Goal: Task Accomplishment & Management: Manage account settings

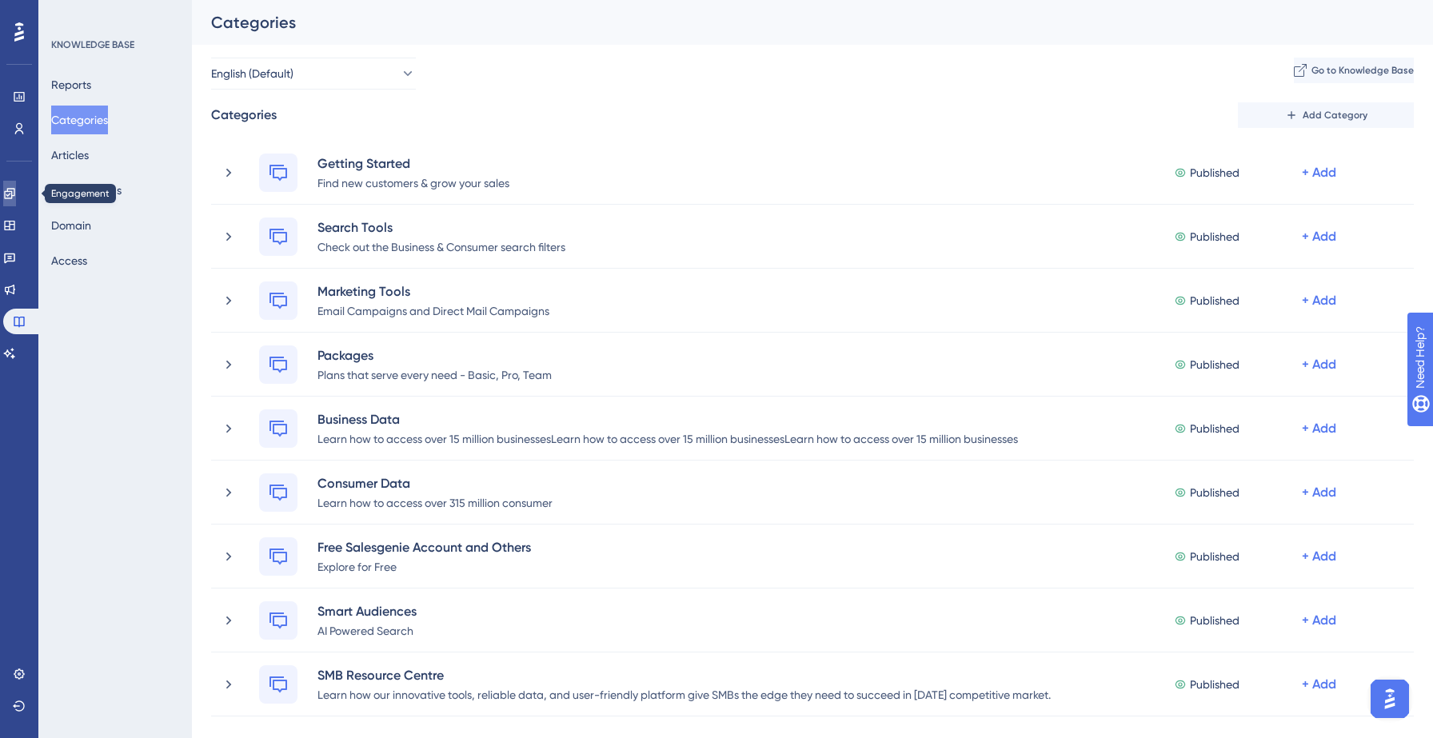
click at [16, 196] on icon at bounding box center [9, 193] width 13 height 13
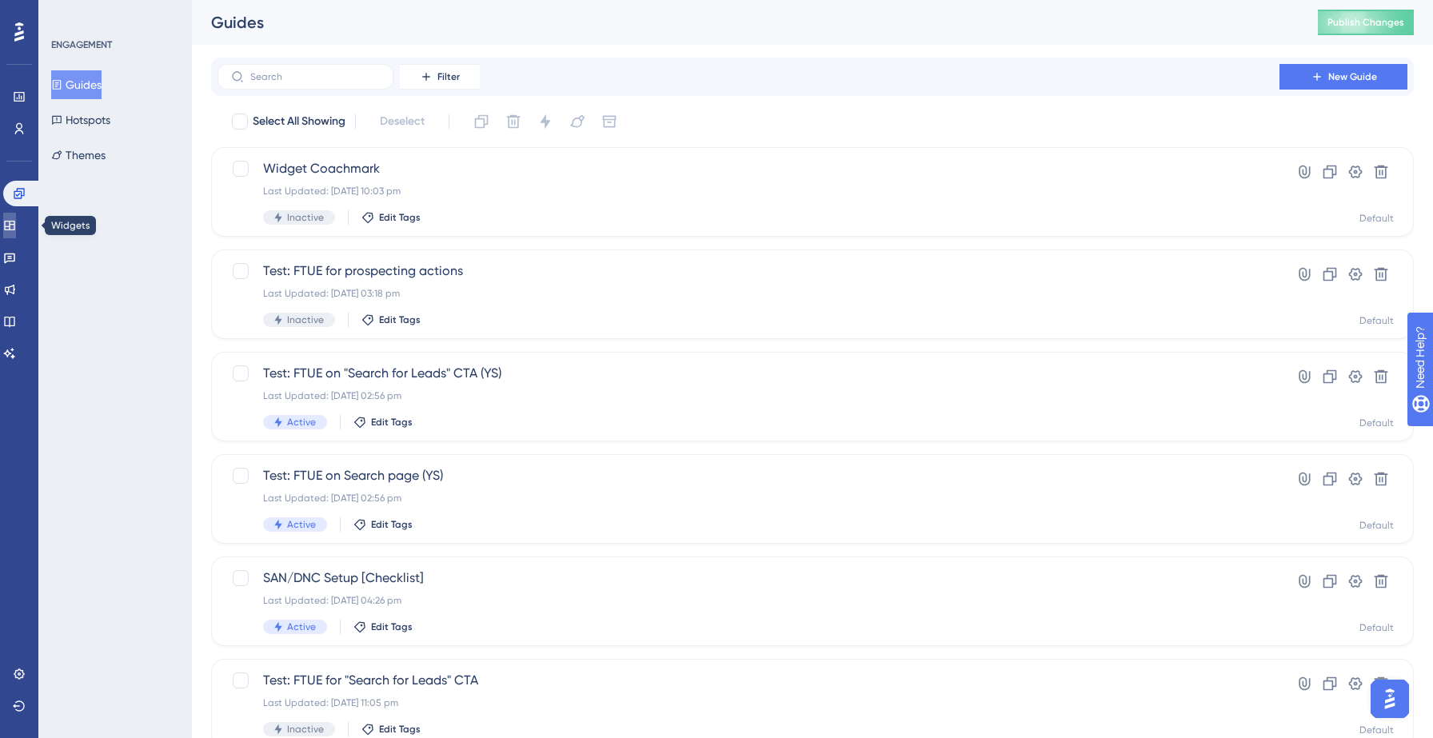
click at [16, 219] on icon at bounding box center [9, 225] width 13 height 13
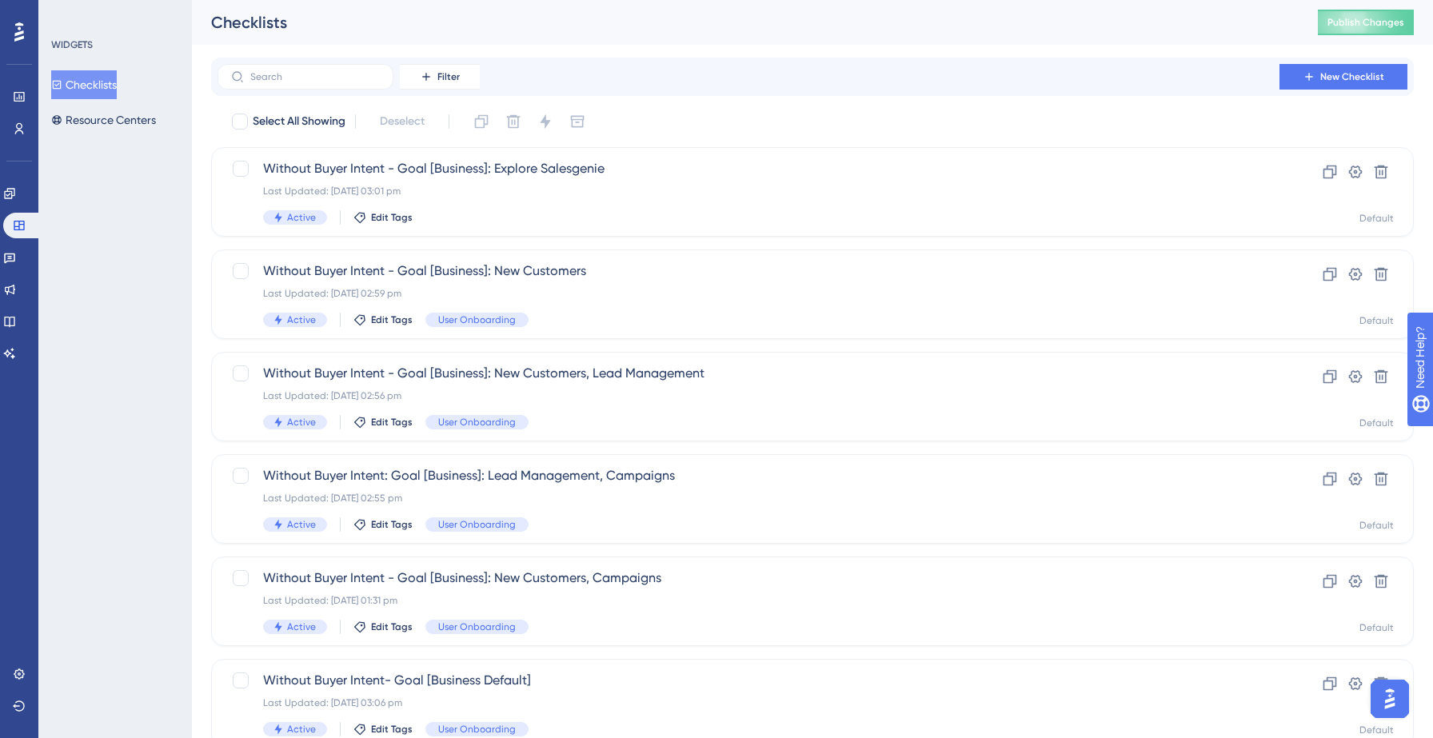
click at [98, 84] on button "Checklists" at bounding box center [84, 84] width 66 height 29
click at [302, 83] on label at bounding box center [306, 77] width 176 height 26
click at [302, 82] on input "text" at bounding box center [315, 76] width 130 height 11
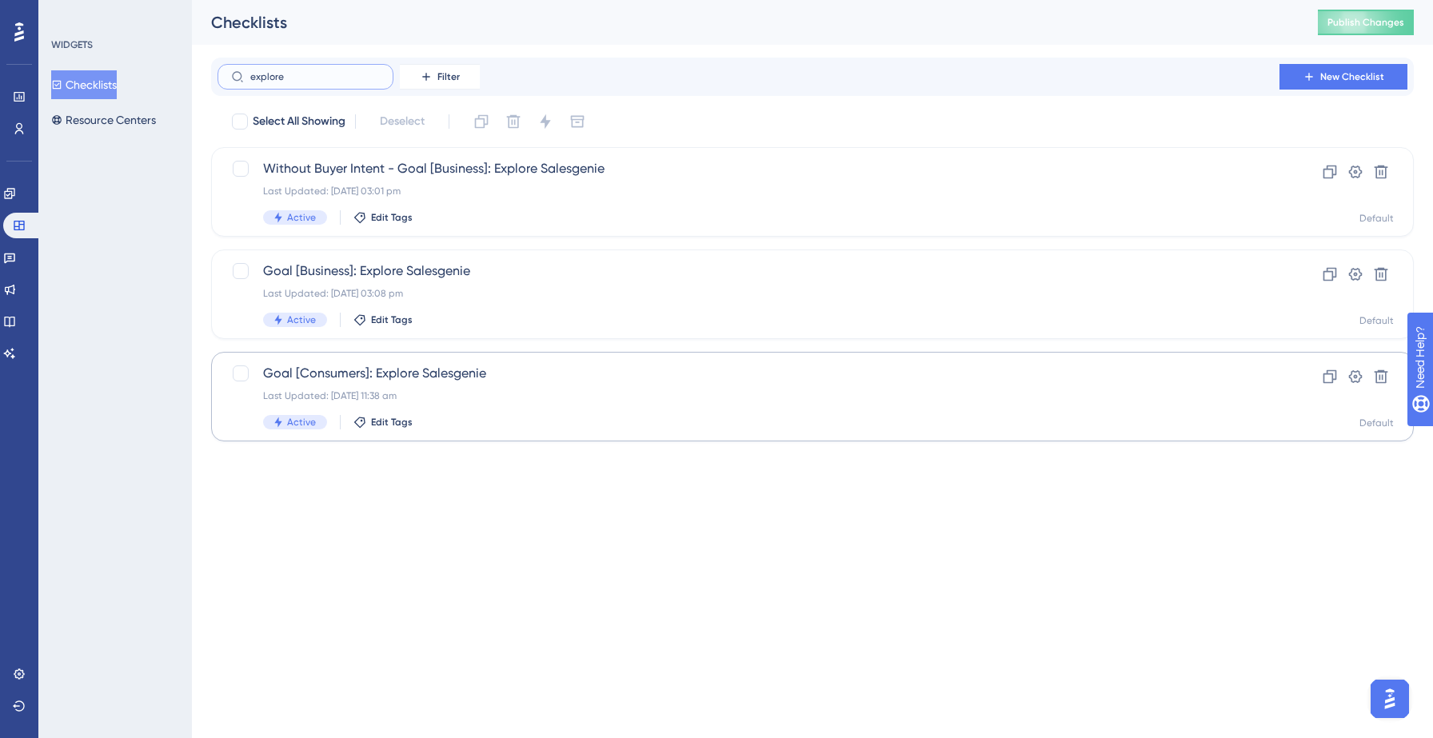
type input "explore"
click at [529, 398] on div "Last Updated: [DATE] 11:38 am" at bounding box center [748, 395] width 971 height 13
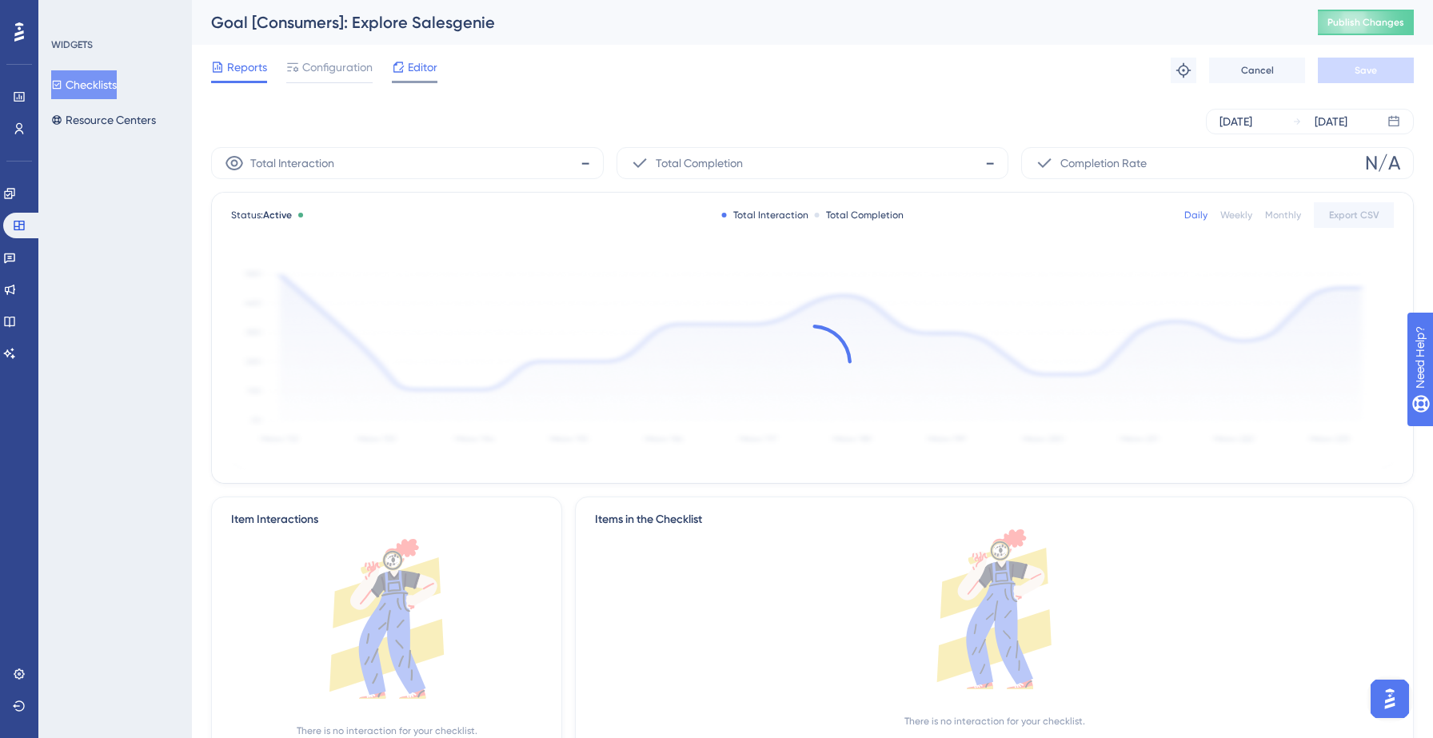
click at [419, 70] on span "Editor" at bounding box center [423, 67] width 30 height 19
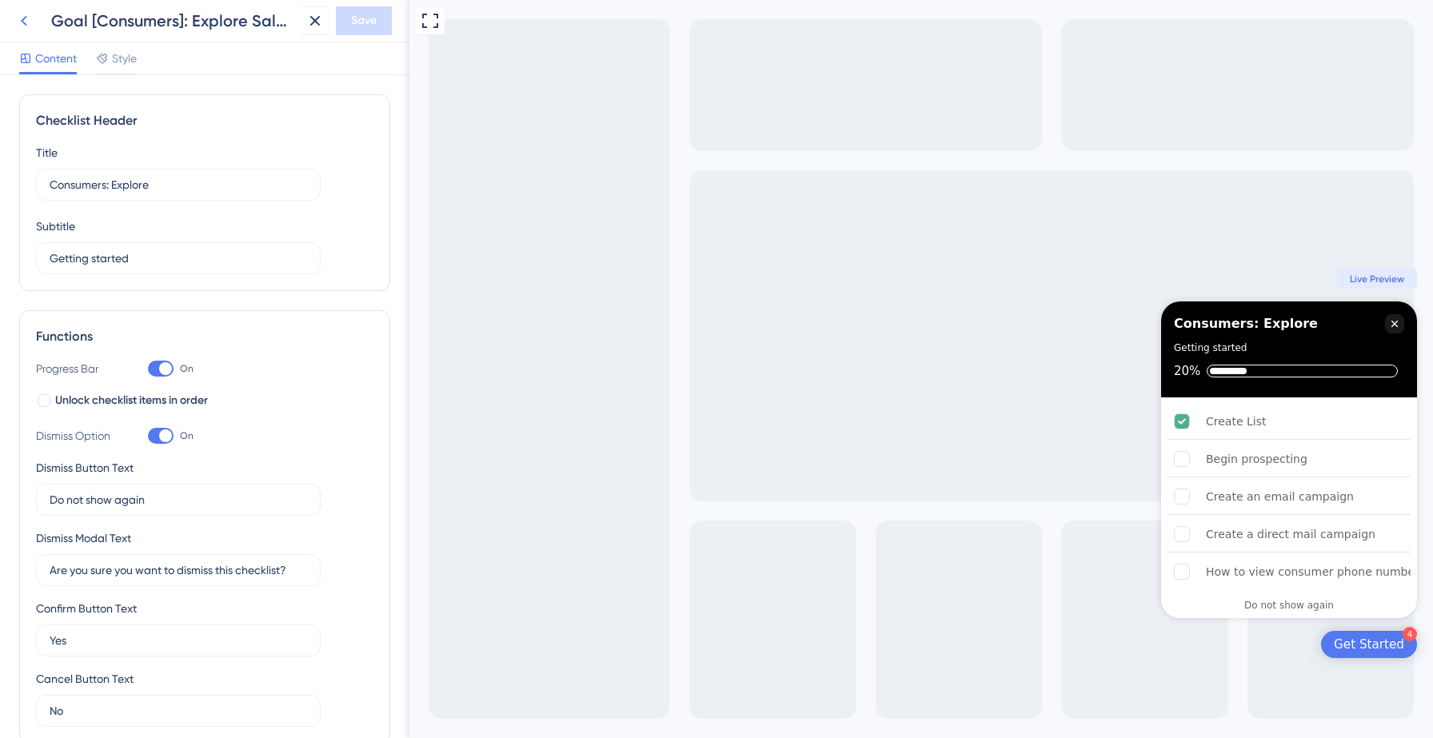
click at [32, 21] on icon at bounding box center [23, 20] width 19 height 19
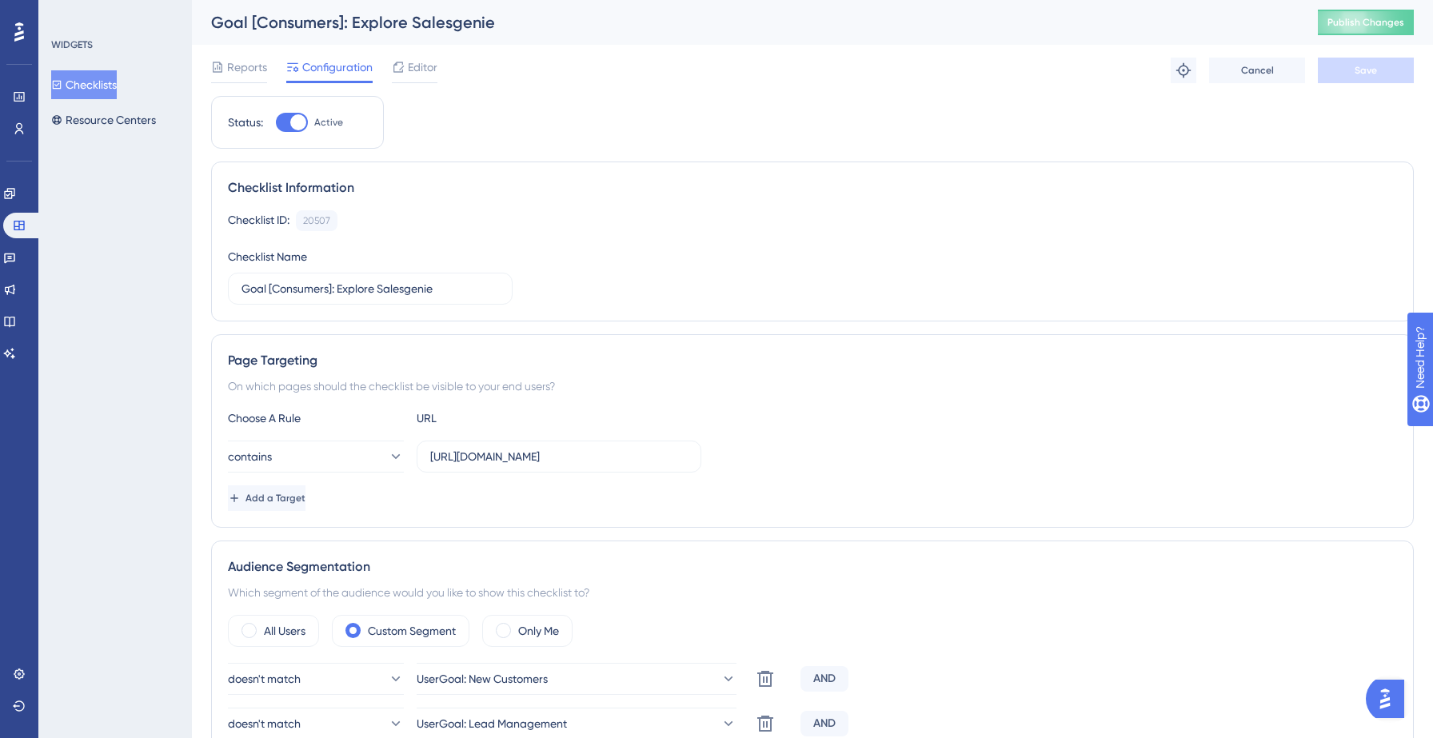
click at [18, 123] on icon at bounding box center [19, 128] width 9 height 11
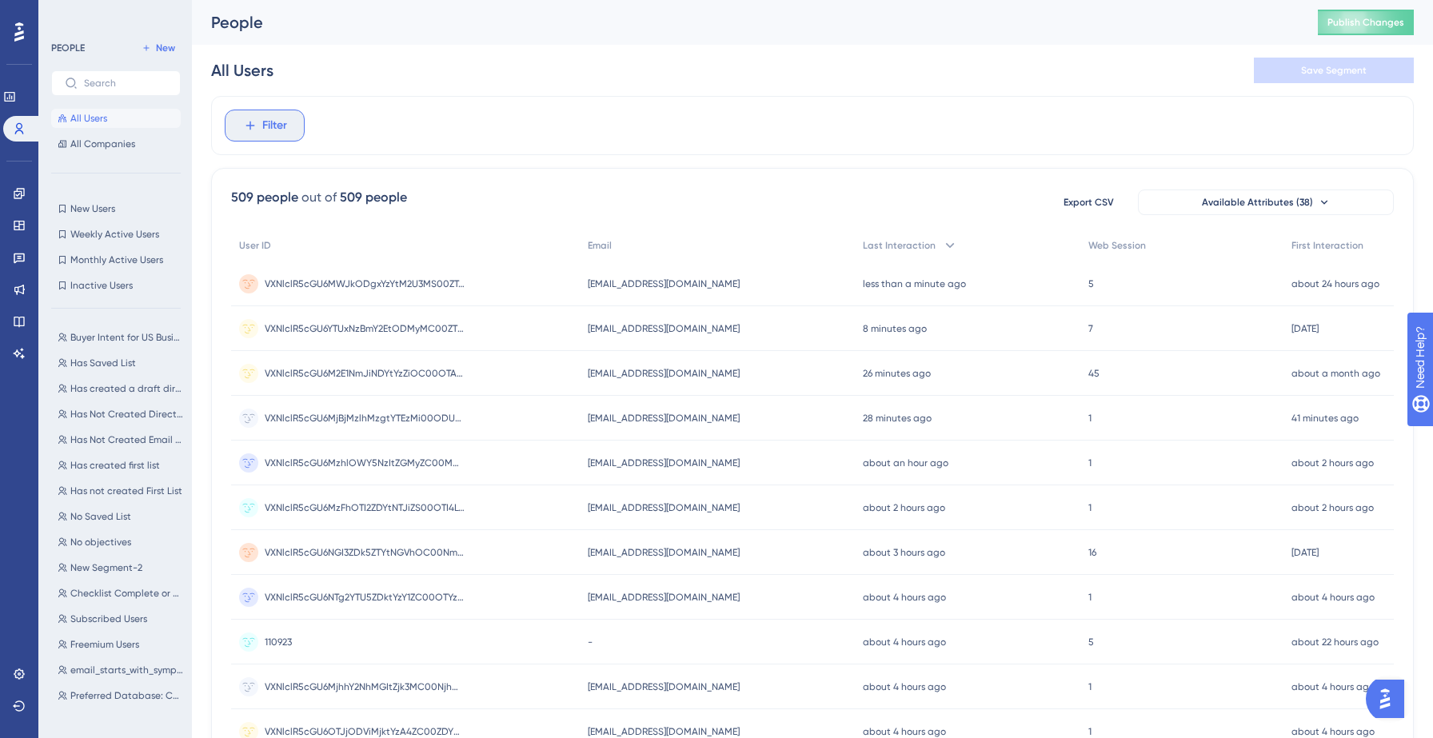
click at [293, 129] on button "Filter" at bounding box center [265, 126] width 80 height 32
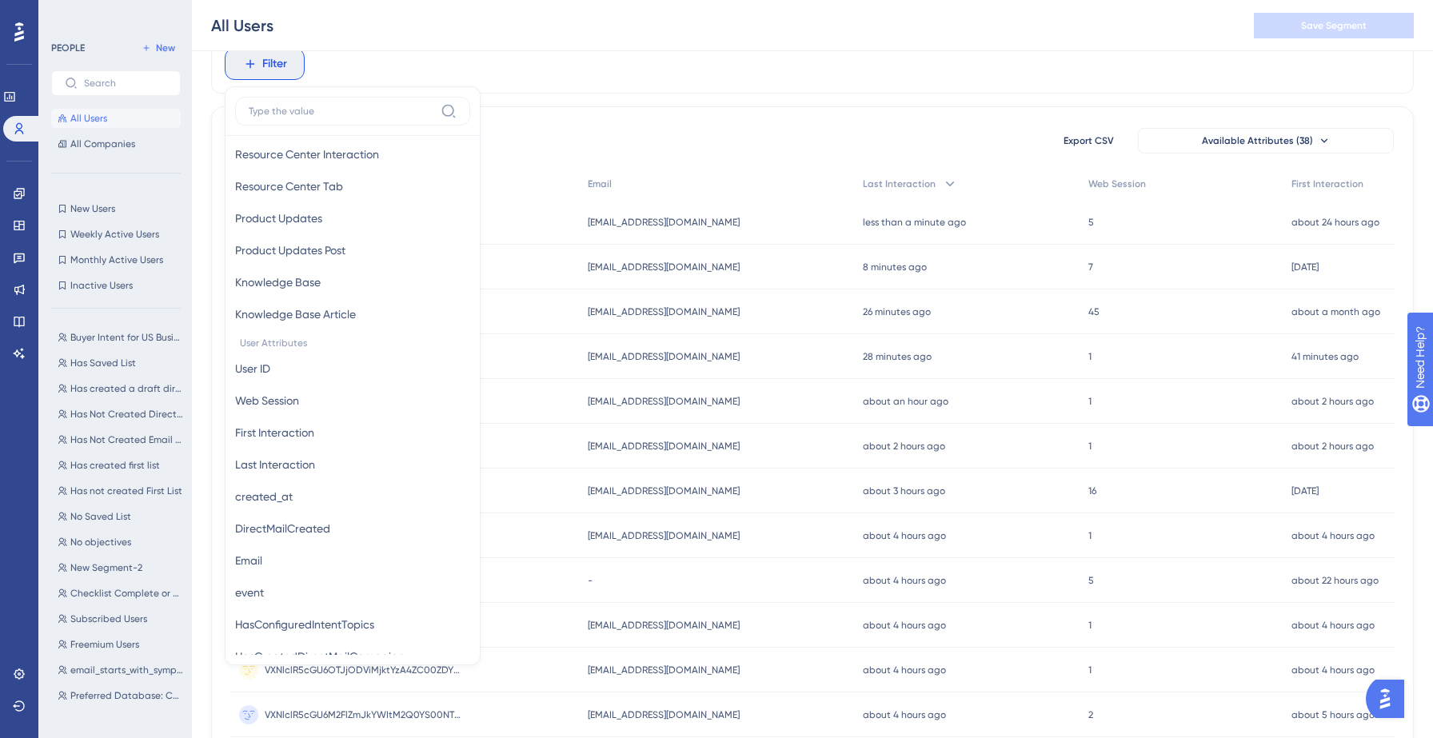
scroll to position [533, 0]
click at [855, 63] on div "Filter Browser Attributes Language Language Browser Browser Device Device Opera…" at bounding box center [812, 63] width 1203 height 59
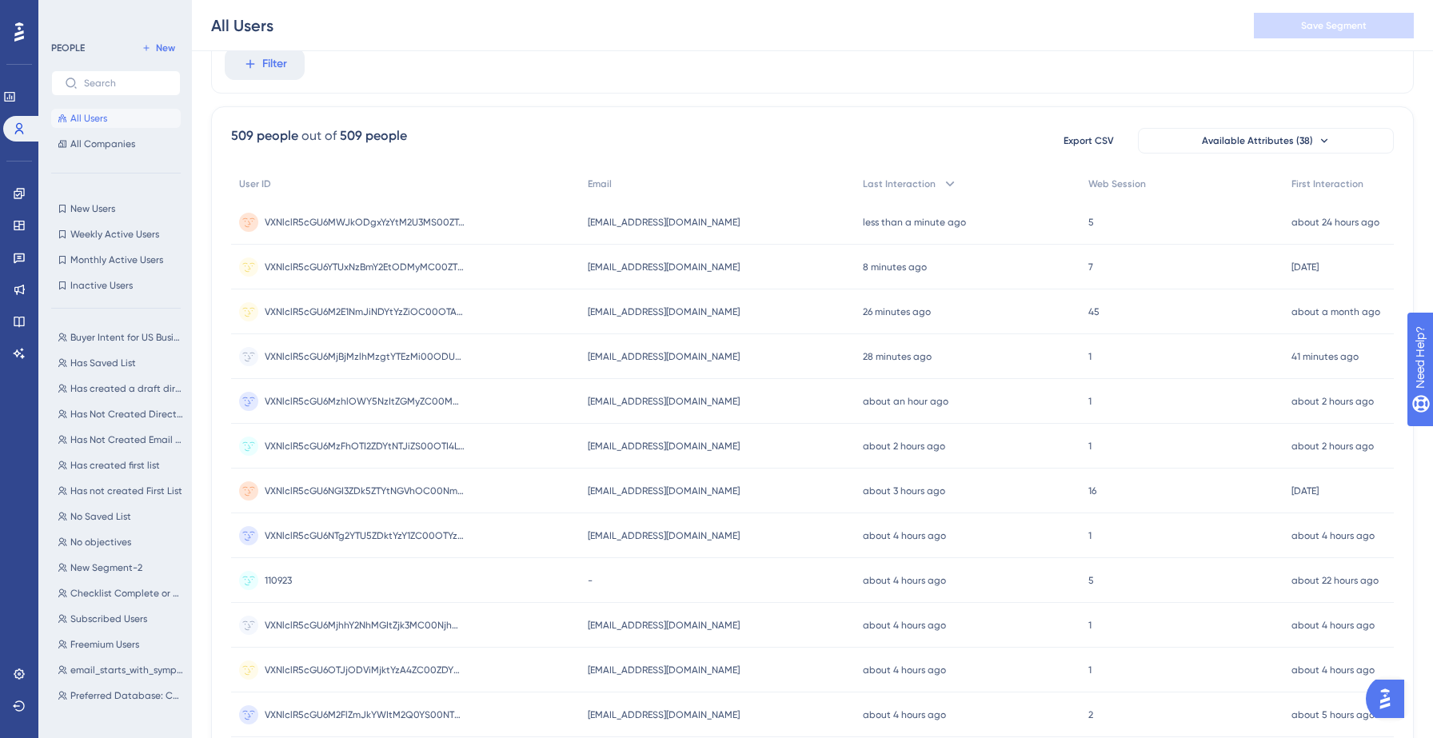
click at [774, 76] on div "Filter" at bounding box center [812, 63] width 1203 height 59
click at [628, 220] on span "symphony_flowtest1@infogroup.mailinator.com" at bounding box center [664, 222] width 152 height 13
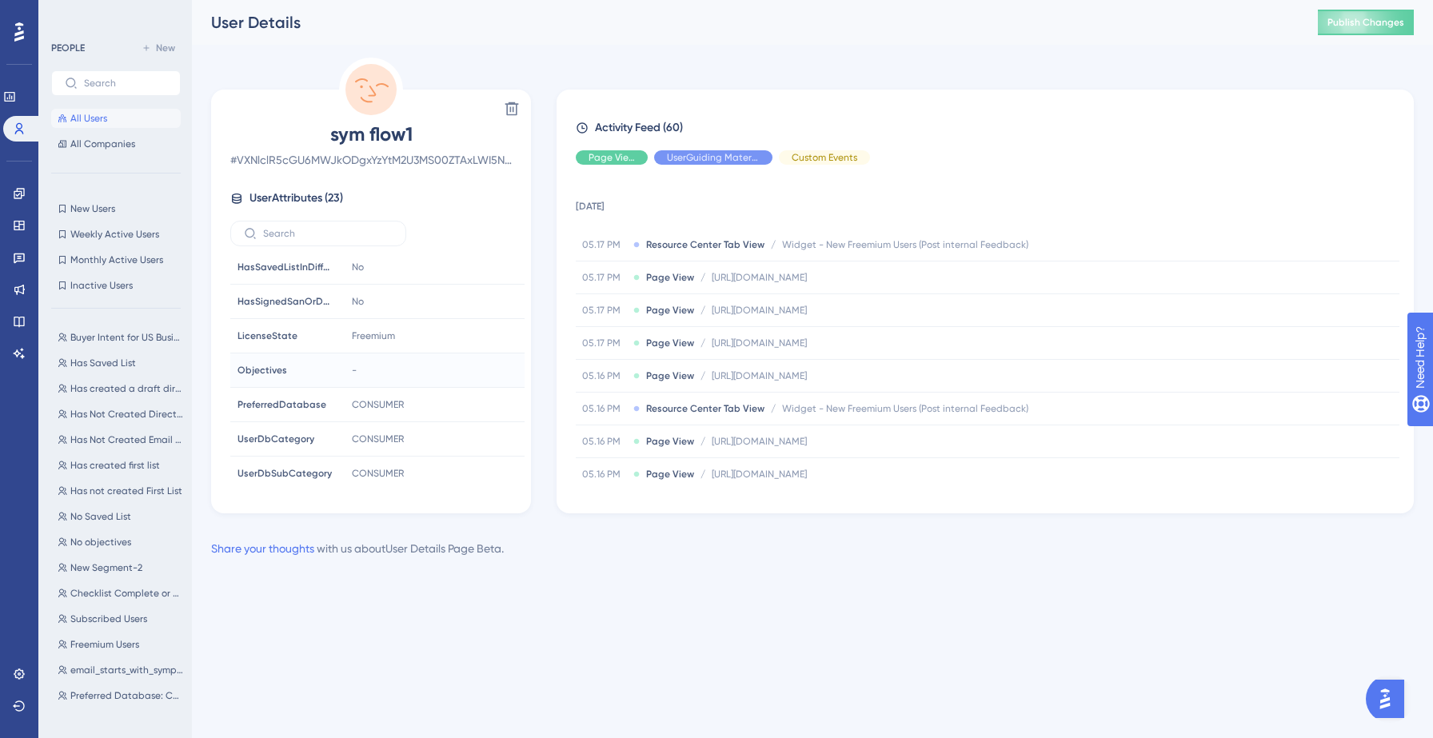
scroll to position [556, 0]
click at [22, 194] on icon at bounding box center [19, 193] width 13 height 13
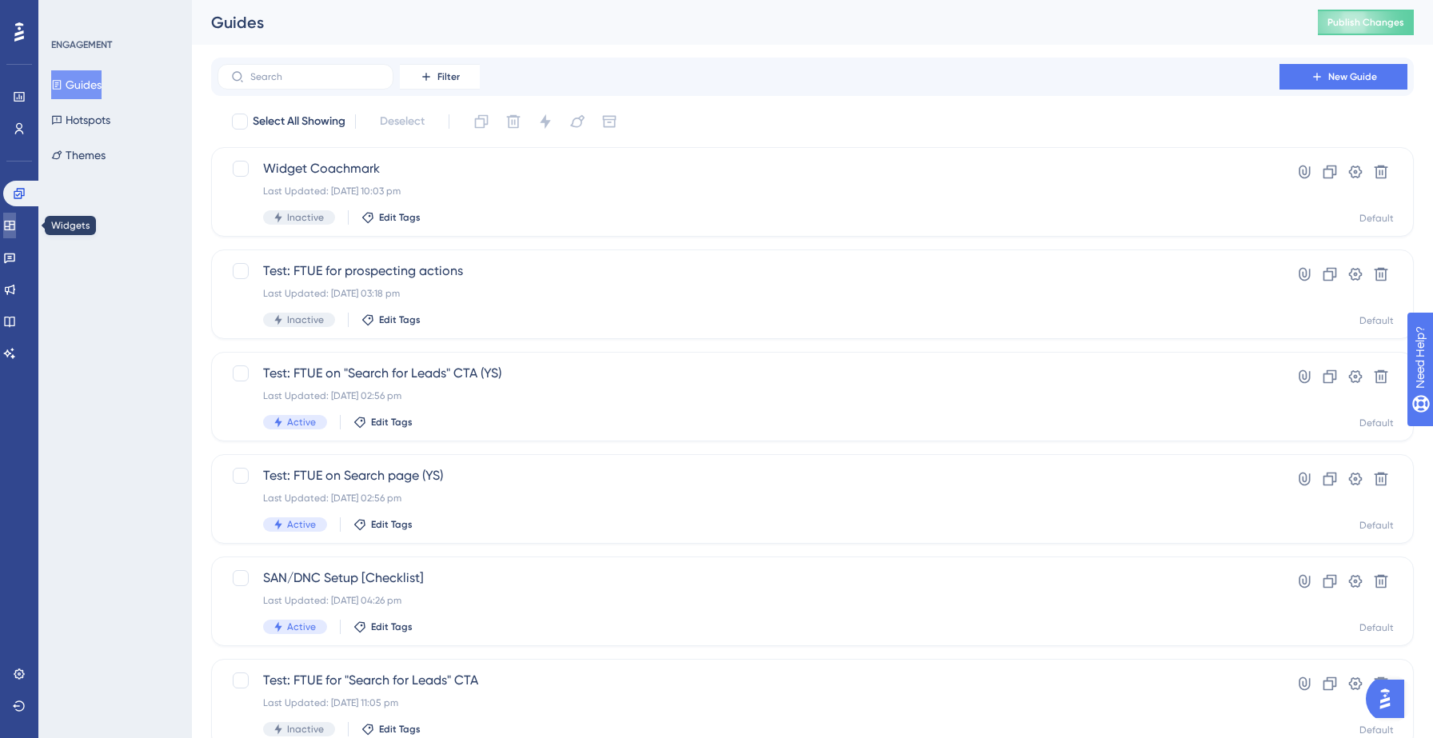
click at [14, 226] on icon at bounding box center [9, 226] width 10 height 10
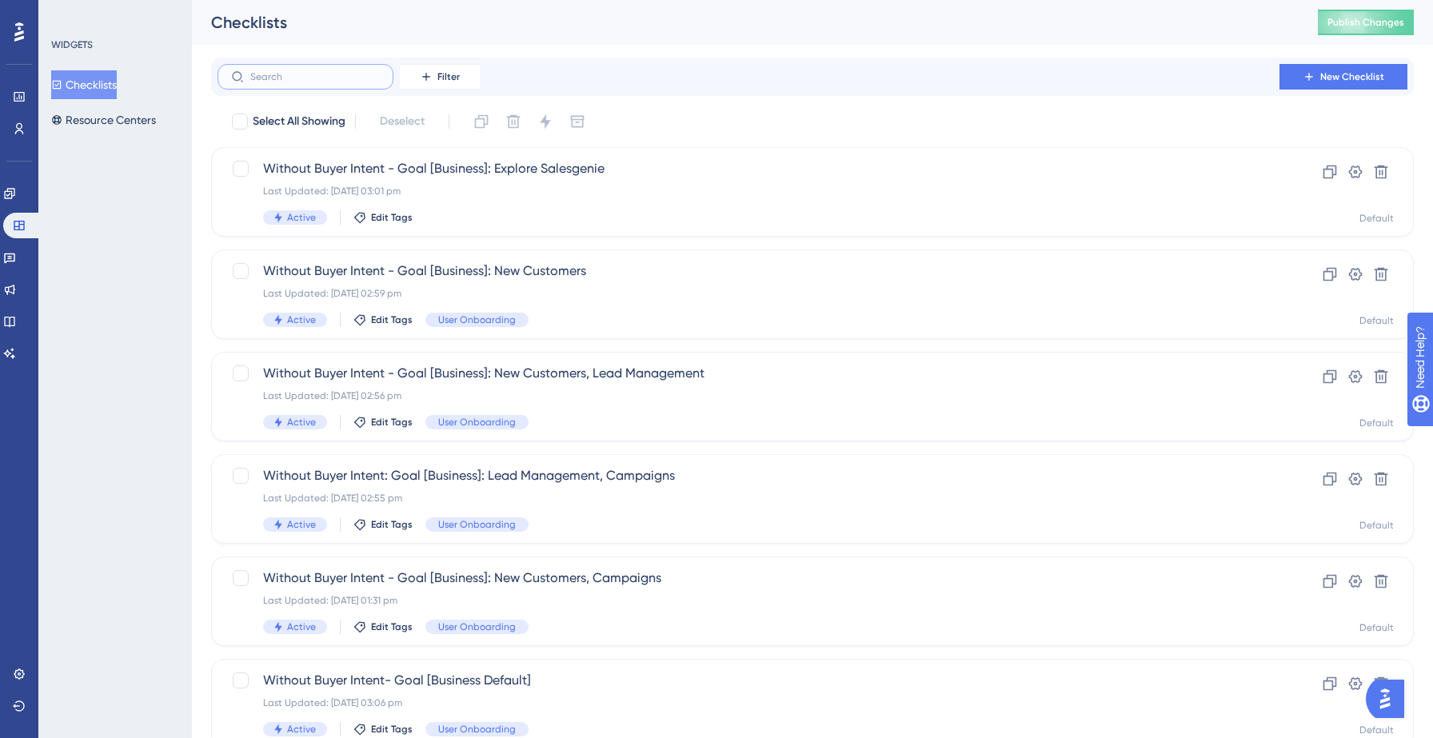
click at [271, 72] on input "text" at bounding box center [315, 76] width 130 height 11
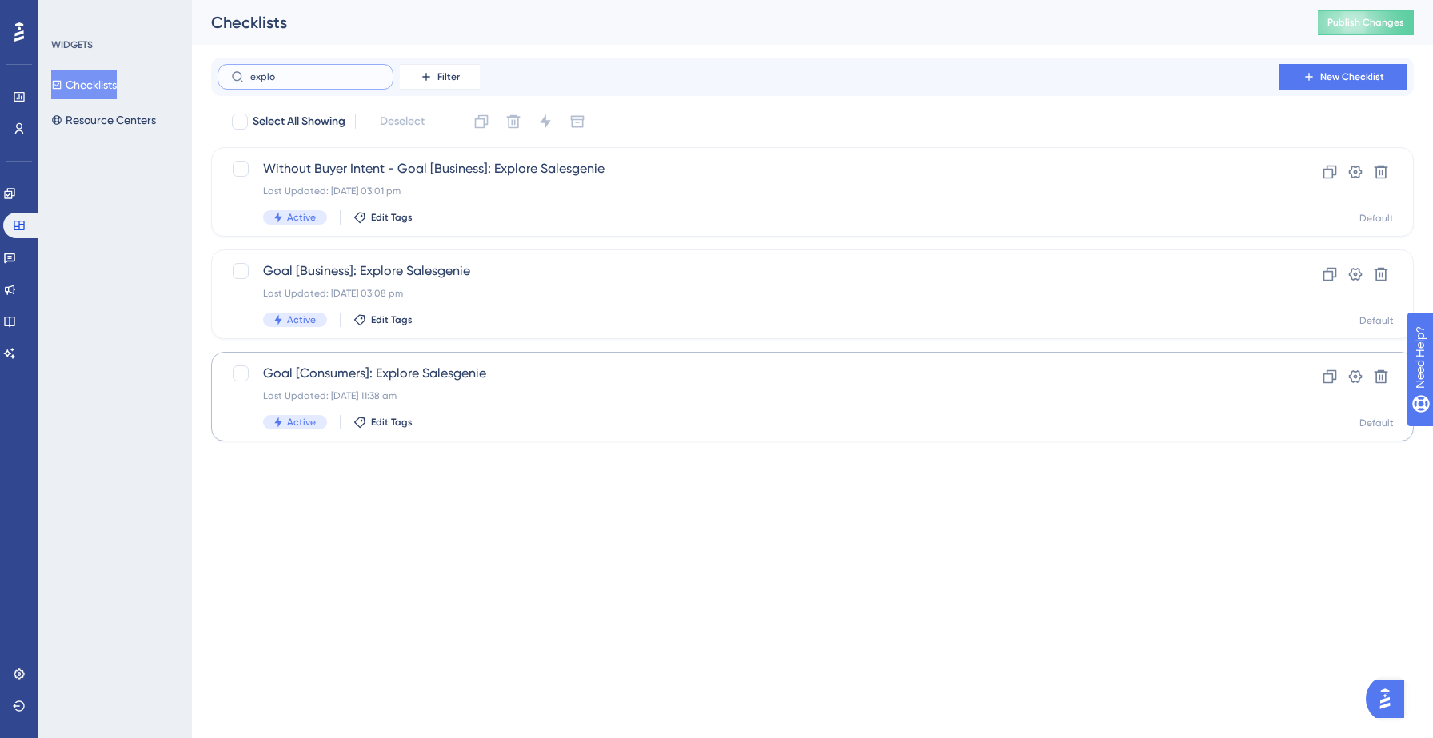
type input "explo"
click at [498, 384] on div "Goal [Consumers]: Explore Salesgenie Last Updated: 19 Sept 2025 11:38 am Active…" at bounding box center [748, 397] width 971 height 66
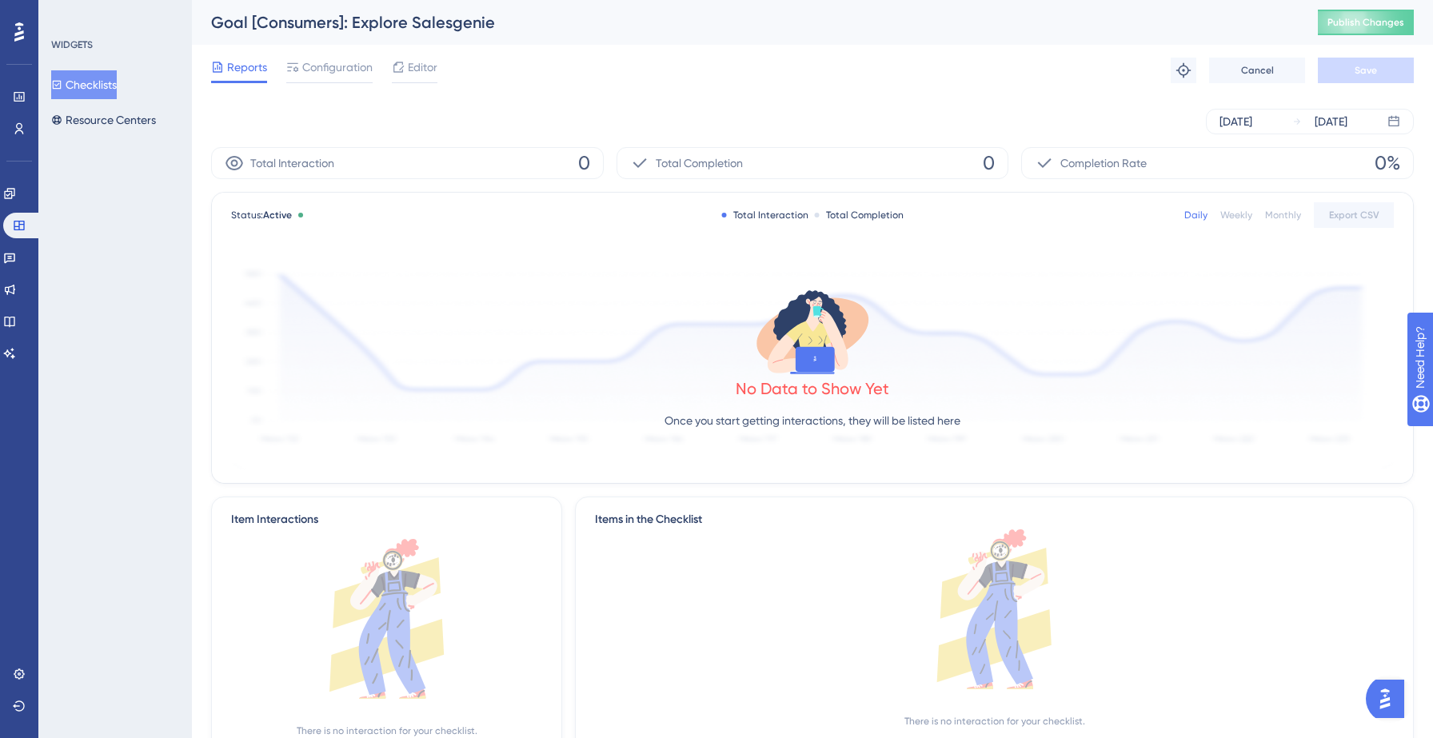
click at [409, 54] on div "Reports Configuration Editor Troubleshoot Cancel Save" at bounding box center [812, 70] width 1203 height 51
click at [411, 59] on span "Editor" at bounding box center [423, 67] width 30 height 19
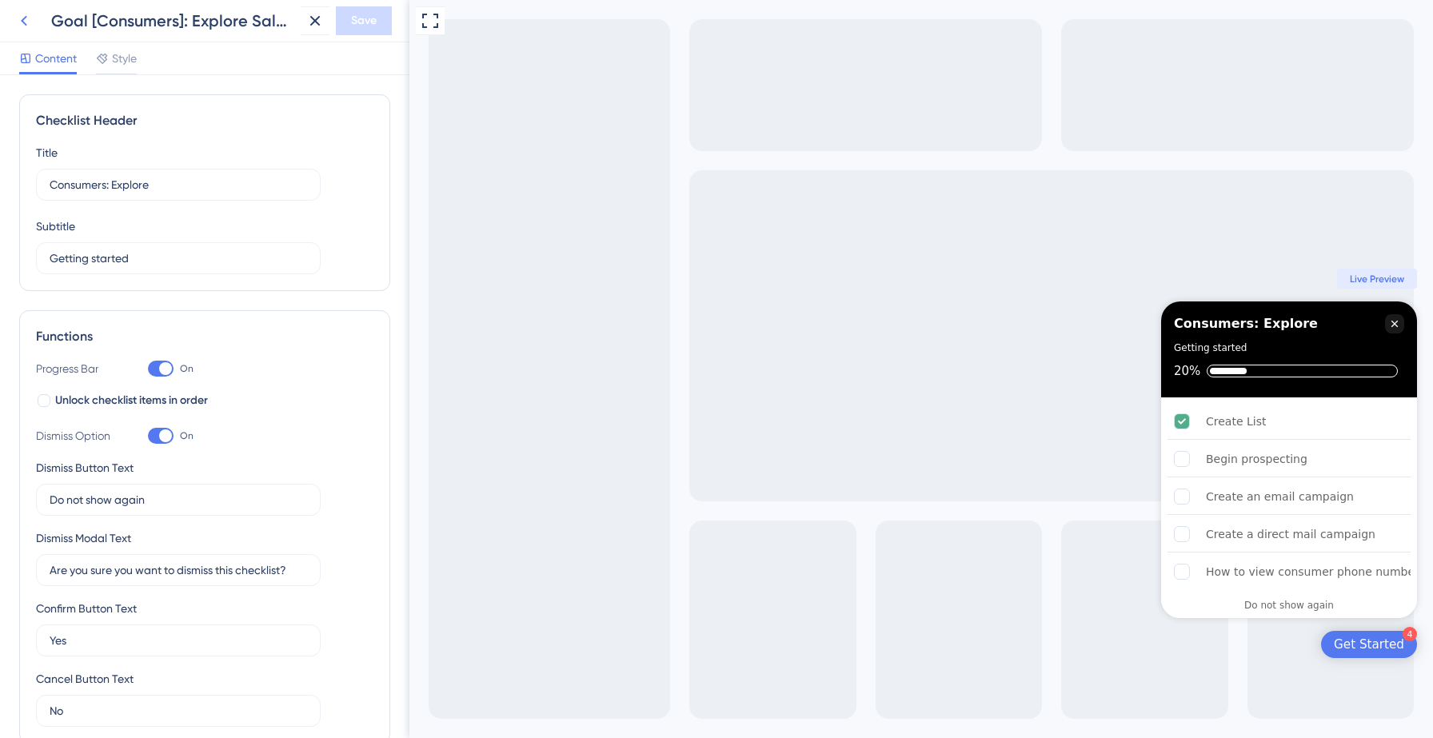
click at [20, 18] on icon at bounding box center [23, 20] width 19 height 19
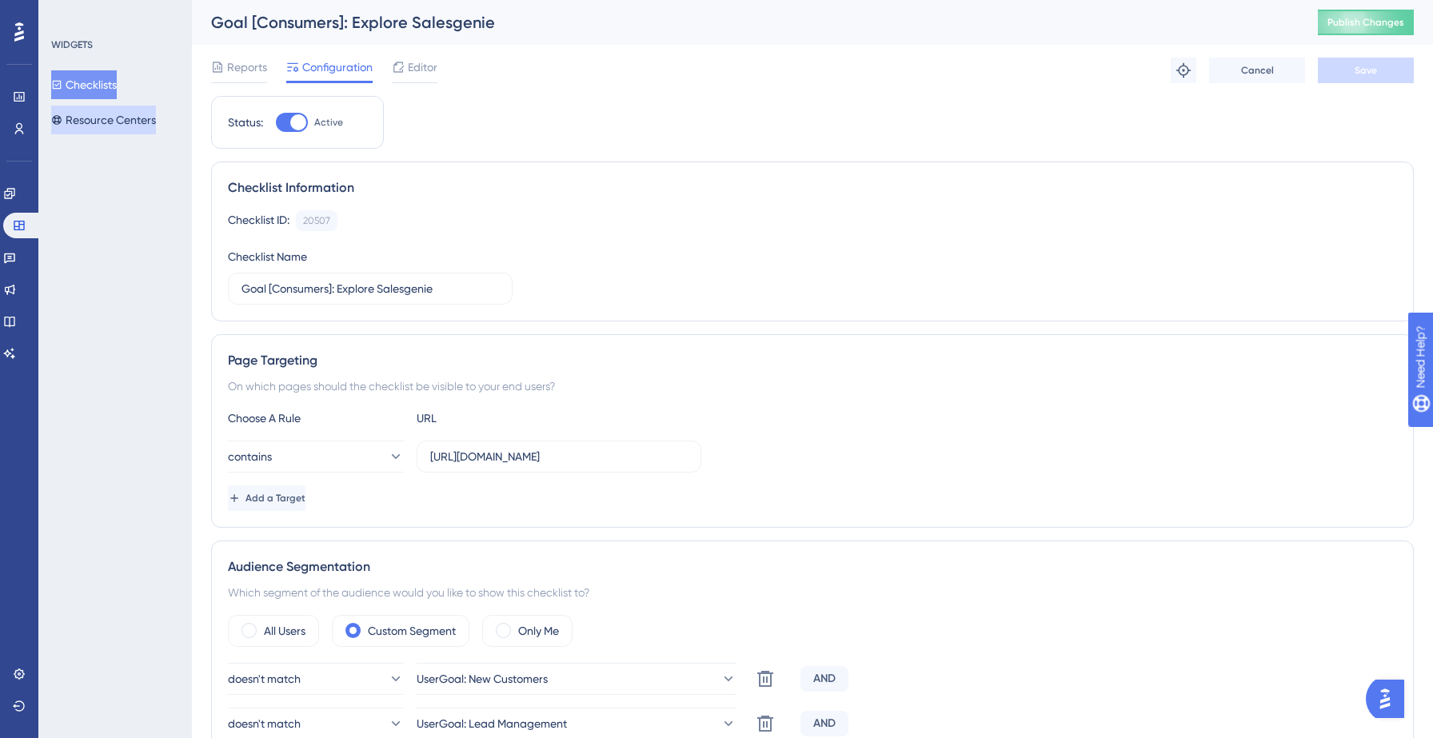
click at [94, 120] on button "Resource Centers" at bounding box center [103, 120] width 105 height 29
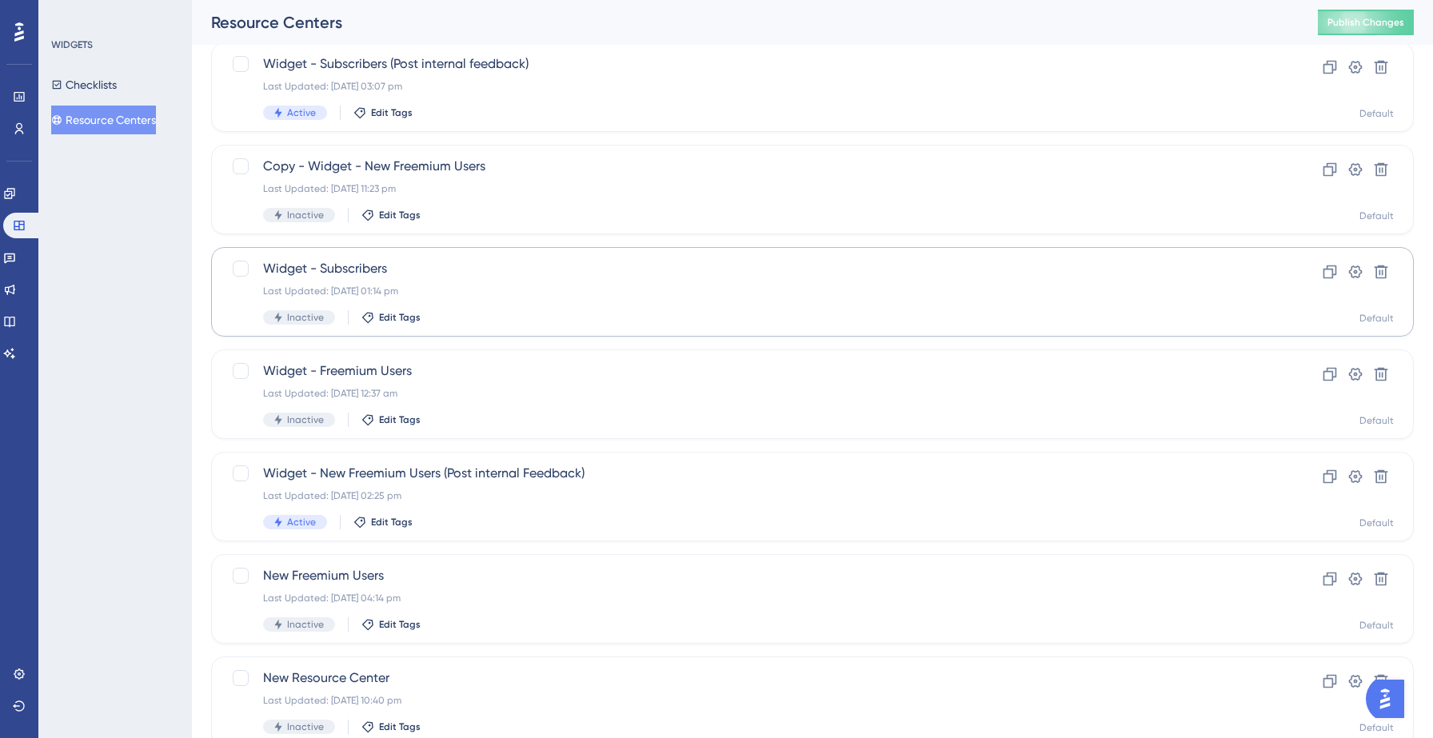
scroll to position [106, 0]
click at [469, 517] on div "Active Edit Tags" at bounding box center [748, 521] width 971 height 14
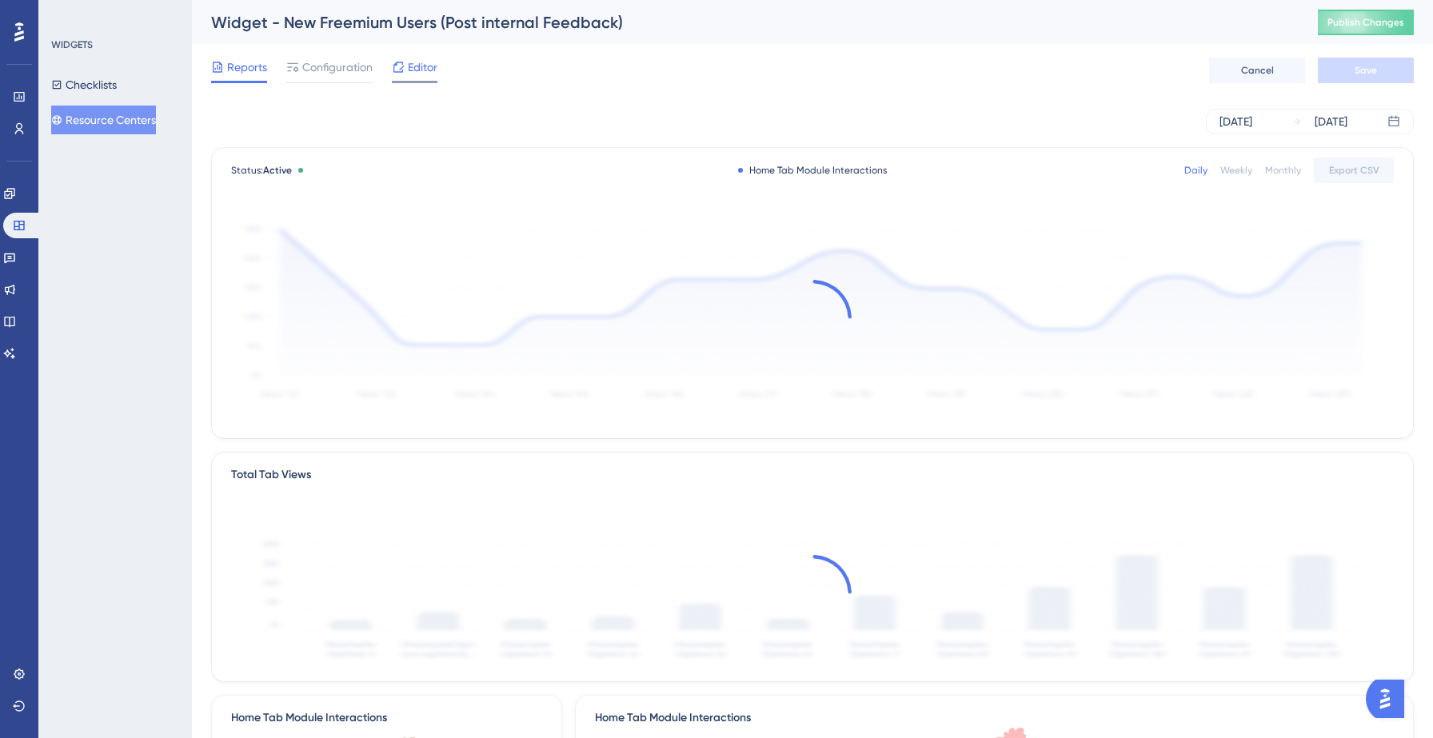
click at [426, 67] on span "Editor" at bounding box center [423, 67] width 30 height 19
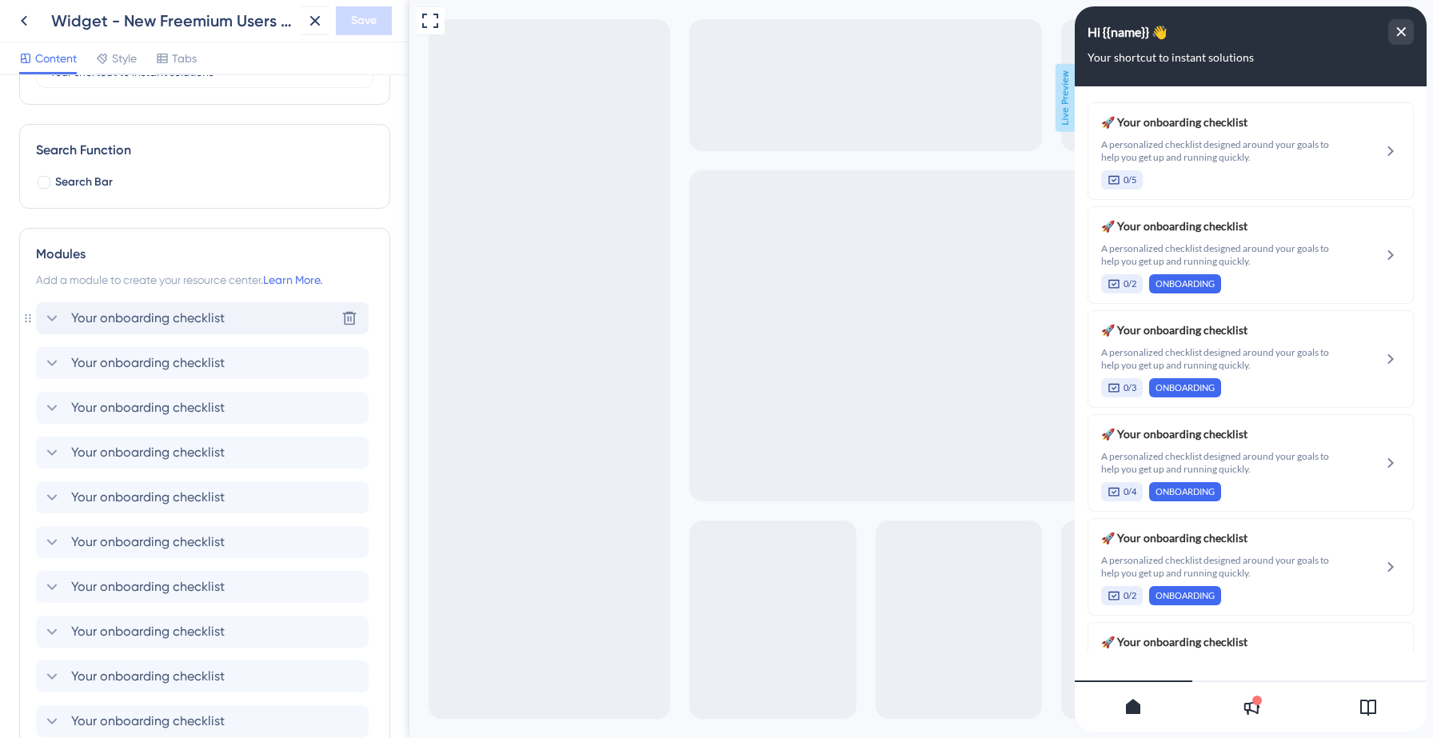
click at [54, 315] on icon at bounding box center [51, 318] width 19 height 19
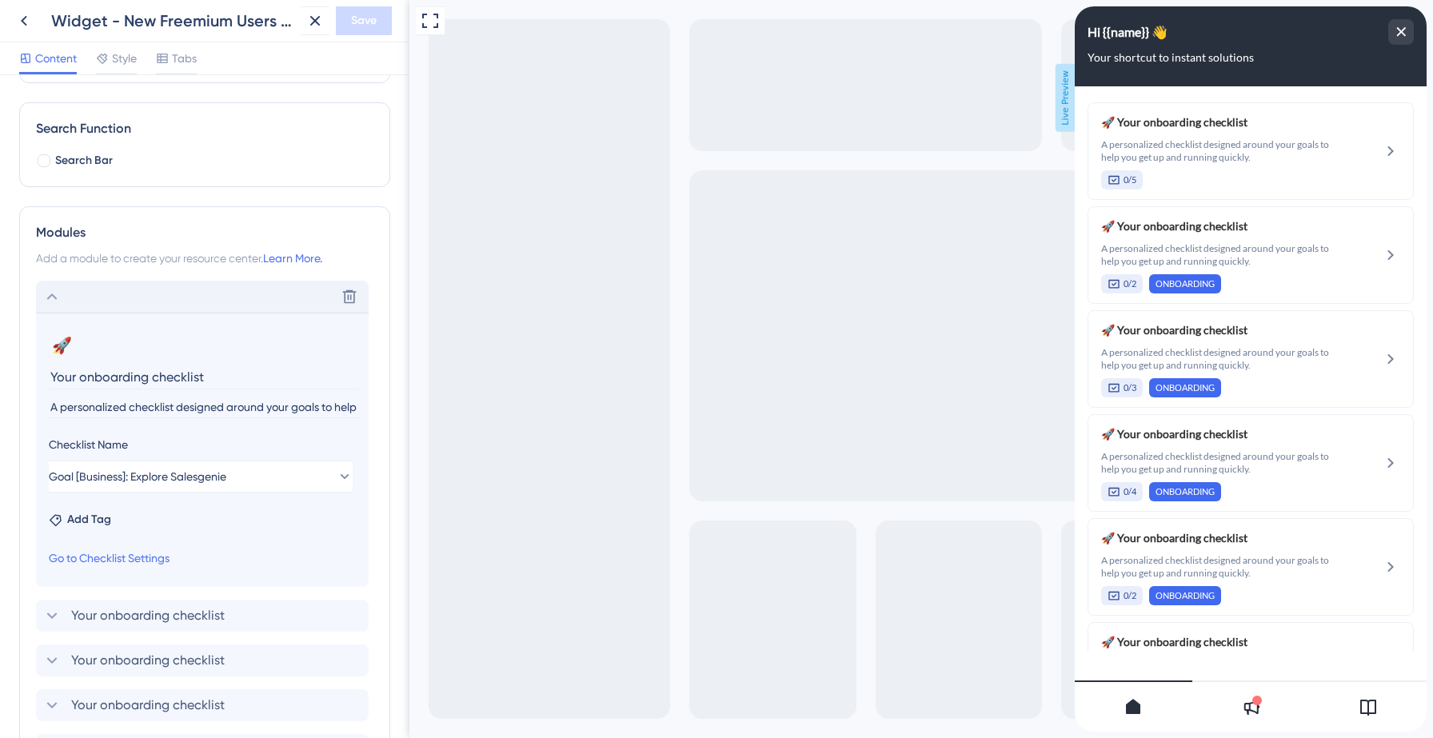
scroll to position [210, 0]
click at [51, 289] on icon at bounding box center [51, 294] width 19 height 19
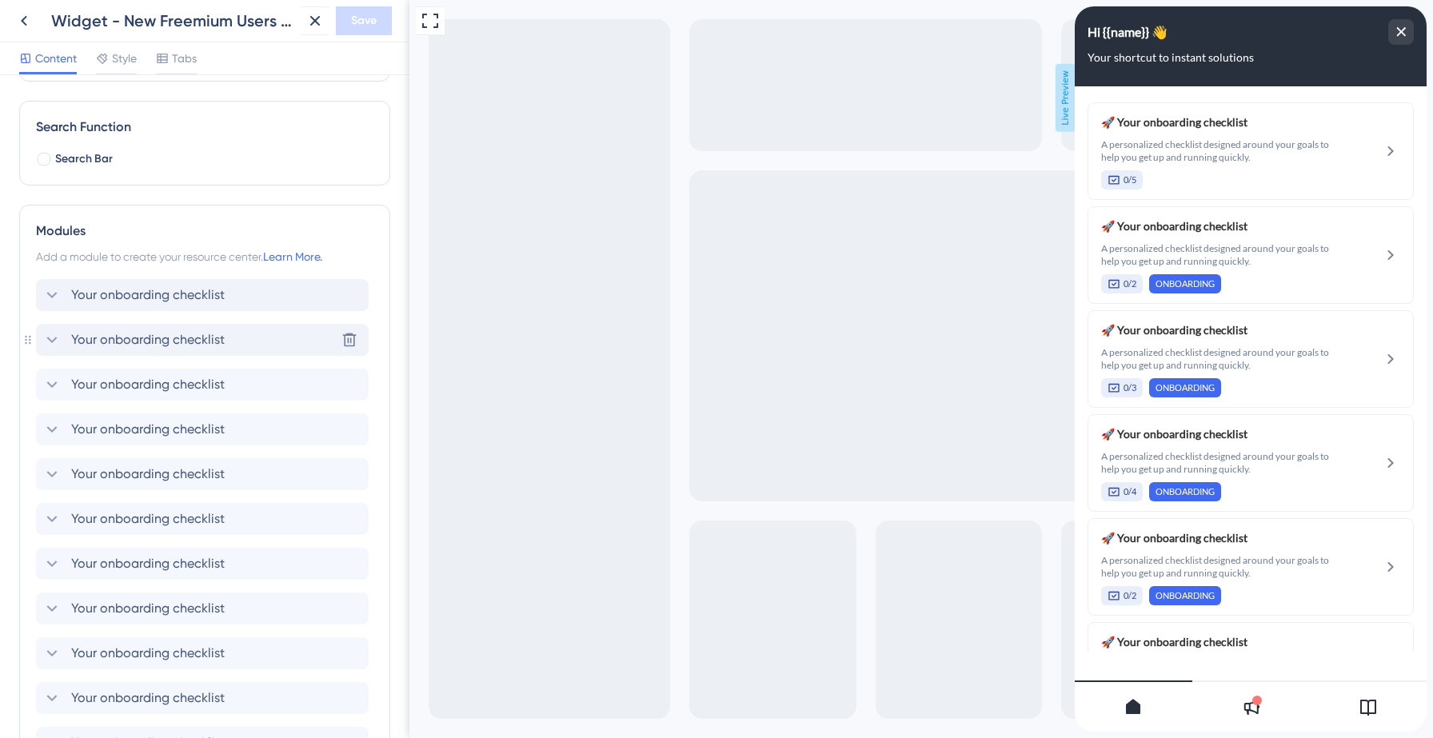
click at [52, 339] on icon at bounding box center [51, 339] width 19 height 19
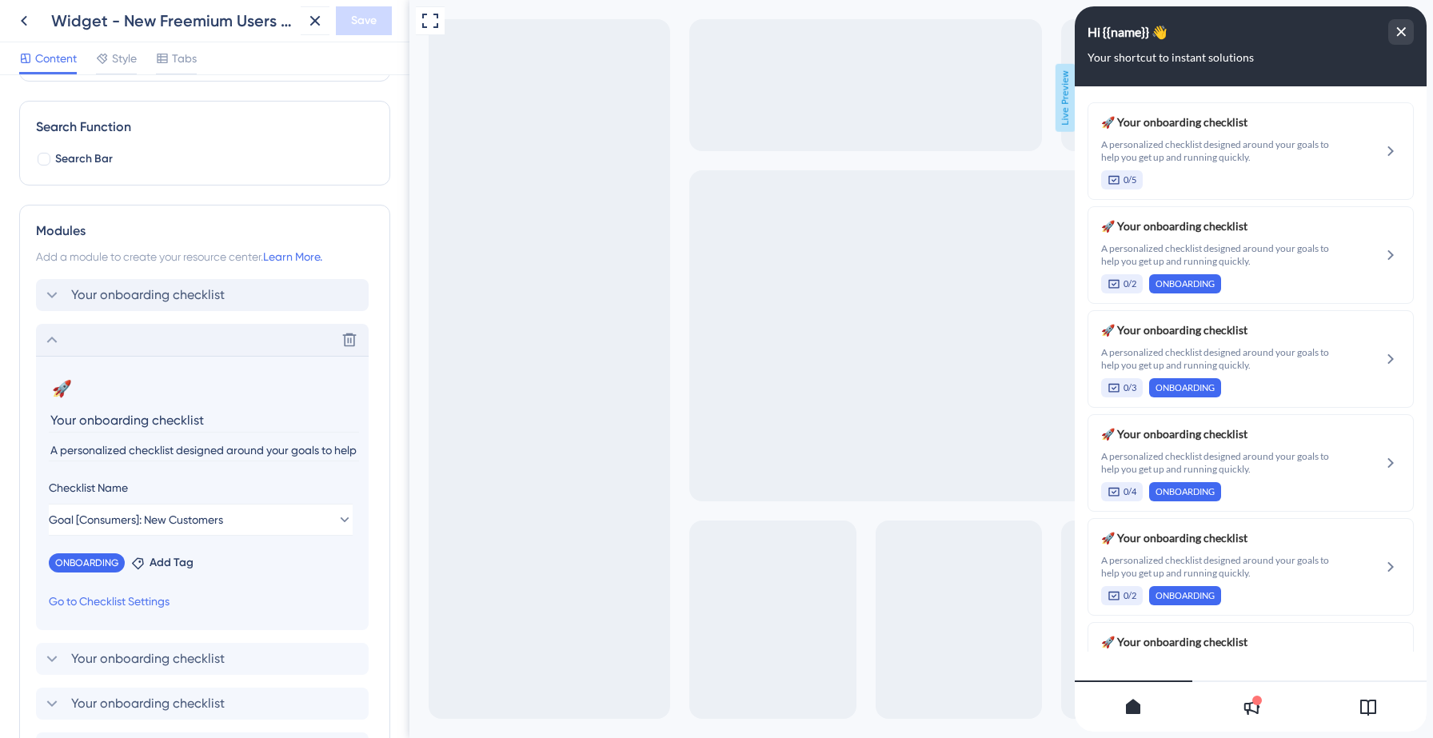
click at [52, 339] on icon at bounding box center [51, 339] width 19 height 19
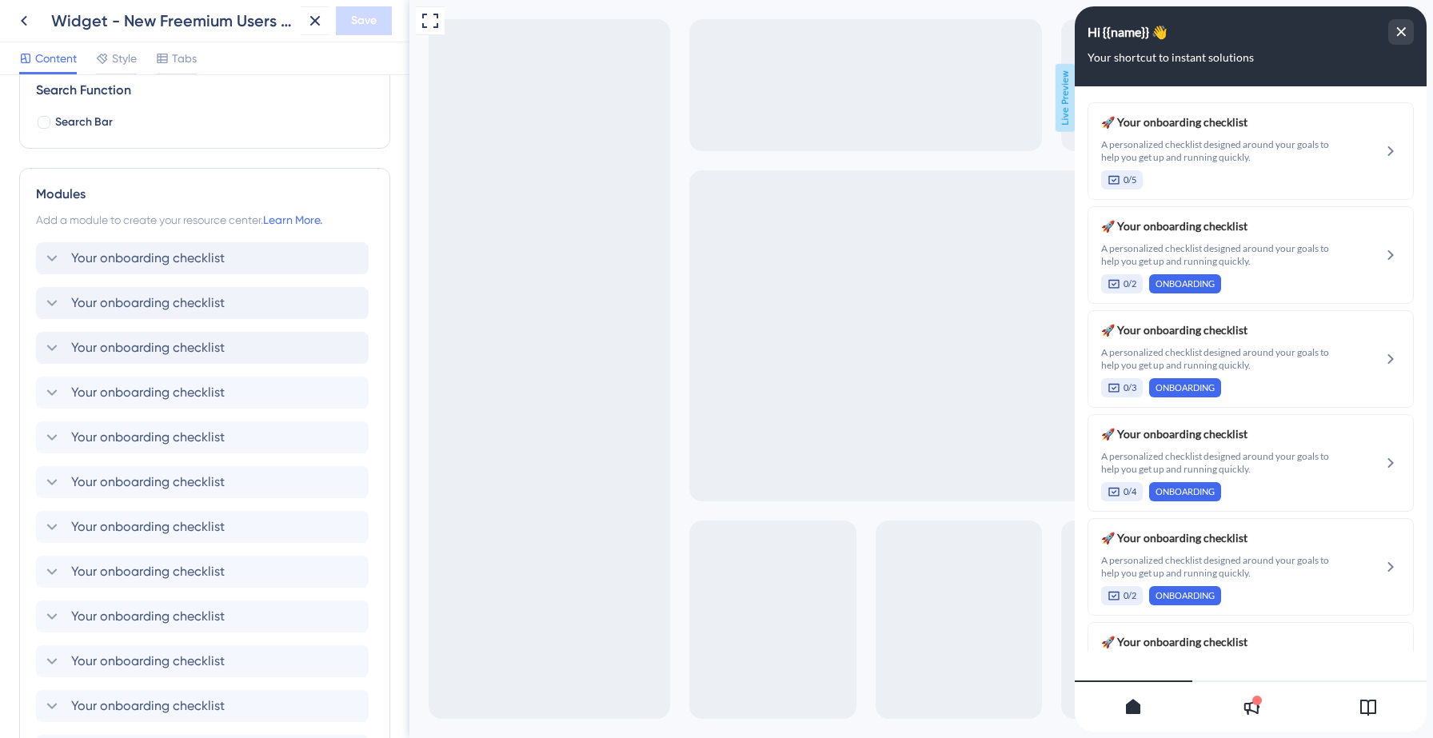
scroll to position [249, 0]
click at [58, 349] on icon at bounding box center [51, 345] width 19 height 19
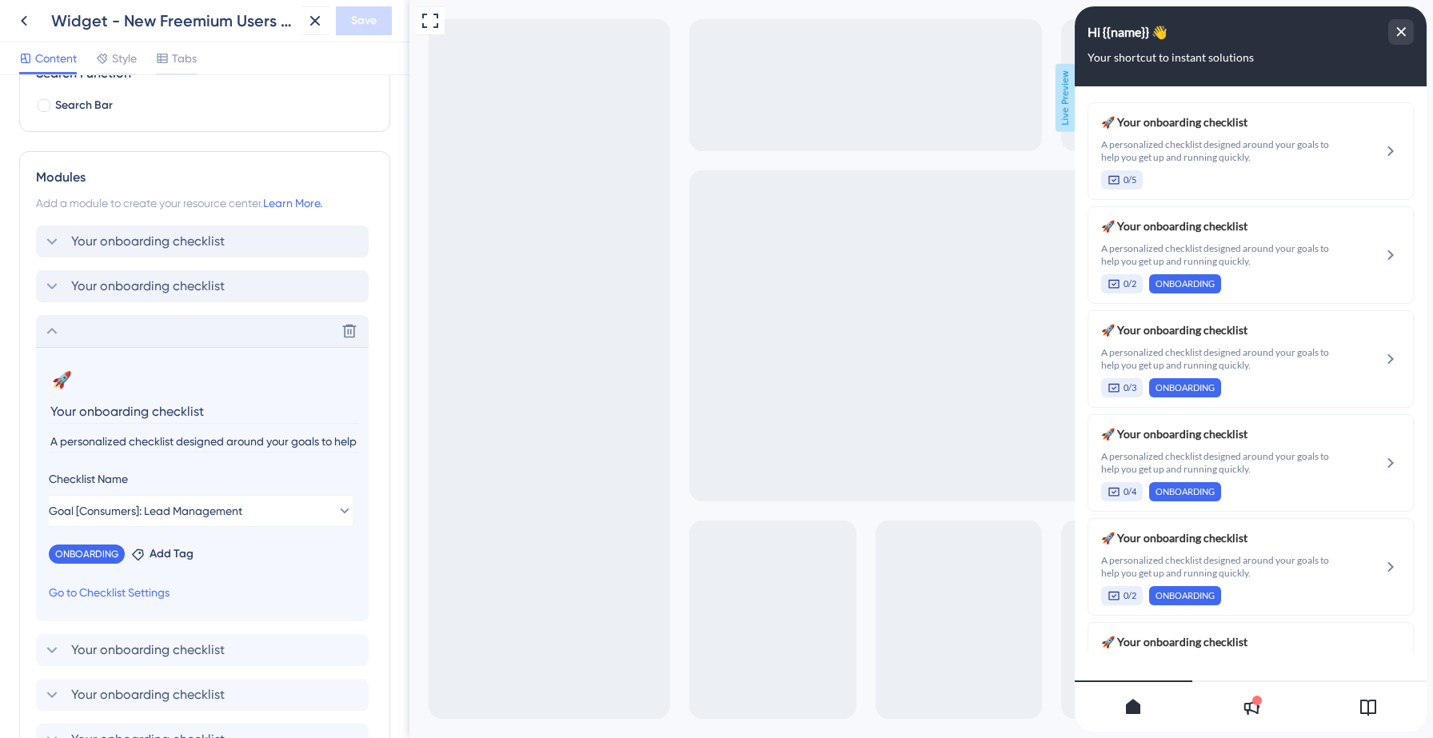
scroll to position [265, 0]
click at [46, 323] on icon at bounding box center [51, 328] width 19 height 19
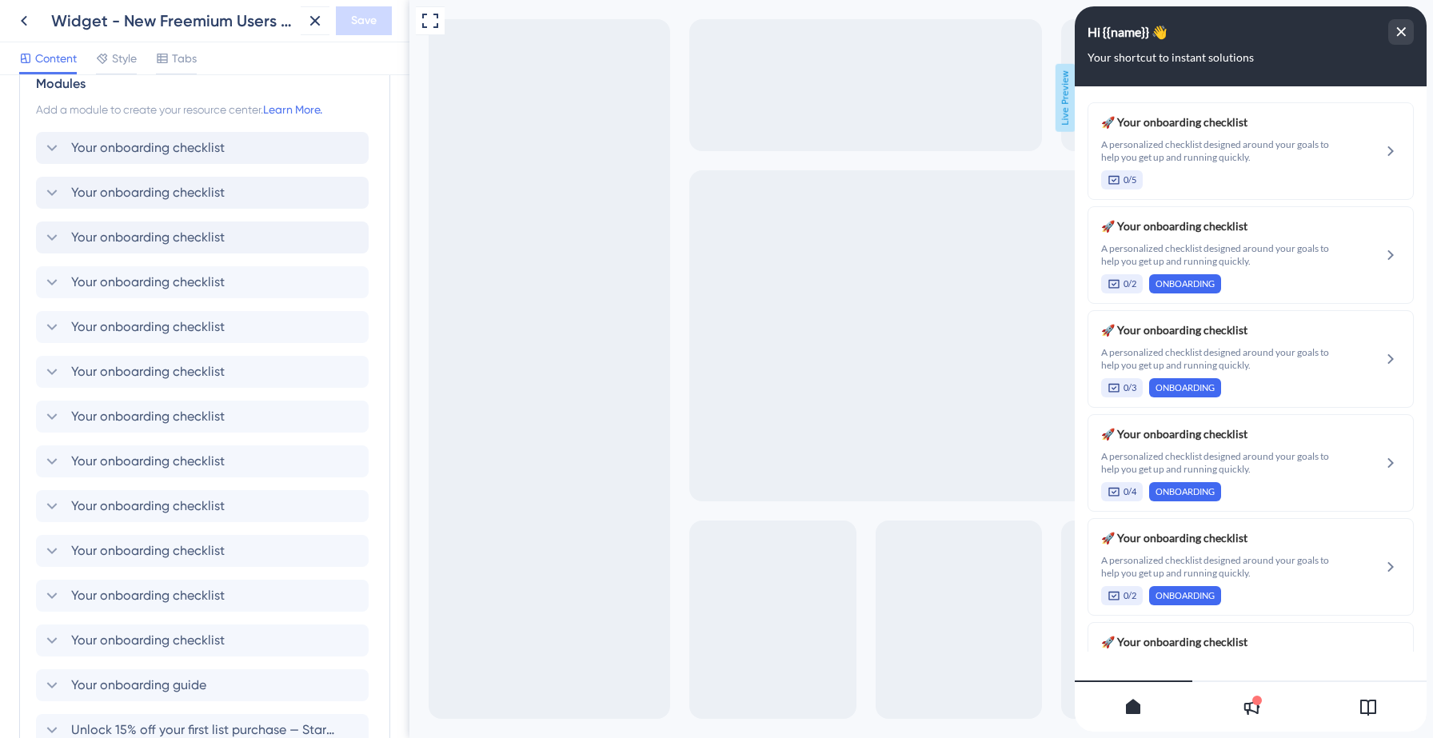
scroll to position [359, 0]
click at [53, 285] on icon at bounding box center [51, 279] width 19 height 19
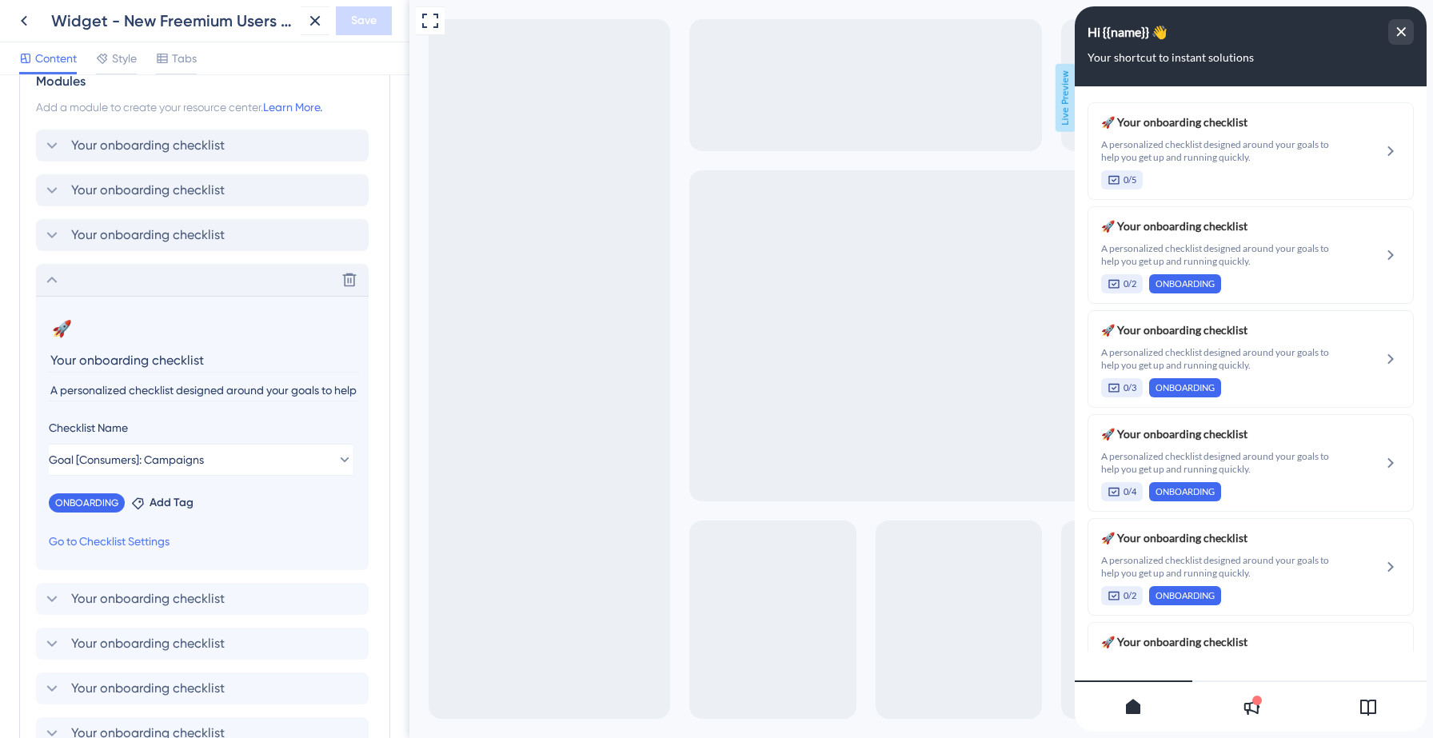
click at [53, 282] on icon at bounding box center [51, 279] width 19 height 19
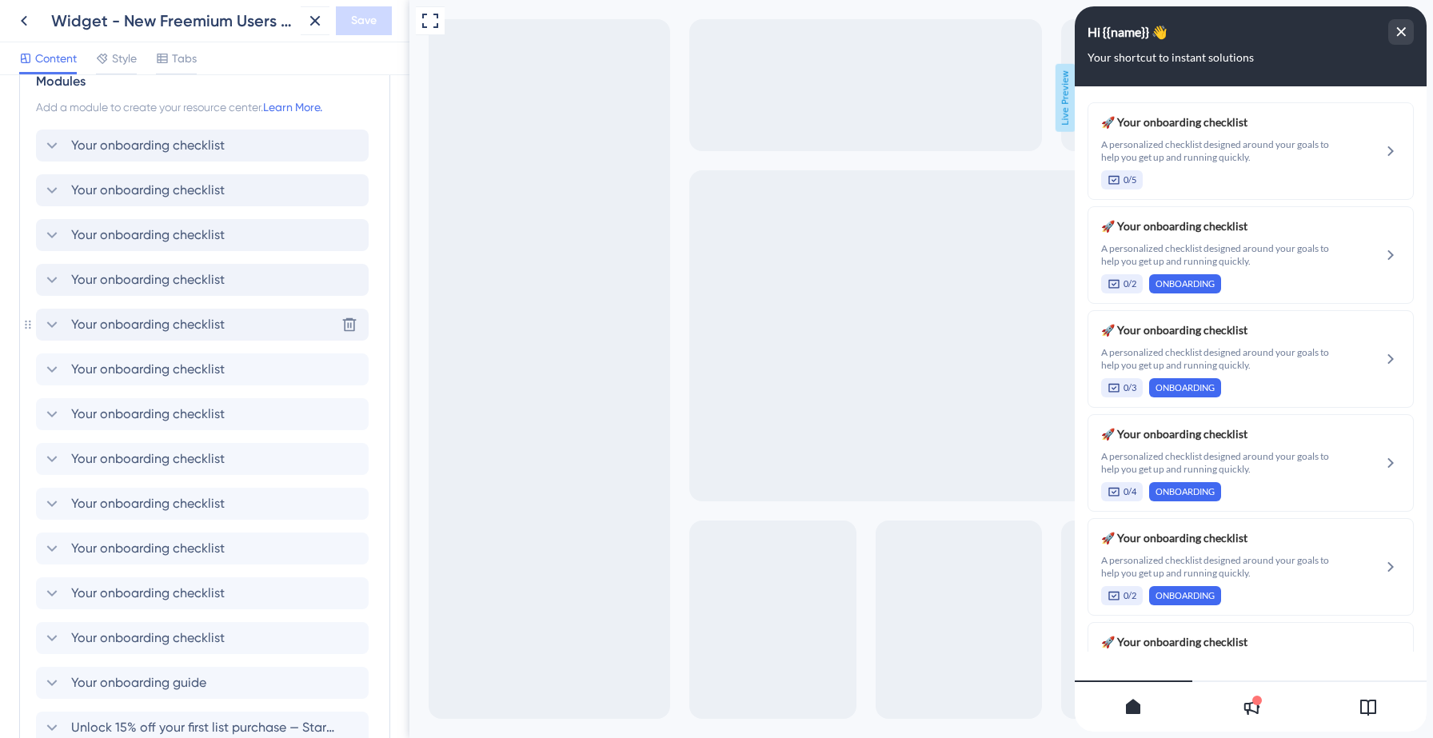
click at [54, 323] on icon at bounding box center [51, 324] width 19 height 19
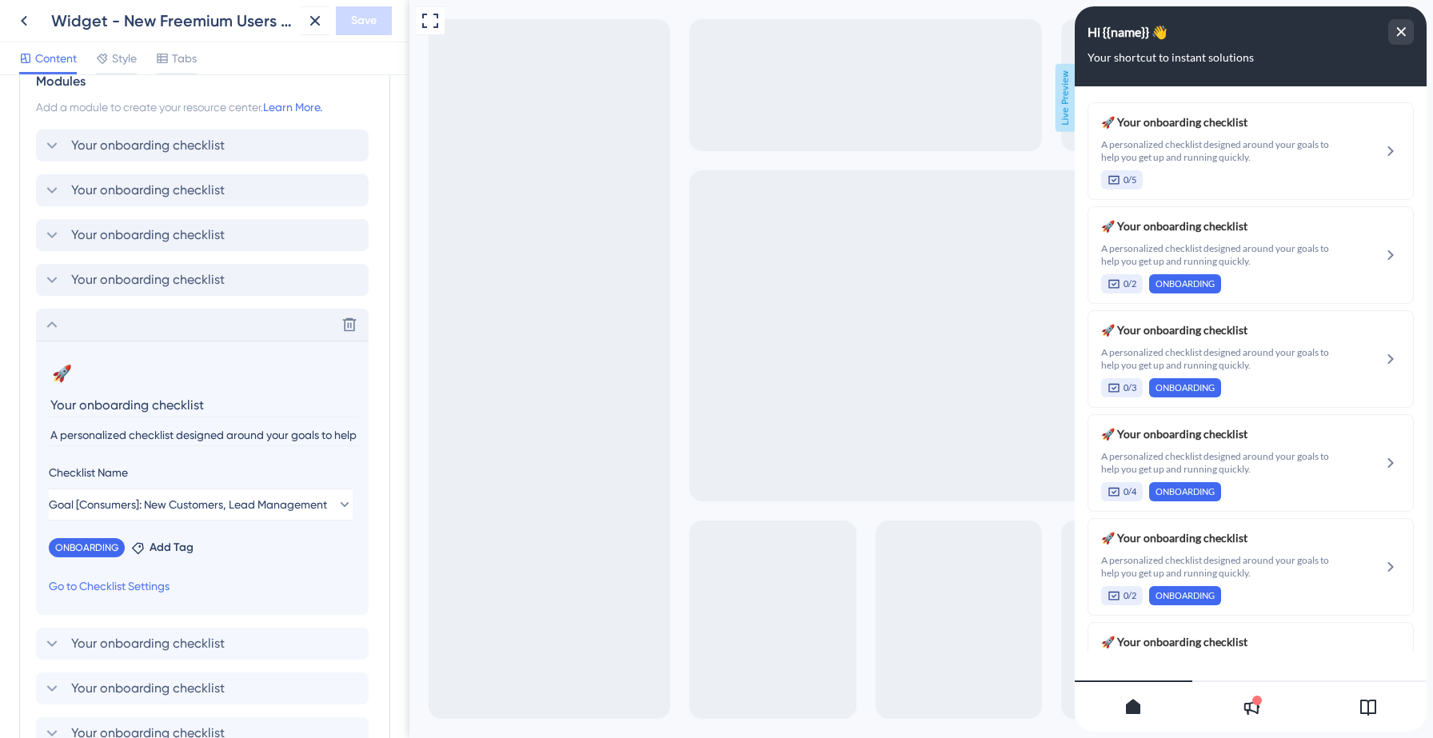
click at [54, 323] on icon at bounding box center [51, 324] width 19 height 19
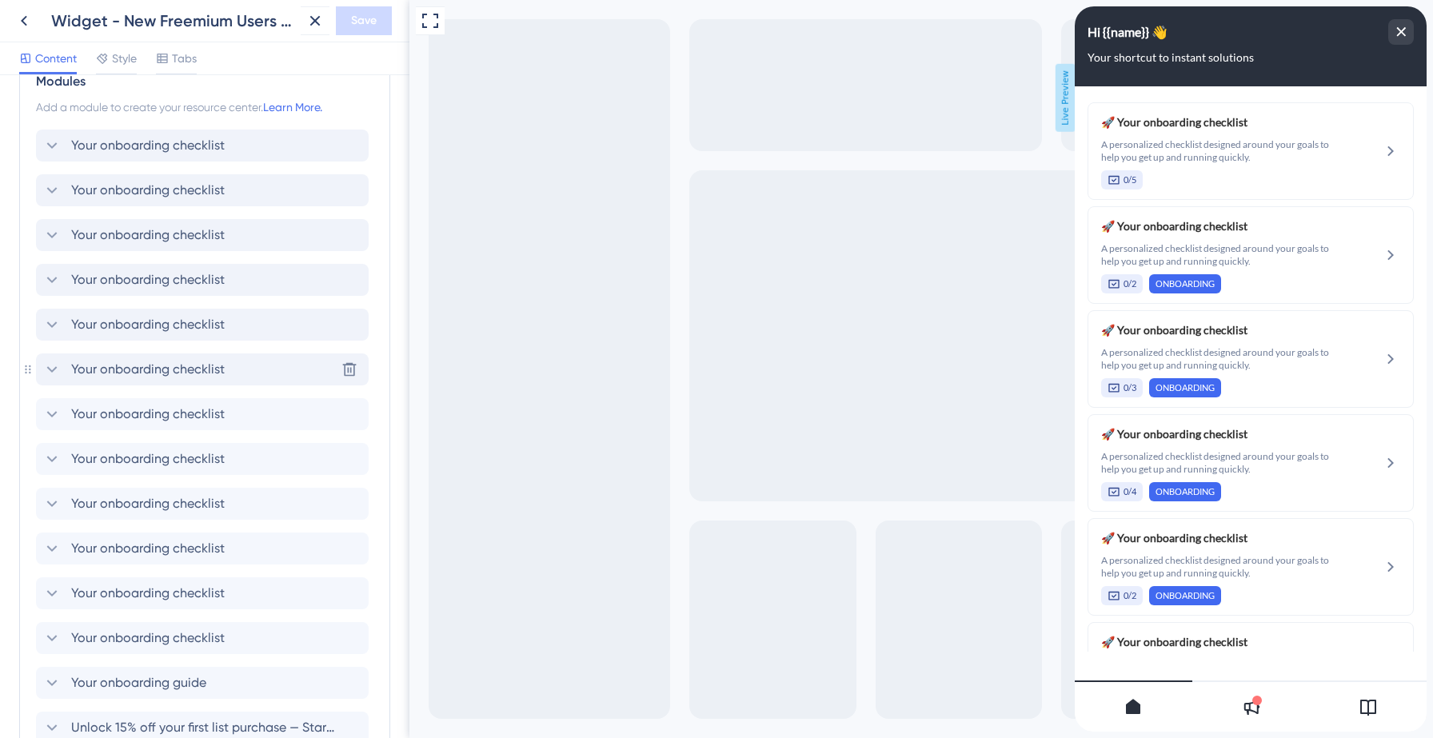
click at [52, 361] on icon at bounding box center [51, 369] width 19 height 19
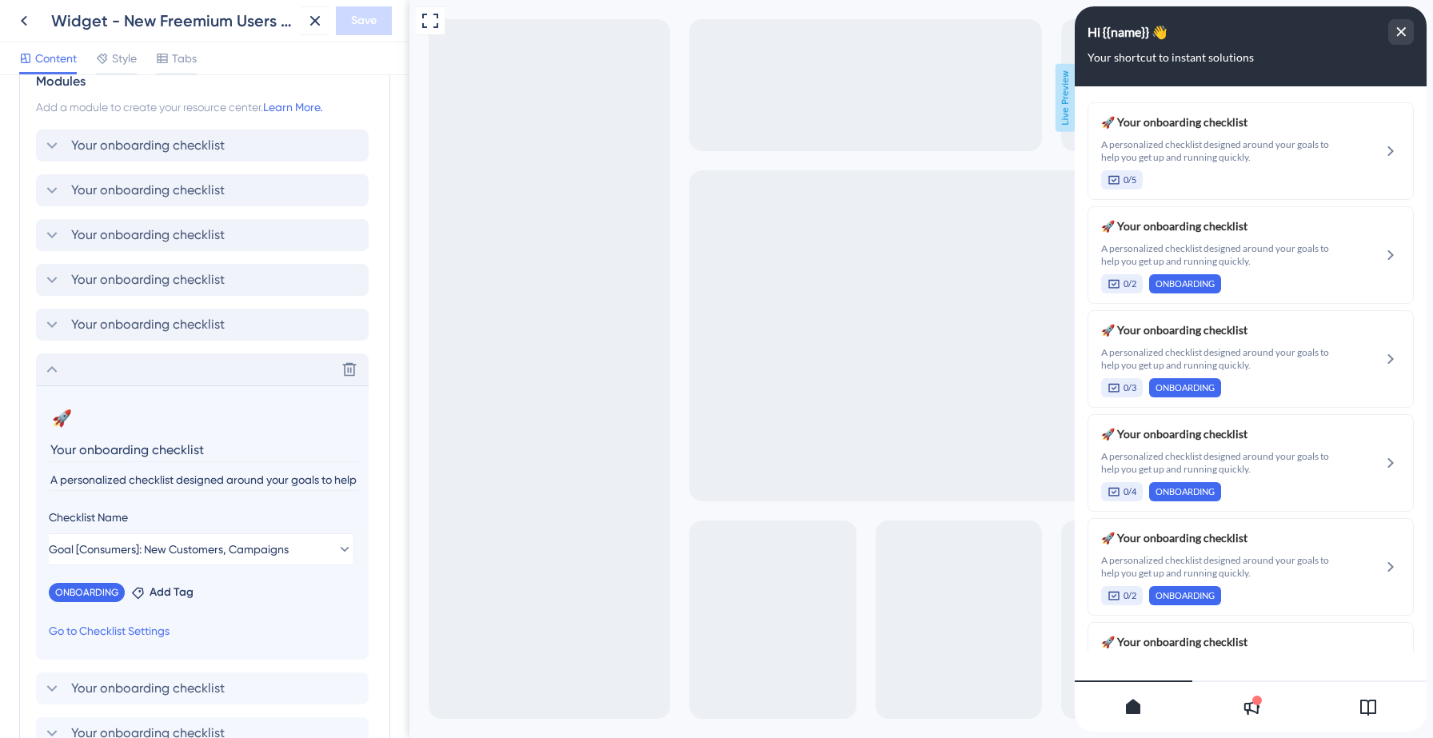
scroll to position [364, 0]
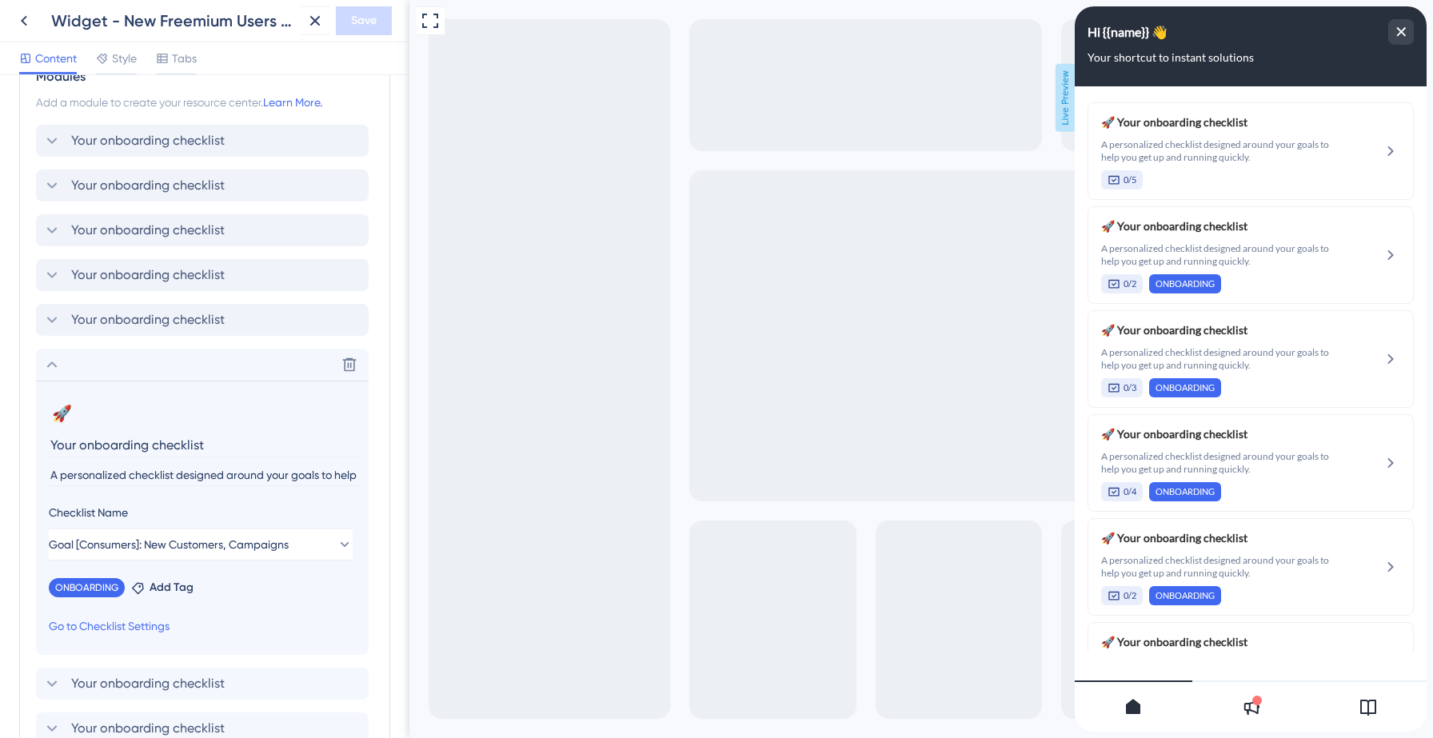
click at [52, 358] on icon at bounding box center [51, 364] width 19 height 19
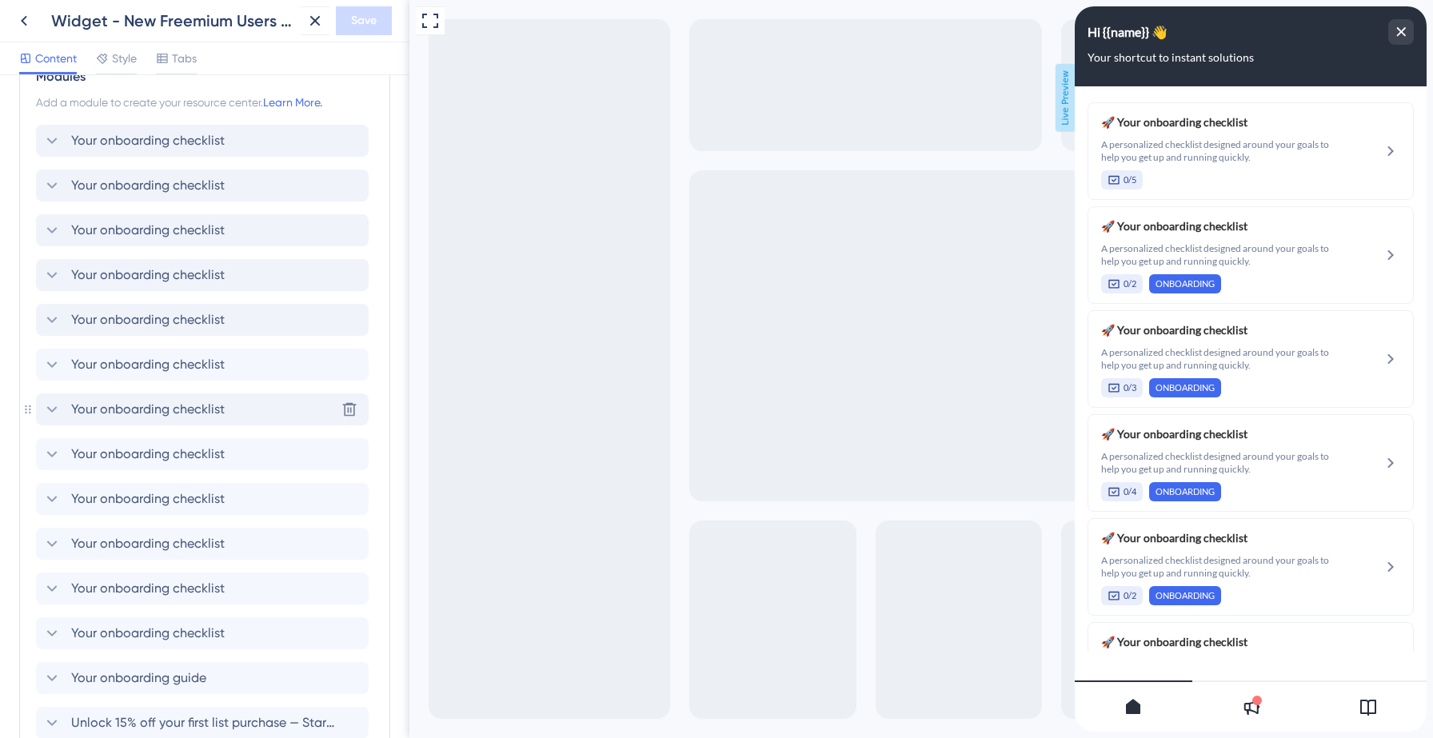
click at [54, 405] on icon at bounding box center [51, 409] width 19 height 19
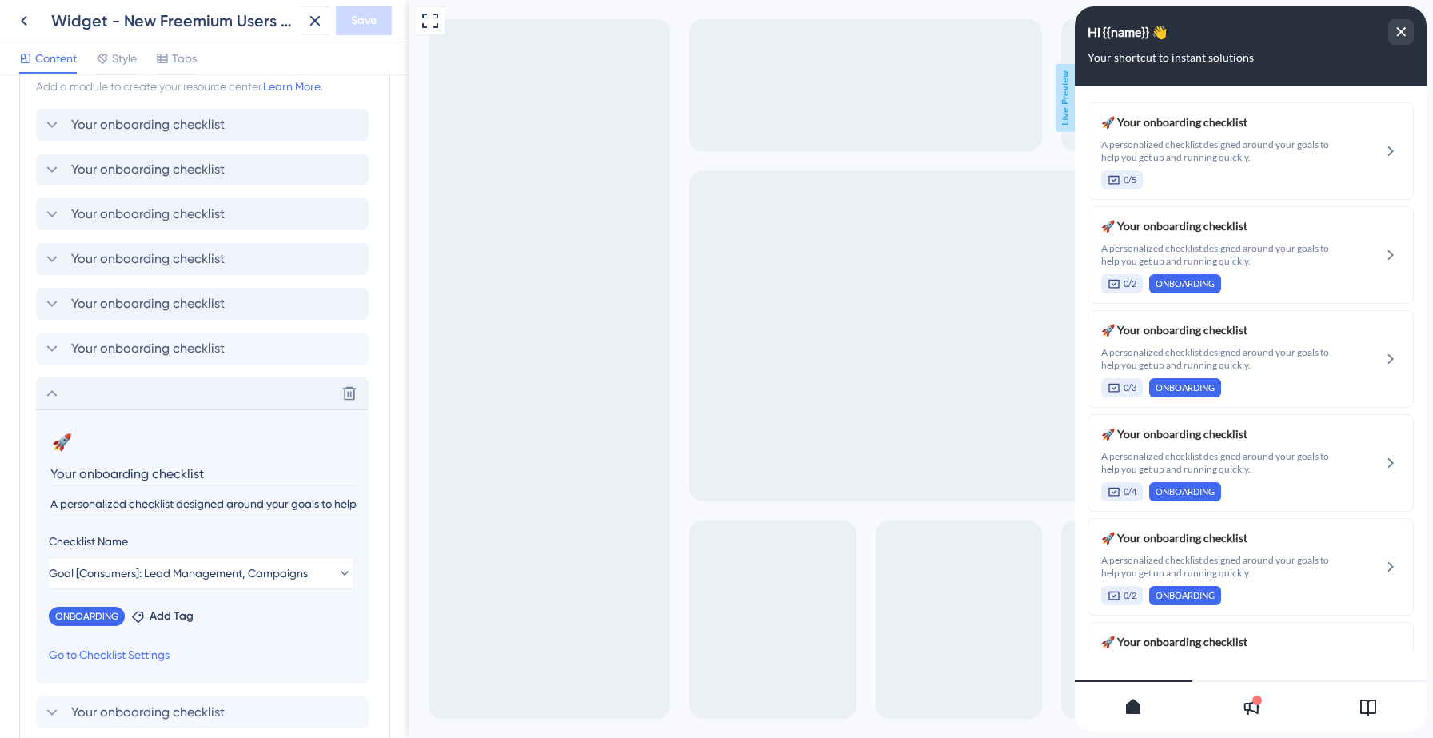
scroll to position [381, 0]
click at [52, 396] on icon at bounding box center [51, 391] width 19 height 19
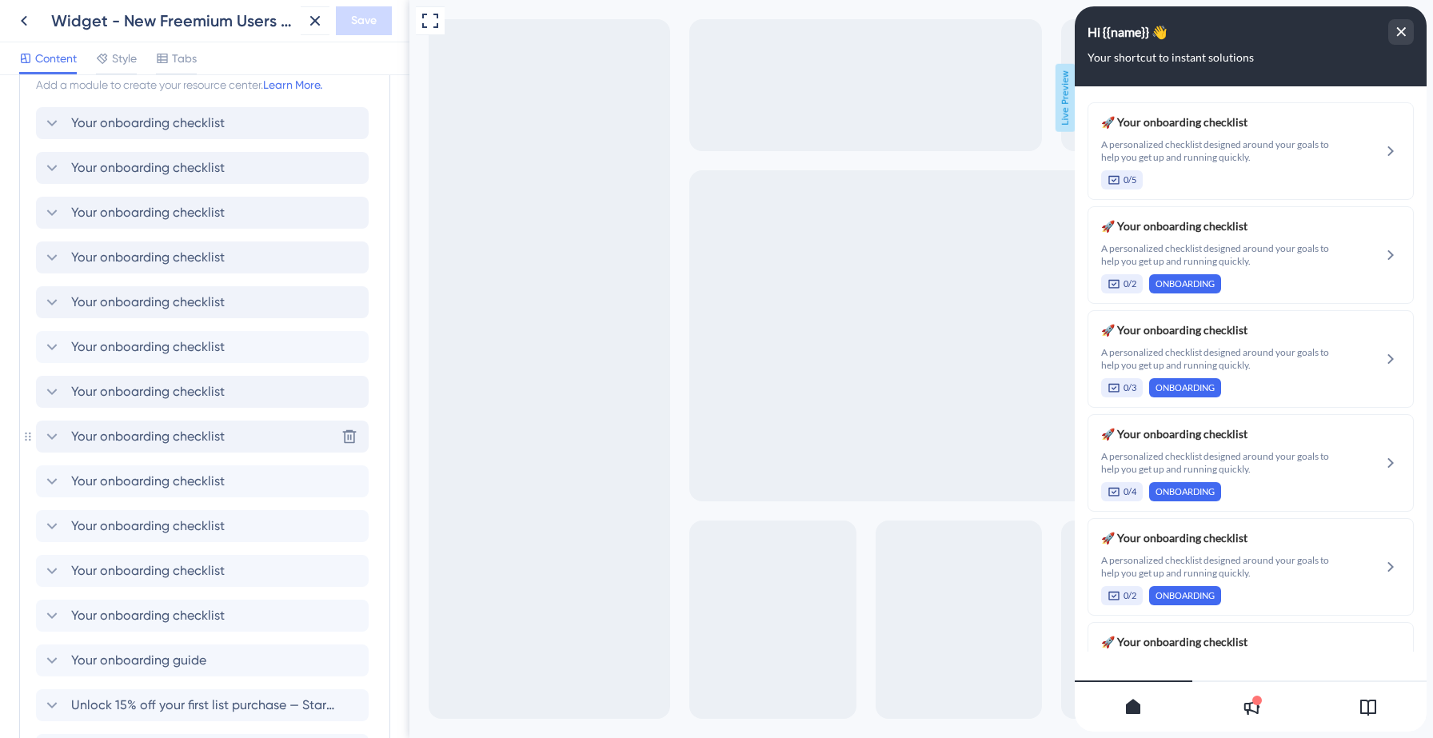
click at [53, 441] on icon at bounding box center [51, 436] width 19 height 19
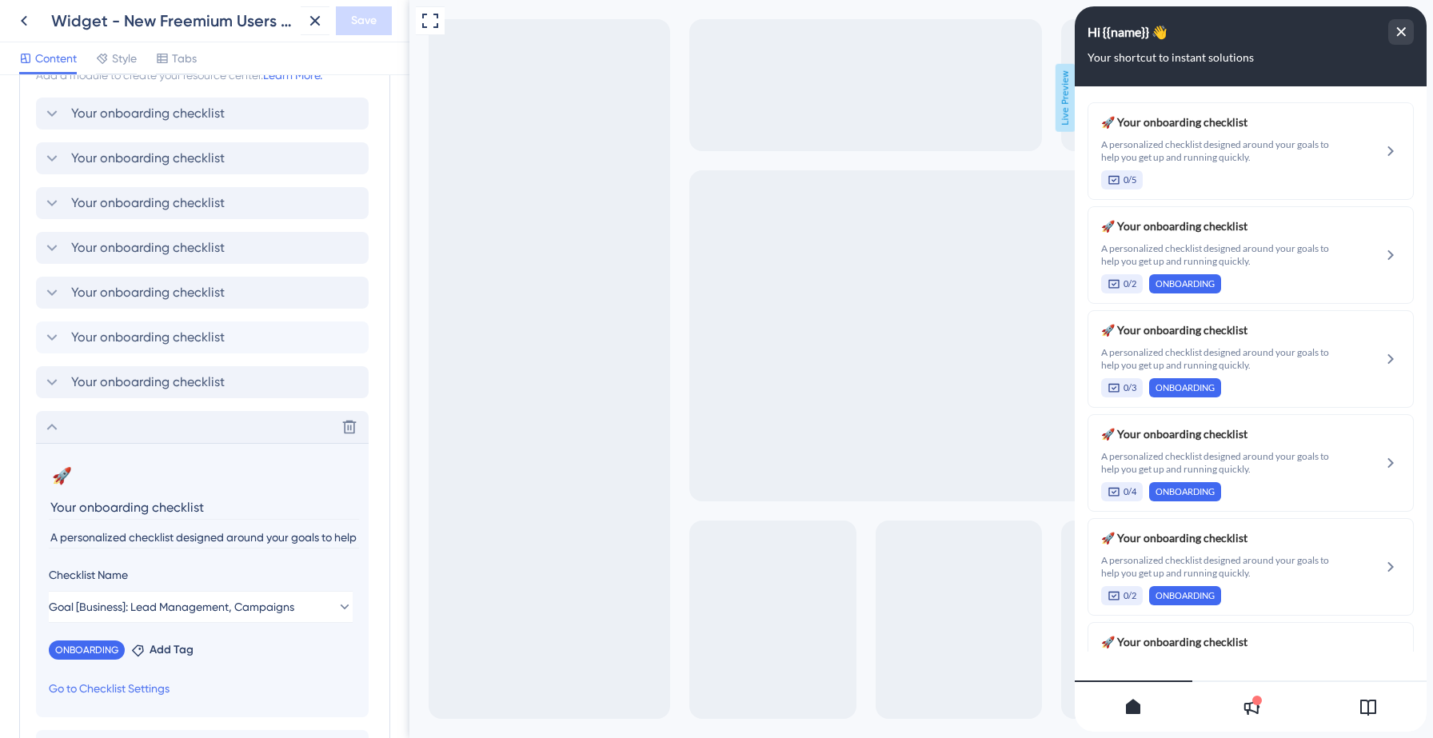
scroll to position [393, 0]
click at [53, 426] on icon at bounding box center [51, 424] width 19 height 19
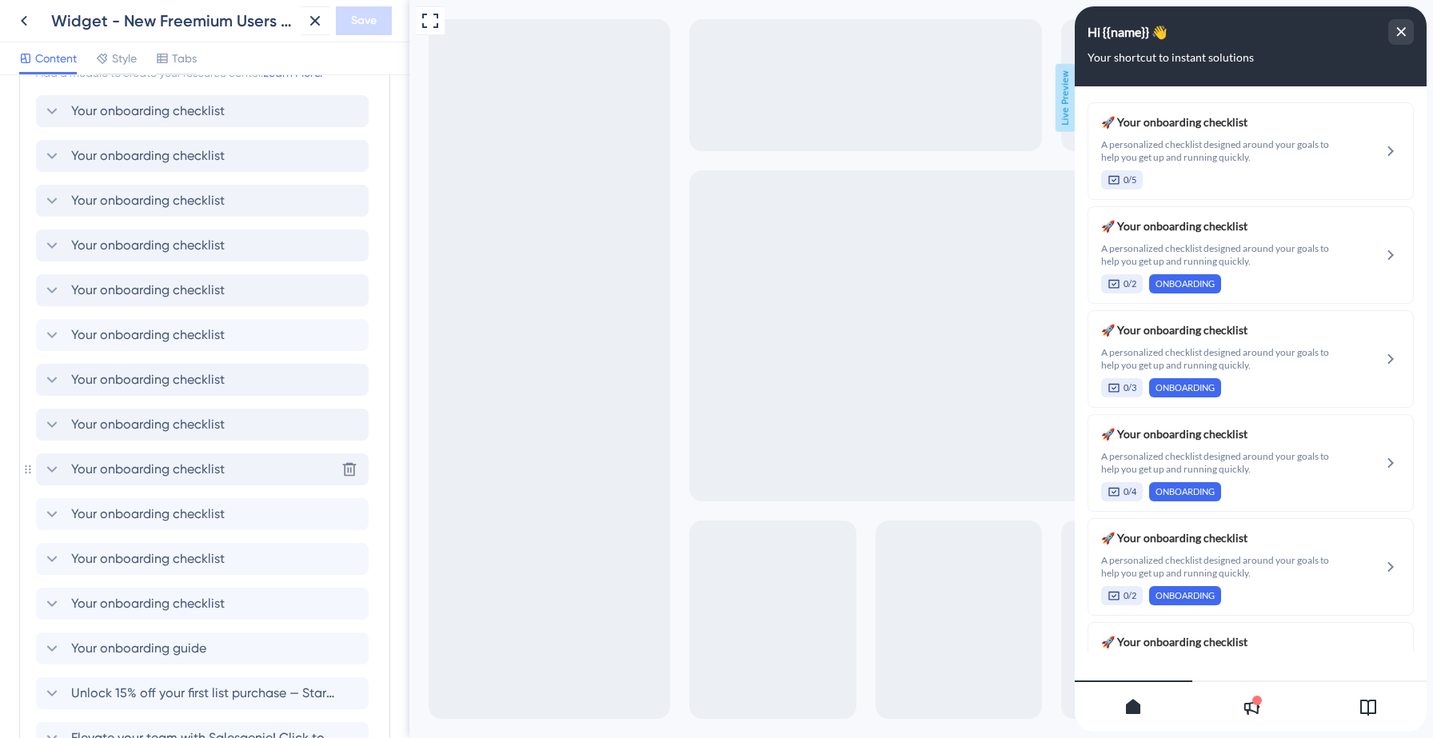
click at [53, 465] on icon at bounding box center [51, 469] width 19 height 19
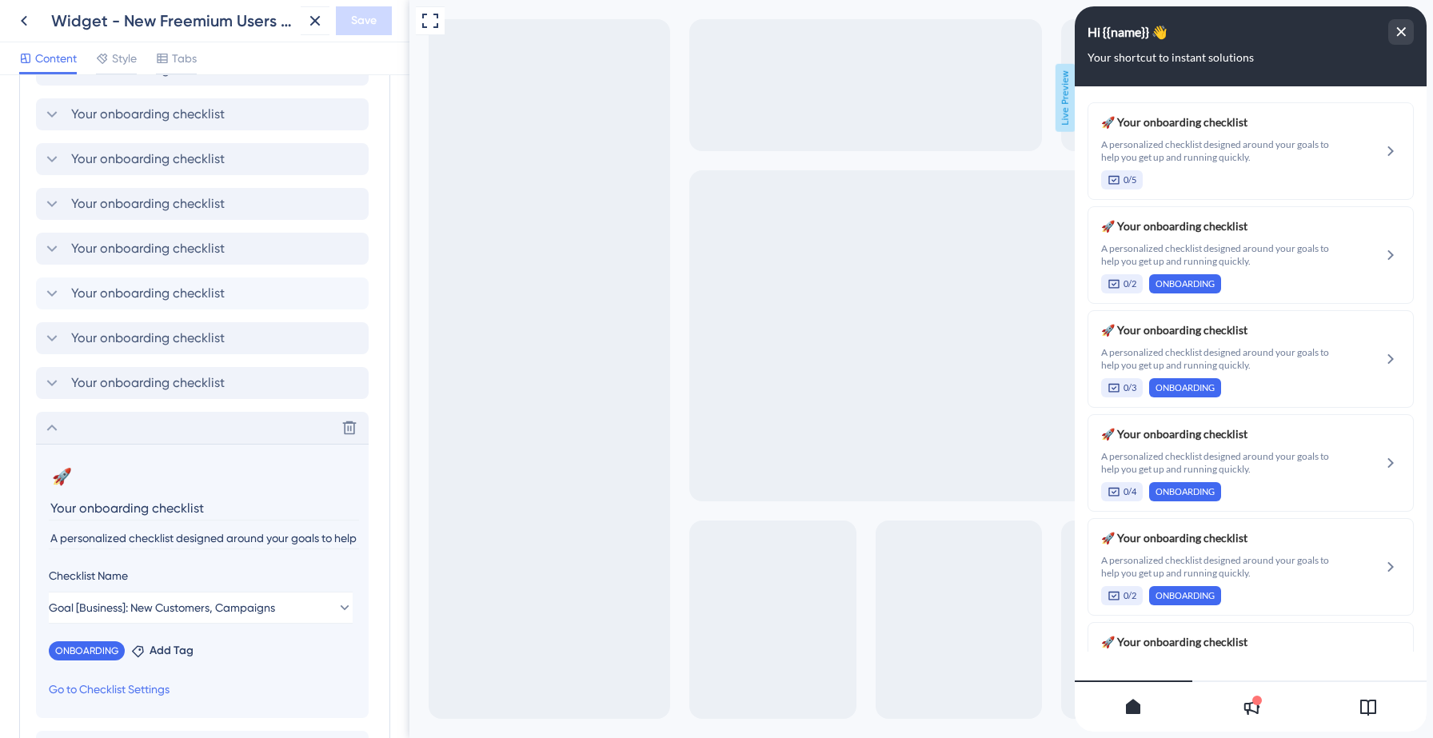
scroll to position [439, 0]
click at [50, 427] on icon at bounding box center [51, 423] width 19 height 19
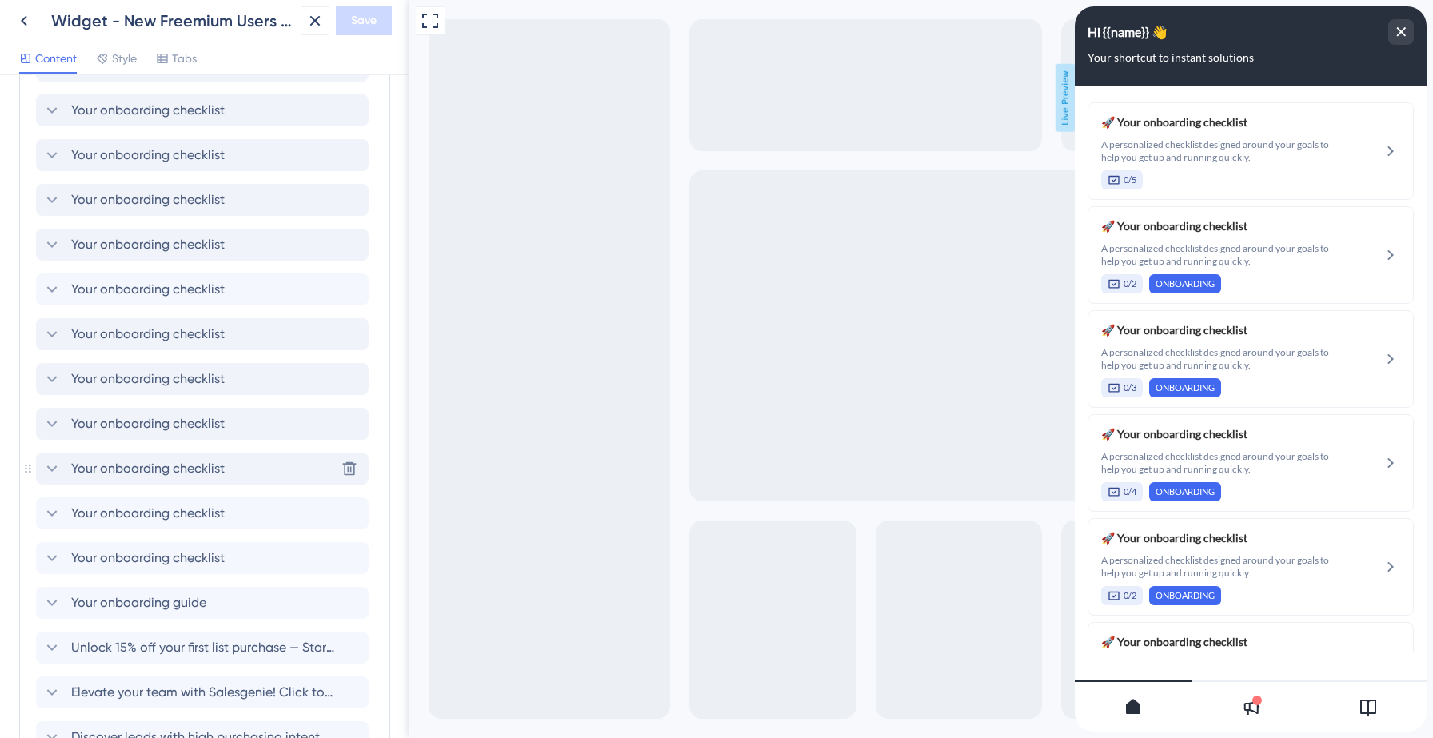
click at [51, 468] on icon at bounding box center [51, 468] width 19 height 19
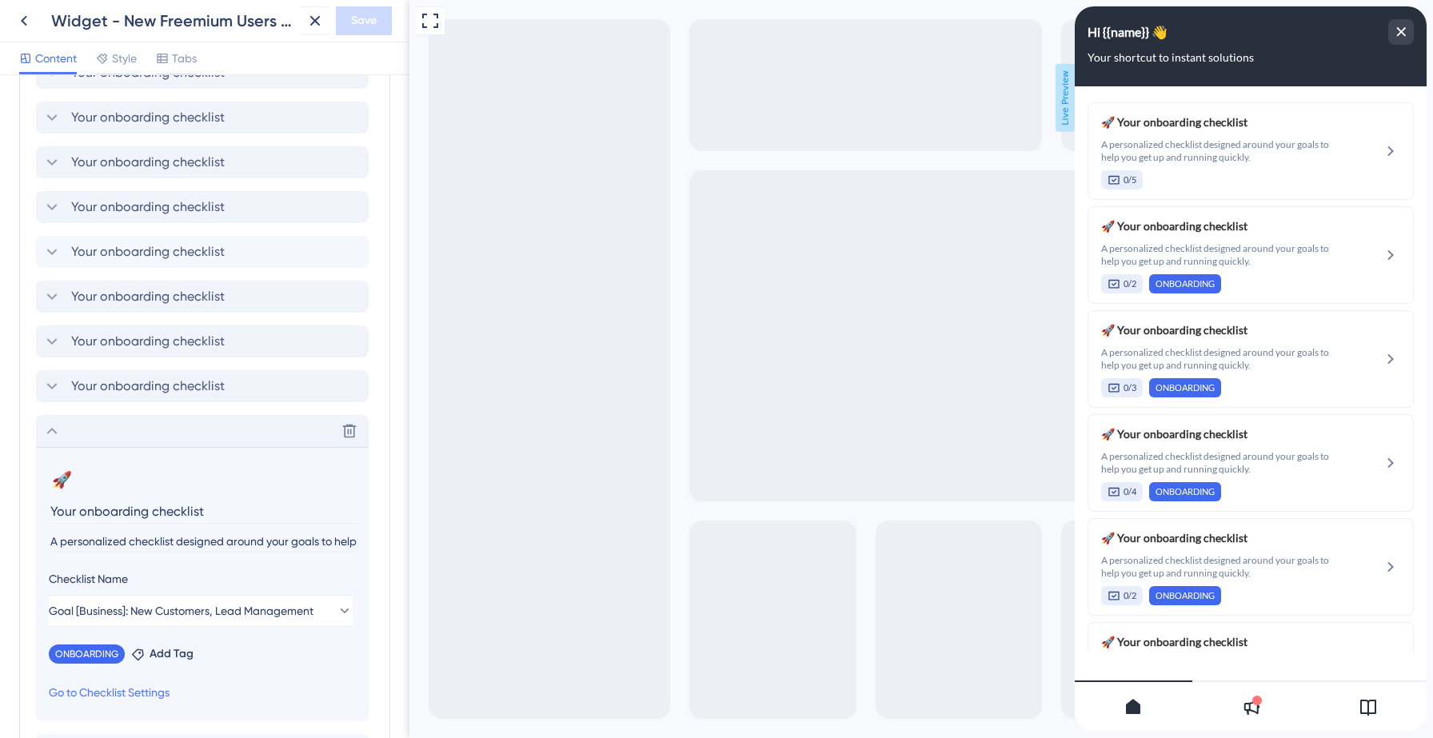
scroll to position [483, 0]
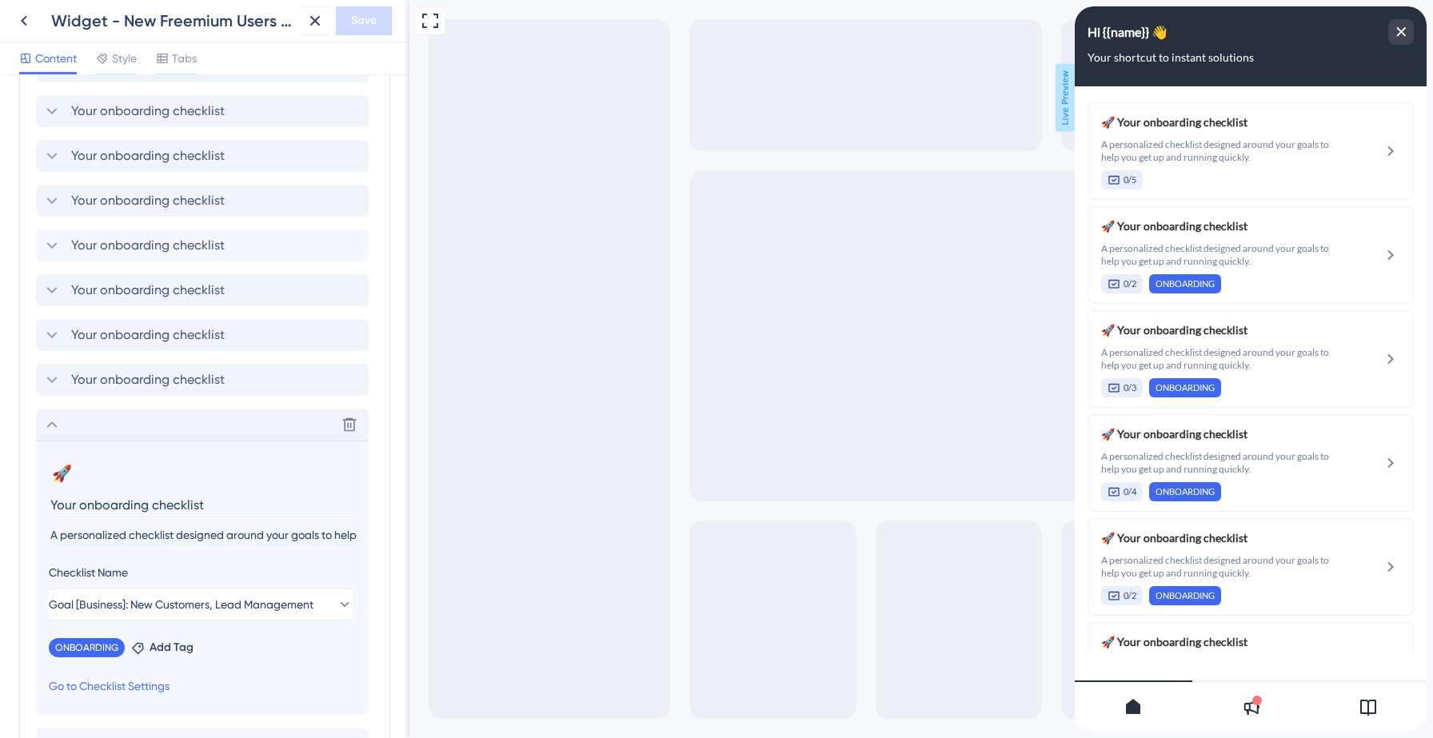
click at [51, 426] on icon at bounding box center [51, 424] width 19 height 19
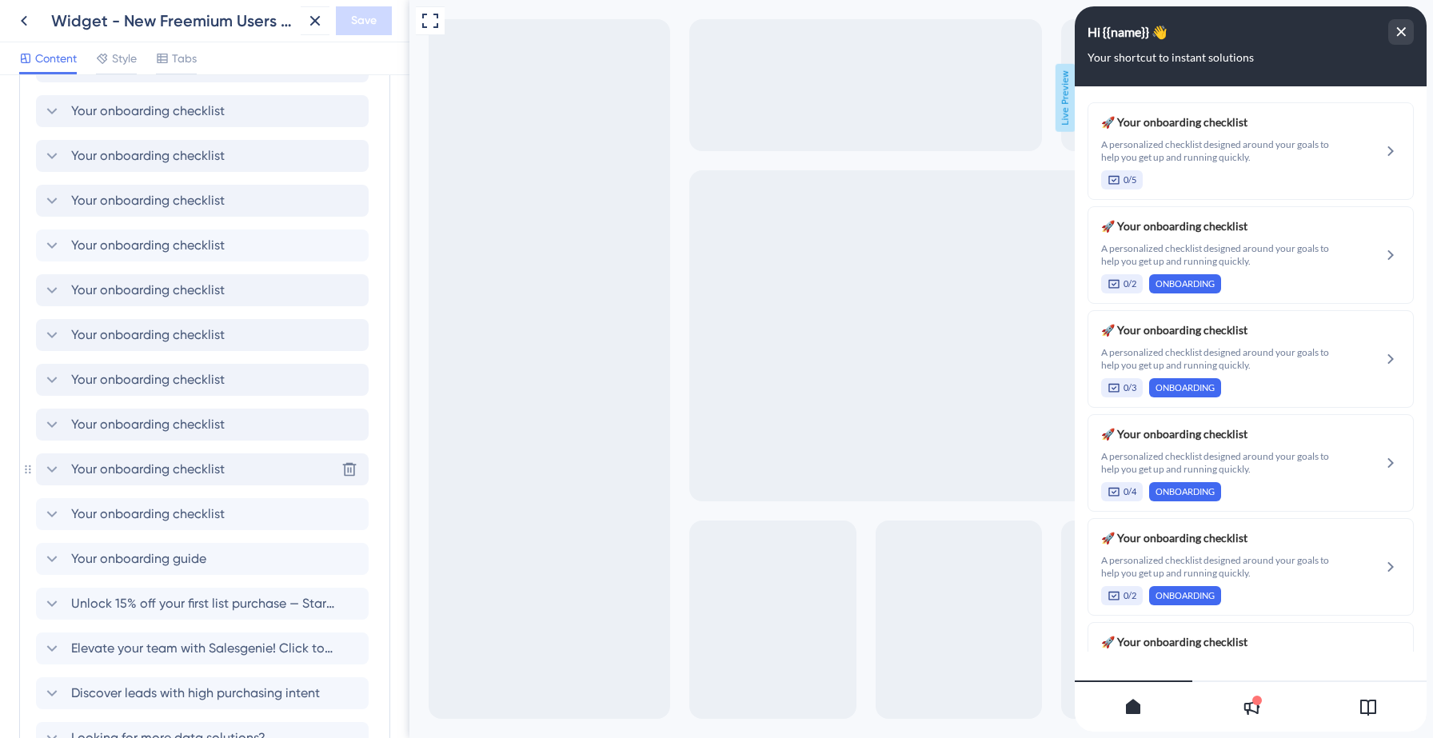
click at [51, 469] on icon at bounding box center [51, 469] width 19 height 19
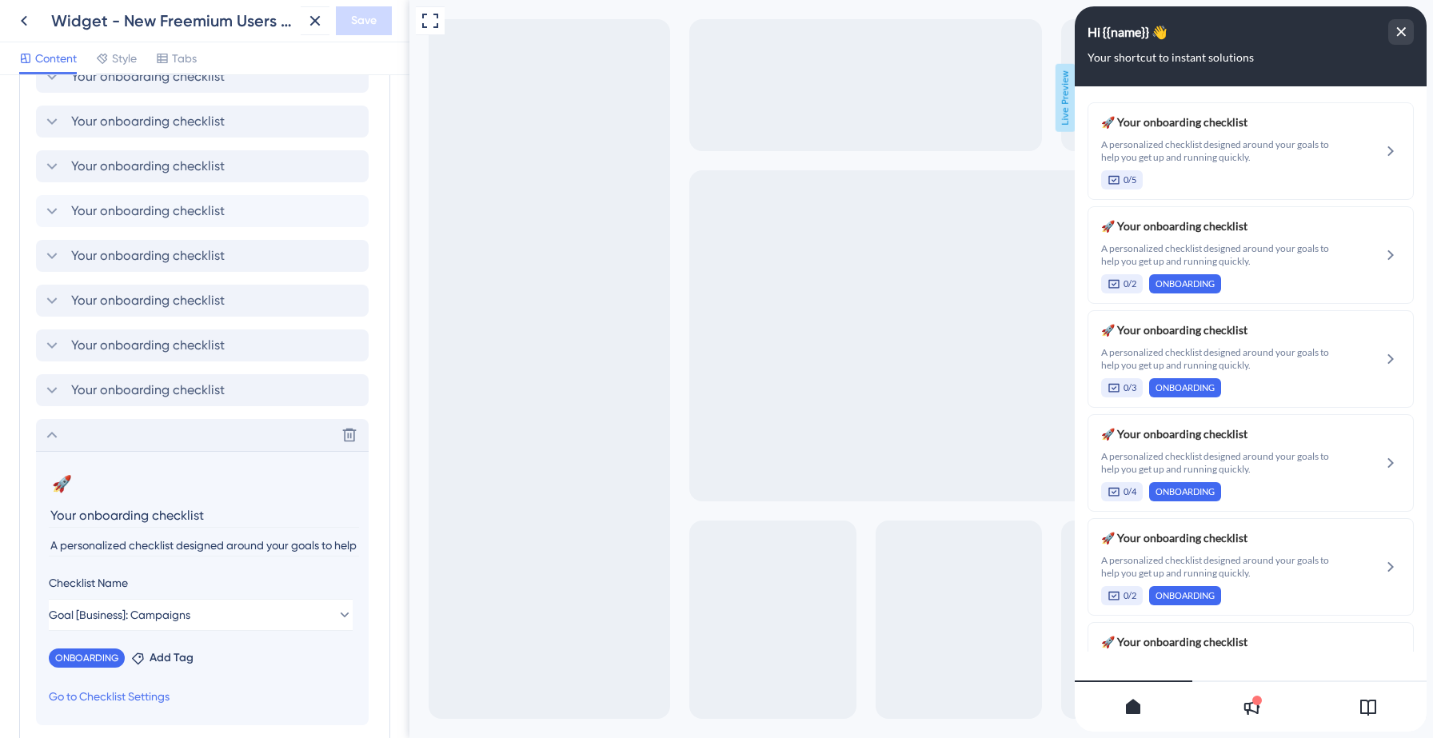
scroll to position [527, 0]
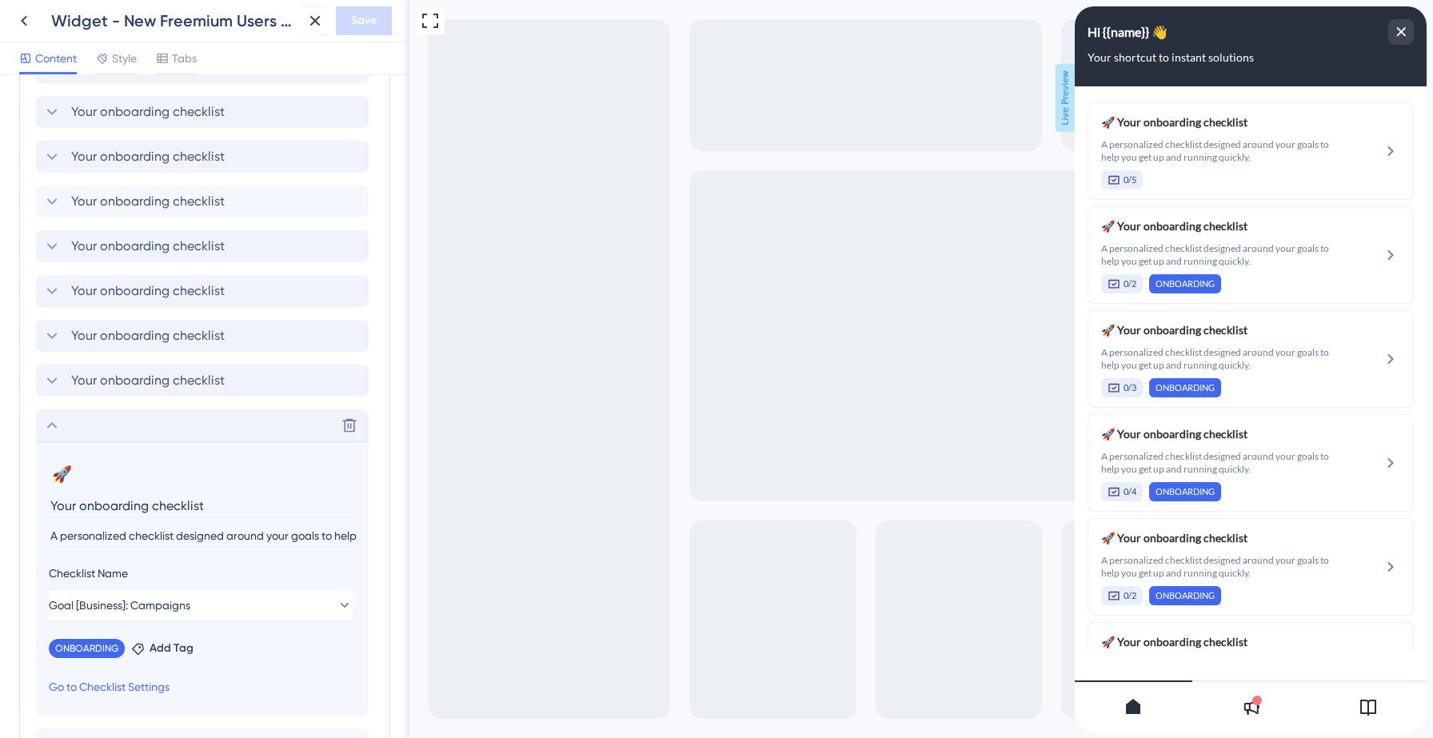
click at [55, 424] on icon at bounding box center [51, 425] width 19 height 19
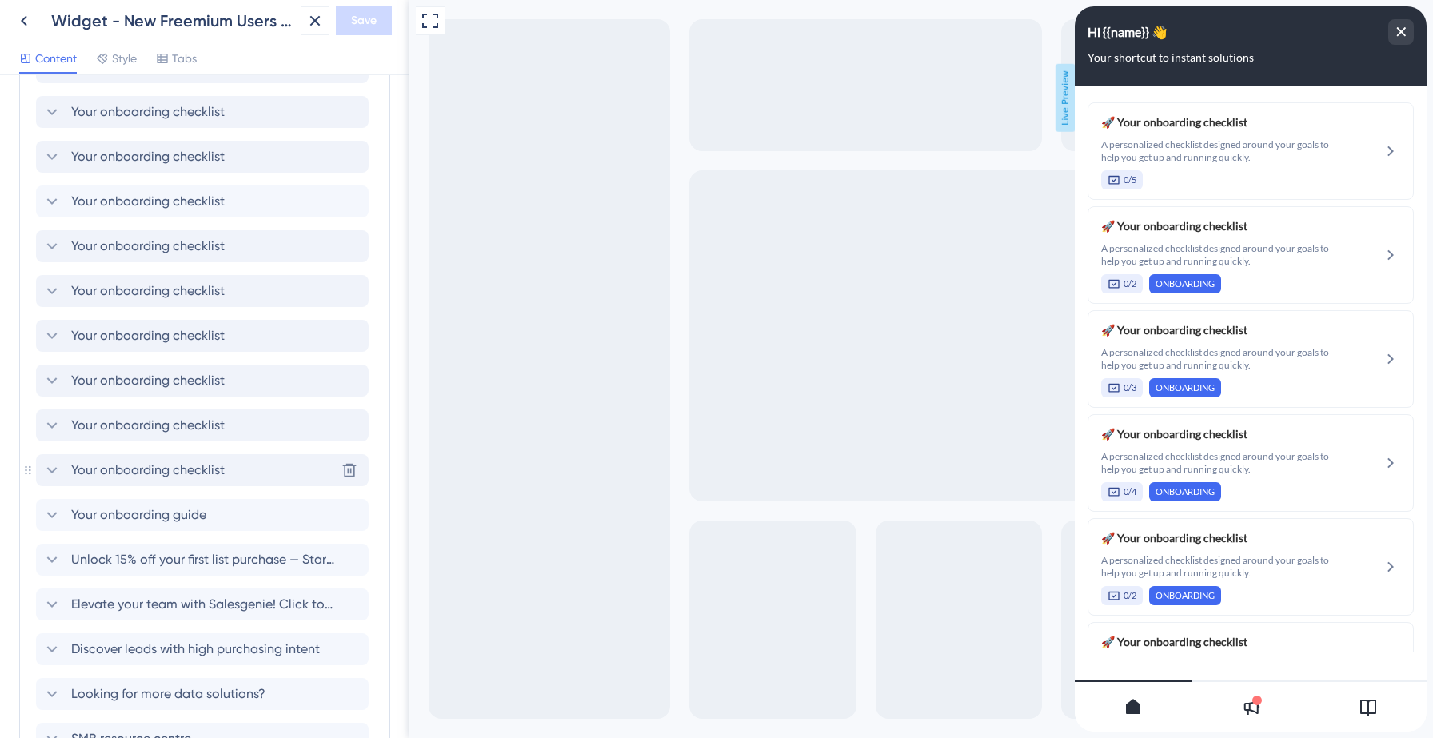
click at [54, 468] on icon at bounding box center [51, 470] width 19 height 19
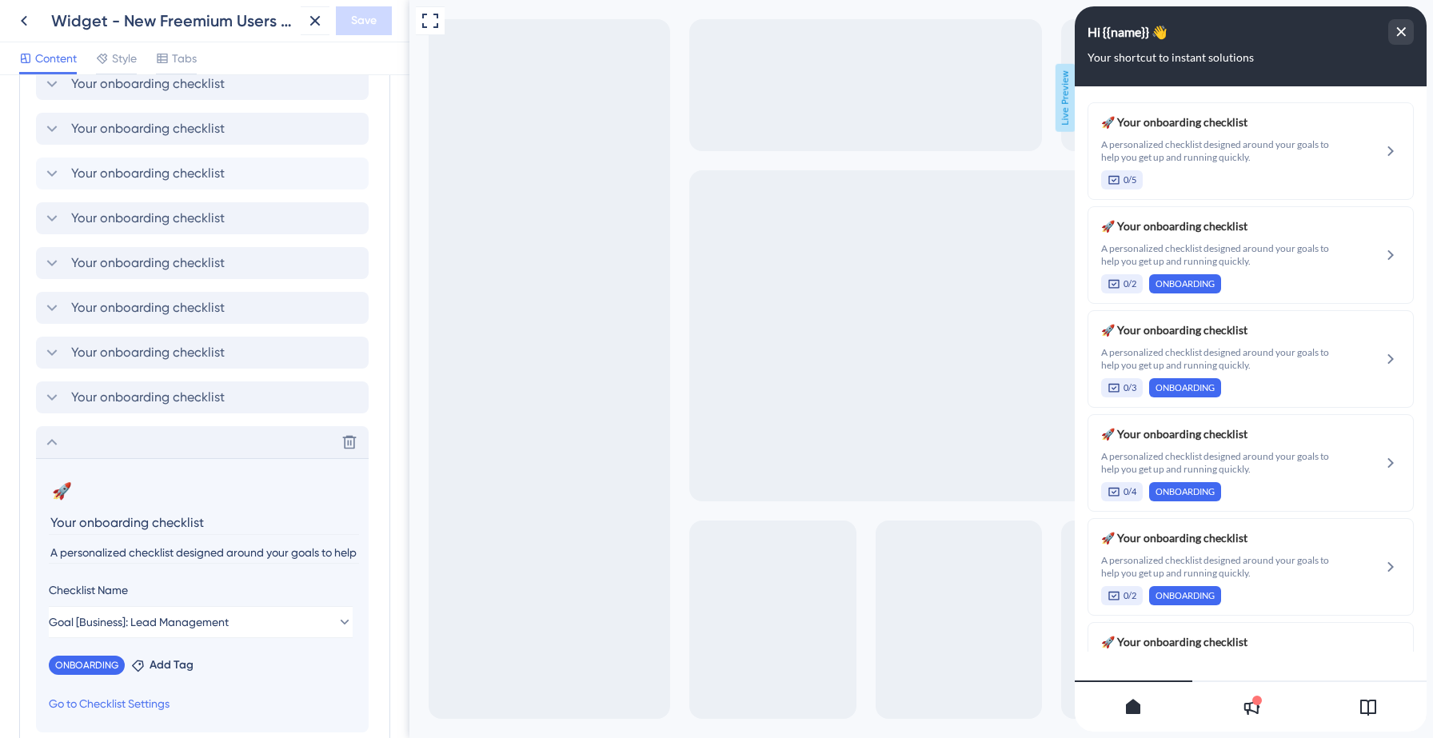
scroll to position [560, 0]
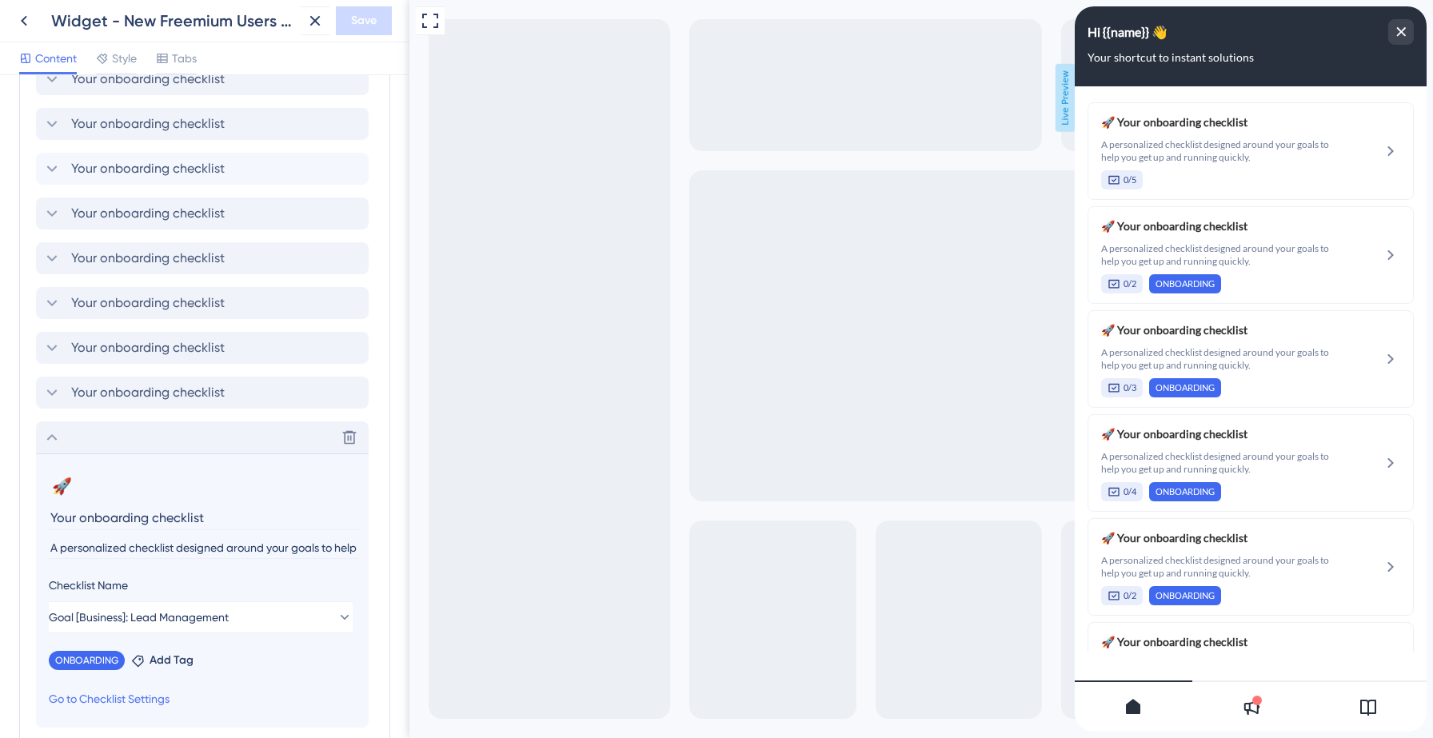
click at [52, 435] on icon at bounding box center [52, 437] width 10 height 6
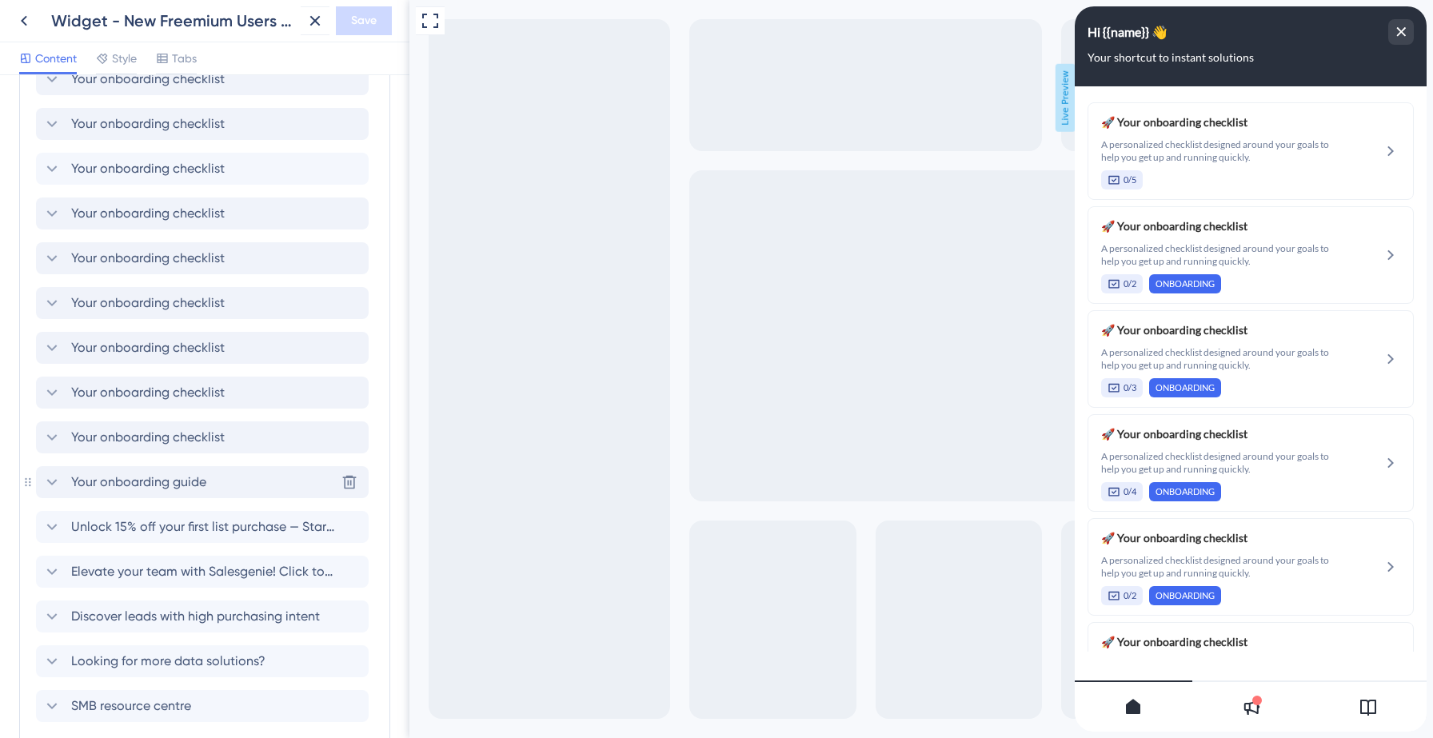
click at [50, 478] on icon at bounding box center [51, 482] width 19 height 19
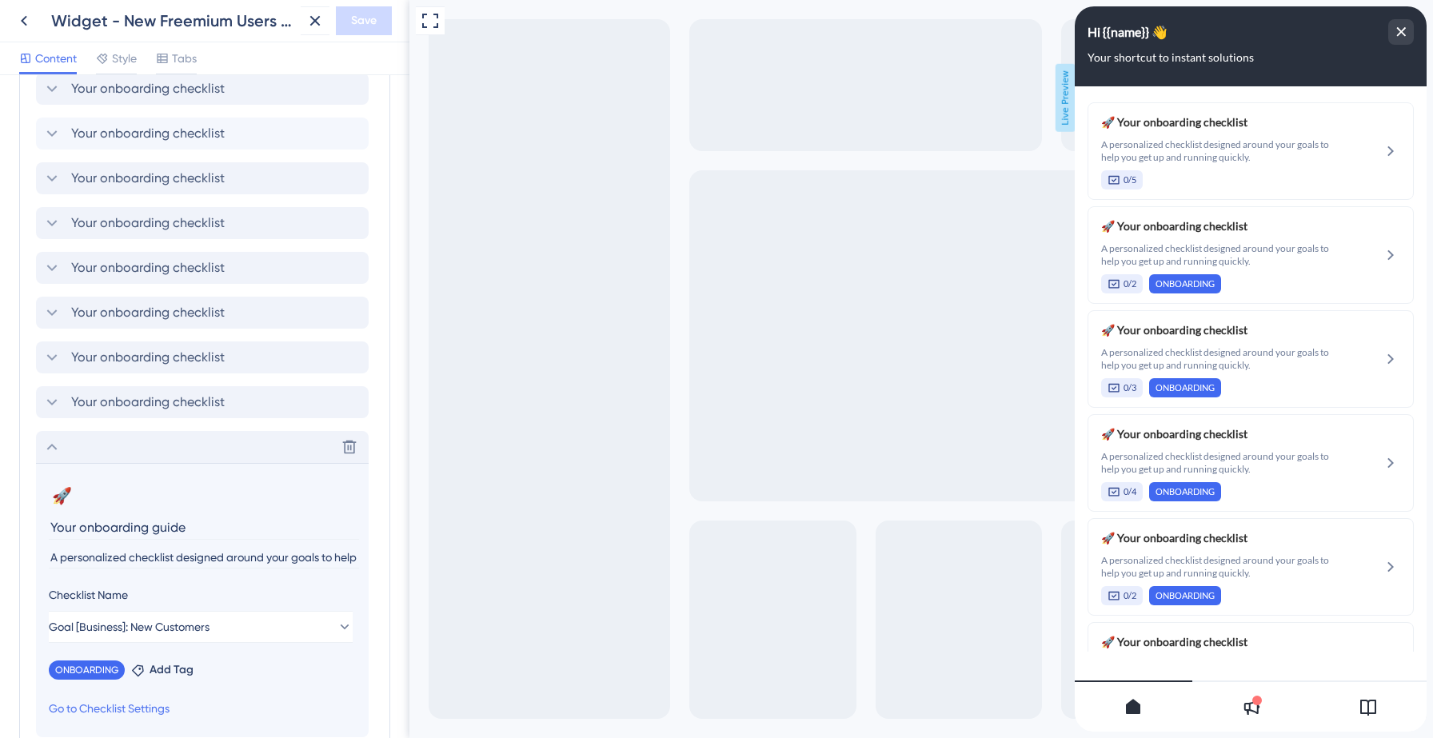
scroll to position [597, 0]
click at [50, 446] on icon at bounding box center [51, 444] width 19 height 19
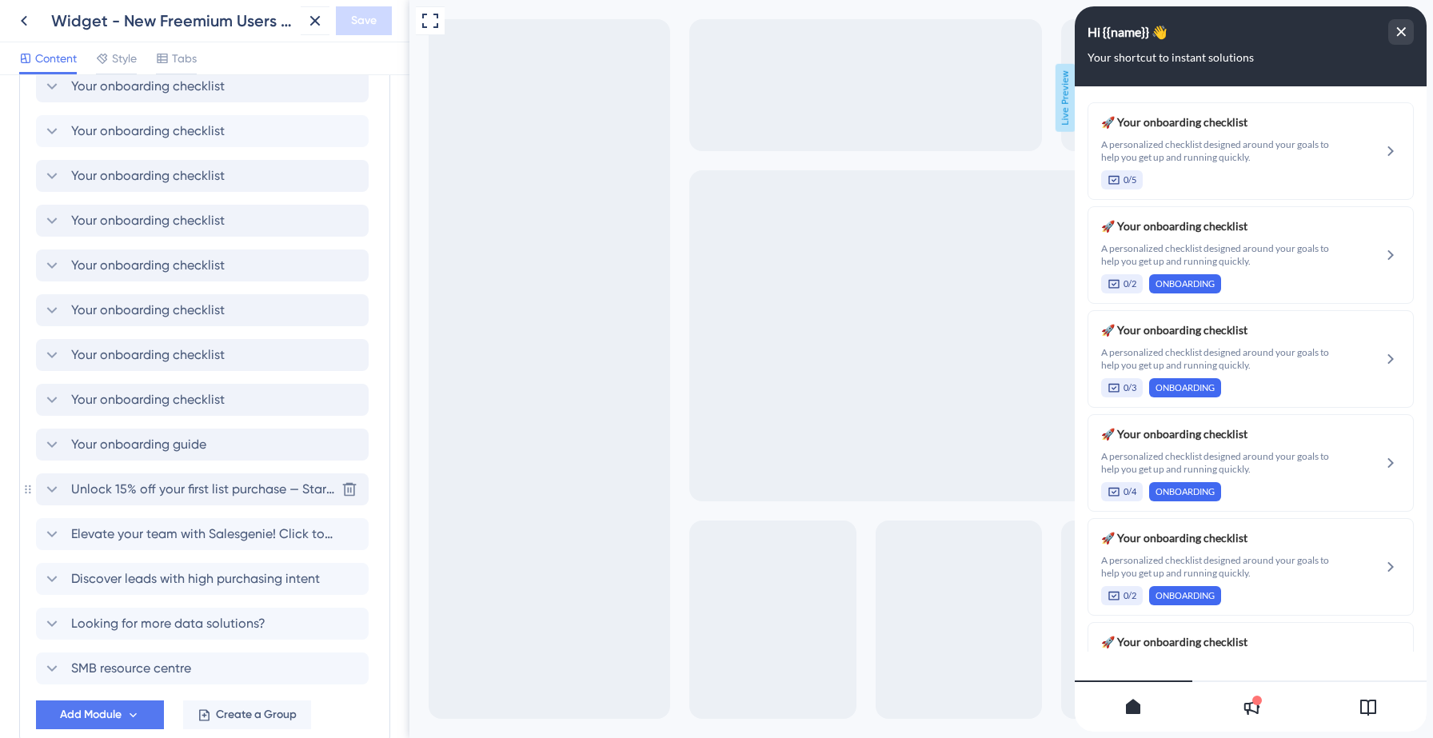
click at [52, 491] on icon at bounding box center [52, 489] width 10 height 6
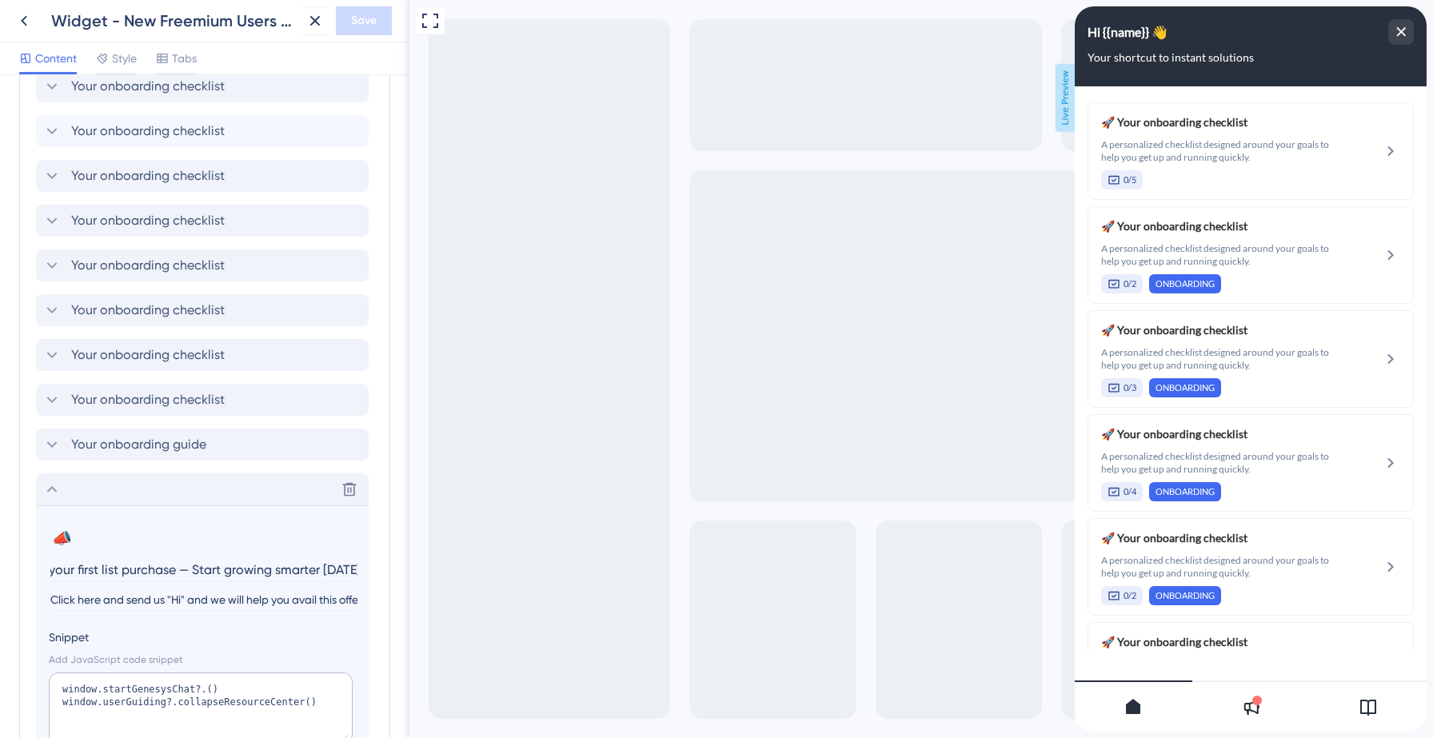
scroll to position [0, 0]
click at [52, 489] on icon at bounding box center [51, 489] width 19 height 19
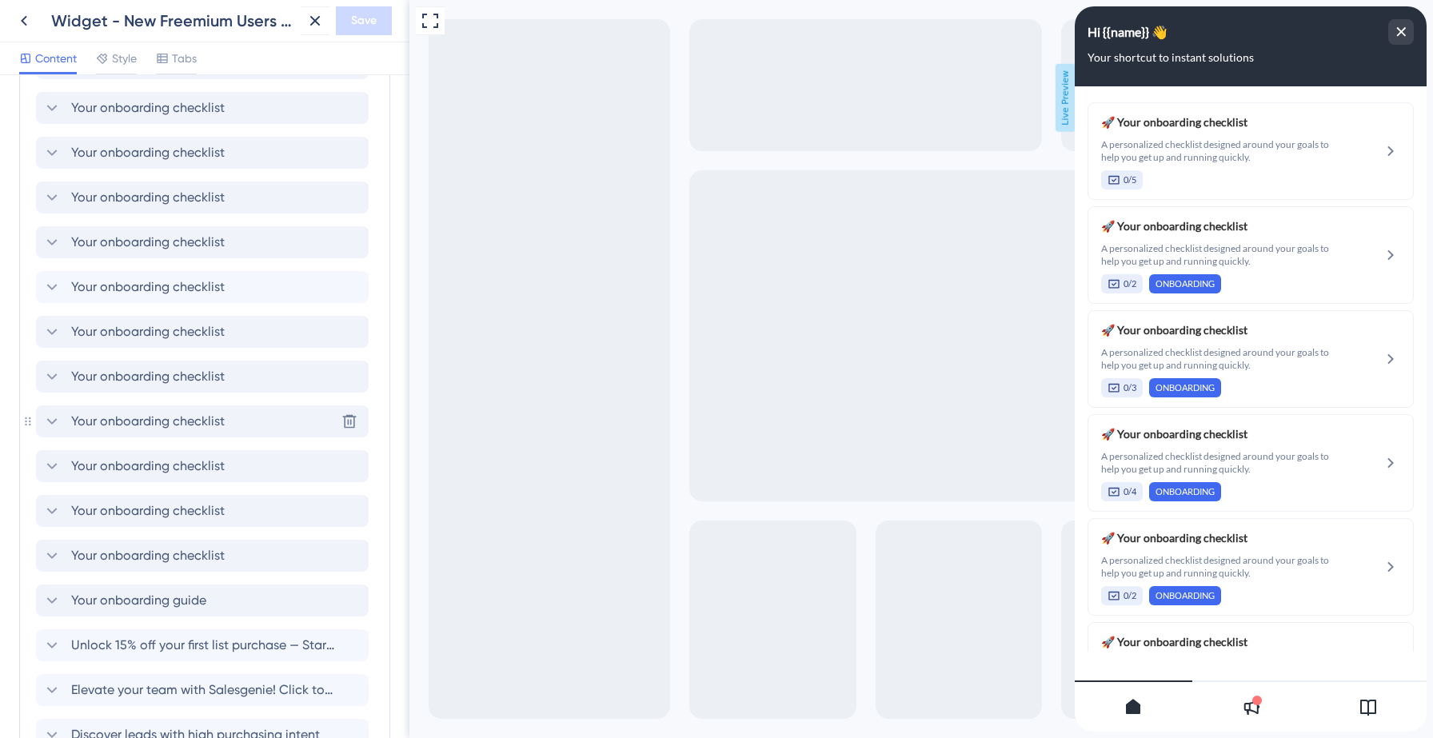
scroll to position [689, 0]
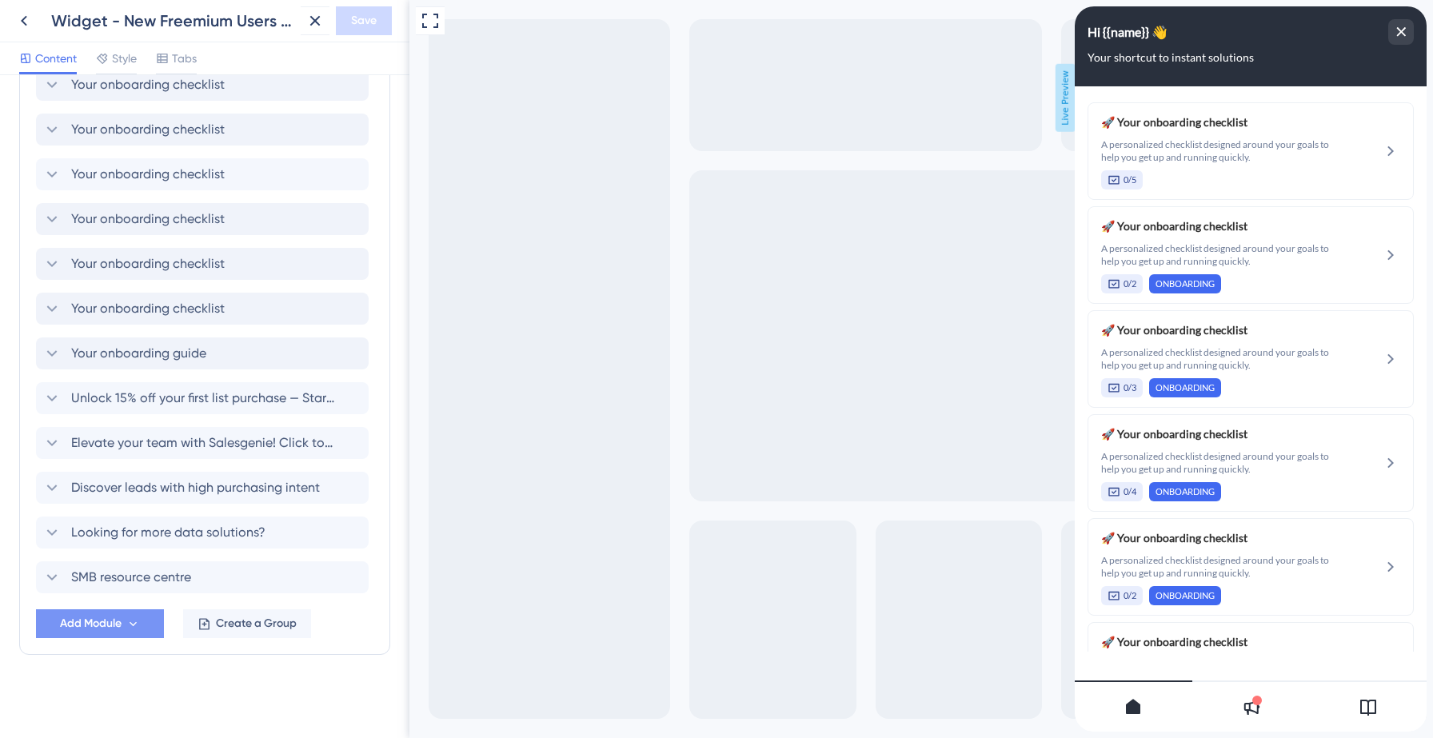
click at [121, 625] on span "Add Module" at bounding box center [91, 623] width 62 height 19
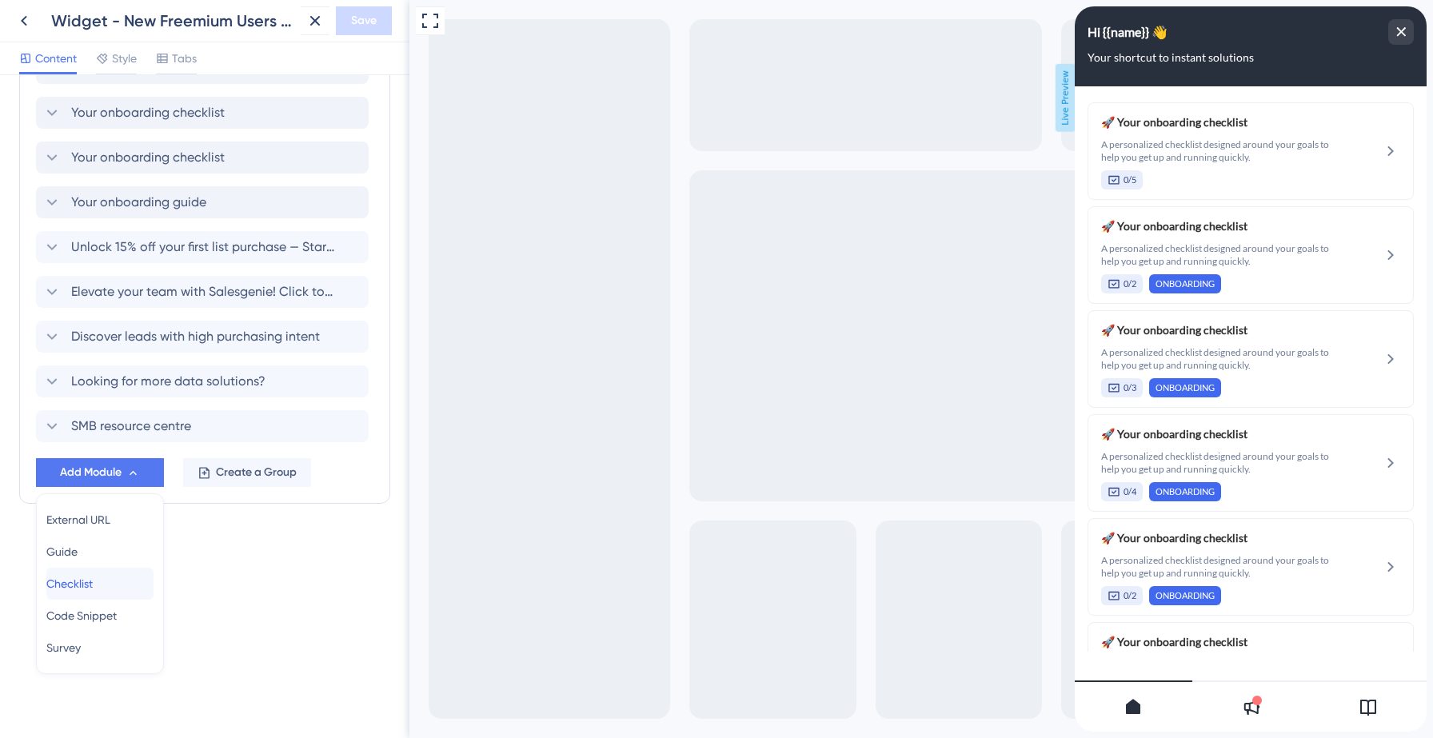
click at [93, 575] on span "Checklist" at bounding box center [69, 583] width 46 height 19
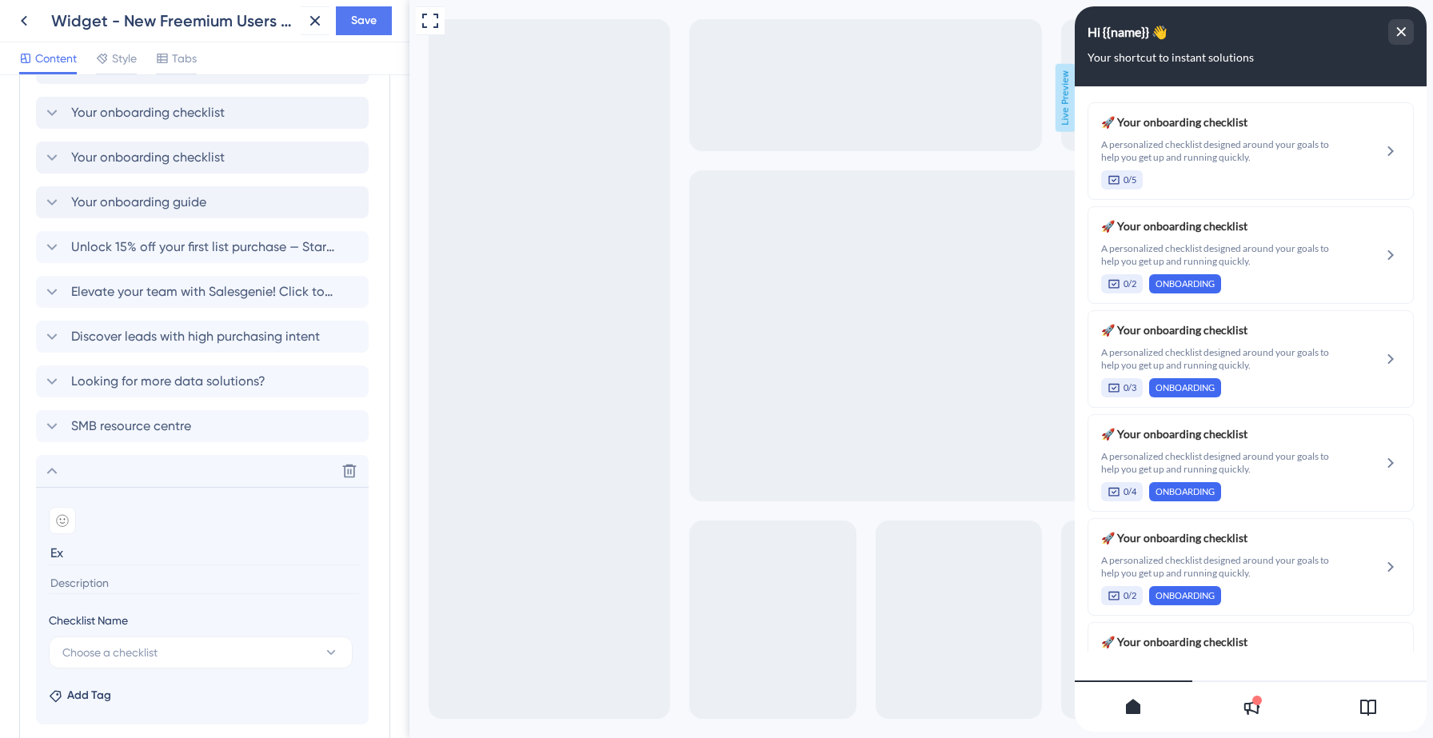
type input "E"
click at [122, 646] on span "Choose a checklist" at bounding box center [109, 652] width 95 height 19
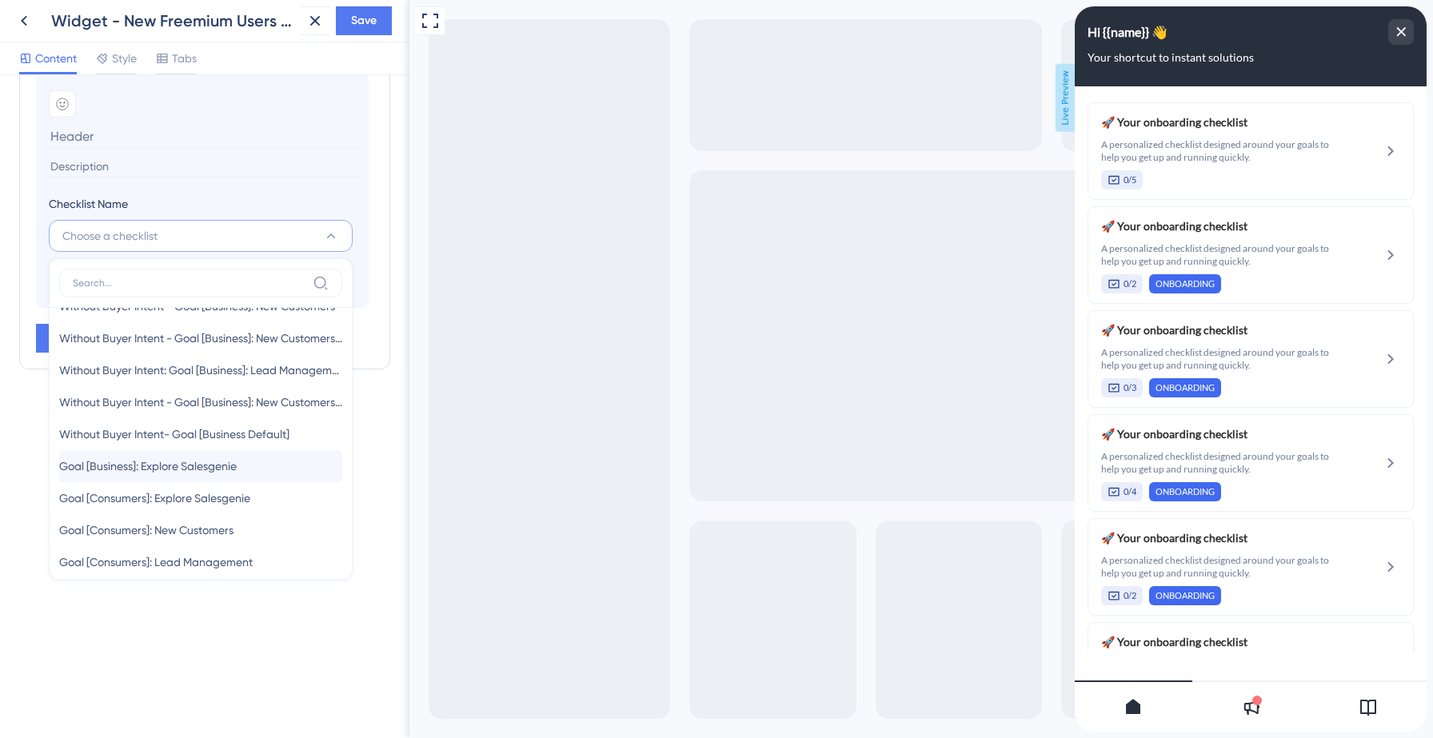
scroll to position [65, 0]
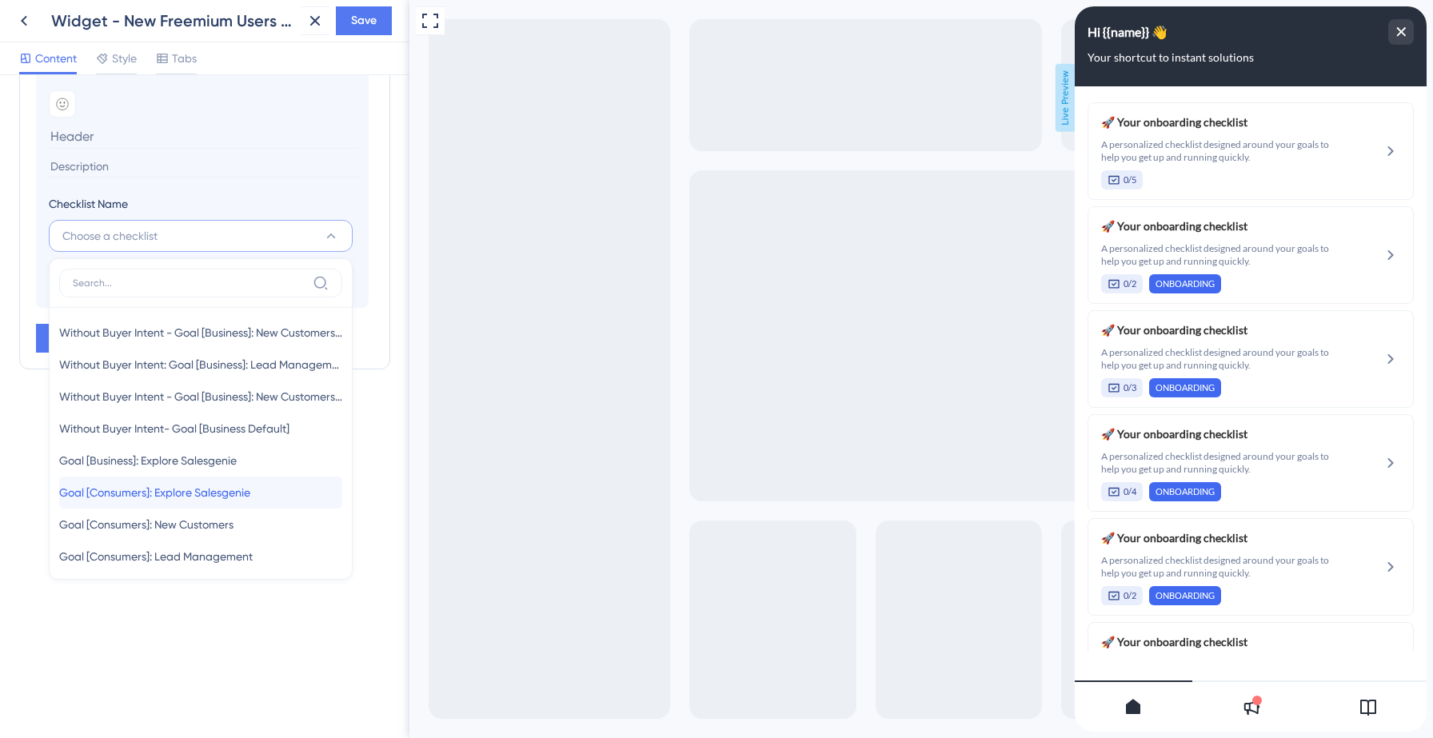
click at [150, 493] on span "Goal [Consumers]: Explore Salesgenie" at bounding box center [154, 492] width 191 height 19
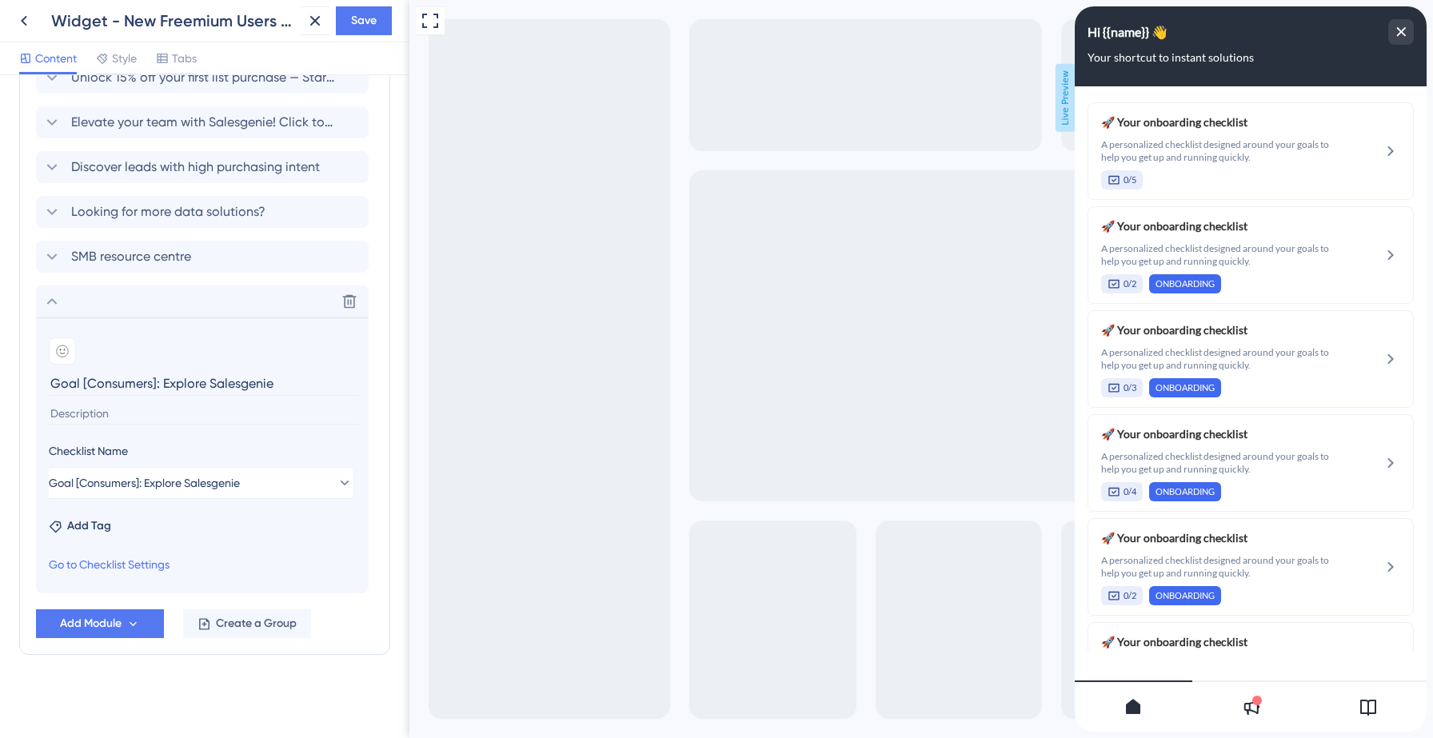
click at [112, 413] on input at bounding box center [204, 414] width 310 height 22
click at [118, 387] on input "Goal [Consumers]: Explore Salesgenie" at bounding box center [204, 383] width 310 height 25
type input "Your onboarding checklist"
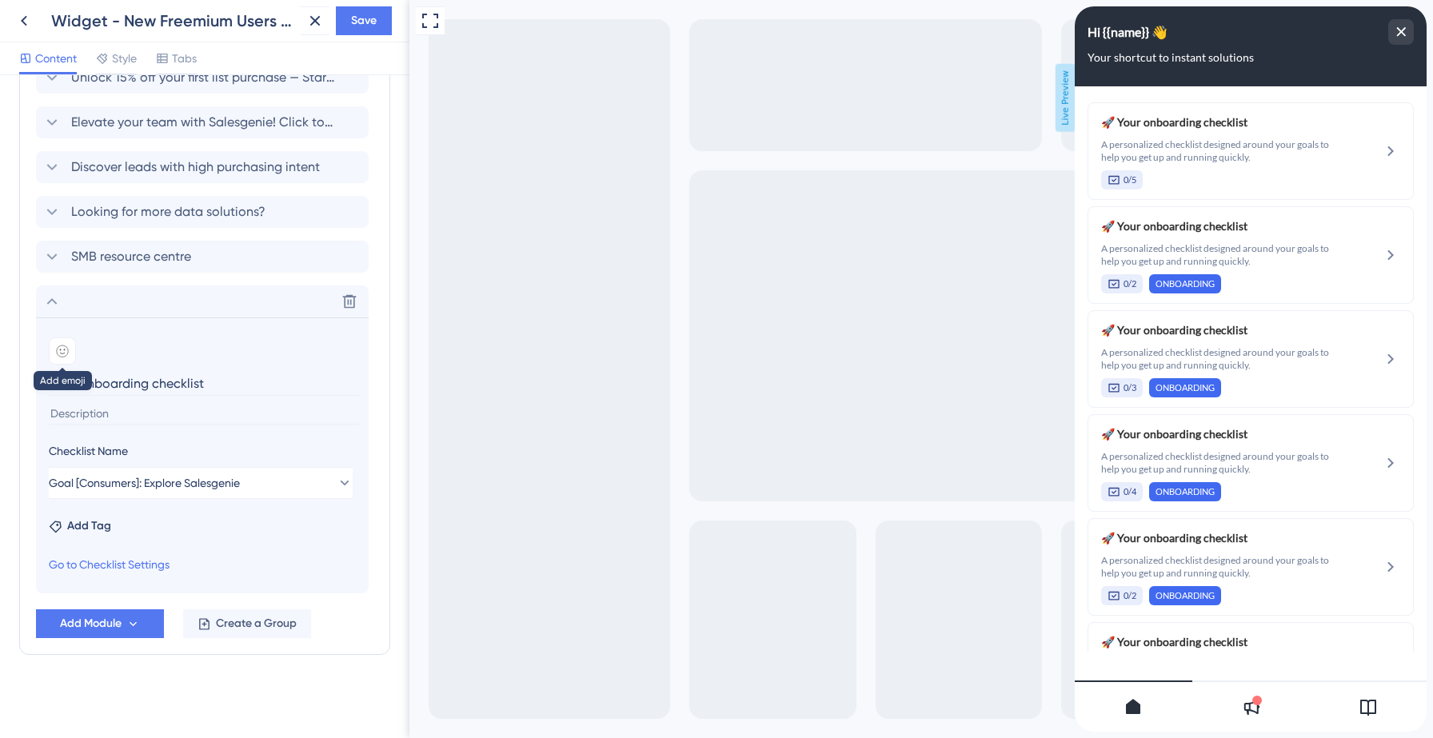
click at [56, 355] on icon at bounding box center [62, 351] width 13 height 13
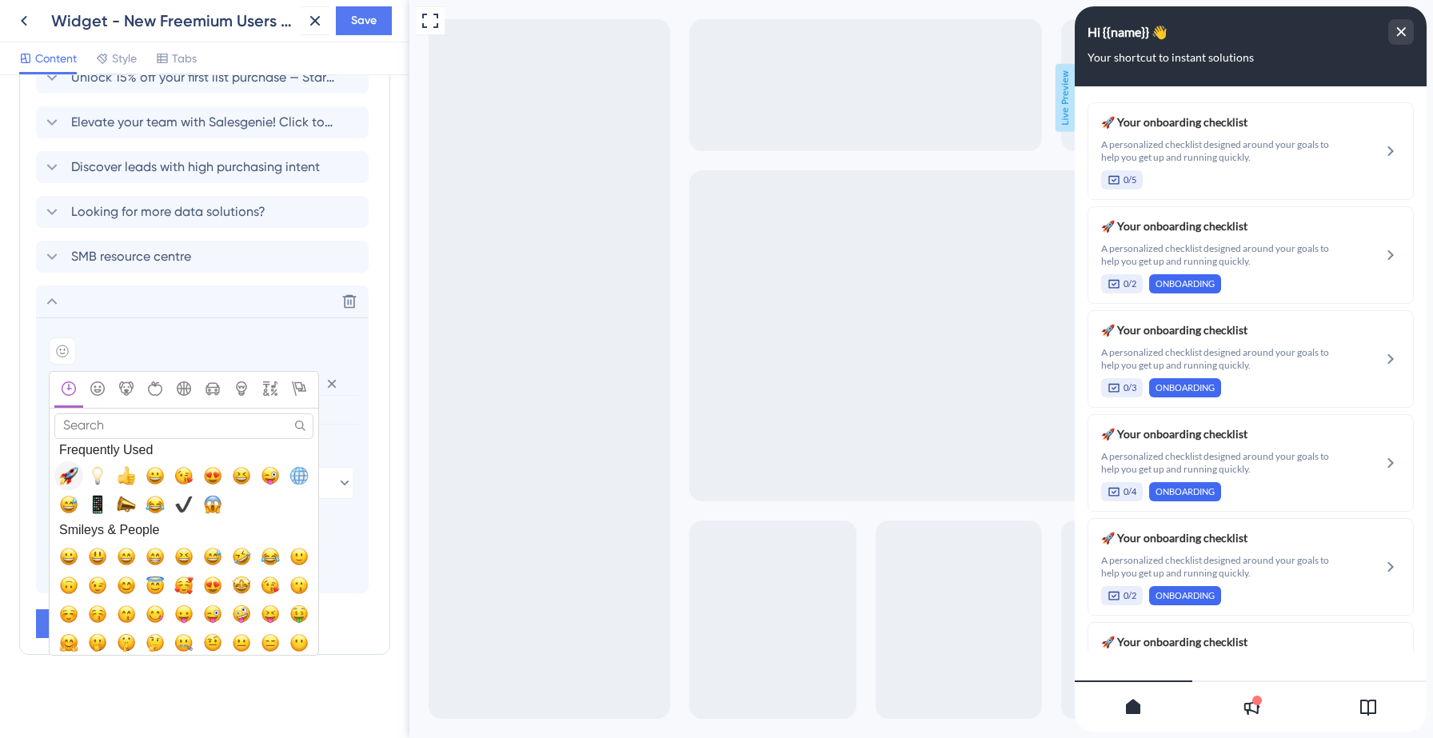
click at [62, 475] on span "🚀, rocket" at bounding box center [68, 475] width 19 height 19
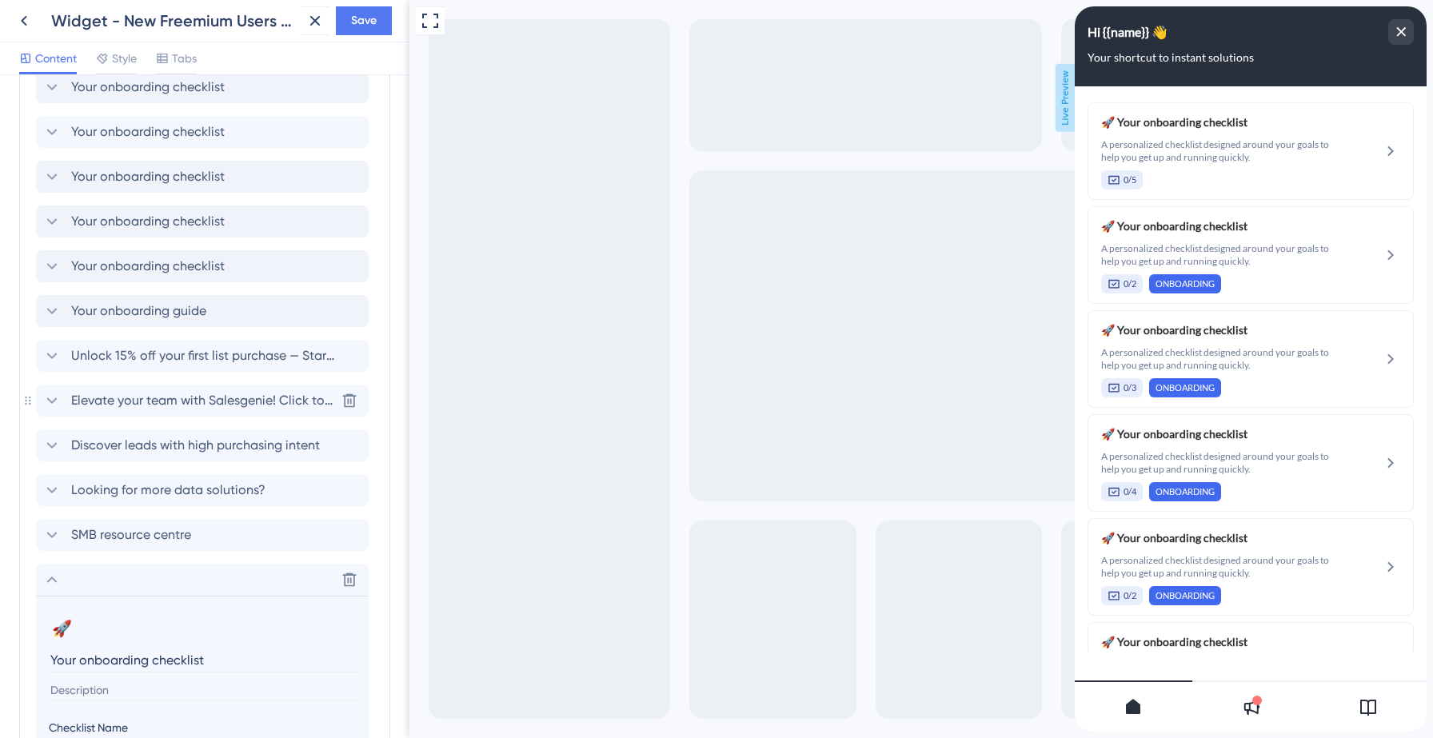
scroll to position [729, 0]
click at [54, 269] on icon at bounding box center [51, 268] width 19 height 19
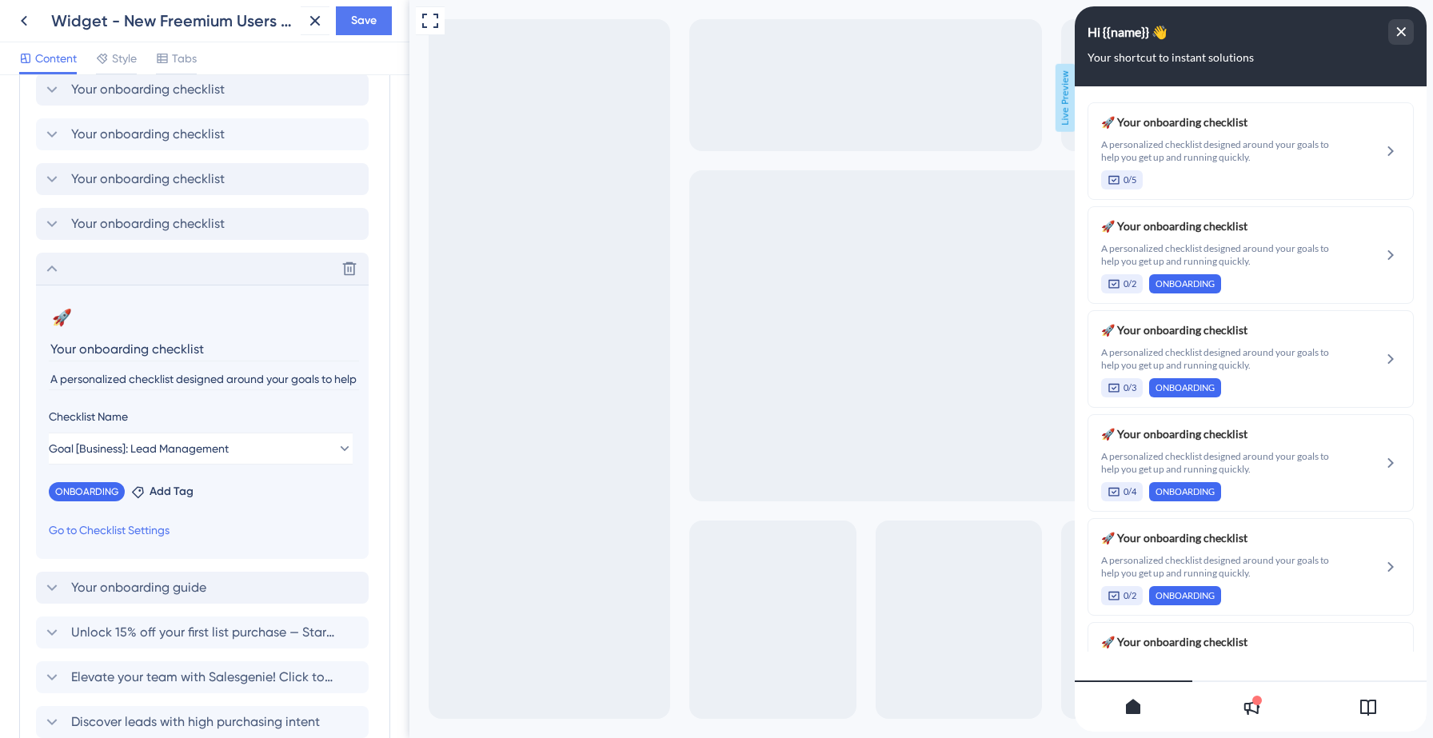
click at [132, 377] on input "A personalized checklist designed around your goals to help you get up and runn…" at bounding box center [204, 380] width 310 height 22
click at [56, 271] on icon at bounding box center [51, 268] width 19 height 19
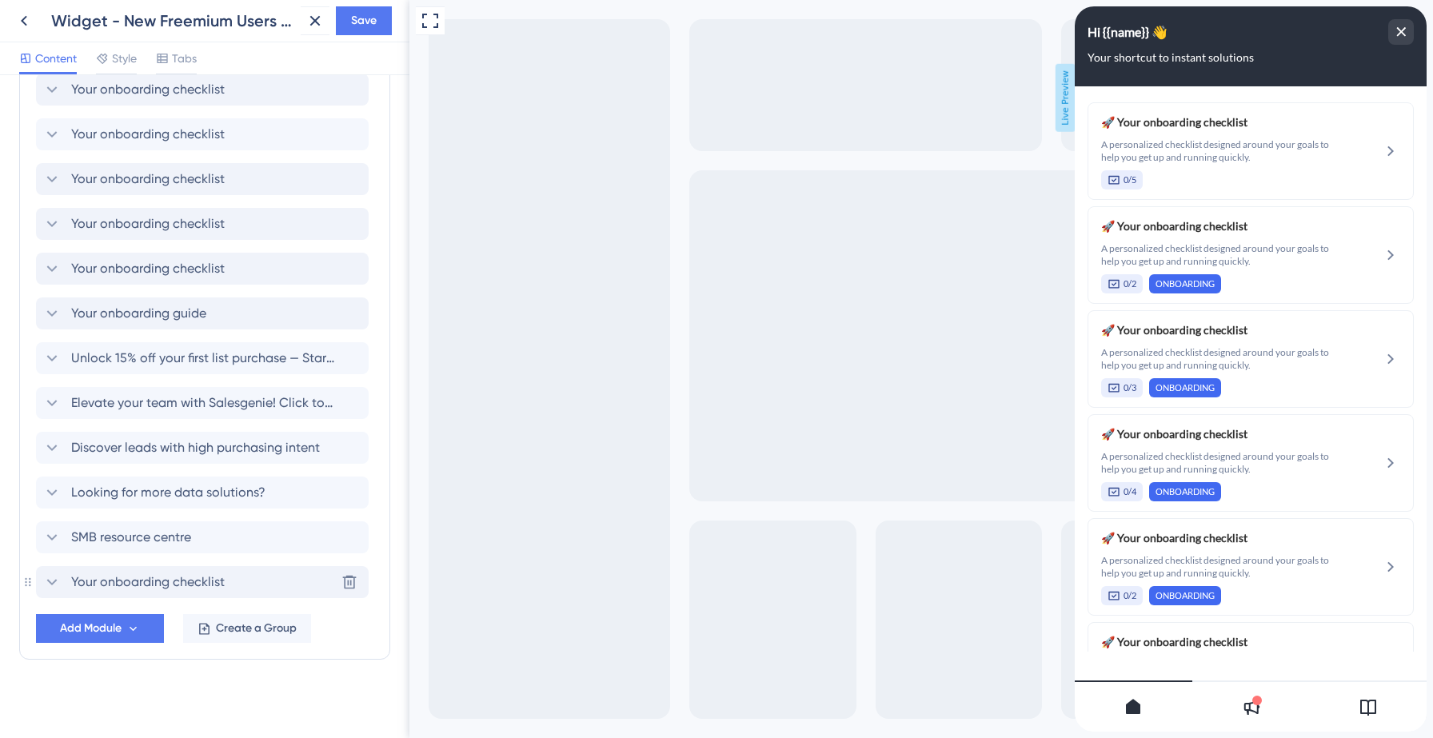
click at [51, 583] on icon at bounding box center [52, 582] width 10 height 6
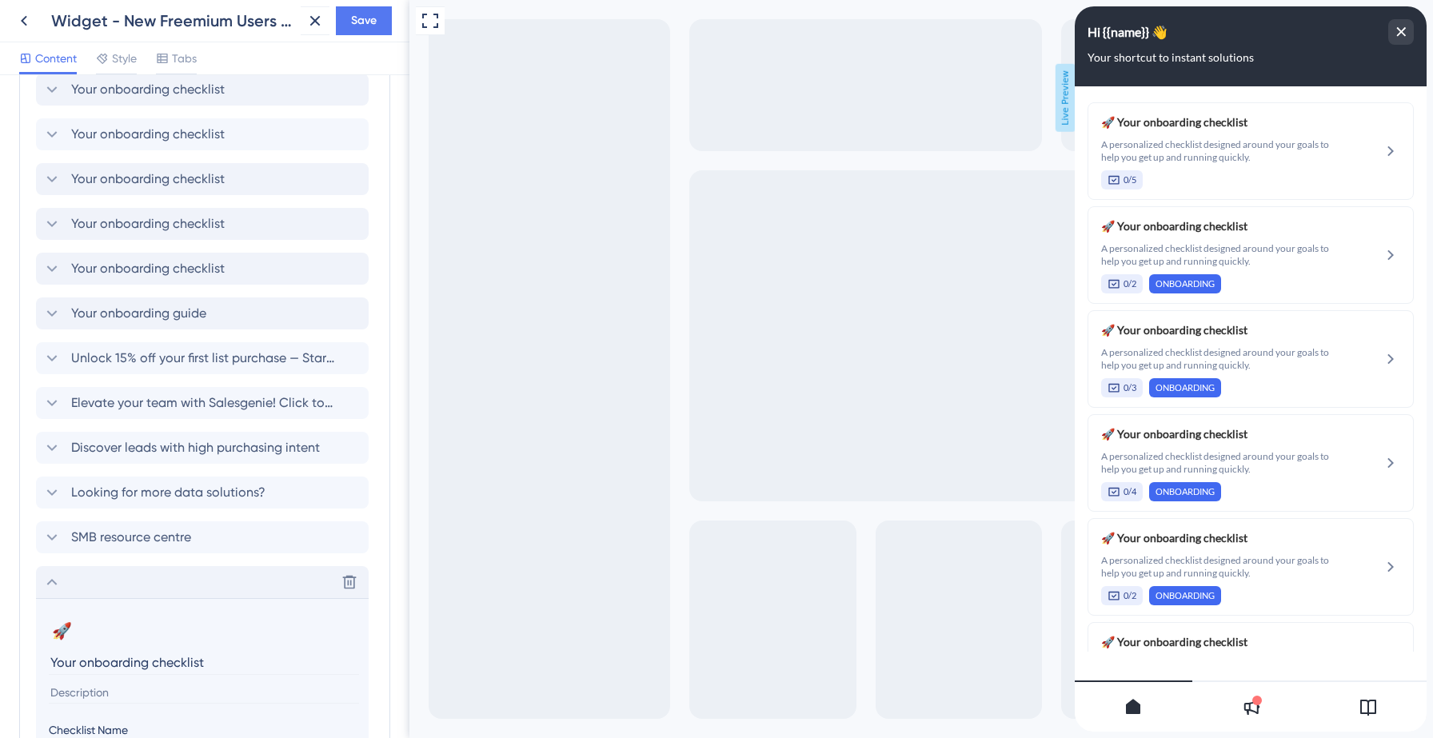
click at [86, 685] on input at bounding box center [204, 693] width 310 height 22
paste input "A personalized checklist designed around your goals to help you get up and runn…"
type input "A personalized checklist designed around your goals to help you get up and runn…"
click at [52, 577] on icon at bounding box center [51, 582] width 19 height 19
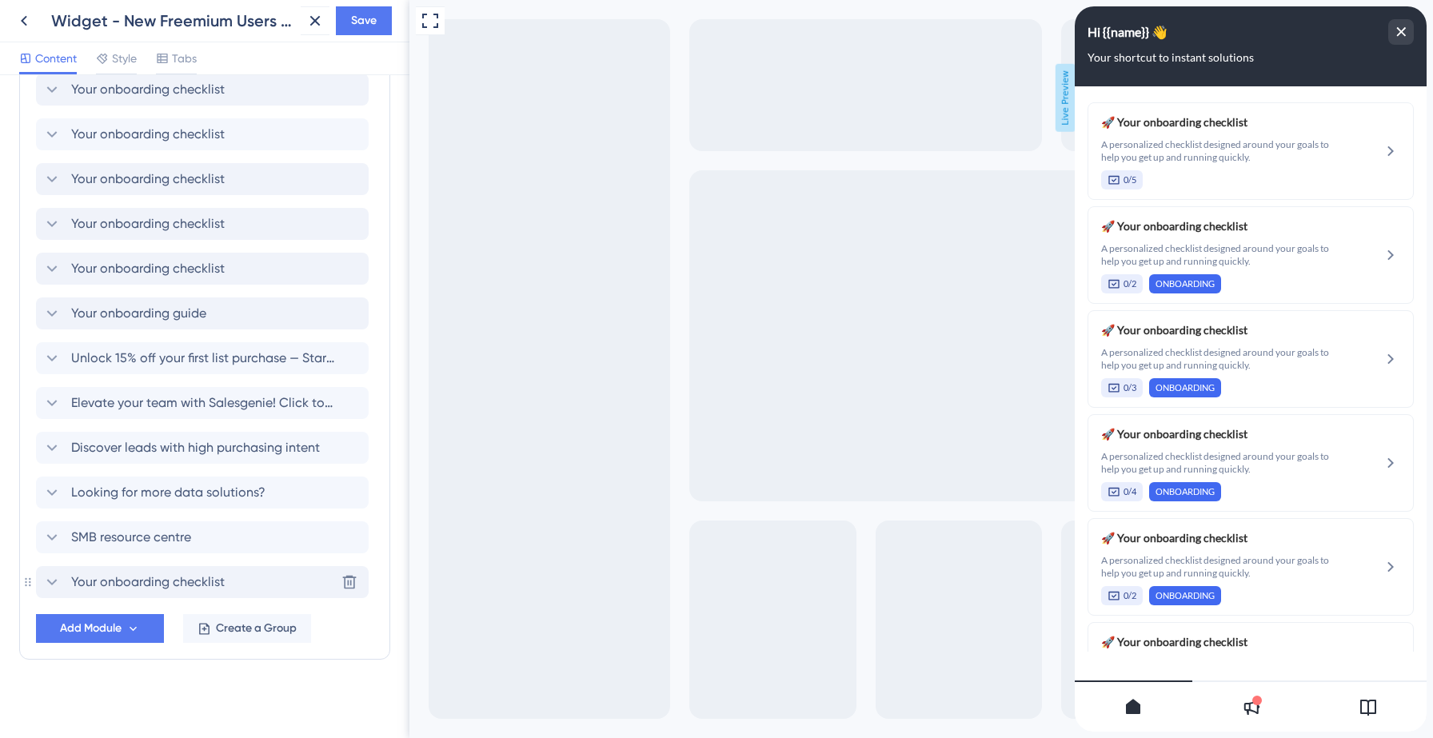
scroll to position [733, 0]
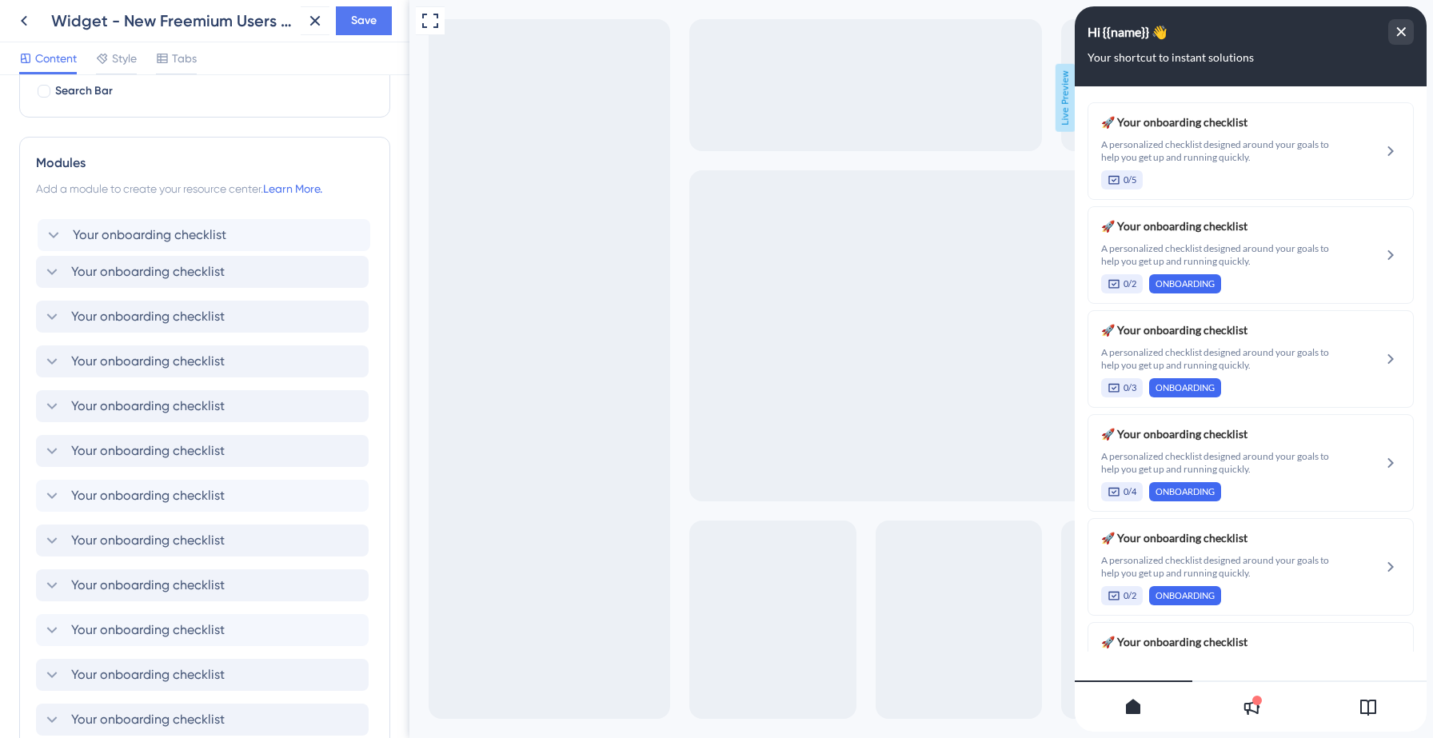
drag, startPoint x: 170, startPoint y: 573, endPoint x: 171, endPoint y: 215, distance: 357.5
click at [171, 215] on div "Modules Add a module to create your resource center. Learn More. Your onboardin…" at bounding box center [204, 624] width 371 height 974
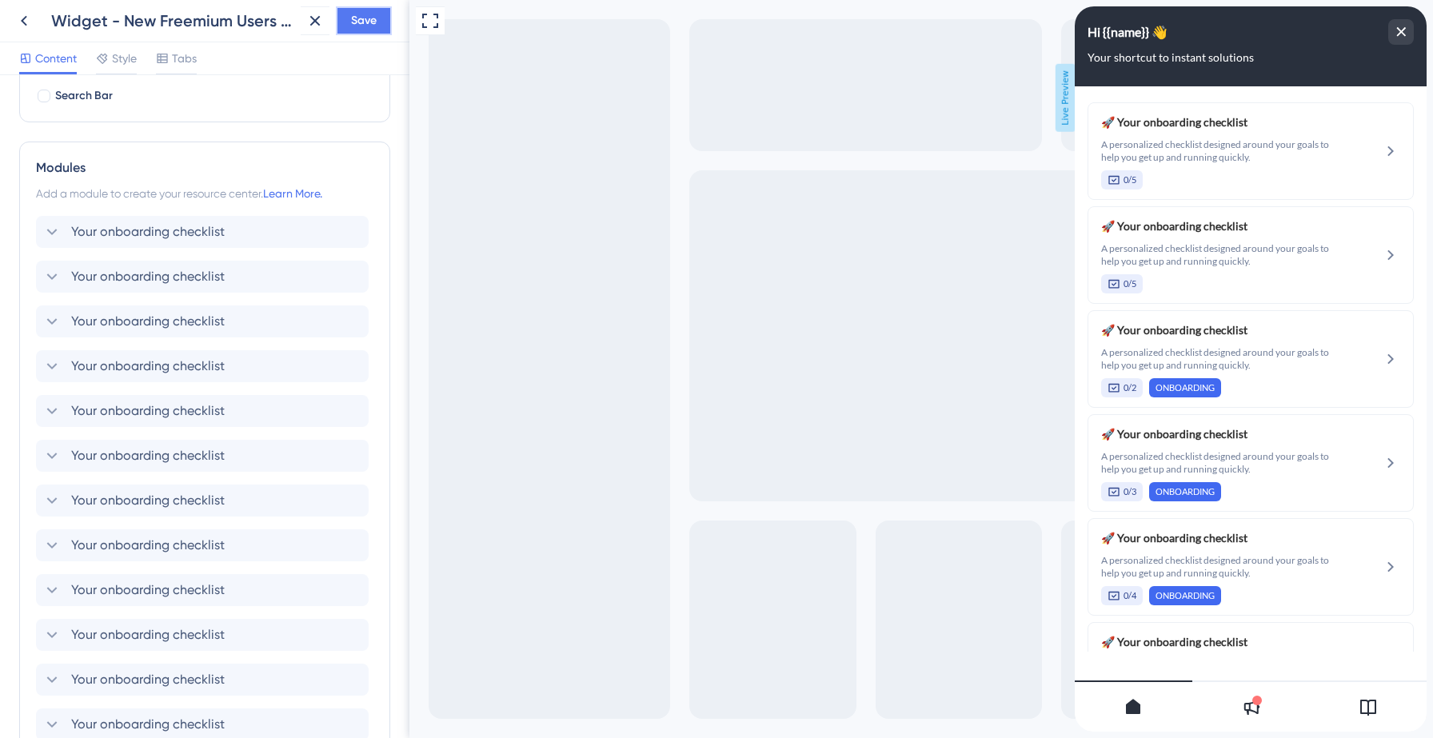
click at [357, 24] on span "Save" at bounding box center [364, 20] width 26 height 19
click at [305, 32] on icon at bounding box center [304, 30] width 16 height 16
click at [30, 16] on icon at bounding box center [23, 20] width 19 height 19
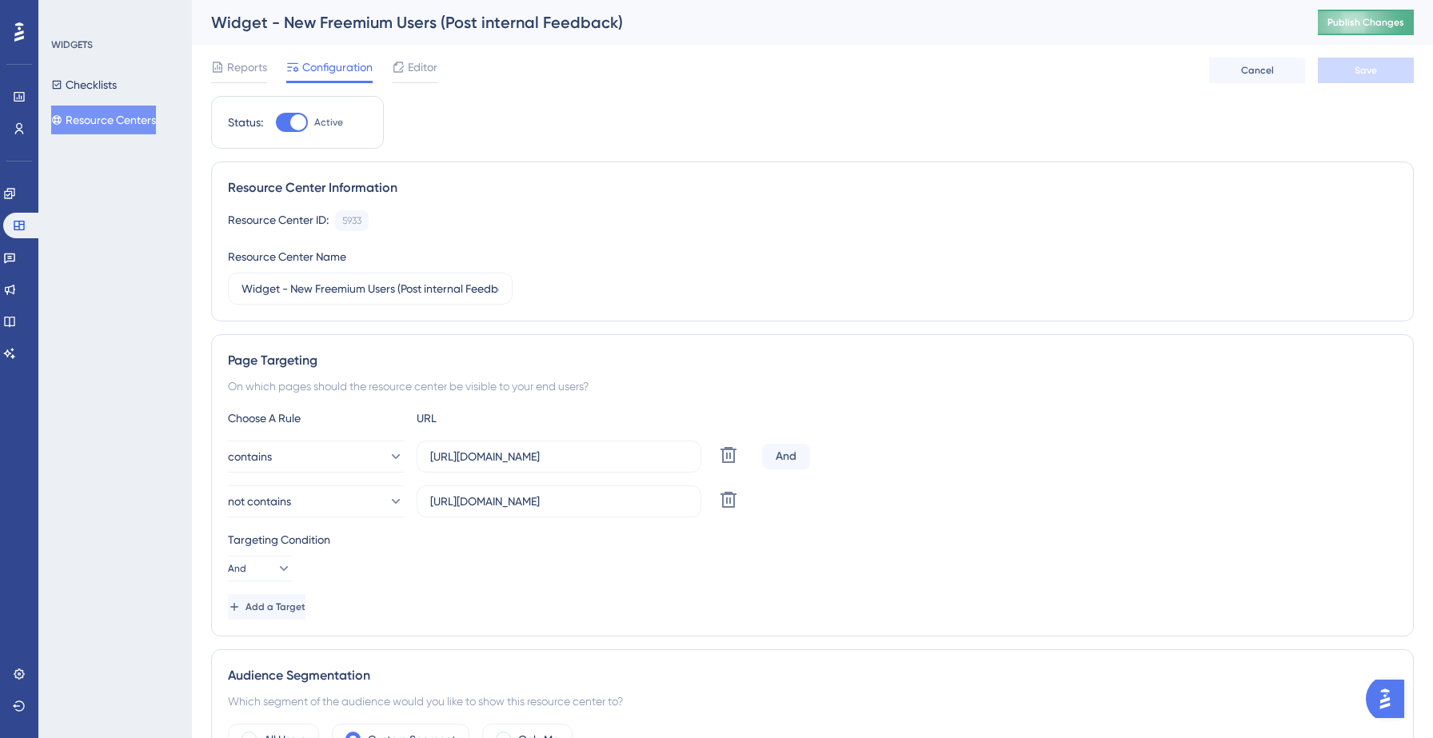
click at [1374, 26] on span "Publish Changes" at bounding box center [1365, 22] width 77 height 13
click at [126, 122] on button "Resource Centers" at bounding box center [103, 120] width 105 height 29
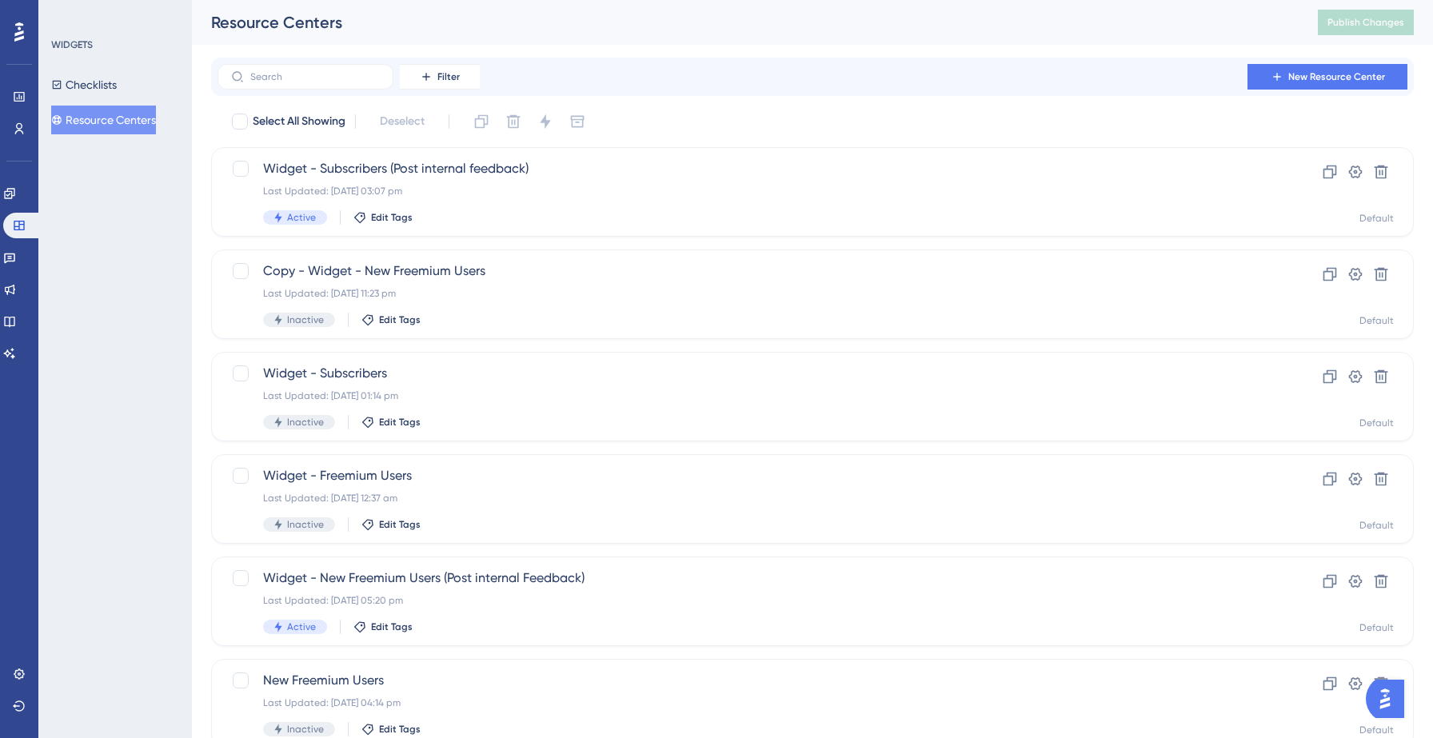
click at [134, 122] on button "Resource Centers" at bounding box center [103, 120] width 105 height 29
click at [437, 580] on span "Widget - New Freemium Users (Post internal Feedback)" at bounding box center [748, 578] width 971 height 19
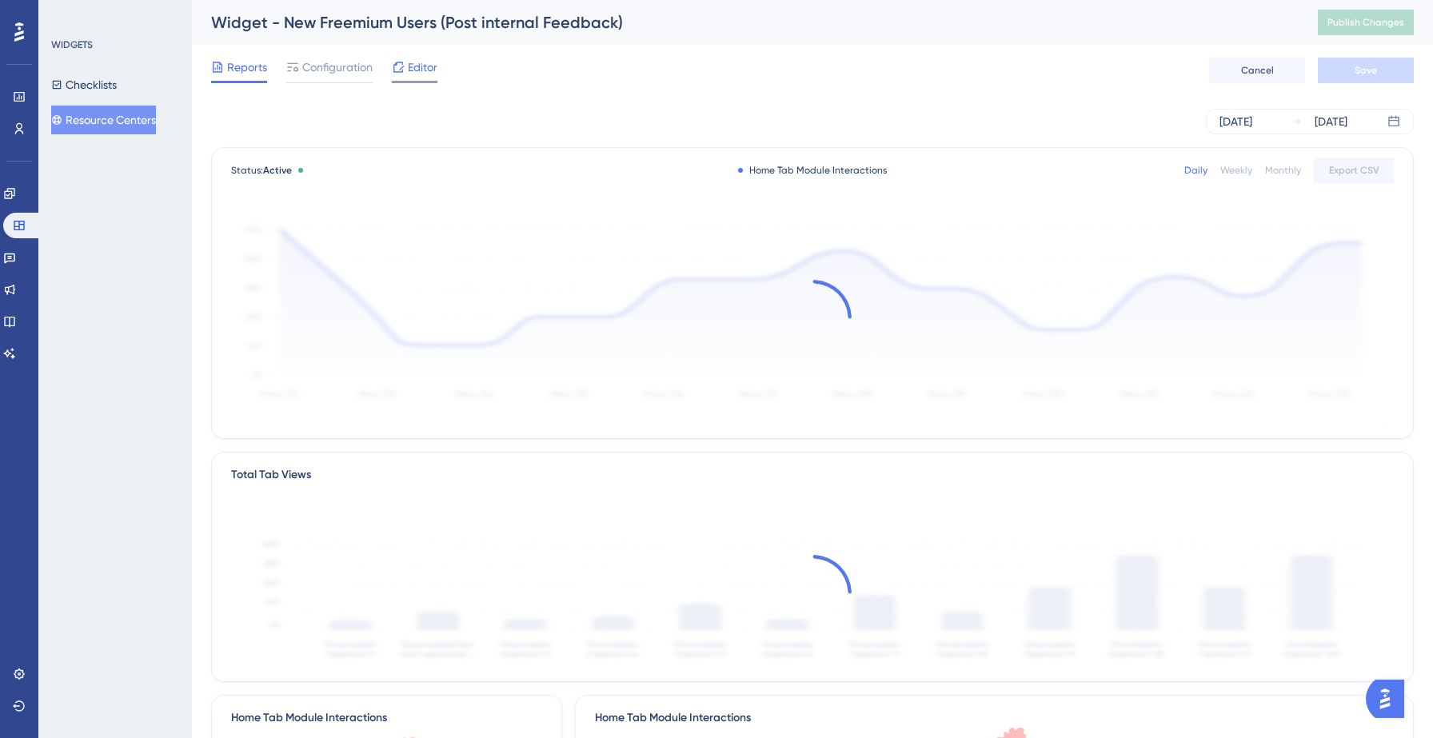
click at [421, 73] on span "Editor" at bounding box center [423, 67] width 30 height 19
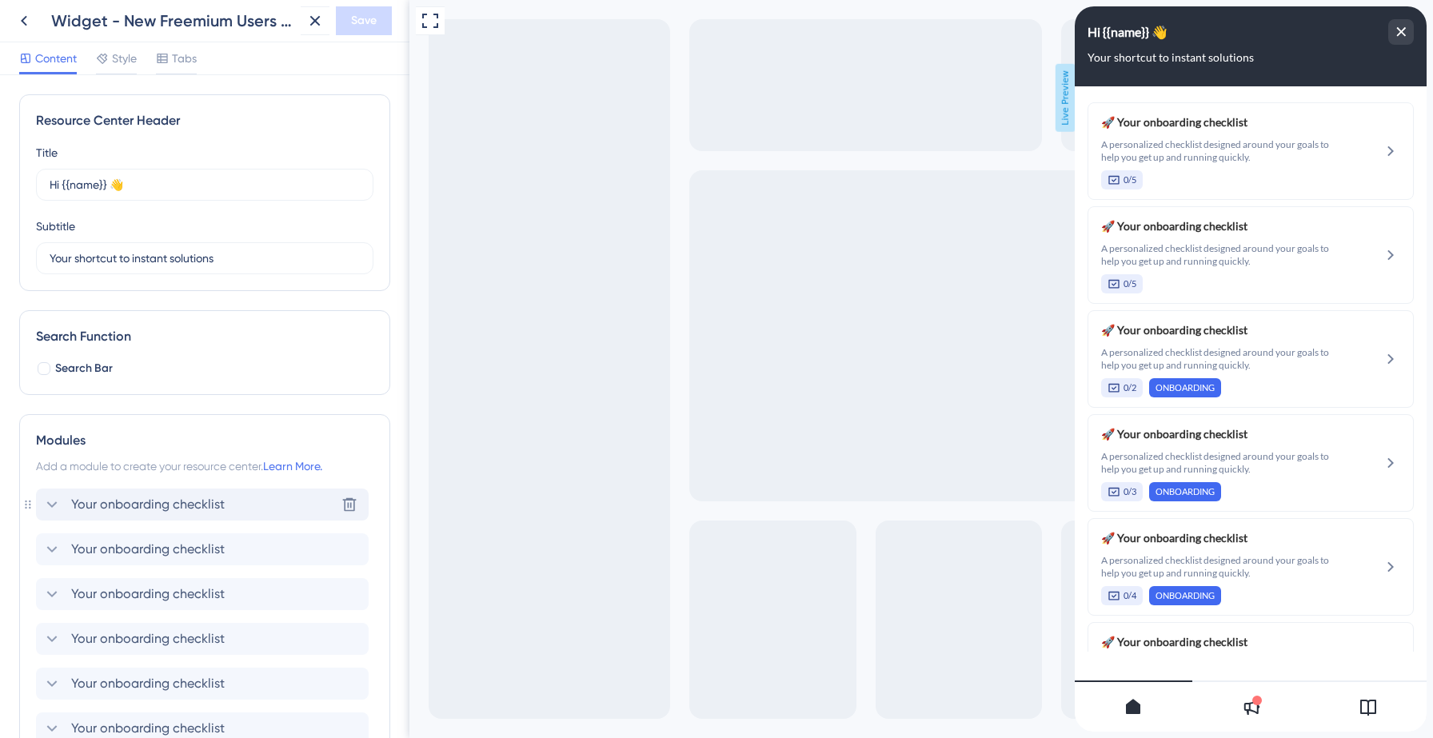
click at [108, 502] on span "Your onboarding checklist" at bounding box center [148, 504] width 154 height 19
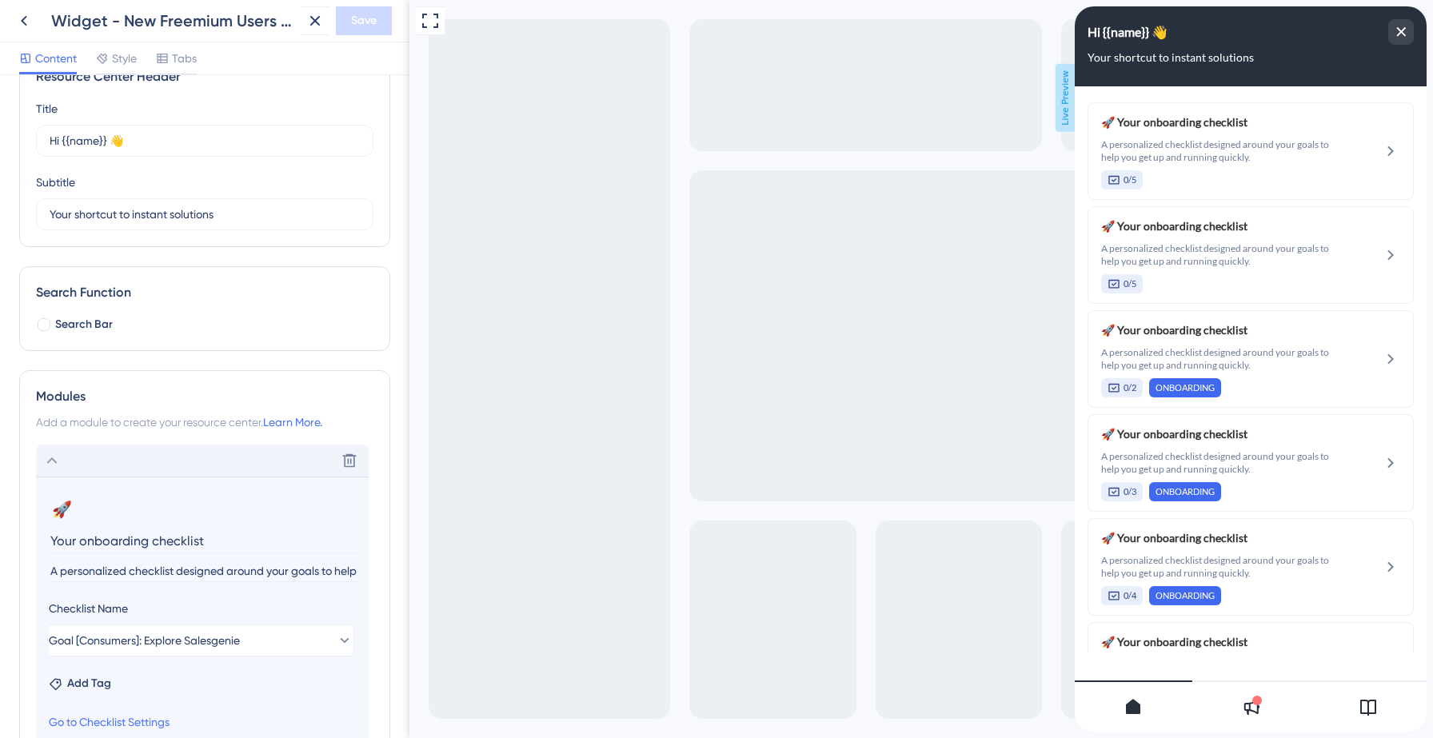
scroll to position [59, 0]
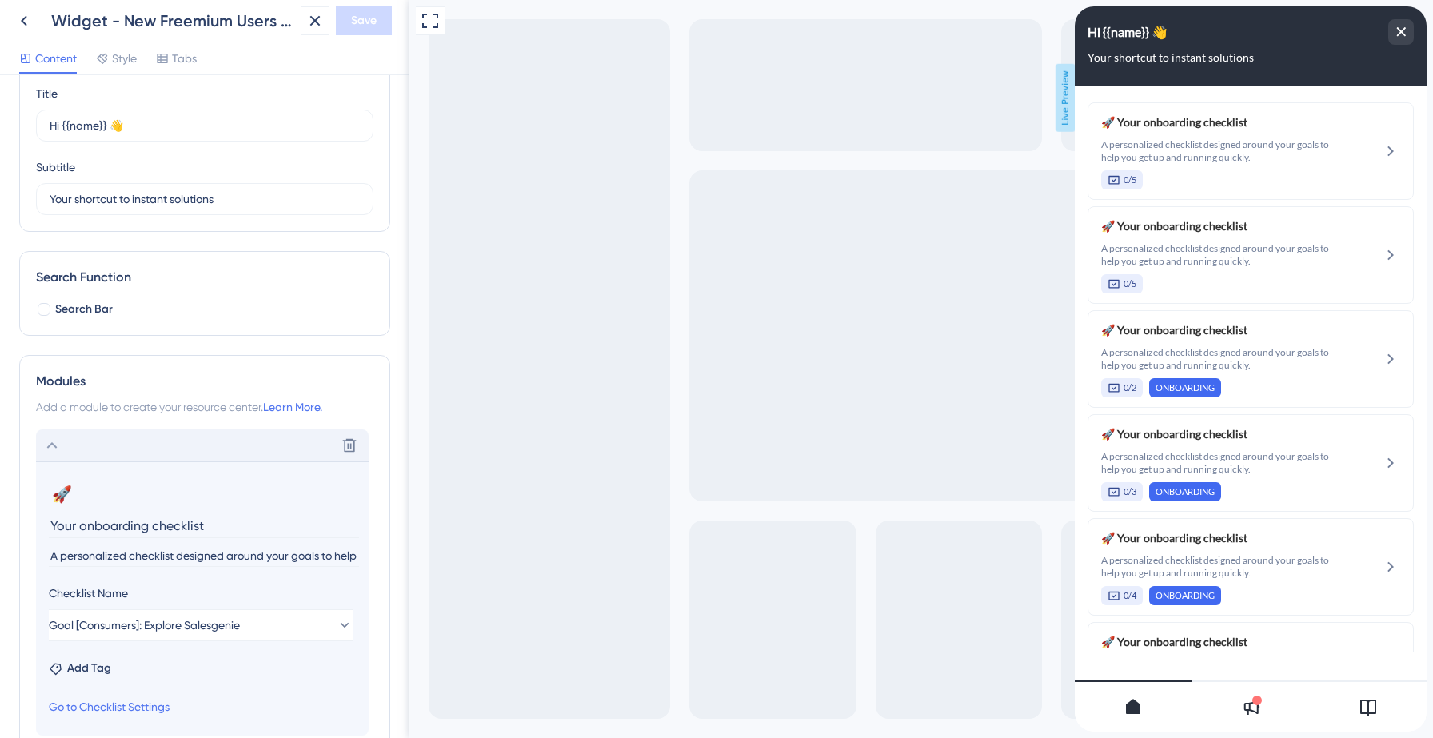
click at [55, 445] on icon at bounding box center [51, 445] width 19 height 19
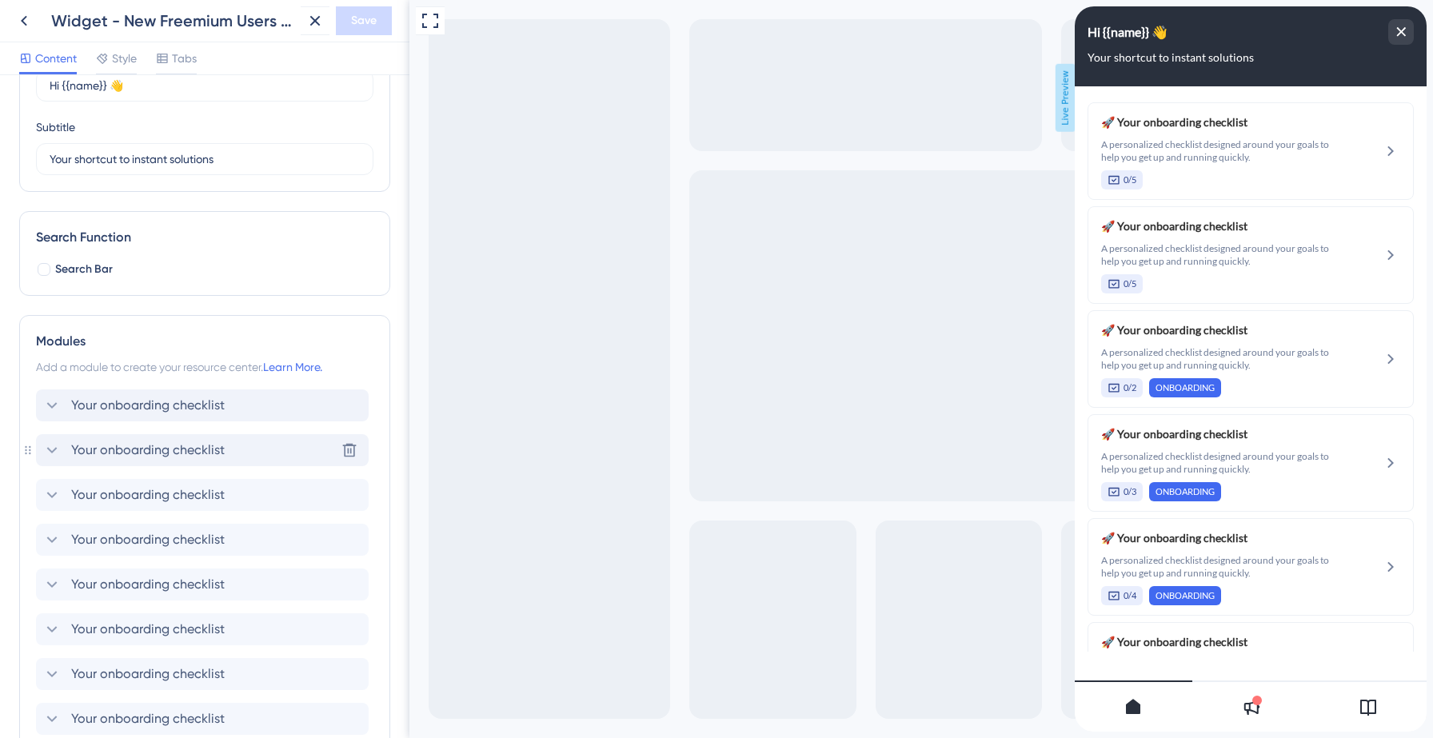
click at [54, 446] on icon at bounding box center [51, 450] width 19 height 19
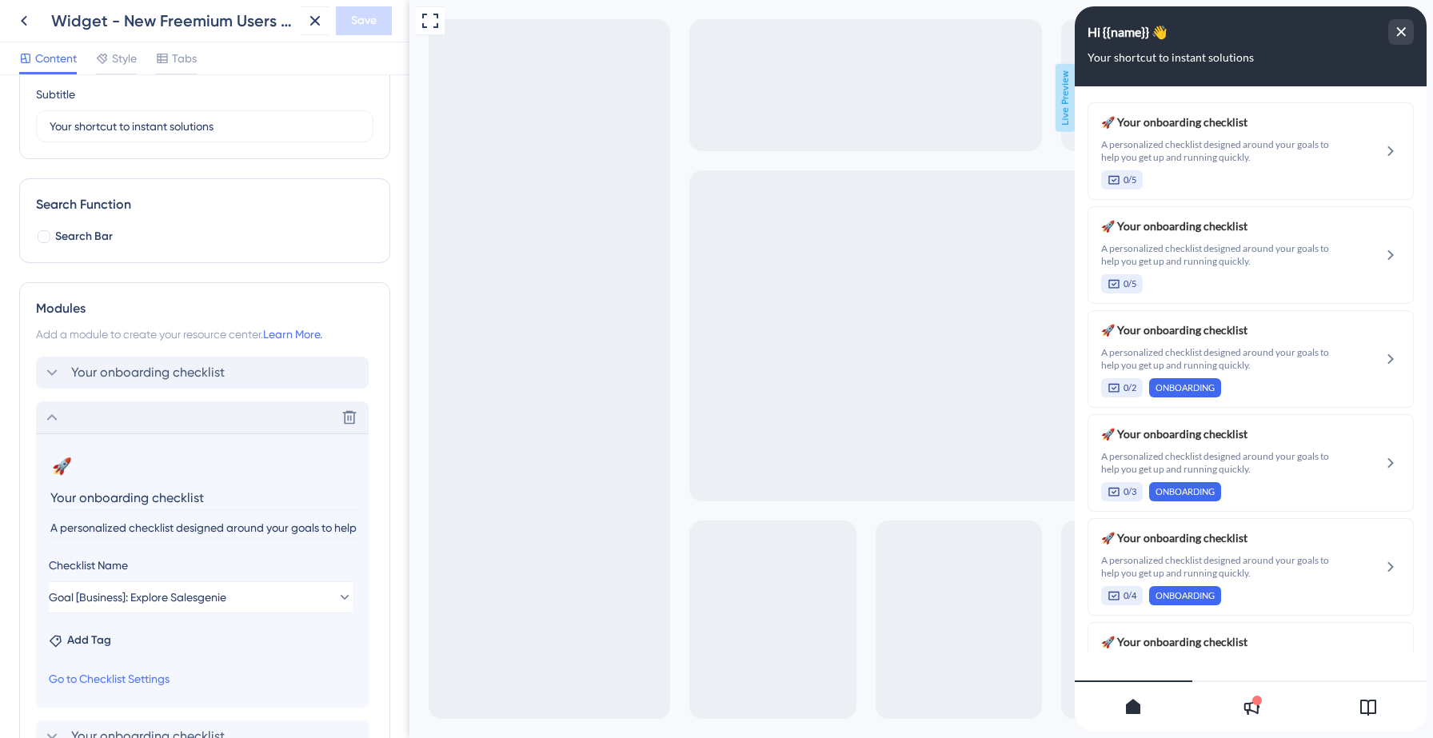
scroll to position [135, 0]
click at [86, 636] on span "Add Tag" at bounding box center [89, 637] width 44 height 19
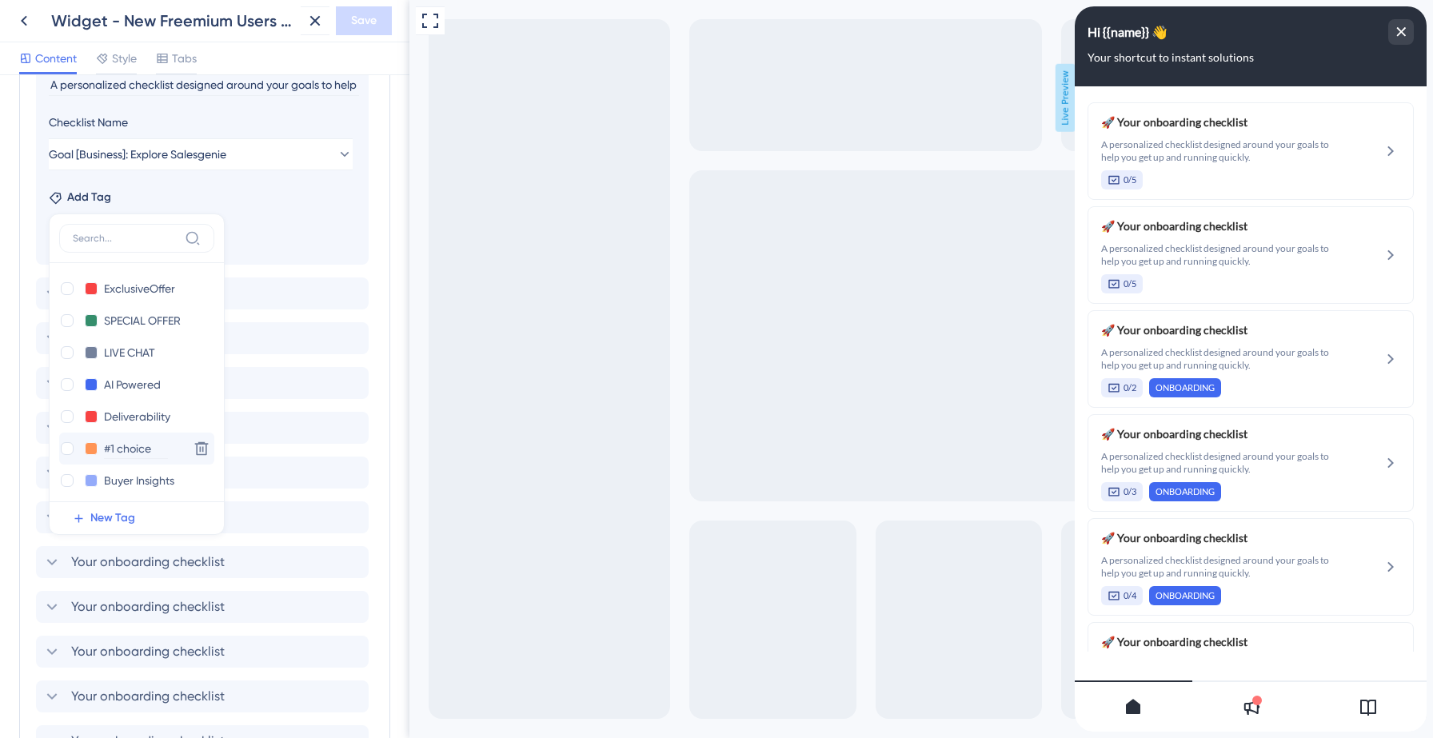
scroll to position [197, 0]
click at [67, 476] on div at bounding box center [67, 475] width 13 height 13
checkbox input "true"
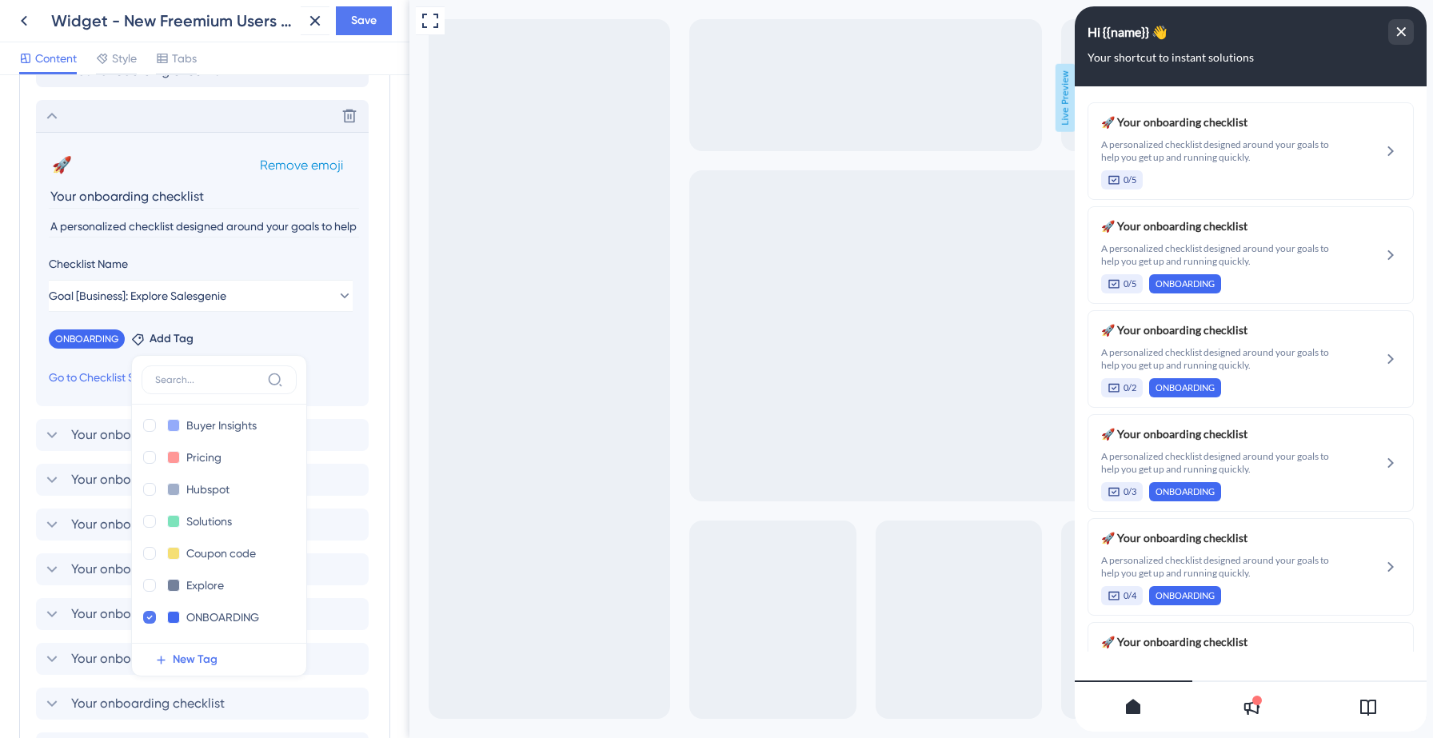
scroll to position [418, 0]
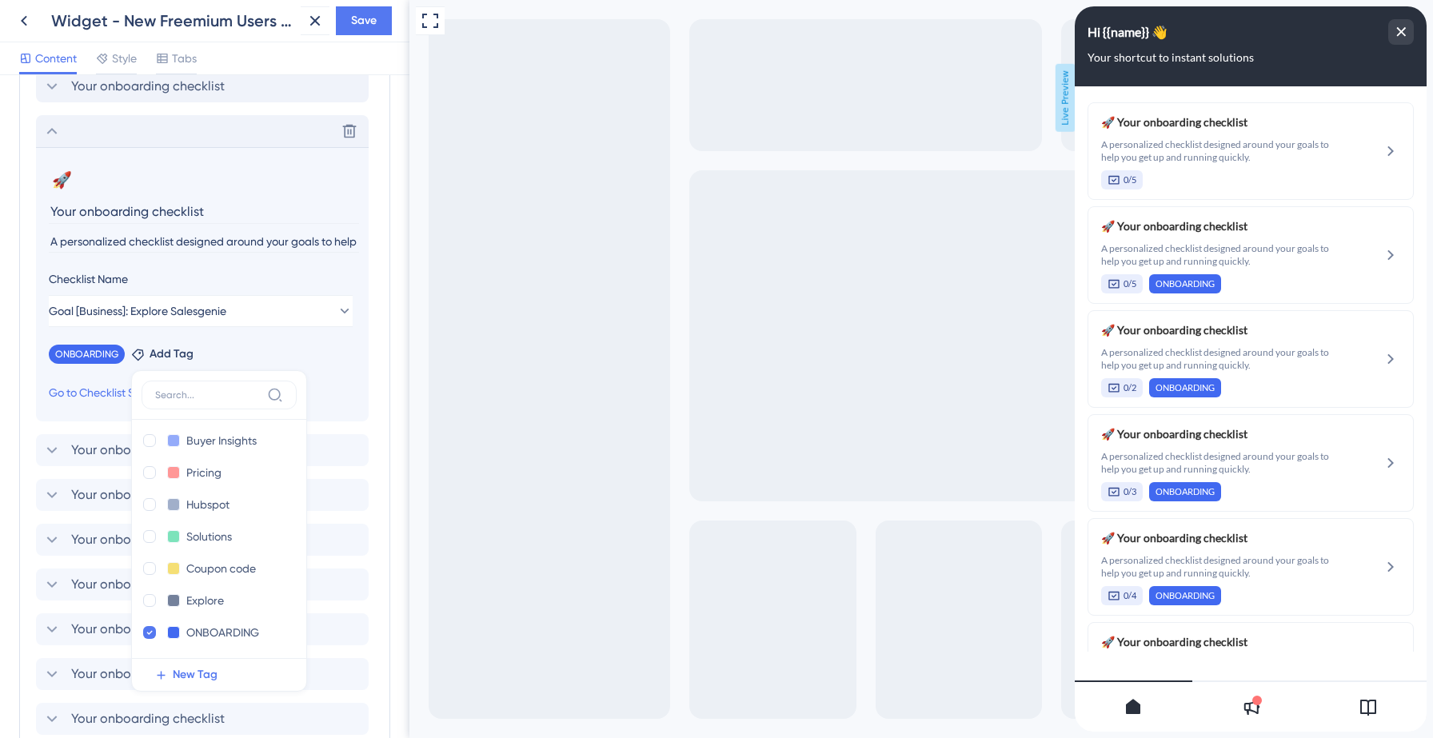
click at [50, 130] on icon at bounding box center [52, 131] width 10 height 6
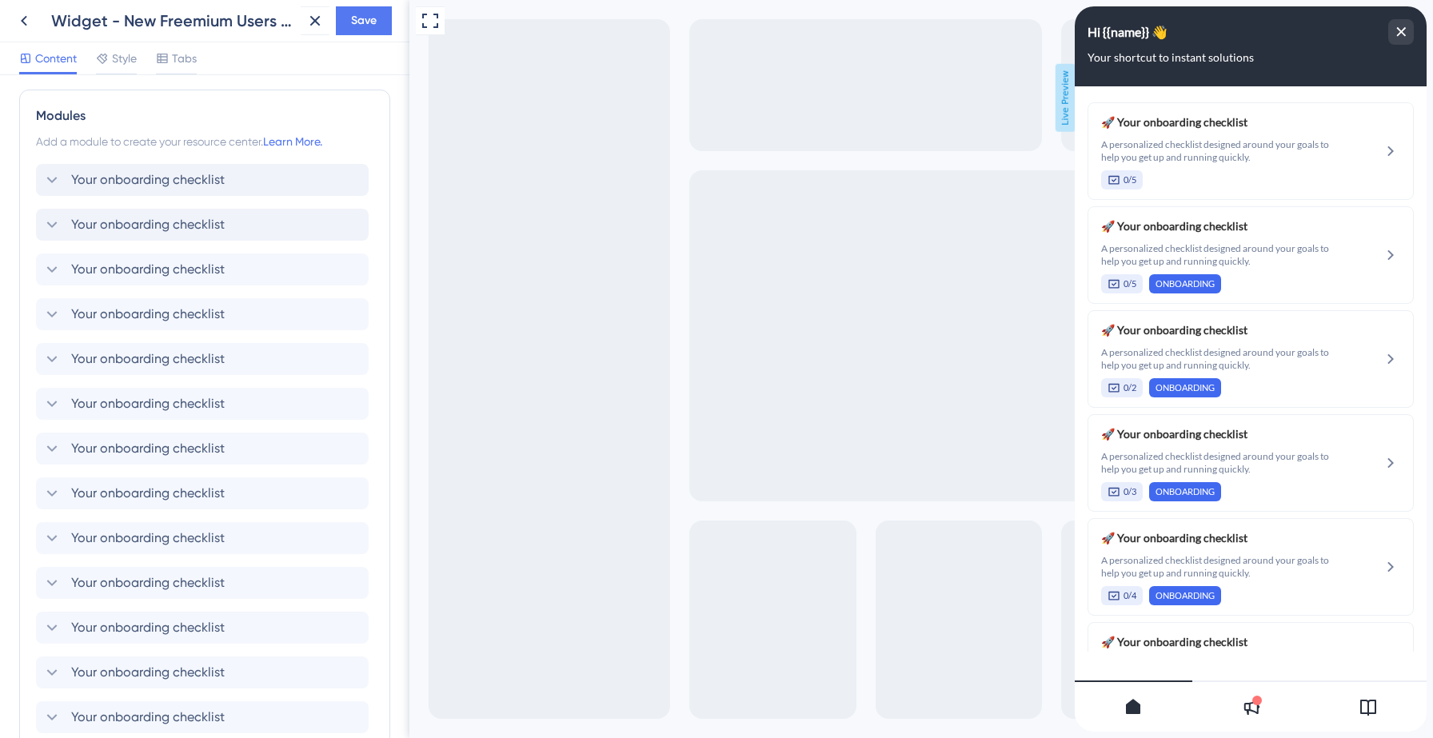
scroll to position [317, 0]
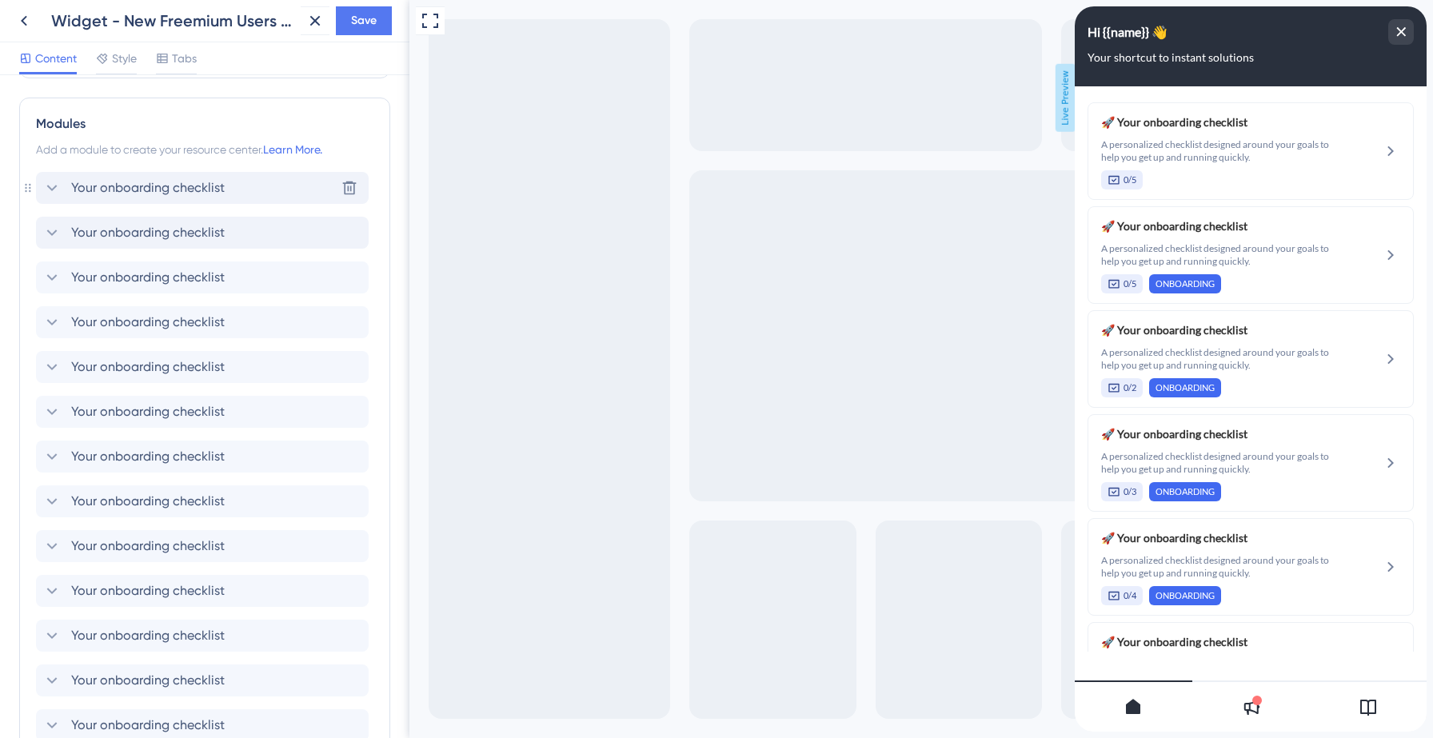
click at [51, 187] on icon at bounding box center [52, 188] width 10 height 6
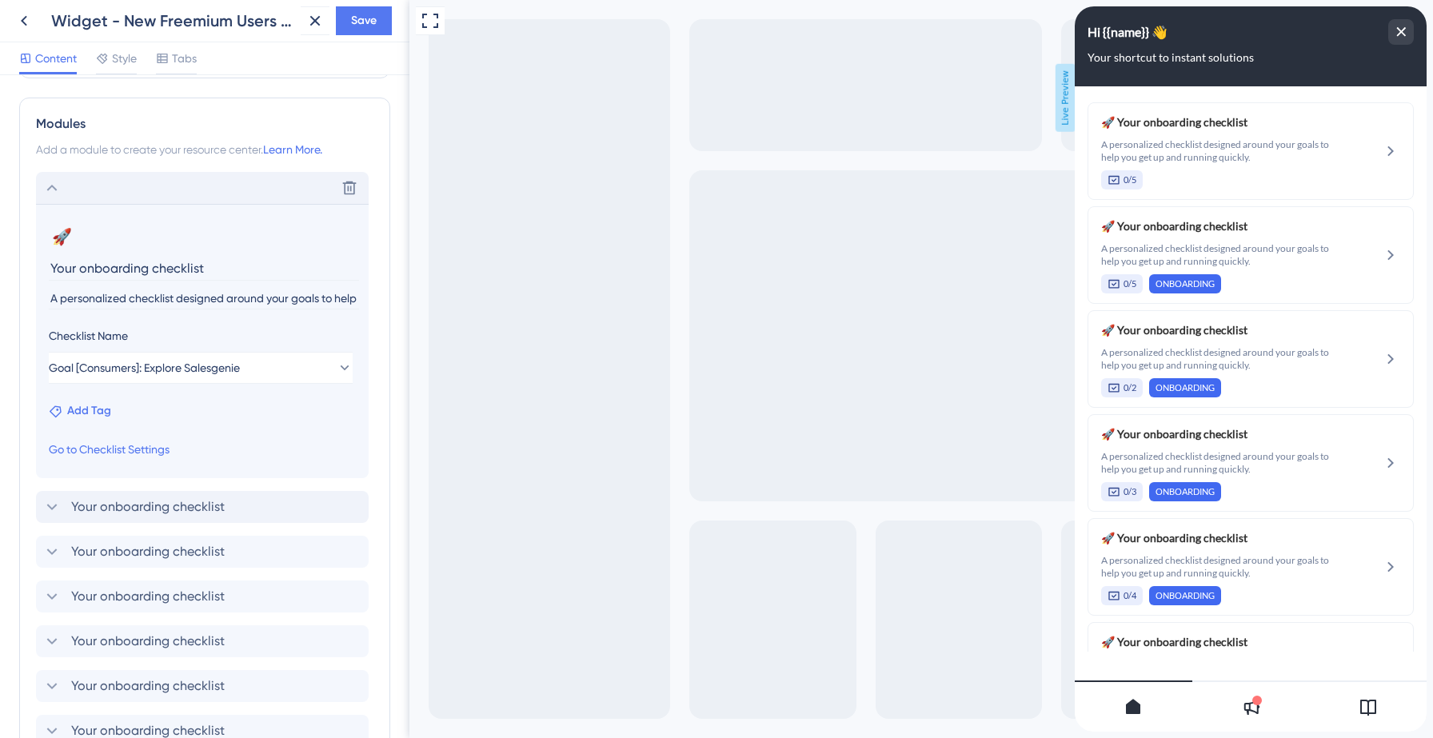
click at [94, 413] on span "Add Tag" at bounding box center [89, 410] width 44 height 19
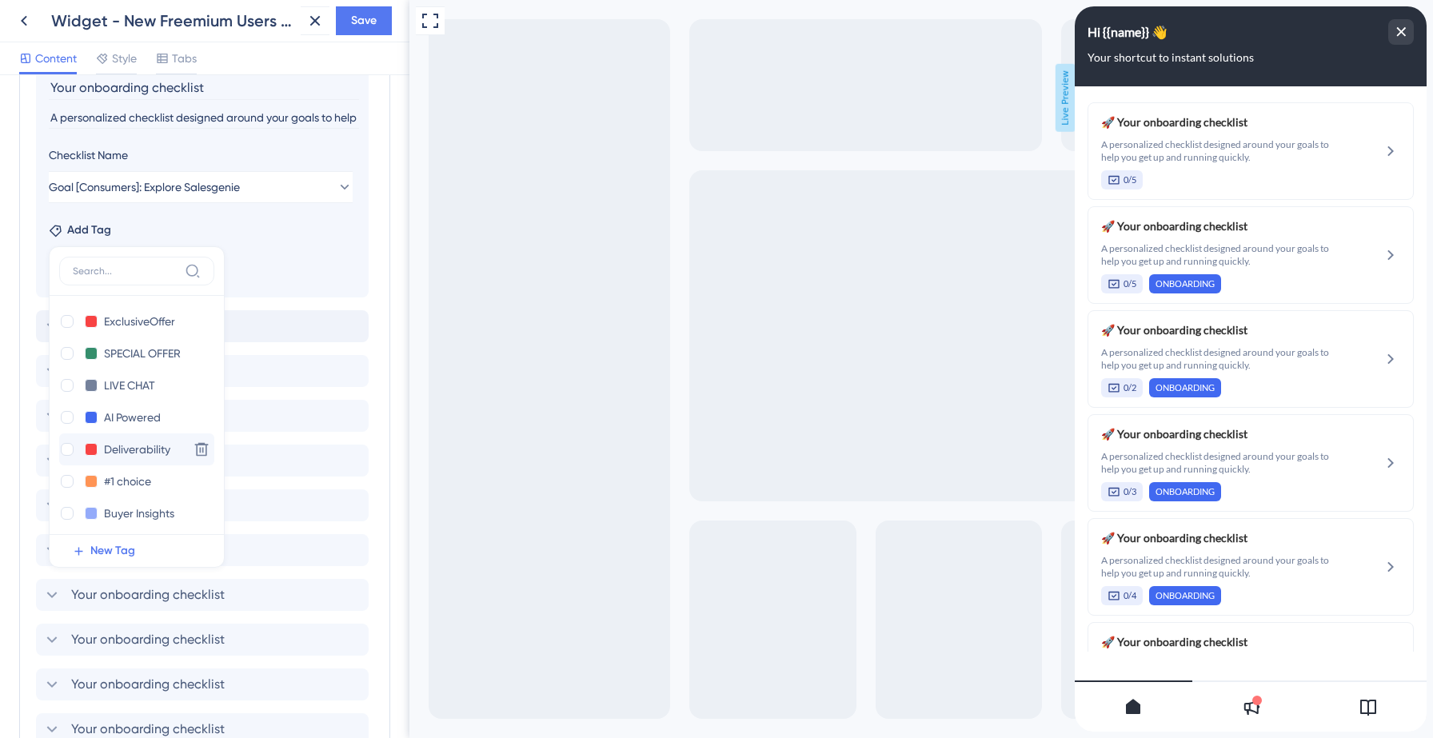
scroll to position [197, 0]
click at [64, 503] on div at bounding box center [67, 508] width 13 height 13
checkbox input "true"
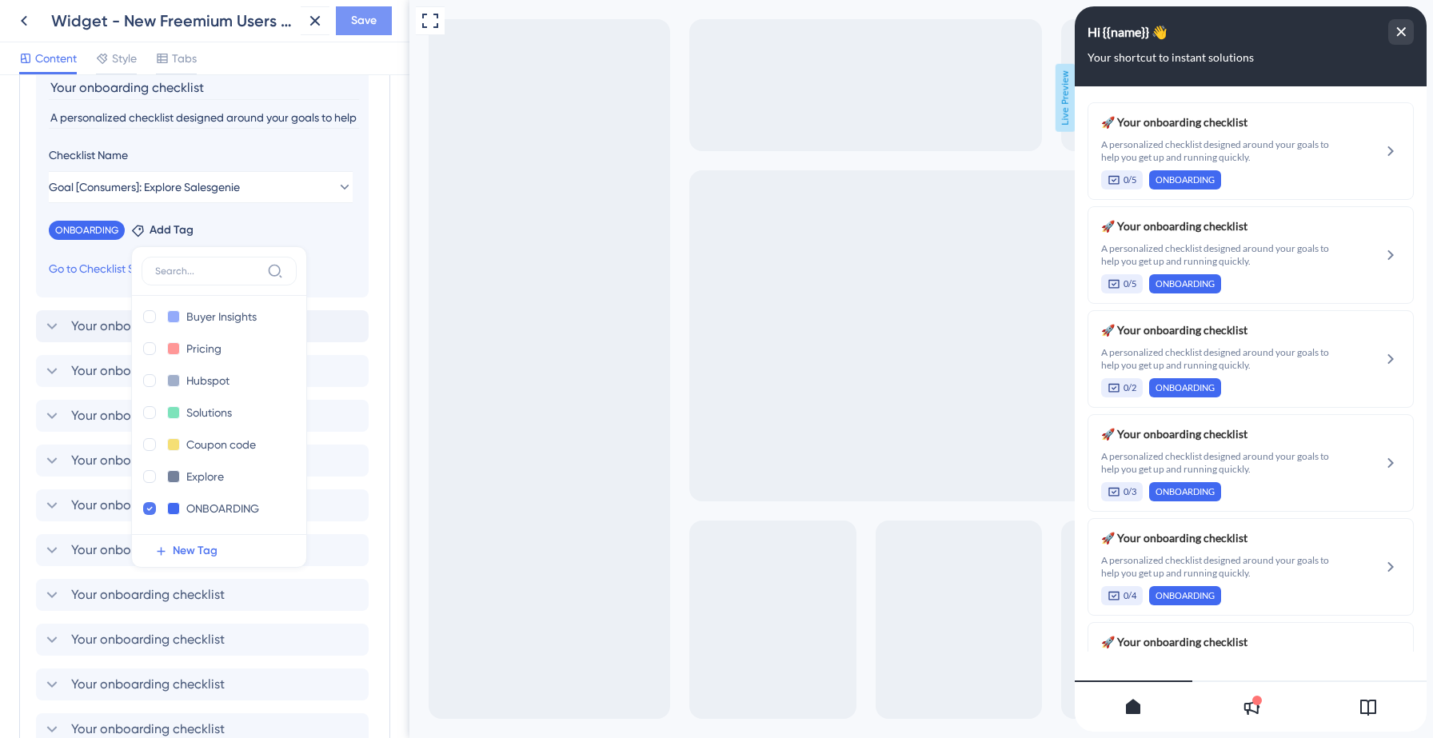
click at [364, 34] on button "Save" at bounding box center [364, 20] width 56 height 29
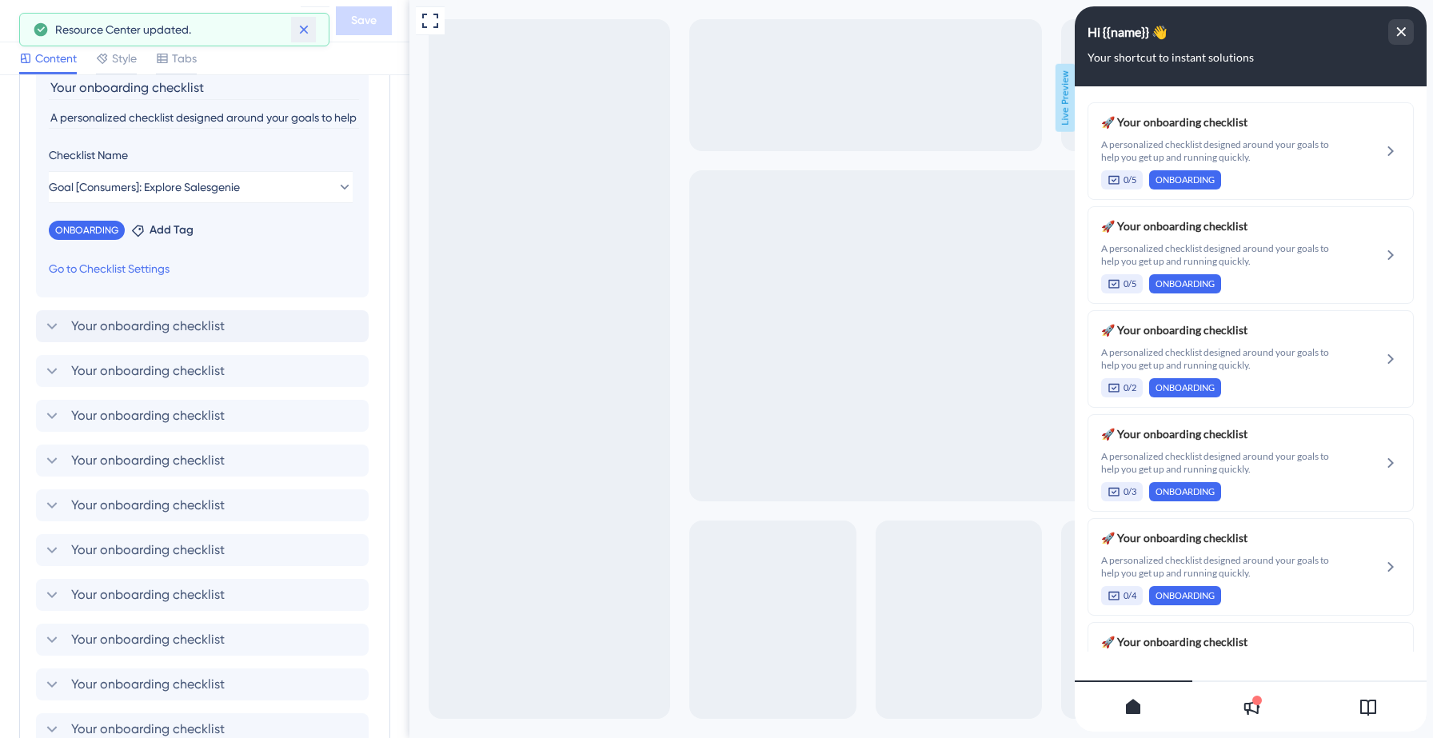
click at [303, 33] on icon at bounding box center [304, 30] width 16 height 16
click at [30, 14] on icon at bounding box center [23, 20] width 19 height 19
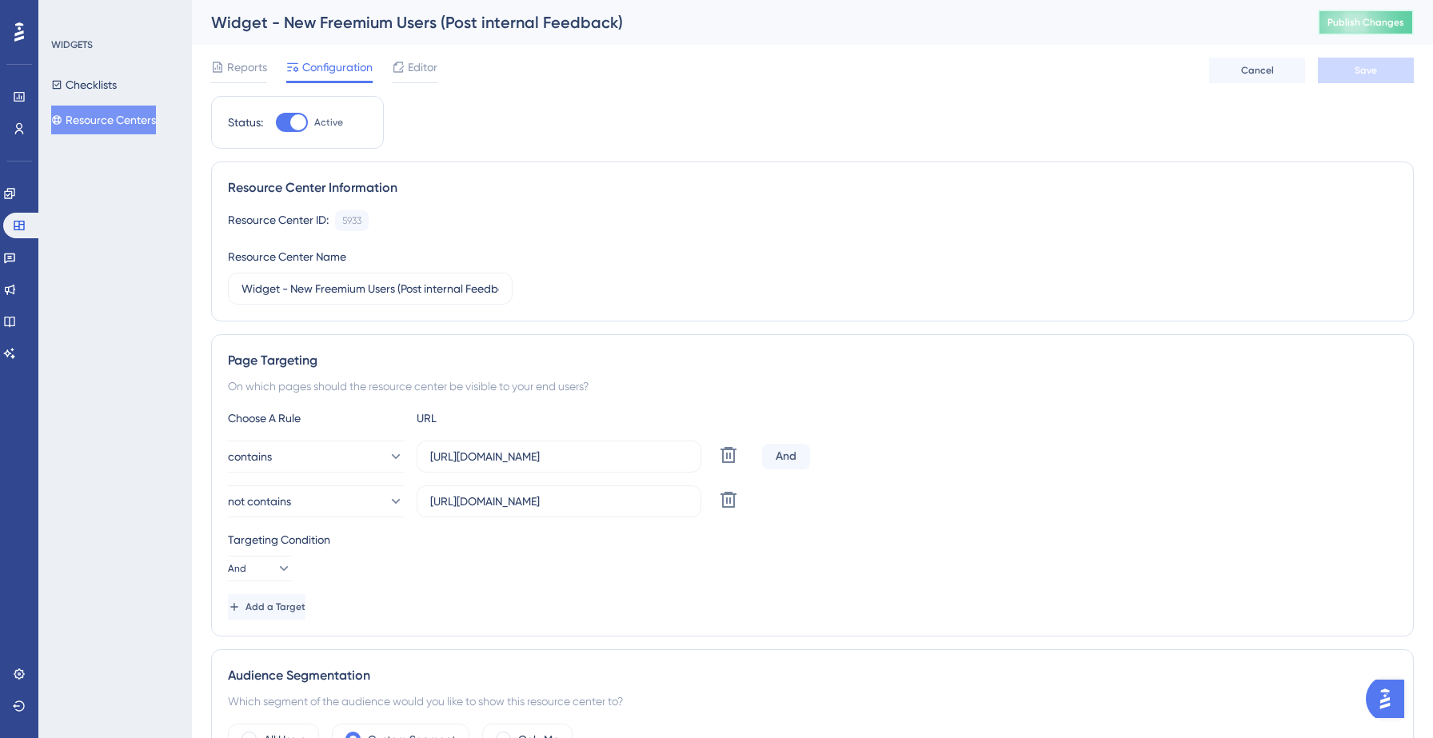
click at [1361, 23] on span "Publish Changes" at bounding box center [1365, 22] width 77 height 13
click at [121, 120] on button "Resource Centers" at bounding box center [103, 120] width 105 height 29
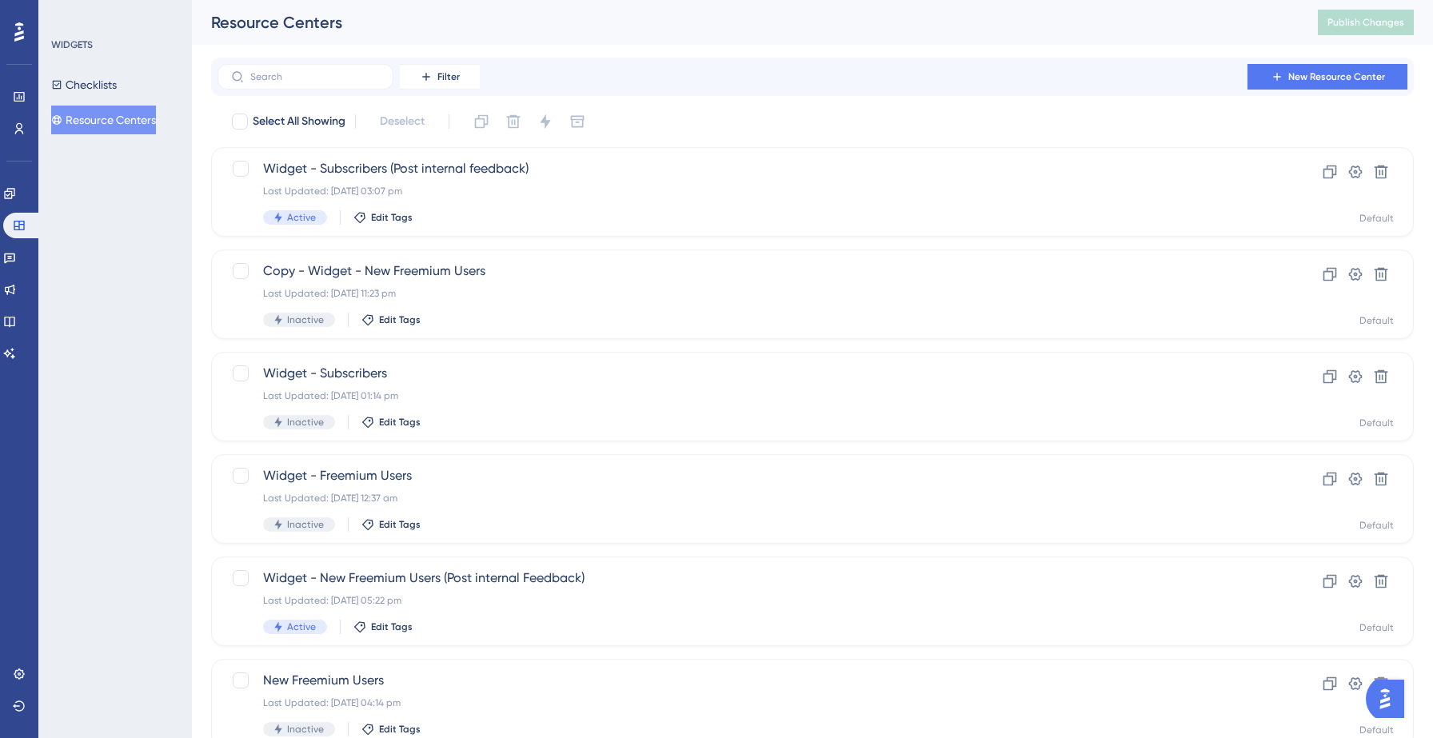
click at [876, 92] on div "Filter New Resource Center" at bounding box center [812, 77] width 1203 height 38
click at [480, 585] on span "Widget - New Freemium Users (Post internal Feedback)" at bounding box center [748, 578] width 971 height 19
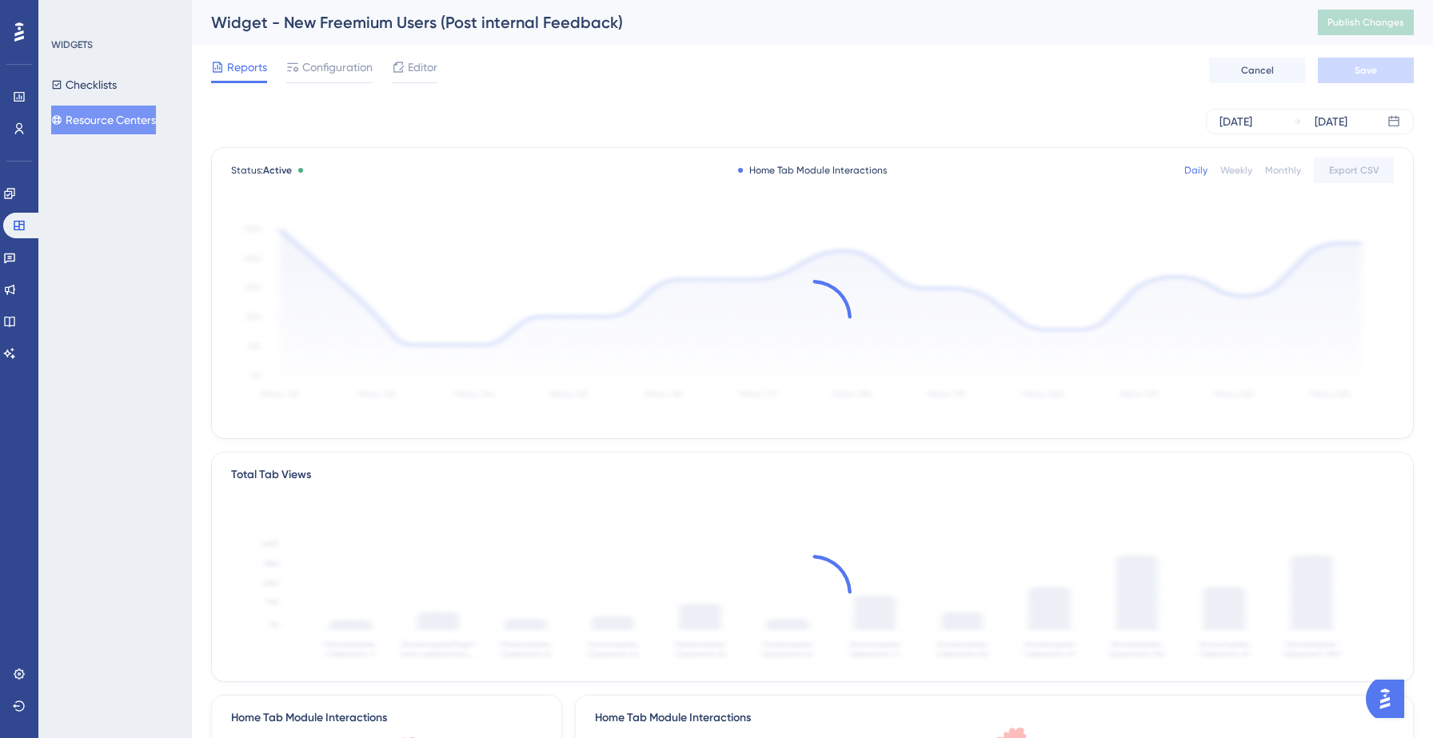
click at [416, 73] on span "Editor" at bounding box center [423, 67] width 30 height 19
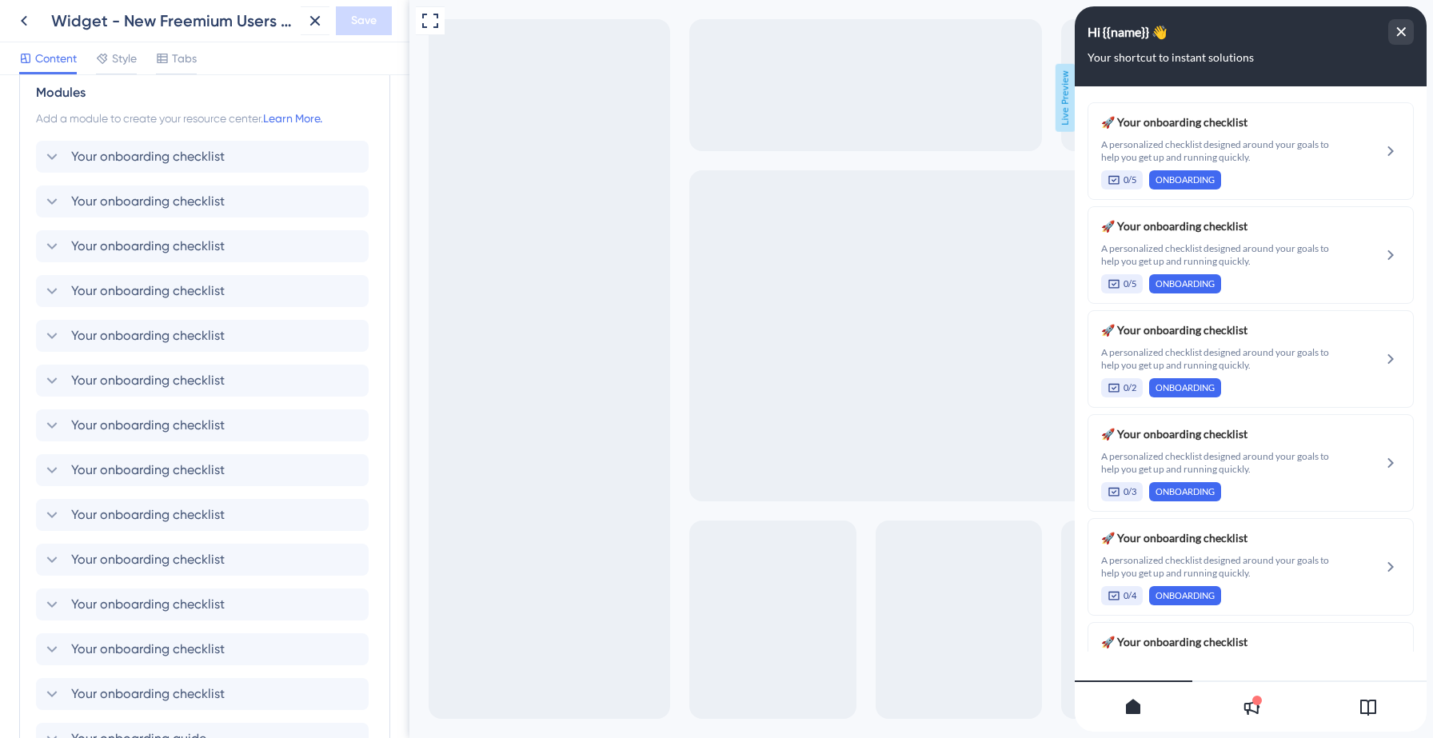
scroll to position [330, 0]
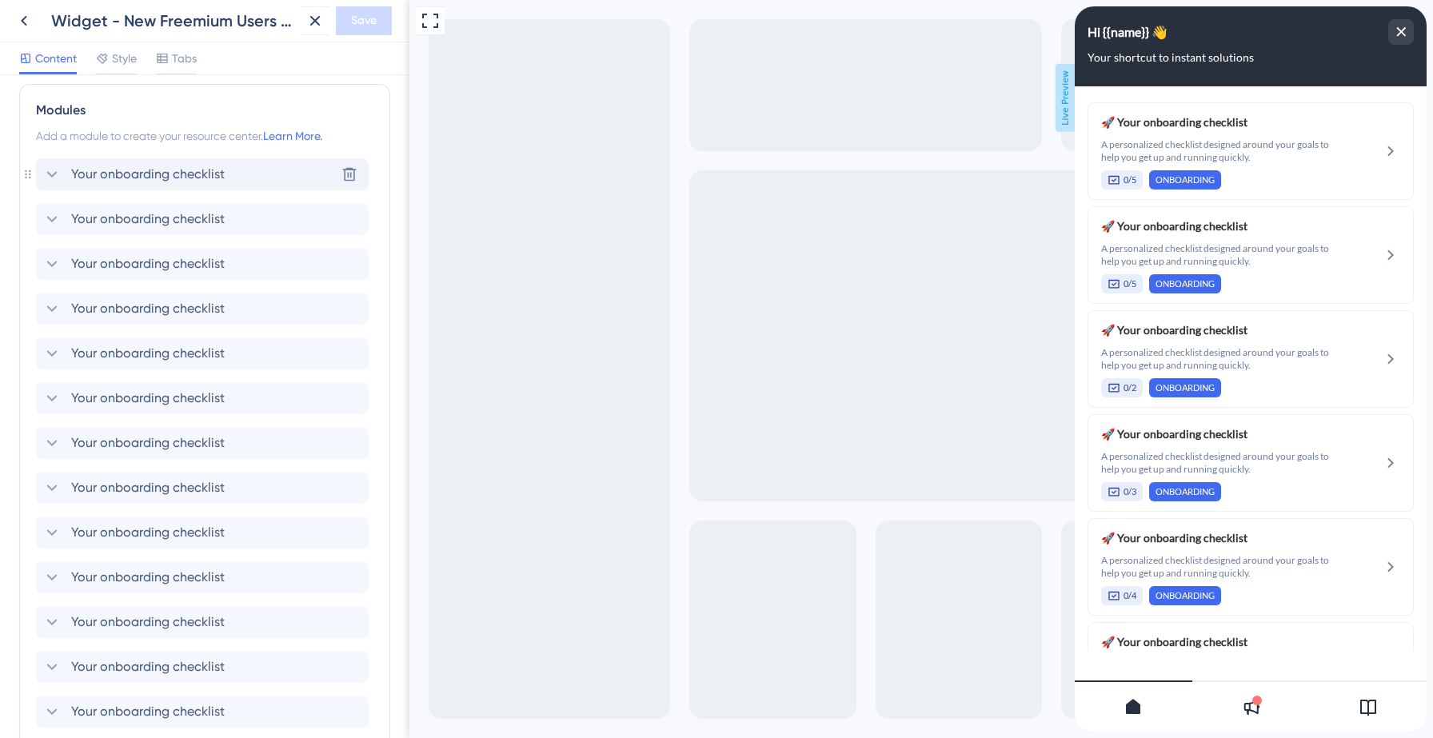
click at [53, 171] on icon at bounding box center [51, 174] width 19 height 19
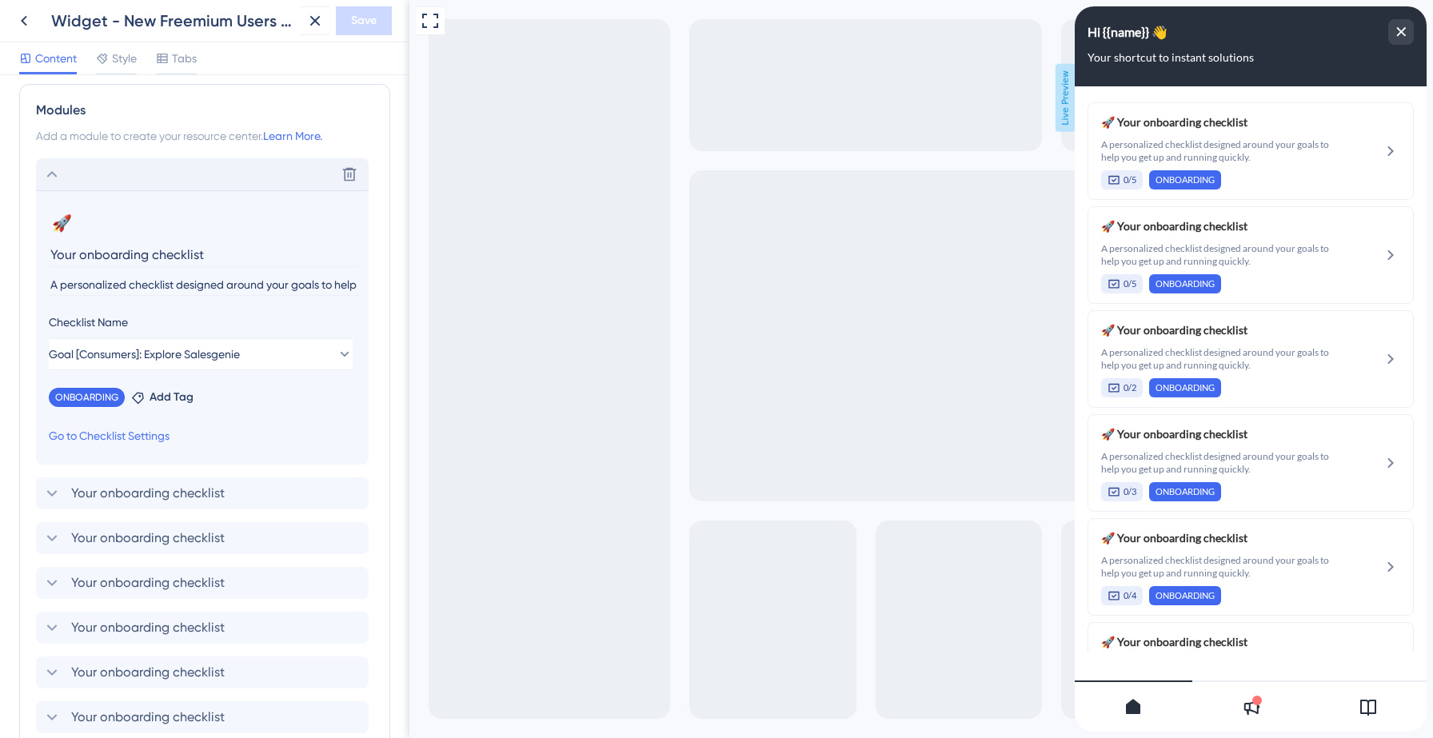
click at [52, 173] on icon at bounding box center [52, 174] width 10 height 6
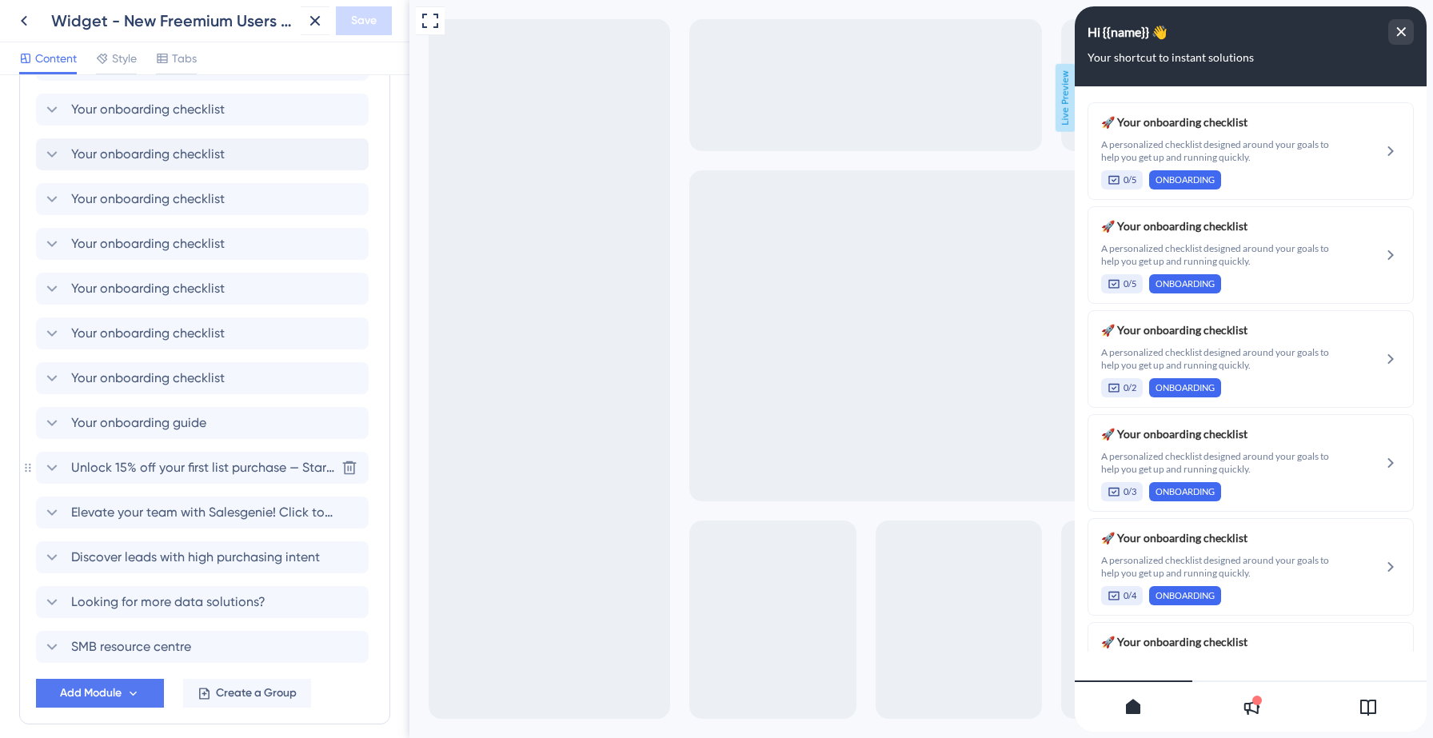
scroll to position [668, 0]
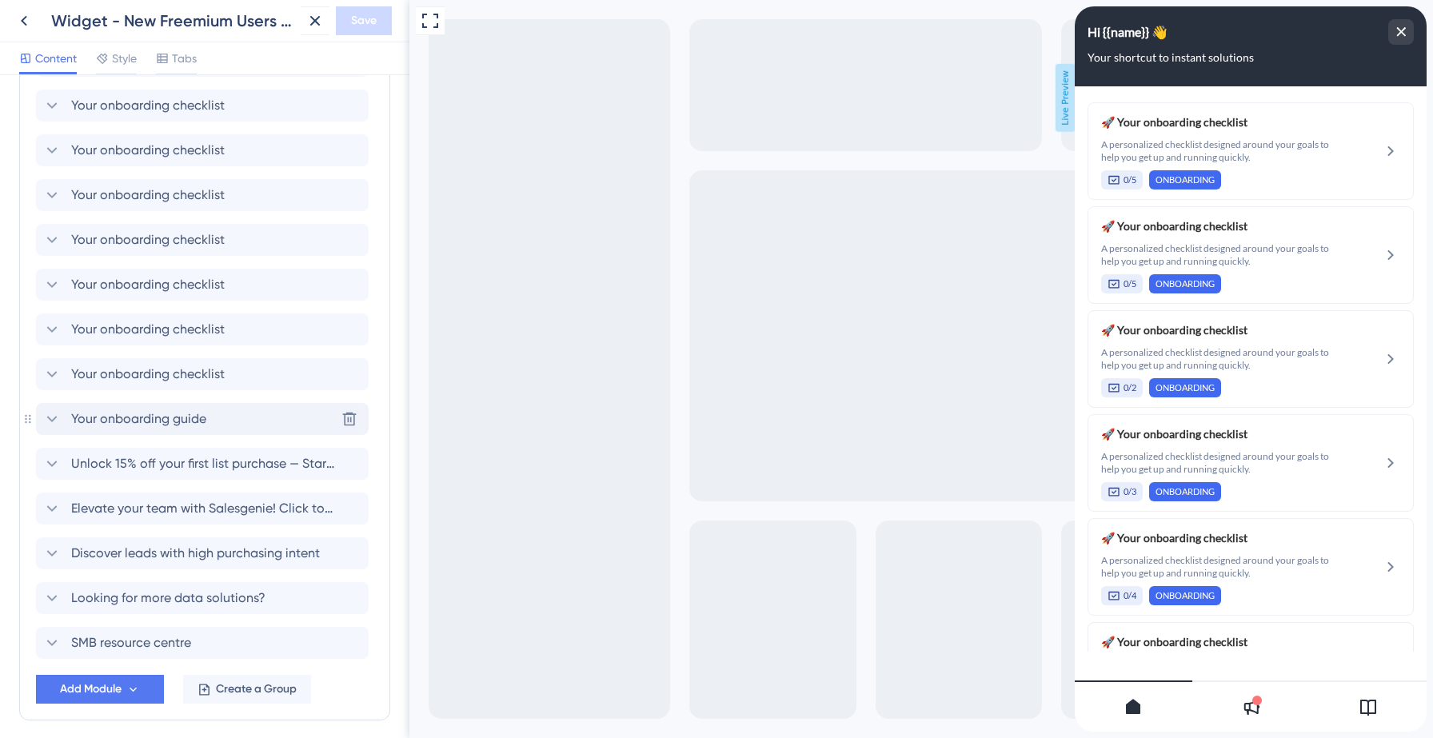
click at [217, 425] on div "Your onboarding guide Delete" at bounding box center [202, 419] width 333 height 32
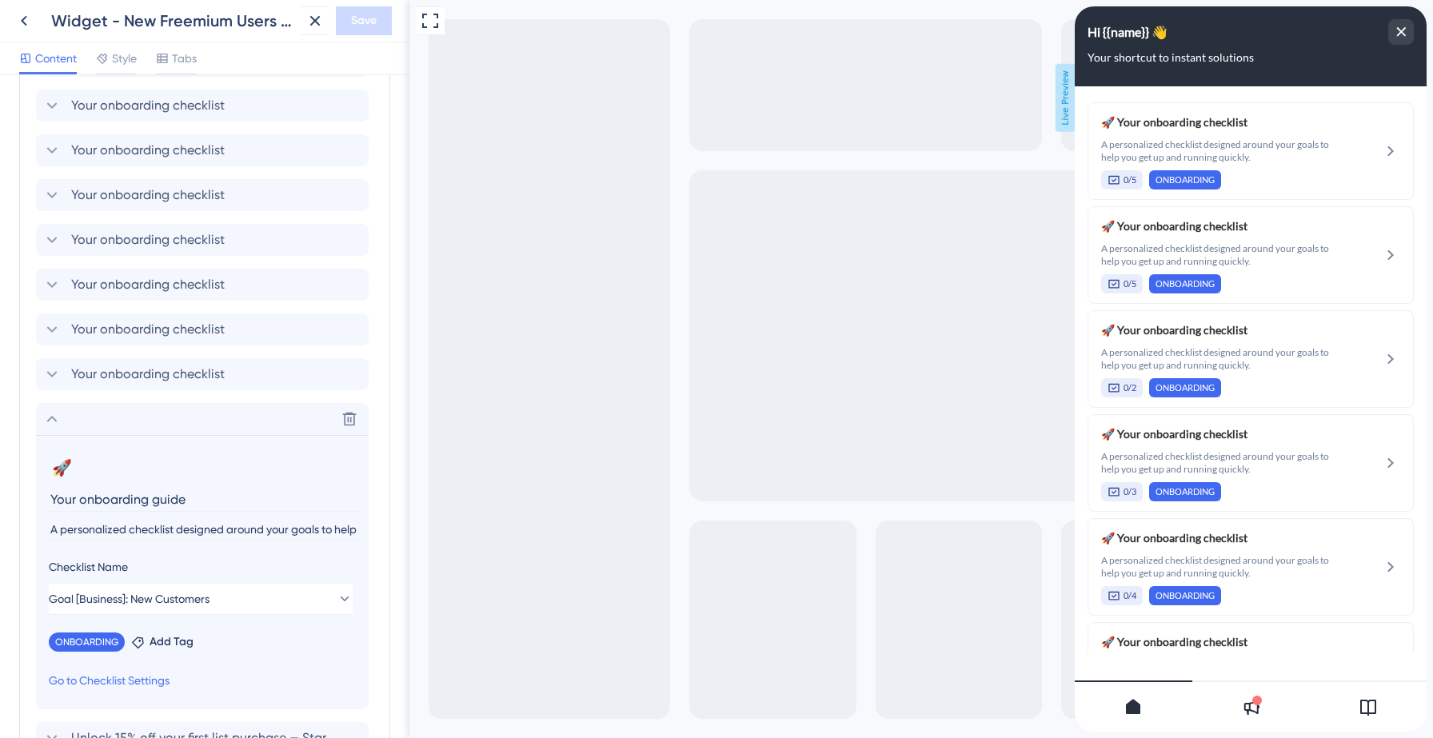
click at [150, 521] on input "A personalized checklist designed around your goals to help you get up and runn…" at bounding box center [204, 530] width 310 height 22
click at [50, 416] on icon at bounding box center [51, 418] width 19 height 19
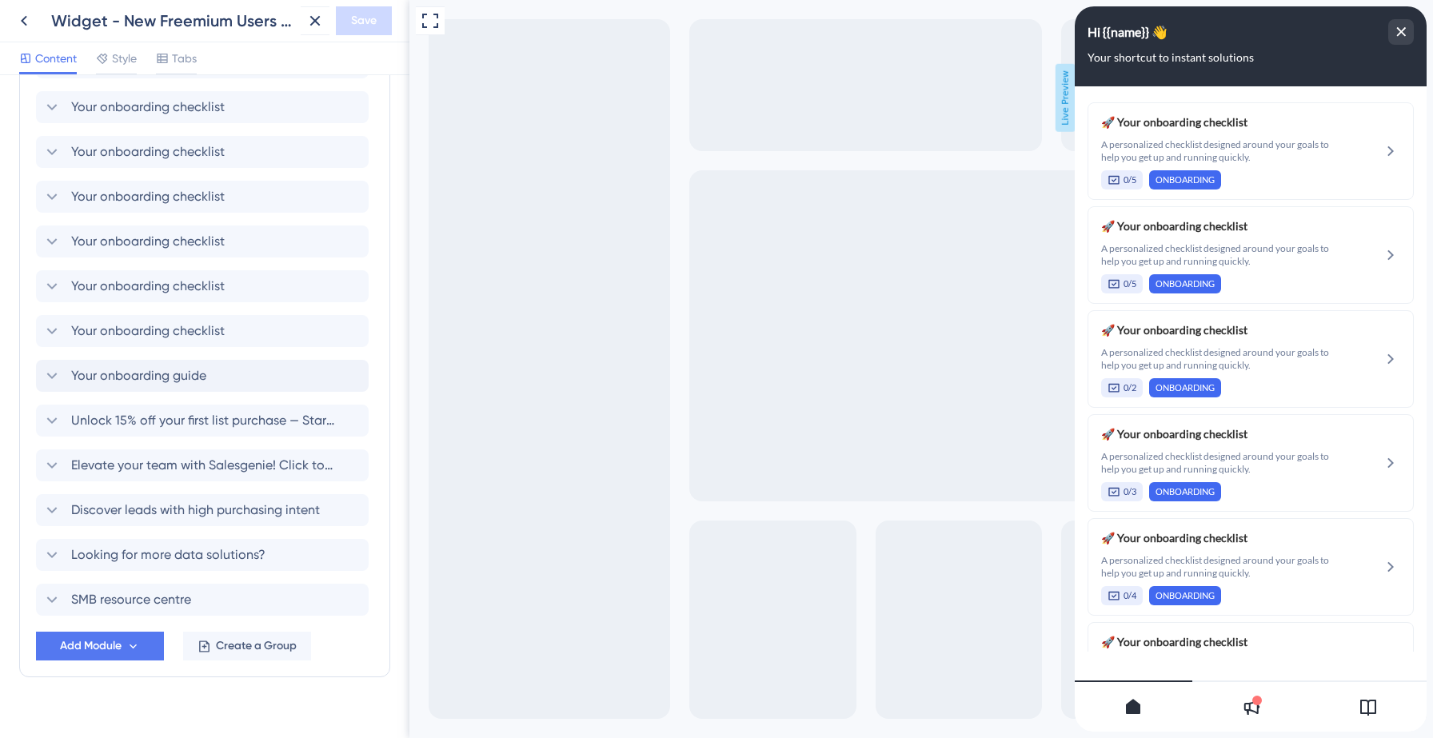
scroll to position [733, 0]
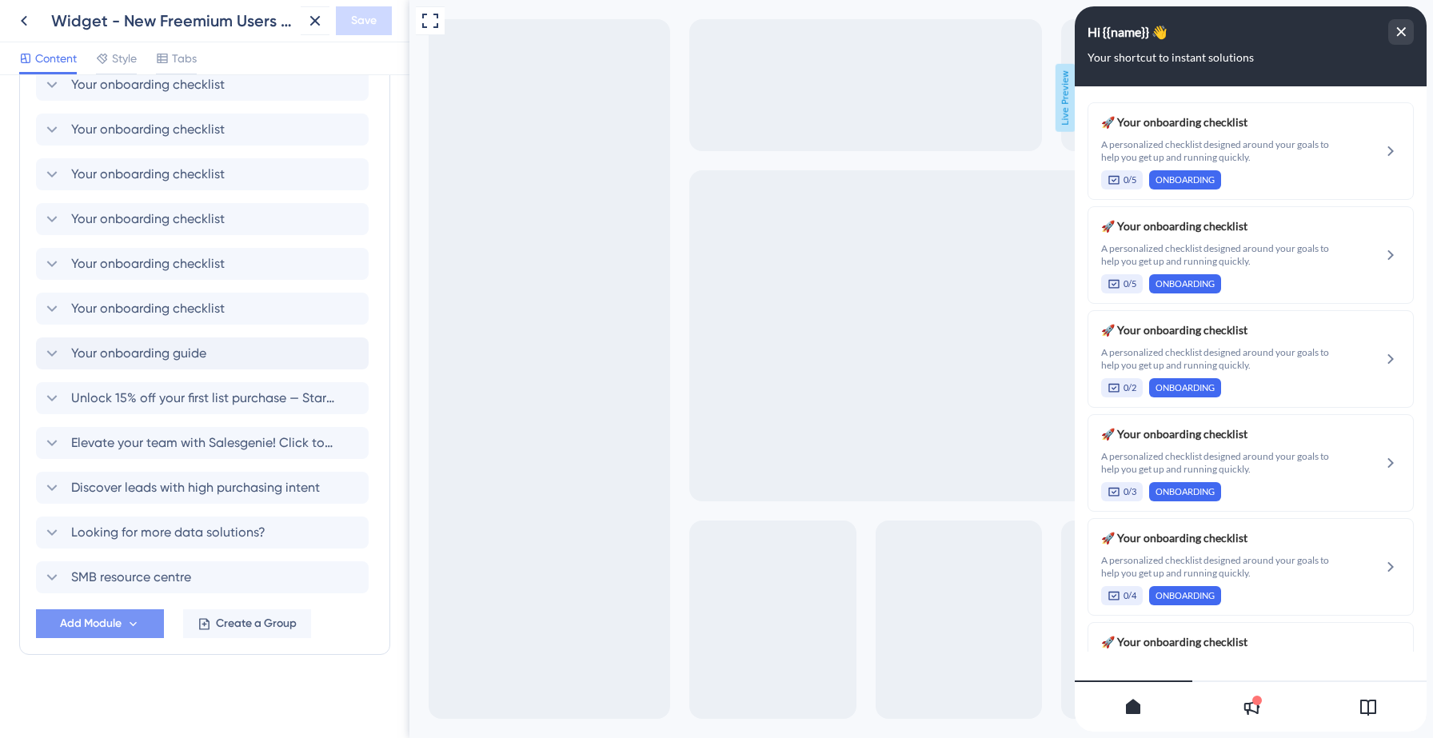
click at [104, 625] on span "Add Module" at bounding box center [91, 623] width 62 height 19
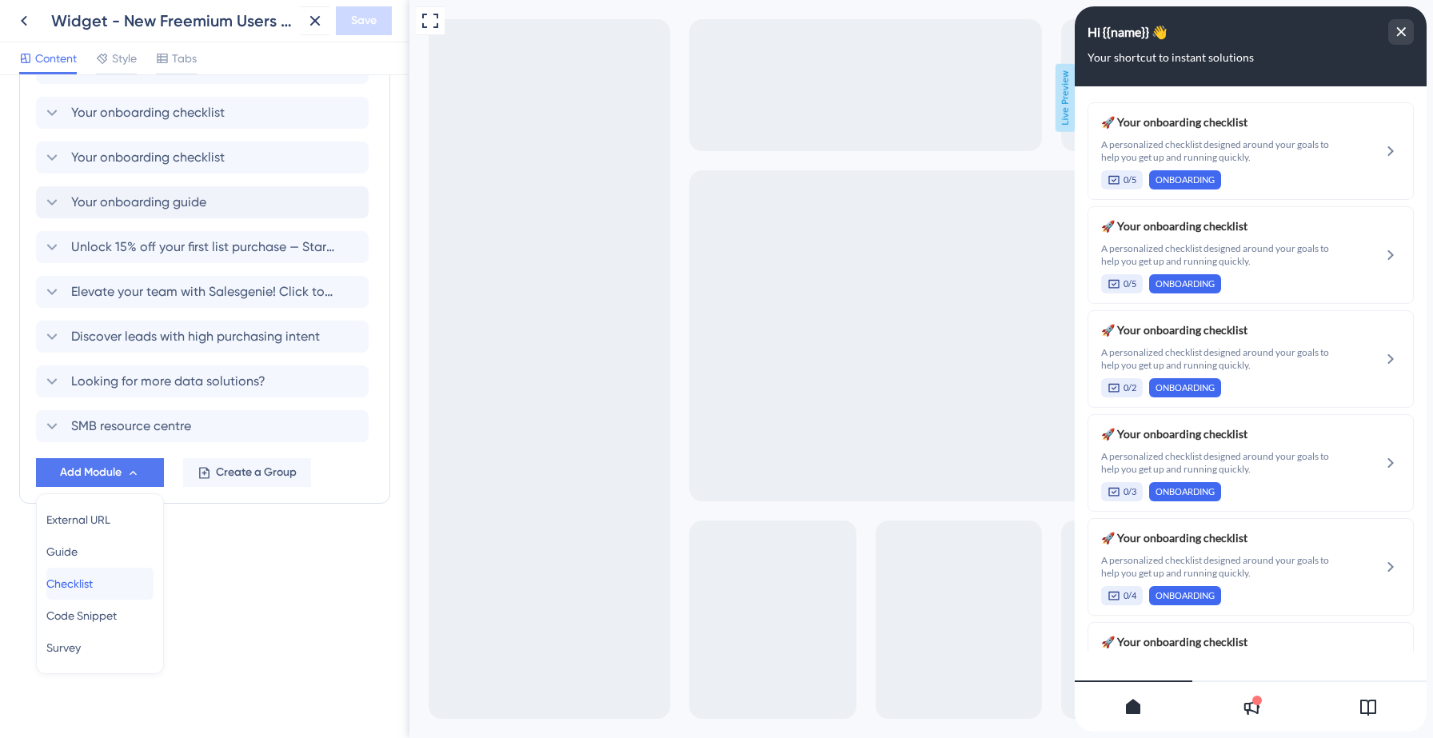
click at [90, 581] on span "Checklist" at bounding box center [69, 583] width 46 height 19
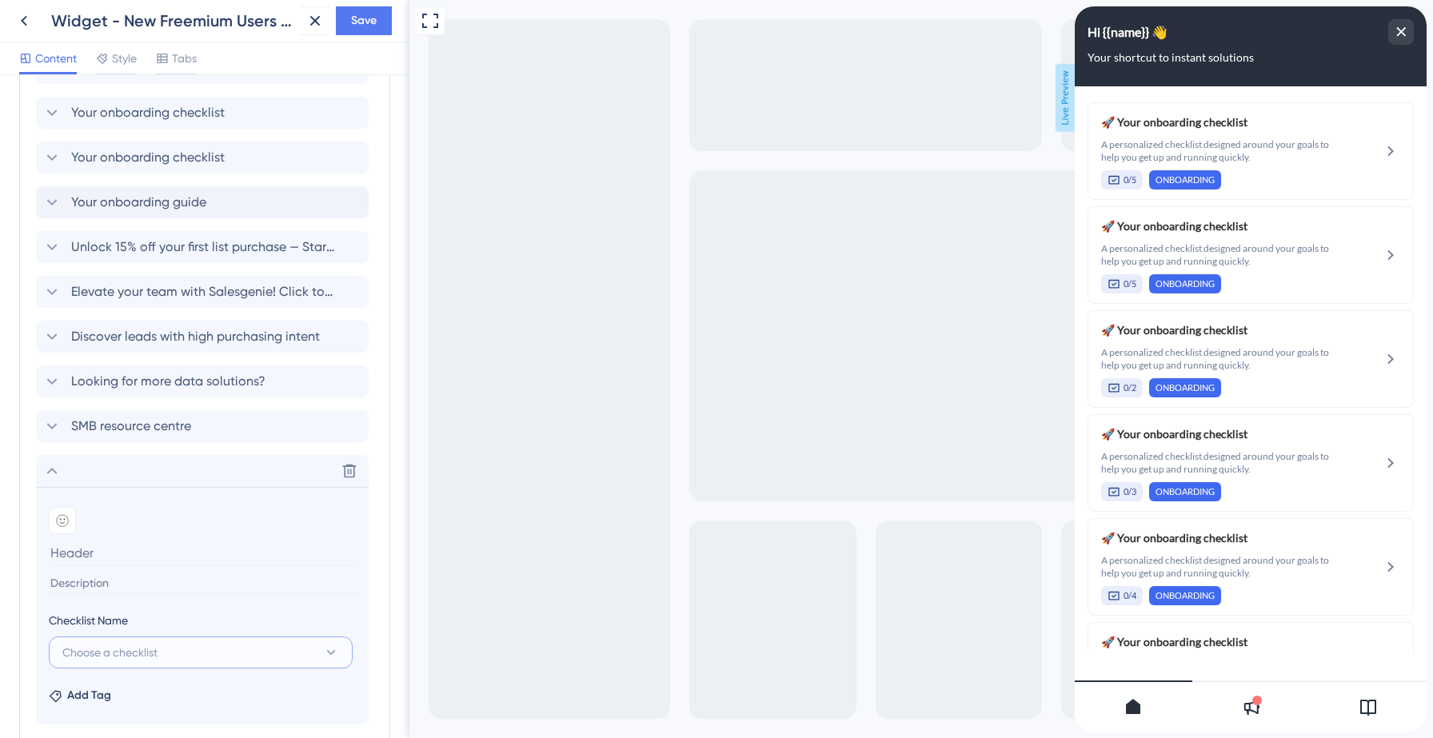
click at [144, 649] on span "Choose a checklist" at bounding box center [109, 652] width 95 height 19
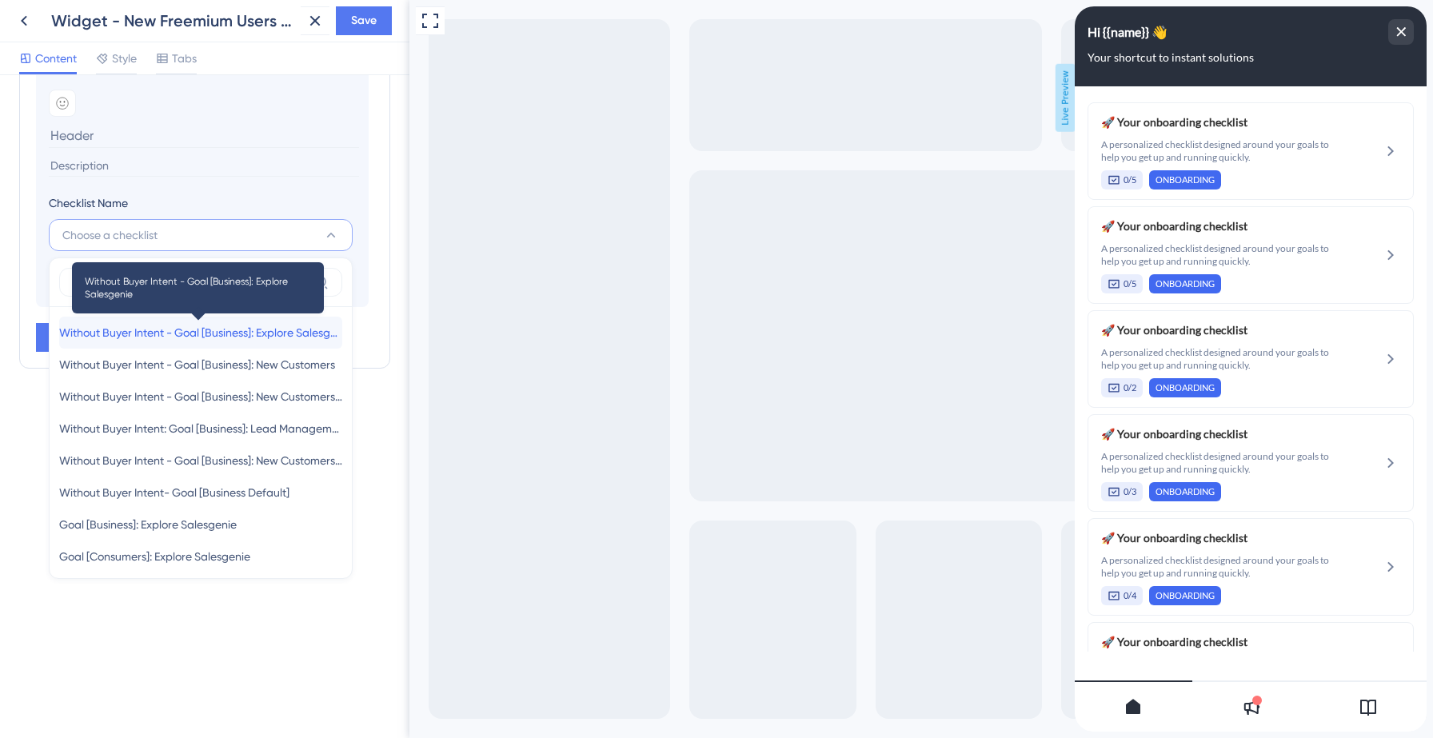
click at [190, 337] on span "Without Buyer Intent - Goal [Business]: Explore Salesgenie" at bounding box center [200, 332] width 283 height 19
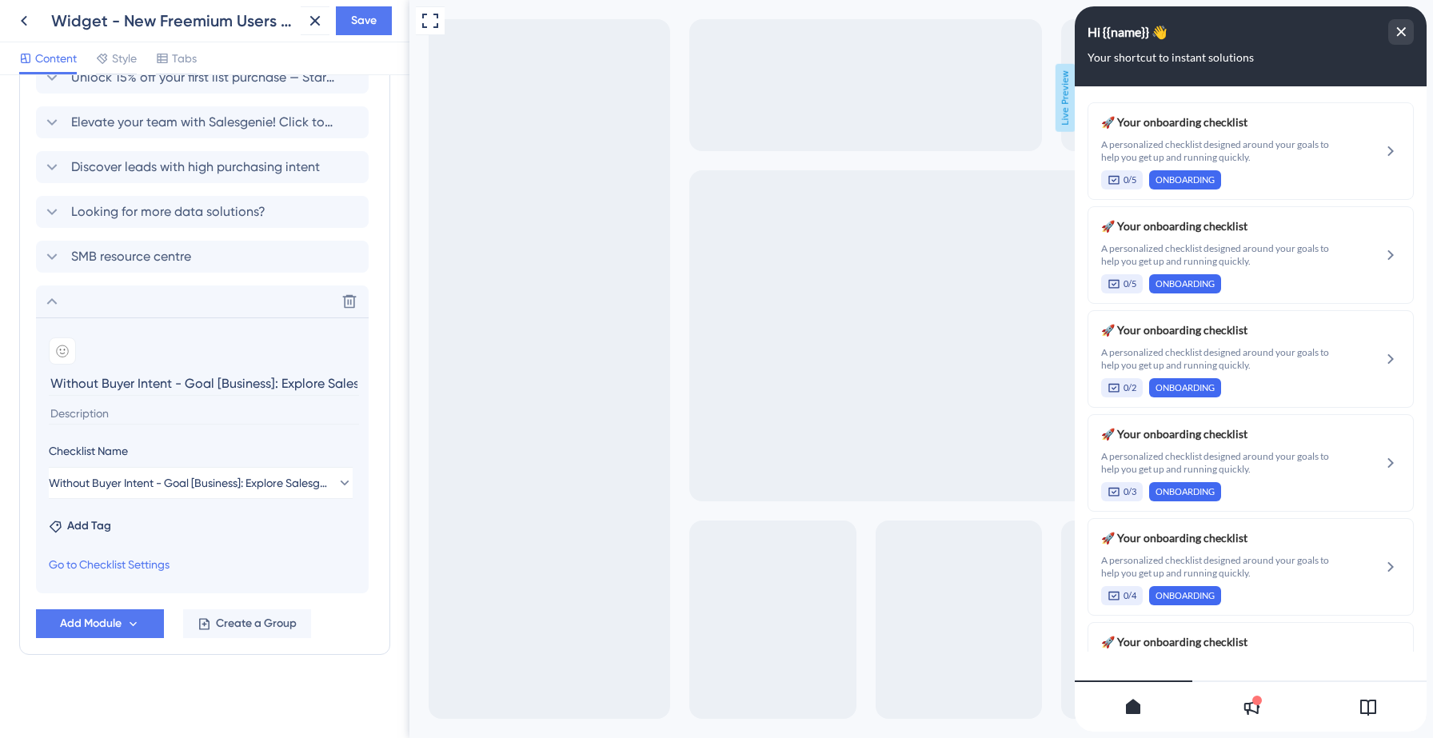
click at [145, 388] on input "Without Buyer Intent - Goal [Business]: Explore Salesgenie" at bounding box center [204, 383] width 310 height 25
paste input "A personalized checklist designed around your goals to help you get up and runn…"
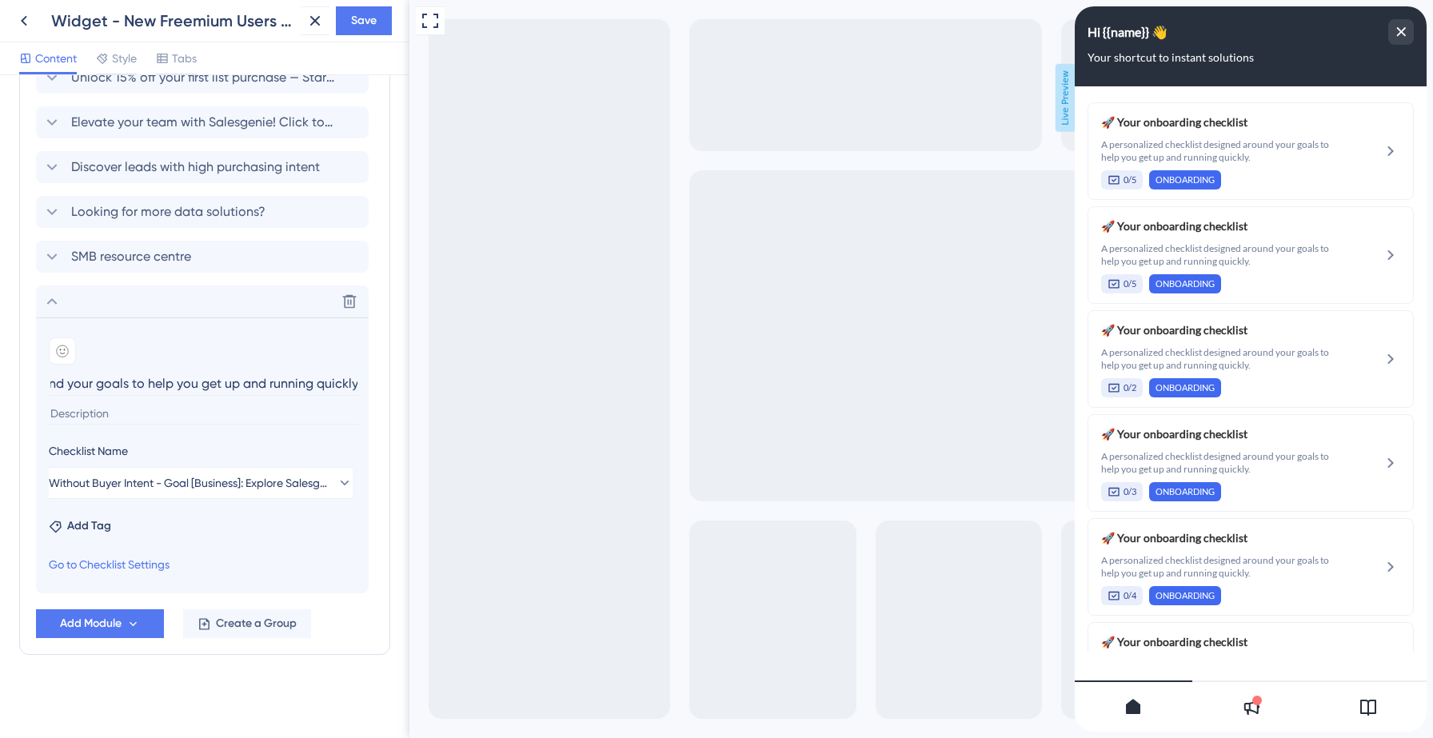
type input "Without Buyer Intent - Goal [Business]: Explore Salesgenie"
click at [122, 411] on input at bounding box center [204, 414] width 310 height 22
paste input "A personalized checklist designed around your goals to help you get up and runn…"
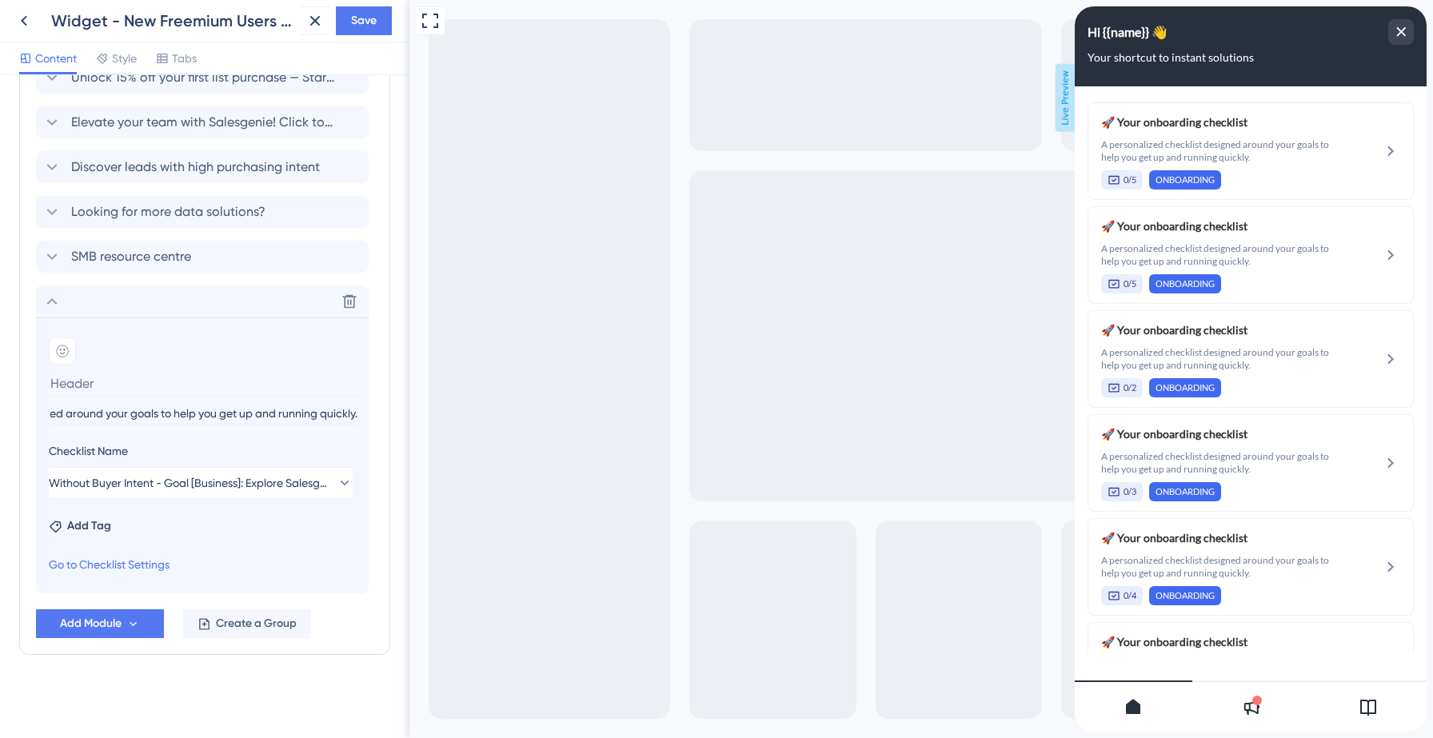
type input "A personalized checklist designed around your goals to help you get up and runn…"
click at [106, 388] on input at bounding box center [204, 383] width 310 height 25
type input "Your onboarding checklist"
click at [66, 357] on div at bounding box center [62, 350] width 27 height 27
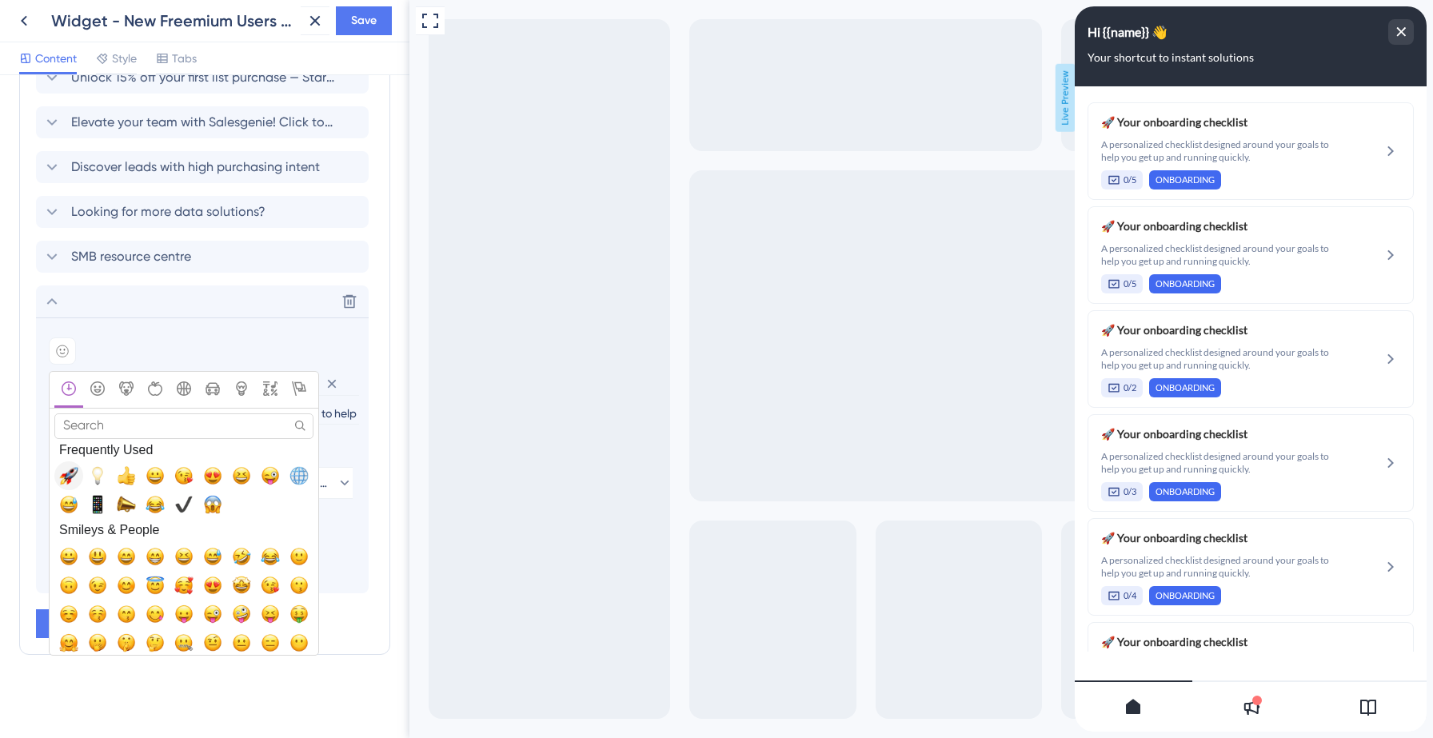
click at [70, 474] on span "🚀, rocket" at bounding box center [68, 475] width 19 height 19
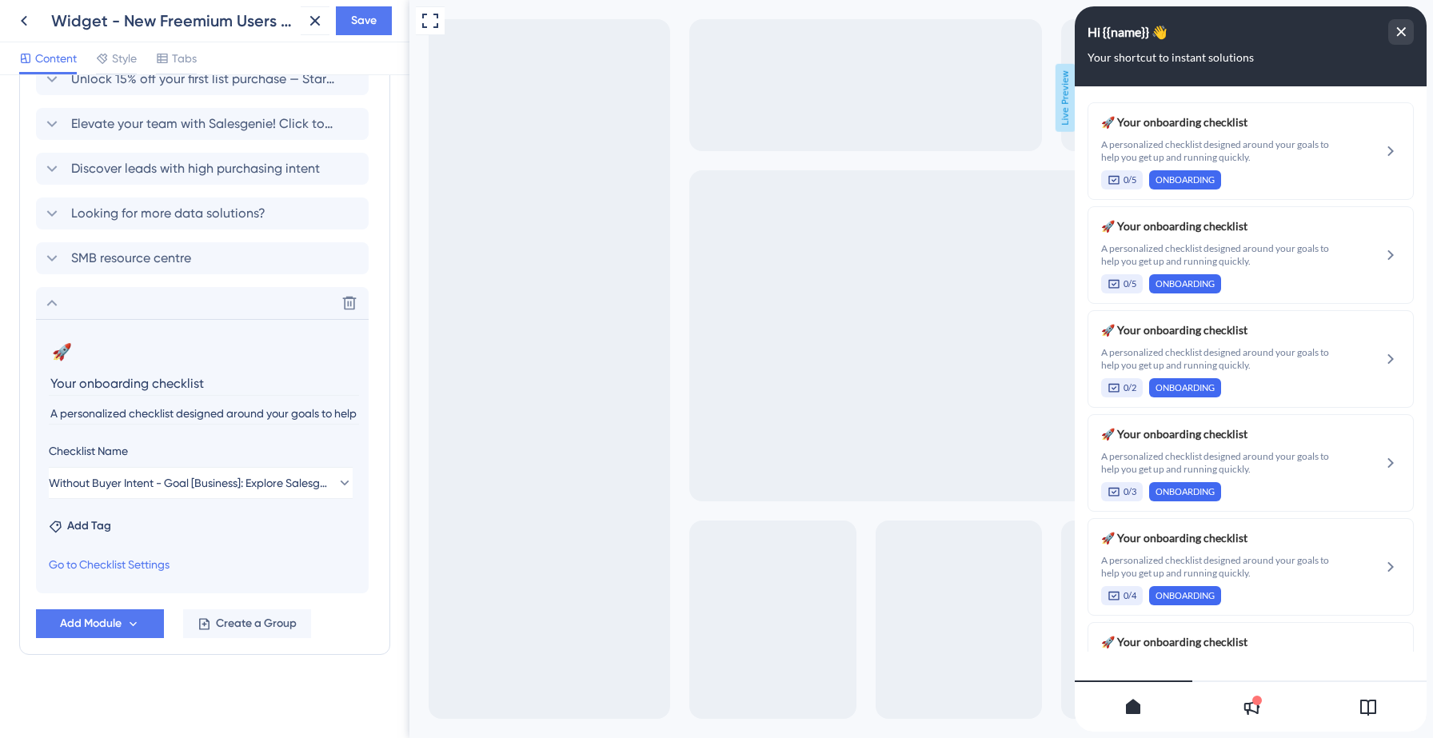
scroll to position [1052, 0]
click at [66, 525] on button "Add Tag" at bounding box center [80, 526] width 62 height 19
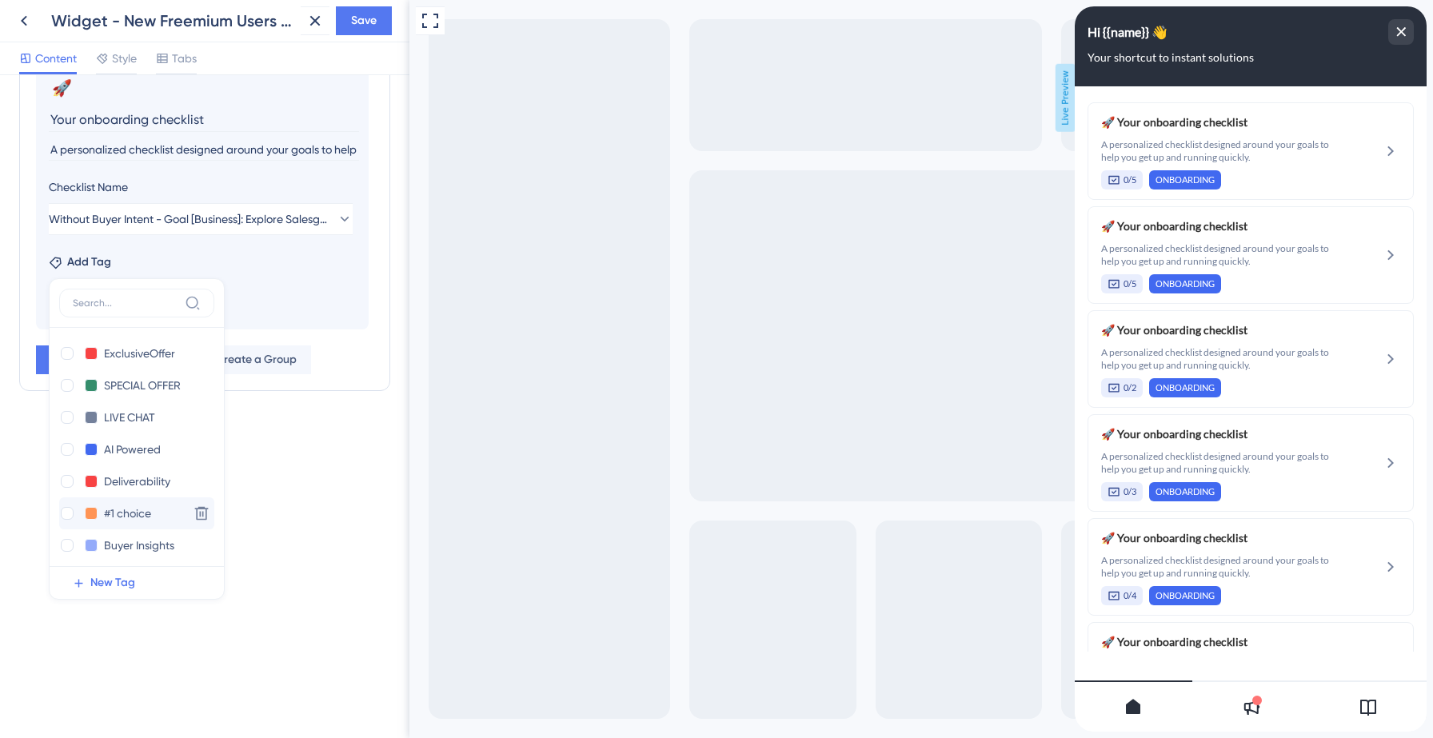
scroll to position [197, 0]
click at [66, 541] on div at bounding box center [67, 540] width 13 height 13
checkbox input "true"
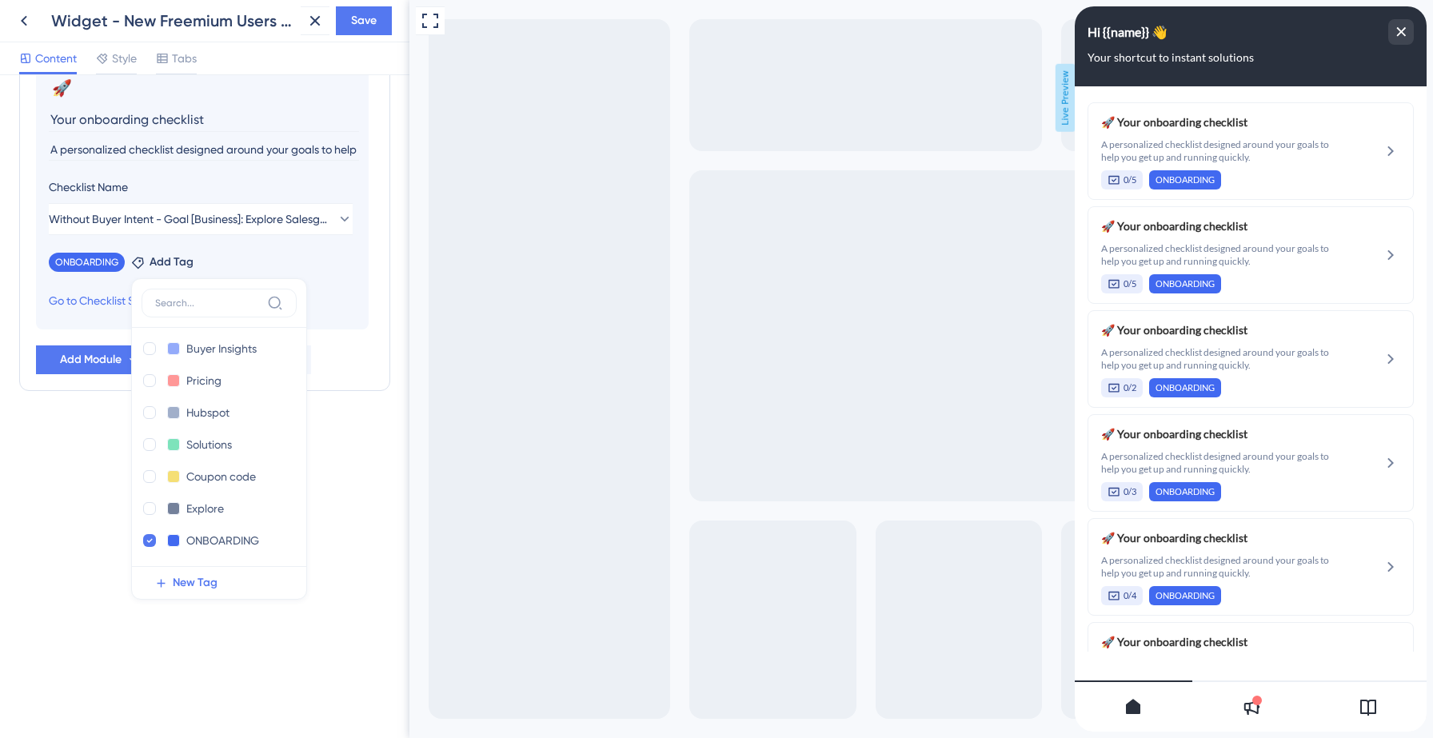
click at [61, 463] on div "Resource Center Header Title Hi {{name}} 👋 14 Hi {{name}} 👋 Subtitle Your short…" at bounding box center [204, 406] width 409 height 663
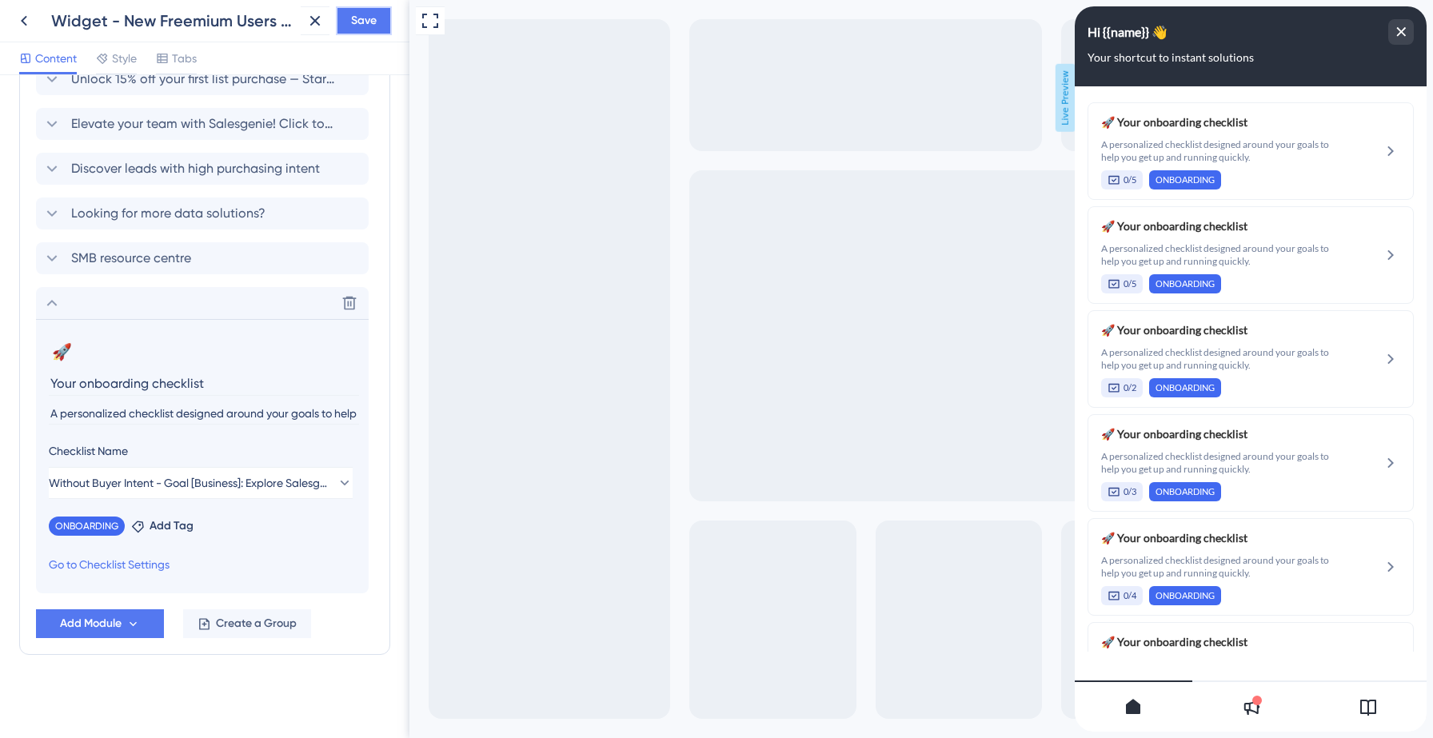
click at [363, 25] on span "Save" at bounding box center [364, 20] width 26 height 19
click at [55, 304] on icon at bounding box center [51, 302] width 19 height 19
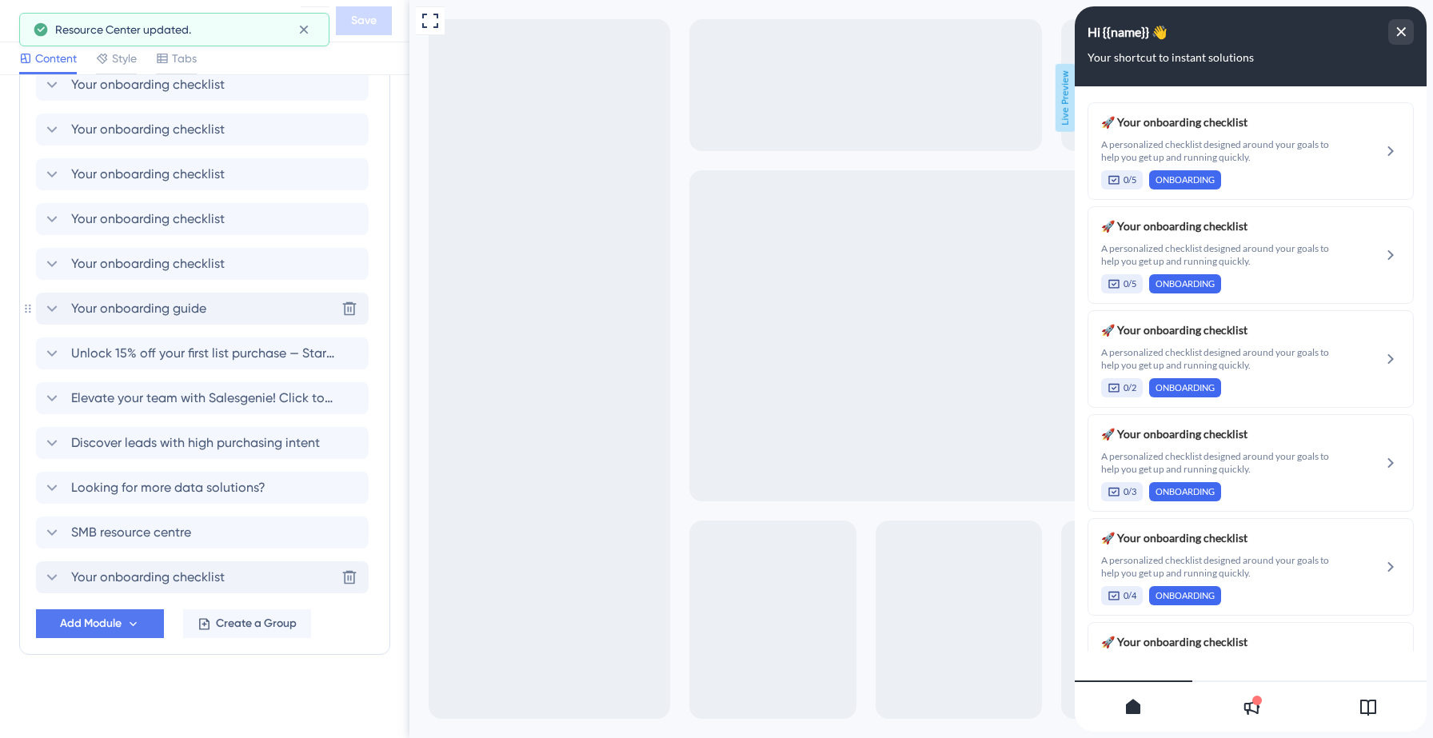
scroll to position [778, 0]
click at [93, 621] on span "Add Module" at bounding box center [91, 623] width 62 height 19
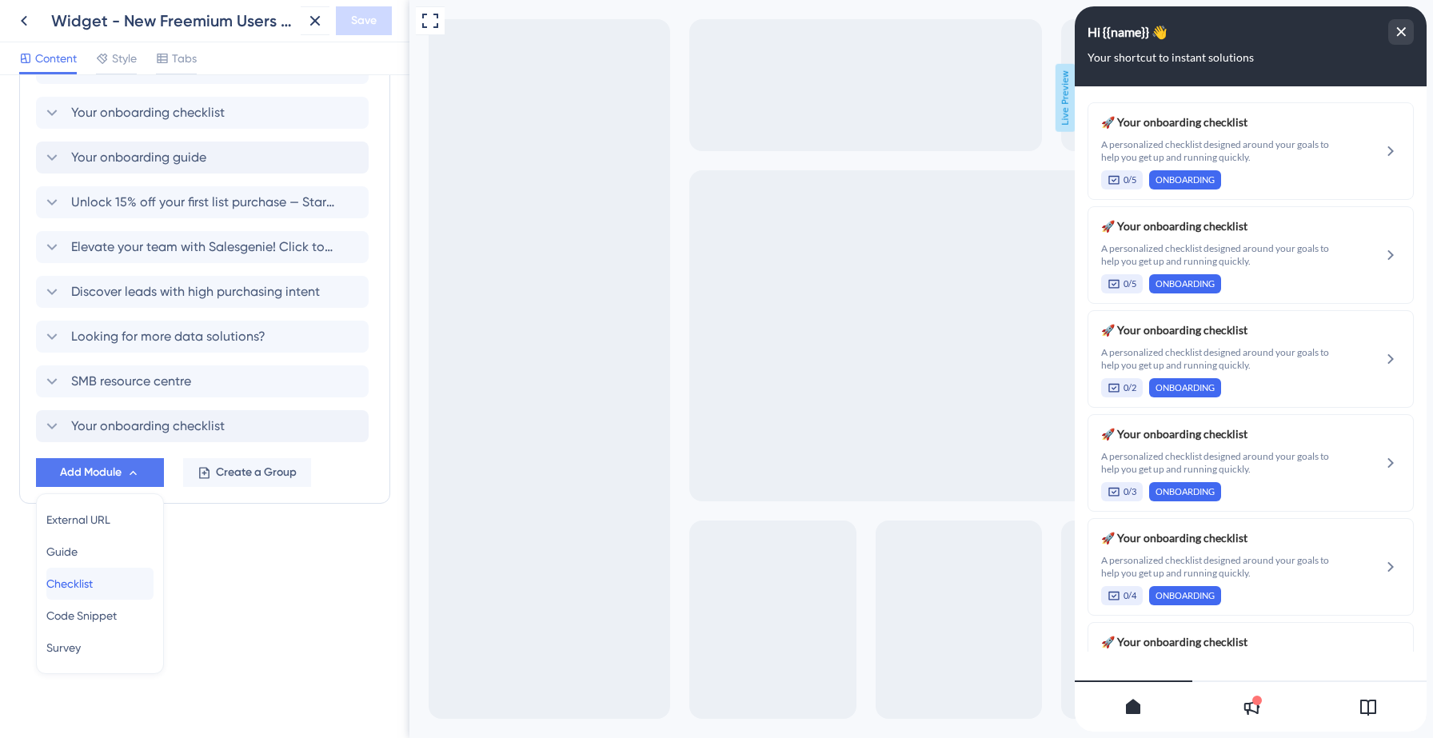
click at [91, 578] on span "Checklist" at bounding box center [69, 583] width 46 height 19
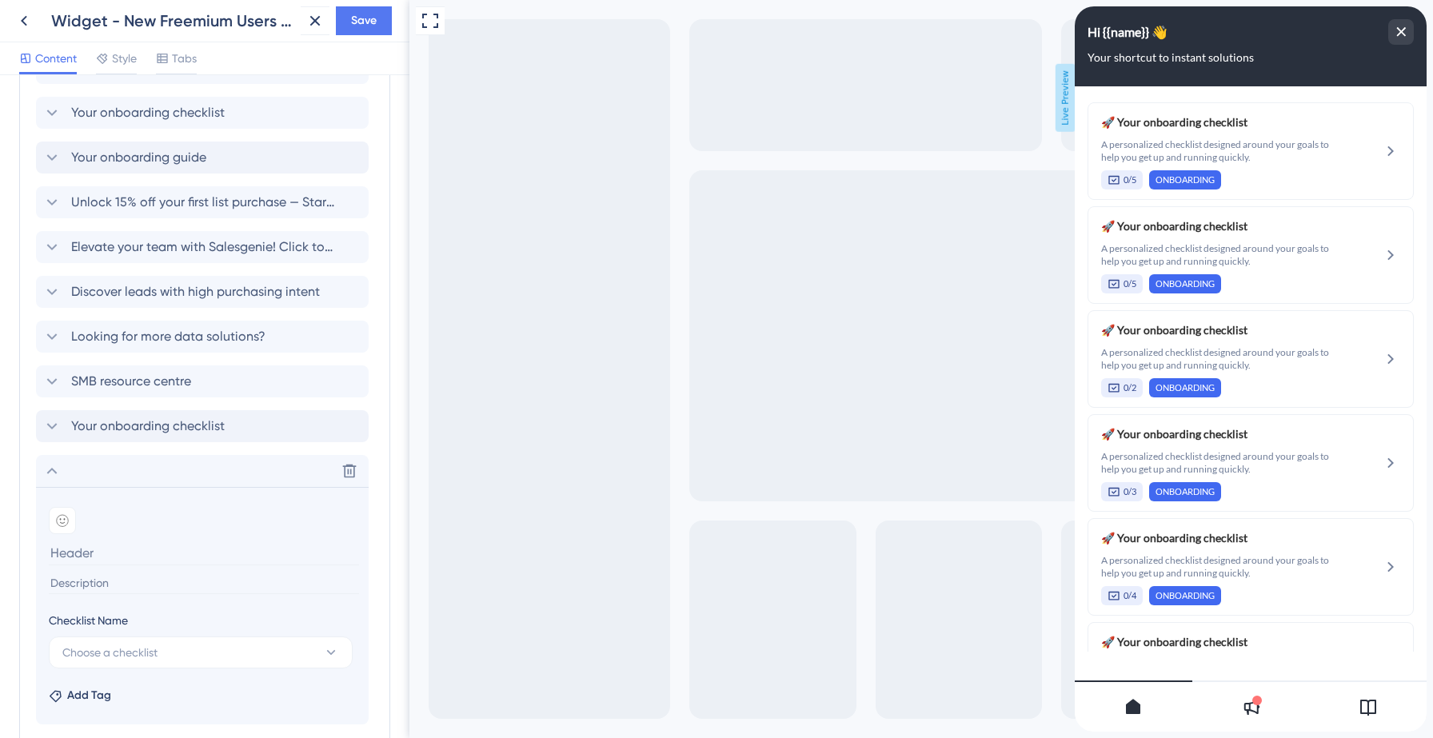
click at [84, 577] on input at bounding box center [204, 584] width 310 height 22
paste input "A personalized checklist designed around your goals to help you get up and runn…"
type input "A personalized checklist designed around your goals to help you get up and runn…"
click at [87, 657] on span "Choose a checklist" at bounding box center [109, 652] width 95 height 19
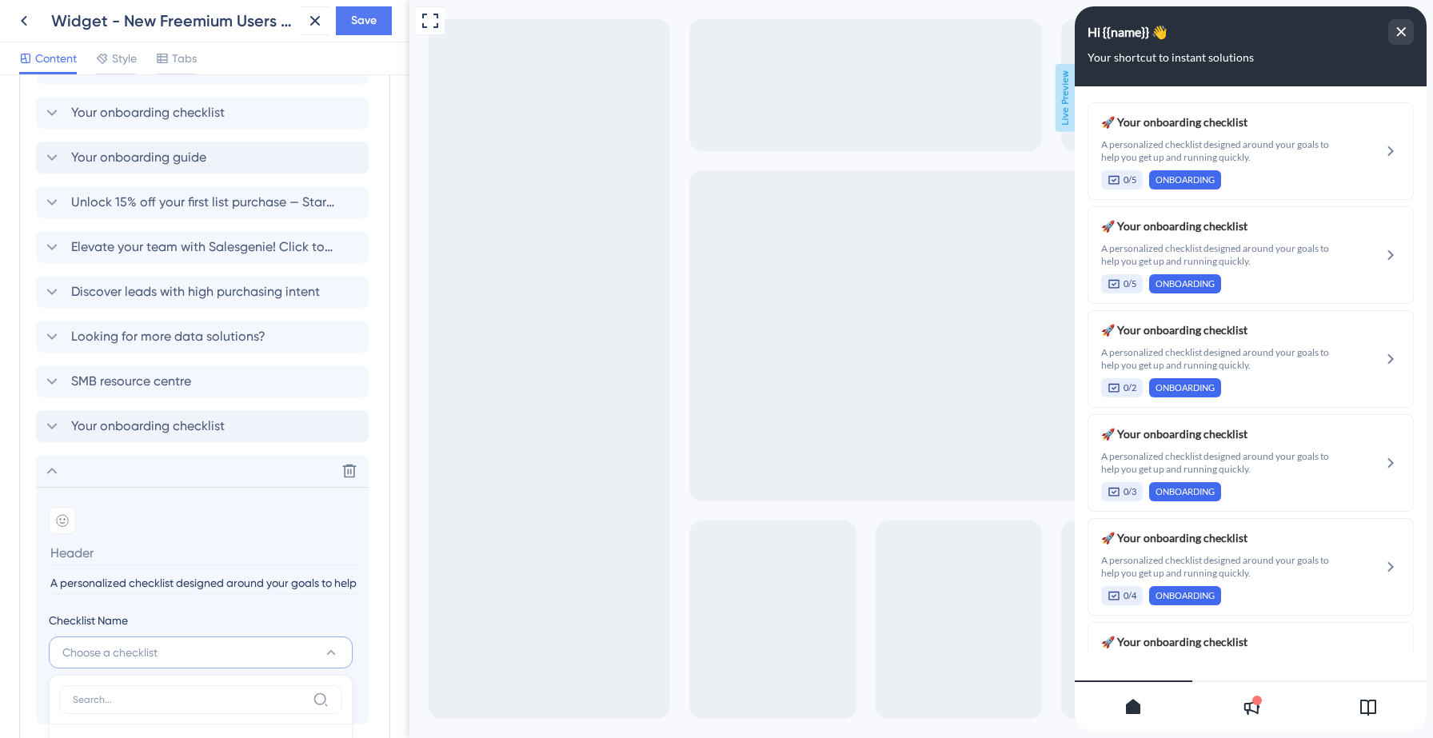
scroll to position [1346, 0]
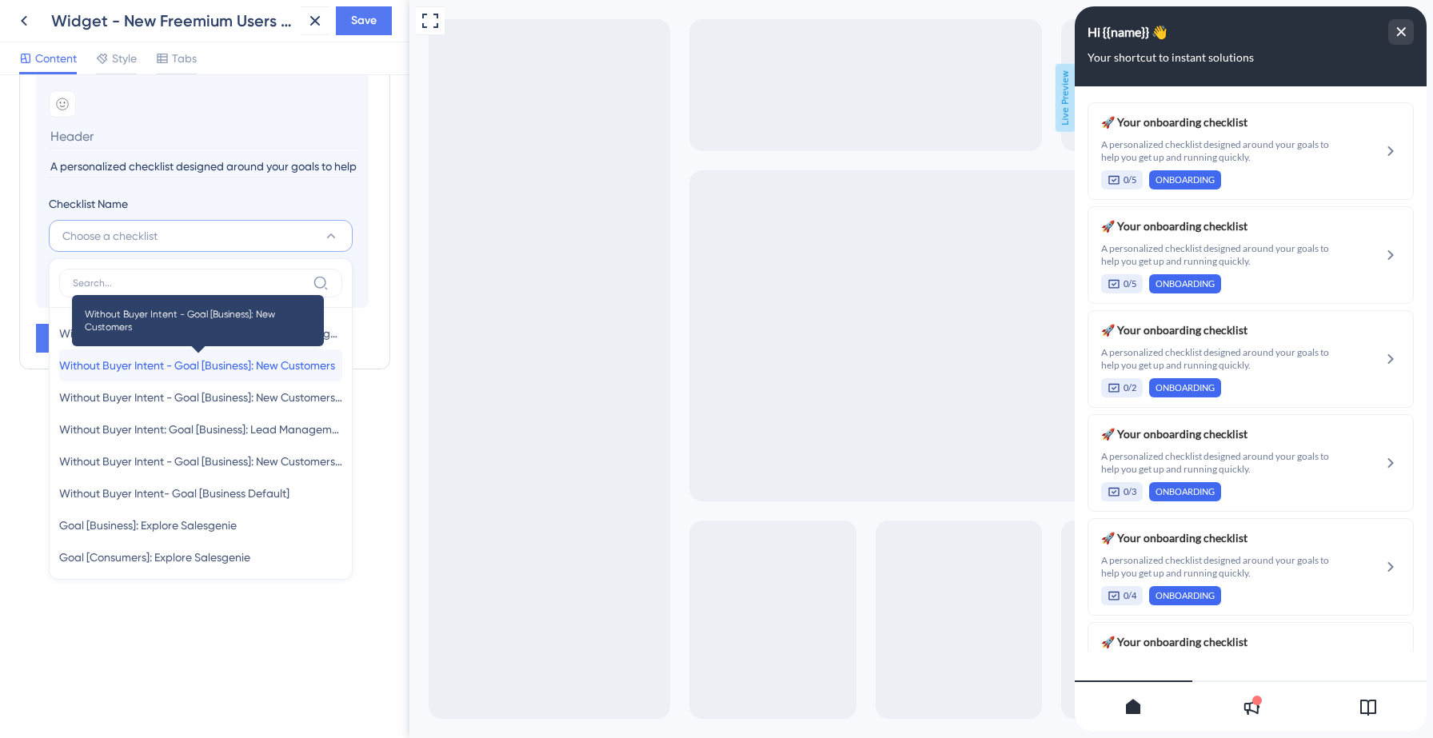
click at [210, 363] on span "Without Buyer Intent - Goal [Business]: New Customers" at bounding box center [197, 365] width 276 height 19
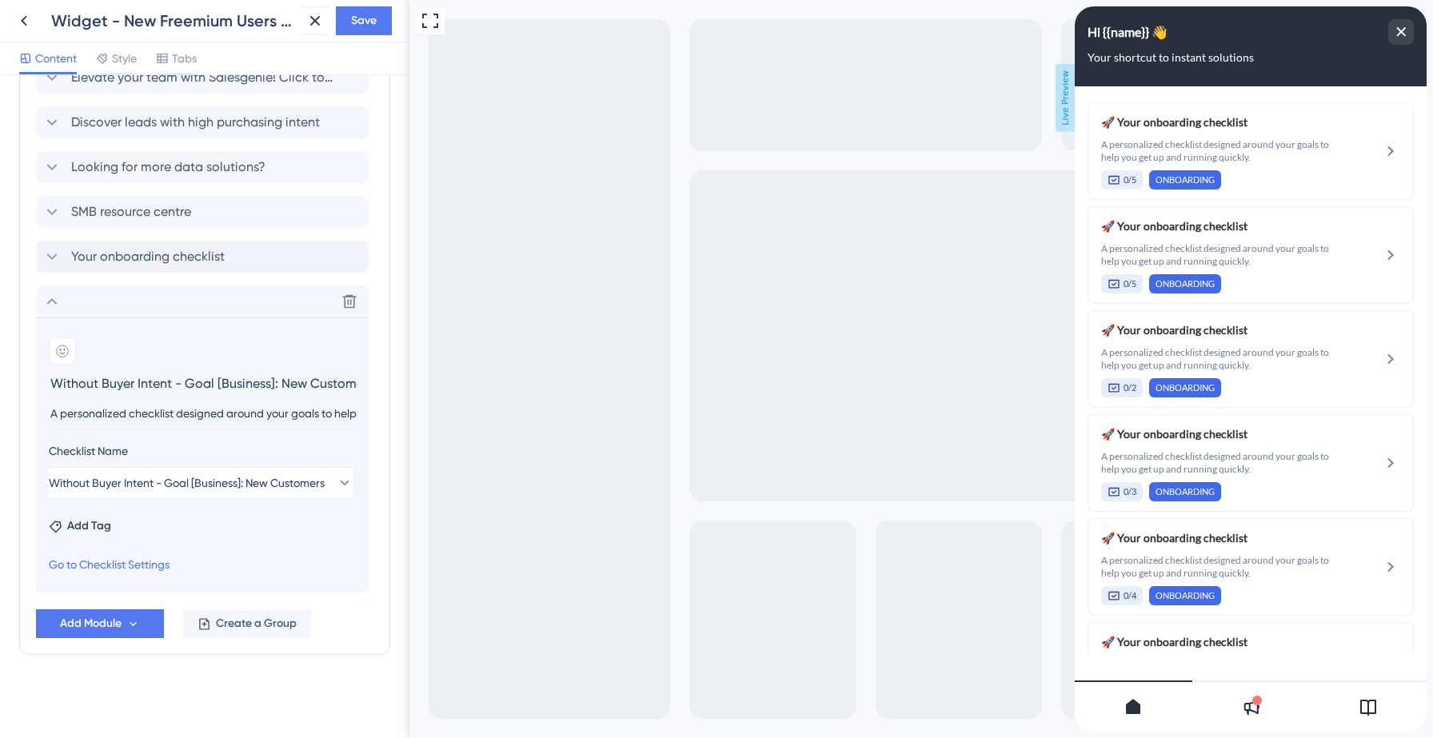
scroll to position [1099, 0]
click at [63, 357] on div at bounding box center [62, 350] width 27 height 27
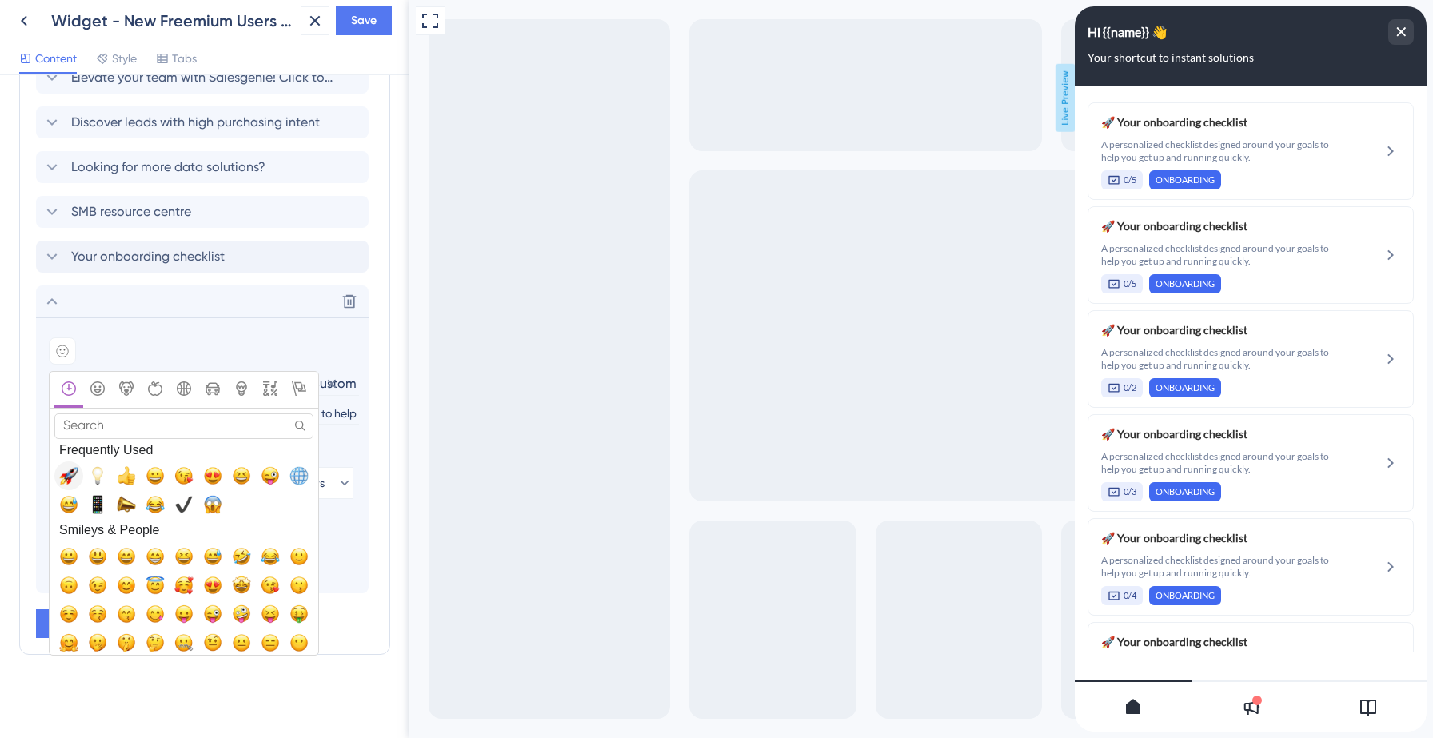
click at [70, 469] on span "🚀, rocket" at bounding box center [68, 475] width 19 height 19
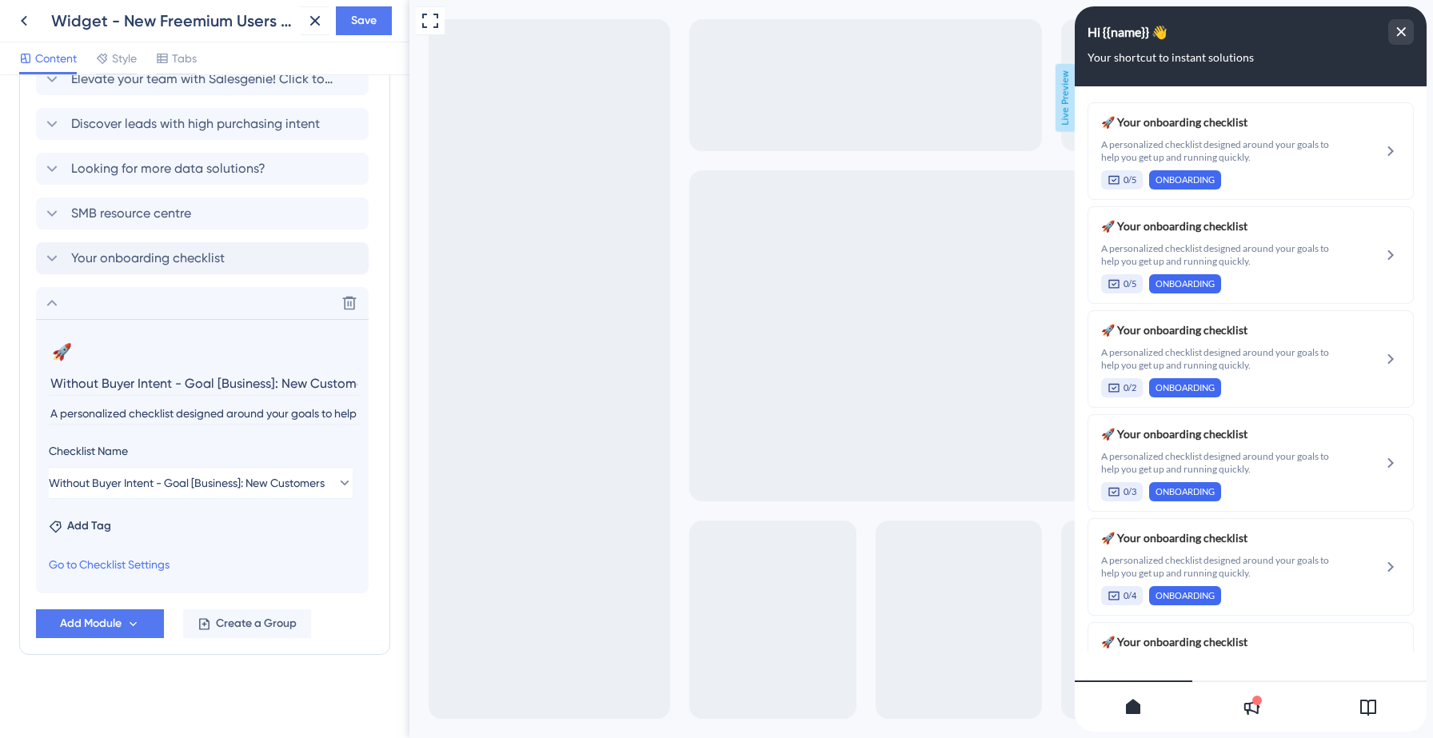
scroll to position [1097, 0]
click at [117, 381] on input "Without Buyer Intent - Goal [Business]: New Customers" at bounding box center [204, 383] width 310 height 25
paste input "A personalized checklist designed around your goals to help you get up and runn…"
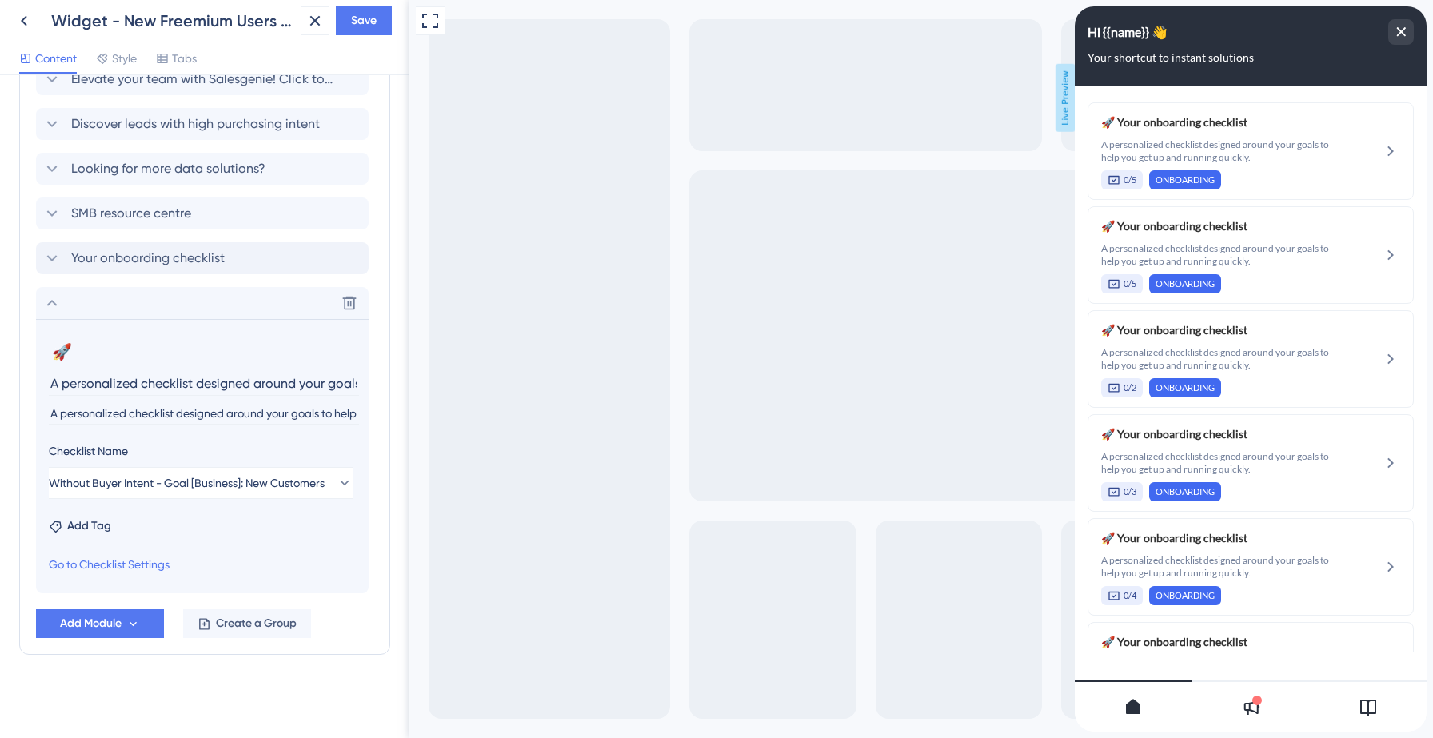
scroll to position [0, 232]
type input "Without Buyer Intent - Goal [Business]: New Customers"
click at [114, 382] on input "Without Buyer Intent - Goal [Business]: New Customers" at bounding box center [204, 383] width 310 height 25
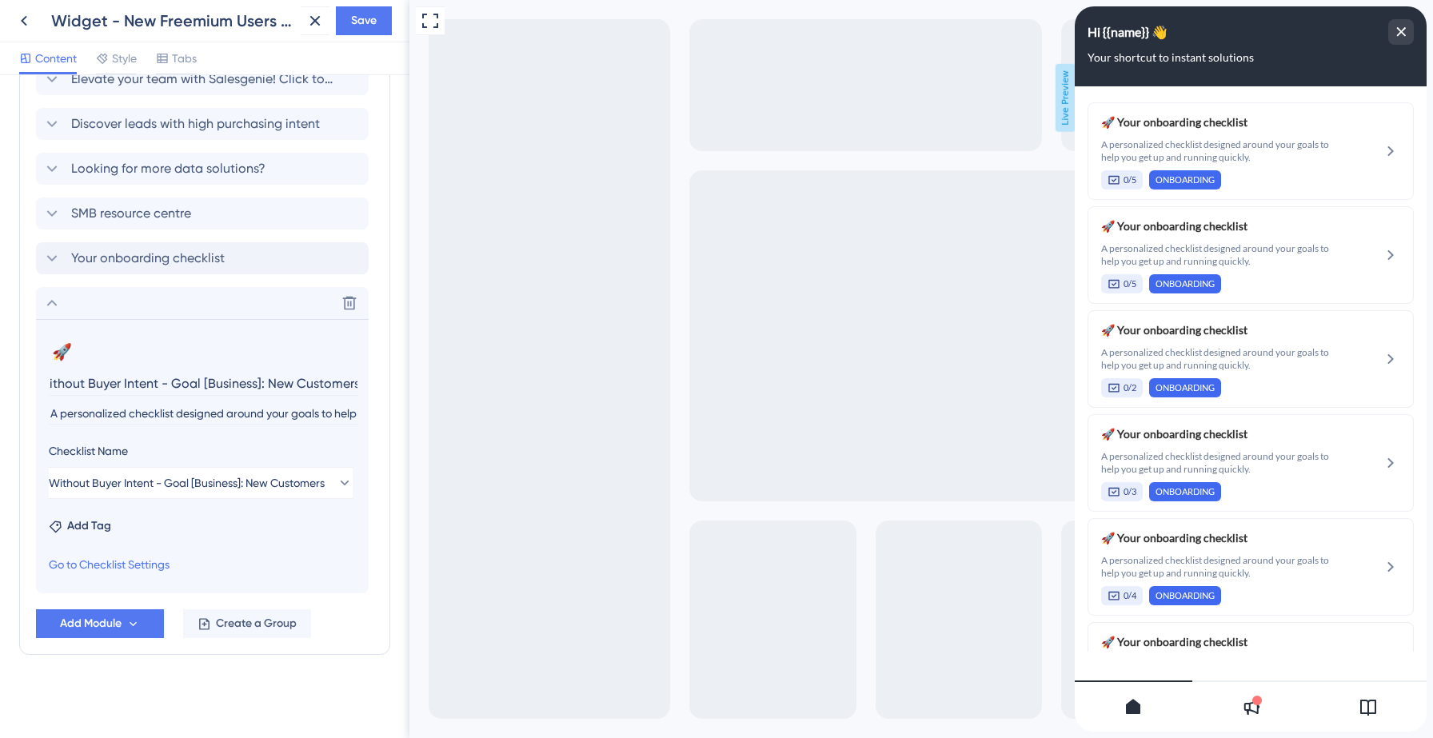
click at [114, 382] on input "Without Buyer Intent - Goal [Business]: New Customers" at bounding box center [204, 383] width 310 height 25
type input "Your onboarding checklist"
click at [86, 522] on span "Add Tag" at bounding box center [89, 526] width 44 height 19
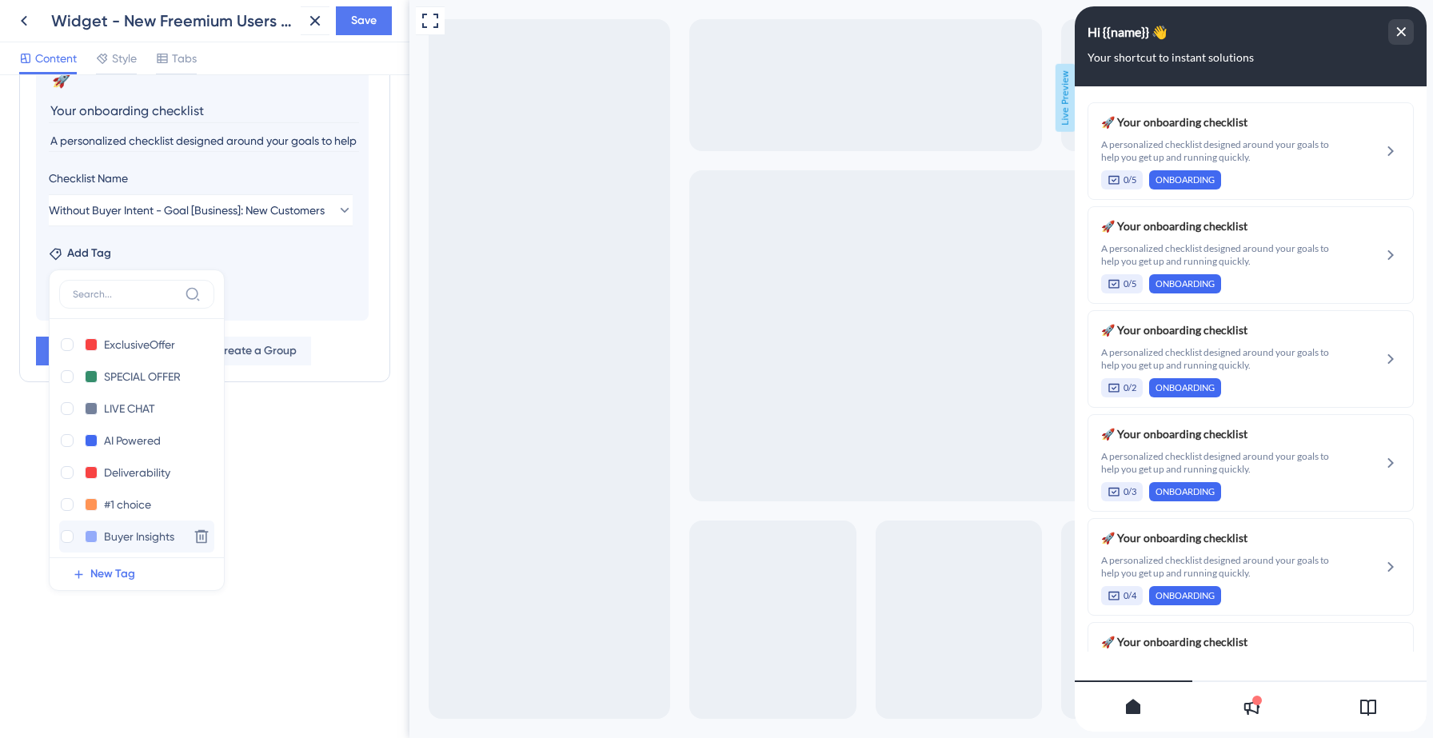
scroll to position [197, 0]
click at [66, 534] on div at bounding box center [67, 531] width 13 height 13
checkbox input "true"
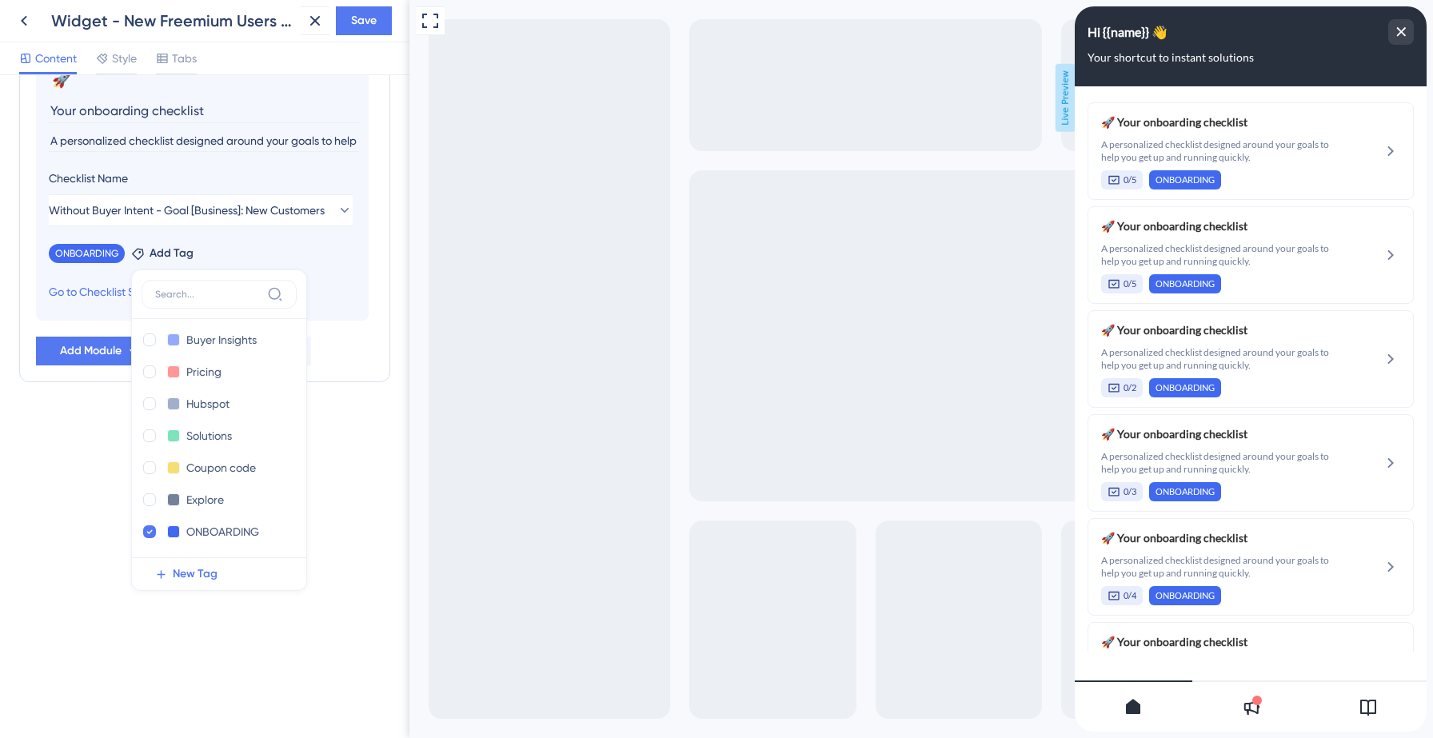
click at [68, 450] on div "Resource Center Header Title Hi {{name}} 👋 14 Hi {{name}} 👋 Subtitle Your short…" at bounding box center [204, 406] width 409 height 663
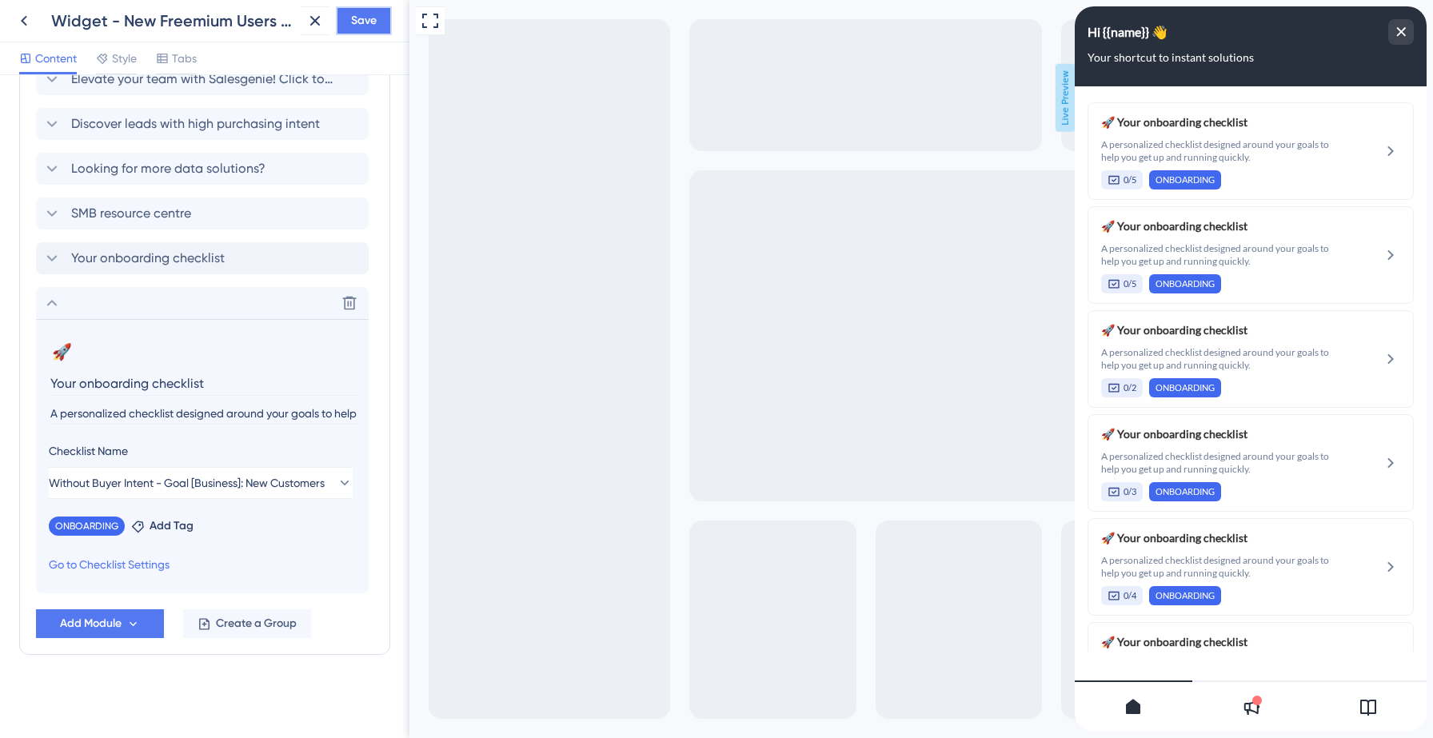
click at [357, 25] on span "Save" at bounding box center [364, 20] width 26 height 19
click at [53, 306] on icon at bounding box center [51, 302] width 19 height 19
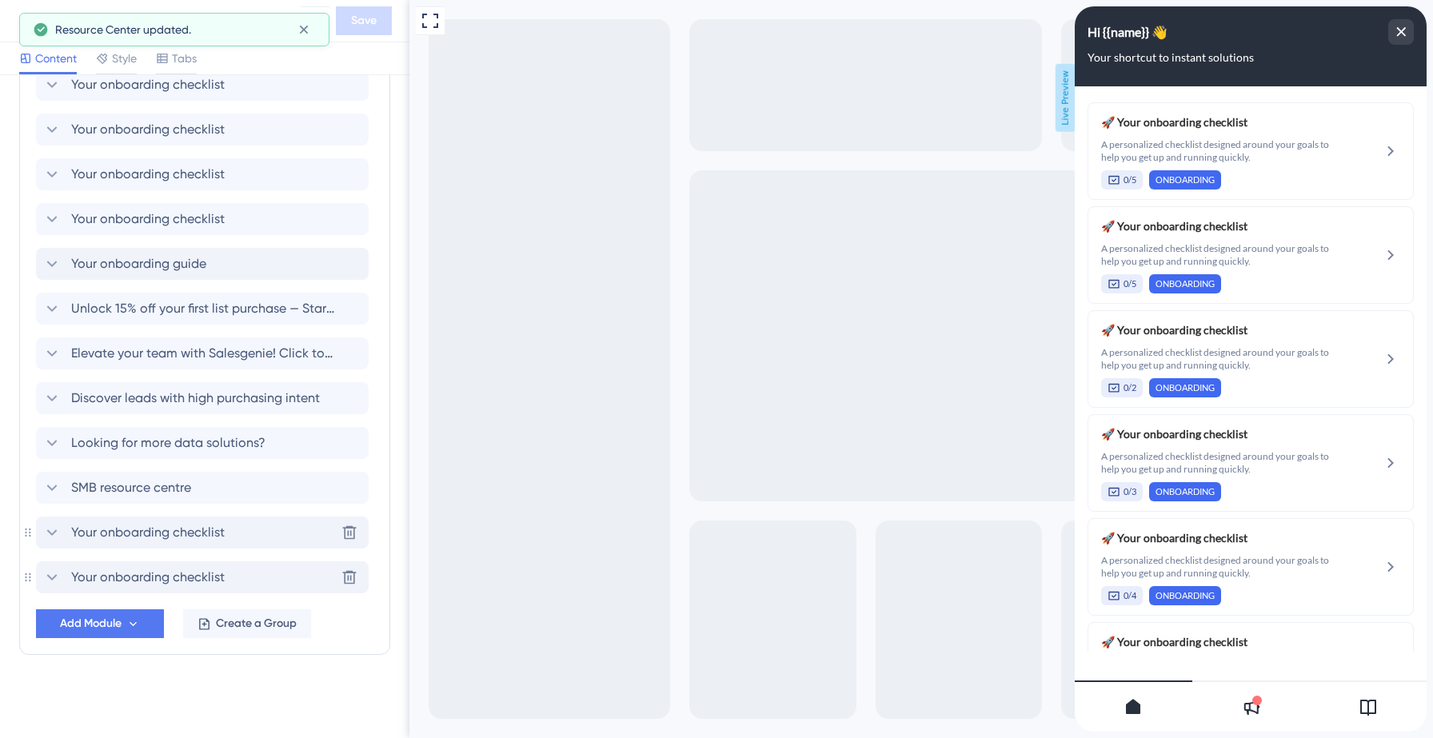
click at [54, 530] on icon at bounding box center [51, 532] width 19 height 19
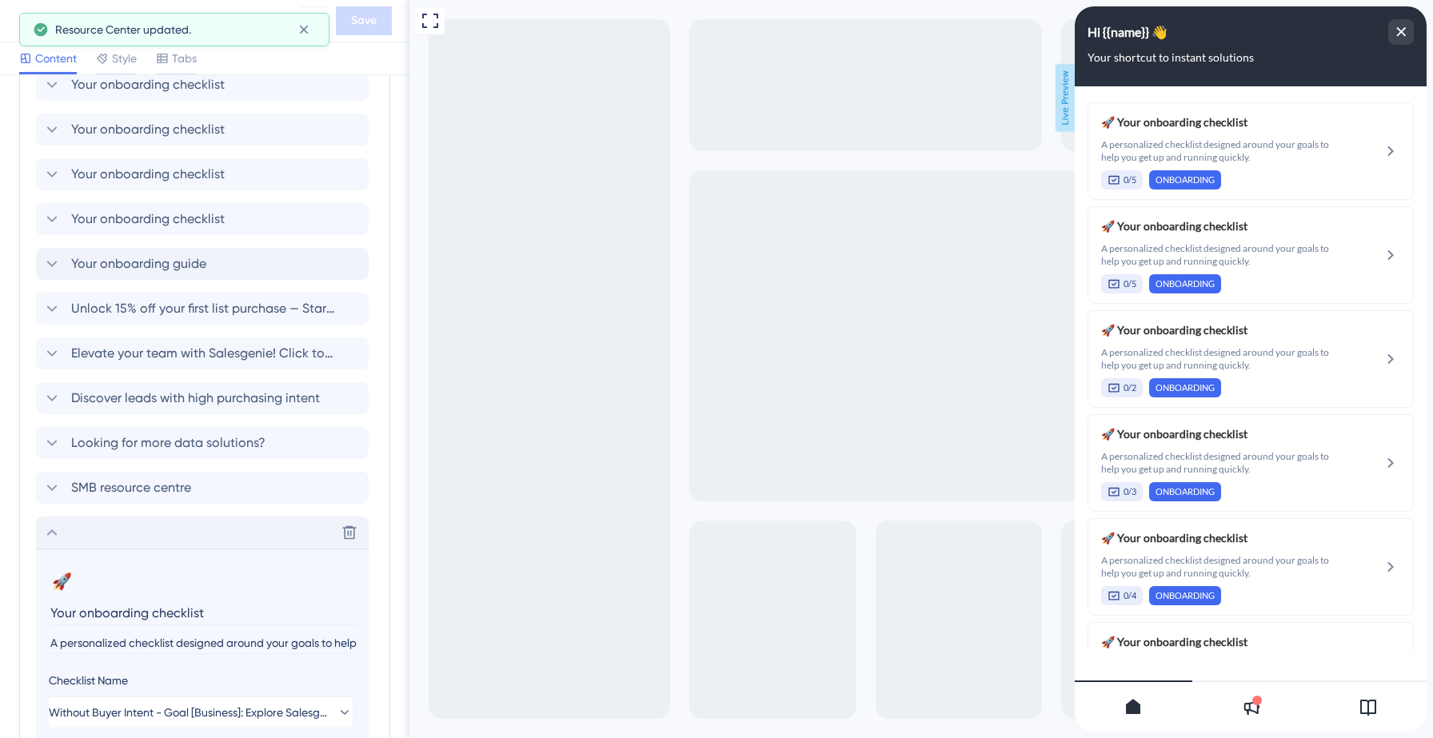
scroll to position [1097, 0]
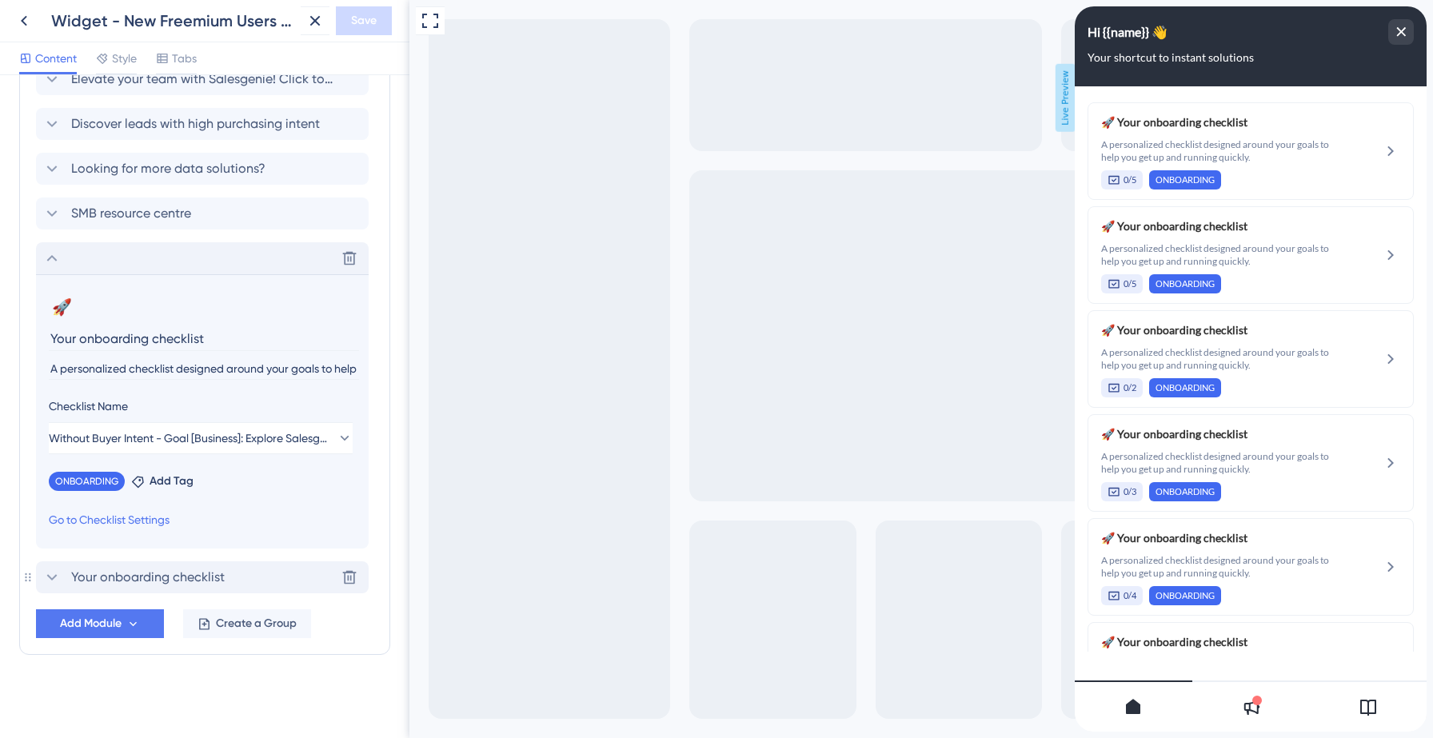
click at [52, 260] on icon at bounding box center [51, 258] width 19 height 19
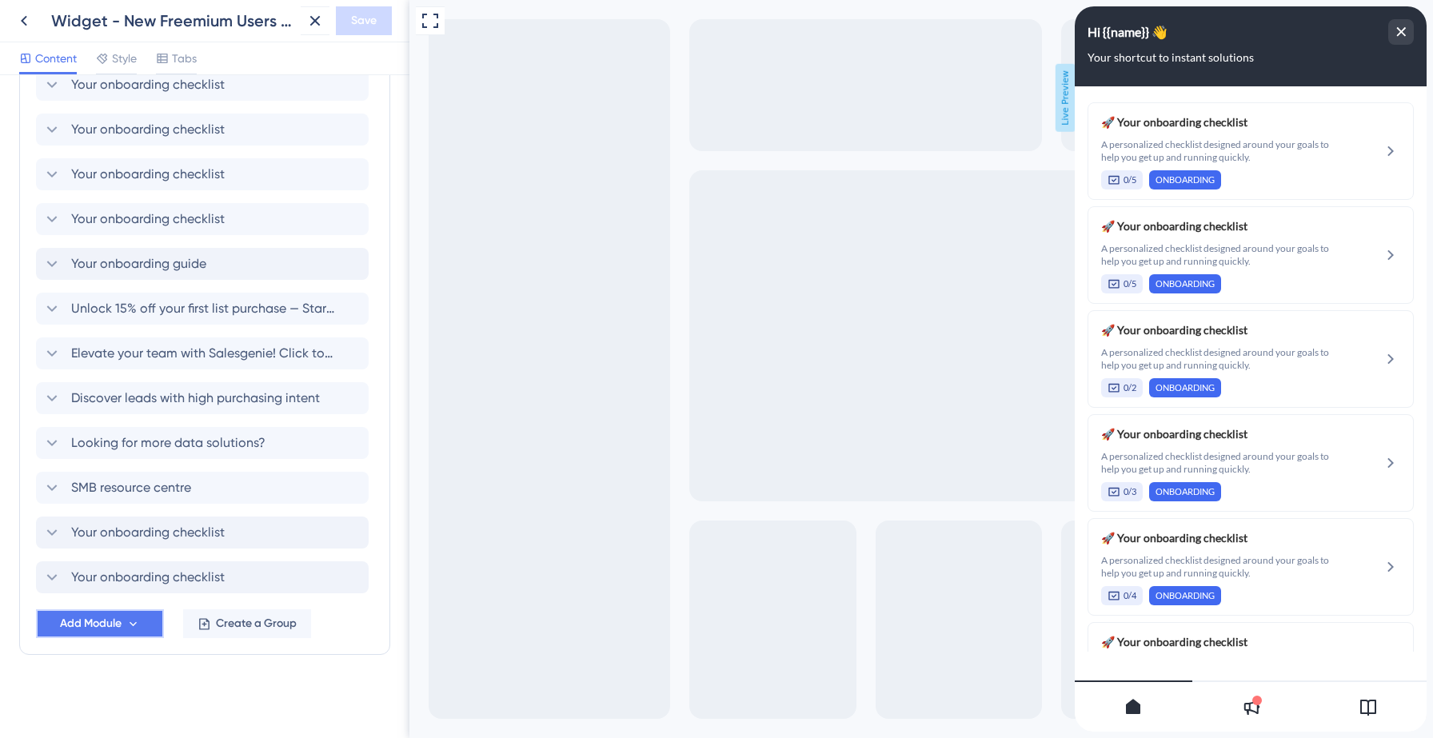
click at [79, 628] on span "Add Module" at bounding box center [91, 623] width 62 height 19
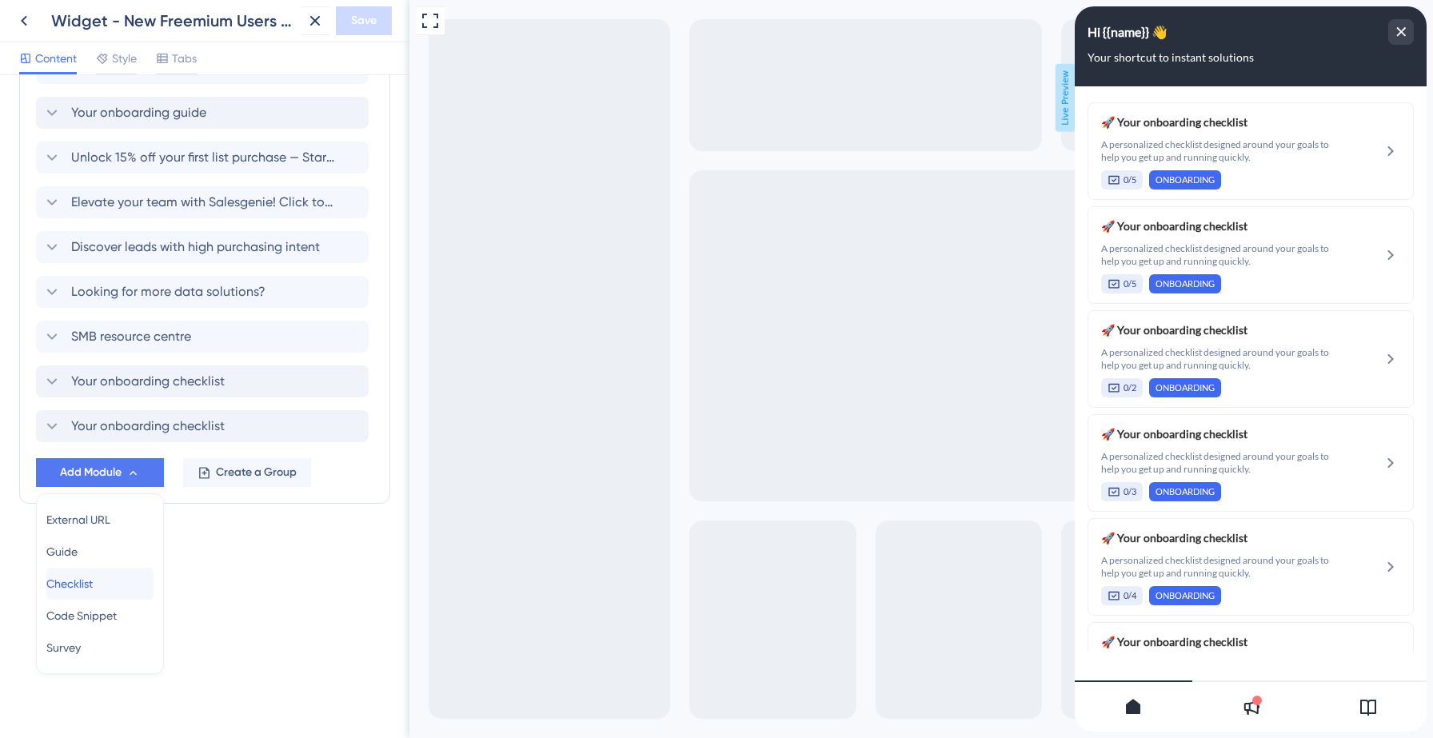
click at [107, 591] on div "Checklist Checklist" at bounding box center [99, 584] width 107 height 32
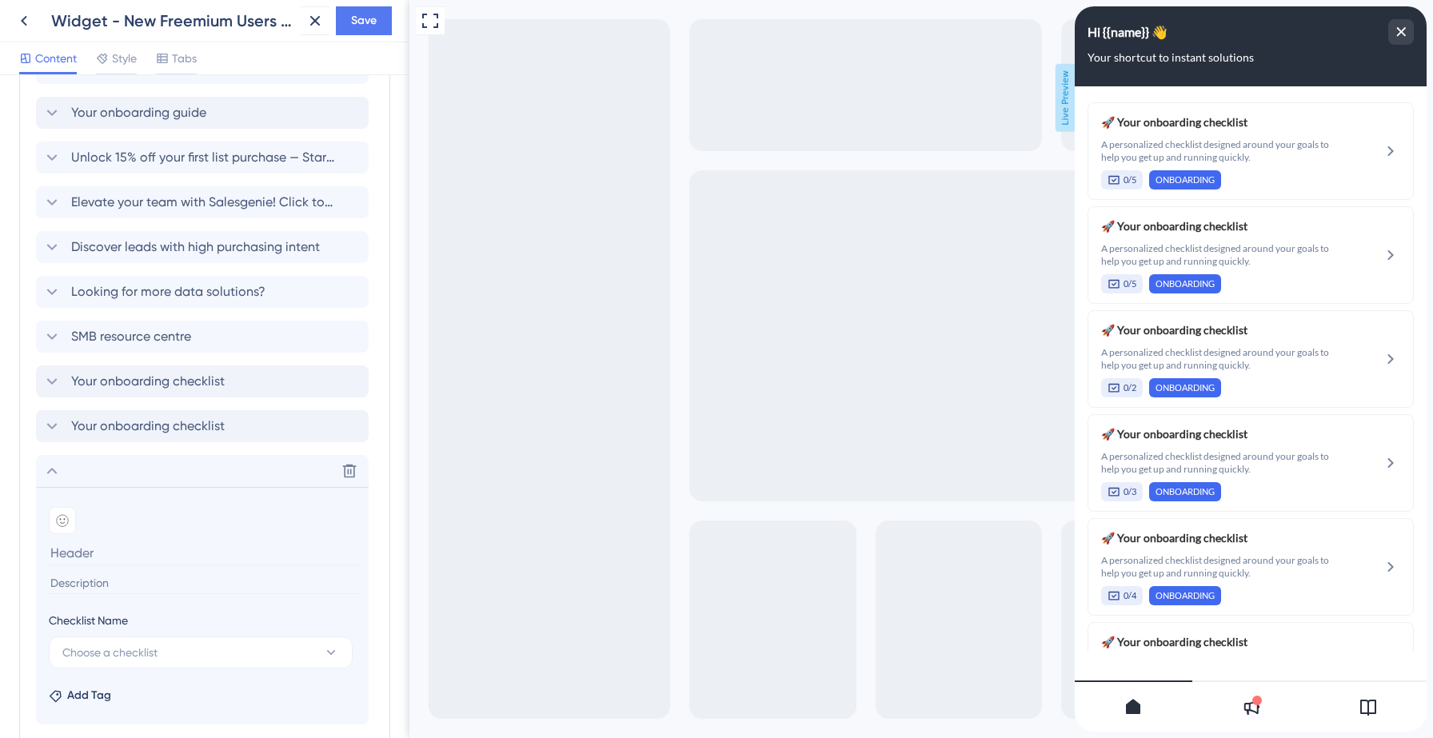
click at [119, 585] on input at bounding box center [204, 584] width 310 height 22
paste input "A personalized checklist designed around your goals to help you get up and runn…"
type input "A personalized checklist designed around your goals to help you get up and runn…"
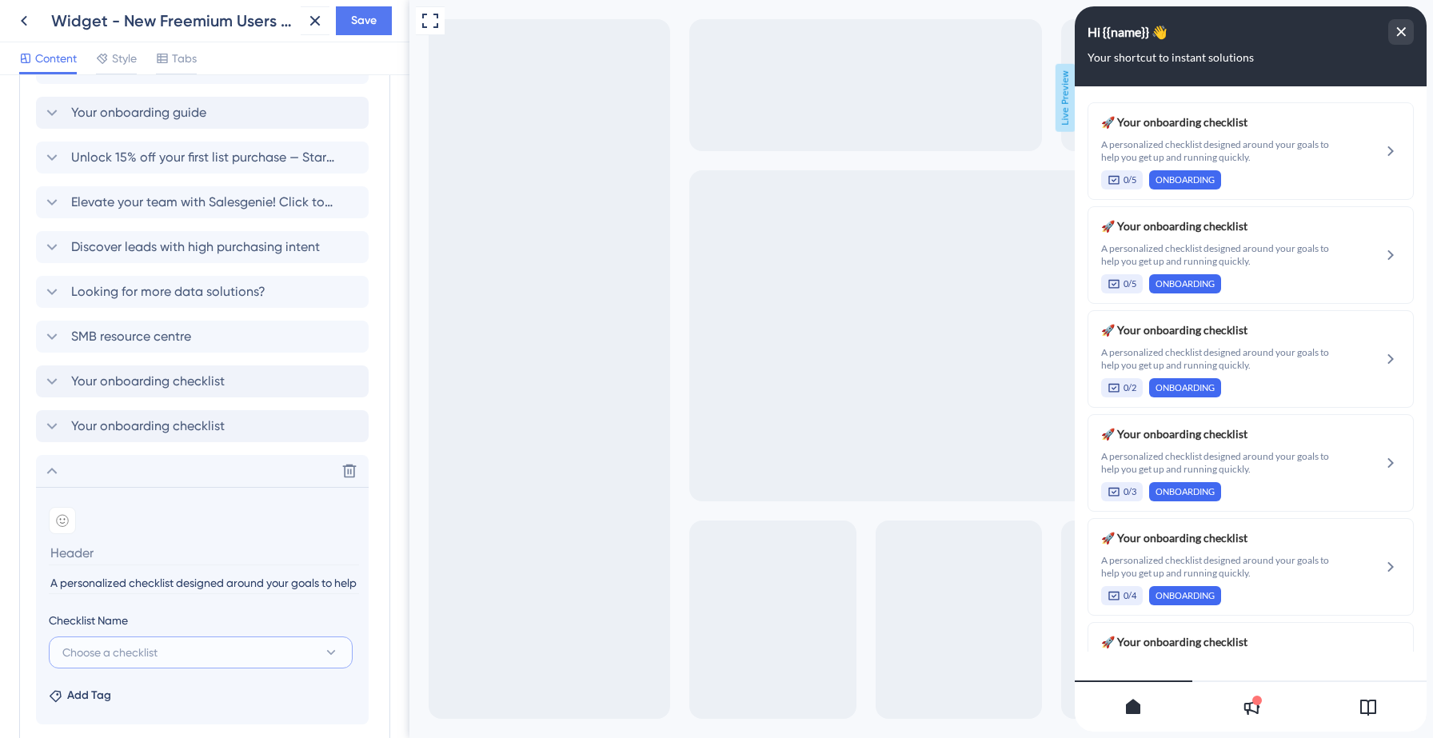
click at [147, 645] on span "Choose a checklist" at bounding box center [109, 652] width 95 height 19
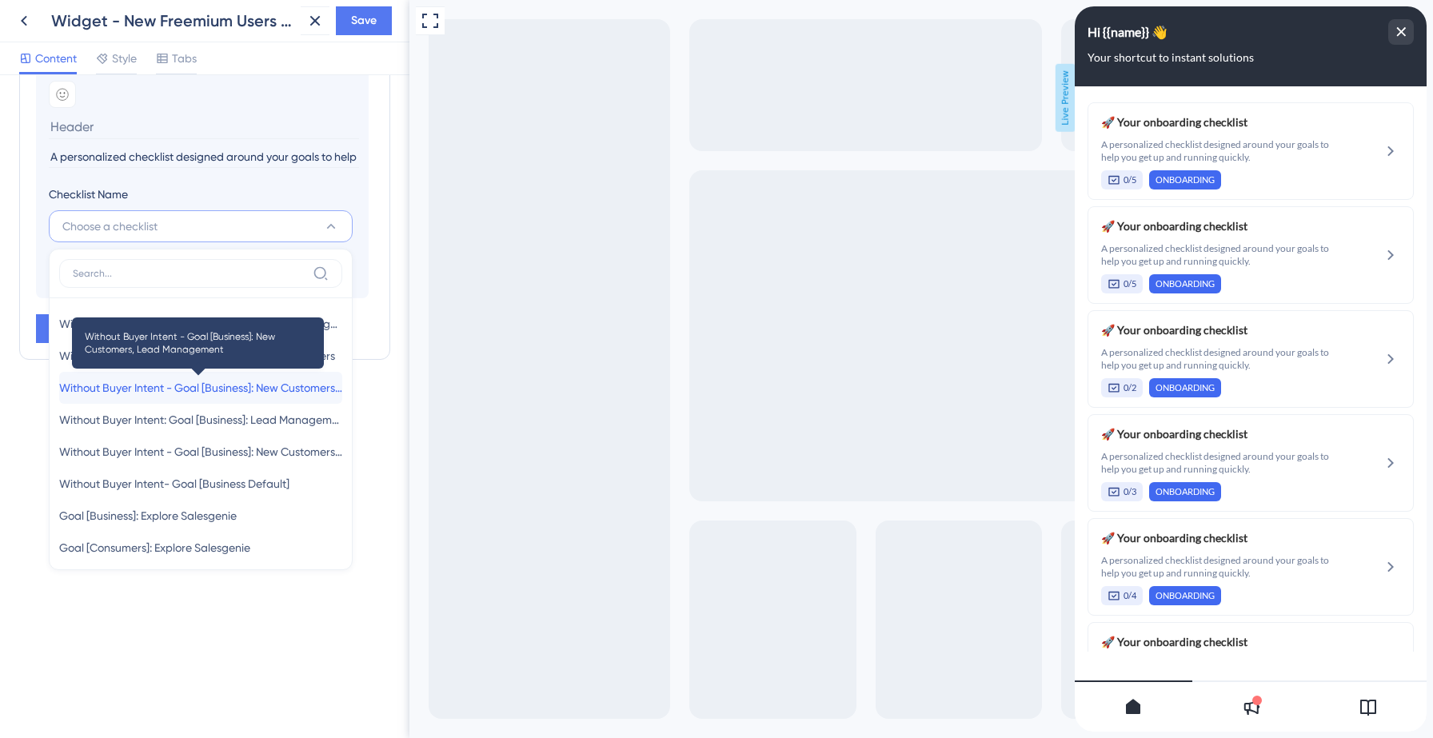
click at [158, 381] on span "Without Buyer Intent - Goal [Business]: New Customers, Lead Management" at bounding box center [200, 387] width 283 height 19
type input "Without Buyer Intent - Goal [Business]: New Customers, Lead Management"
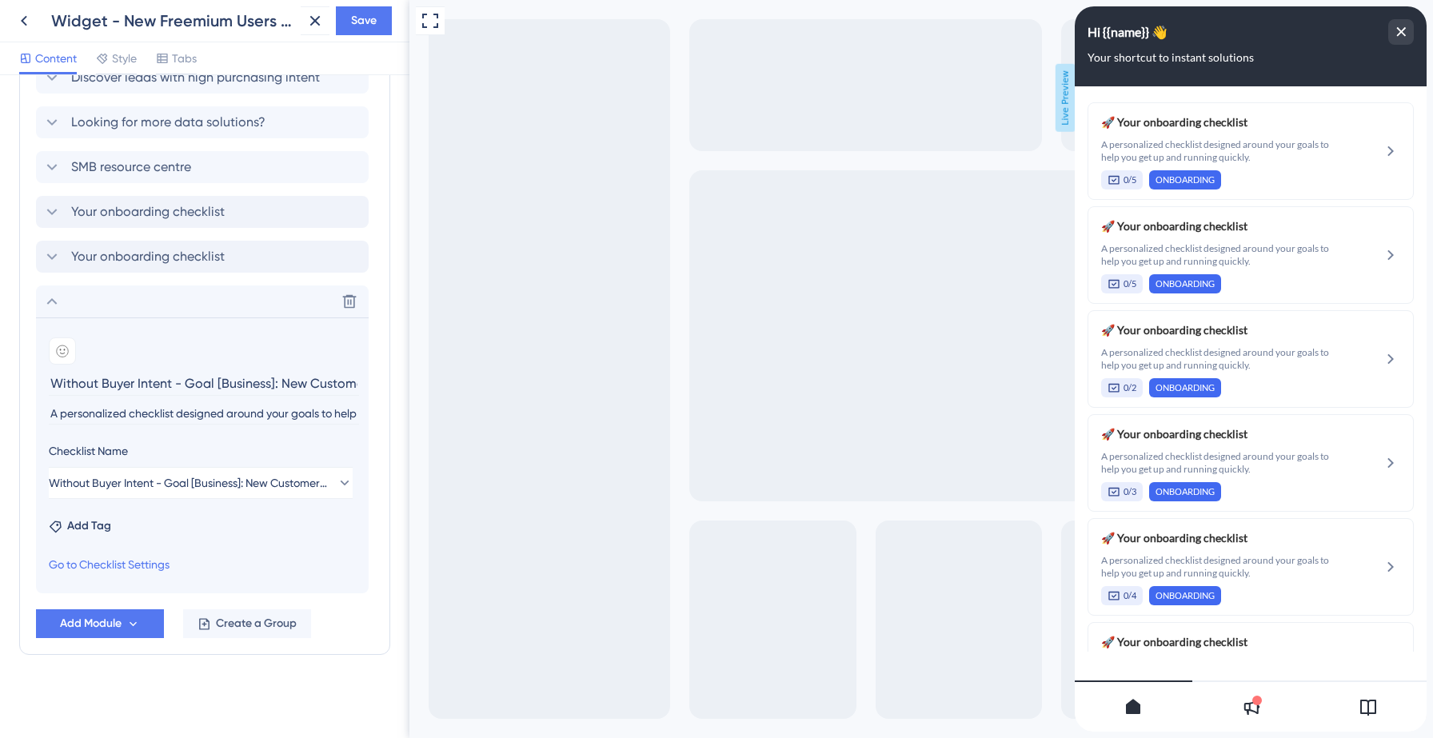
scroll to position [1144, 0]
click at [153, 385] on input "Without Buyer Intent - Goal [Business]: New Customers, Lead Management" at bounding box center [204, 383] width 310 height 25
type input "Your onboarding checklist"
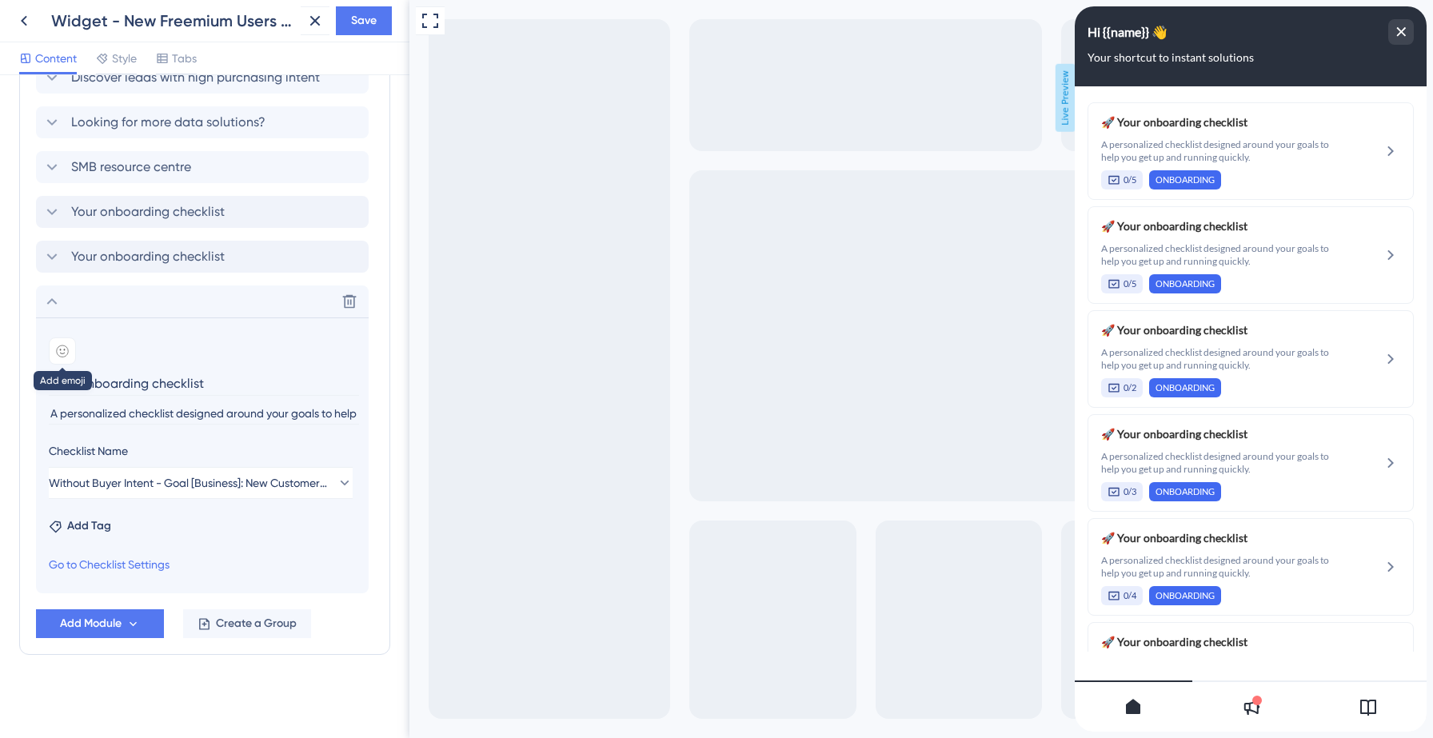
click at [65, 347] on icon at bounding box center [62, 351] width 13 height 13
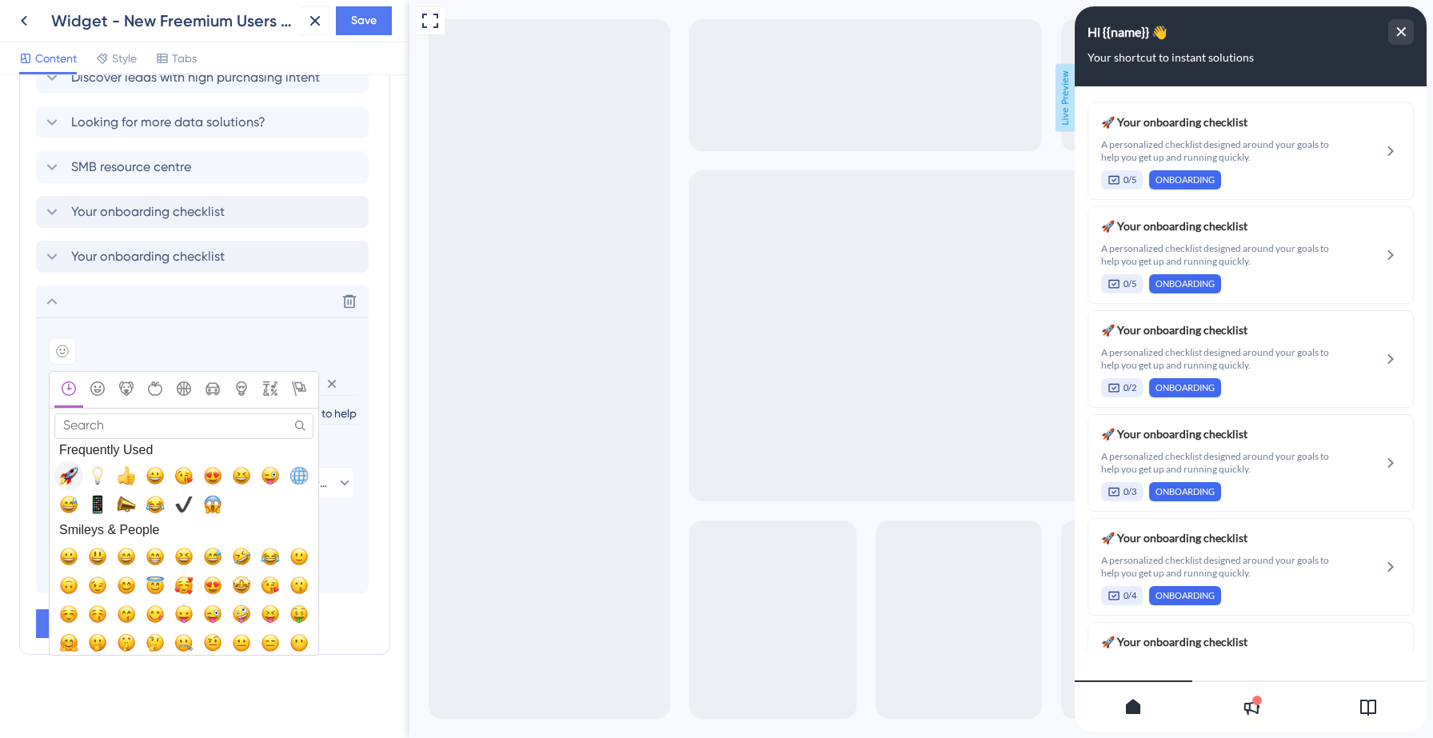
click at [74, 476] on span "🚀, rocket" at bounding box center [68, 475] width 19 height 19
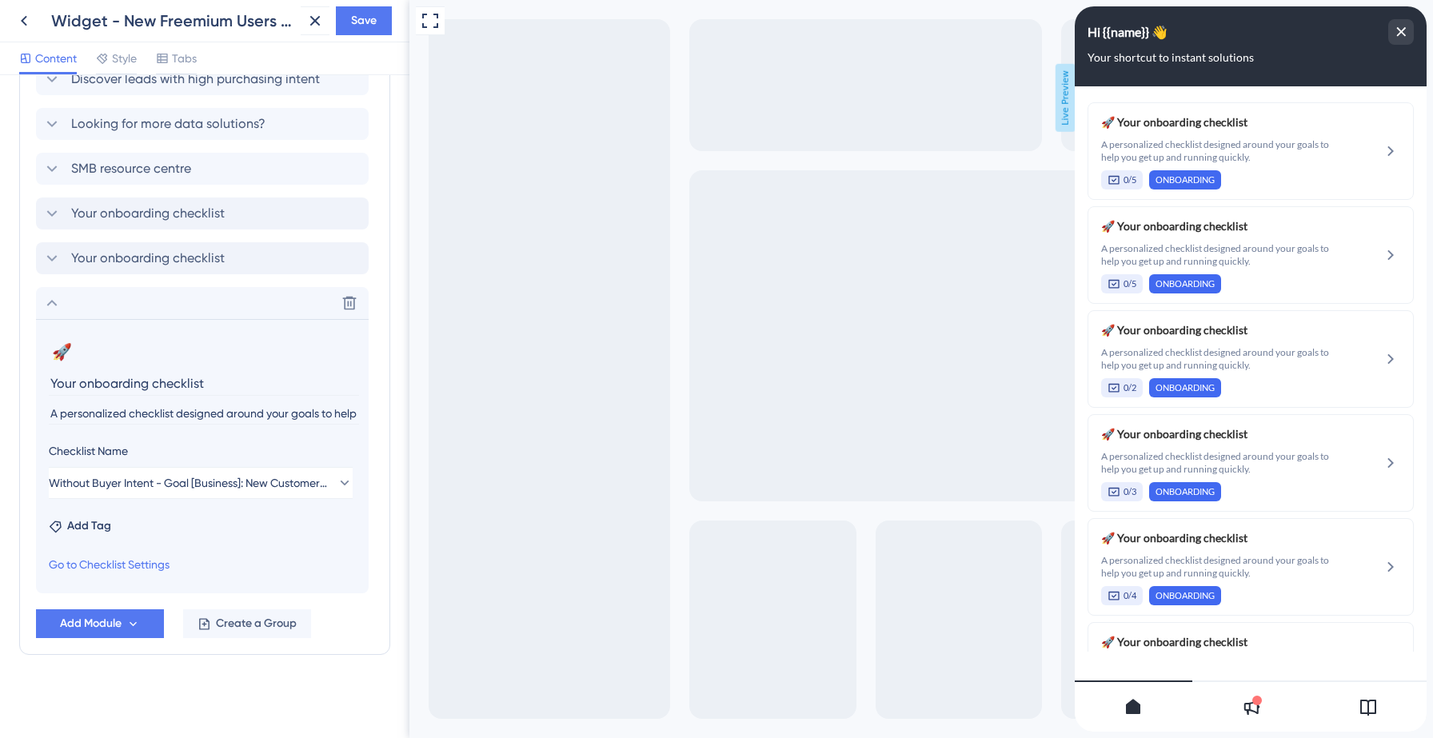
scroll to position [1142, 0]
click at [93, 525] on span "Add Tag" at bounding box center [89, 526] width 44 height 19
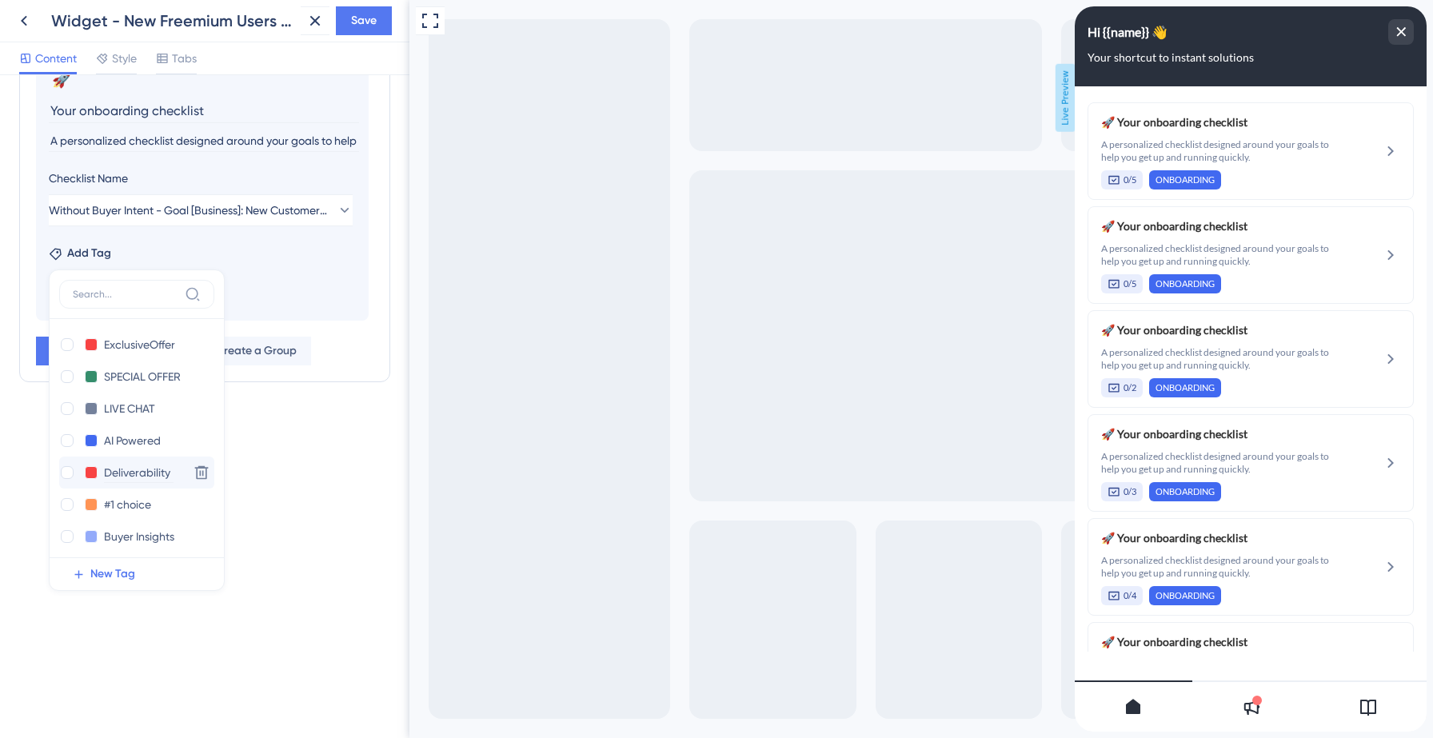
scroll to position [197, 0]
click at [65, 532] on div at bounding box center [67, 531] width 13 height 13
checkbox input "true"
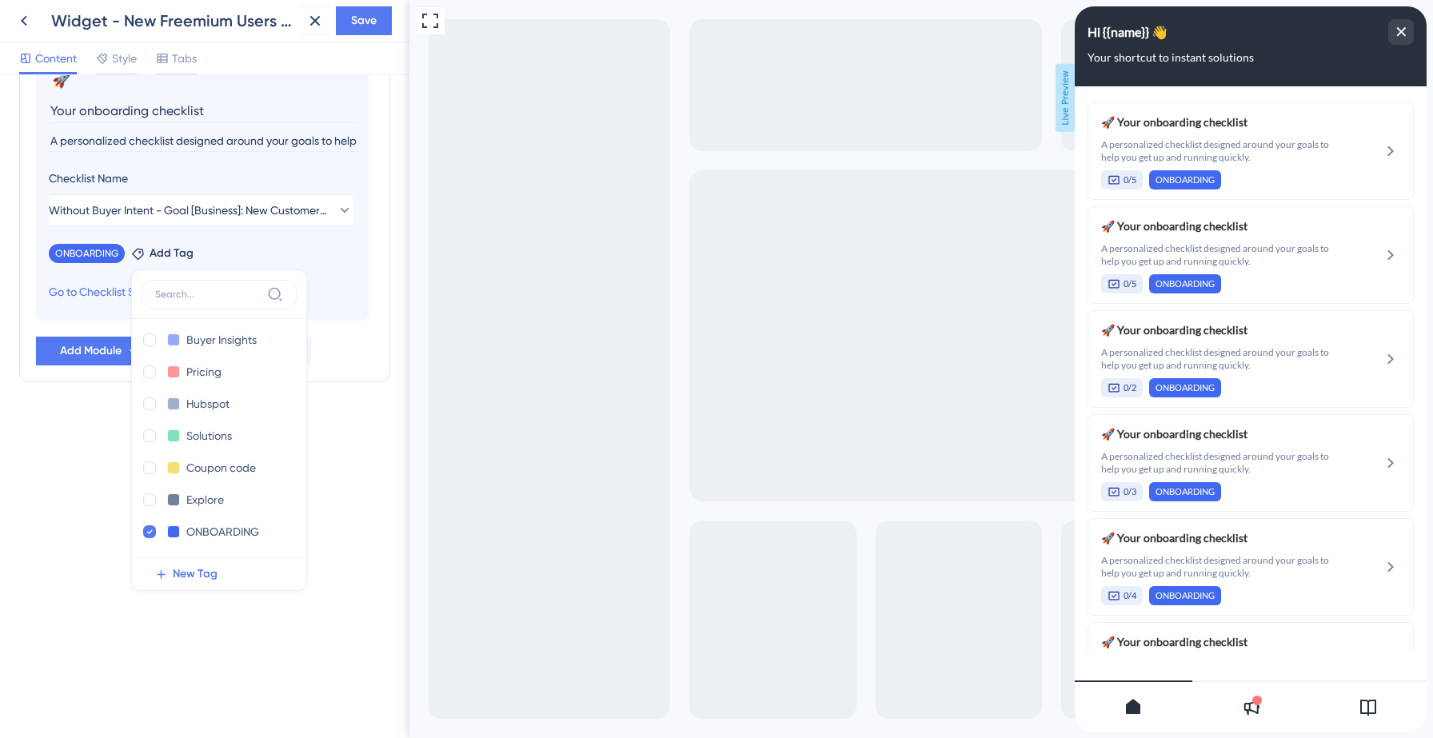
click at [70, 491] on div "Resource Center Header Title Hi {{name}} 👋 14 Hi {{name}} 👋 Subtitle Your short…" at bounding box center [204, 406] width 409 height 663
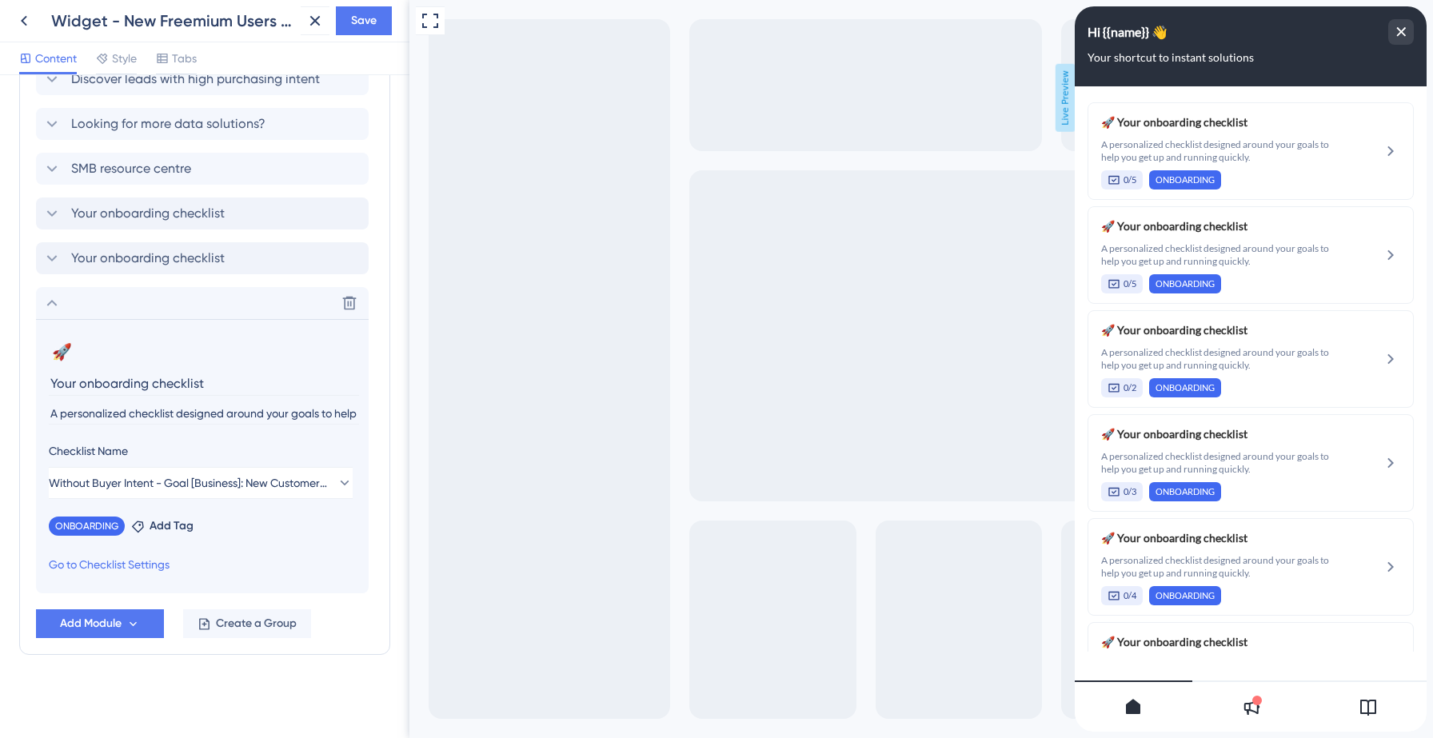
scroll to position [1142, 0]
click at [360, 22] on span "Save" at bounding box center [364, 20] width 26 height 19
click at [53, 302] on icon at bounding box center [51, 302] width 19 height 19
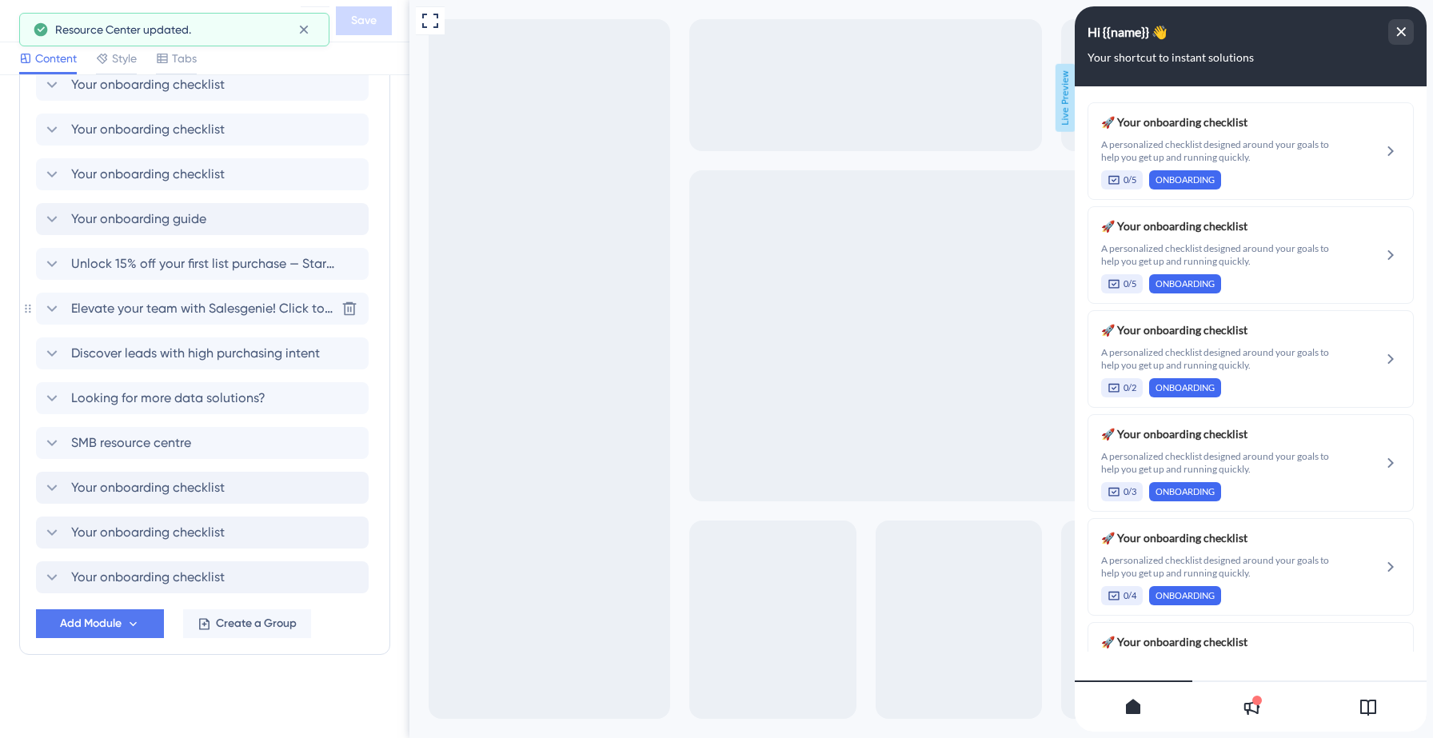
scroll to position [868, 0]
click at [72, 624] on span "Add Module" at bounding box center [91, 623] width 62 height 19
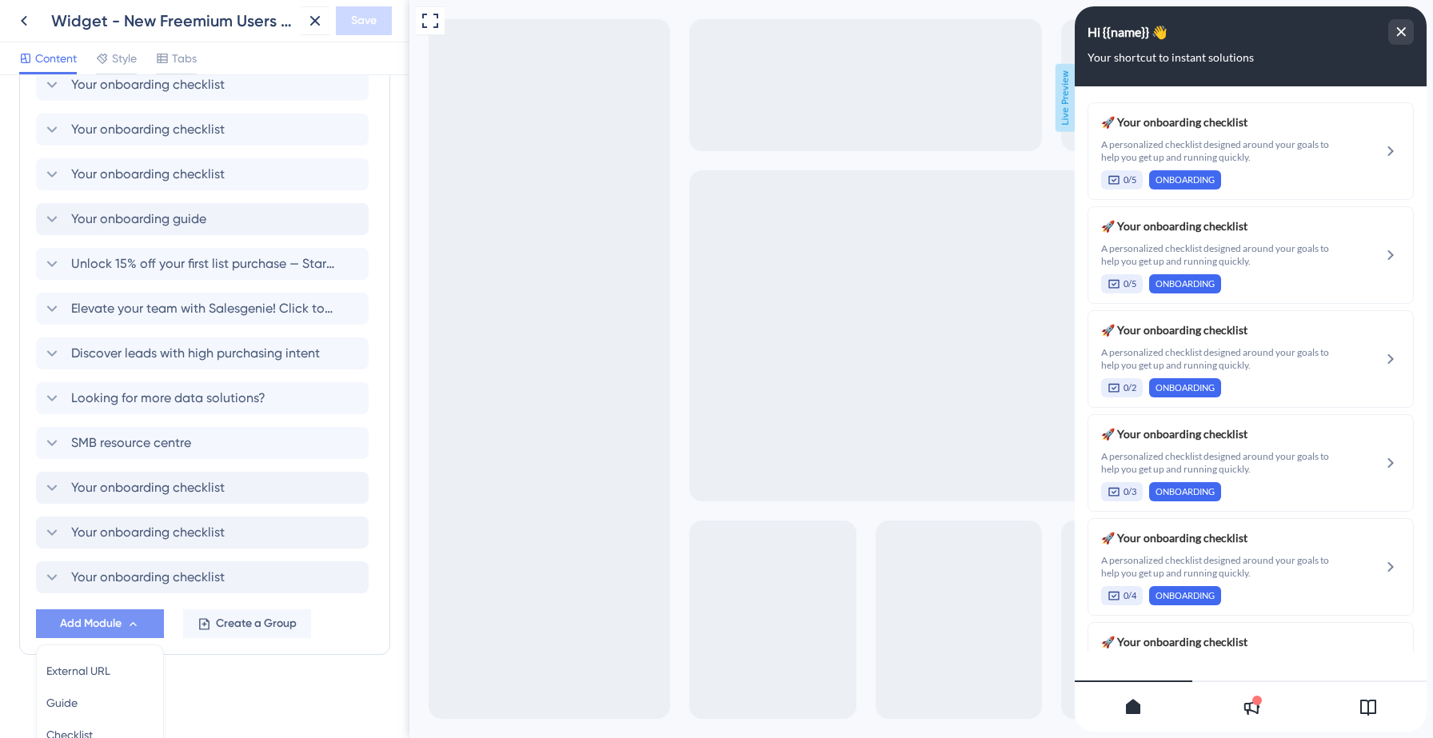
scroll to position [1019, 0]
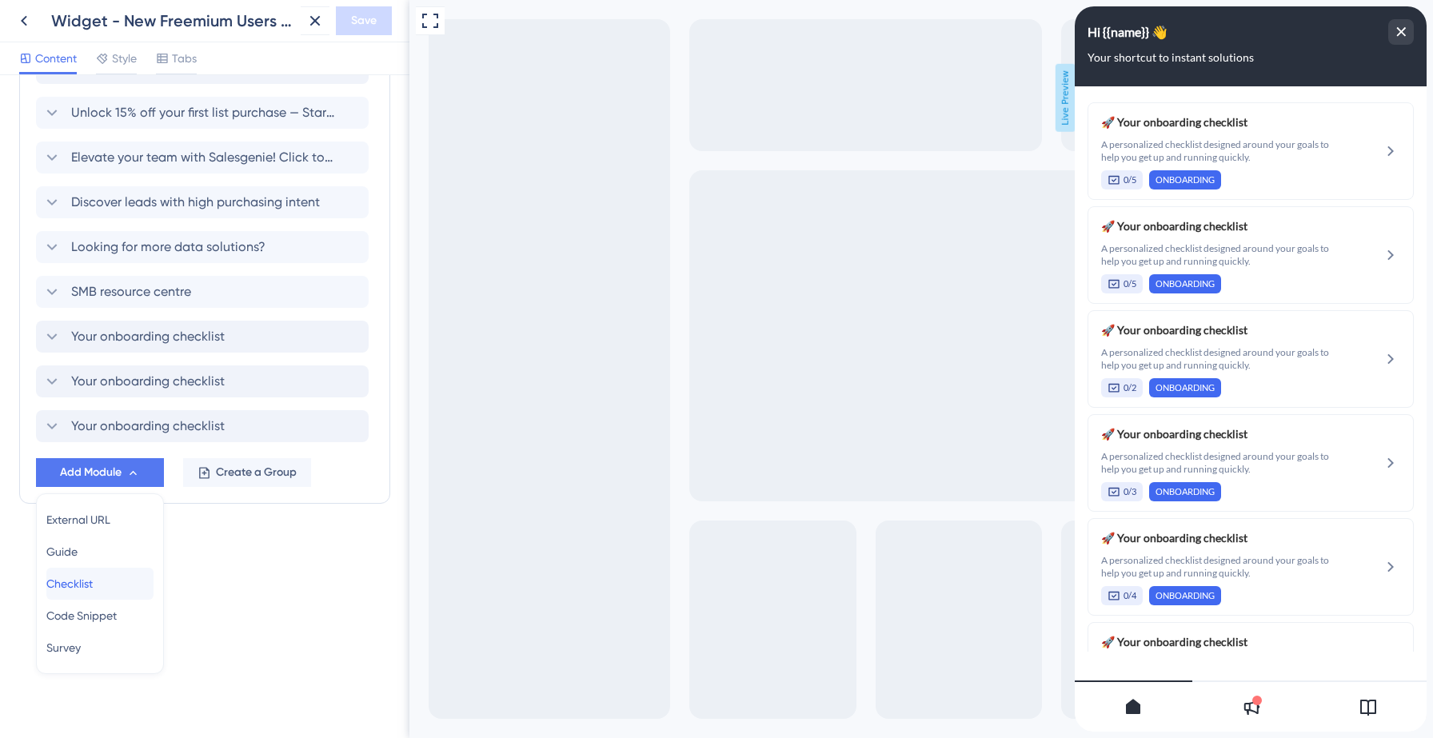
click at [93, 577] on span "Checklist" at bounding box center [69, 583] width 46 height 19
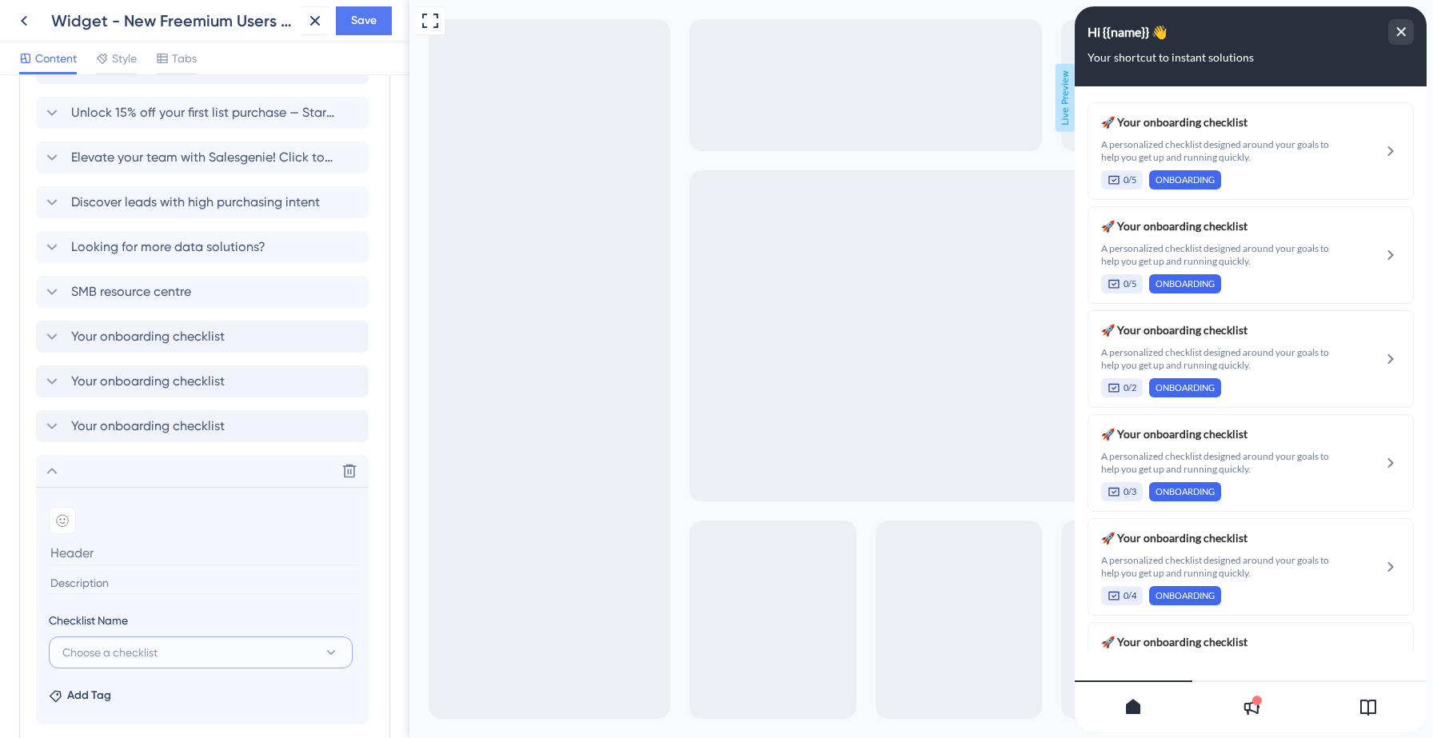
click at [130, 648] on span "Choose a checklist" at bounding box center [109, 652] width 95 height 19
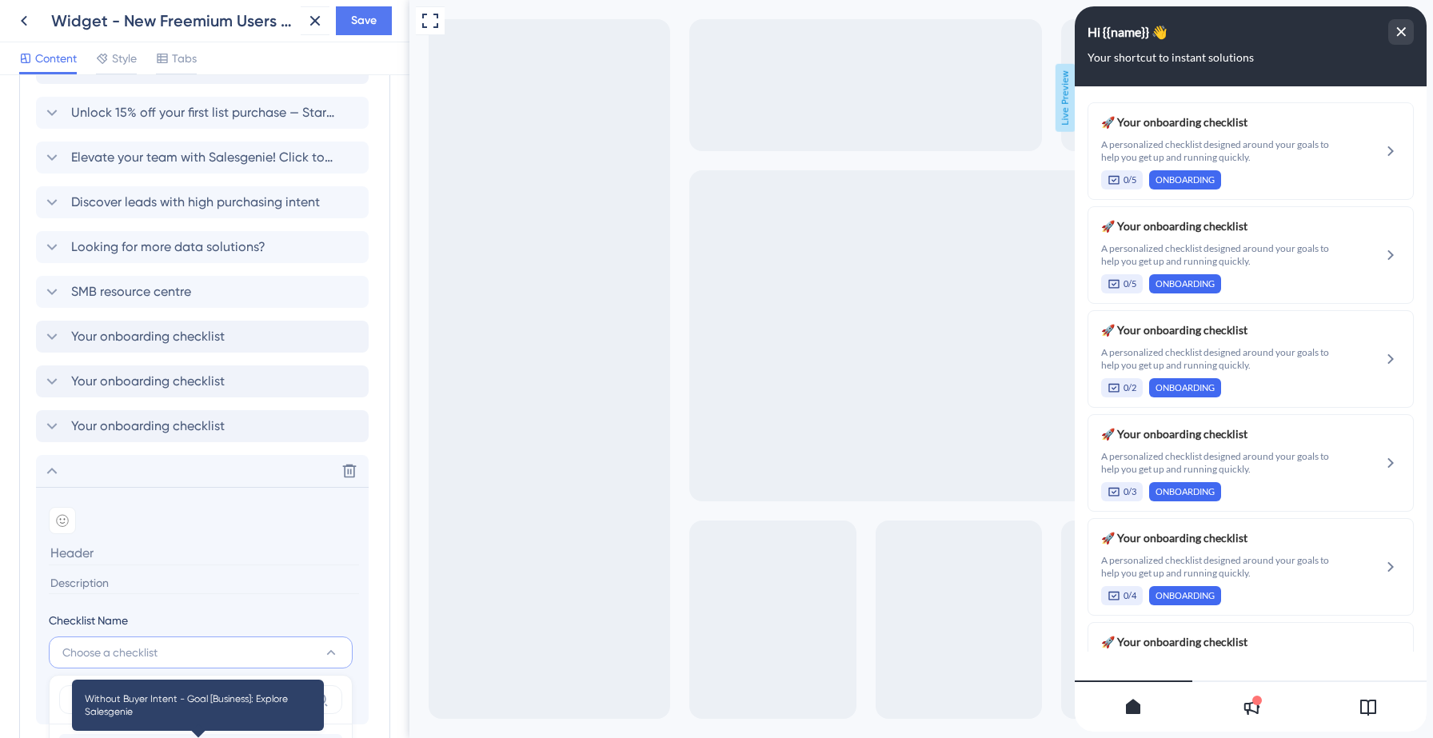
scroll to position [1447, 0]
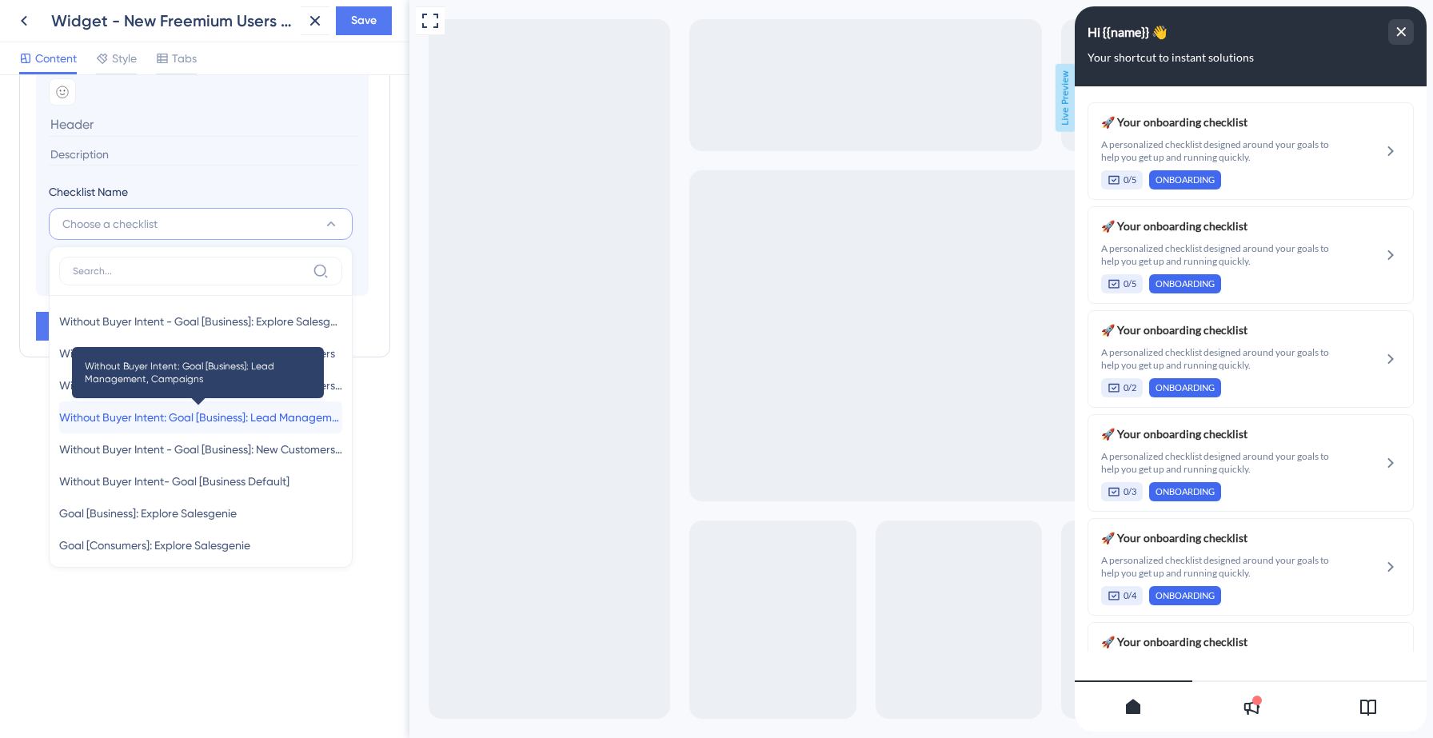
click at [172, 417] on span "Without Buyer Intent: Goal [Business]: Lead Management, Campaigns" at bounding box center [200, 417] width 283 height 19
type input "Without Buyer Intent: Goal [Business]: Lead Management, Campaigns"
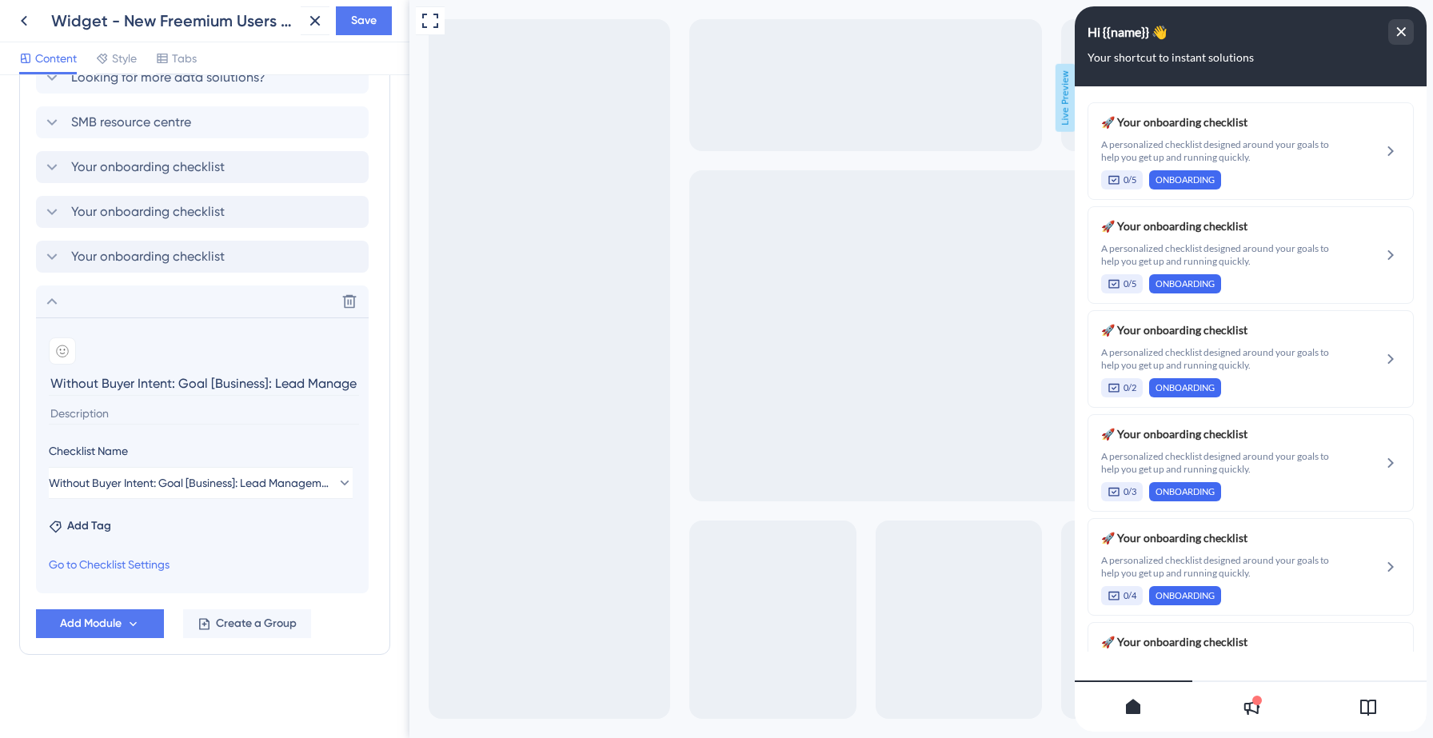
click at [108, 452] on span "Checklist Name" at bounding box center [88, 450] width 79 height 19
click at [122, 409] on input at bounding box center [204, 414] width 310 height 22
paste input "A personalized checklist designed around your goals to help you get up and runn…"
type input "A personalized checklist designed around your goals to help you get up and runn…"
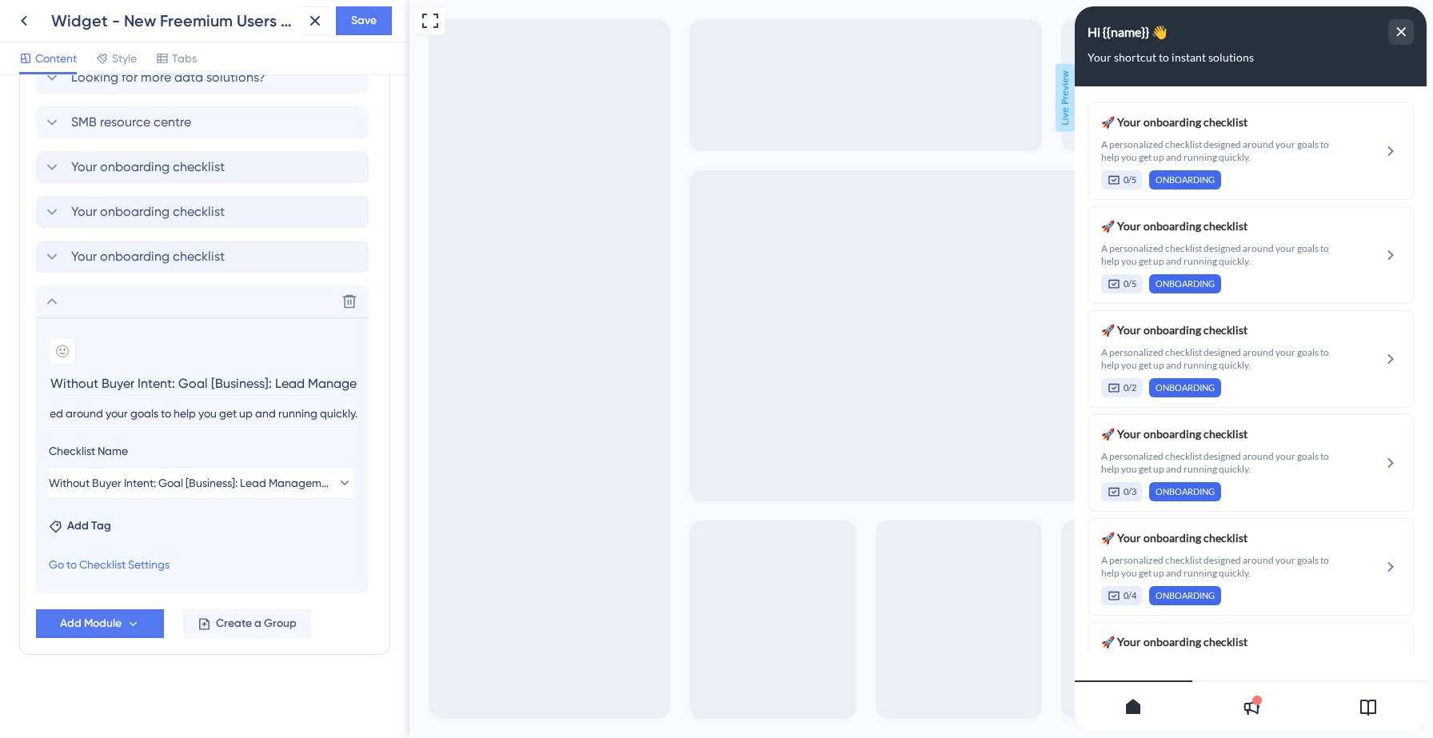
scroll to position [0, 0]
click at [134, 379] on input "Without Buyer Intent: Goal [Business]: Lead Management, Campaigns" at bounding box center [204, 383] width 310 height 25
type input "Your onboarding checklist"
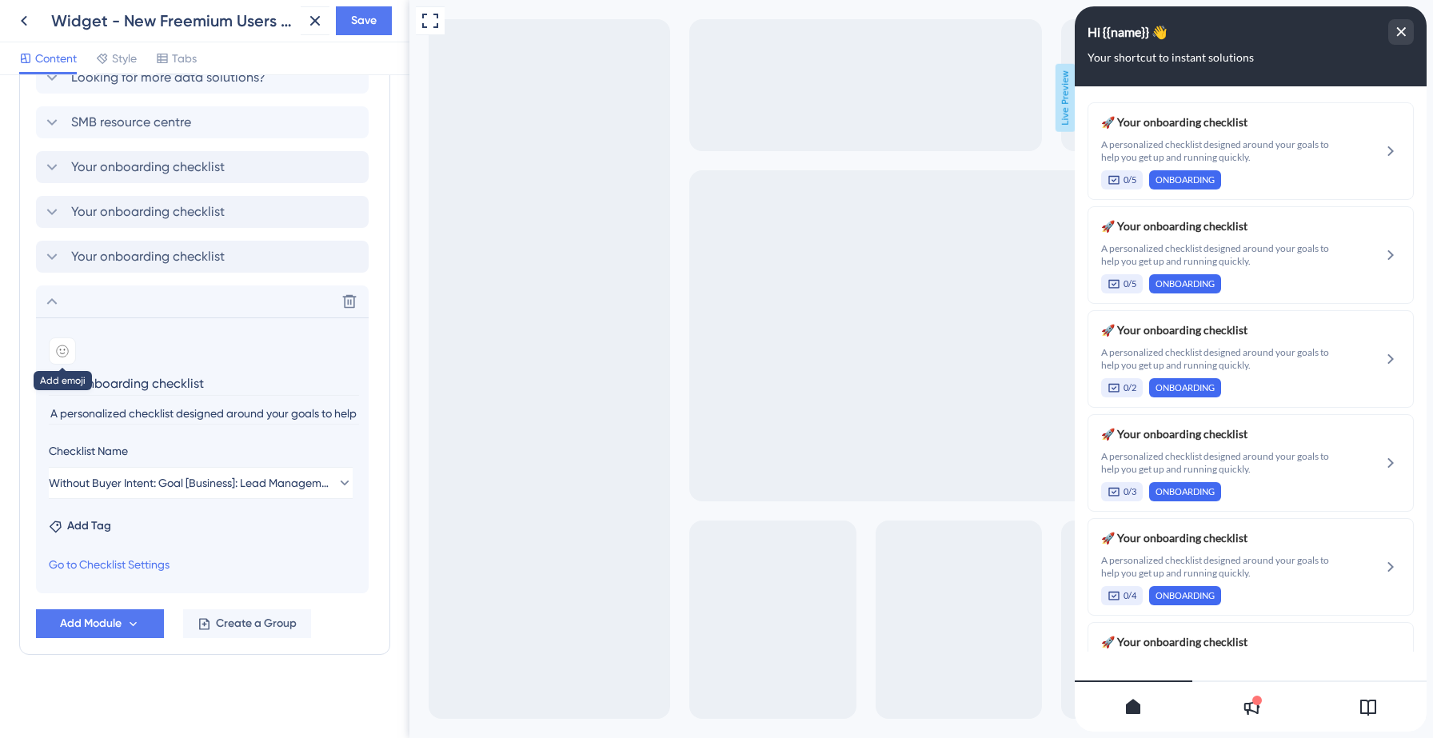
click at [67, 350] on icon at bounding box center [62, 350] width 11 height 11
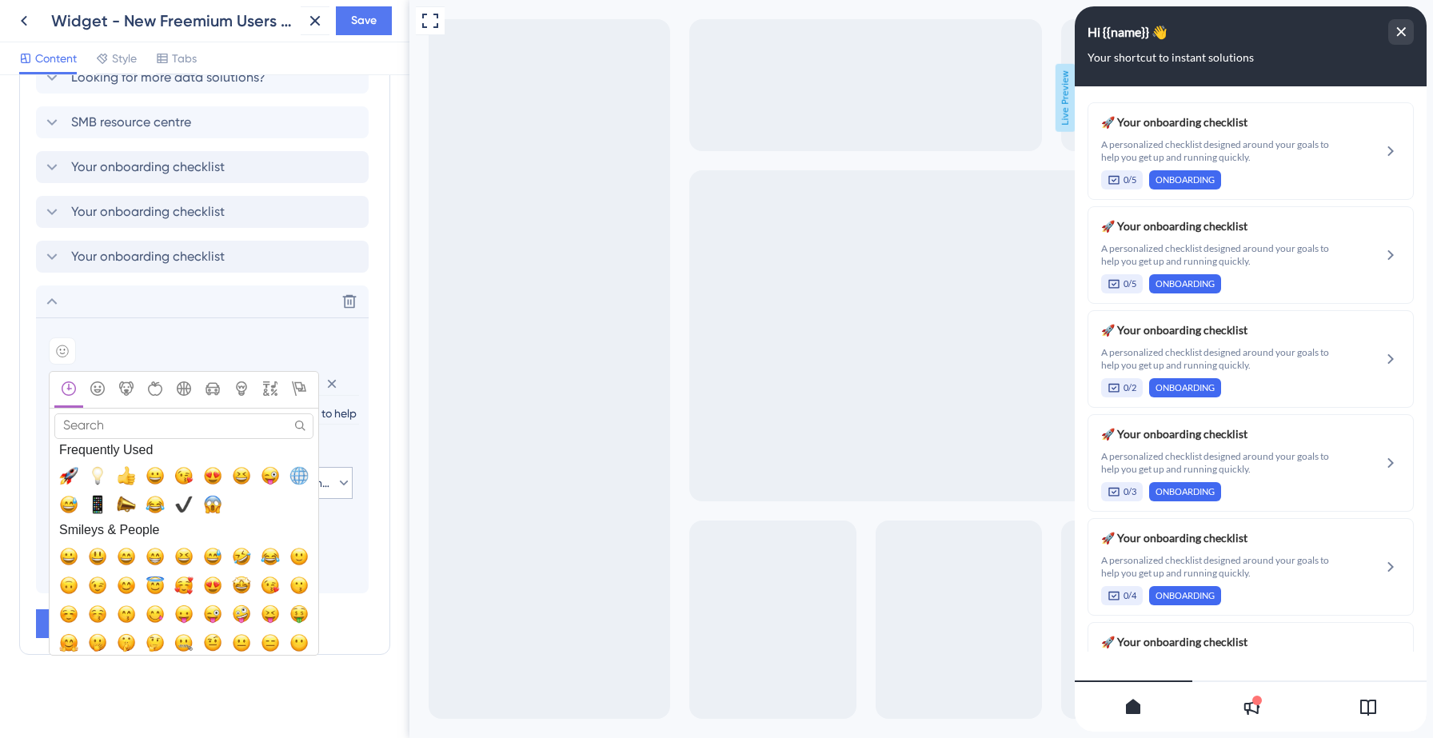
click at [70, 485] on span "🚀, rocket" at bounding box center [68, 475] width 19 height 19
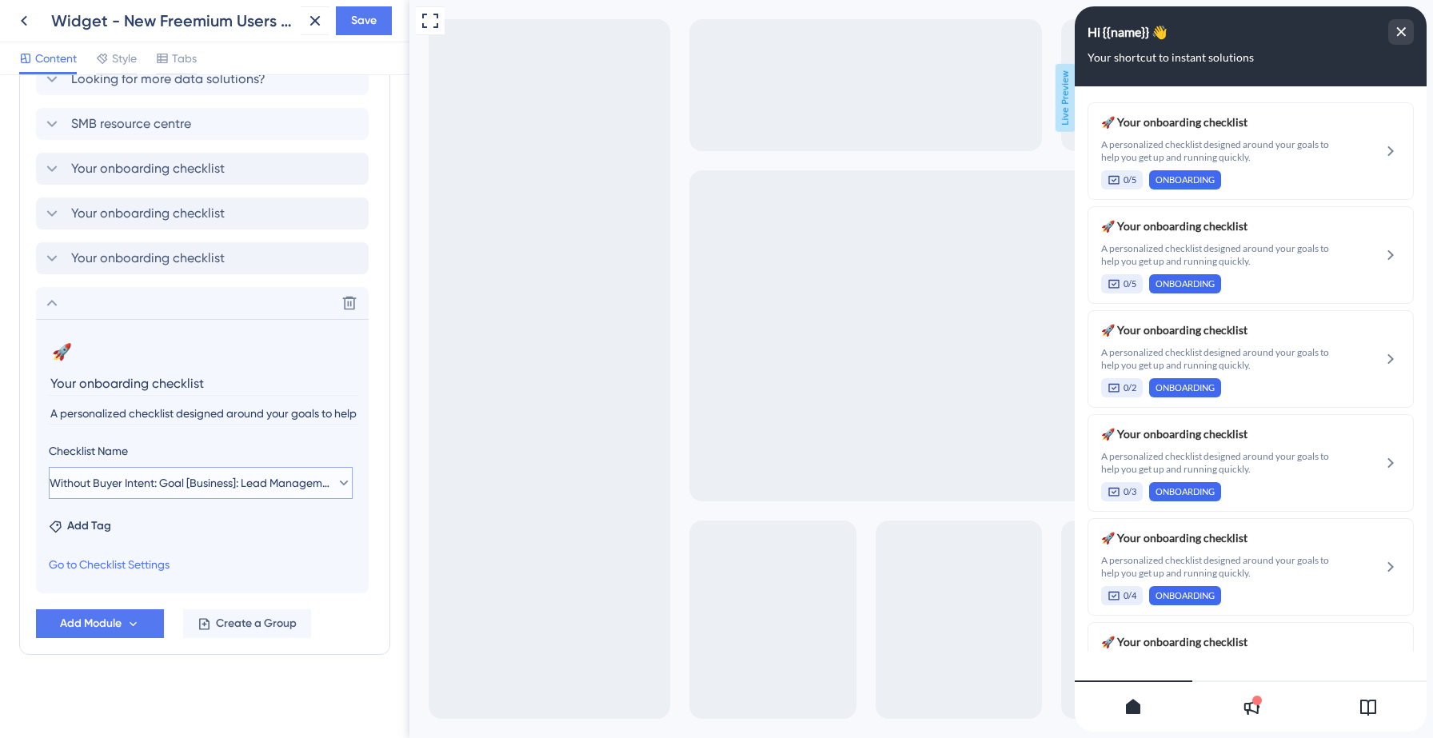
click at [70, 478] on span "Without Buyer Intent: Goal [Business]: Lead Management, Campaigns" at bounding box center [190, 482] width 280 height 19
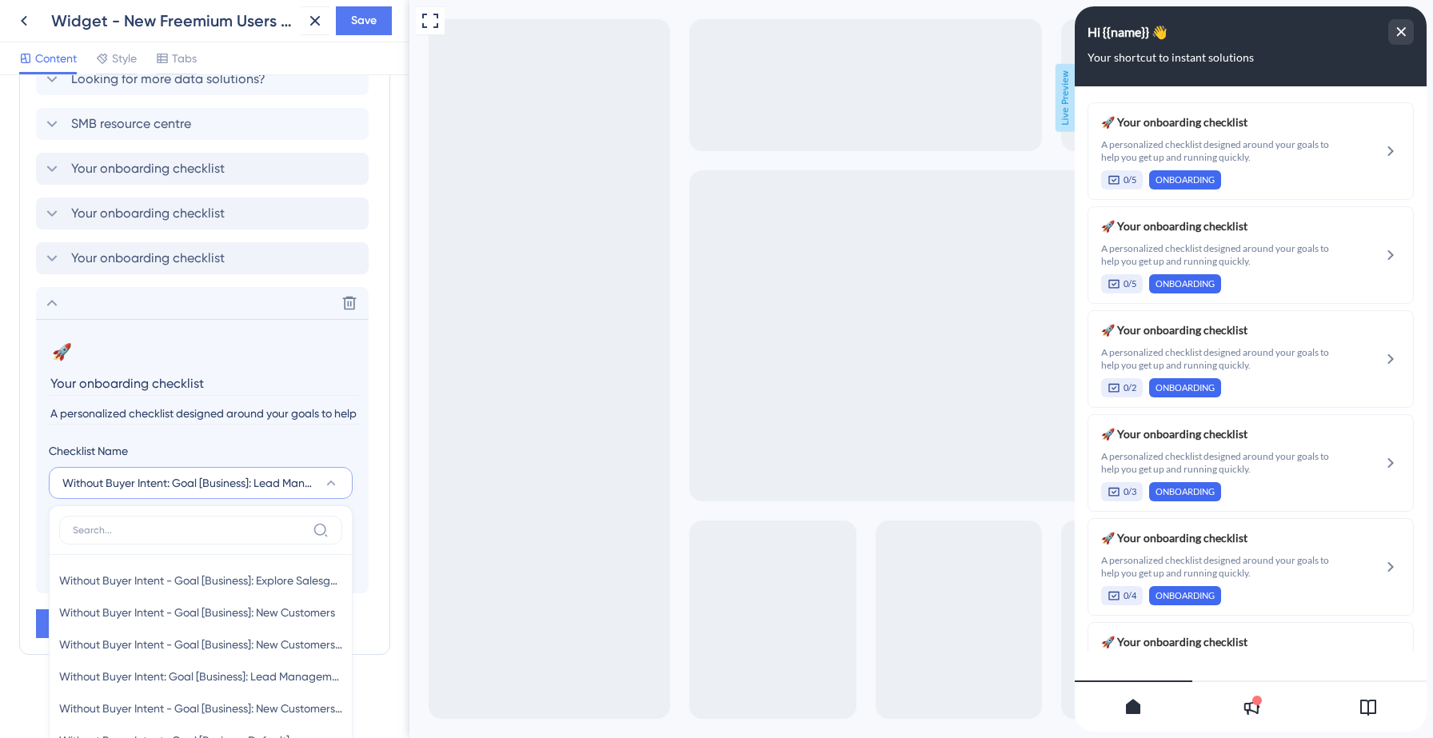
scroll to position [1443, 0]
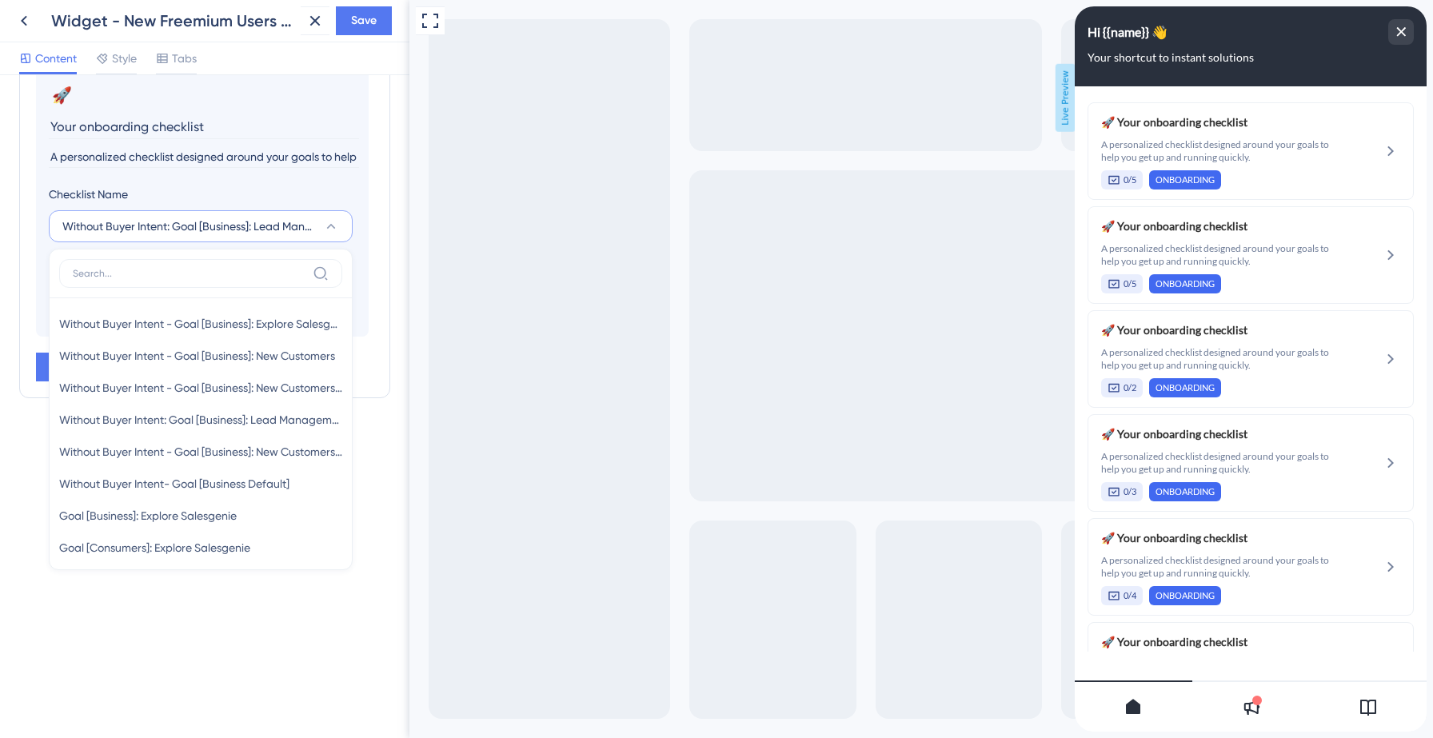
click at [64, 665] on div "Resource Center Header Title Hi {{name}} 👋 14 Hi {{name}} 👋 Subtitle Your short…" at bounding box center [204, 406] width 409 height 663
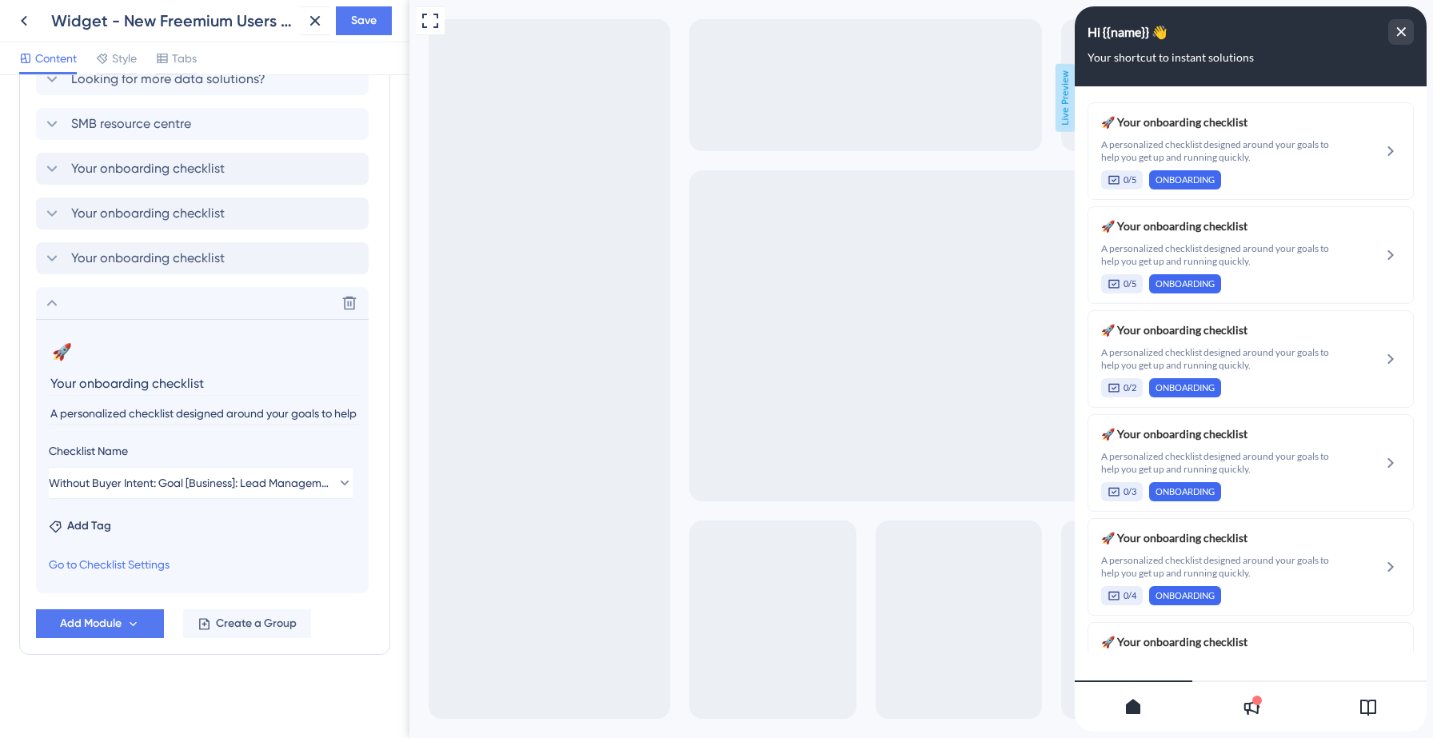
scroll to position [1187, 0]
click at [92, 526] on span "Add Tag" at bounding box center [89, 526] width 44 height 19
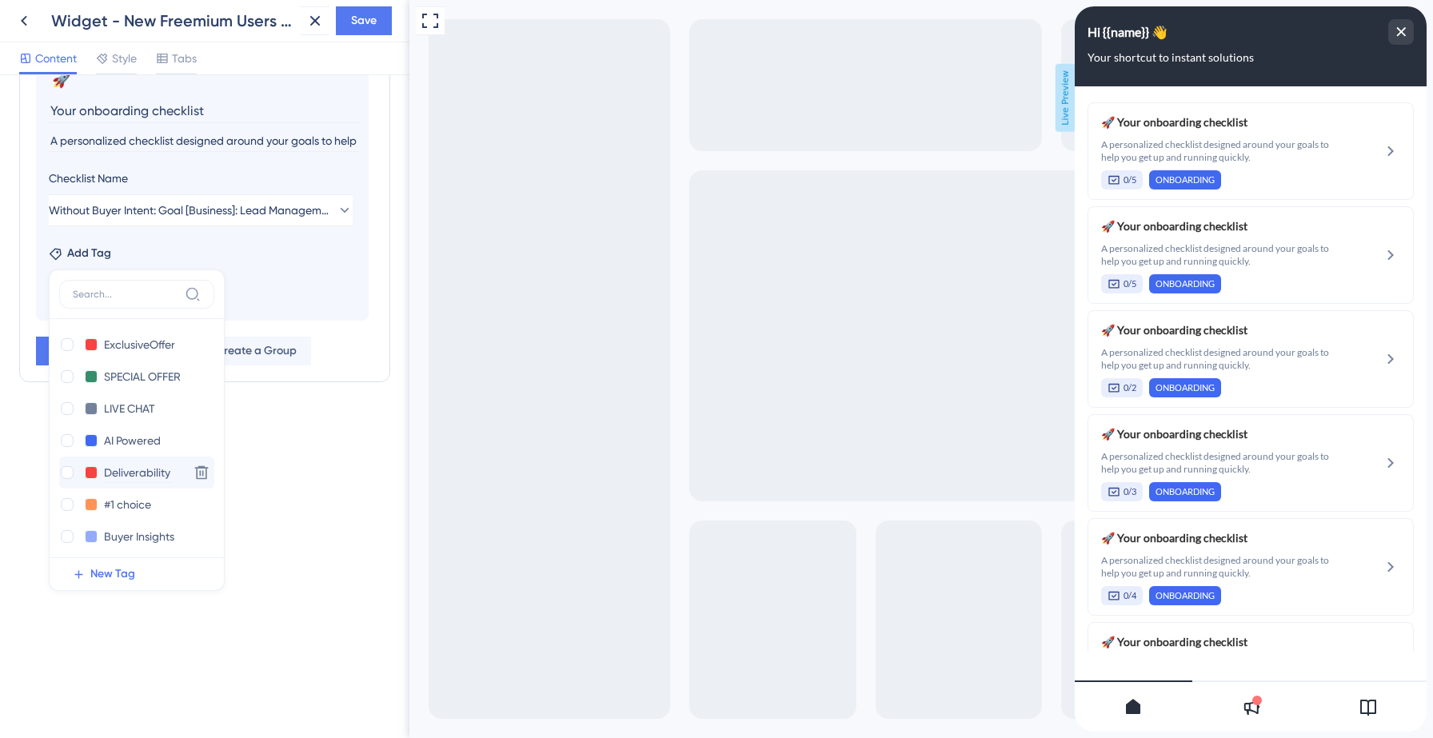
scroll to position [197, 0]
click at [68, 534] on div at bounding box center [67, 531] width 13 height 13
checkbox input "true"
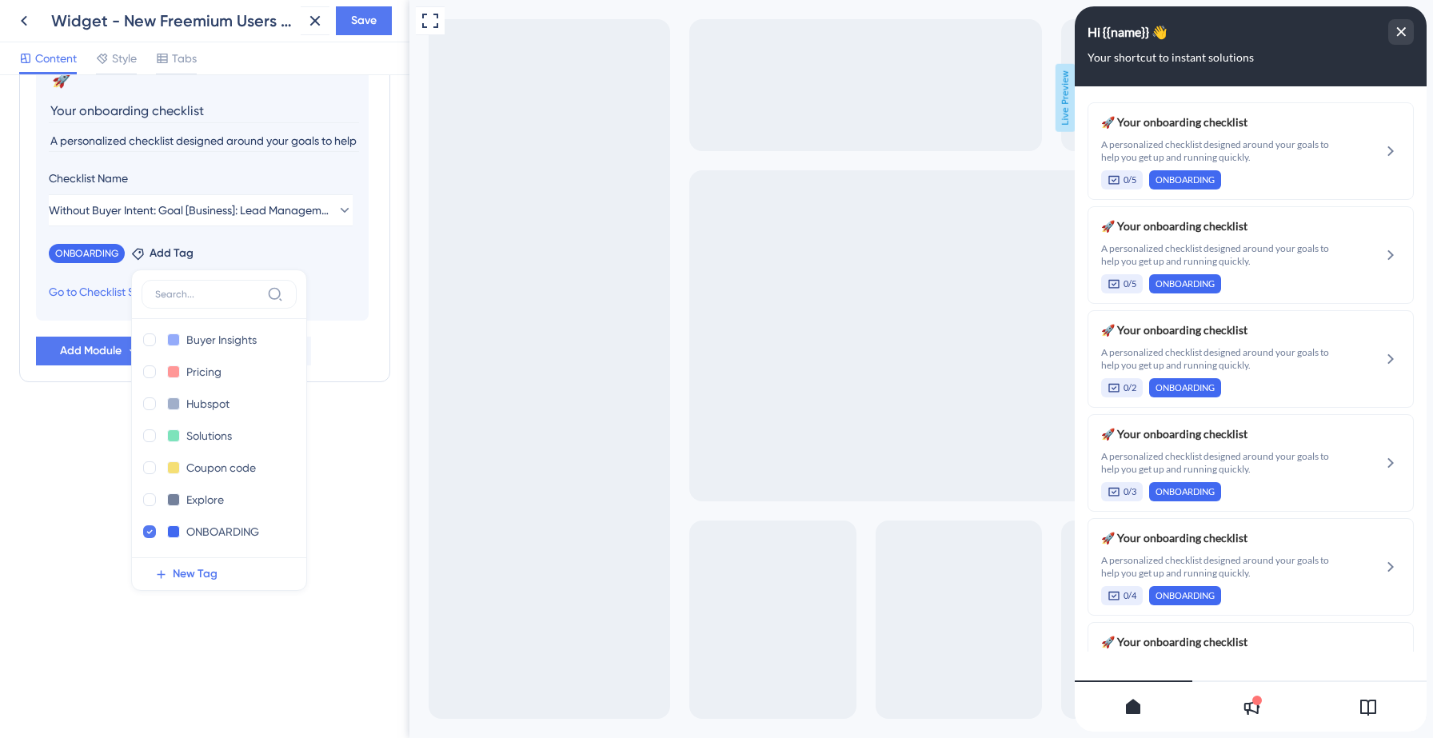
click at [356, 513] on div "Resource Center Header Title Hi {{name}} 👋 14 Hi {{name}} 👋 Subtitle Your short…" at bounding box center [204, 406] width 409 height 663
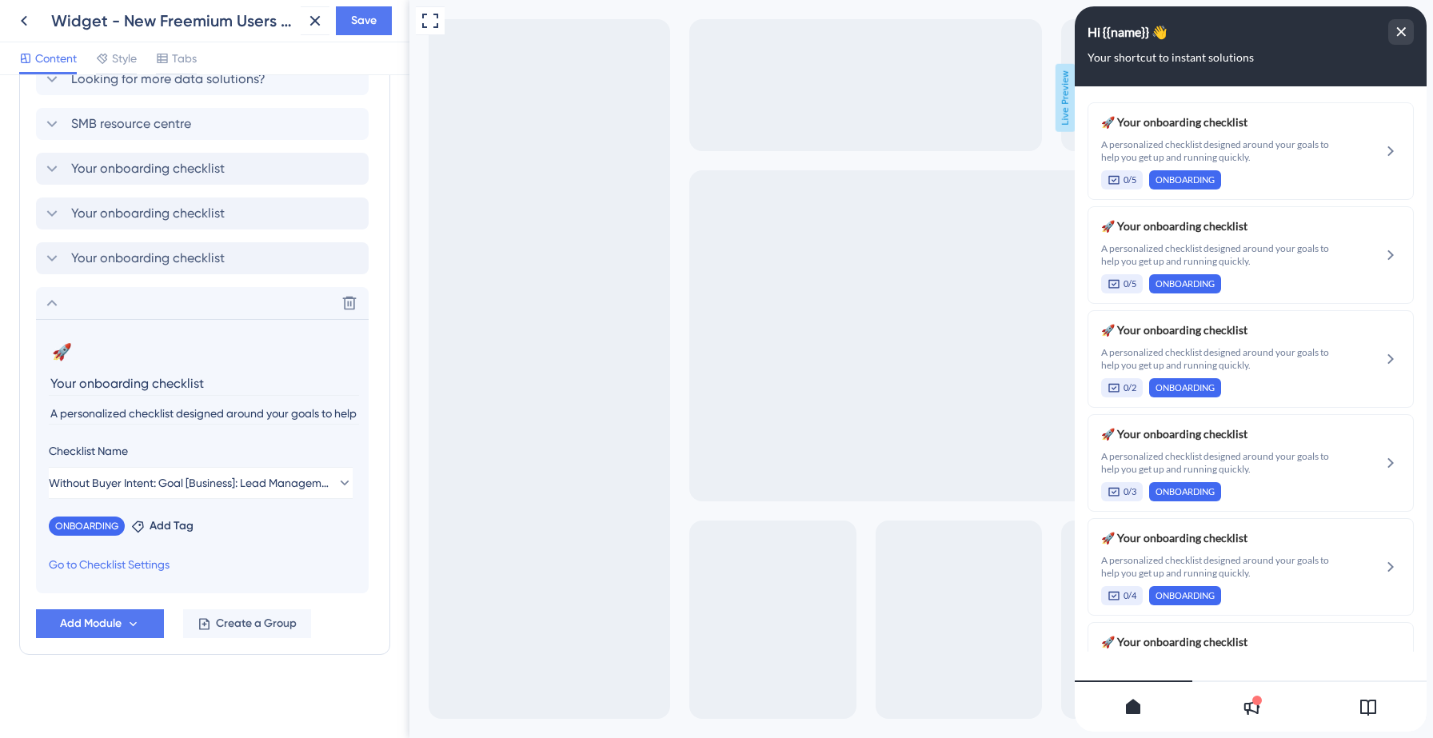
scroll to position [1187, 0]
click at [361, 14] on span "Save" at bounding box center [364, 20] width 26 height 19
click at [46, 308] on icon at bounding box center [51, 302] width 19 height 19
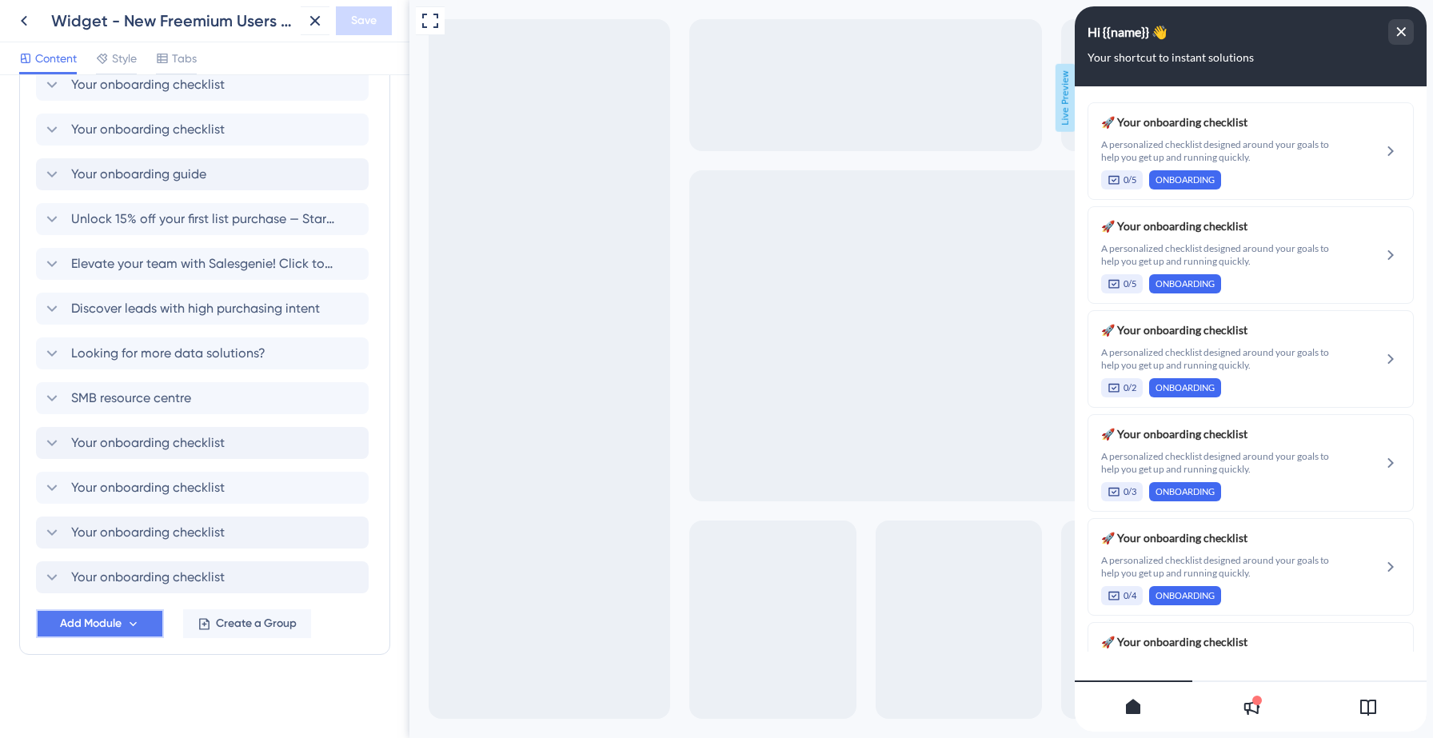
click at [112, 615] on span "Add Module" at bounding box center [91, 623] width 62 height 19
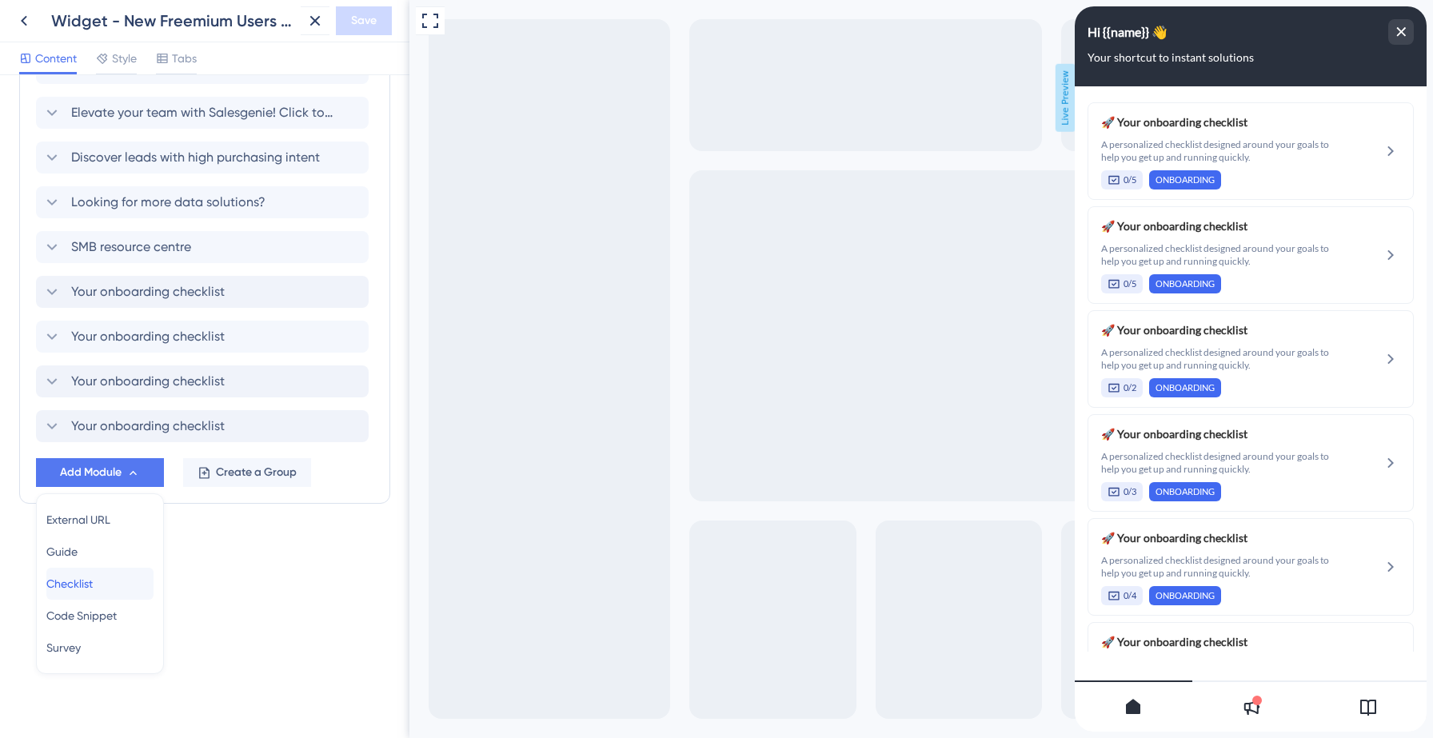
click at [93, 589] on span "Checklist" at bounding box center [69, 583] width 46 height 19
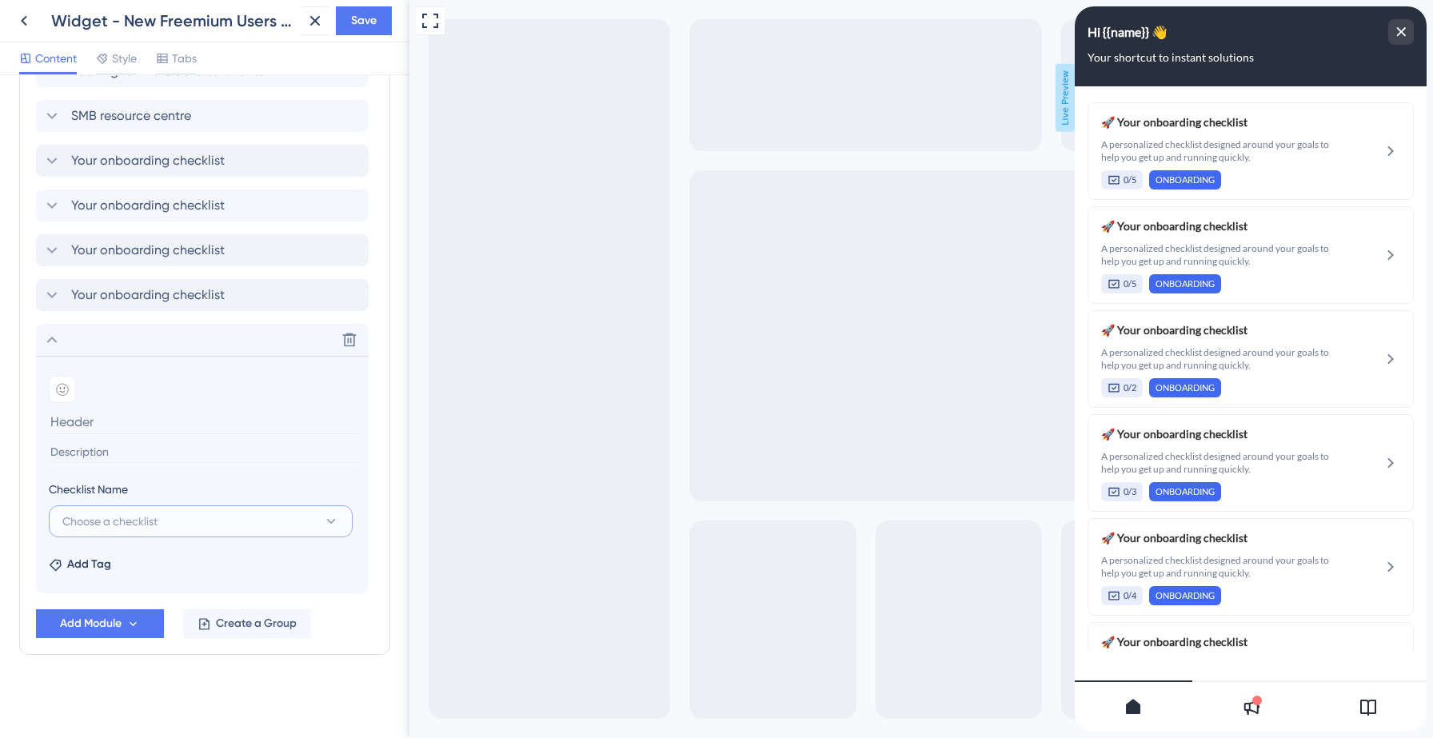
click at [169, 510] on button "Choose a checklist" at bounding box center [201, 521] width 304 height 32
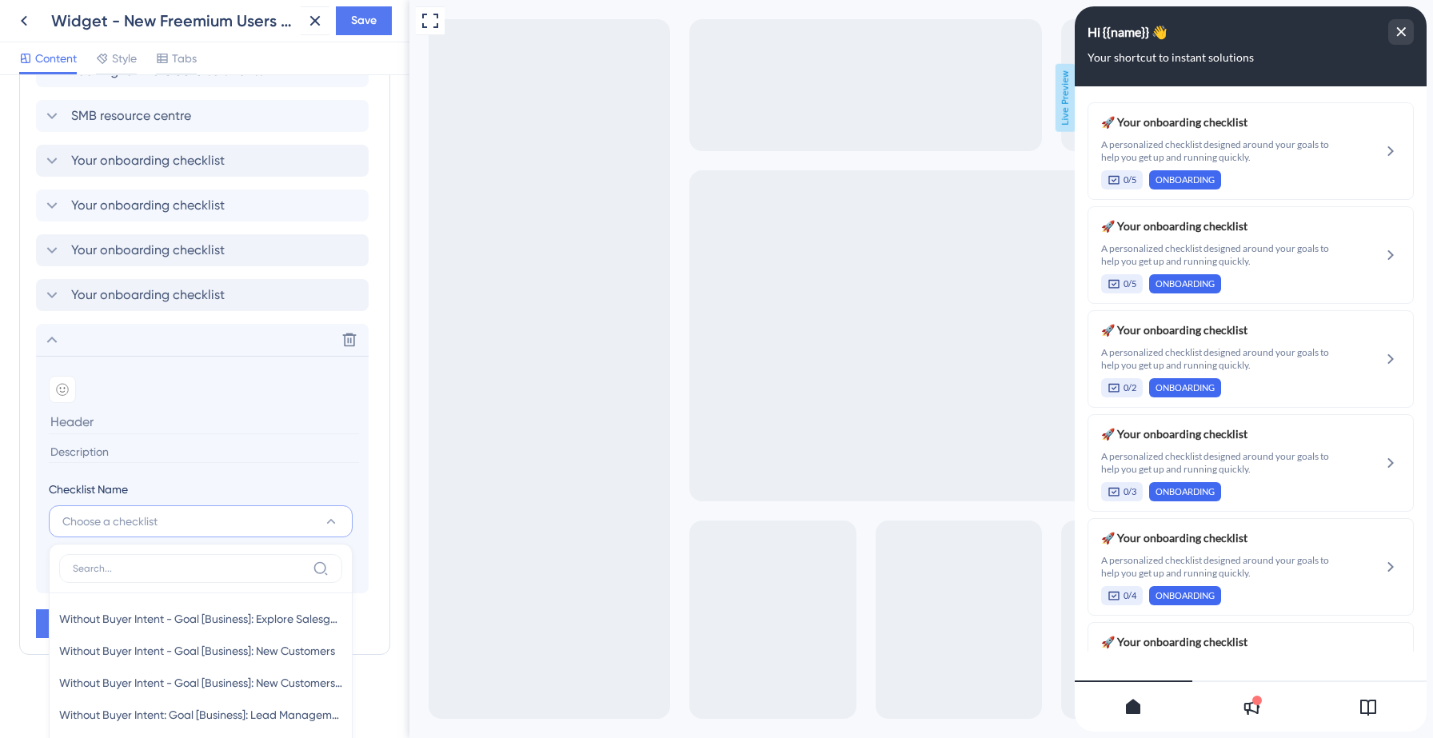
scroll to position [1480, 0]
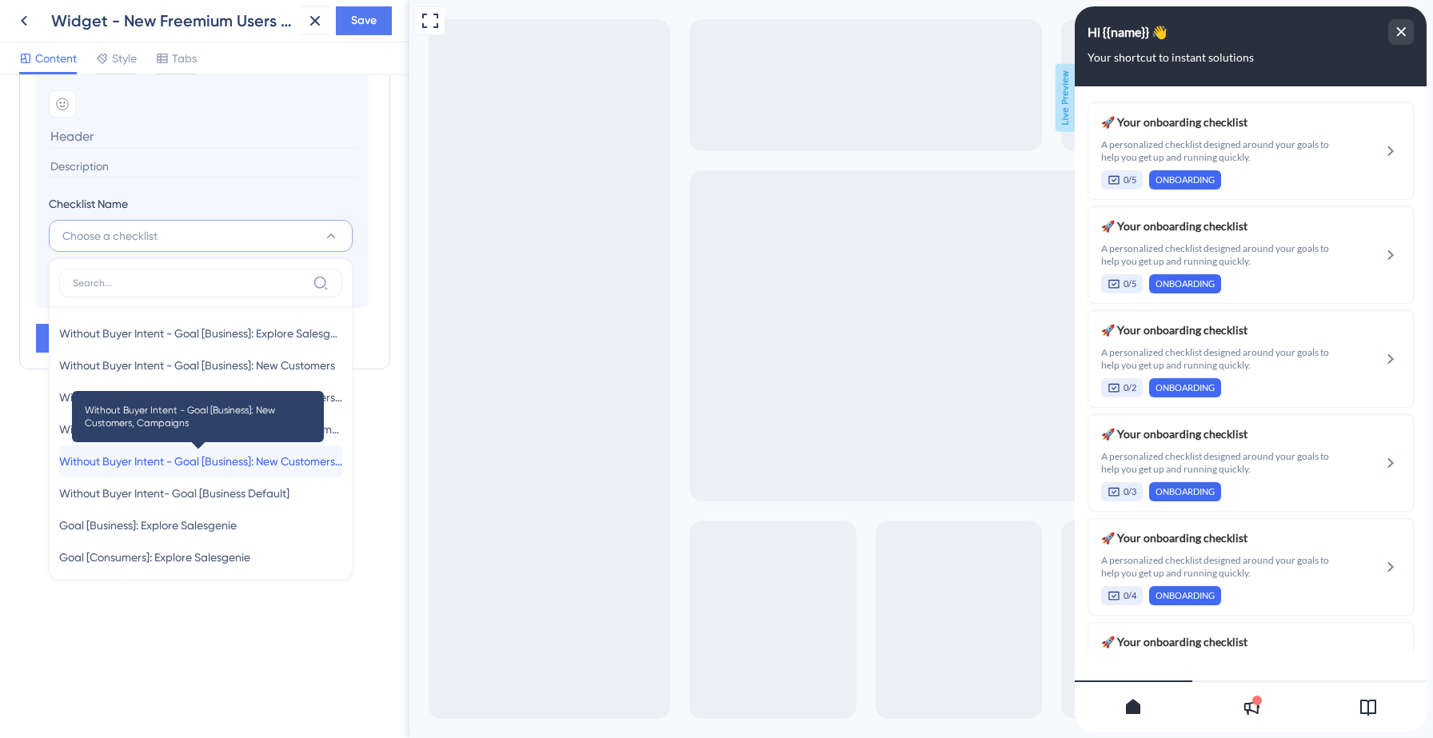
click at [165, 457] on span "Without Buyer Intent - Goal [Business]: New Customers, Campaigns" at bounding box center [200, 461] width 283 height 19
type input "Without Buyer Intent - Goal [Business]: New Customers, Campaigns"
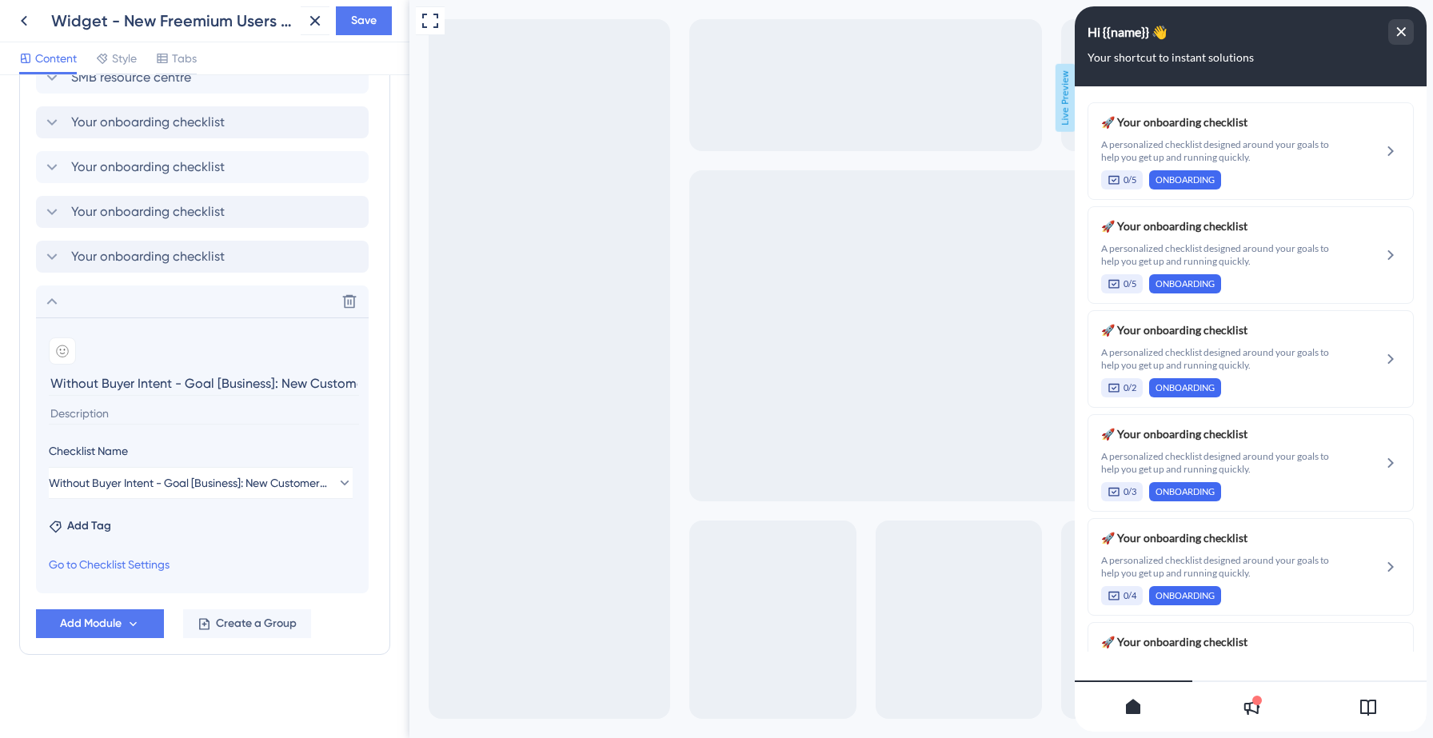
click at [131, 386] on input "Without Buyer Intent - Goal [Business]: New Customers, Campaigns" at bounding box center [204, 383] width 310 height 25
type input "Your onboarding checklist"
click at [63, 347] on icon at bounding box center [62, 351] width 13 height 13
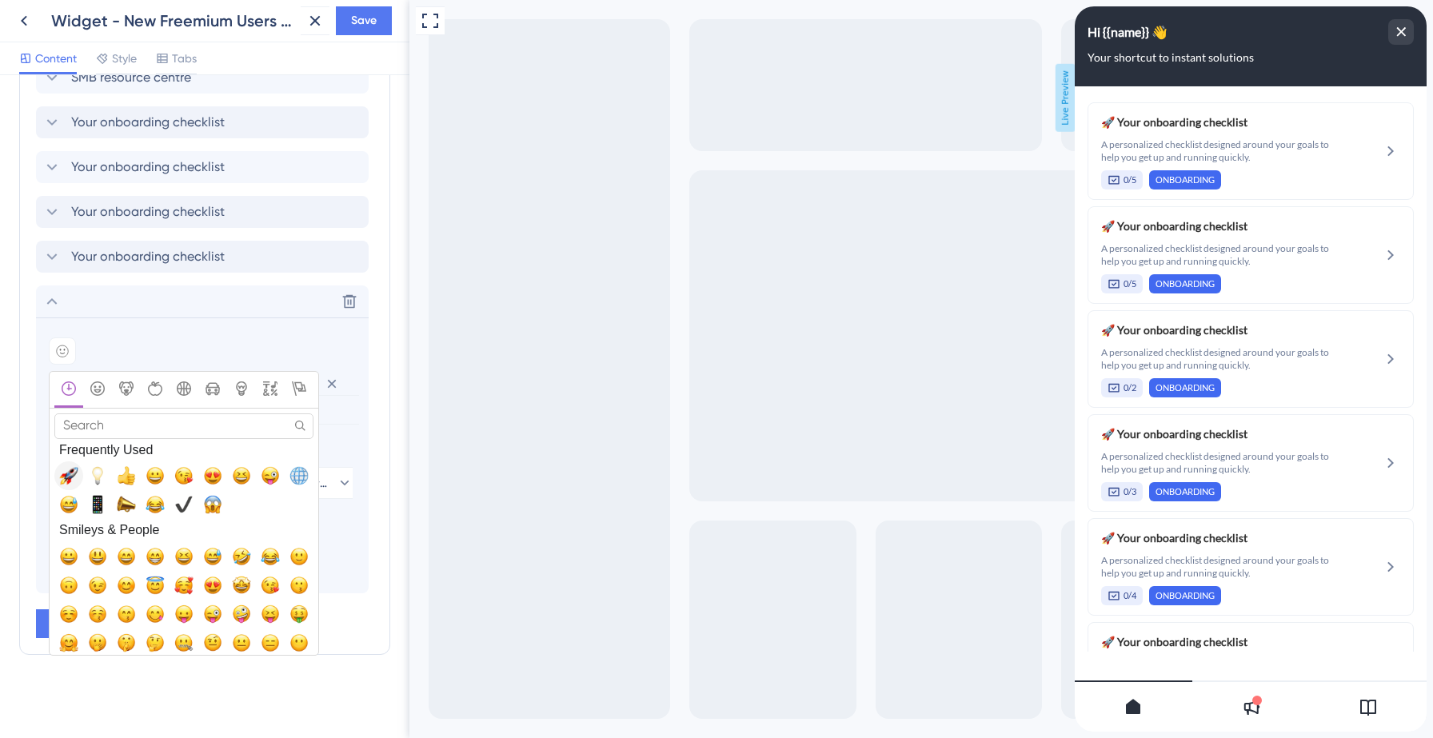
click at [77, 477] on span "🚀, rocket" at bounding box center [68, 475] width 19 height 19
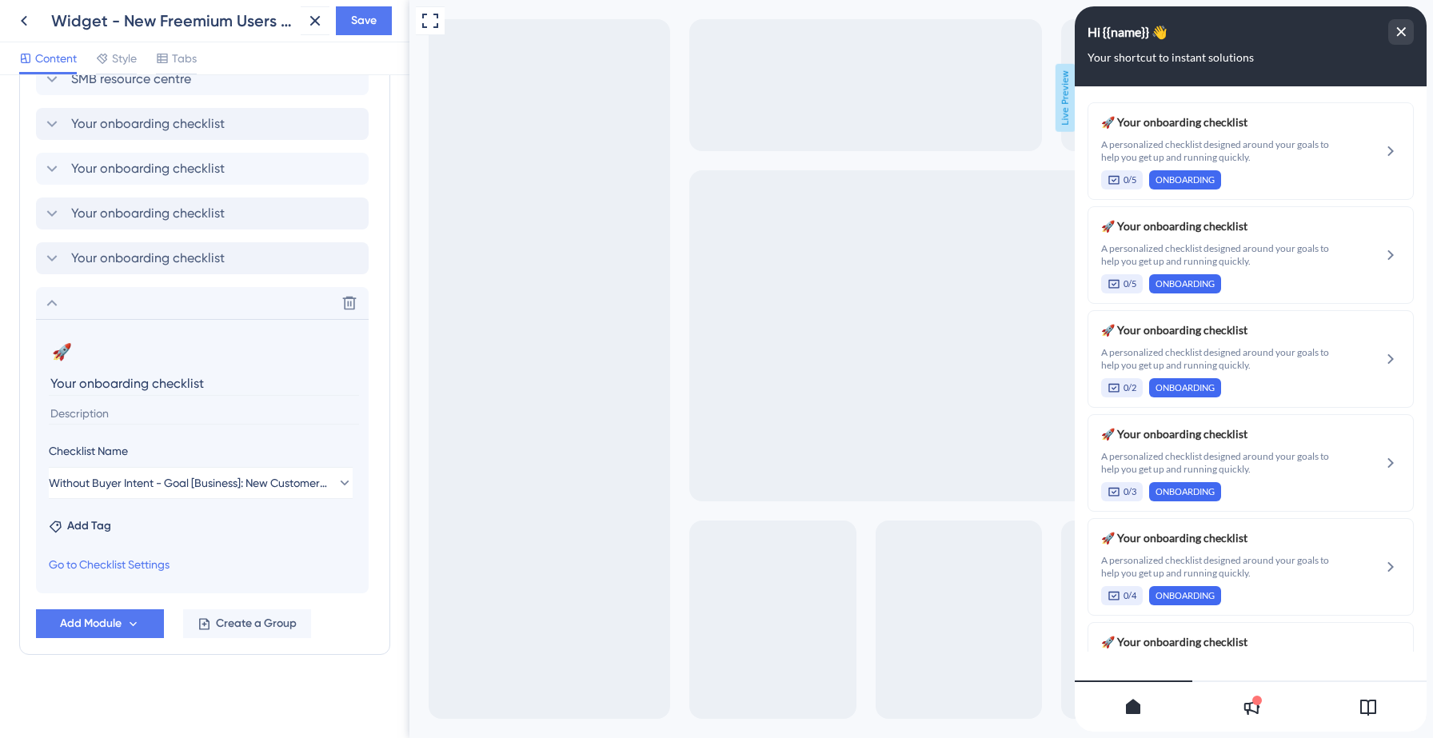
scroll to position [1232, 0]
click at [89, 527] on span "Add Tag" at bounding box center [89, 526] width 44 height 19
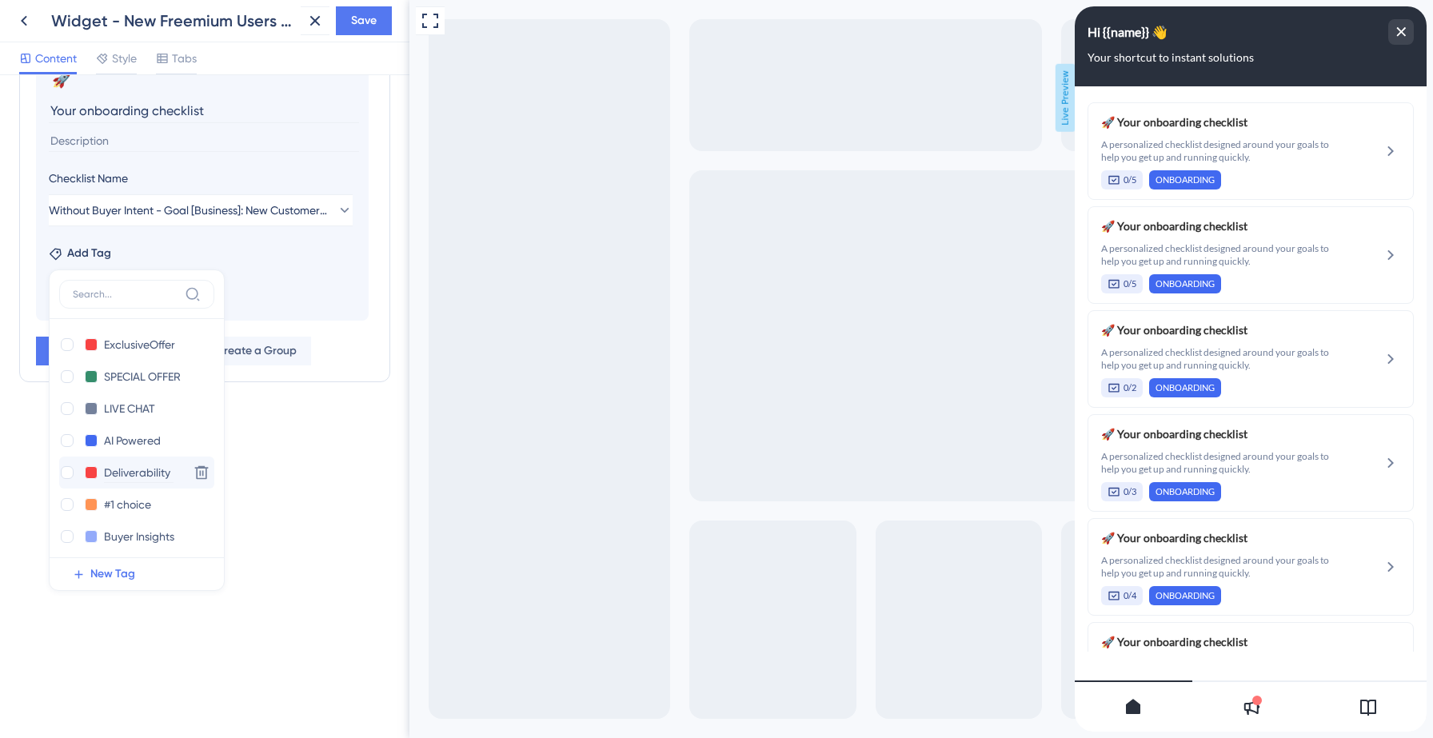
scroll to position [197, 0]
click at [63, 532] on div at bounding box center [67, 531] width 13 height 13
checkbox input "true"
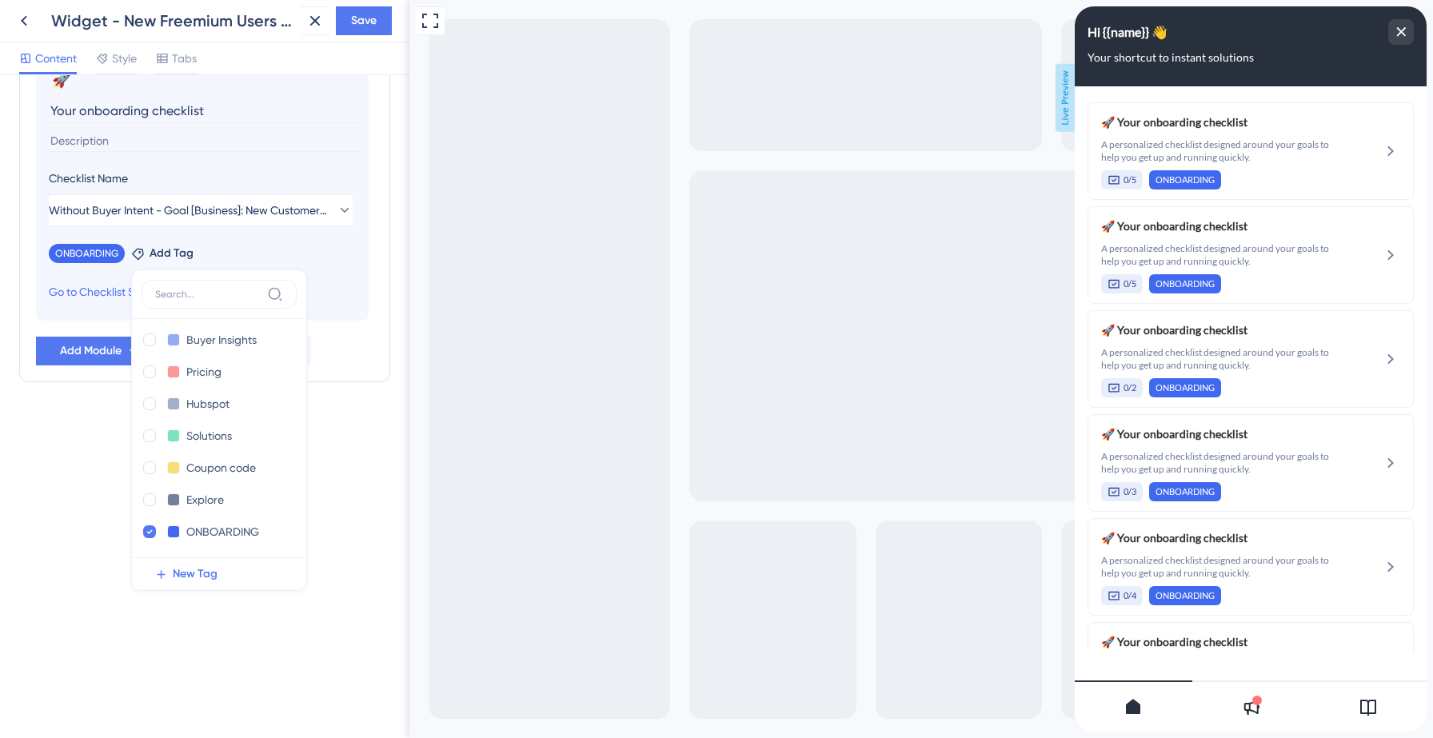
click at [85, 493] on div "Resource Center Header Title Hi {{name}} 👋 14 Hi {{name}} 👋 Subtitle Your short…" at bounding box center [204, 406] width 409 height 663
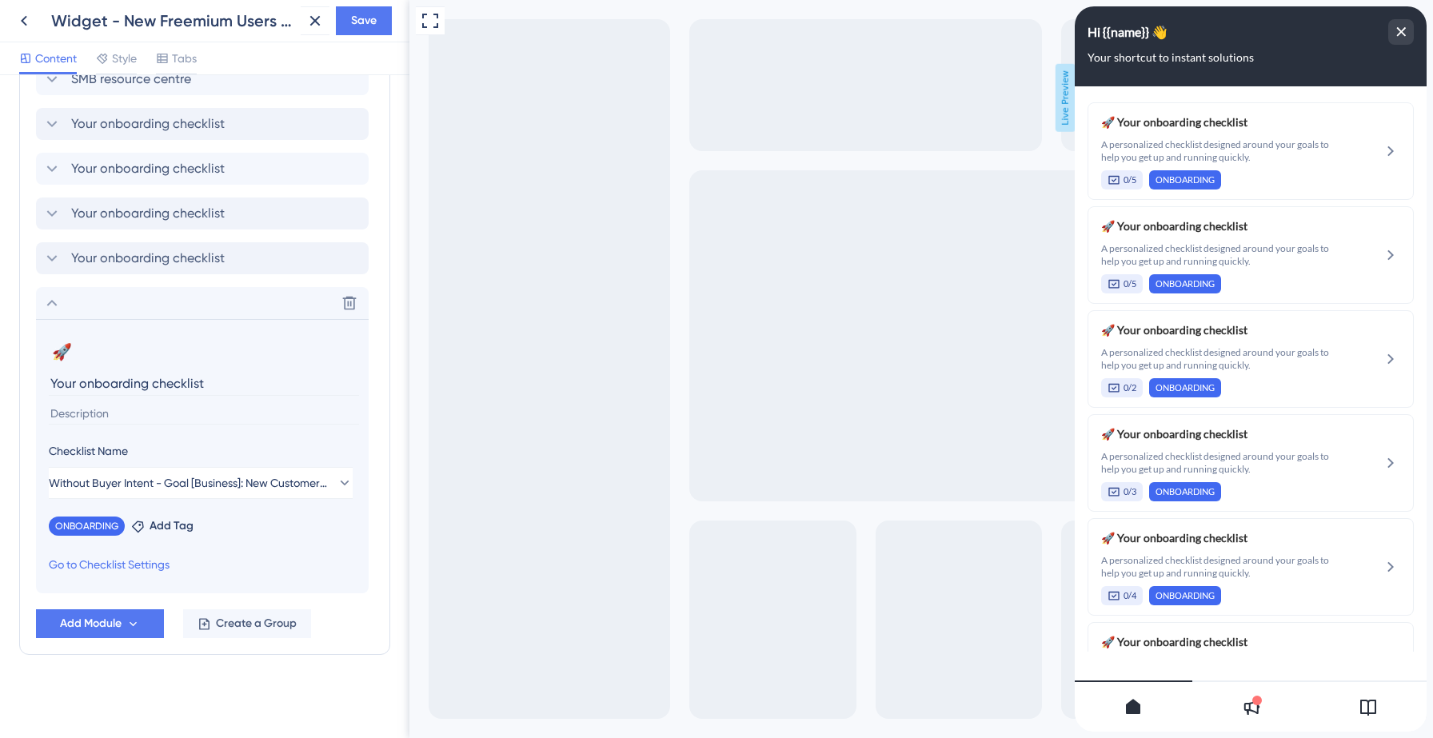
scroll to position [1232, 0]
click at [361, 12] on span "Save" at bounding box center [364, 20] width 26 height 19
click at [53, 303] on icon at bounding box center [51, 302] width 19 height 19
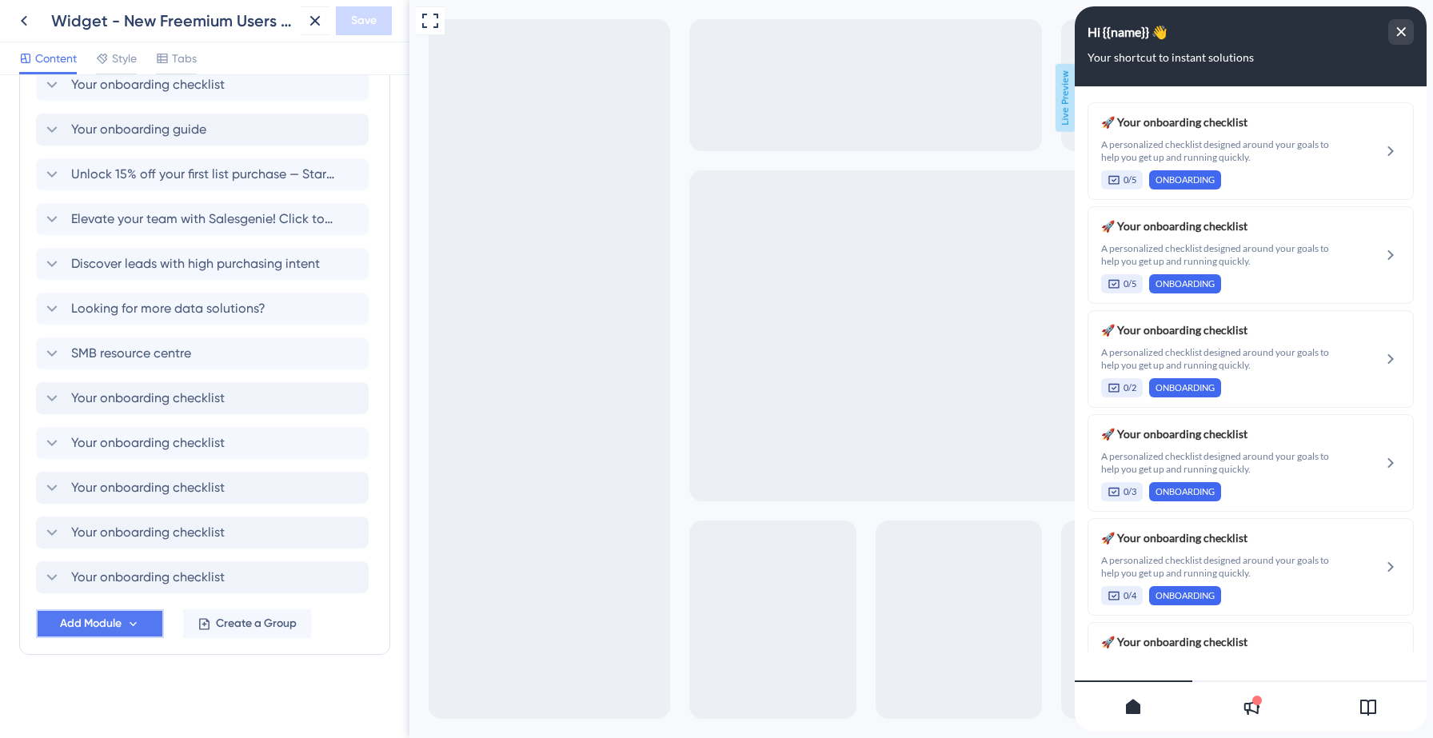
click at [108, 622] on span "Add Module" at bounding box center [91, 623] width 62 height 19
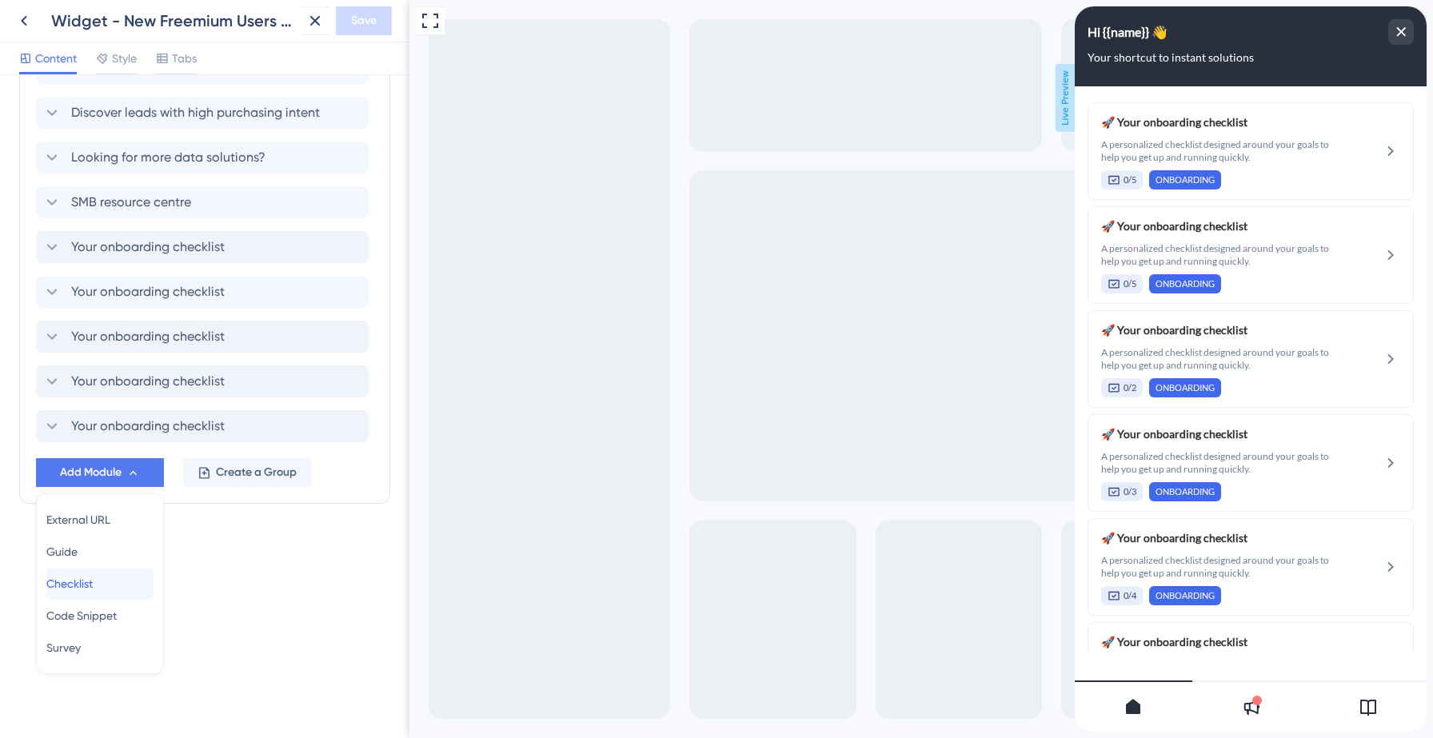
click at [92, 578] on span "Checklist" at bounding box center [69, 583] width 46 height 19
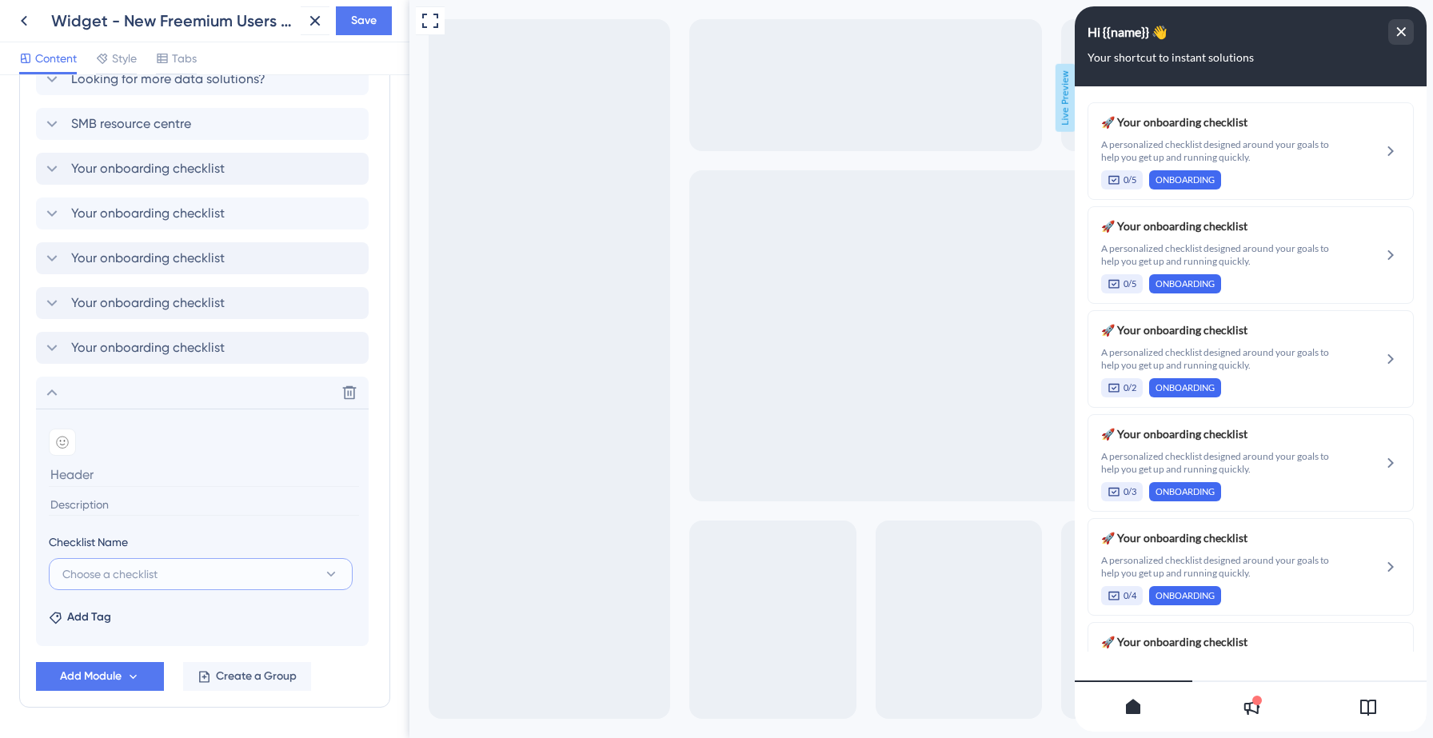
click at [138, 566] on span "Choose a checklist" at bounding box center [109, 574] width 95 height 19
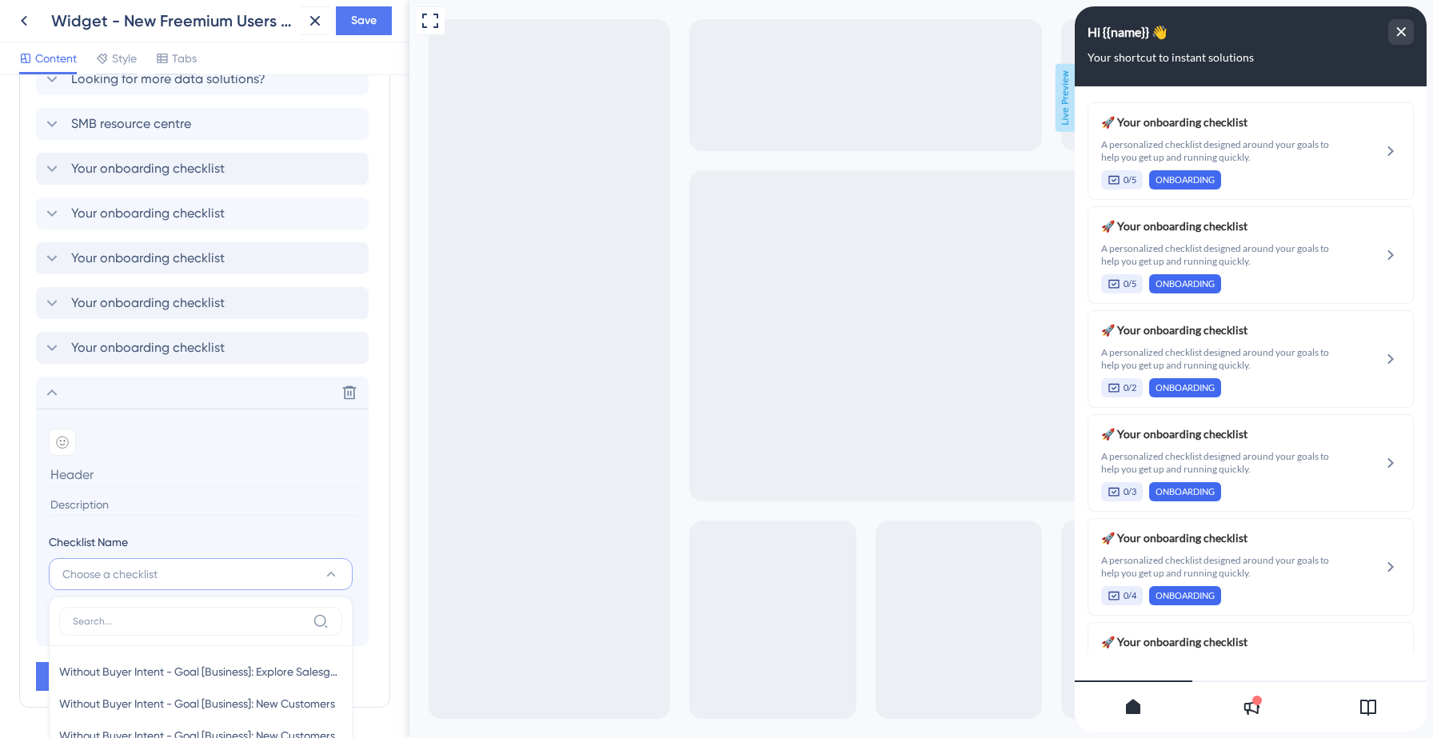
scroll to position [1535, 0]
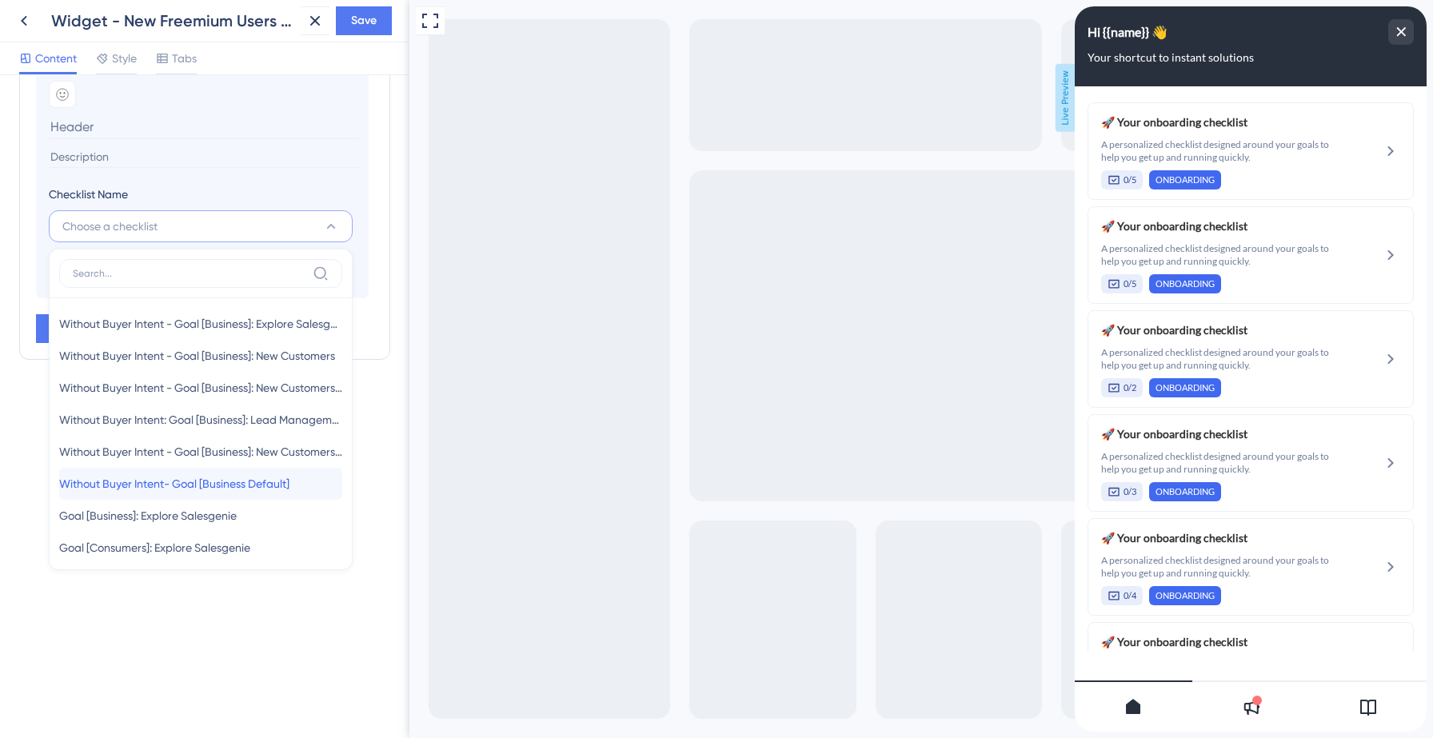
click at [124, 482] on span "Without Buyer Intent- Goal [Business Default]" at bounding box center [174, 483] width 230 height 19
type input "Without Buyer Intent- Goal [Business Default]"
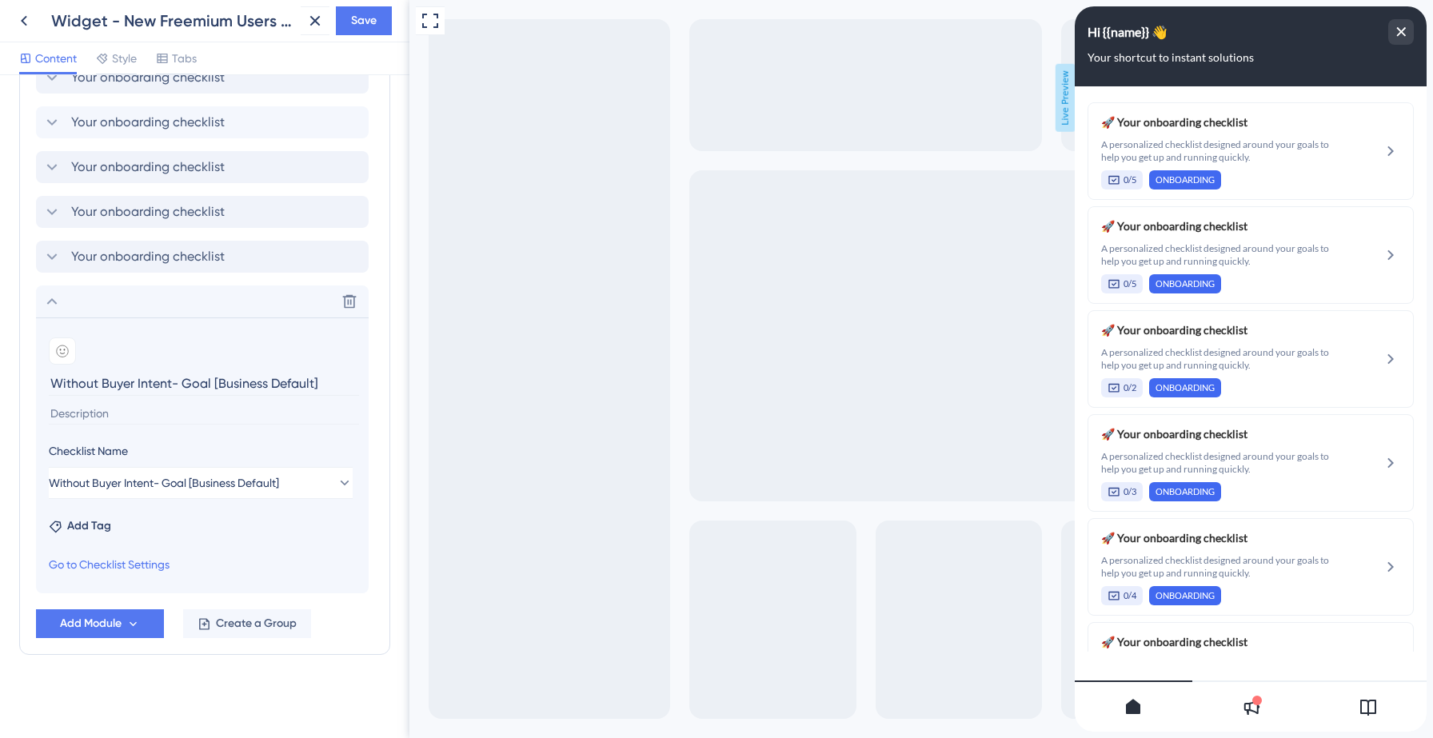
scroll to position [1278, 0]
click at [119, 416] on input at bounding box center [204, 414] width 310 height 22
paste input "A personalized checklist designed around your goals to help you get up and runn…"
type input "A personalized checklist designed around your goals to help you get up and runn…"
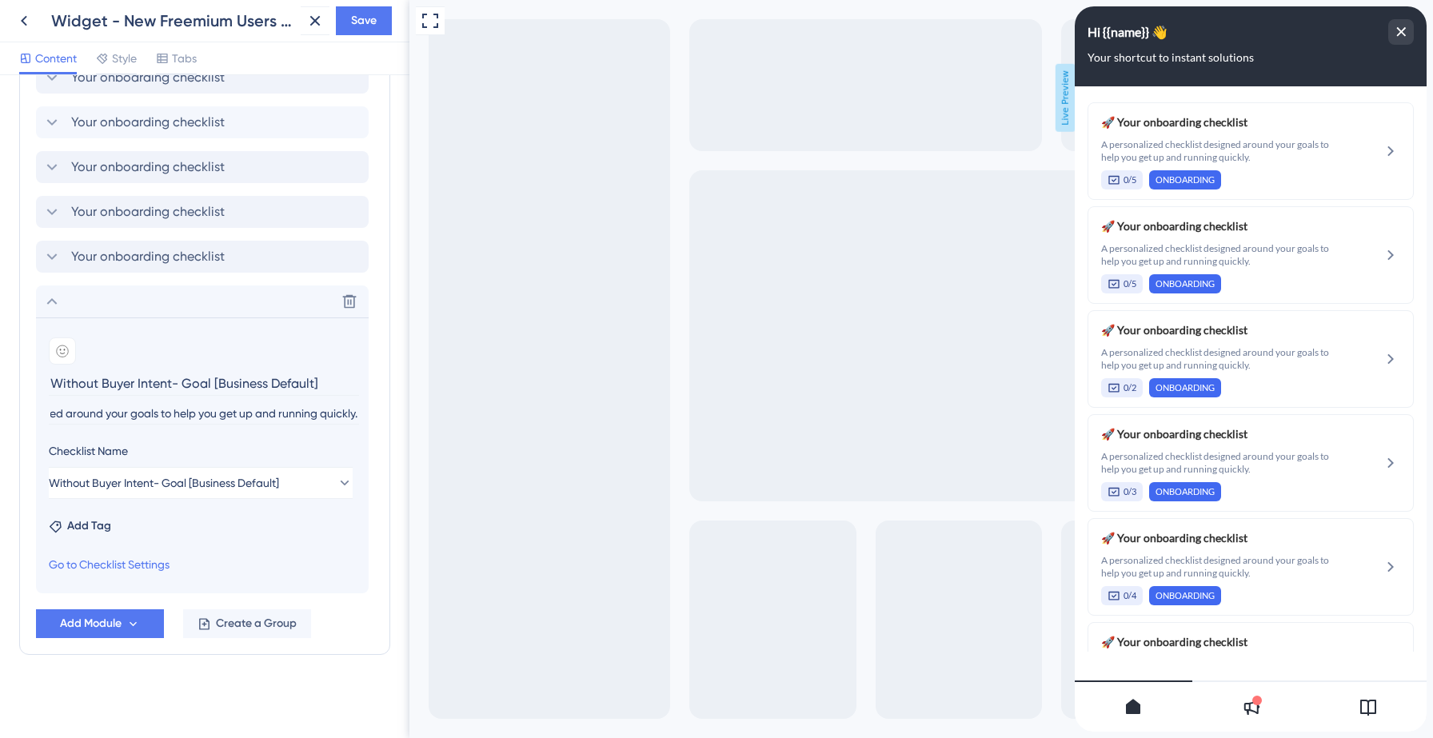
scroll to position [0, 0]
click at [116, 375] on input "Without Buyer Intent- Goal [Business Default]" at bounding box center [204, 383] width 310 height 25
type input "Your onboarding checklist"
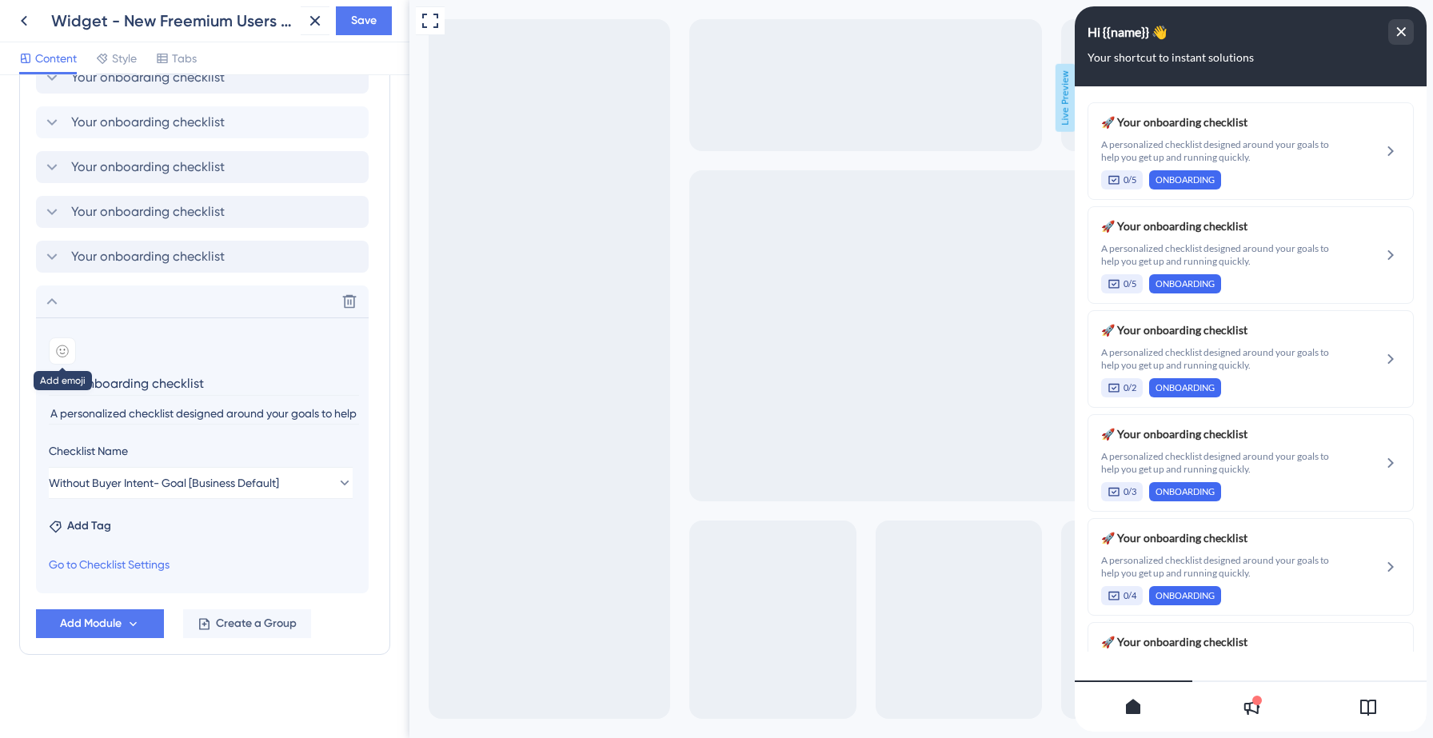
click at [65, 349] on icon at bounding box center [62, 351] width 13 height 13
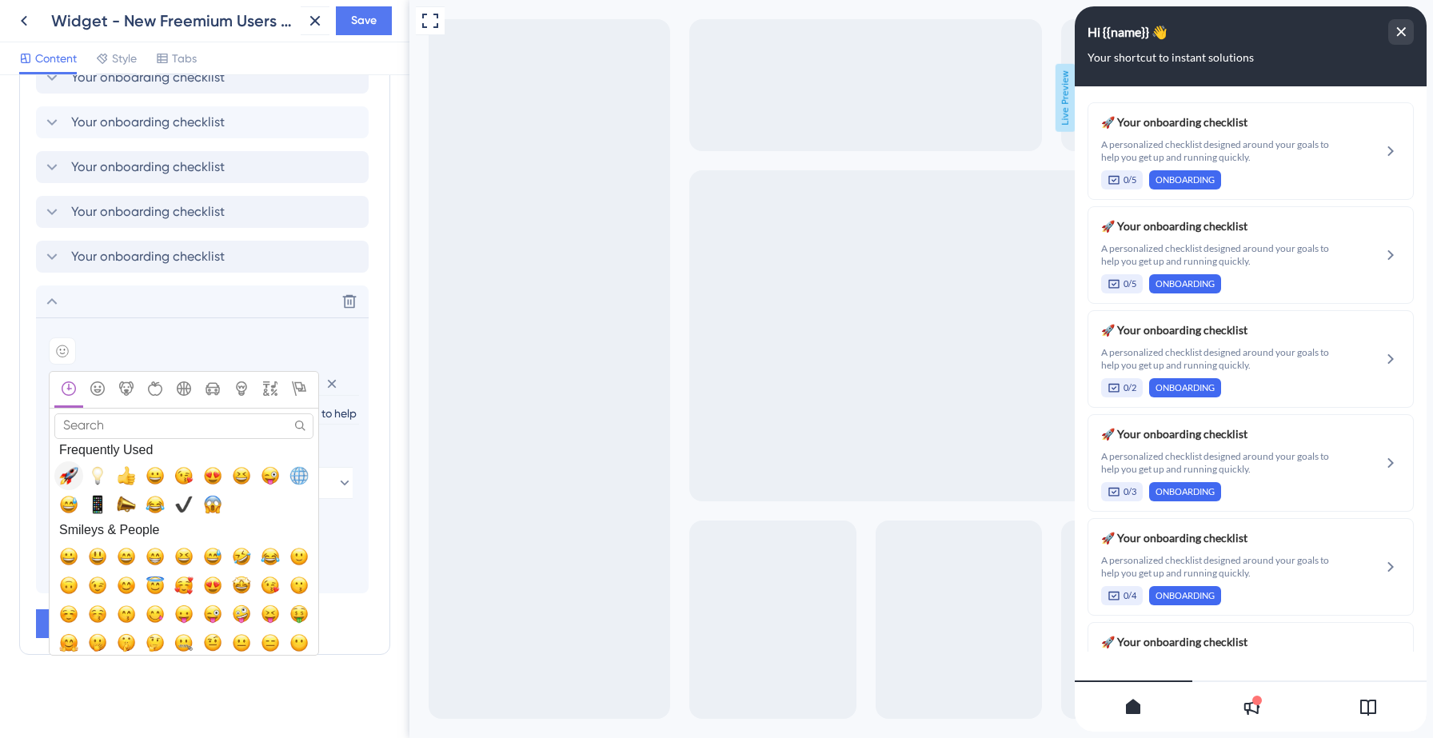
click at [73, 469] on span "🚀, rocket" at bounding box center [68, 475] width 19 height 19
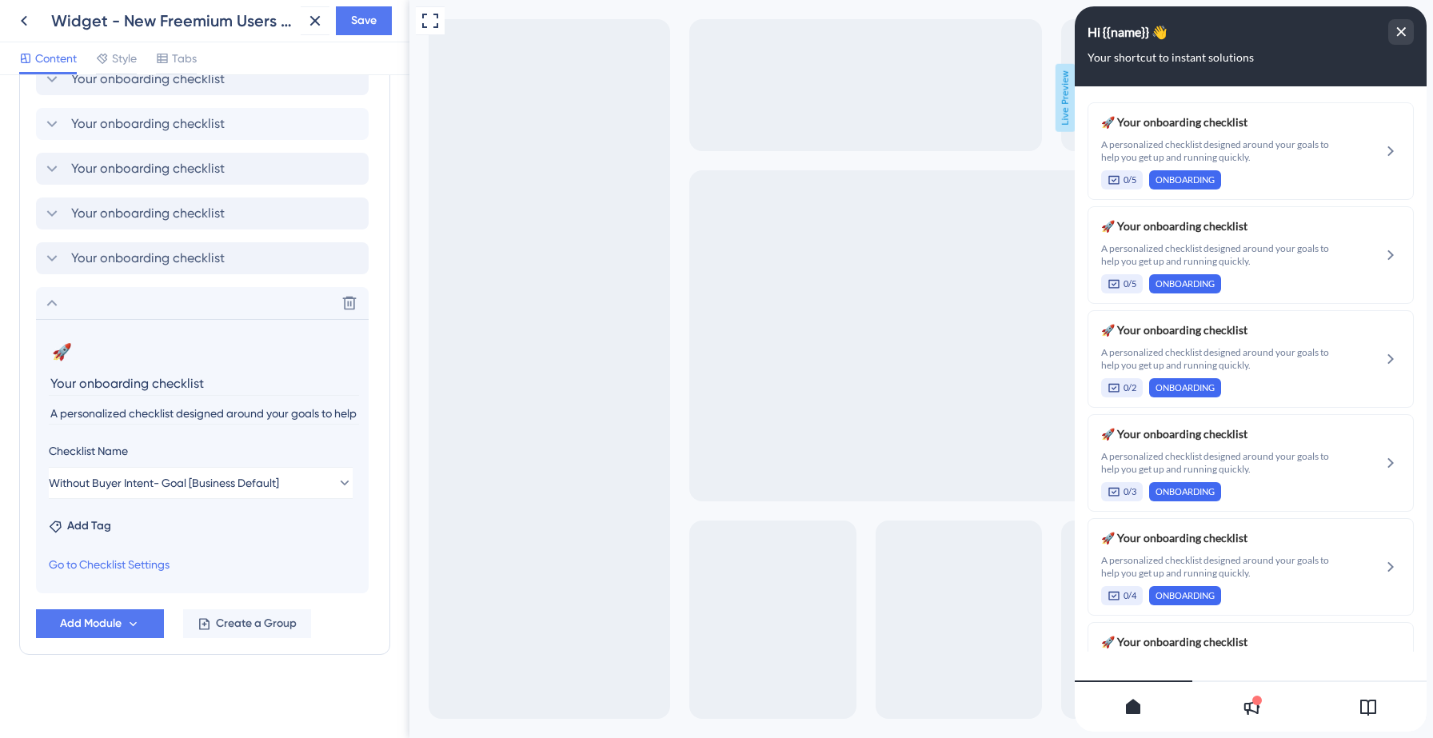
scroll to position [1276, 0]
click at [100, 527] on span "Add Tag" at bounding box center [89, 526] width 44 height 19
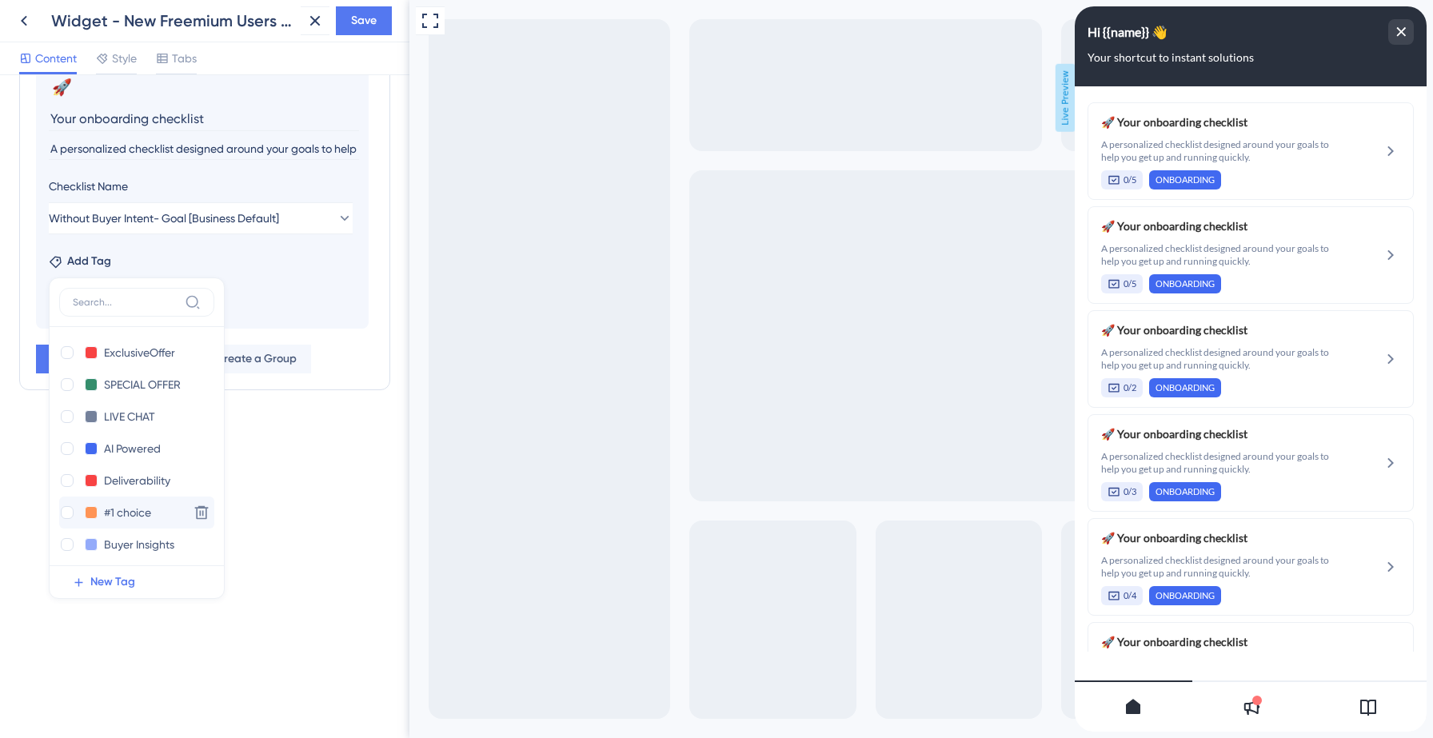
scroll to position [197, 0]
click at [66, 542] on div at bounding box center [67, 539] width 13 height 13
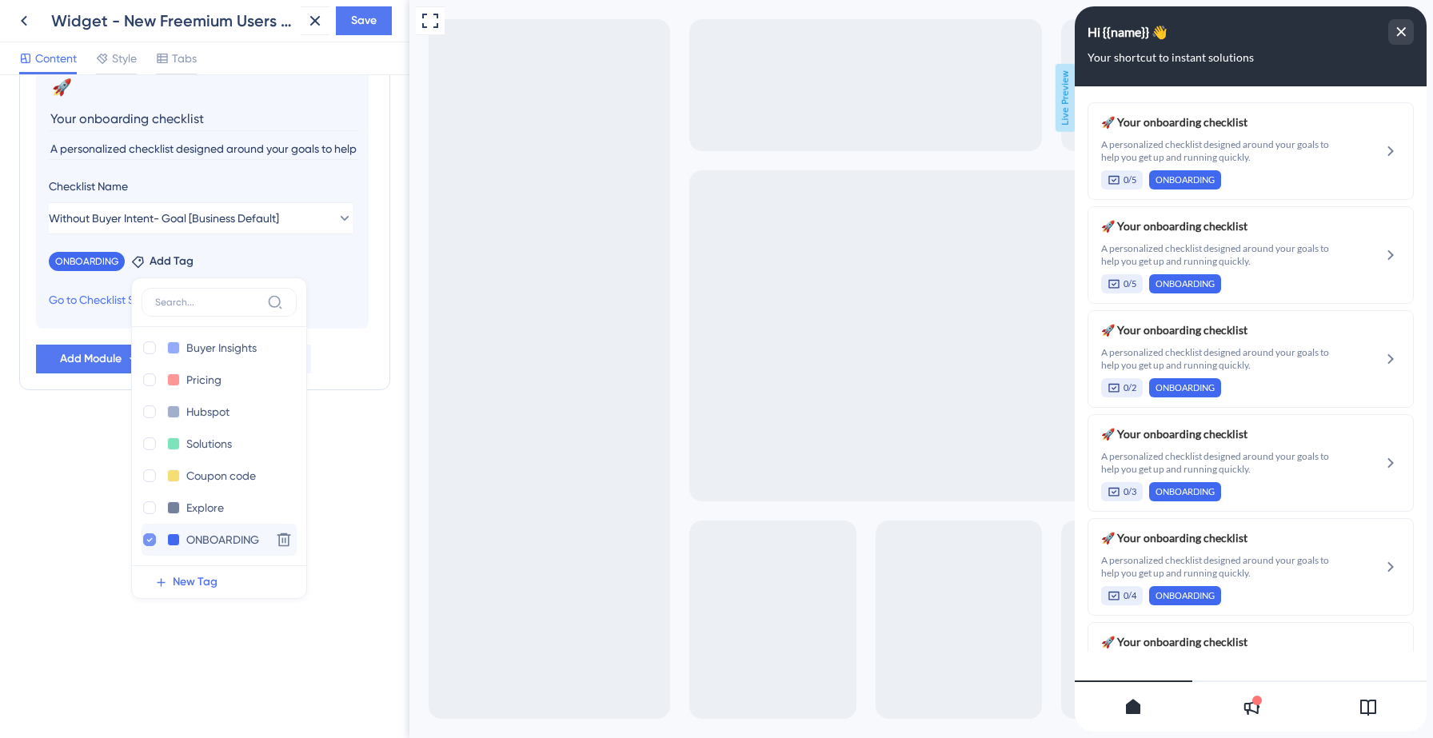
checkbox input "true"
click at [40, 465] on div "Resource Center Header Title Hi {{name}} 👋 14 Hi {{name}} 👋 Subtitle Your short…" at bounding box center [204, 406] width 409 height 663
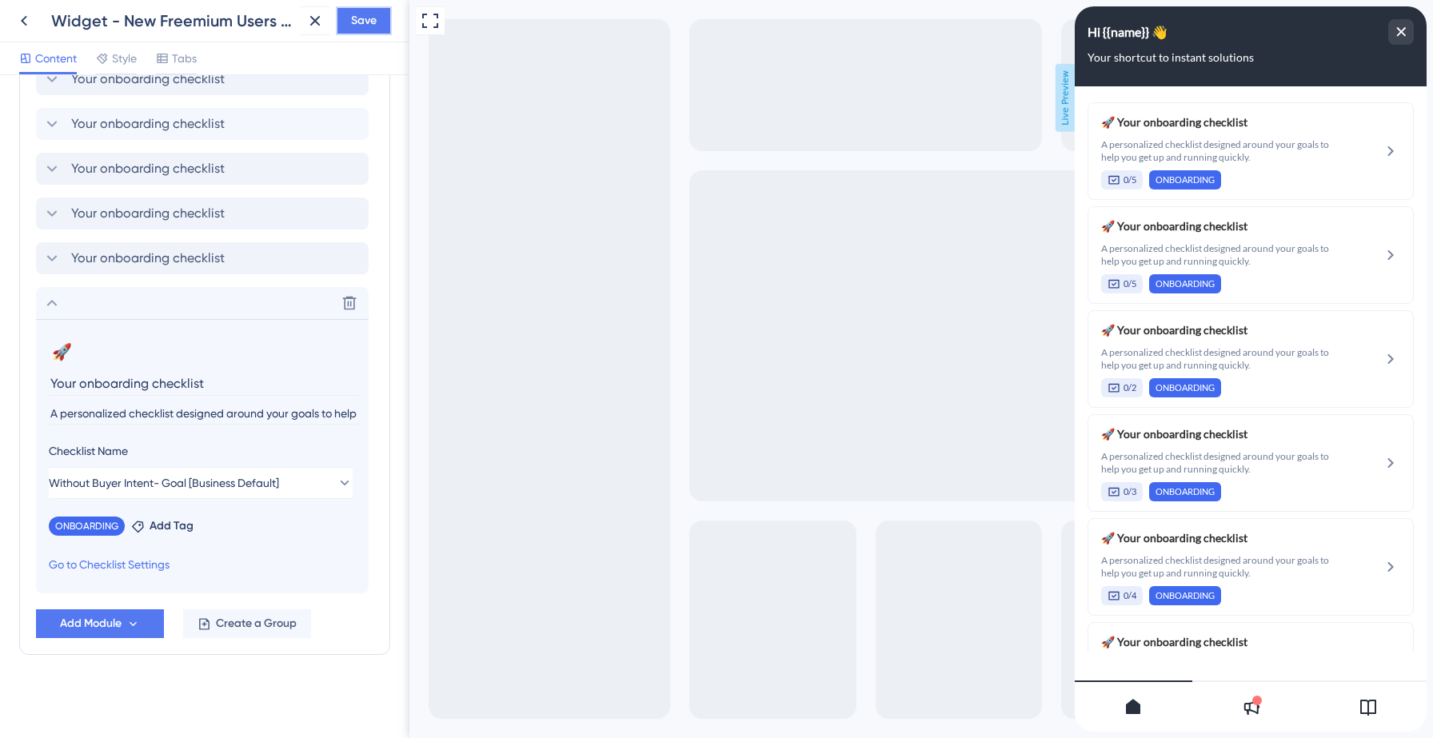
click at [360, 18] on span "Save" at bounding box center [364, 20] width 26 height 19
click at [51, 304] on icon at bounding box center [51, 302] width 19 height 19
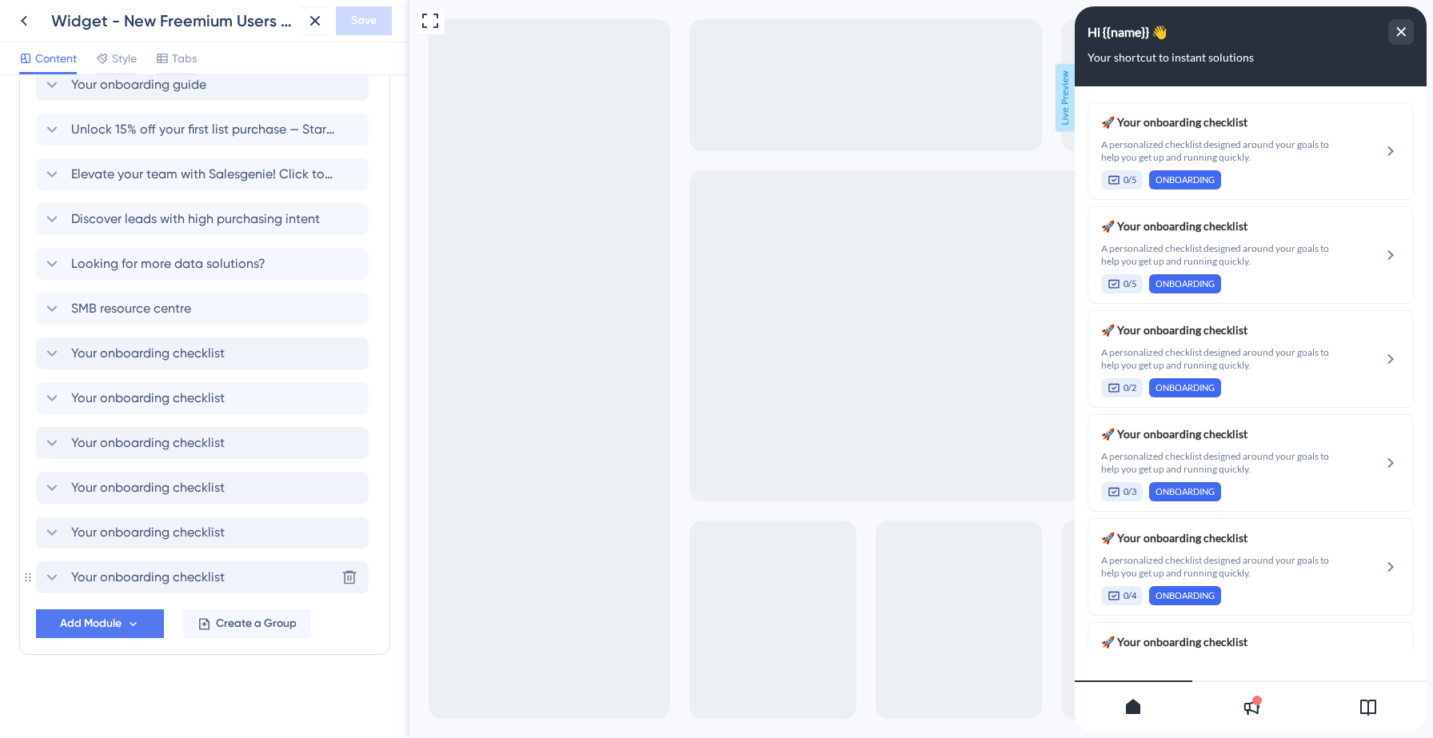
click at [298, 29] on div "Widget - New Freemium Users (Post internal Feedback) Save" at bounding box center [204, 21] width 409 height 42
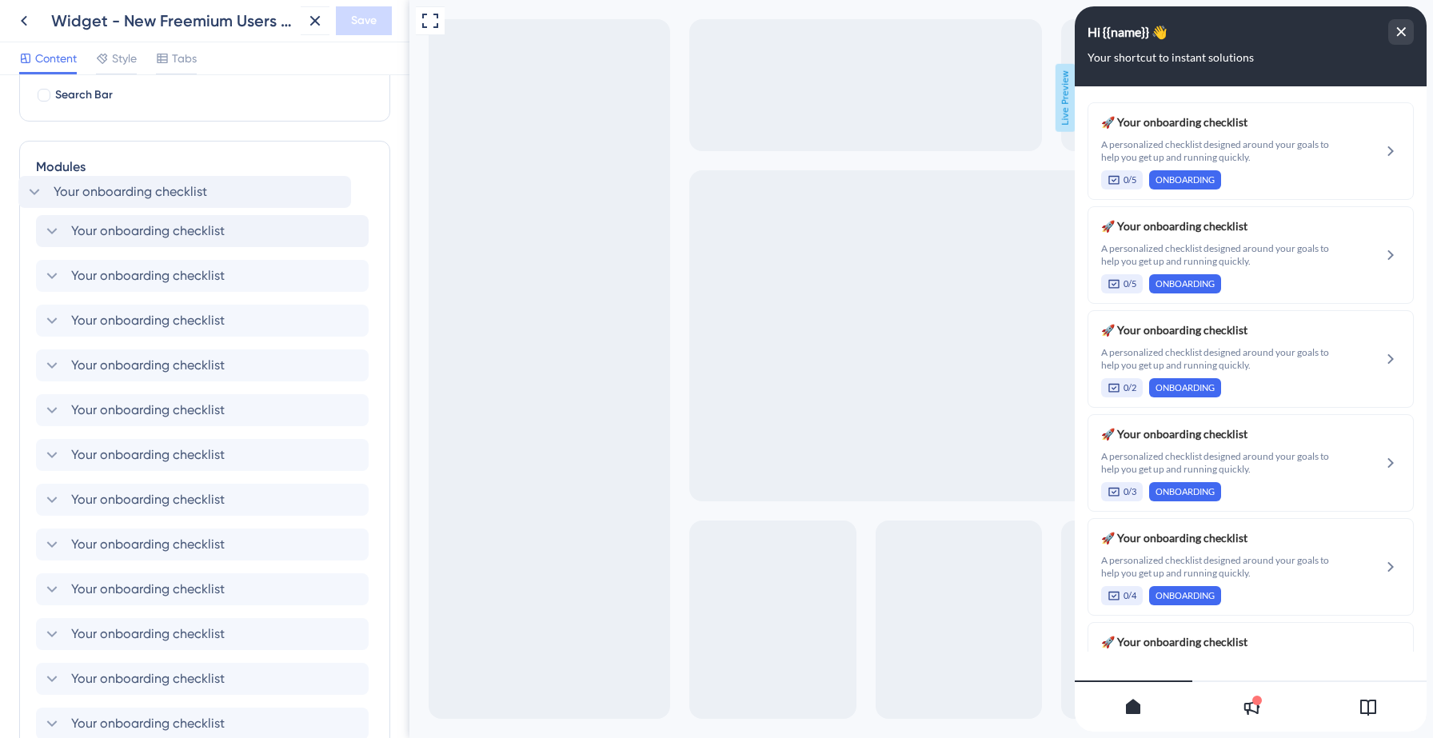
scroll to position [201, 0]
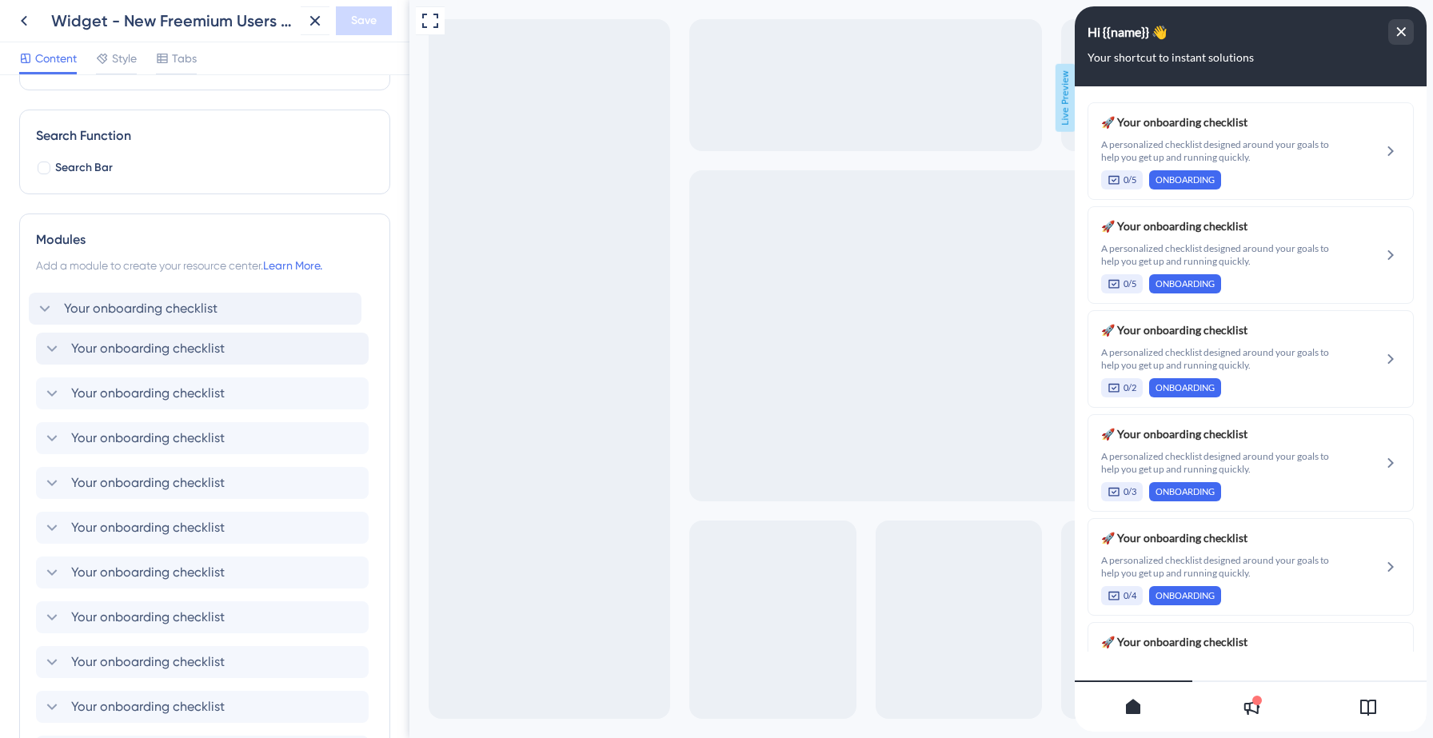
drag, startPoint x: 249, startPoint y: 348, endPoint x: 242, endPoint y: 295, distance: 53.3
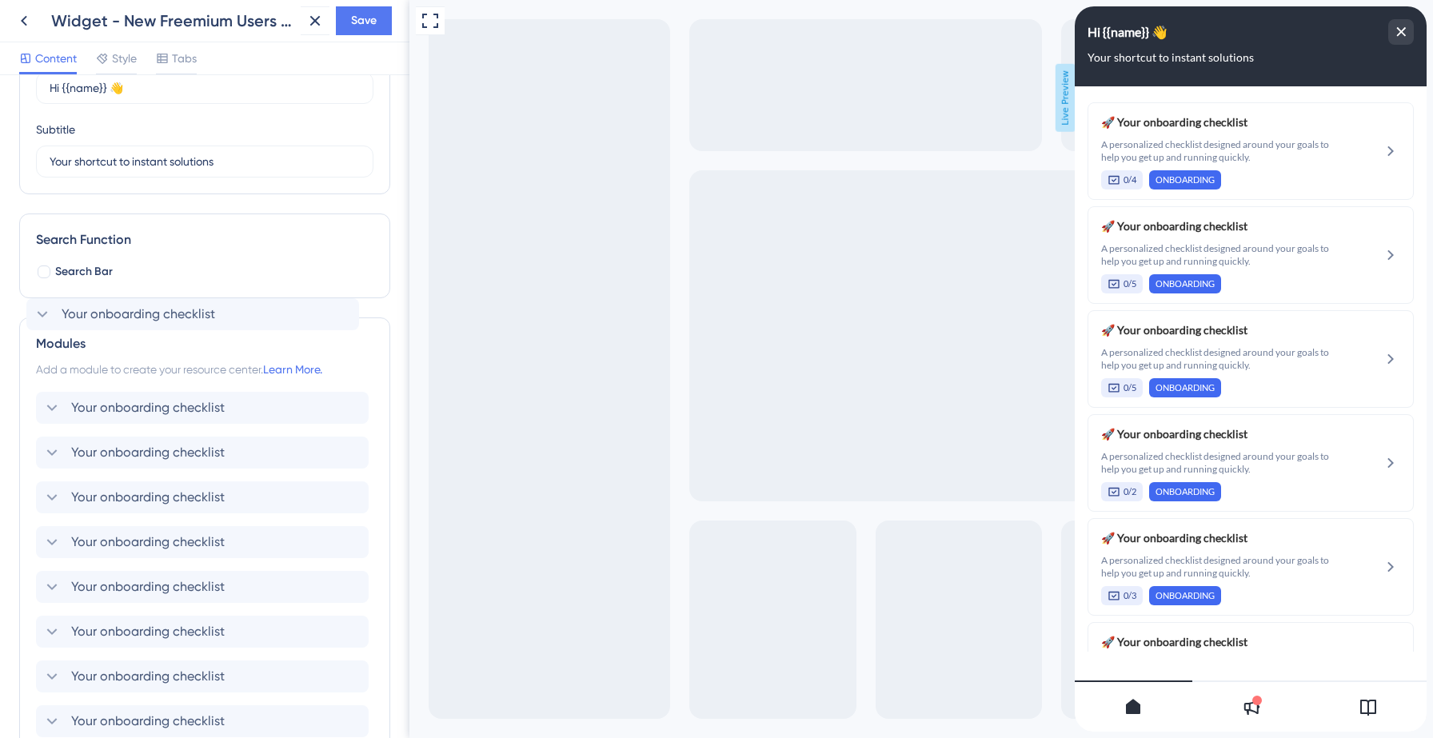
scroll to position [94, 0]
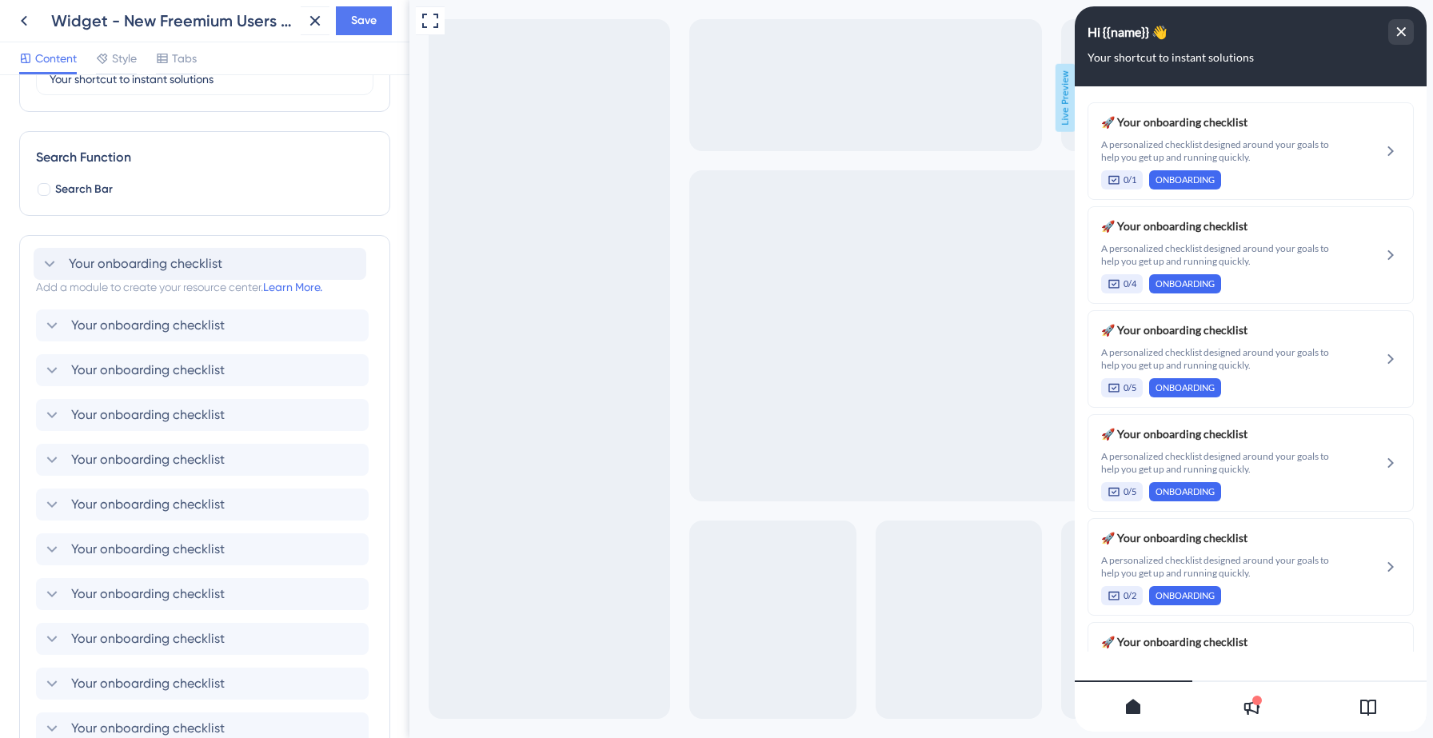
scroll to position [170, 0]
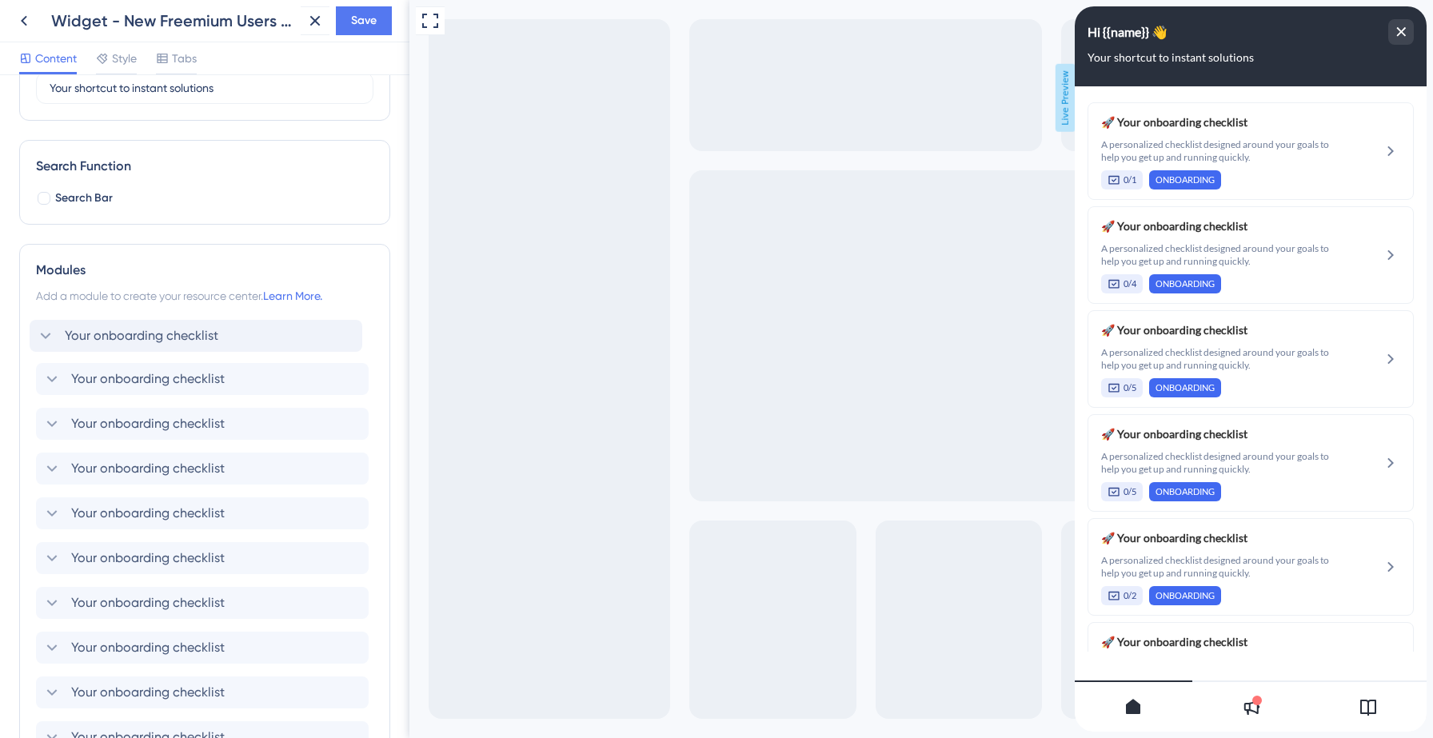
drag, startPoint x: 255, startPoint y: 453, endPoint x: 249, endPoint y: 341, distance: 112.1
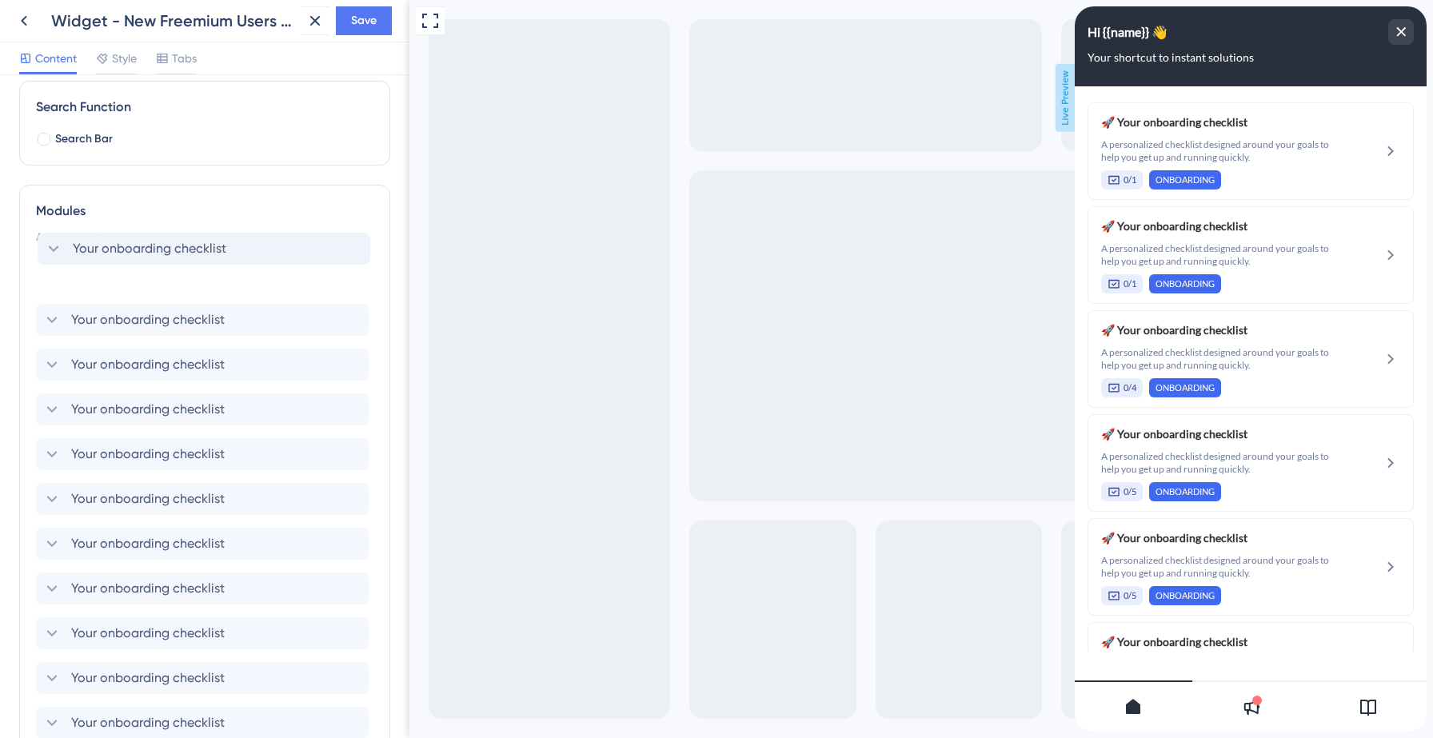
scroll to position [229, 0]
drag, startPoint x: 263, startPoint y: 491, endPoint x: 263, endPoint y: 273, distance: 218.3
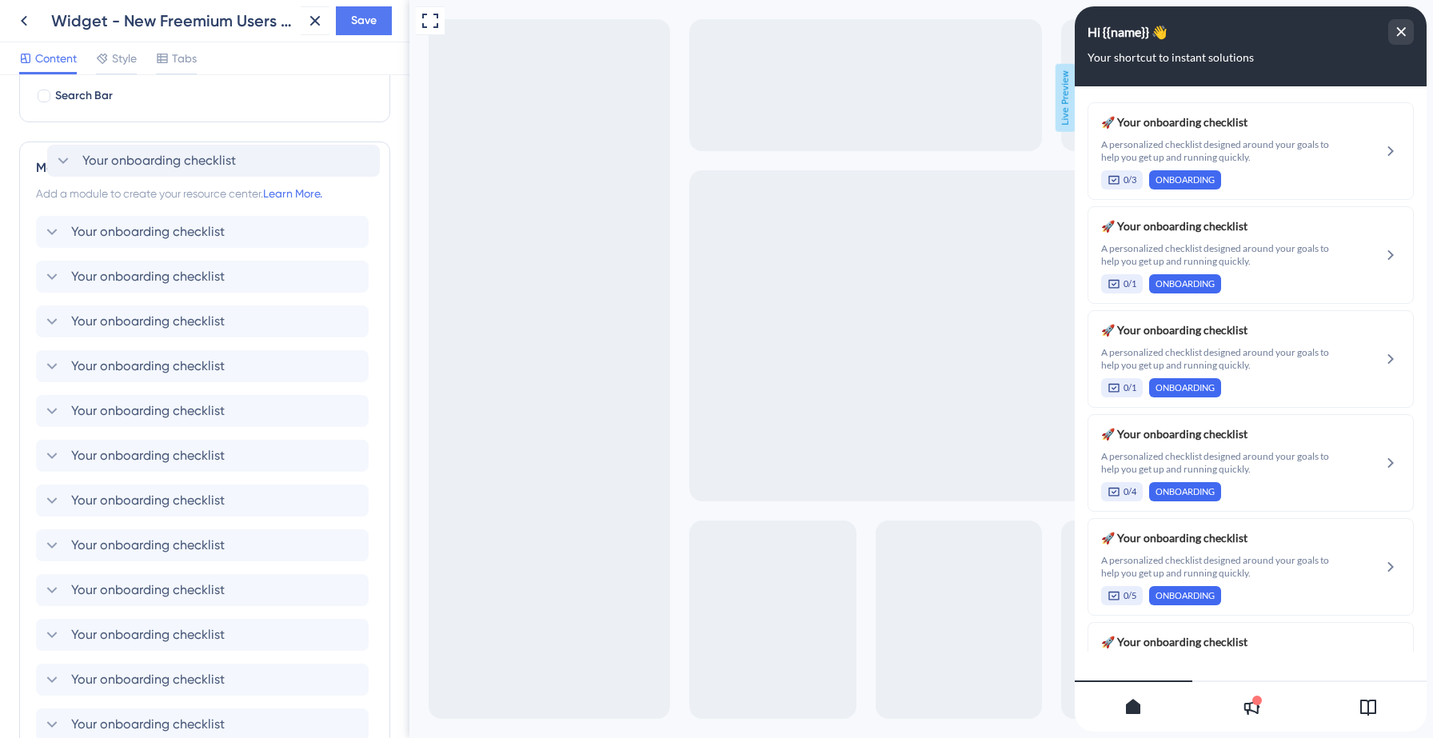
scroll to position [246, 0]
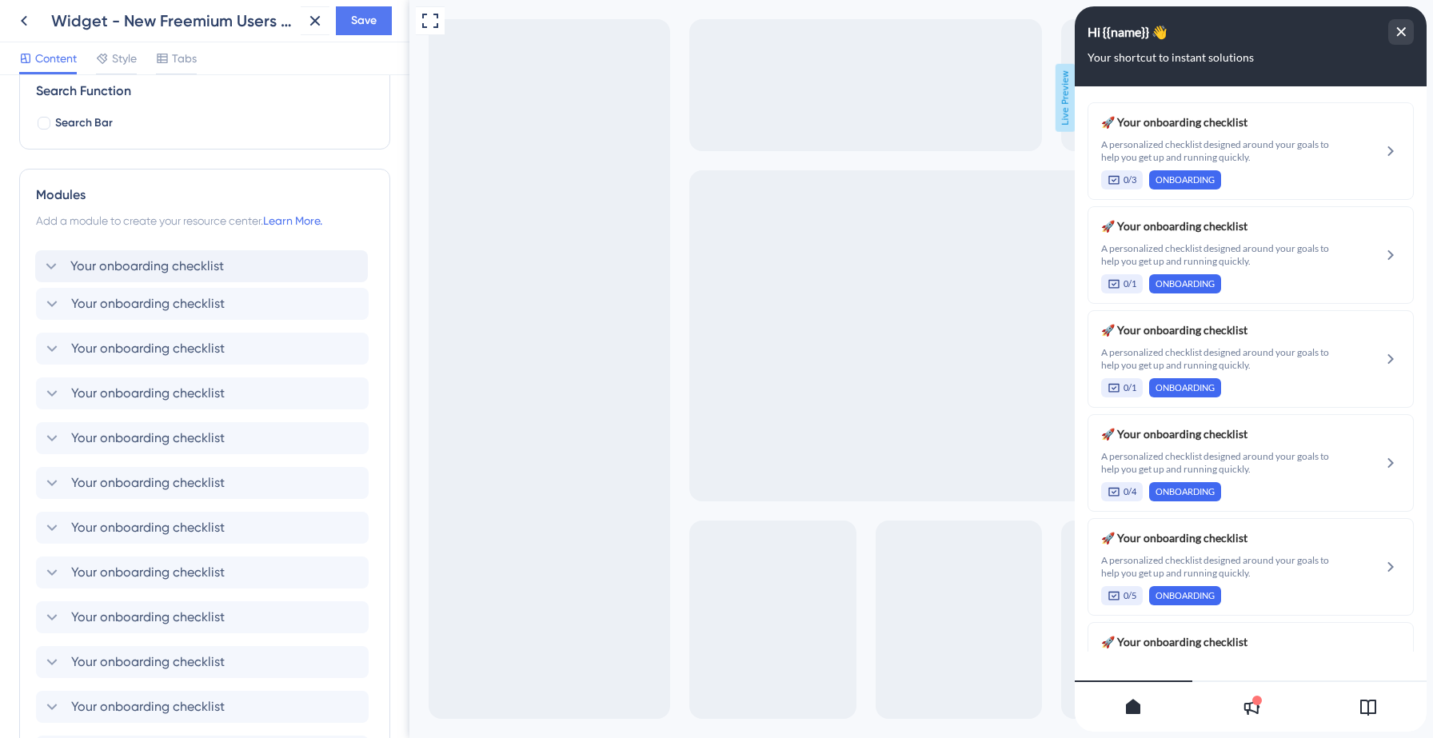
drag, startPoint x: 247, startPoint y: 539, endPoint x: 246, endPoint y: 266, distance: 272.7
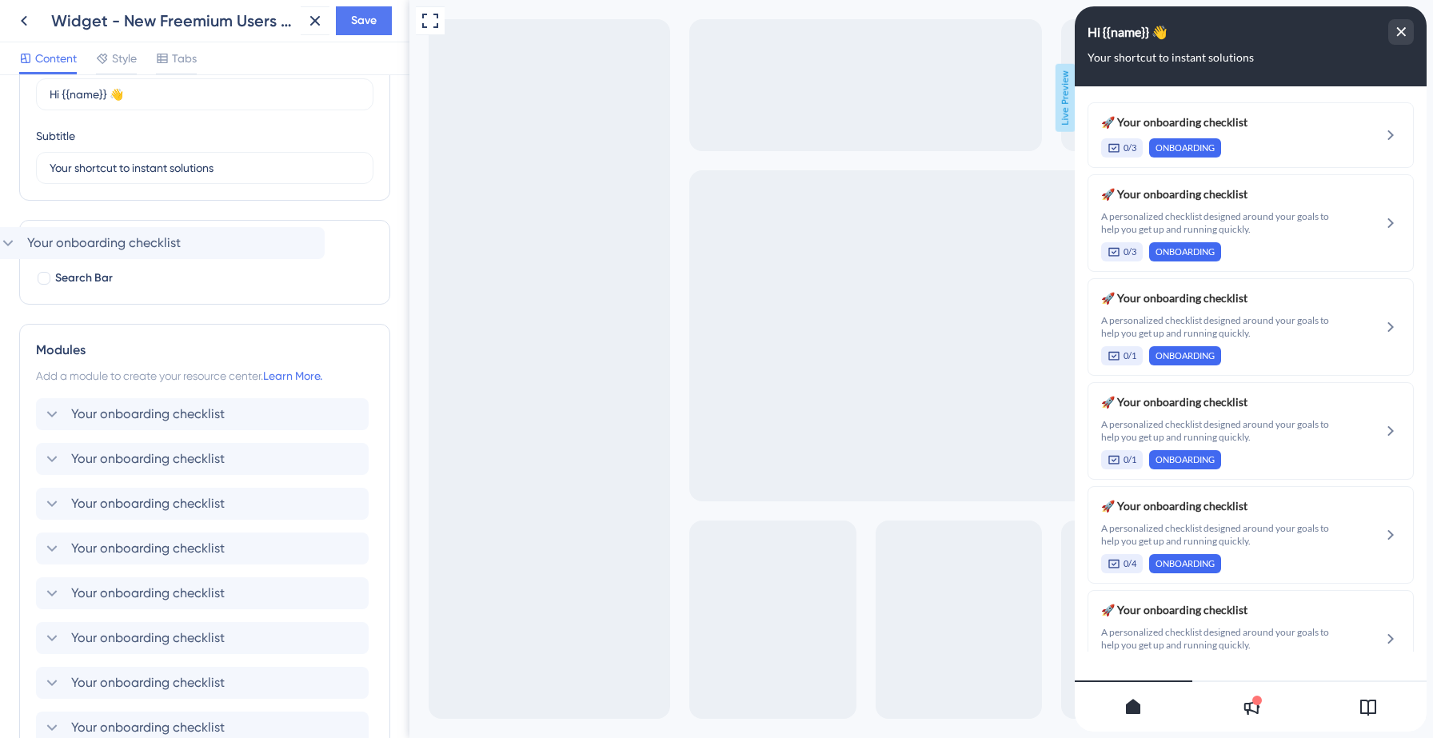
scroll to position [74, 0]
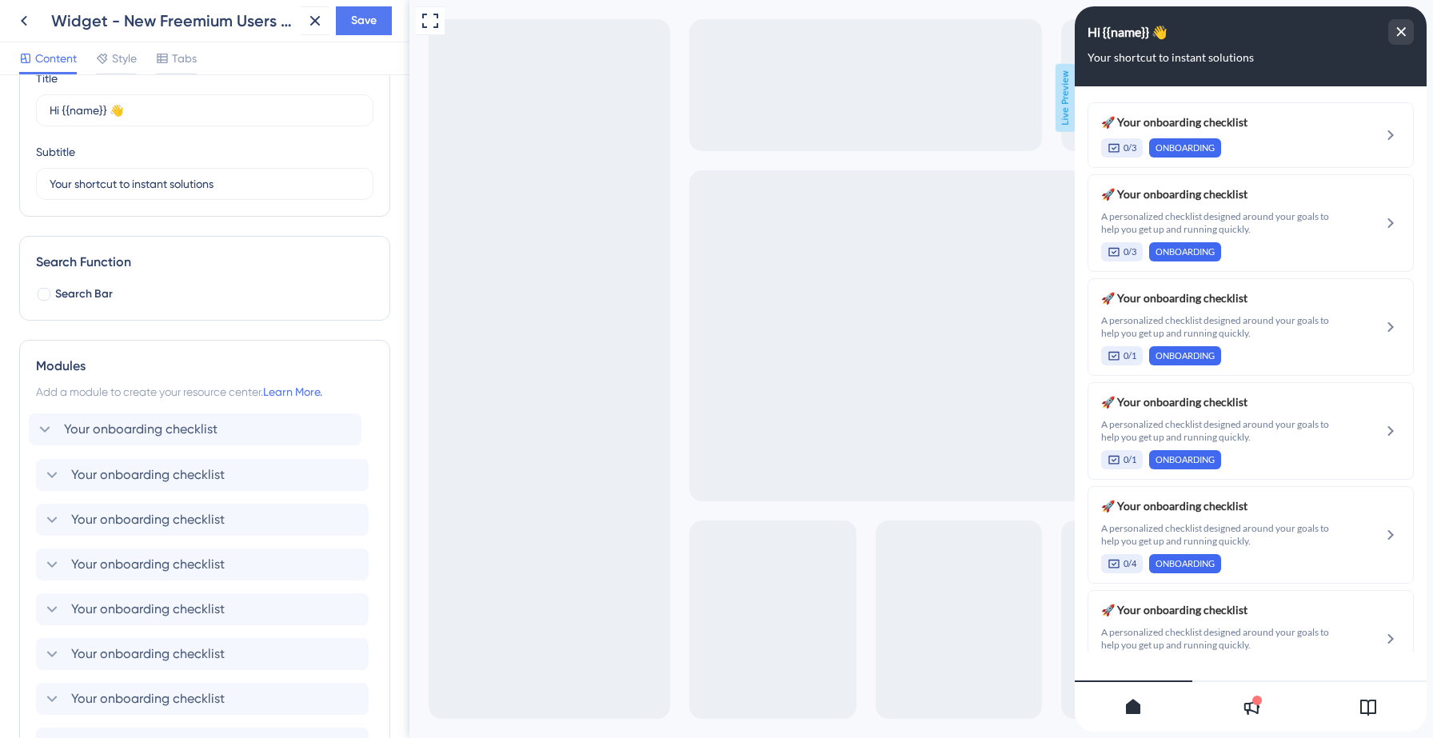
drag, startPoint x: 246, startPoint y: 574, endPoint x: 239, endPoint y: 421, distance: 153.7
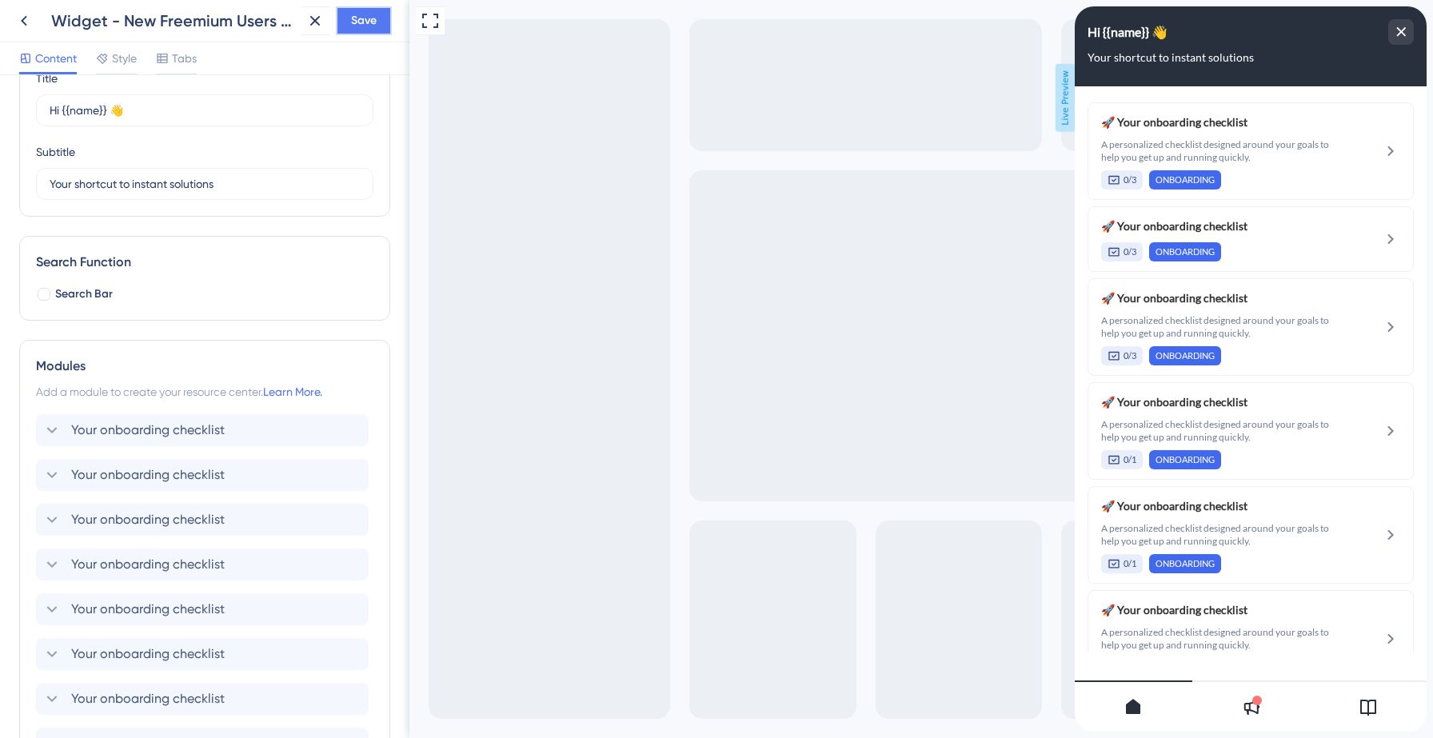
click at [361, 20] on span "Save" at bounding box center [364, 20] width 26 height 19
click at [304, 26] on icon at bounding box center [304, 30] width 16 height 16
click at [22, 17] on icon at bounding box center [23, 20] width 19 height 19
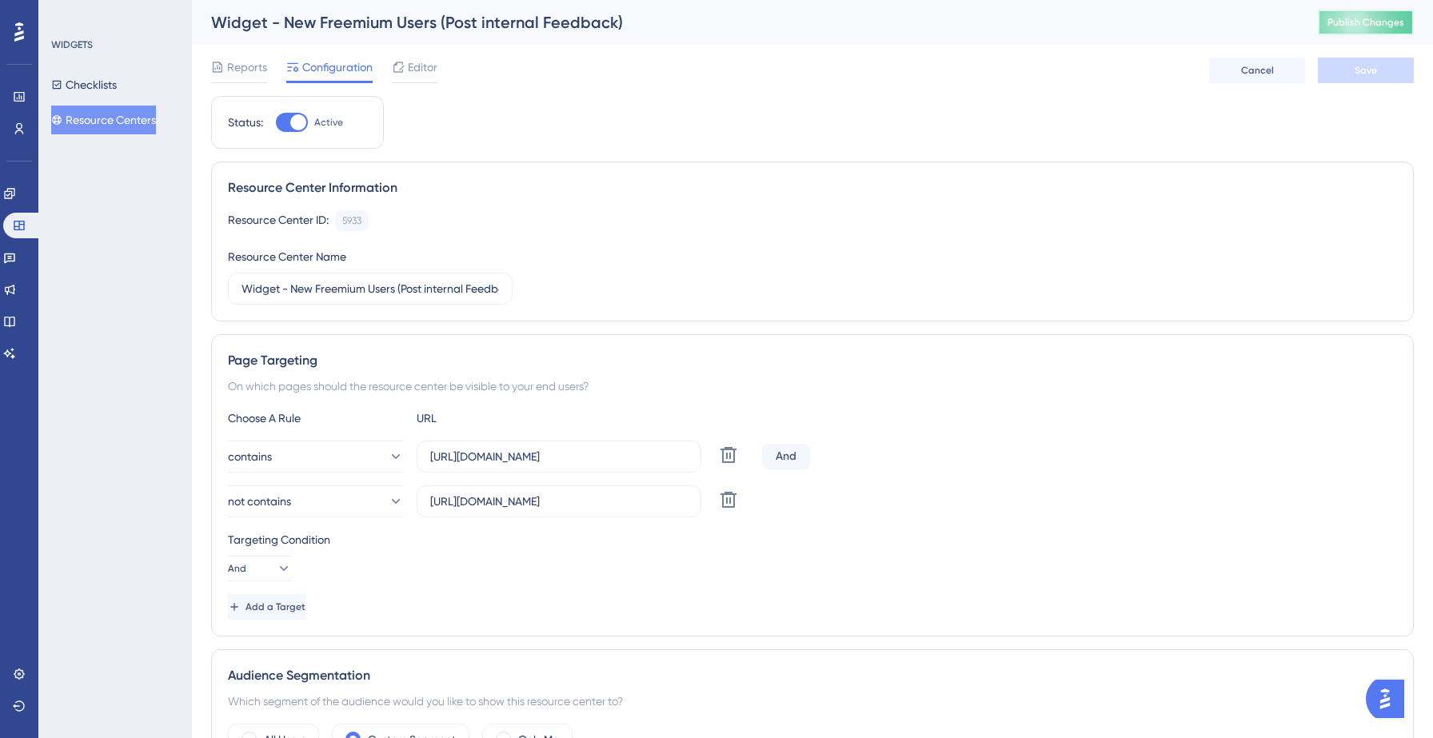
click at [1353, 23] on span "Publish Changes" at bounding box center [1365, 22] width 77 height 13
click at [501, 27] on icon at bounding box center [496, 30] width 16 height 16
click at [820, 136] on div "Status: Active Resource Center Information Resource Center ID: 5933 Copy Resour…" at bounding box center [812, 613] width 1203 height 1035
click at [111, 118] on button "Resource Centers" at bounding box center [103, 120] width 105 height 29
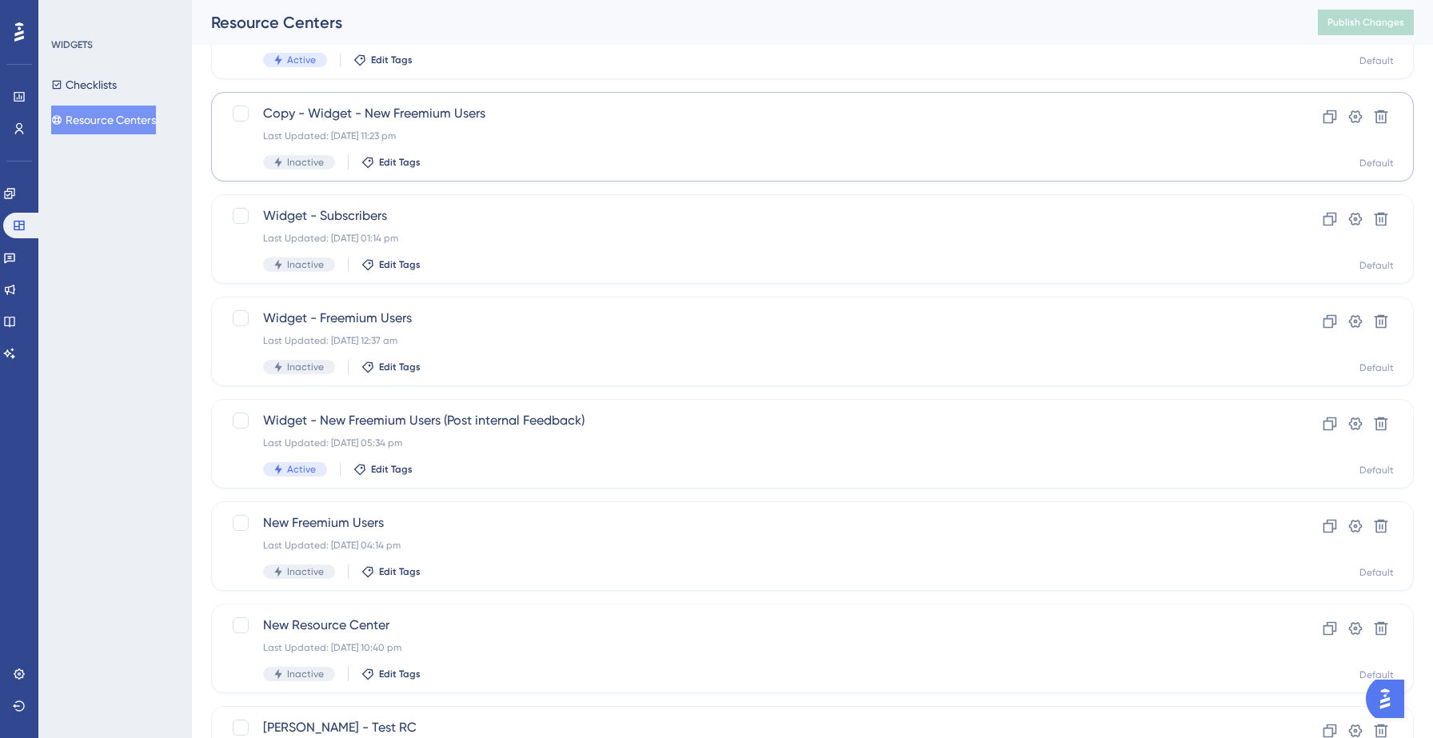
scroll to position [226, 0]
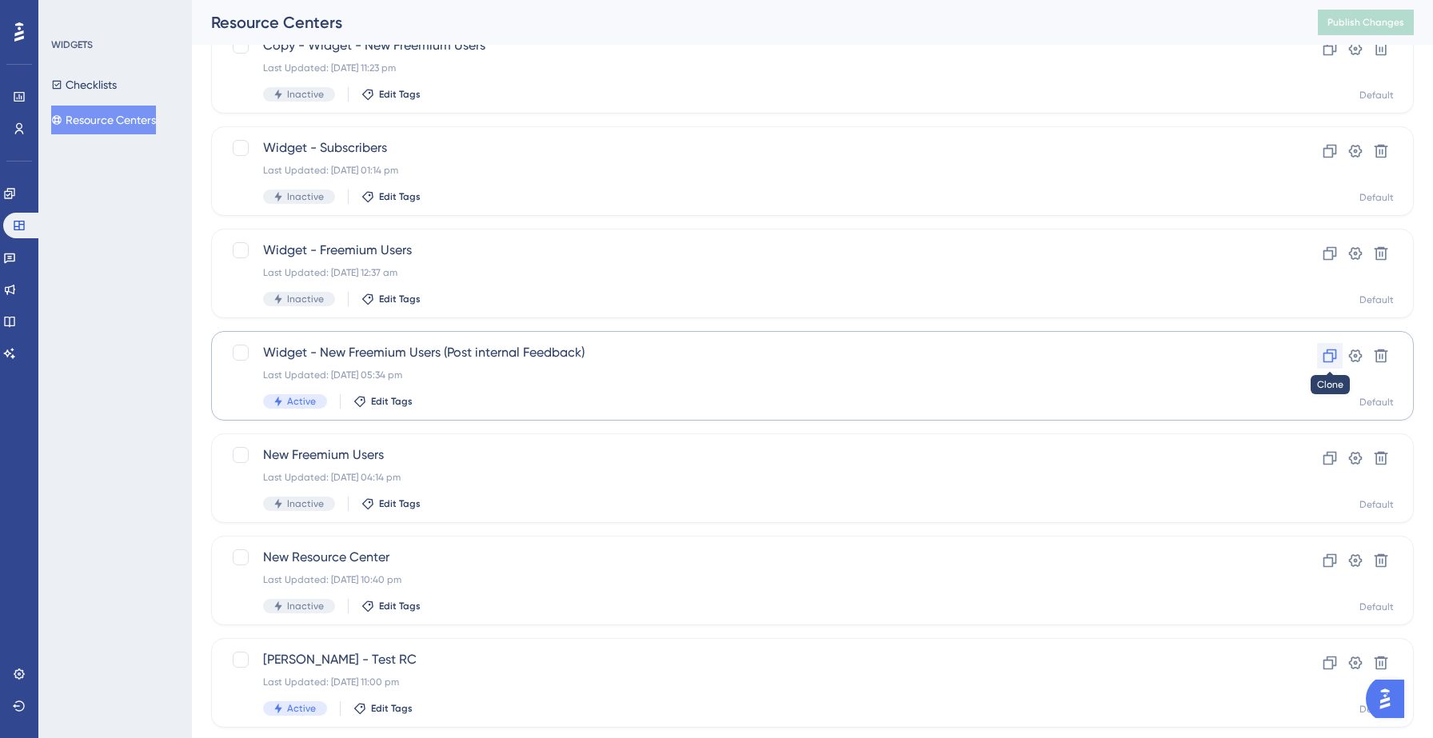
click at [1328, 354] on icon at bounding box center [1330, 356] width 16 height 16
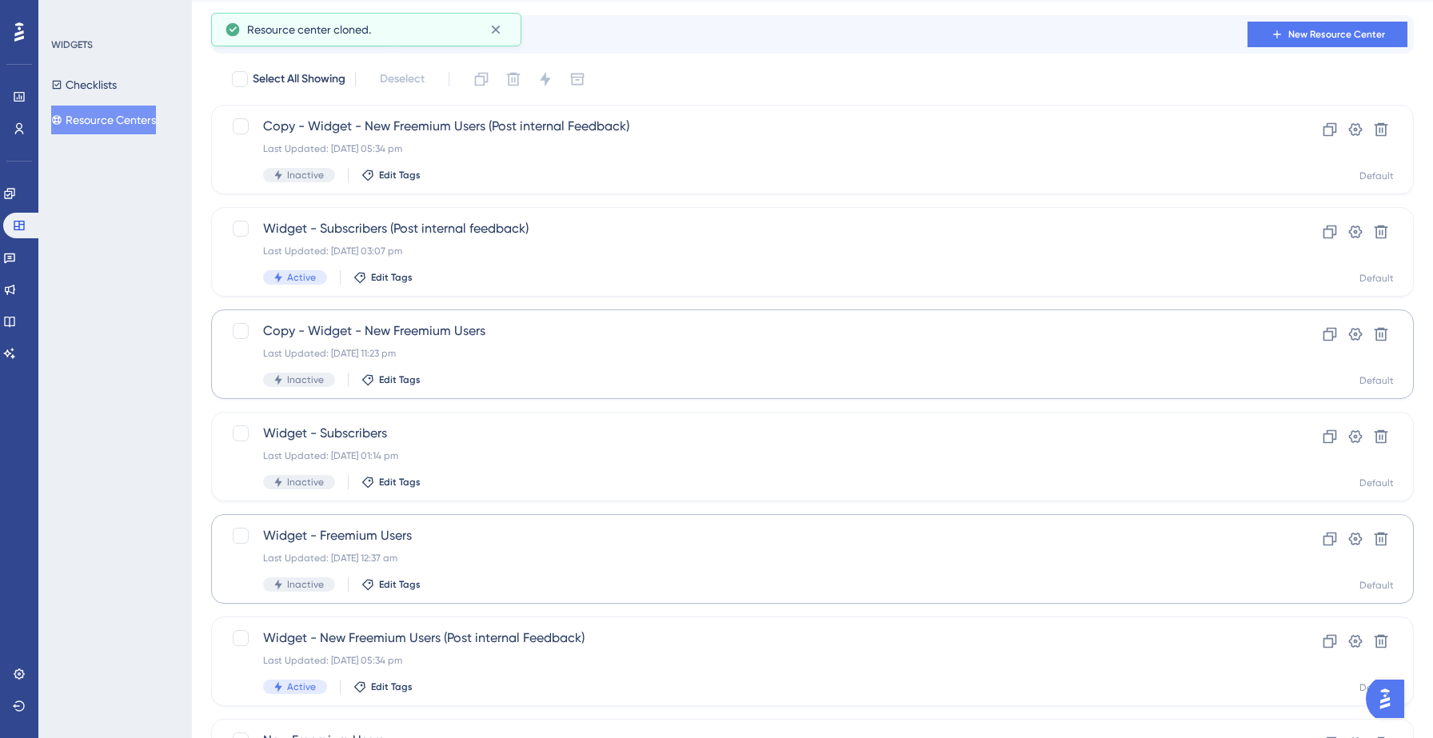
scroll to position [0, 0]
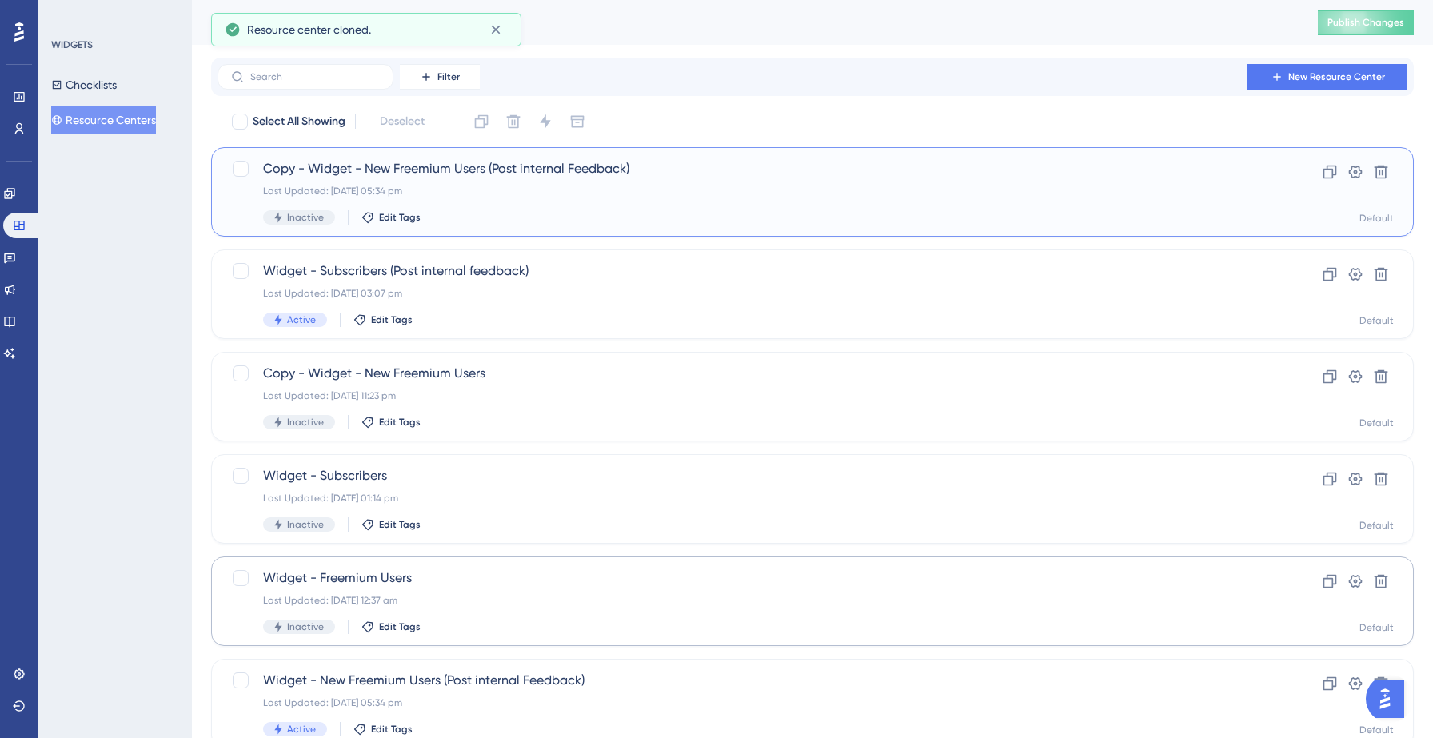
click at [348, 166] on span "Copy - Widget - New Freemium Users (Post internal Feedback)" at bounding box center [748, 168] width 971 height 19
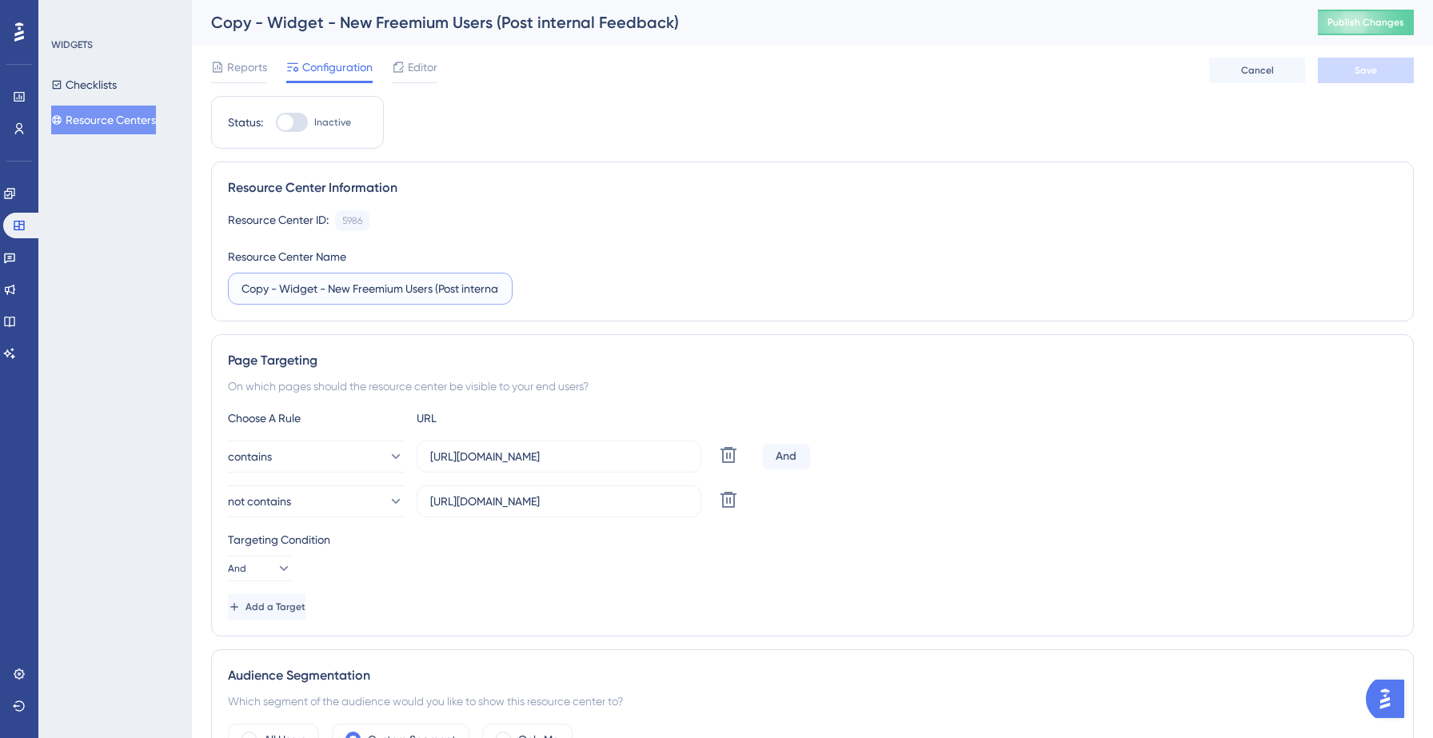
drag, startPoint x: 270, startPoint y: 285, endPoint x: 227, endPoint y: 285, distance: 43.2
click at [228, 285] on label "Copy - Widget - New Freemium Users (Post internal Feedback)" at bounding box center [370, 289] width 285 height 32
type input "Backup - Widget - New Freemium Users (Post internal Feedback)"
click at [1346, 66] on button "Save" at bounding box center [1366, 71] width 96 height 26
click at [1349, 22] on span "Publish Changes" at bounding box center [1365, 22] width 77 height 13
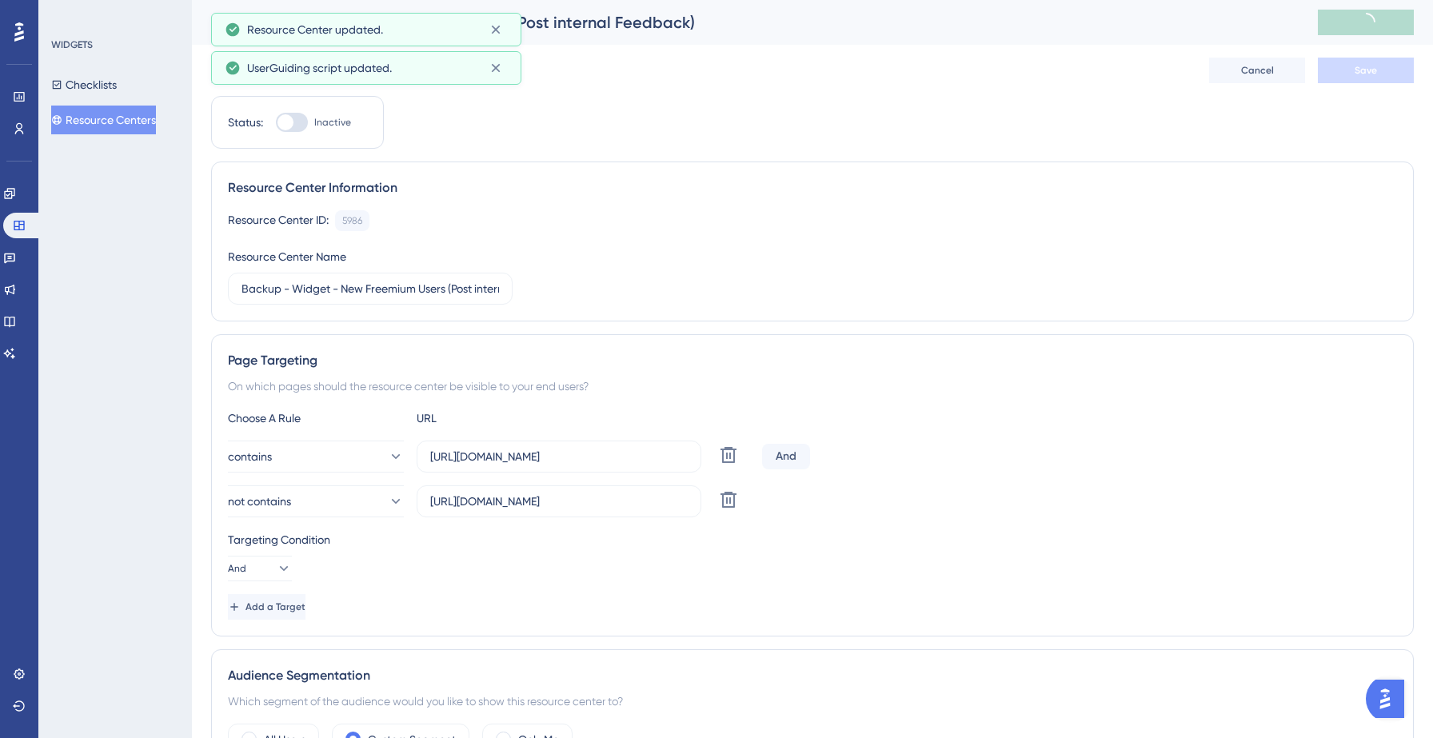
click at [132, 123] on button "Resource Centers" at bounding box center [103, 120] width 105 height 29
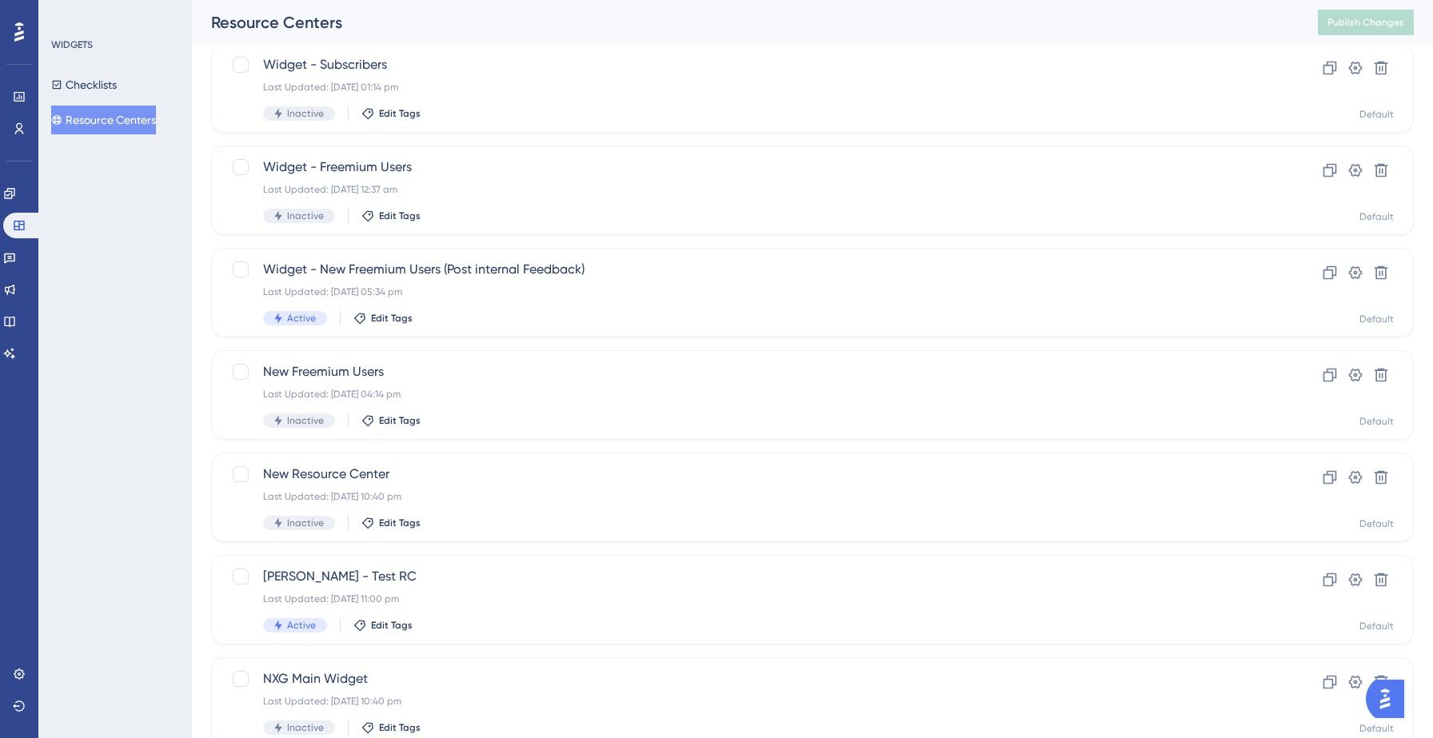
scroll to position [471, 0]
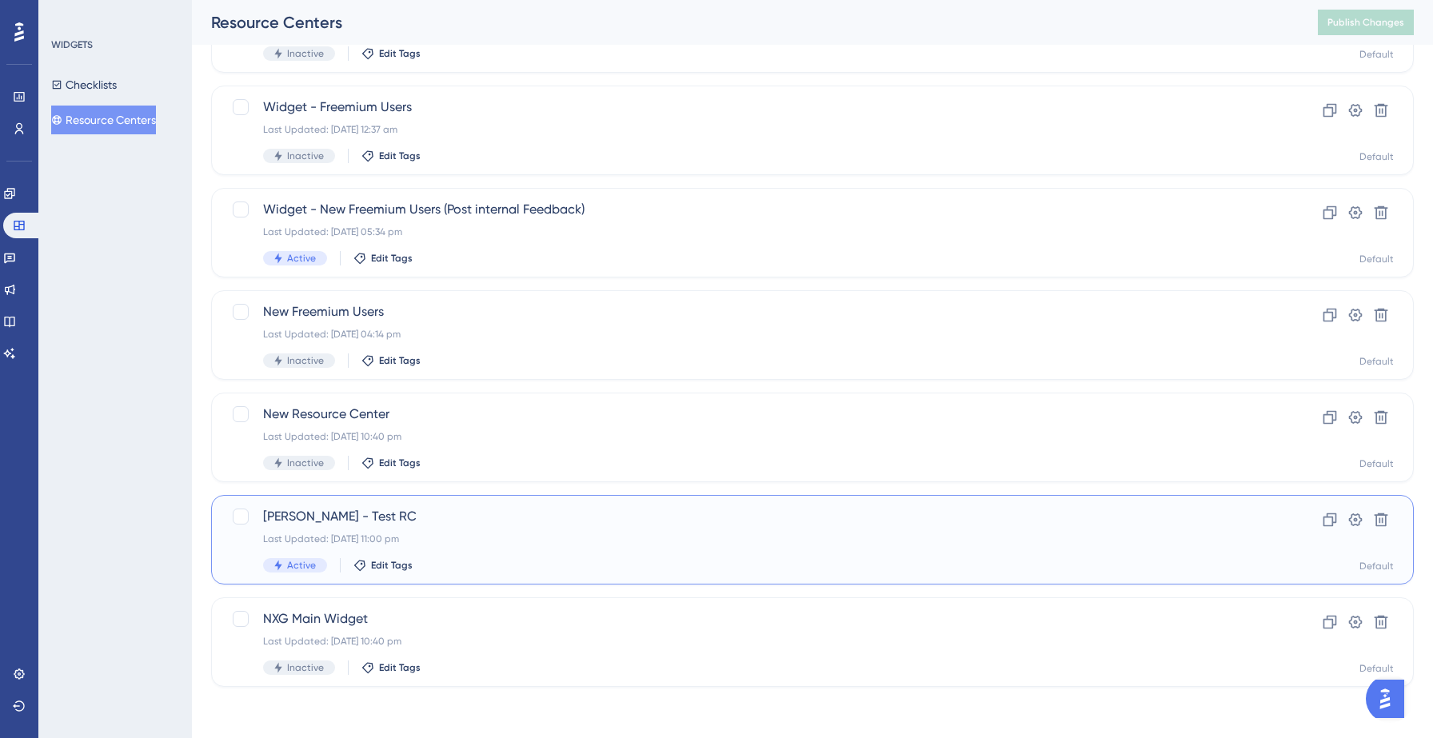
click at [515, 529] on div "Himanshu - Test RC Last Updated: 15 Sept 2025 11:00 pm Active Edit Tags" at bounding box center [748, 540] width 971 height 66
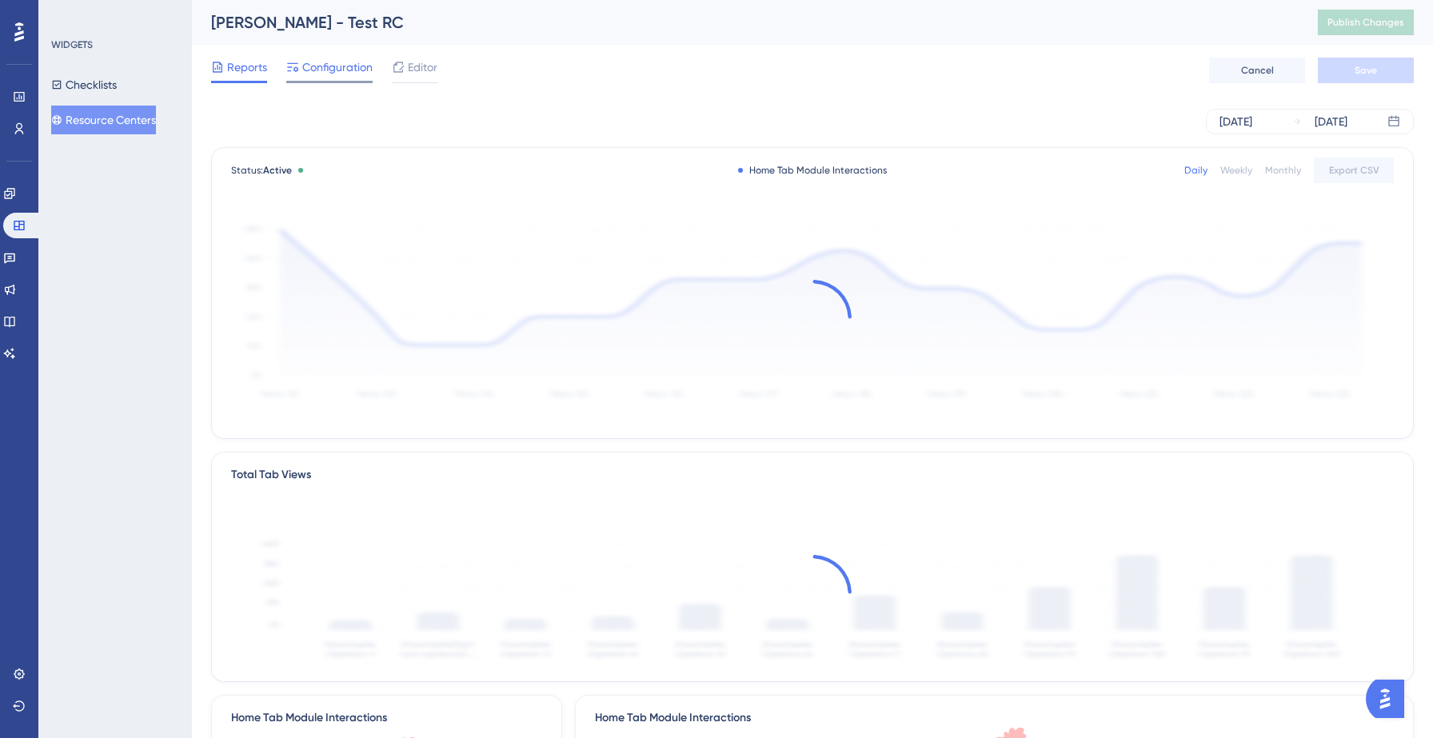
click at [337, 60] on span "Configuration" at bounding box center [337, 67] width 70 height 19
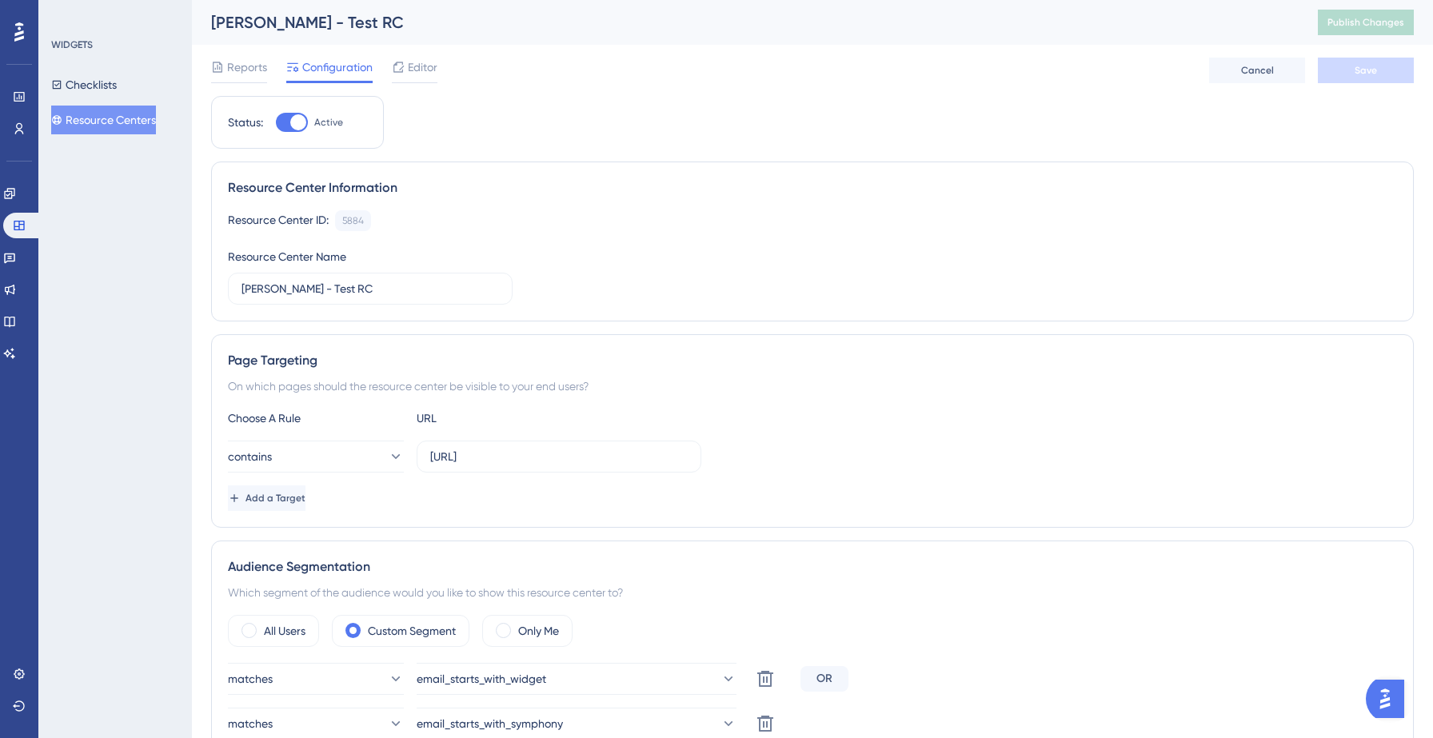
click at [123, 120] on button "Resource Centers" at bounding box center [103, 120] width 105 height 29
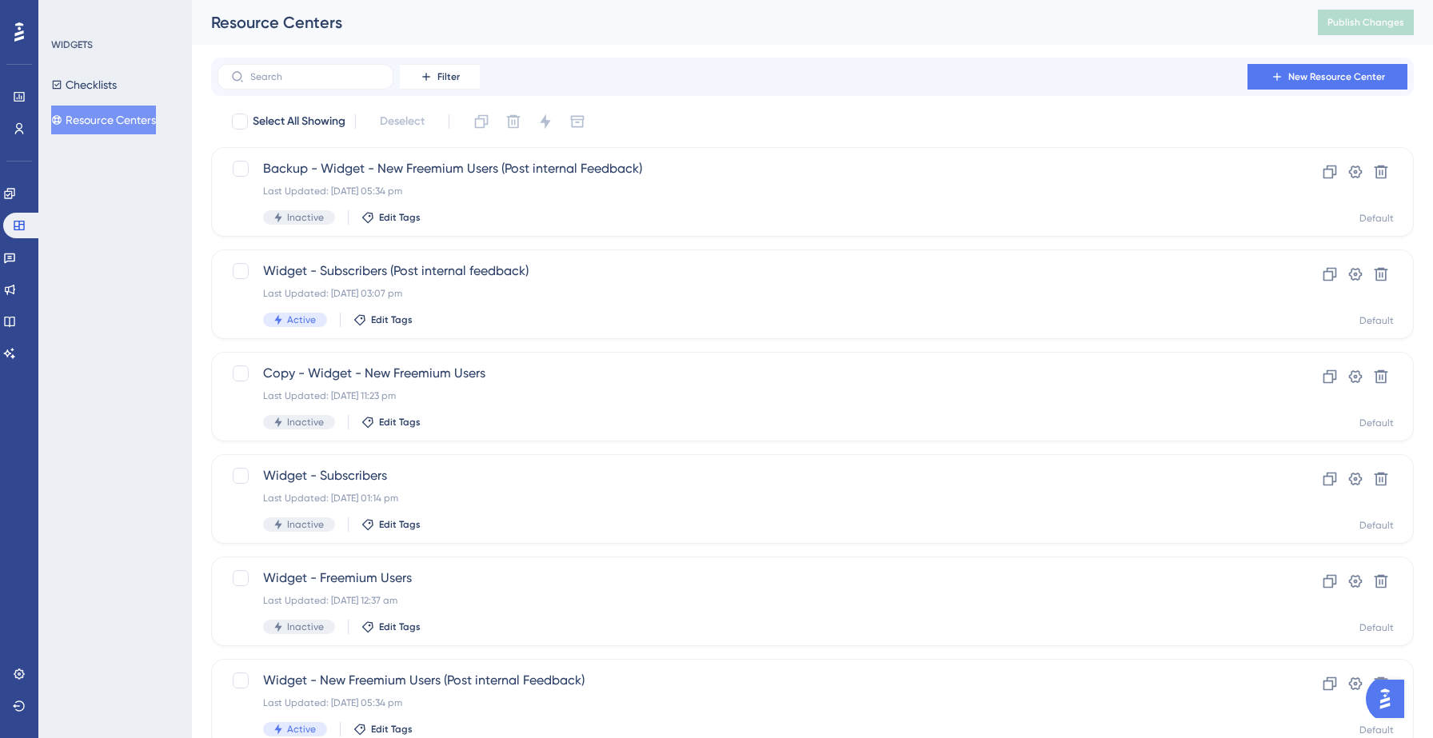
click at [102, 121] on button "Resource Centers" at bounding box center [103, 120] width 105 height 29
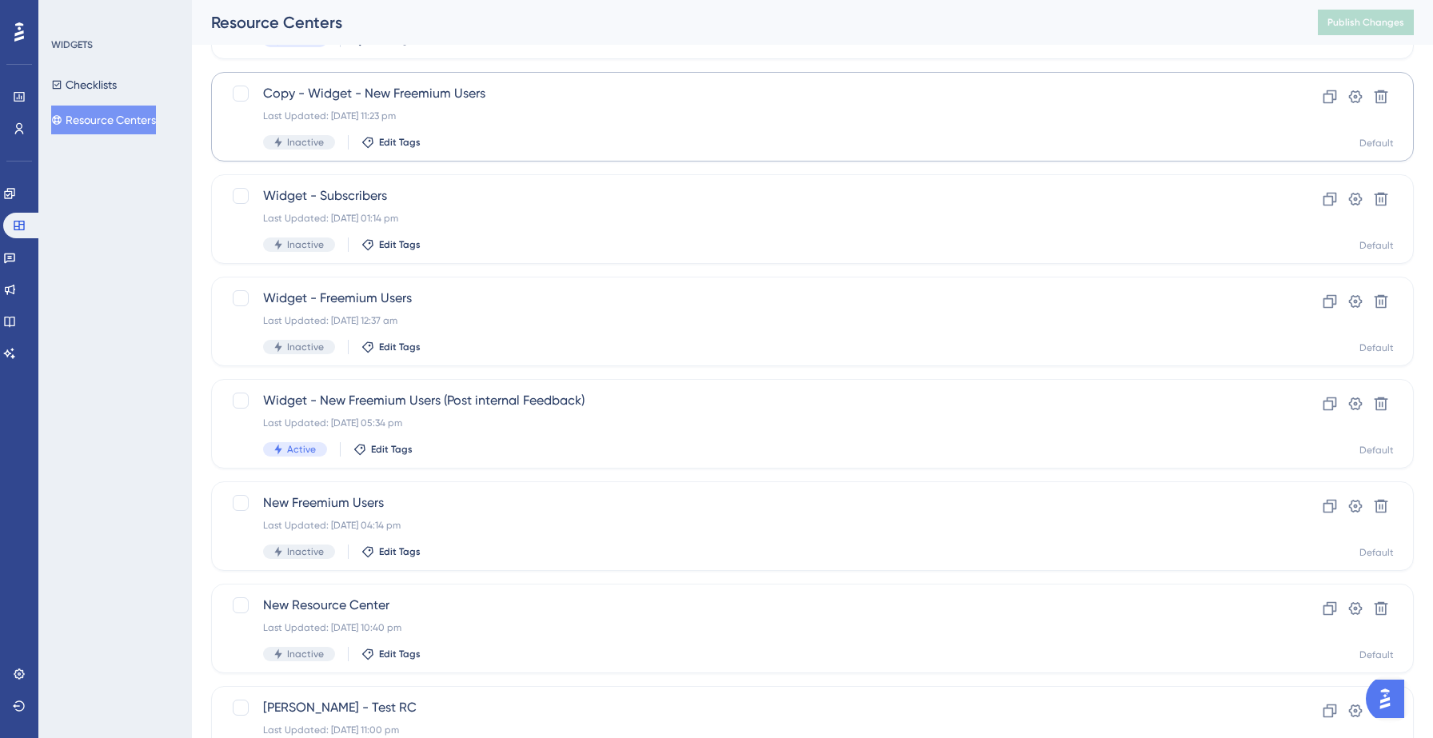
scroll to position [471, 0]
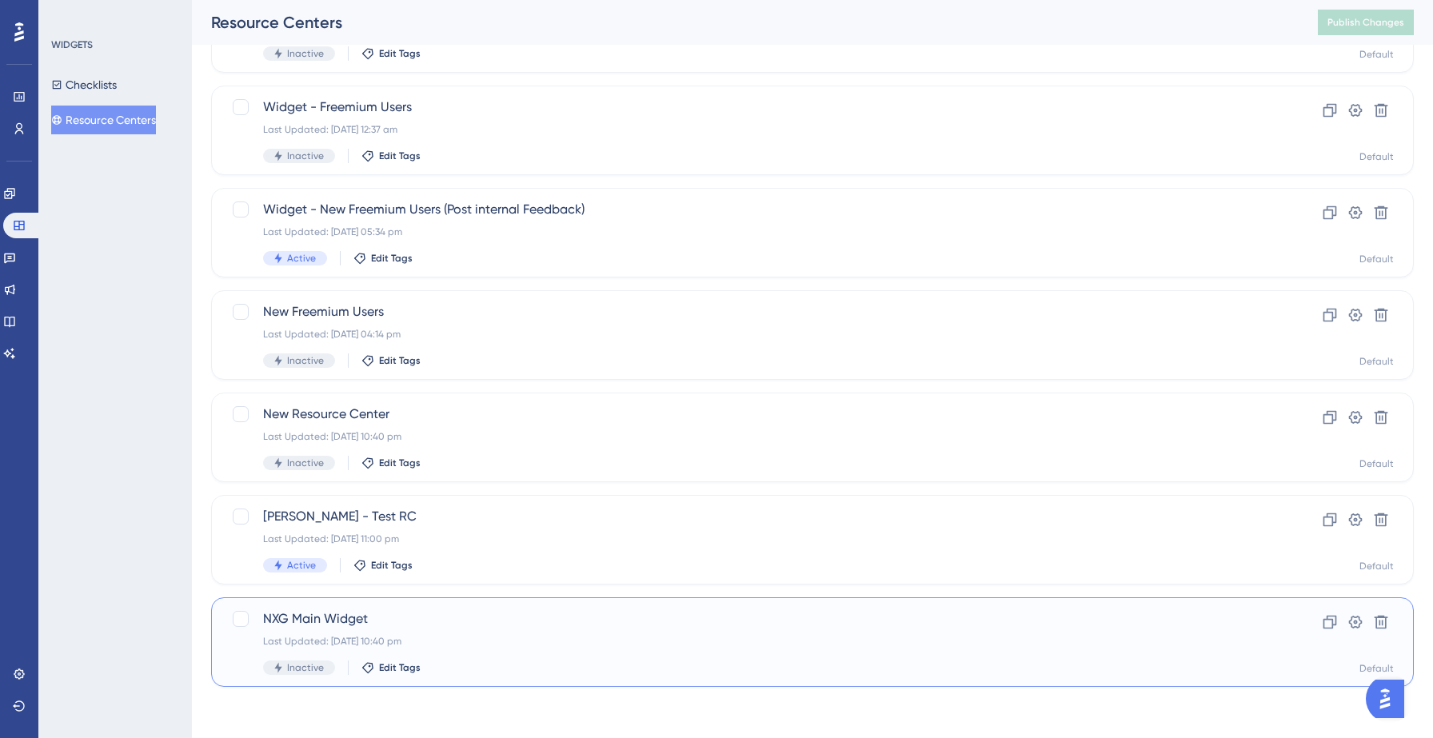
click at [457, 614] on span "NXG Main Widget" at bounding box center [748, 618] width 971 height 19
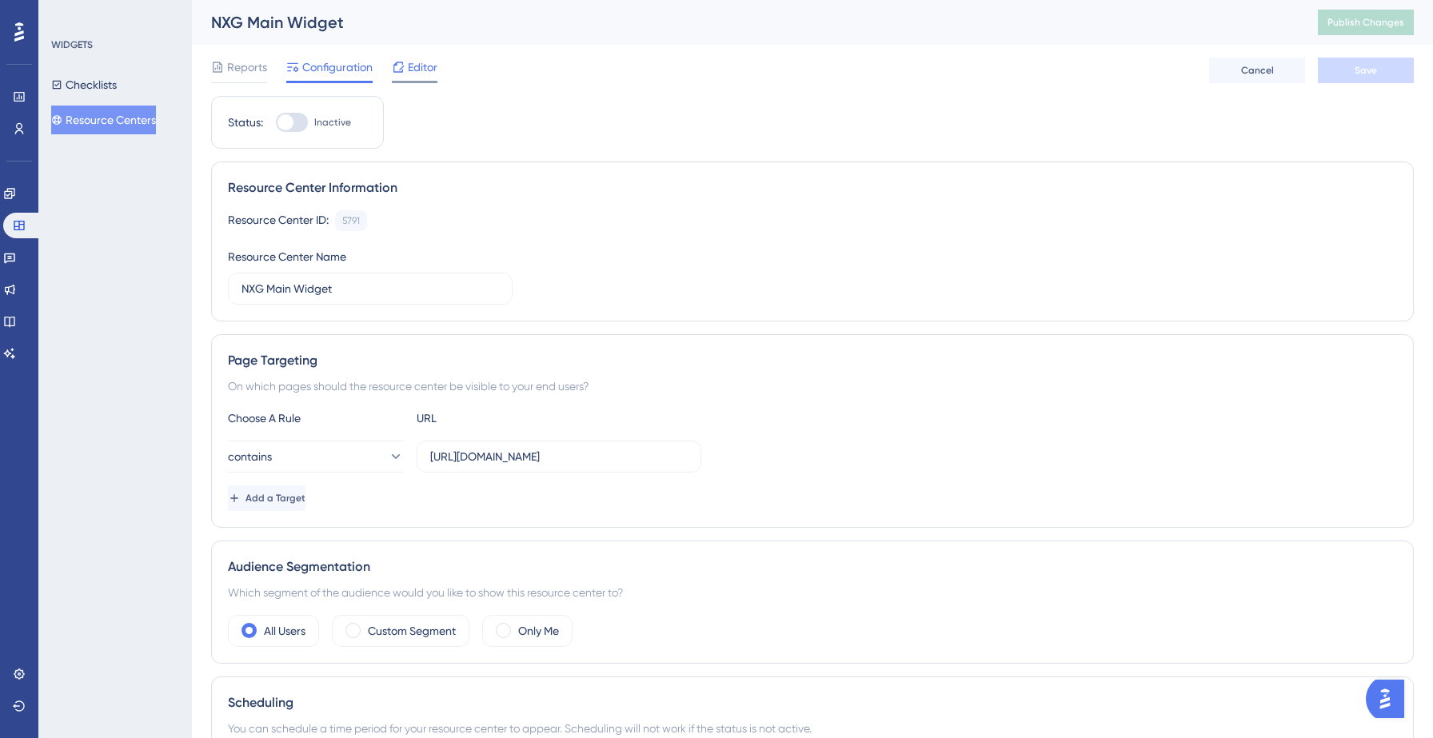
click at [426, 74] on span "Editor" at bounding box center [423, 67] width 30 height 19
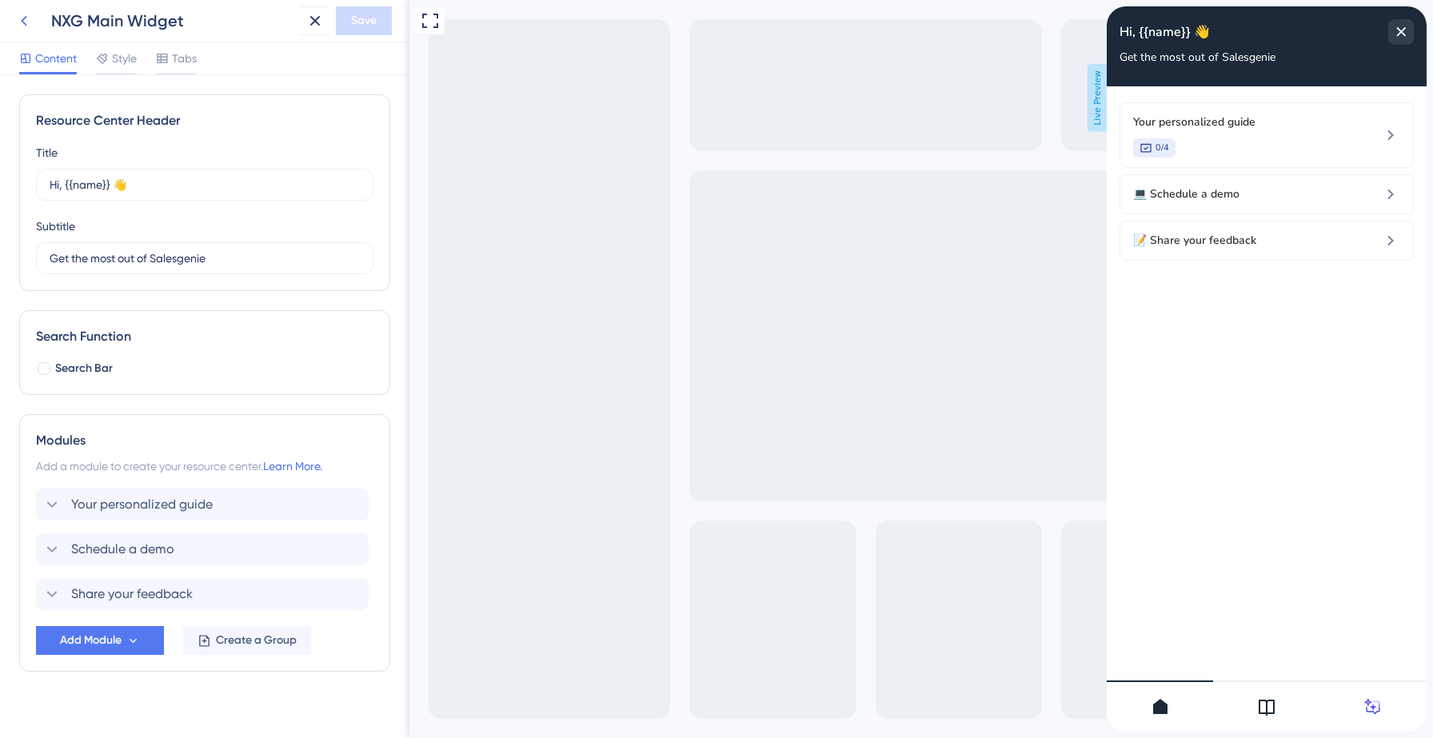
click at [22, 24] on icon at bounding box center [23, 20] width 19 height 19
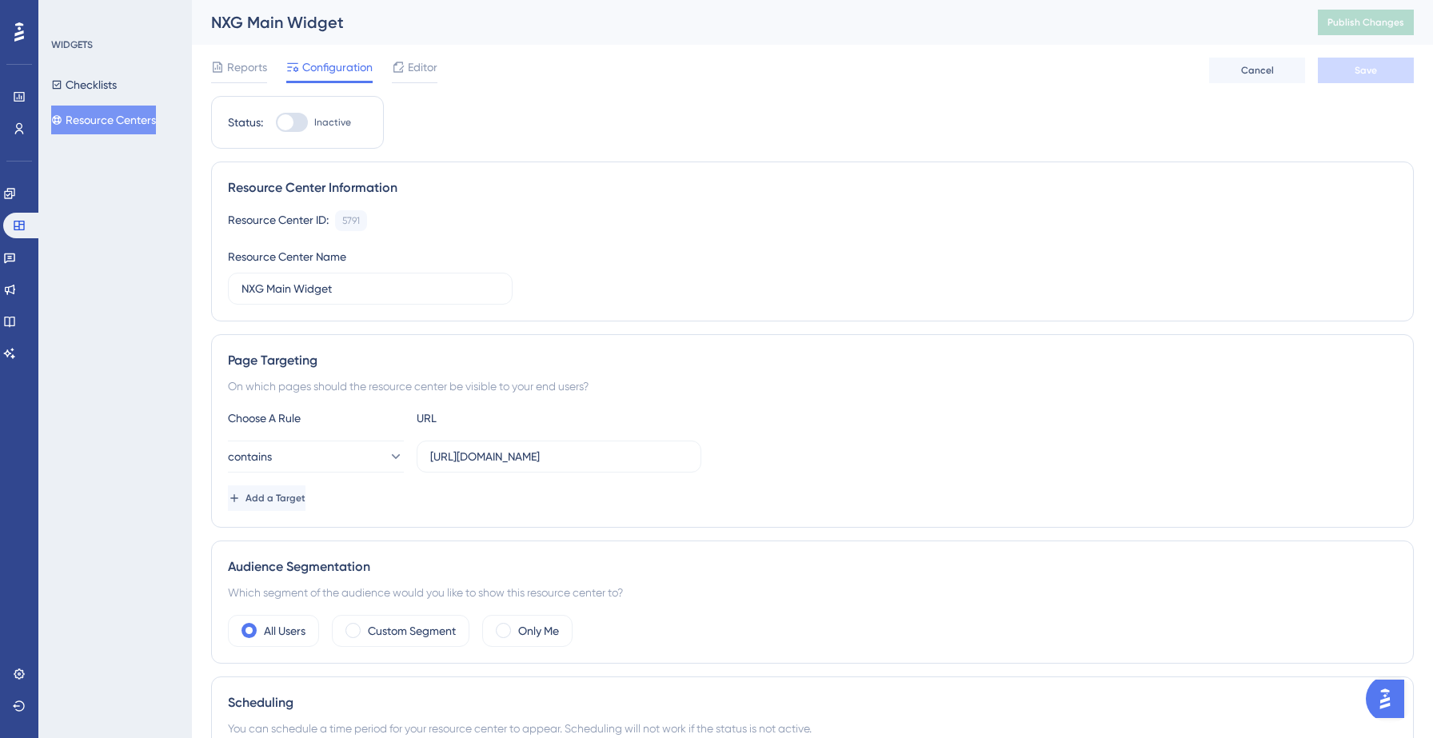
click at [132, 115] on button "Resource Centers" at bounding box center [103, 120] width 105 height 29
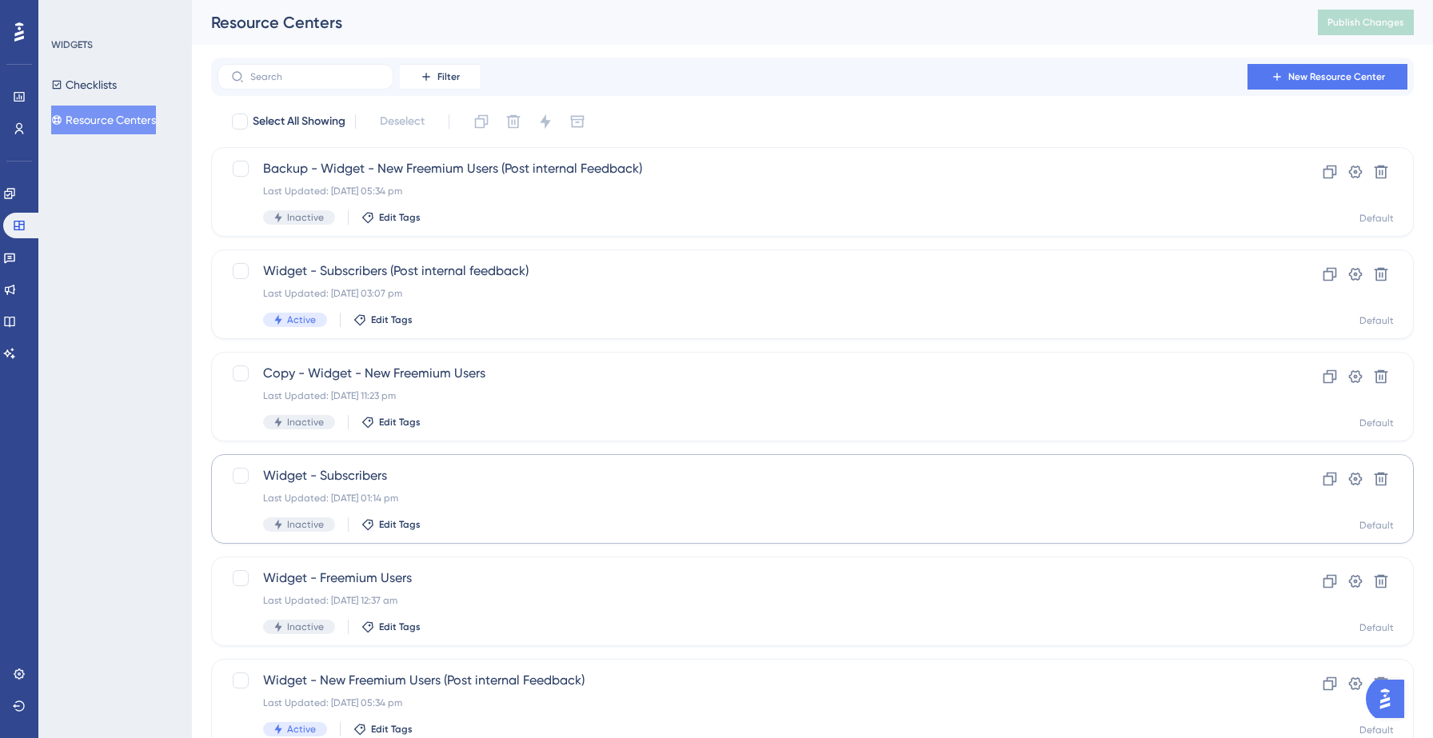
scroll to position [471, 0]
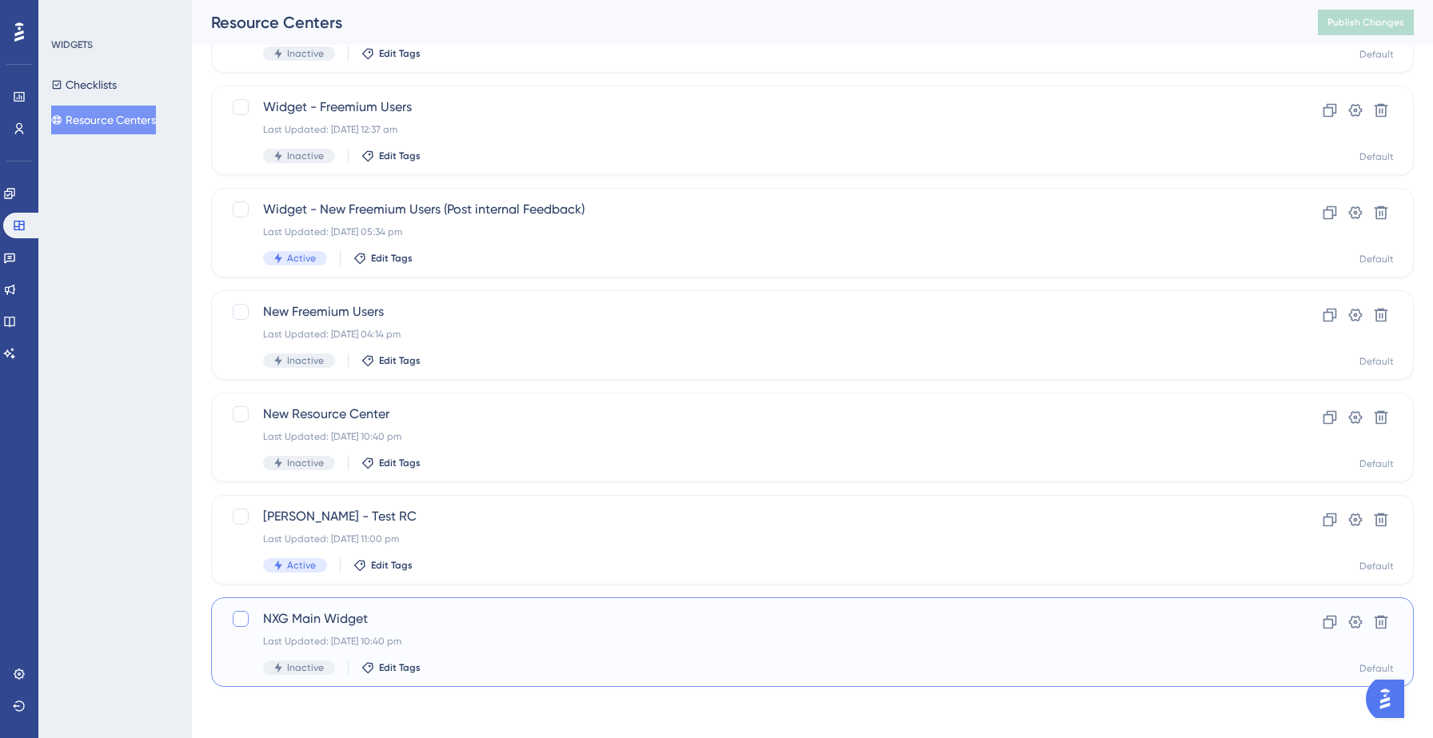
click at [243, 622] on div at bounding box center [241, 619] width 16 height 16
checkbox input "true"
click at [1383, 625] on icon at bounding box center [1382, 623] width 14 height 14
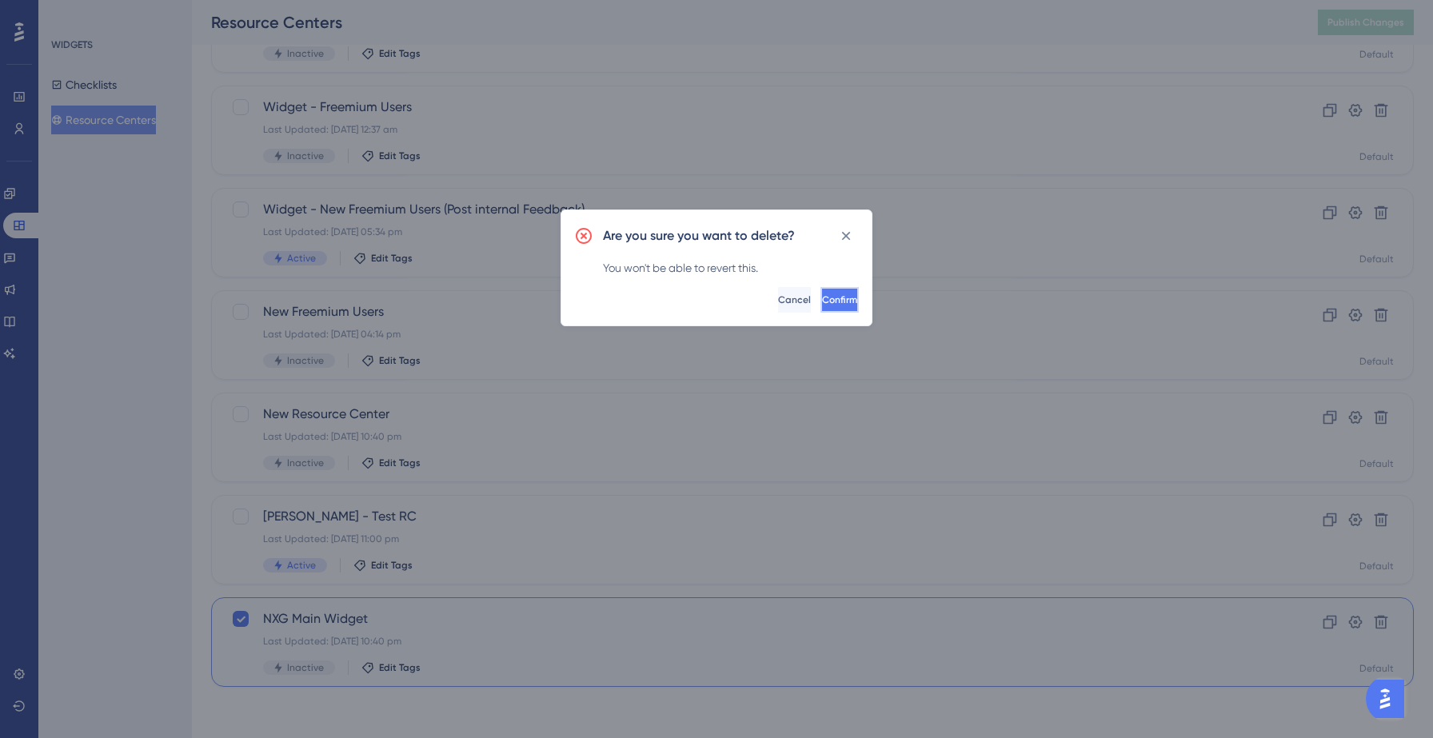
click at [820, 302] on button "Confirm" at bounding box center [839, 300] width 38 height 26
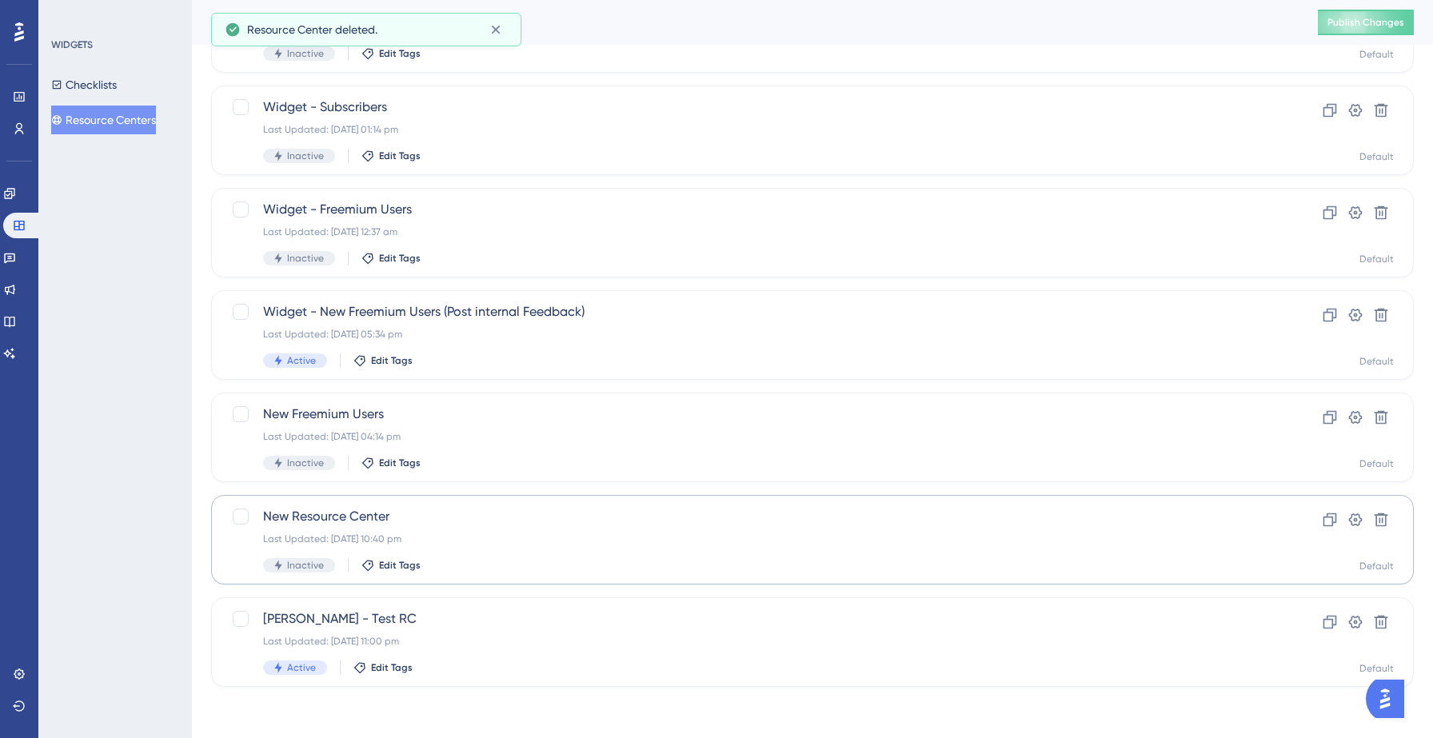
scroll to position [369, 0]
click at [292, 517] on span "New Resource Center" at bounding box center [748, 516] width 971 height 19
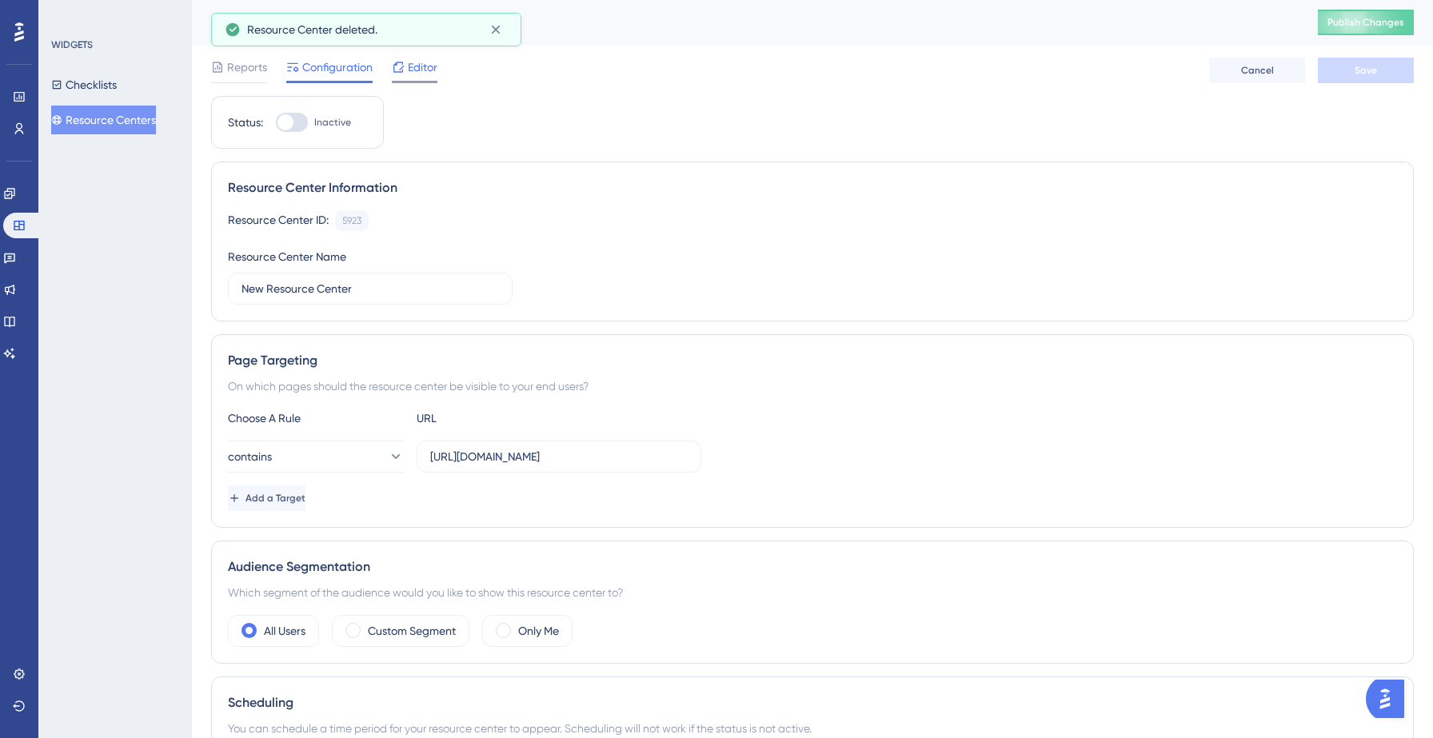
click at [414, 77] on div "Editor" at bounding box center [415, 71] width 46 height 26
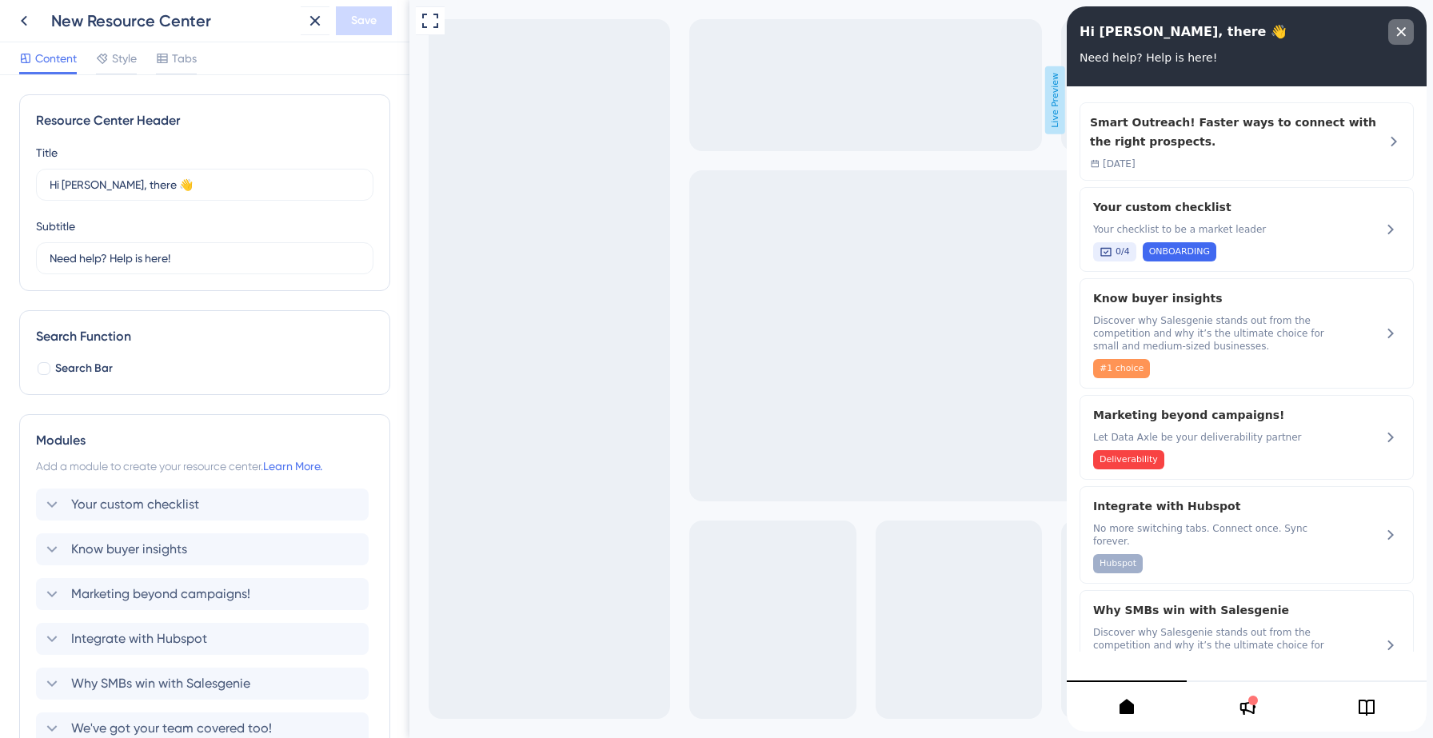
click at [1392, 34] on div "close resource center" at bounding box center [1401, 32] width 26 height 26
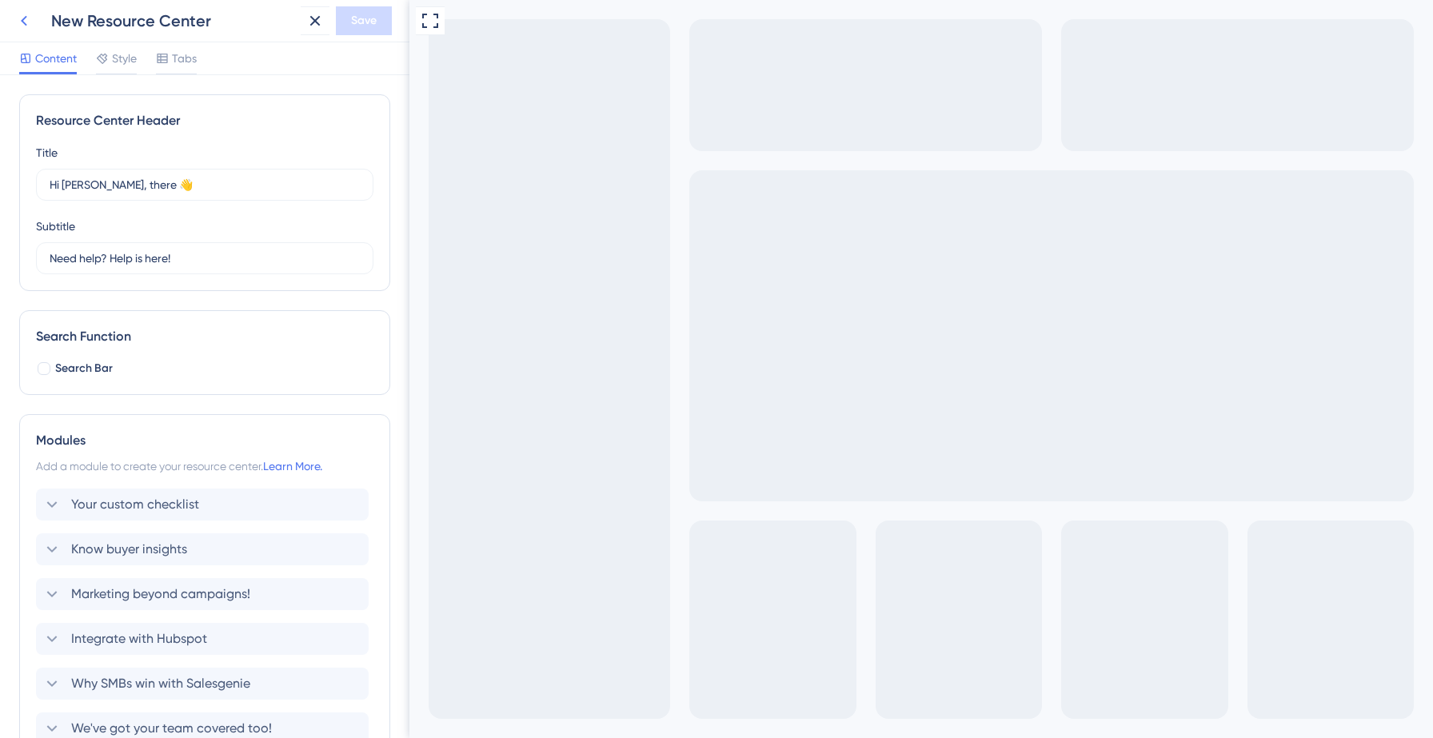
click at [19, 23] on icon at bounding box center [23, 20] width 19 height 19
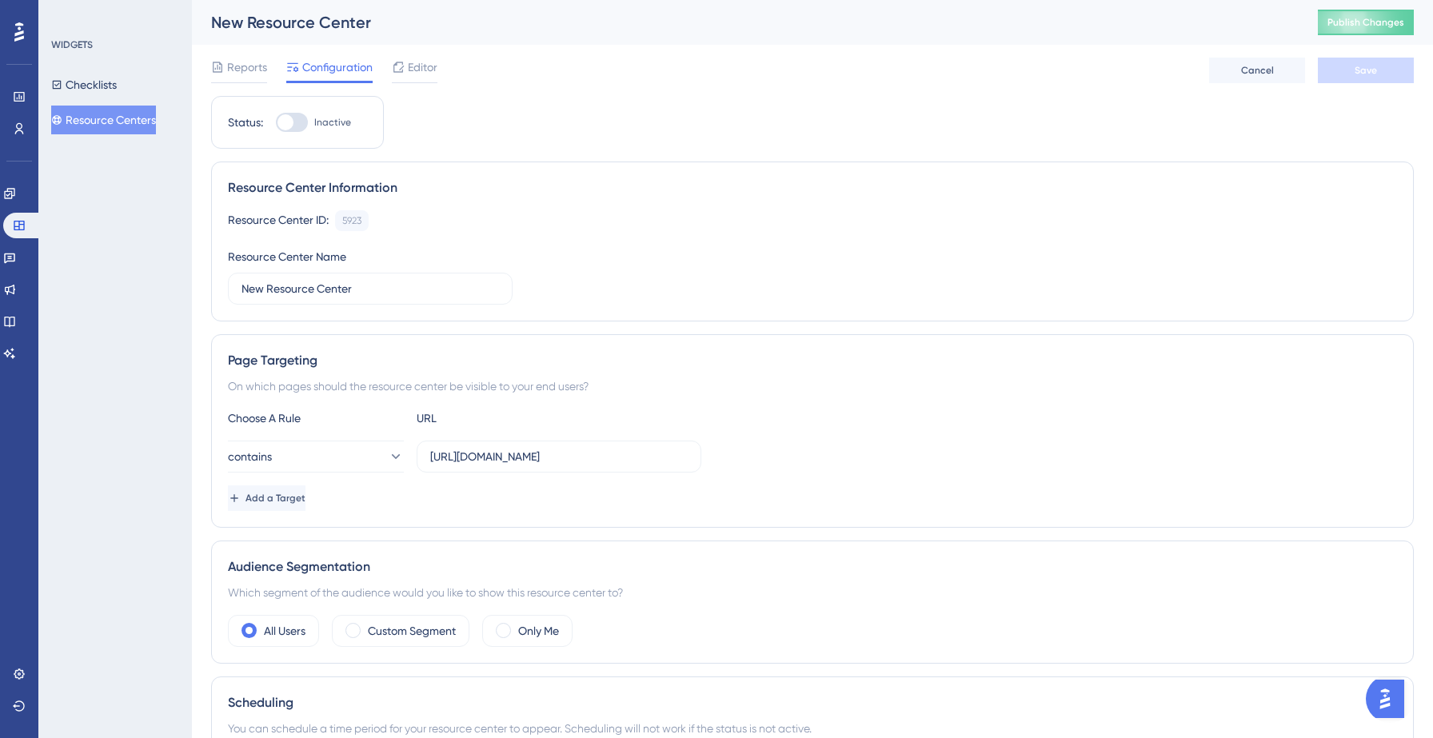
click at [120, 126] on button "Resource Centers" at bounding box center [103, 120] width 105 height 29
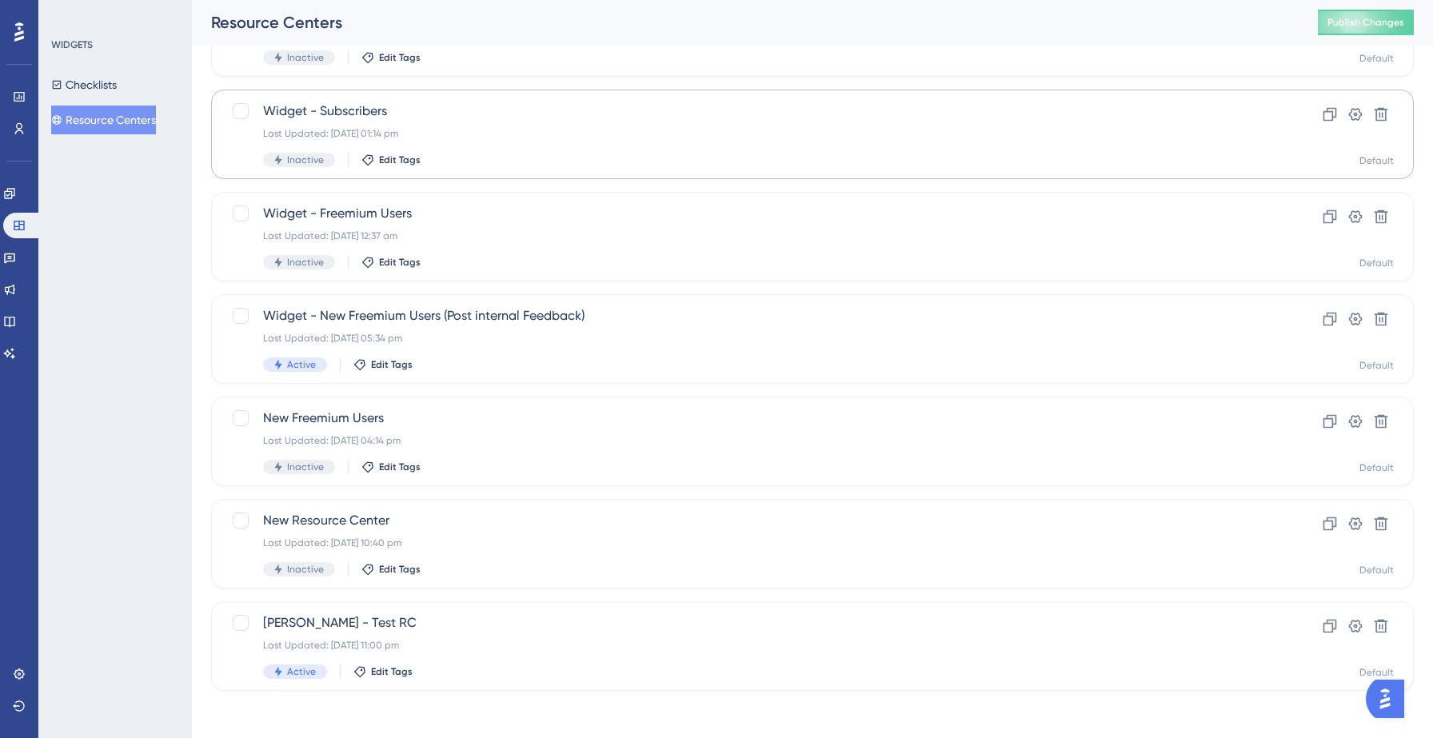
scroll to position [369, 0]
click at [238, 517] on div at bounding box center [241, 517] width 16 height 16
checkbox input "true"
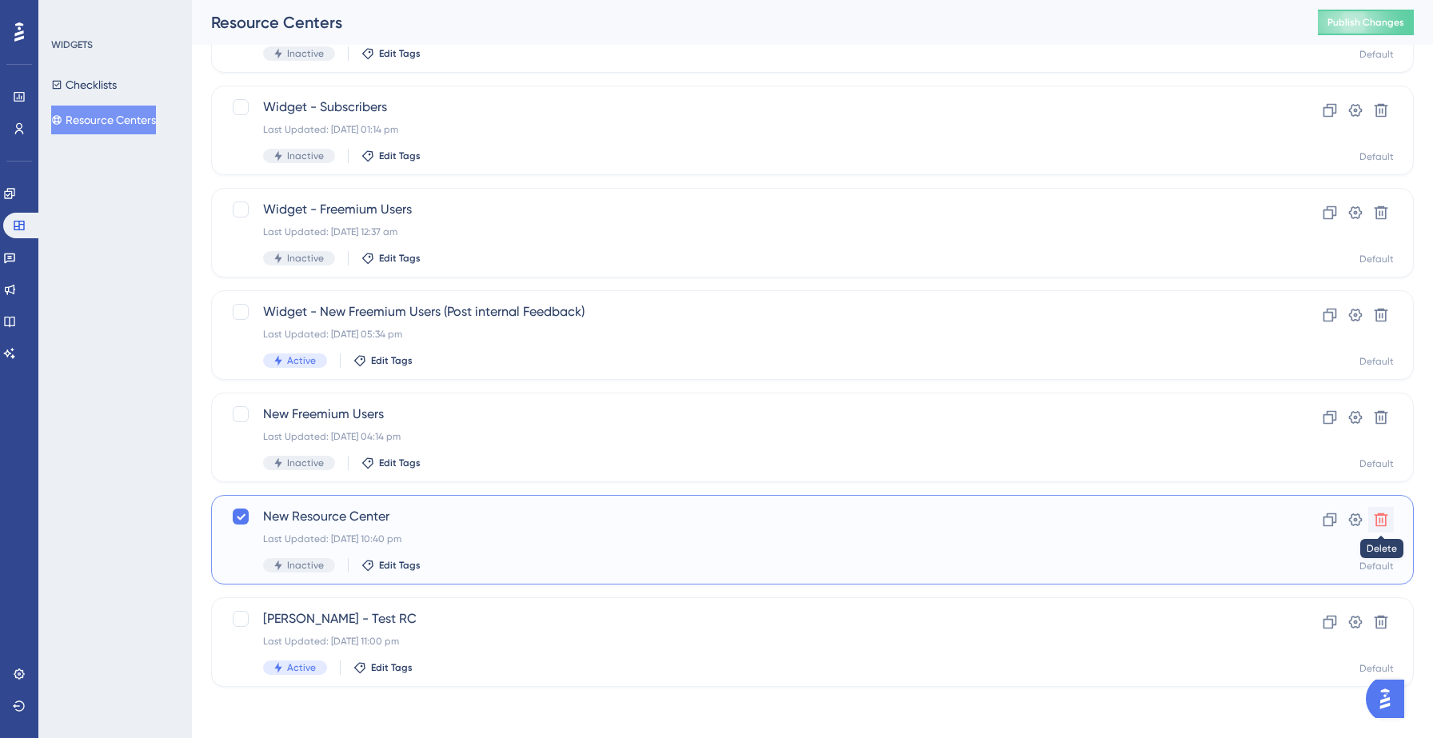
click at [1385, 519] on icon at bounding box center [1382, 520] width 14 height 14
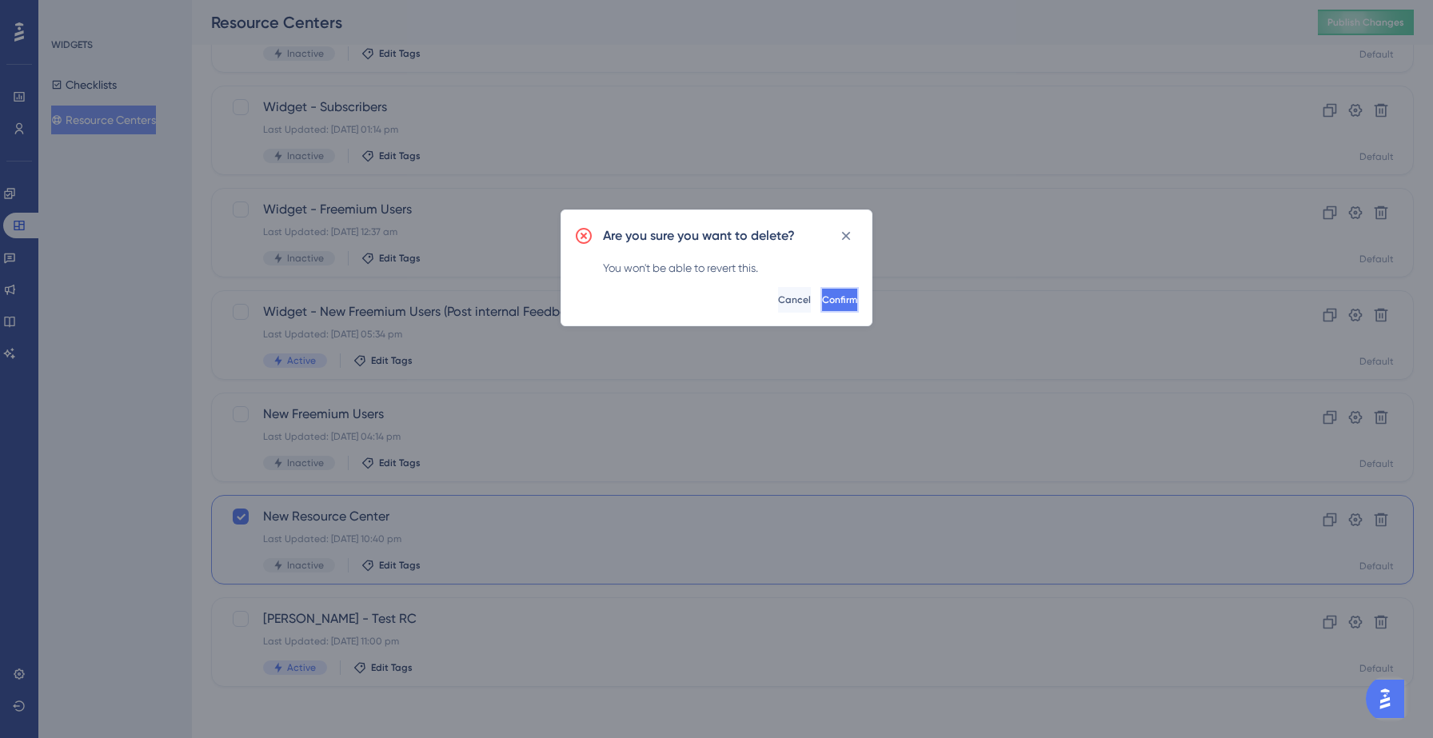
click at [836, 298] on button "Confirm" at bounding box center [839, 300] width 38 height 26
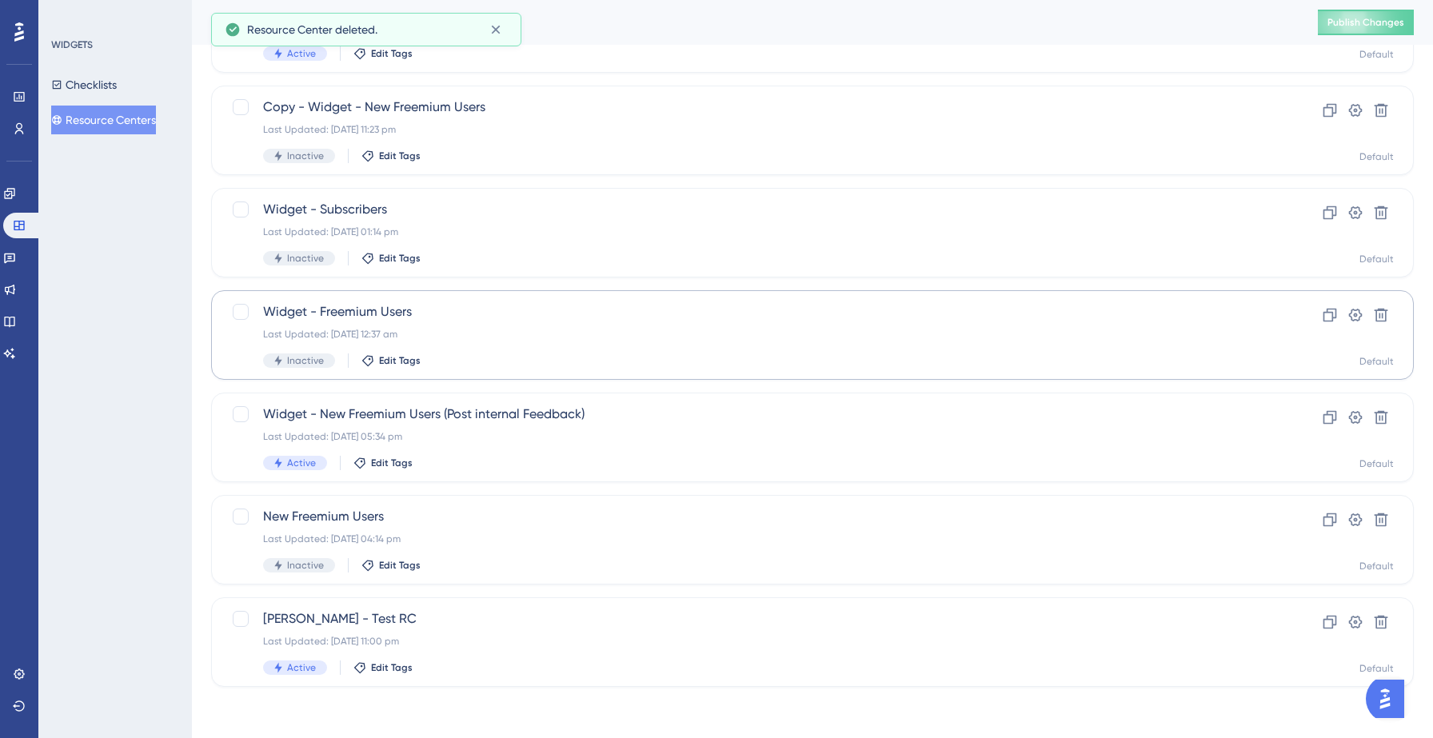
scroll to position [266, 0]
click at [150, 498] on div "WIDGETS Checklists Resource Centers" at bounding box center [115, 369] width 154 height 738
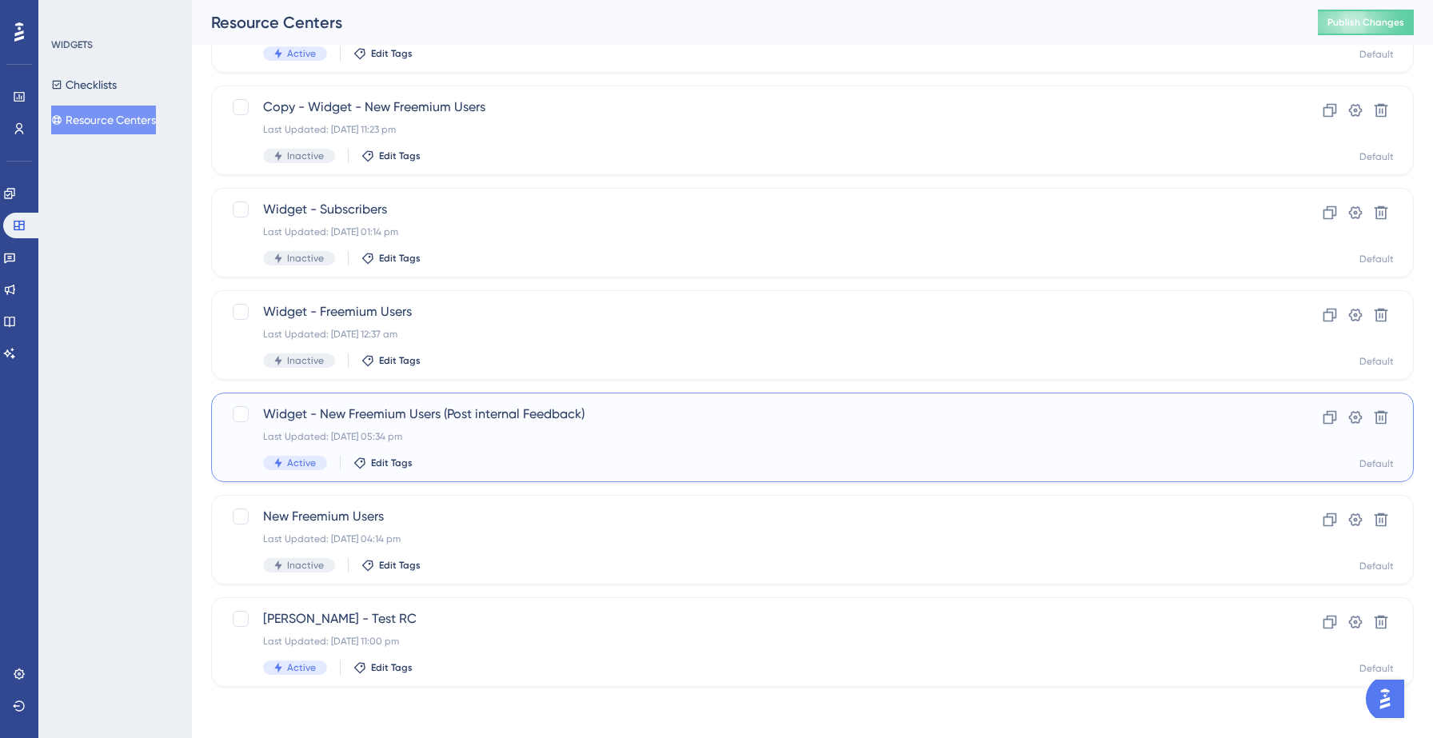
click at [519, 438] on div "Last Updated: [DATE] 05:34 pm" at bounding box center [748, 436] width 971 height 13
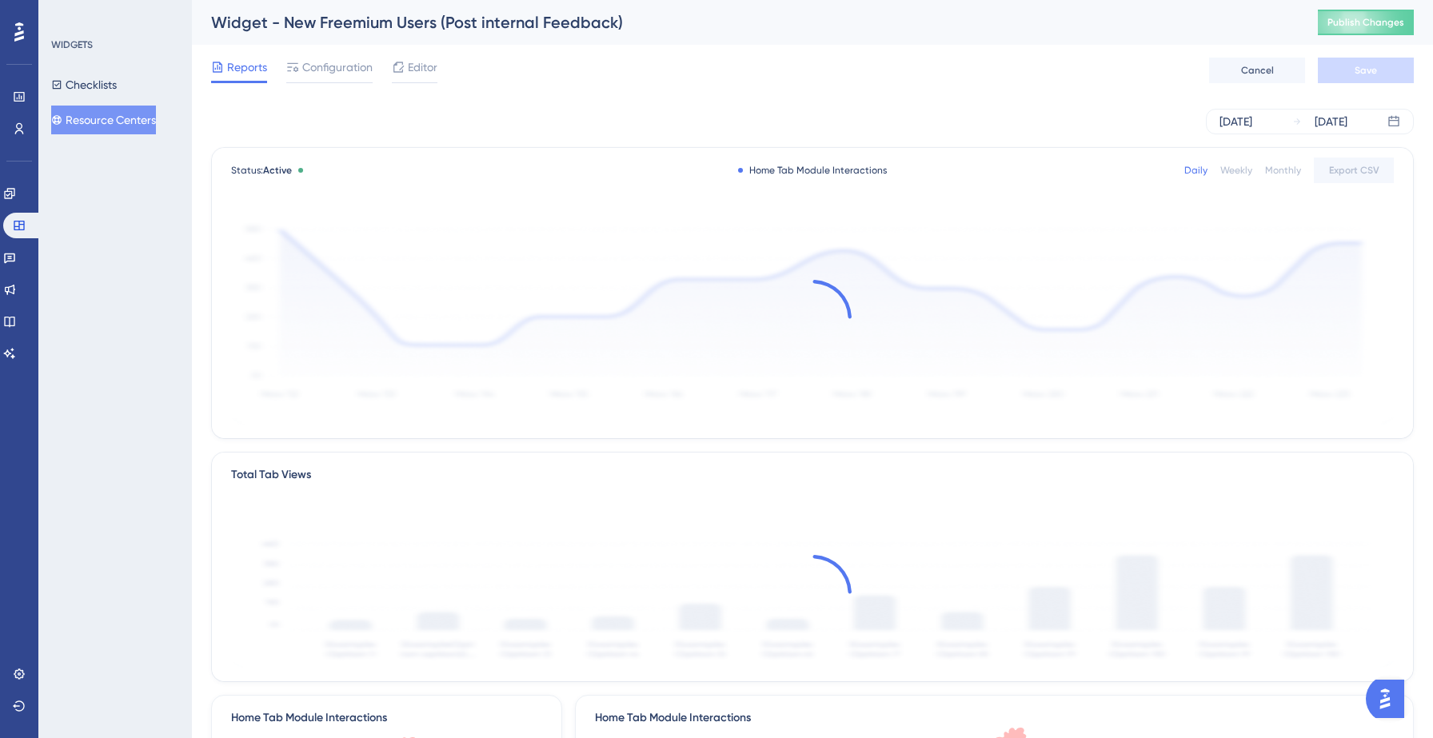
click at [318, 68] on span "Configuration" at bounding box center [337, 67] width 70 height 19
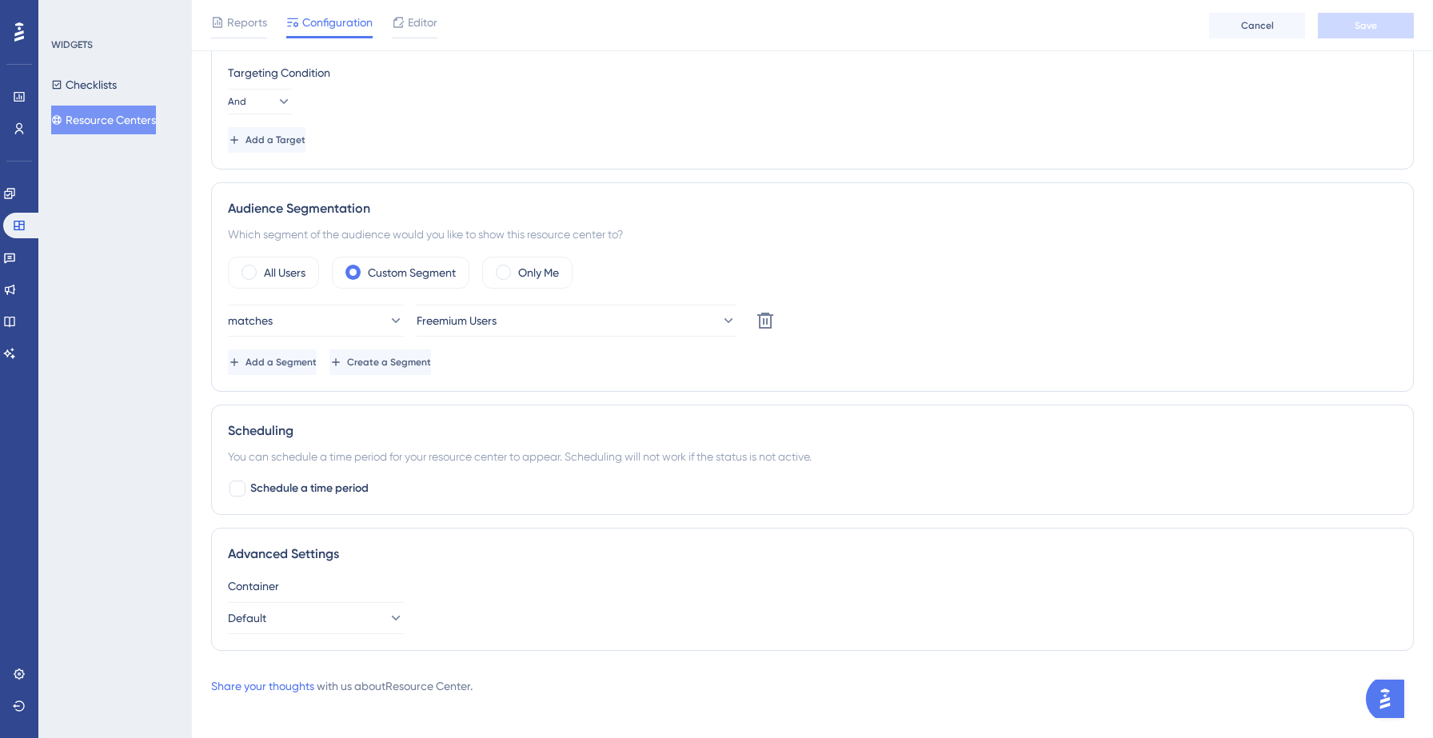
scroll to position [482, 0]
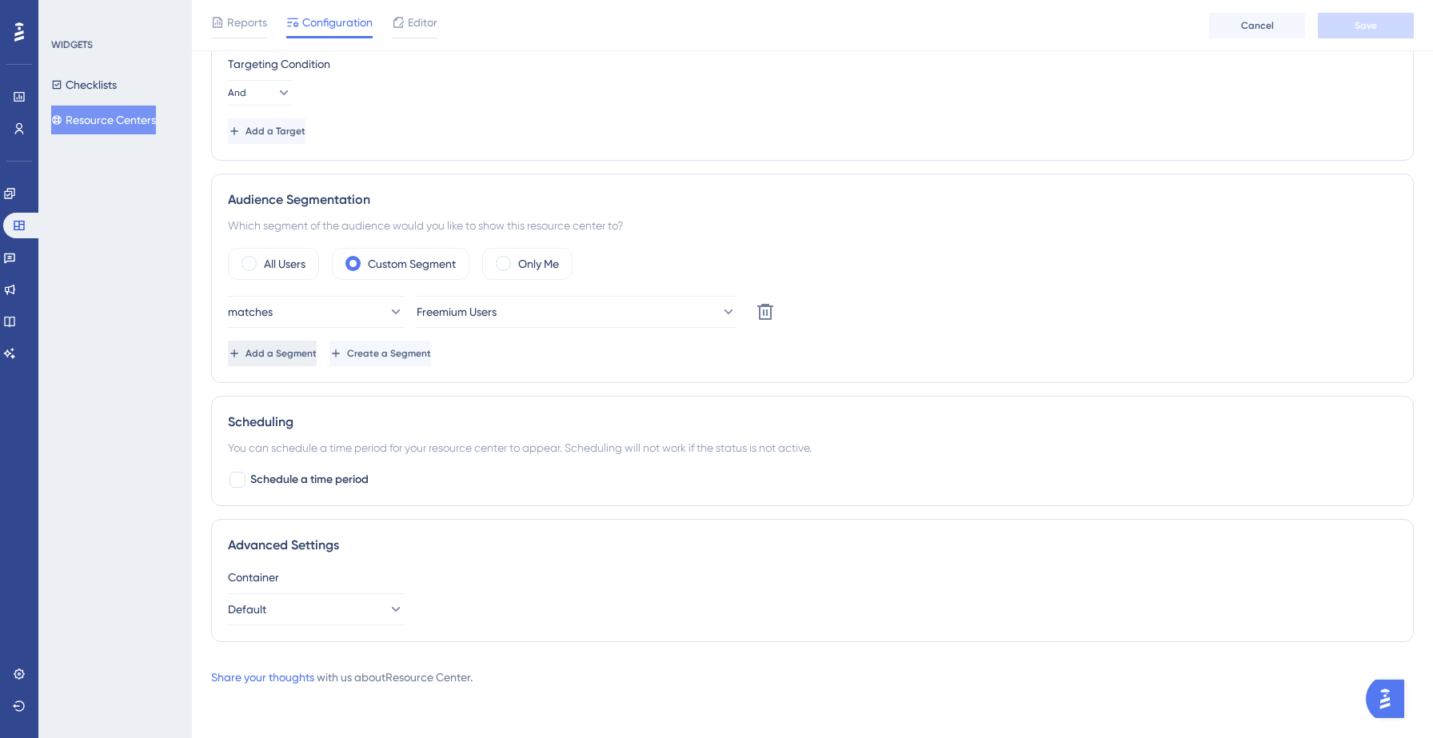
click at [298, 351] on span "Add a Segment" at bounding box center [281, 353] width 71 height 13
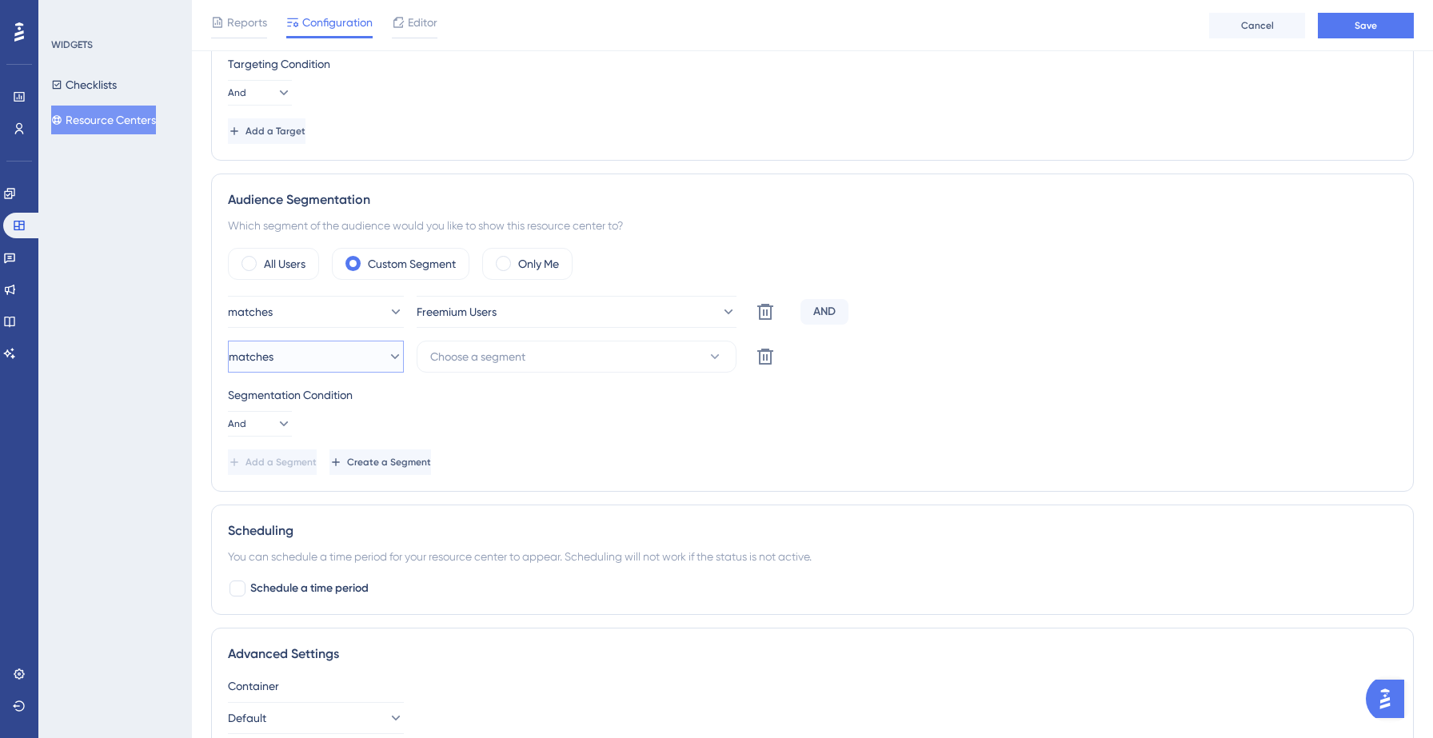
click at [353, 362] on button "matches" at bounding box center [316, 357] width 176 height 32
click at [495, 367] on button "Choose a segment" at bounding box center [577, 357] width 320 height 32
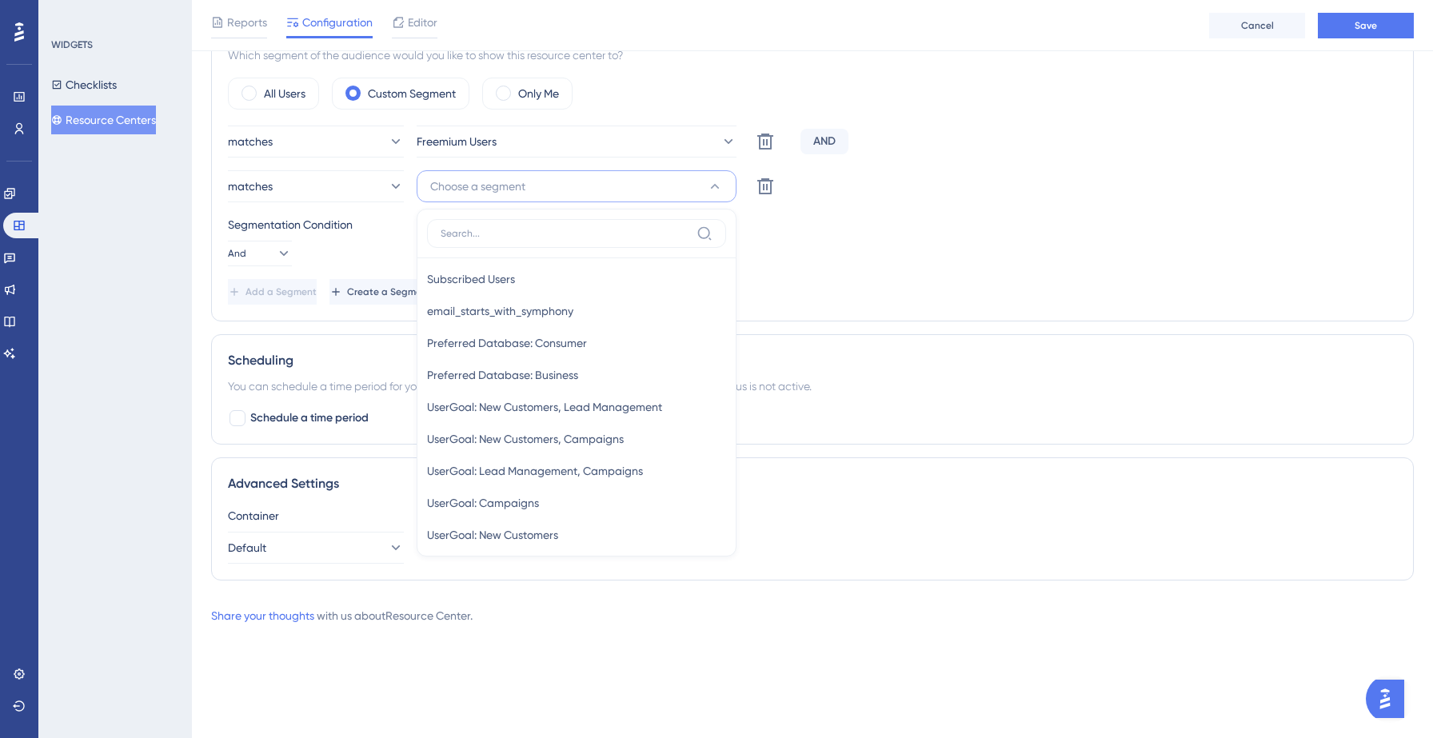
scroll to position [509, 0]
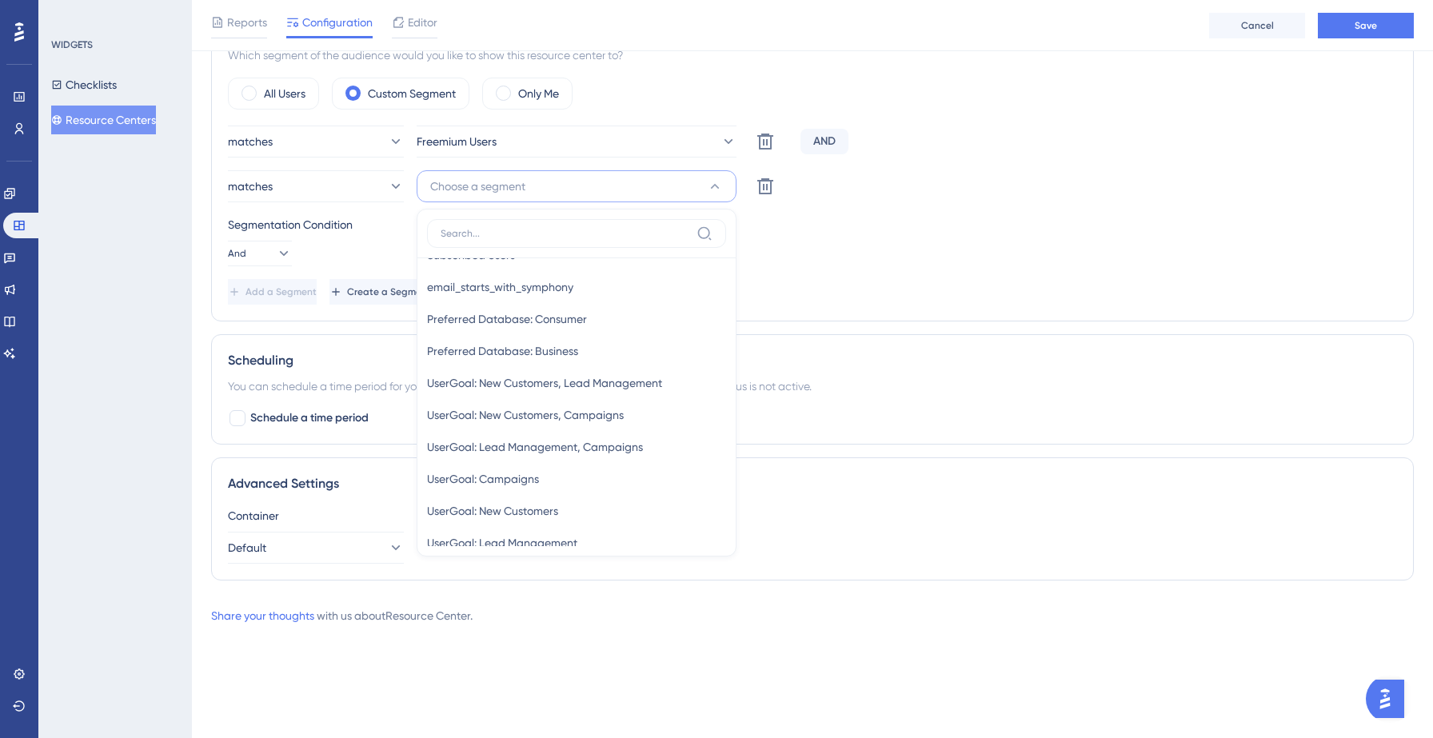
click at [900, 279] on div "Add a Segment Create a Segment" at bounding box center [812, 292] width 1169 height 26
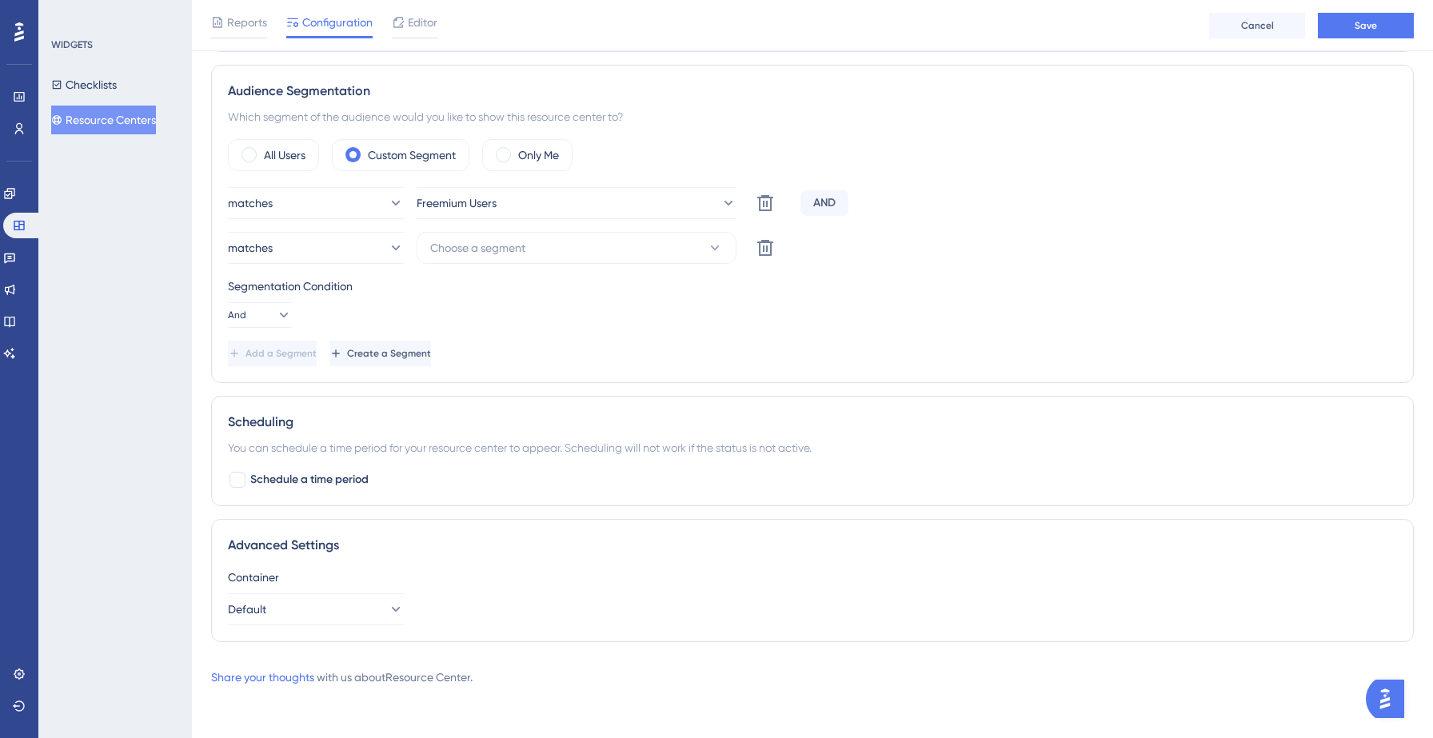
scroll to position [591, 0]
click at [431, 351] on span "Create a Segment" at bounding box center [389, 353] width 84 height 13
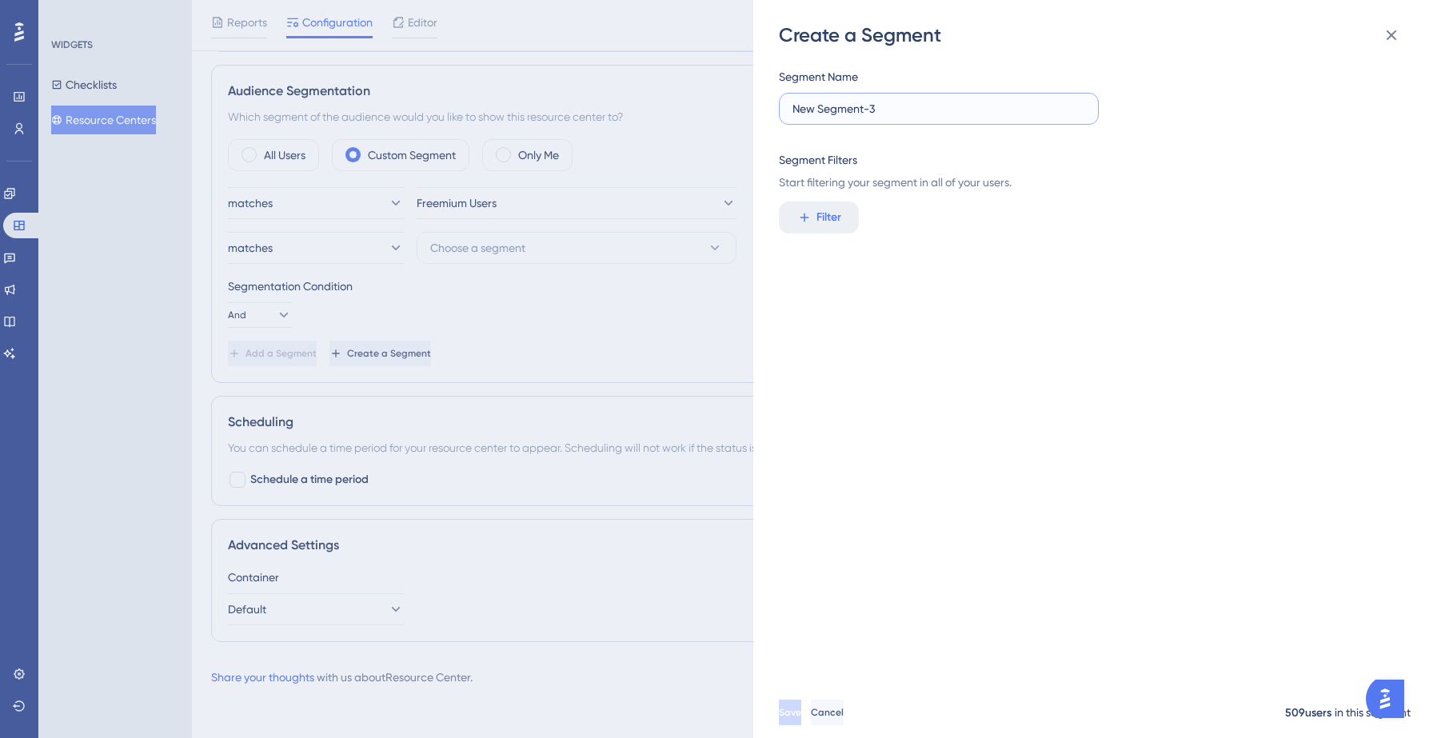
click at [896, 114] on input "New Segment-3" at bounding box center [938, 109] width 293 height 18
type input "Device type - Desktop"
click at [822, 211] on span "Filter" at bounding box center [828, 217] width 25 height 19
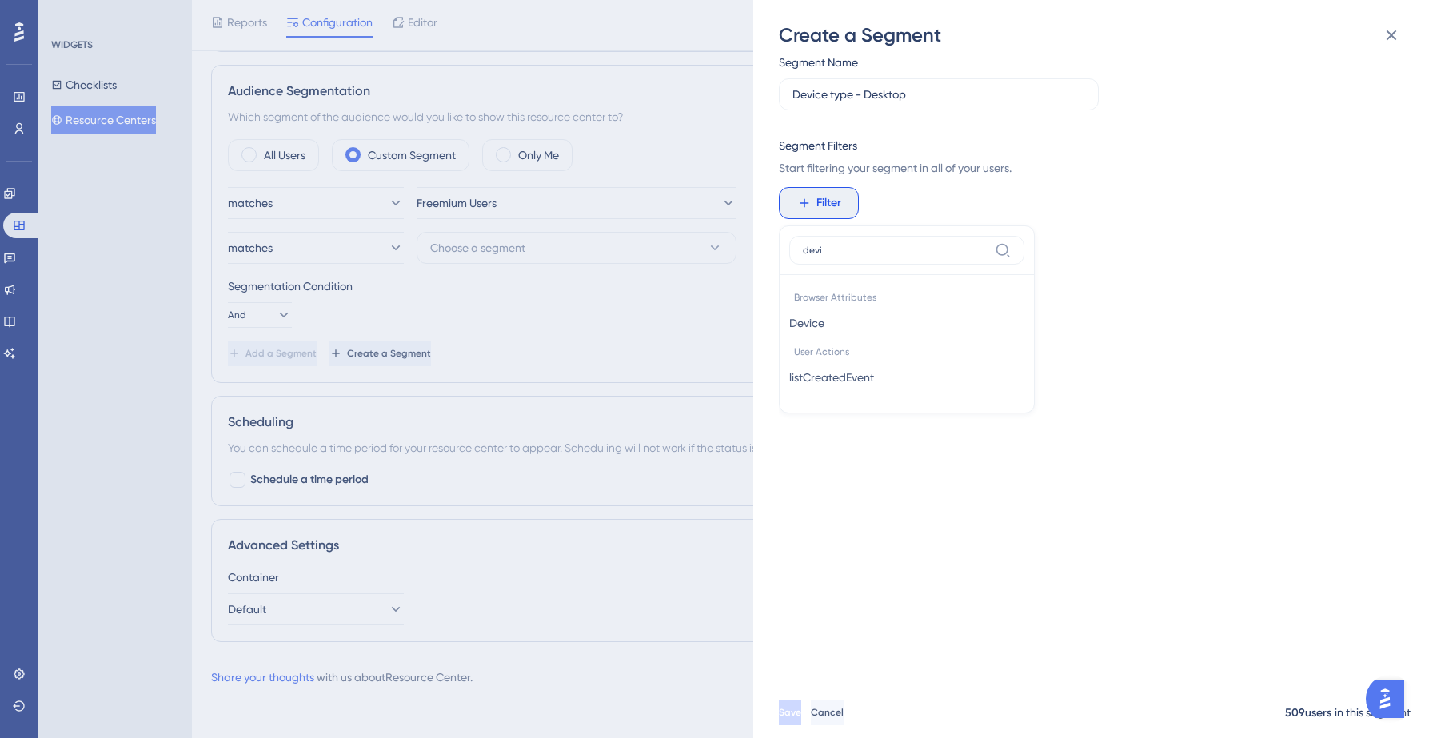
scroll to position [0, 0]
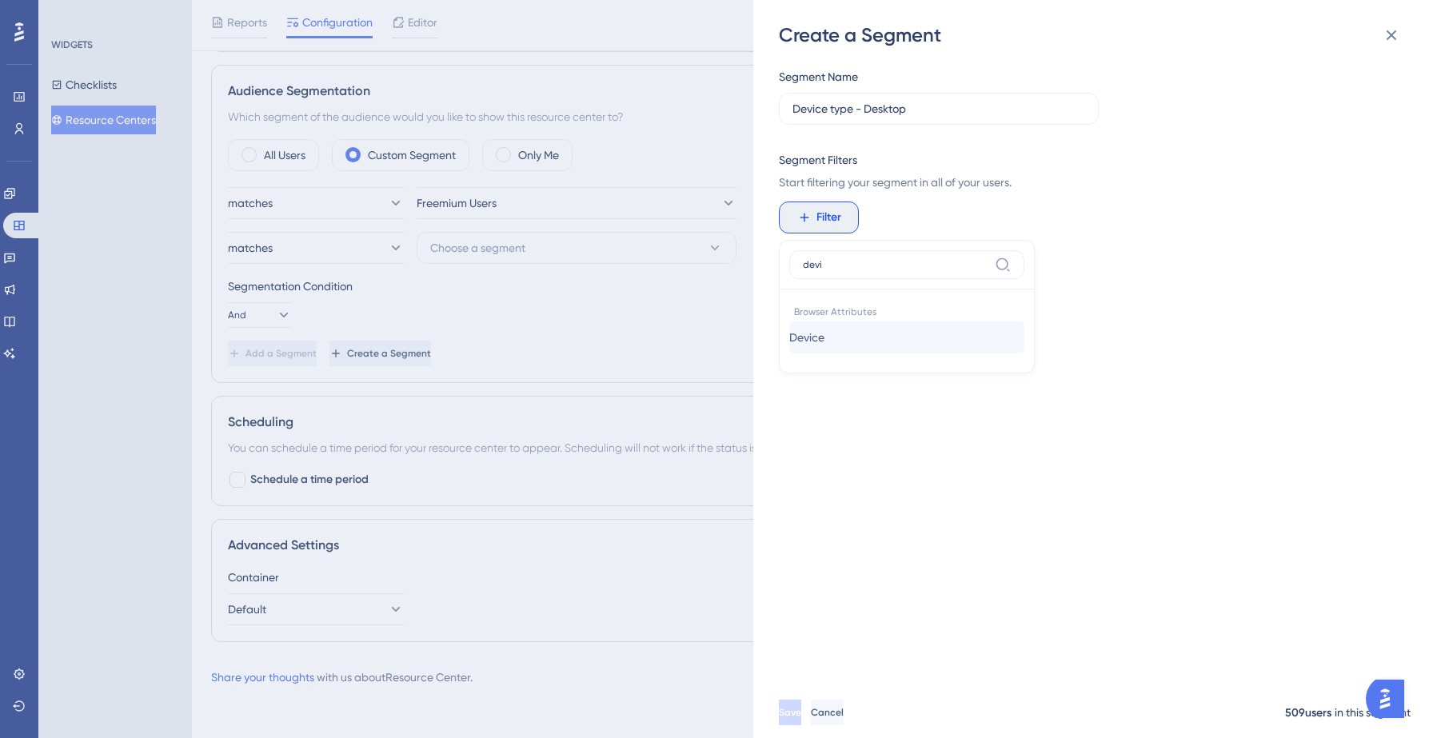
type input "devi"
click at [840, 339] on button "Device Device" at bounding box center [906, 337] width 235 height 32
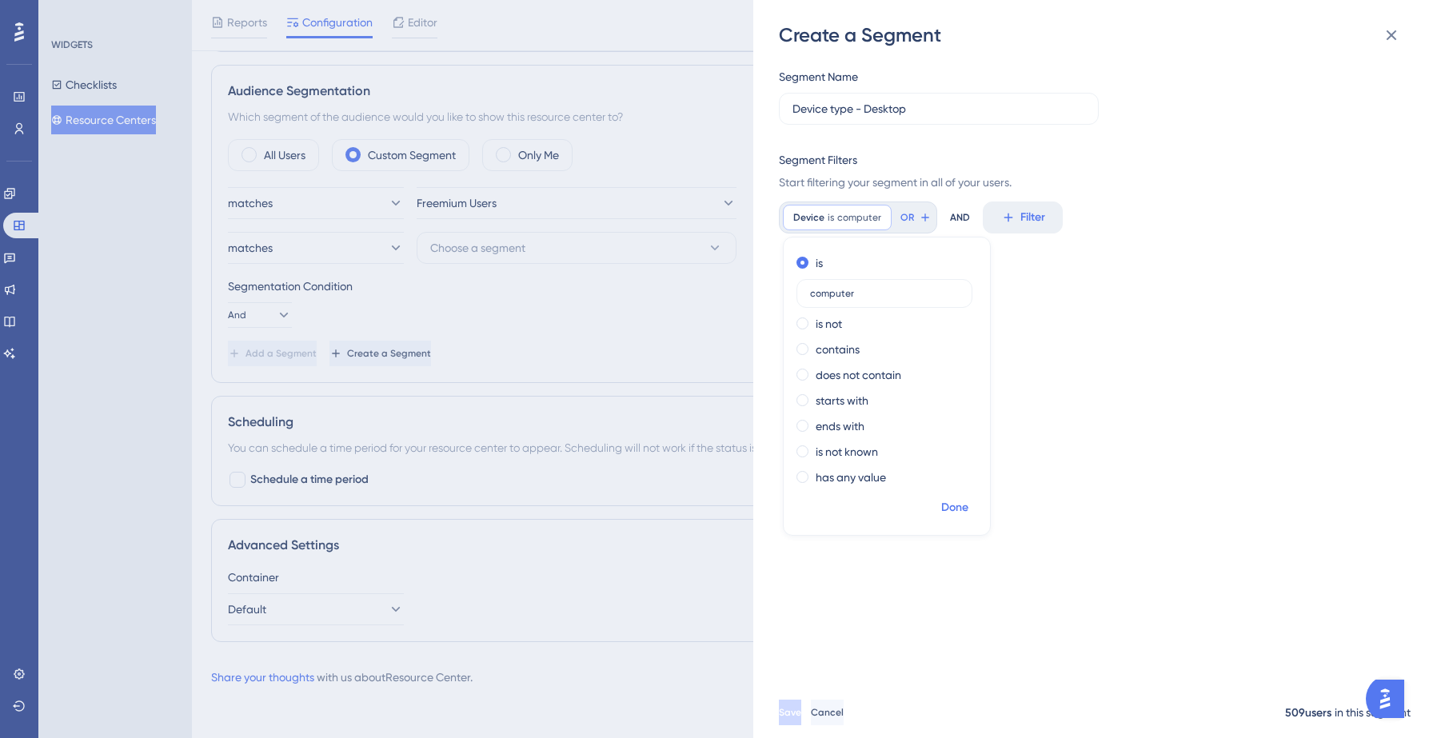
type input "computer"
click at [956, 507] on span "Done" at bounding box center [954, 507] width 27 height 19
click at [803, 715] on button "Save" at bounding box center [792, 713] width 26 height 26
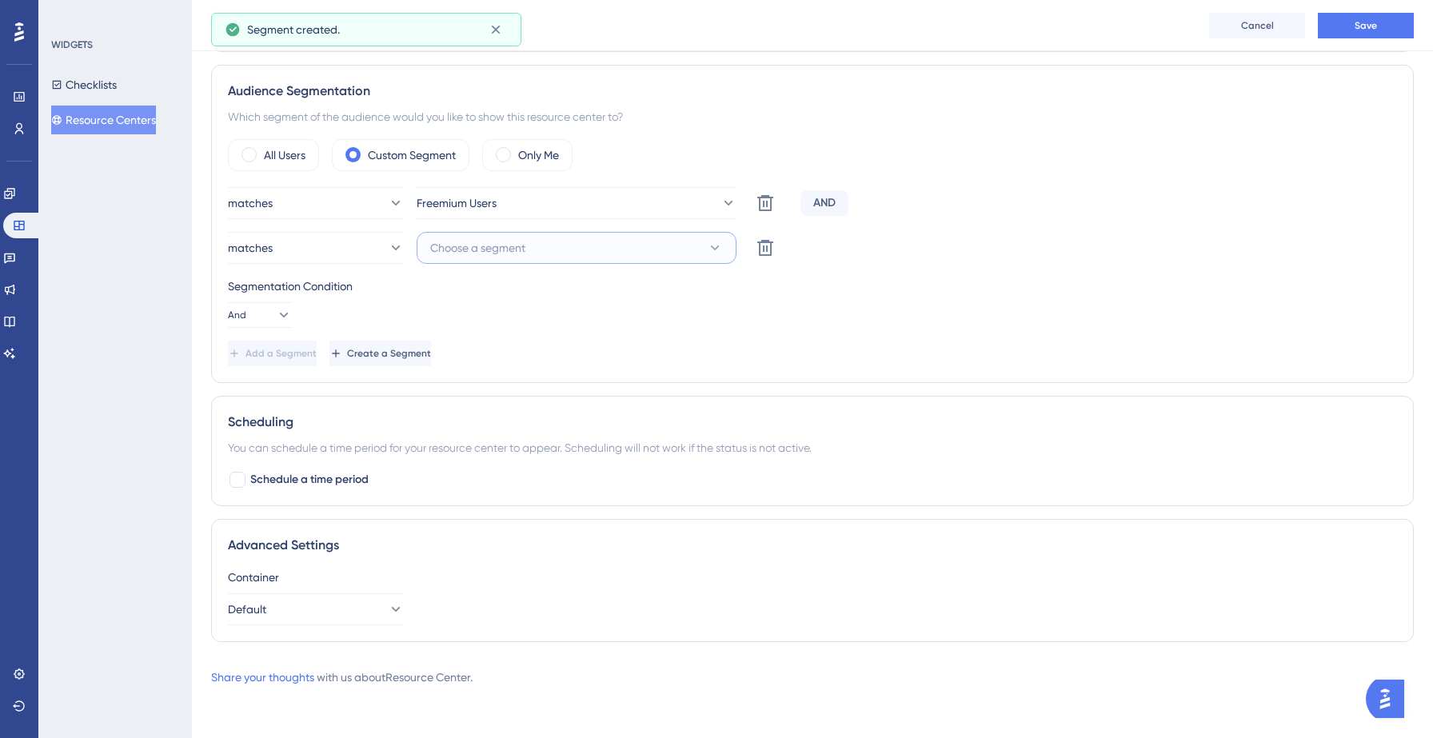
click at [498, 246] on span "Choose a segment" at bounding box center [477, 247] width 95 height 19
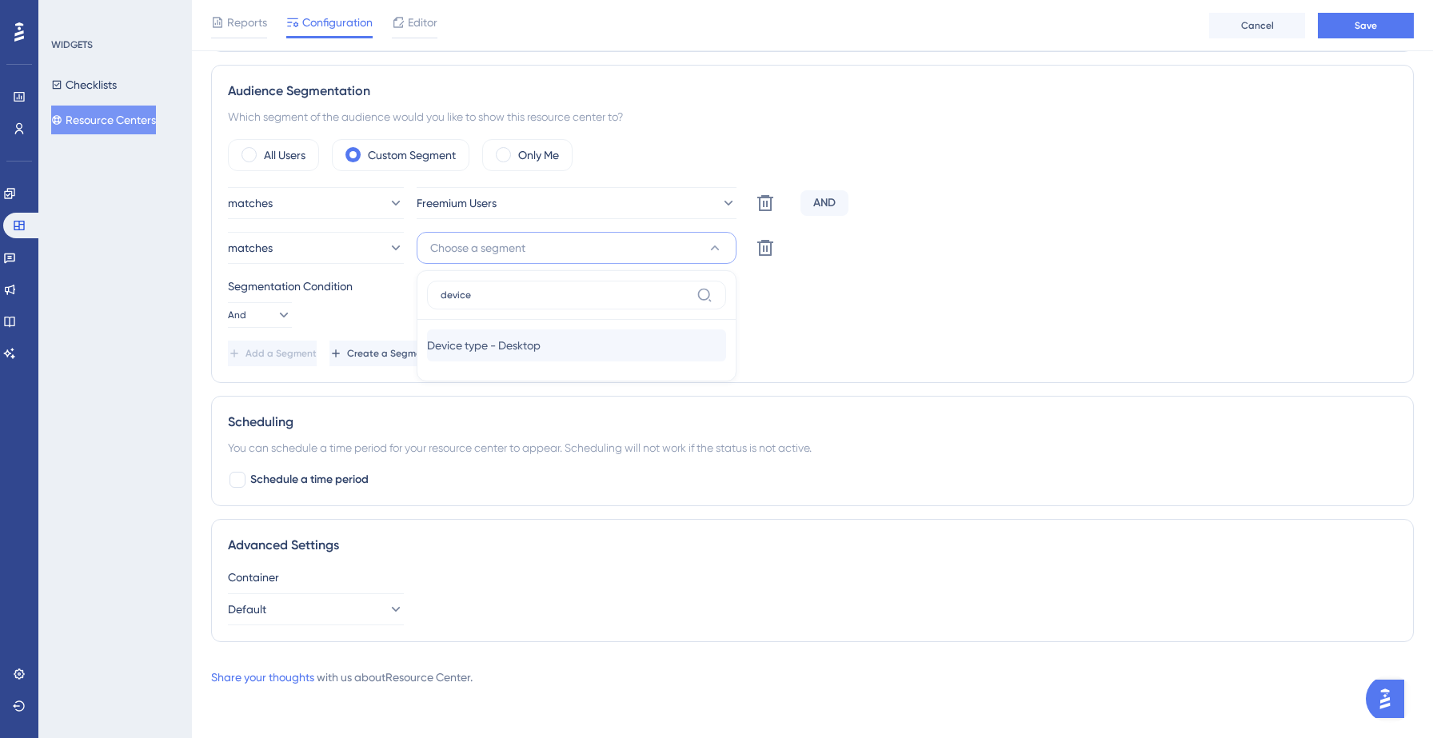
type input "device"
click at [484, 345] on span "Device type - Desktop" at bounding box center [484, 345] width 114 height 19
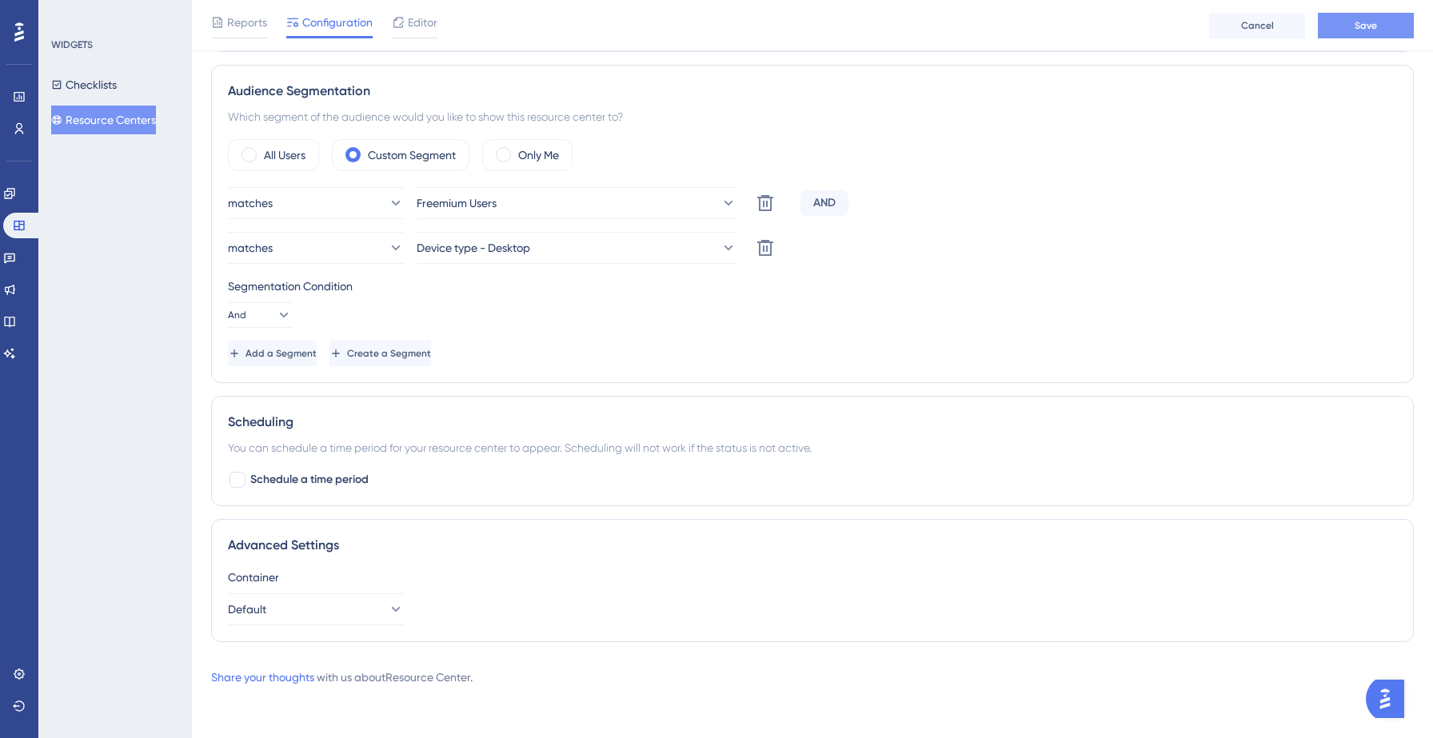
click at [1355, 33] on button "Save" at bounding box center [1366, 26] width 96 height 26
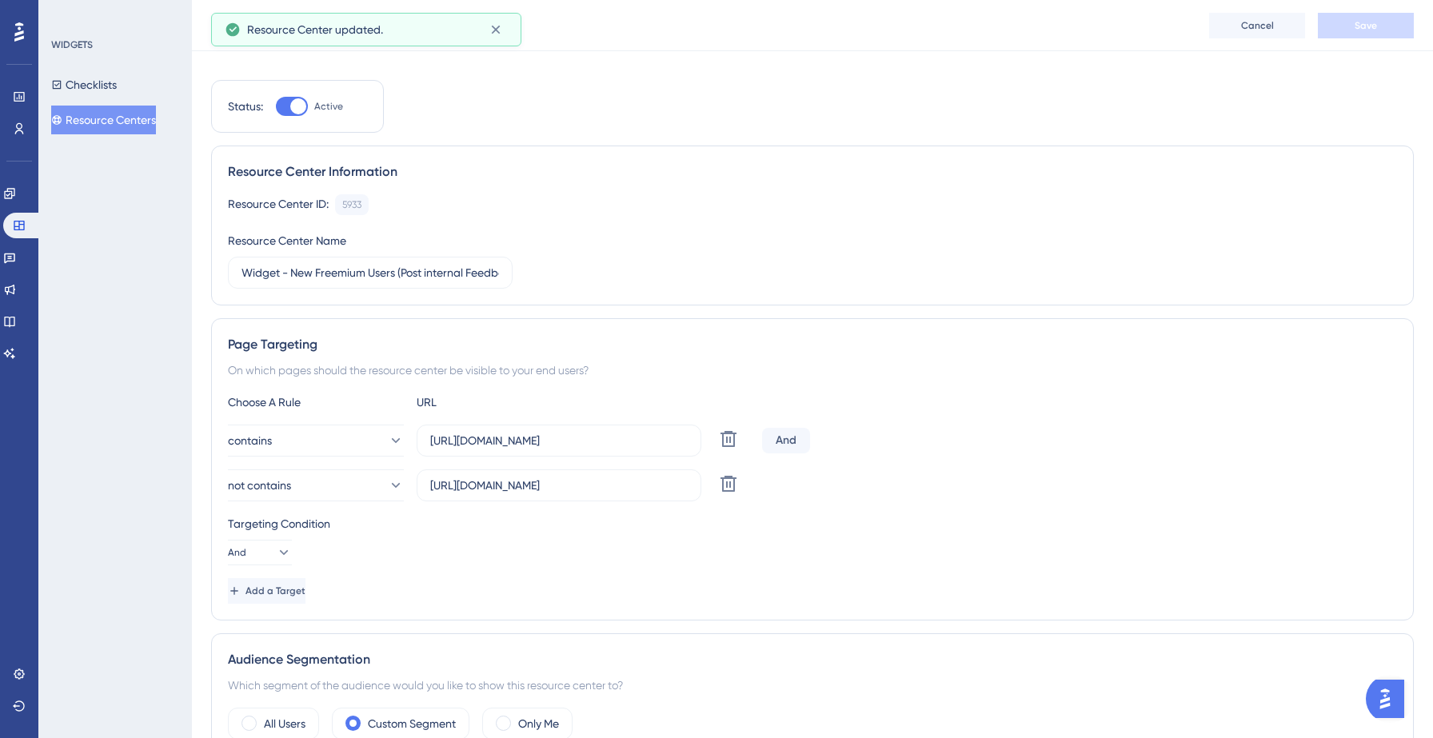
scroll to position [0, 0]
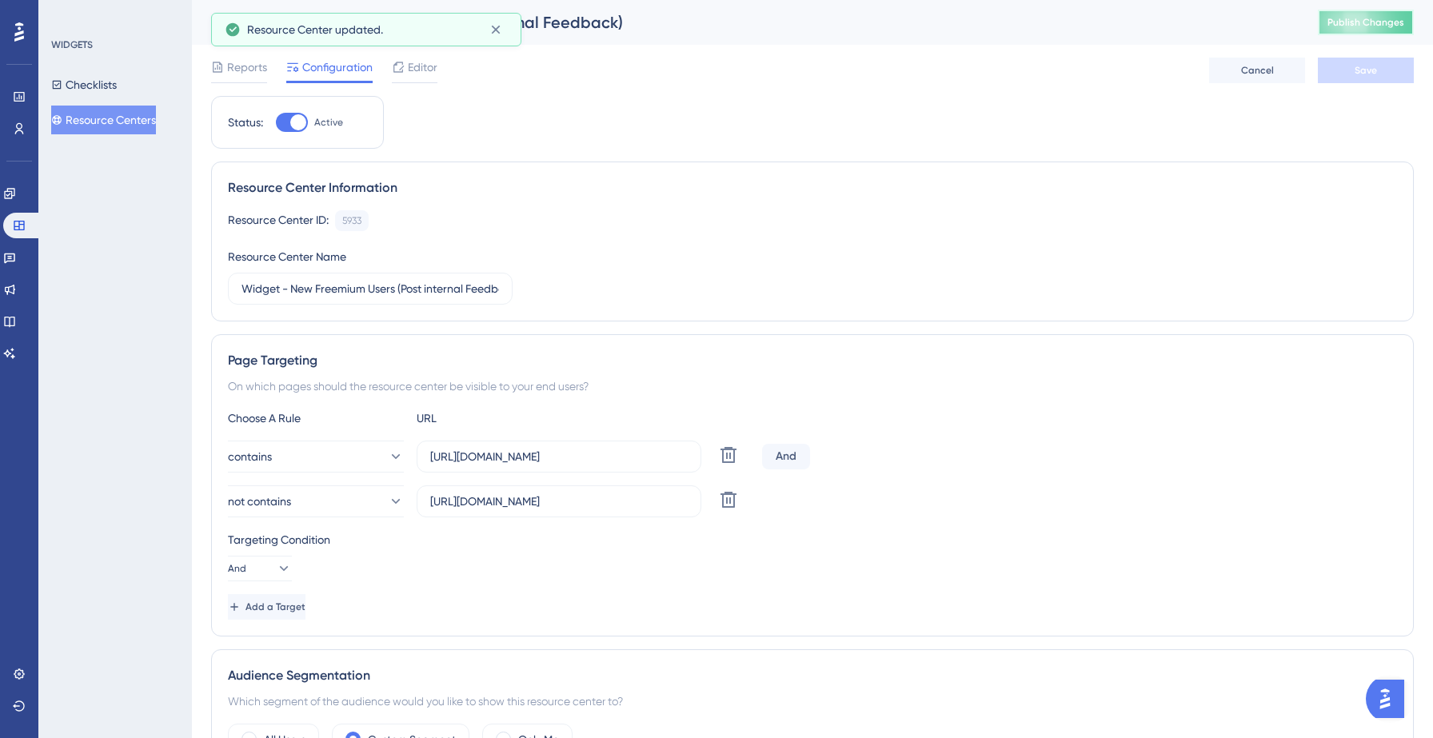
click at [1371, 25] on span "Publish Changes" at bounding box center [1365, 22] width 77 height 13
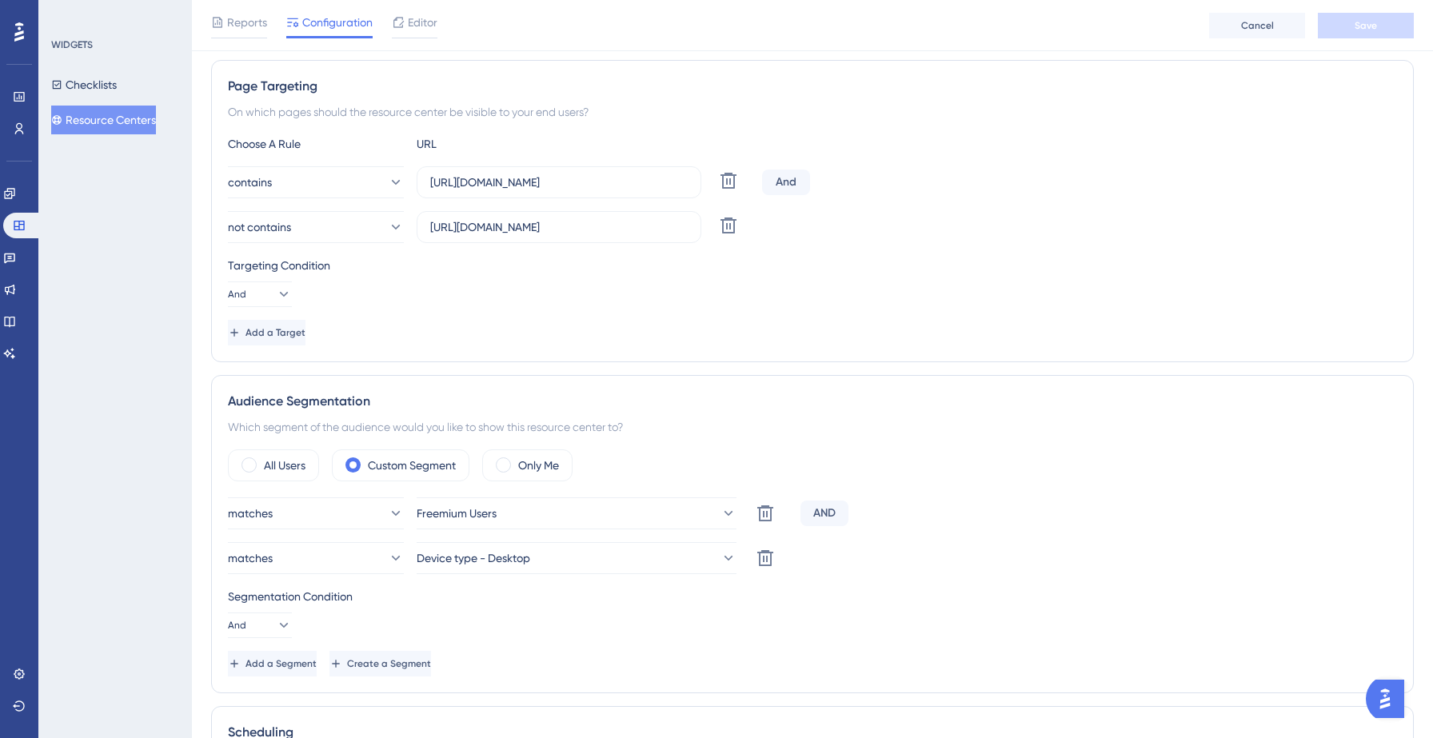
scroll to position [301, 0]
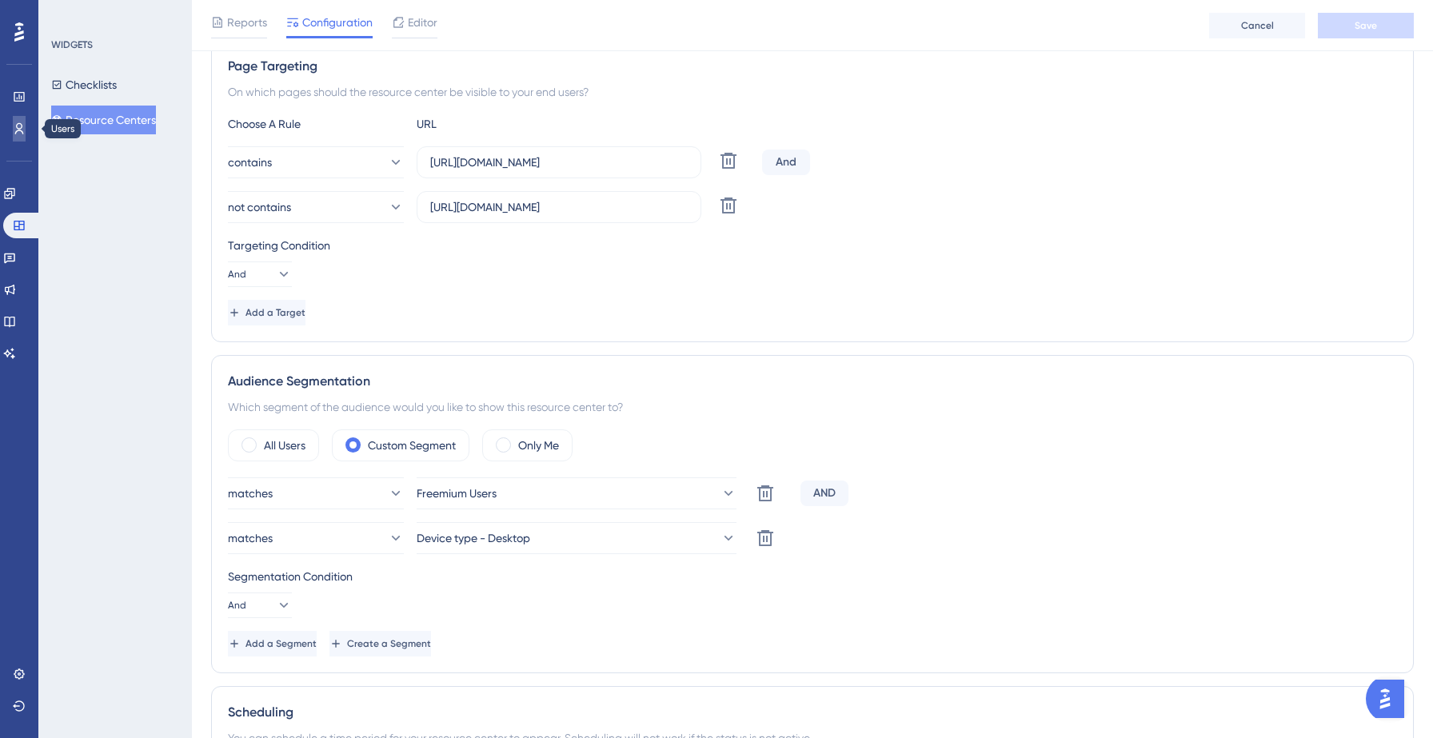
click at [14, 135] on link at bounding box center [19, 129] width 13 height 26
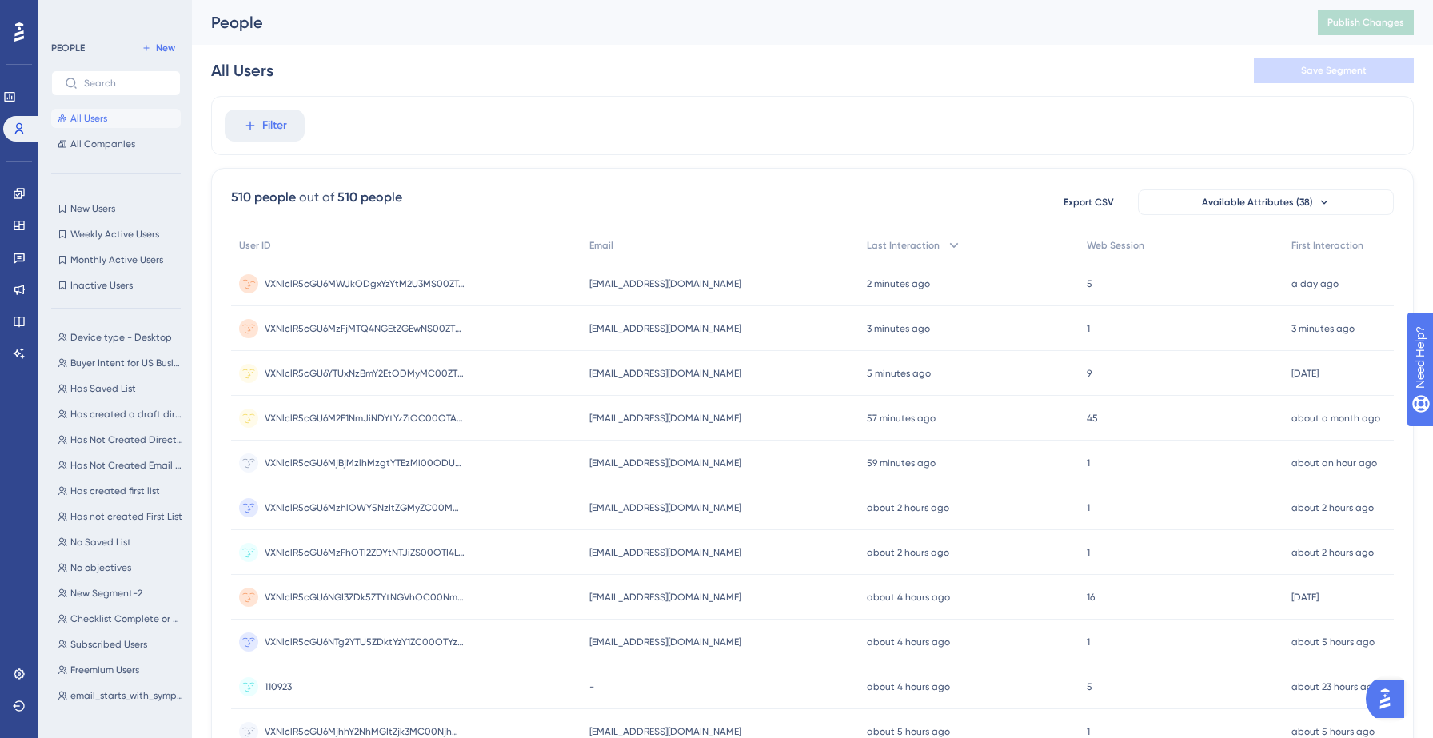
click at [613, 281] on span "symphony_flowtest1@infogroup.mailinator.com" at bounding box center [665, 283] width 152 height 13
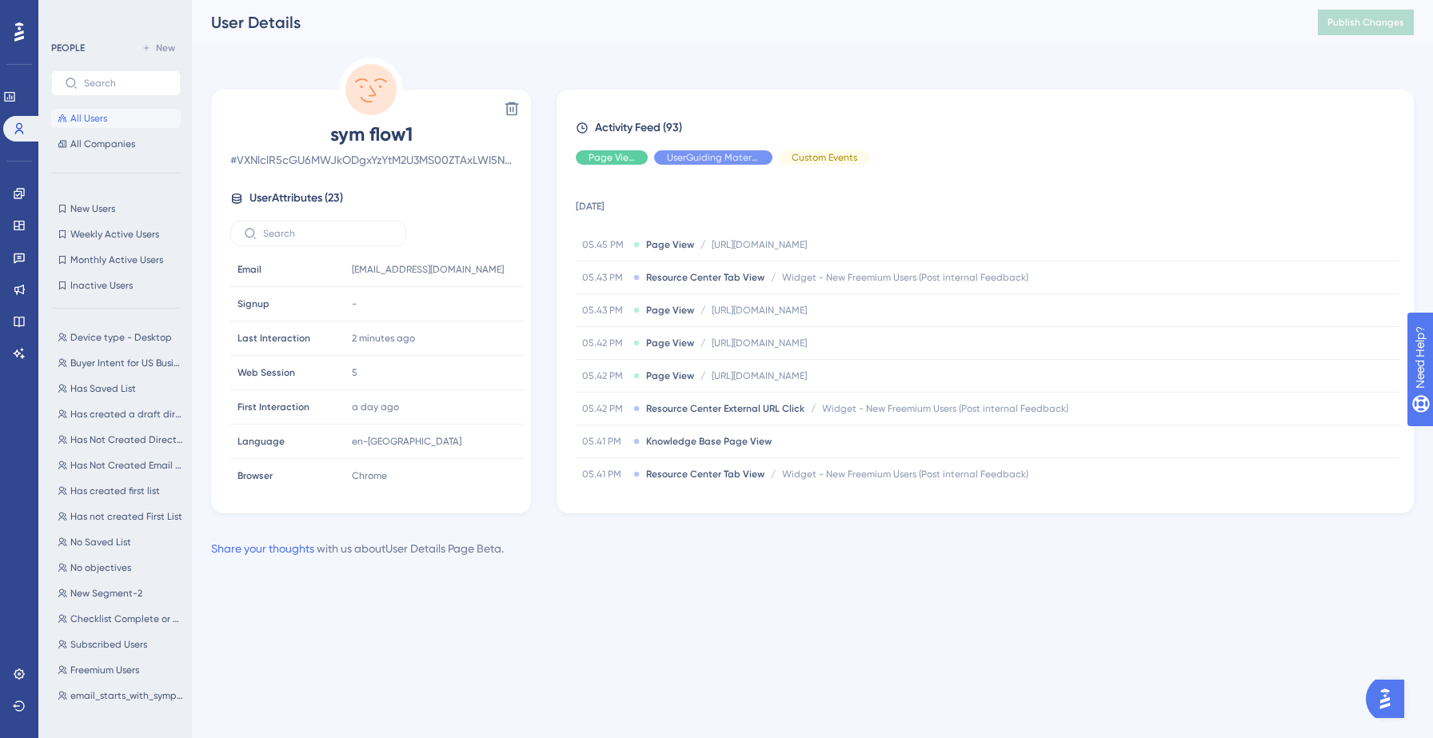
click at [692, 0] on html "Performance Users Engagement Widgets Feedback Product Updates Knowledge Base AI…" at bounding box center [716, 0] width 1433 height 0
click at [15, 137] on link at bounding box center [22, 129] width 38 height 26
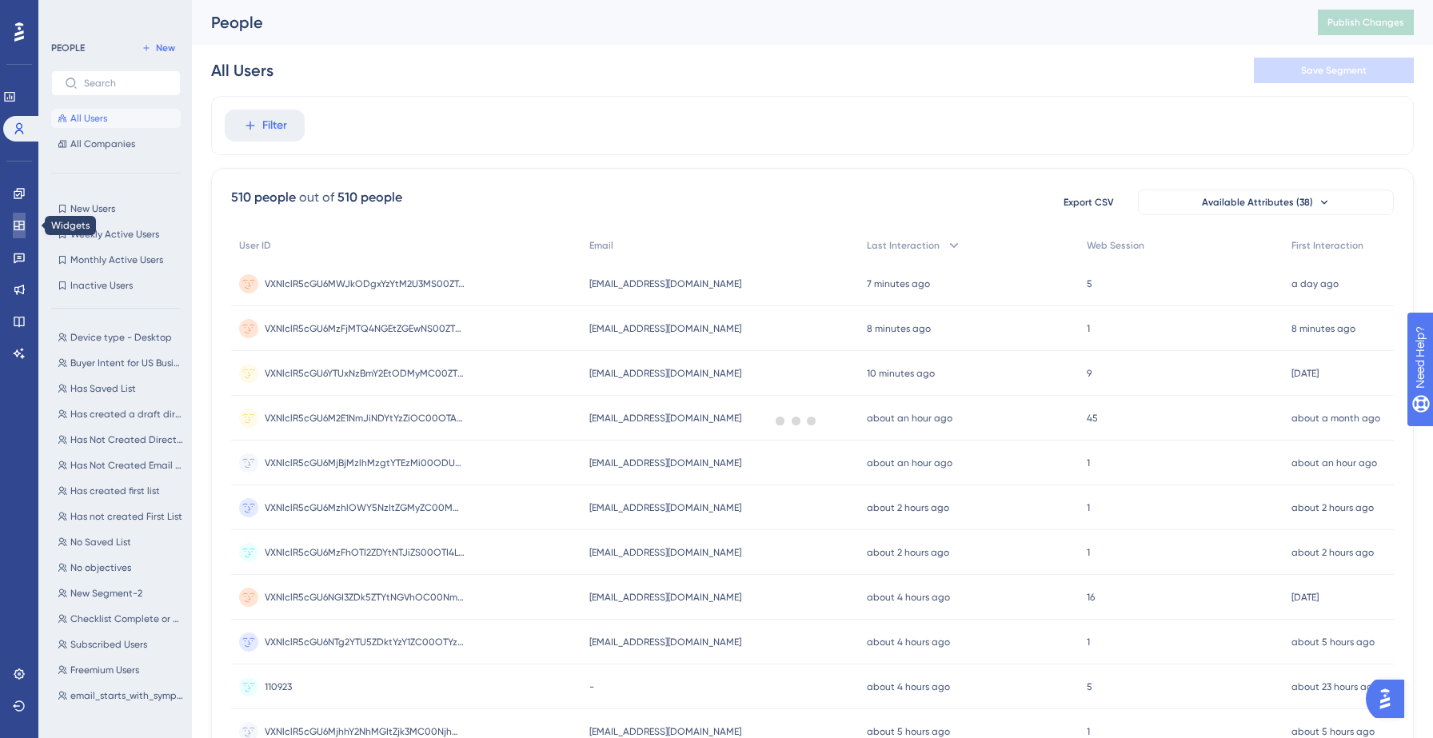
click at [15, 222] on icon at bounding box center [19, 225] width 13 height 13
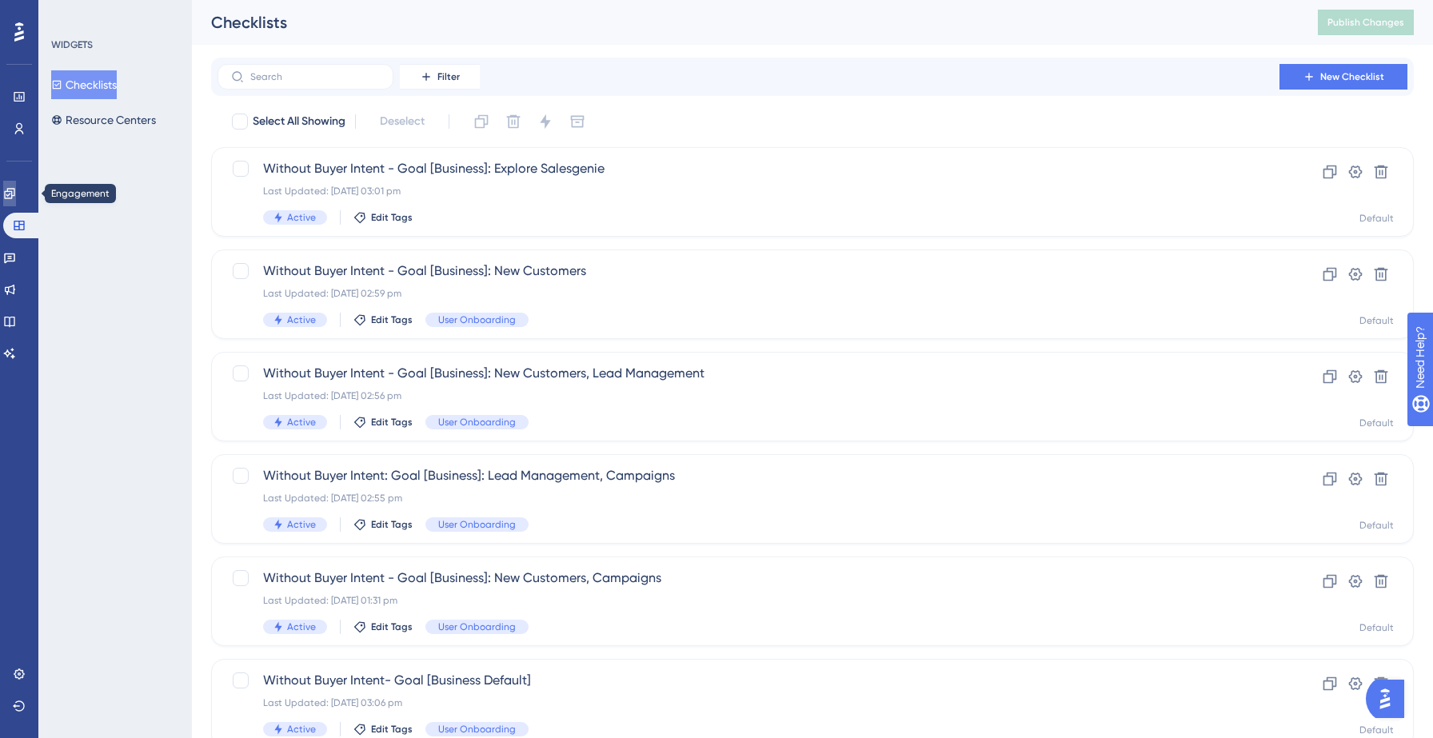
click at [16, 190] on icon at bounding box center [9, 193] width 13 height 13
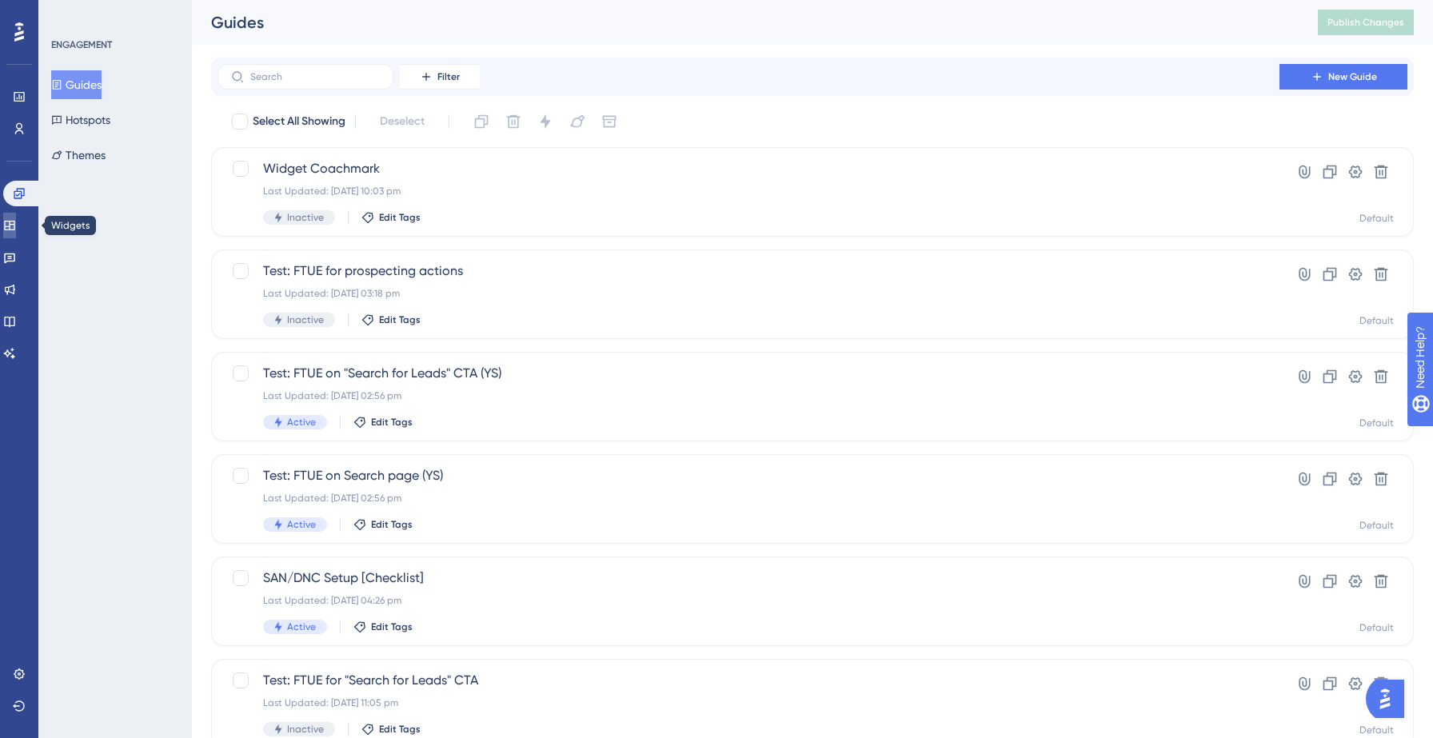
click at [15, 218] on link at bounding box center [9, 226] width 13 height 26
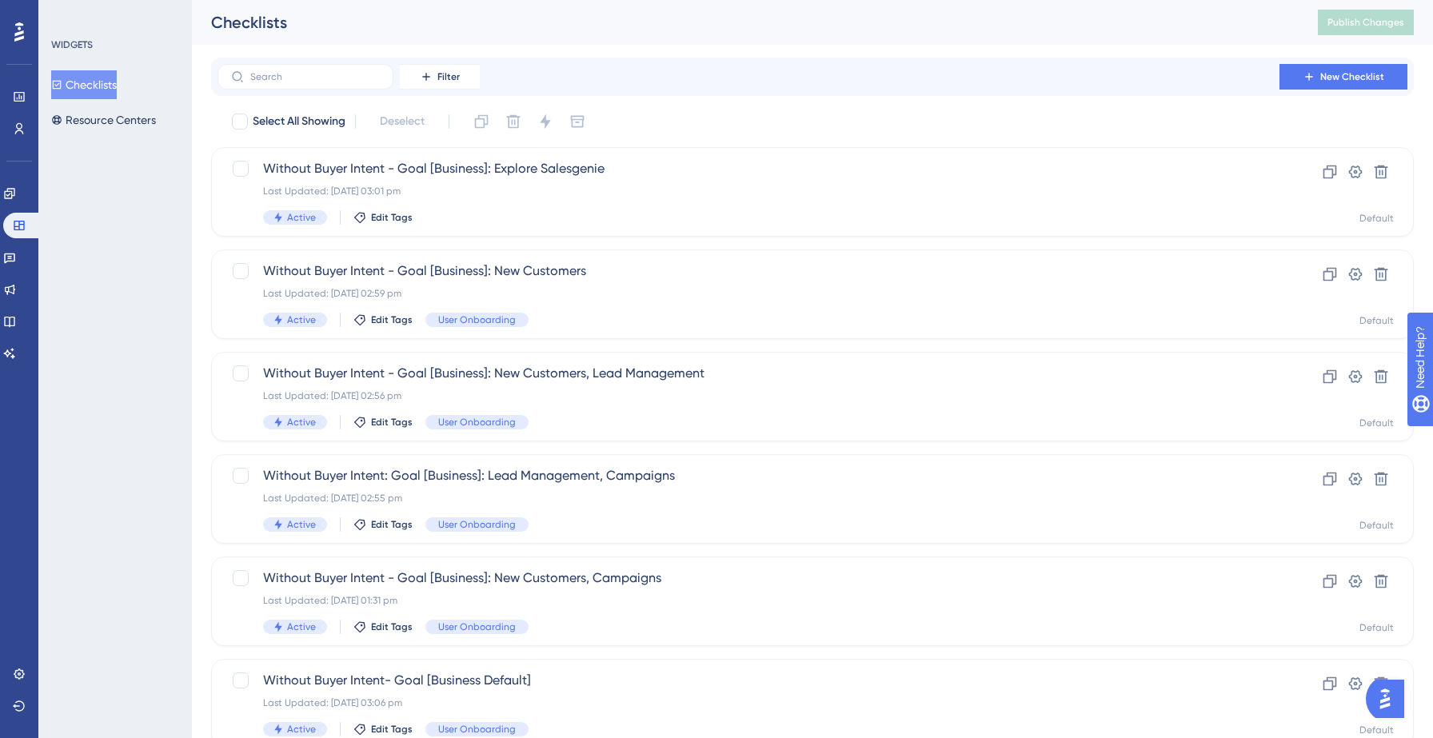
click at [98, 76] on button "Checklists" at bounding box center [84, 84] width 66 height 29
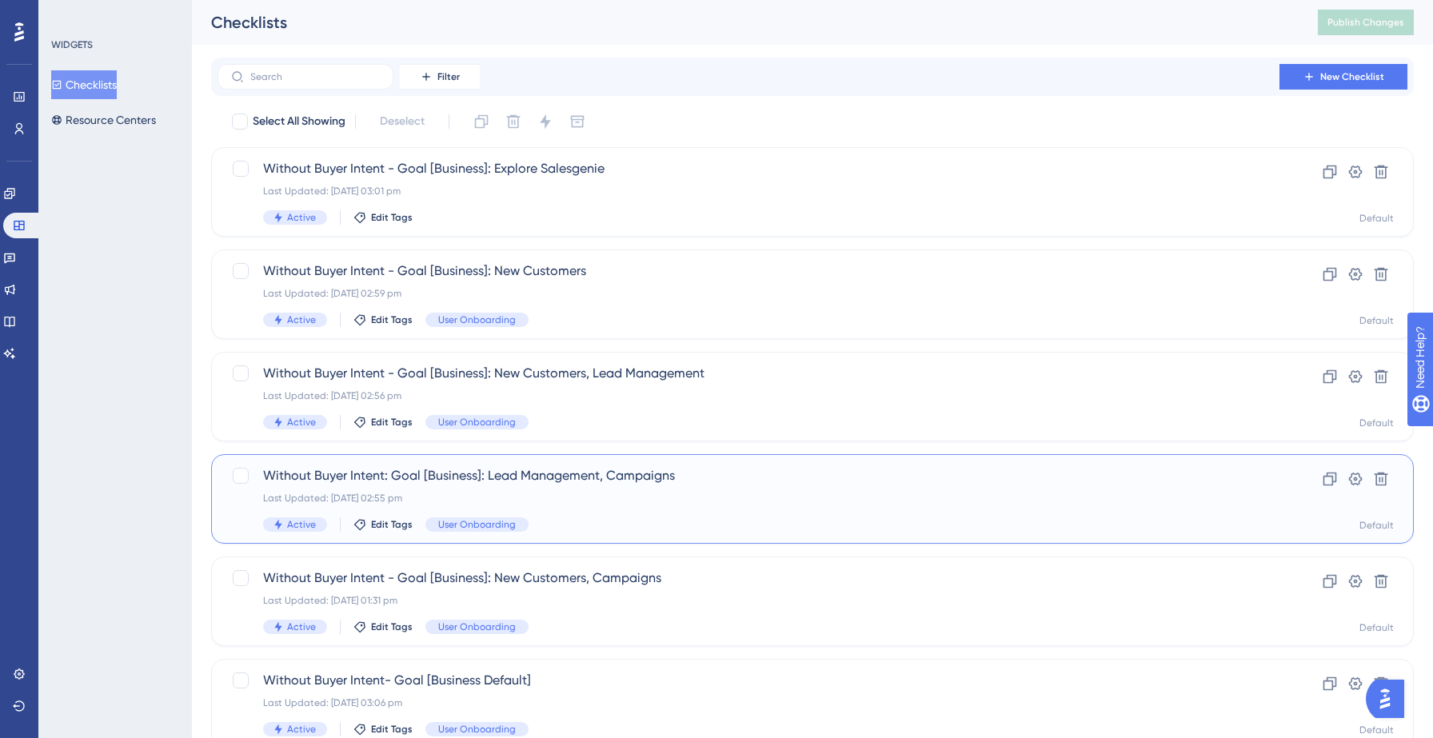
click at [693, 505] on div "Without Buyer Intent: Goal [Business]: Lead Management, Campaigns Last Updated:…" at bounding box center [748, 499] width 971 height 66
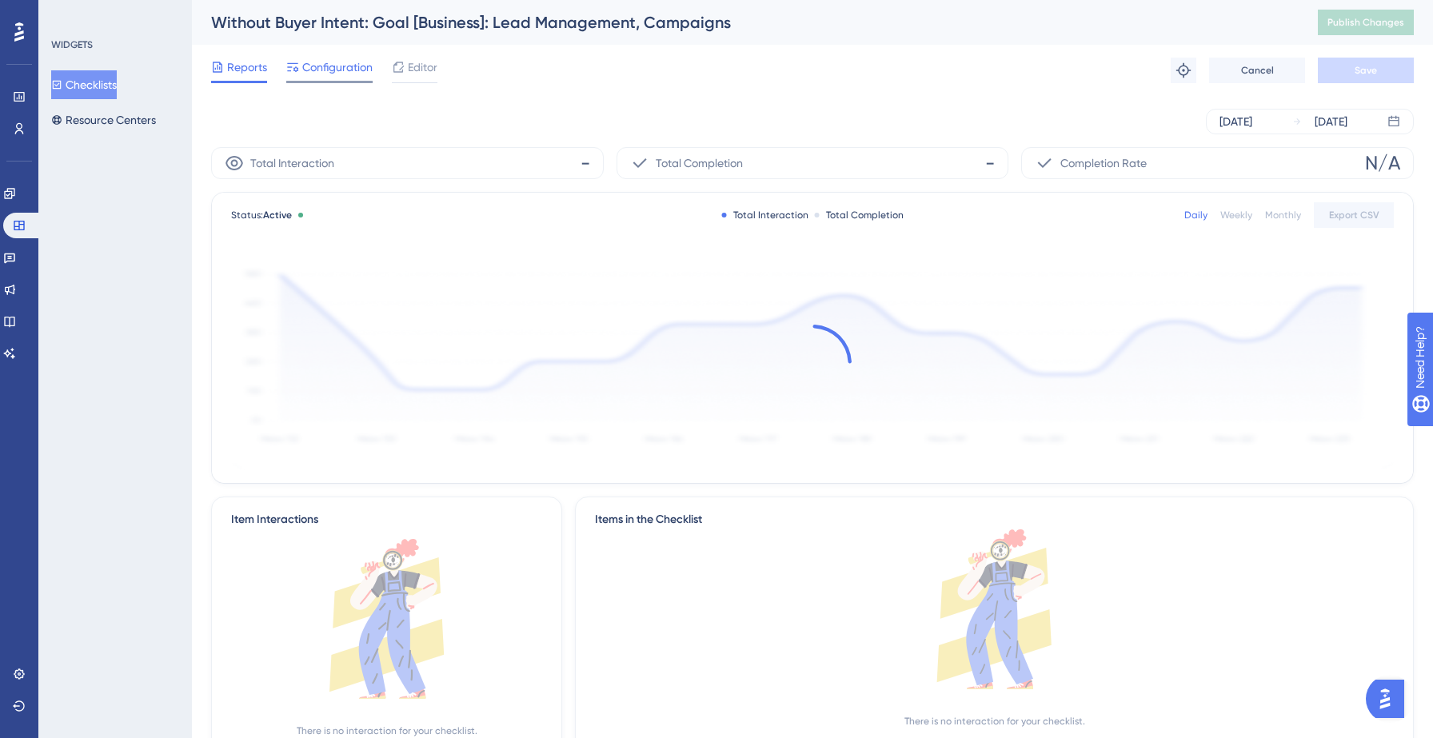
click at [337, 69] on span "Configuration" at bounding box center [337, 67] width 70 height 19
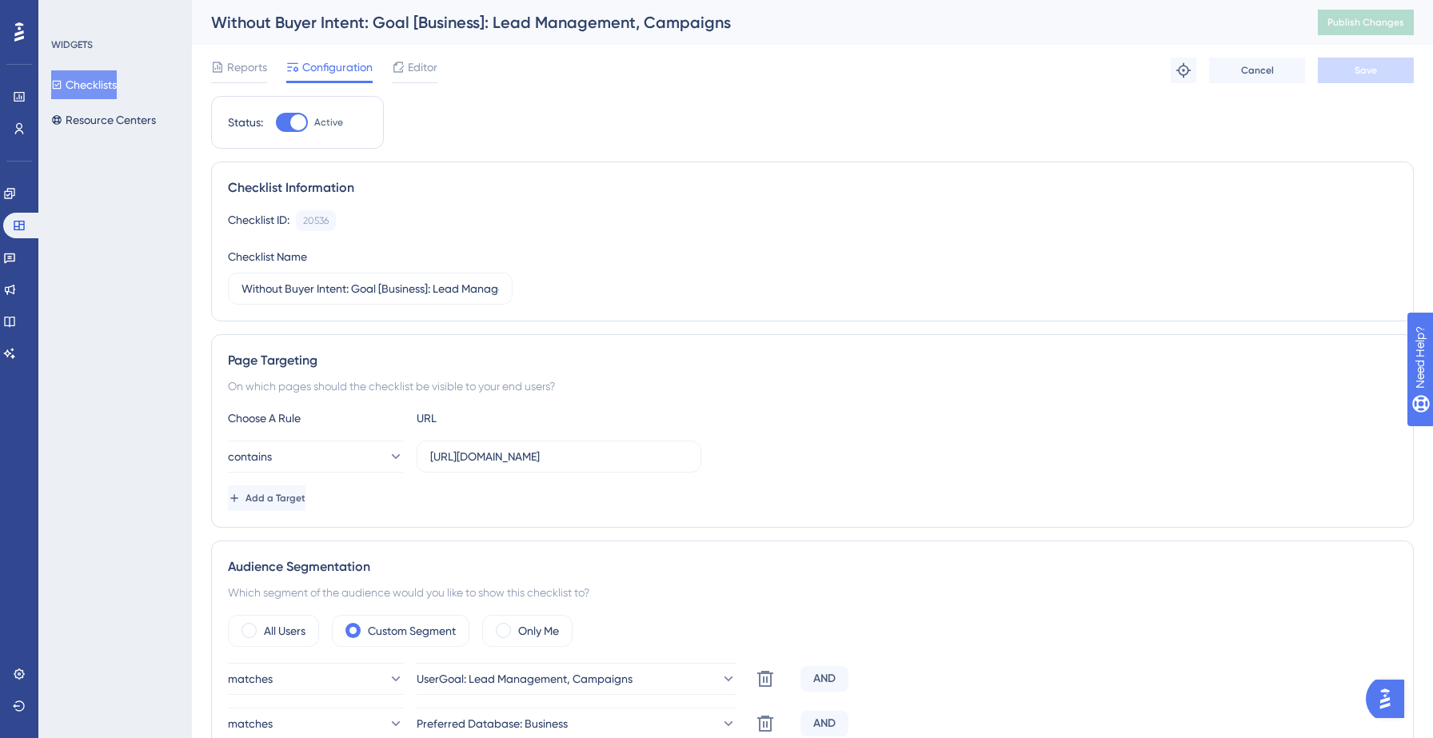
click at [417, 73] on span "Editor" at bounding box center [423, 67] width 30 height 19
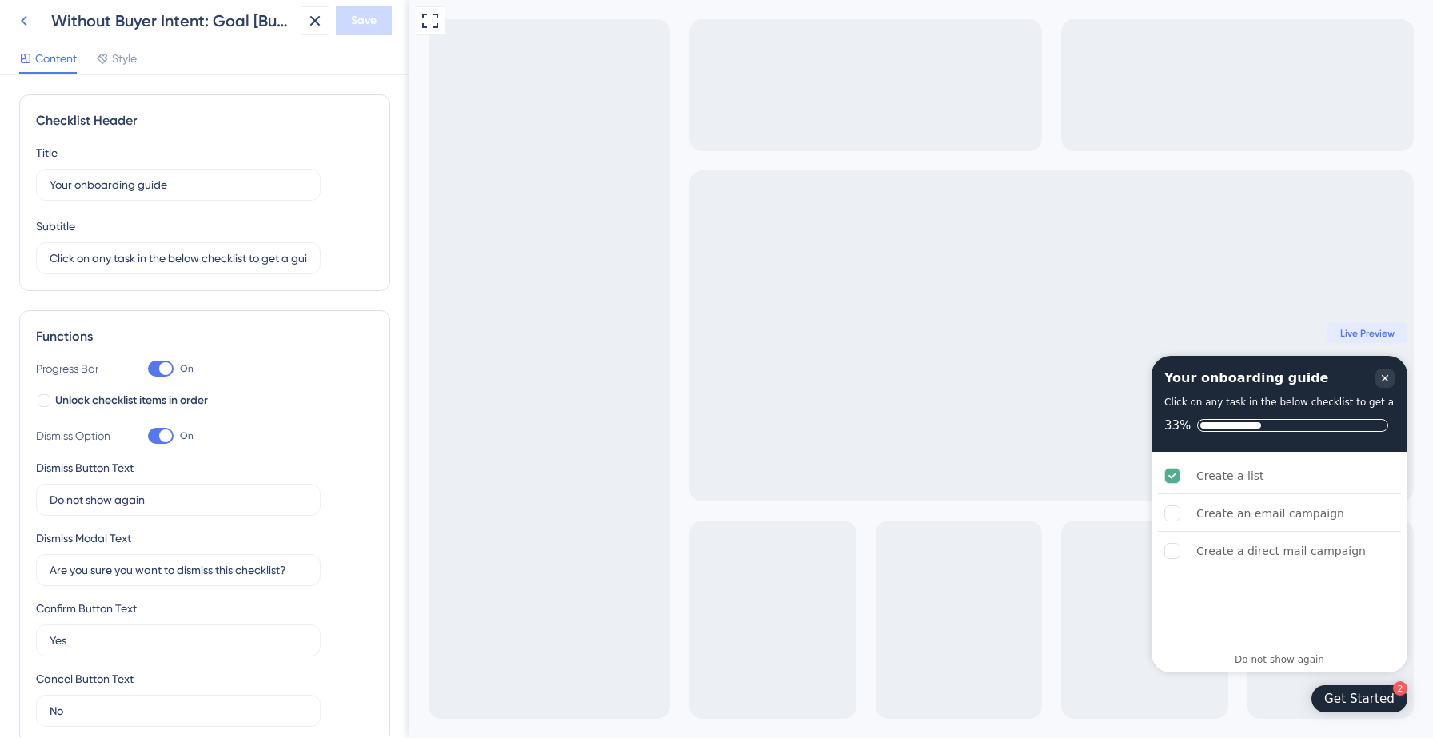
click at [22, 23] on icon at bounding box center [23, 20] width 19 height 19
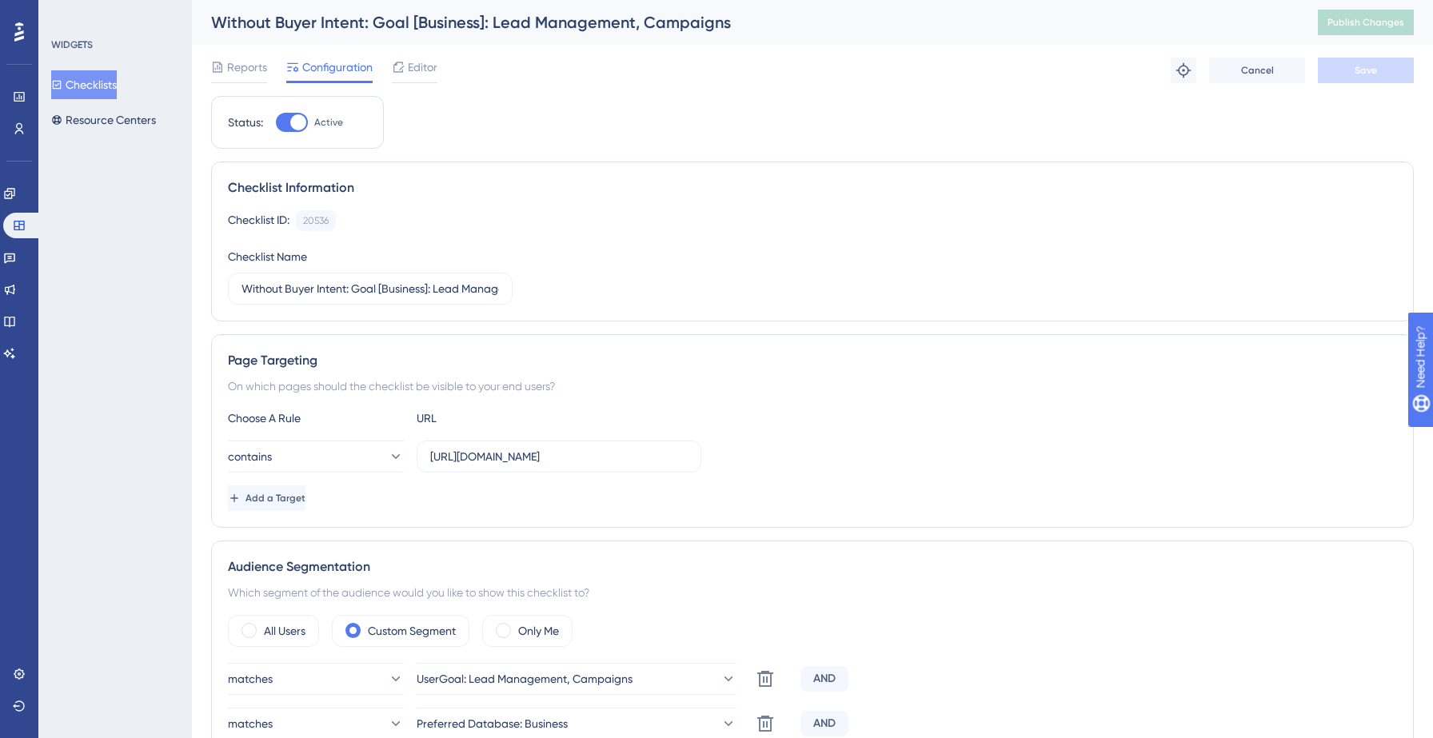
click at [983, 272] on div "Checklist ID: 20536 Copy Checklist Name Without Buyer Intent: Goal [Business]: …" at bounding box center [812, 257] width 1169 height 94
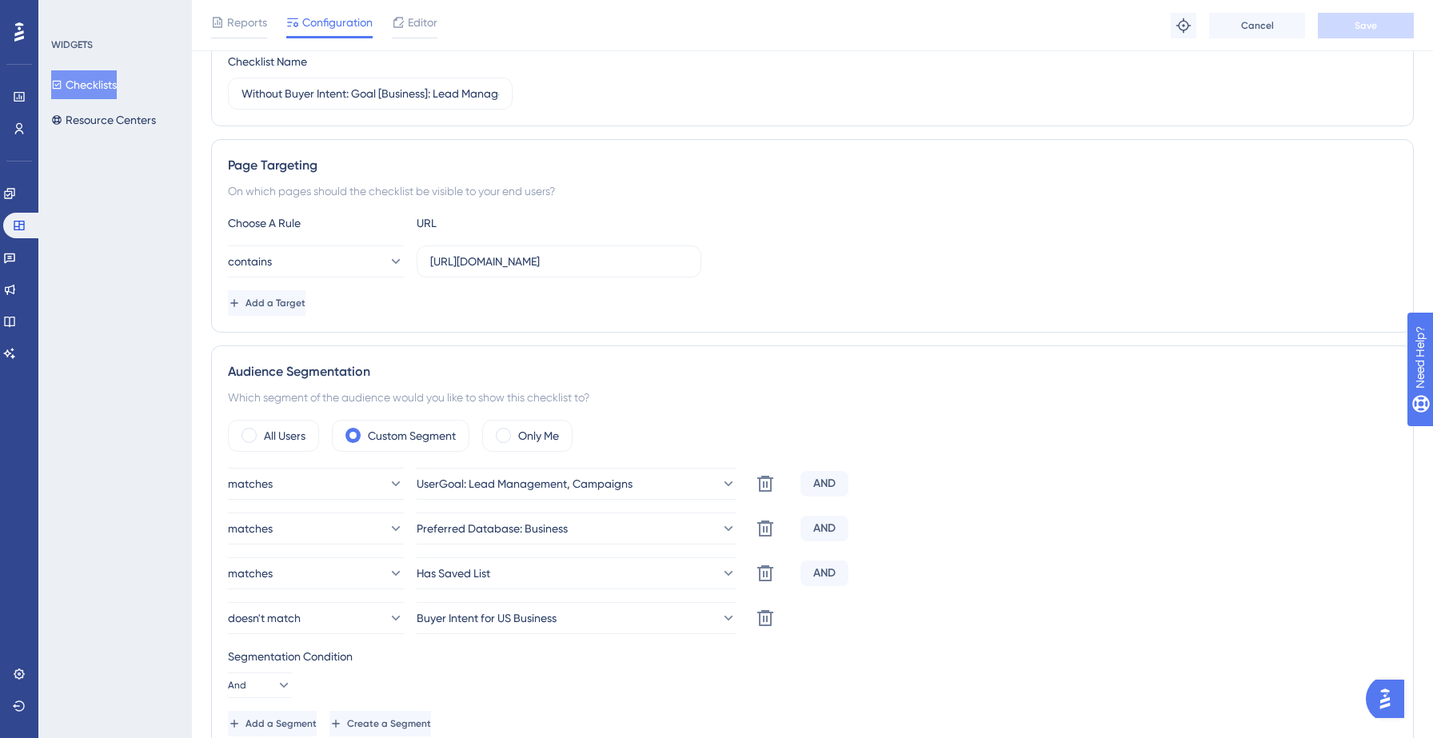
scroll to position [205, 0]
click at [762, 576] on icon at bounding box center [765, 570] width 19 height 19
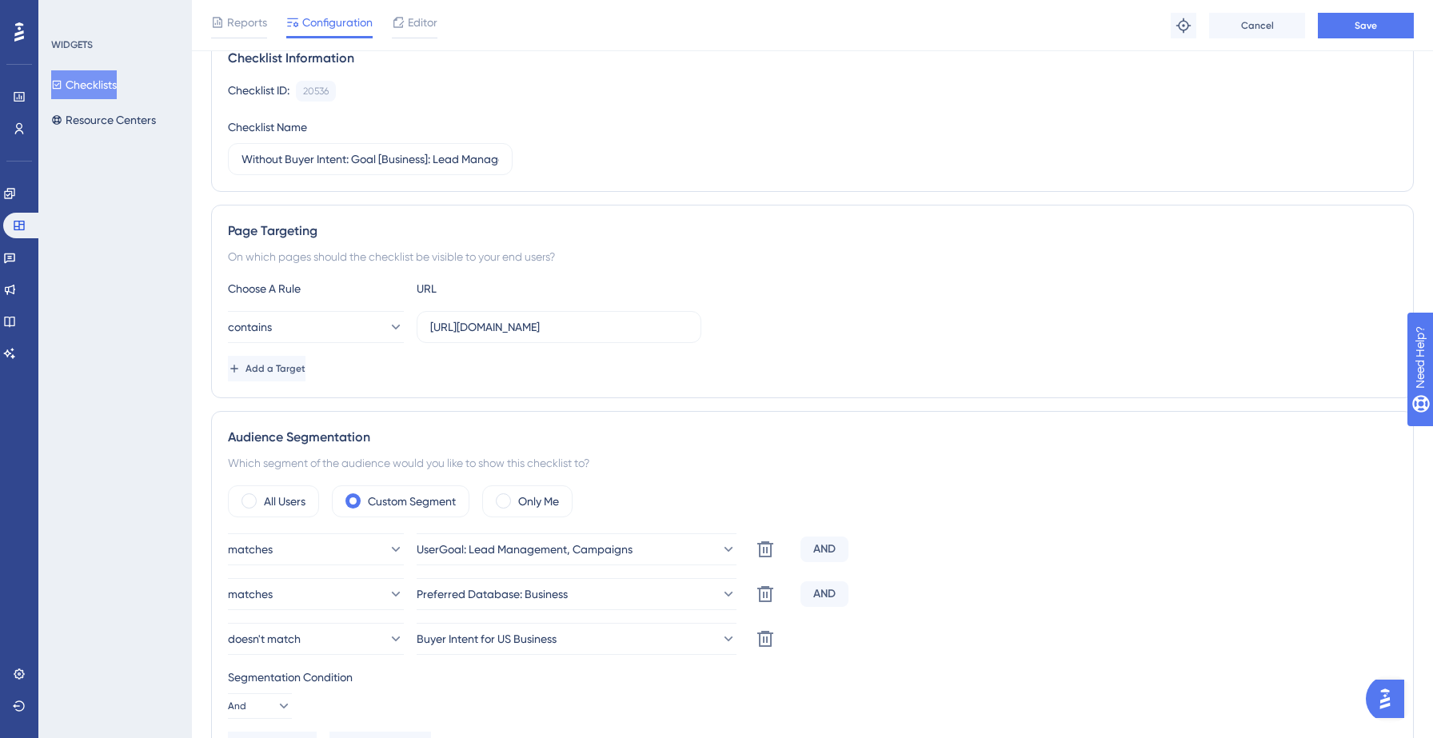
scroll to position [0, 0]
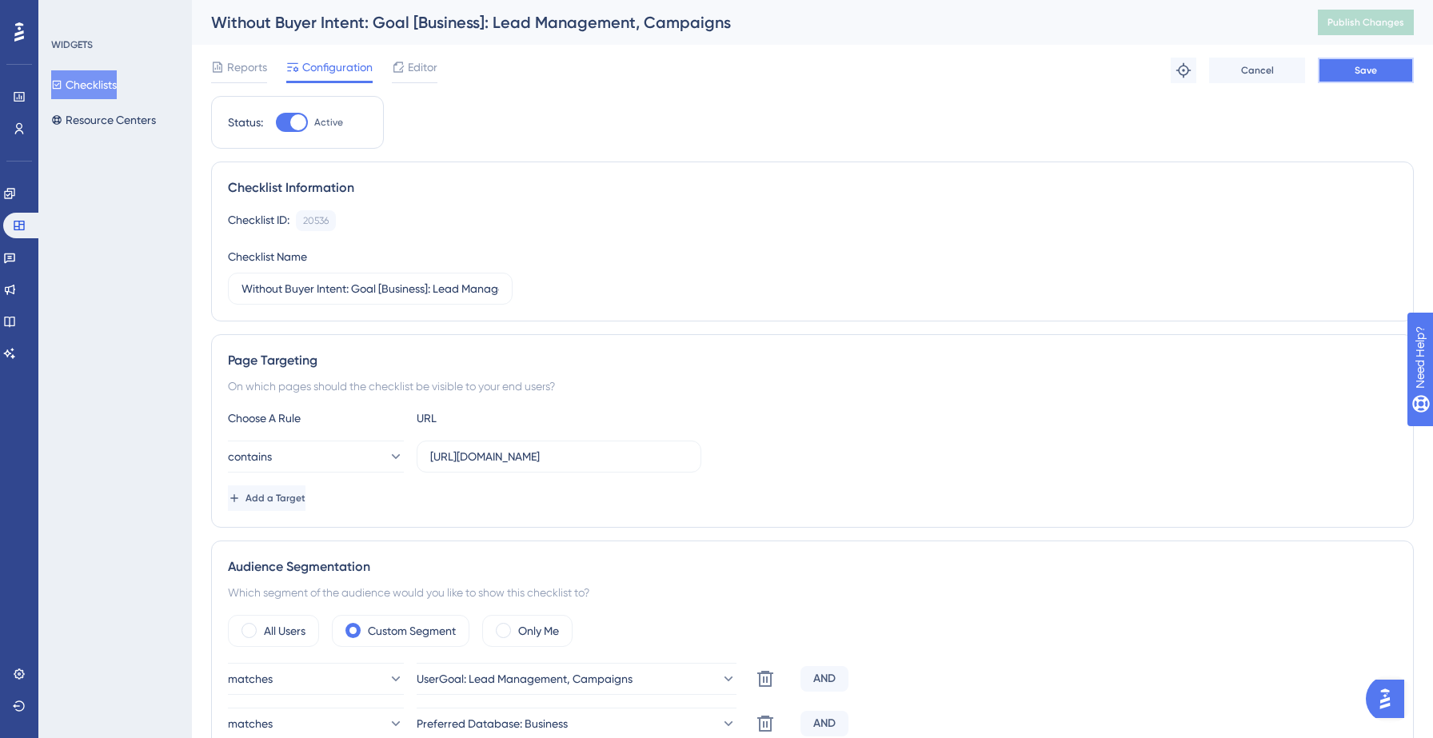
click at [1365, 68] on span "Save" at bounding box center [1366, 70] width 22 height 13
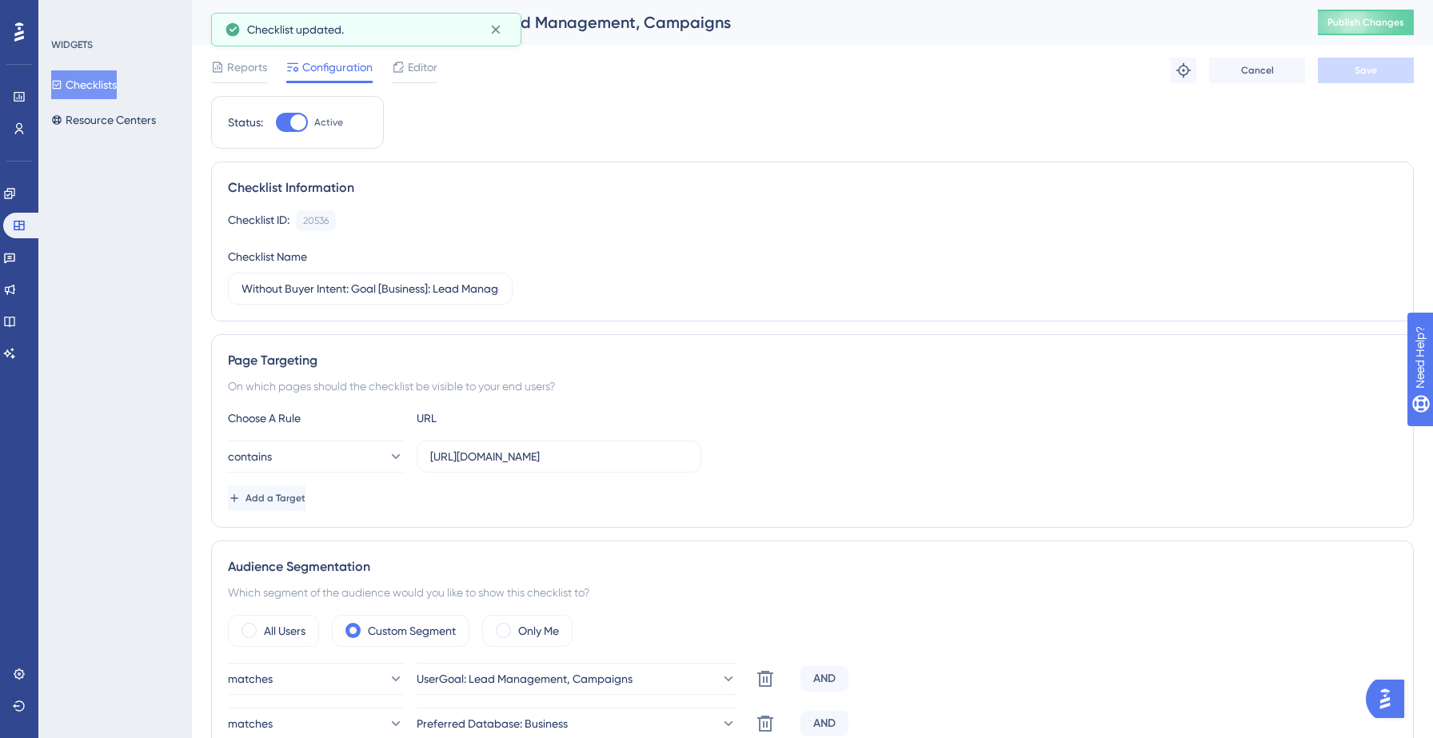
click at [110, 91] on button "Checklists" at bounding box center [84, 84] width 66 height 29
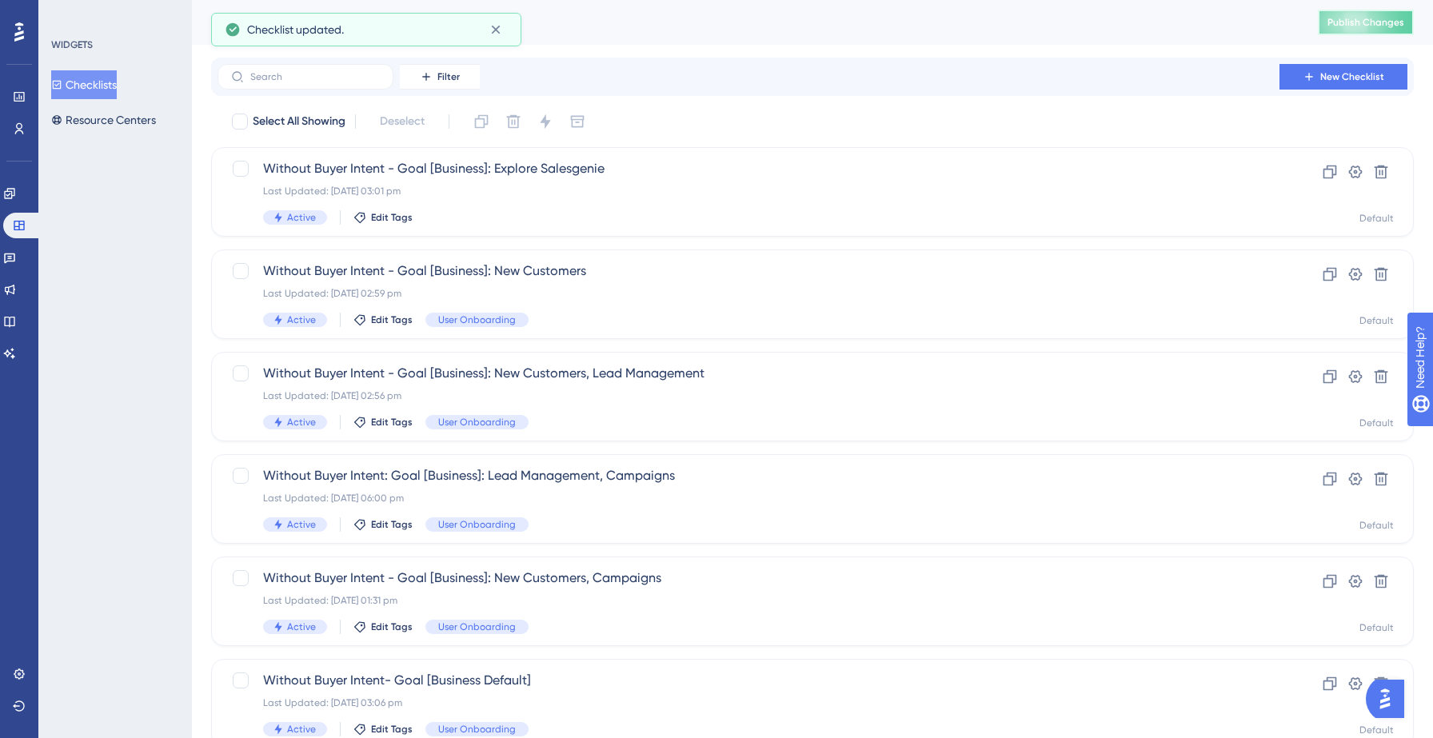
click at [1365, 16] on span "Publish Changes" at bounding box center [1365, 22] width 77 height 13
click at [17, 121] on link at bounding box center [19, 129] width 13 height 26
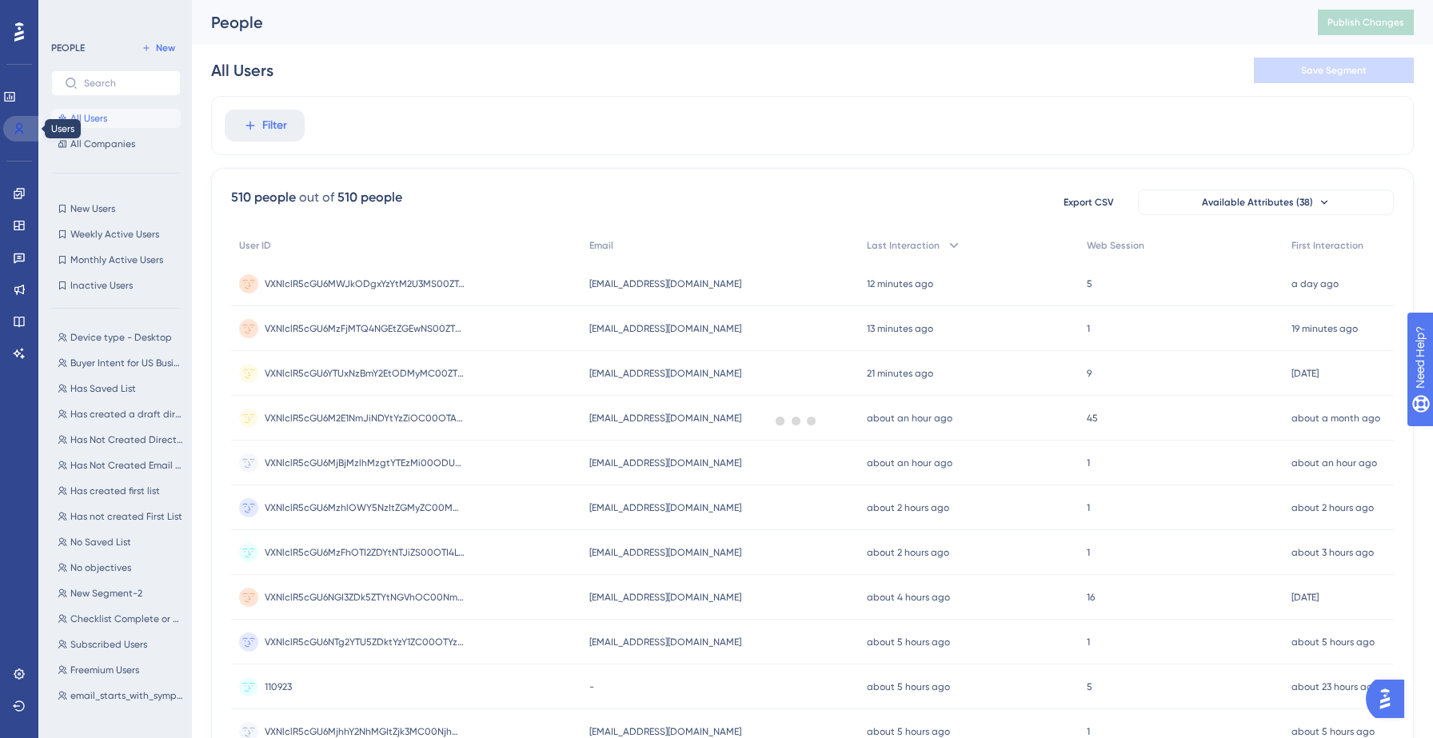
click at [26, 132] on link at bounding box center [22, 129] width 38 height 26
click at [637, 283] on div at bounding box center [796, 420] width 1273 height 623
click at [413, 279] on span "VXNlclR5cGU6YTUxNzBmY2EtODMyMC00ZTEzLTgzNGUtYzA5MTI3MmQyZDg0" at bounding box center [365, 283] width 200 height 13
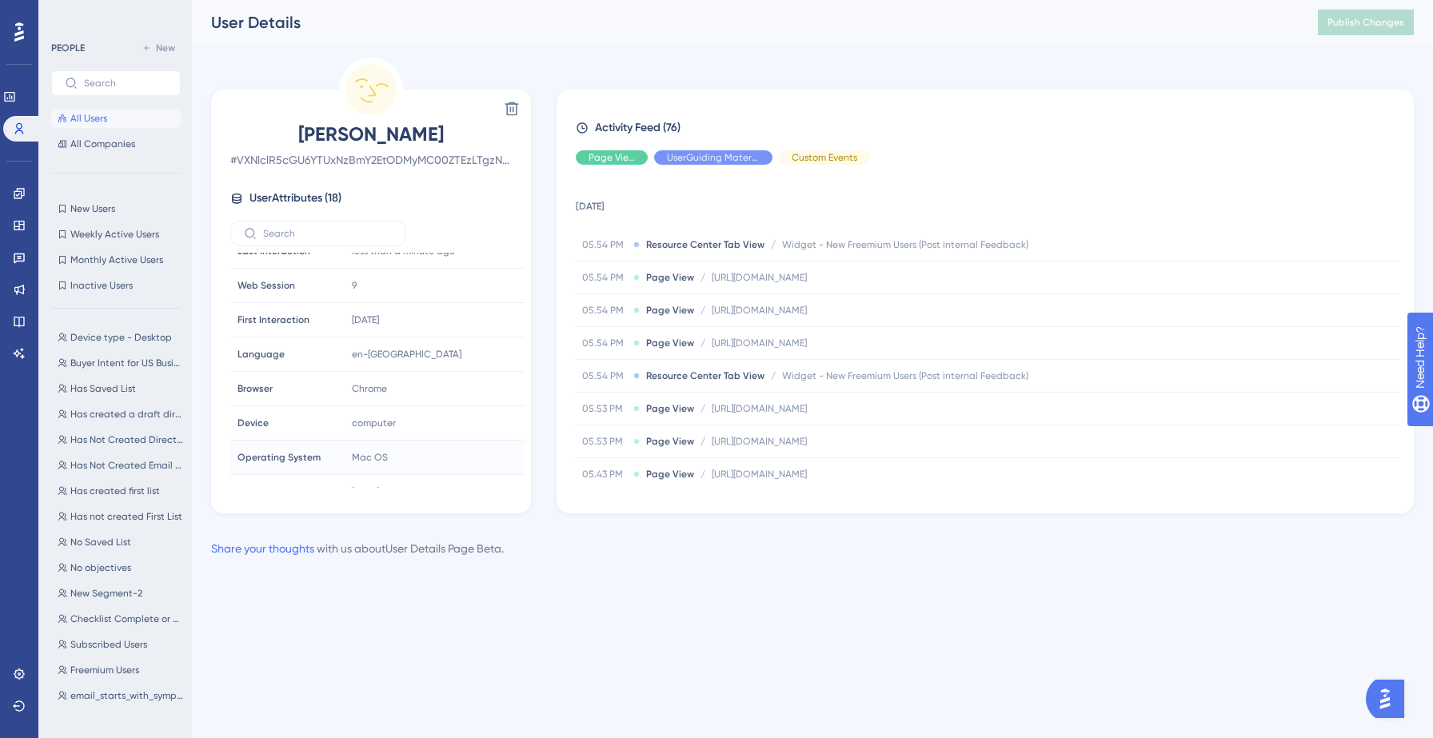
scroll to position [355, 0]
click at [373, 364] on span "launchAnOutreachCampaign-leadManagement" at bounding box center [419, 361] width 134 height 13
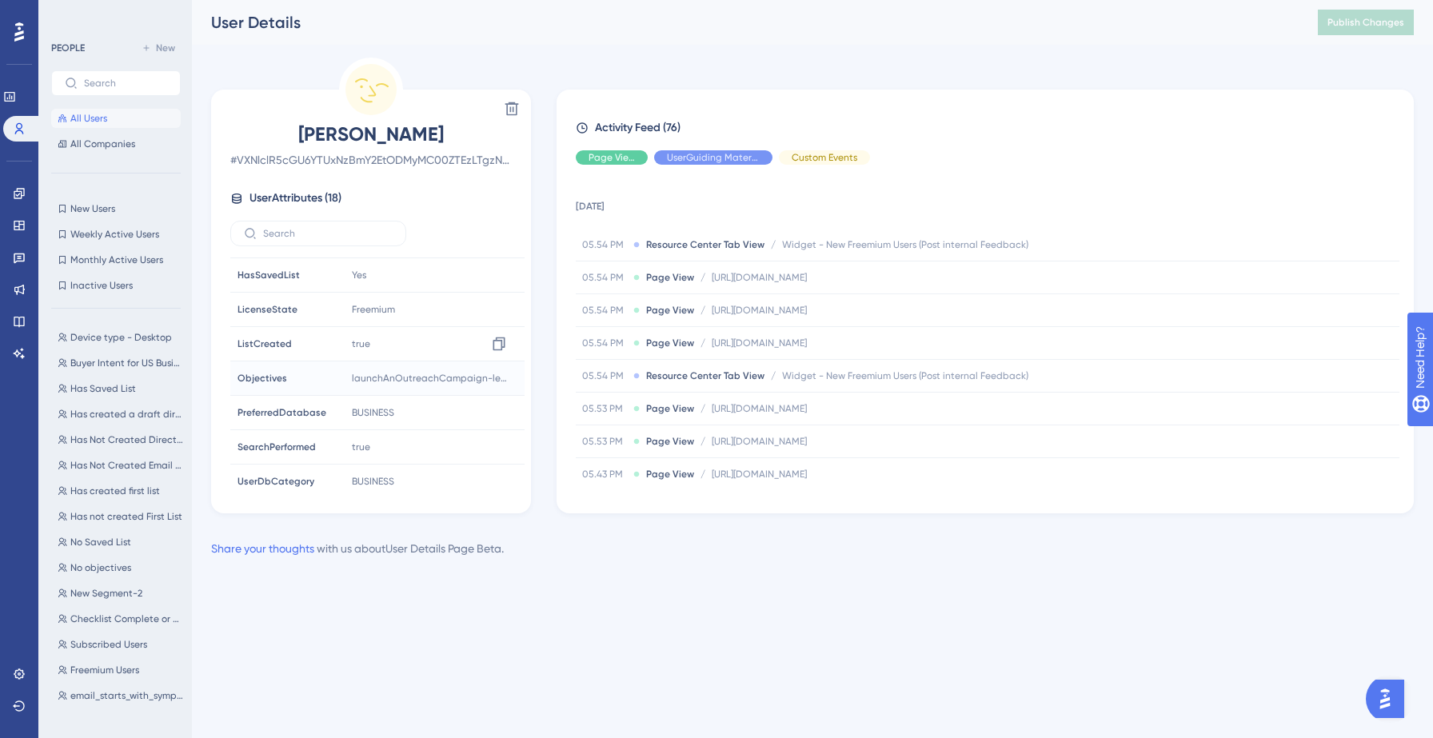
scroll to position [384, 0]
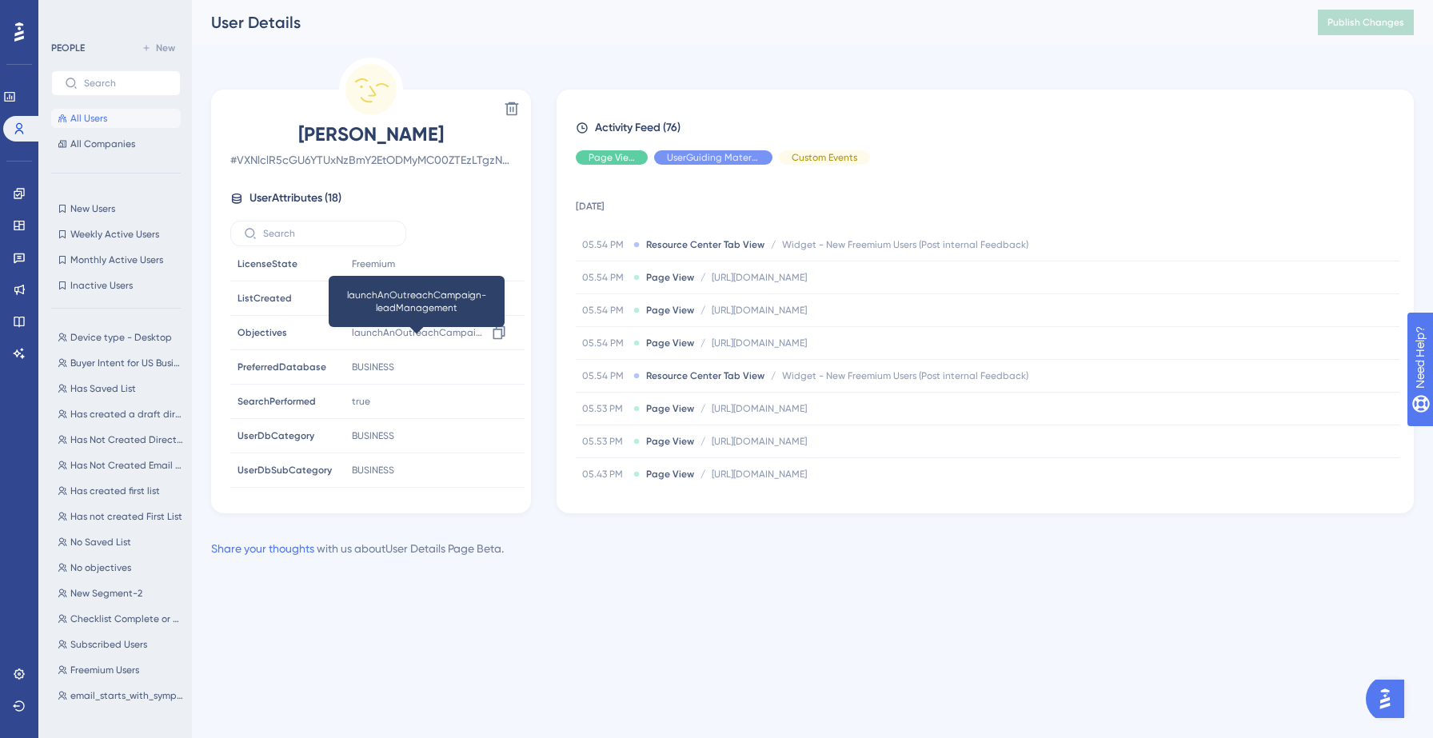
click at [723, 0] on html "Performance Users Engagement Widgets Feedback Product Updates Knowledge Base AI…" at bounding box center [716, 0] width 1433 height 0
click at [1107, 72] on div "Delete Himanshu kolhe # VXNlclR5cGU6YTUxNzBmY2EtODMyMC00ZTEzLTgzNGUtYzA5MTI3MmQ…" at bounding box center [812, 286] width 1203 height 456
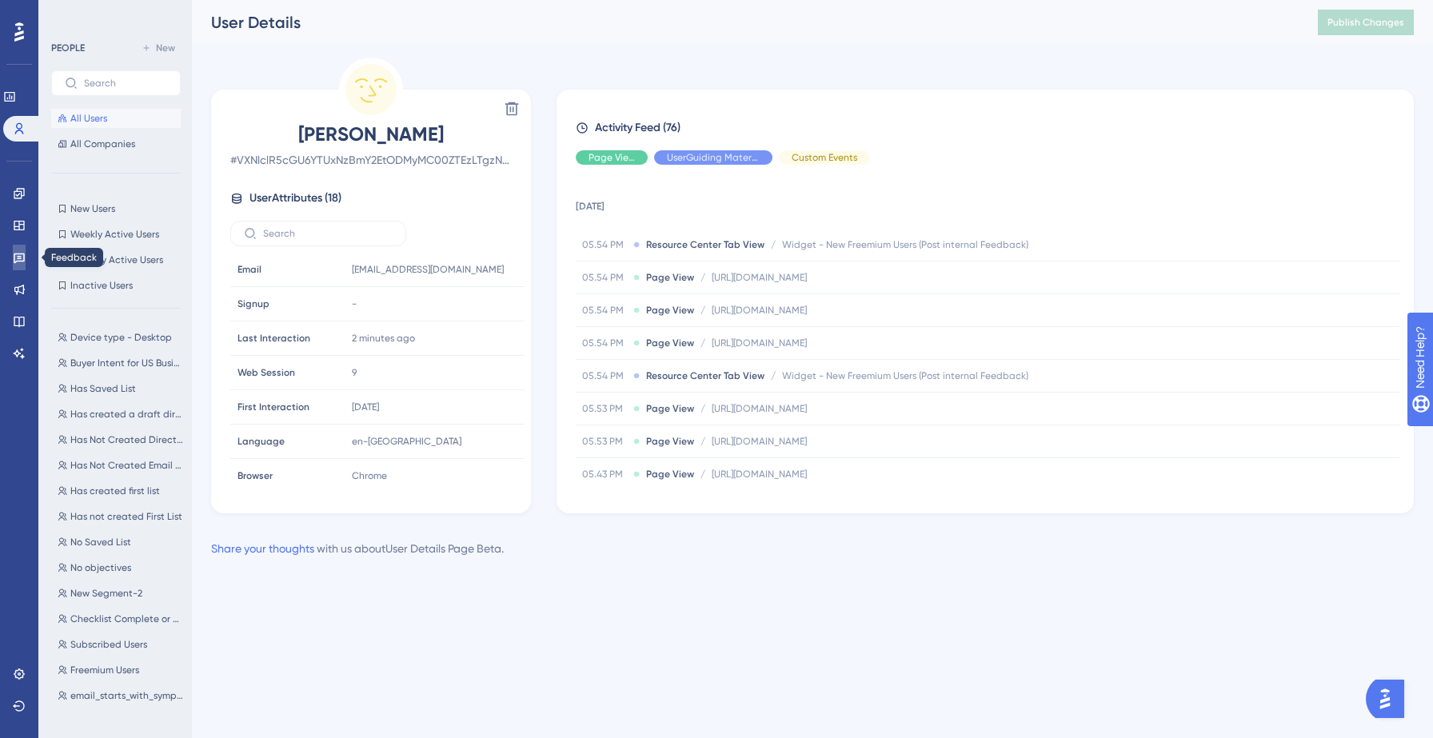
click at [13, 261] on link at bounding box center [19, 258] width 13 height 26
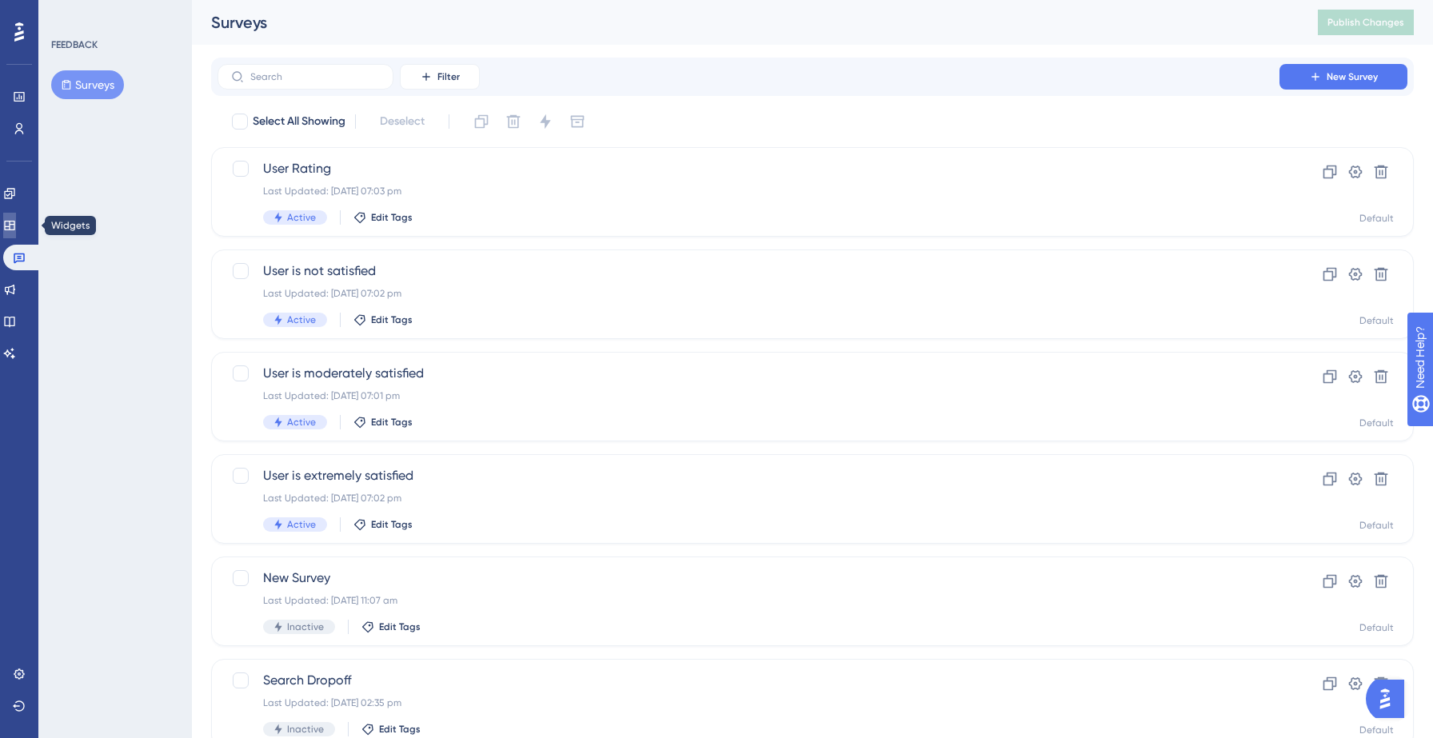
click at [14, 230] on icon at bounding box center [9, 226] width 10 height 10
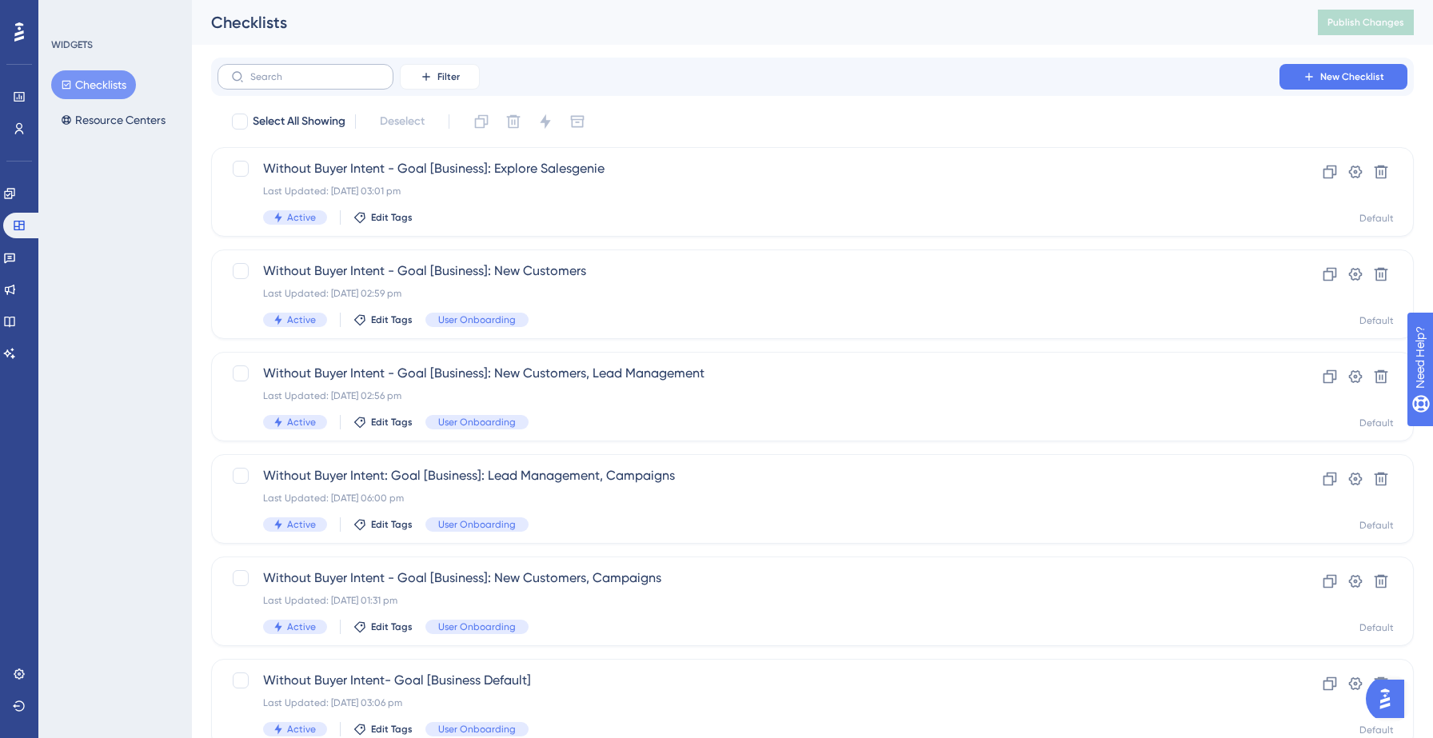
click at [286, 70] on label at bounding box center [306, 77] width 176 height 26
click at [286, 71] on input "text" at bounding box center [315, 76] width 130 height 11
type input "outr"
checkbox input "true"
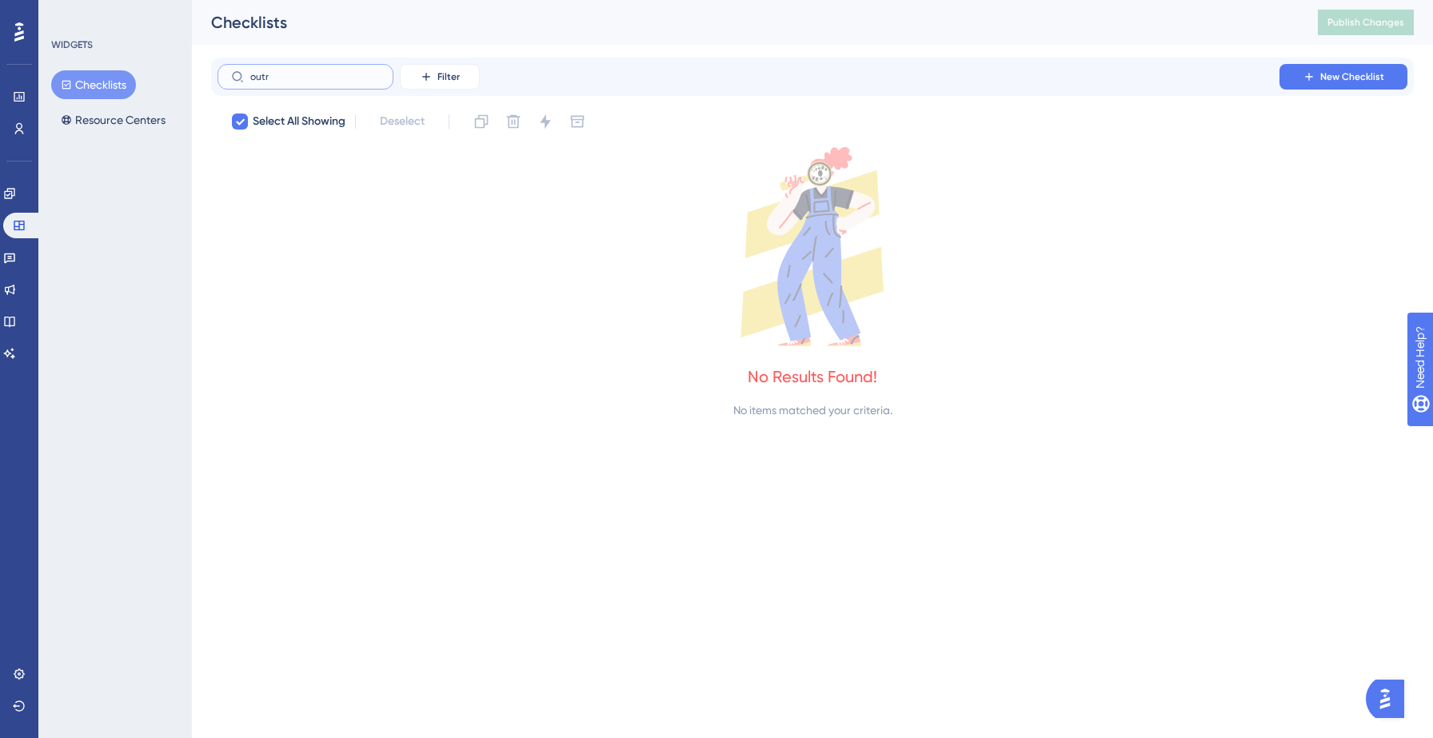
type input "out"
checkbox input "false"
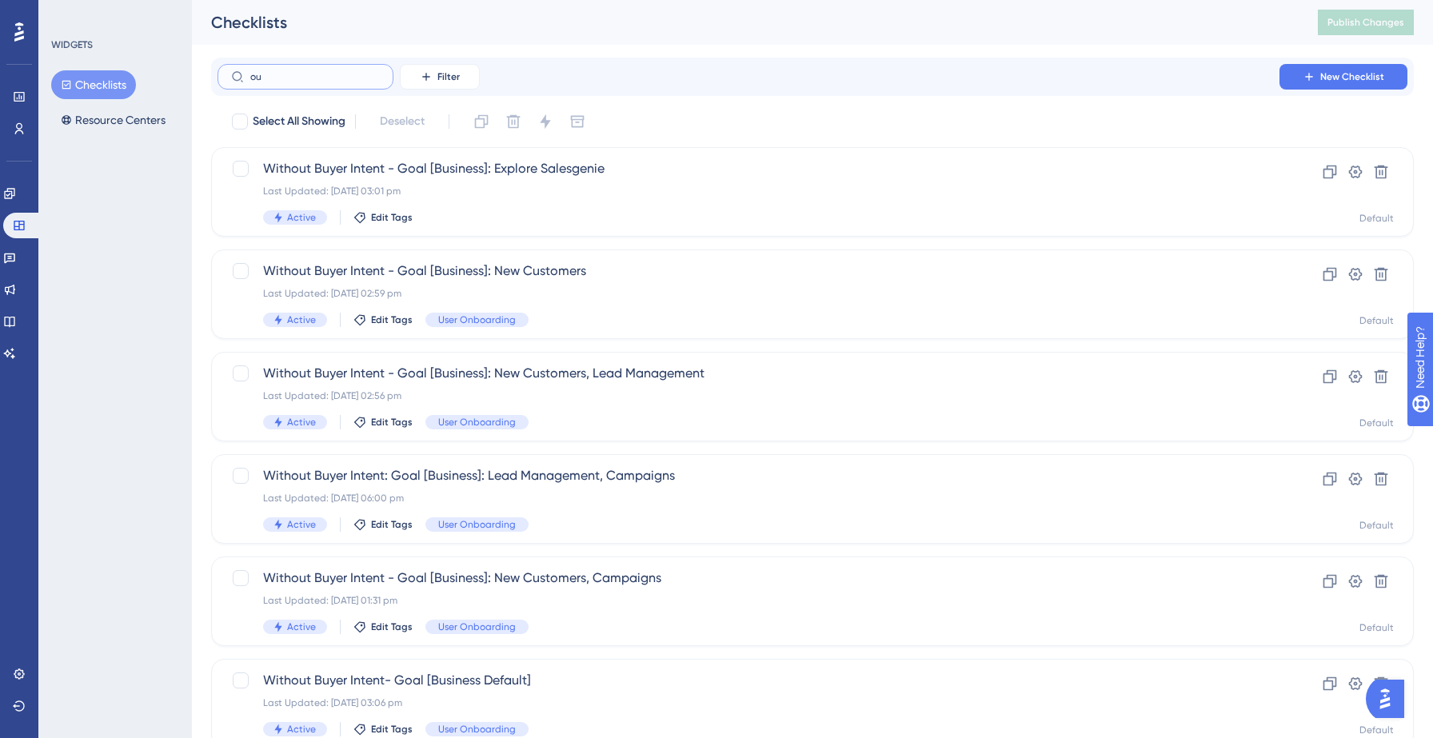
type input "o"
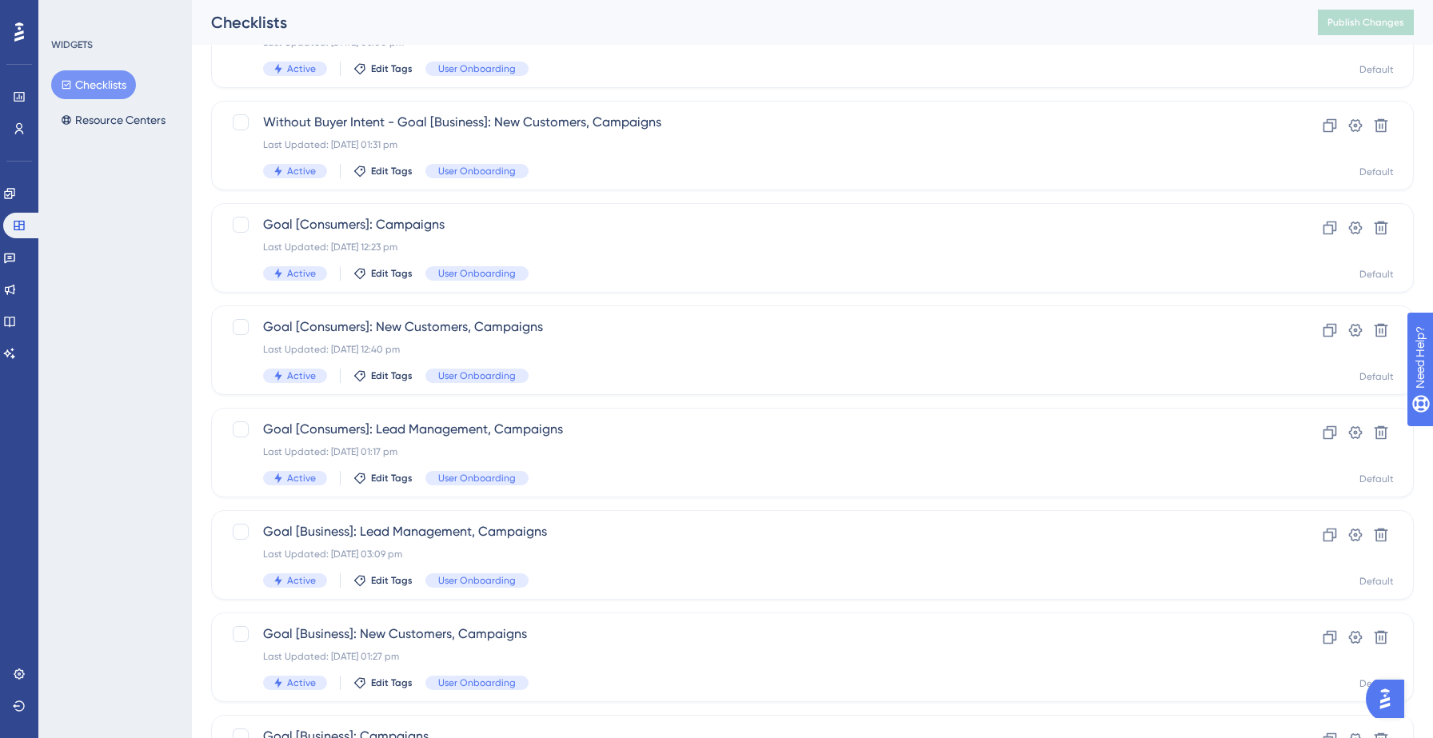
scroll to position [152, 0]
type input "camp"
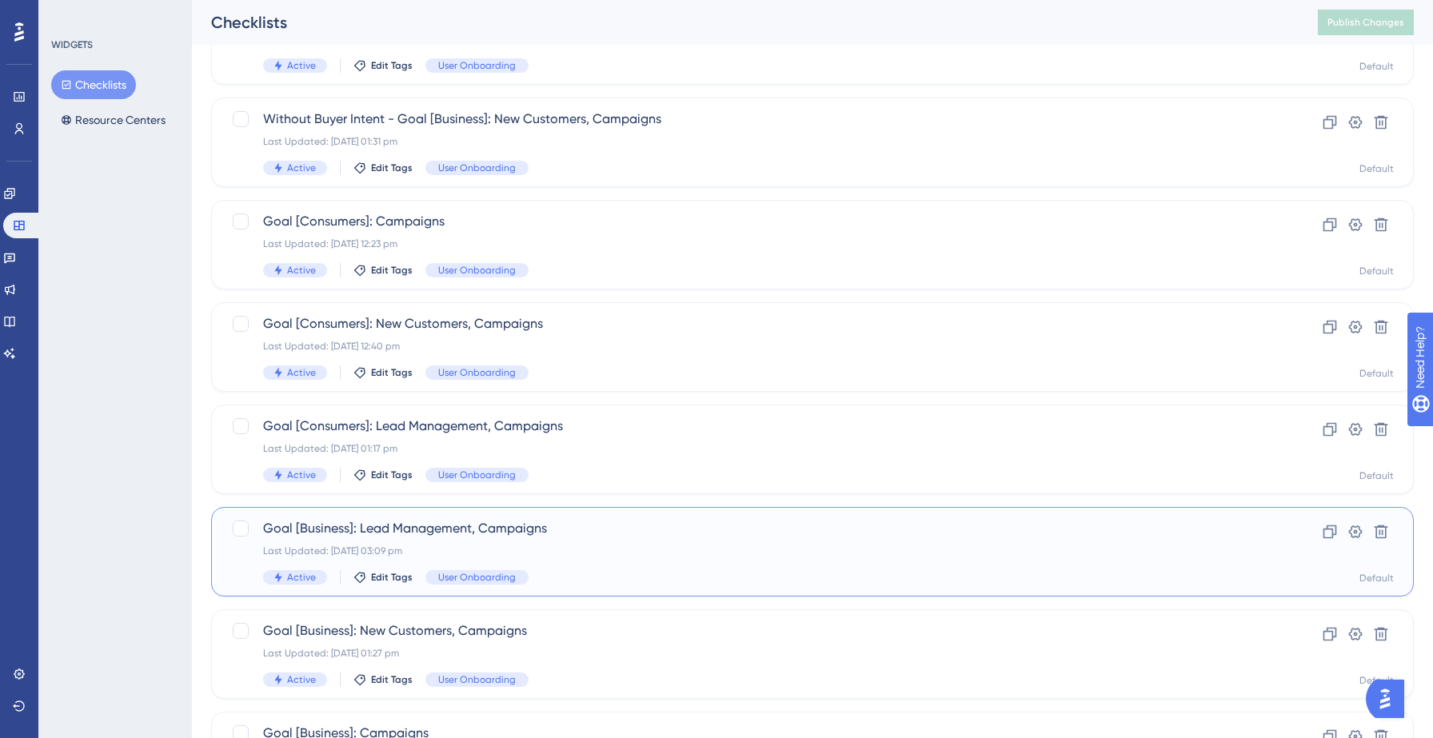
click at [599, 549] on div "Last Updated: [DATE] 03:09 pm" at bounding box center [748, 551] width 971 height 13
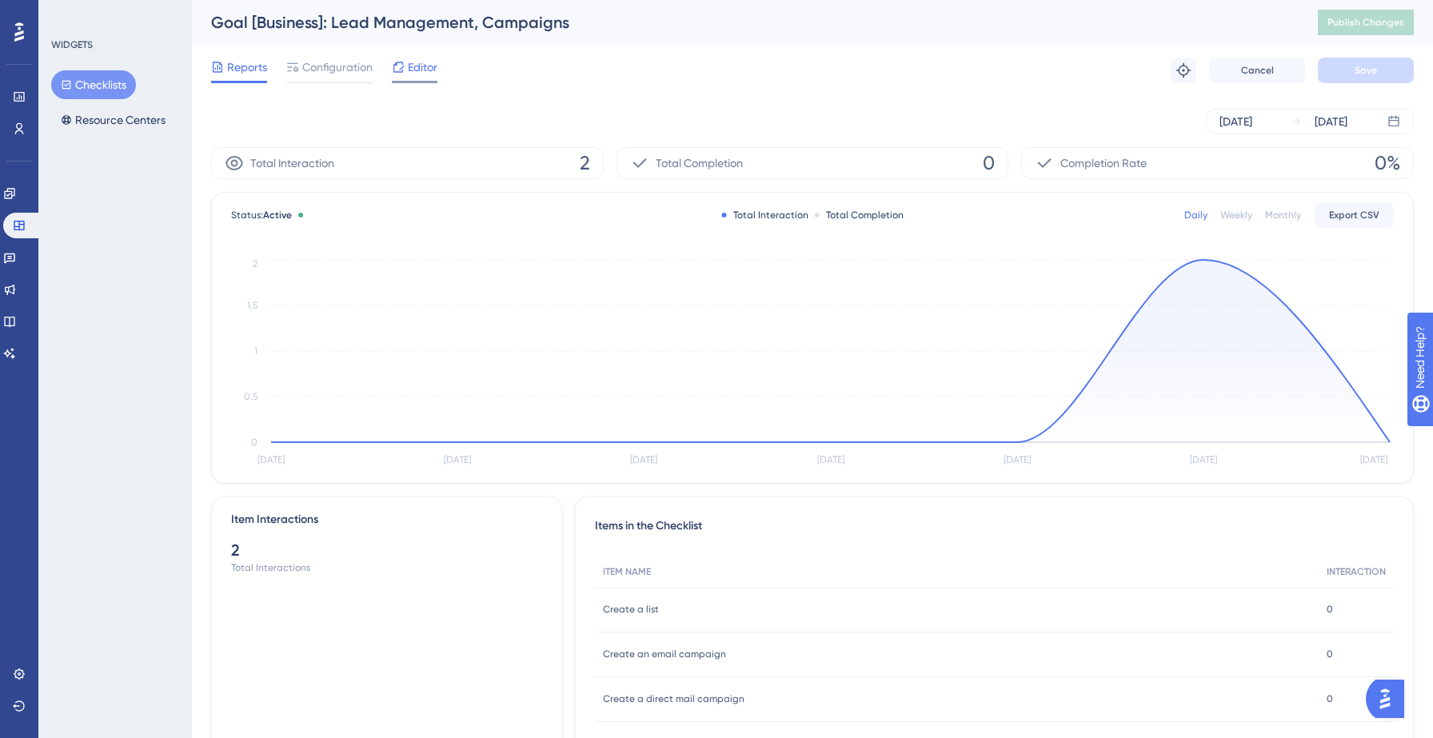
click at [419, 73] on span "Editor" at bounding box center [423, 67] width 30 height 19
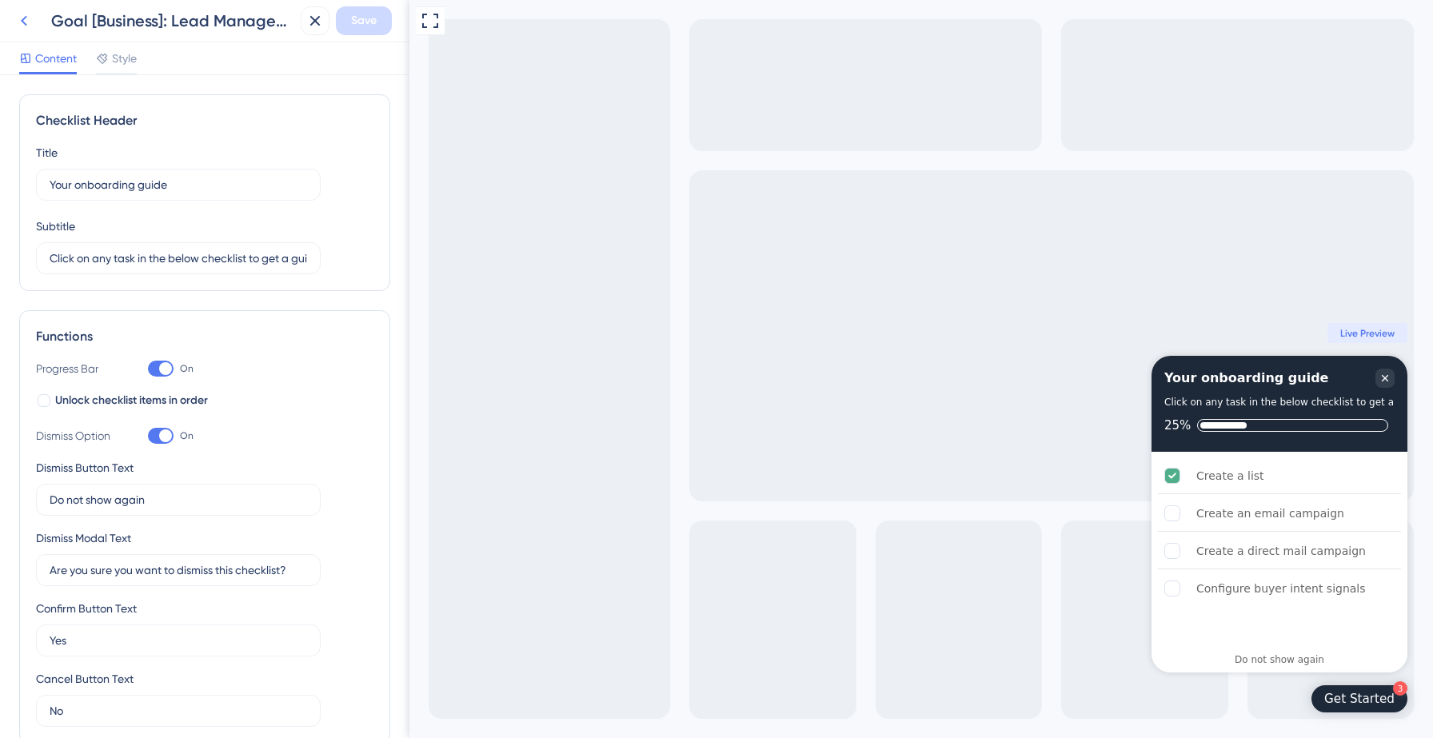
click at [27, 23] on icon at bounding box center [23, 20] width 19 height 19
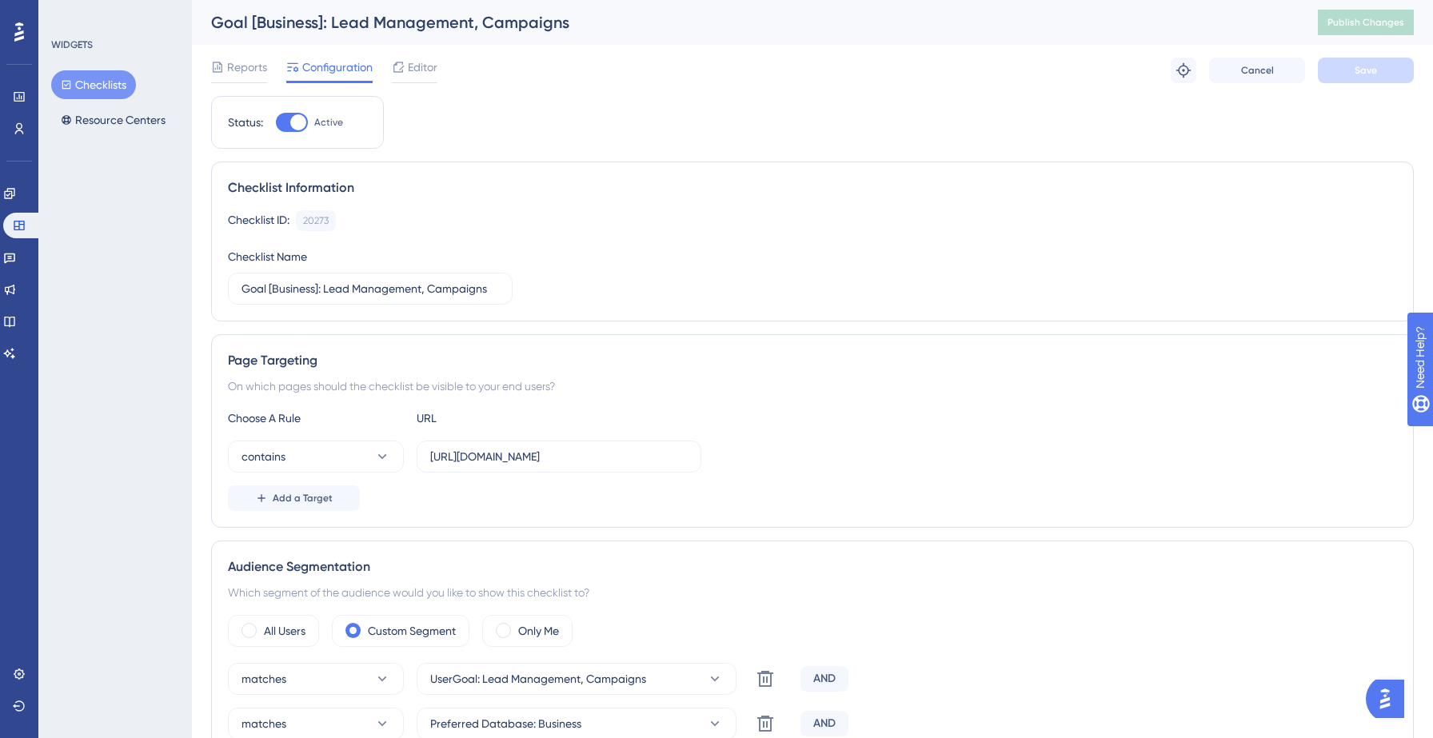
click at [110, 82] on button "Checklists" at bounding box center [93, 84] width 85 height 29
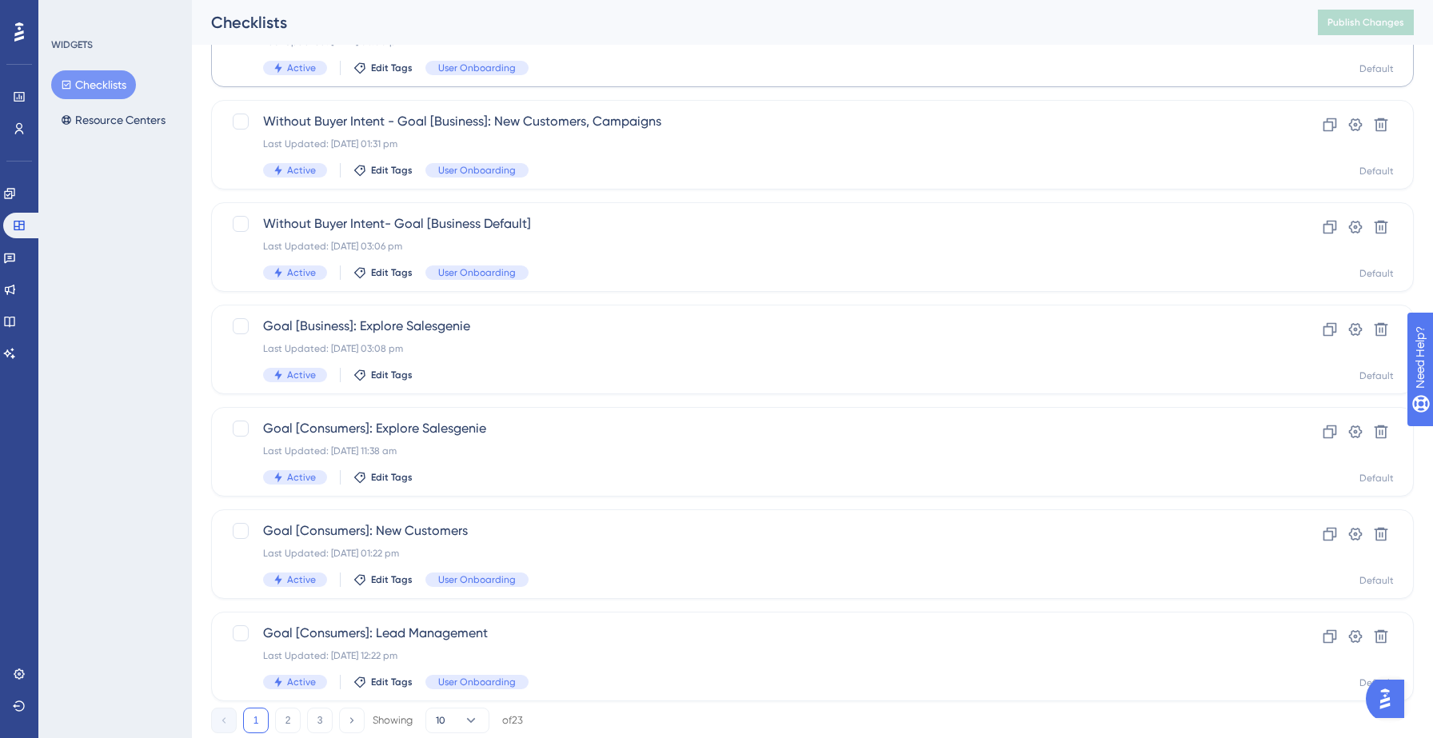
scroll to position [503, 0]
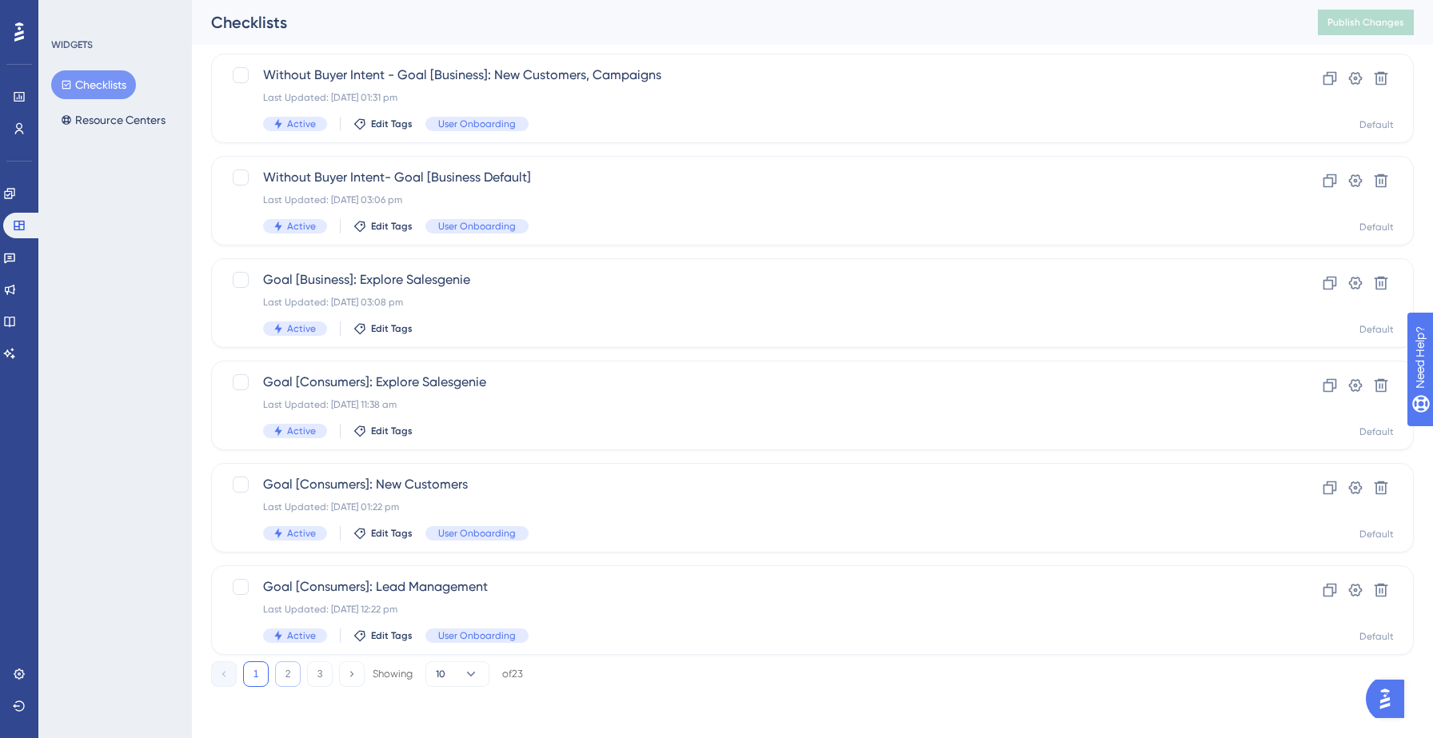
click at [285, 678] on button "2" at bounding box center [288, 674] width 26 height 26
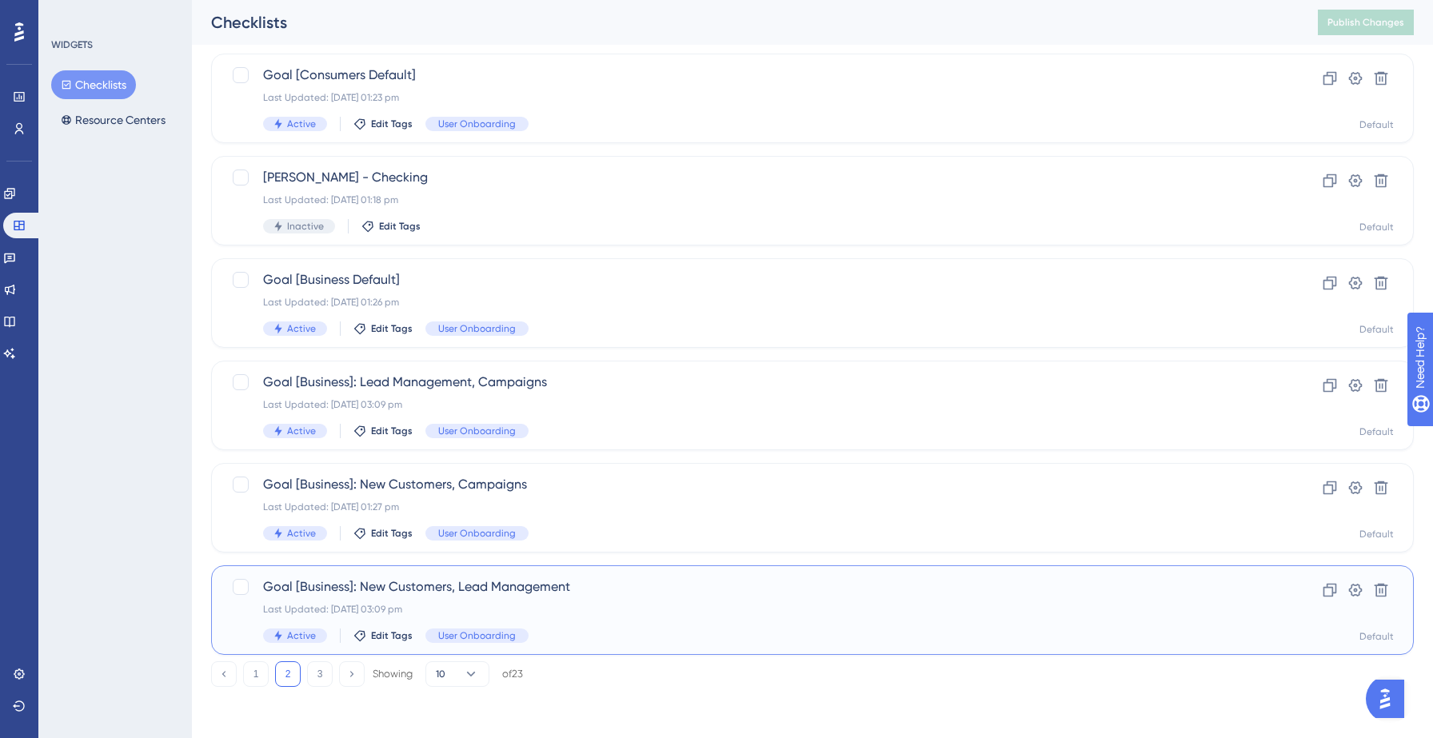
click at [662, 612] on div "Last Updated: [DATE] 03:09 pm" at bounding box center [748, 609] width 971 height 13
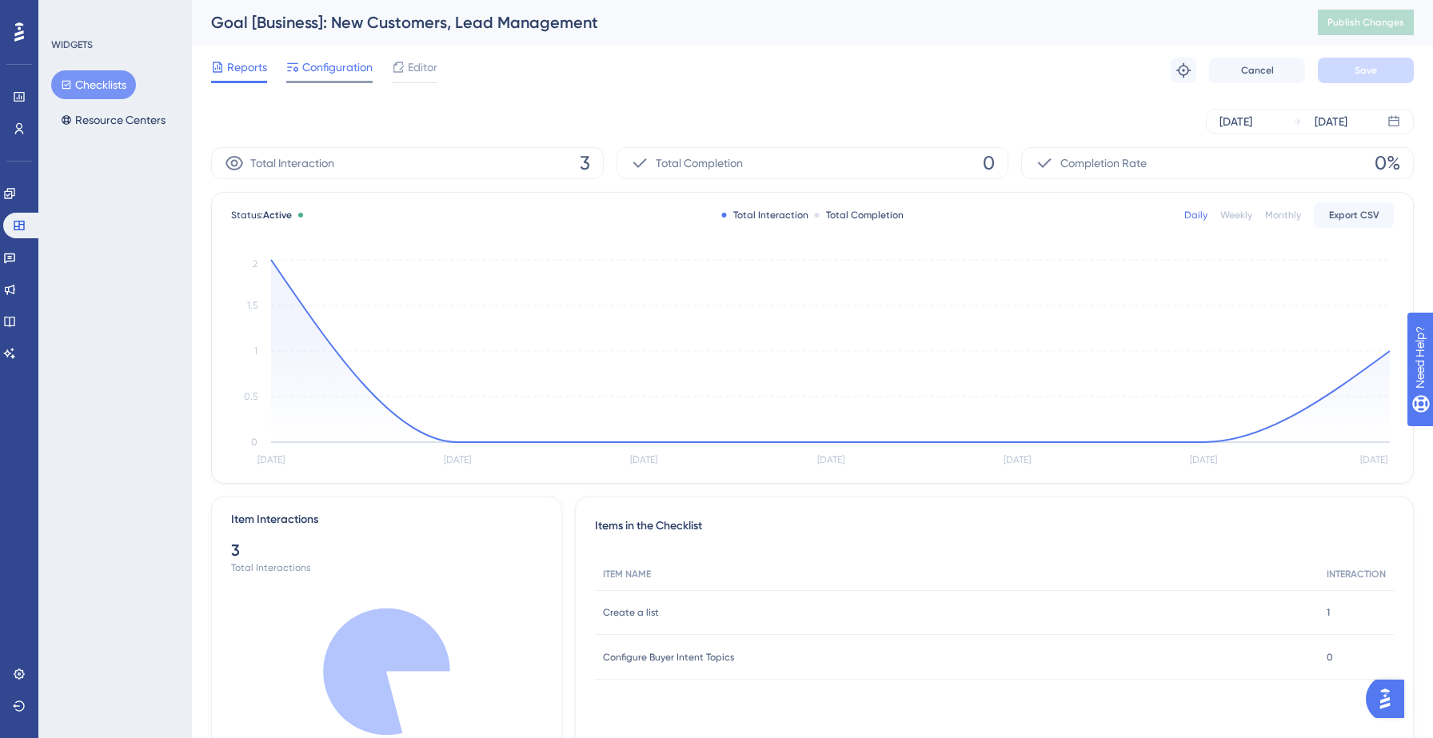
click at [324, 66] on span "Configuration" at bounding box center [337, 67] width 70 height 19
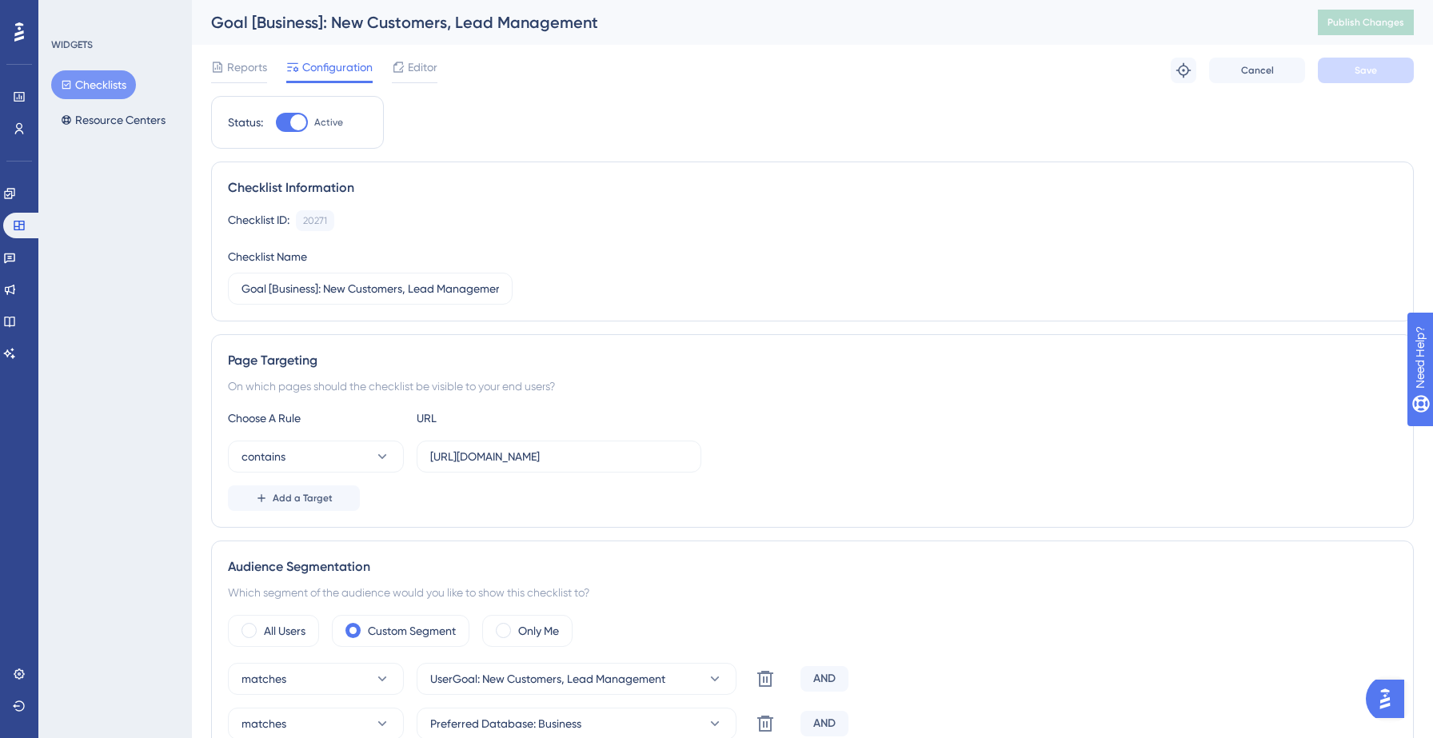
click at [122, 95] on button "Checklists" at bounding box center [93, 84] width 85 height 29
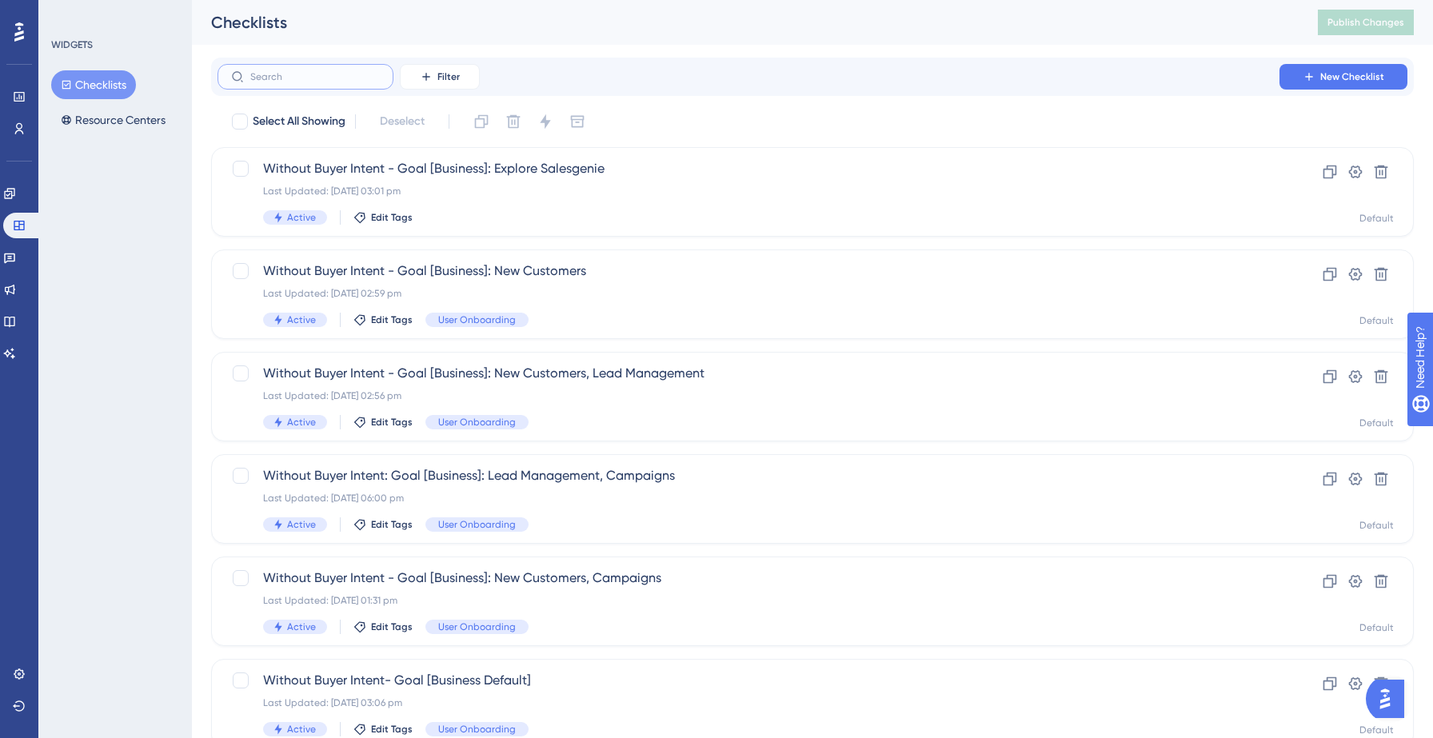
click at [299, 82] on input "text" at bounding box center [315, 76] width 130 height 11
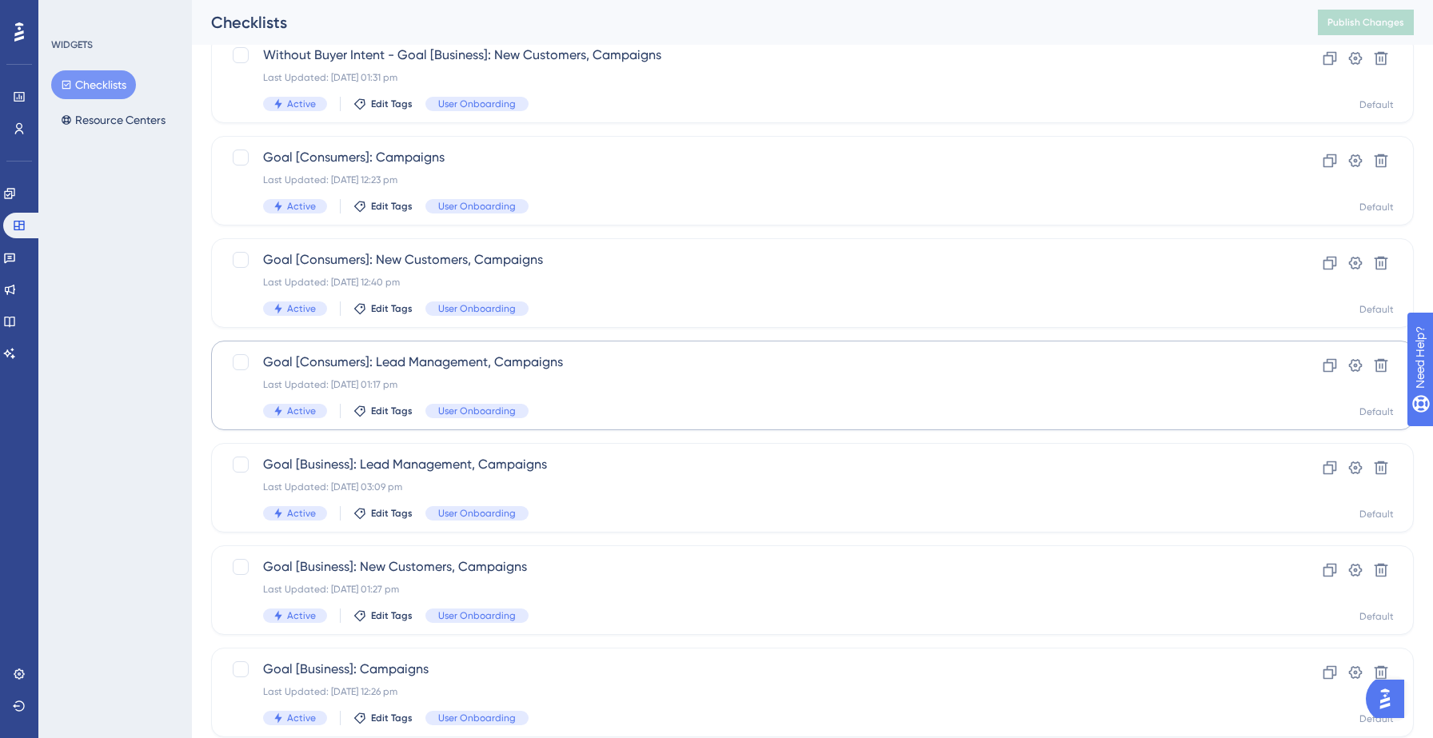
scroll to position [222, 0]
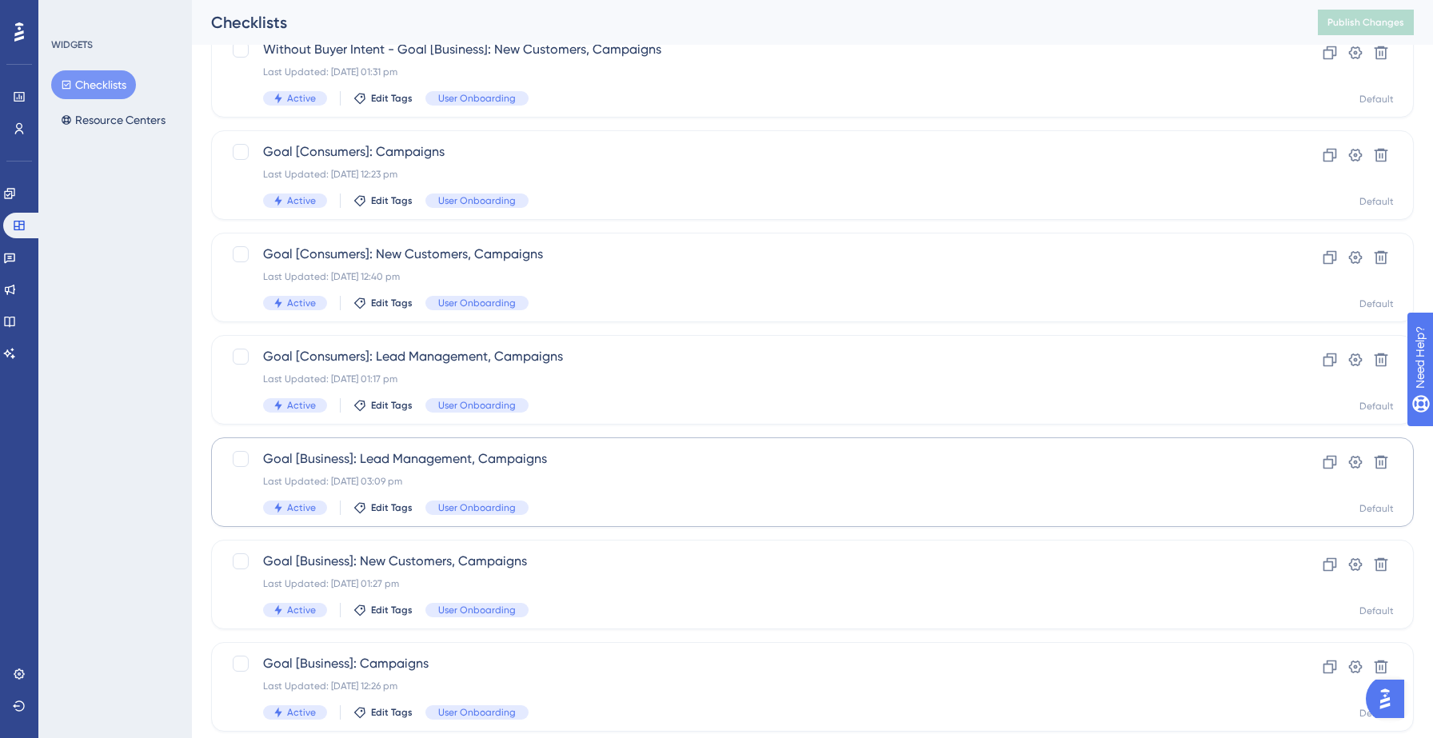
type input "campaign"
click at [595, 497] on div "Goal [Business]: Lead Management, Campaigns Last Updated: [DATE] 03:09 pm Activ…" at bounding box center [748, 482] width 971 height 66
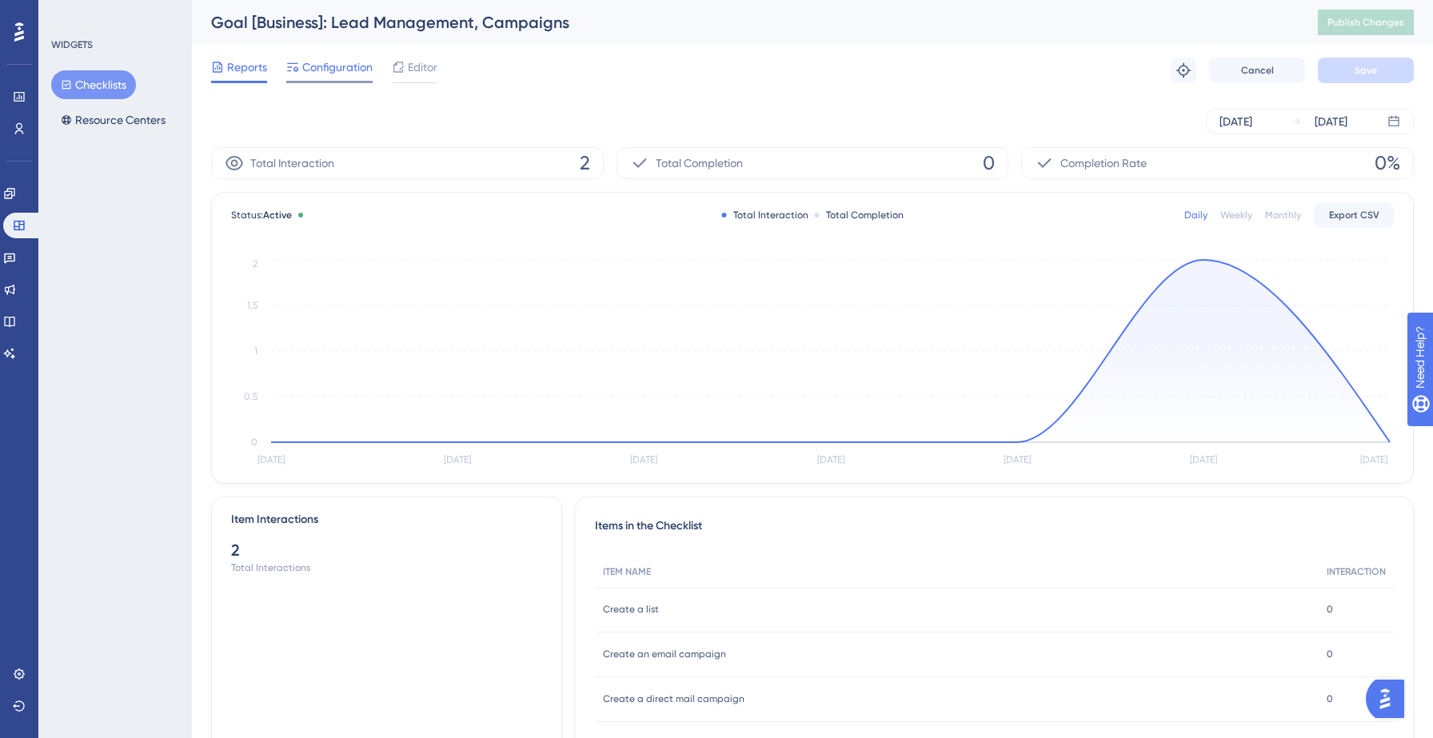
click at [332, 65] on span "Configuration" at bounding box center [337, 67] width 70 height 19
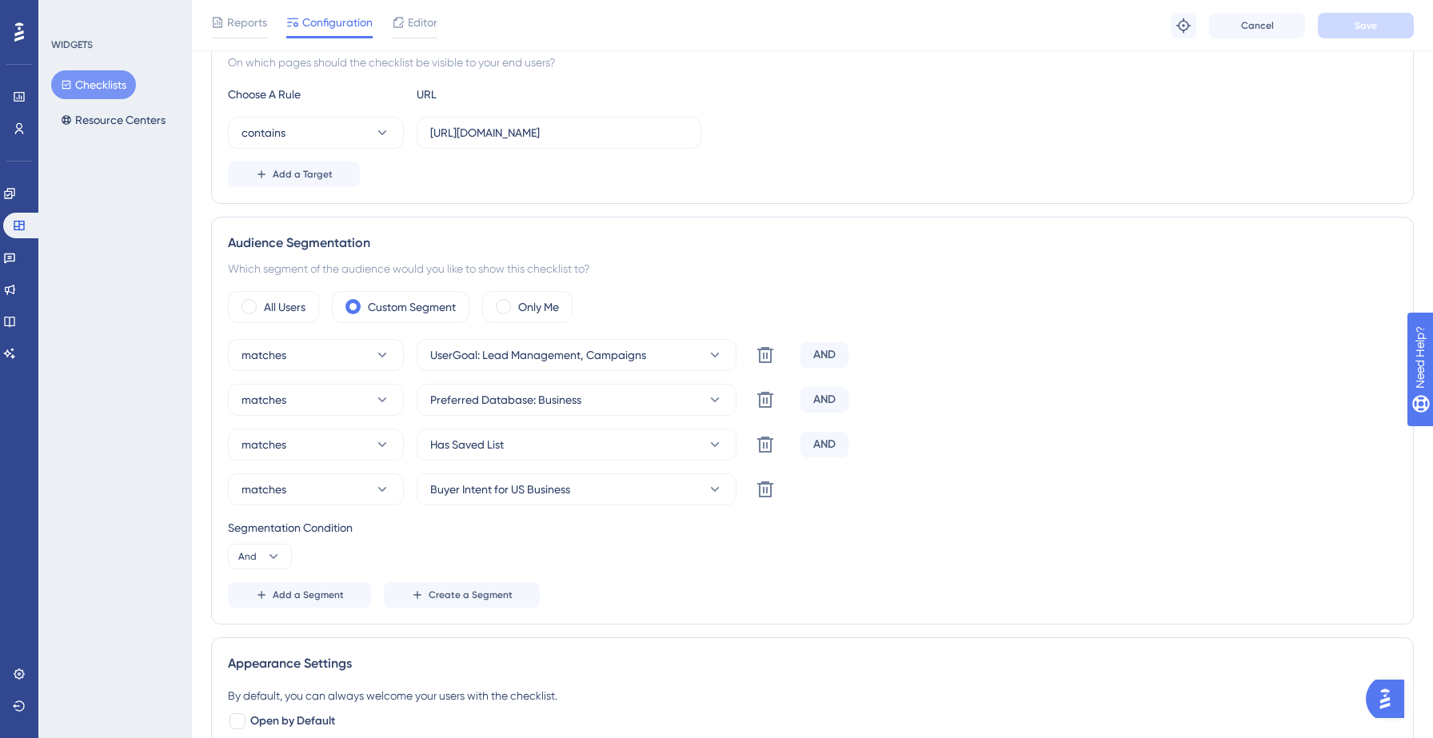
scroll to position [353, 0]
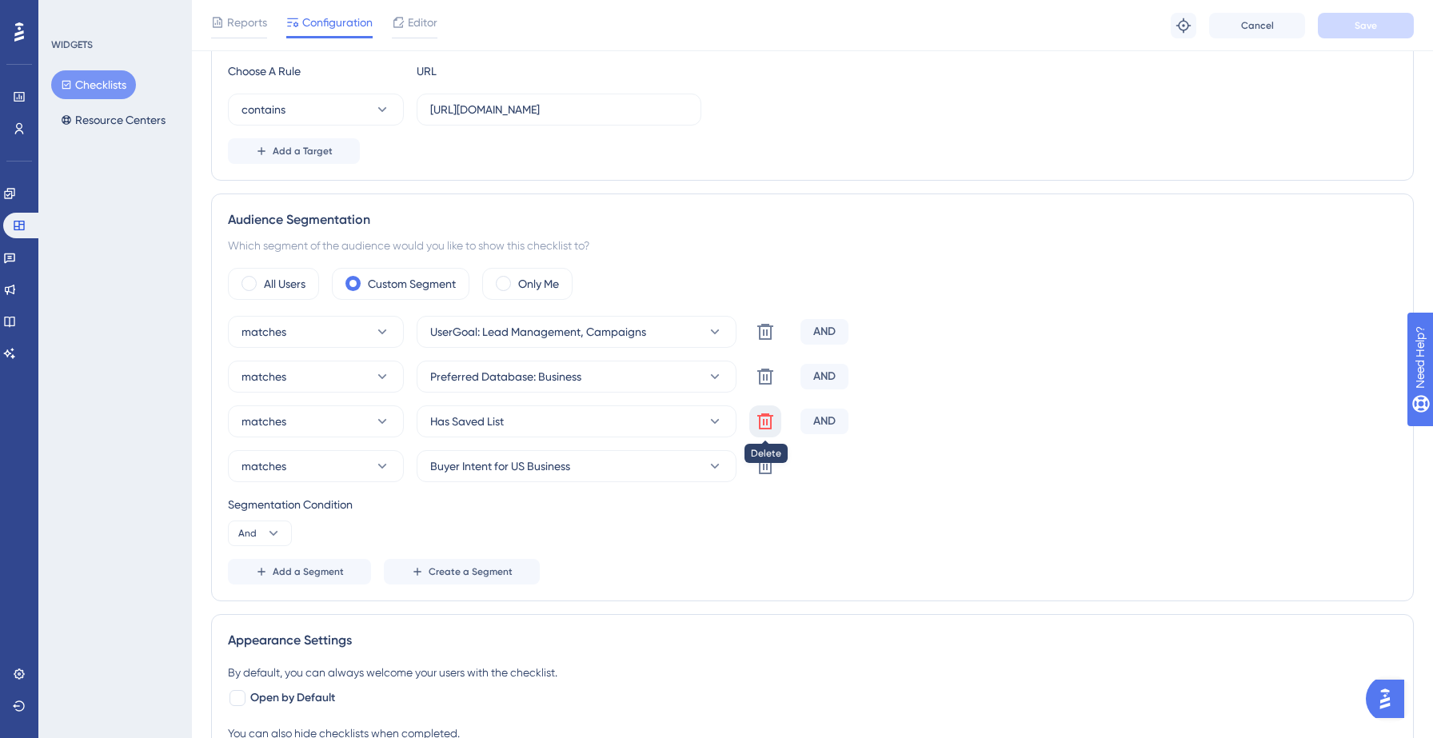
click at [763, 423] on icon at bounding box center [765, 421] width 16 height 16
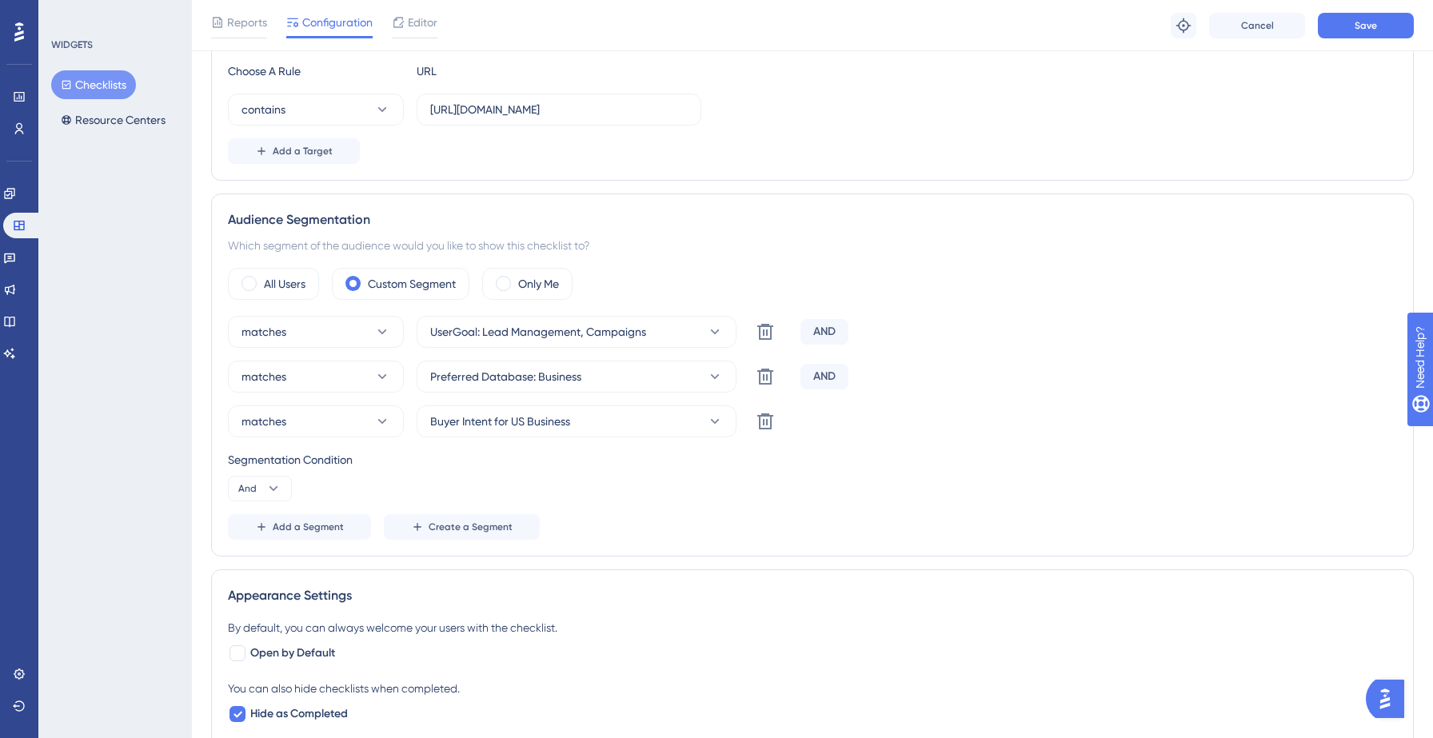
scroll to position [0, 0]
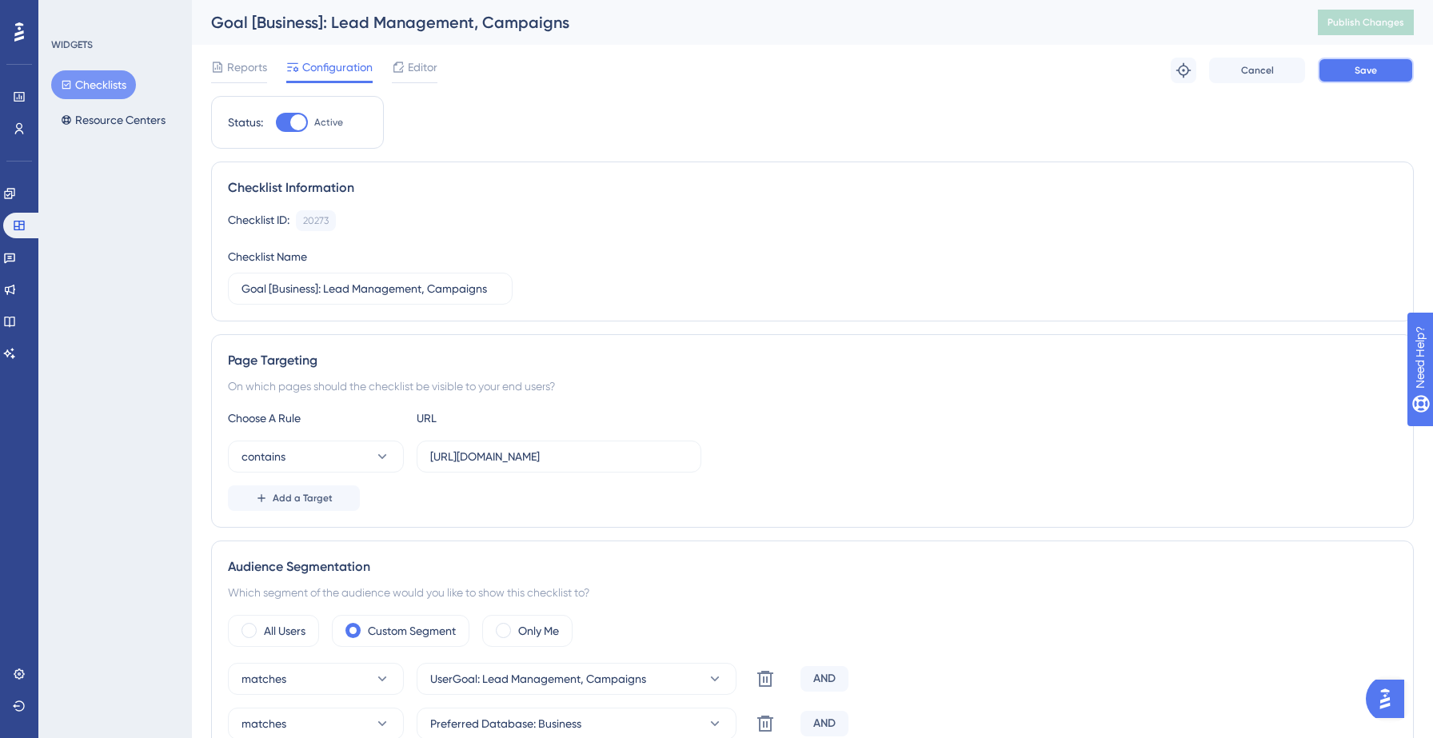
click at [1350, 64] on button "Save" at bounding box center [1366, 71] width 96 height 26
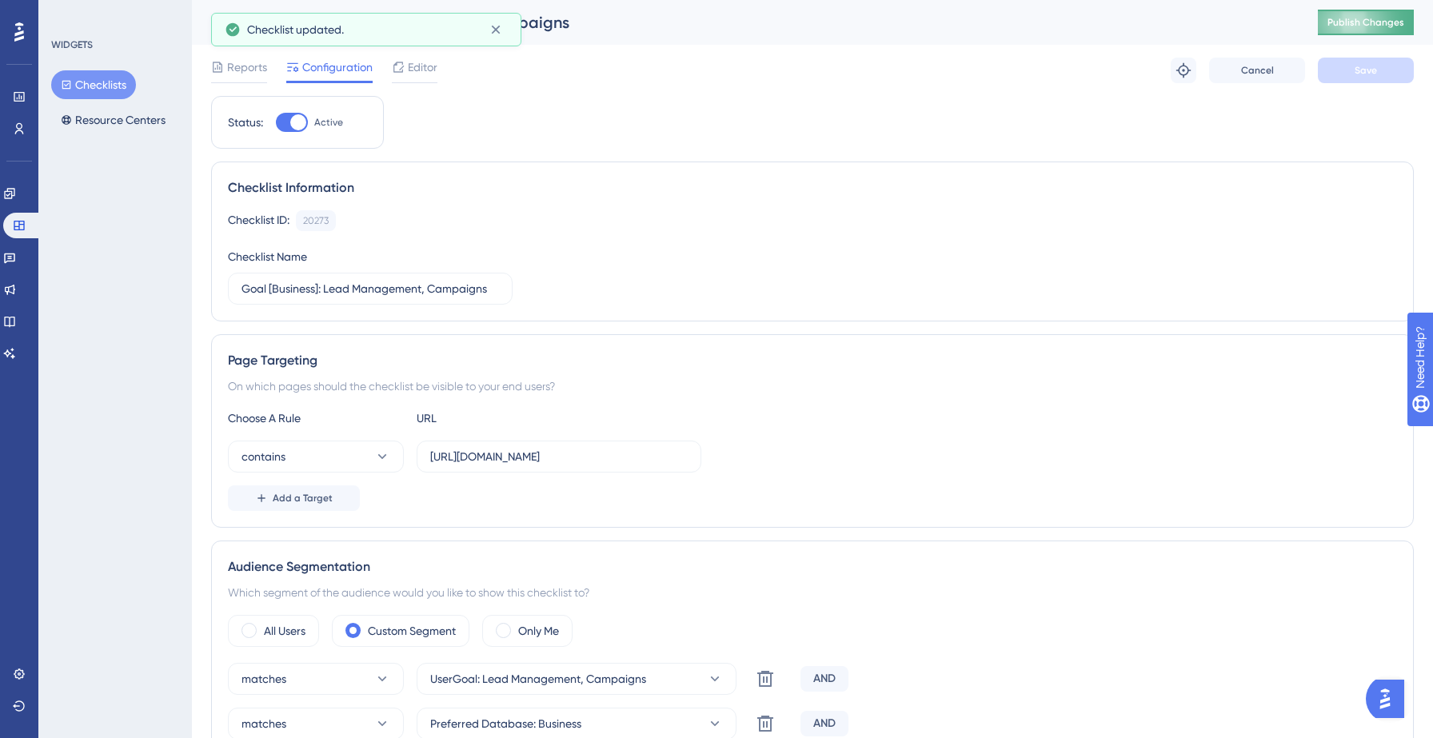
click at [1369, 19] on span "Publish Changes" at bounding box center [1365, 22] width 77 height 13
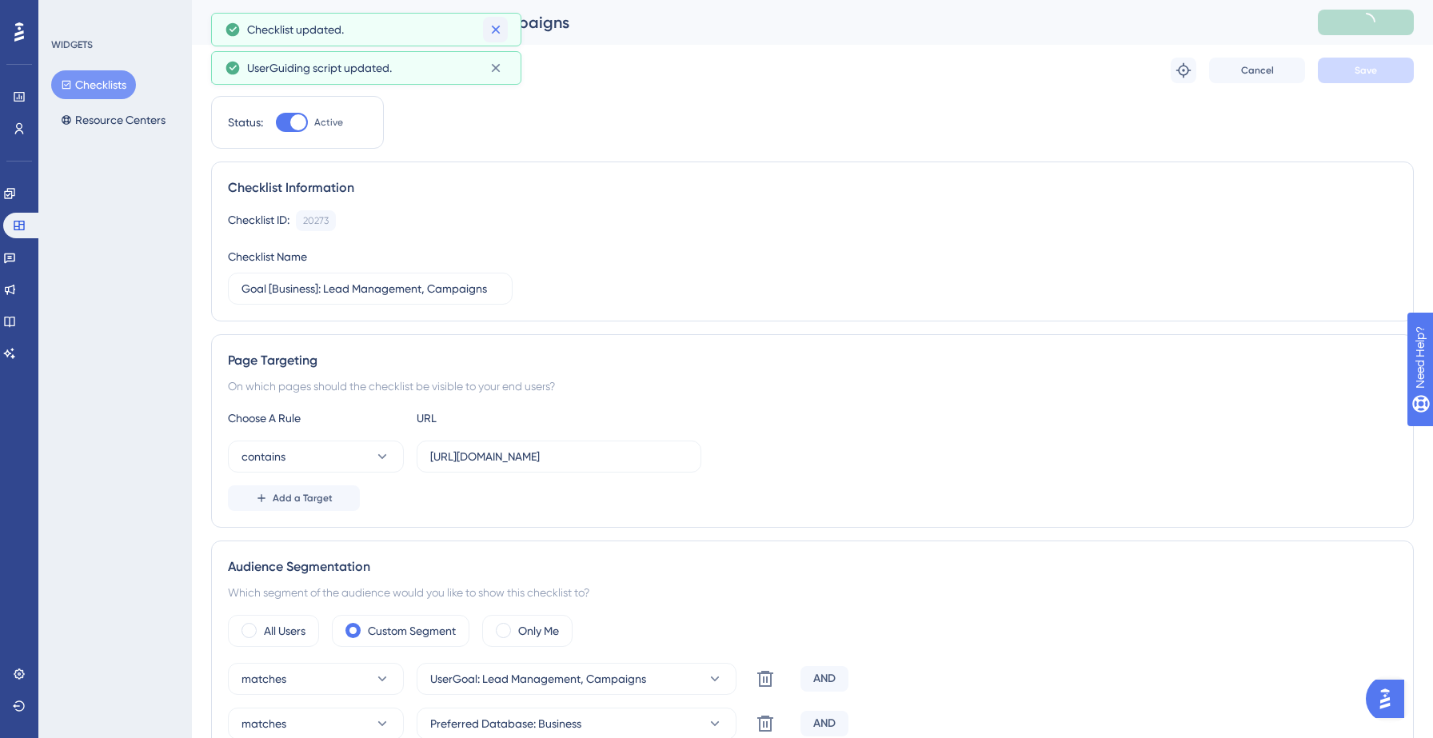
click at [495, 29] on icon at bounding box center [495, 30] width 9 height 9
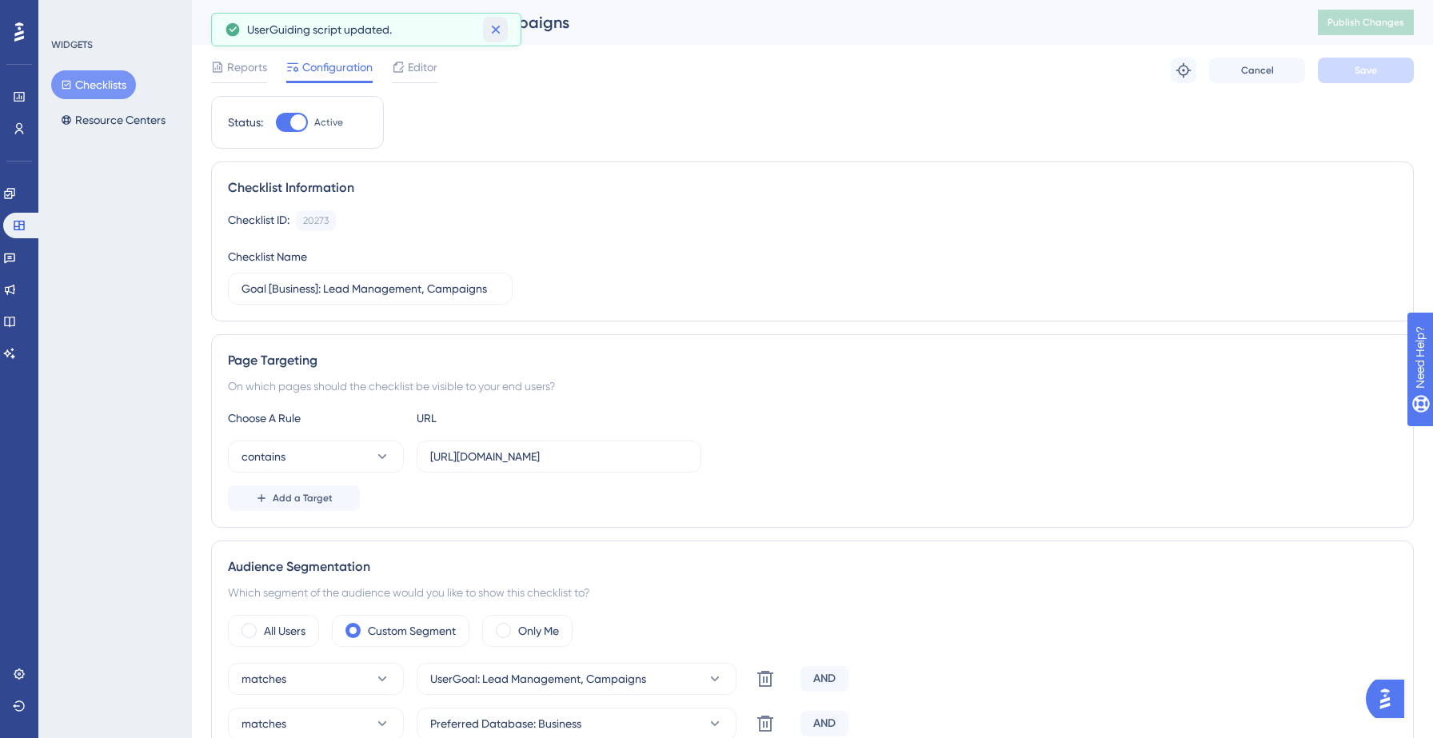
click at [495, 33] on icon at bounding box center [496, 30] width 16 height 16
click at [15, 202] on link at bounding box center [9, 194] width 13 height 26
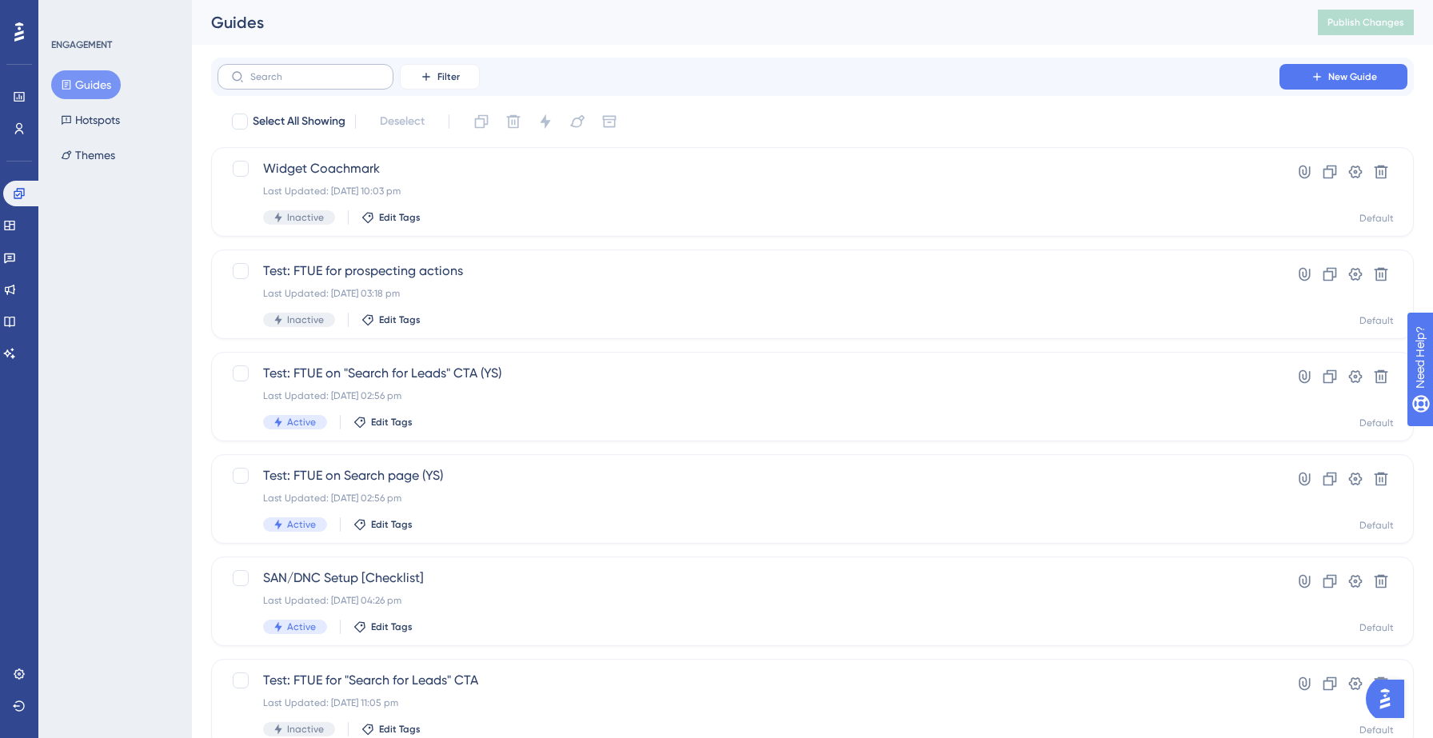
click at [320, 70] on label at bounding box center [306, 77] width 176 height 26
click at [320, 71] on input "text" at bounding box center [315, 76] width 130 height 11
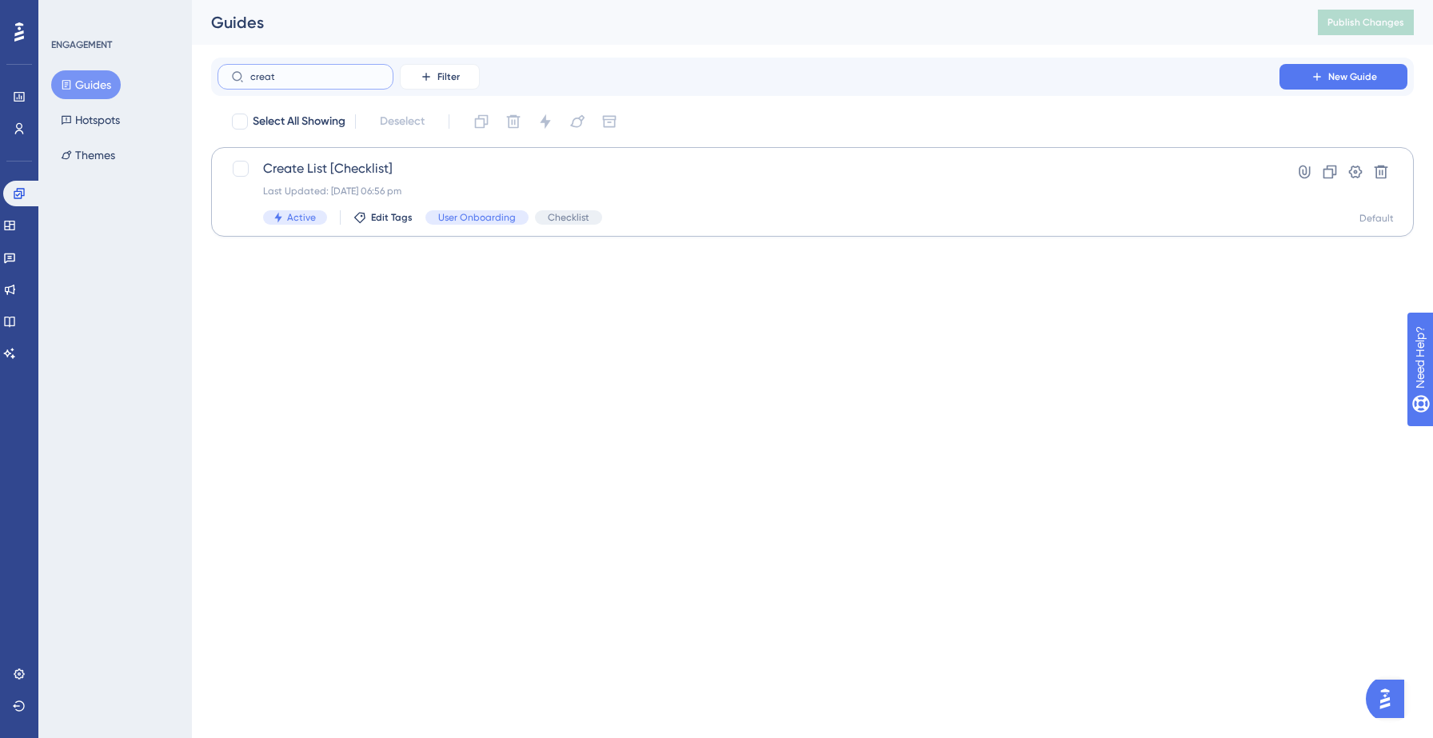
type input "creat"
click at [299, 168] on span "Create List [Checklist]" at bounding box center [748, 168] width 971 height 19
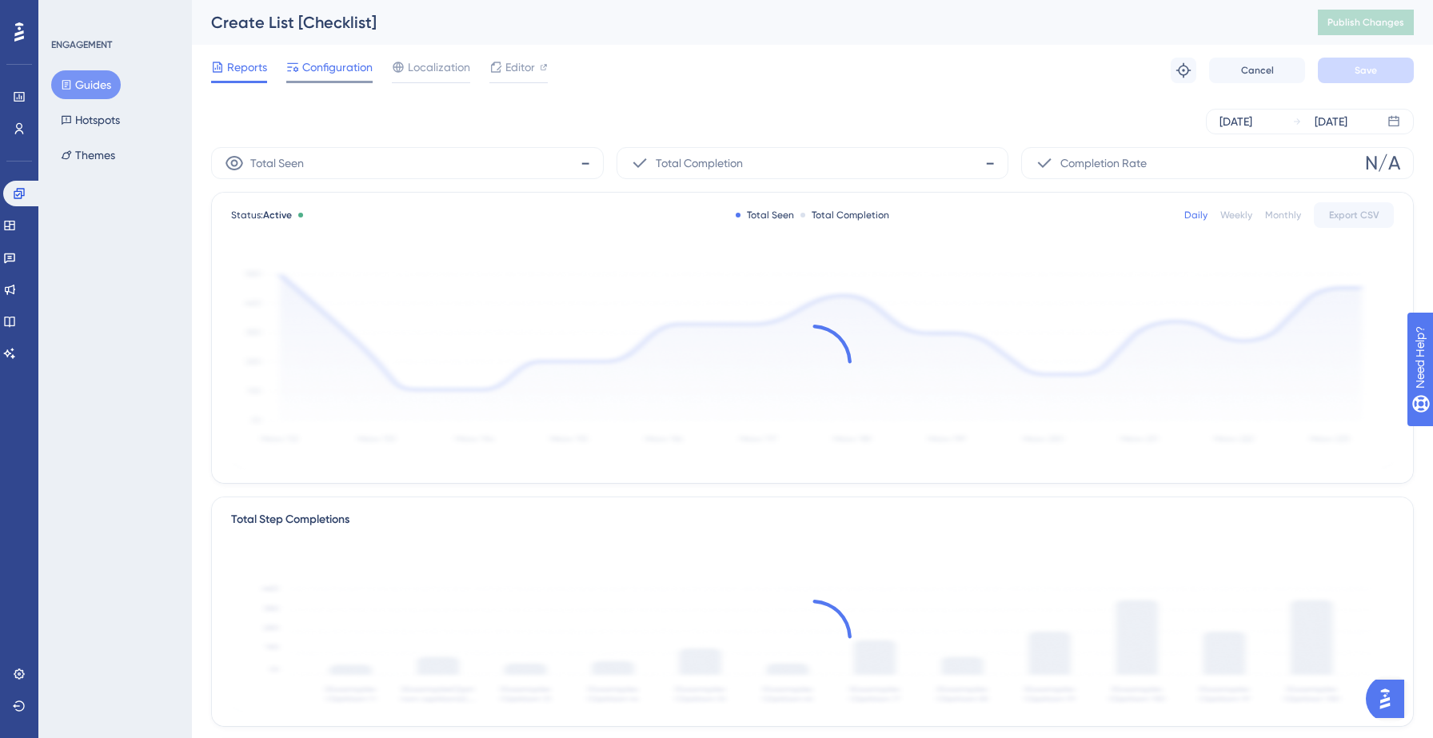
click at [343, 70] on span "Configuration" at bounding box center [337, 67] width 70 height 19
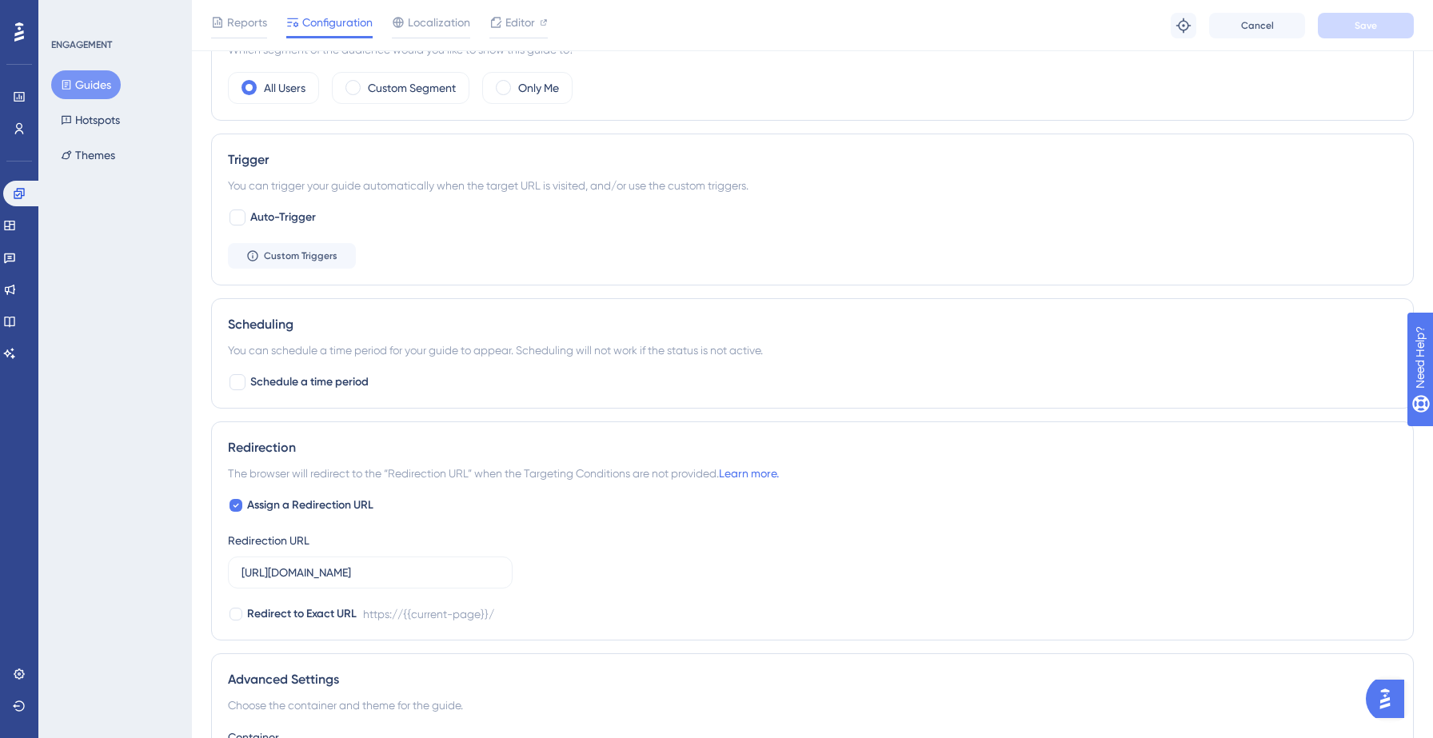
scroll to position [824, 0]
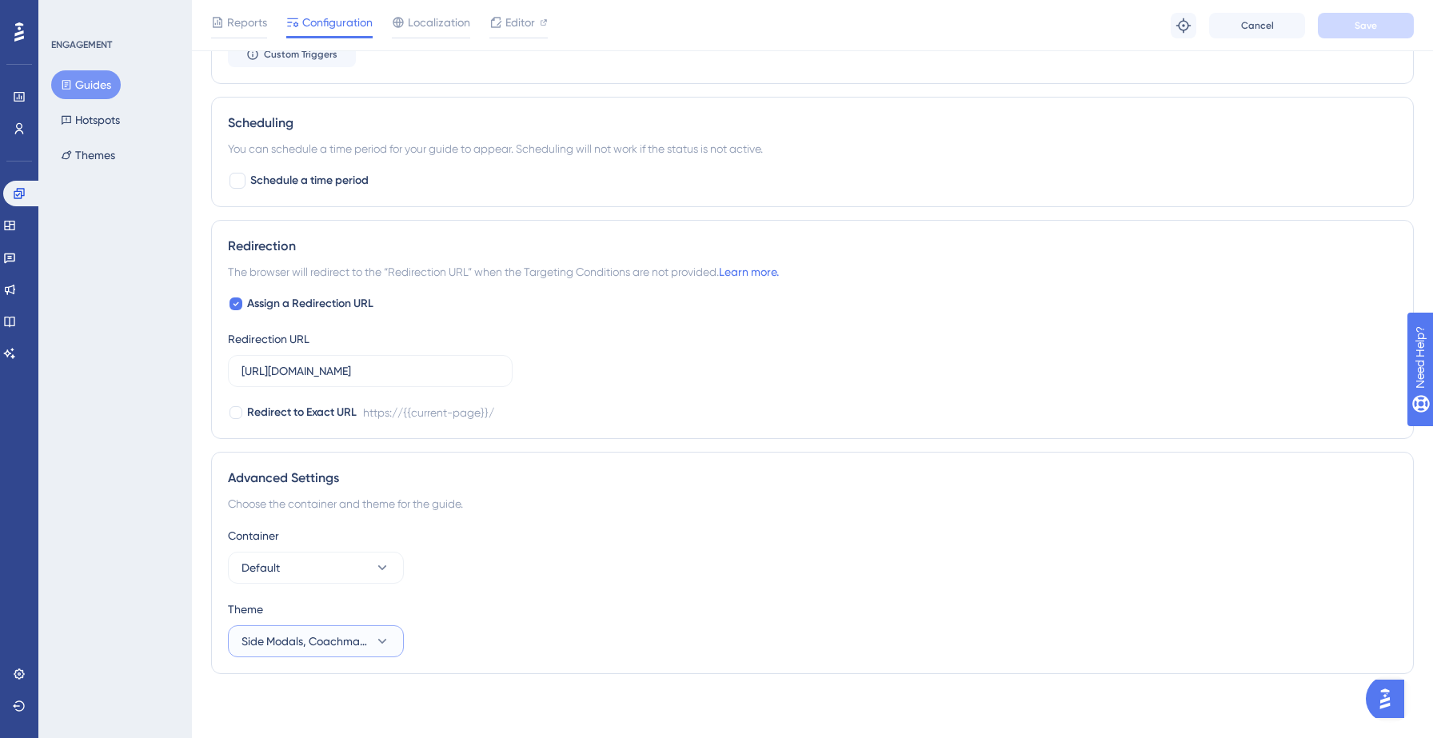
click at [357, 633] on span "Side Modals, Coachmarks - Dark" at bounding box center [305, 641] width 126 height 19
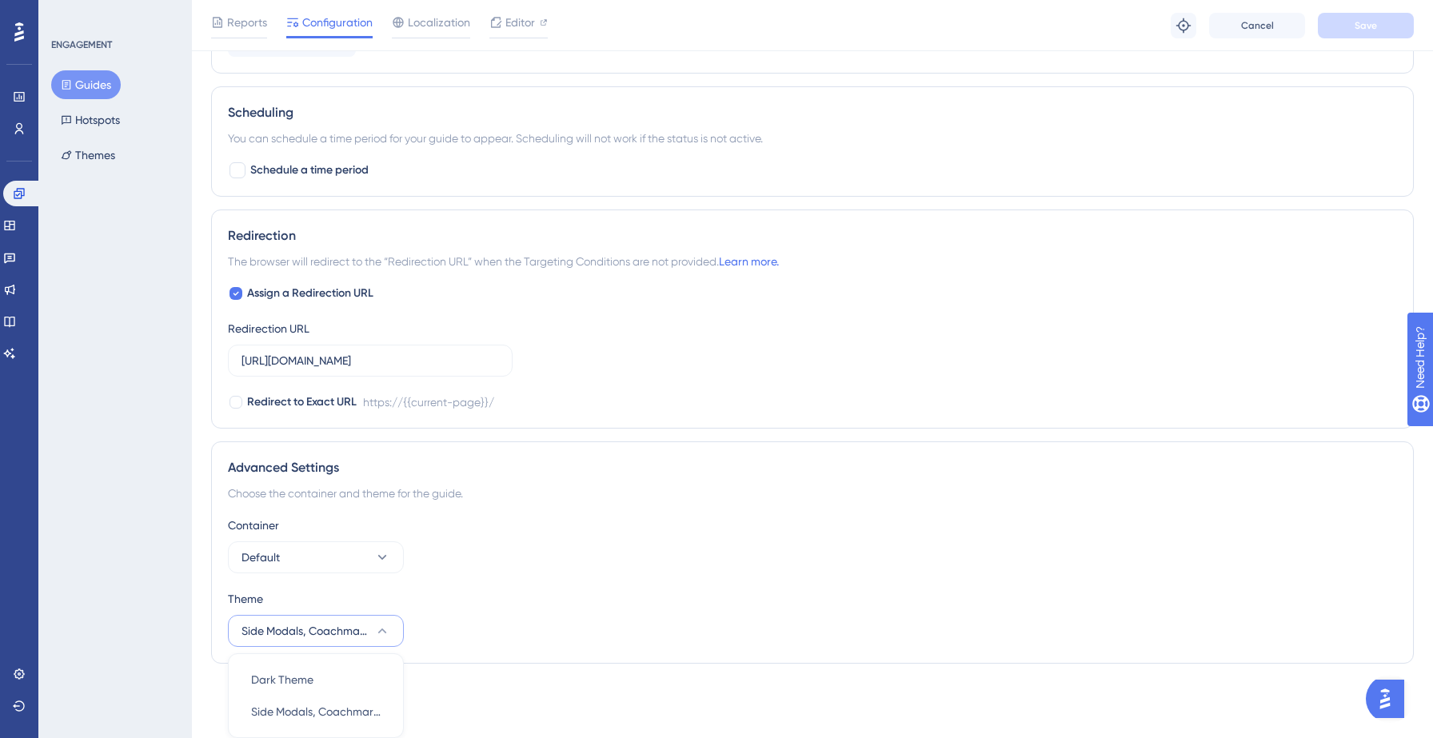
click at [529, 553] on div "Container Default" at bounding box center [812, 545] width 1169 height 58
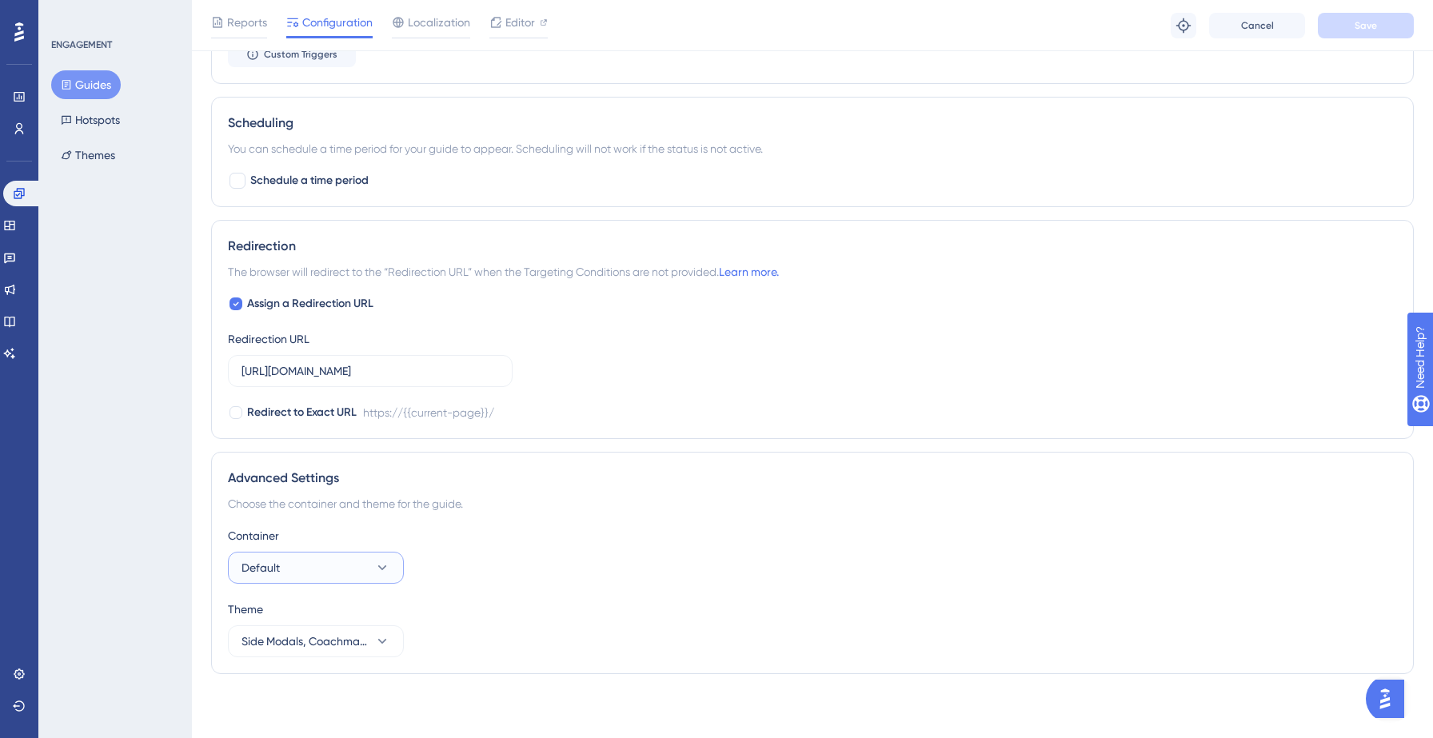
click at [373, 561] on button "Default" at bounding box center [316, 568] width 176 height 32
click at [567, 509] on div "Choose the container and theme for the guide." at bounding box center [812, 503] width 1169 height 19
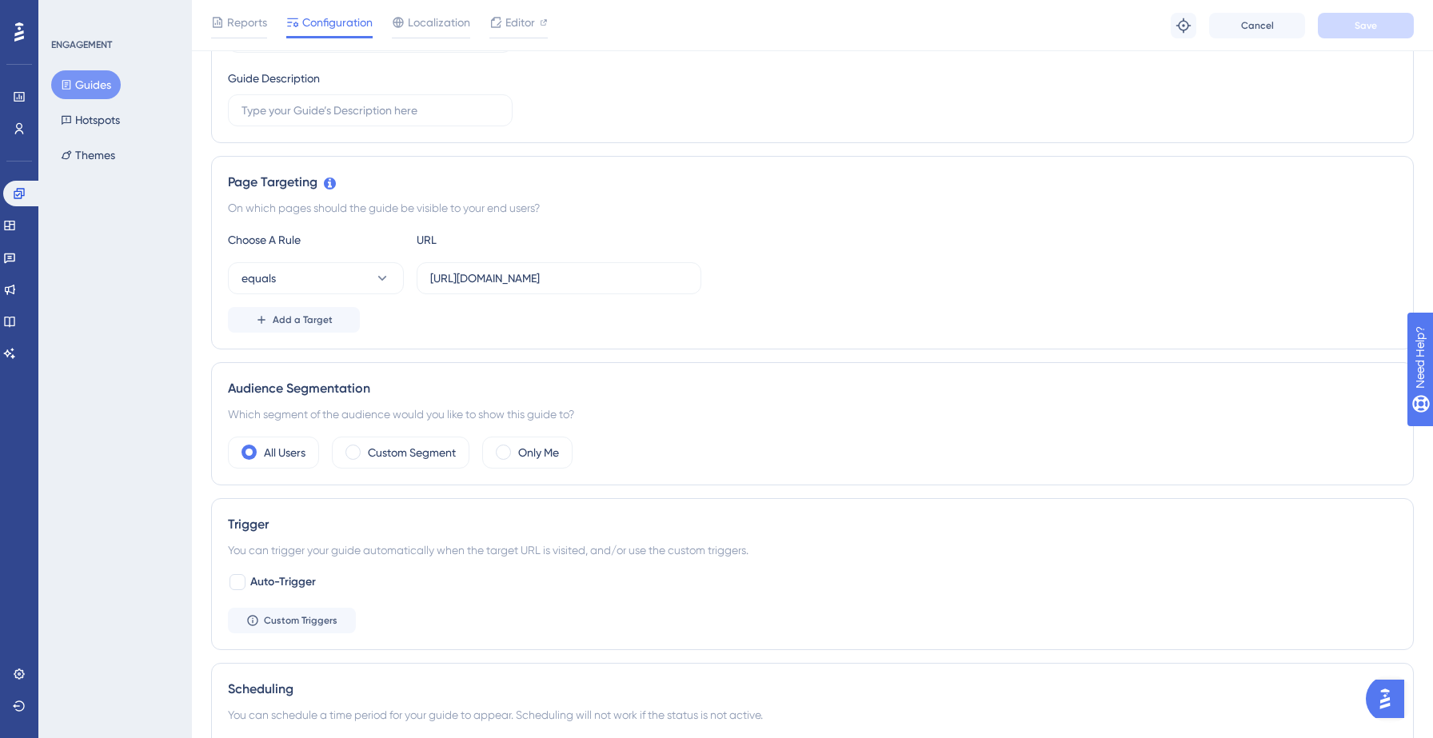
scroll to position [226, 0]
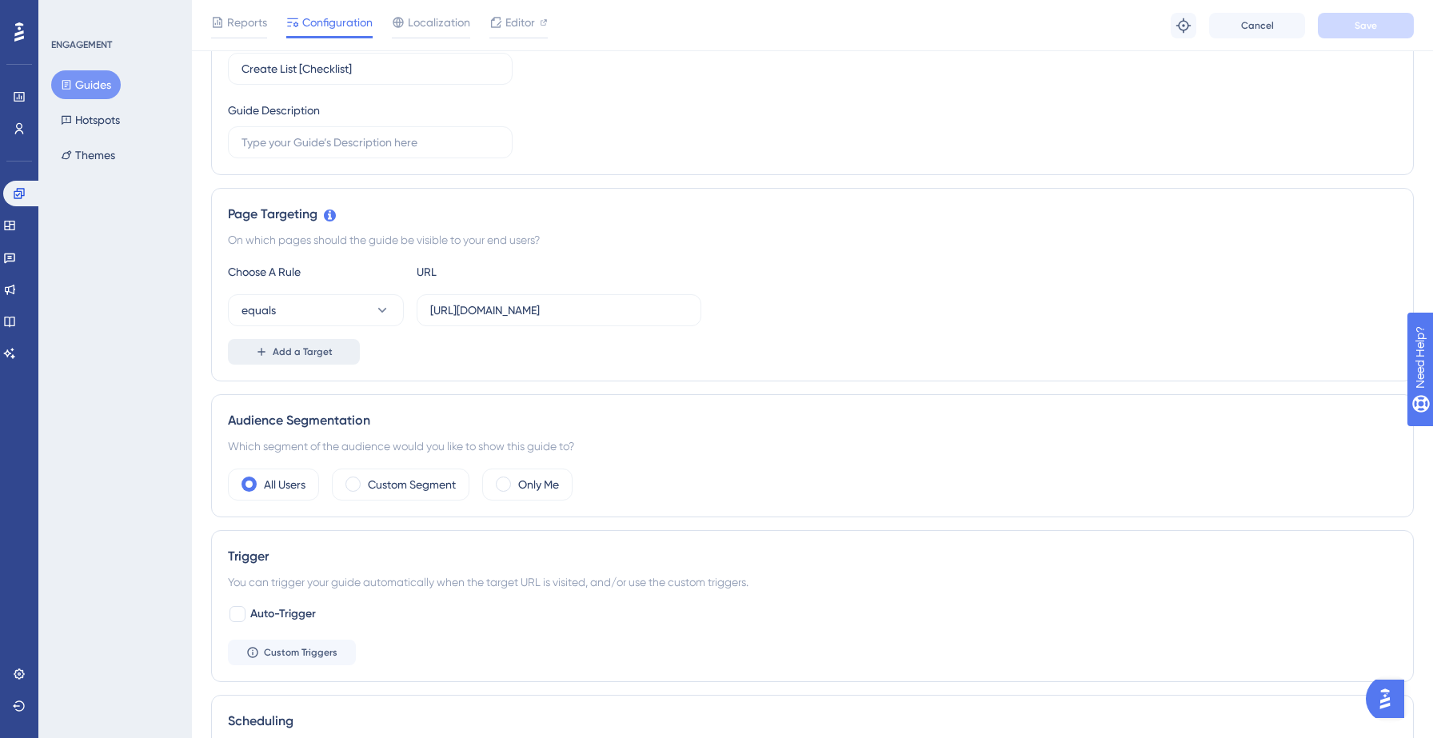
click at [325, 353] on span "Add a Target" at bounding box center [303, 351] width 60 height 13
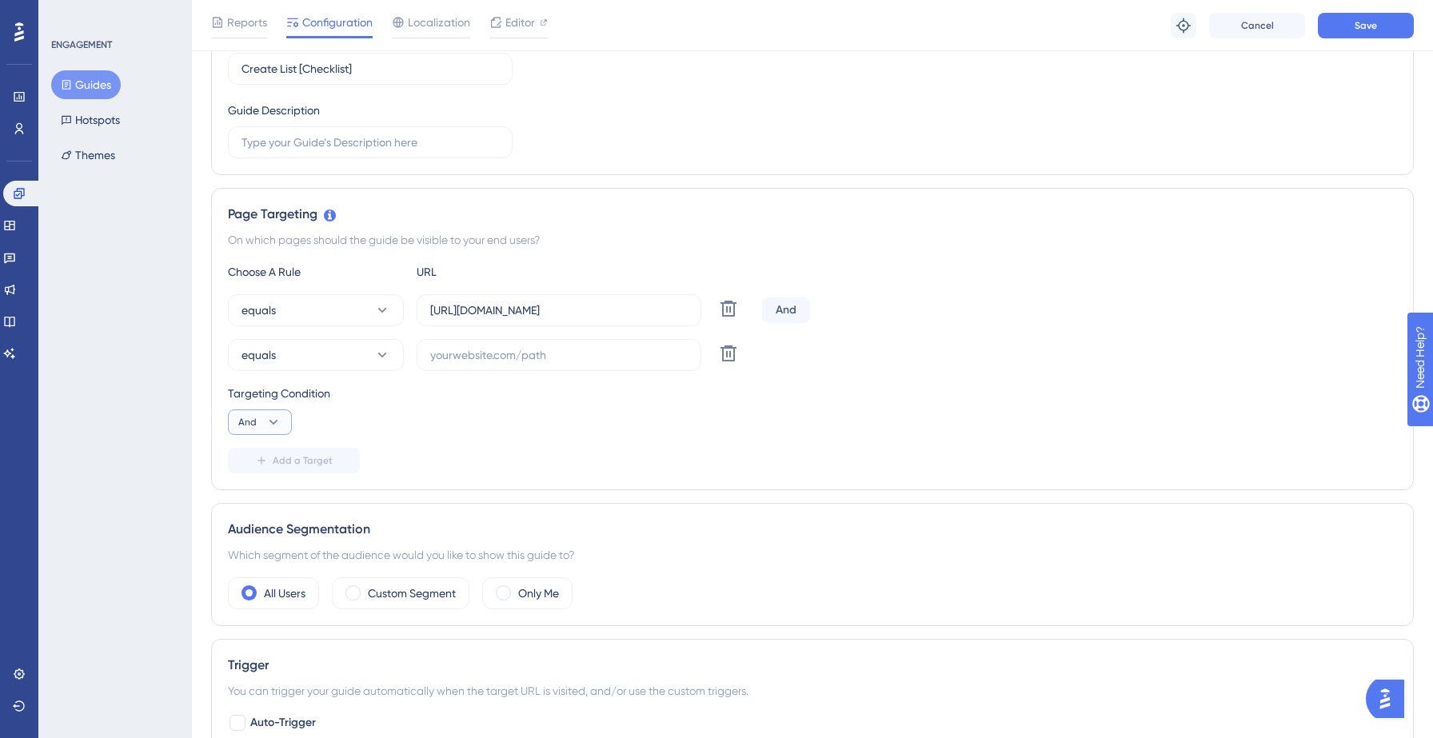
click at [270, 421] on icon at bounding box center [273, 422] width 9 height 5
click at [252, 502] on span "Or" at bounding box center [251, 499] width 13 height 19
click at [994, 354] on div "equals Delete" at bounding box center [812, 355] width 1169 height 32
click at [503, 361] on input "text" at bounding box center [558, 355] width 257 height 18
paste input "[URL][DOMAIN_NAME]"
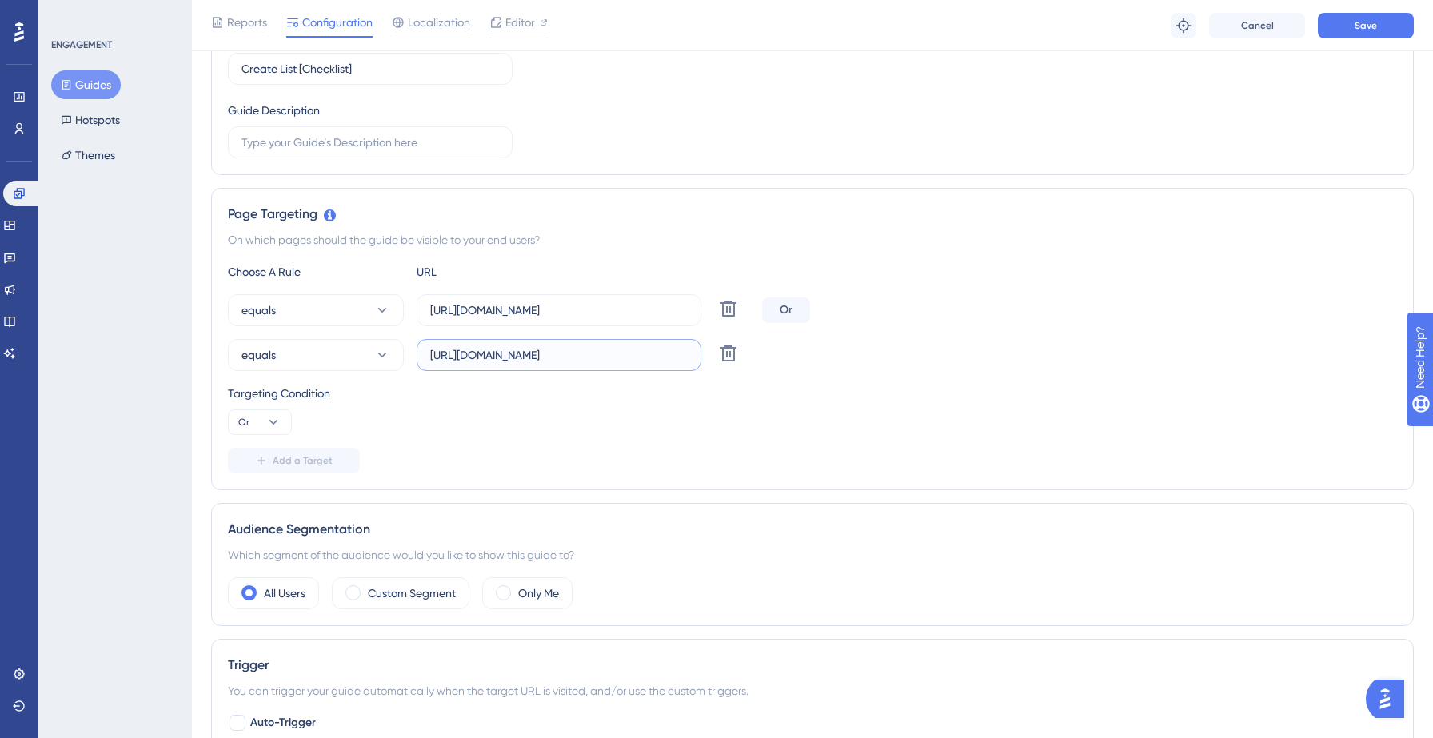
scroll to position [0, 31]
type input "[URL][DOMAIN_NAME]"
click at [486, 405] on div "Targeting Condition Or" at bounding box center [812, 409] width 1169 height 51
click at [1376, 20] on button "Save" at bounding box center [1366, 26] width 96 height 26
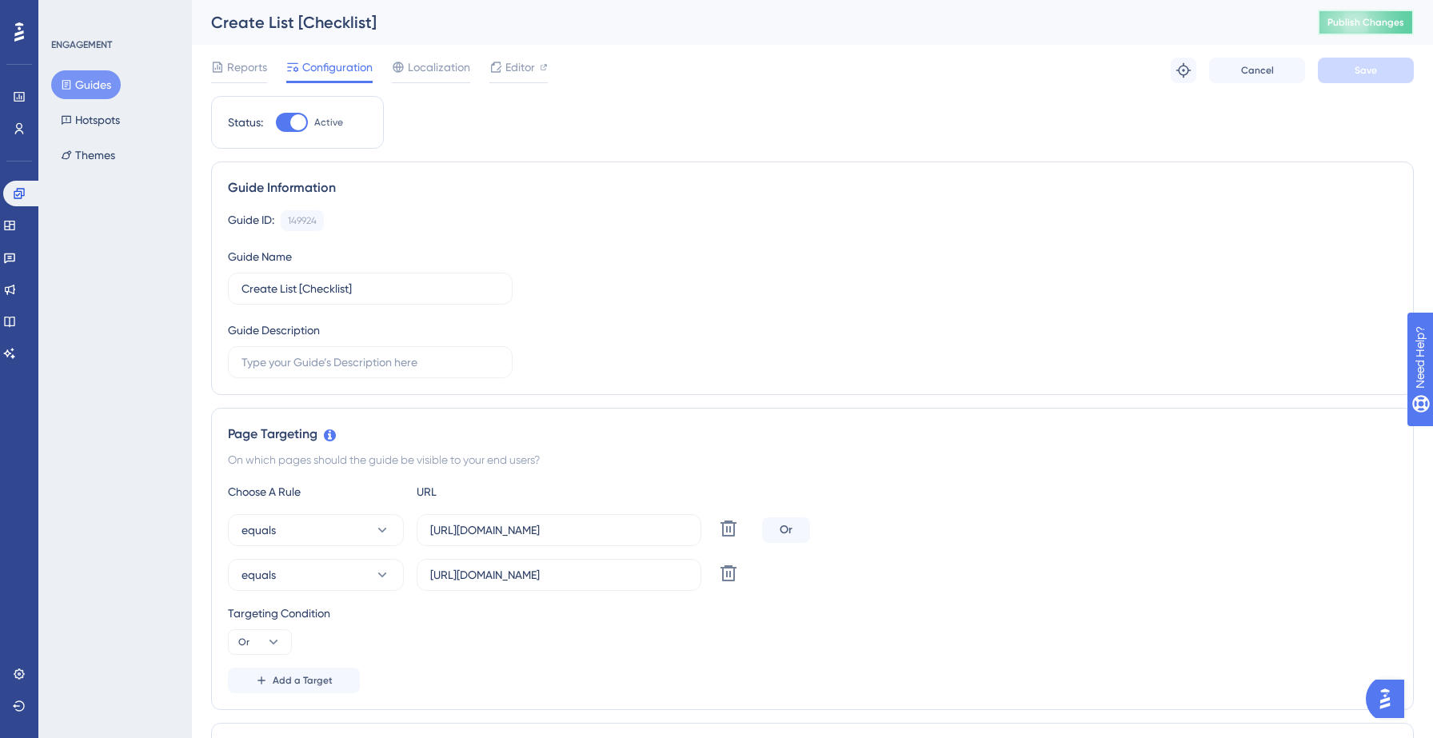
click at [1371, 27] on span "Publish Changes" at bounding box center [1365, 22] width 77 height 13
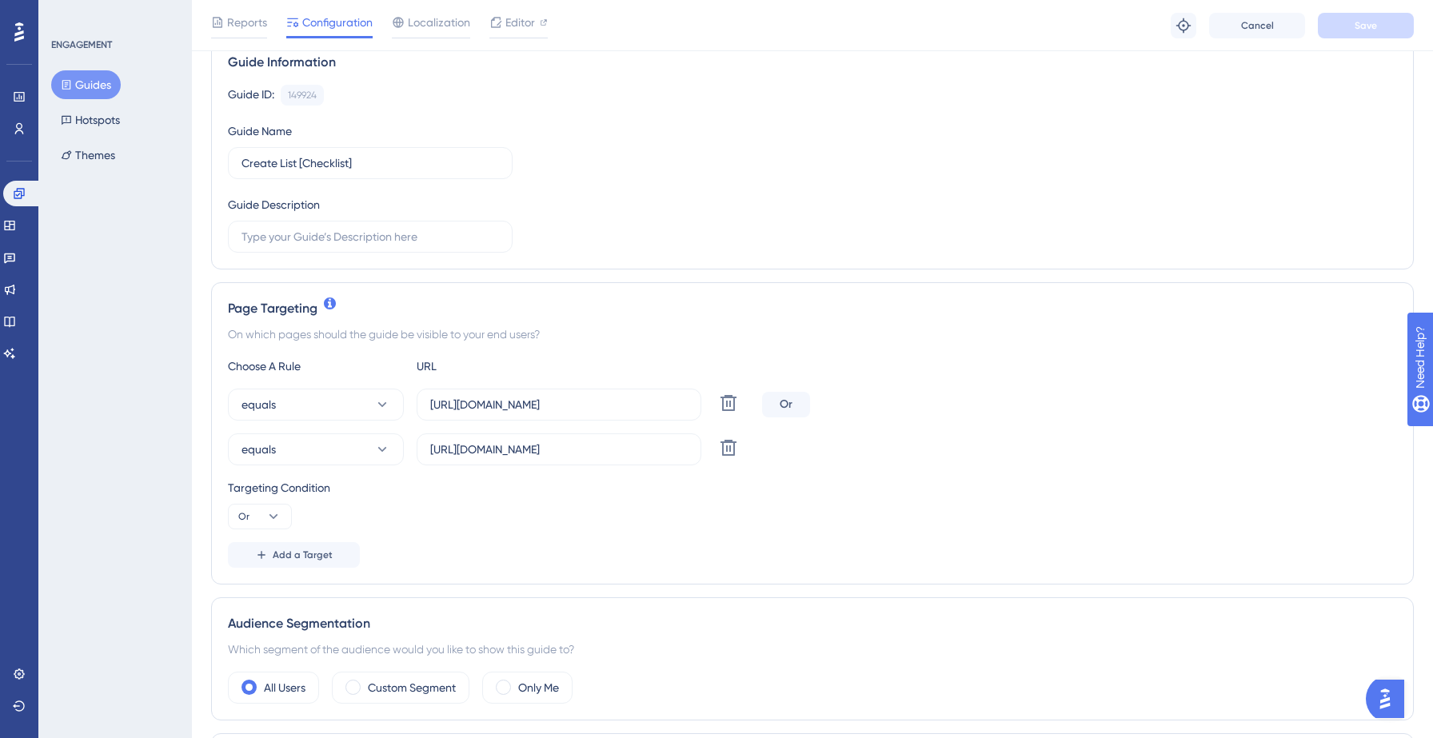
scroll to position [138, 0]
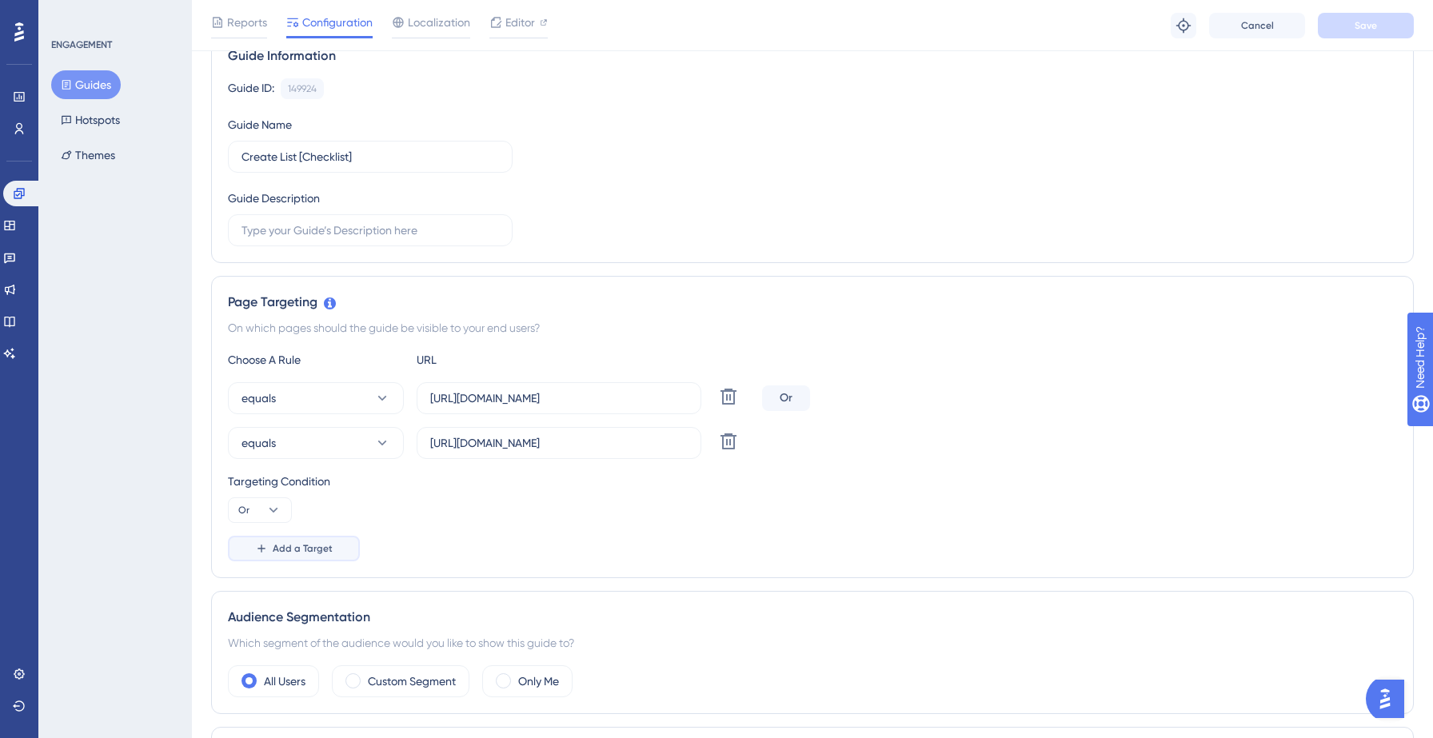
click at [302, 541] on button "Add a Target" at bounding box center [294, 549] width 132 height 26
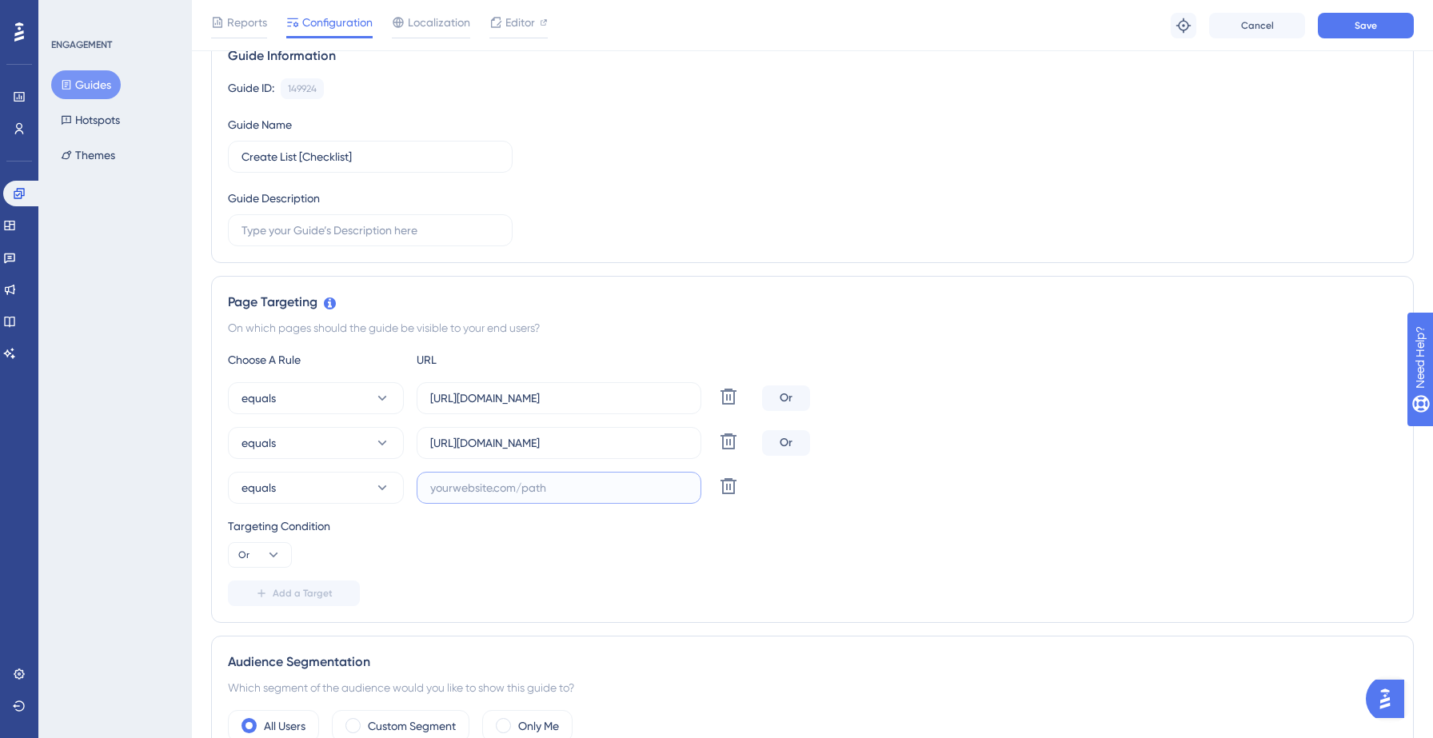
click at [491, 496] on input "text" at bounding box center [558, 488] width 257 height 18
paste input "[URL][DOMAIN_NAME]"
type input "[URL][DOMAIN_NAME]"
click at [1068, 298] on div "Page Targeting" at bounding box center [812, 302] width 1169 height 19
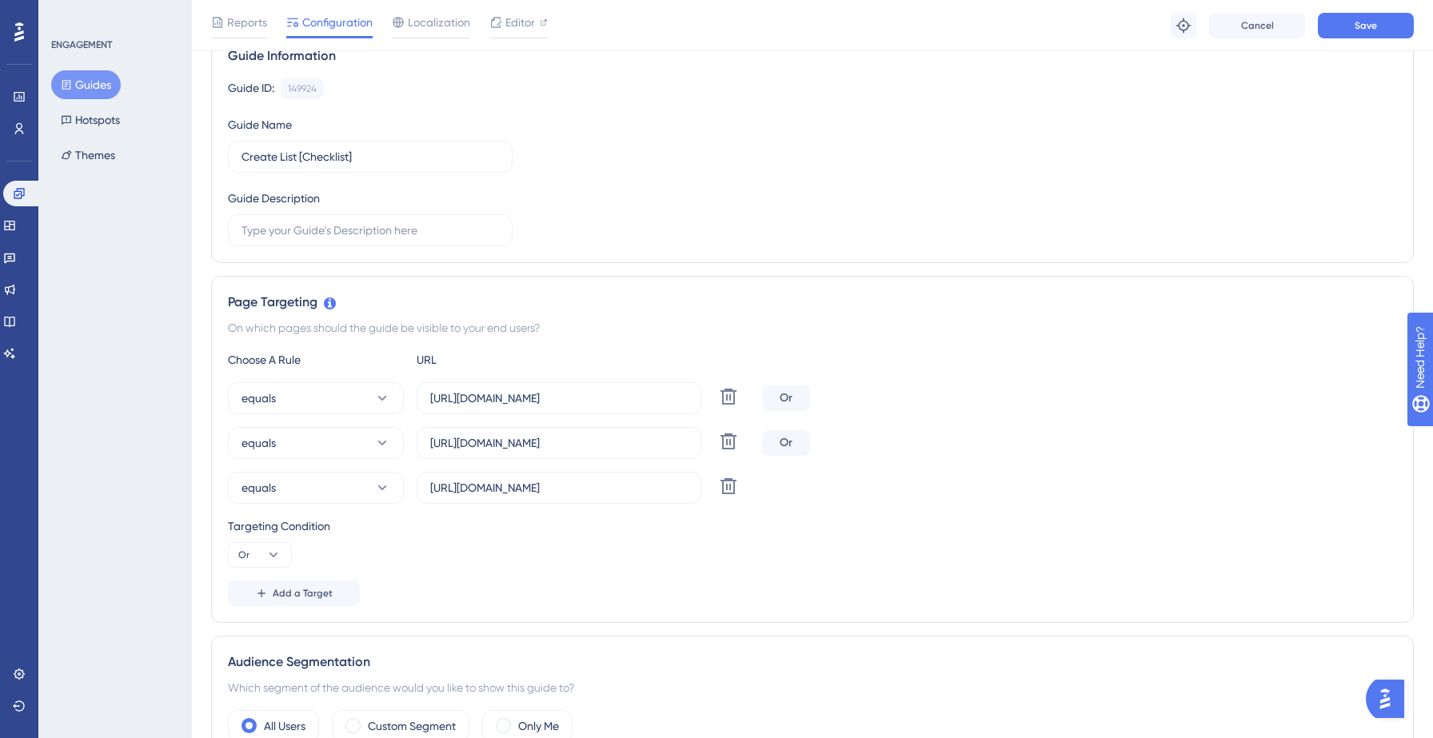
scroll to position [0, 0]
click at [1362, 18] on button "Save" at bounding box center [1366, 26] width 96 height 26
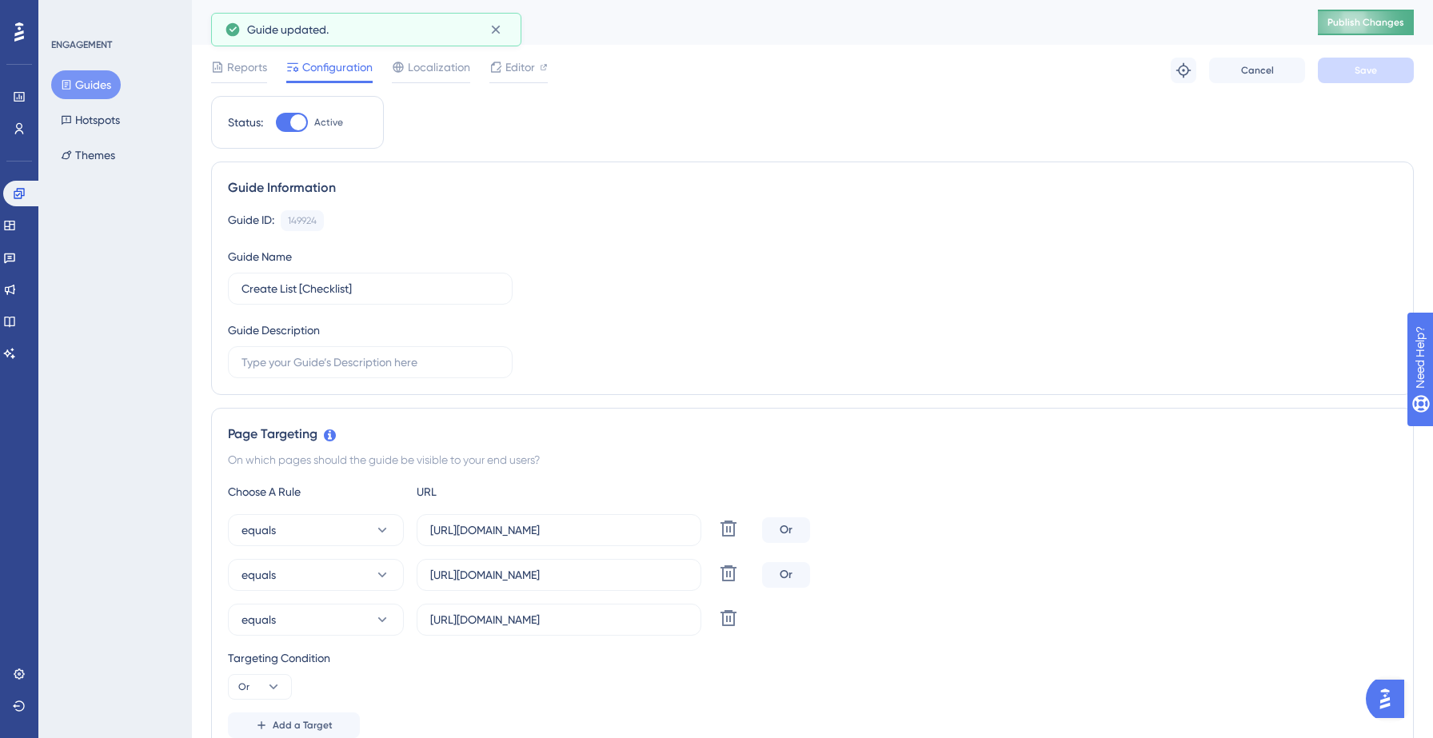
click at [1358, 22] on span "Publish Changes" at bounding box center [1365, 22] width 77 height 13
click at [107, 90] on button "Guides" at bounding box center [86, 84] width 70 height 29
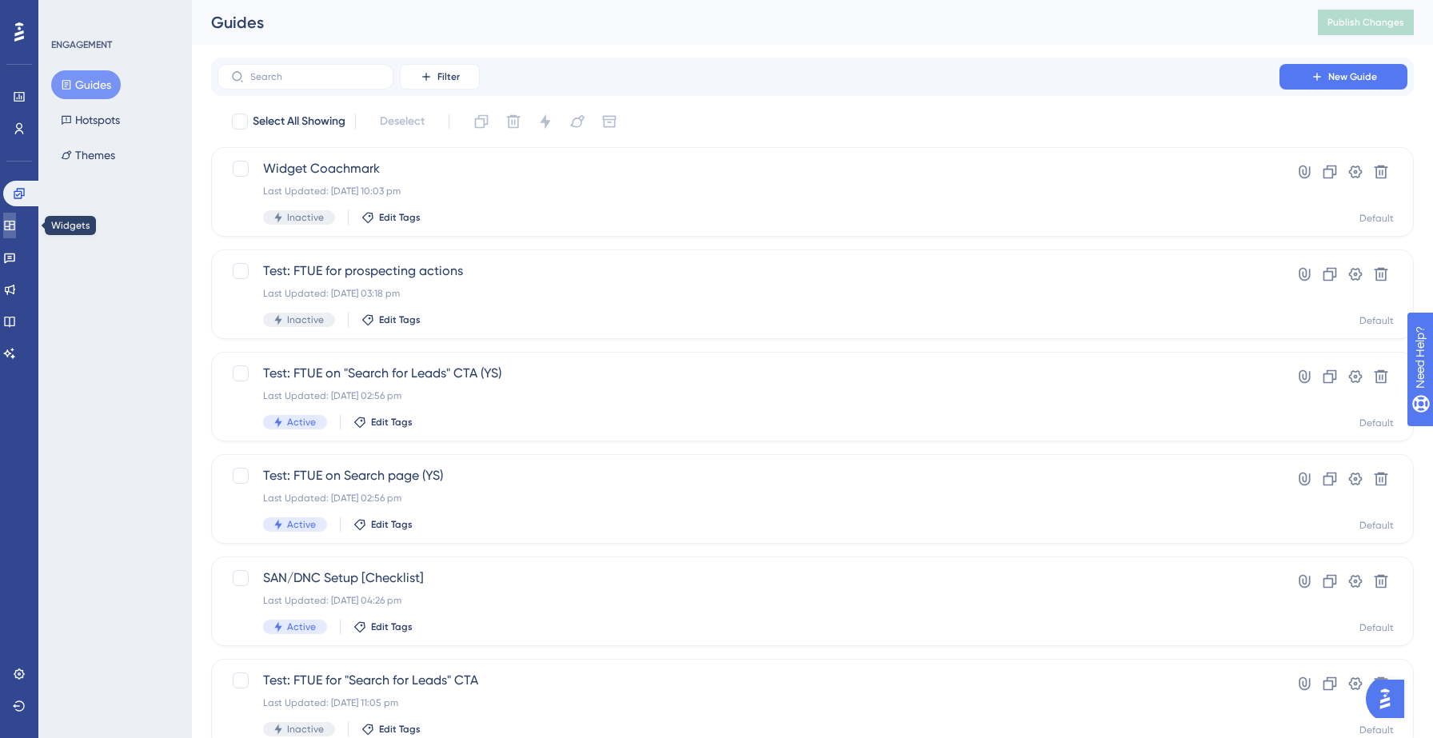
click at [14, 224] on icon at bounding box center [9, 226] width 10 height 10
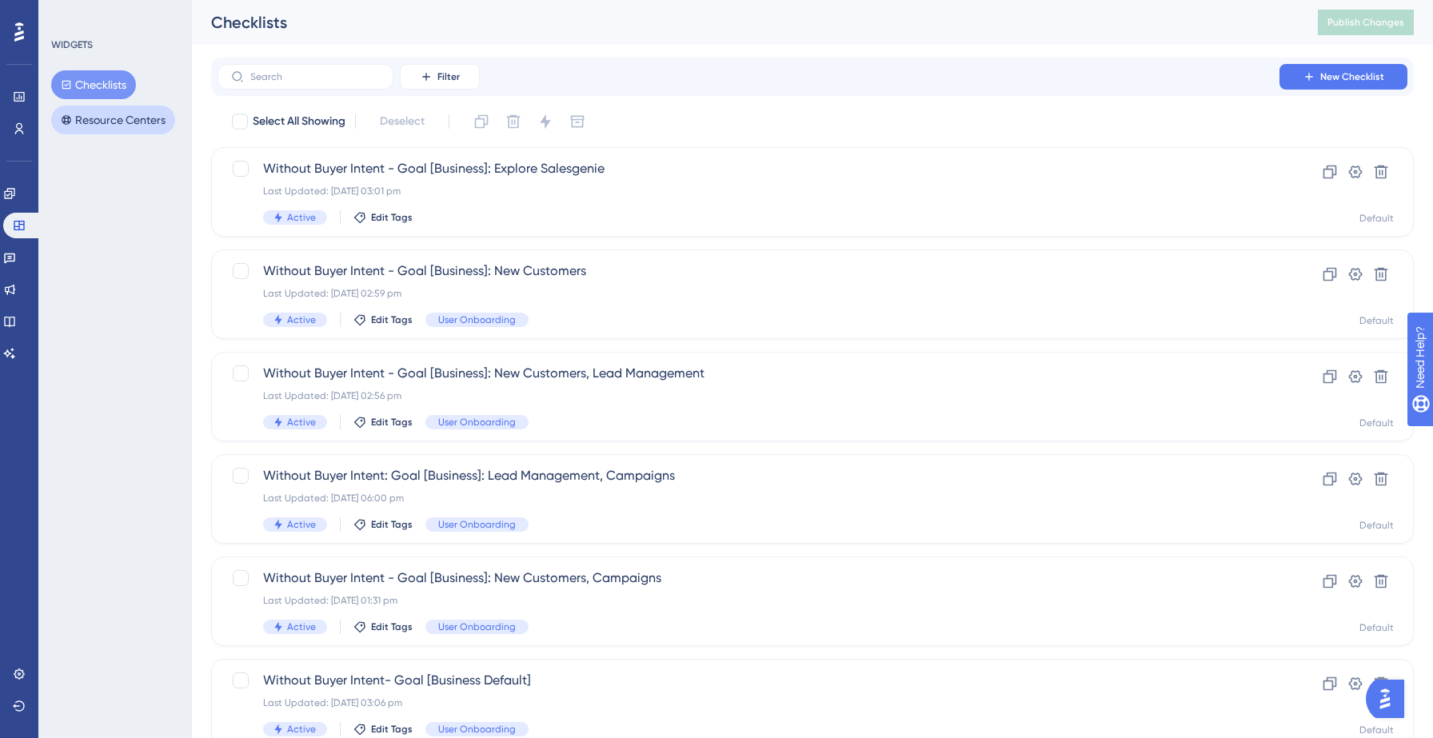
click at [123, 115] on button "Resource Centers" at bounding box center [113, 120] width 124 height 29
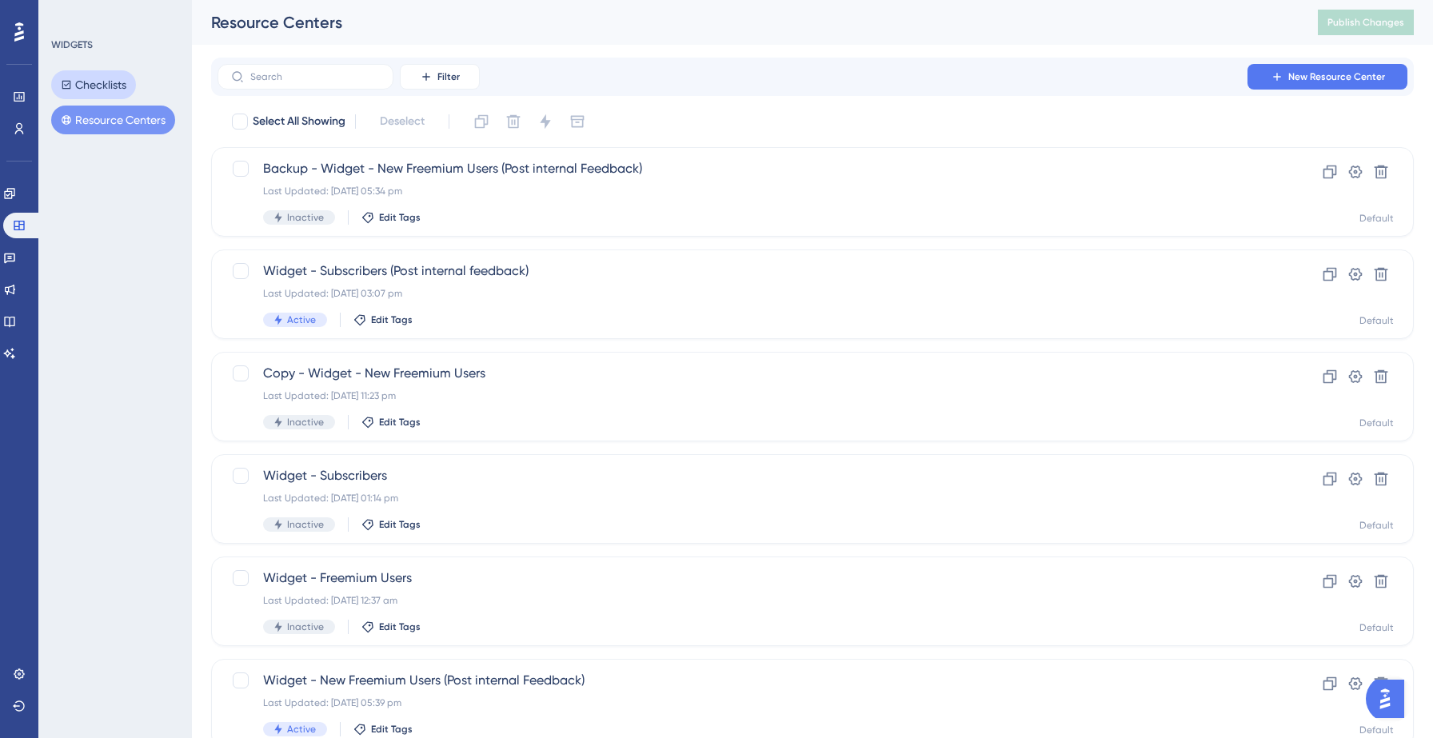
click at [110, 84] on button "Checklists" at bounding box center [93, 84] width 85 height 29
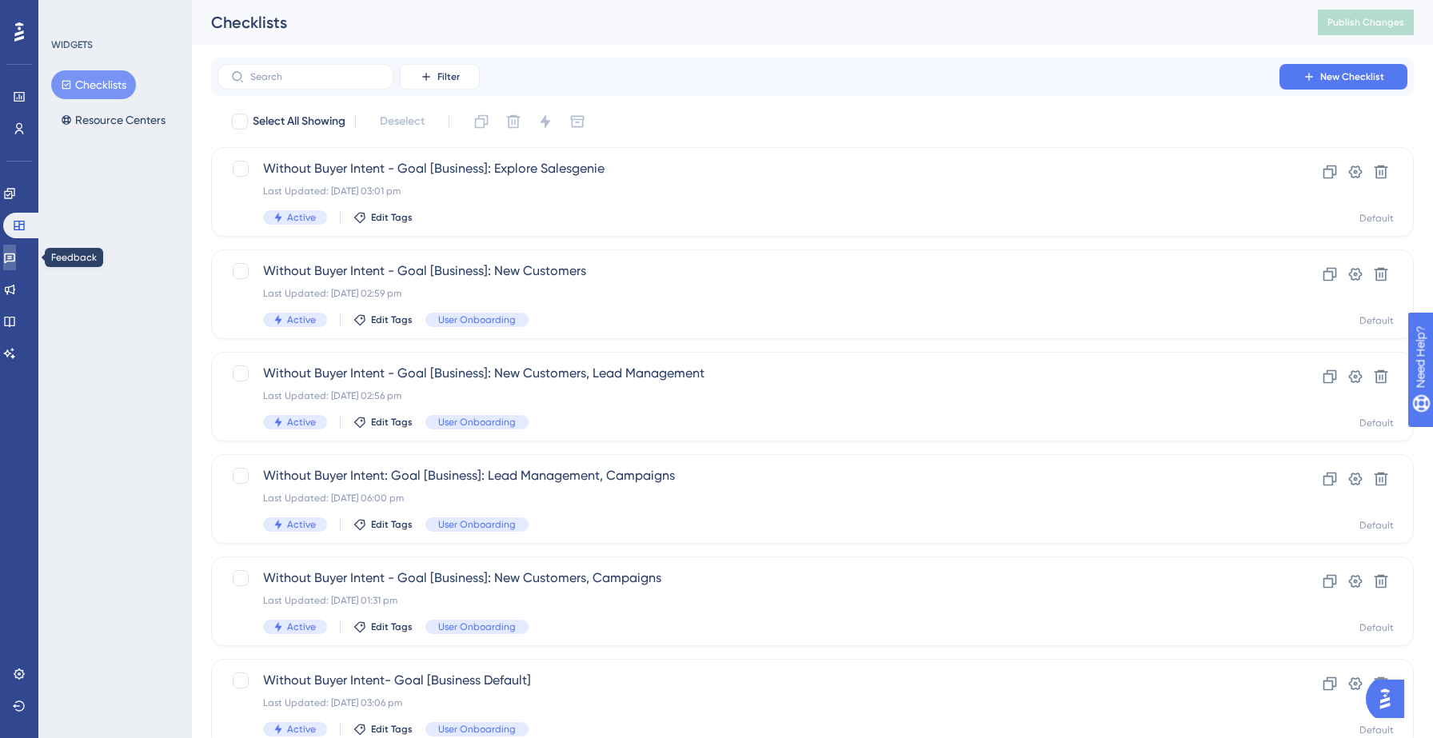
click at [16, 255] on icon at bounding box center [9, 257] width 13 height 13
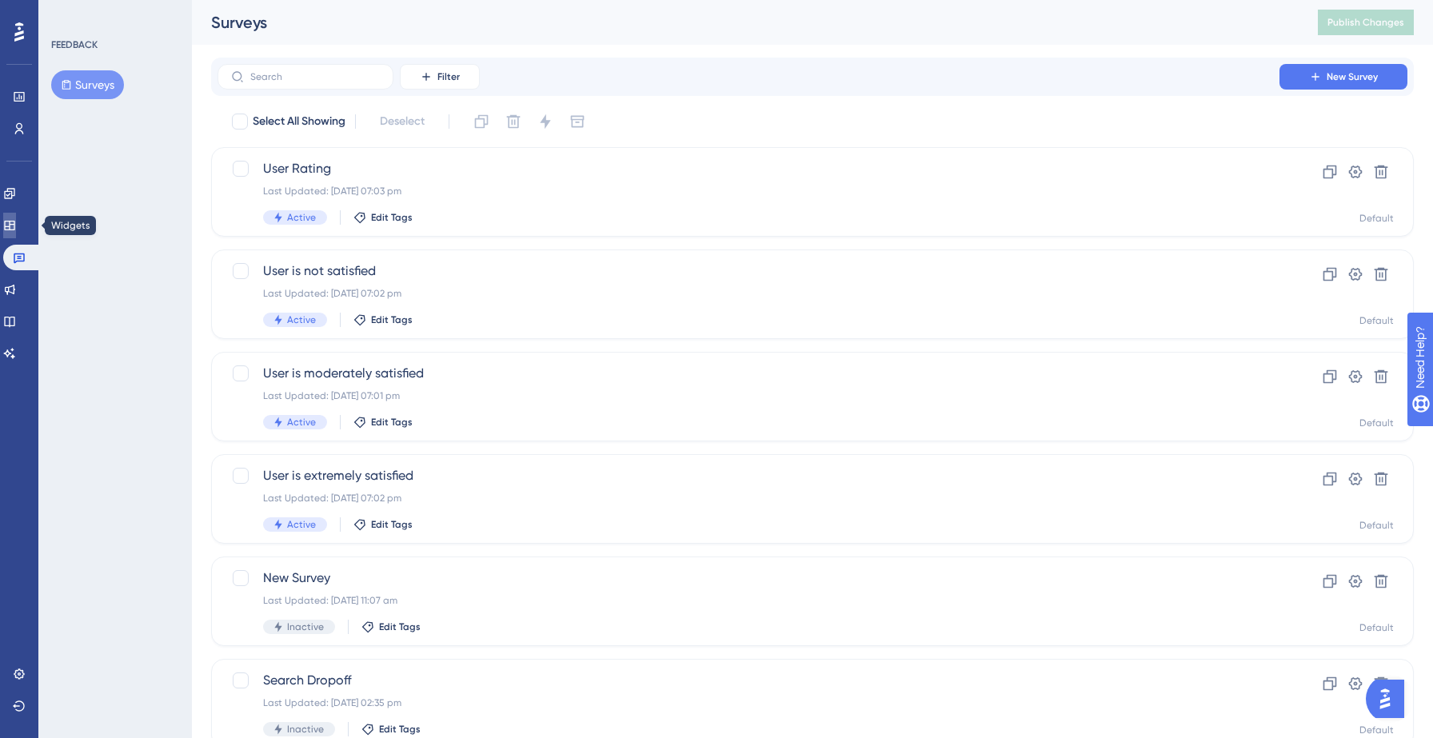
click at [16, 225] on icon at bounding box center [9, 225] width 13 height 13
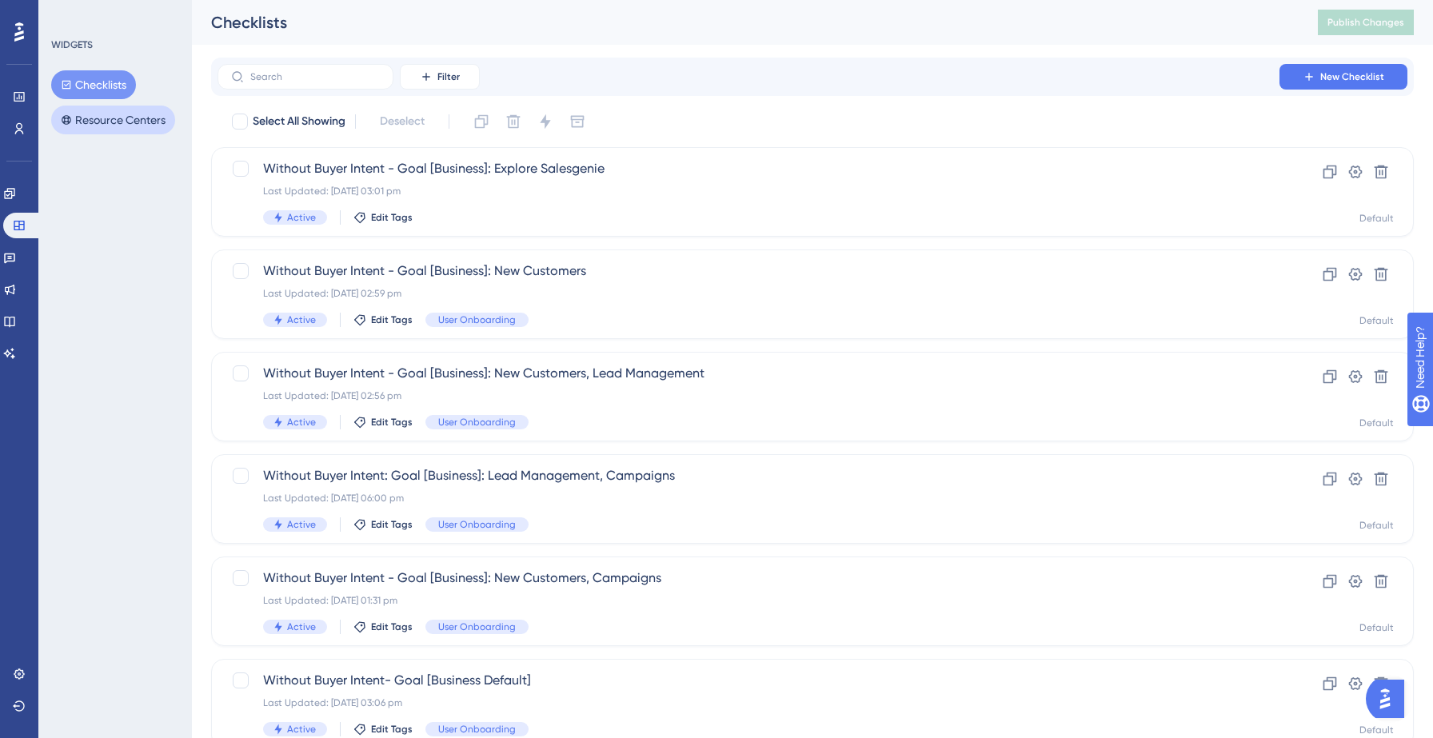
click at [115, 128] on button "Resource Centers" at bounding box center [113, 120] width 124 height 29
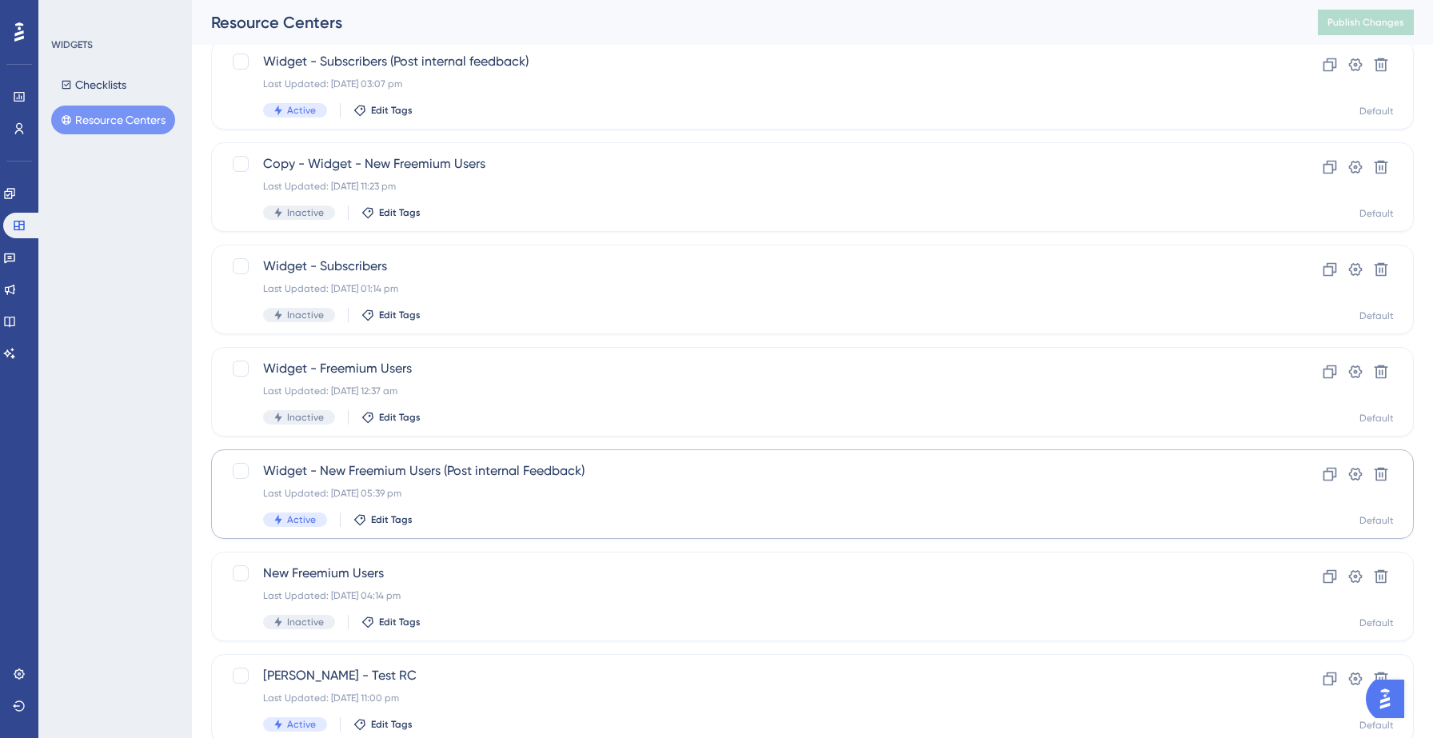
scroll to position [210, 0]
click at [520, 537] on div "Widget - New Freemium Users (Post internal Feedback) Last Updated: [DATE] 05:39…" at bounding box center [812, 494] width 1203 height 90
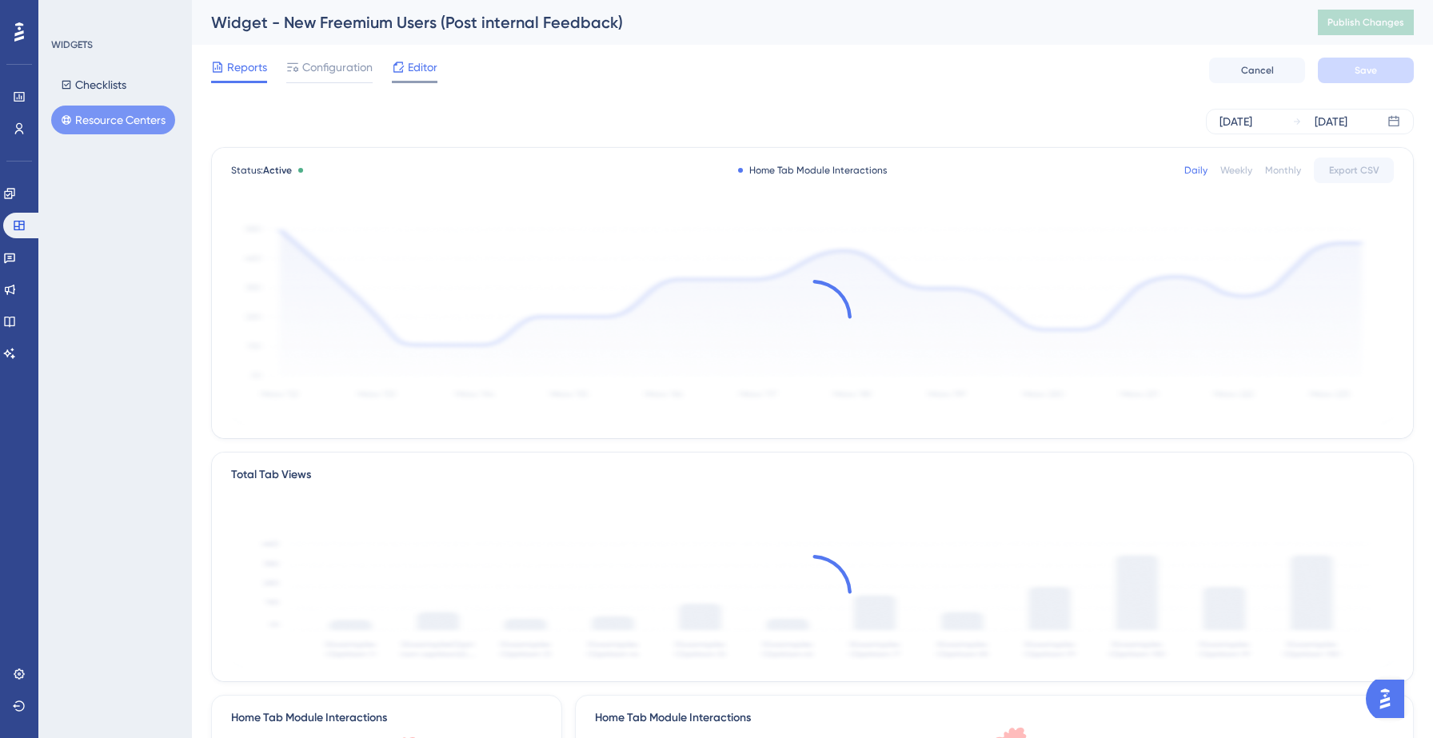
click at [419, 79] on div "Editor" at bounding box center [415, 71] width 46 height 26
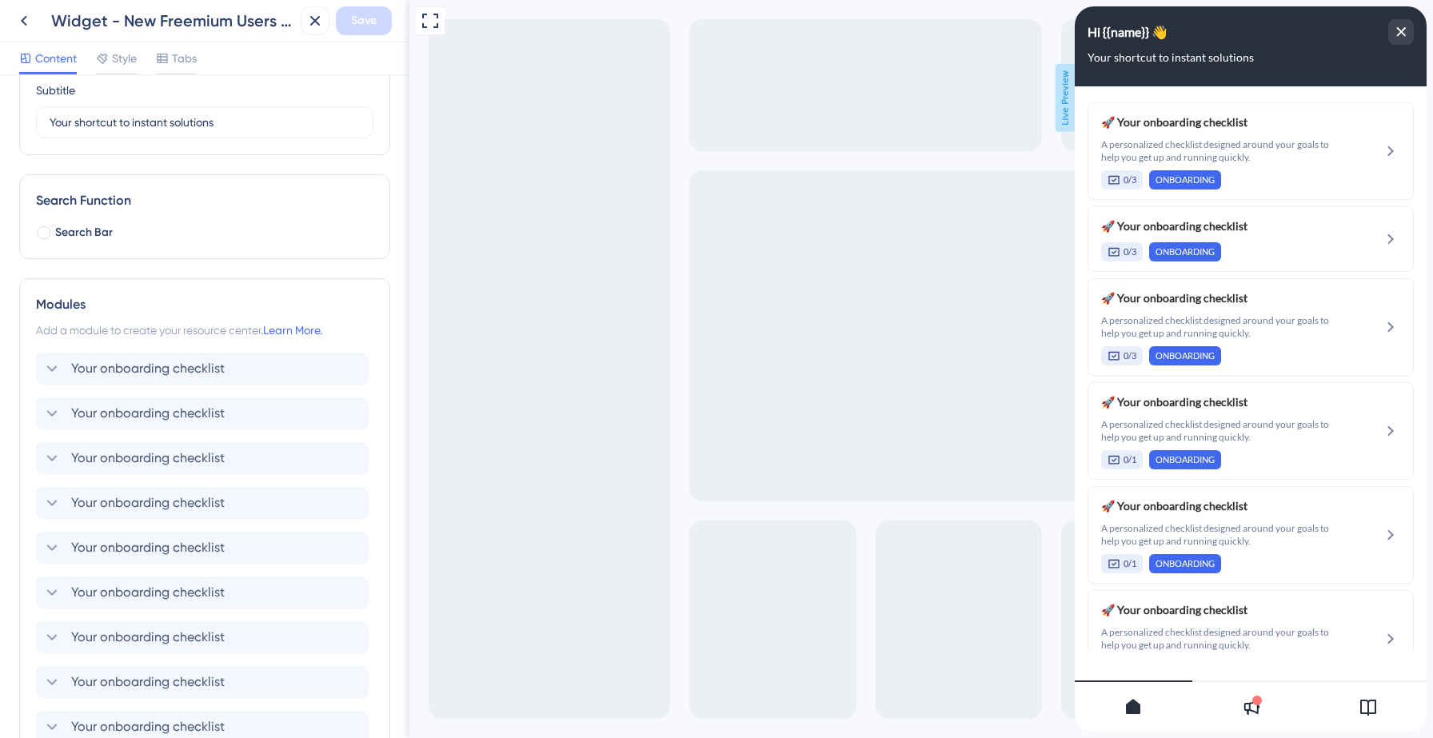
scroll to position [194, 0]
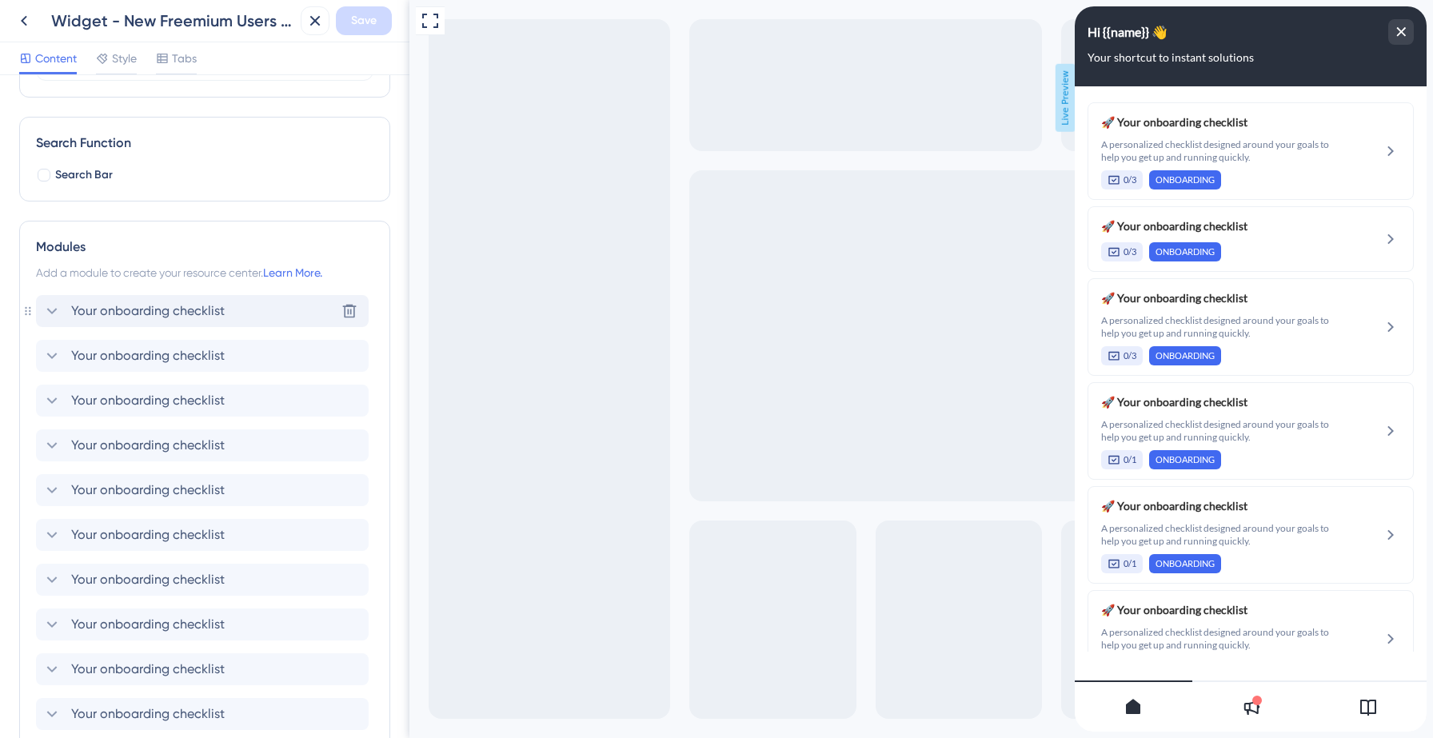
click at [48, 313] on icon at bounding box center [51, 310] width 19 height 19
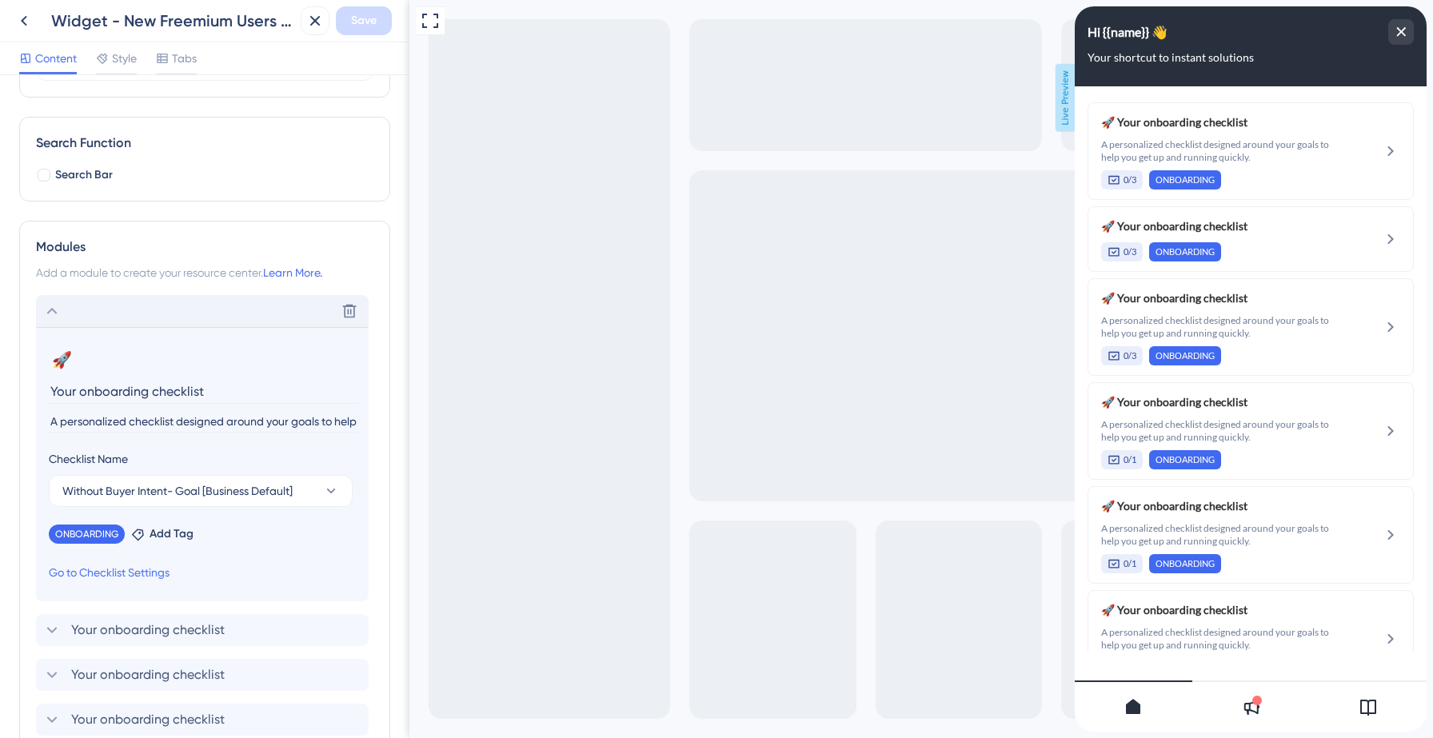
click at [141, 413] on input "A personalized checklist designed around your goals to help you get up and runn…" at bounding box center [204, 422] width 310 height 22
click at [51, 309] on icon at bounding box center [52, 311] width 10 height 6
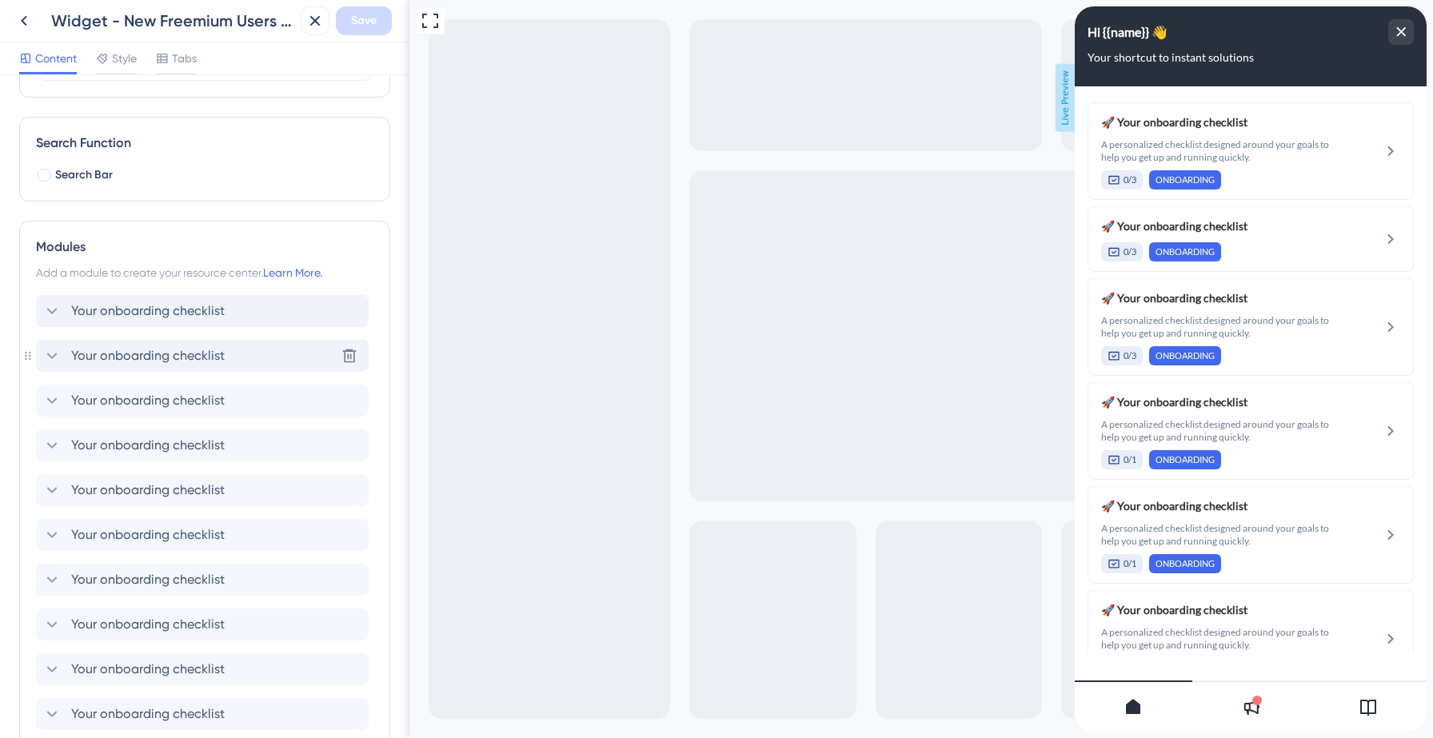
click at [48, 352] on icon at bounding box center [51, 355] width 19 height 19
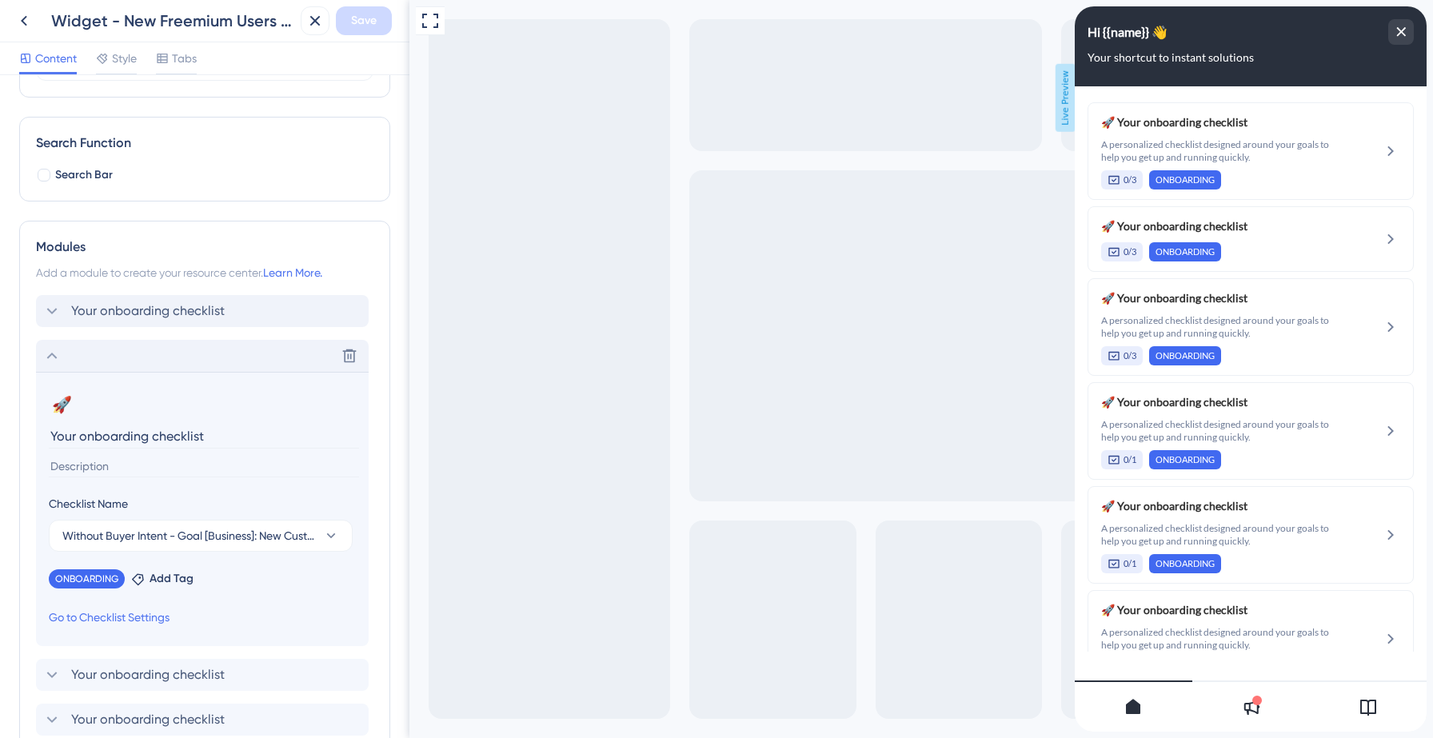
click at [138, 464] on input at bounding box center [204, 467] width 310 height 22
paste input "A personalized checklist designed around your goals to help you get up and runn…"
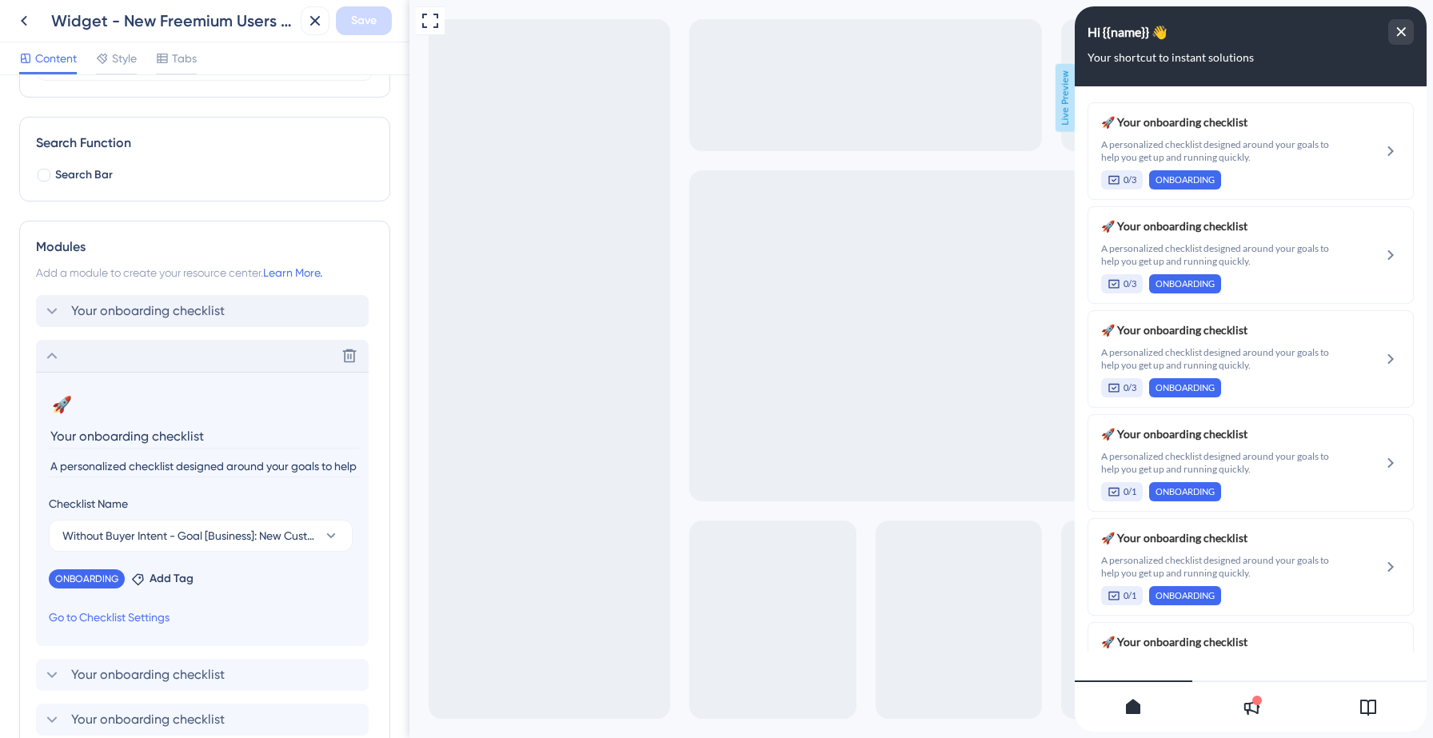
scroll to position [0, 164]
type input "A personalized checklist designed around your goals to help you get up and runn…"
click at [50, 355] on icon at bounding box center [52, 356] width 10 height 6
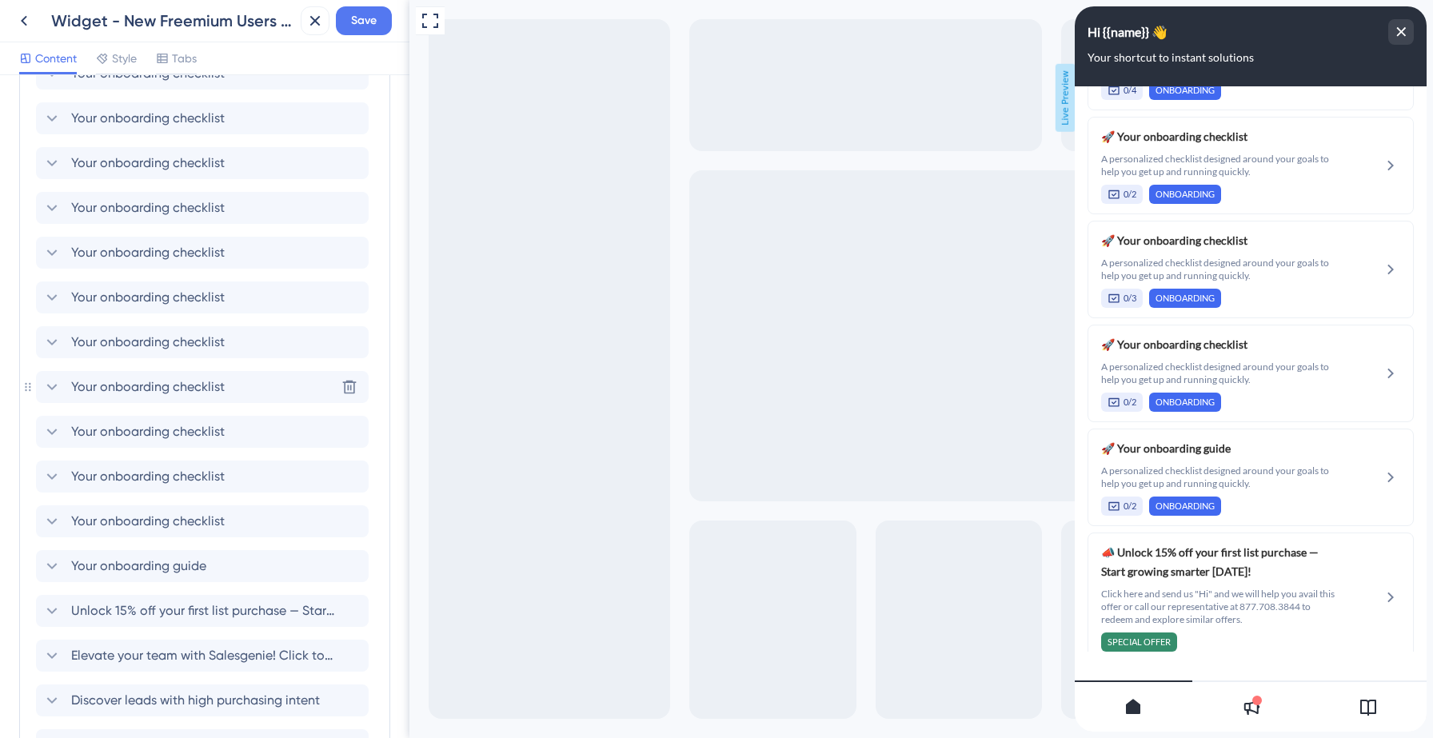
scroll to position [795, 0]
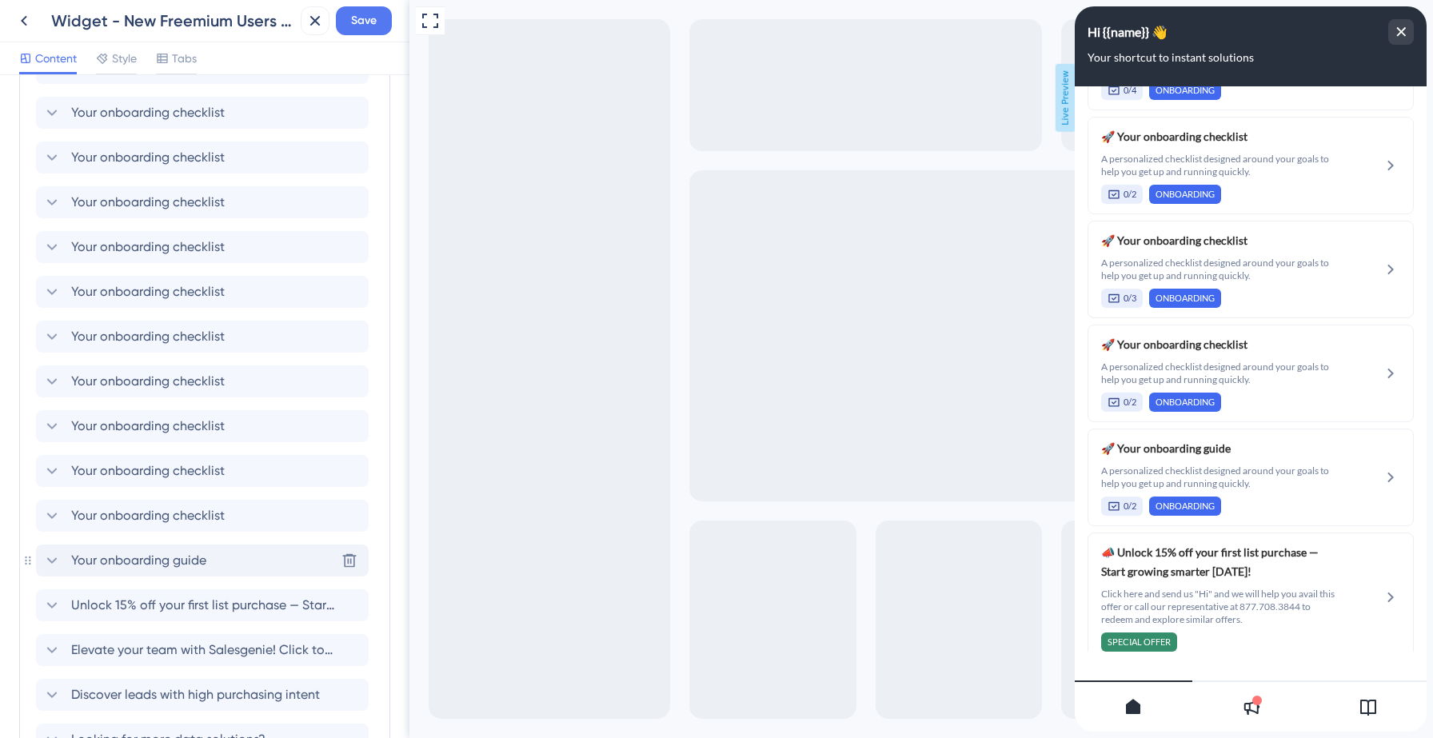
click at [51, 557] on icon at bounding box center [51, 560] width 19 height 19
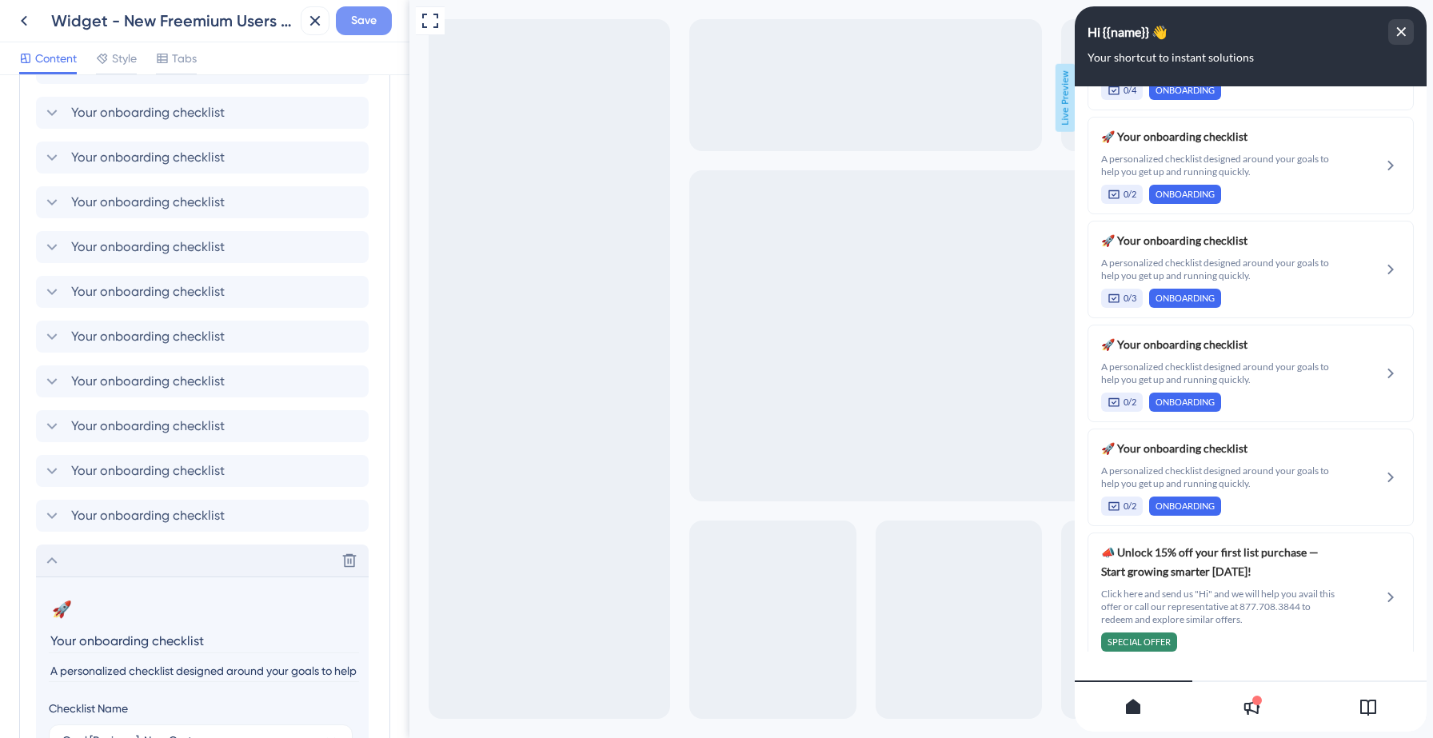
type input "Your onboarding checklist"
click at [364, 23] on span "Save" at bounding box center [364, 20] width 26 height 19
click at [296, 35] on icon at bounding box center [304, 30] width 16 height 16
click at [26, 21] on icon at bounding box center [23, 20] width 19 height 19
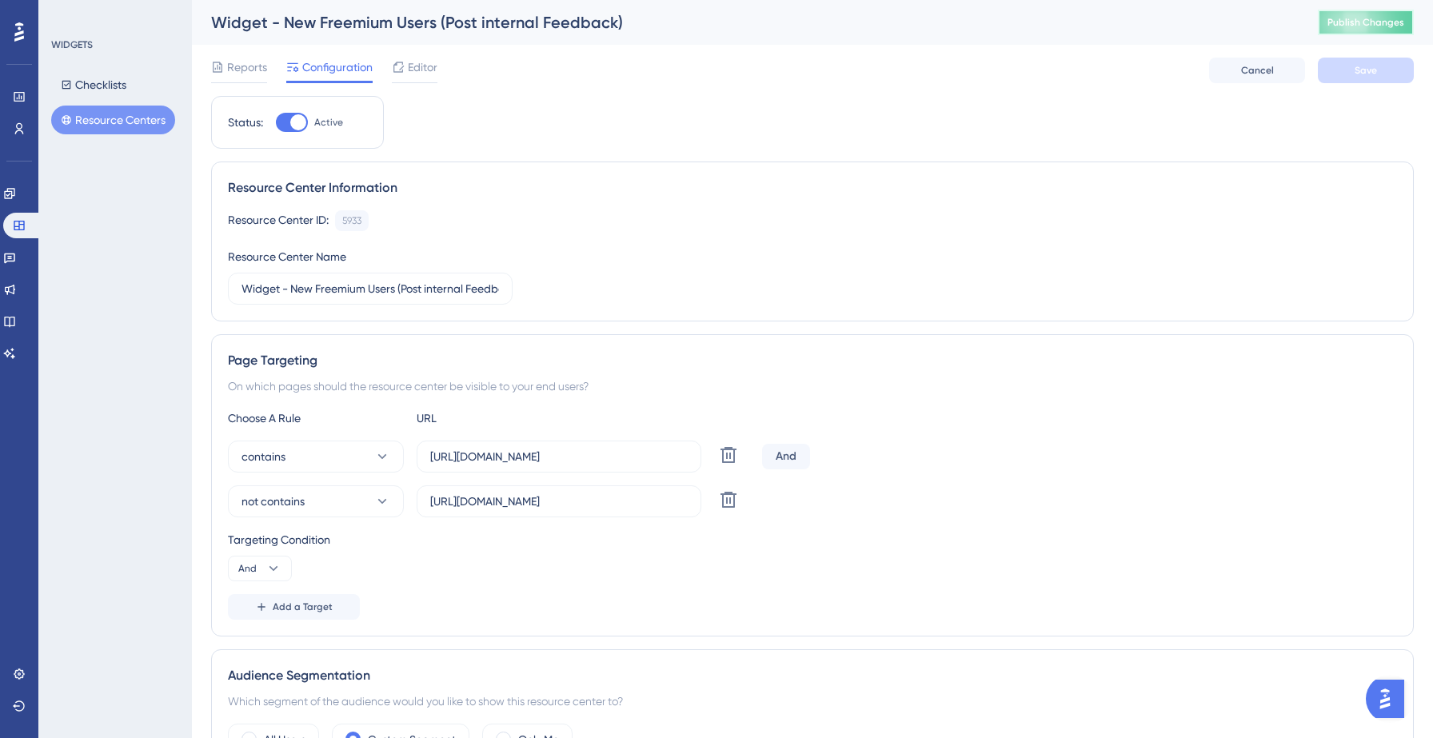
click at [1363, 26] on span "Publish Changes" at bounding box center [1365, 22] width 77 height 13
click at [425, 73] on span "Editor" at bounding box center [423, 67] width 30 height 19
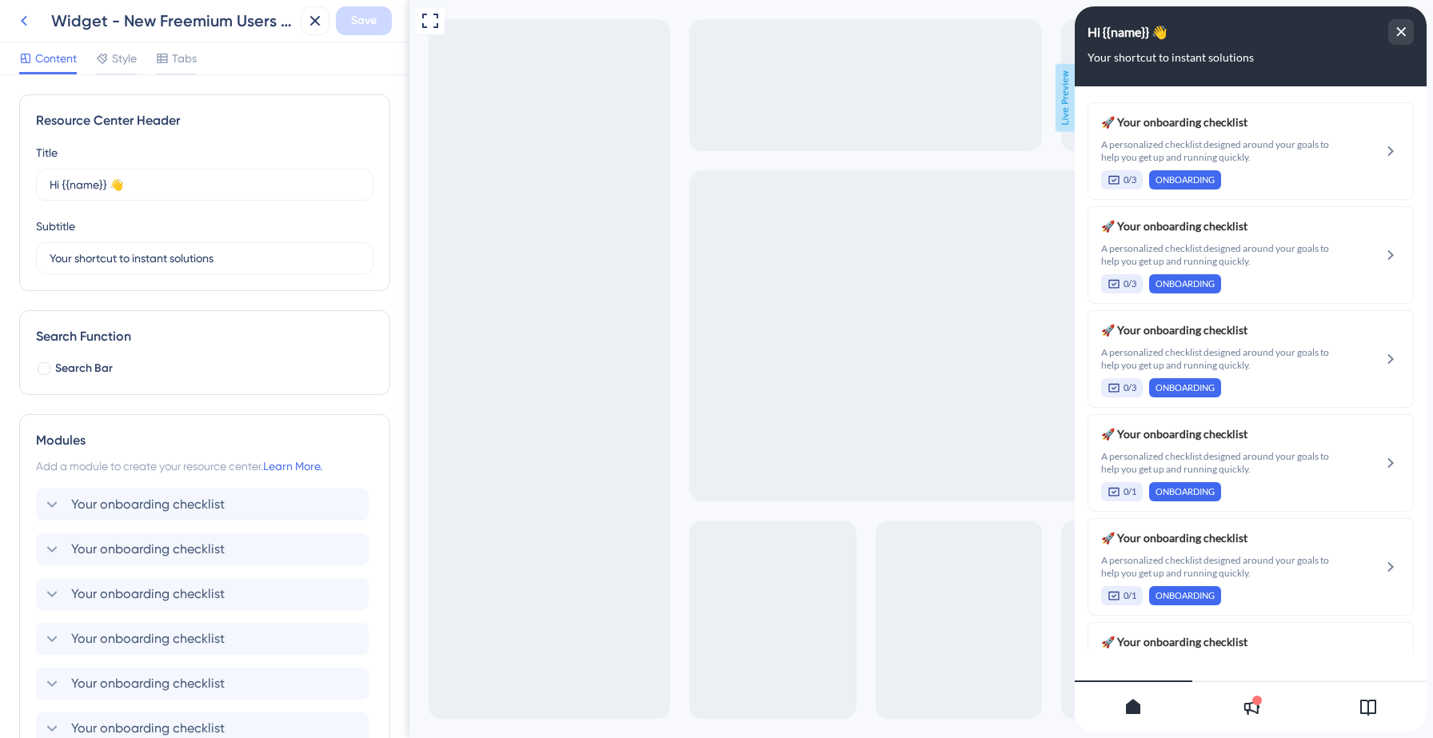
click at [19, 29] on icon at bounding box center [23, 20] width 19 height 19
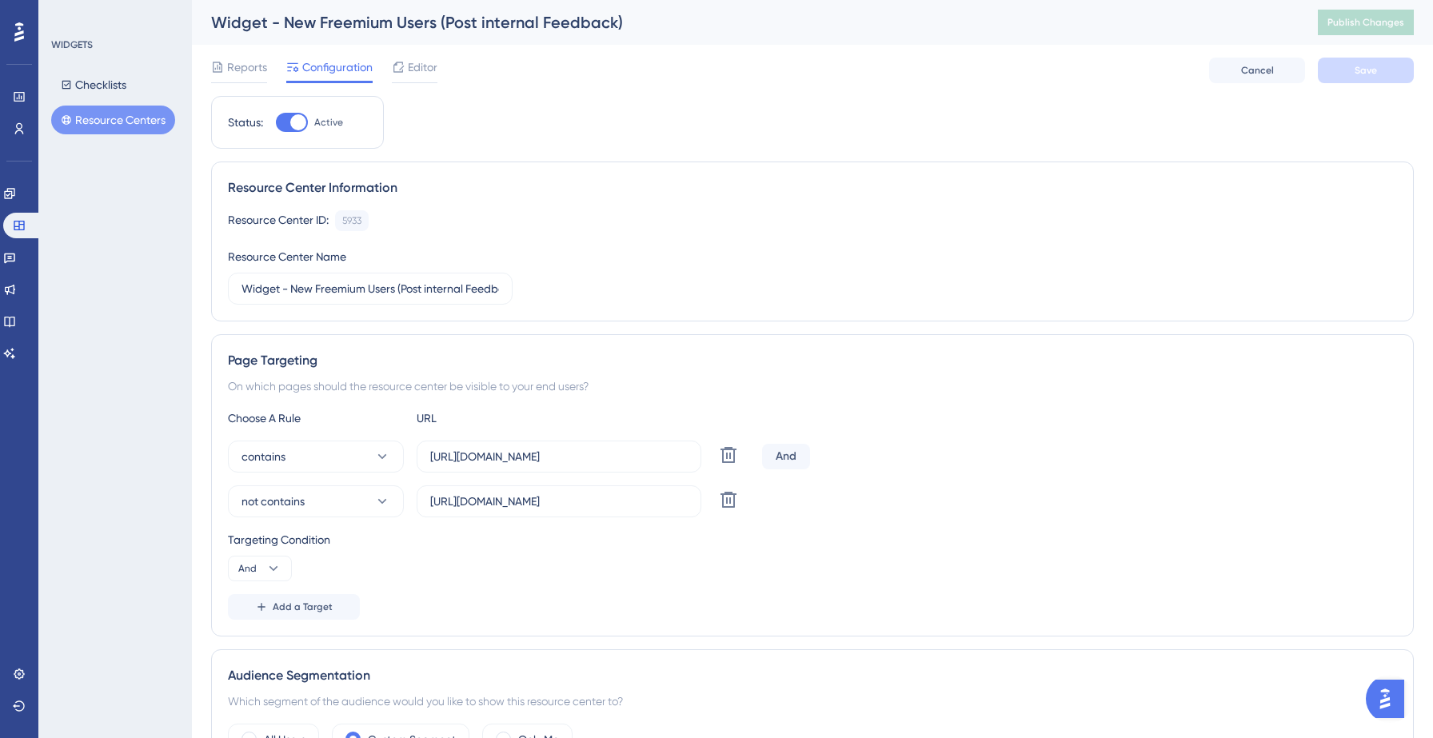
click at [146, 119] on button "Resource Centers" at bounding box center [113, 120] width 124 height 29
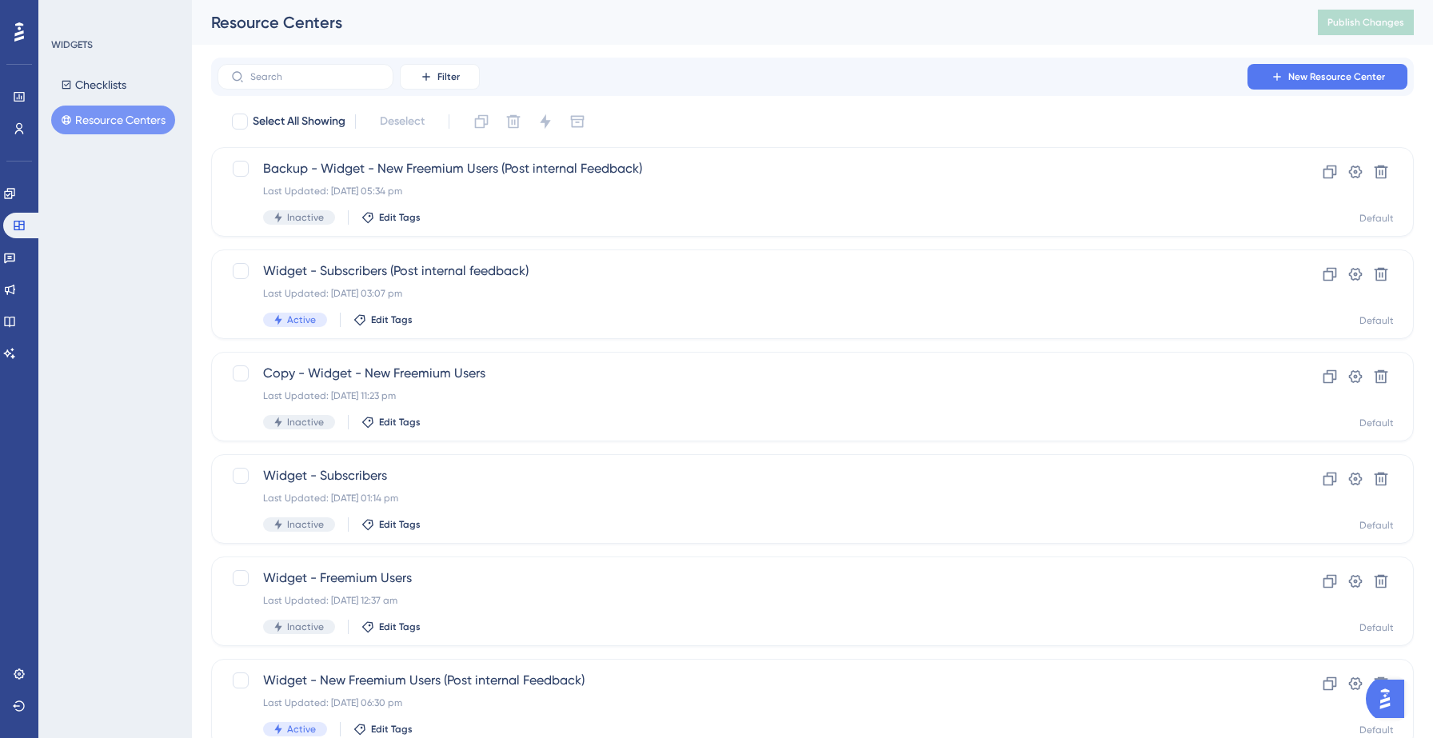
click at [116, 117] on button "Resource Centers" at bounding box center [113, 120] width 124 height 29
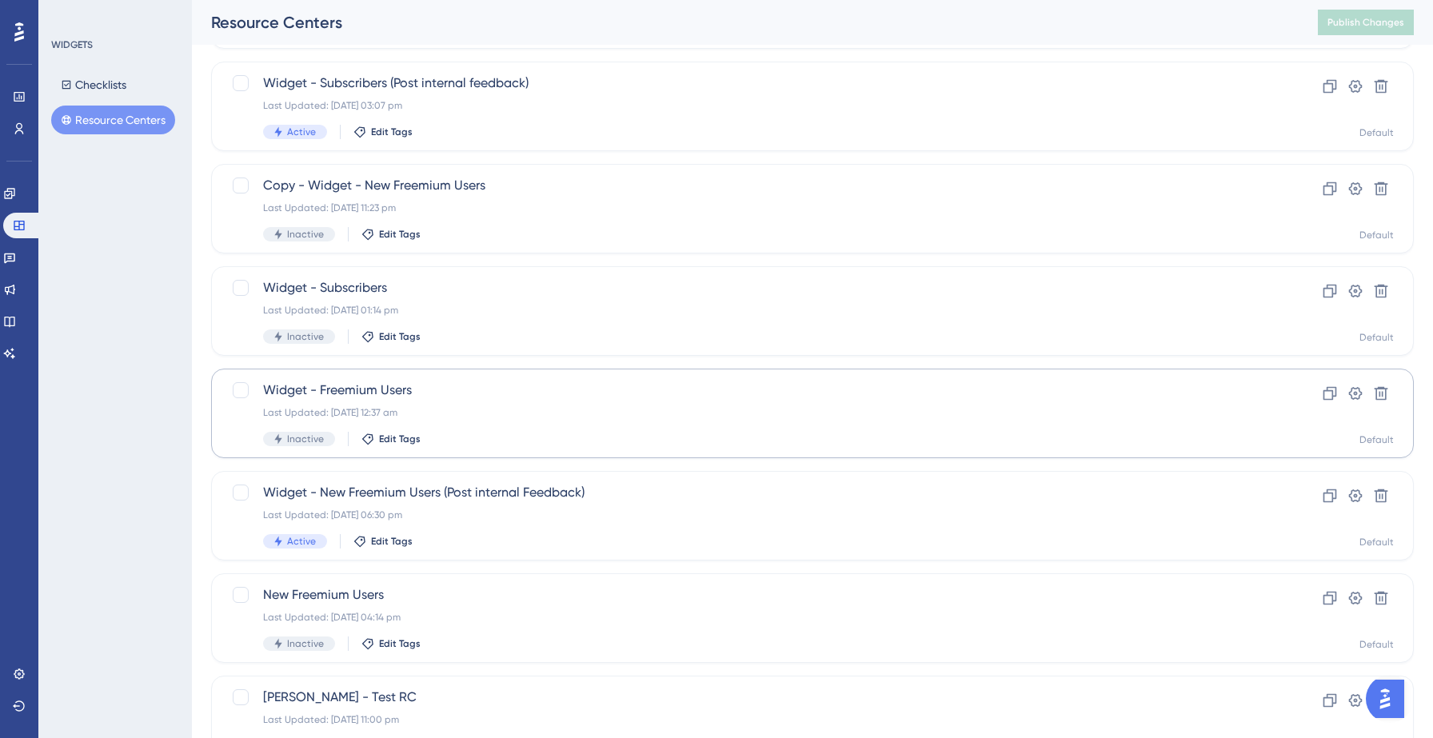
scroll to position [191, 0]
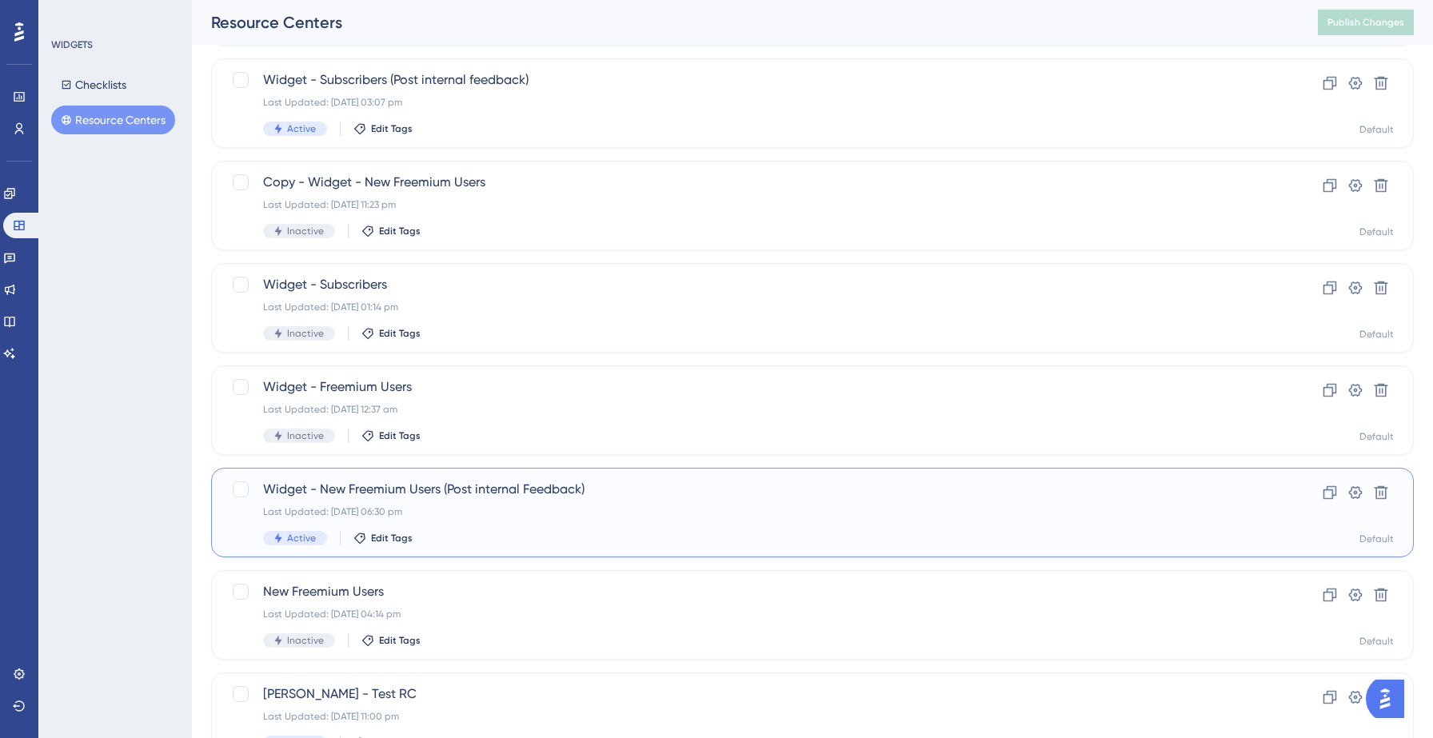
click at [505, 533] on div "Active Edit Tags" at bounding box center [748, 538] width 971 height 14
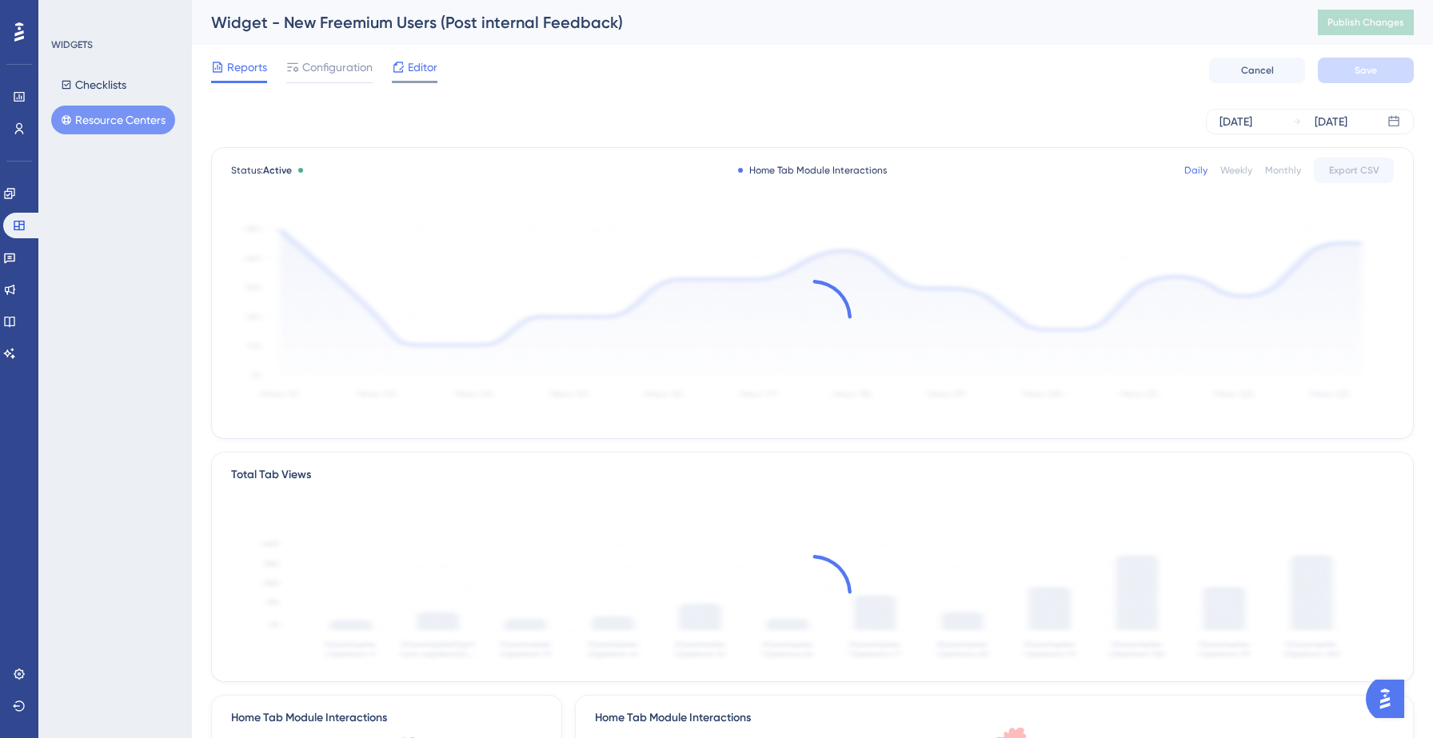
click at [424, 78] on div "Editor" at bounding box center [415, 71] width 46 height 26
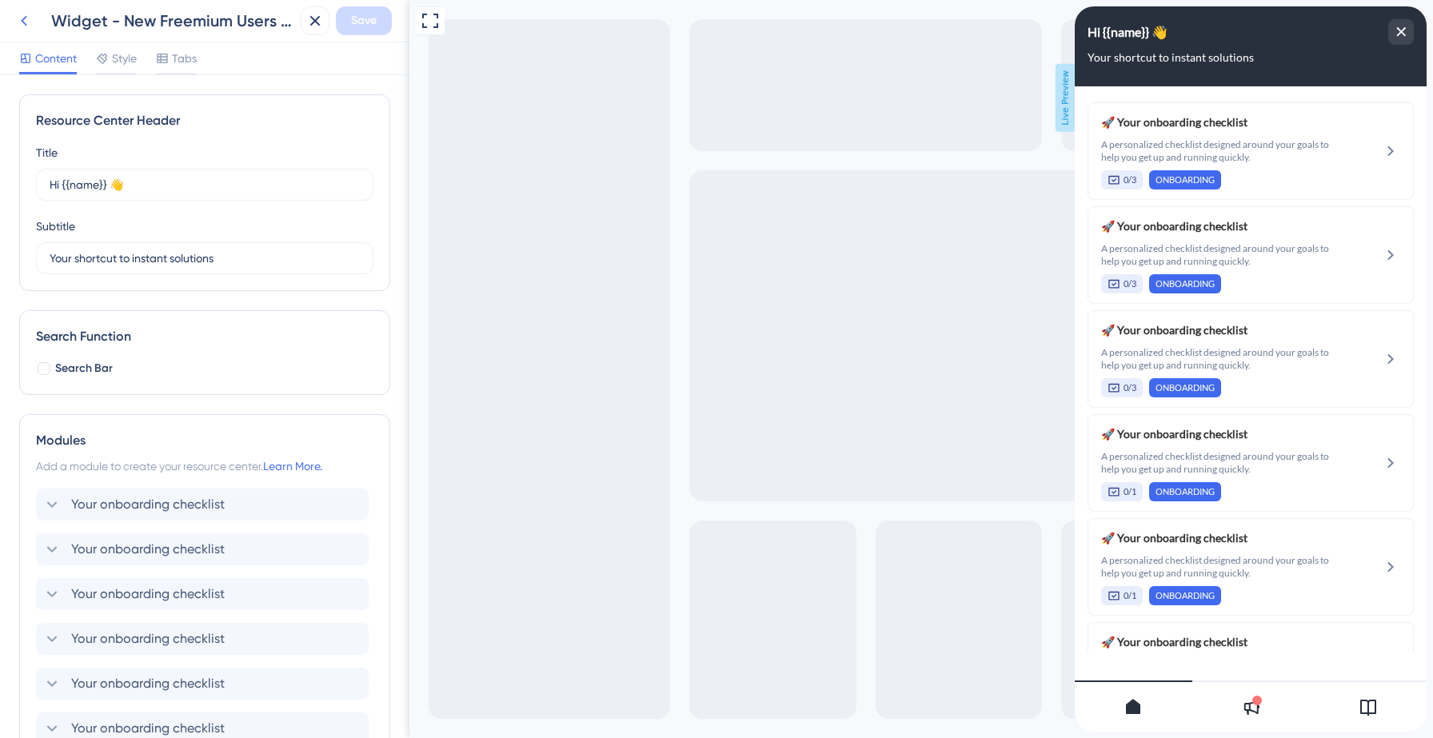
click at [24, 24] on icon at bounding box center [24, 21] width 6 height 10
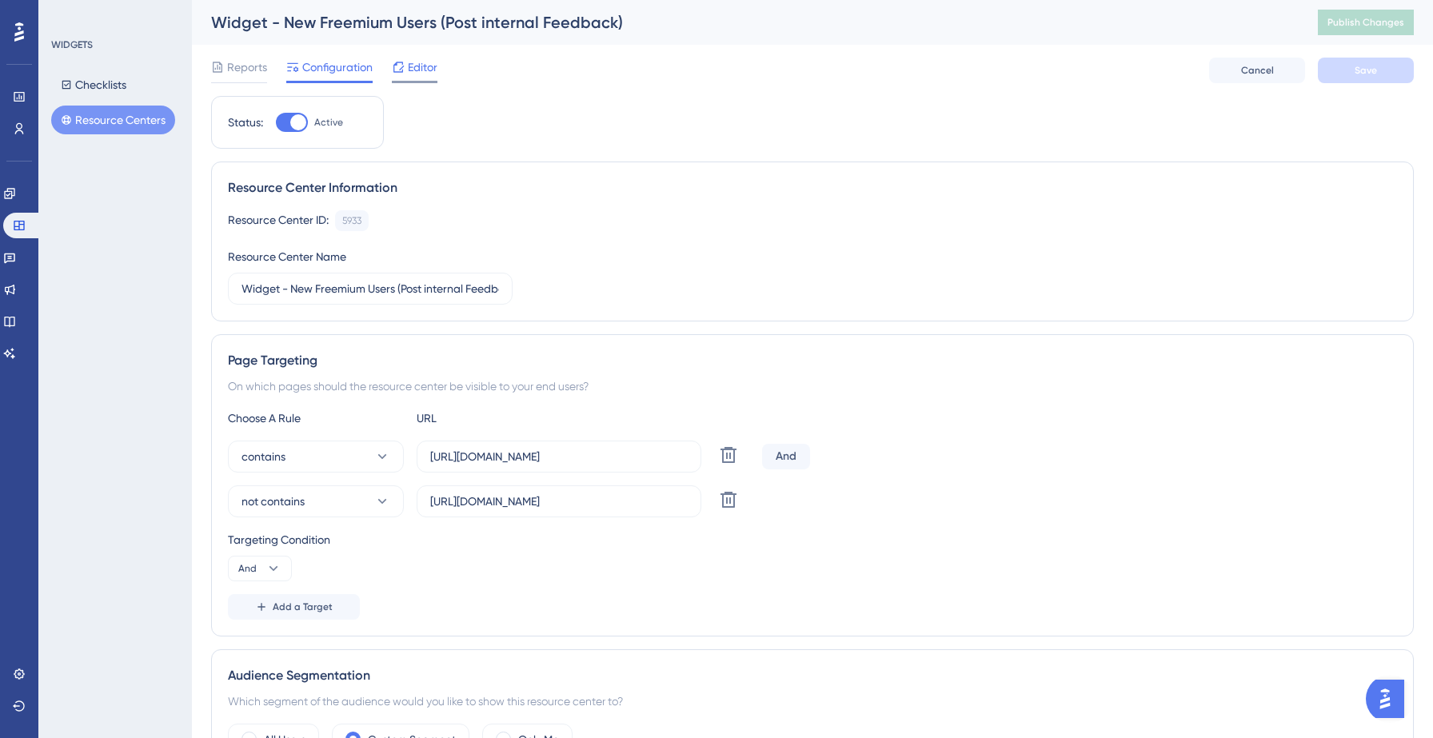
click at [420, 67] on span "Editor" at bounding box center [423, 67] width 30 height 19
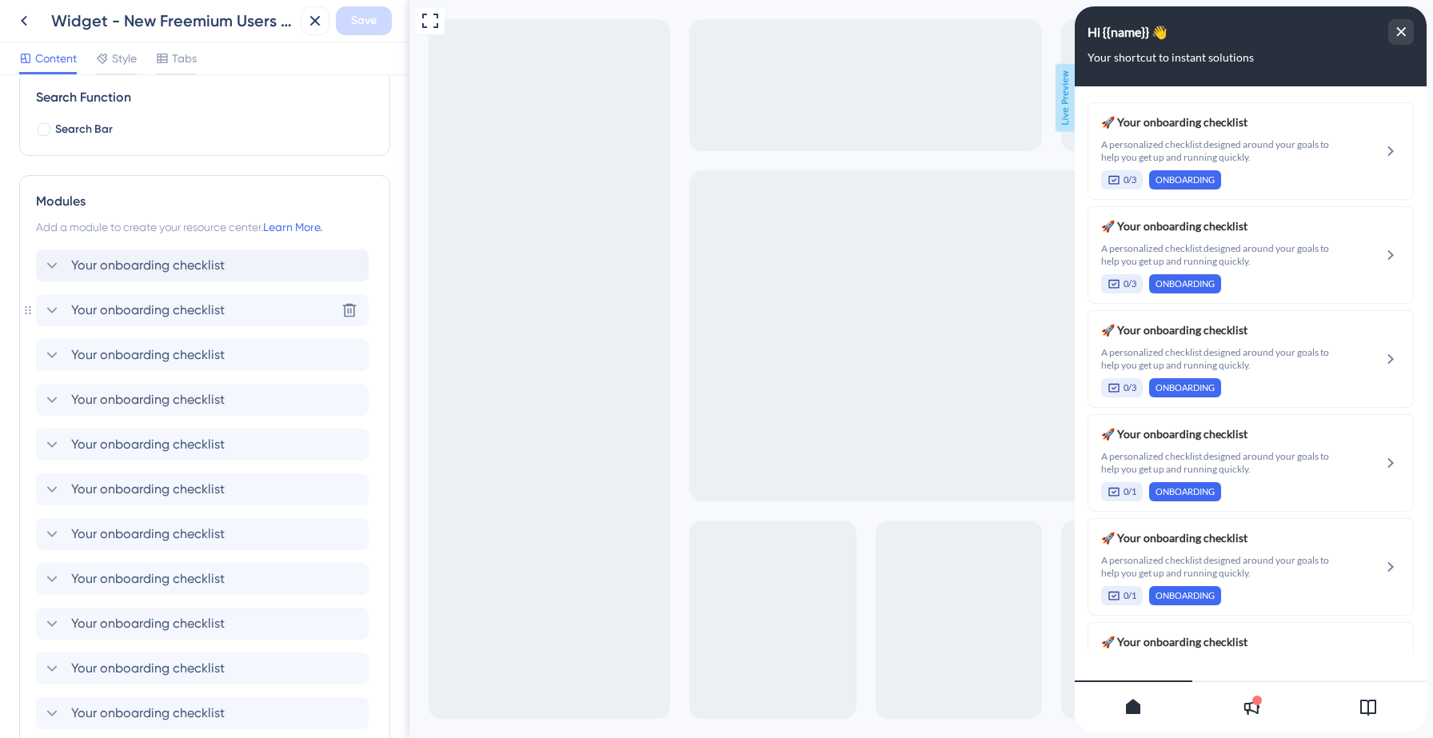
scroll to position [261, 0]
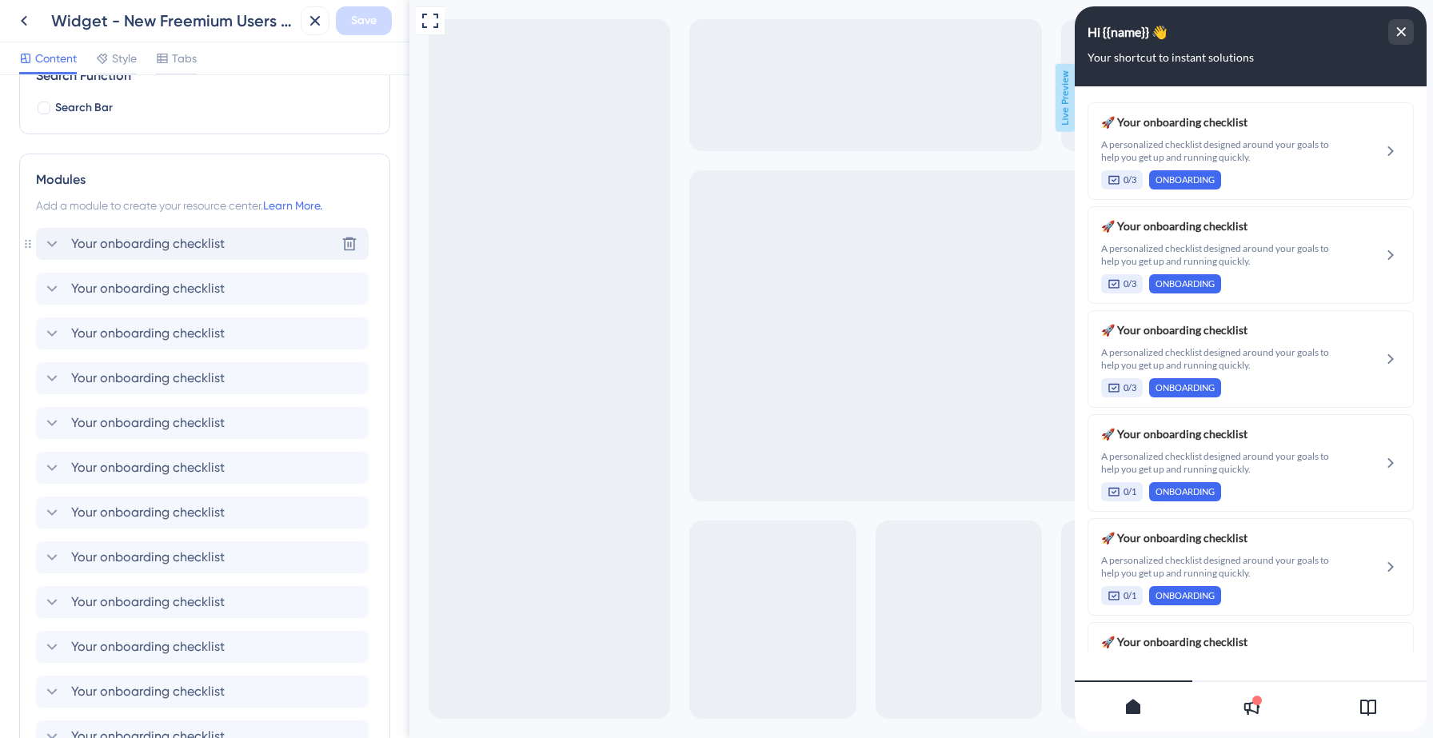
click at [47, 246] on icon at bounding box center [51, 243] width 19 height 19
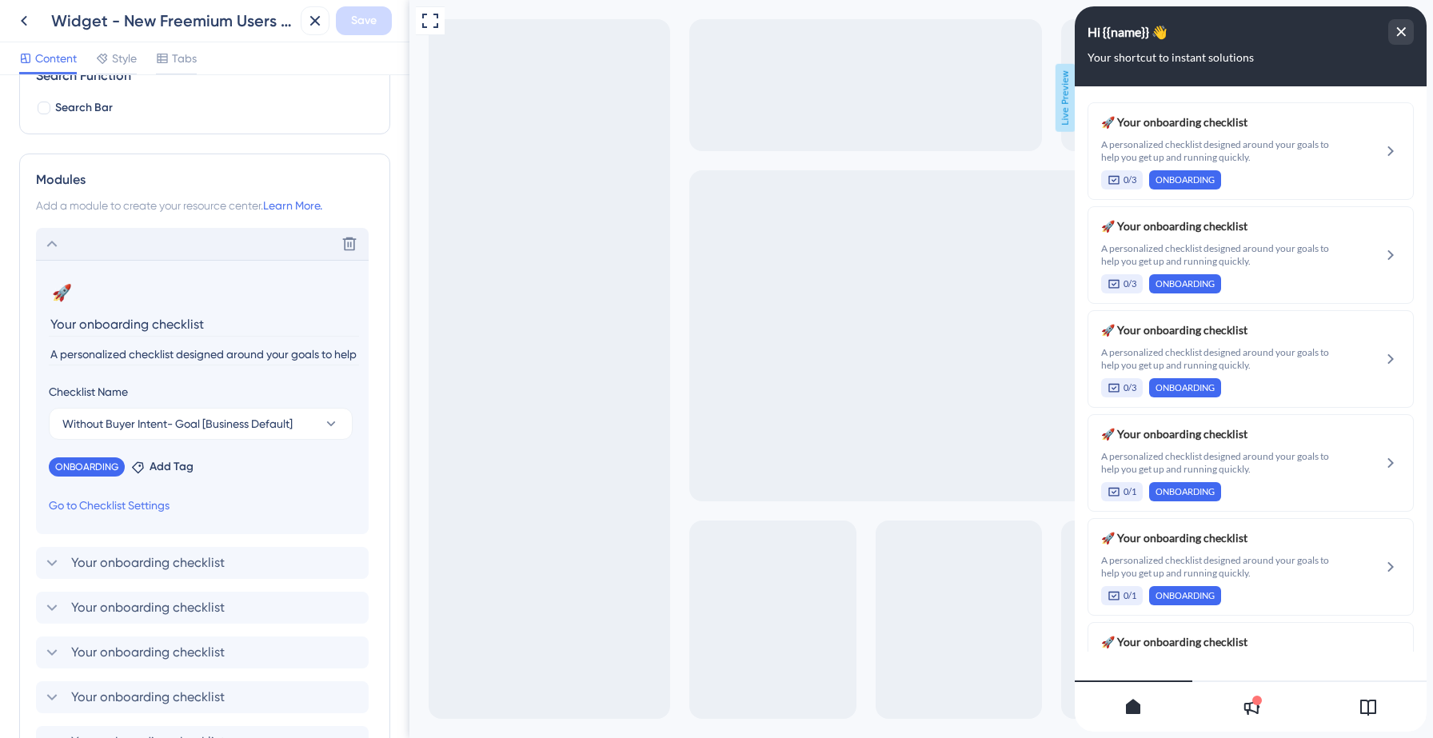
click at [51, 245] on icon at bounding box center [51, 243] width 19 height 19
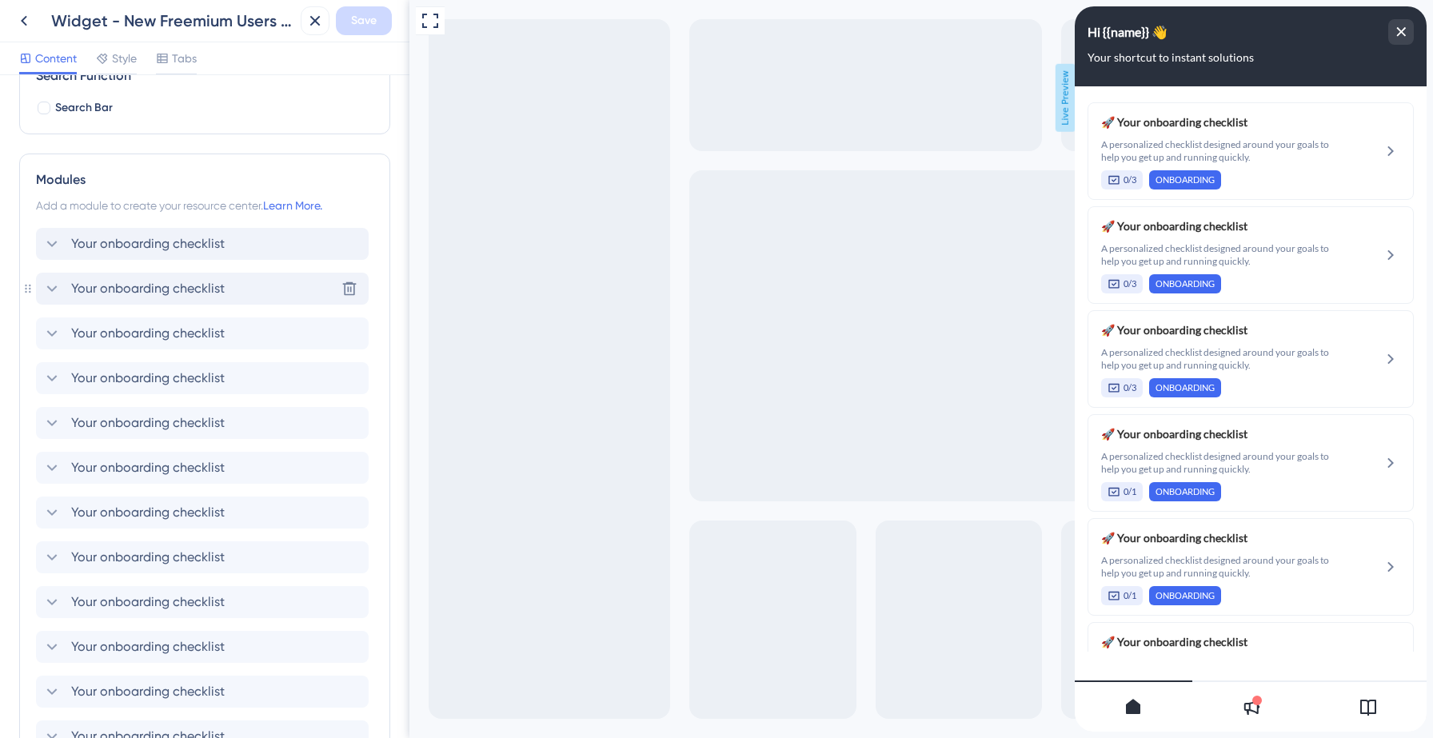
click at [52, 289] on icon at bounding box center [51, 288] width 19 height 19
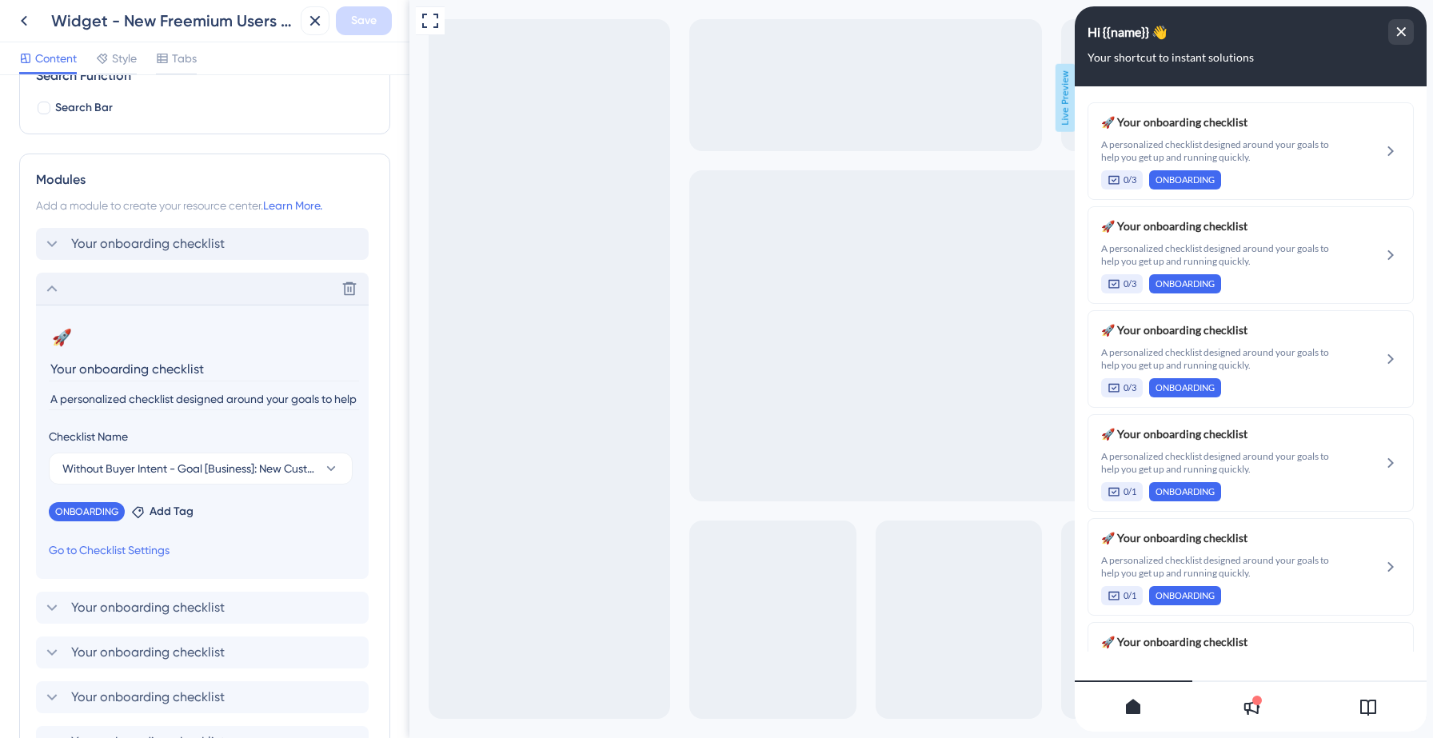
click at [52, 289] on icon at bounding box center [51, 288] width 19 height 19
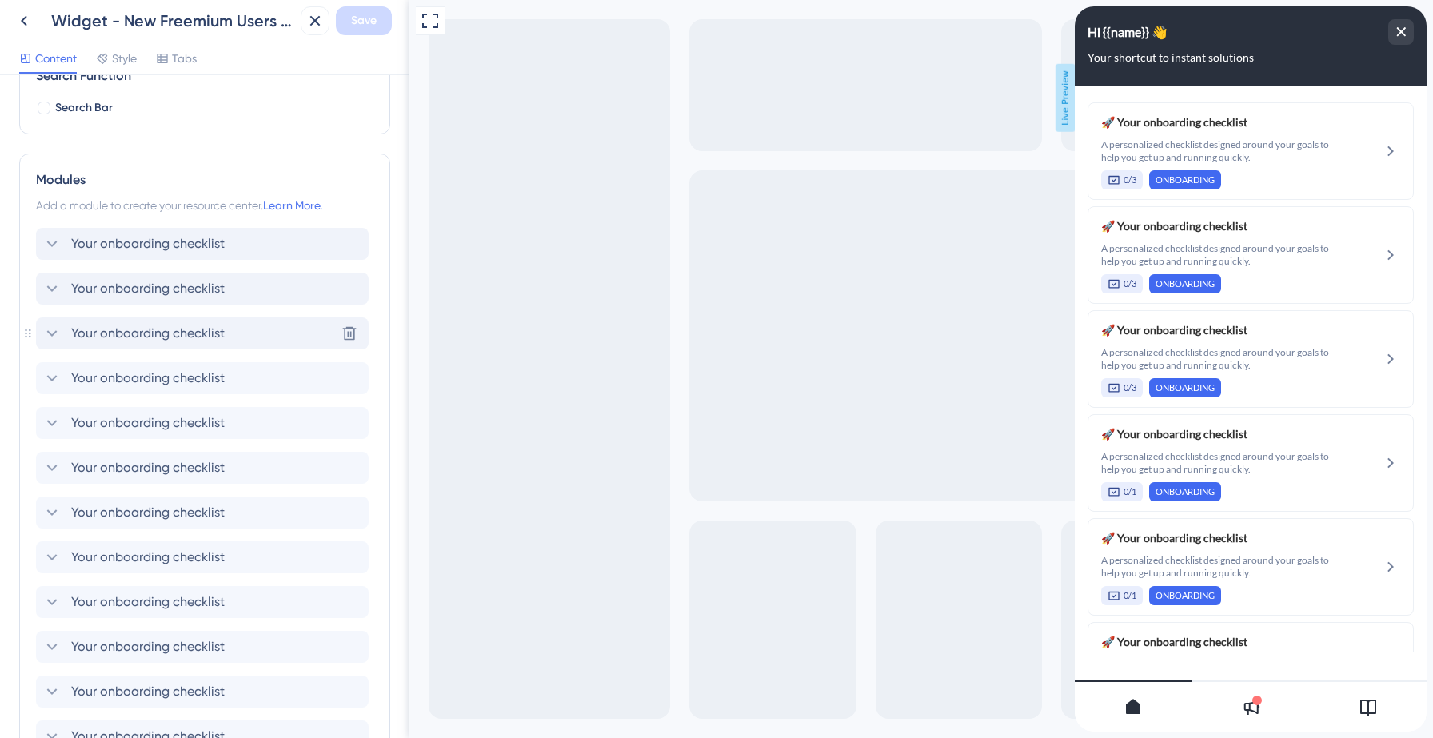
click at [52, 330] on icon at bounding box center [51, 333] width 19 height 19
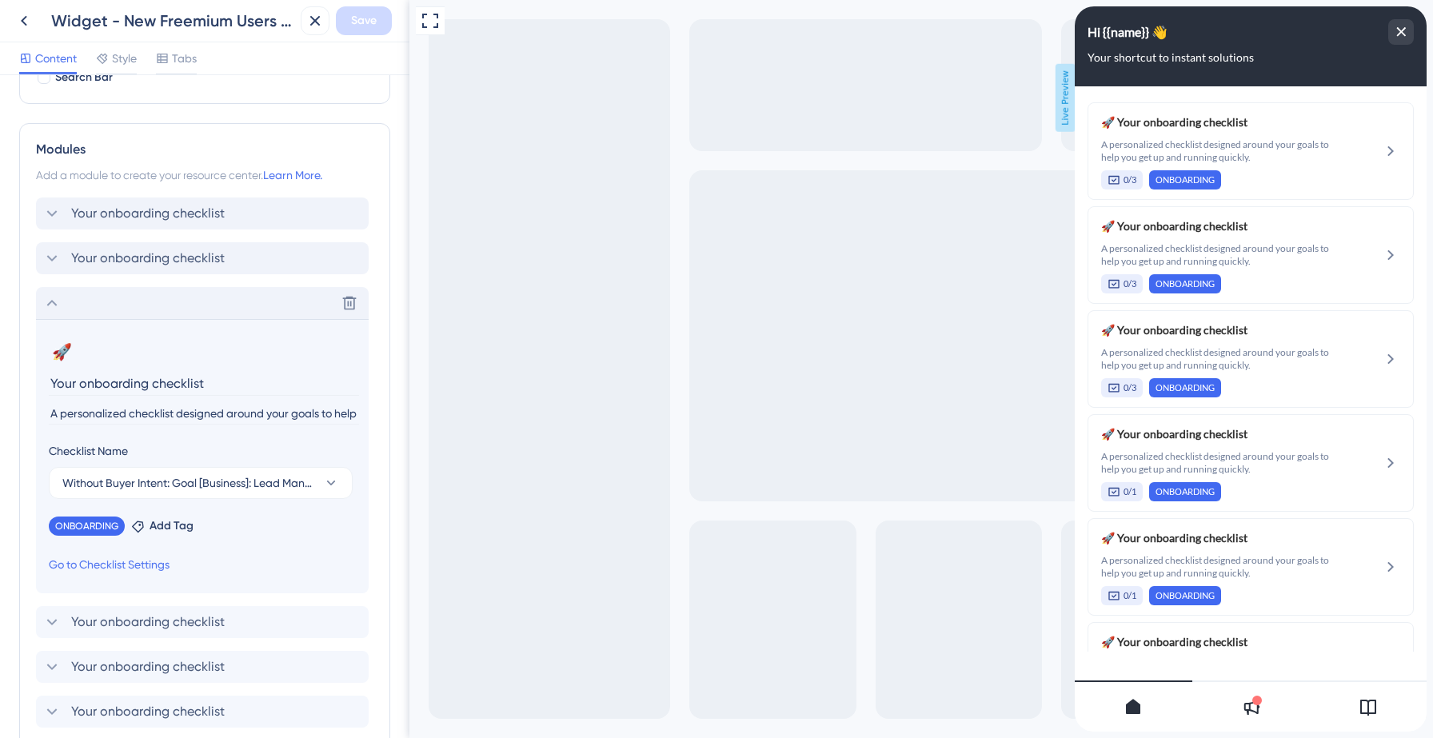
scroll to position [300, 0]
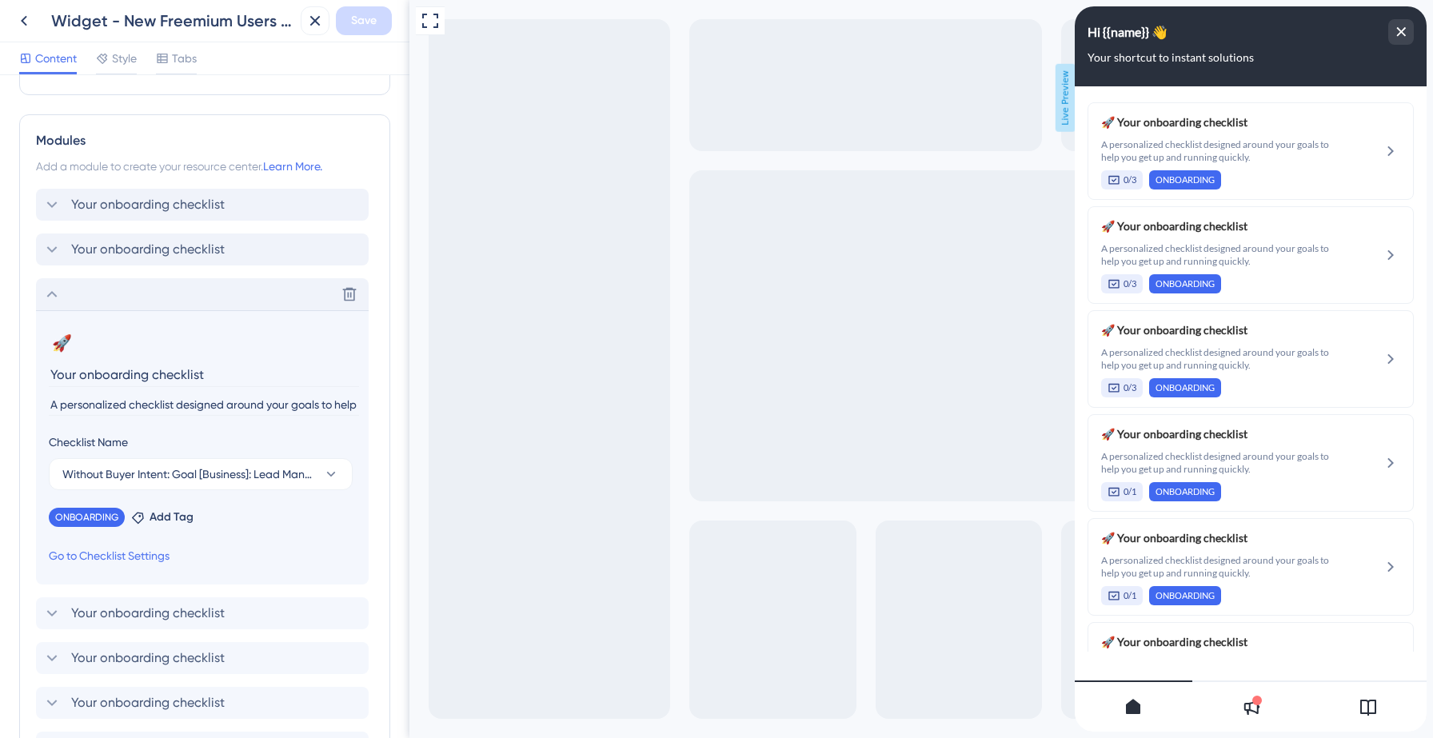
click at [52, 289] on icon at bounding box center [51, 294] width 19 height 19
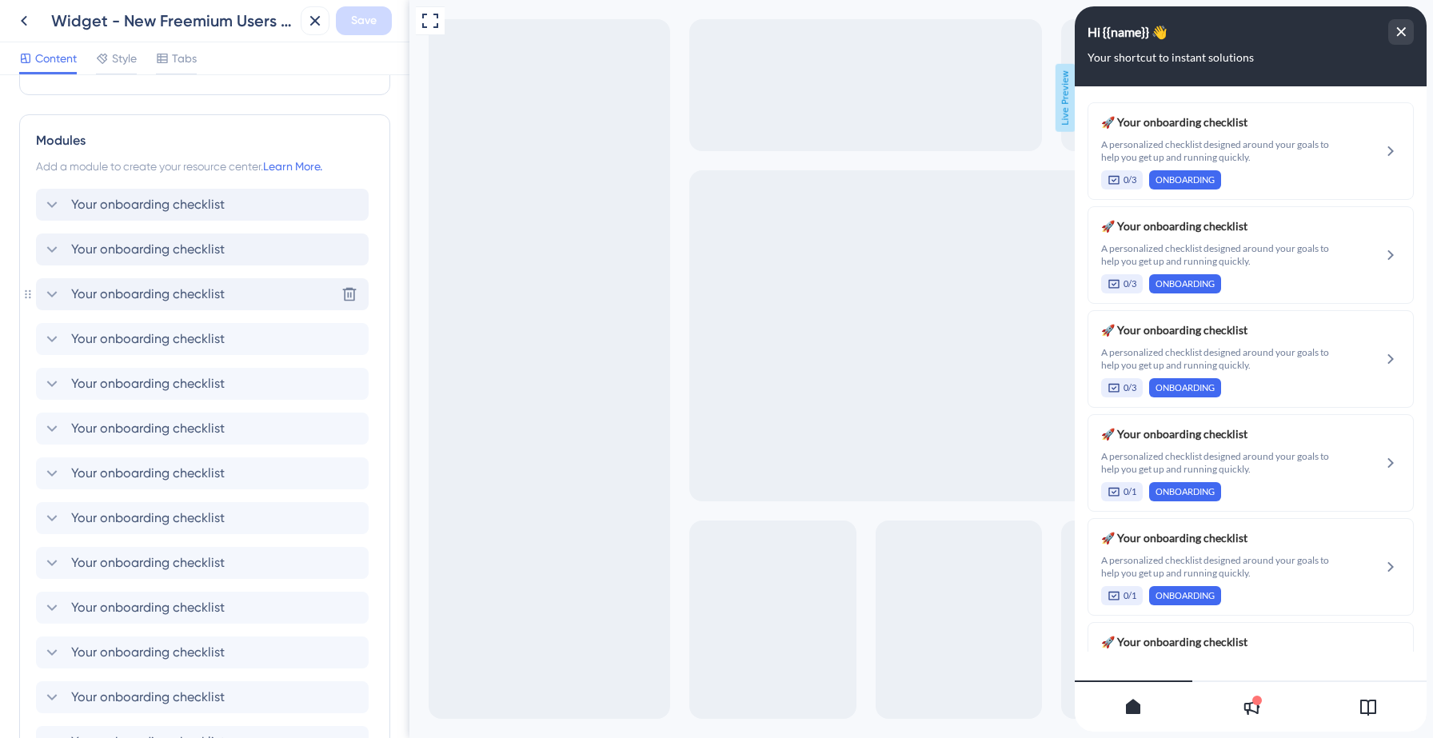
click at [52, 289] on icon at bounding box center [51, 294] width 19 height 19
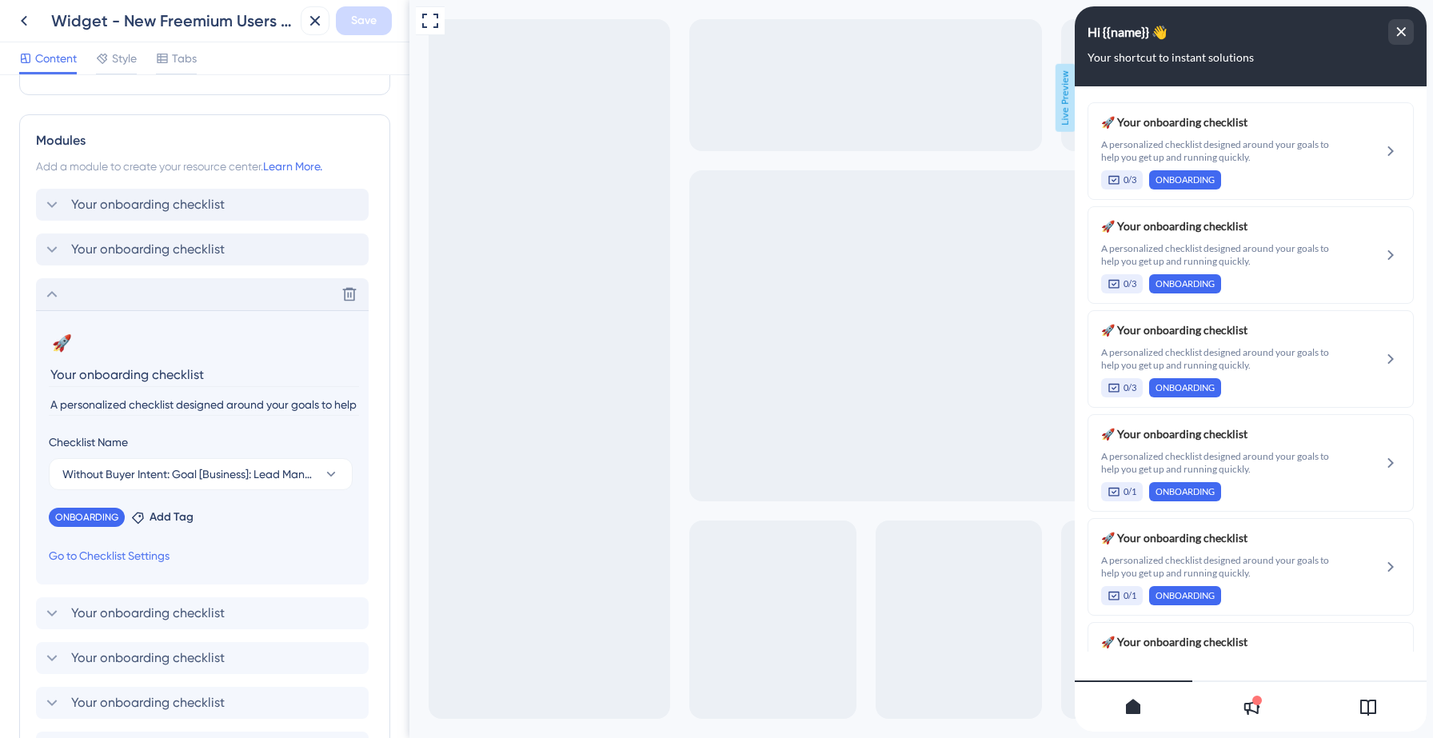
click at [52, 289] on icon at bounding box center [51, 294] width 19 height 19
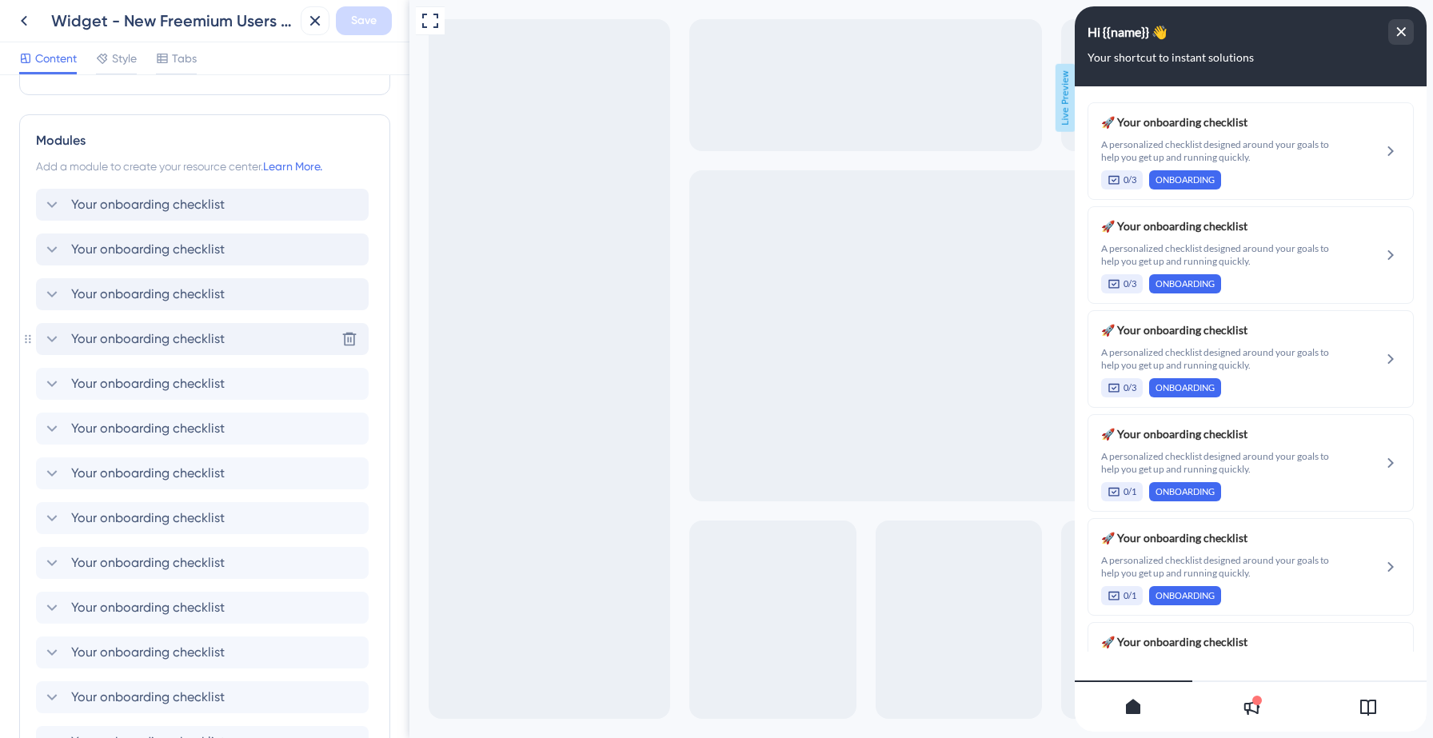
click at [52, 332] on icon at bounding box center [51, 338] width 19 height 19
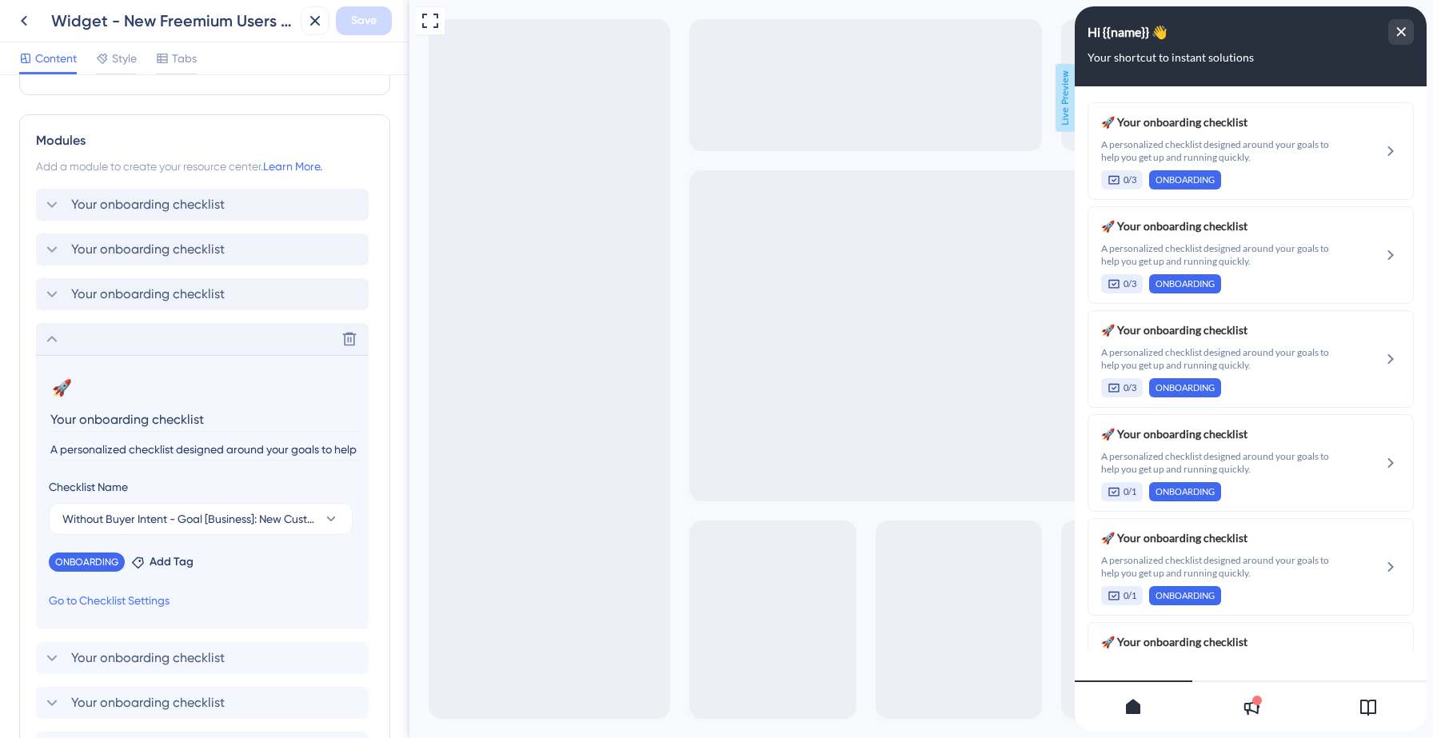
click at [52, 333] on icon at bounding box center [51, 338] width 19 height 19
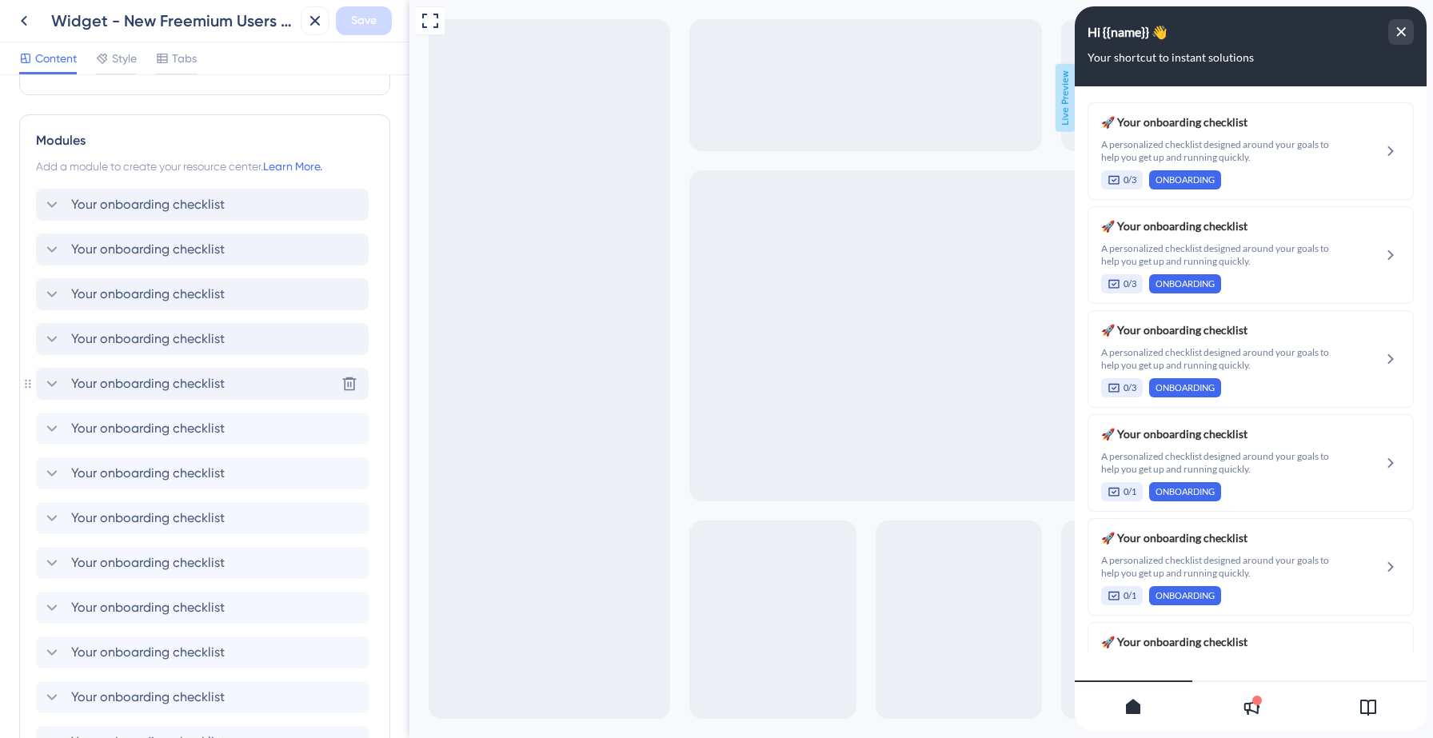
click at [50, 384] on icon at bounding box center [52, 384] width 10 height 6
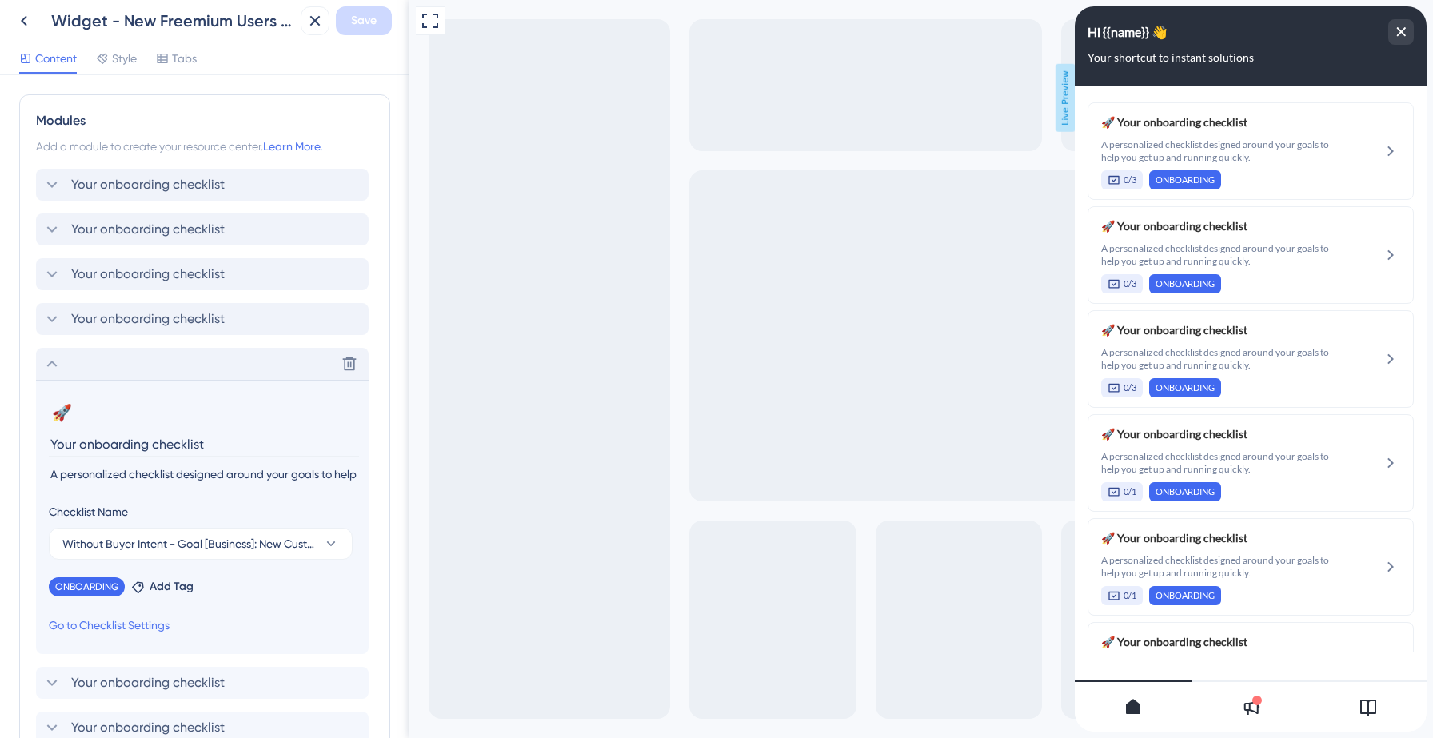
scroll to position [321, 0]
click at [52, 361] on icon at bounding box center [52, 362] width 10 height 6
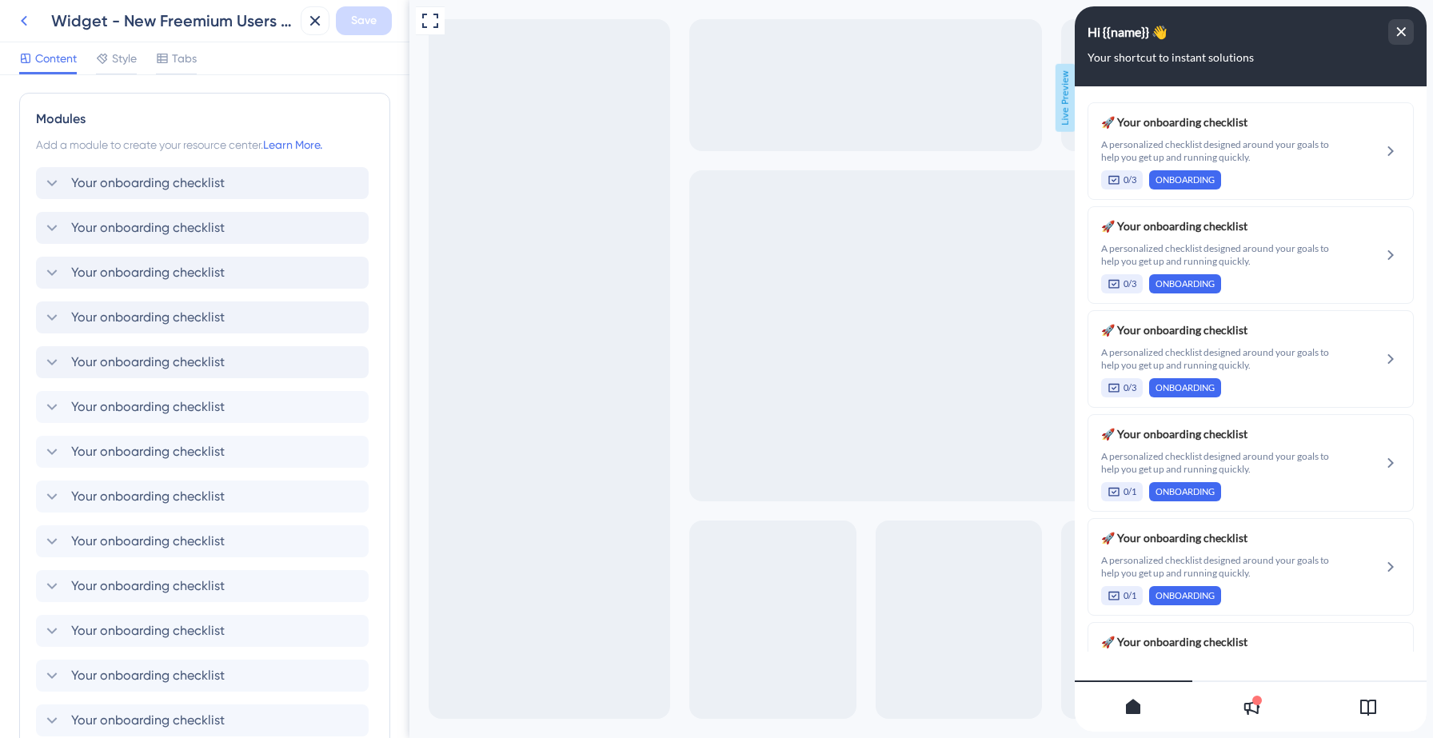
click at [22, 26] on icon at bounding box center [23, 20] width 19 height 19
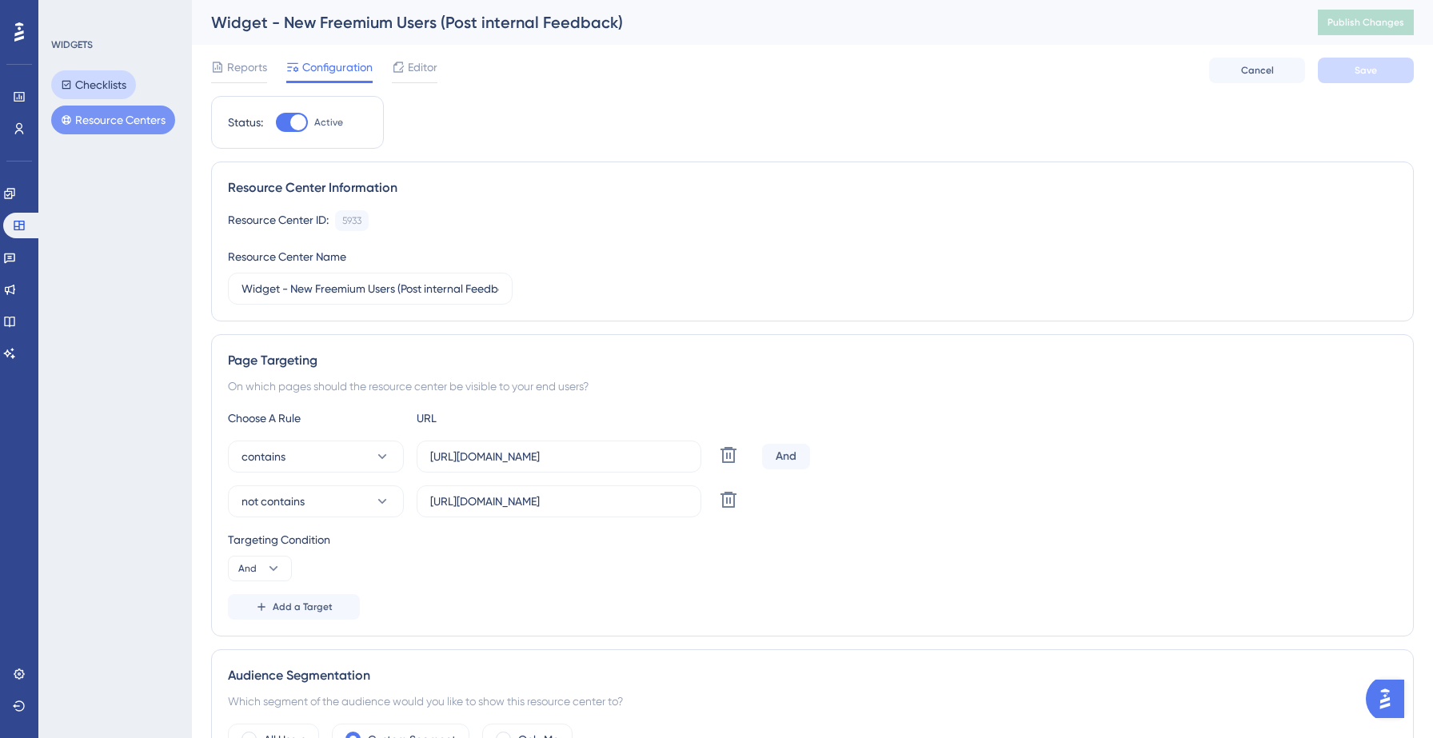
click at [114, 94] on button "Checklists" at bounding box center [93, 84] width 85 height 29
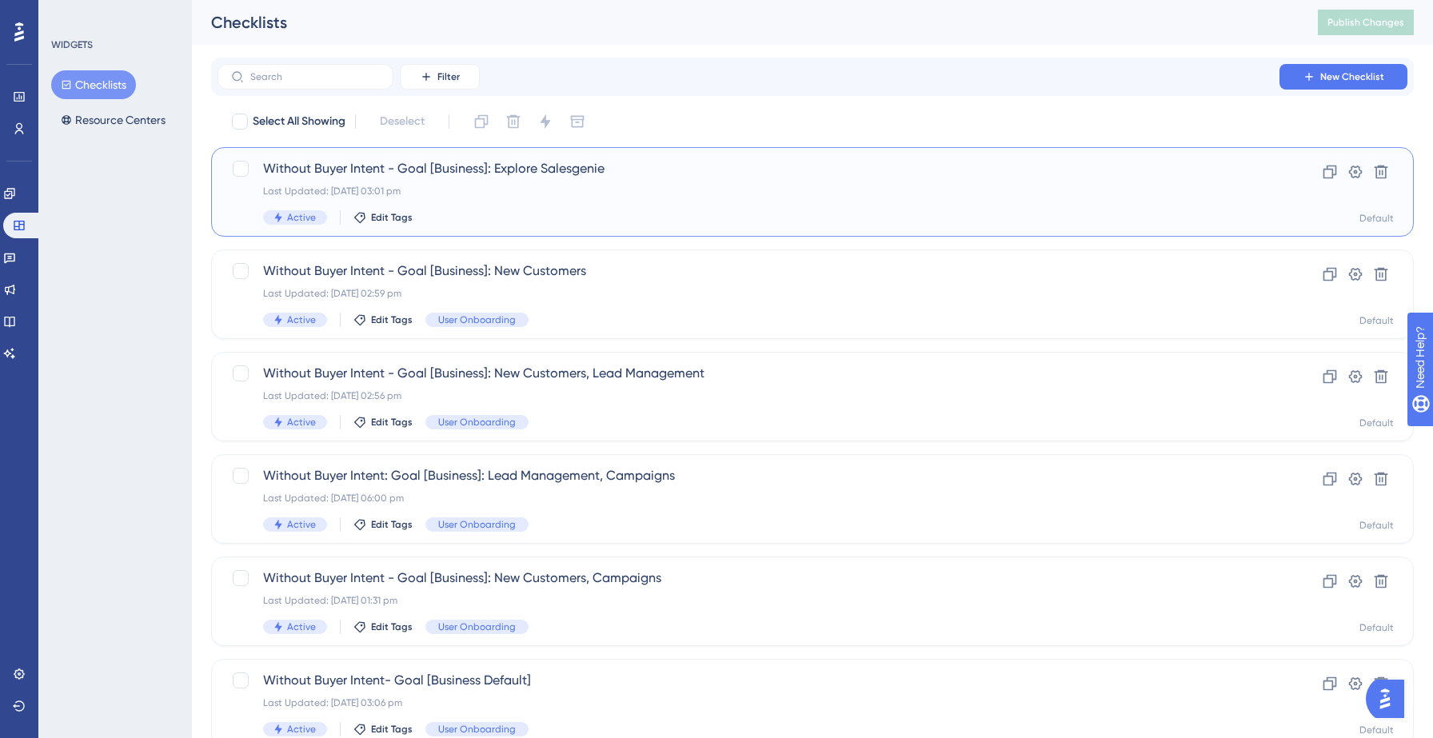
click at [539, 203] on div "Without Buyer Intent - Goal [Business]: Explore Salesgenie Last Updated: [DATE]…" at bounding box center [748, 192] width 971 height 66
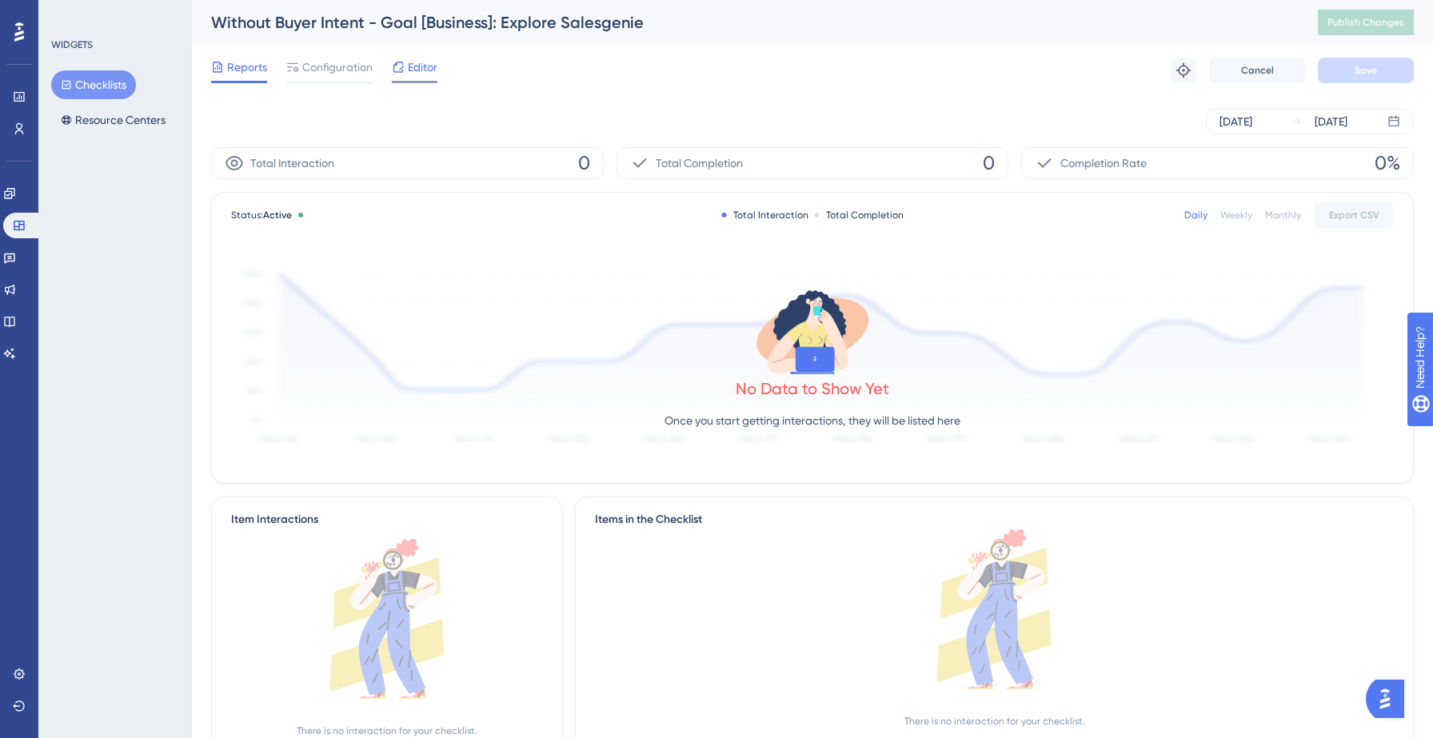
click at [425, 74] on span "Editor" at bounding box center [423, 67] width 30 height 19
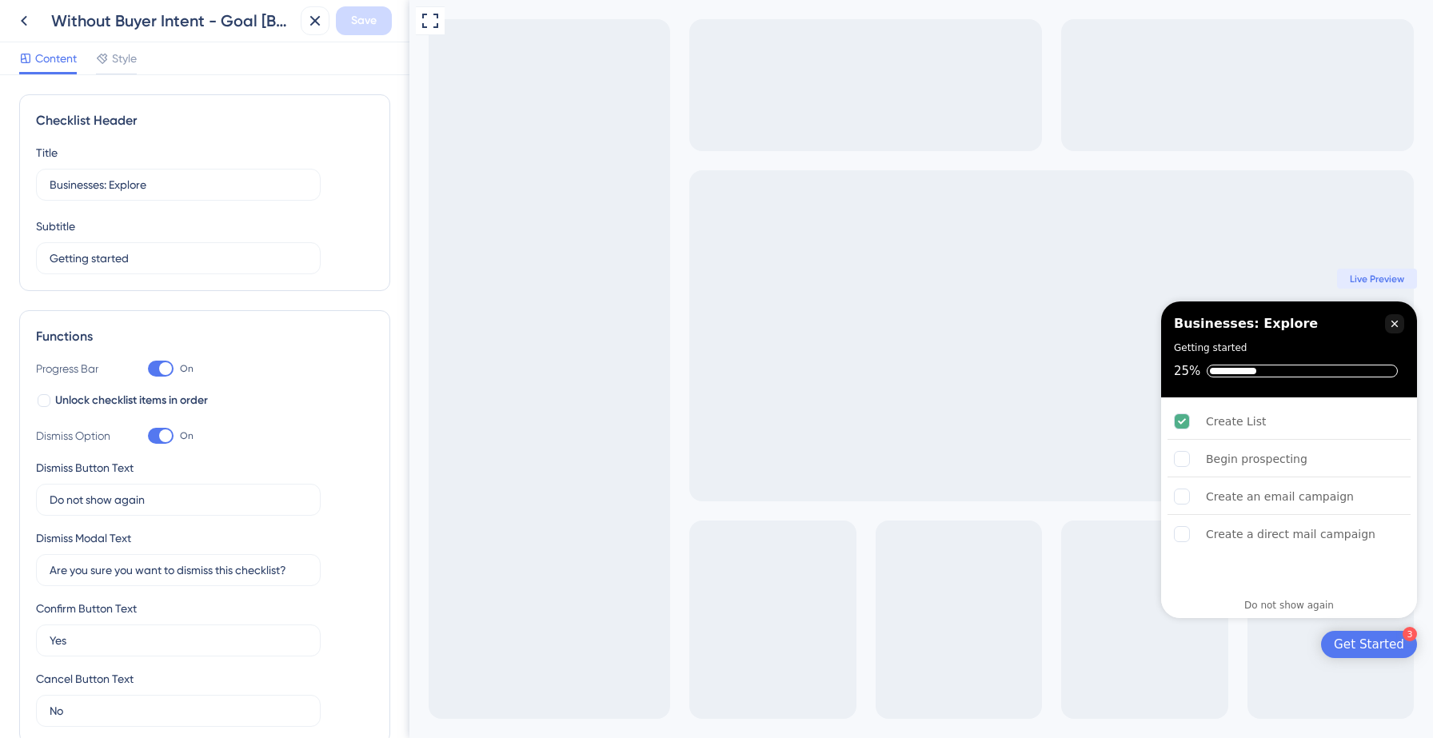
scroll to position [445, 0]
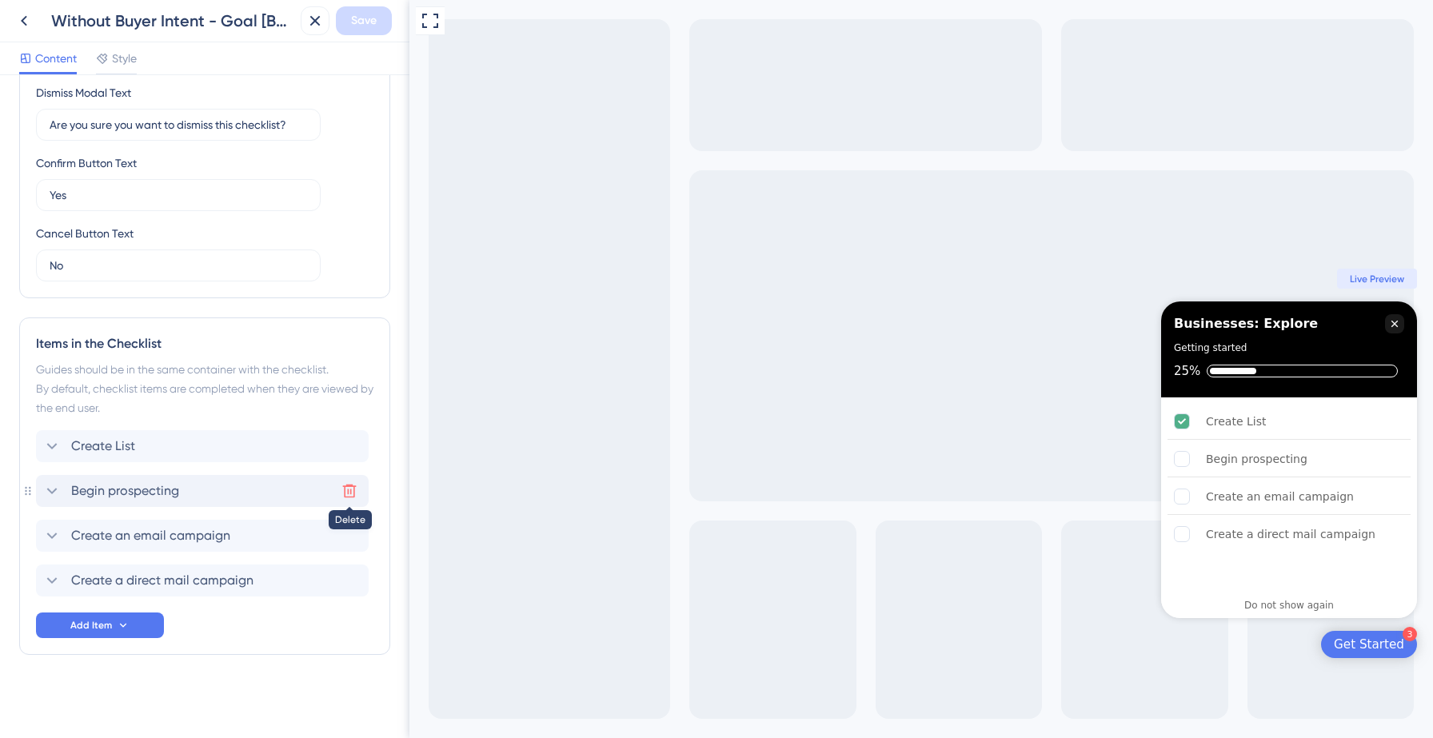
click at [350, 489] on icon at bounding box center [349, 491] width 16 height 16
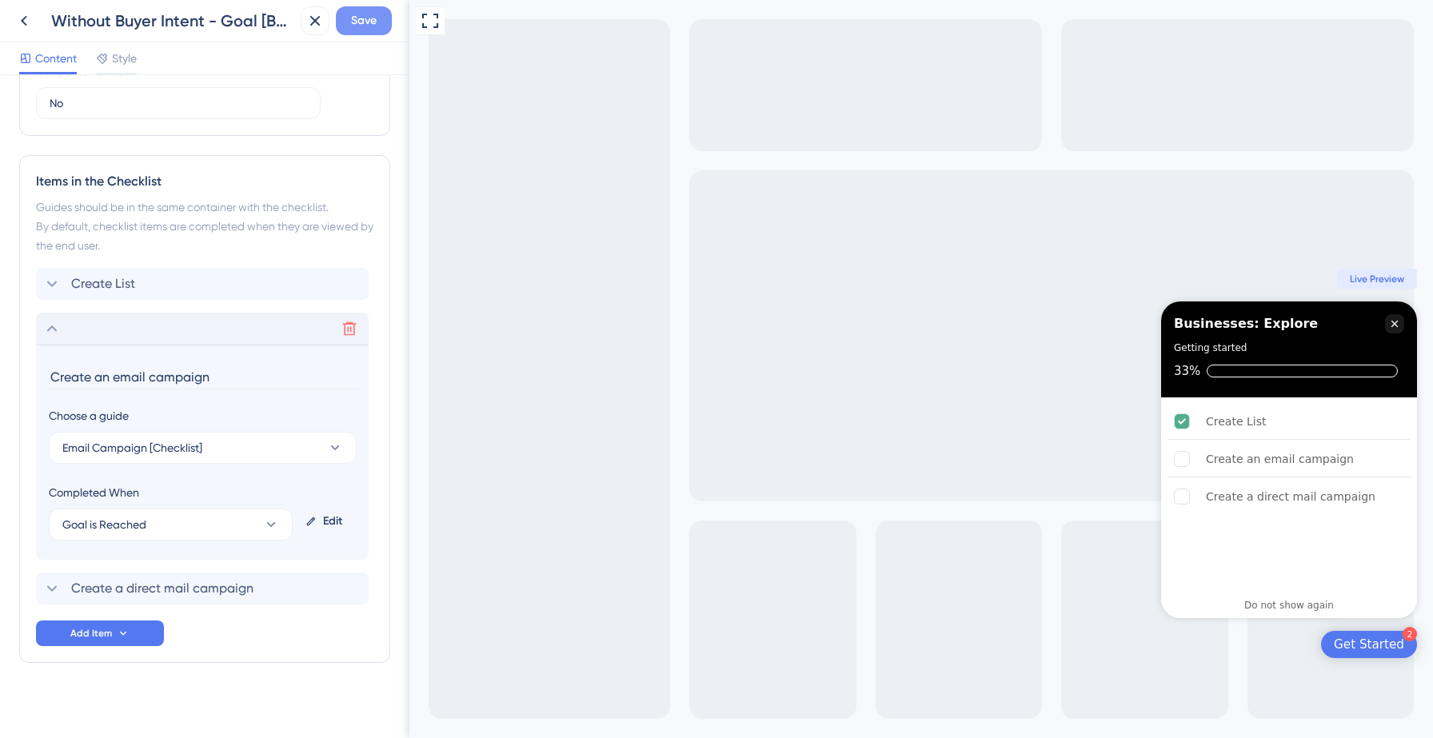
scroll to position [616, 0]
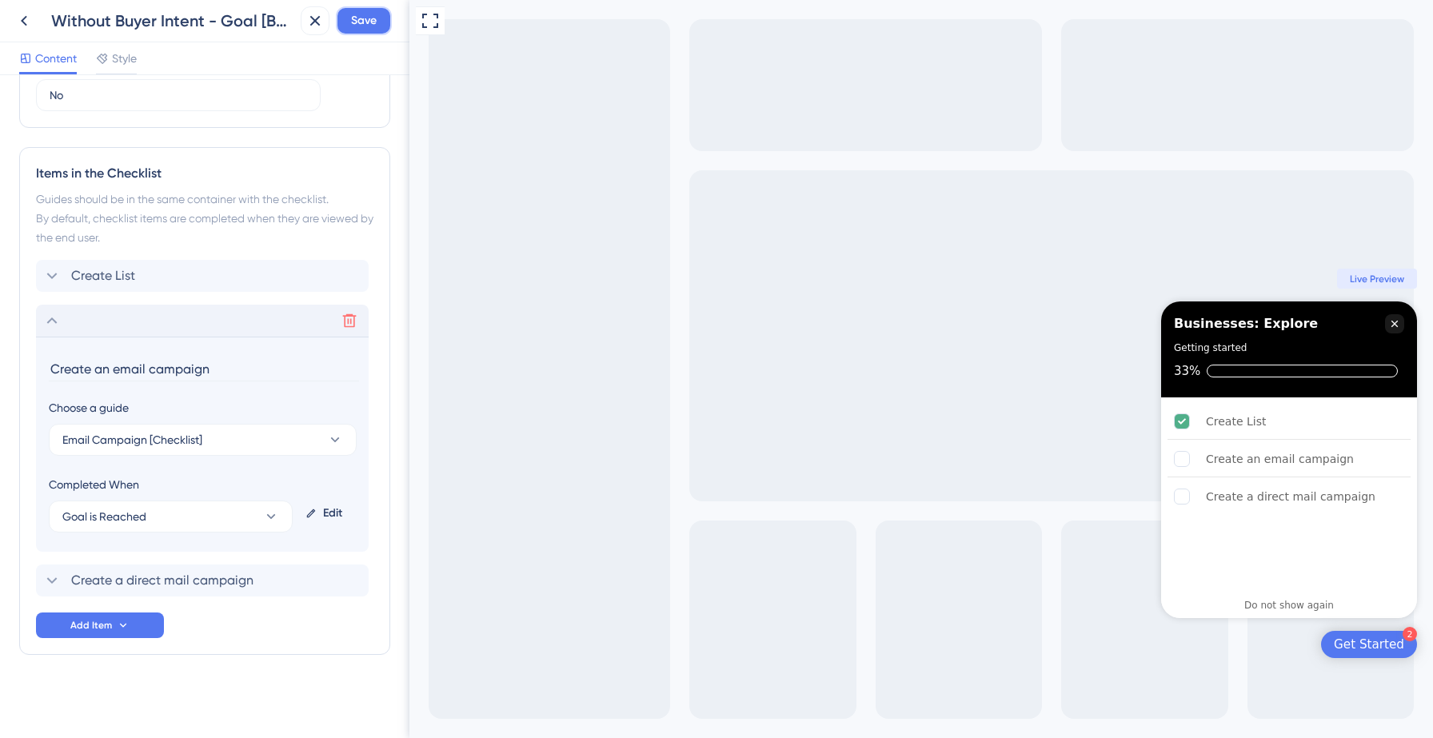
click at [373, 19] on span "Save" at bounding box center [364, 20] width 26 height 19
click at [304, 25] on icon at bounding box center [304, 30] width 16 height 16
click at [22, 20] on icon at bounding box center [24, 21] width 6 height 10
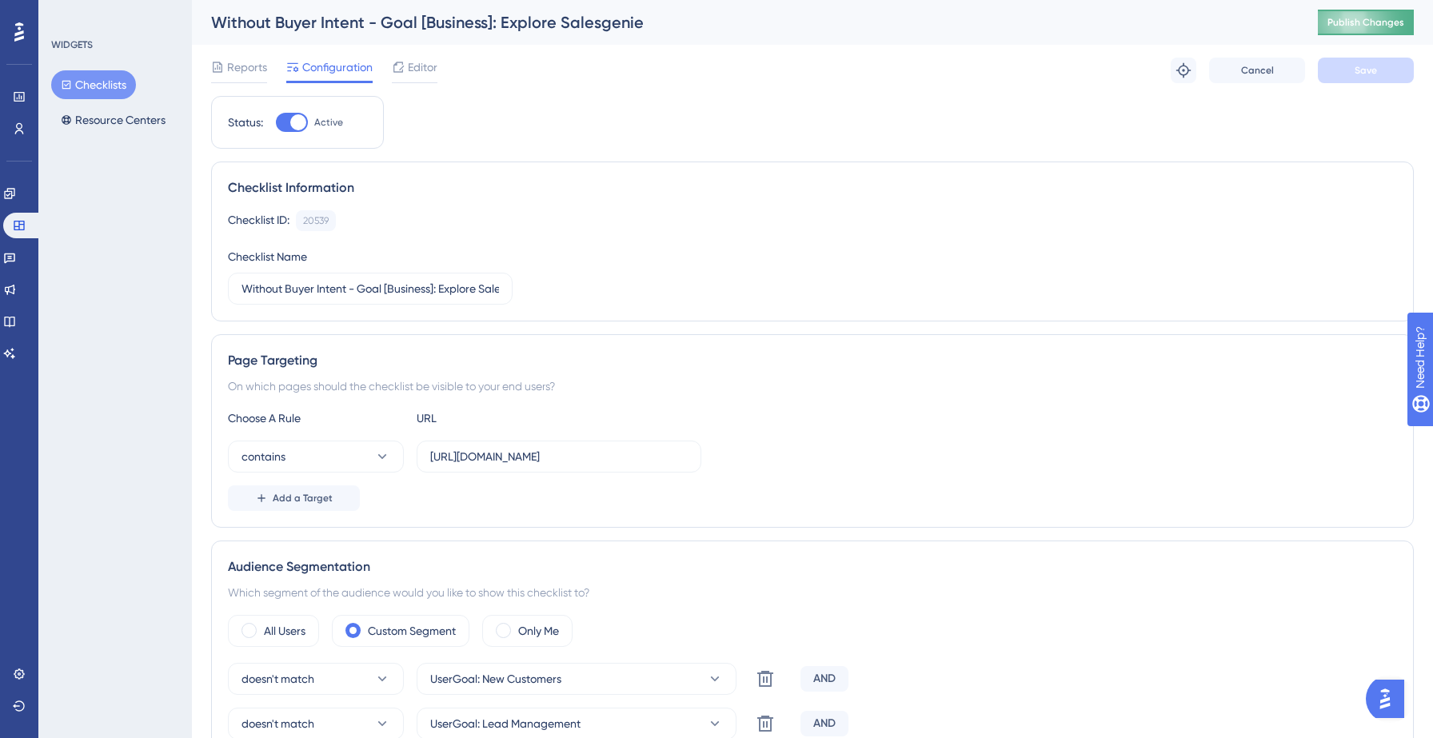
click at [1367, 21] on button "Publish Changes" at bounding box center [1366, 23] width 96 height 26
click at [100, 84] on button "Checklists" at bounding box center [93, 84] width 85 height 29
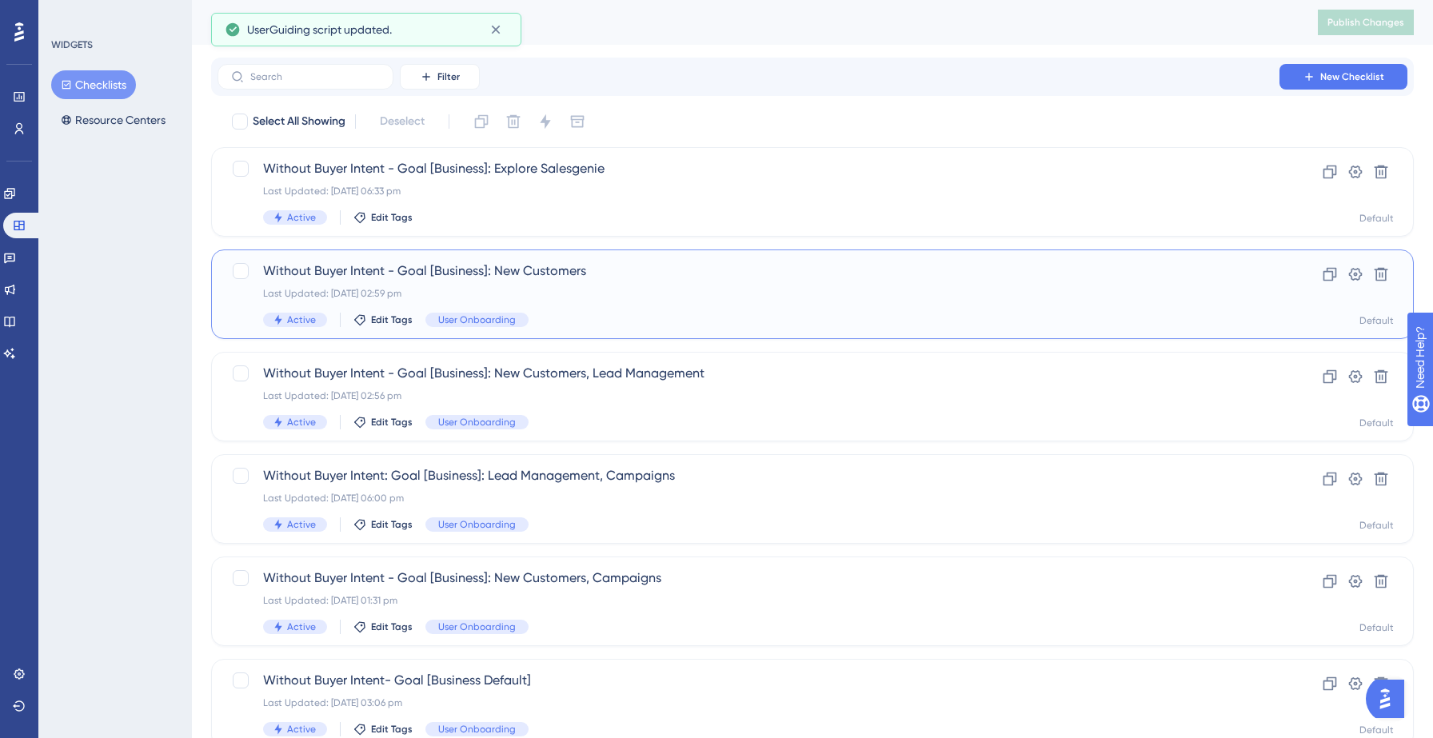
click at [666, 292] on div "Last Updated: [DATE] 02:59 pm" at bounding box center [748, 293] width 971 height 13
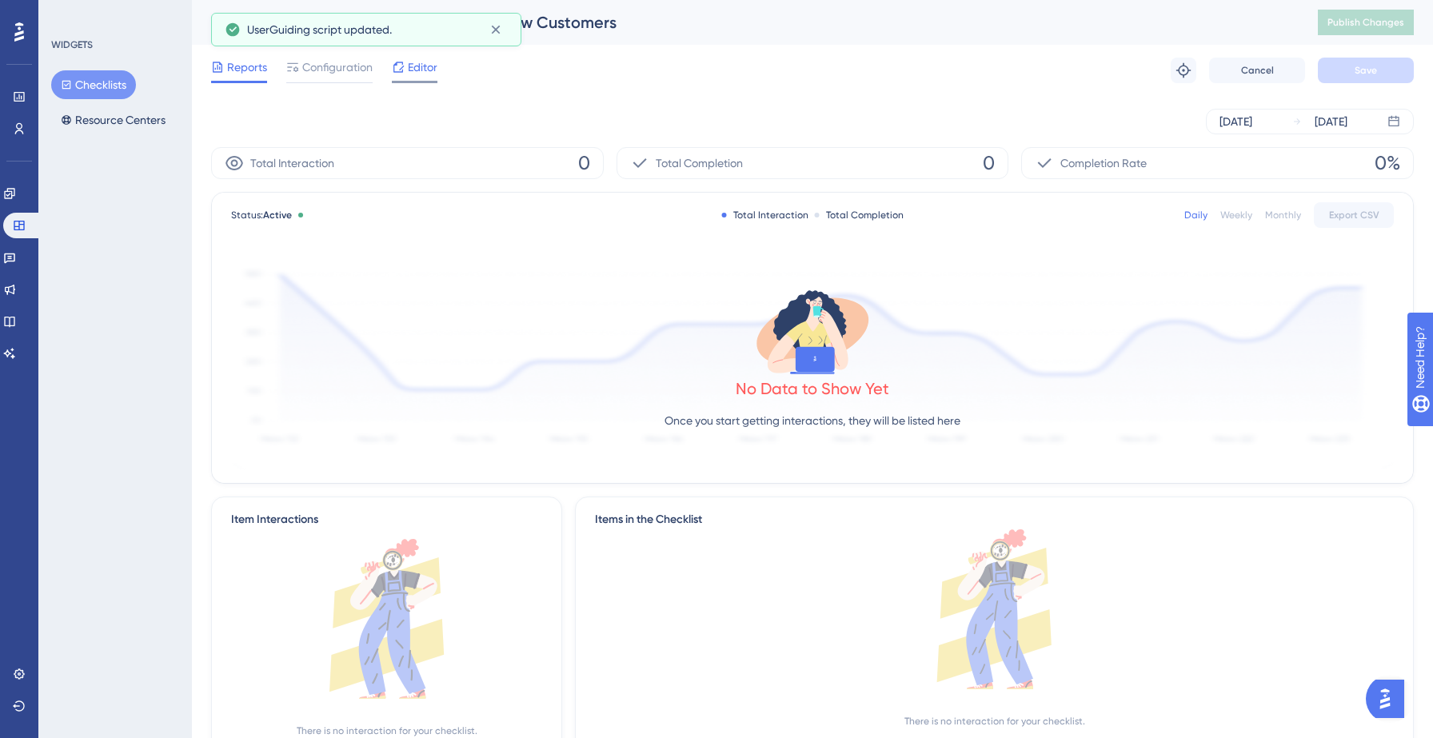
click at [414, 74] on span "Editor" at bounding box center [423, 67] width 30 height 19
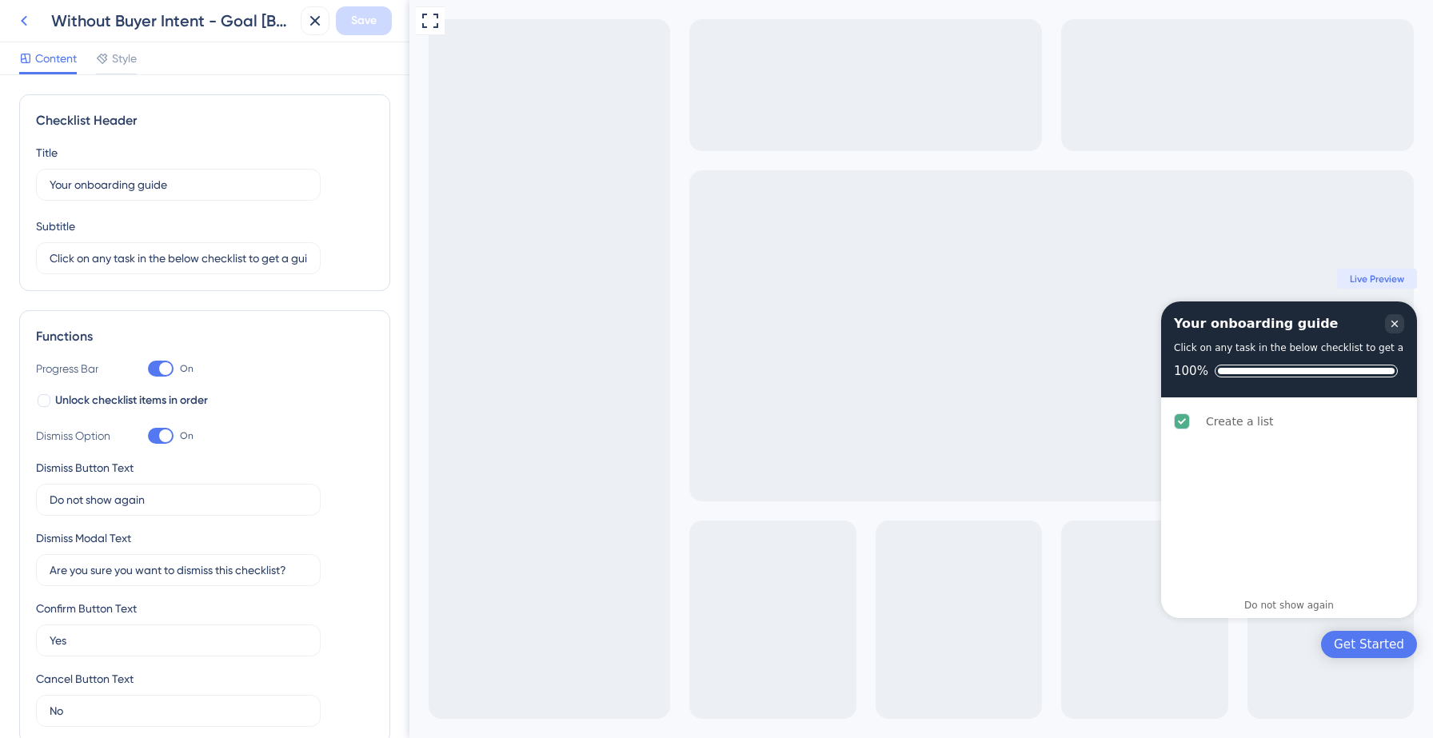
click at [25, 26] on icon at bounding box center [23, 20] width 19 height 19
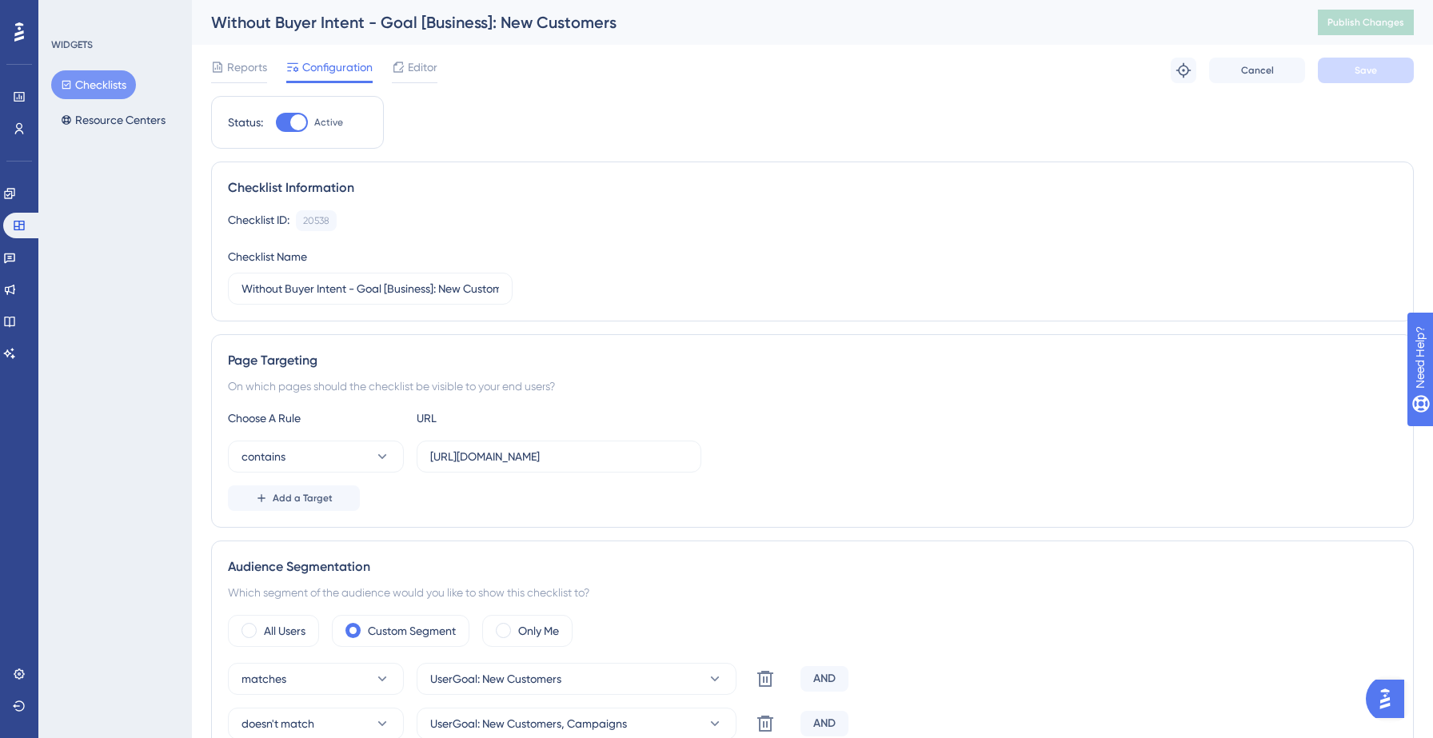
click at [109, 83] on button "Checklists" at bounding box center [93, 84] width 85 height 29
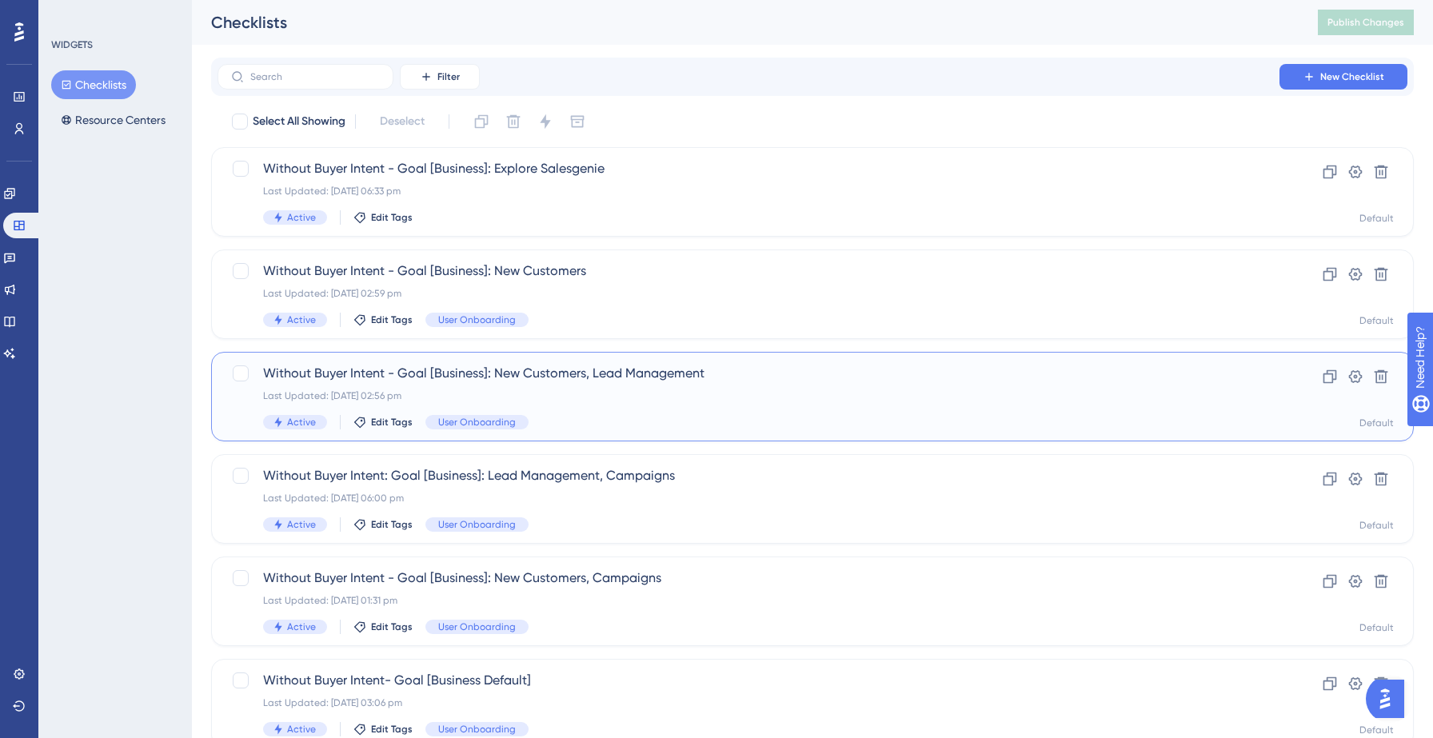
click at [645, 395] on div "Last Updated: [DATE] 02:56 pm" at bounding box center [748, 395] width 971 height 13
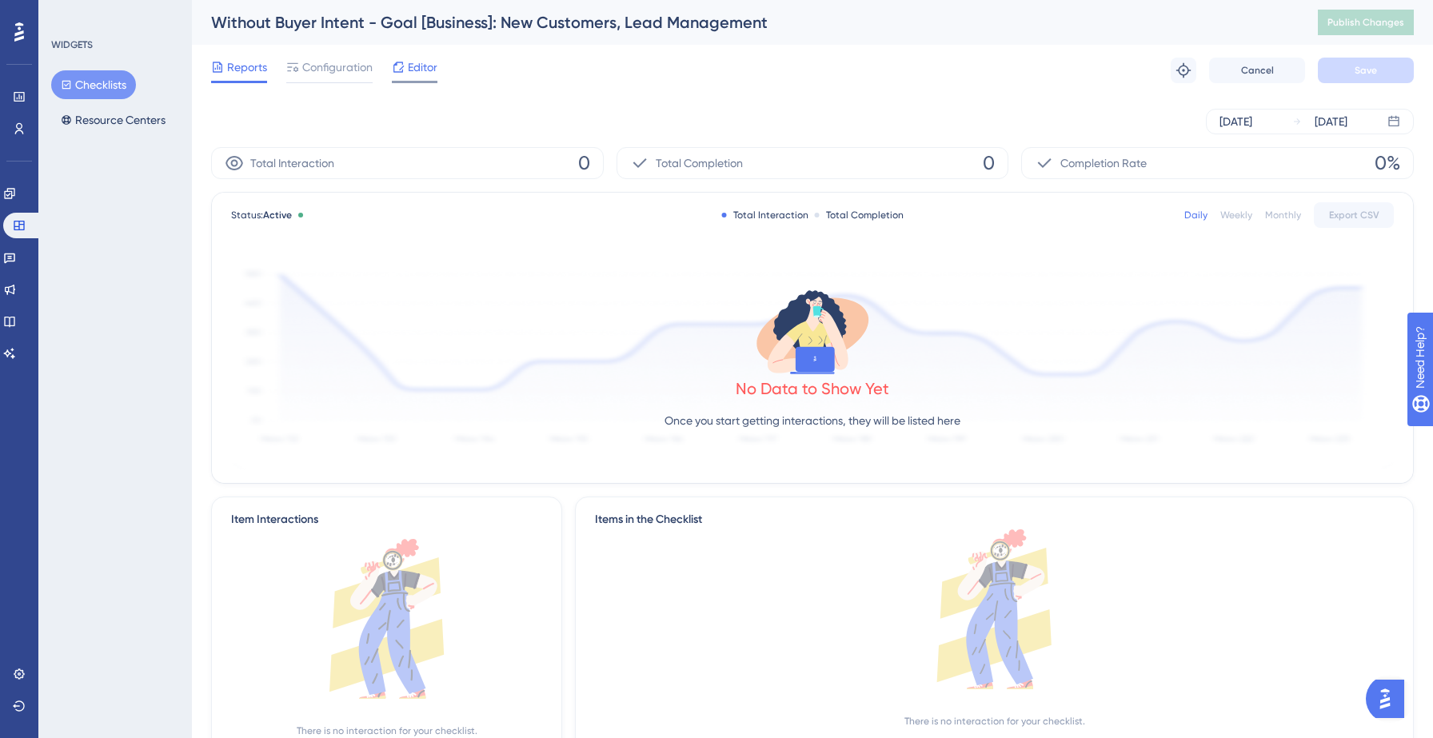
click at [416, 82] on div at bounding box center [415, 82] width 46 height 2
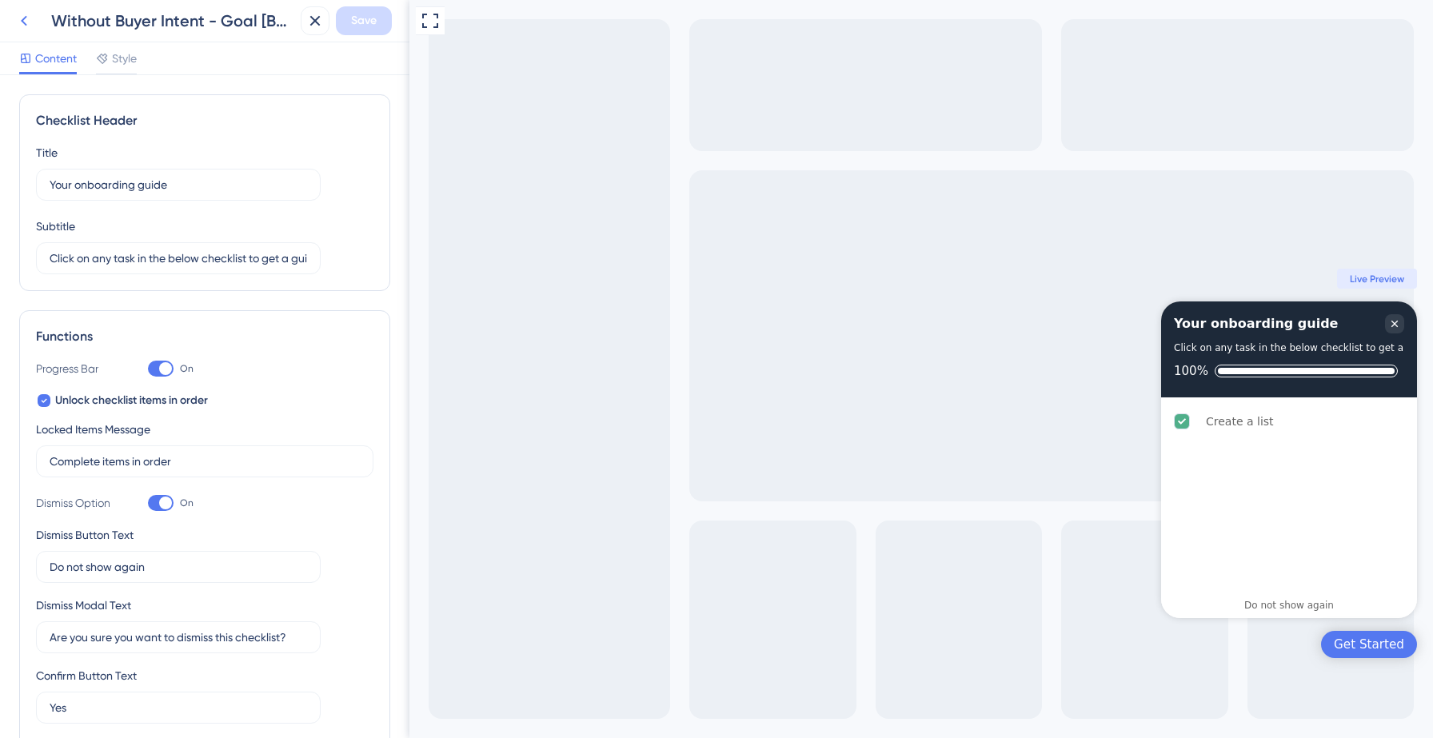
click at [18, 25] on icon at bounding box center [23, 20] width 19 height 19
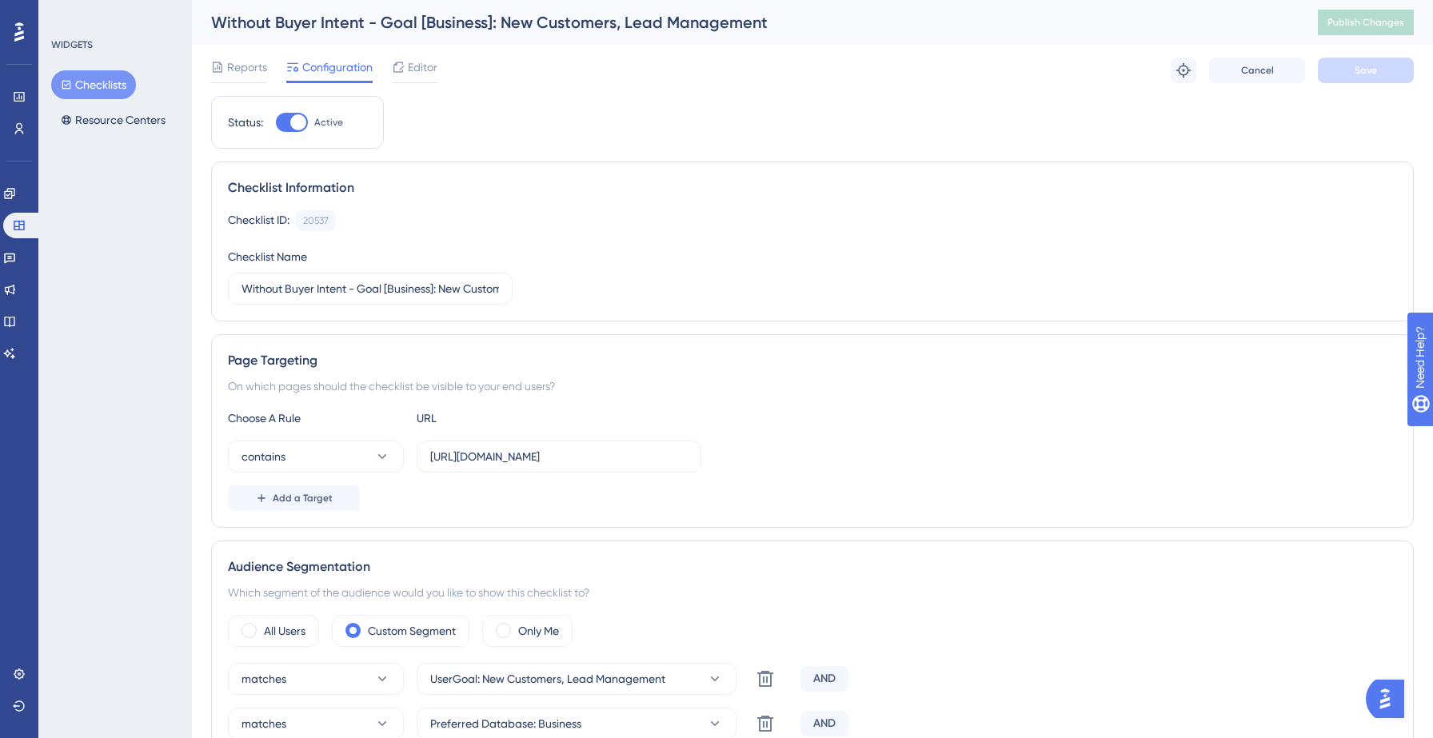
click at [83, 86] on button "Checklists" at bounding box center [93, 84] width 85 height 29
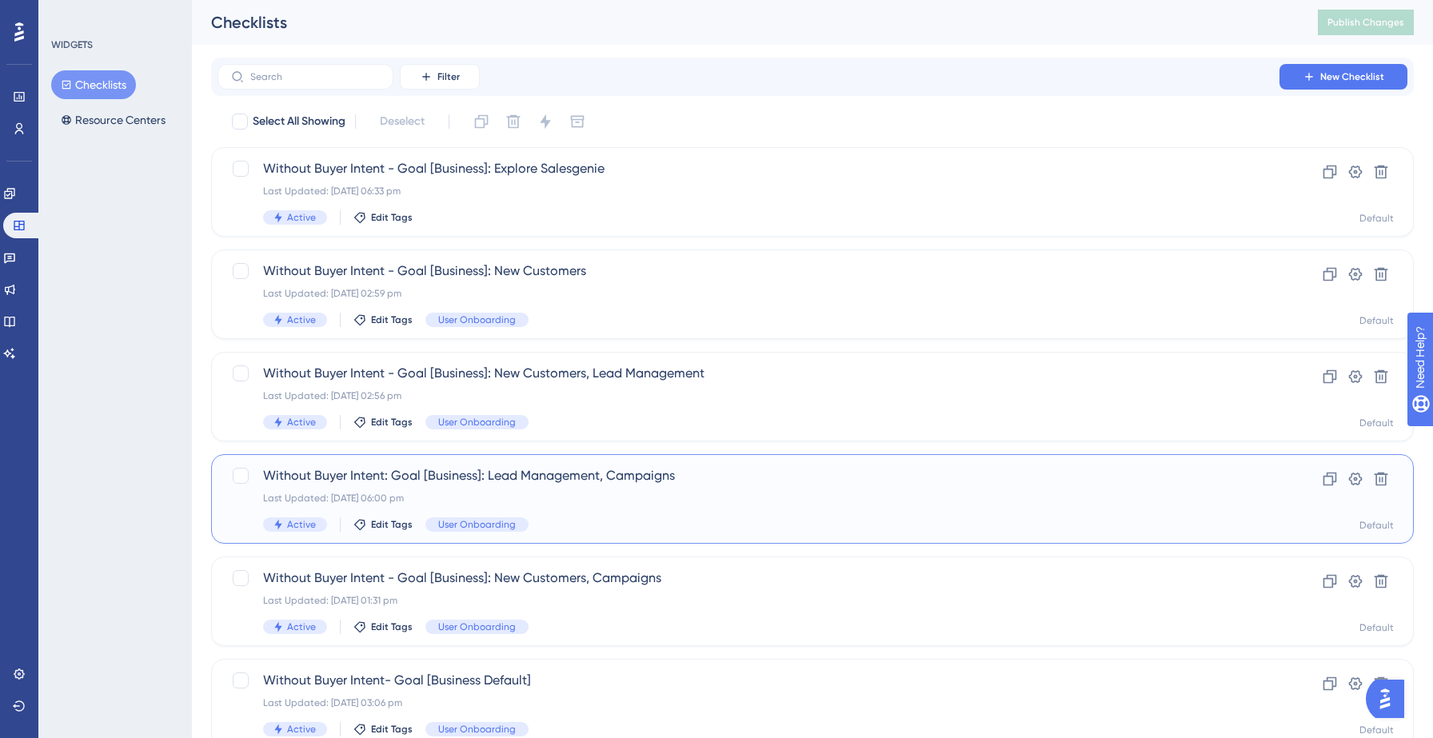
click at [574, 493] on div "Last Updated: [DATE] 06:00 pm" at bounding box center [748, 498] width 971 height 13
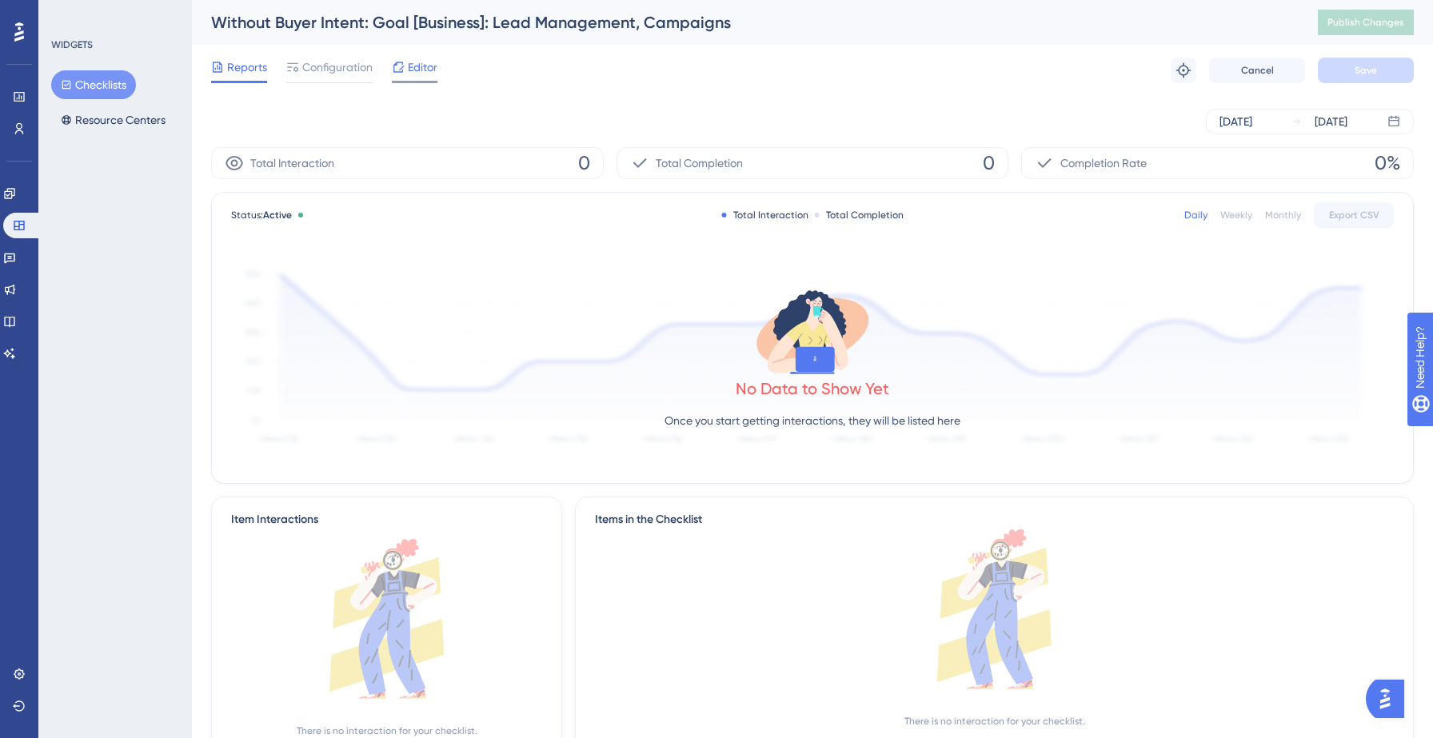
click at [425, 74] on span "Editor" at bounding box center [423, 67] width 30 height 19
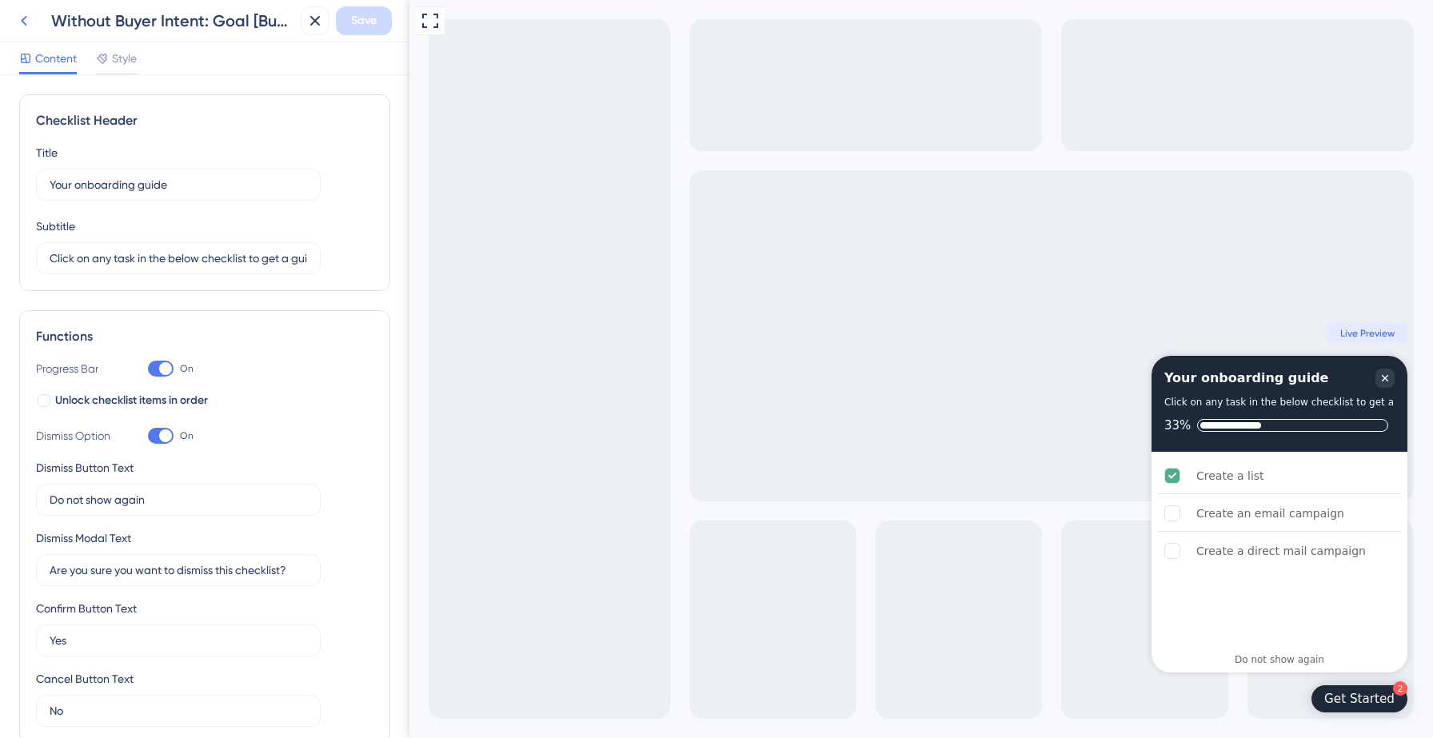
click at [25, 21] on icon at bounding box center [23, 20] width 19 height 19
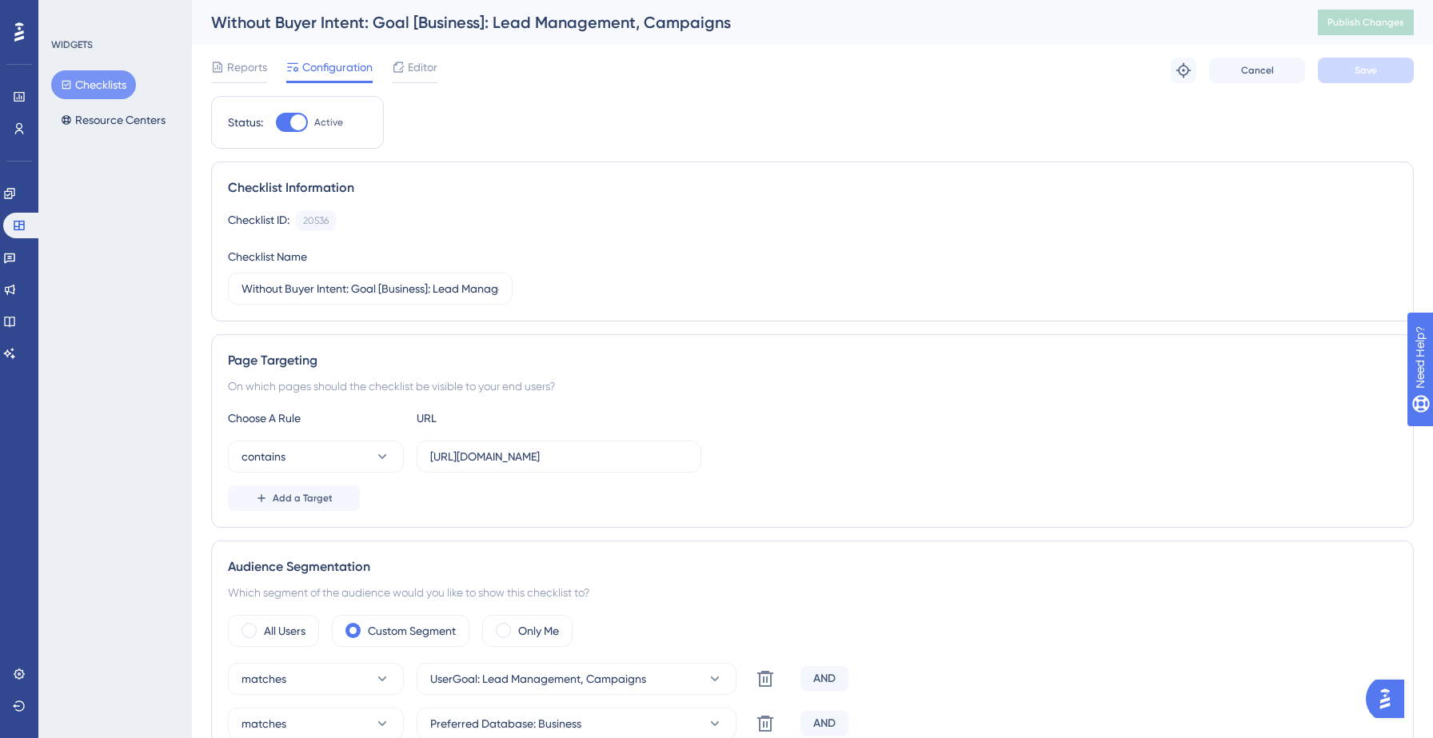
click at [90, 83] on button "Checklists" at bounding box center [93, 84] width 85 height 29
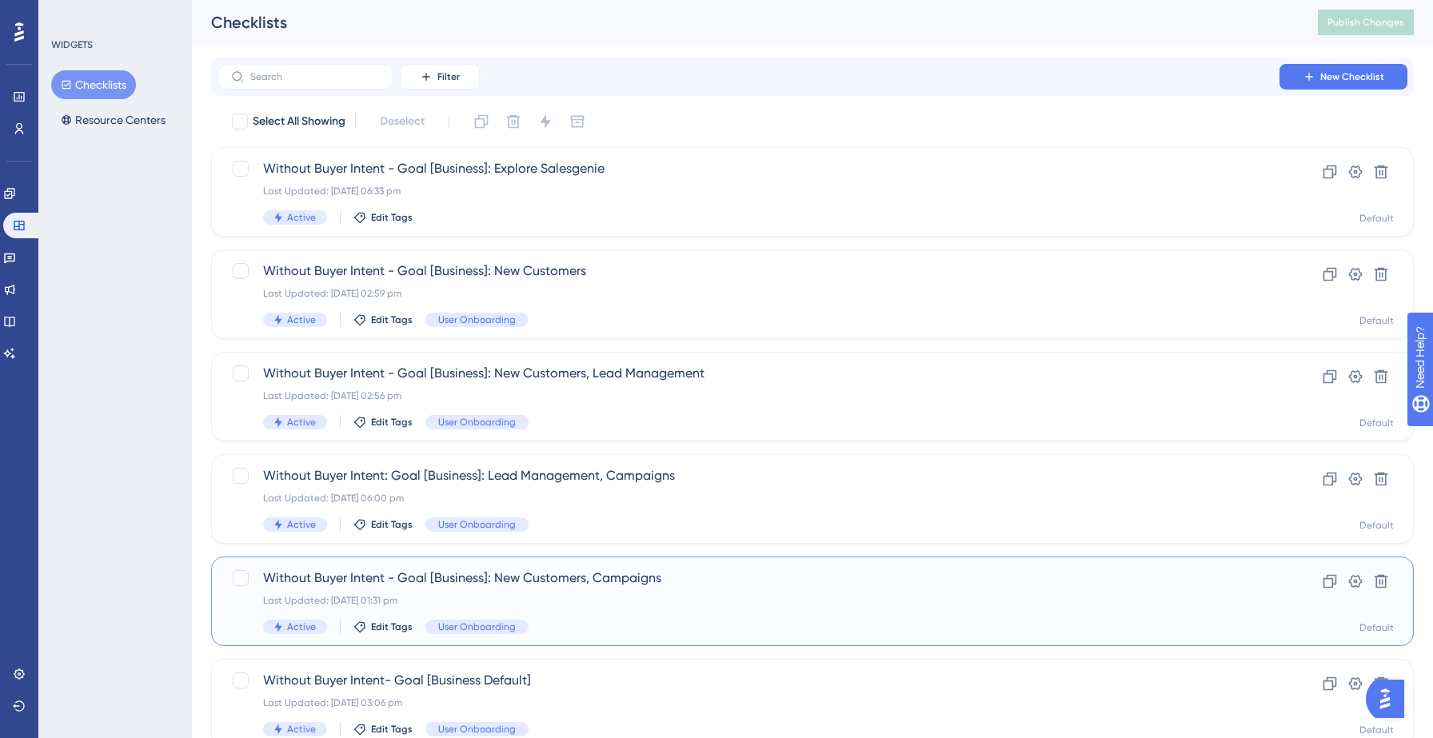
click at [624, 592] on div "Without Buyer Intent - Goal [Business]: New Customers, Campaigns Last Updated: …" at bounding box center [748, 602] width 971 height 66
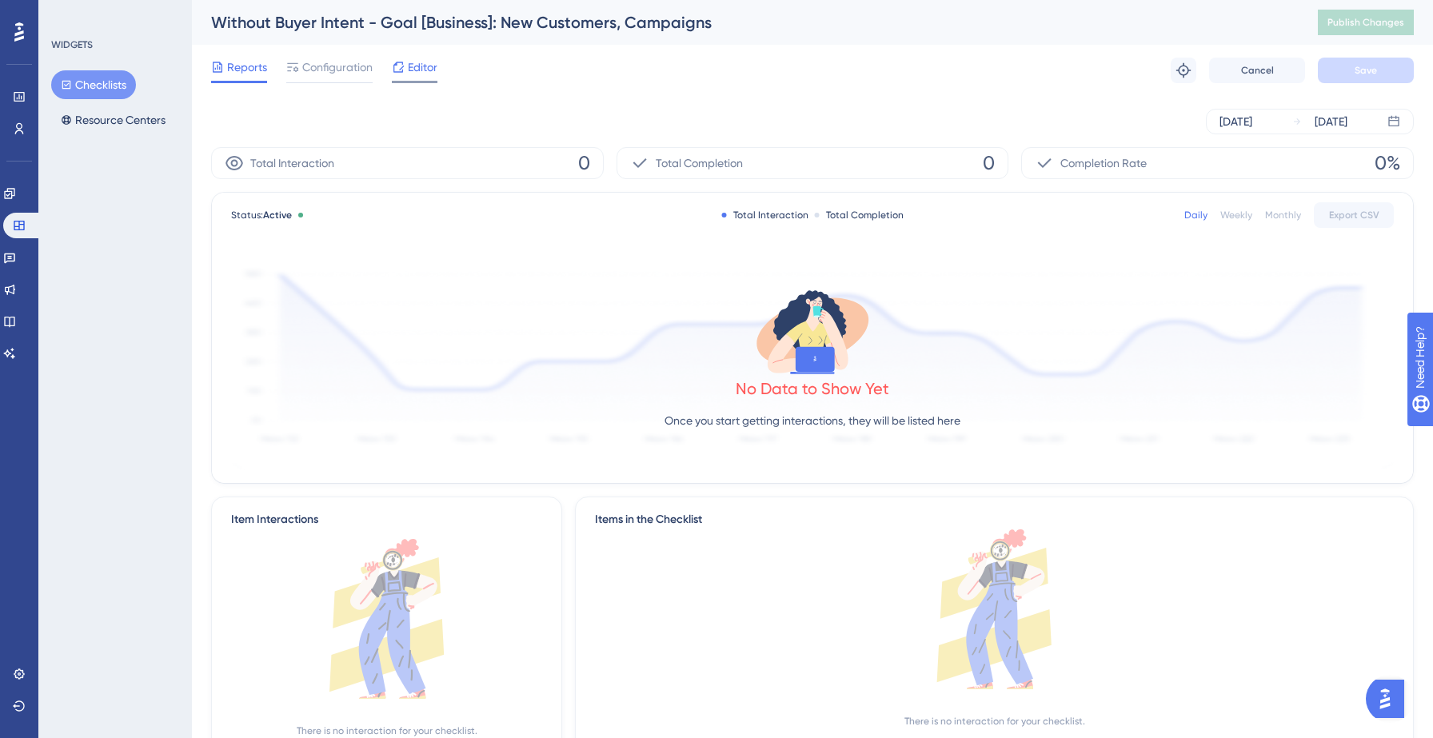
click at [422, 78] on div "Editor" at bounding box center [415, 71] width 46 height 26
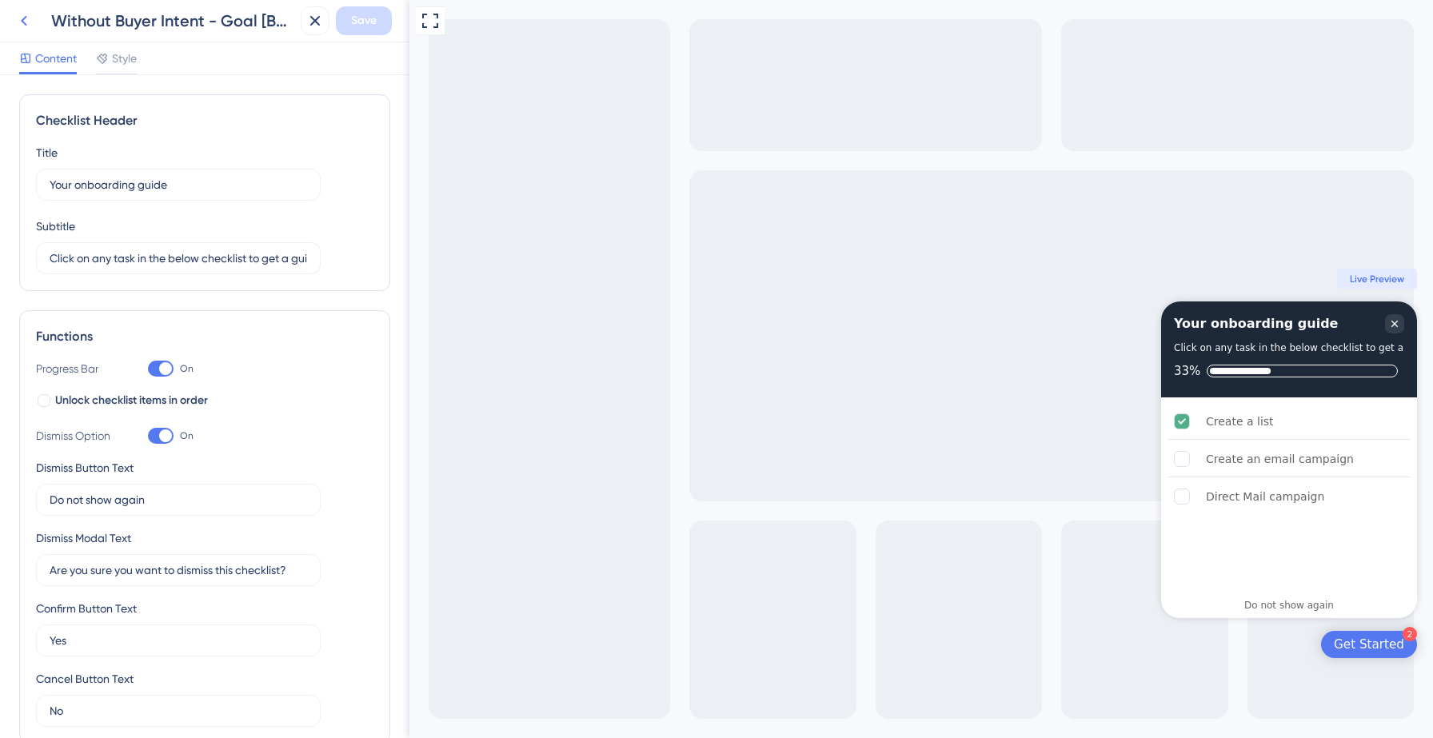
click at [21, 22] on icon at bounding box center [23, 20] width 19 height 19
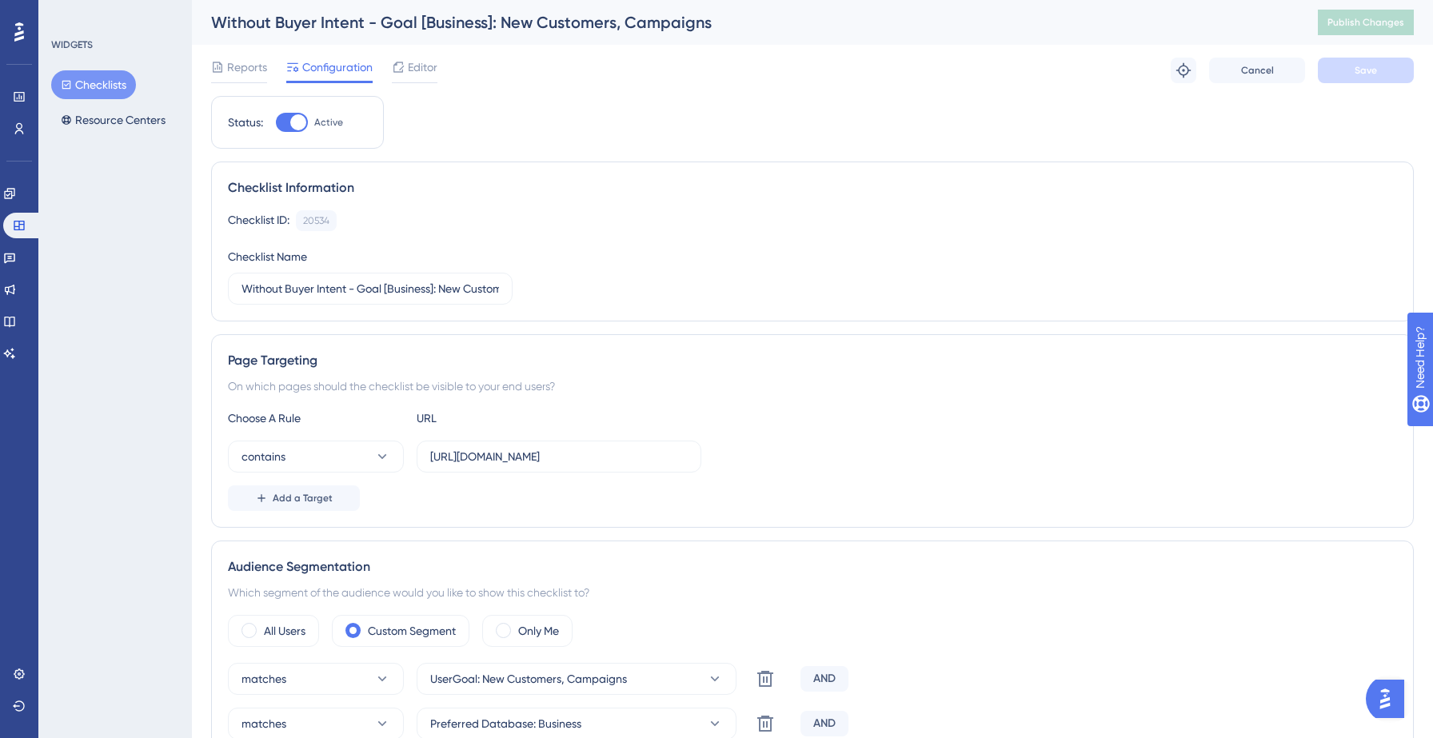
click at [90, 84] on button "Checklists" at bounding box center [93, 84] width 85 height 29
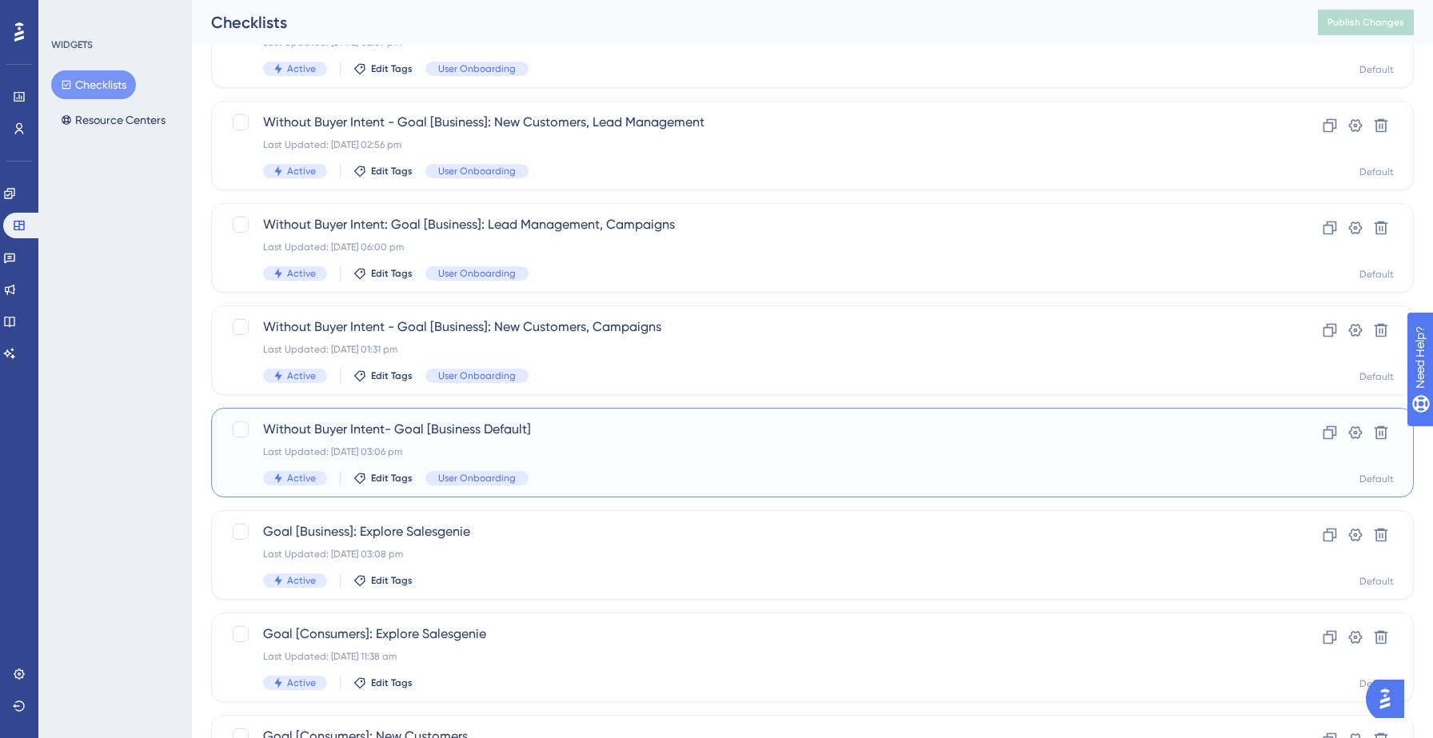
click at [573, 465] on div "Without Buyer Intent- Goal [Business Default] Last Updated: [DATE] 03:06 pm Act…" at bounding box center [748, 453] width 971 height 66
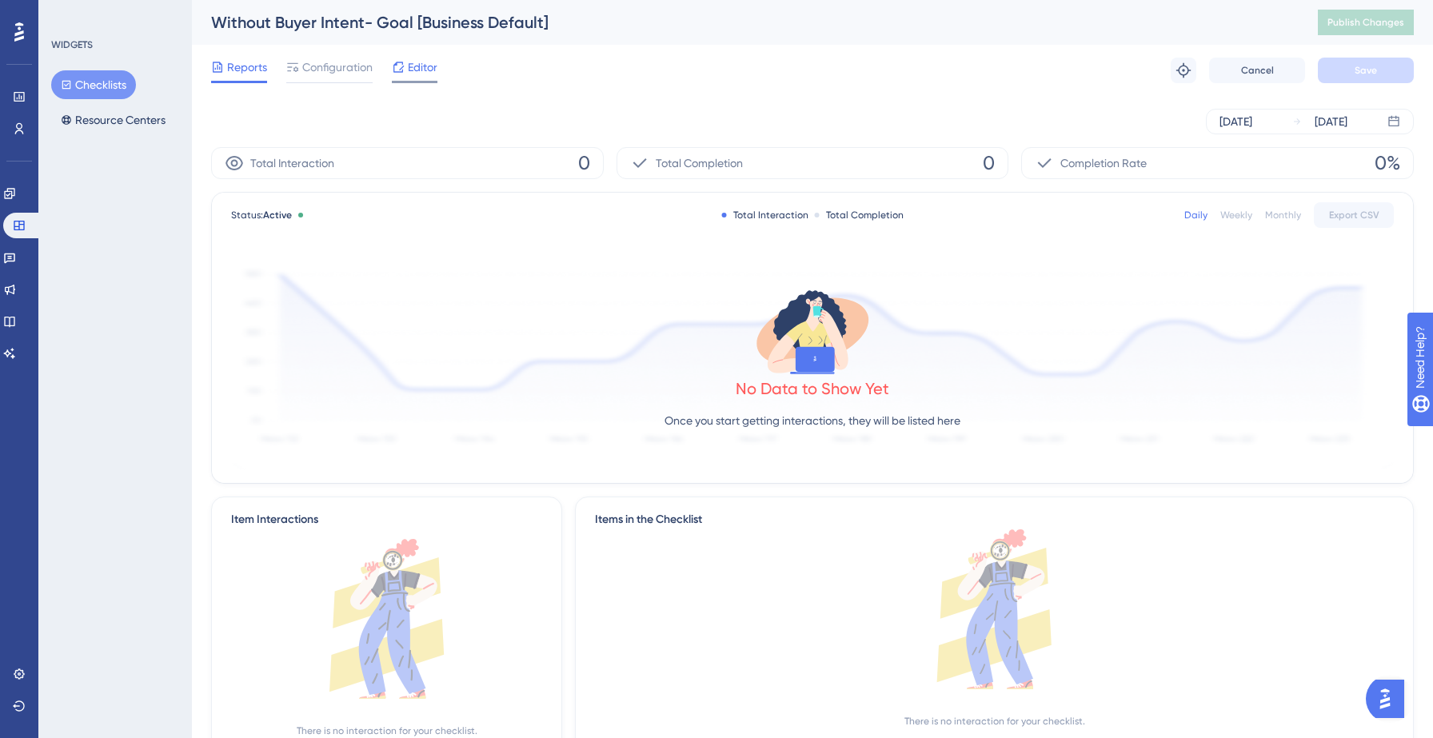
click at [417, 75] on span "Editor" at bounding box center [423, 67] width 30 height 19
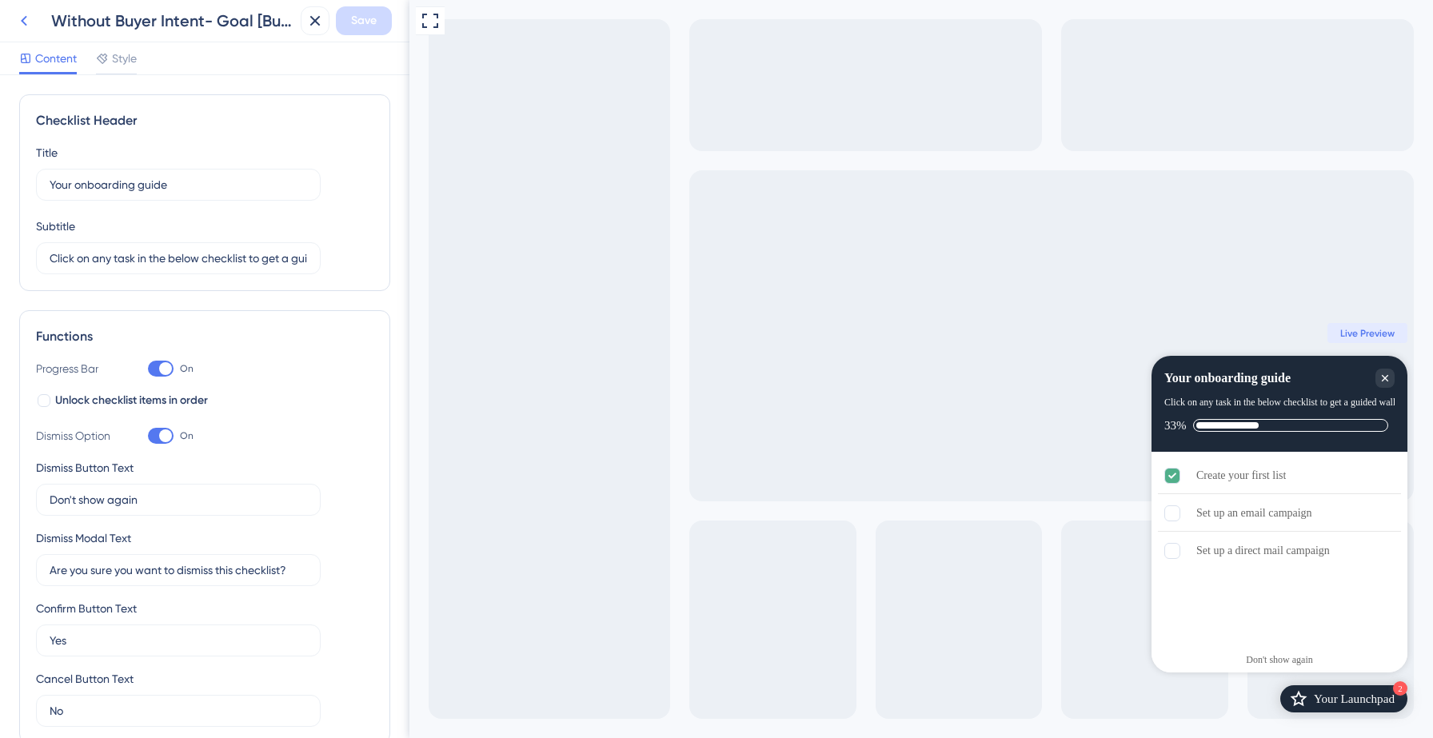
click at [34, 28] on button at bounding box center [24, 20] width 29 height 29
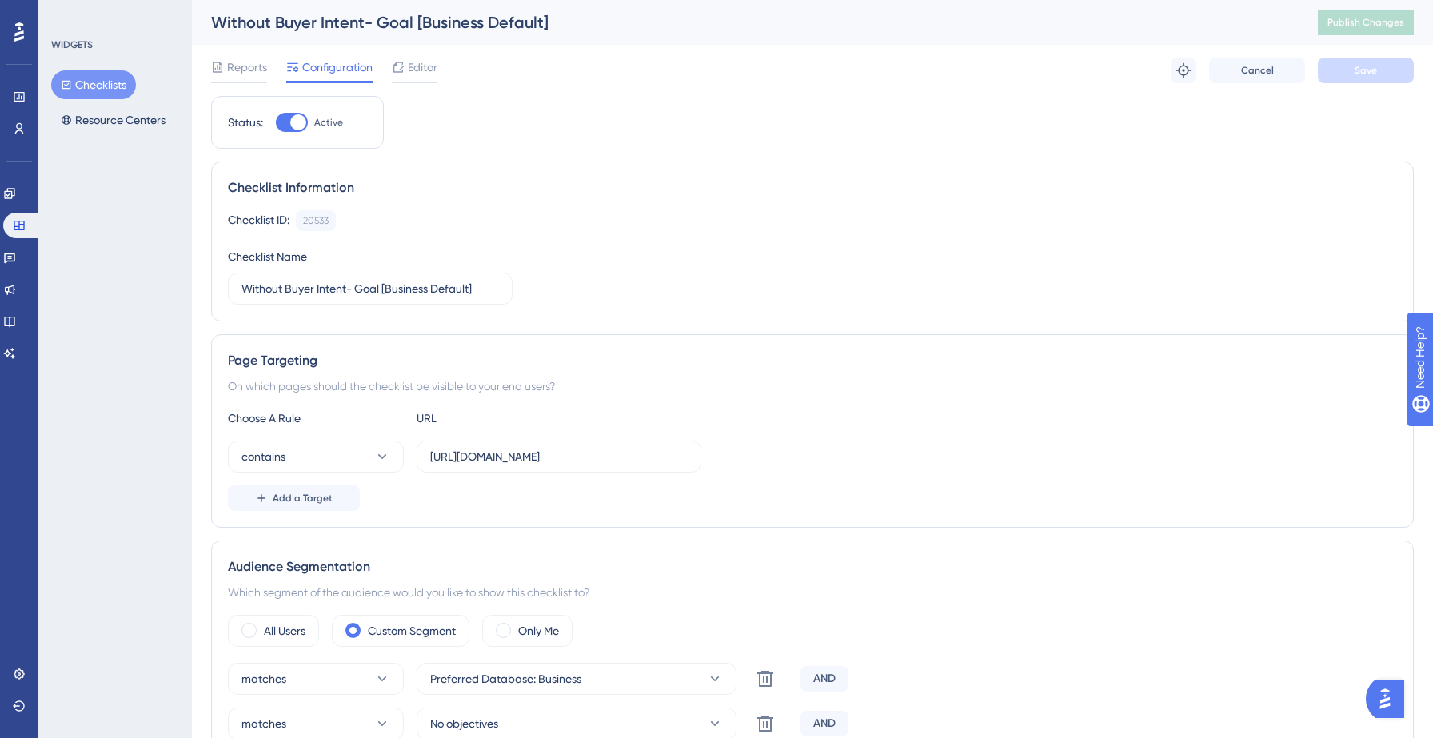
click at [115, 90] on button "Checklists" at bounding box center [93, 84] width 85 height 29
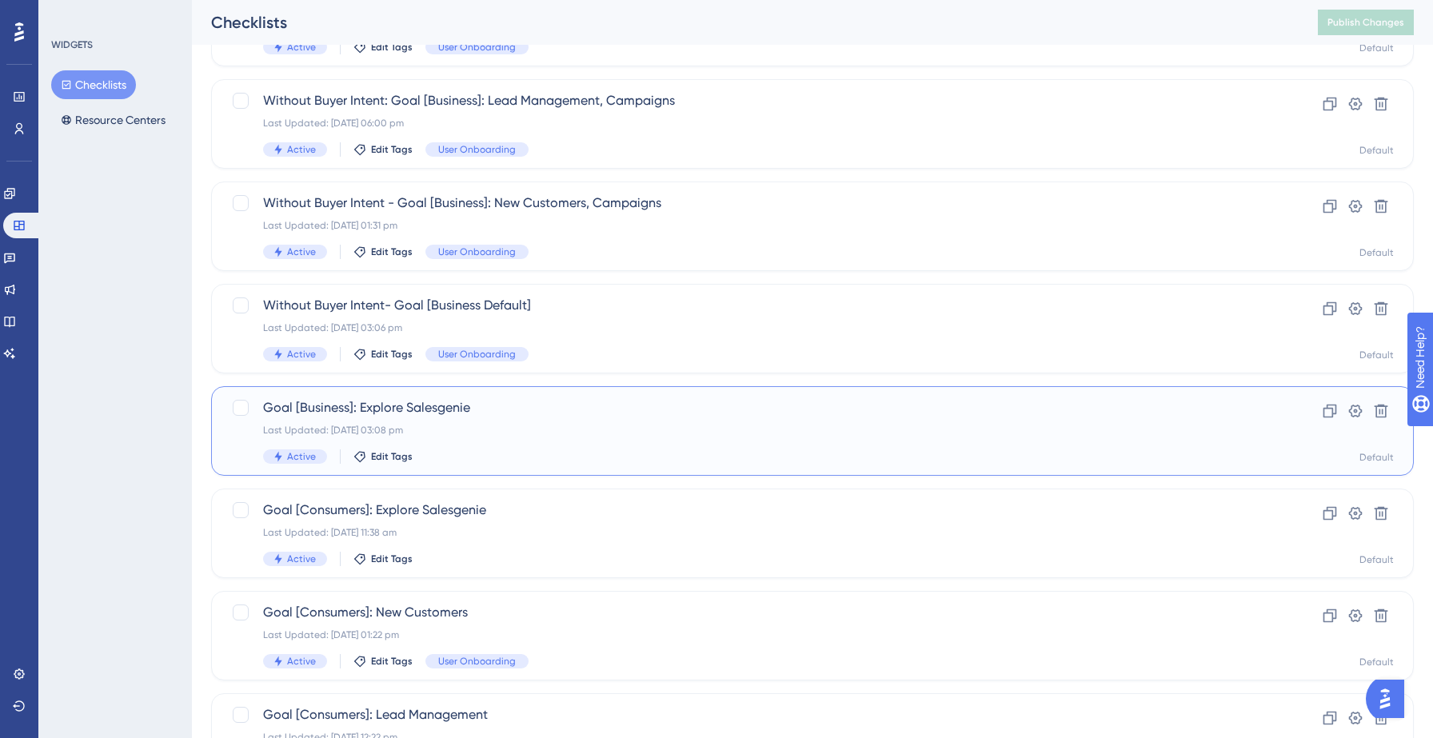
click at [529, 417] on span "Goal [Business]: Explore Salesgenie" at bounding box center [748, 407] width 971 height 19
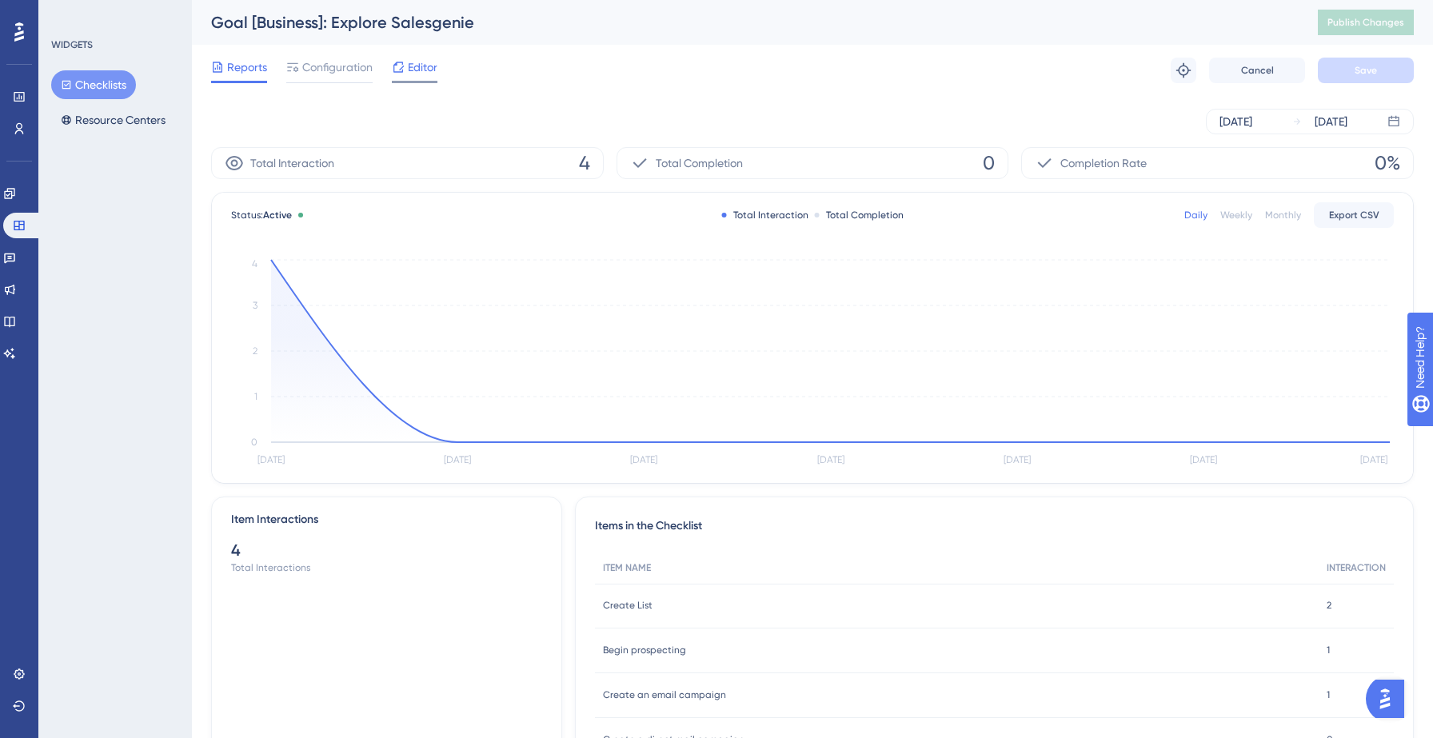
click at [420, 71] on span "Editor" at bounding box center [423, 67] width 30 height 19
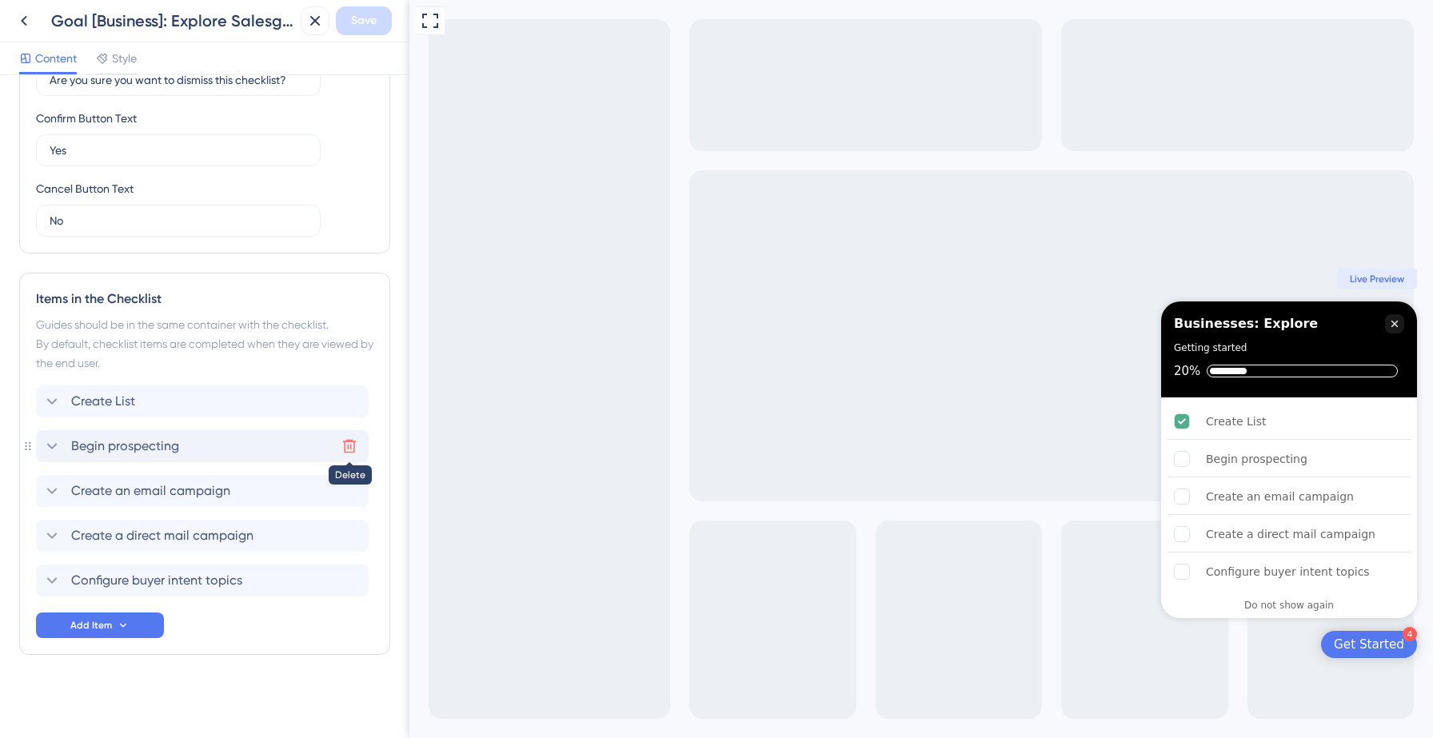
click at [348, 449] on icon at bounding box center [349, 446] width 16 height 16
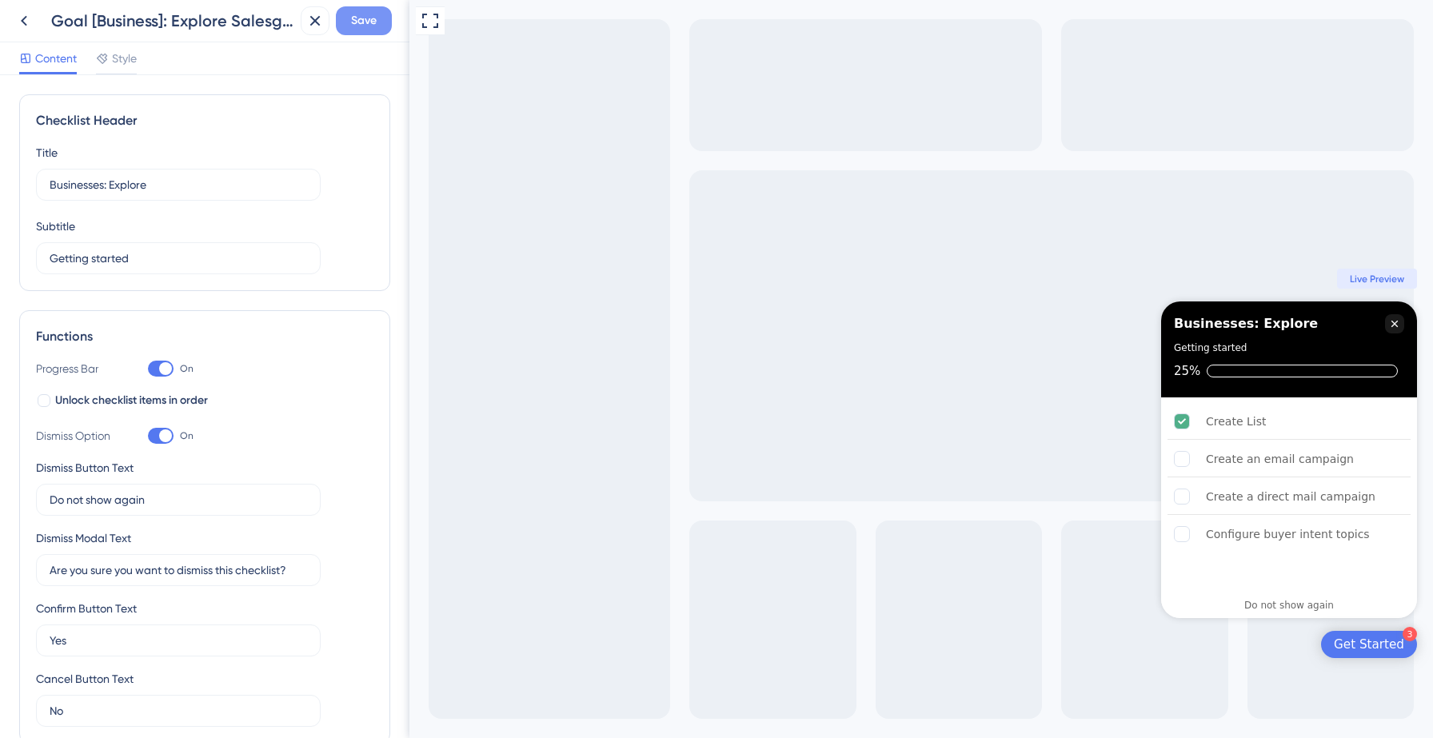
click at [377, 16] on button "Save" at bounding box center [364, 20] width 56 height 29
click at [18, 22] on icon at bounding box center [23, 20] width 19 height 19
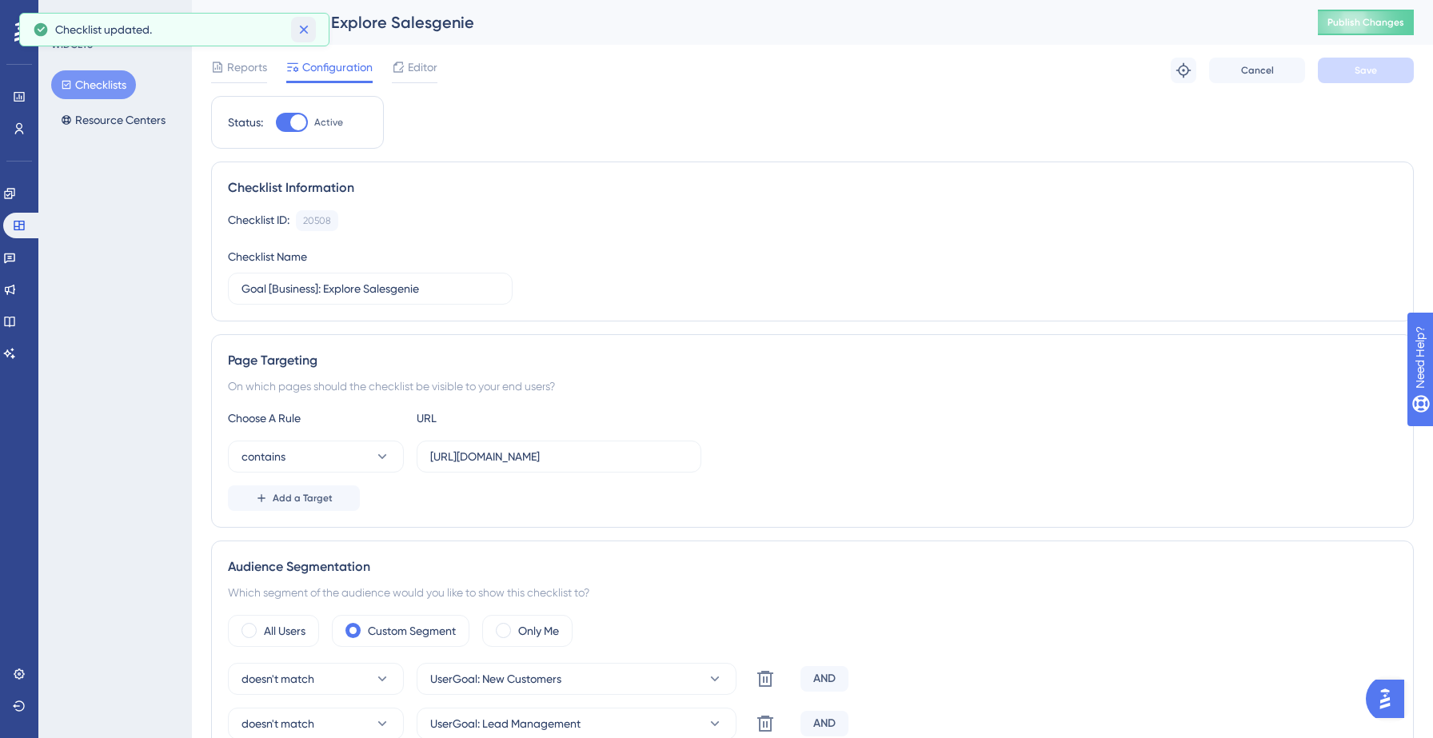
click at [298, 25] on icon at bounding box center [304, 30] width 16 height 16
click at [119, 74] on button "Checklists" at bounding box center [93, 84] width 85 height 29
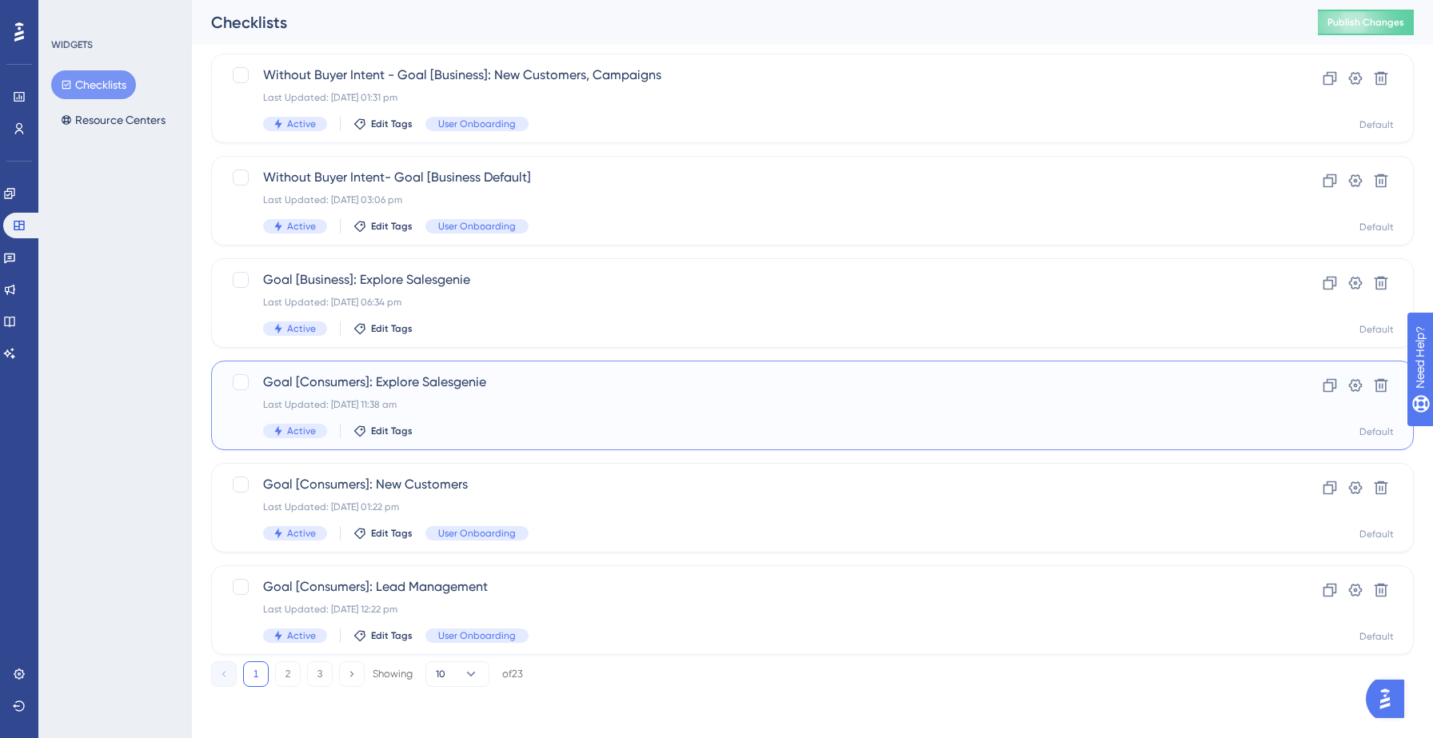
click at [487, 403] on div "Last Updated: [DATE] 11:38 am" at bounding box center [748, 404] width 971 height 13
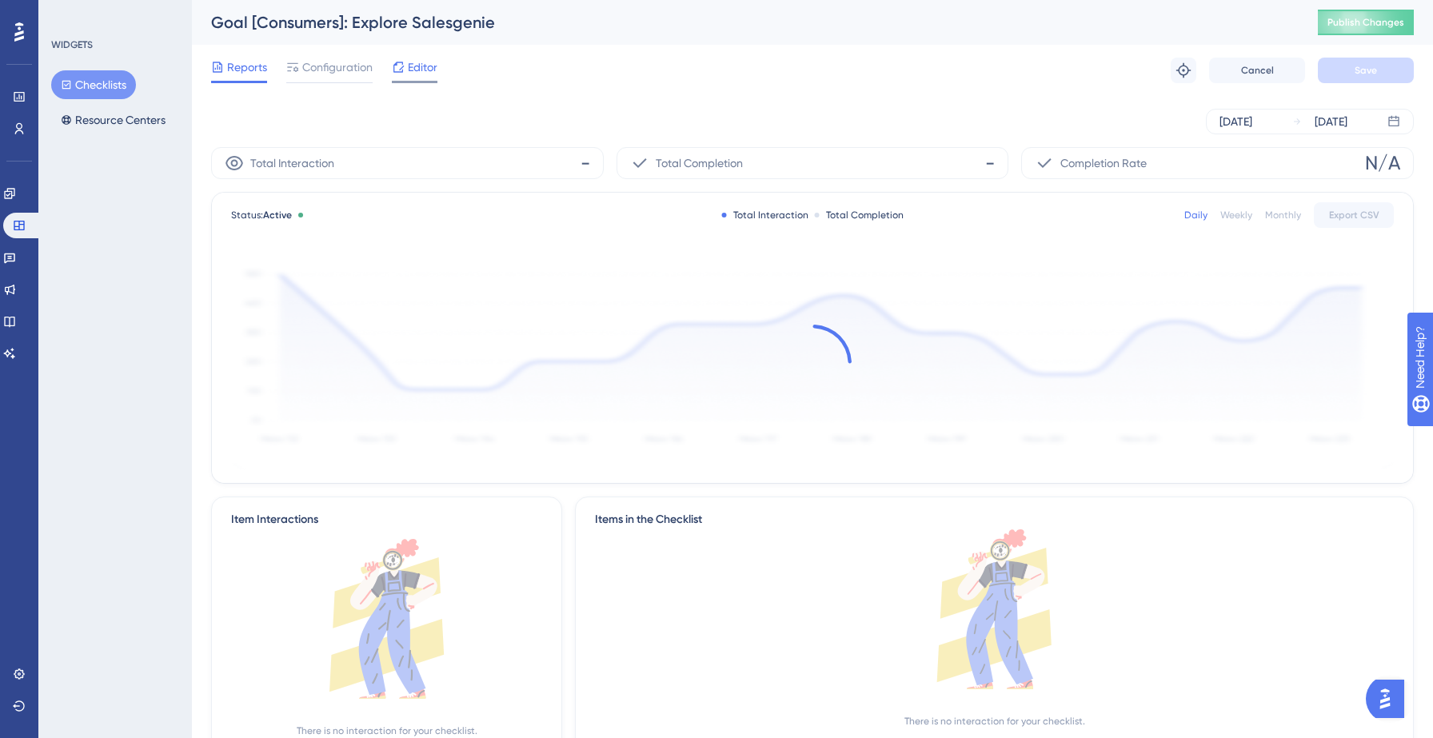
click at [403, 74] on div at bounding box center [398, 67] width 13 height 19
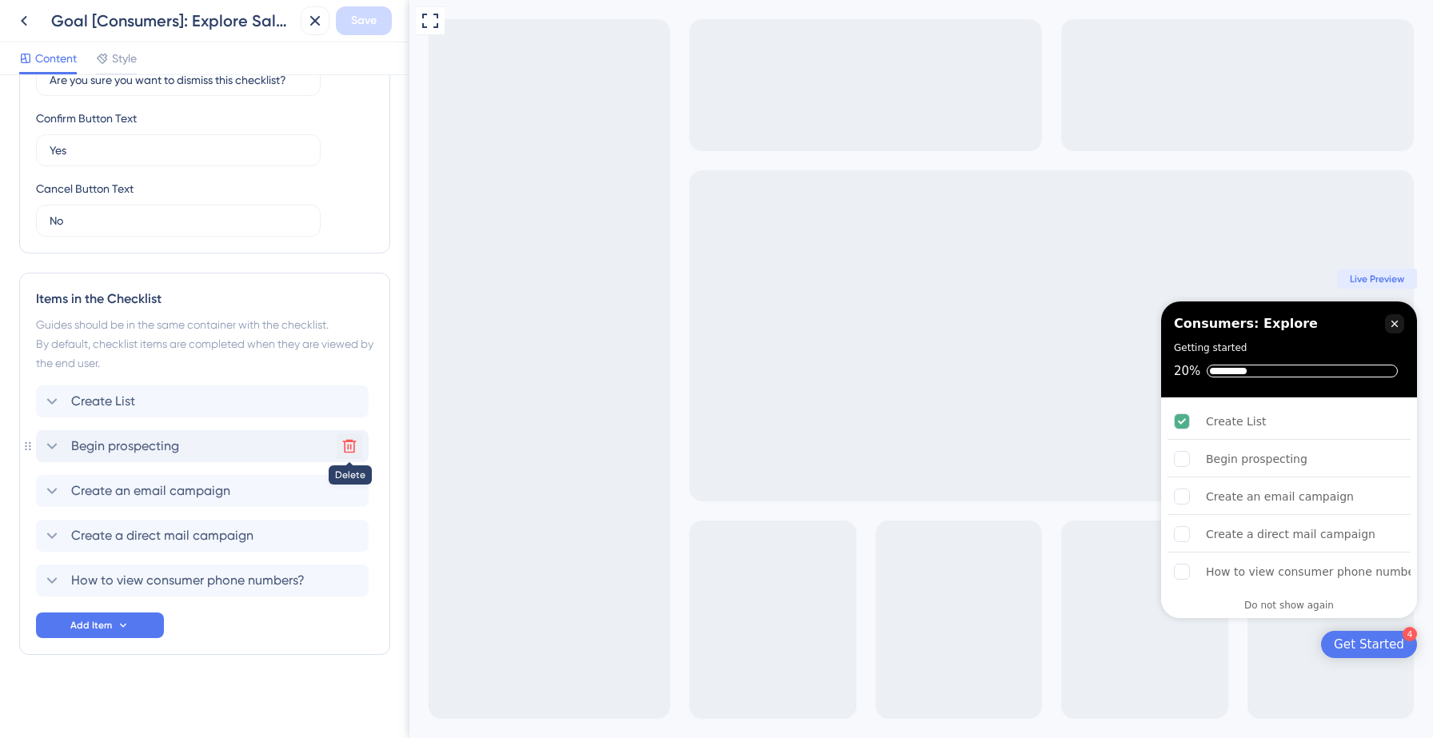
click at [348, 449] on icon at bounding box center [349, 446] width 16 height 16
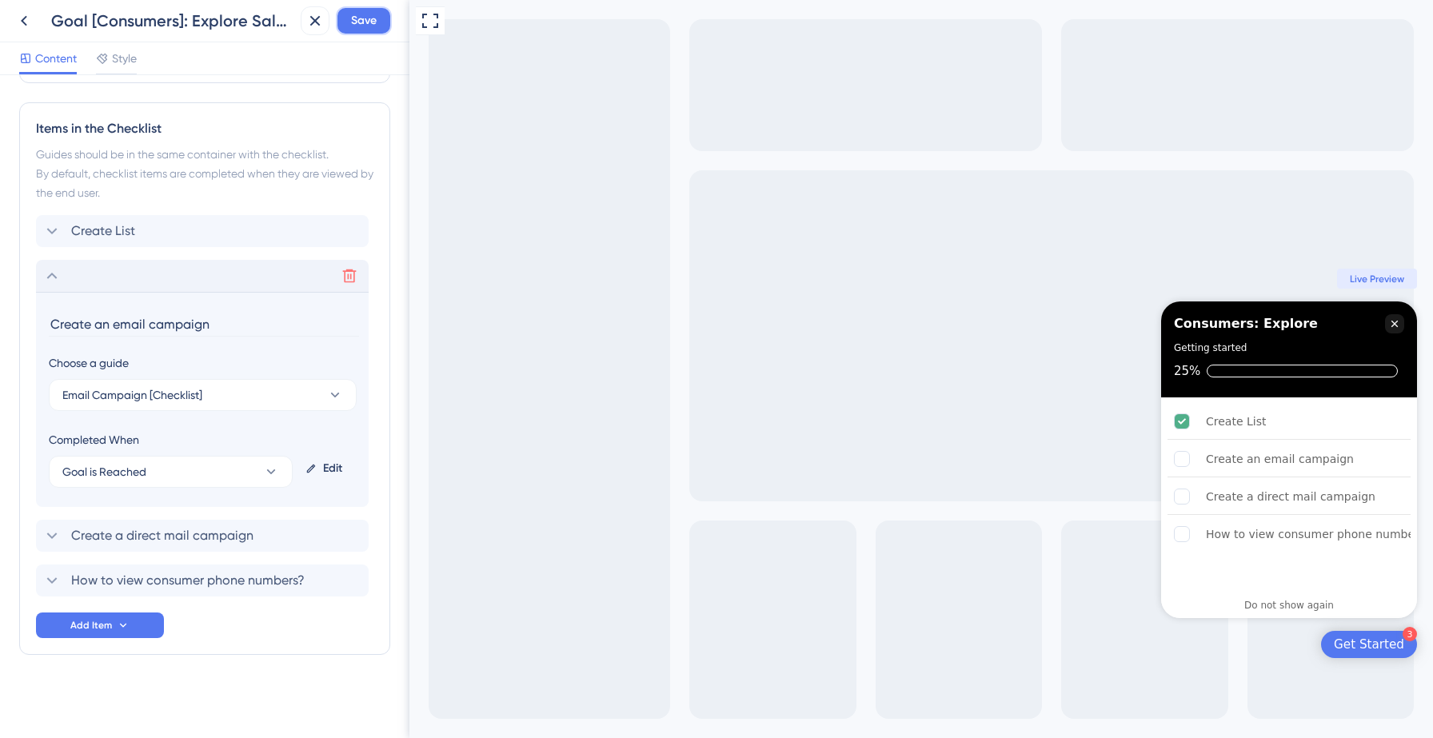
click at [364, 15] on span "Save" at bounding box center [364, 20] width 26 height 19
click at [22, 21] on div "Checklist updated." at bounding box center [174, 30] width 310 height 34
click at [301, 29] on icon at bounding box center [304, 30] width 16 height 16
click at [26, 16] on icon at bounding box center [24, 21] width 6 height 10
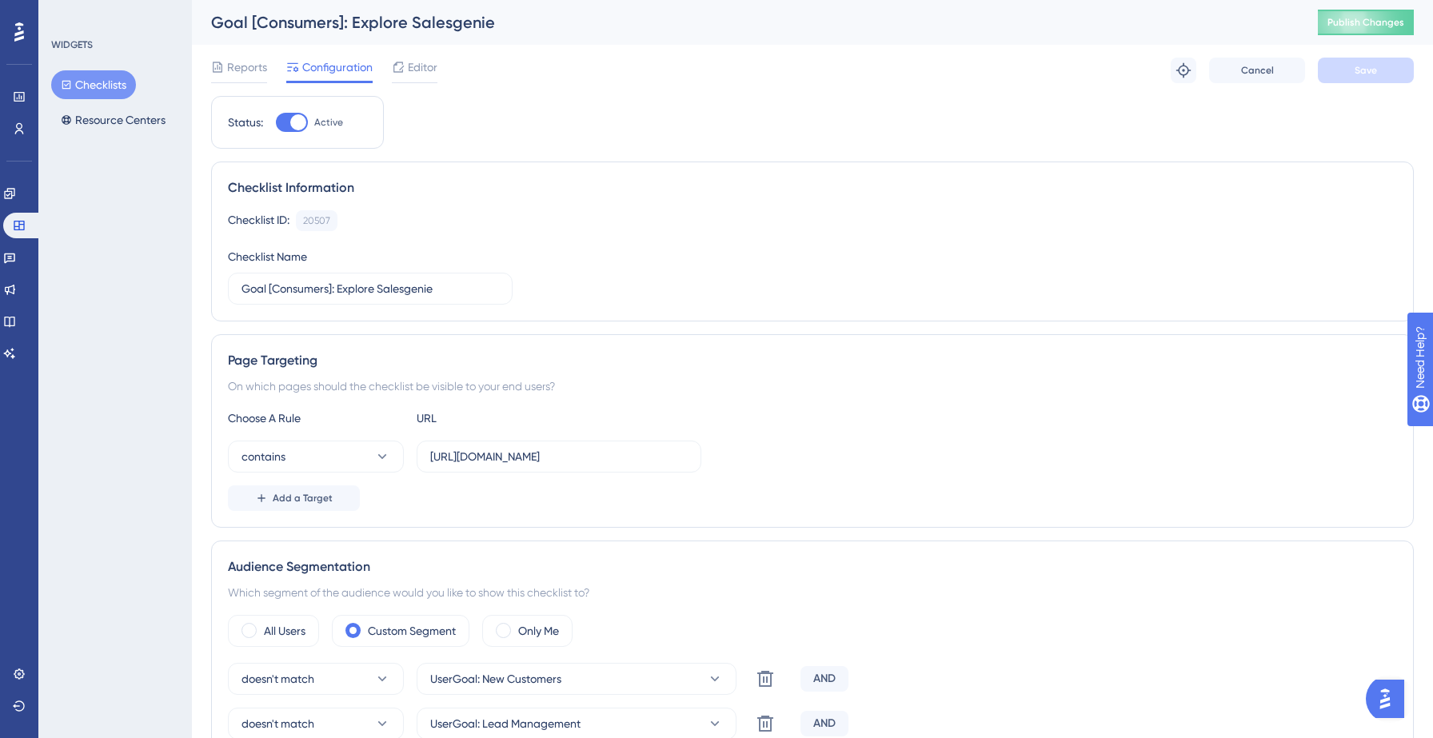
click at [97, 84] on button "Checklists" at bounding box center [93, 84] width 85 height 29
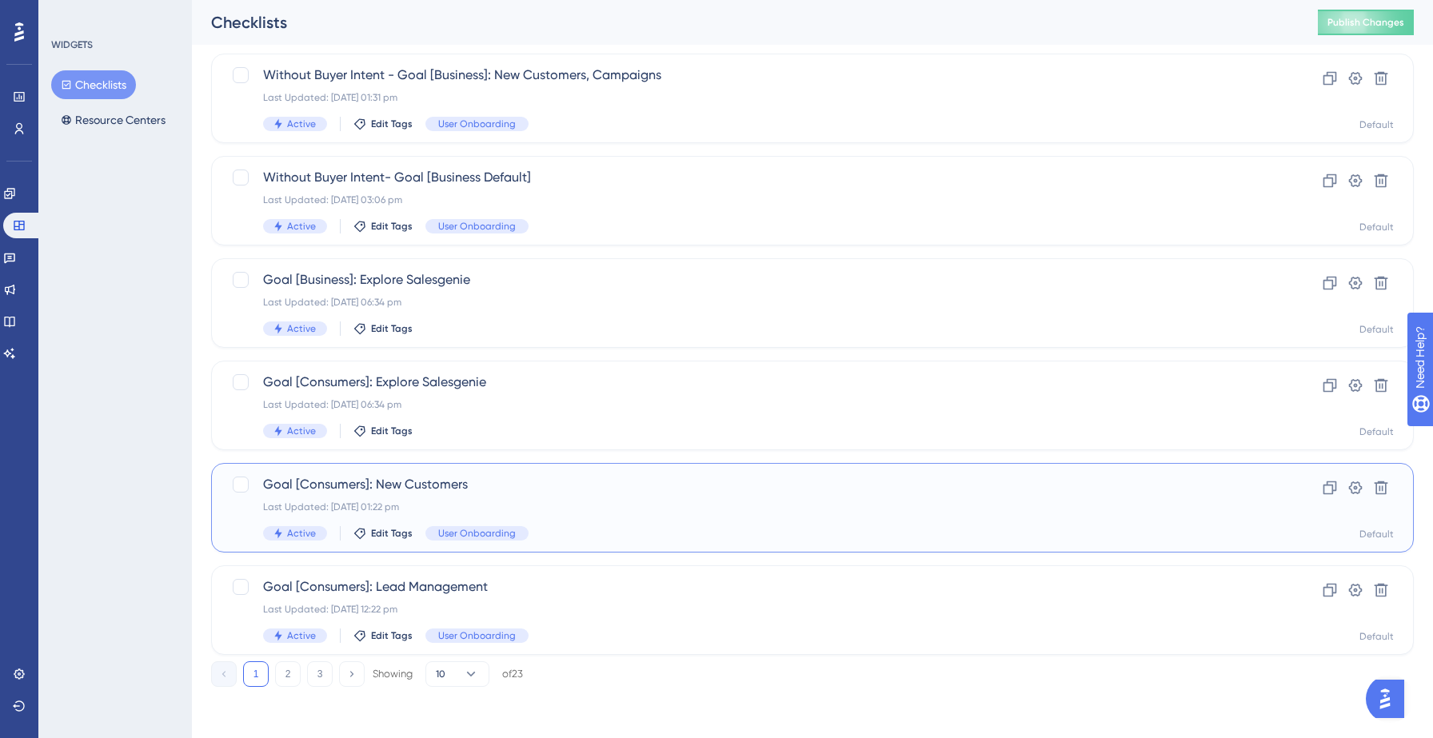
click at [504, 476] on span "Goal [Consumers]: New Customers" at bounding box center [748, 484] width 971 height 19
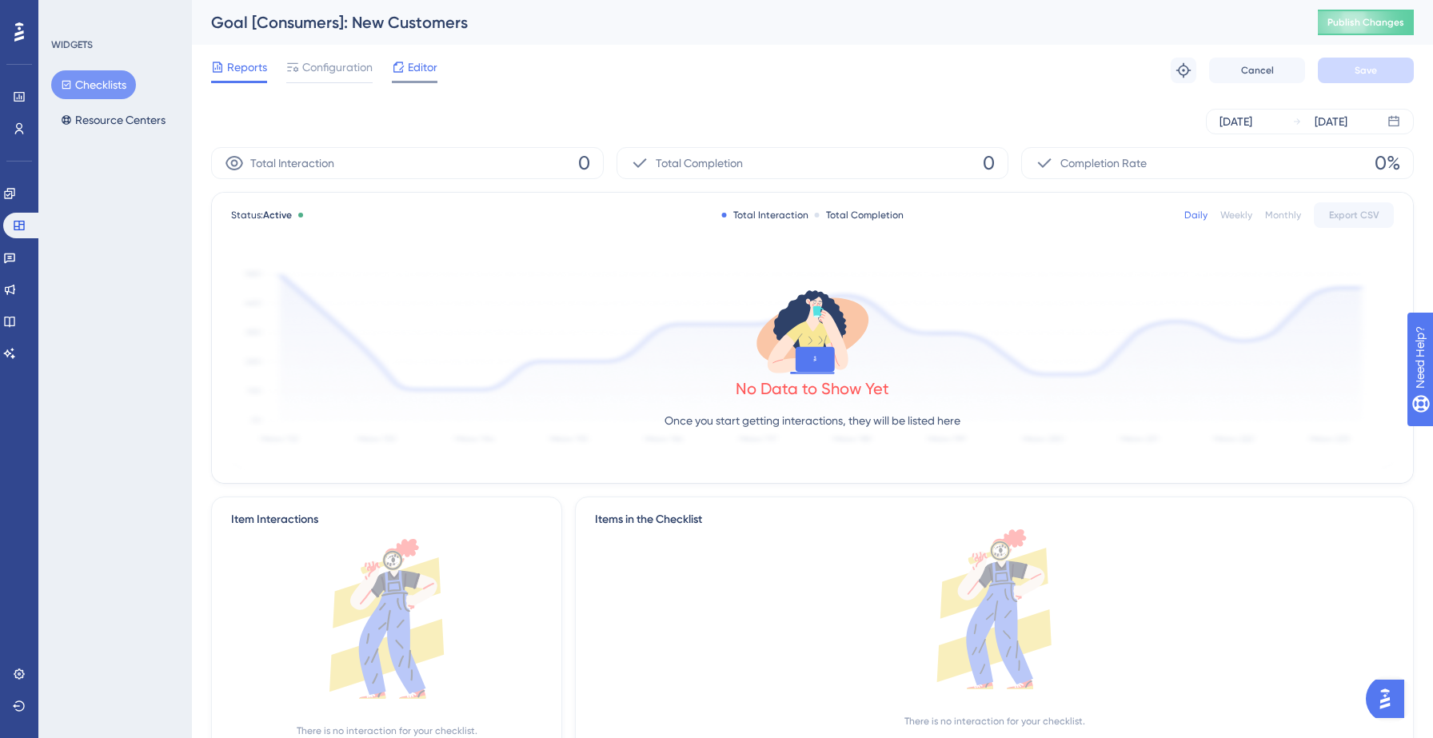
click at [413, 75] on span "Editor" at bounding box center [423, 67] width 30 height 19
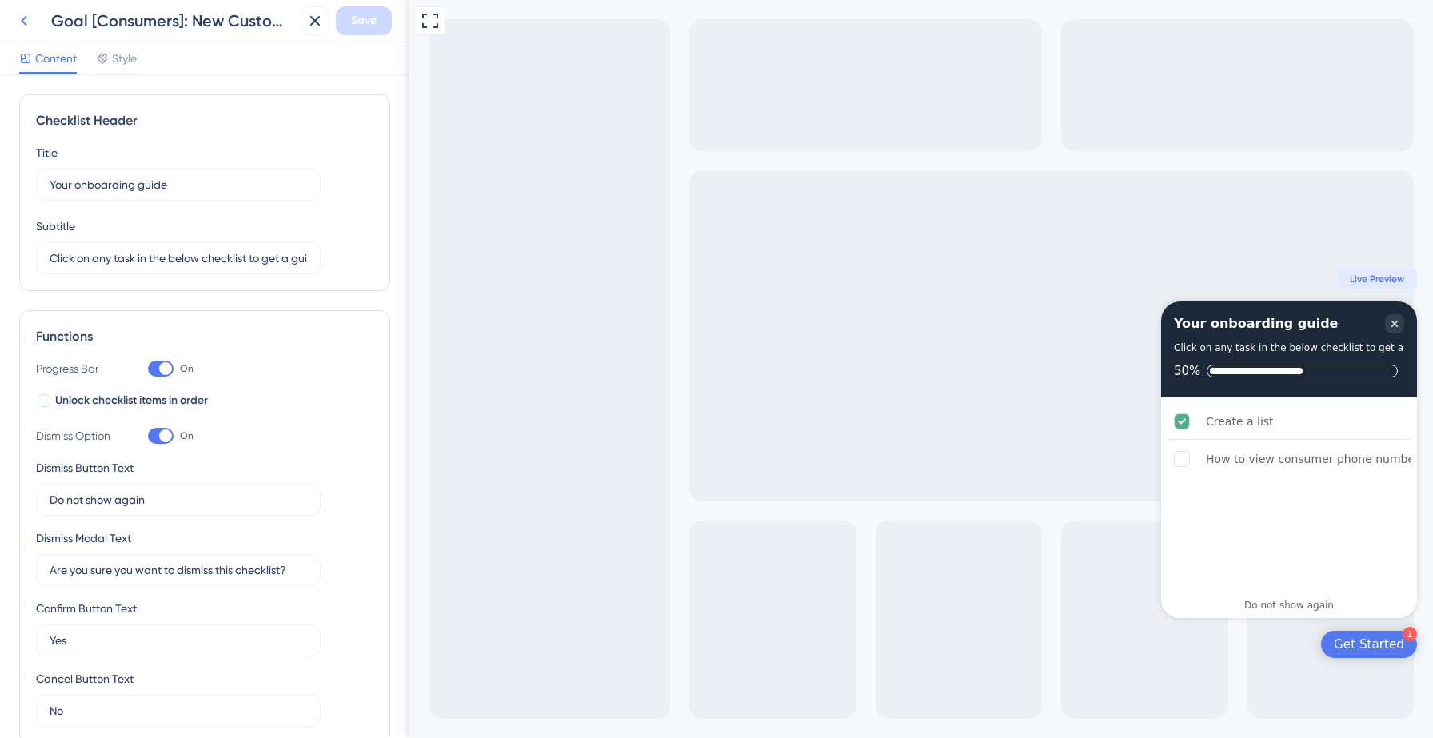
click at [23, 22] on icon at bounding box center [24, 21] width 6 height 10
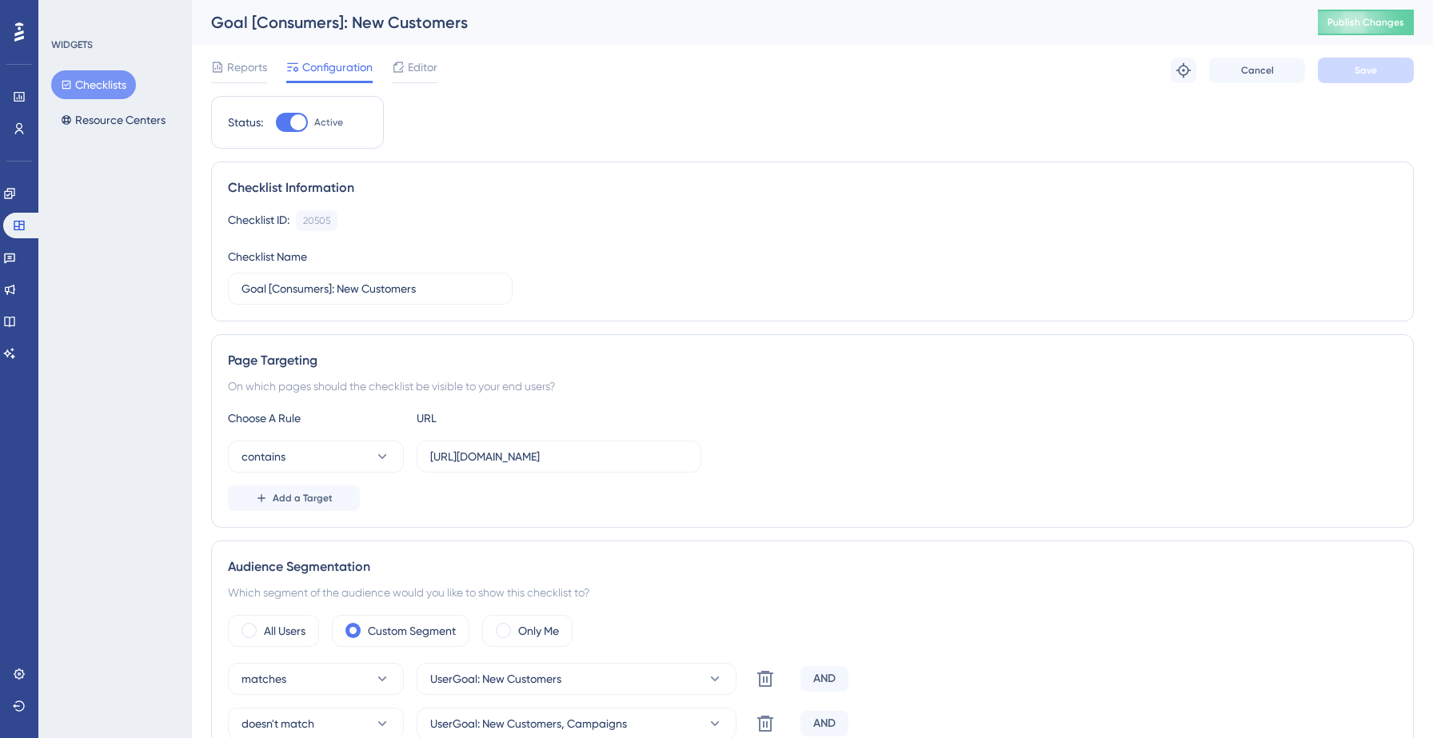
click at [85, 85] on button "Checklists" at bounding box center [93, 84] width 85 height 29
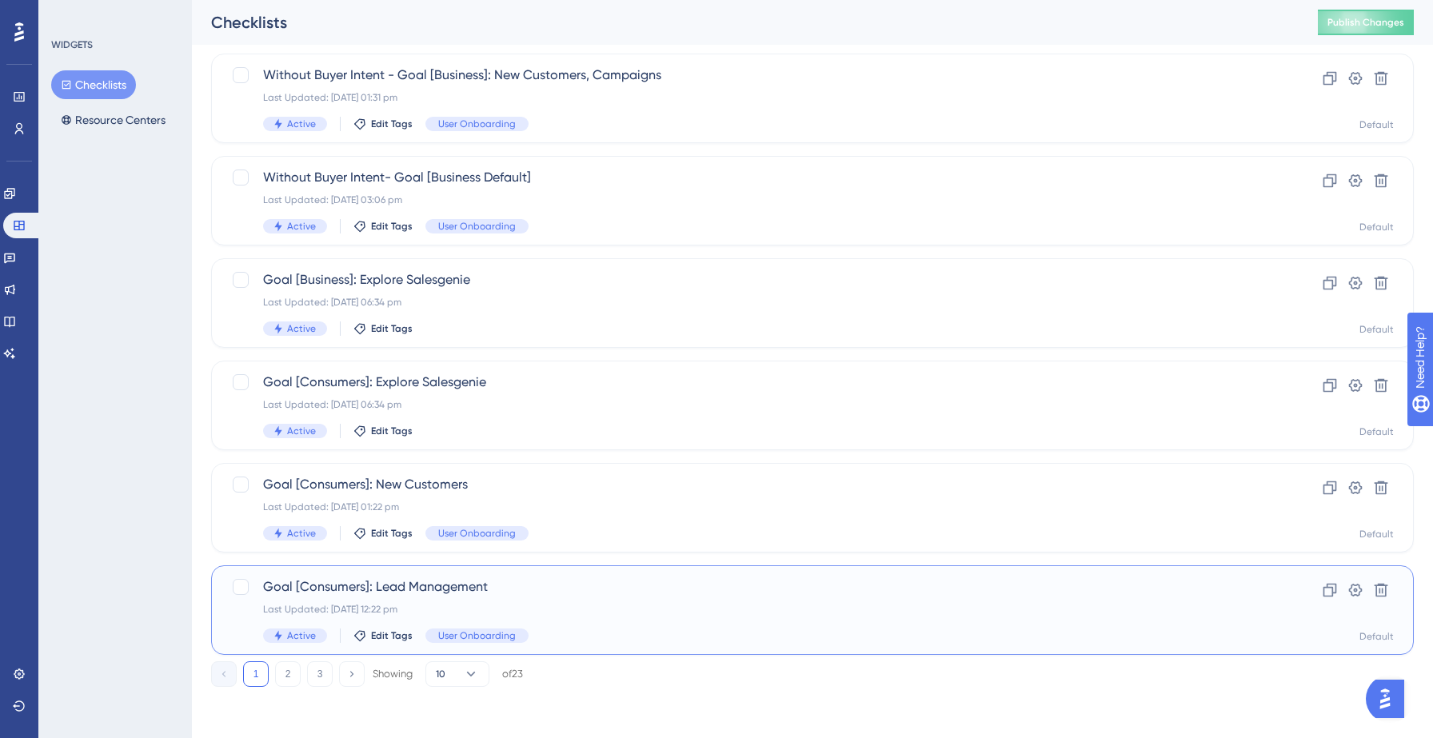
click at [561, 597] on div "Goal [Consumers]: Lead Management Last Updated: [DATE] 12:22 pm Active Edit Tag…" at bounding box center [748, 610] width 971 height 66
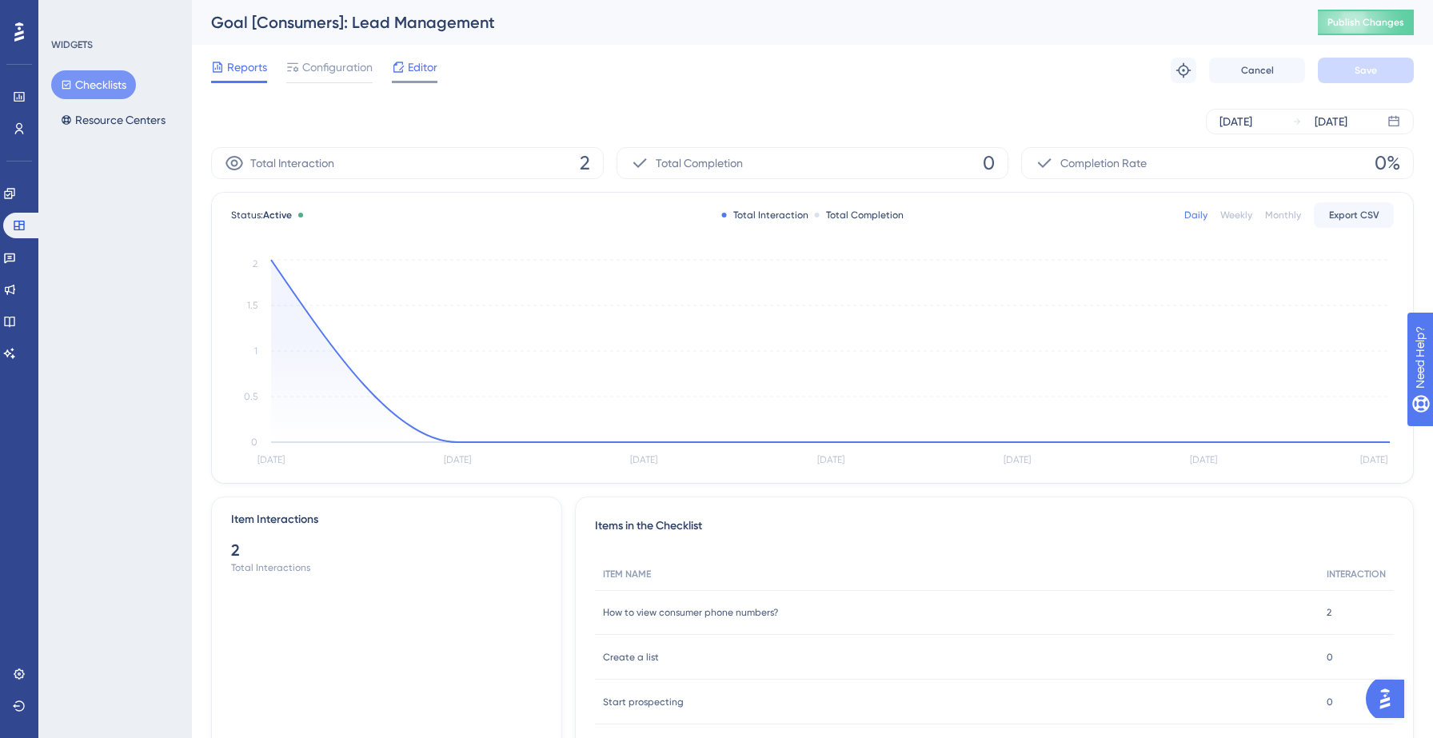
click at [406, 66] on div "Editor" at bounding box center [415, 67] width 46 height 19
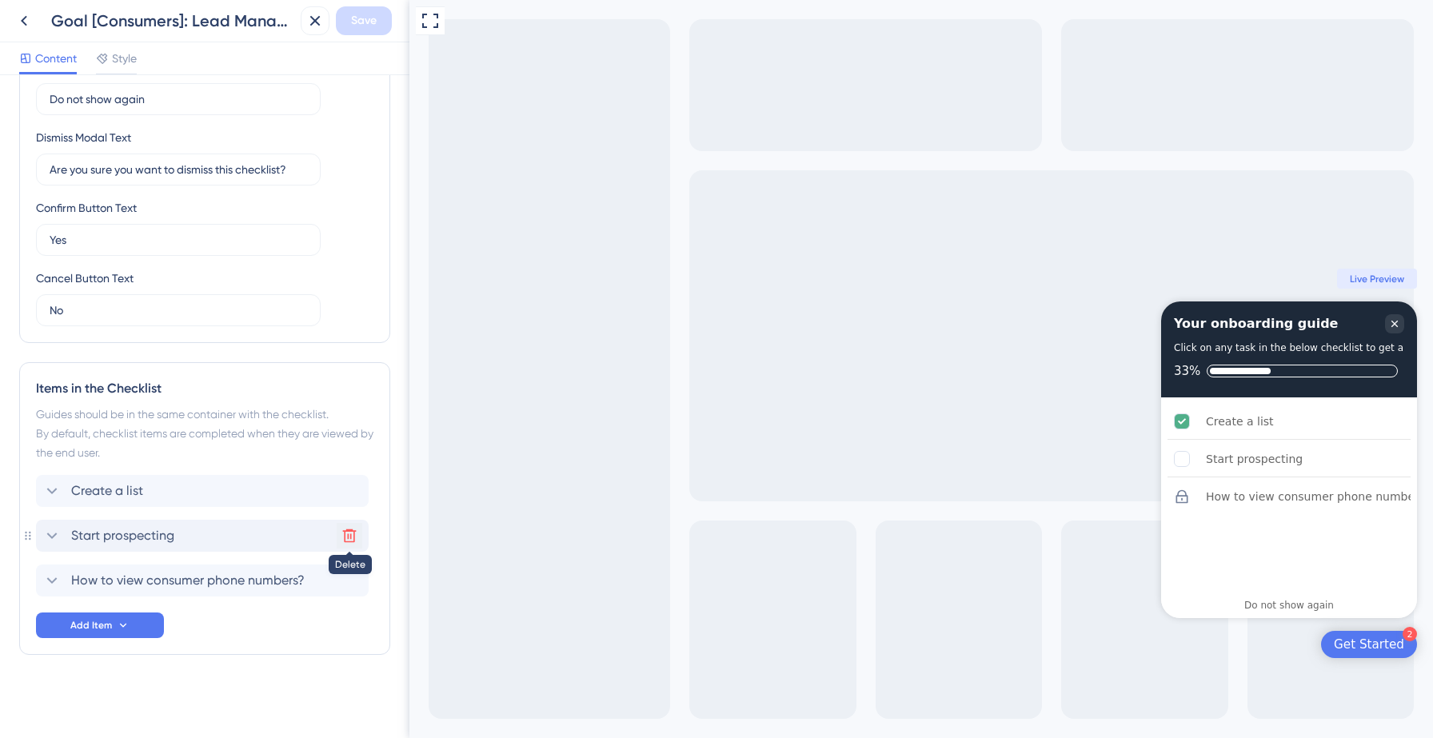
click at [345, 537] on icon at bounding box center [349, 536] width 16 height 16
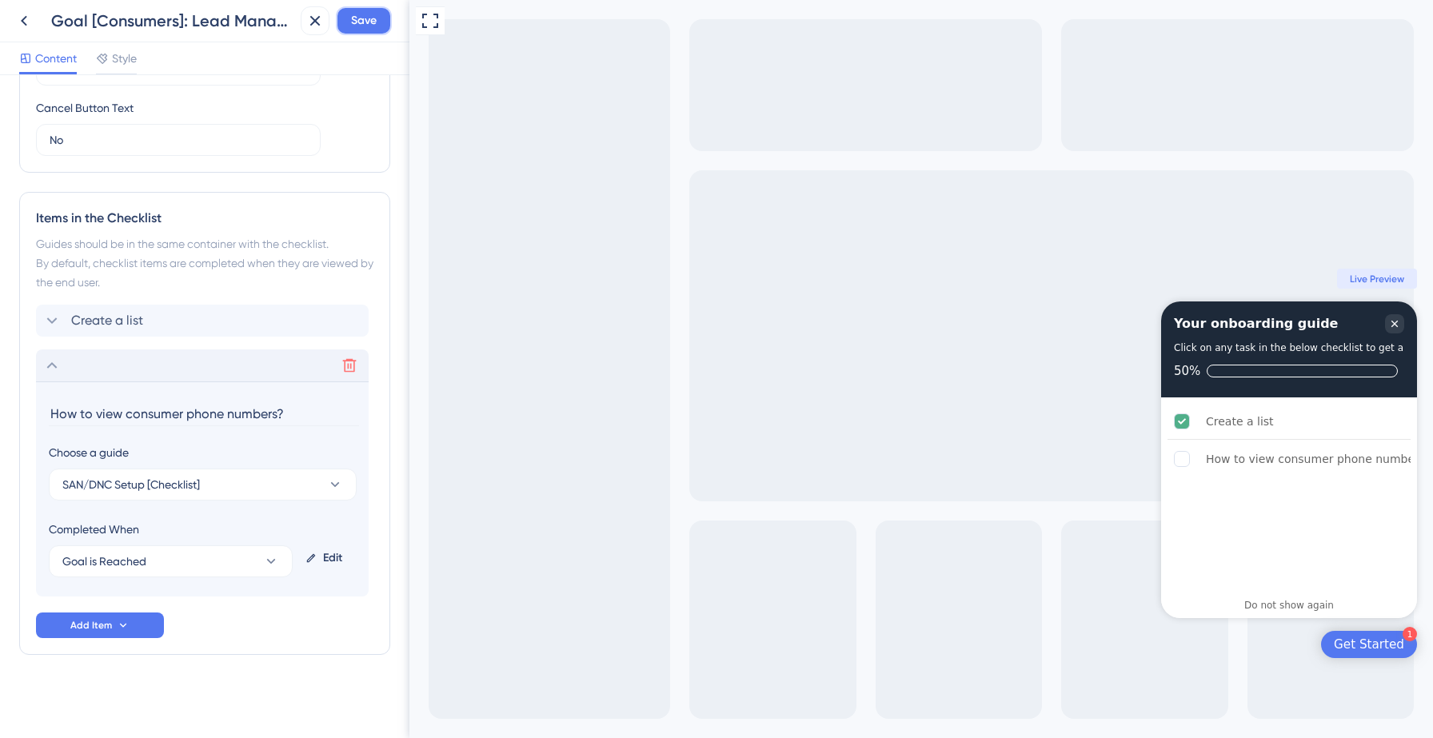
click at [362, 21] on span "Save" at bounding box center [364, 20] width 26 height 19
click at [301, 28] on icon at bounding box center [304, 30] width 16 height 16
click at [26, 11] on icon at bounding box center [23, 20] width 19 height 19
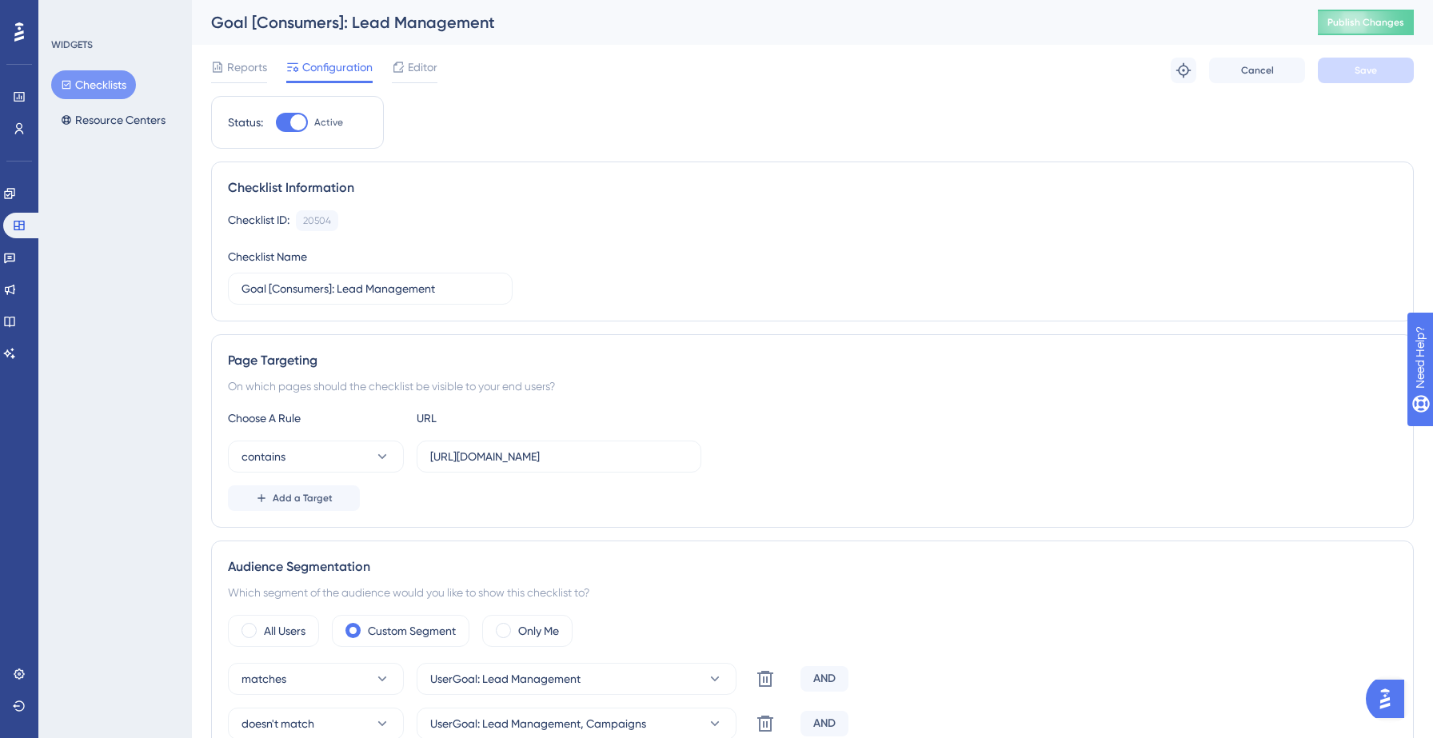
click at [102, 86] on button "Checklists" at bounding box center [93, 84] width 85 height 29
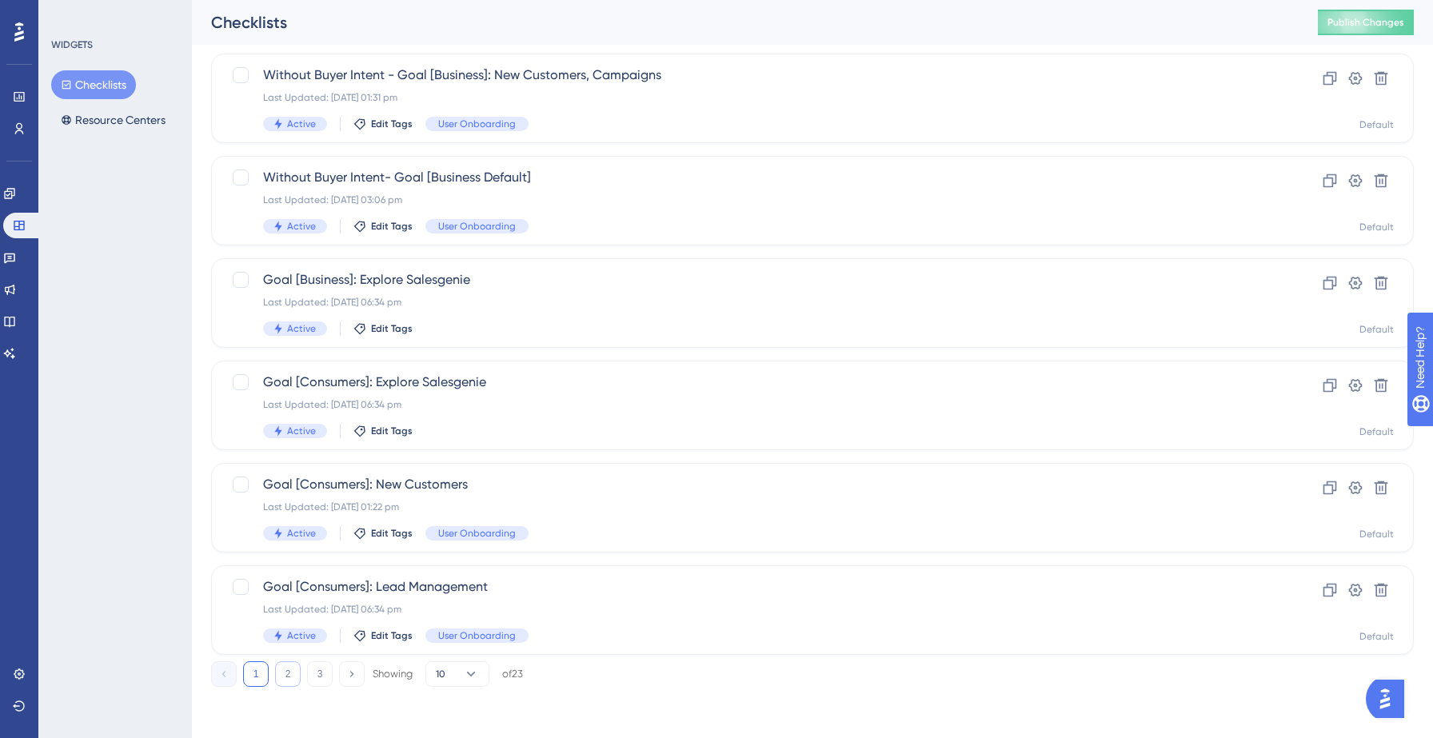
click at [294, 665] on button "2" at bounding box center [288, 674] width 26 height 26
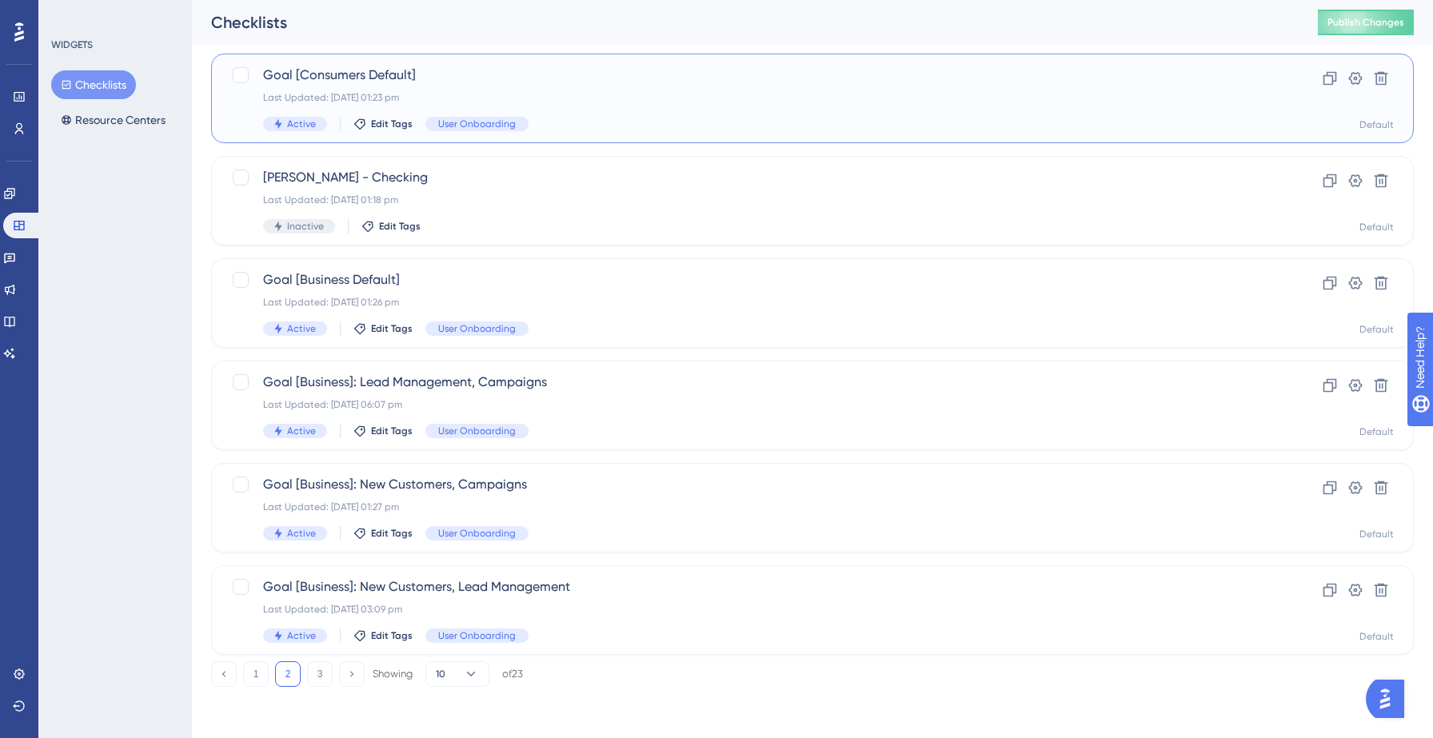
click at [590, 103] on div "Last Updated: [DATE] 01:23 pm" at bounding box center [748, 97] width 971 height 13
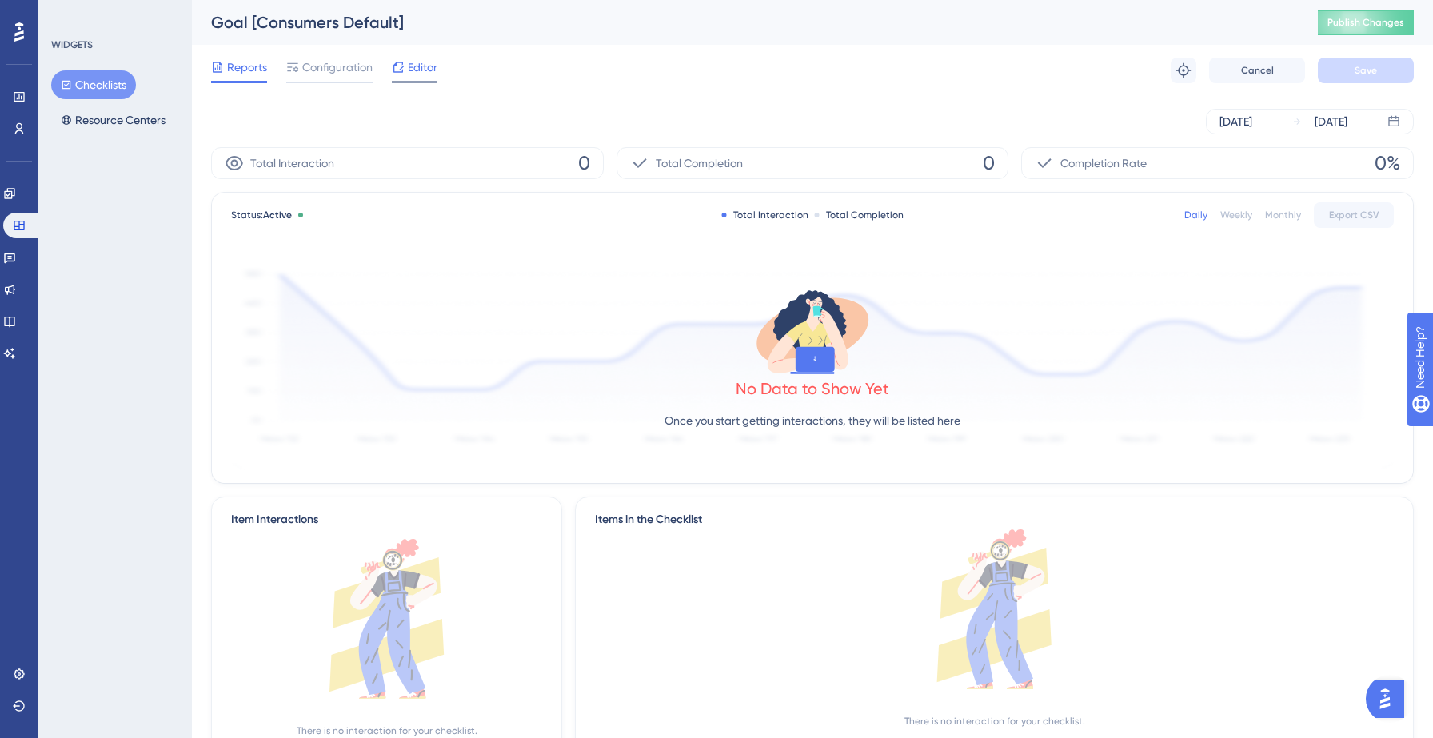
click at [405, 67] on div "Editor" at bounding box center [415, 67] width 46 height 19
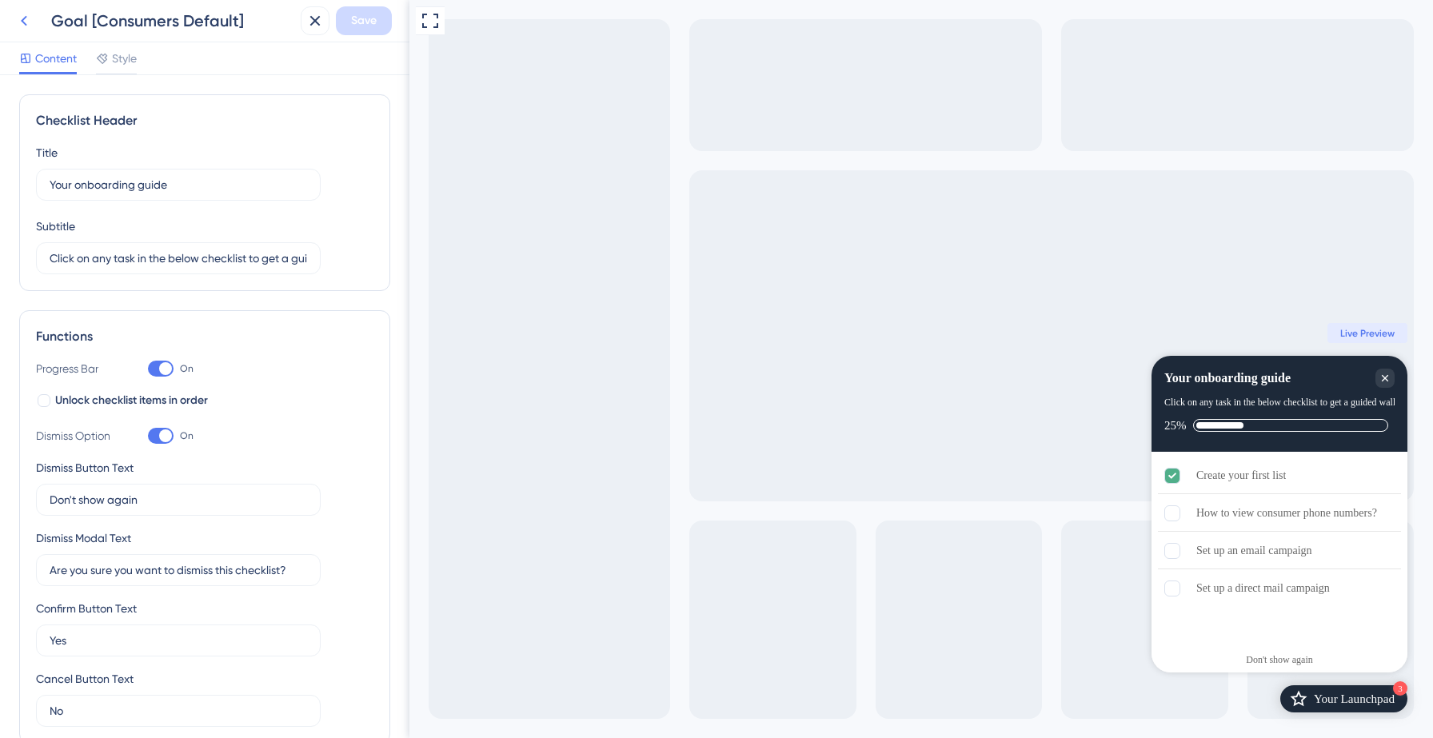
click at [24, 24] on icon at bounding box center [23, 20] width 19 height 19
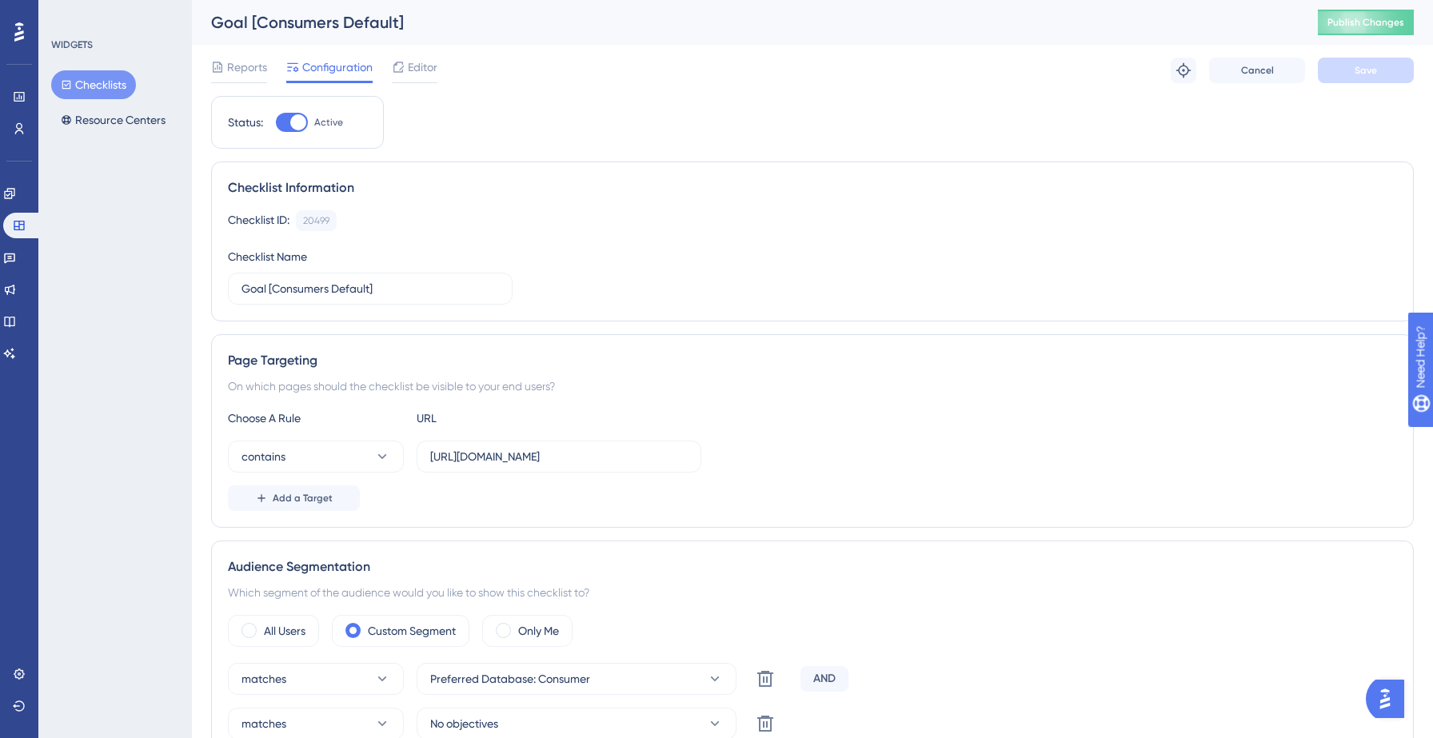
click at [104, 90] on button "Checklists" at bounding box center [93, 84] width 85 height 29
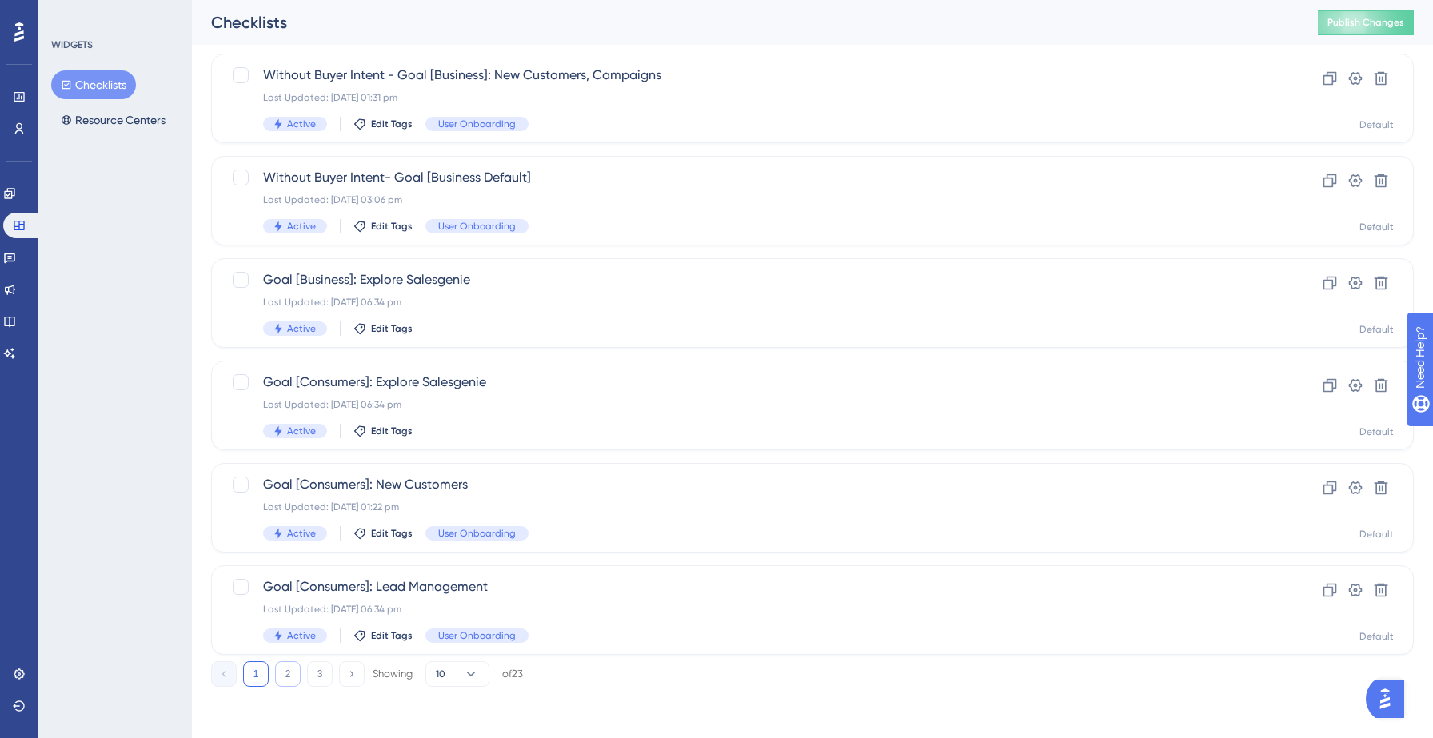
click at [292, 673] on button "2" at bounding box center [288, 674] width 26 height 26
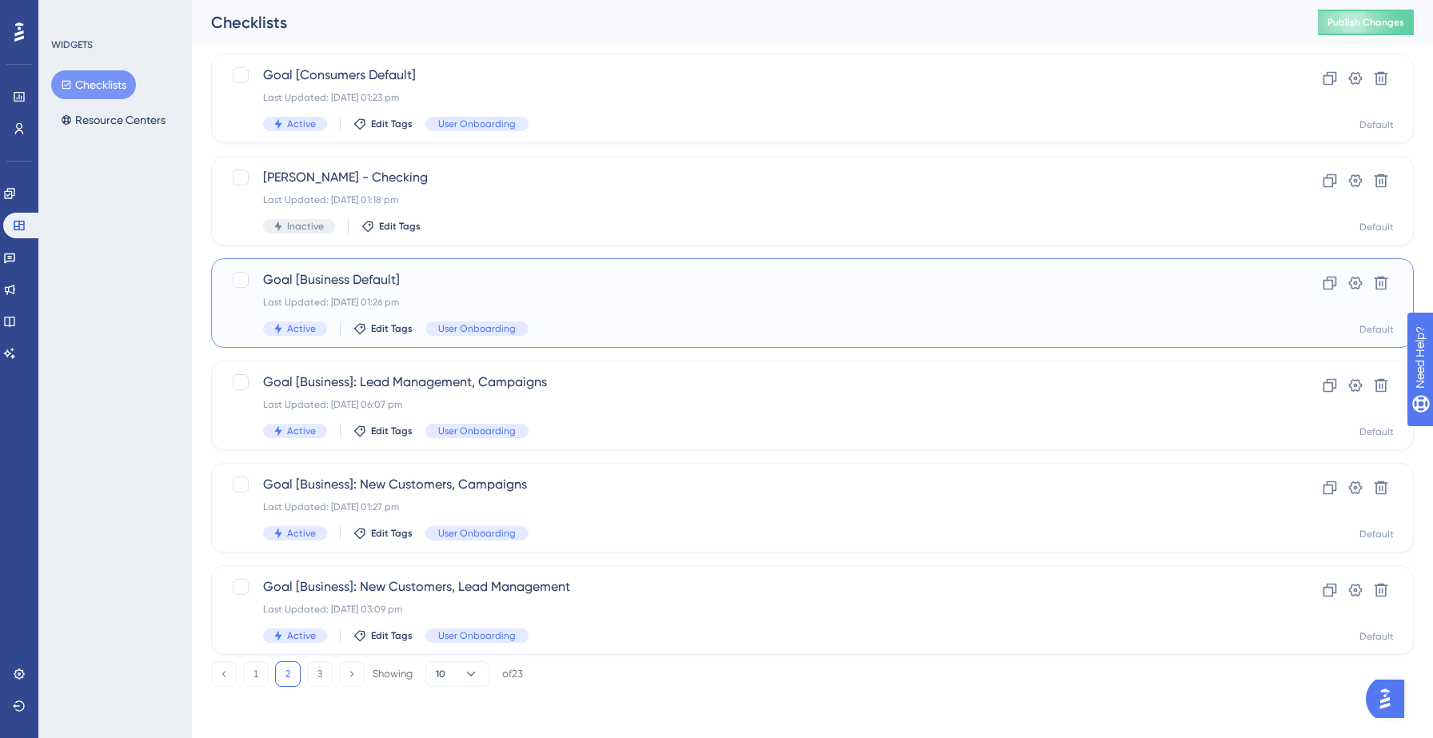
click at [549, 299] on div "Last Updated: [DATE] 01:26 pm" at bounding box center [748, 302] width 971 height 13
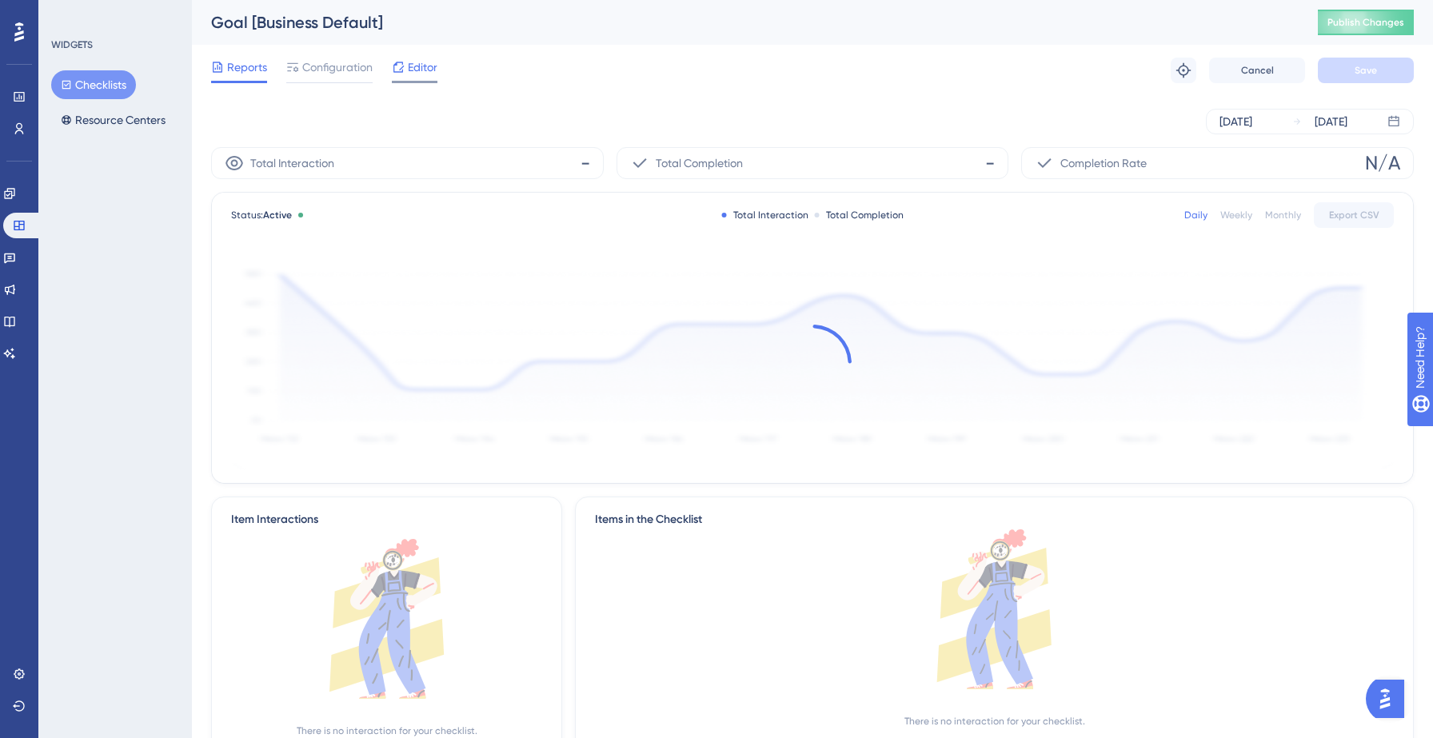
click at [403, 70] on icon at bounding box center [398, 67] width 13 height 13
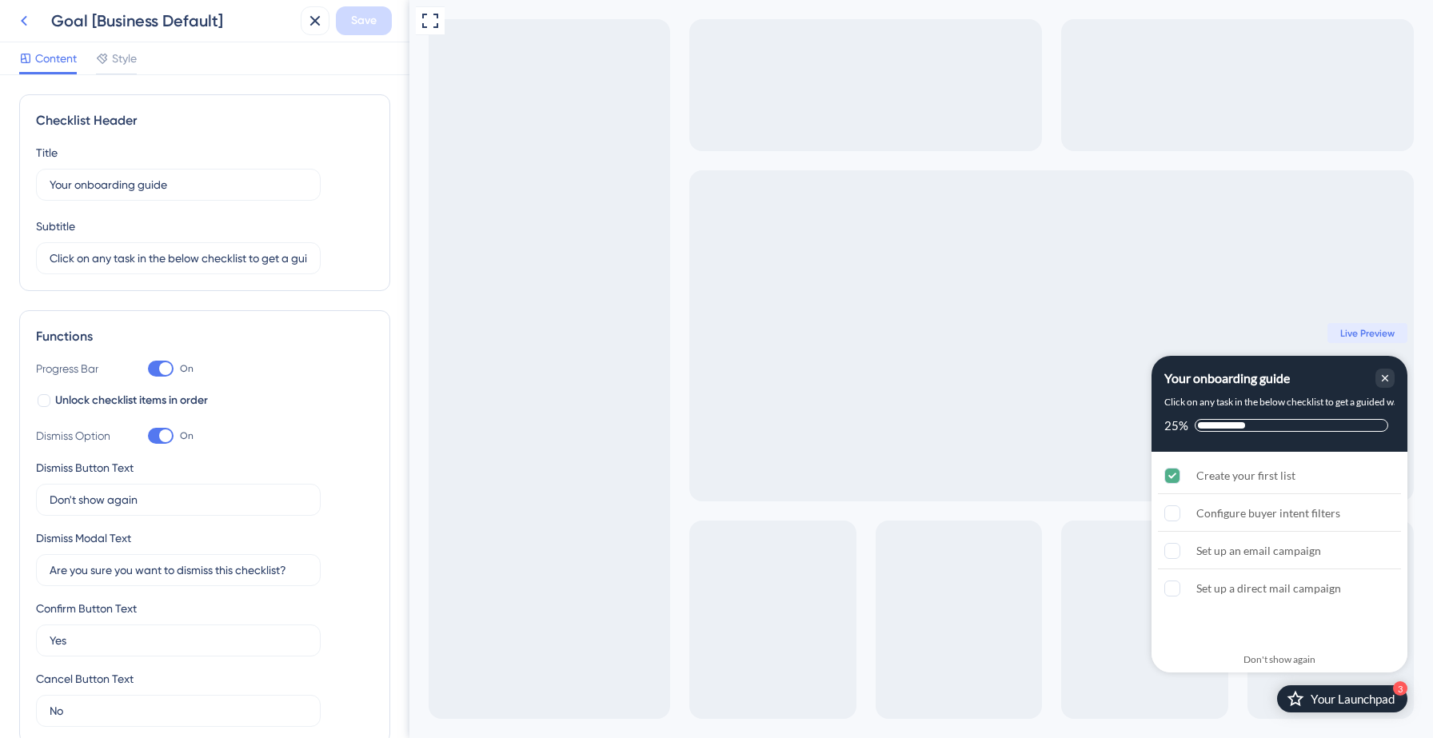
click at [21, 23] on icon at bounding box center [23, 20] width 19 height 19
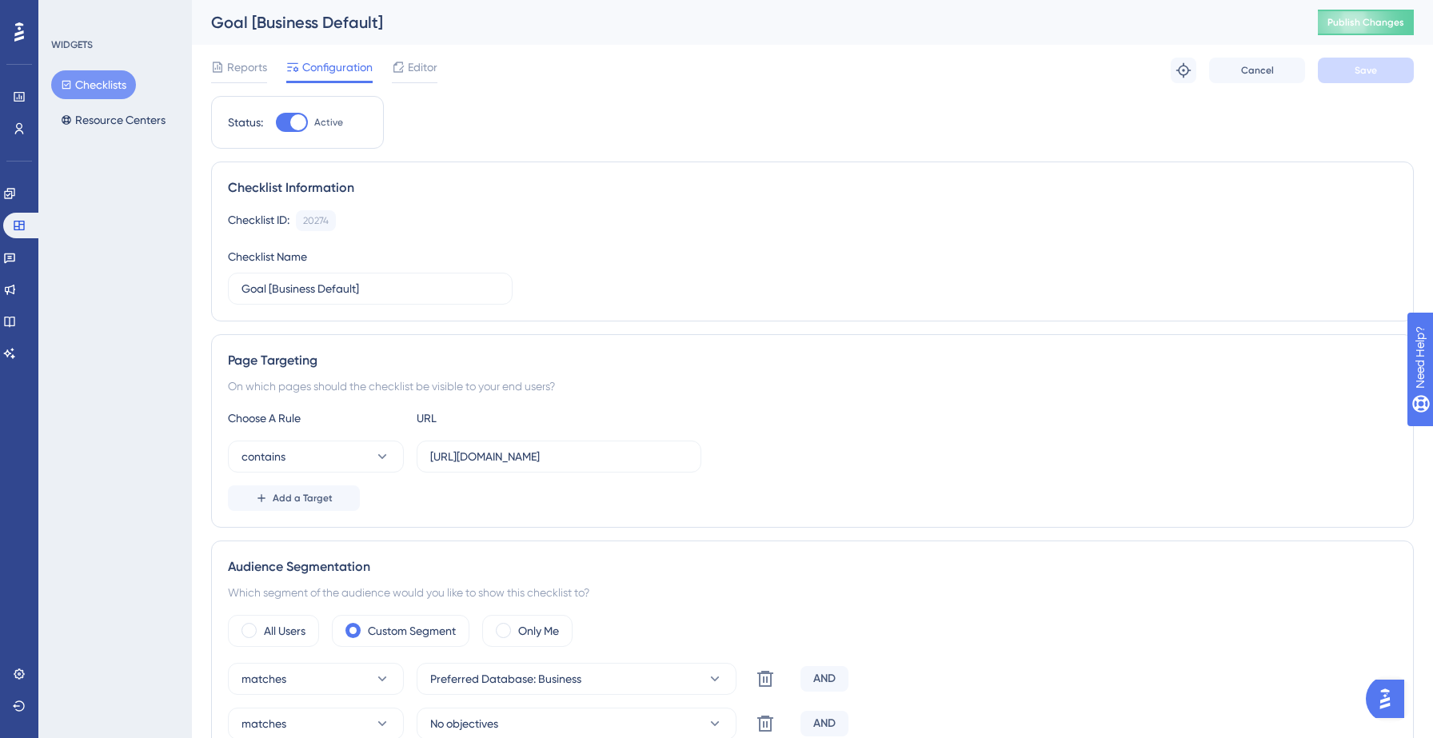
click at [102, 85] on button "Checklists" at bounding box center [93, 84] width 85 height 29
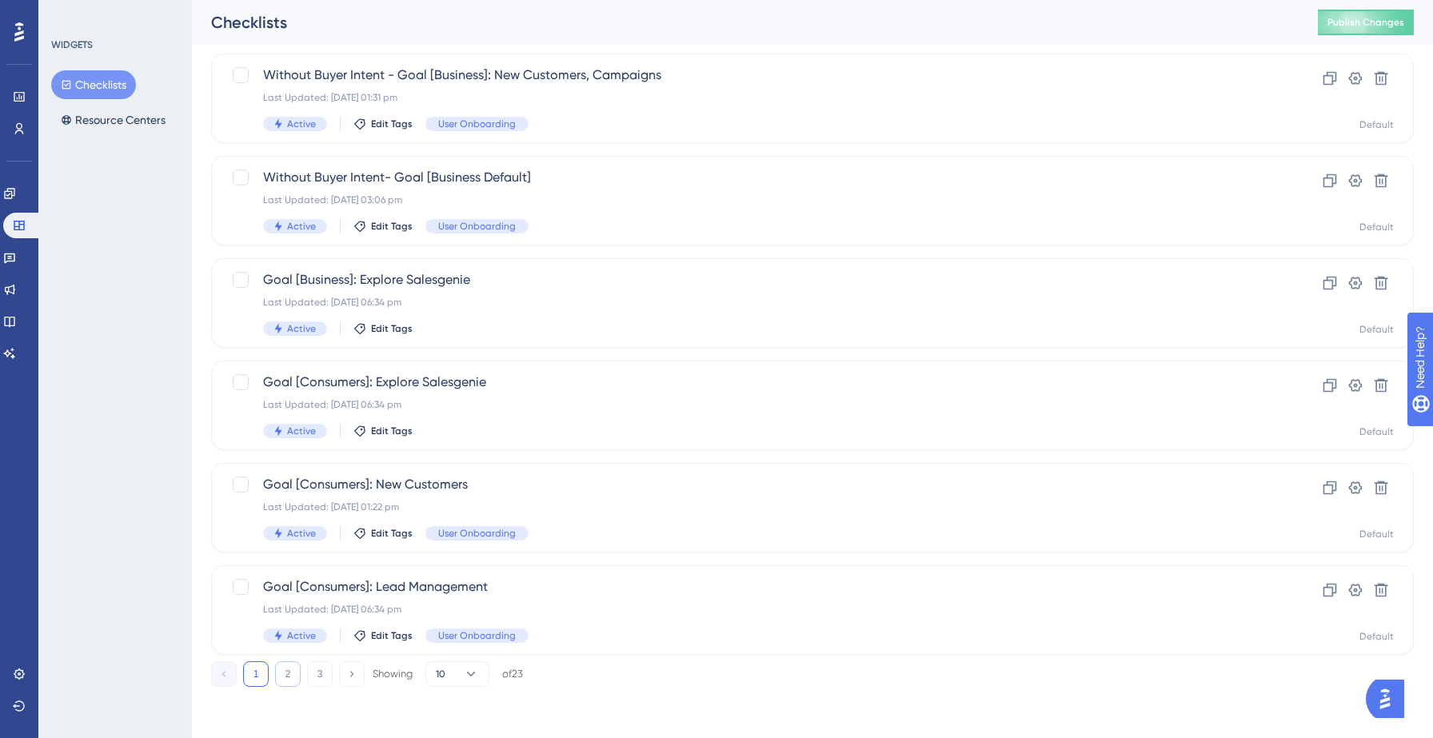
click at [283, 665] on button "2" at bounding box center [288, 674] width 26 height 26
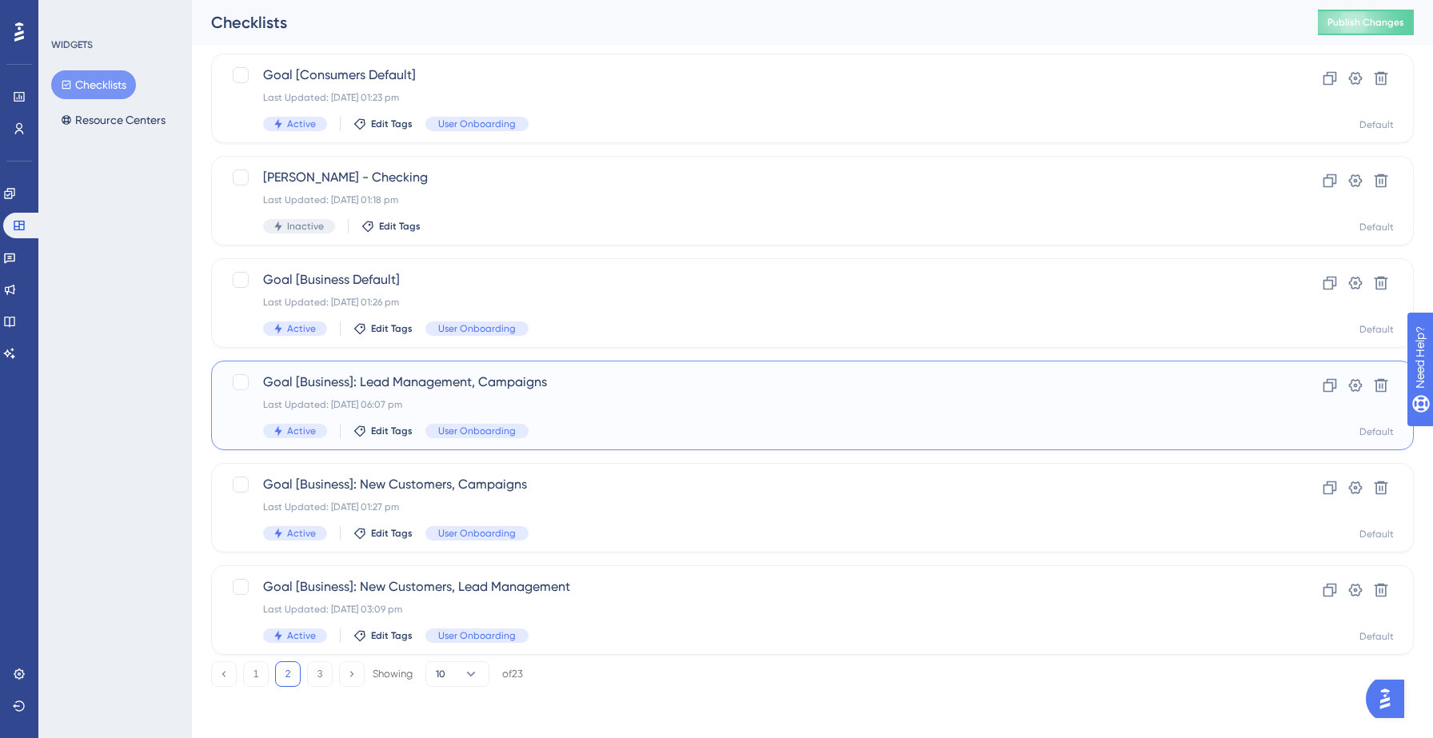
click at [503, 392] on div "Goal [Business]: Lead Management, Campaigns Last Updated: [DATE] 06:07 pm Activ…" at bounding box center [748, 406] width 971 height 66
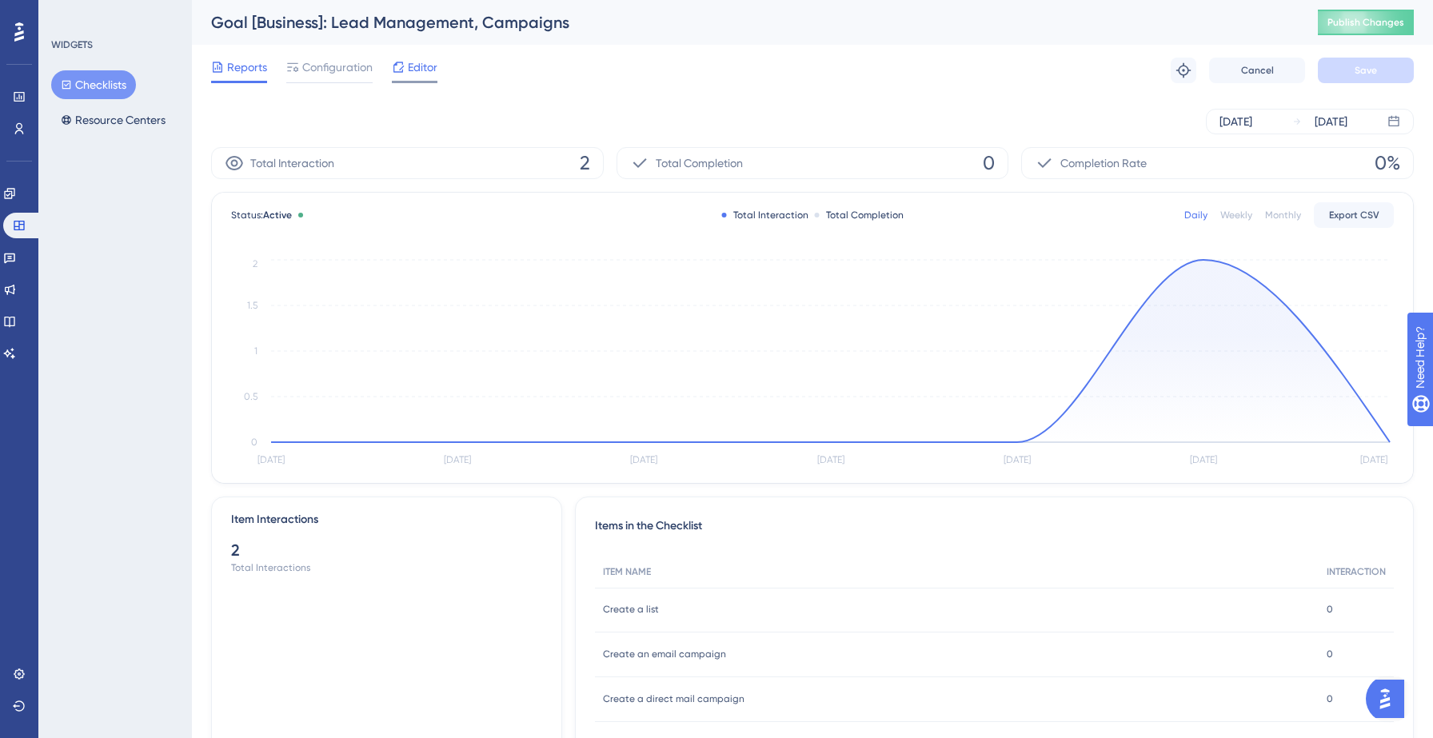
click at [419, 74] on span "Editor" at bounding box center [423, 67] width 30 height 19
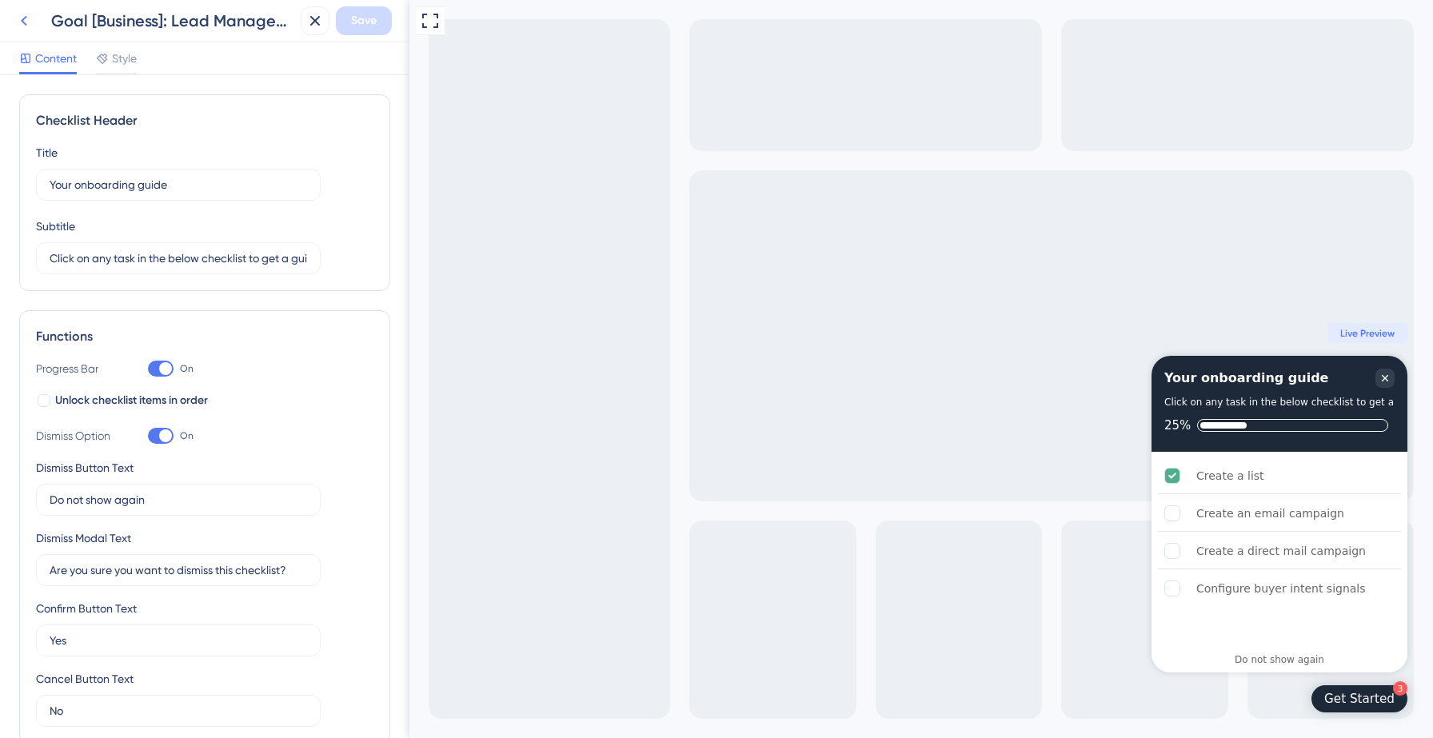
click at [26, 26] on icon at bounding box center [23, 20] width 19 height 19
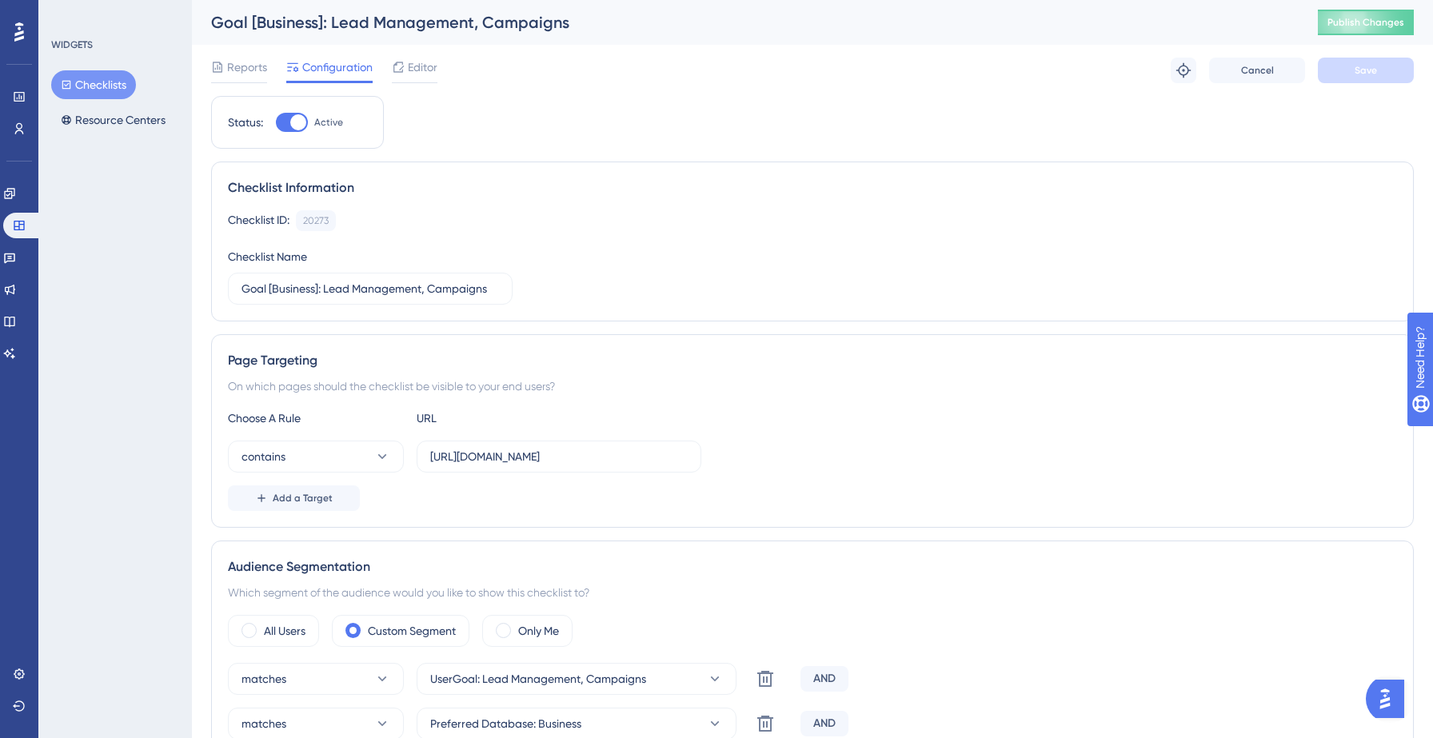
click at [114, 86] on button "Checklists" at bounding box center [93, 84] width 85 height 29
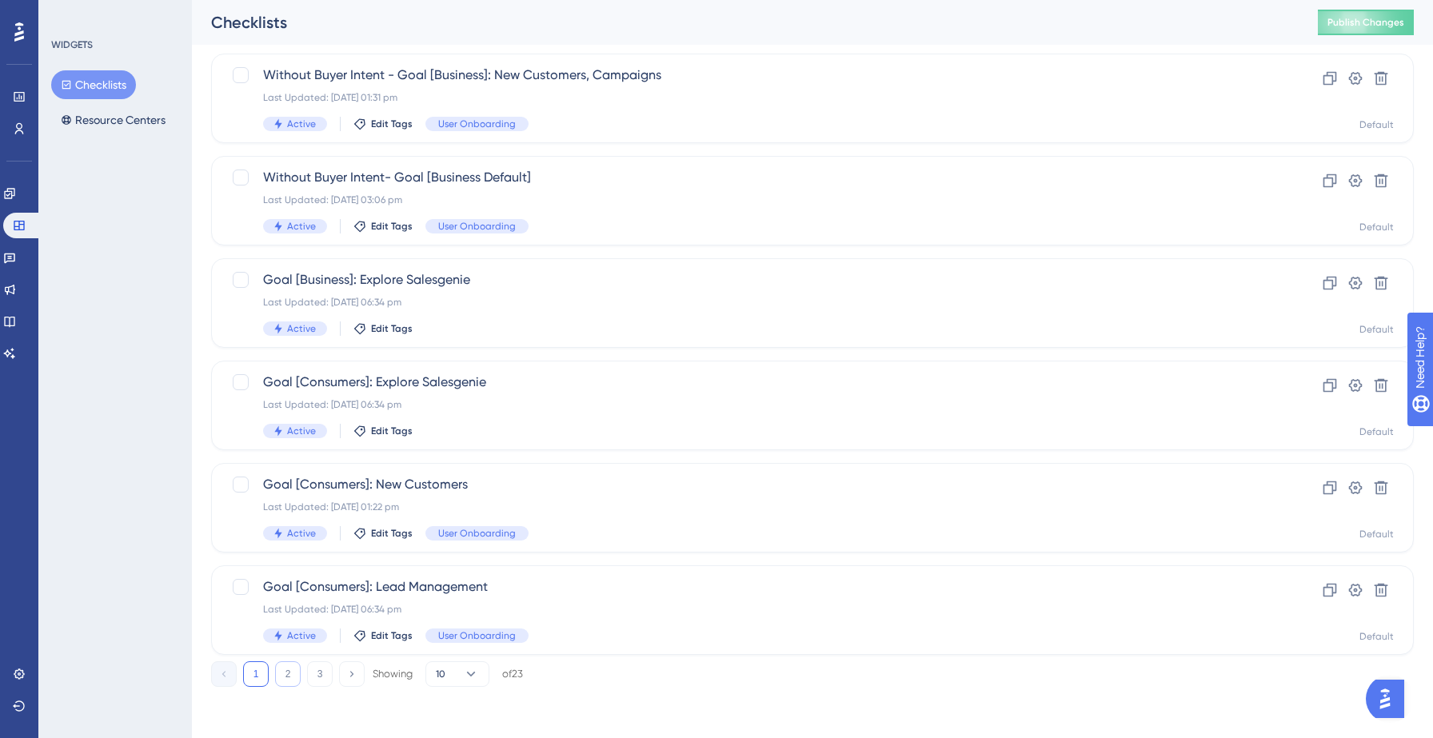
click at [291, 674] on button "2" at bounding box center [288, 674] width 26 height 26
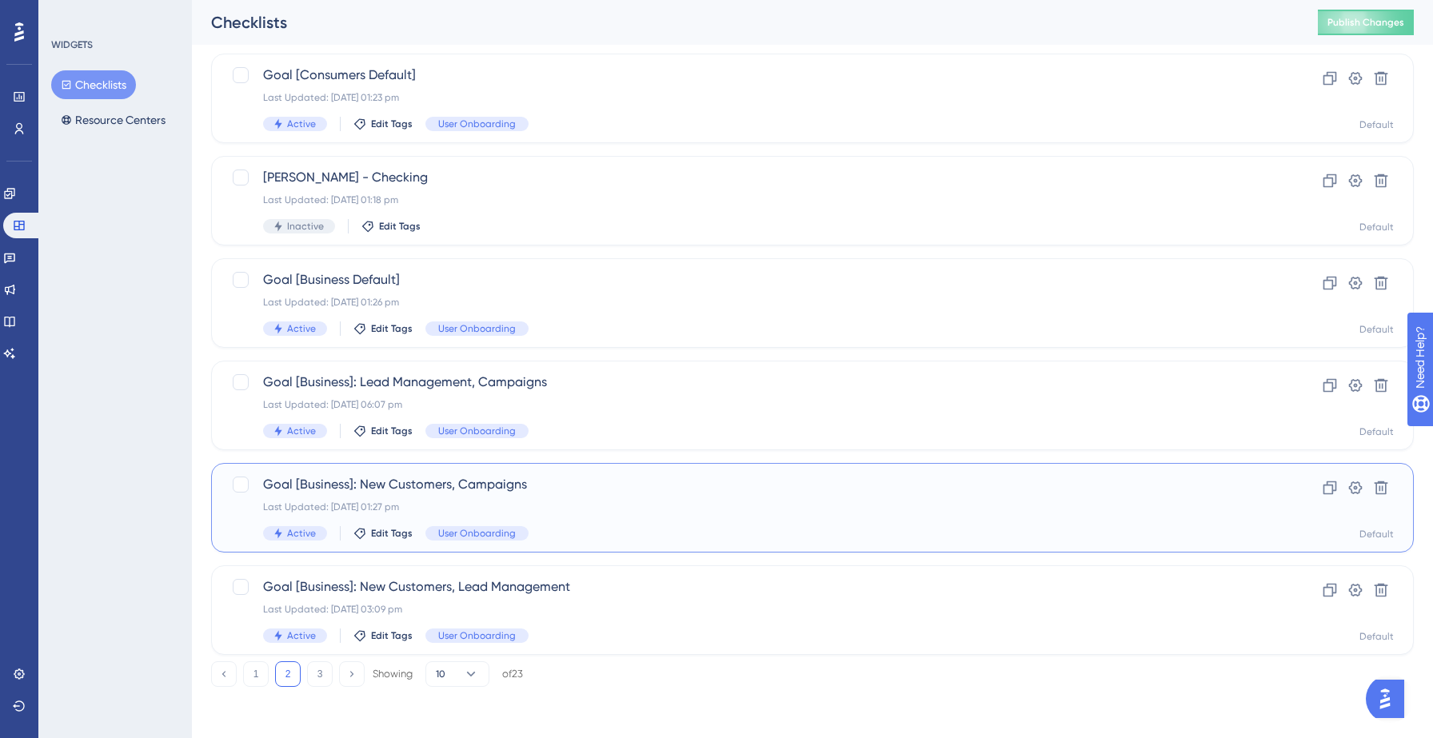
click at [614, 486] on span "Goal [Business]: New Customers, Campaigns" at bounding box center [748, 484] width 971 height 19
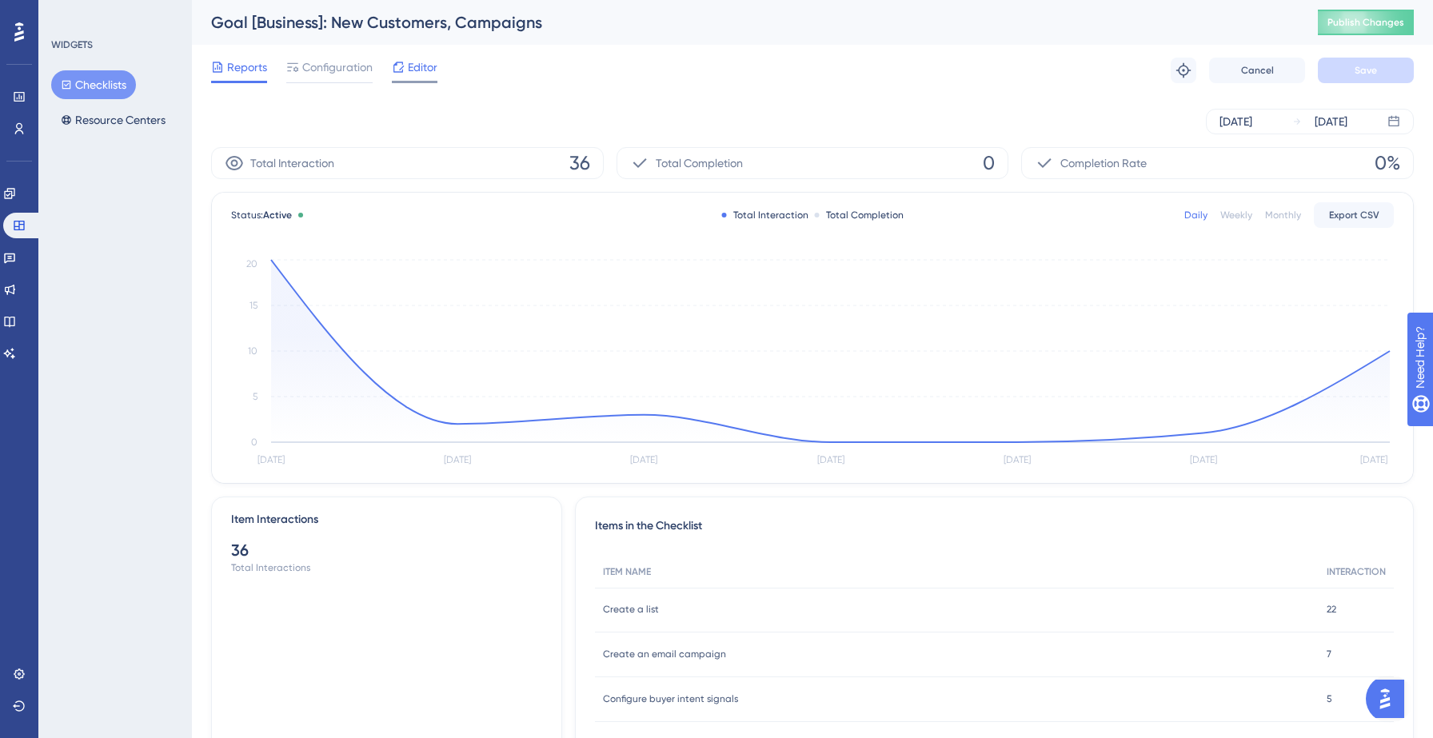
click at [407, 80] on div "Editor" at bounding box center [415, 71] width 46 height 26
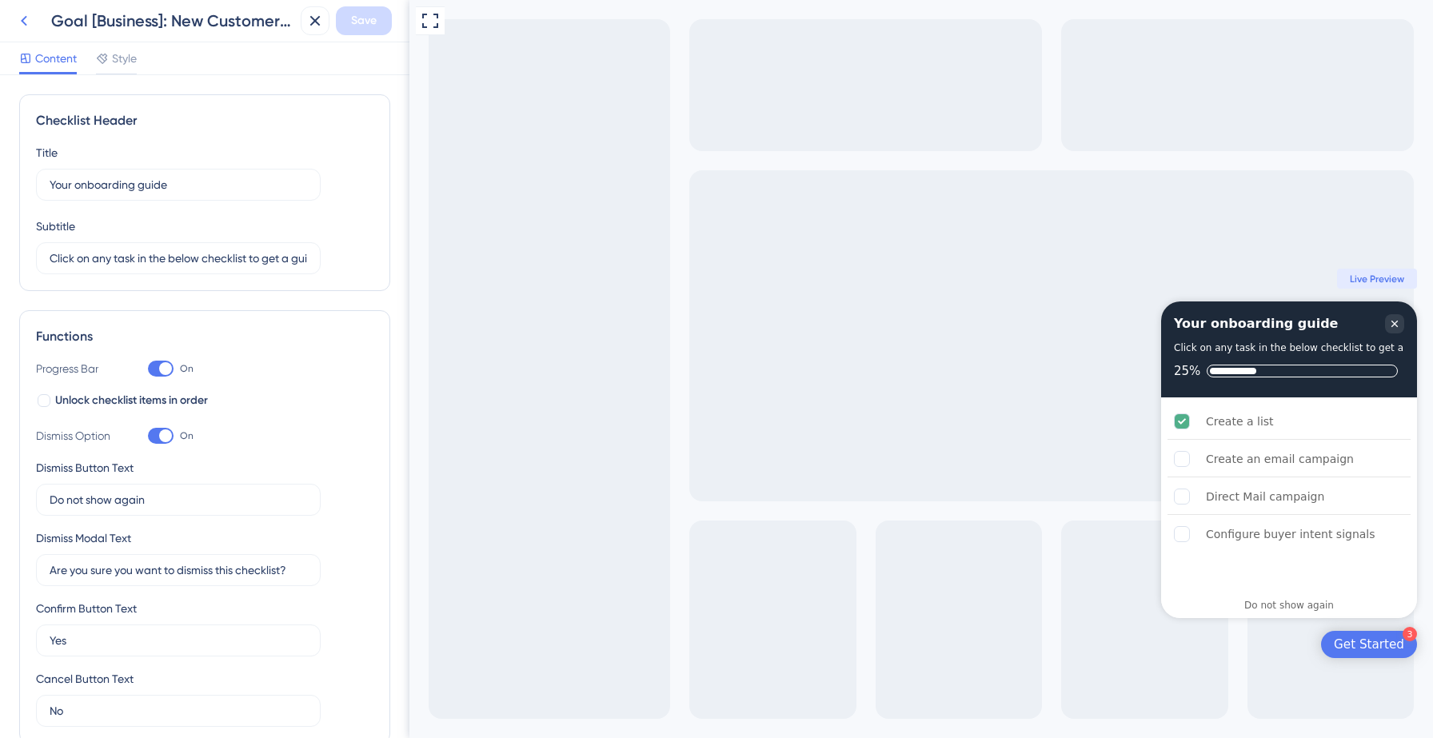
click at [23, 28] on icon at bounding box center [23, 20] width 19 height 19
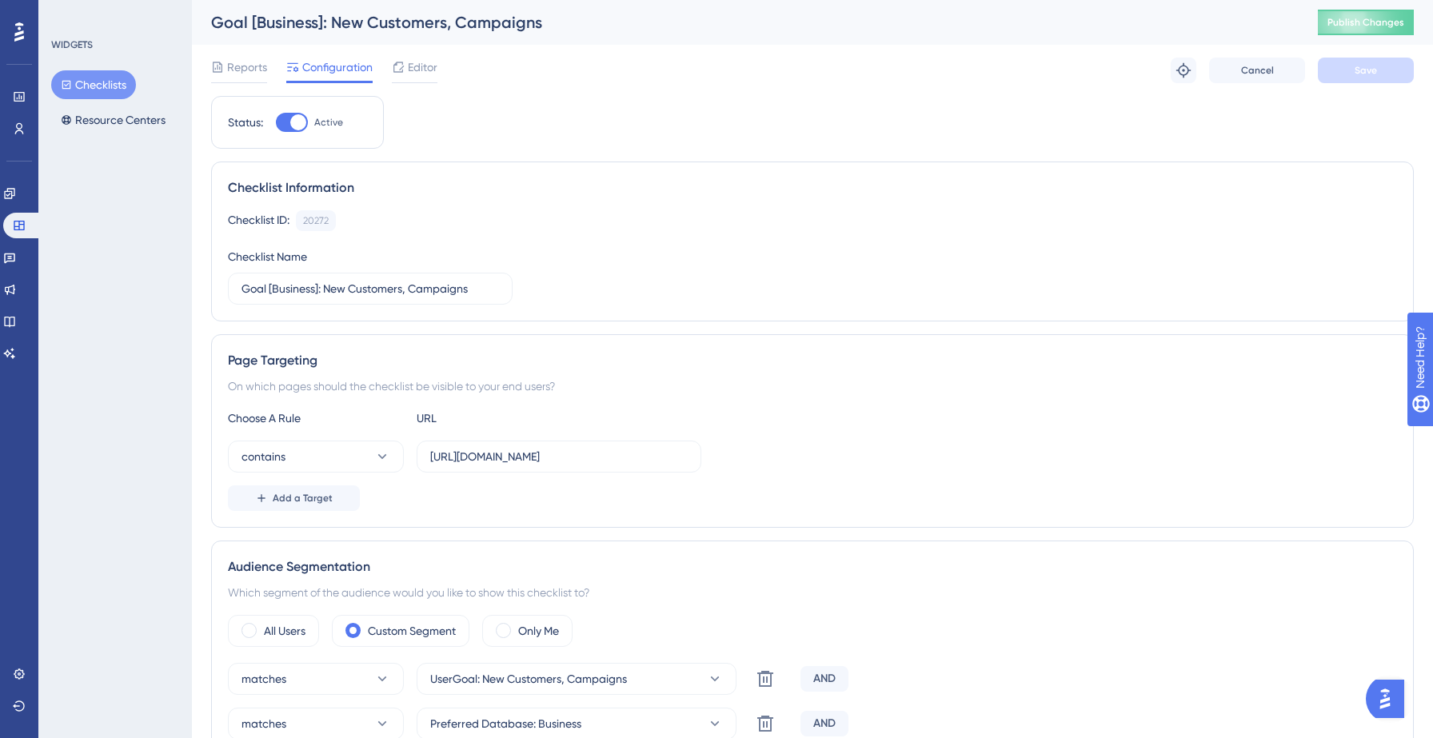
click at [90, 88] on button "Checklists" at bounding box center [93, 84] width 85 height 29
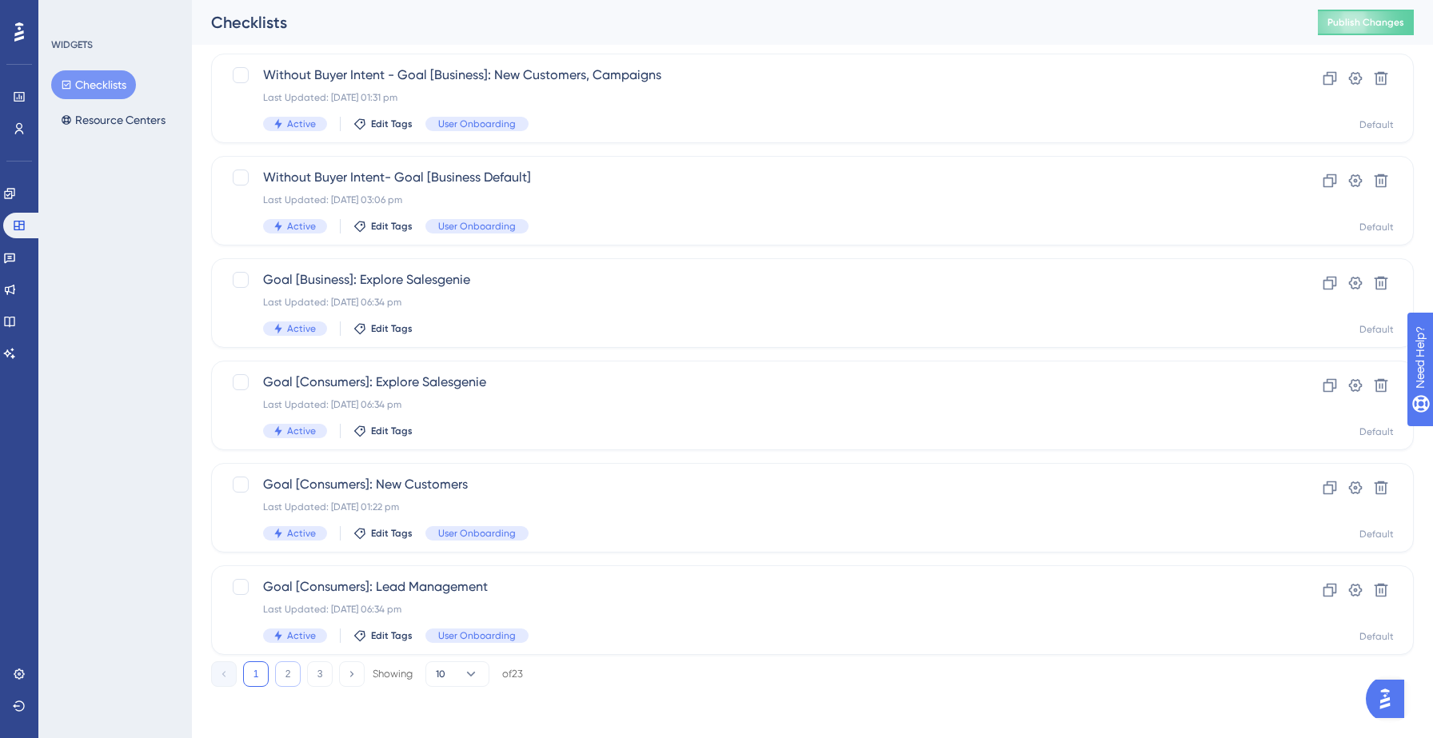
click at [288, 673] on button "2" at bounding box center [288, 674] width 26 height 26
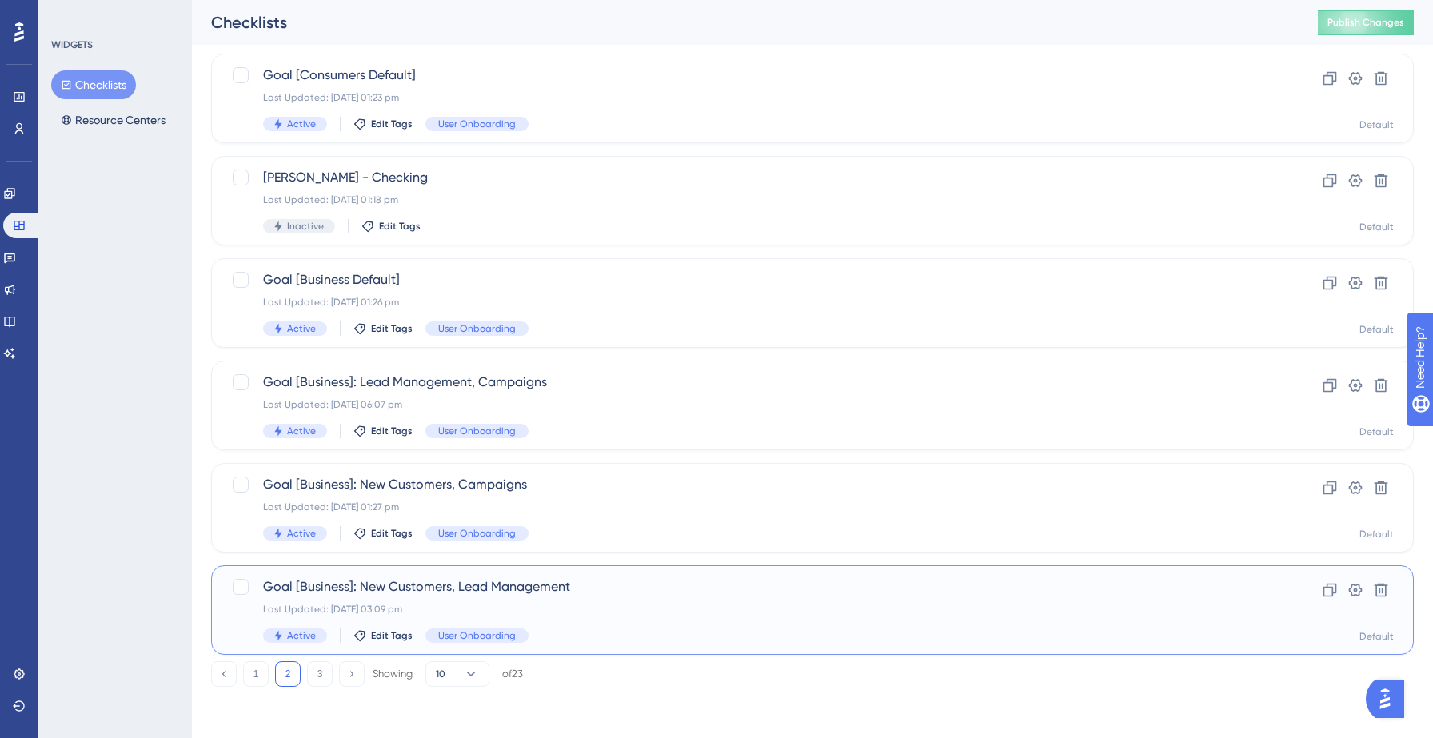
click at [603, 587] on span "Goal [Business]: New Customers, Lead Management" at bounding box center [748, 586] width 971 height 19
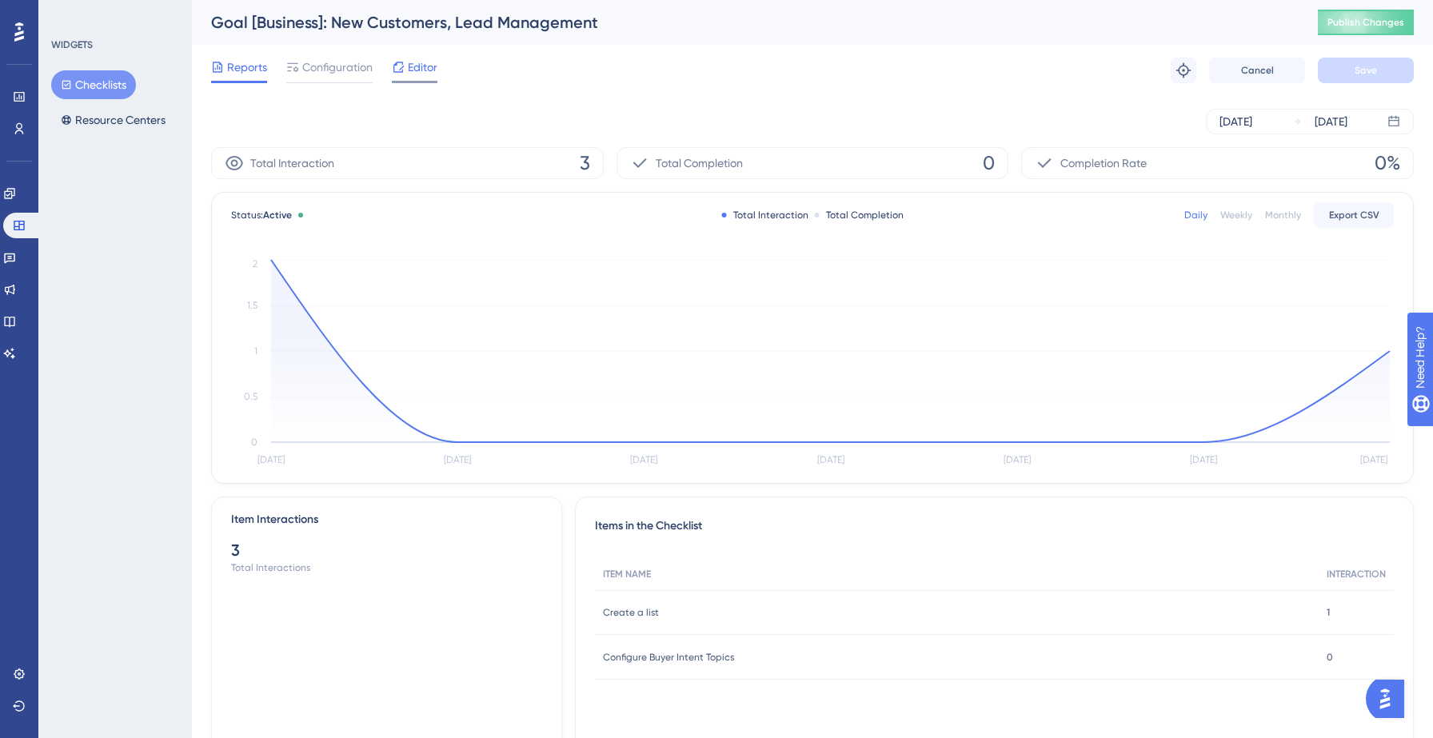
click at [423, 67] on span "Editor" at bounding box center [423, 67] width 30 height 19
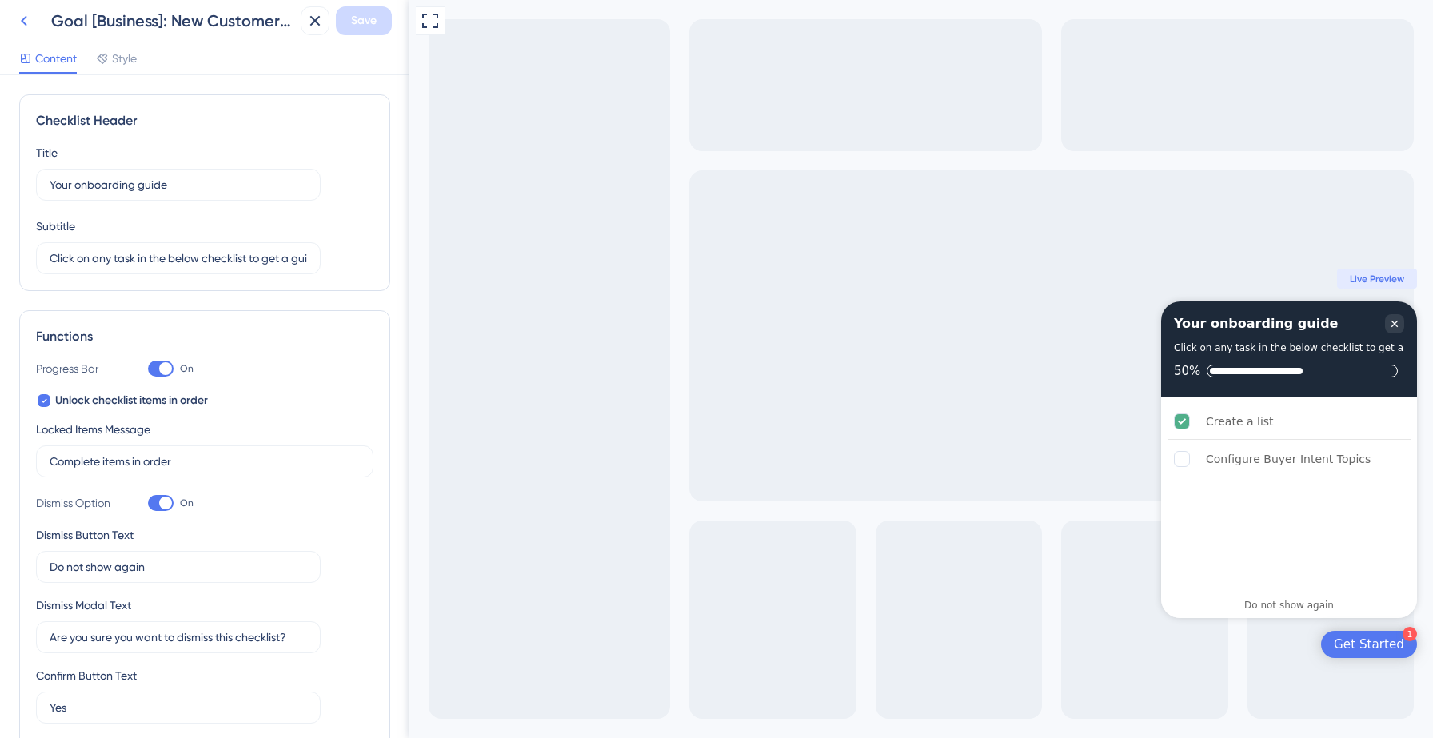
click at [24, 28] on icon at bounding box center [23, 20] width 19 height 19
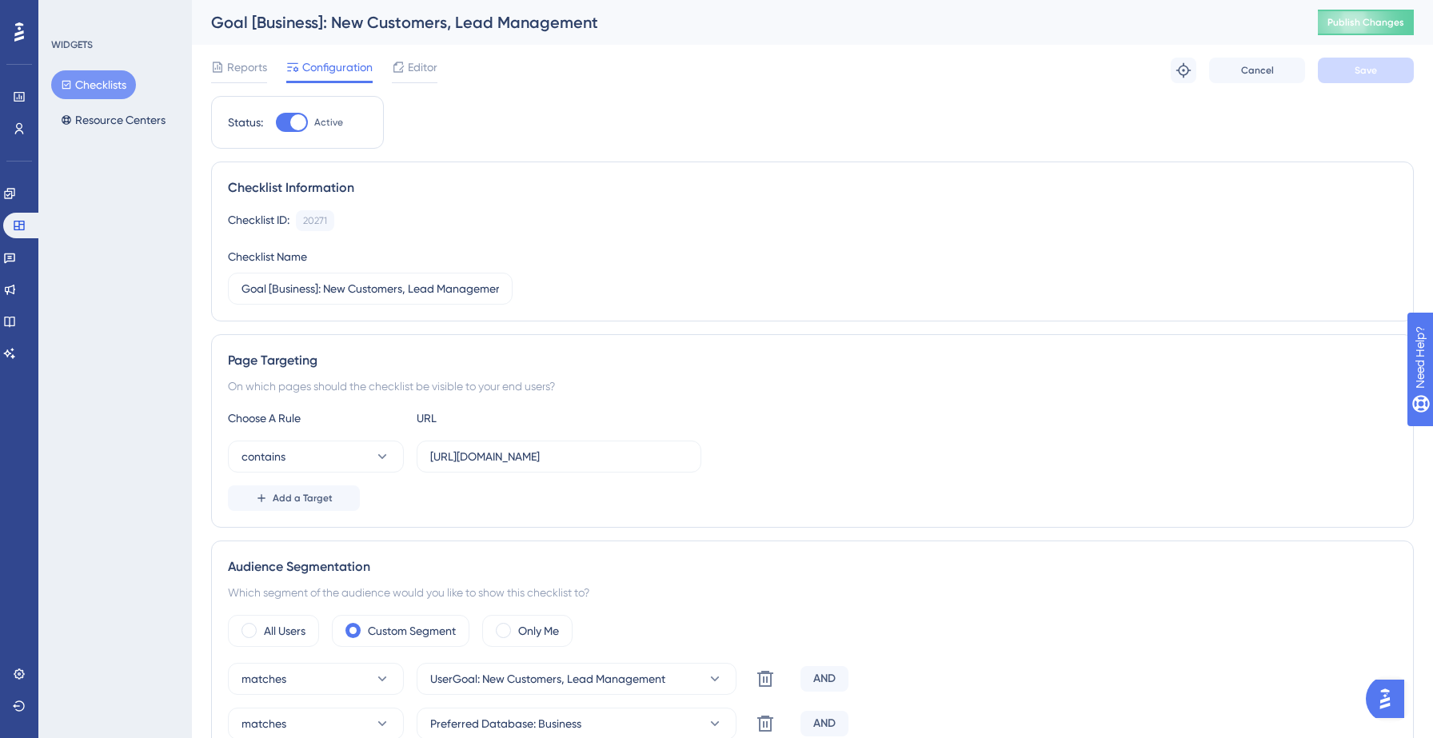
click at [110, 90] on button "Checklists" at bounding box center [93, 84] width 85 height 29
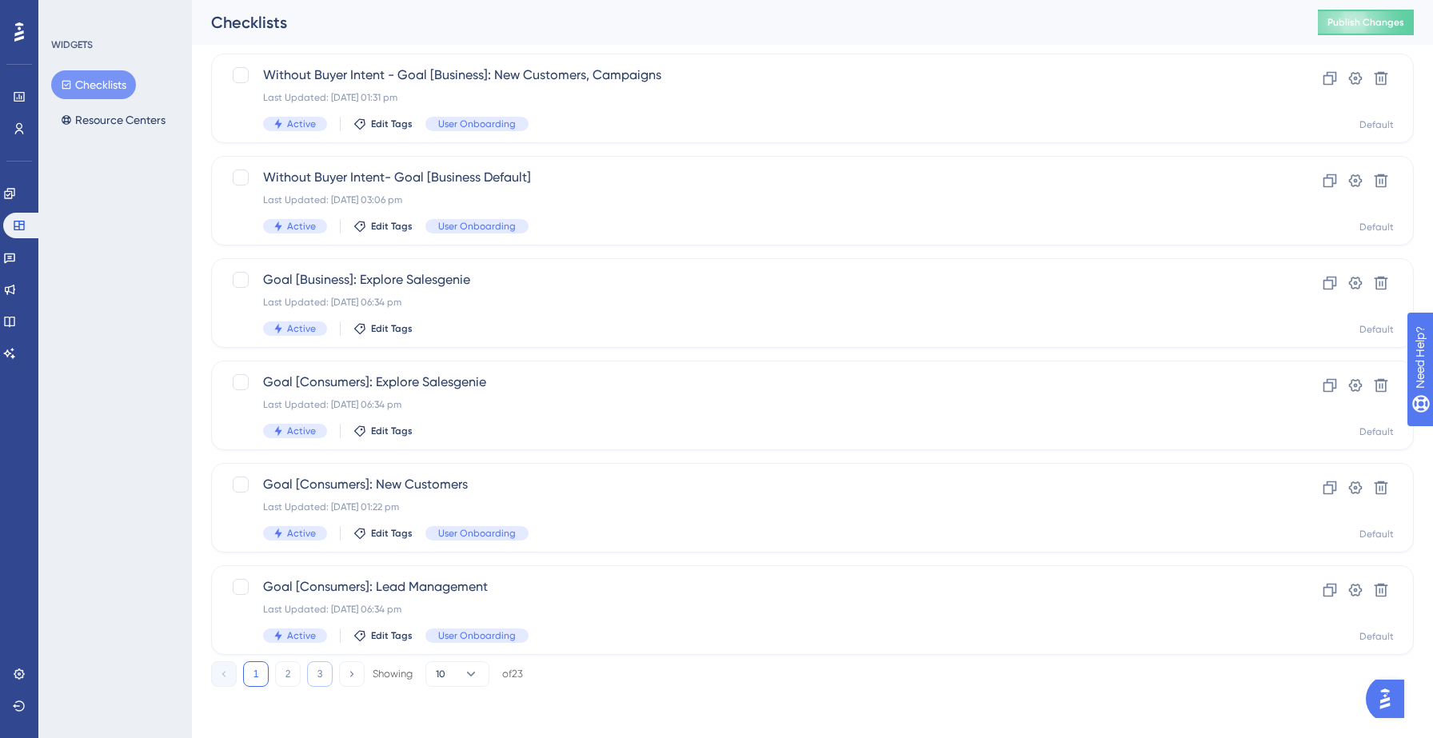
click at [319, 667] on button "3" at bounding box center [320, 674] width 26 height 26
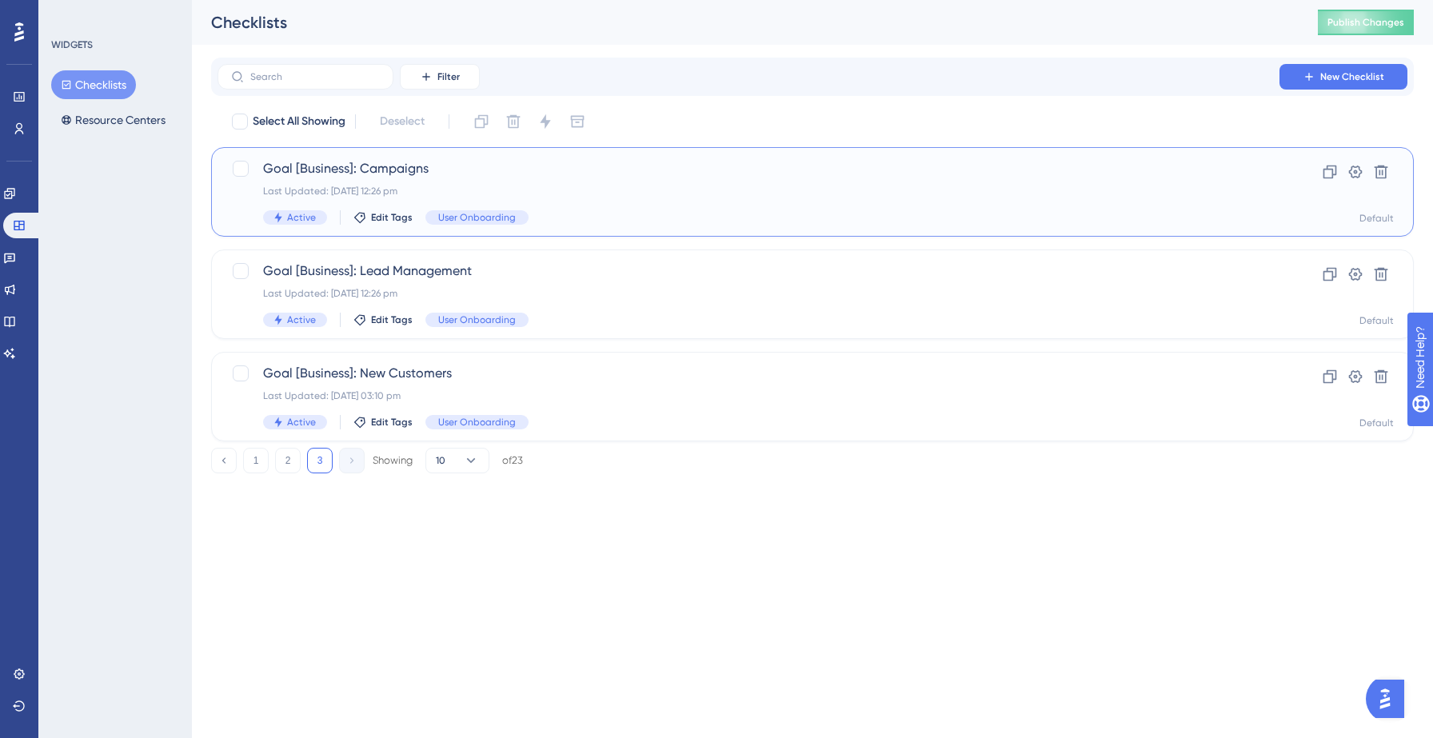
click at [432, 182] on div "Goal [Business]: Campaigns Last Updated: [DATE] 12:26 pm Active Edit Tags User …" at bounding box center [748, 192] width 971 height 66
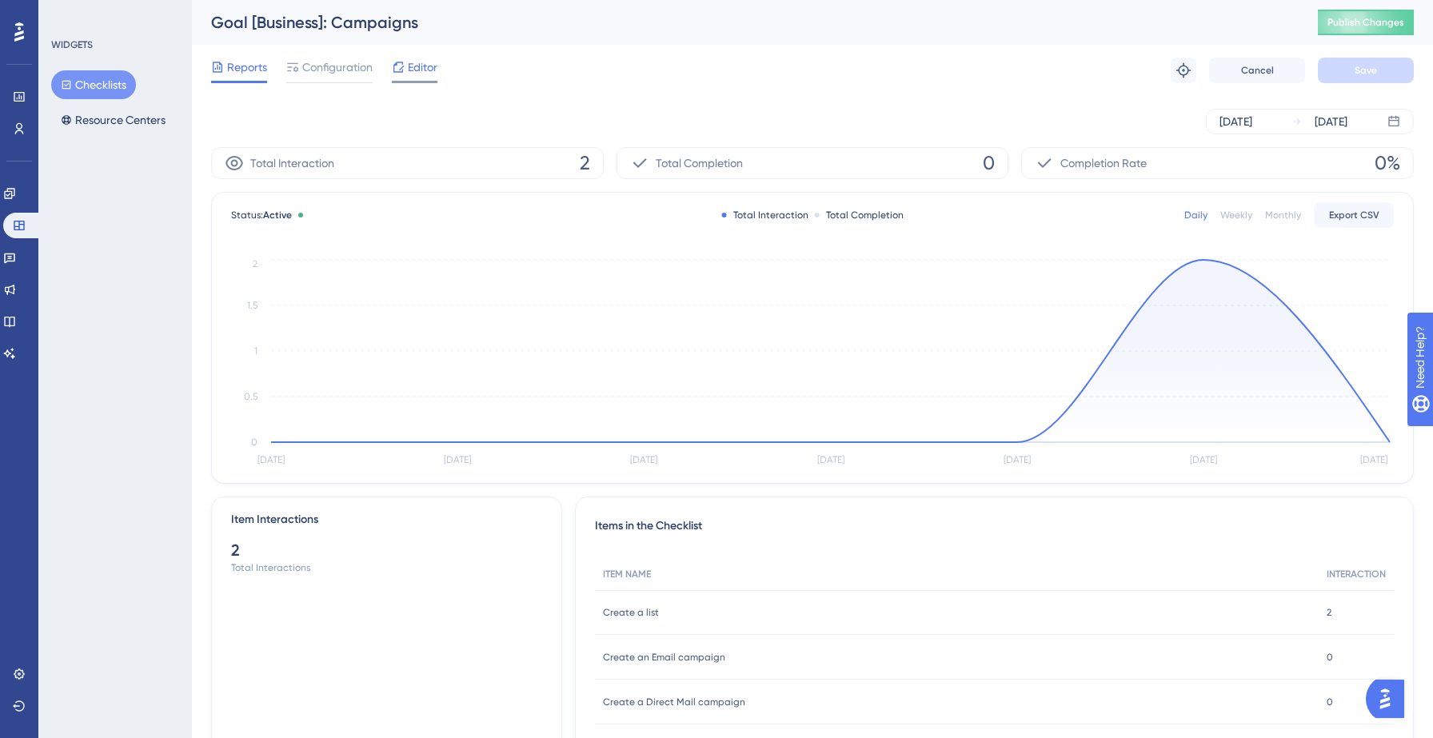
click at [409, 70] on span "Editor" at bounding box center [423, 67] width 30 height 19
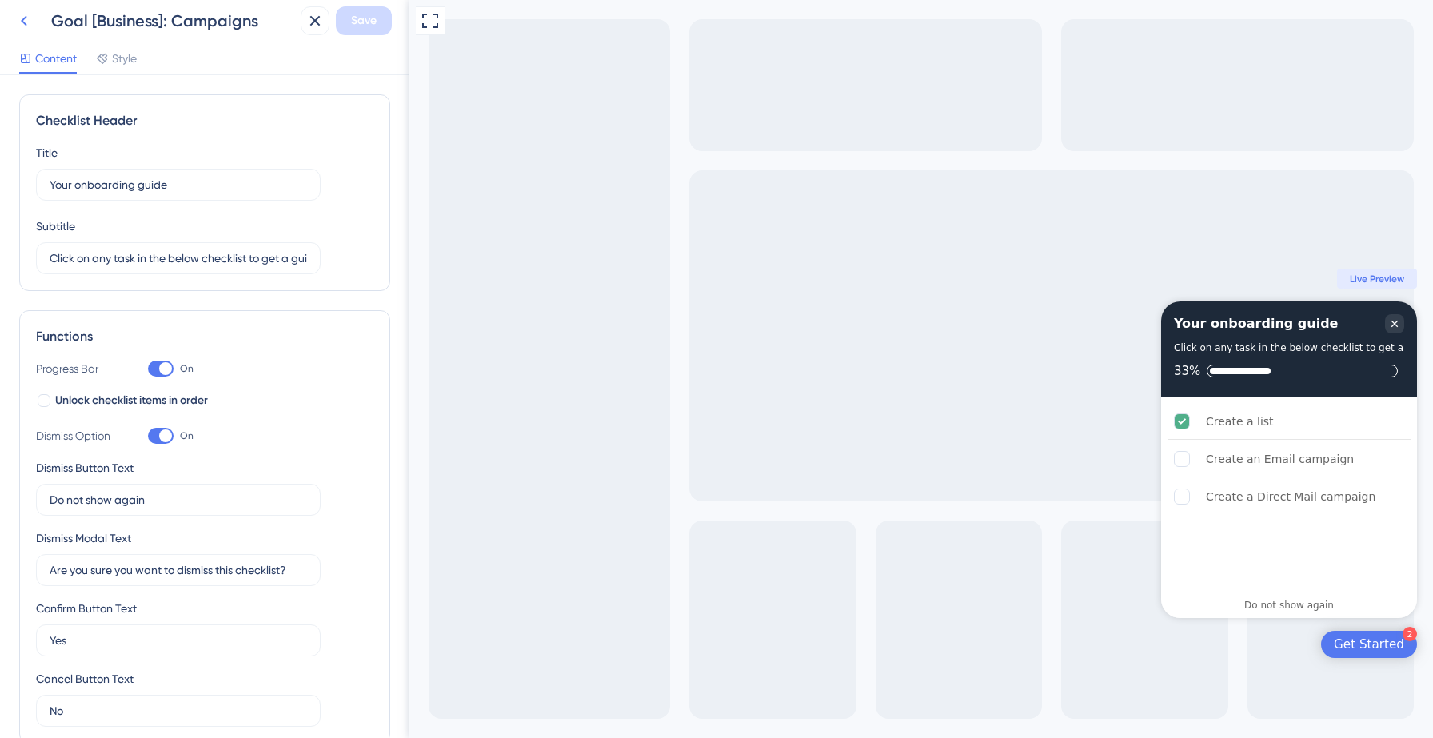
click at [24, 24] on icon at bounding box center [24, 21] width 6 height 10
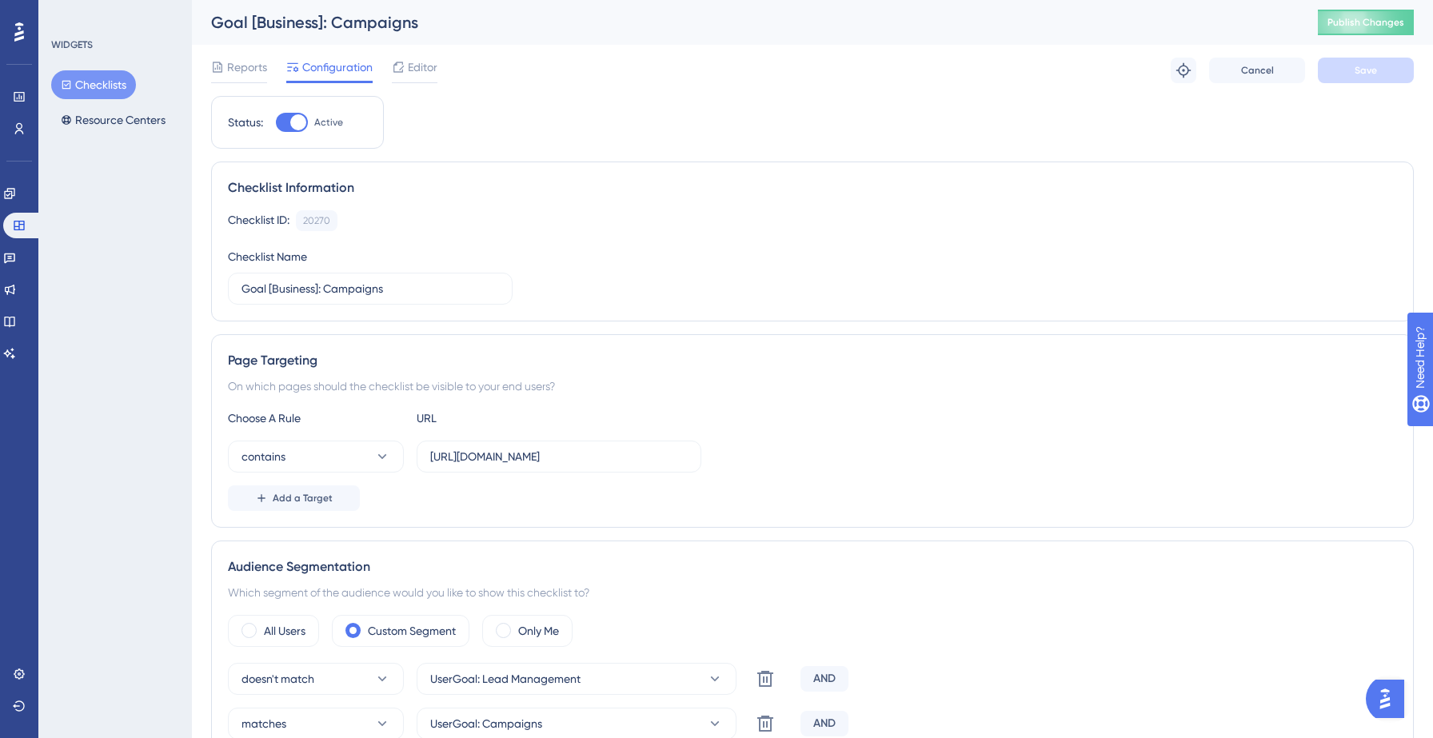
click at [89, 82] on button "Checklists" at bounding box center [93, 84] width 85 height 29
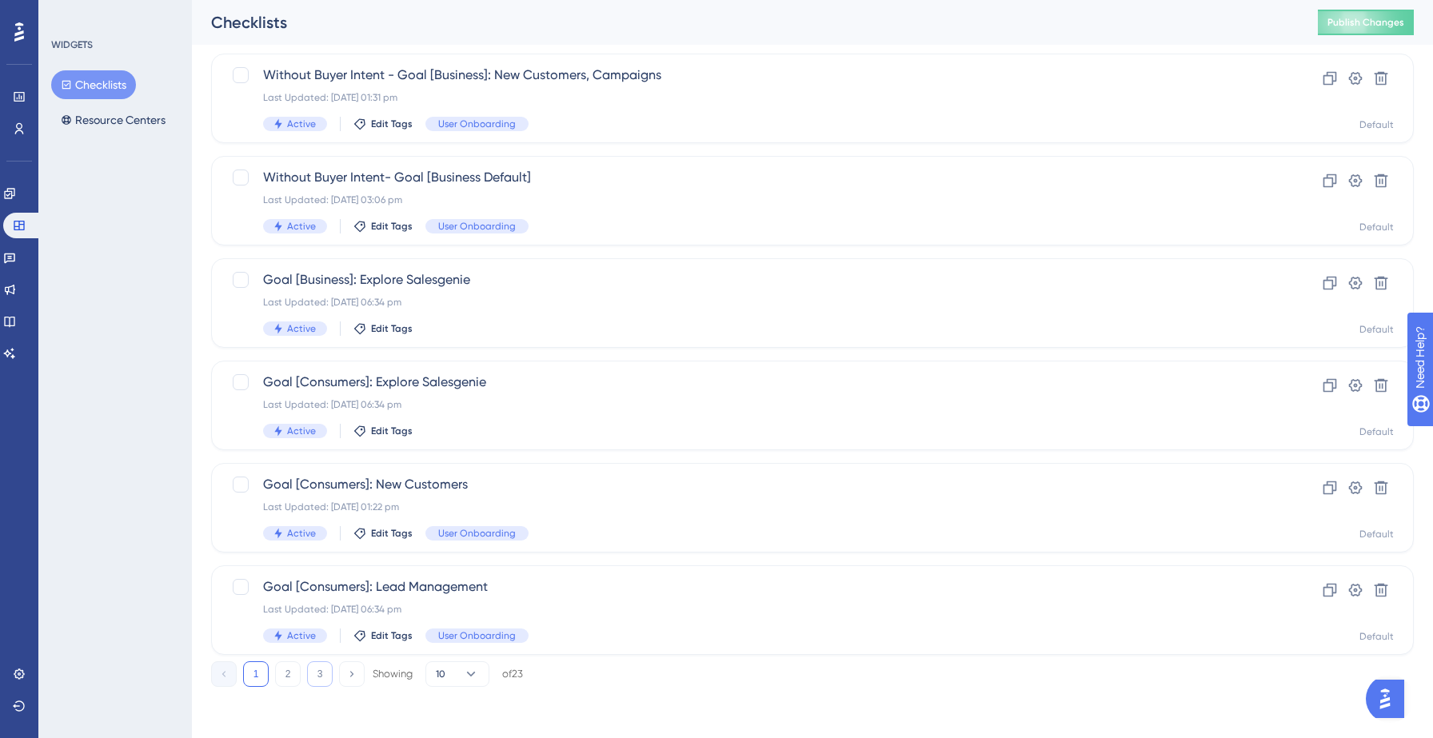
click at [322, 669] on button "3" at bounding box center [320, 674] width 26 height 26
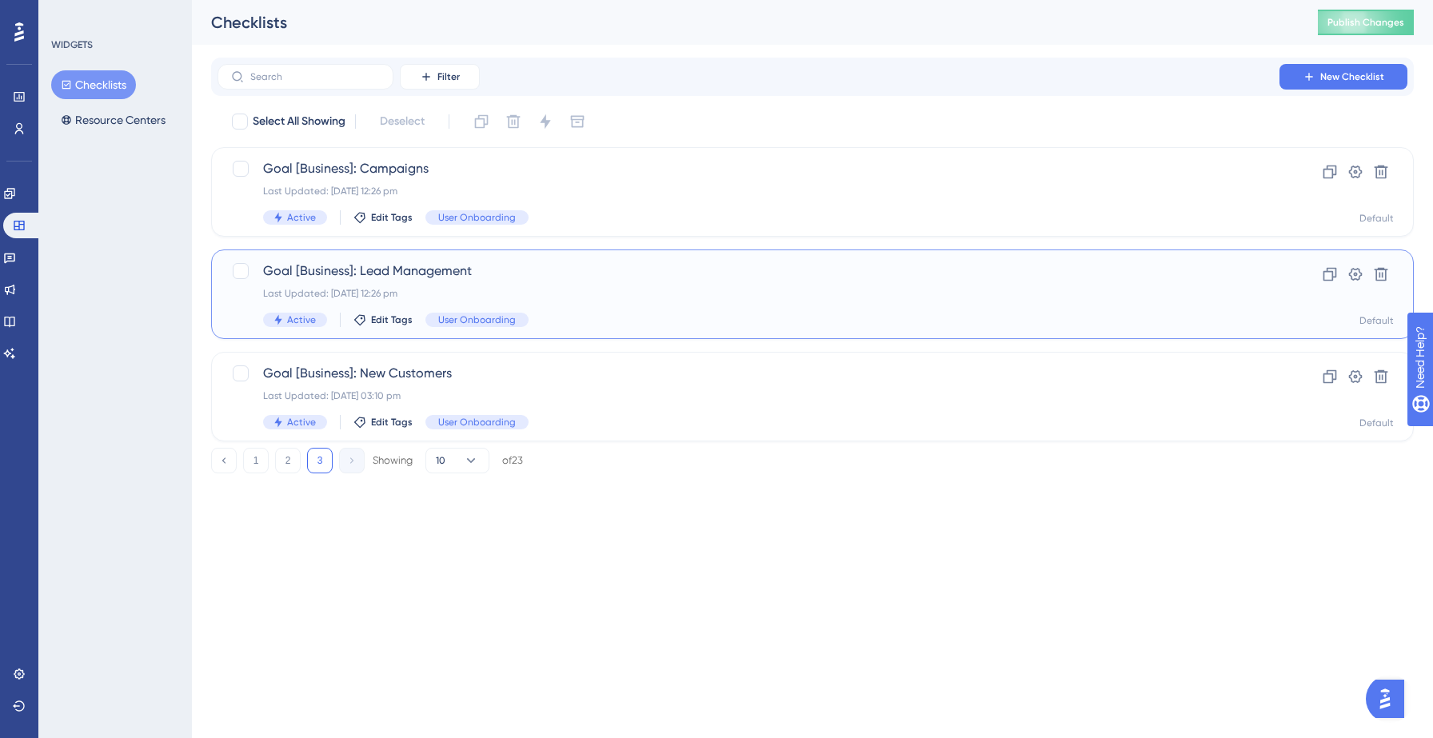
click at [540, 282] on div "Goal [Business]: Lead Management Last Updated: [DATE] 12:26 pm Active Edit Tags…" at bounding box center [748, 294] width 971 height 66
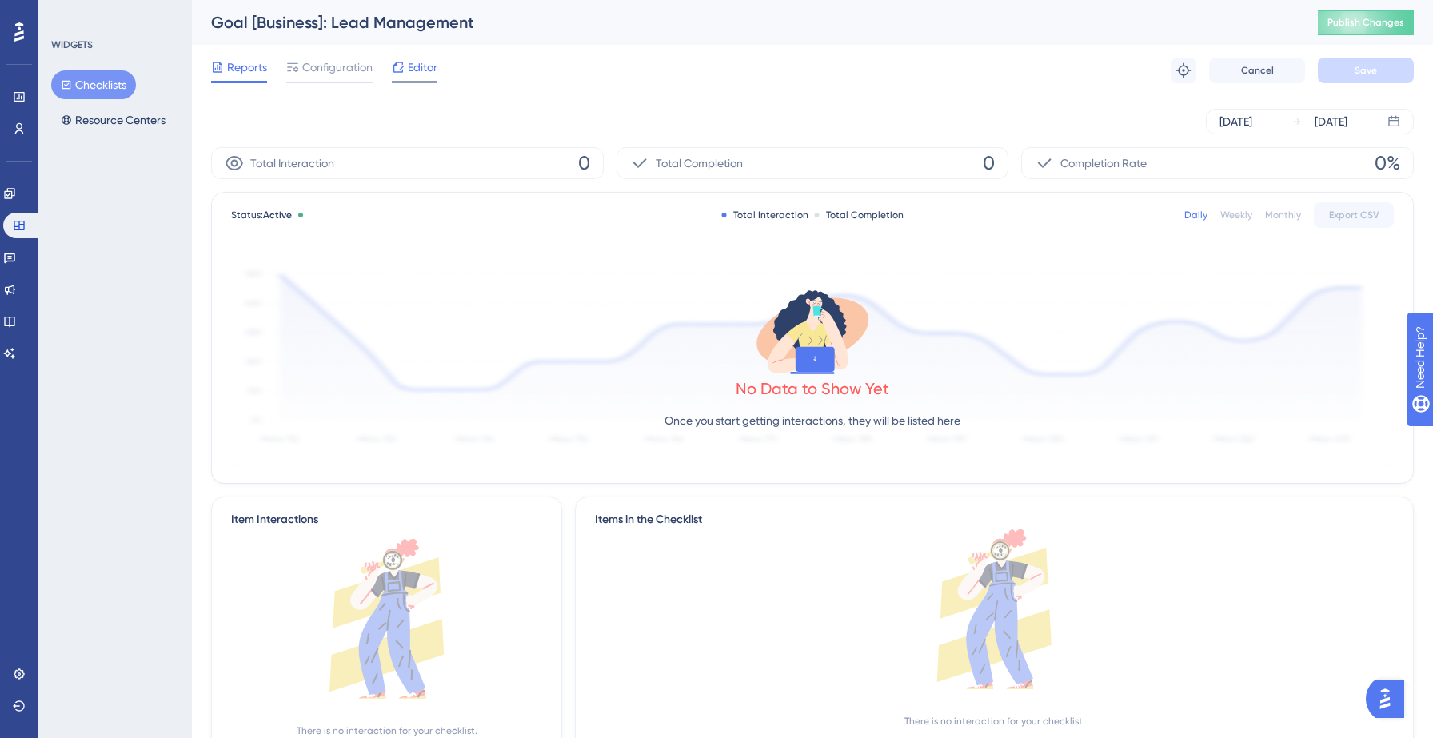
click at [411, 67] on span "Editor" at bounding box center [423, 67] width 30 height 19
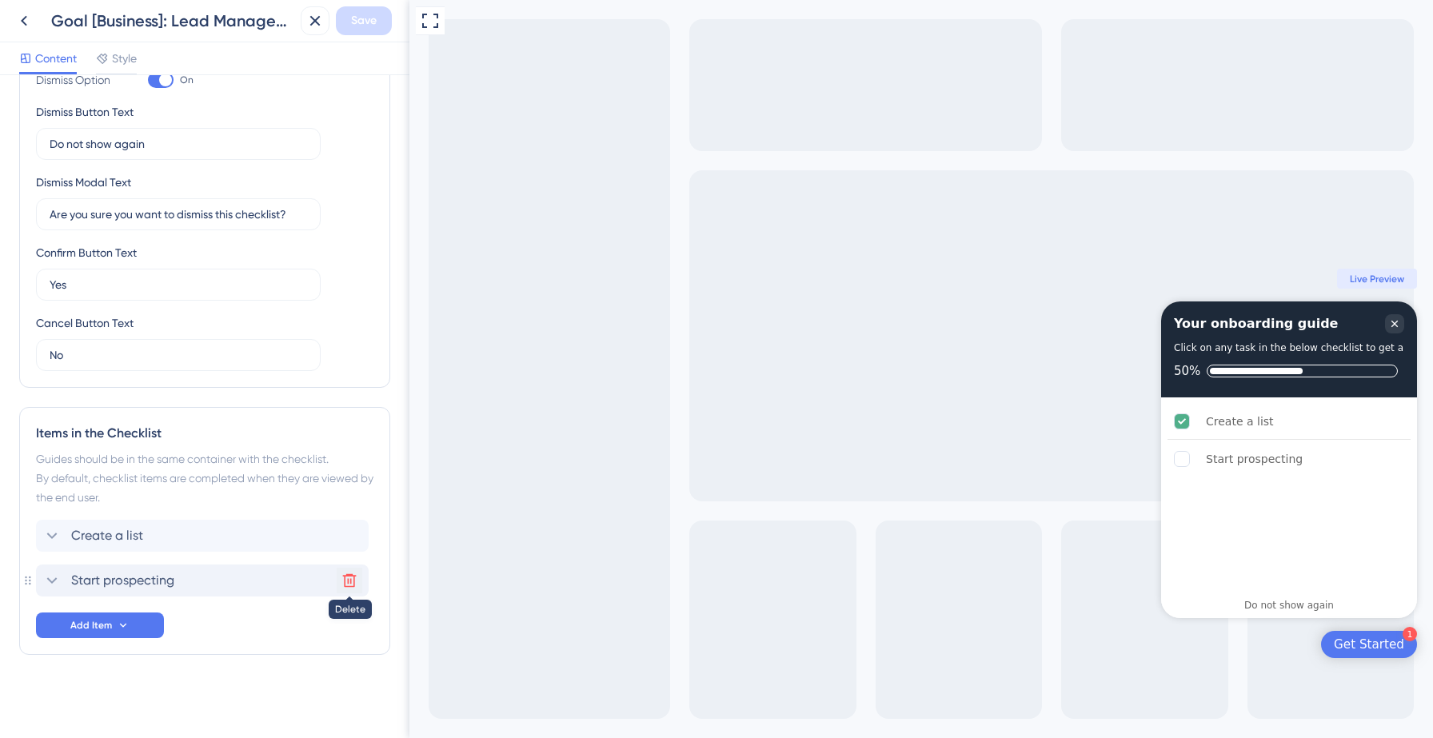
click at [344, 581] on icon at bounding box center [350, 581] width 14 height 14
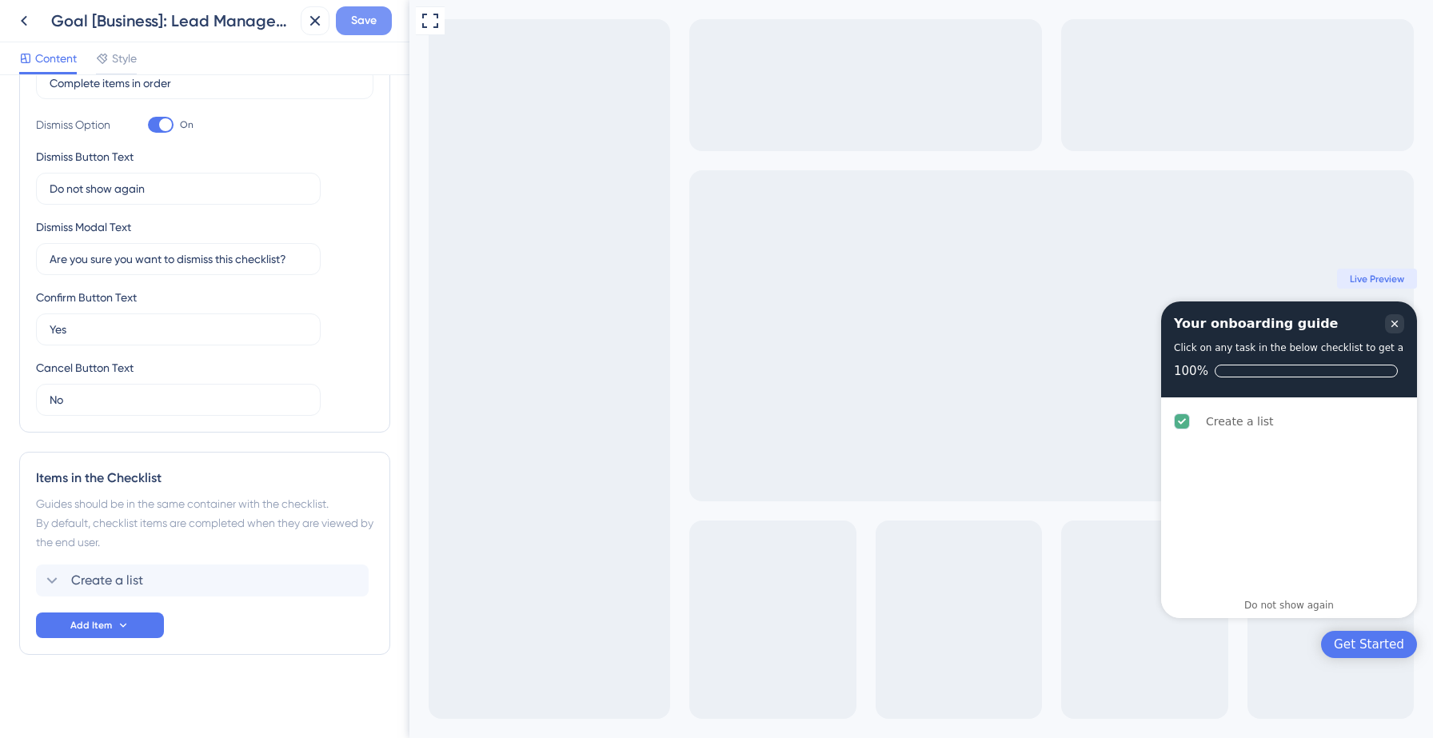
click at [371, 30] on button "Save" at bounding box center [364, 20] width 56 height 29
click at [23, 22] on div "Checklist updated." at bounding box center [174, 30] width 310 height 34
click at [300, 37] on icon at bounding box center [304, 30] width 16 height 16
click at [22, 12] on icon at bounding box center [23, 20] width 19 height 19
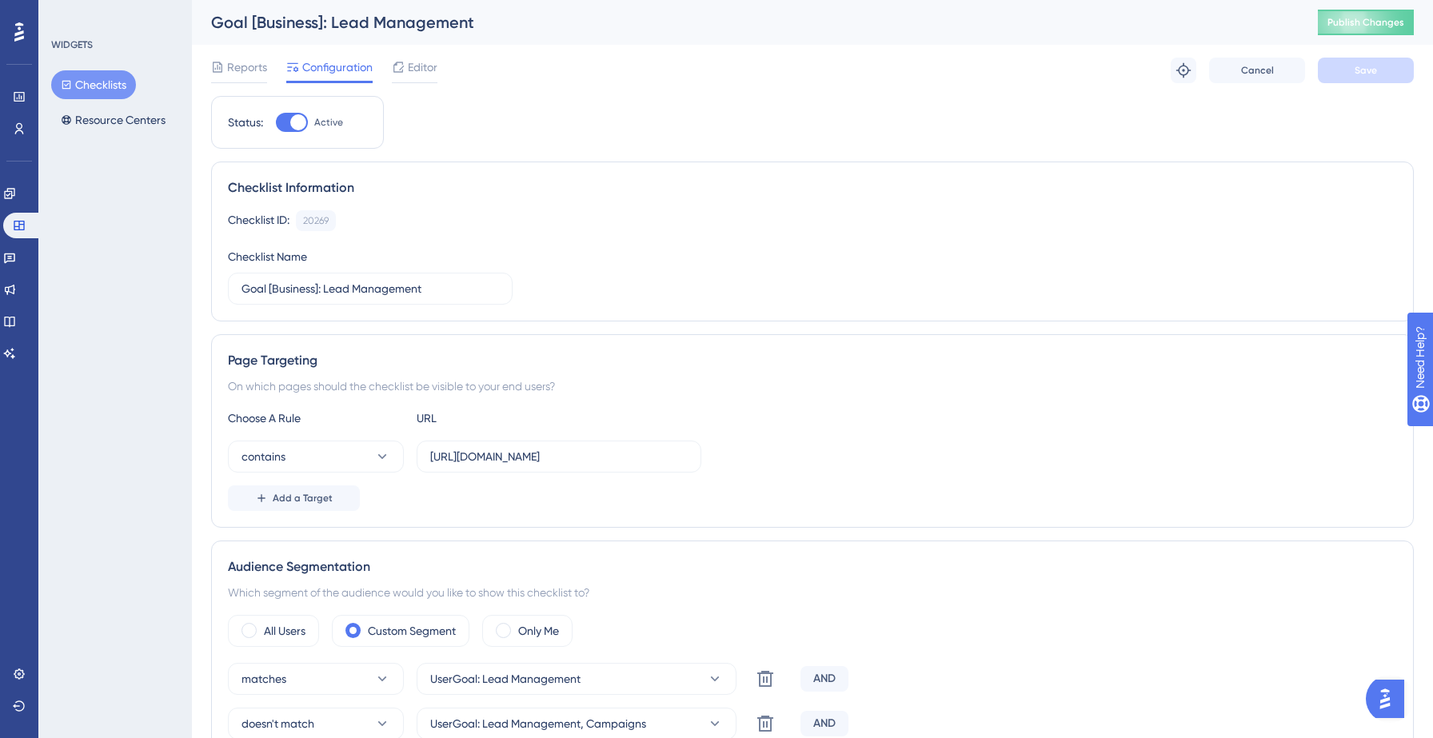
click at [93, 94] on button "Checklists" at bounding box center [93, 84] width 85 height 29
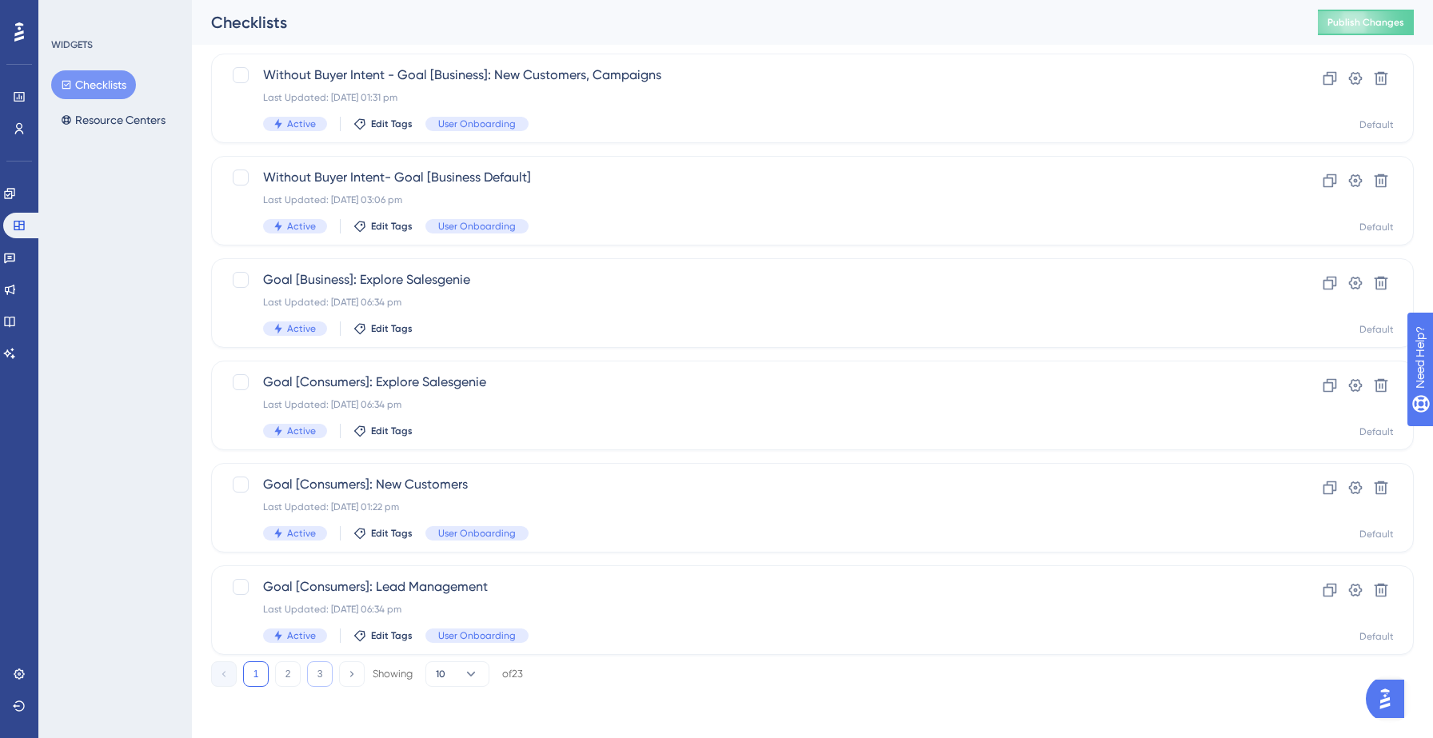
click at [319, 670] on button "3" at bounding box center [320, 674] width 26 height 26
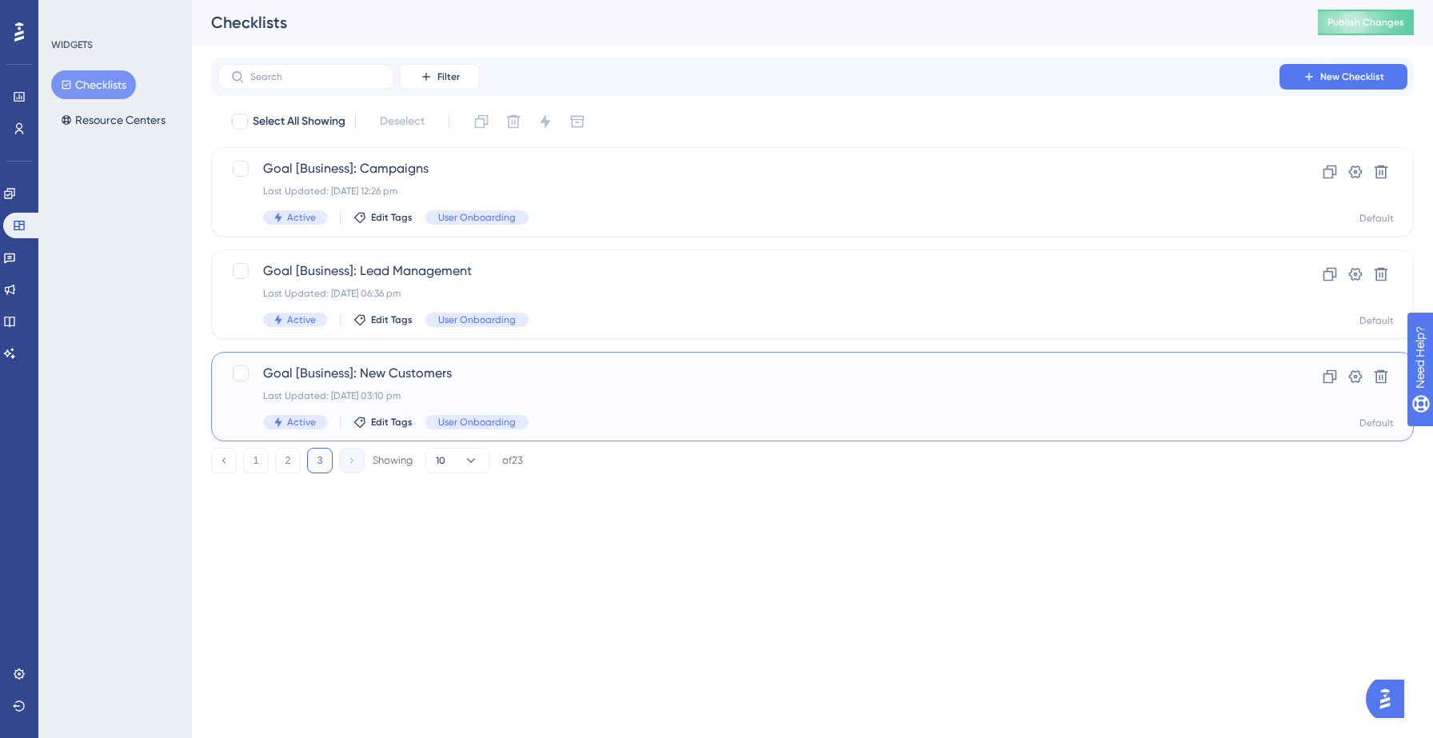
click at [508, 383] on div "Goal [Business]: New Customers Last Updated: [DATE] 03:10 pm Active Edit Tags U…" at bounding box center [748, 397] width 971 height 66
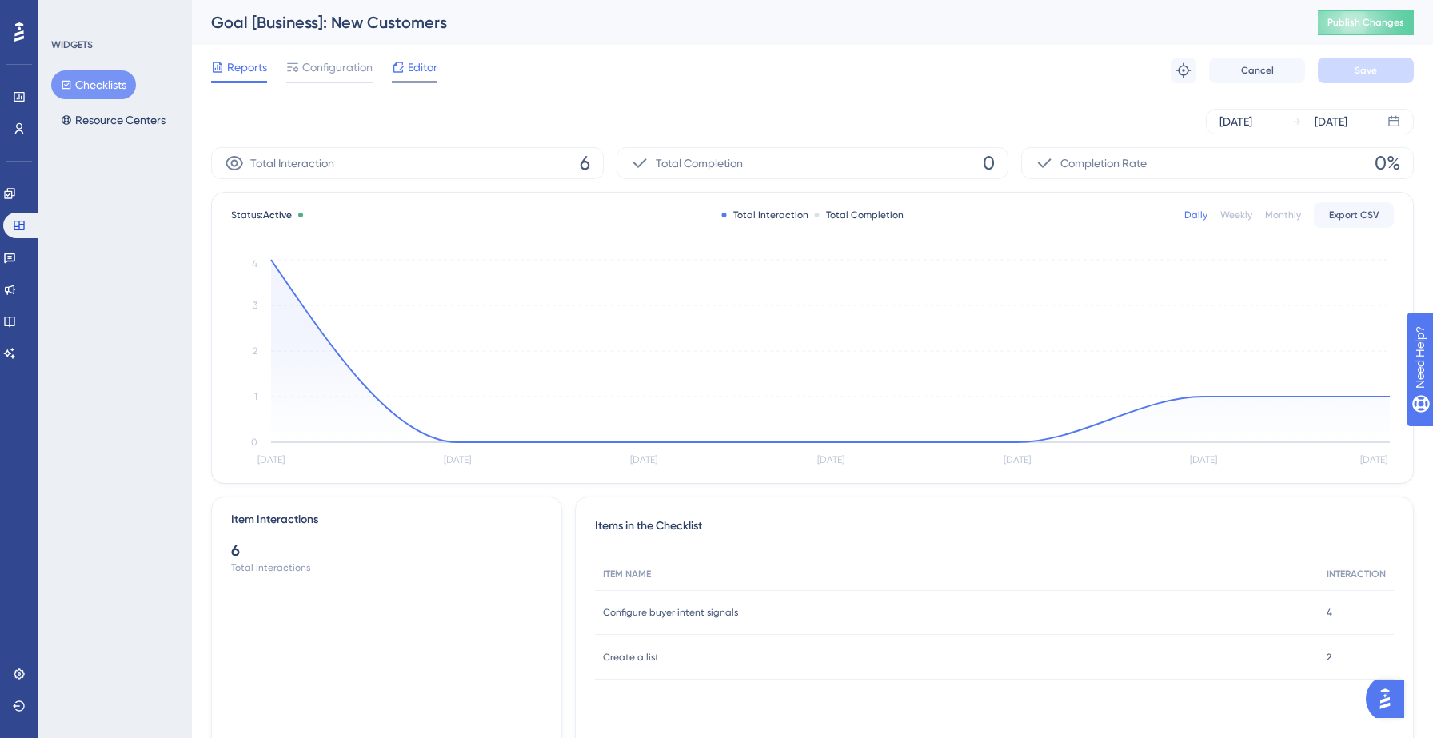
click at [404, 68] on icon at bounding box center [398, 67] width 13 height 13
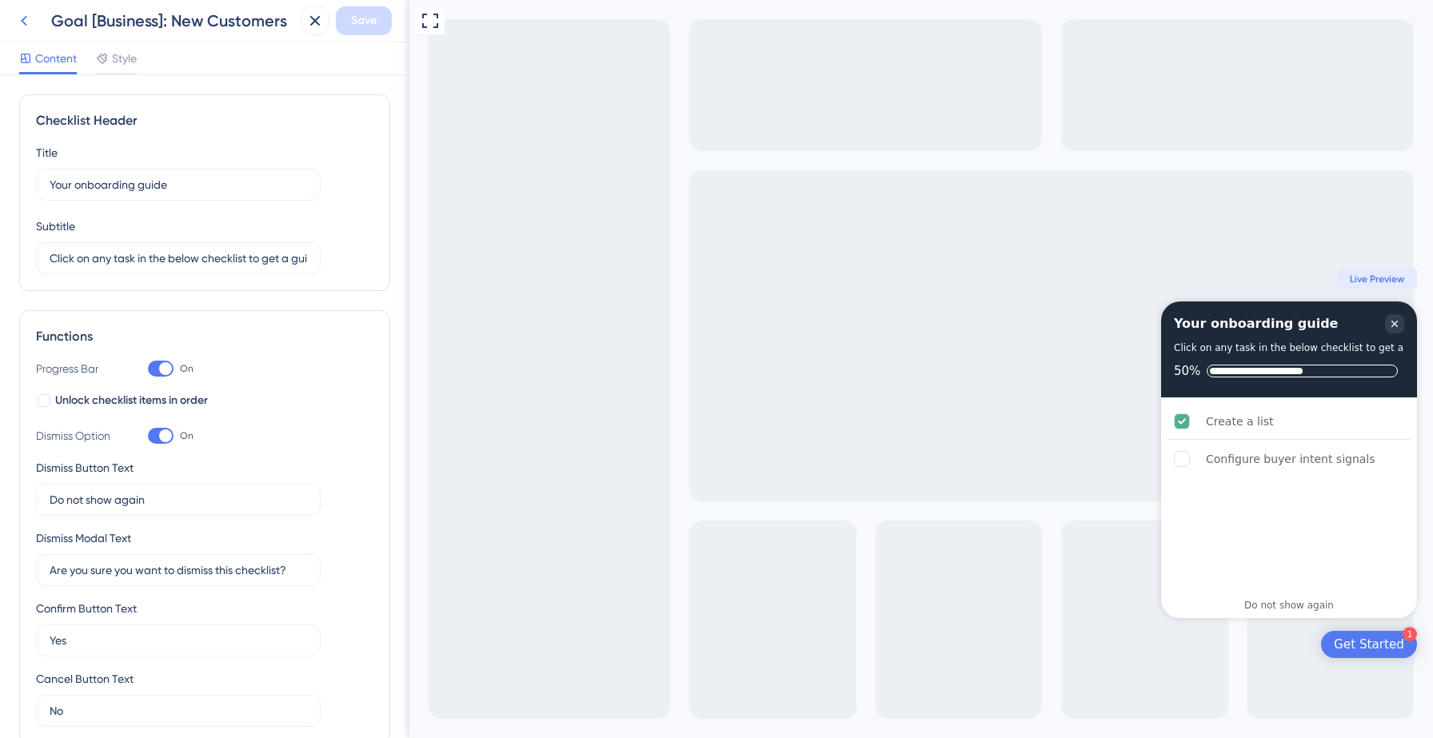
click at [22, 23] on icon at bounding box center [23, 20] width 19 height 19
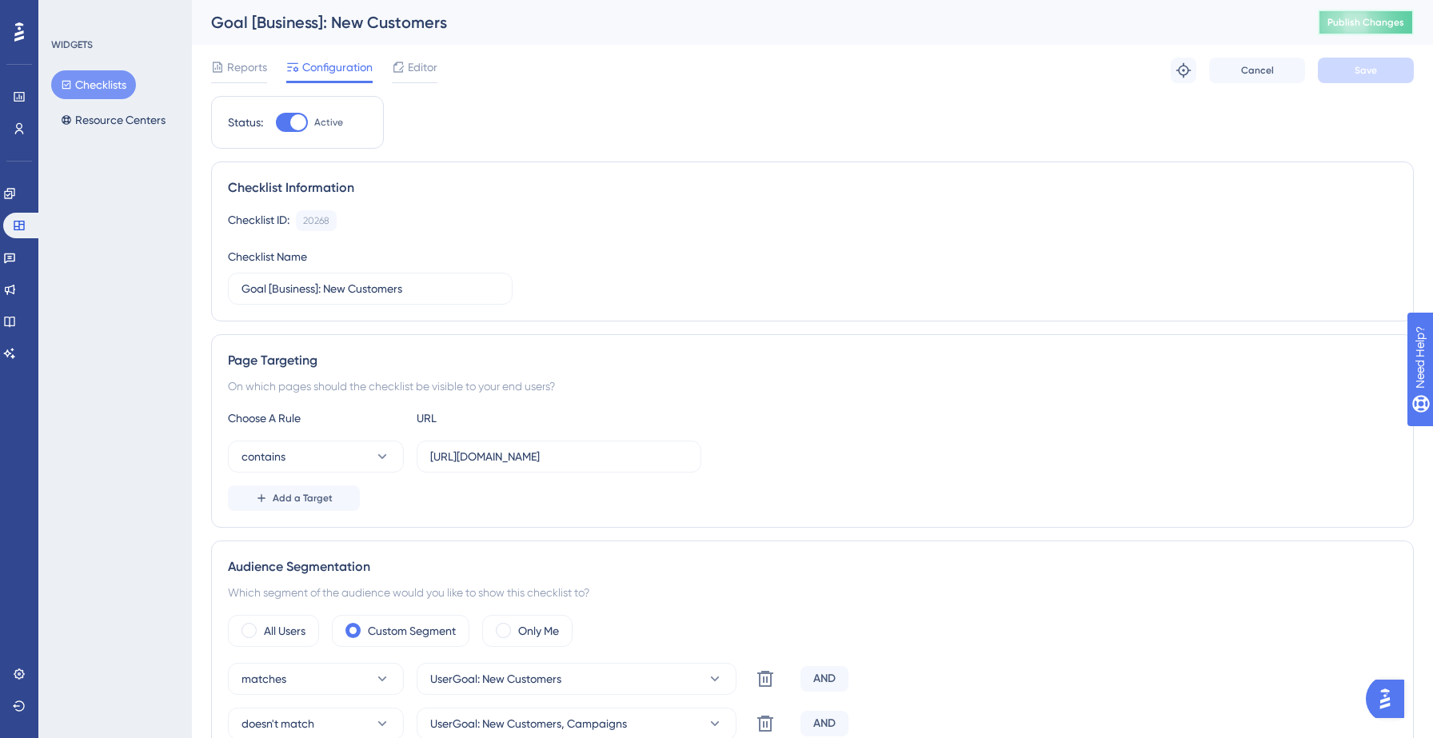
click at [1370, 18] on span "Publish Changes" at bounding box center [1365, 22] width 77 height 13
click at [496, 31] on icon at bounding box center [496, 30] width 16 height 16
click at [86, 81] on button "Checklists" at bounding box center [93, 84] width 85 height 29
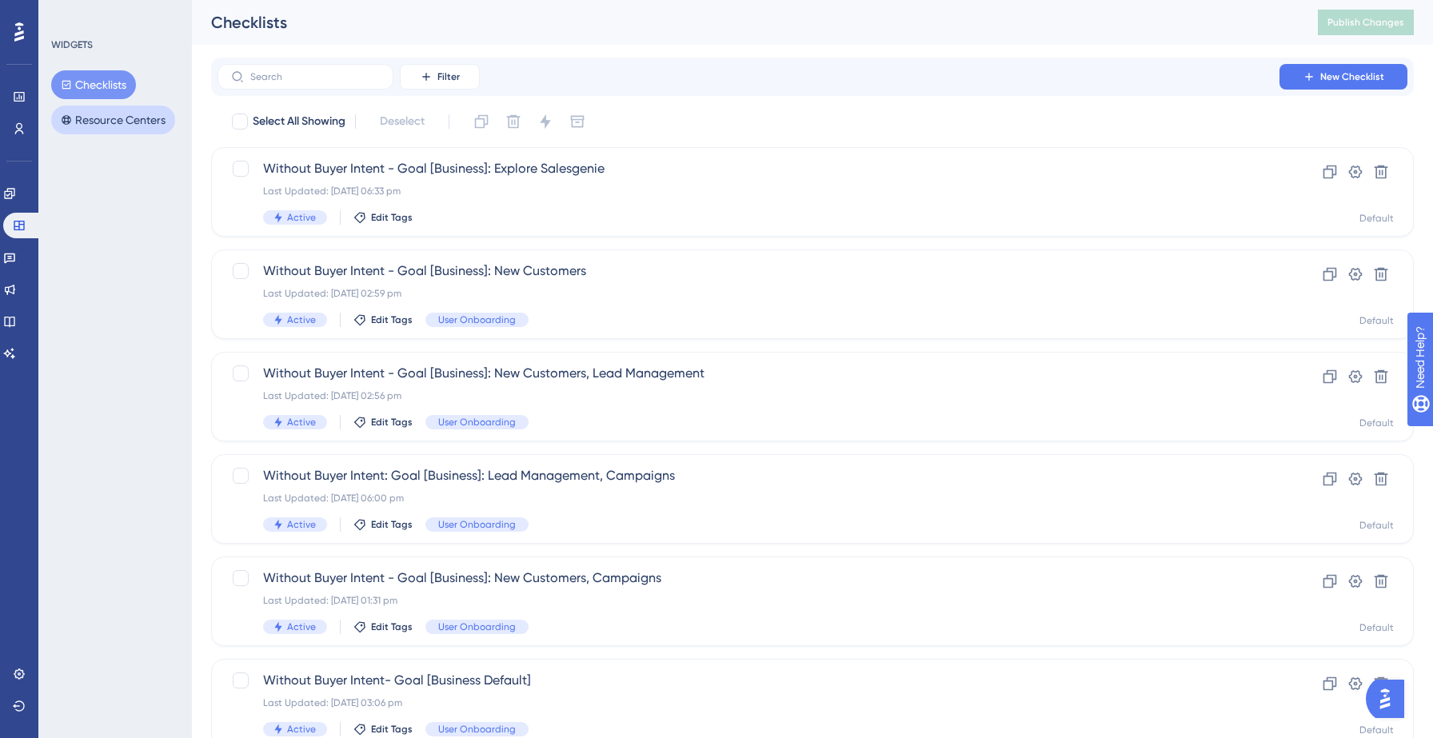
click at [131, 124] on button "Resource Centers" at bounding box center [113, 120] width 124 height 29
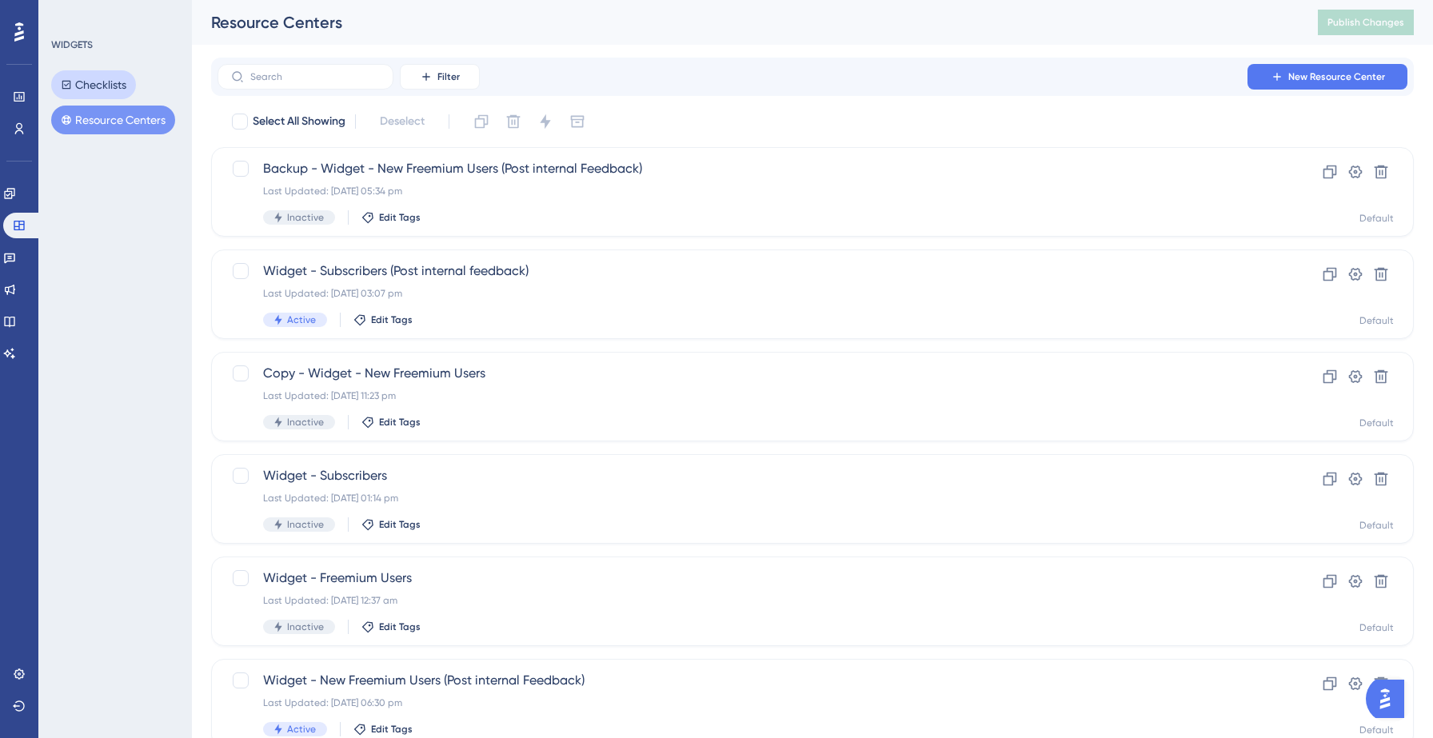
click at [114, 83] on button "Checklists" at bounding box center [93, 84] width 85 height 29
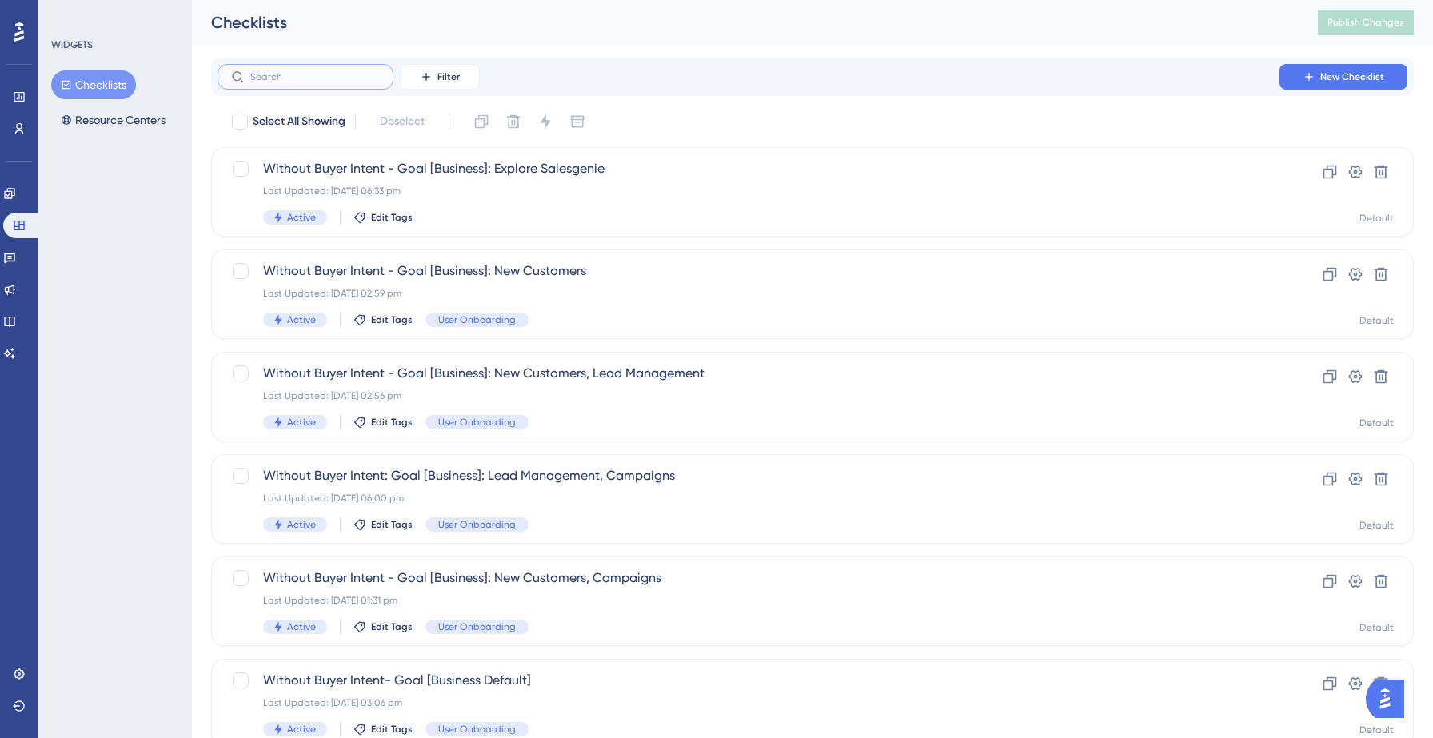
click at [339, 78] on input "text" at bounding box center [315, 76] width 130 height 11
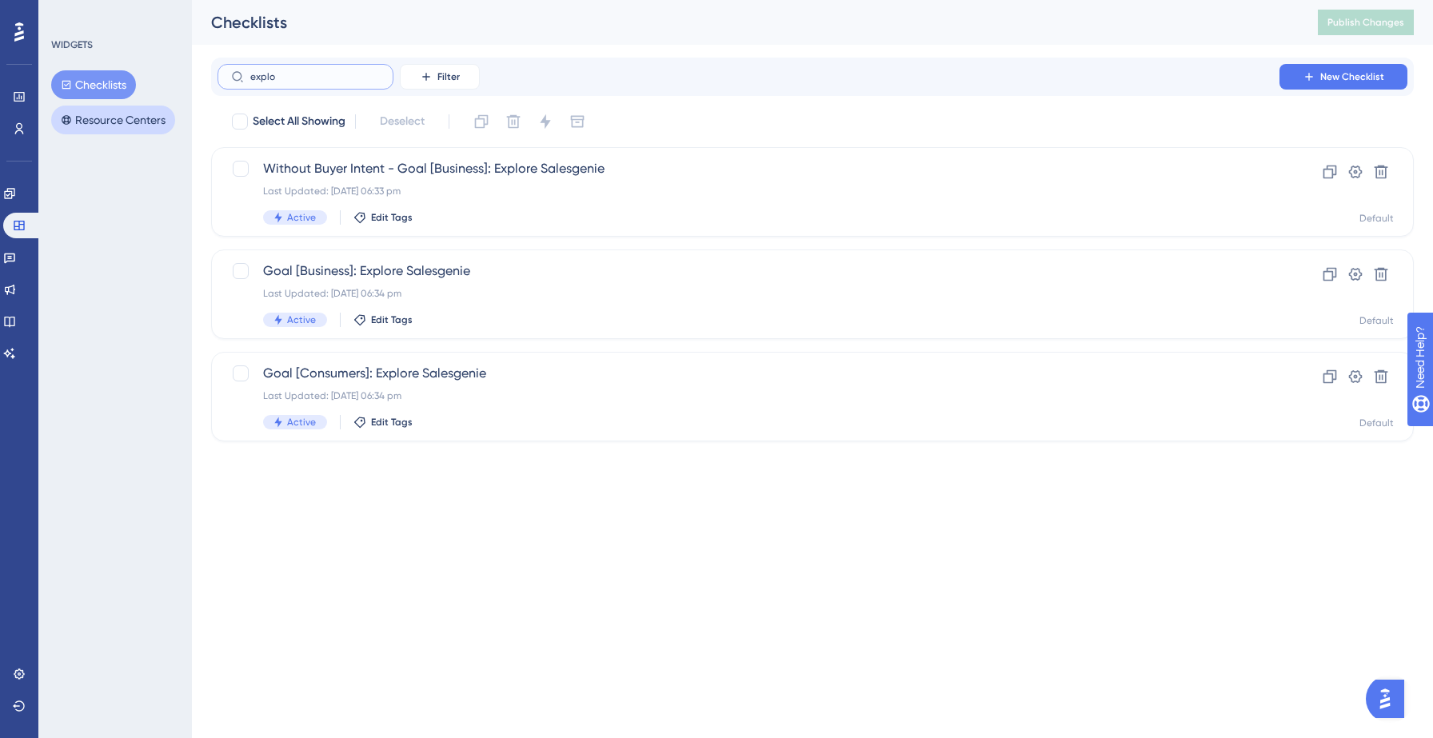
type input "explo"
click at [124, 129] on button "Resource Centers" at bounding box center [113, 120] width 124 height 29
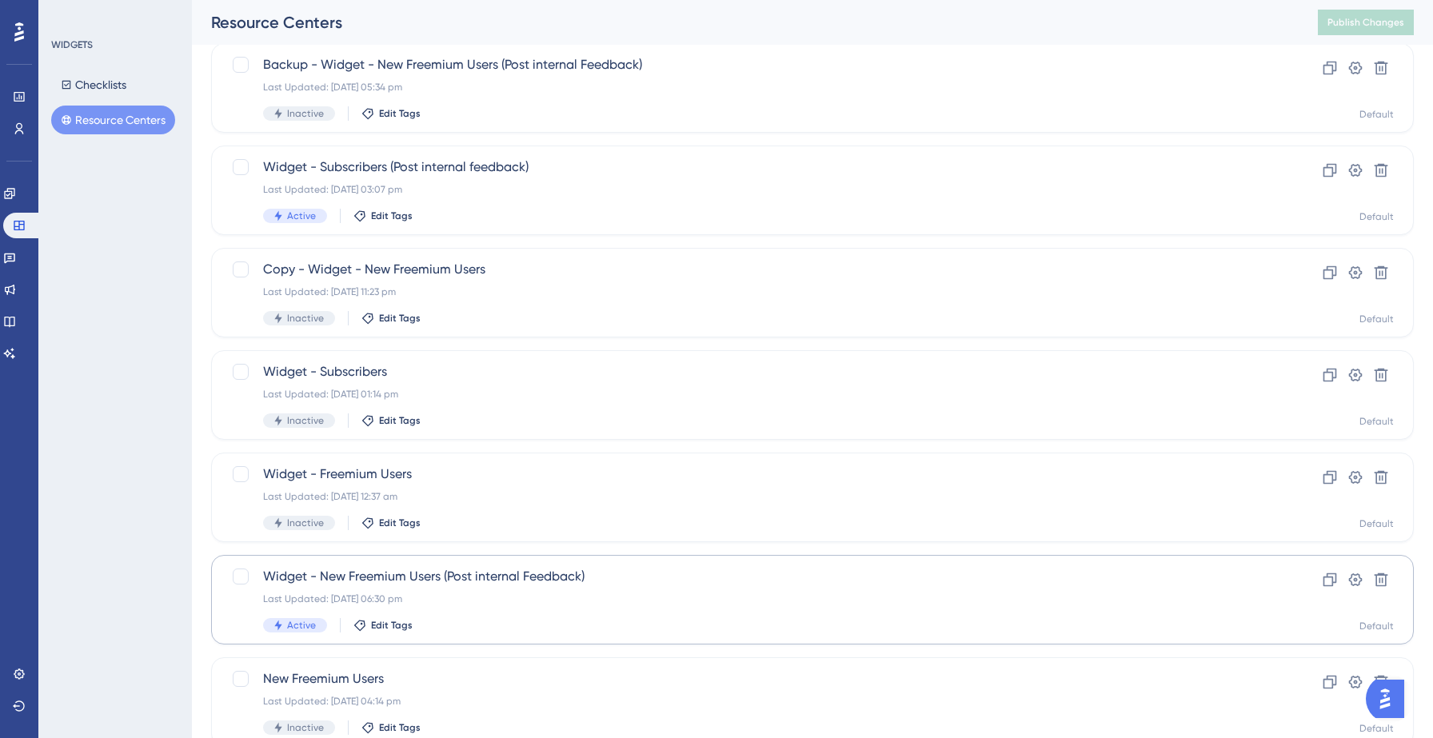
scroll to position [106, 0]
click at [475, 609] on div "Widget - New Freemium Users (Post internal Feedback) Last Updated: [DATE] 06:30…" at bounding box center [748, 598] width 971 height 66
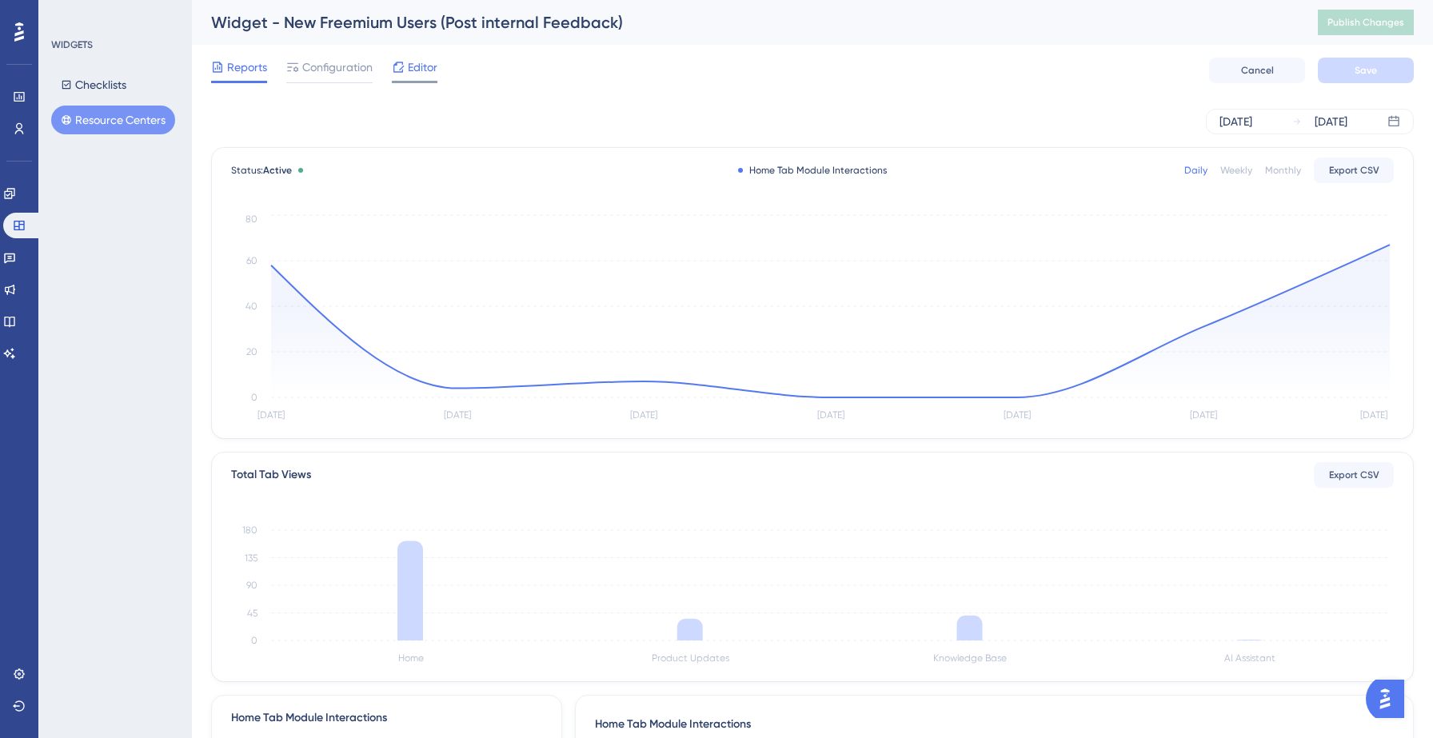
click at [410, 76] on span "Editor" at bounding box center [423, 67] width 30 height 19
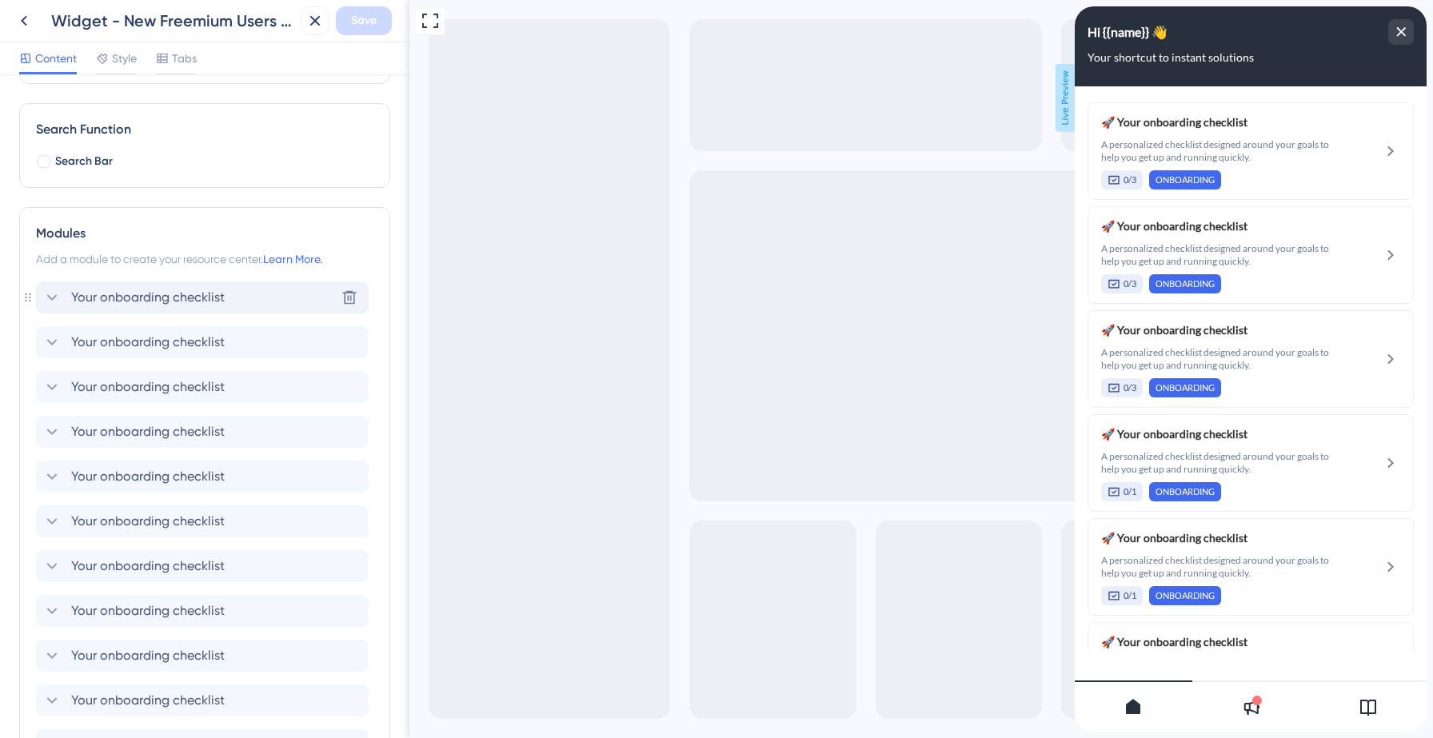
click at [57, 299] on icon at bounding box center [51, 297] width 19 height 19
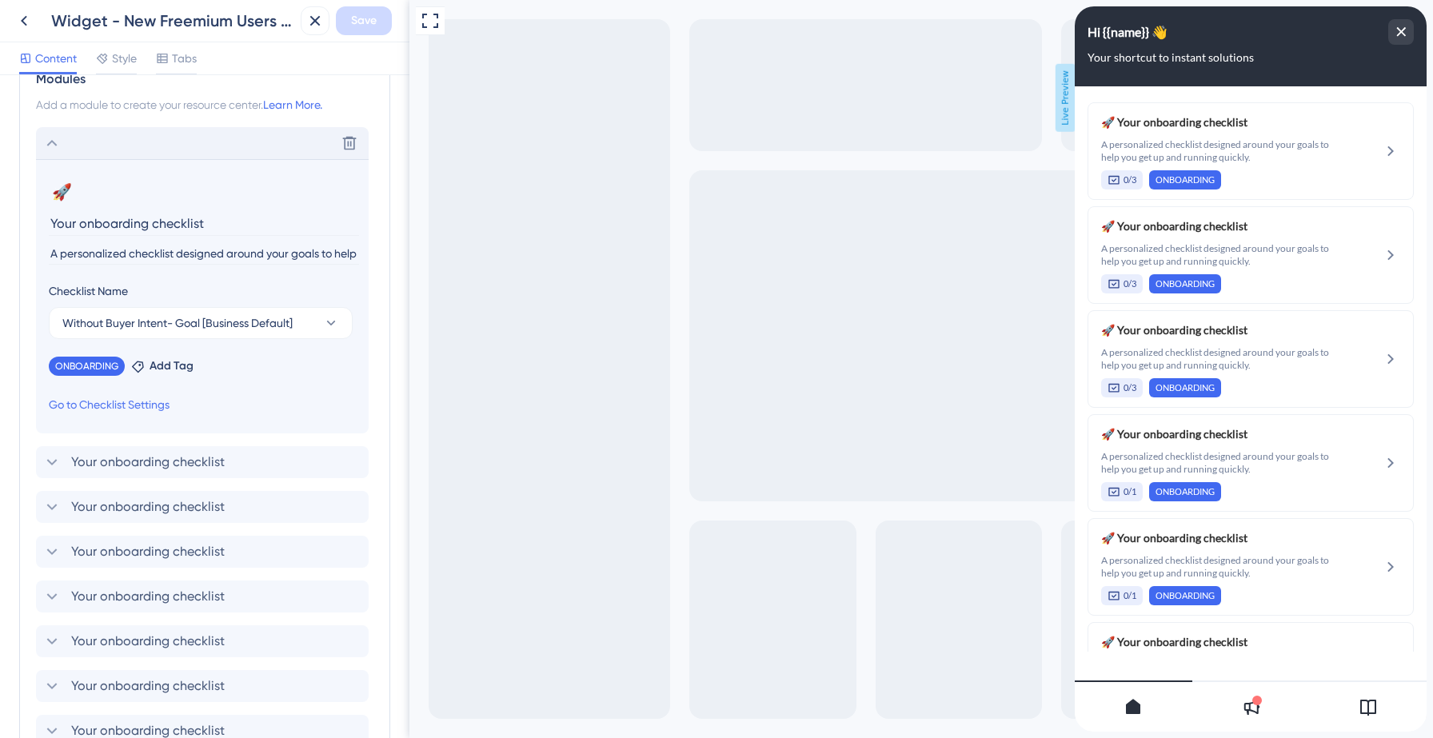
scroll to position [423, 0]
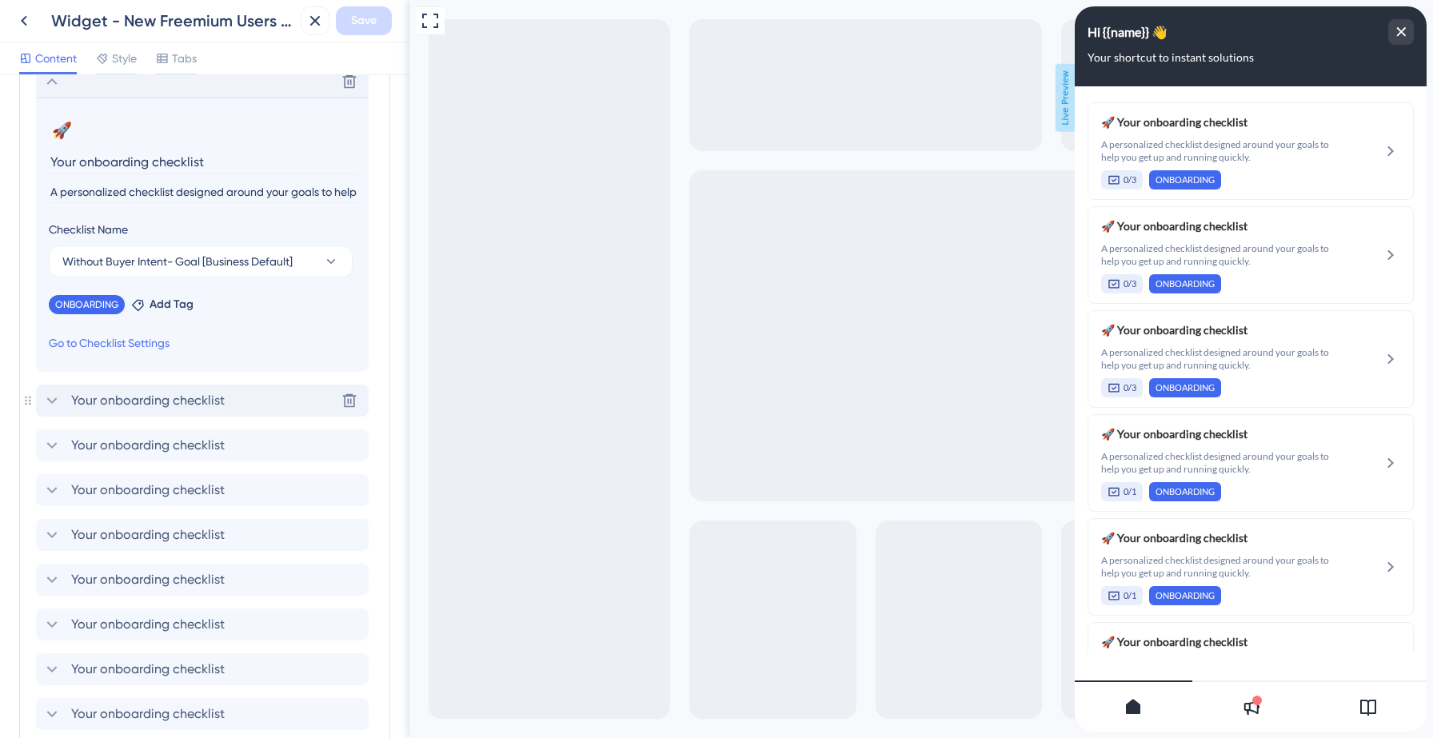
click at [54, 398] on icon at bounding box center [51, 400] width 19 height 19
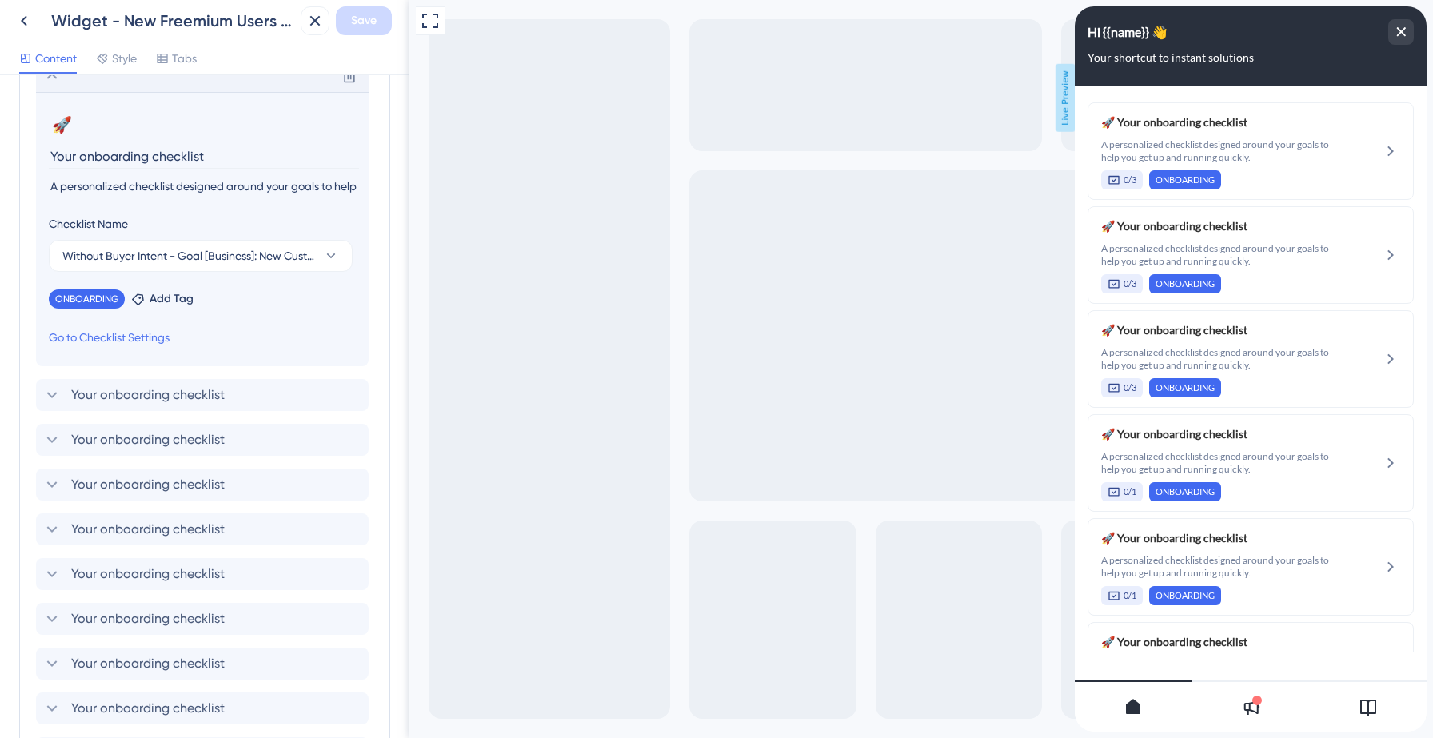
scroll to position [475, 0]
click at [52, 395] on icon at bounding box center [52, 393] width 10 height 6
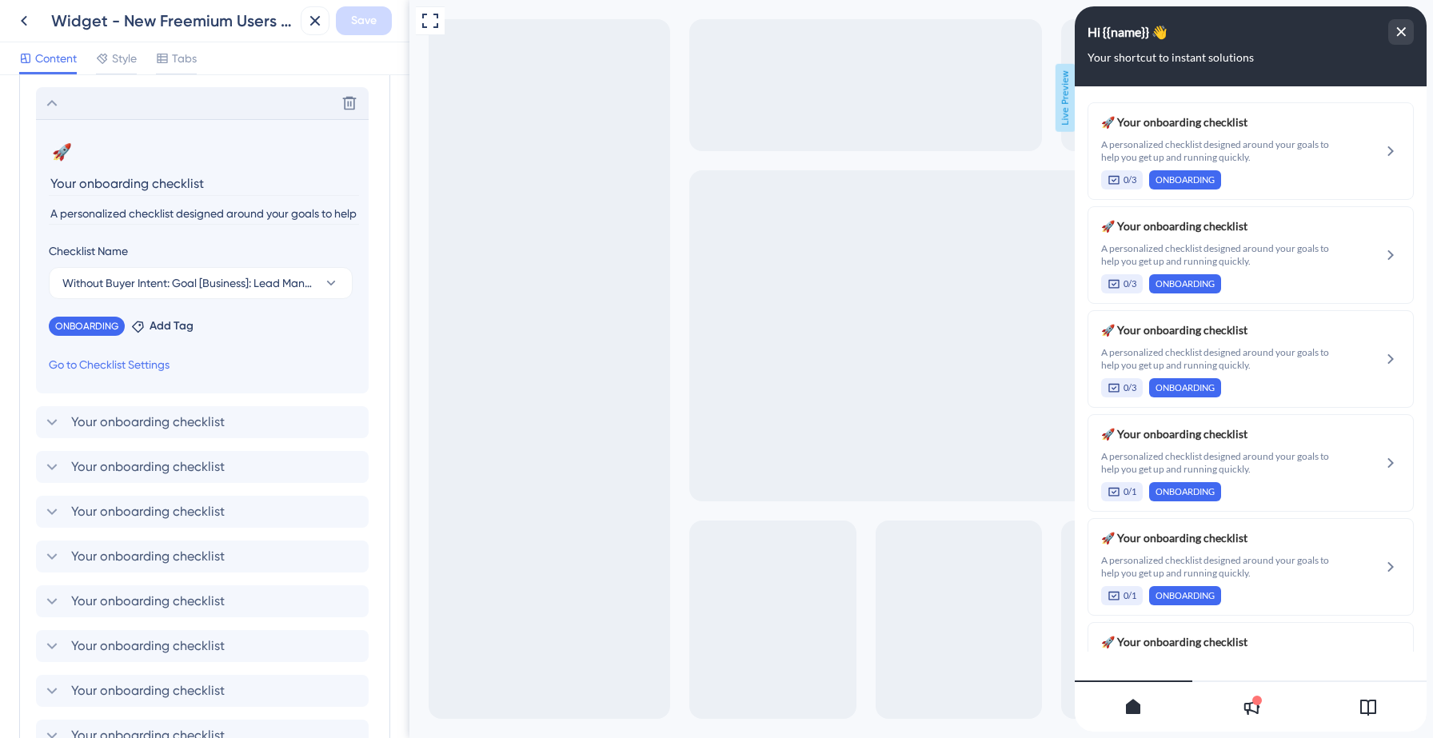
scroll to position [496, 0]
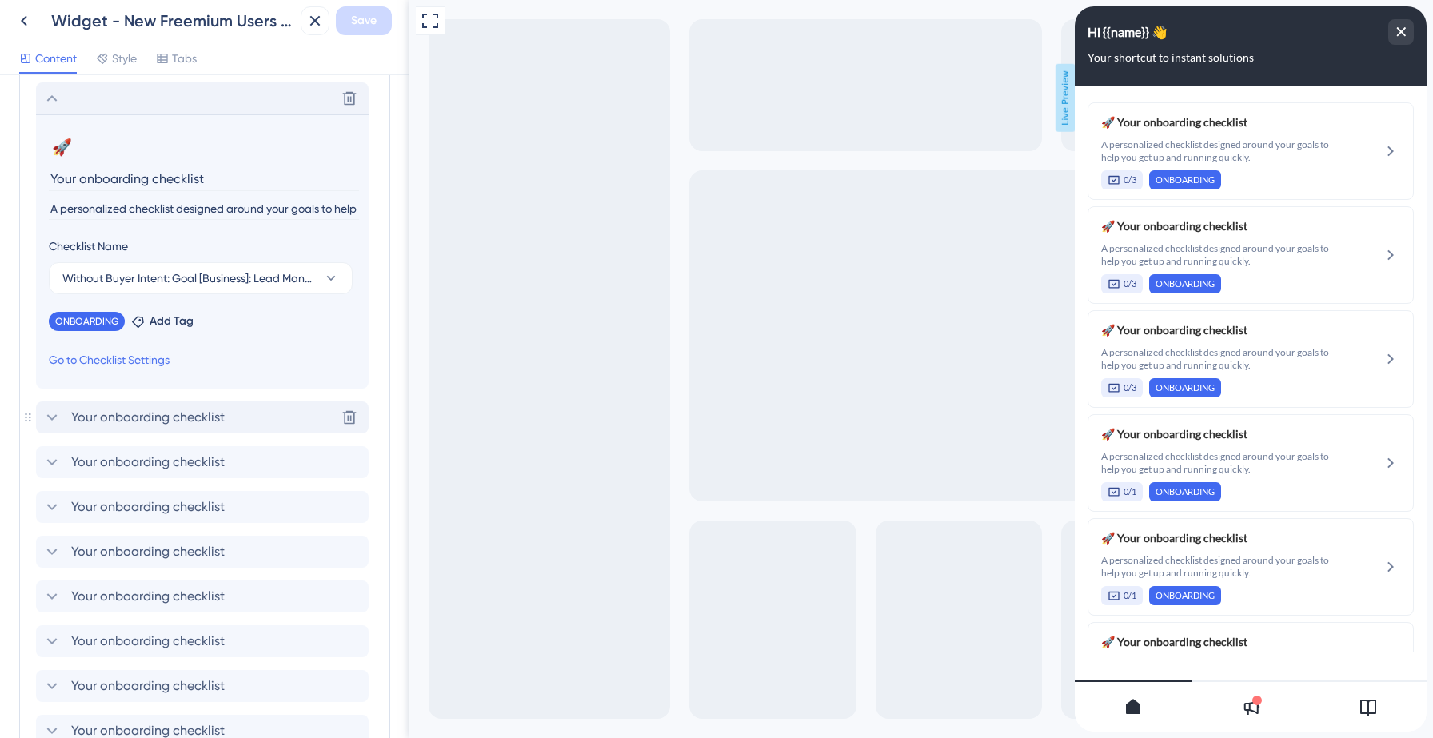
click at [52, 413] on icon at bounding box center [51, 417] width 19 height 19
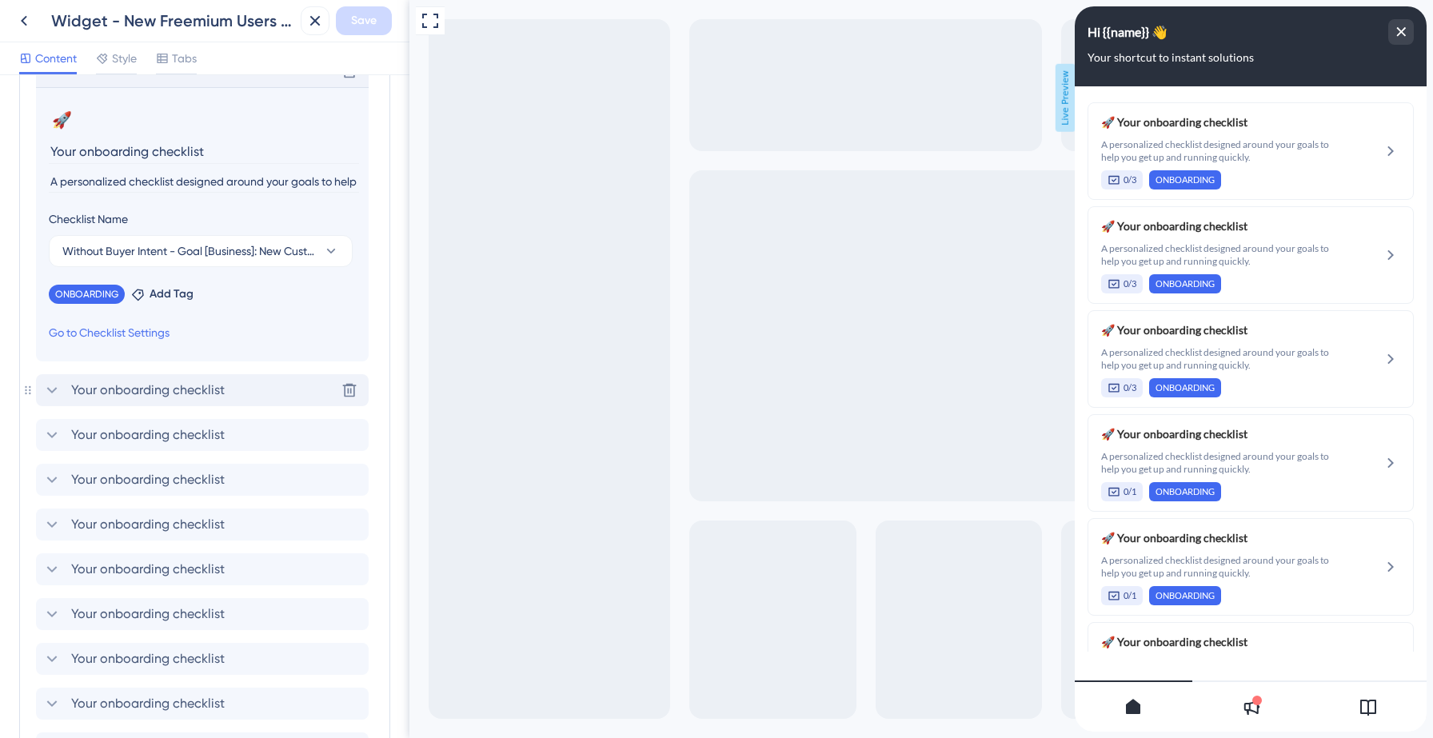
click at [52, 392] on icon at bounding box center [52, 390] width 10 height 6
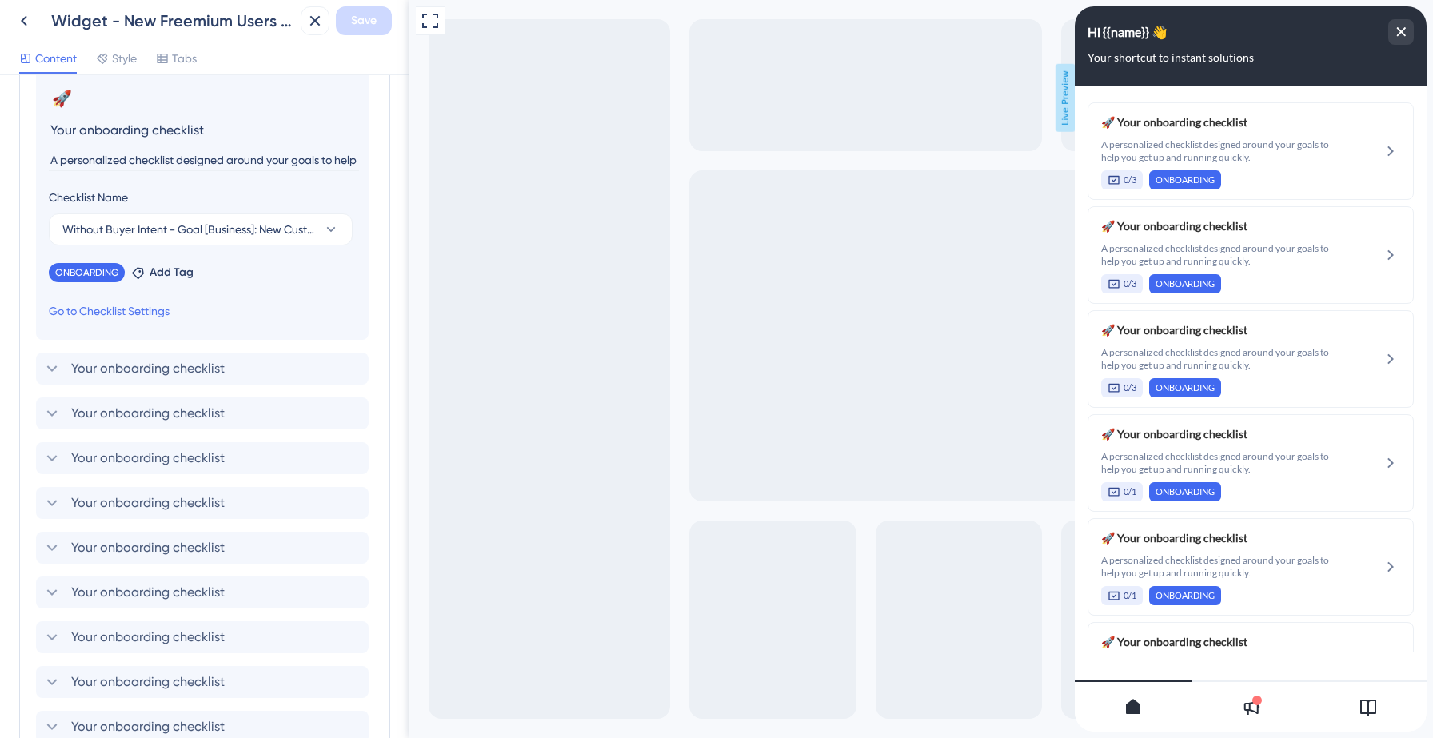
scroll to position [644, 0]
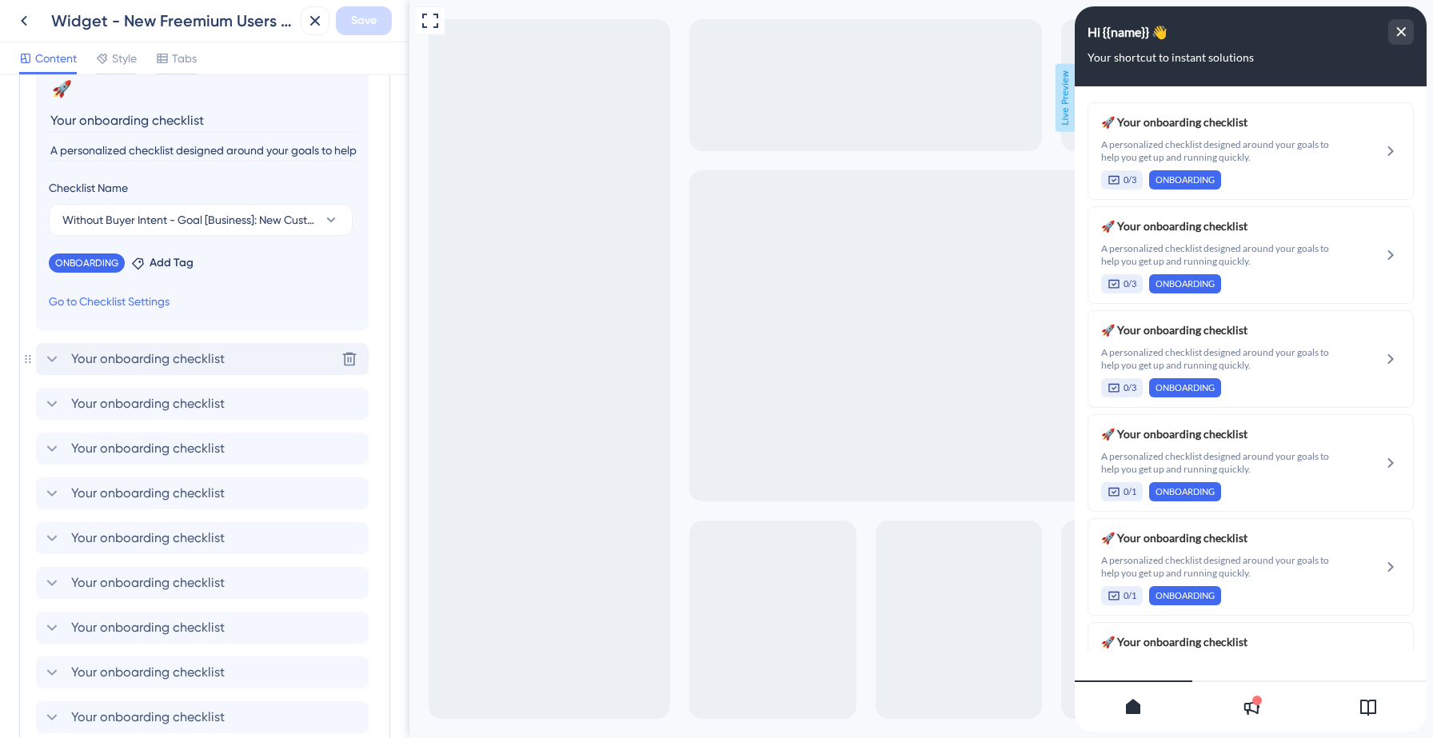
click at [50, 357] on icon at bounding box center [51, 358] width 19 height 19
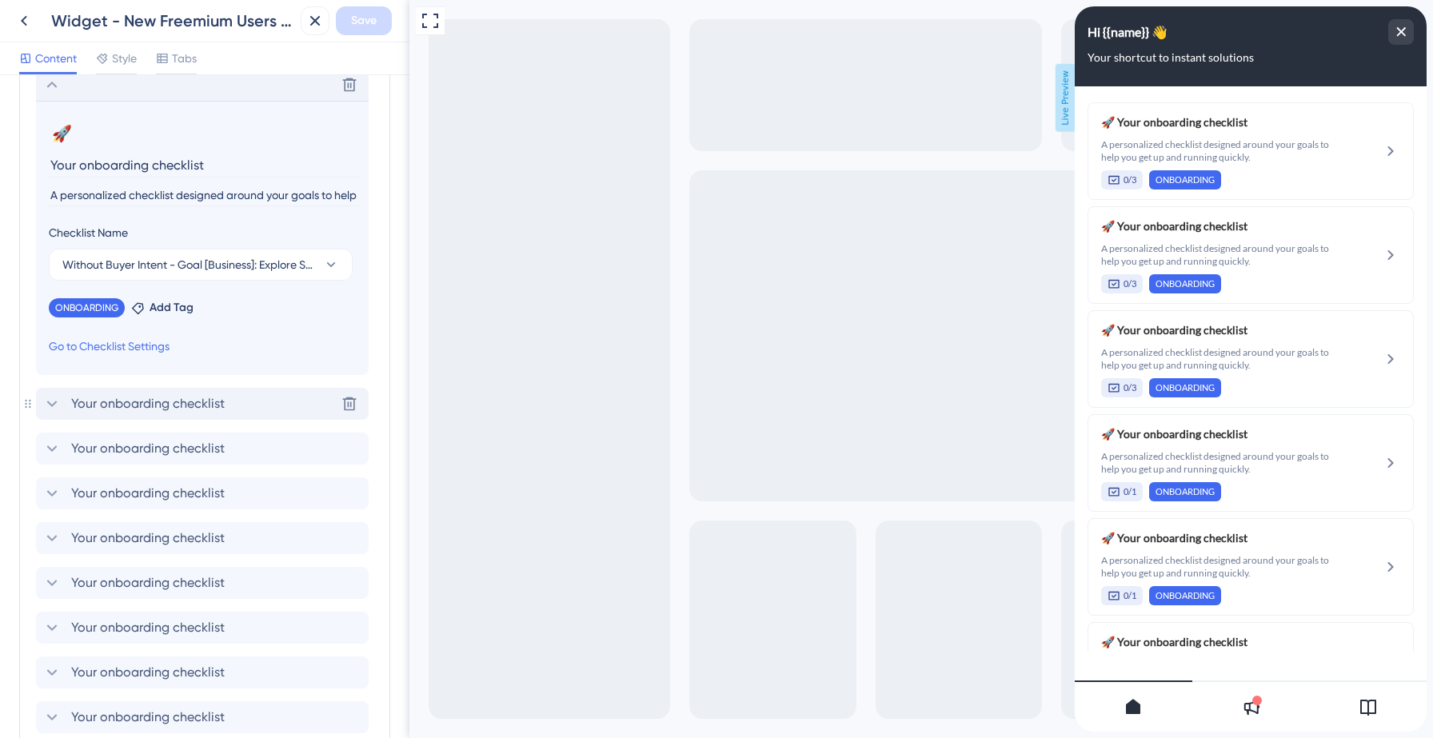
click at [52, 403] on icon at bounding box center [51, 403] width 19 height 19
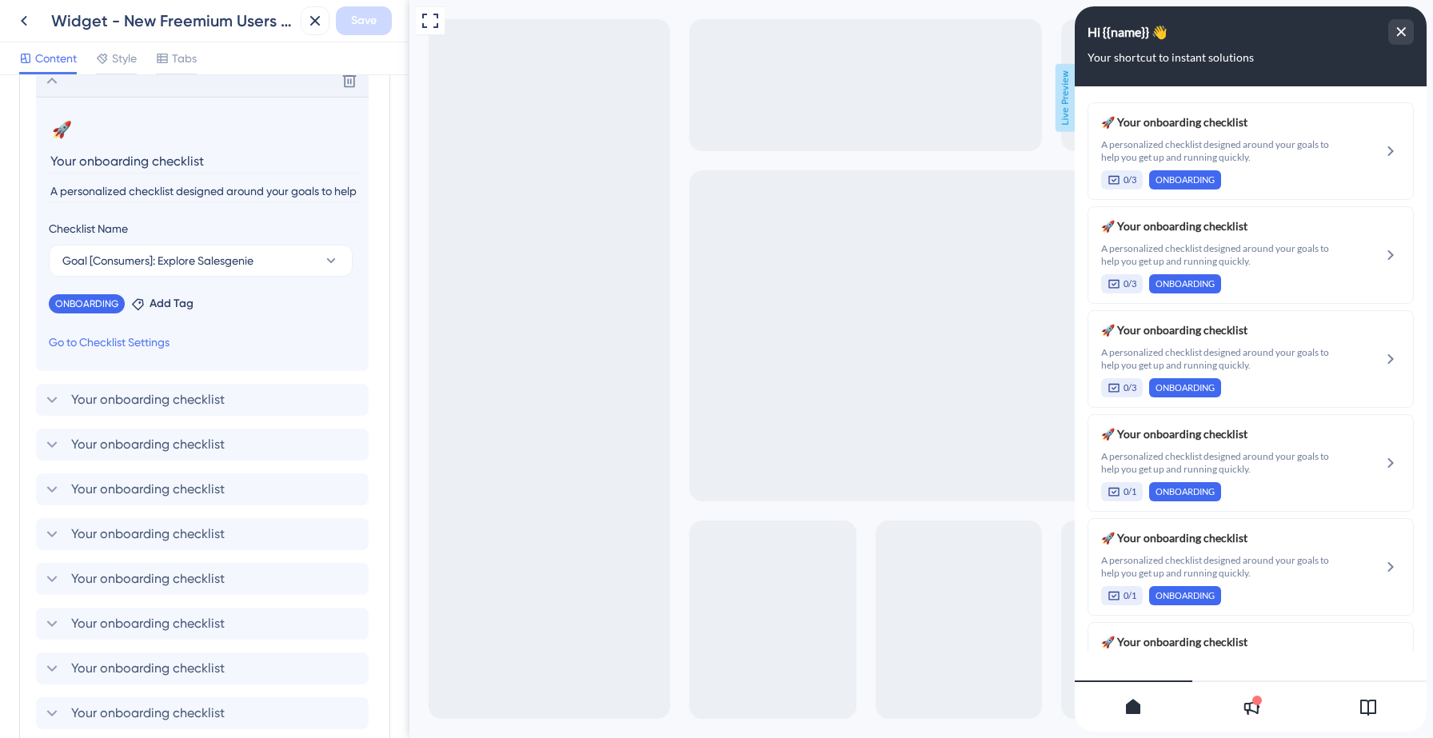
scroll to position [704, 0]
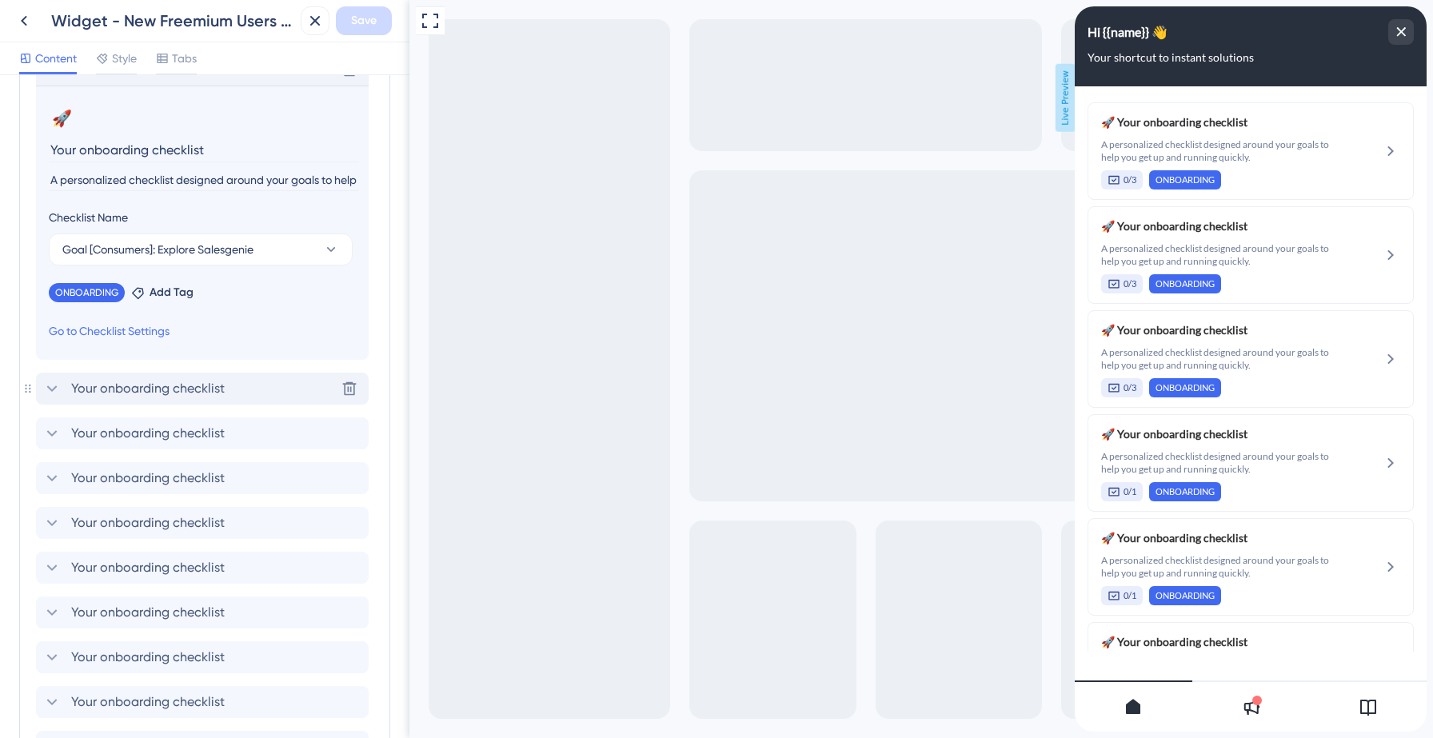
click at [50, 388] on icon at bounding box center [51, 388] width 19 height 19
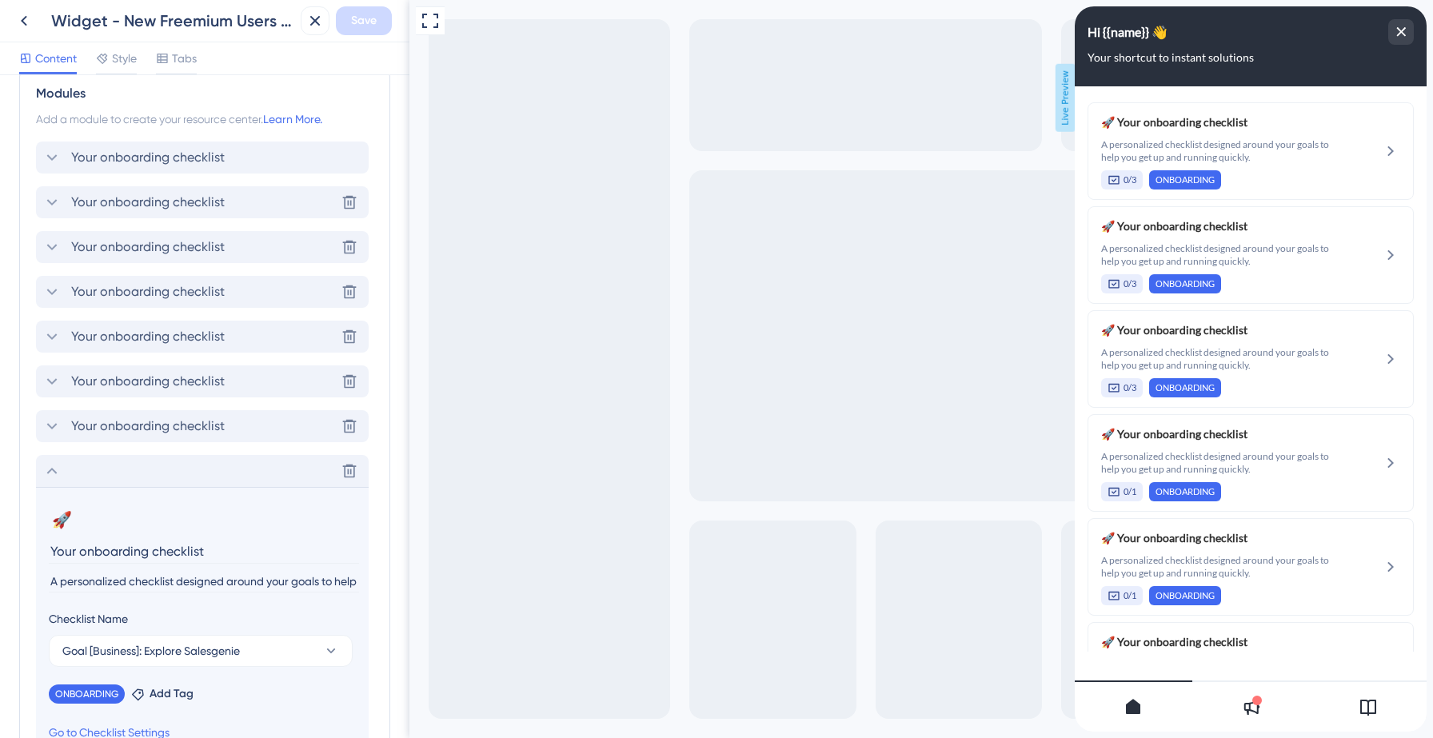
scroll to position [0, 0]
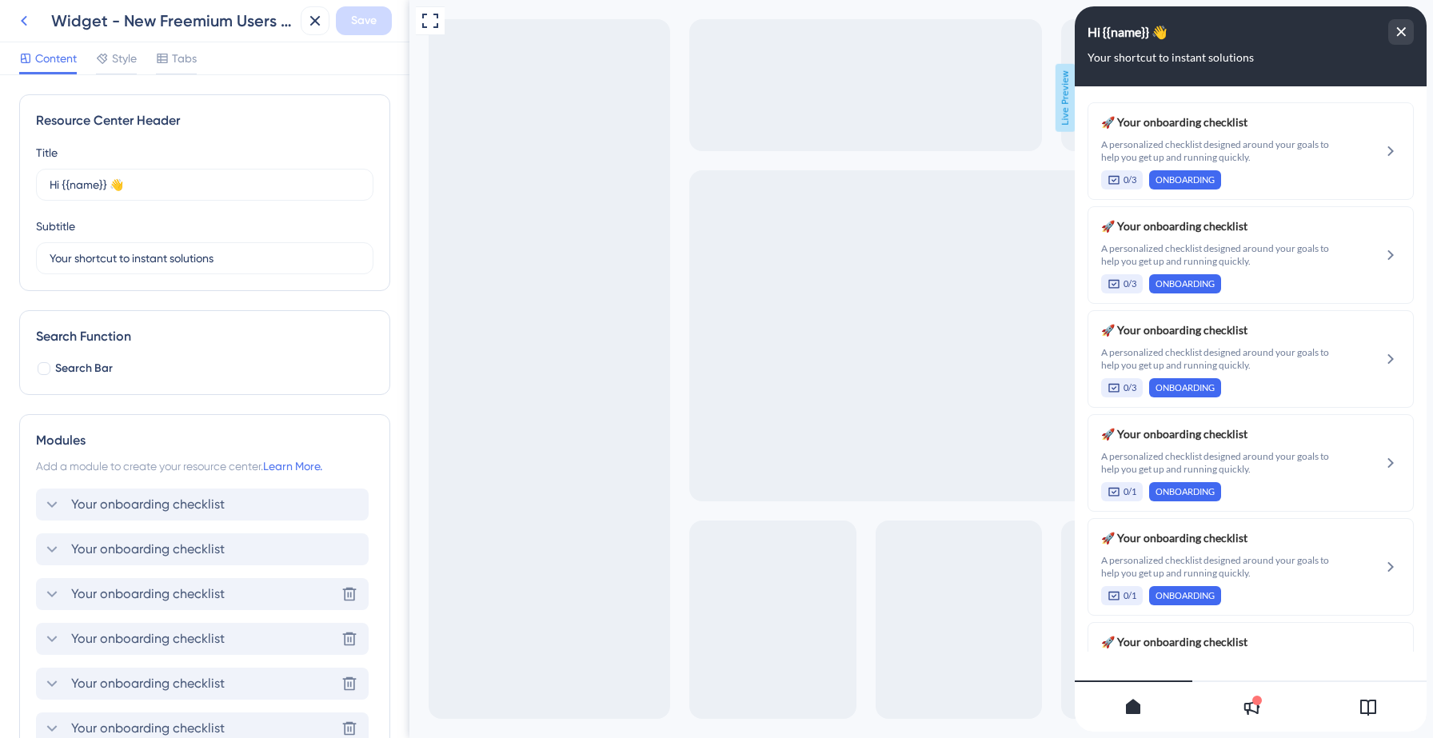
click at [28, 17] on icon at bounding box center [23, 20] width 19 height 19
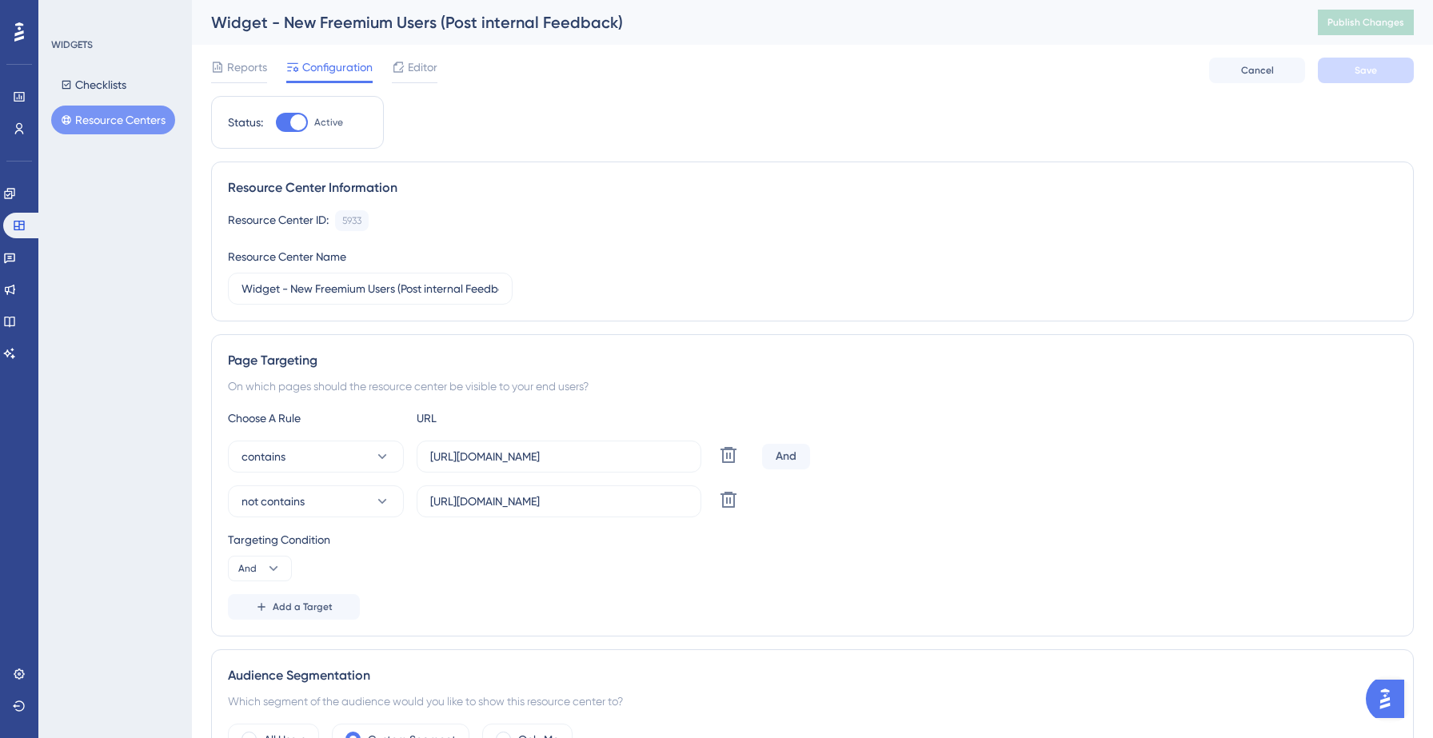
click at [768, 176] on div "Resource Center Information Resource Center ID: 5933 Copy Resource Center Name …" at bounding box center [812, 242] width 1203 height 160
click at [96, 88] on button "Checklists" at bounding box center [93, 84] width 85 height 29
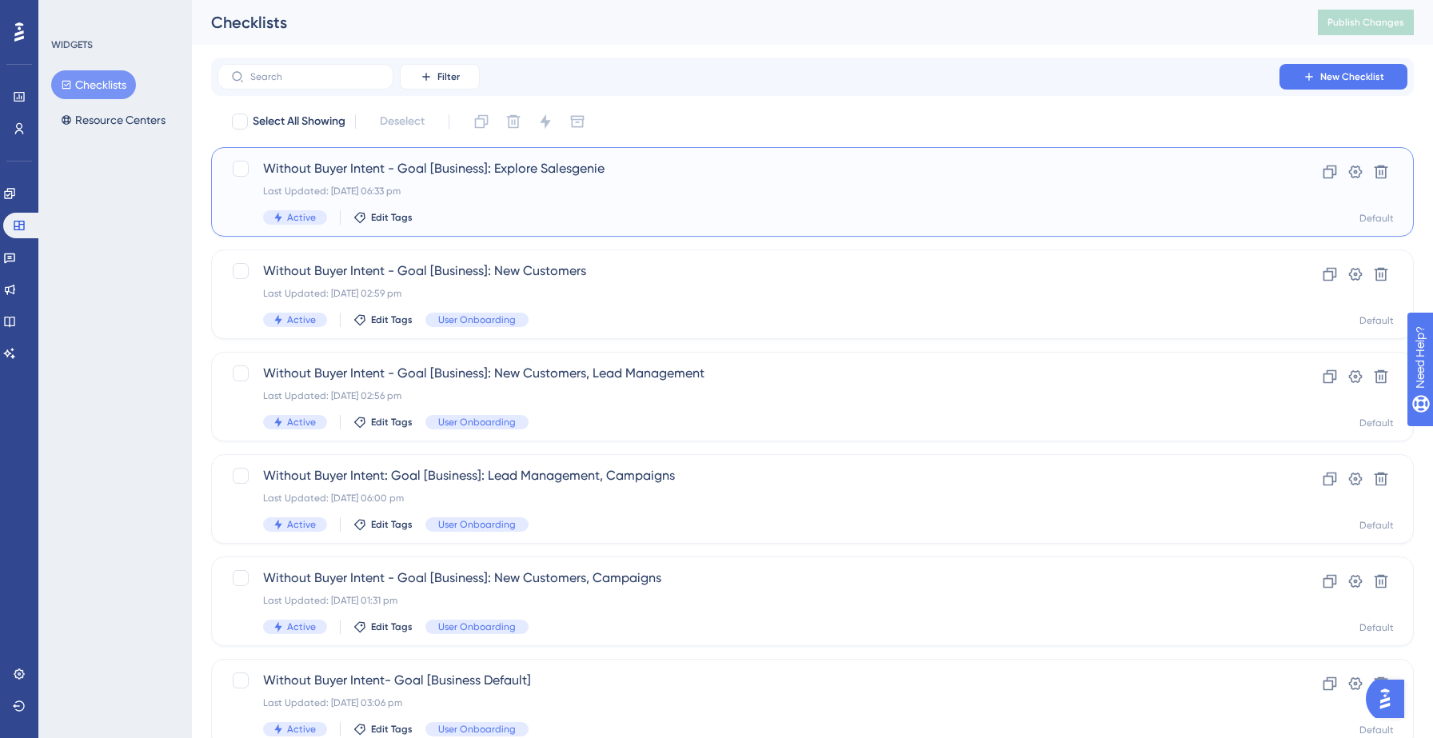
click at [505, 198] on div "Without Buyer Intent - Goal [Business]: Explore Salesgenie Last Updated: [DATE]…" at bounding box center [748, 192] width 971 height 66
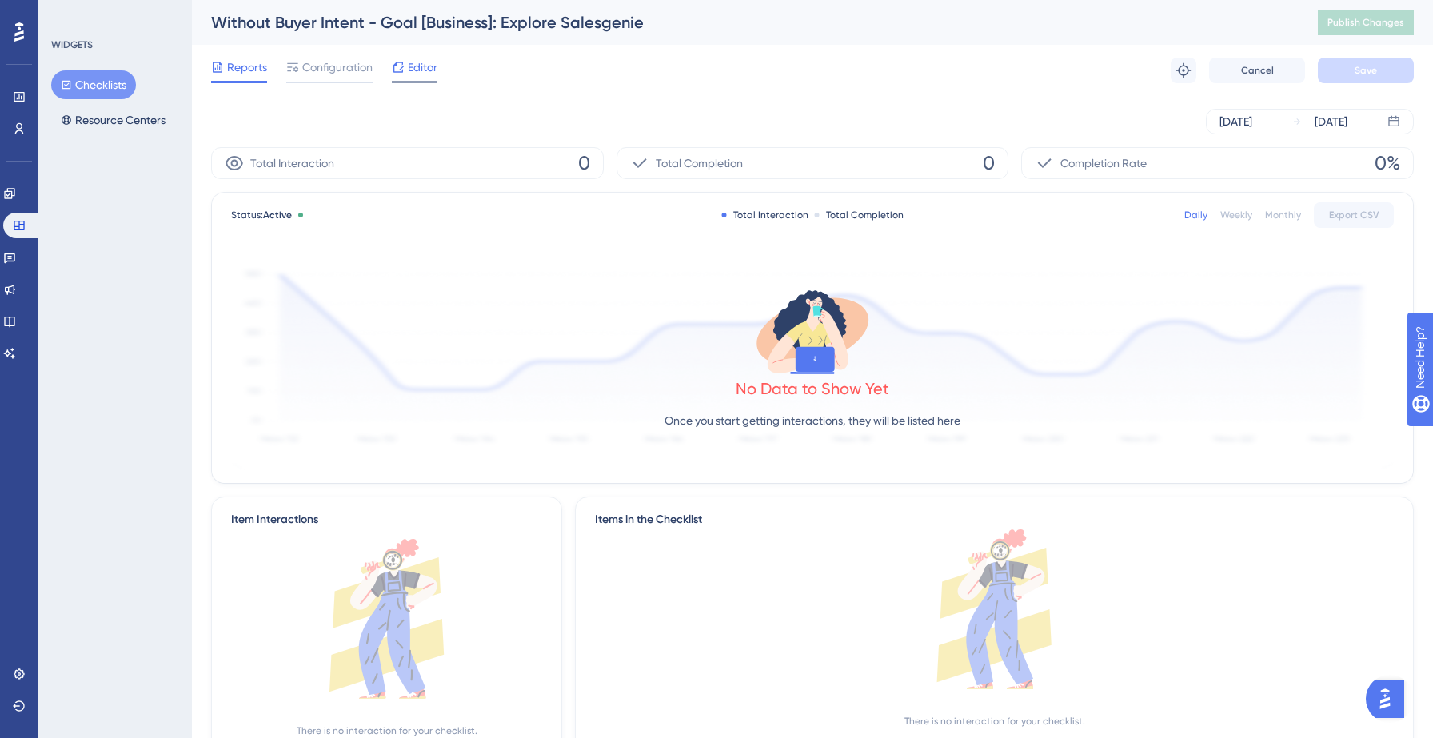
click at [403, 65] on icon at bounding box center [398, 67] width 13 height 13
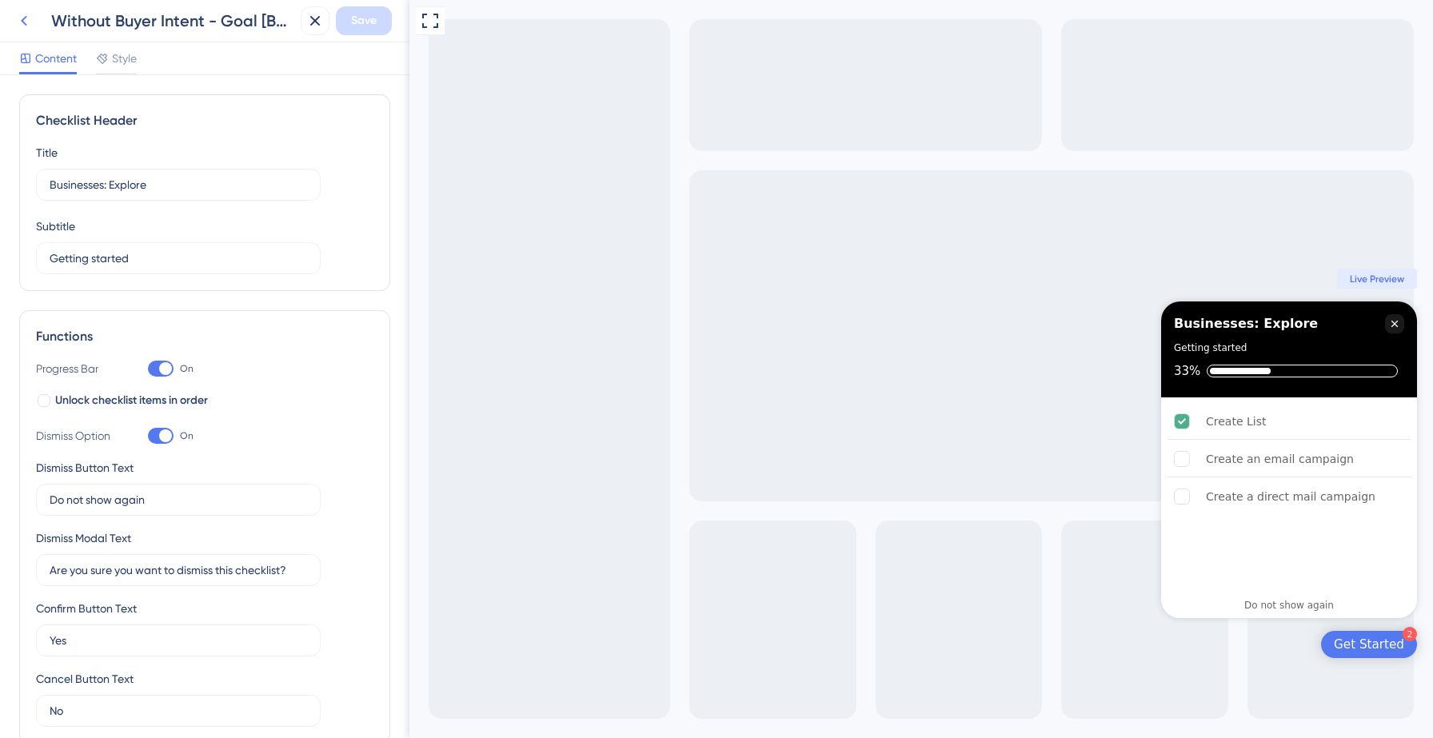
click at [26, 25] on icon at bounding box center [23, 20] width 19 height 19
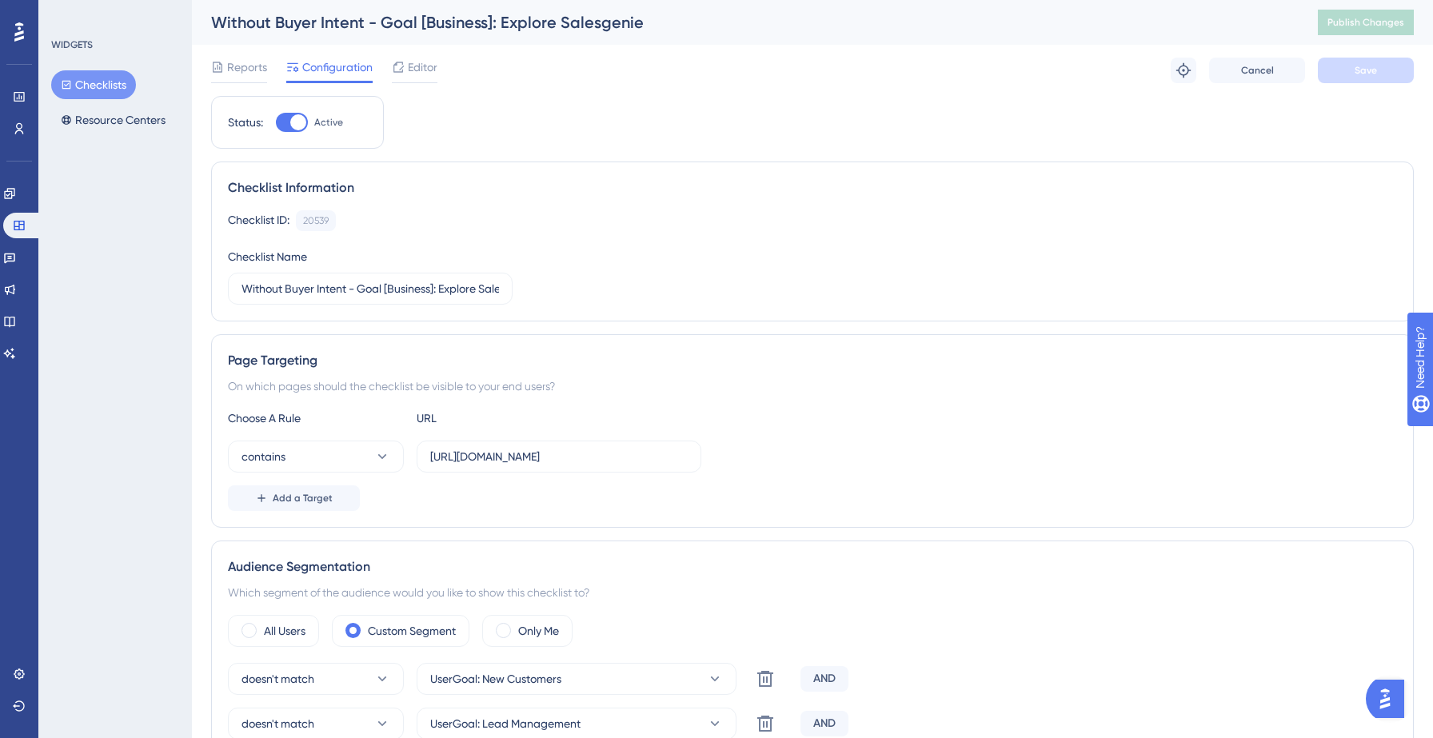
click at [117, 91] on button "Checklists" at bounding box center [93, 84] width 85 height 29
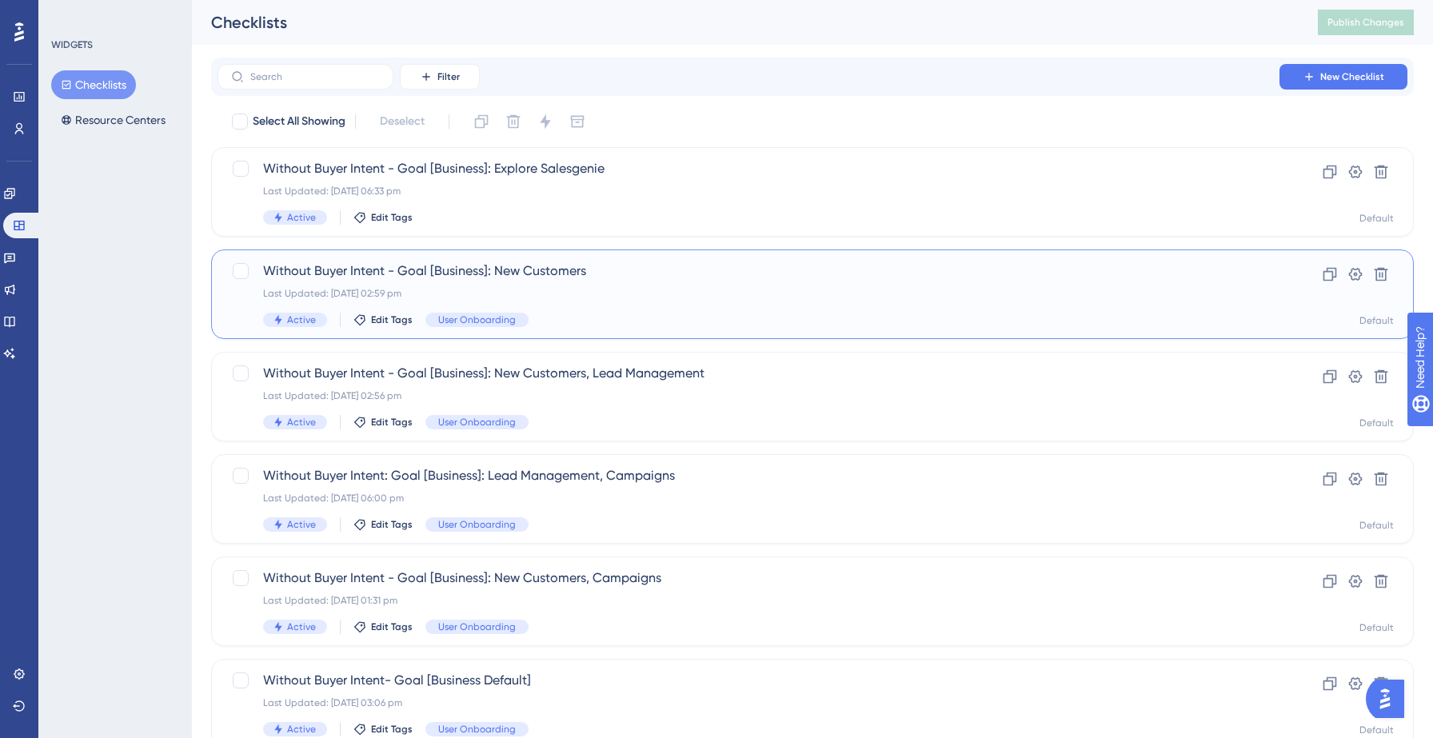
click at [655, 309] on div "Without Buyer Intent - Goal [Business]: New Customers Last Updated: [DATE] 02:5…" at bounding box center [748, 294] width 971 height 66
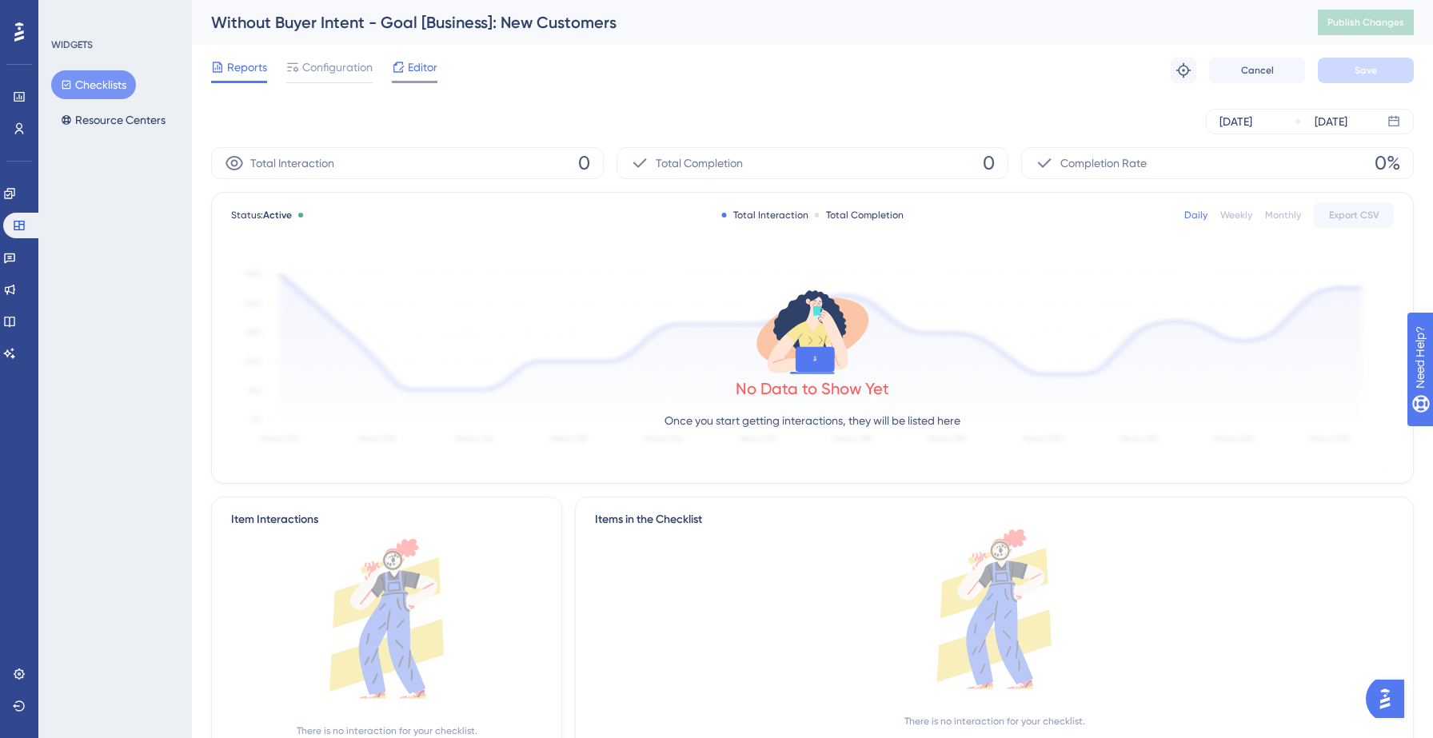
click at [393, 63] on icon at bounding box center [398, 67] width 13 height 13
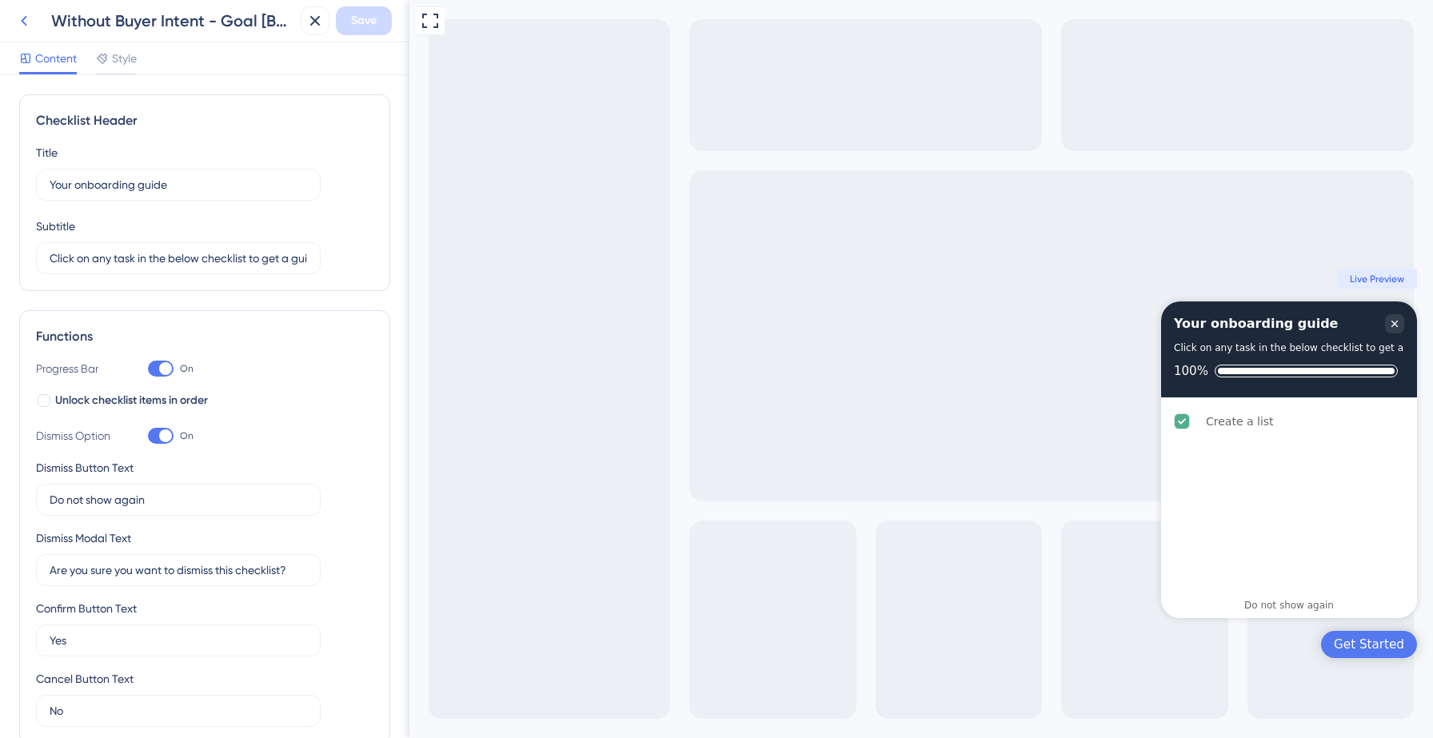
click at [23, 30] on button at bounding box center [24, 20] width 29 height 29
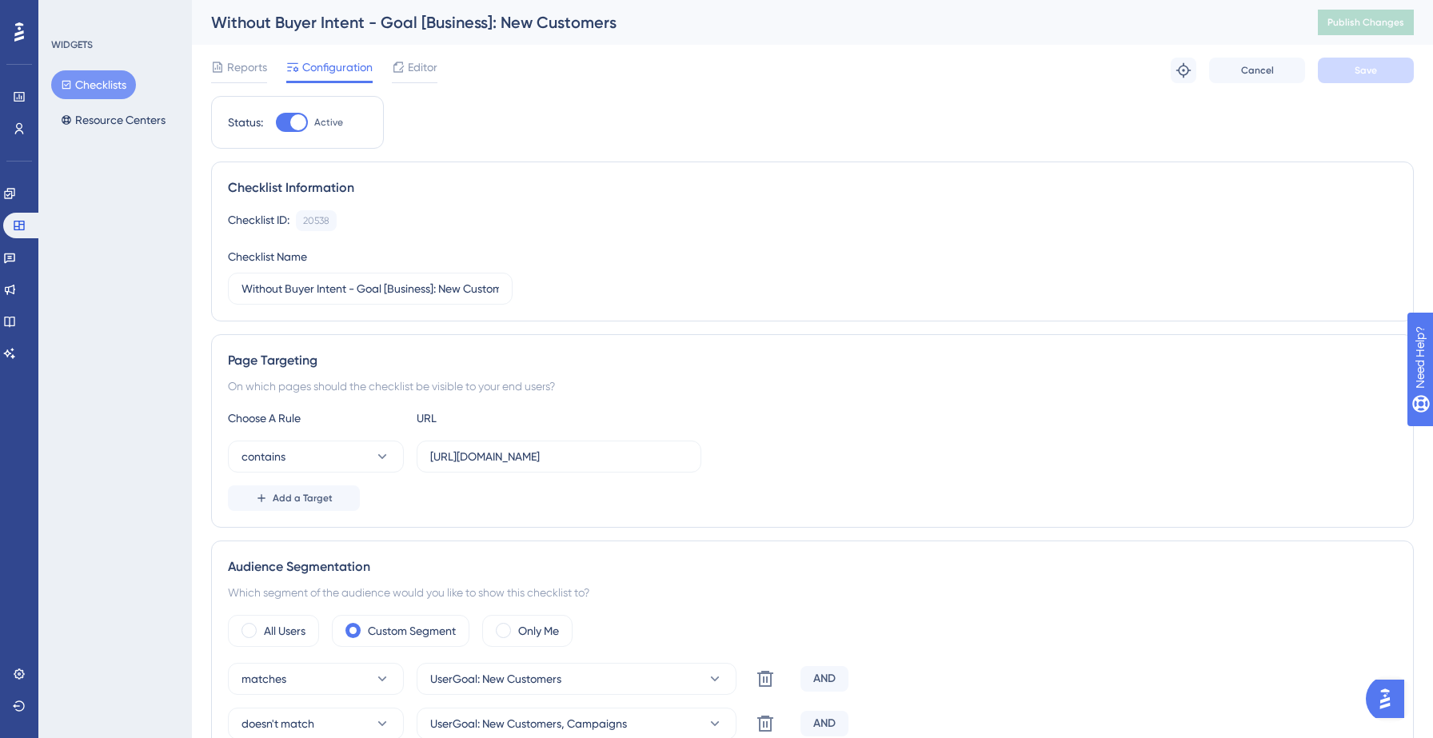
click at [91, 83] on button "Checklists" at bounding box center [93, 84] width 85 height 29
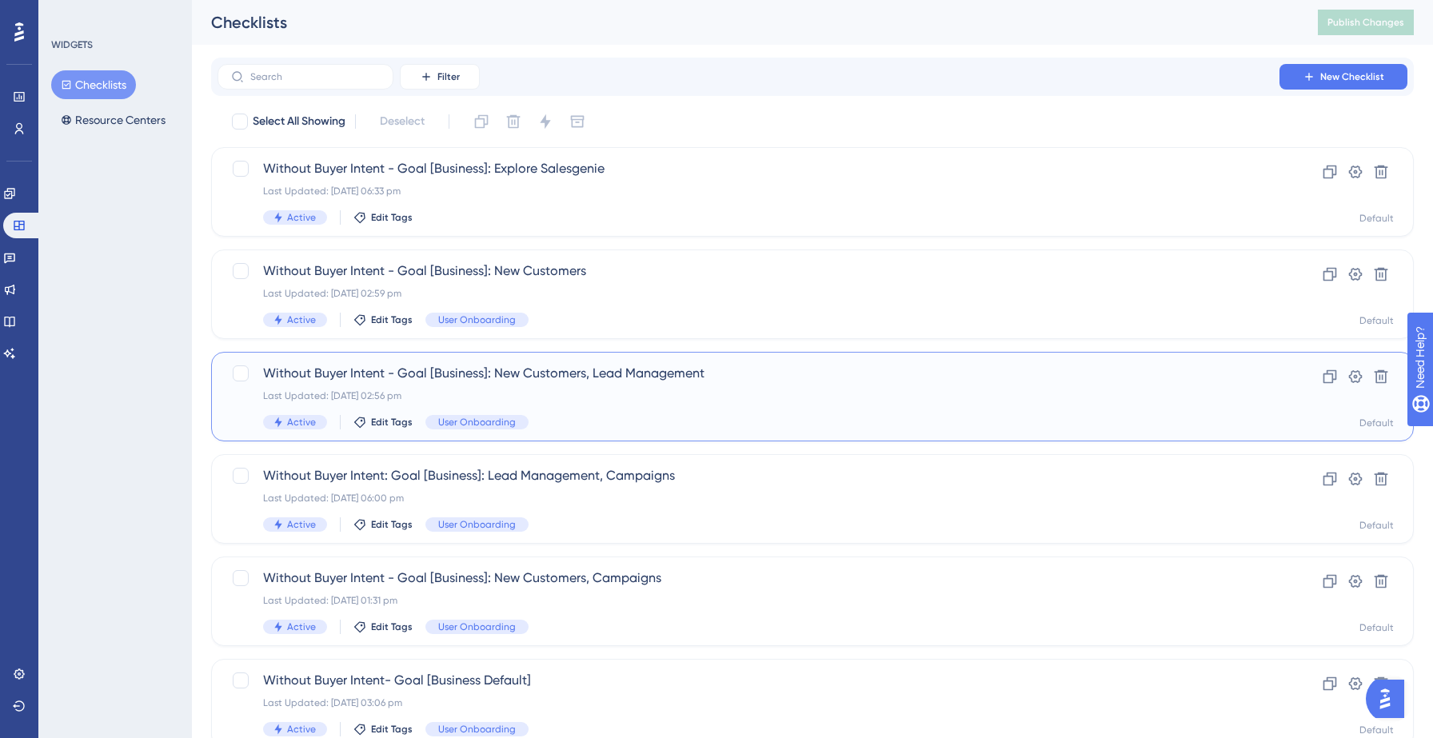
click at [675, 377] on span "Without Buyer Intent - Goal [Business]: New Customers, Lead Management" at bounding box center [748, 373] width 971 height 19
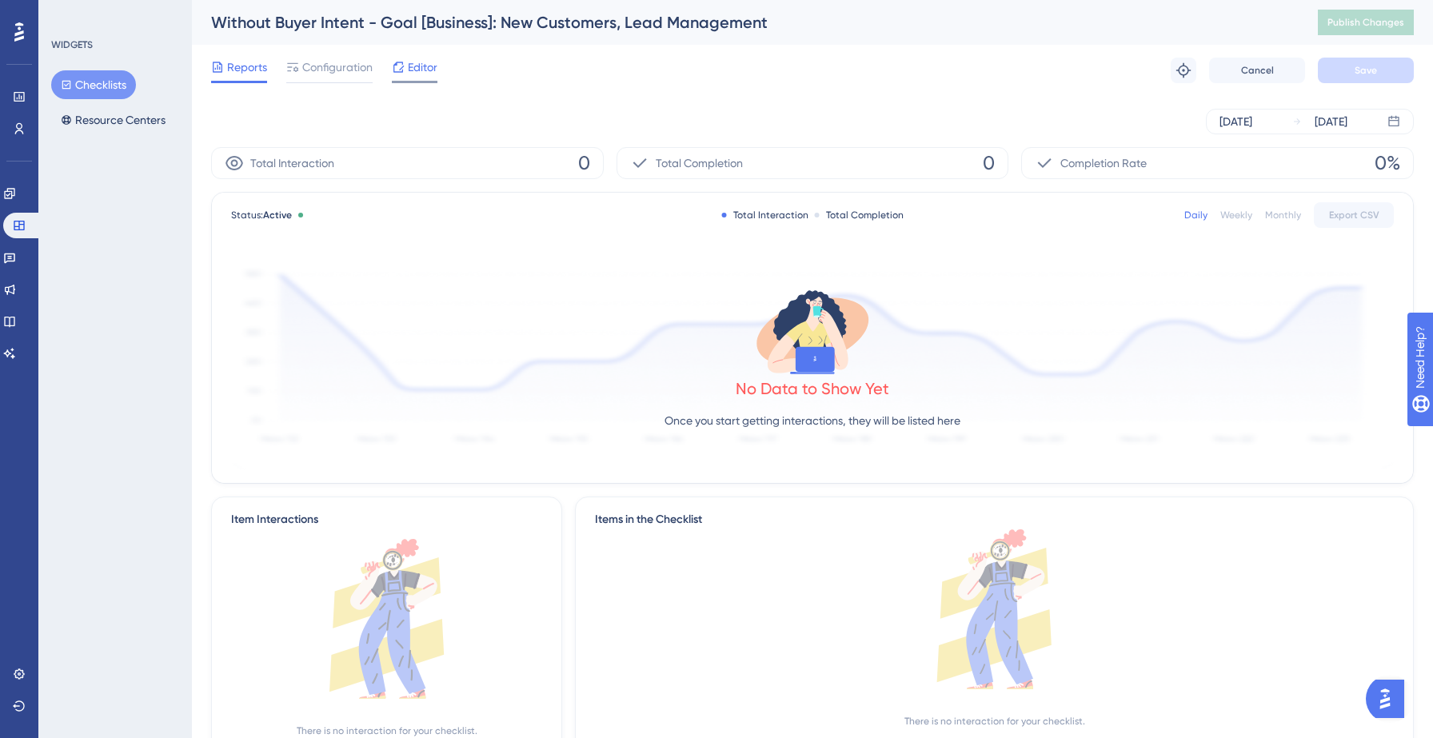
click at [429, 79] on div "Editor" at bounding box center [415, 71] width 46 height 26
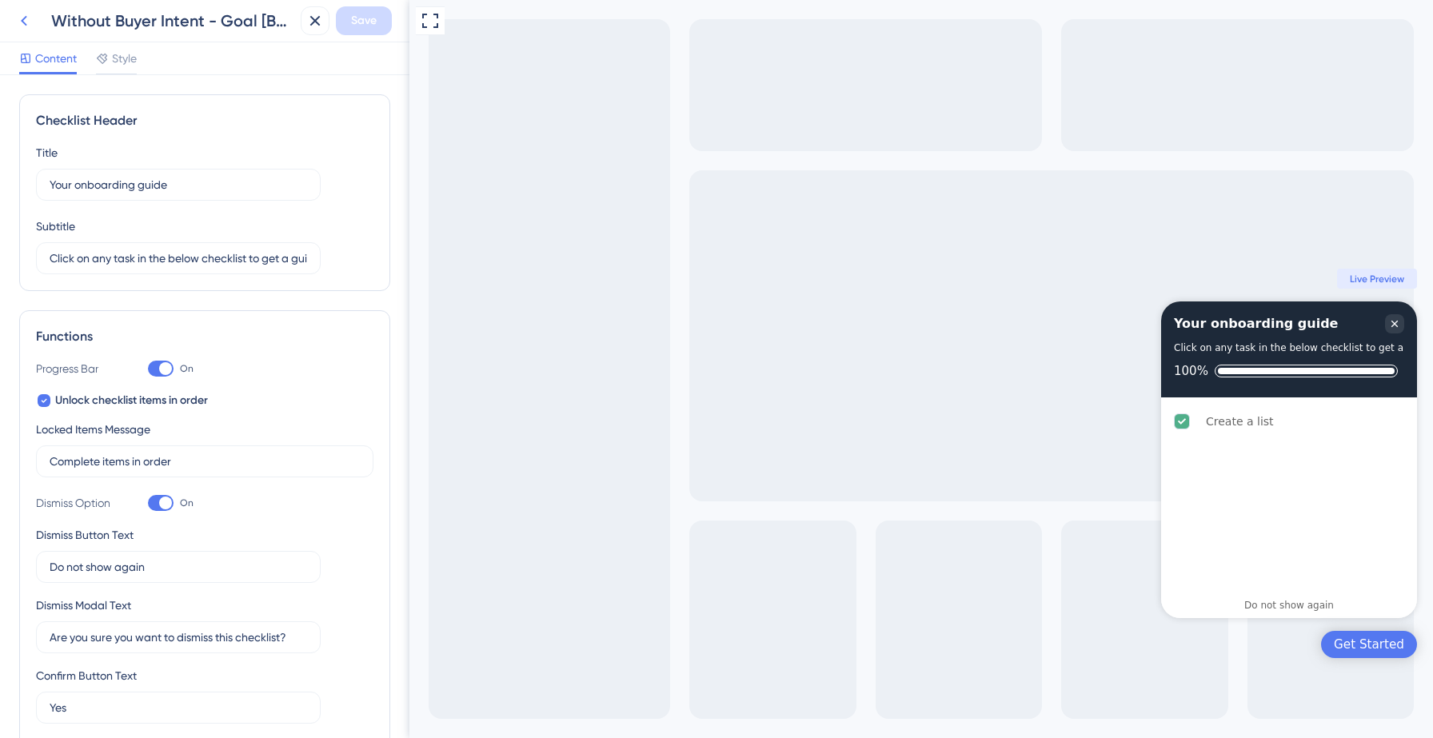
click at [28, 22] on icon at bounding box center [23, 20] width 19 height 19
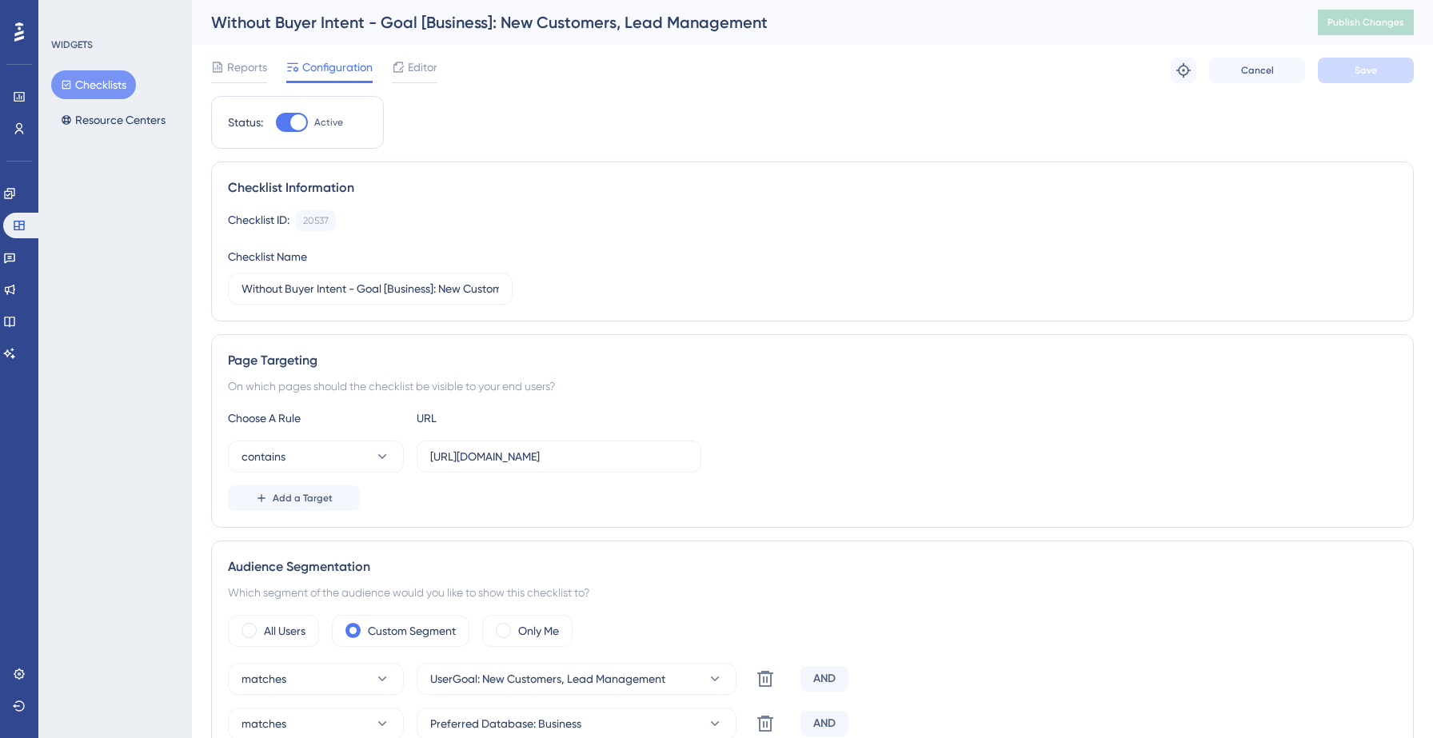
click at [99, 97] on button "Checklists" at bounding box center [93, 84] width 85 height 29
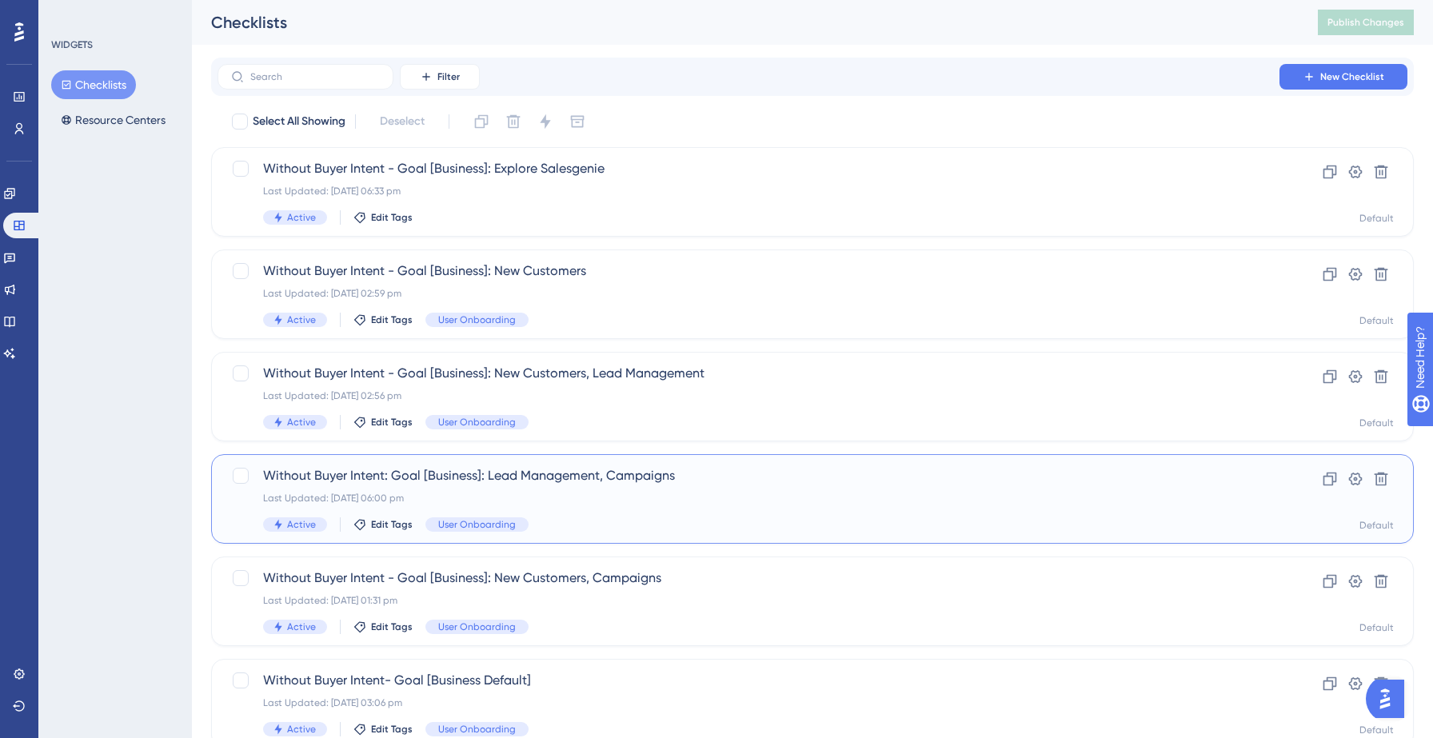
click at [635, 507] on div "Without Buyer Intent: Goal [Business]: Lead Management, Campaigns Last Updated:…" at bounding box center [748, 499] width 971 height 66
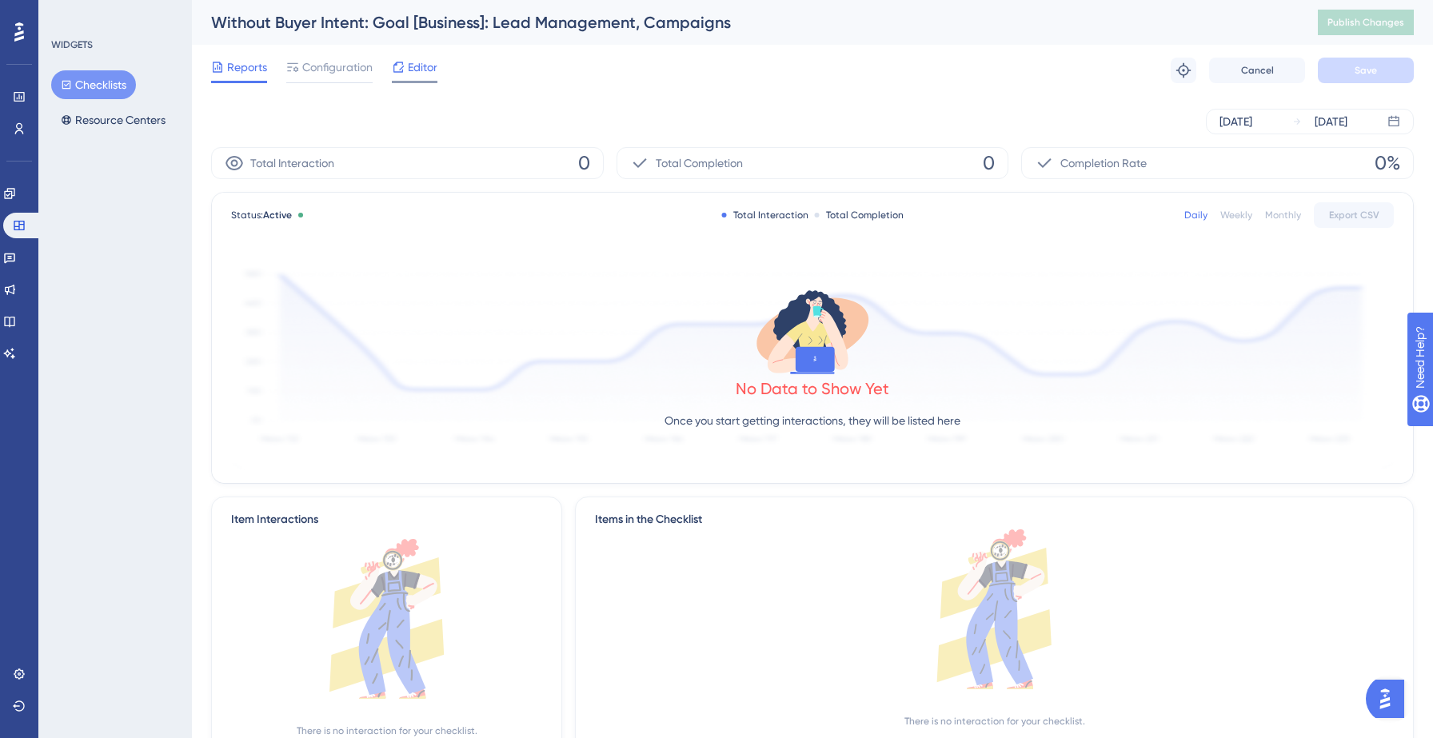
click at [423, 62] on span "Editor" at bounding box center [423, 67] width 30 height 19
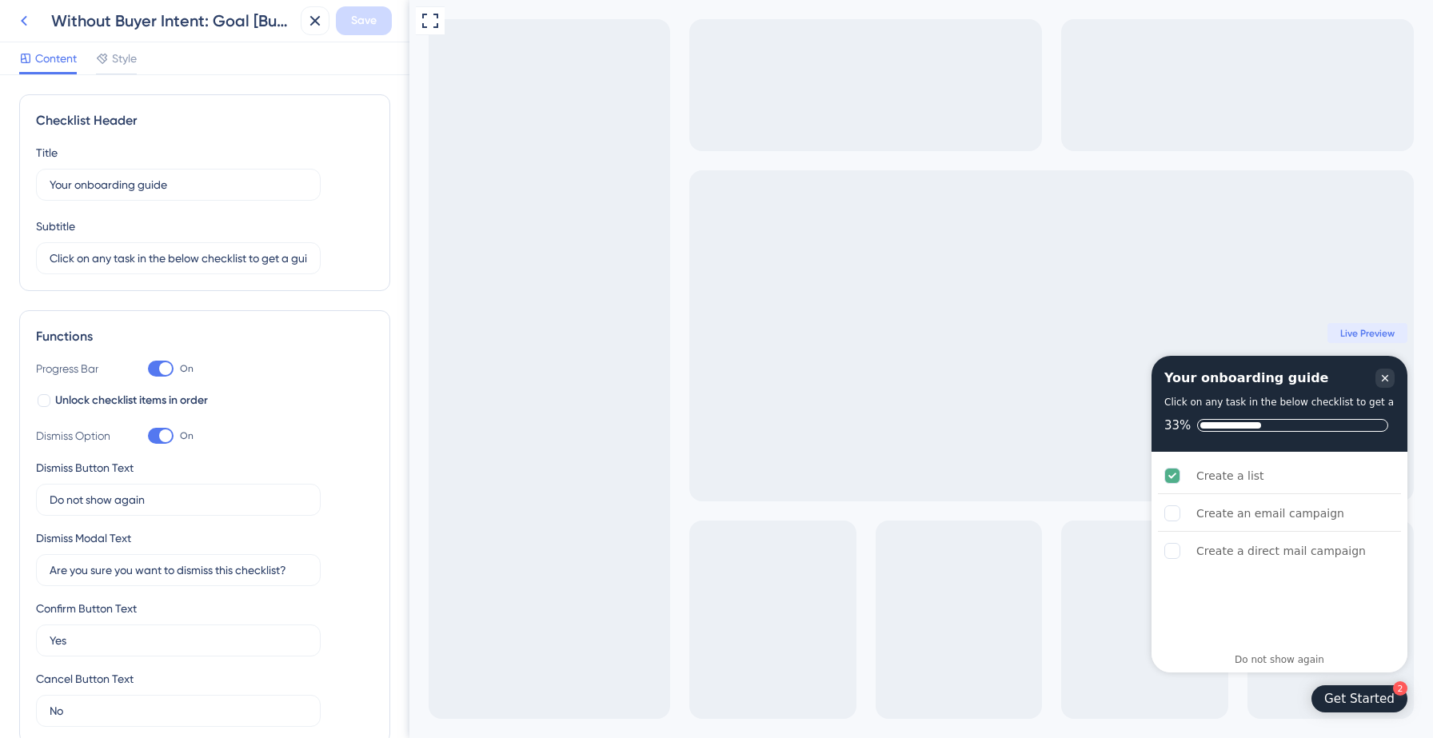
click at [23, 26] on icon at bounding box center [23, 20] width 19 height 19
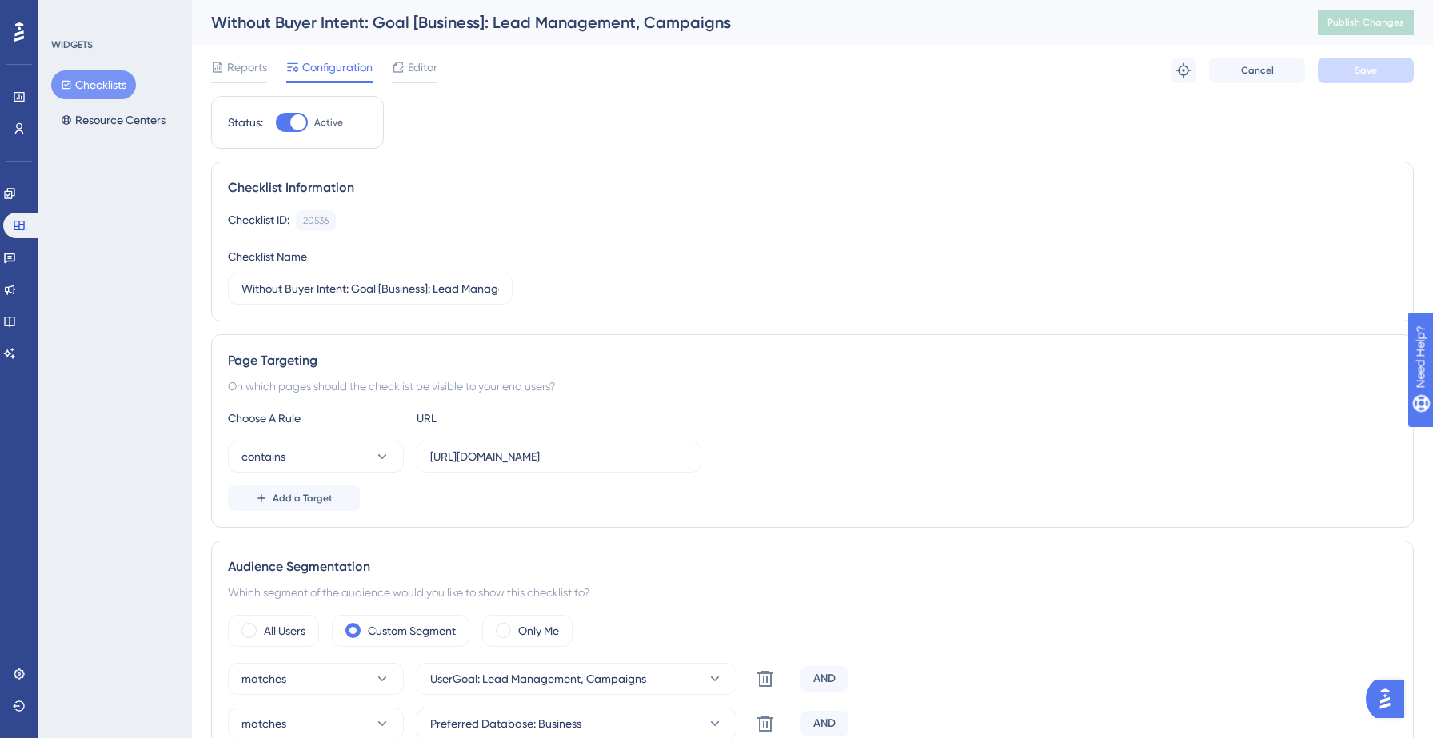
click at [108, 89] on button "Checklists" at bounding box center [93, 84] width 85 height 29
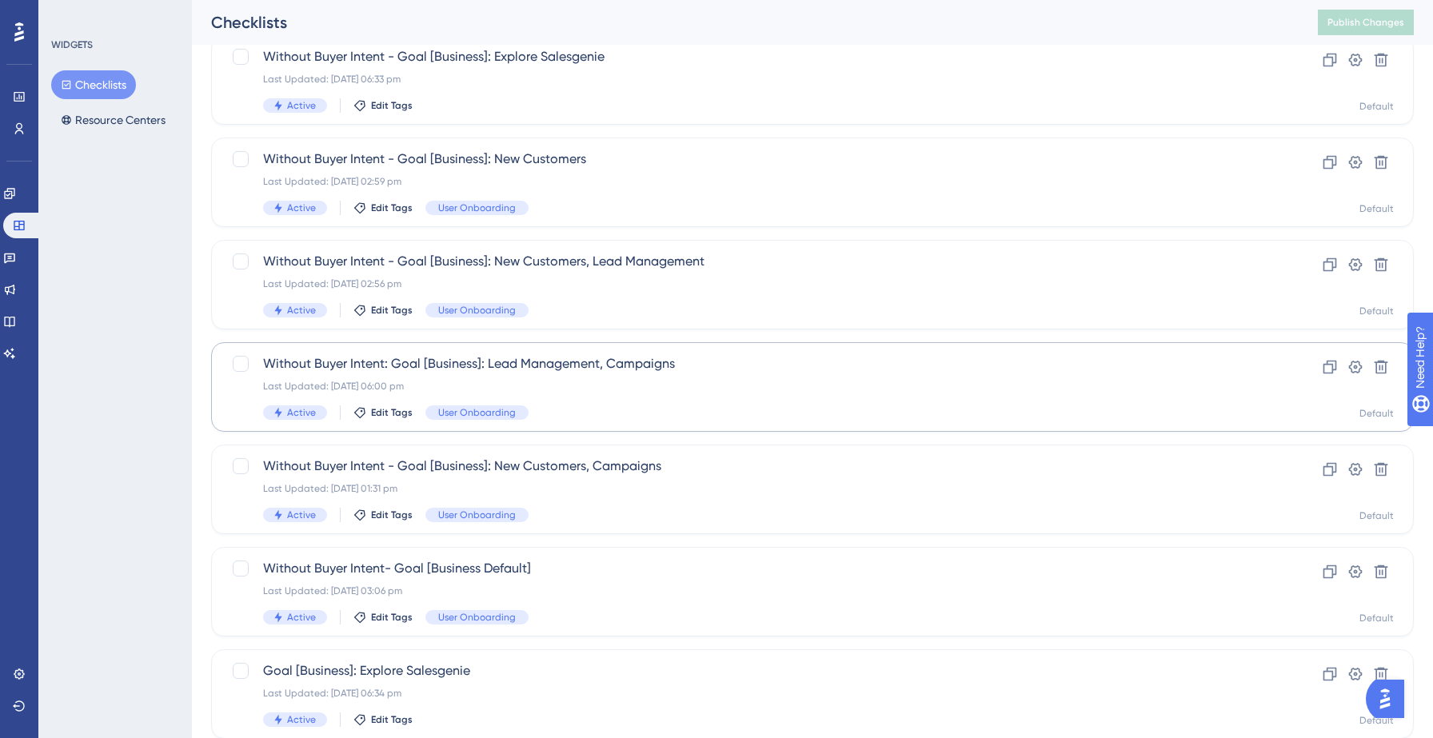
scroll to position [125, 0]
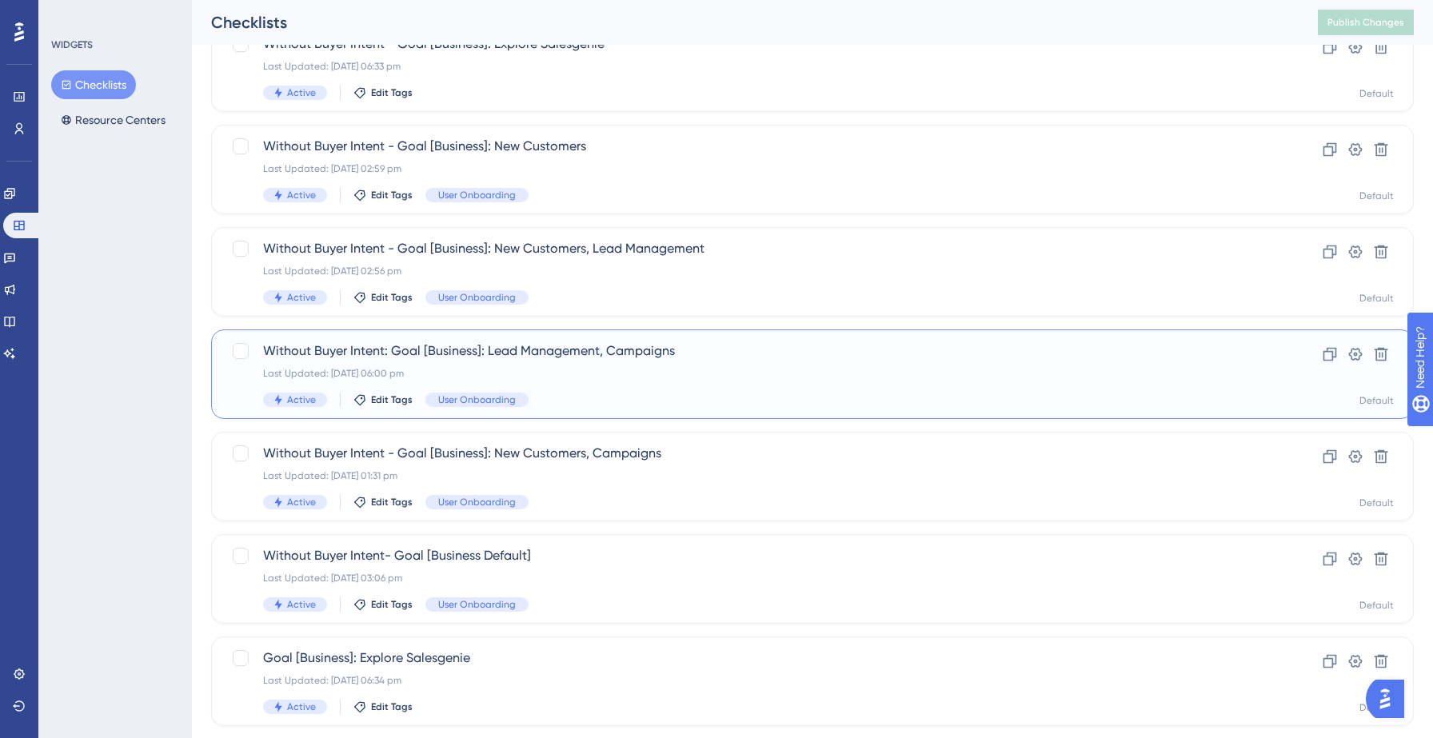
click at [699, 371] on div "Last Updated: [DATE] 06:00 pm" at bounding box center [748, 373] width 971 height 13
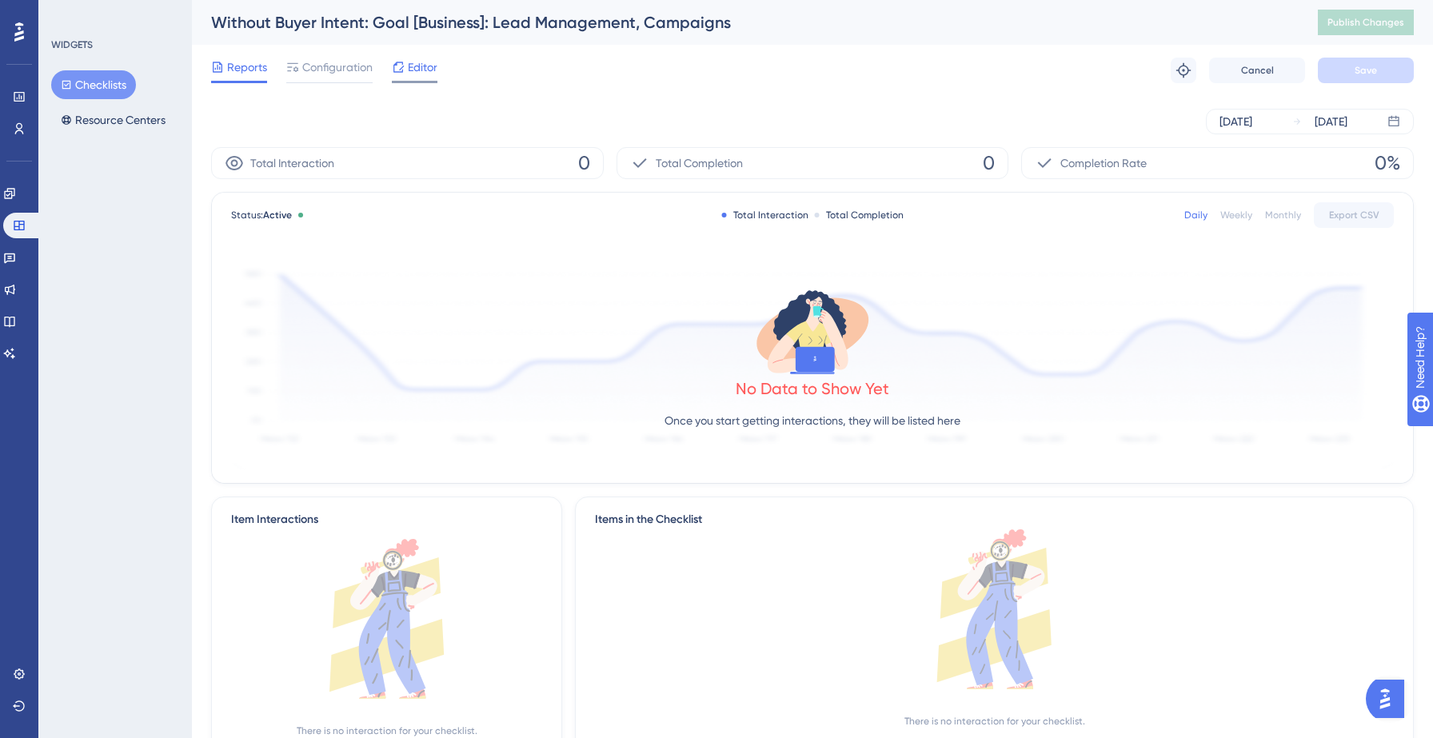
click at [423, 71] on span "Editor" at bounding box center [423, 67] width 30 height 19
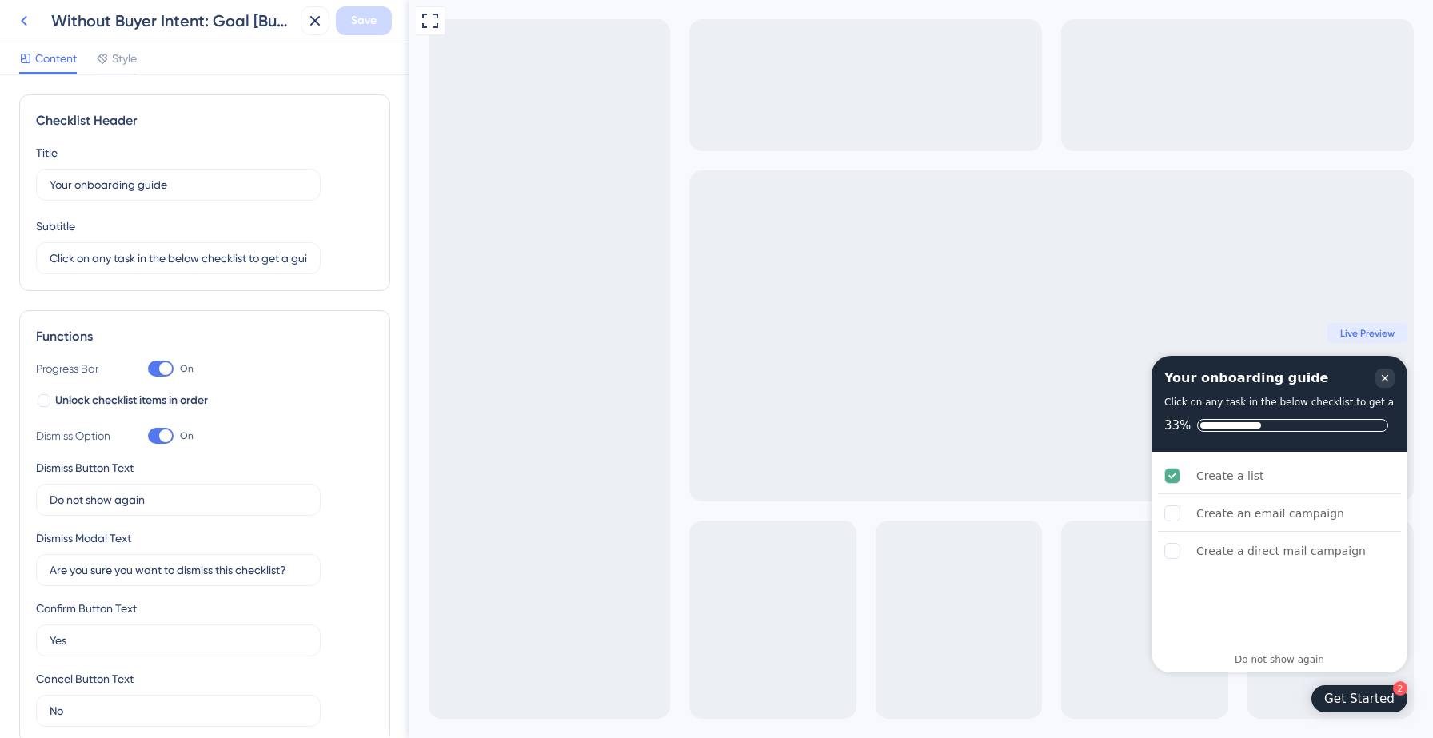
click at [33, 23] on icon at bounding box center [23, 20] width 19 height 19
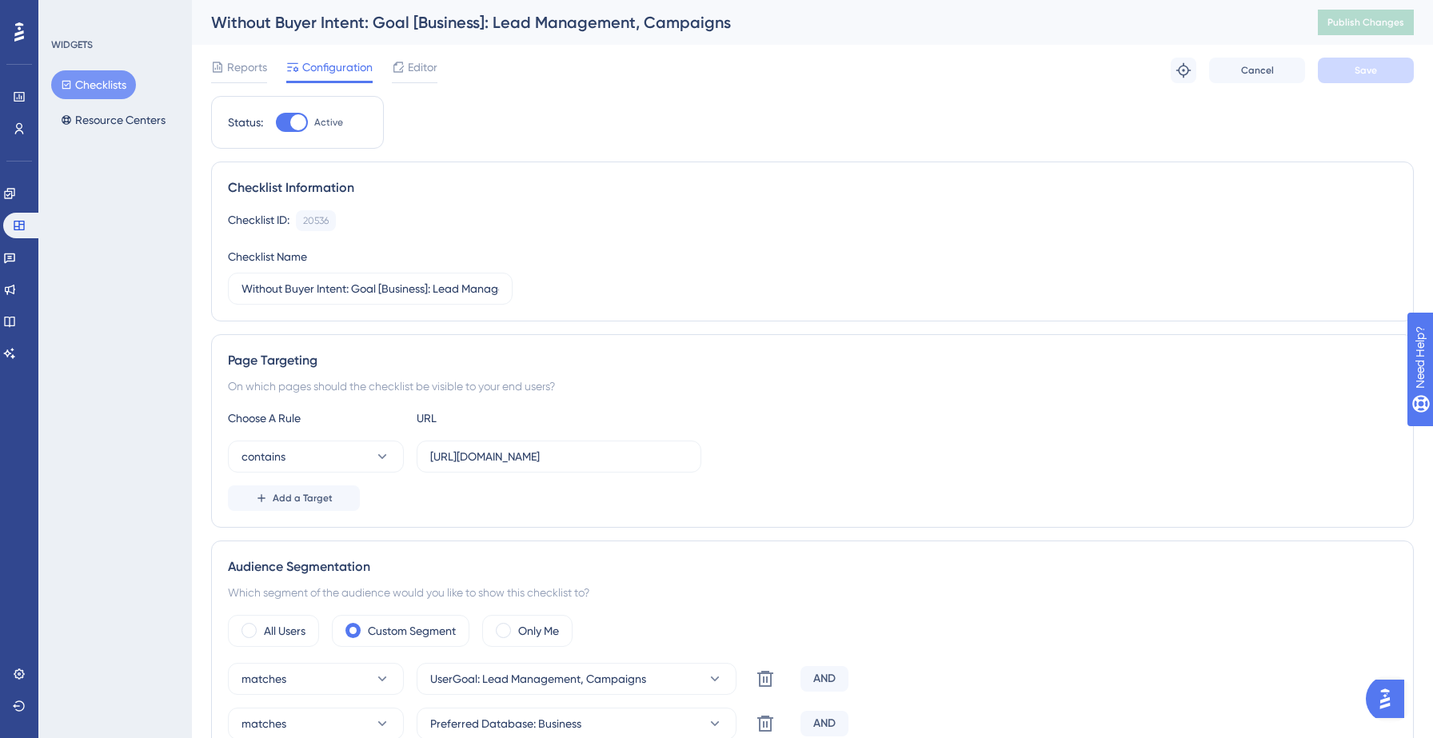
click at [102, 86] on button "Checklists" at bounding box center [93, 84] width 85 height 29
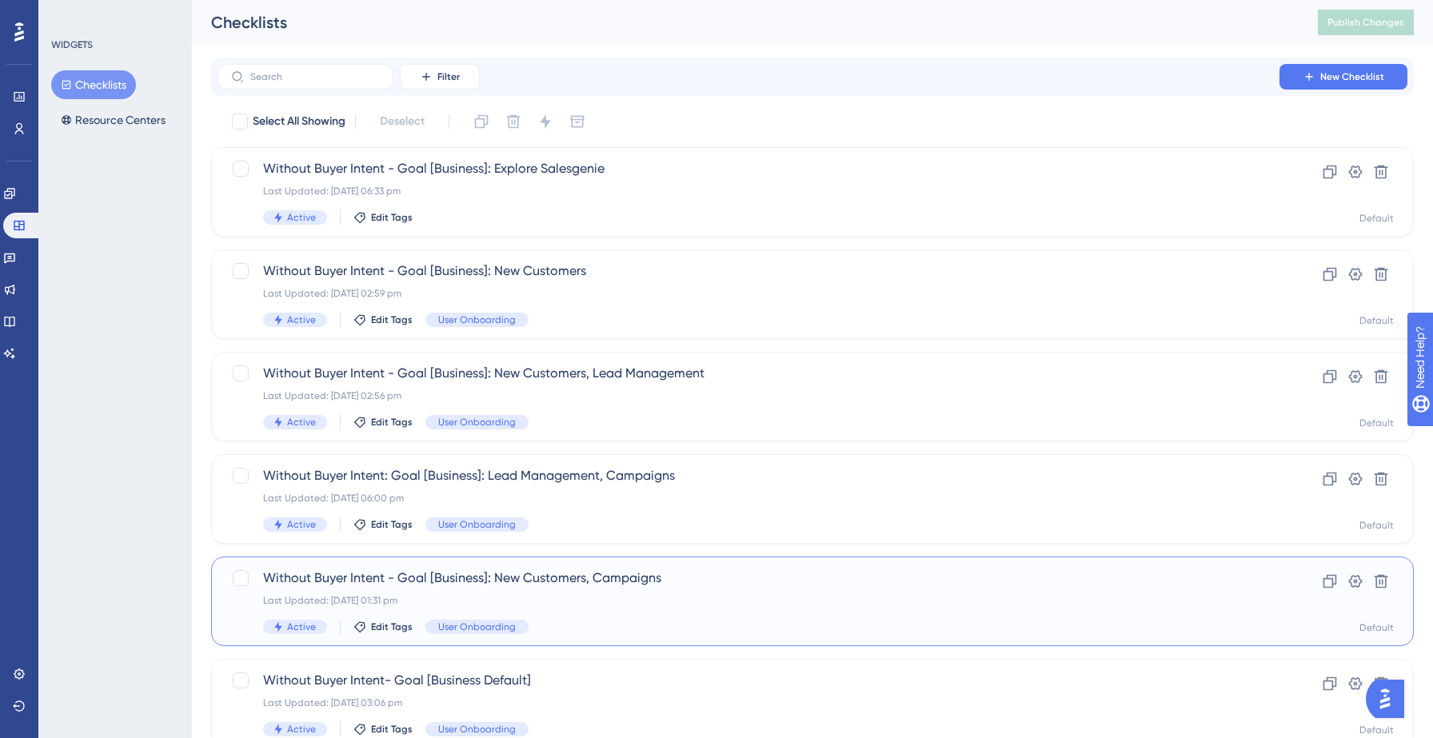
click at [607, 595] on div "Last Updated: [DATE] 01:31 pm" at bounding box center [748, 600] width 971 height 13
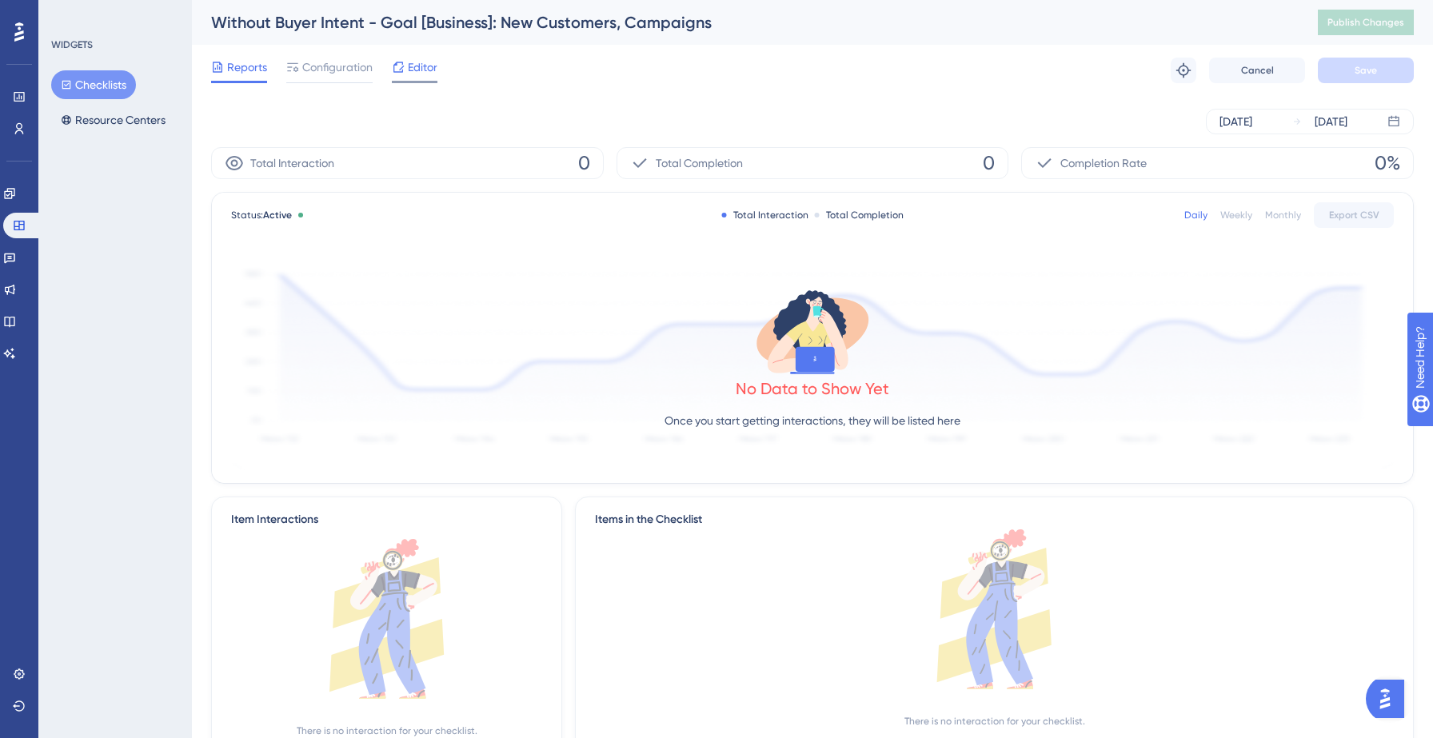
click at [421, 58] on span "Editor" at bounding box center [423, 67] width 30 height 19
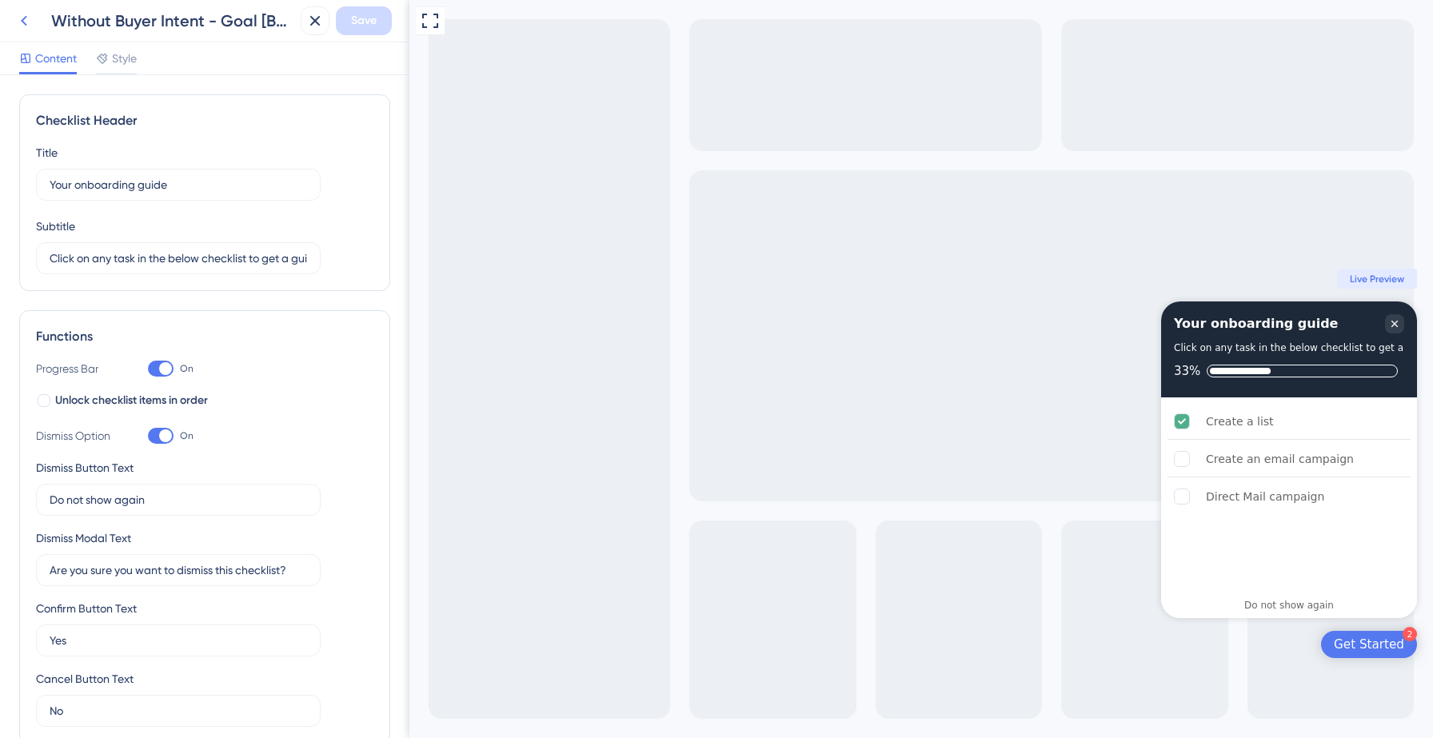
click at [24, 22] on icon at bounding box center [23, 20] width 19 height 19
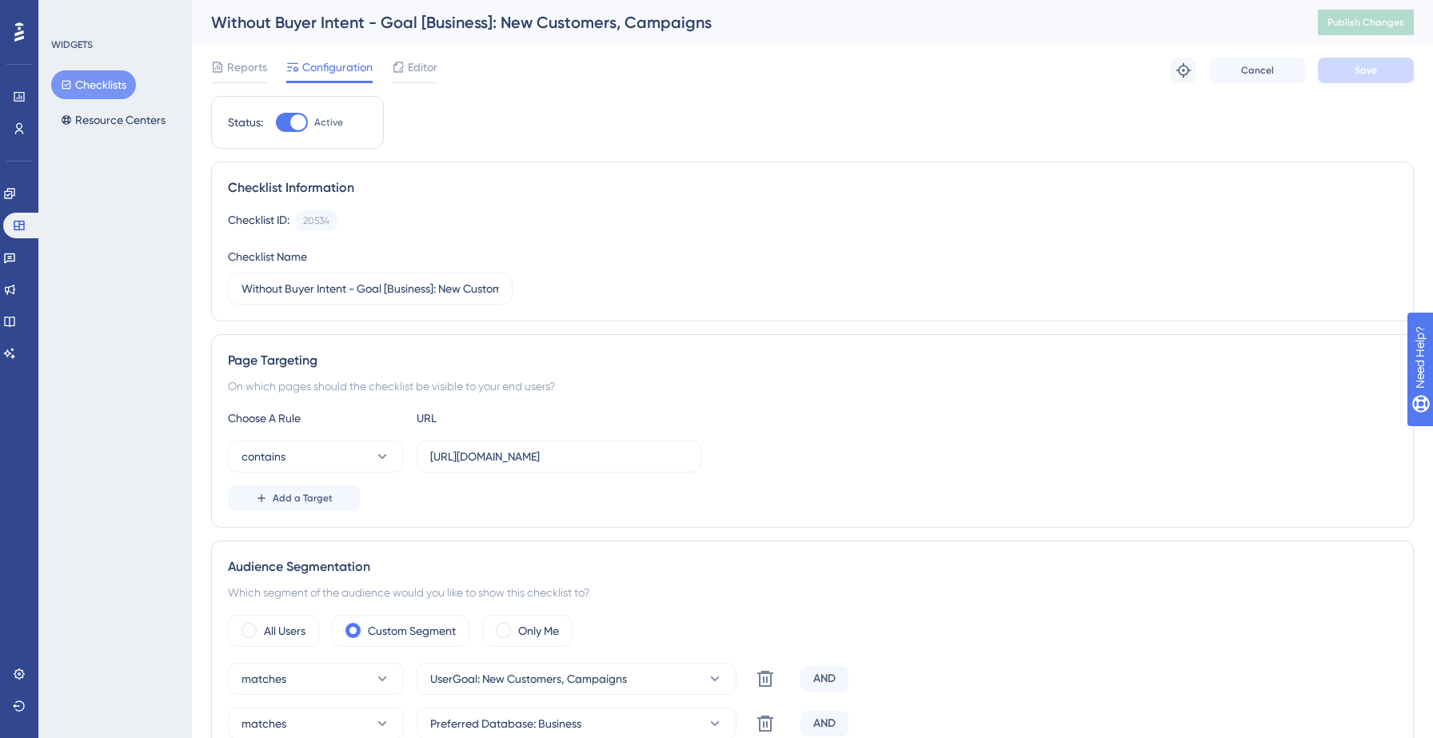
click at [98, 84] on button "Checklists" at bounding box center [93, 84] width 85 height 29
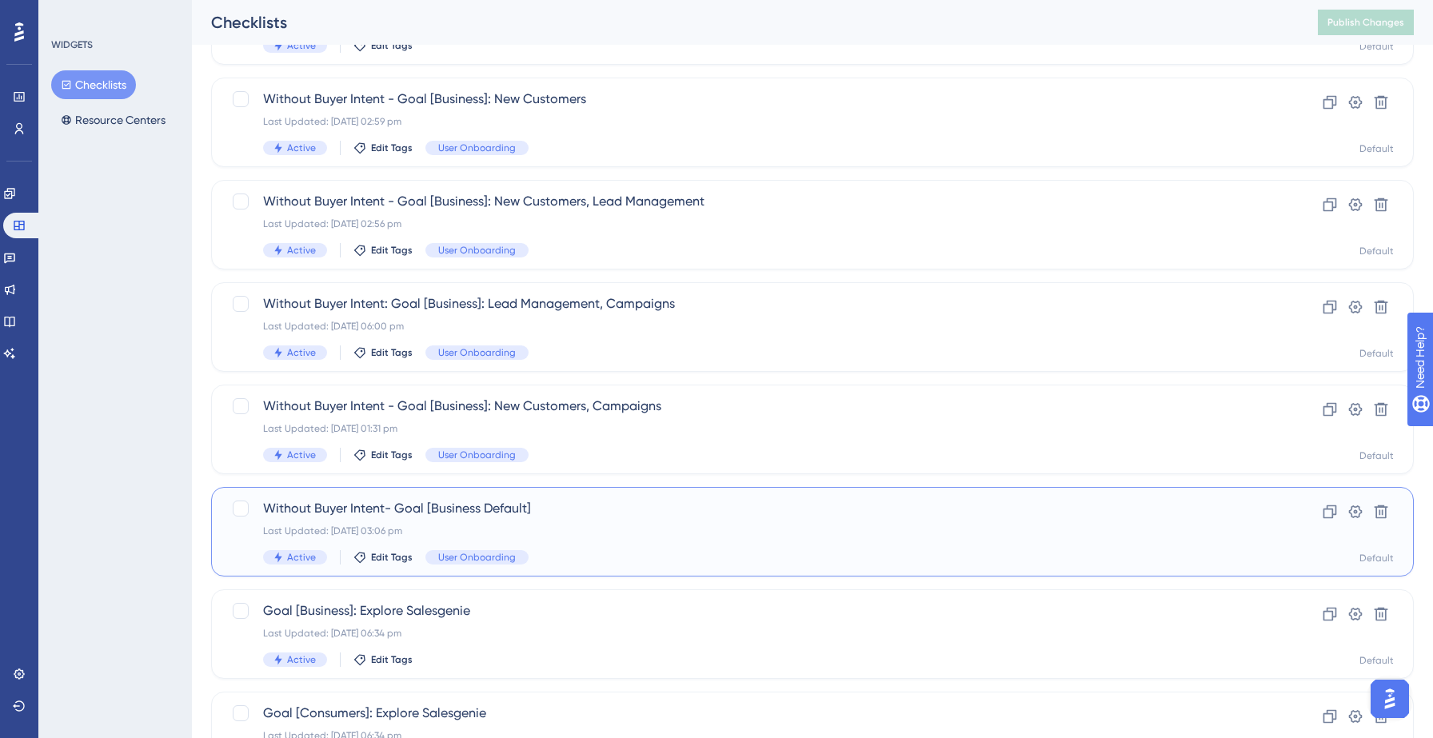
click at [561, 507] on span "Without Buyer Intent- Goal [Business Default]" at bounding box center [748, 508] width 971 height 19
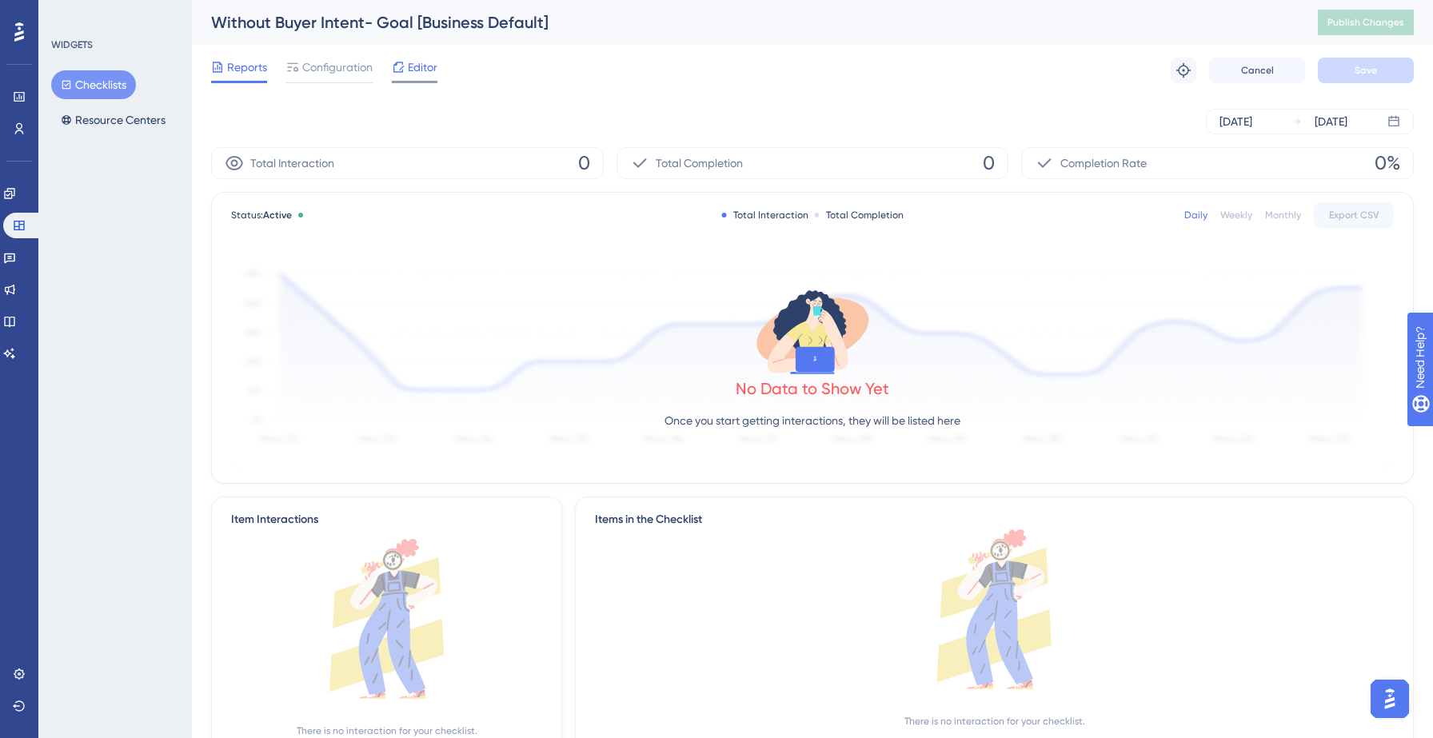
click at [421, 63] on span "Editor" at bounding box center [423, 67] width 30 height 19
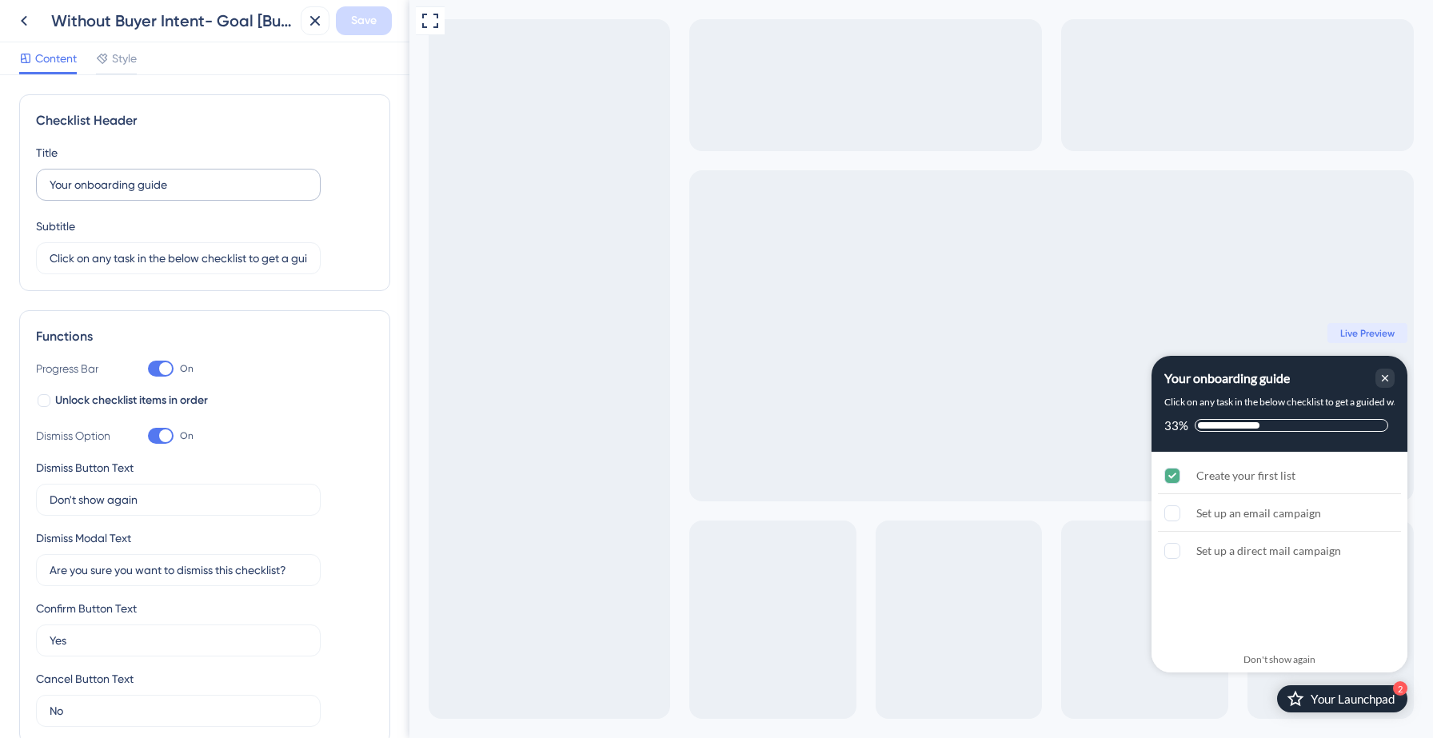
click at [192, 195] on label "Your onboarding guide" at bounding box center [178, 185] width 285 height 32
click at [192, 194] on input "Your onboarding guide" at bounding box center [178, 185] width 257 height 18
type input "Your onboarding checklist"
click at [364, 18] on span "Save" at bounding box center [364, 20] width 26 height 19
click at [303, 32] on icon at bounding box center [304, 30] width 16 height 16
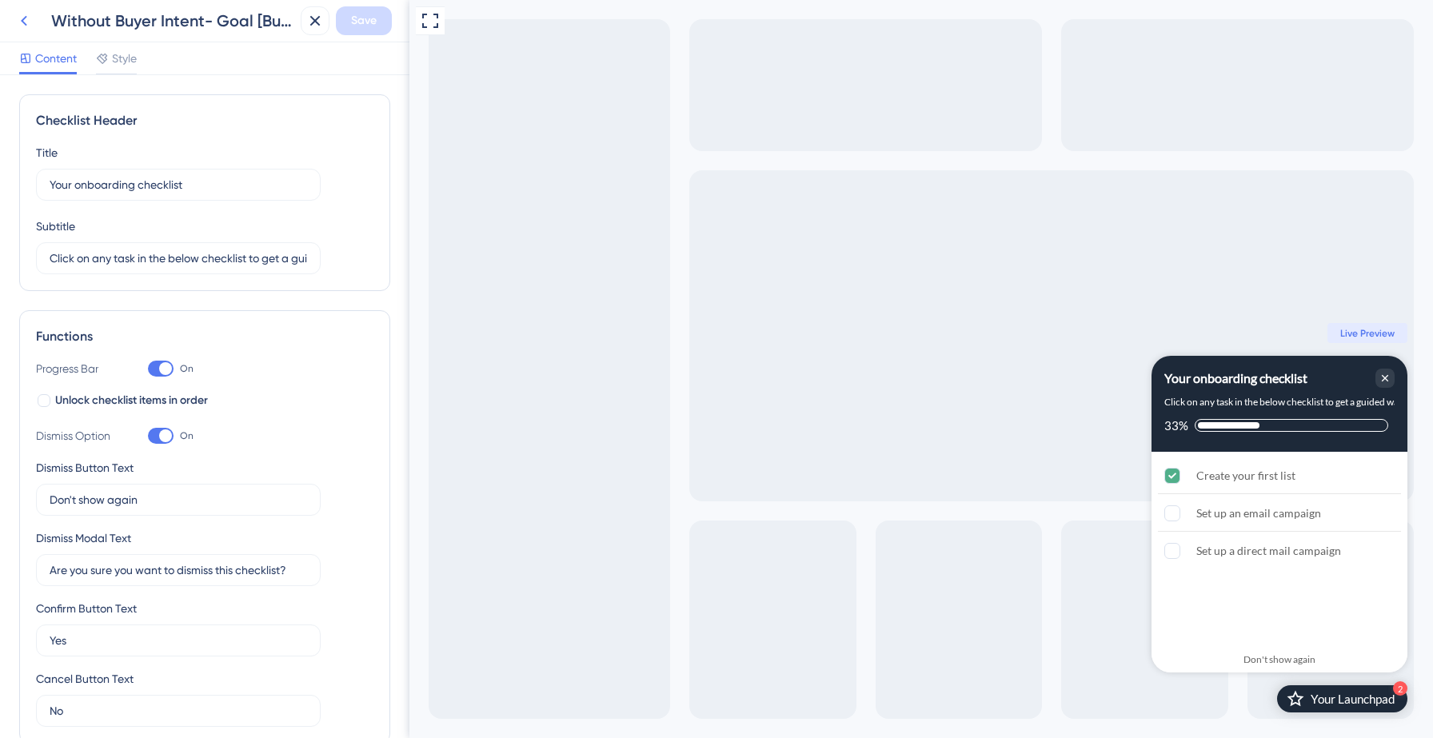
click at [29, 19] on icon at bounding box center [23, 20] width 19 height 19
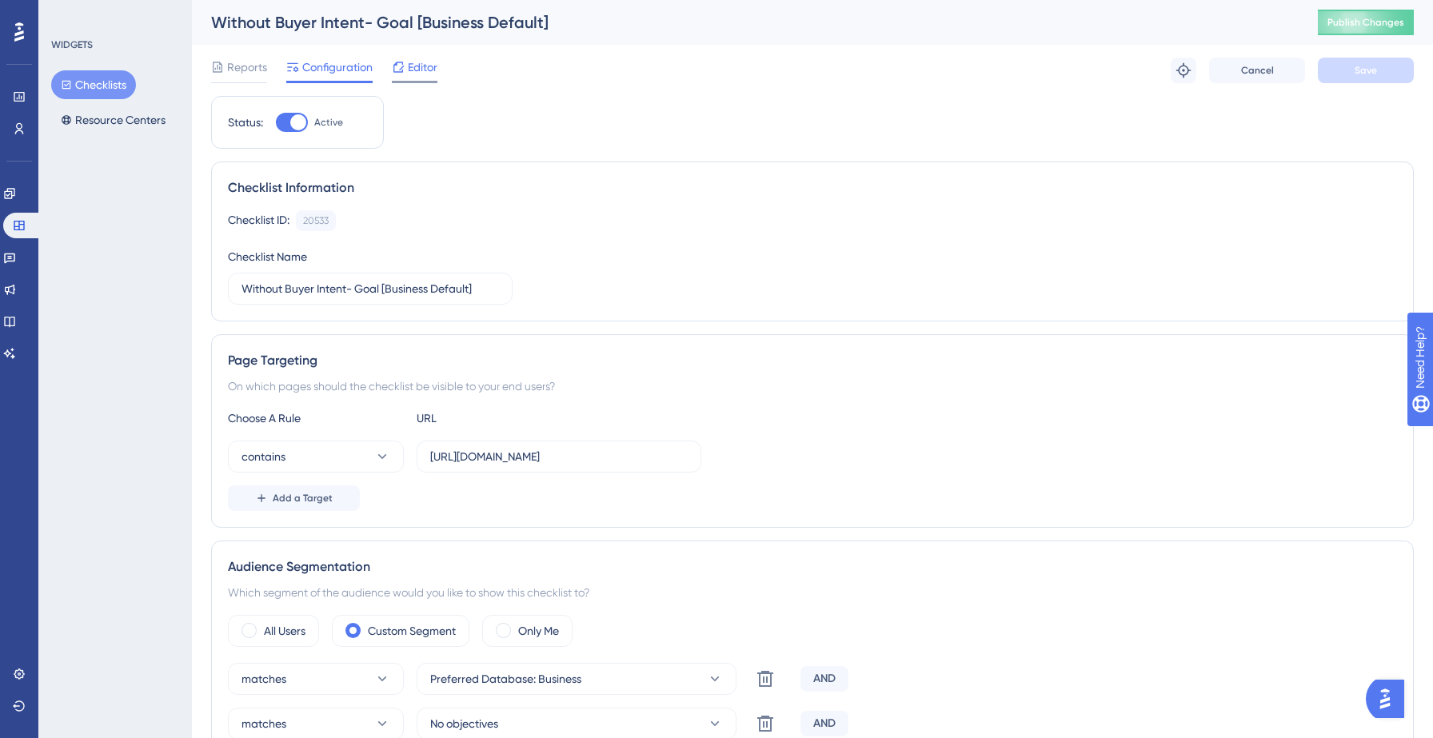
click at [417, 75] on span "Editor" at bounding box center [423, 67] width 30 height 19
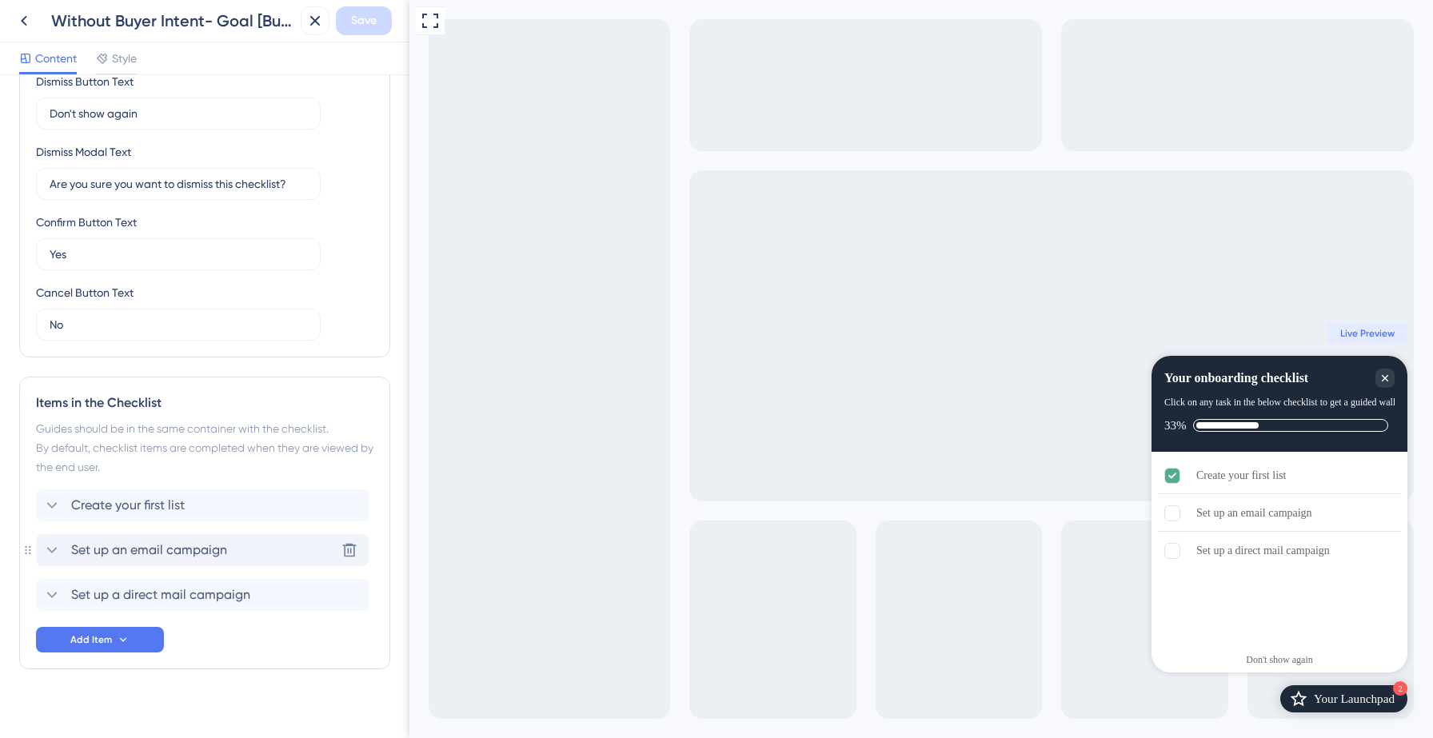
click at [54, 548] on icon at bounding box center [51, 550] width 19 height 19
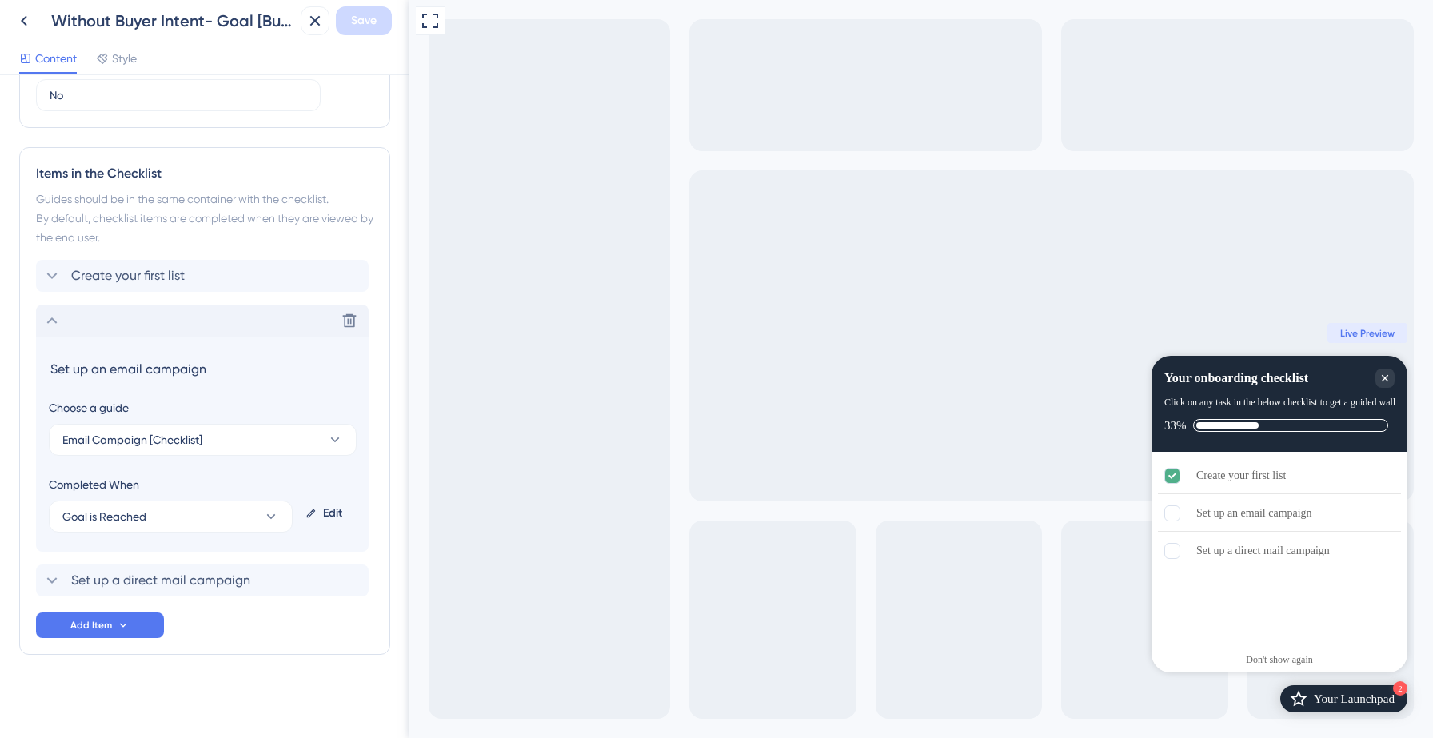
drag, startPoint x: 106, startPoint y: 372, endPoint x: 46, endPoint y: 372, distance: 60.8
click at [46, 372] on section "Set up an email campaign Choose a guide Email Campaign [Checklist] Completed Wh…" at bounding box center [202, 444] width 333 height 215
click at [220, 365] on input "Create email campaign" at bounding box center [204, 369] width 310 height 25
type input "Create email campaign"
click at [54, 317] on icon at bounding box center [51, 320] width 19 height 19
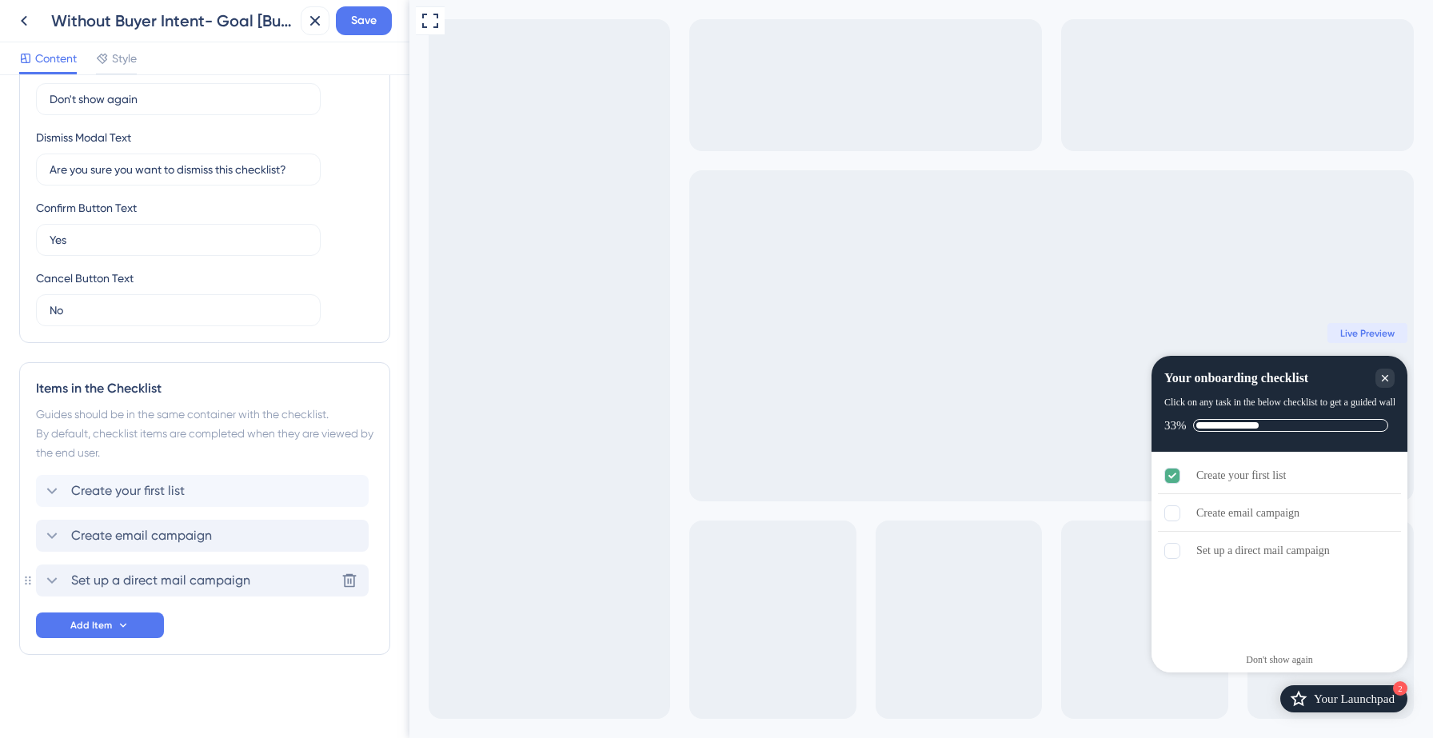
click at [58, 575] on icon at bounding box center [51, 580] width 19 height 19
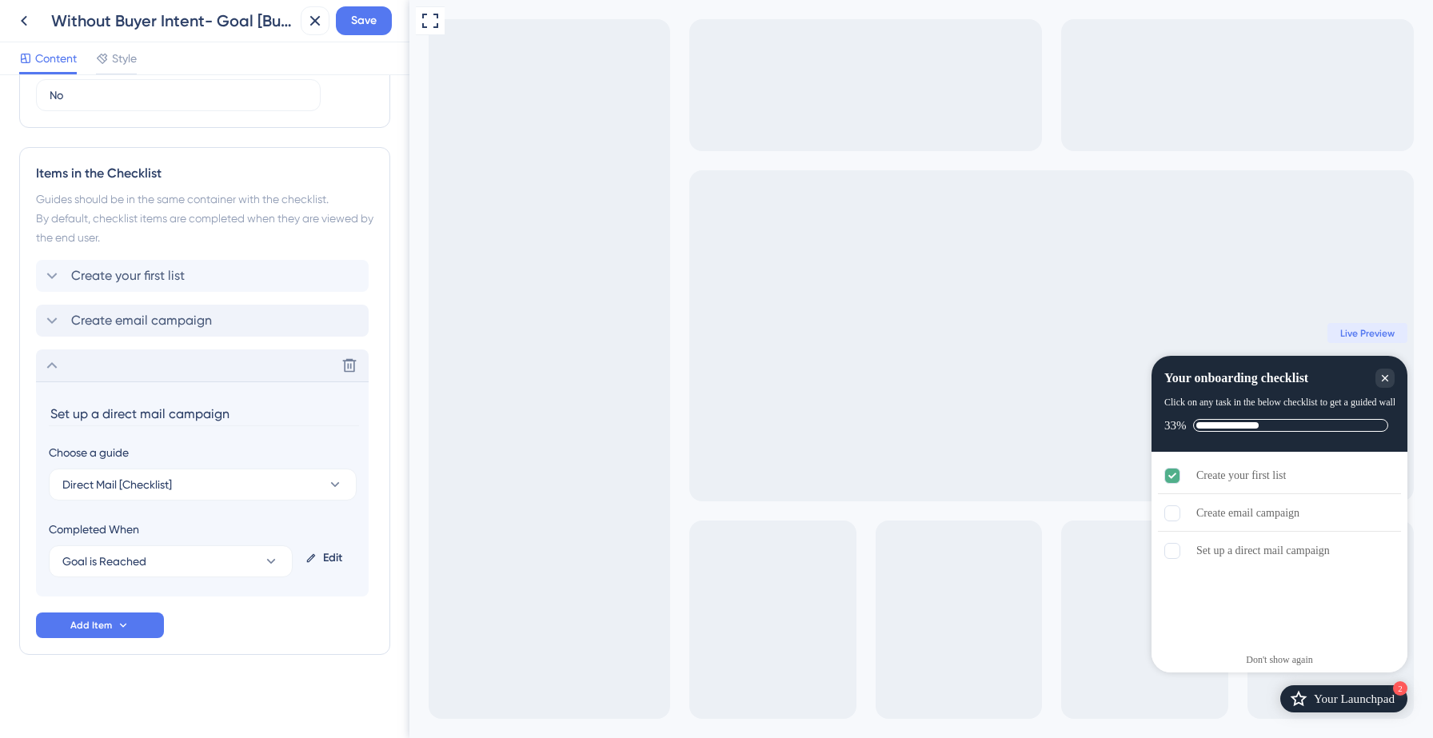
drag, startPoint x: 100, startPoint y: 417, endPoint x: 28, endPoint y: 413, distance: 72.0
click at [28, 413] on div "Items in the Checklist Guides should be in the same container with the checklis…" at bounding box center [204, 401] width 371 height 508
type input "Create direct mail campaign"
click at [355, 29] on span "Save" at bounding box center [364, 20] width 26 height 19
click at [53, 357] on icon at bounding box center [51, 365] width 19 height 19
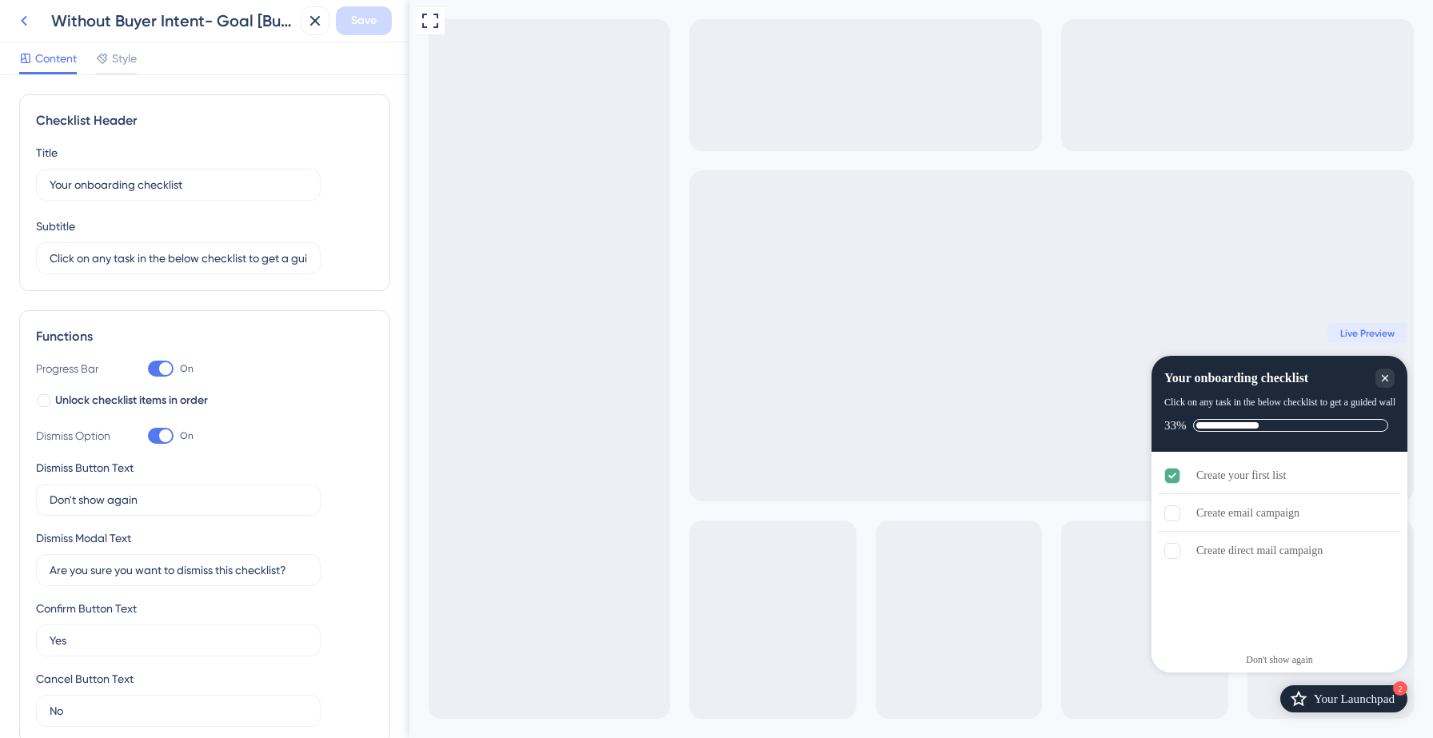
click at [23, 24] on icon at bounding box center [23, 20] width 19 height 19
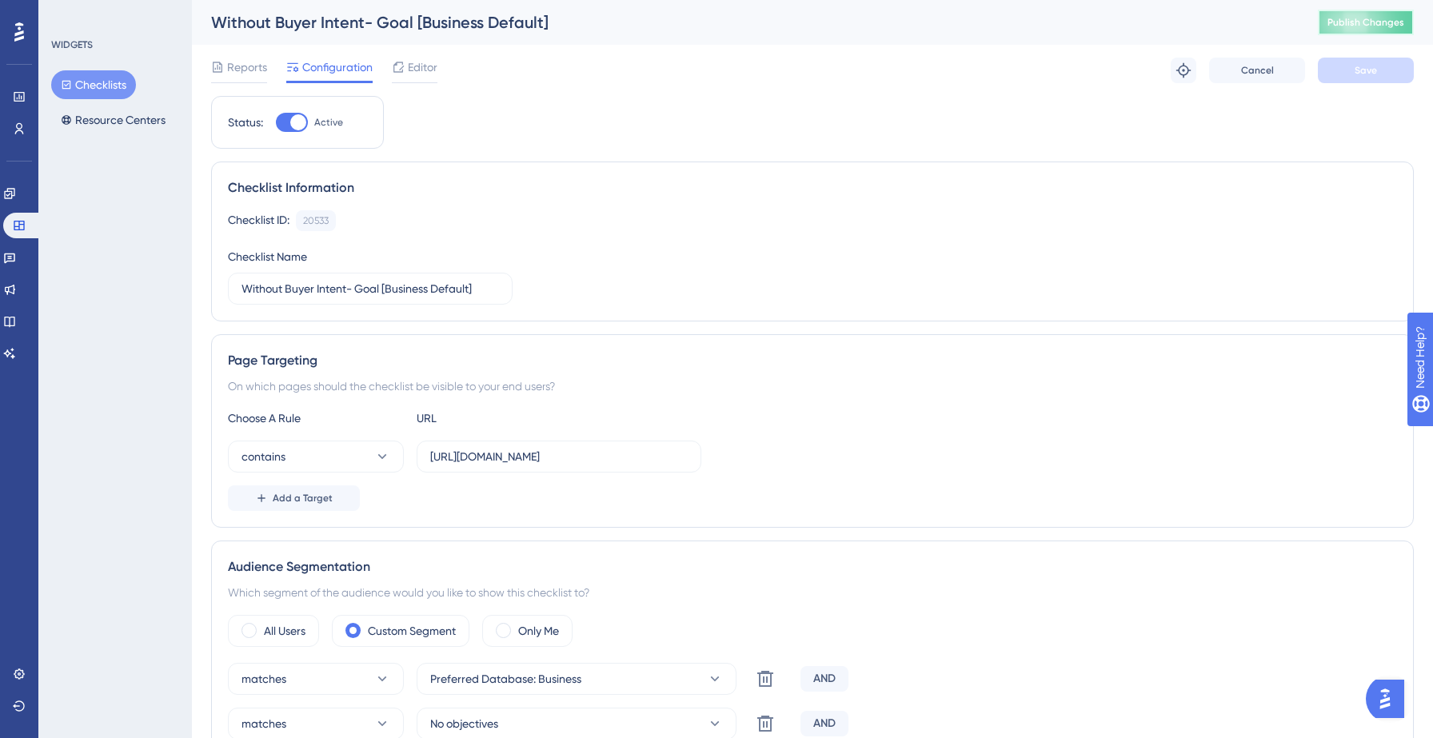
click at [1375, 26] on span "Publish Changes" at bounding box center [1365, 22] width 77 height 13
click at [289, 119] on div at bounding box center [292, 122] width 32 height 19
click at [276, 122] on input "Active" at bounding box center [275, 122] width 1 height 1
checkbox input "false"
click at [1384, 74] on button "Save" at bounding box center [1366, 71] width 96 height 26
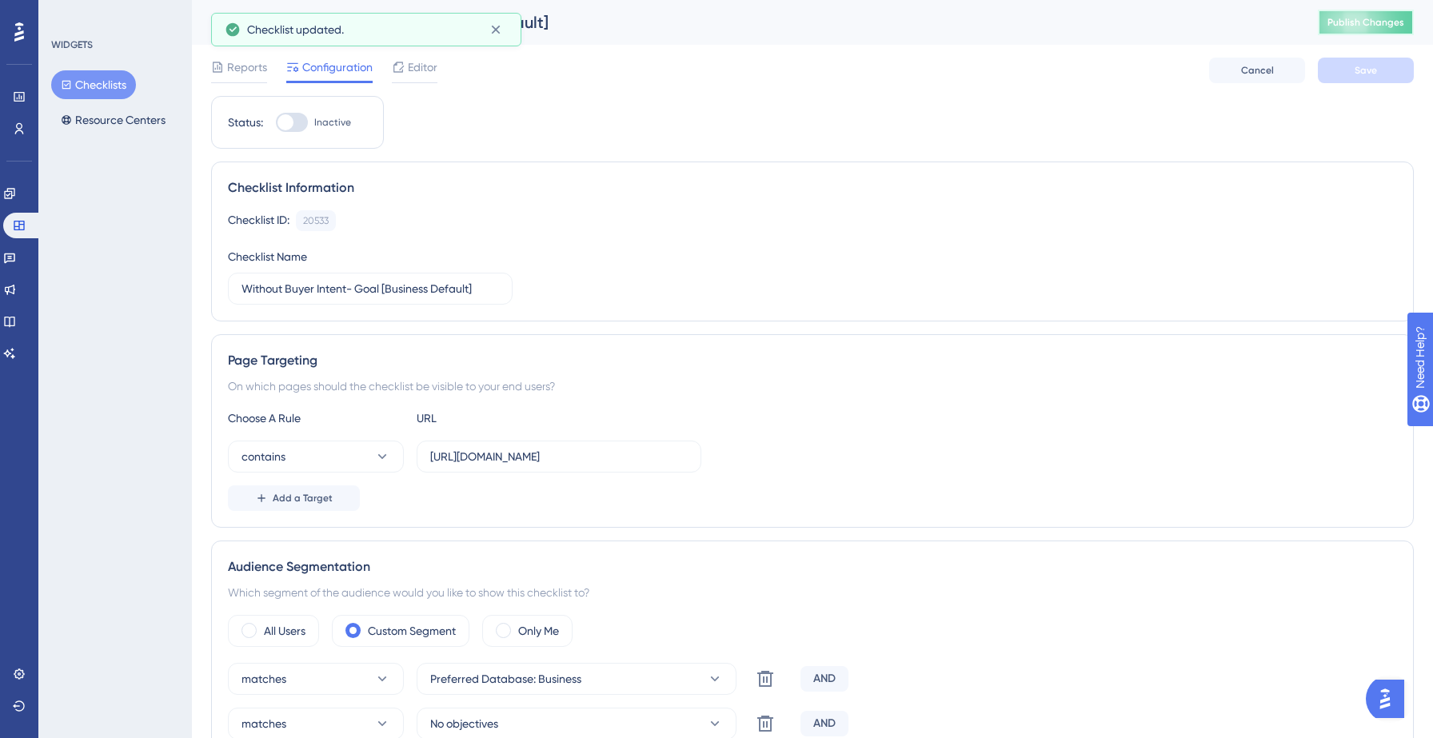
click at [1362, 22] on span "Publish Changes" at bounding box center [1365, 22] width 77 height 13
click at [497, 27] on icon at bounding box center [495, 30] width 9 height 9
click at [102, 97] on button "Checklists" at bounding box center [93, 84] width 85 height 29
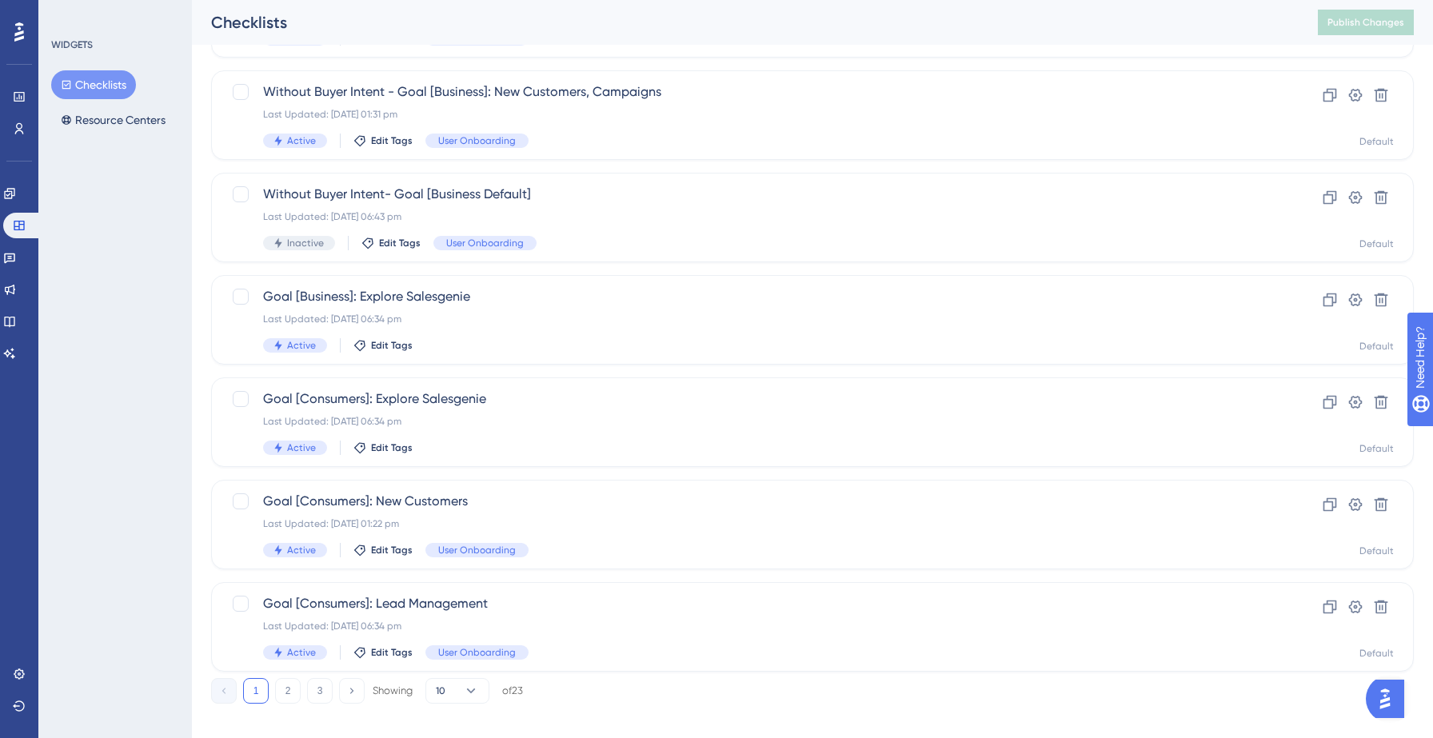
scroll to position [503, 0]
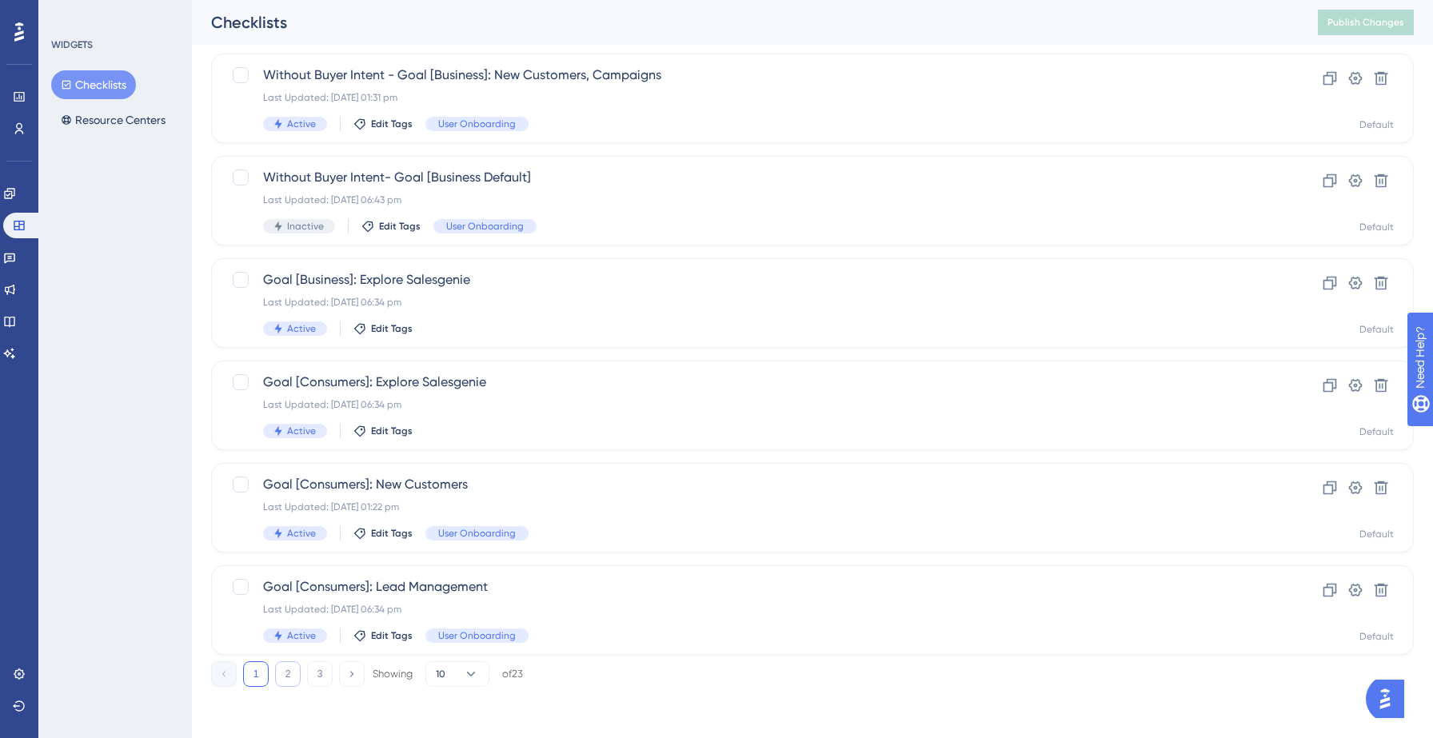
click at [282, 667] on button "2" at bounding box center [288, 674] width 26 height 26
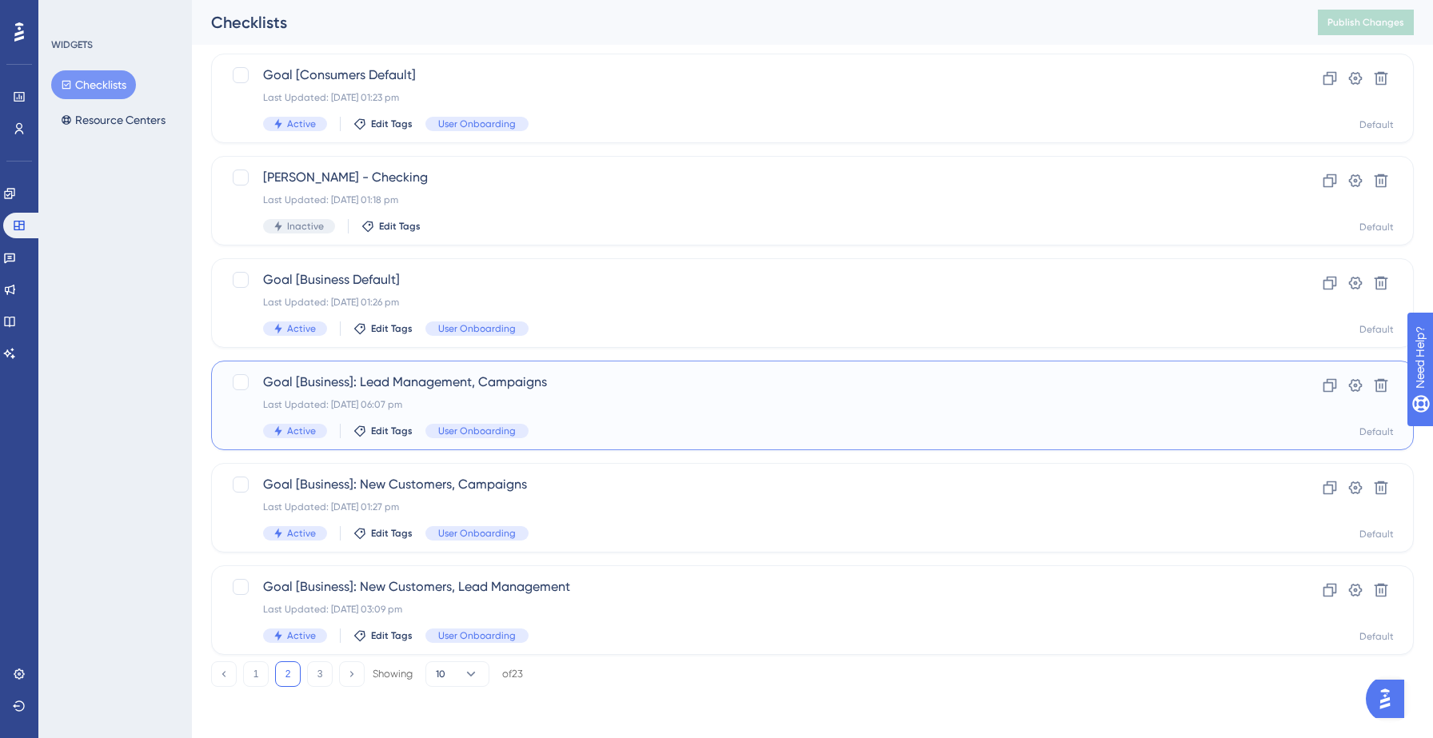
click at [677, 401] on div "Last Updated: [DATE] 06:07 pm" at bounding box center [748, 404] width 971 height 13
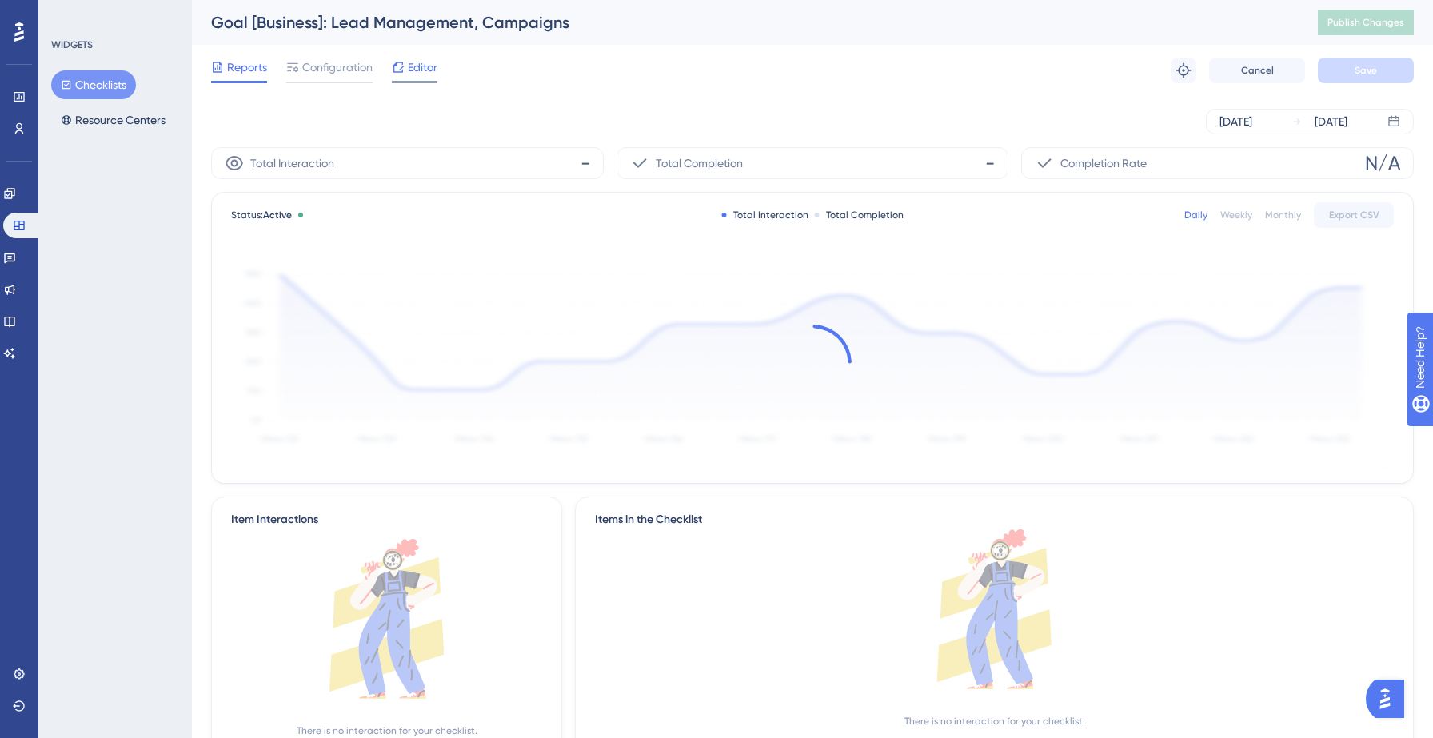
click at [423, 72] on span "Editor" at bounding box center [423, 67] width 30 height 19
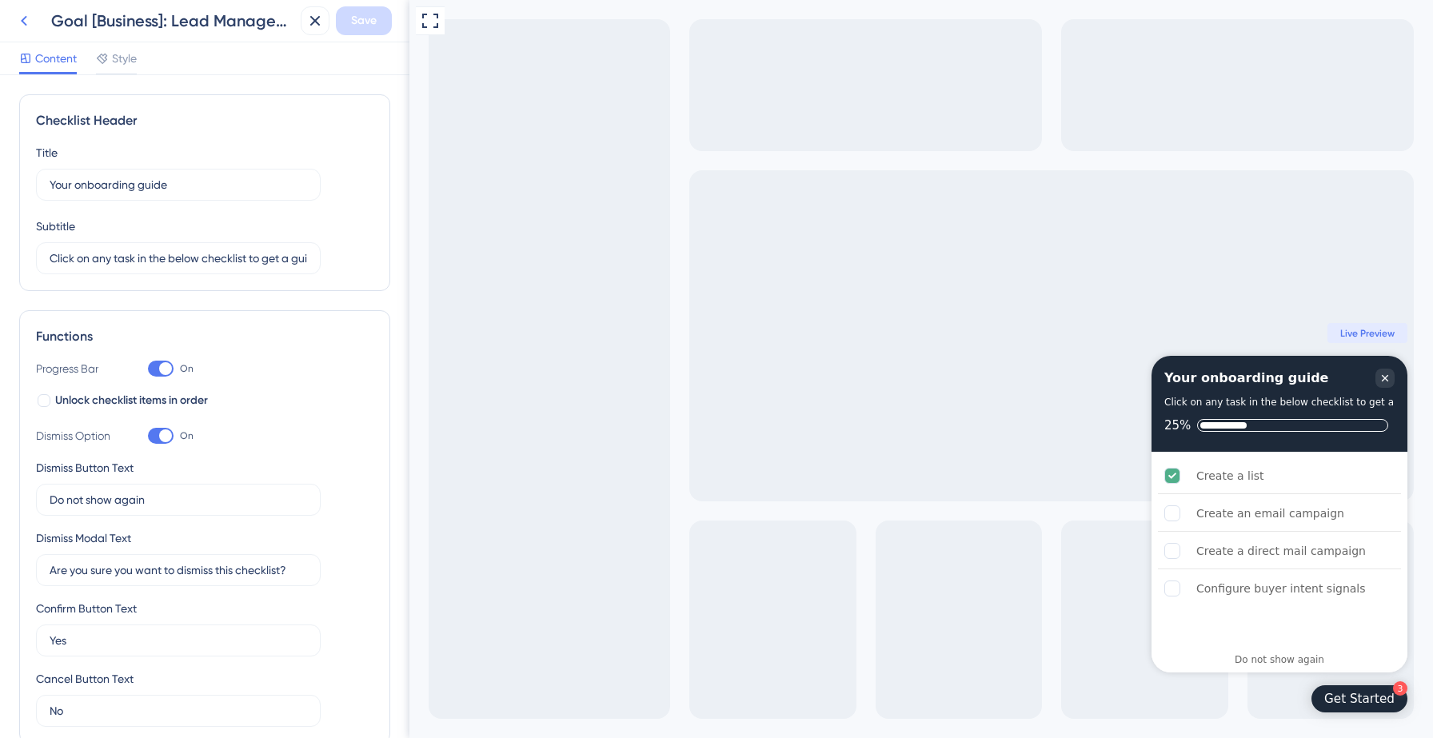
click at [22, 22] on icon at bounding box center [23, 20] width 19 height 19
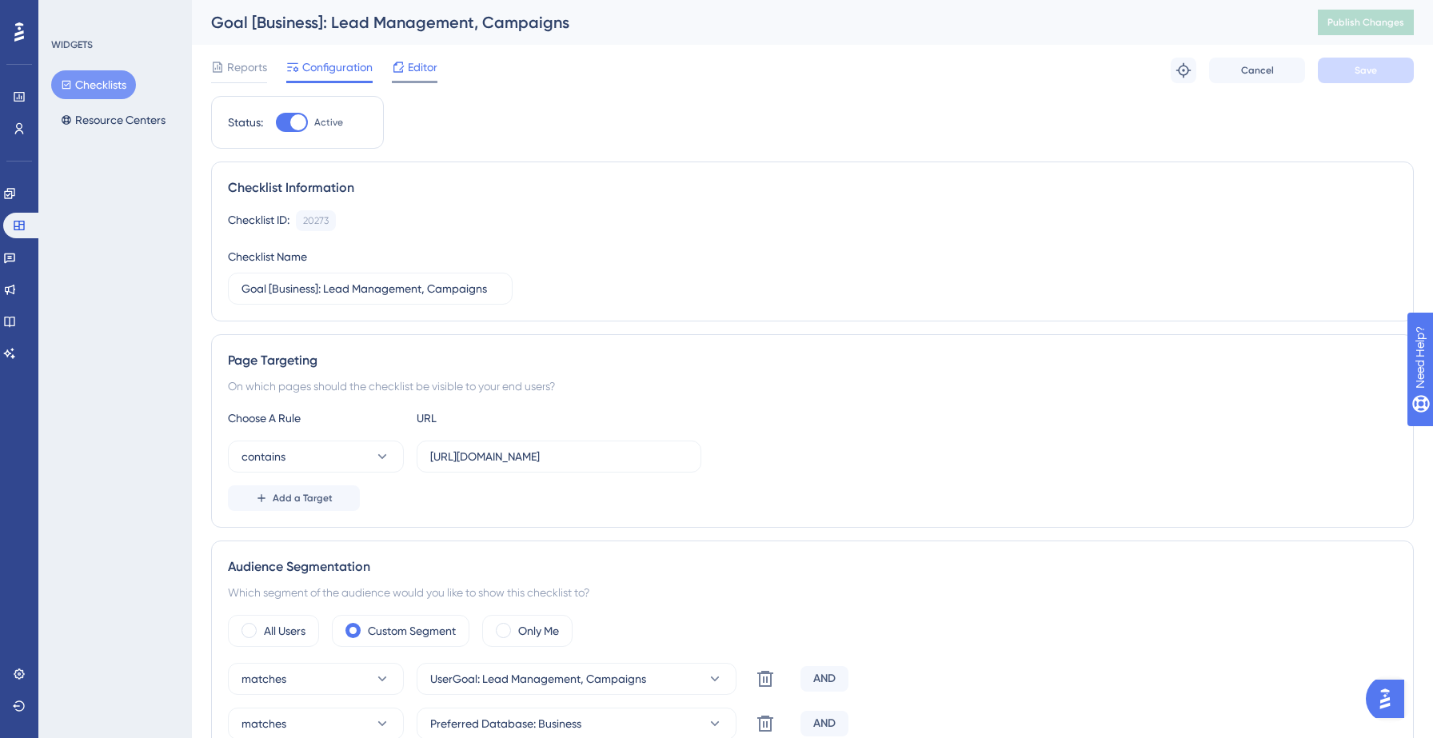
click at [425, 74] on span "Editor" at bounding box center [423, 67] width 30 height 19
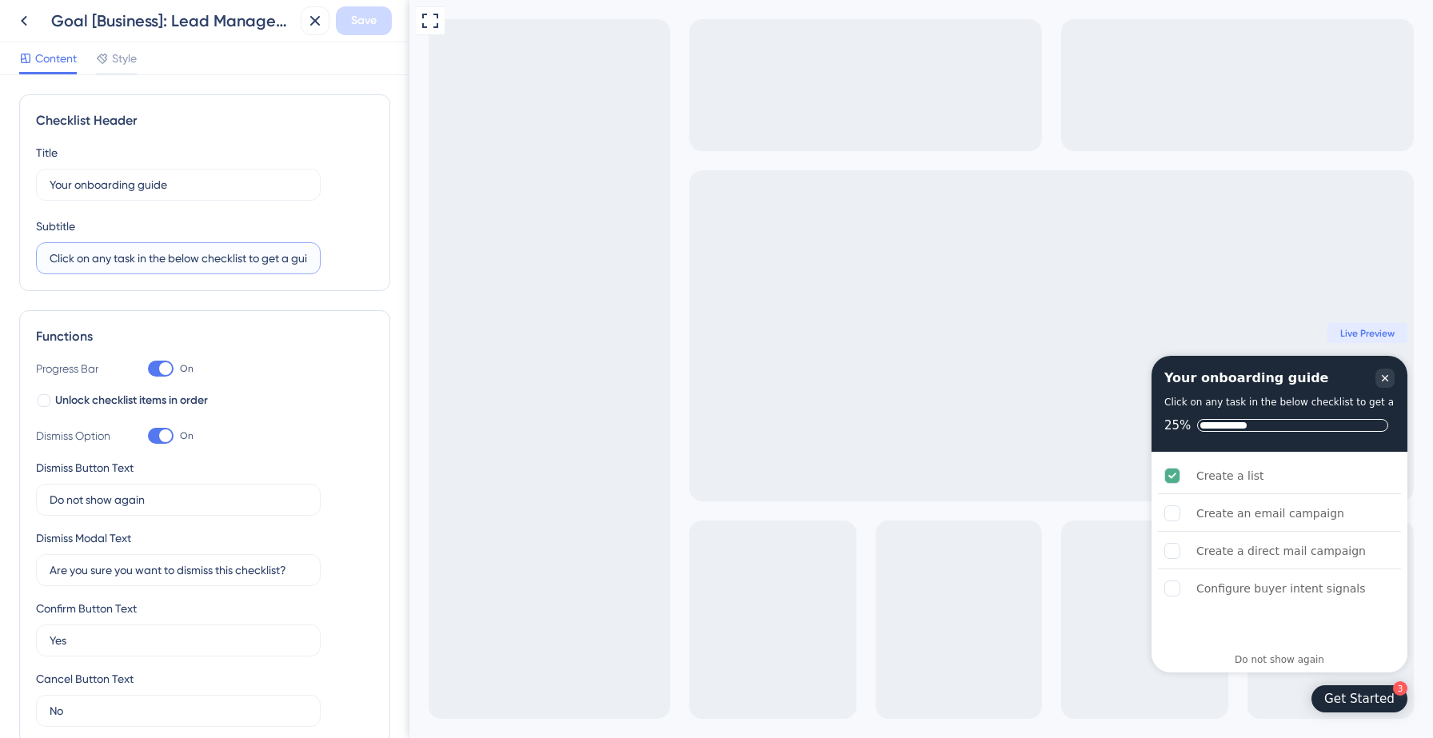
click at [194, 261] on input "Click on any task in the below checklist to get a guided walkthrough" at bounding box center [178, 259] width 257 height 18
click at [27, 25] on icon at bounding box center [23, 20] width 19 height 19
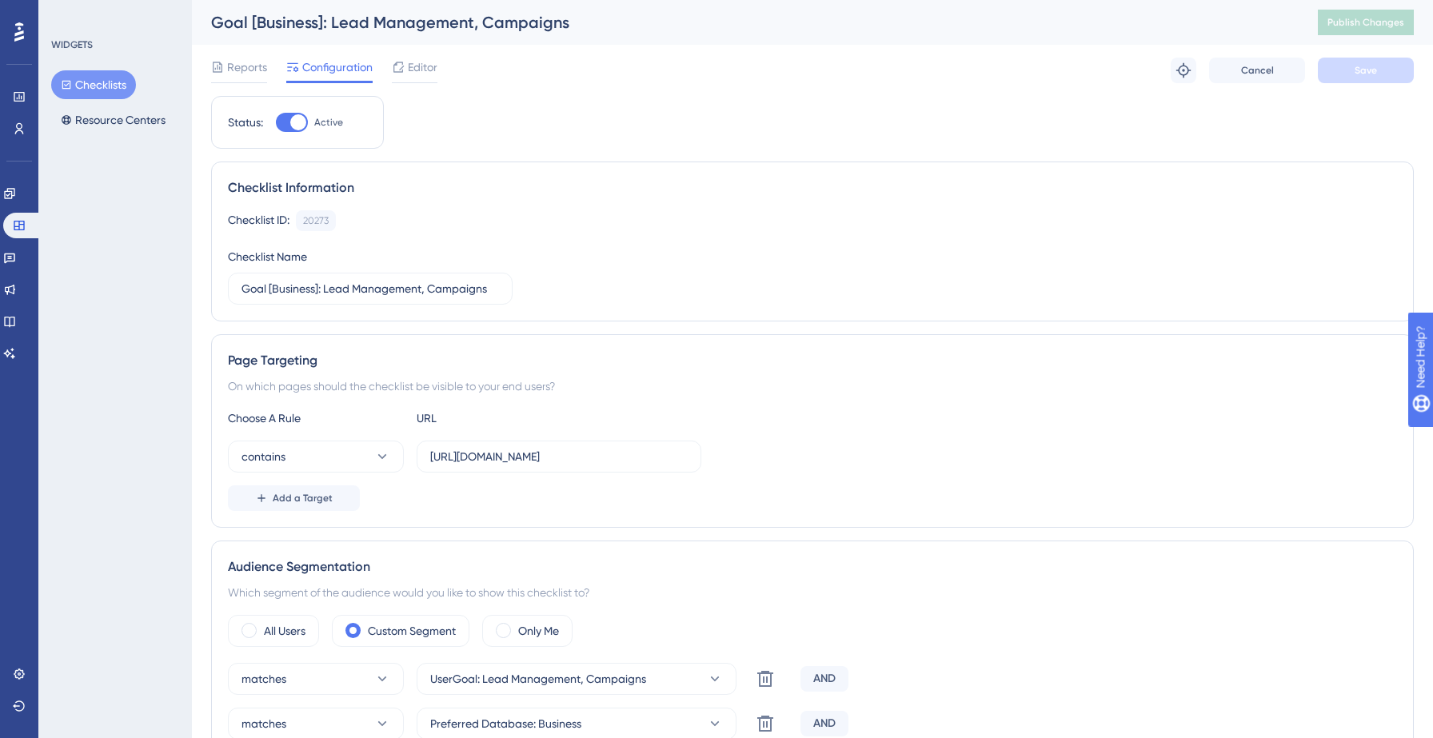
click at [75, 85] on button "Checklists" at bounding box center [93, 84] width 85 height 29
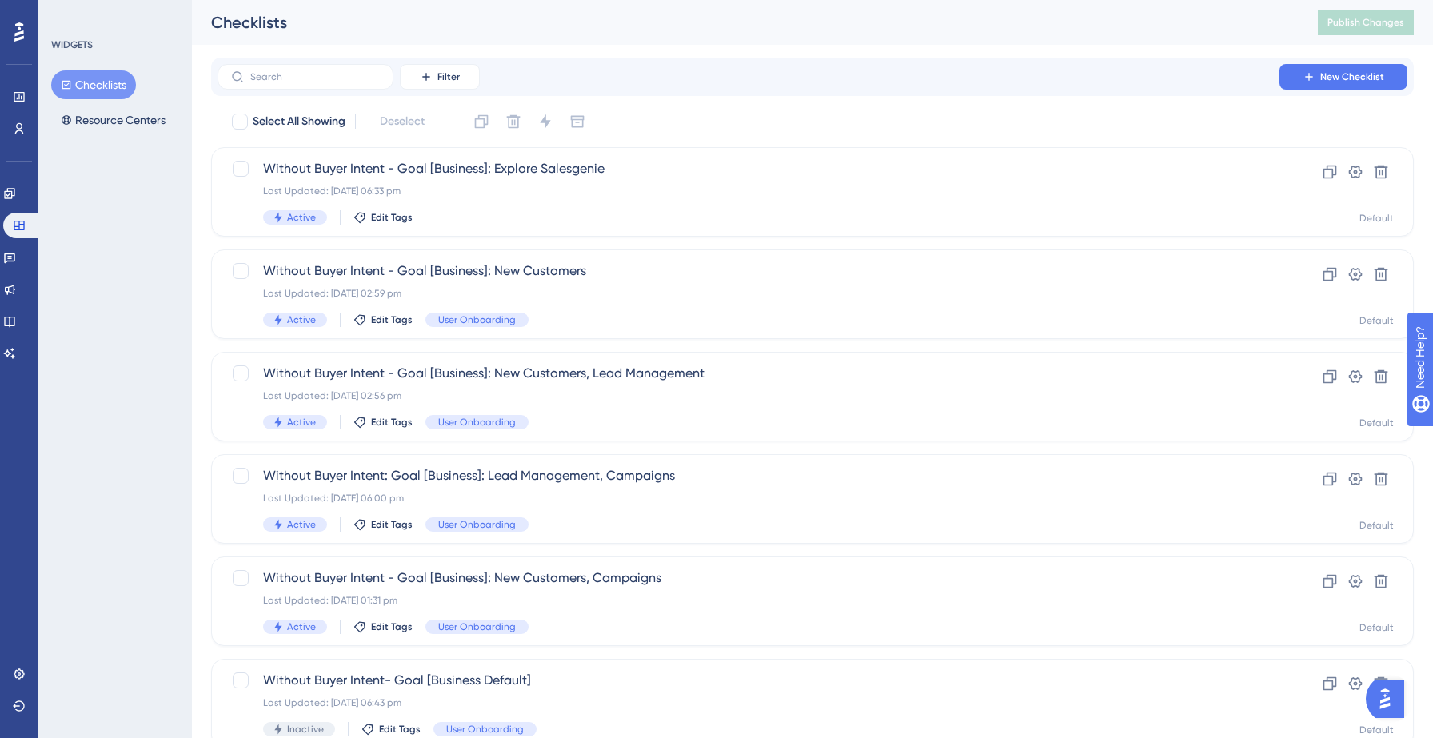
click at [110, 79] on button "Checklists" at bounding box center [93, 84] width 85 height 29
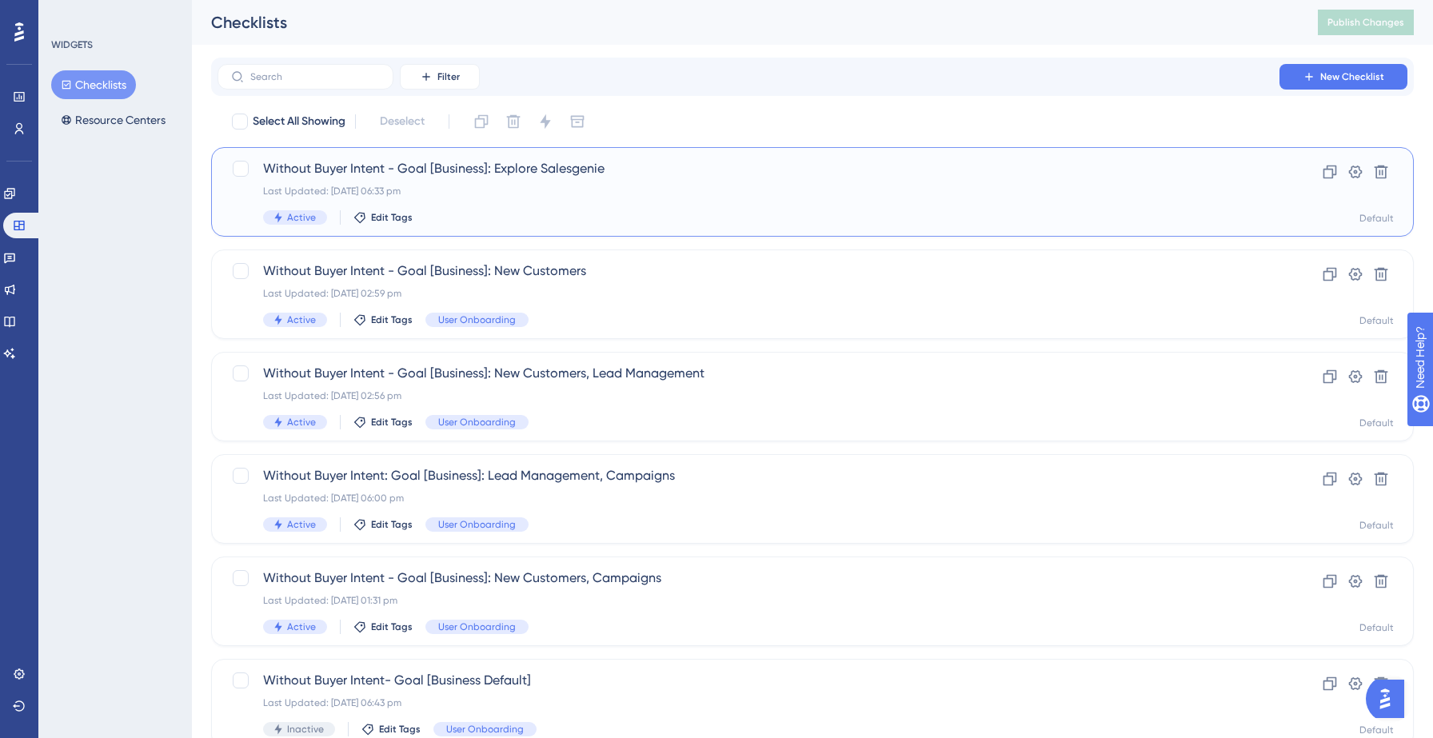
click at [717, 185] on div "Last Updated: [DATE] 06:33 pm" at bounding box center [748, 191] width 971 height 13
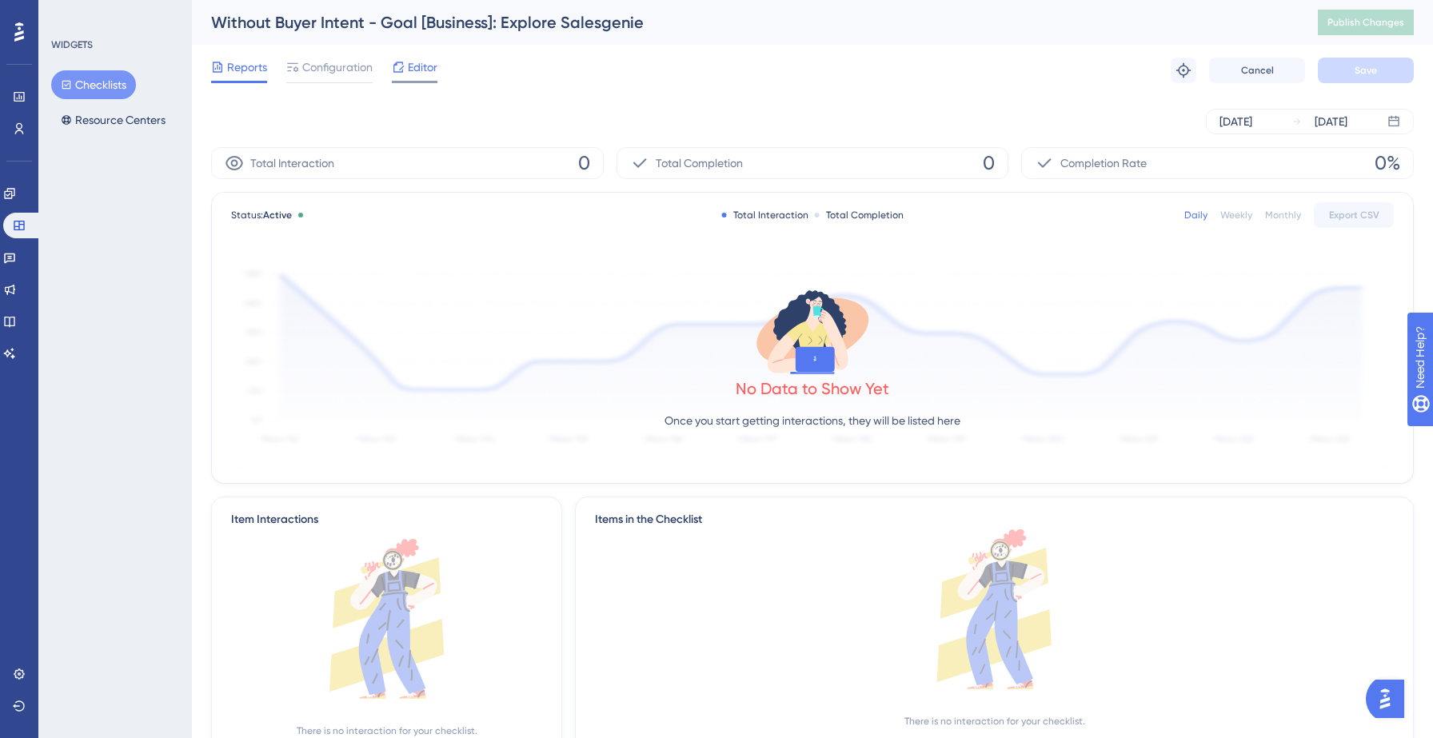
click at [426, 70] on span "Editor" at bounding box center [423, 67] width 30 height 19
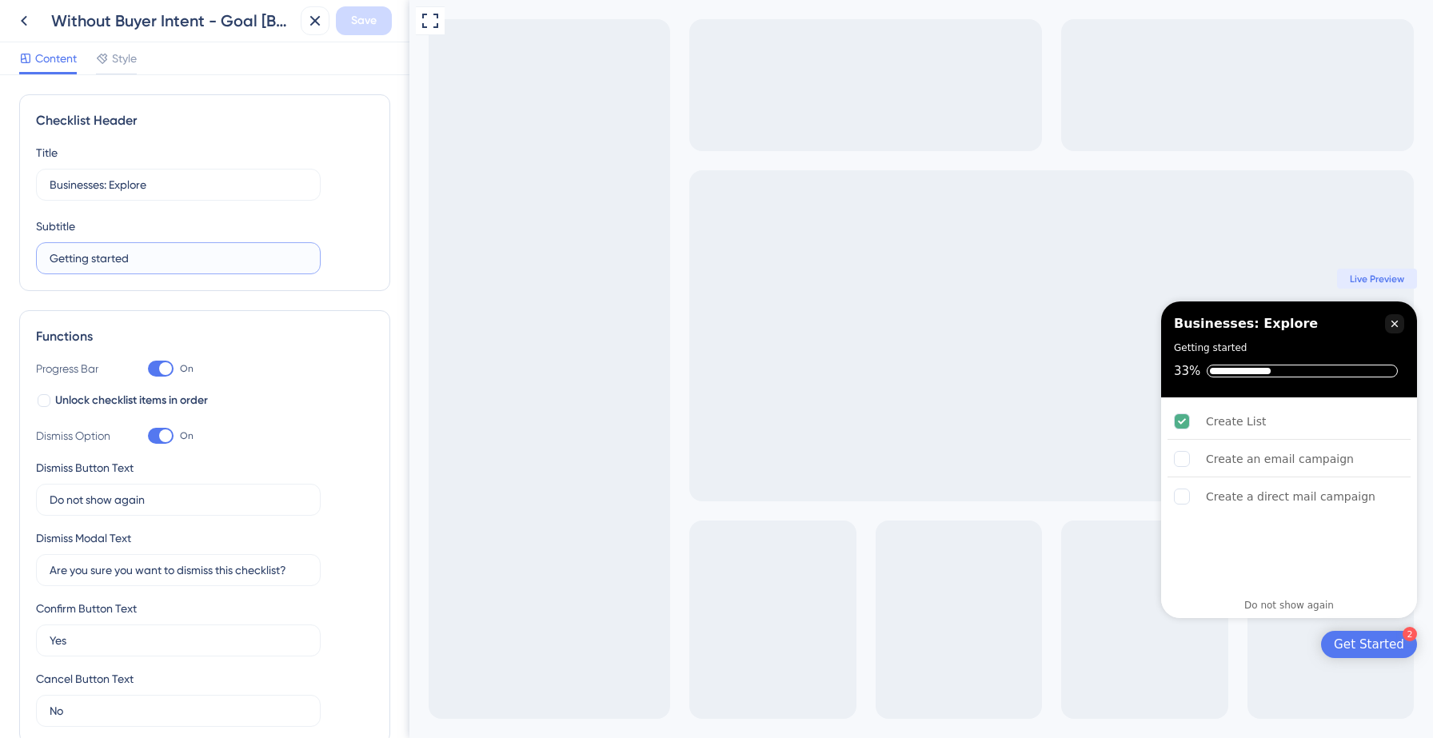
click at [219, 255] on input "Getting started" at bounding box center [178, 259] width 257 height 18
paste input "Click on any task in the below checklist to get a guided walkthrough"
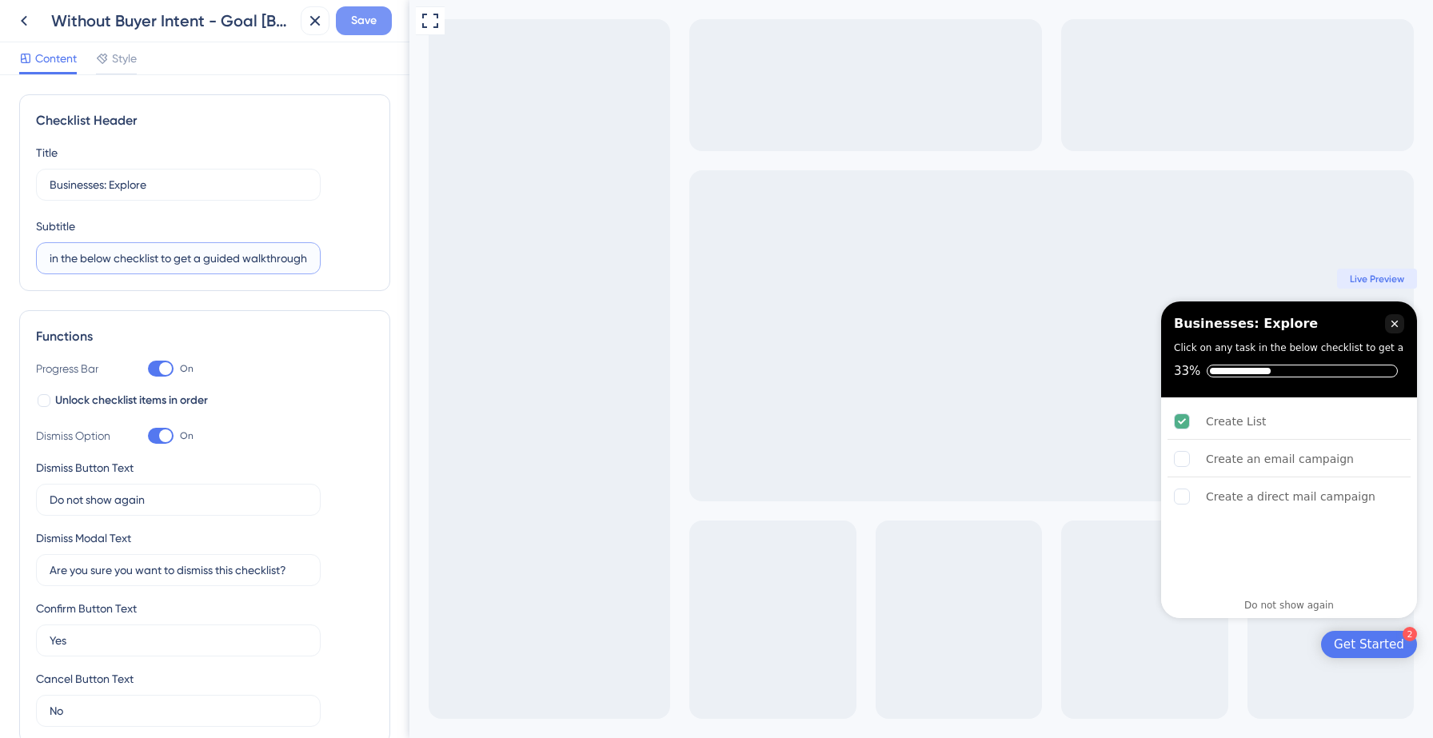
type input "Click on any task in the below checklist to get a guided walkthrough"
click at [367, 22] on span "Save" at bounding box center [364, 20] width 26 height 19
click at [301, 29] on icon at bounding box center [304, 30] width 16 height 16
click at [20, 19] on icon at bounding box center [23, 20] width 19 height 19
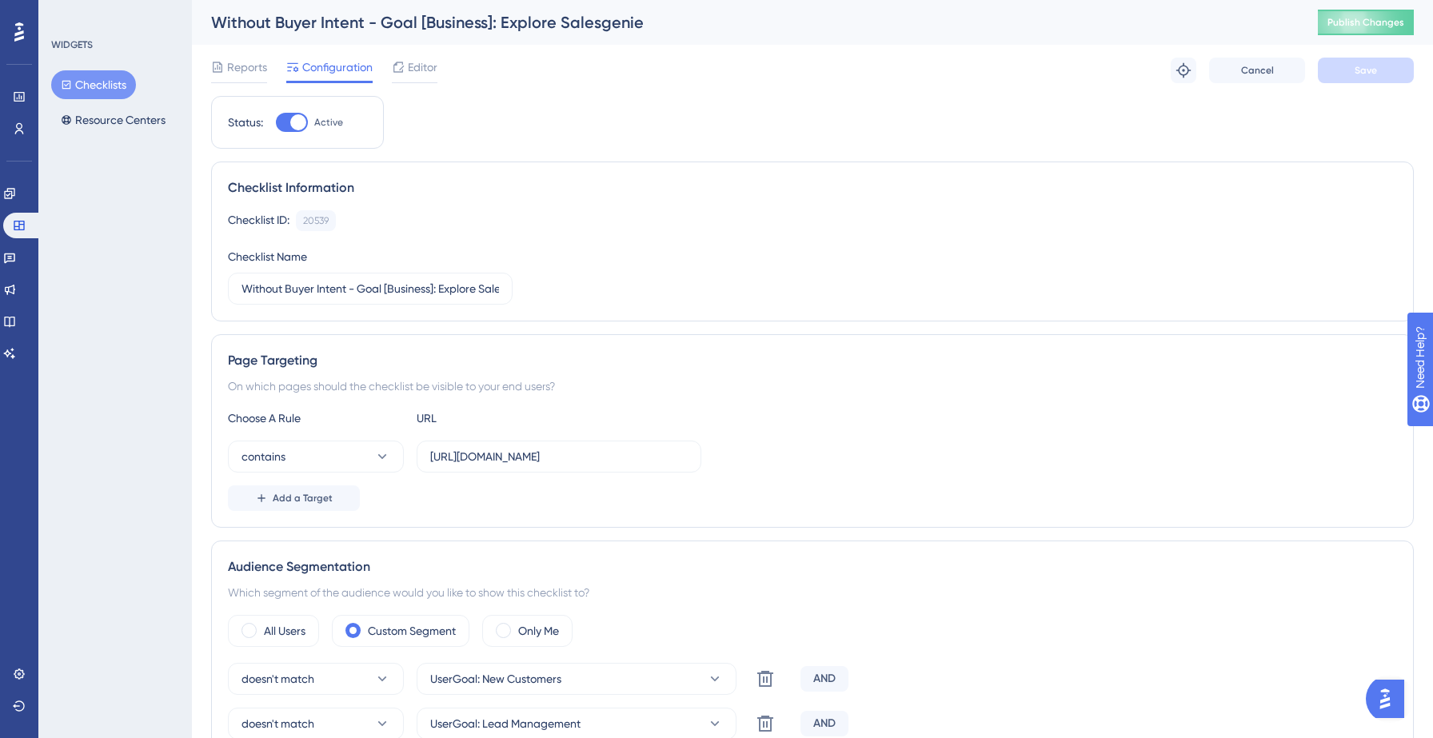
click at [119, 90] on button "Checklists" at bounding box center [93, 84] width 85 height 29
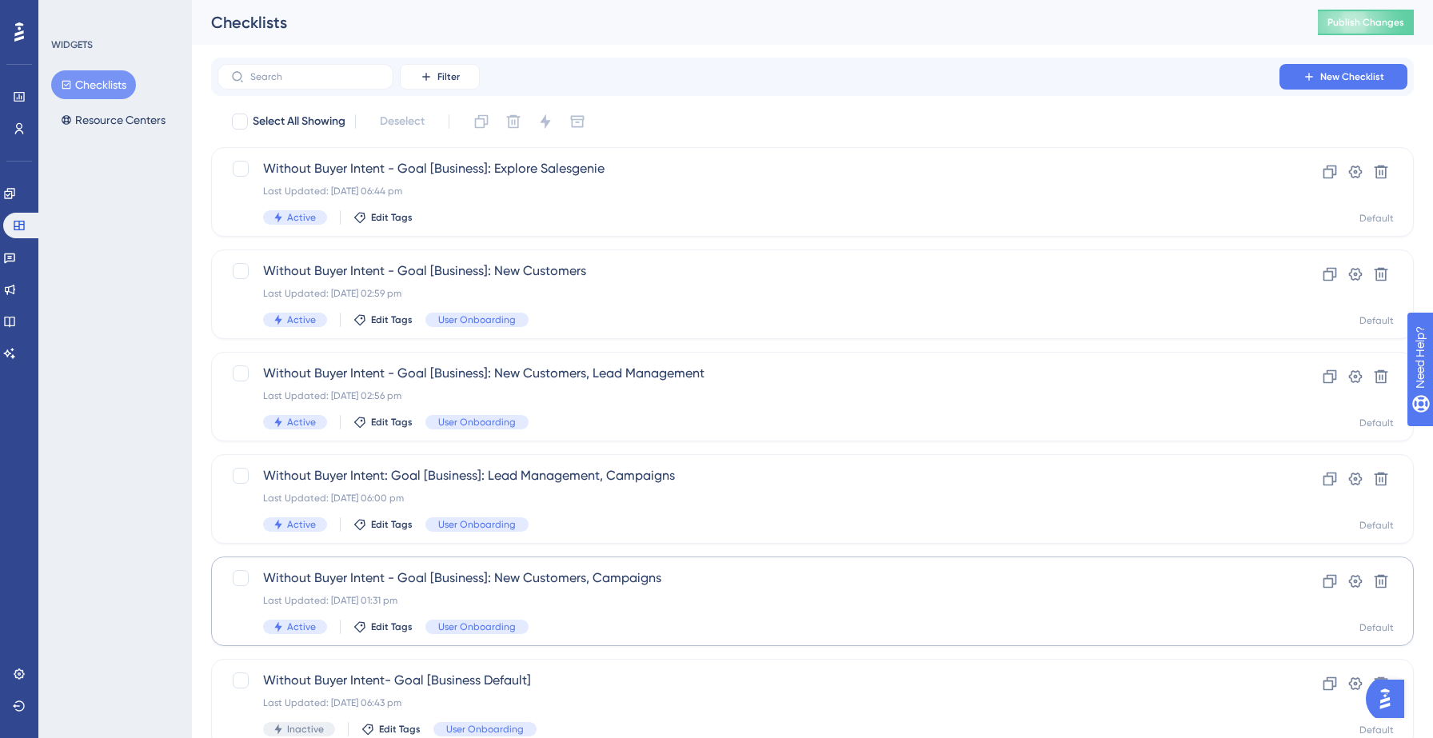
scroll to position [503, 0]
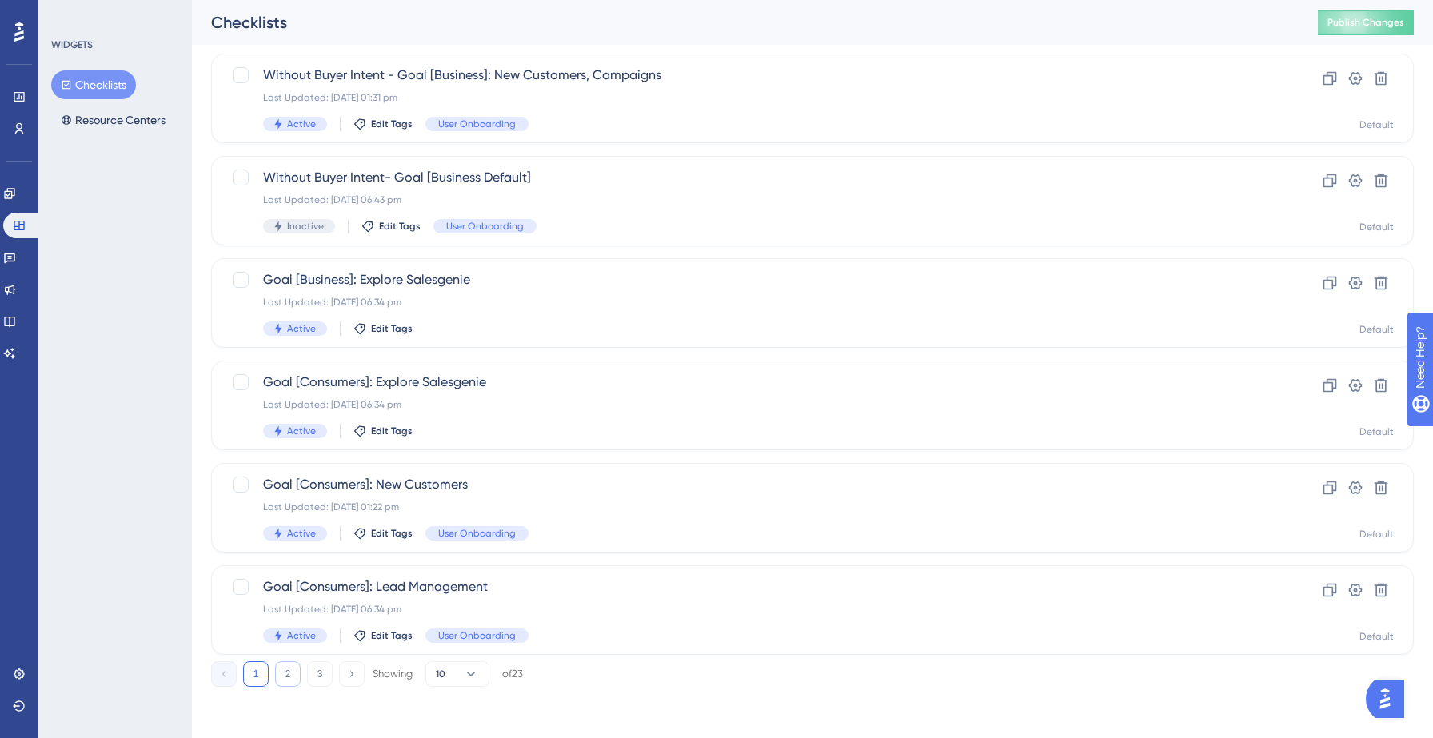
click at [297, 672] on button "2" at bounding box center [288, 674] width 26 height 26
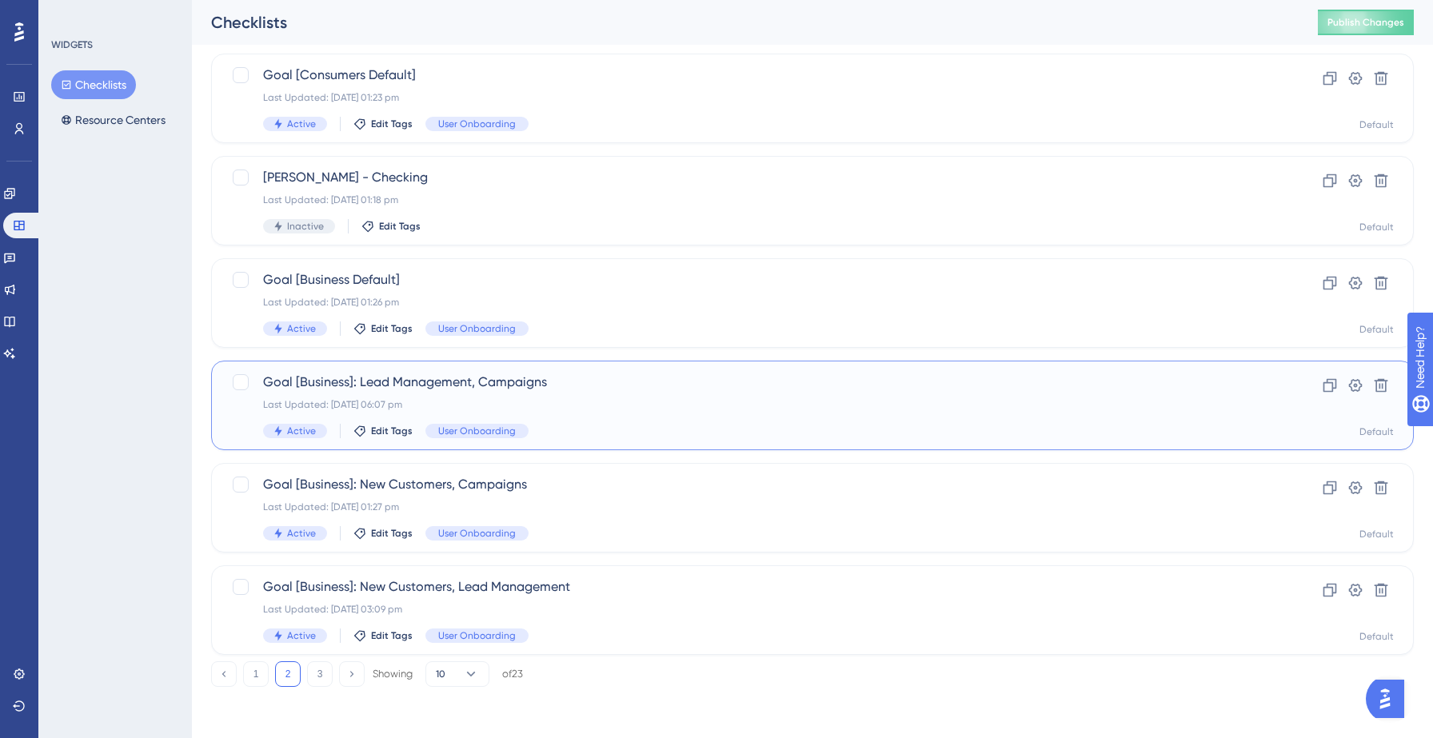
click at [643, 420] on div "Goal [Business]: Lead Management, Campaigns Last Updated: [DATE] 06:07 pm Activ…" at bounding box center [748, 406] width 971 height 66
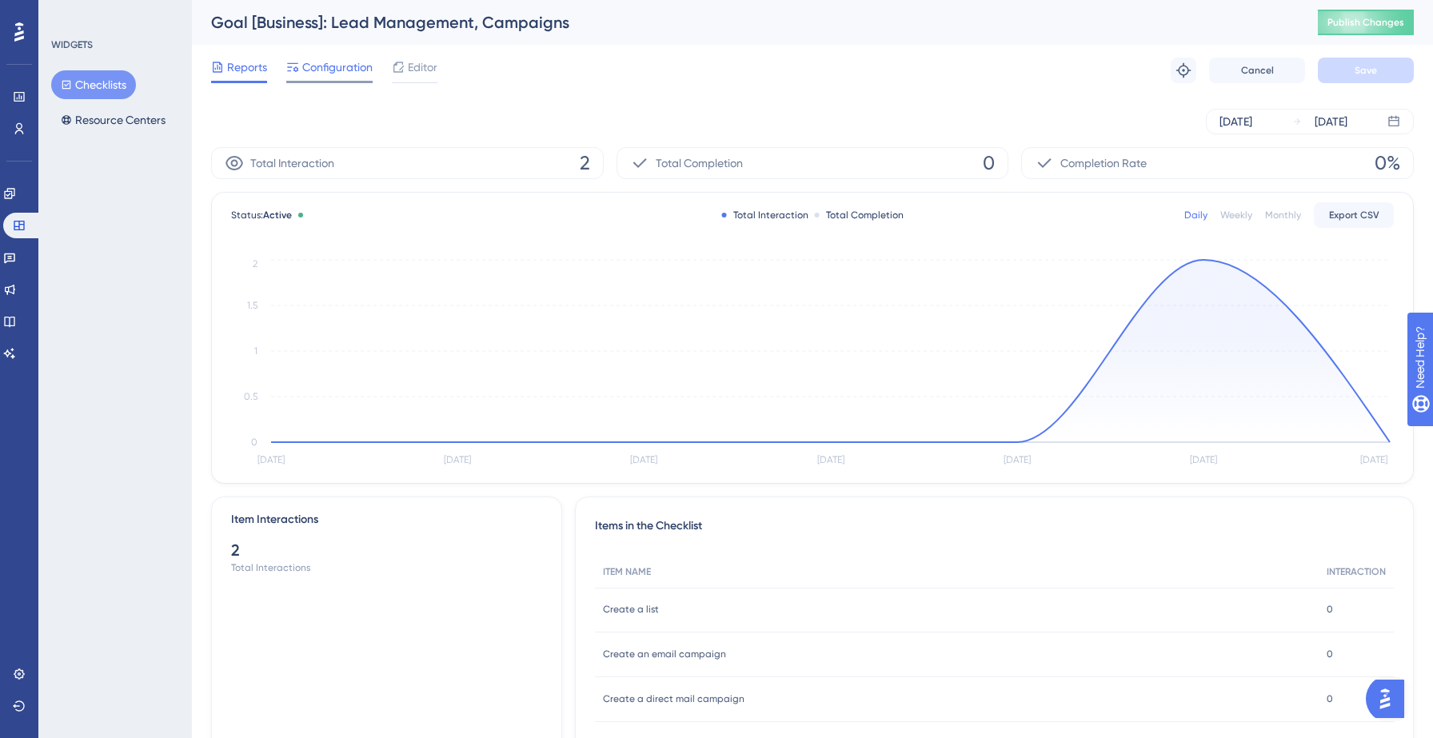
click at [341, 70] on span "Configuration" at bounding box center [337, 67] width 70 height 19
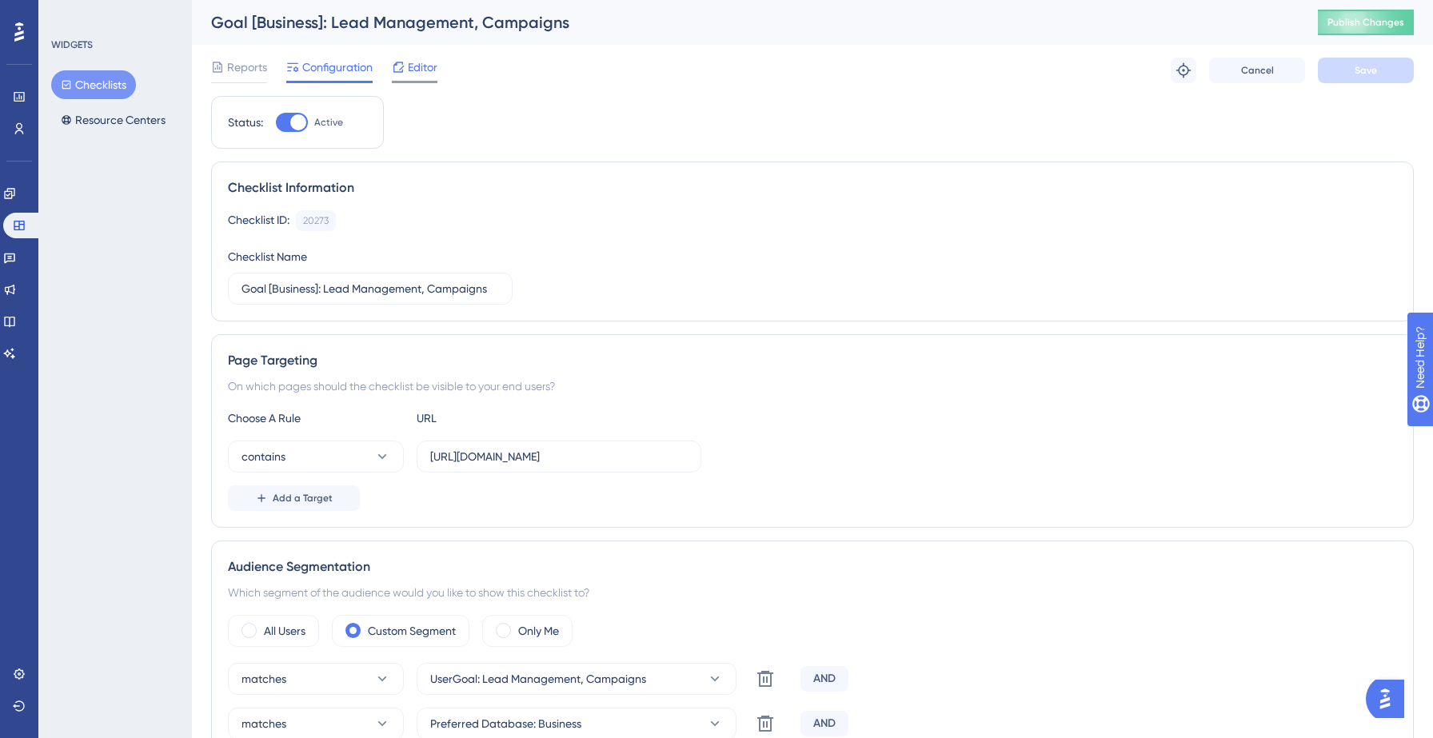
click at [424, 60] on span "Editor" at bounding box center [423, 67] width 30 height 19
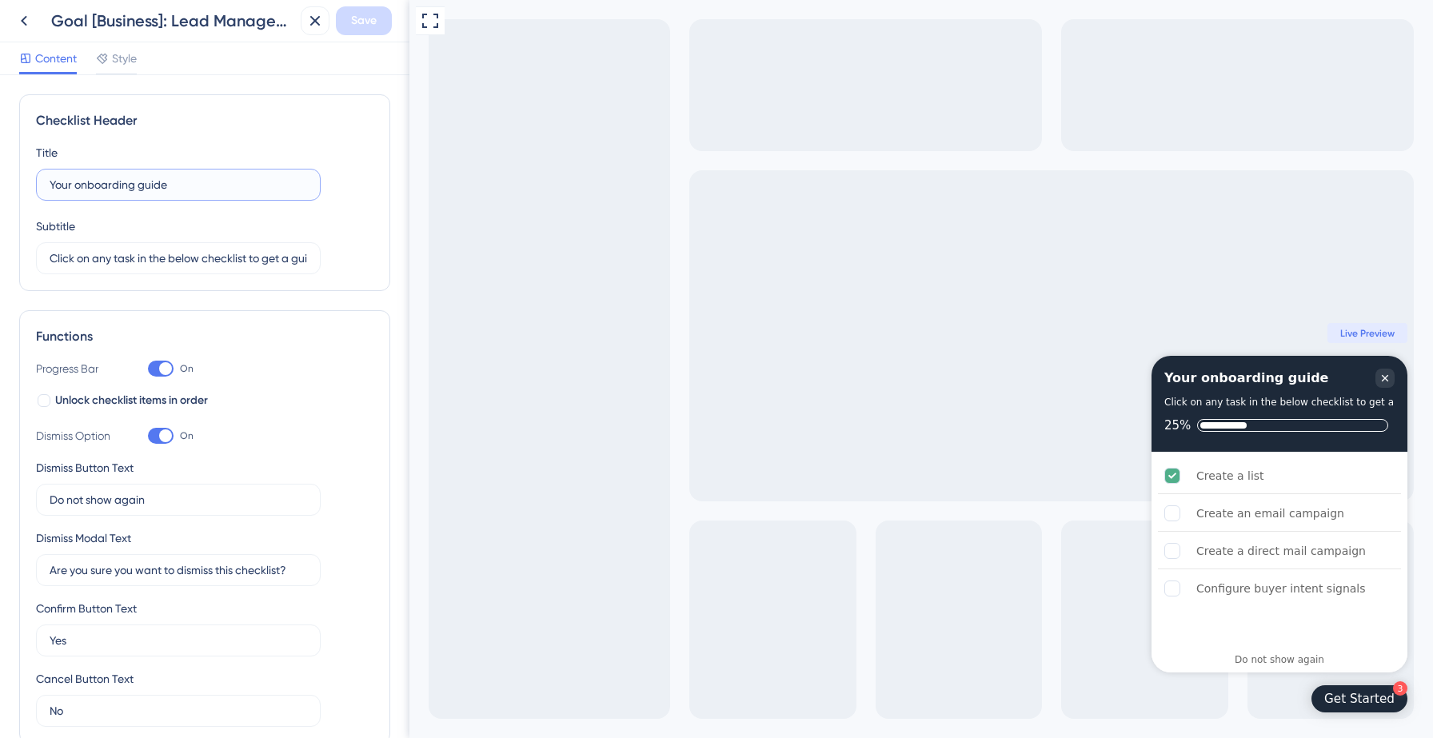
click at [179, 188] on input "Your onboarding guide" at bounding box center [178, 185] width 257 height 18
type input "Your onboarding checklist"
click at [353, 25] on span "Save" at bounding box center [364, 20] width 26 height 19
click at [299, 34] on icon at bounding box center [304, 30] width 16 height 16
click at [25, 20] on icon at bounding box center [23, 20] width 19 height 19
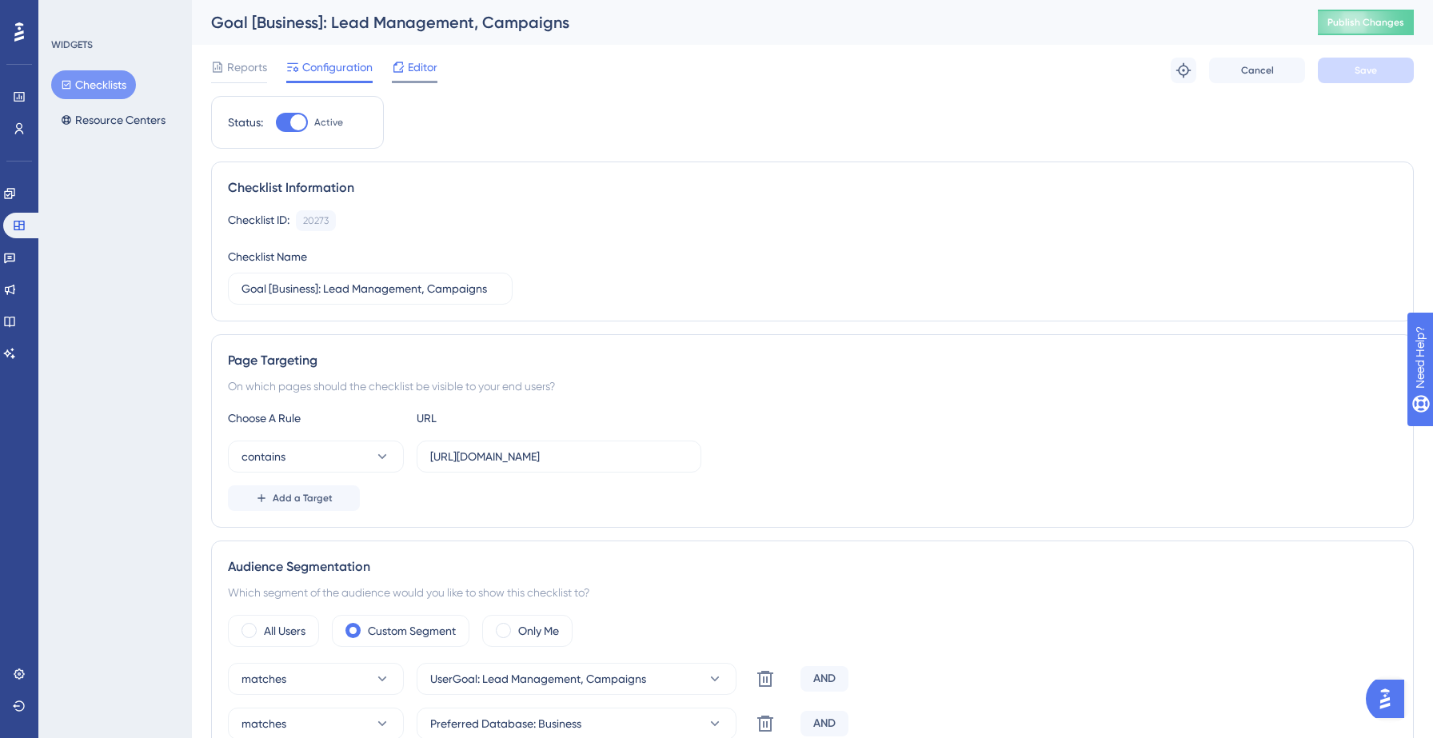
click at [418, 76] on span "Editor" at bounding box center [423, 67] width 30 height 19
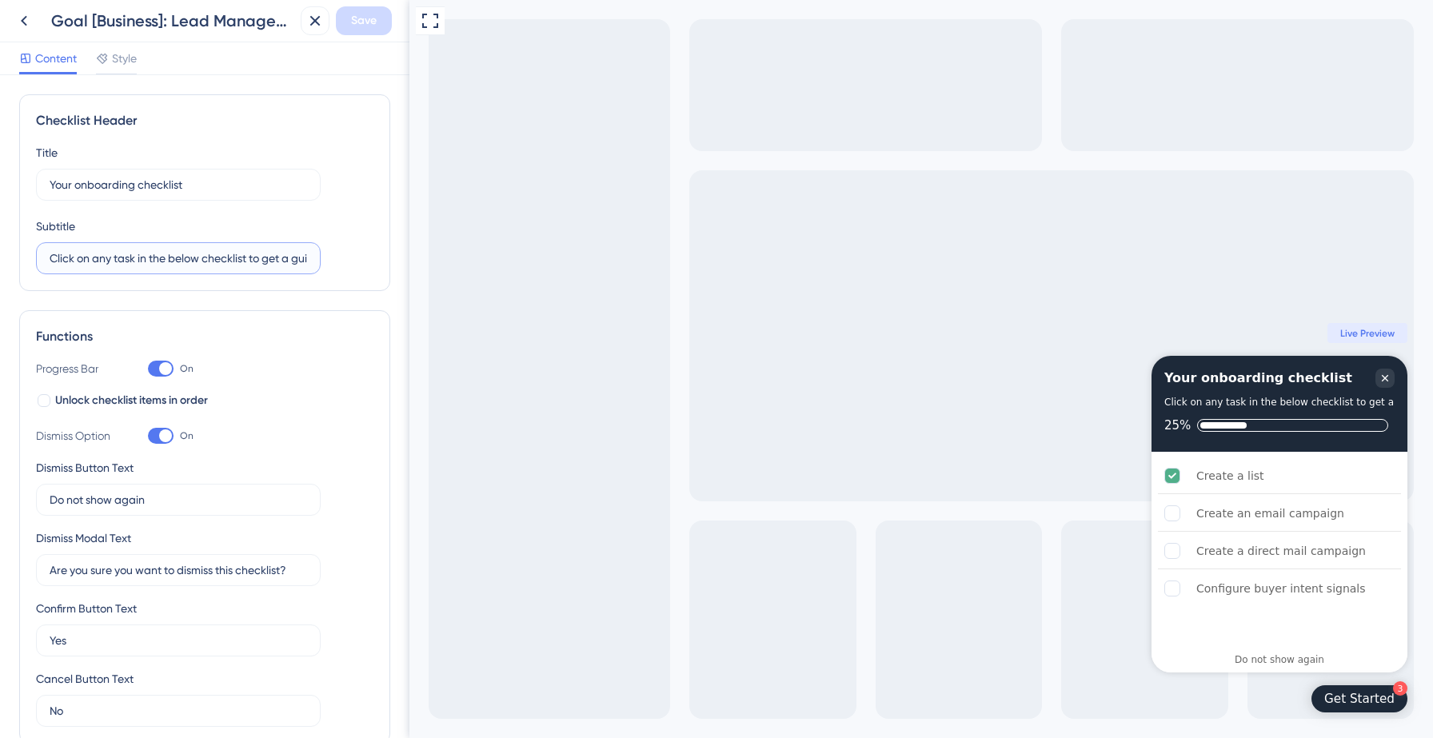
click at [166, 265] on input "Click on any task in the below checklist to get a guided walkthrough" at bounding box center [178, 259] width 257 height 18
click at [29, 37] on div "Goal [Business]: Lead Management, Campaigns Save" at bounding box center [204, 21] width 409 height 42
click at [26, 21] on icon at bounding box center [23, 20] width 19 height 19
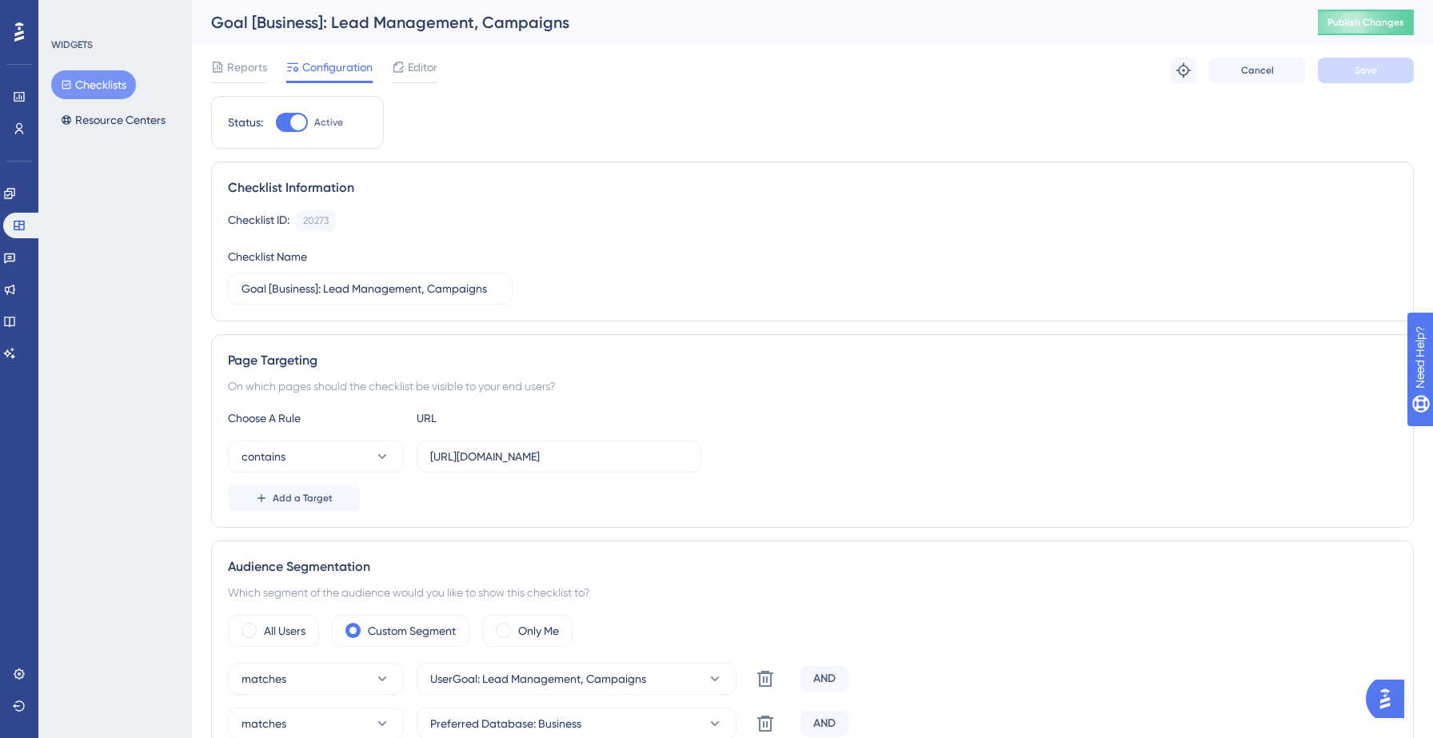
click at [106, 88] on button "Checklists" at bounding box center [93, 84] width 85 height 29
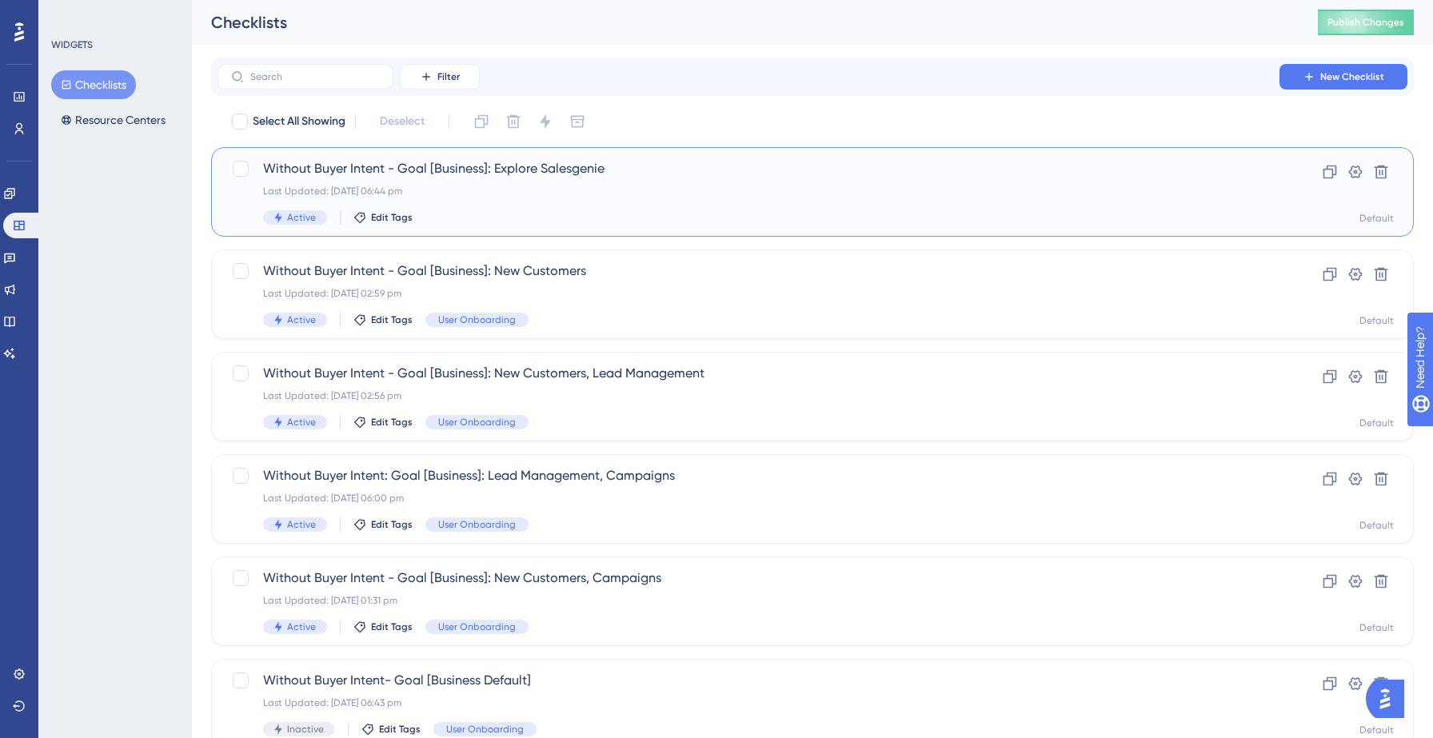
click at [541, 180] on div "Without Buyer Intent - Goal [Business]: Explore Salesgenie Last Updated: [DATE]…" at bounding box center [748, 192] width 971 height 66
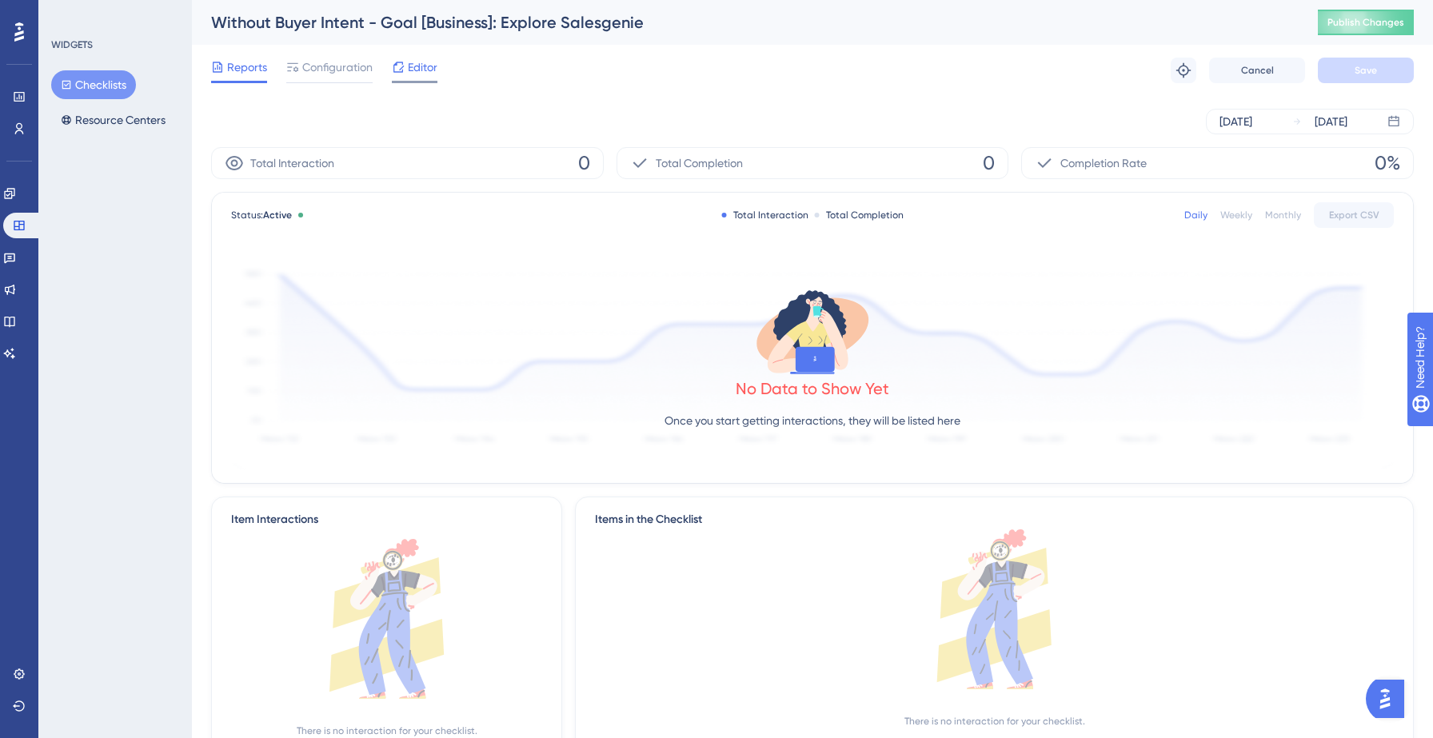
click at [417, 70] on span "Editor" at bounding box center [423, 67] width 30 height 19
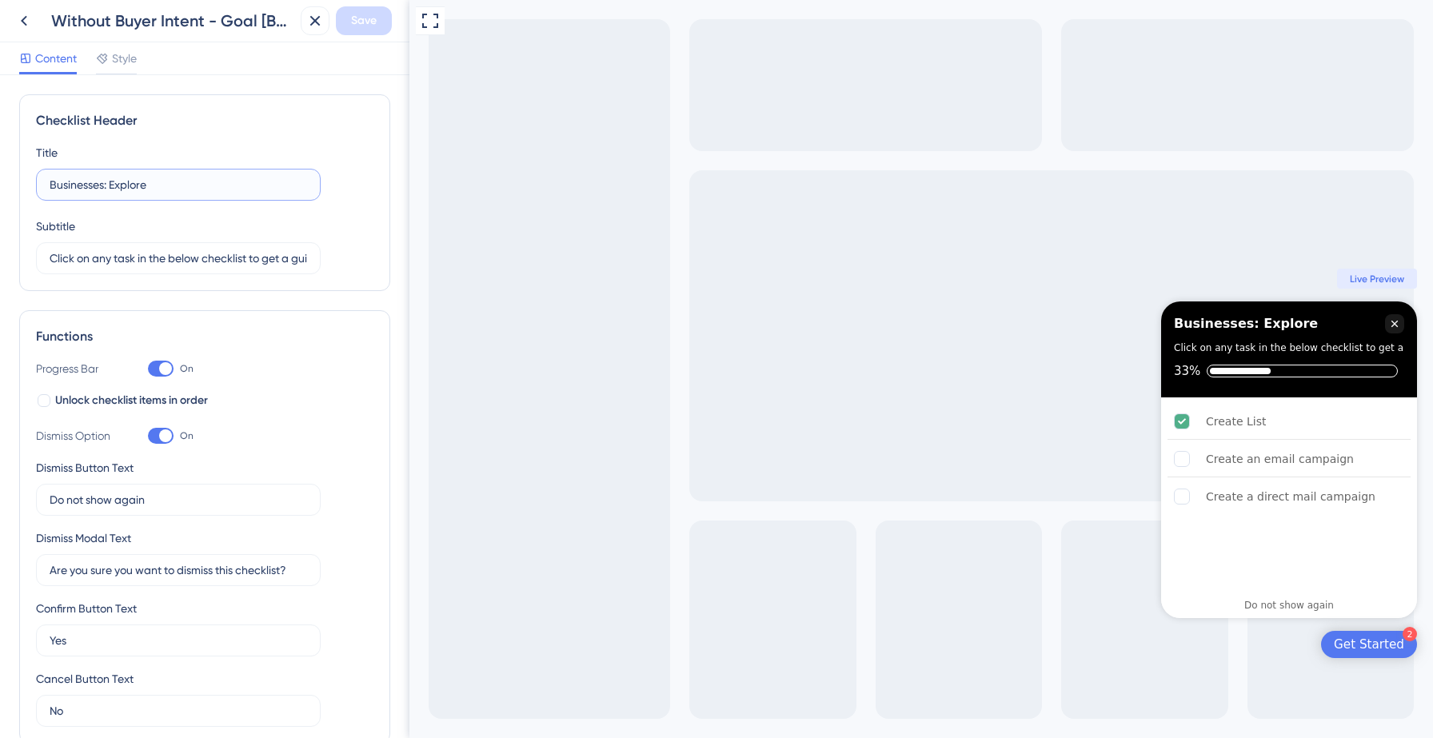
click at [131, 190] on input "Businesses: Explore" at bounding box center [178, 185] width 257 height 18
type input "Your onboarding checklist"
click at [370, 29] on span "Save" at bounding box center [364, 20] width 26 height 19
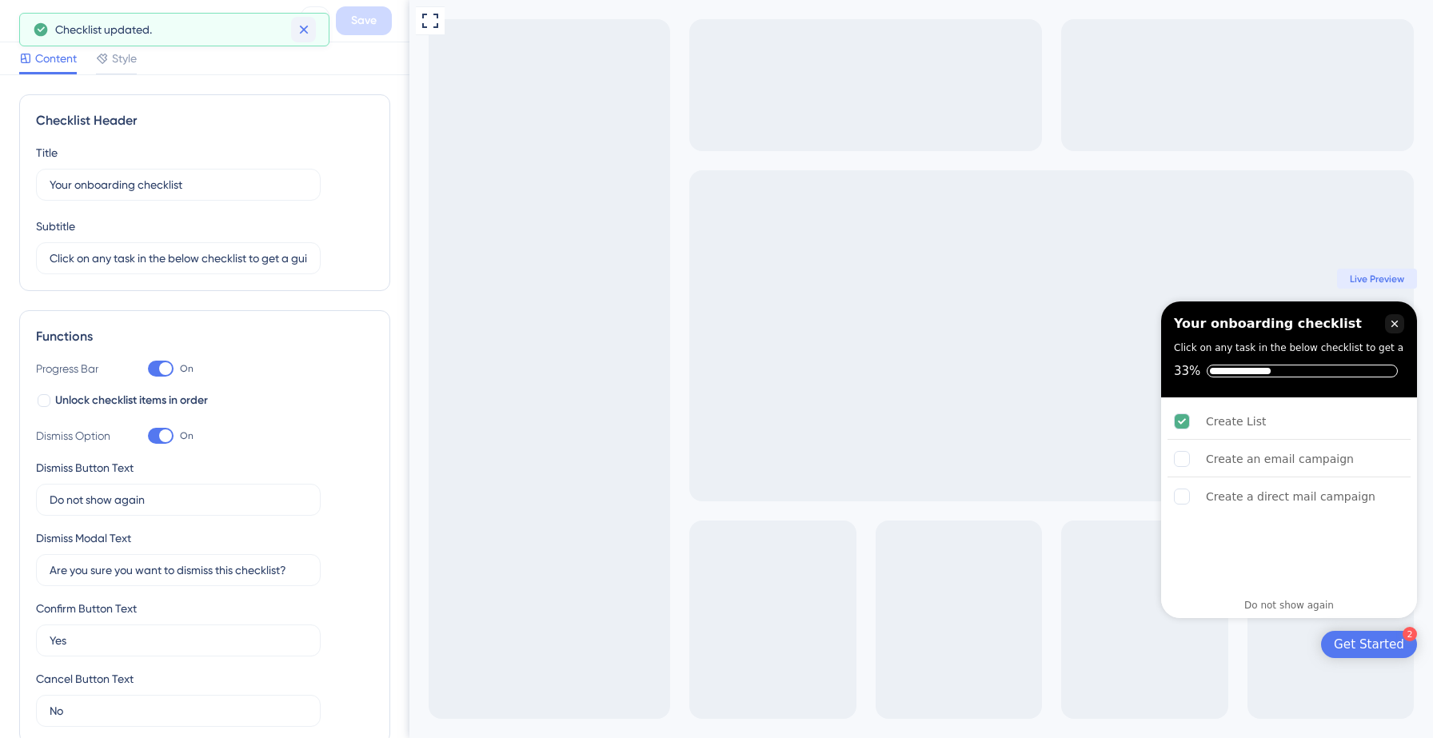
click at [296, 31] on icon at bounding box center [304, 30] width 16 height 16
click at [24, 21] on icon at bounding box center [23, 20] width 19 height 19
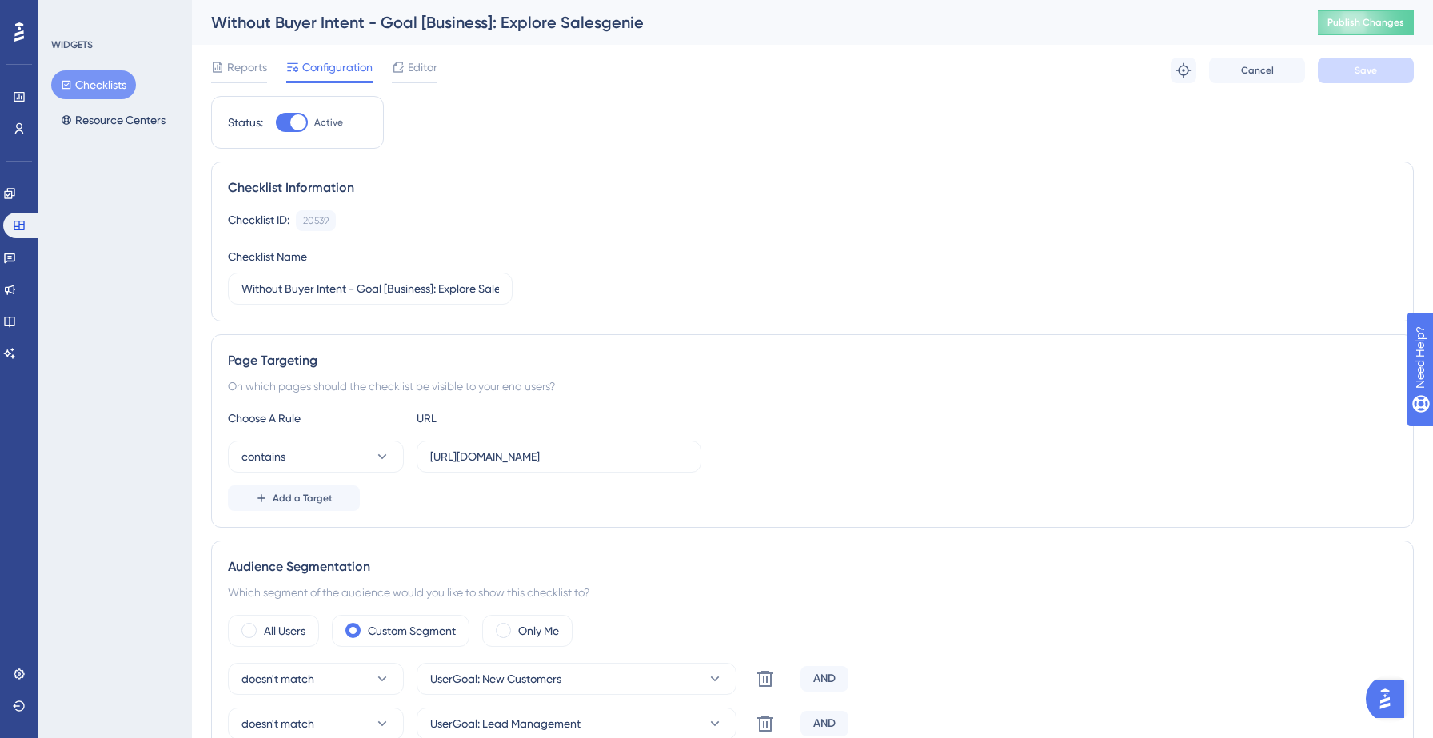
click at [99, 91] on button "Checklists" at bounding box center [93, 84] width 85 height 29
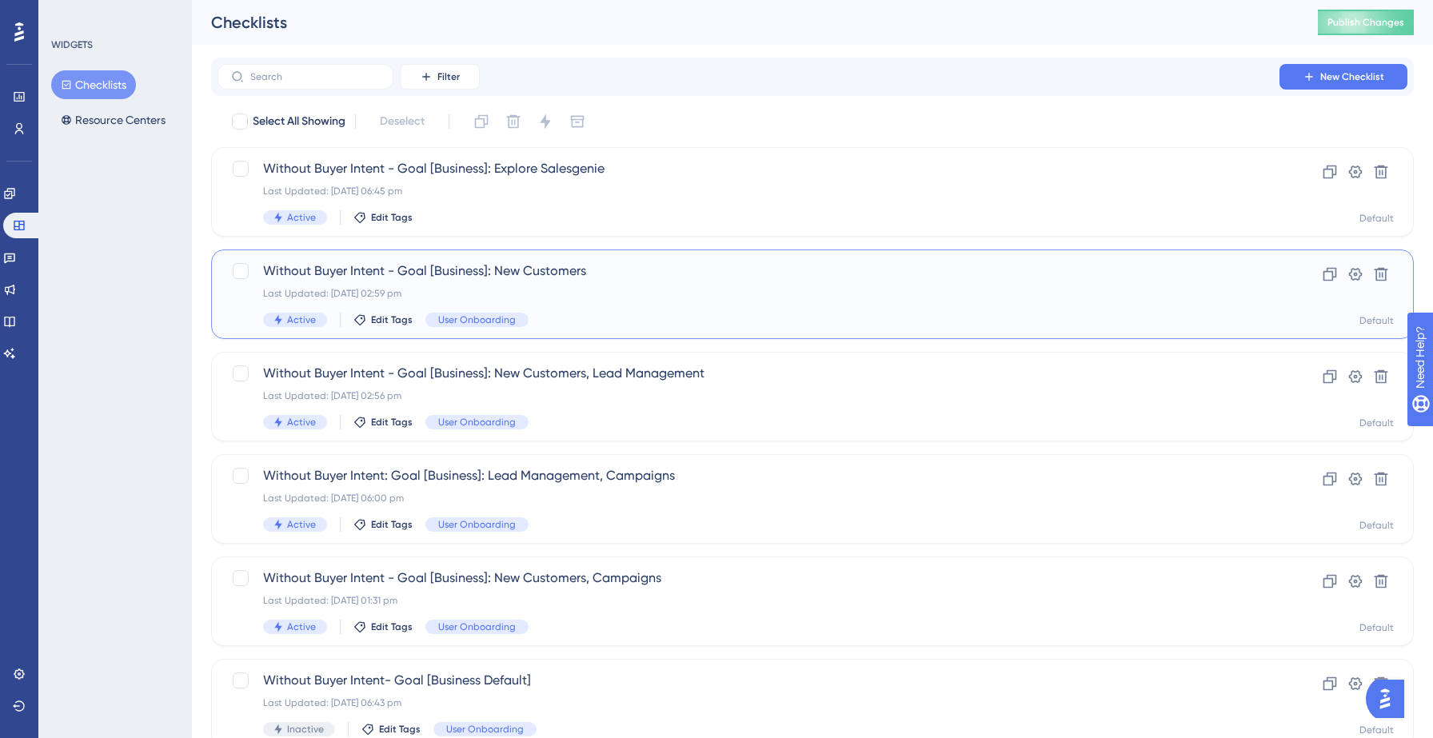
click at [680, 285] on div "Without Buyer Intent - Goal [Business]: New Customers Last Updated: [DATE] 02:5…" at bounding box center [748, 294] width 971 height 66
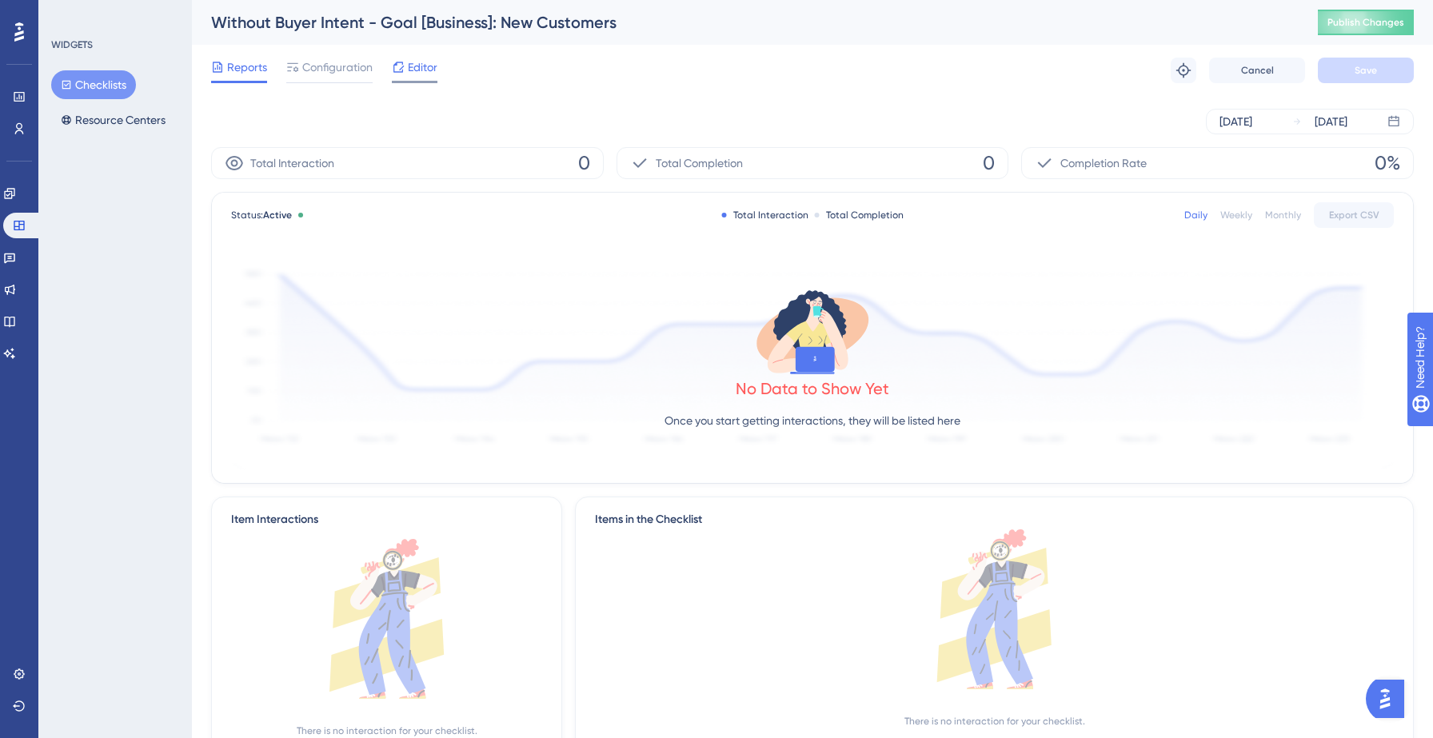
click at [429, 76] on span "Editor" at bounding box center [423, 67] width 30 height 19
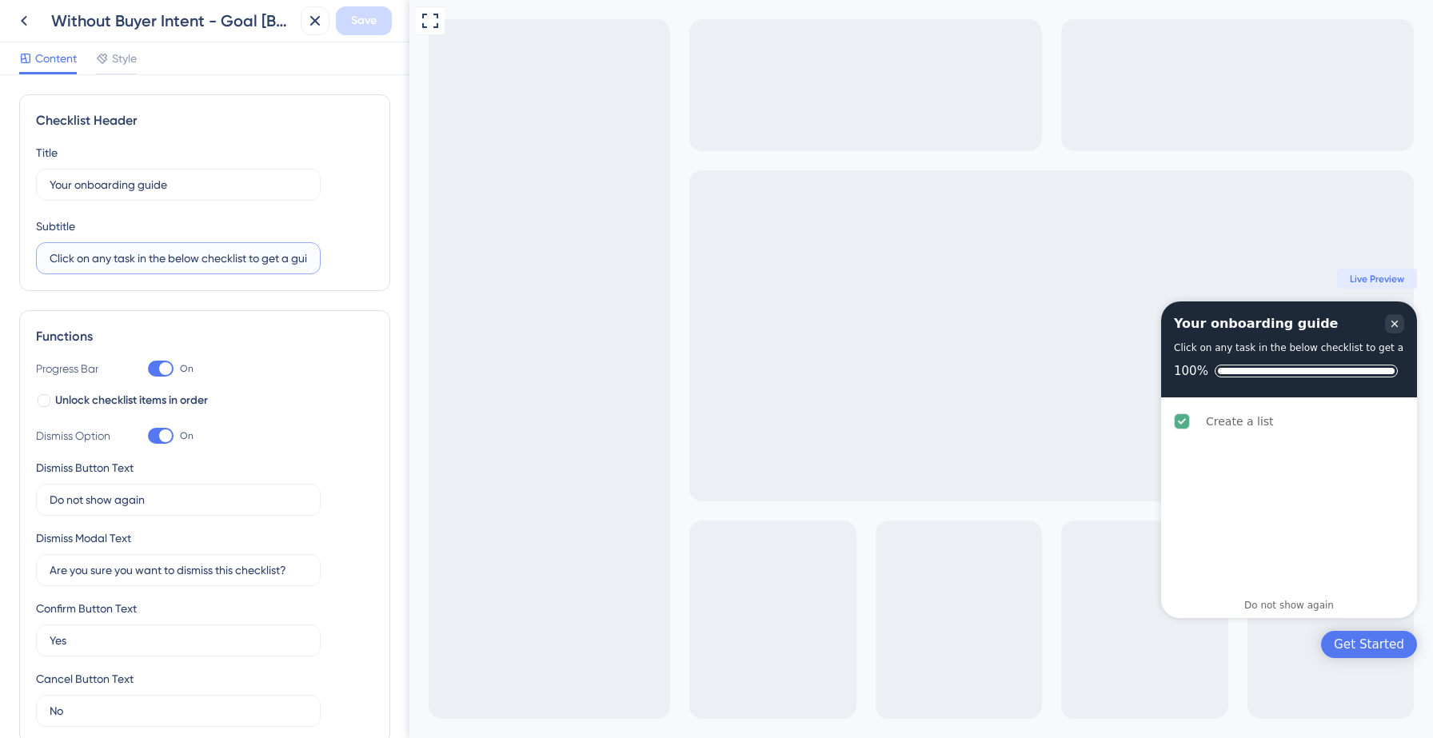
click at [170, 257] on input "Click on any task in the below checklist to get a guided walkthrough" at bounding box center [178, 259] width 257 height 18
click at [188, 178] on input "Your onboarding guide" at bounding box center [178, 185] width 257 height 18
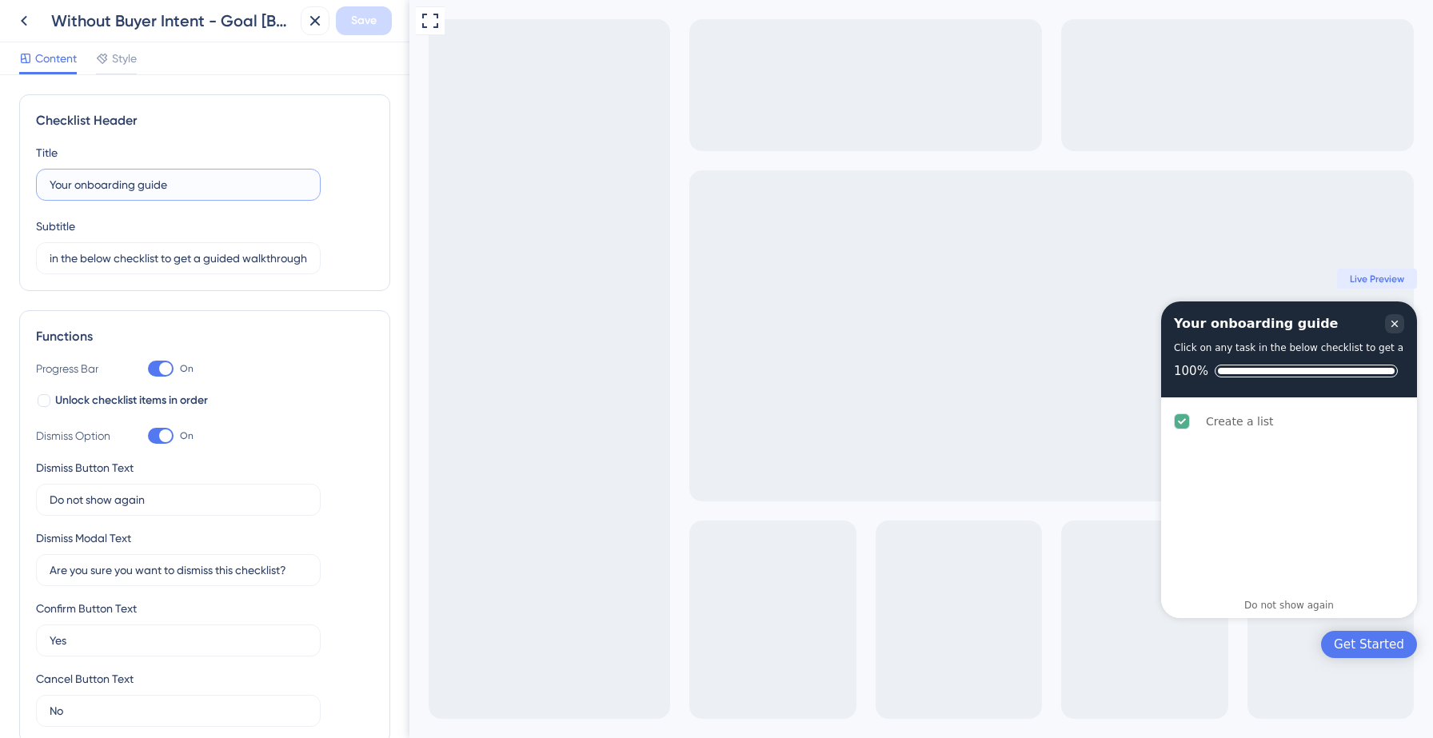
scroll to position [0, 0]
type input "Your onboarding checklist"
click at [365, 22] on span "Save" at bounding box center [364, 20] width 26 height 19
click at [309, 30] on icon at bounding box center [304, 30] width 16 height 16
click at [14, 19] on icon at bounding box center [23, 20] width 19 height 19
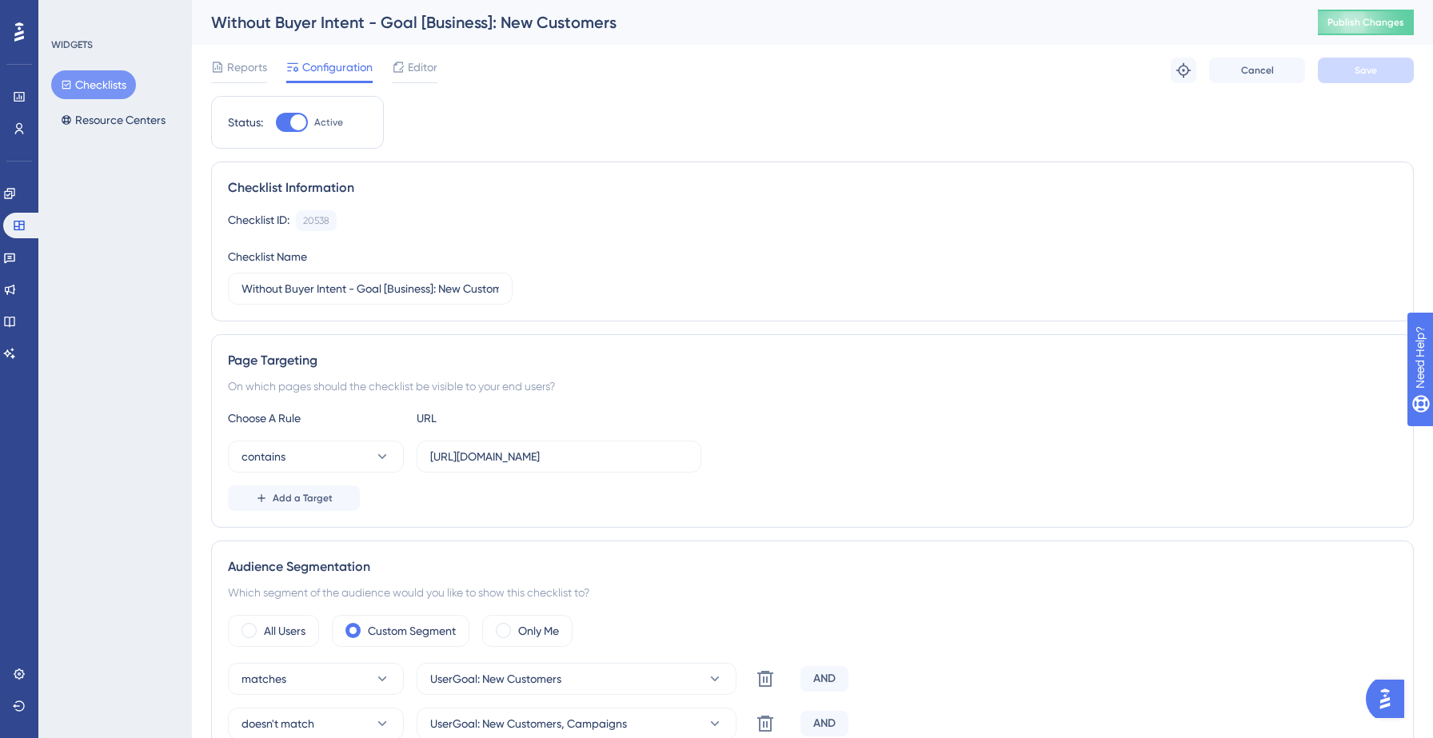
click at [107, 90] on button "Checklists" at bounding box center [93, 84] width 85 height 29
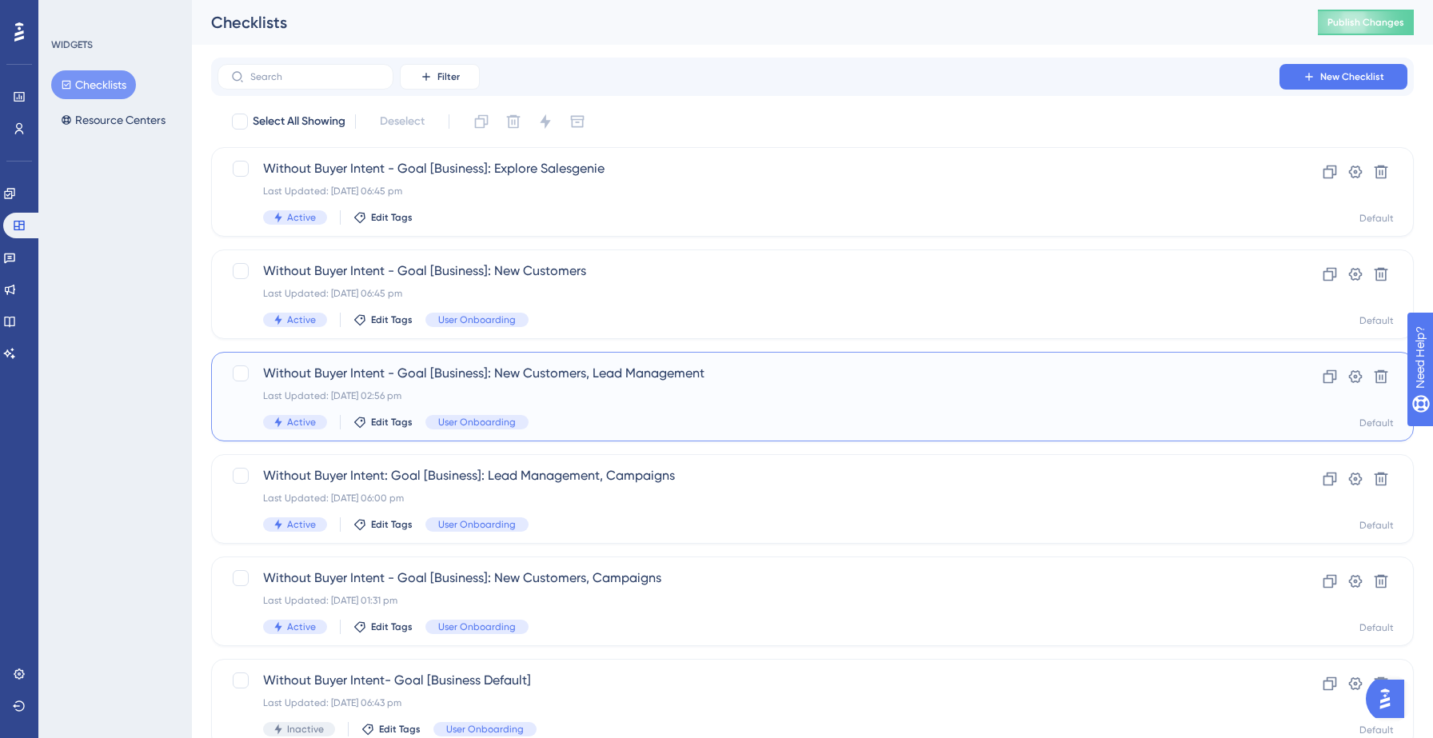
click at [575, 400] on div "Last Updated: [DATE] 02:56 pm" at bounding box center [748, 395] width 971 height 13
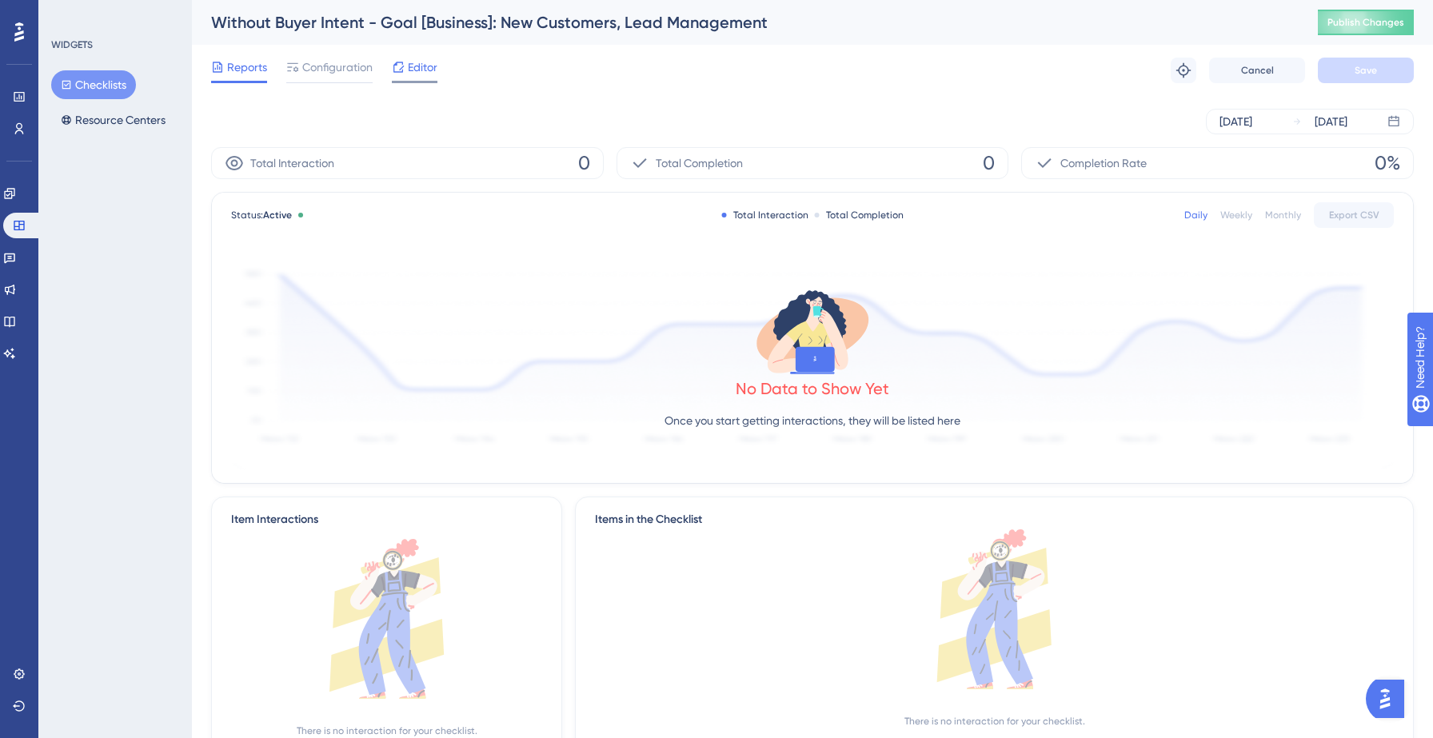
click at [421, 73] on span "Editor" at bounding box center [423, 67] width 30 height 19
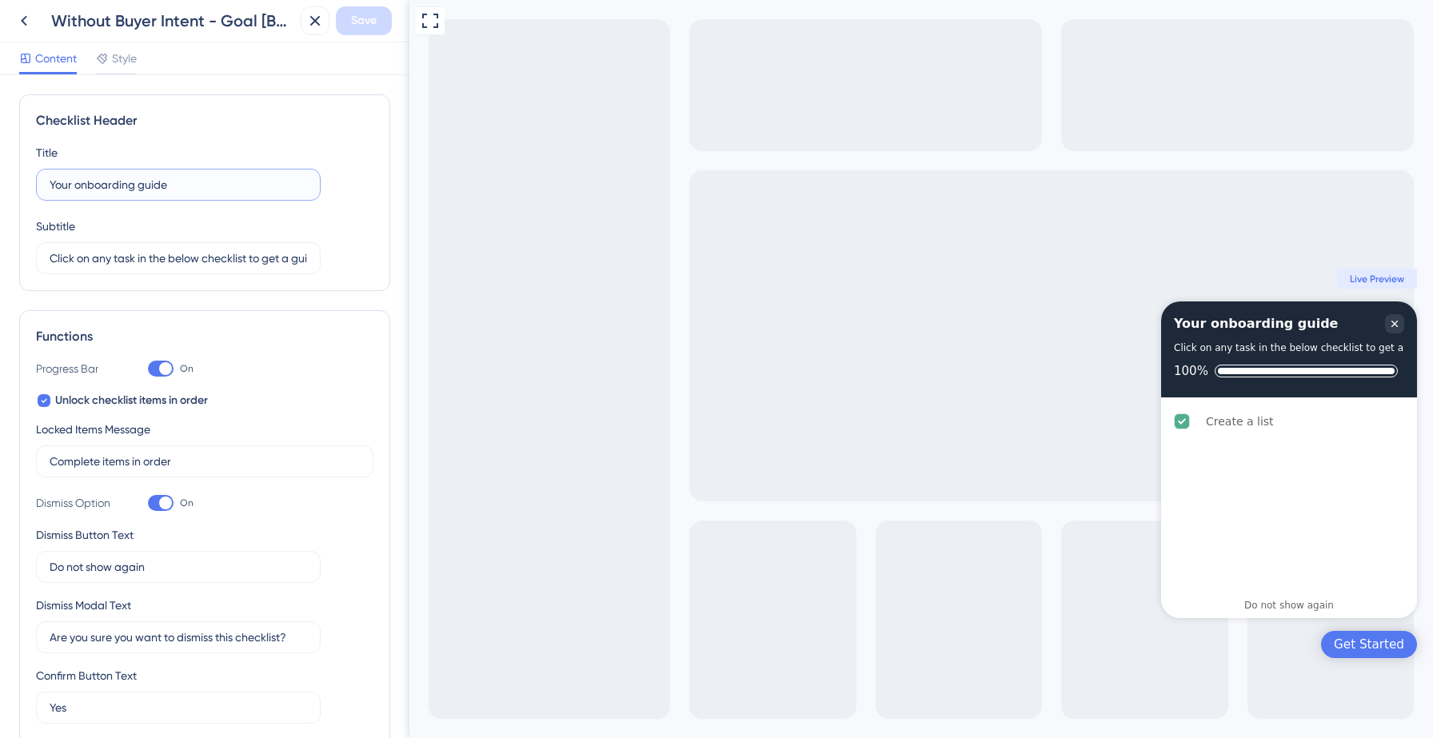
click at [166, 187] on input "Your onboarding guide" at bounding box center [178, 185] width 257 height 18
type input "Your onboarding checklist"
click at [377, 20] on button "Save" at bounding box center [364, 20] width 56 height 29
click at [296, 33] on icon at bounding box center [304, 30] width 16 height 16
click at [26, 19] on icon at bounding box center [23, 20] width 19 height 19
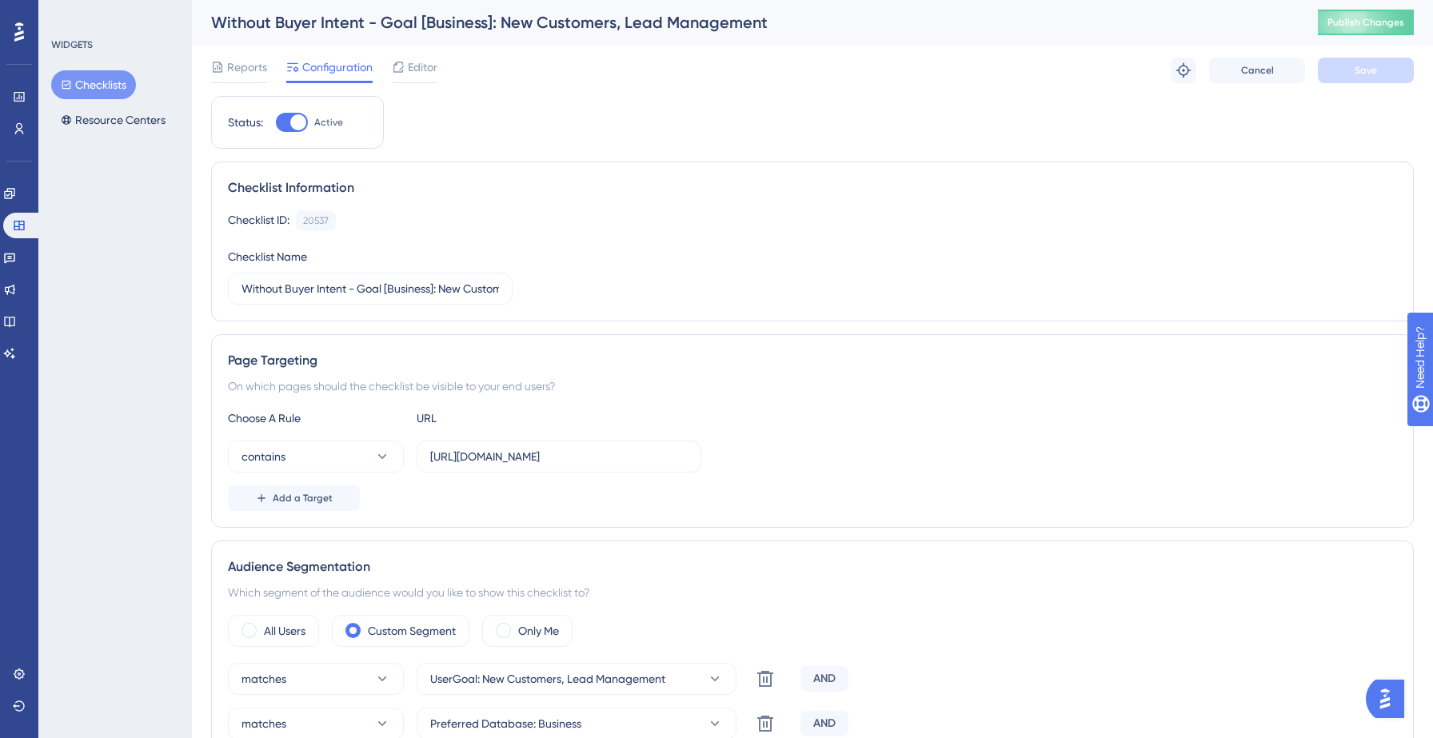
click at [119, 86] on button "Checklists" at bounding box center [93, 84] width 85 height 29
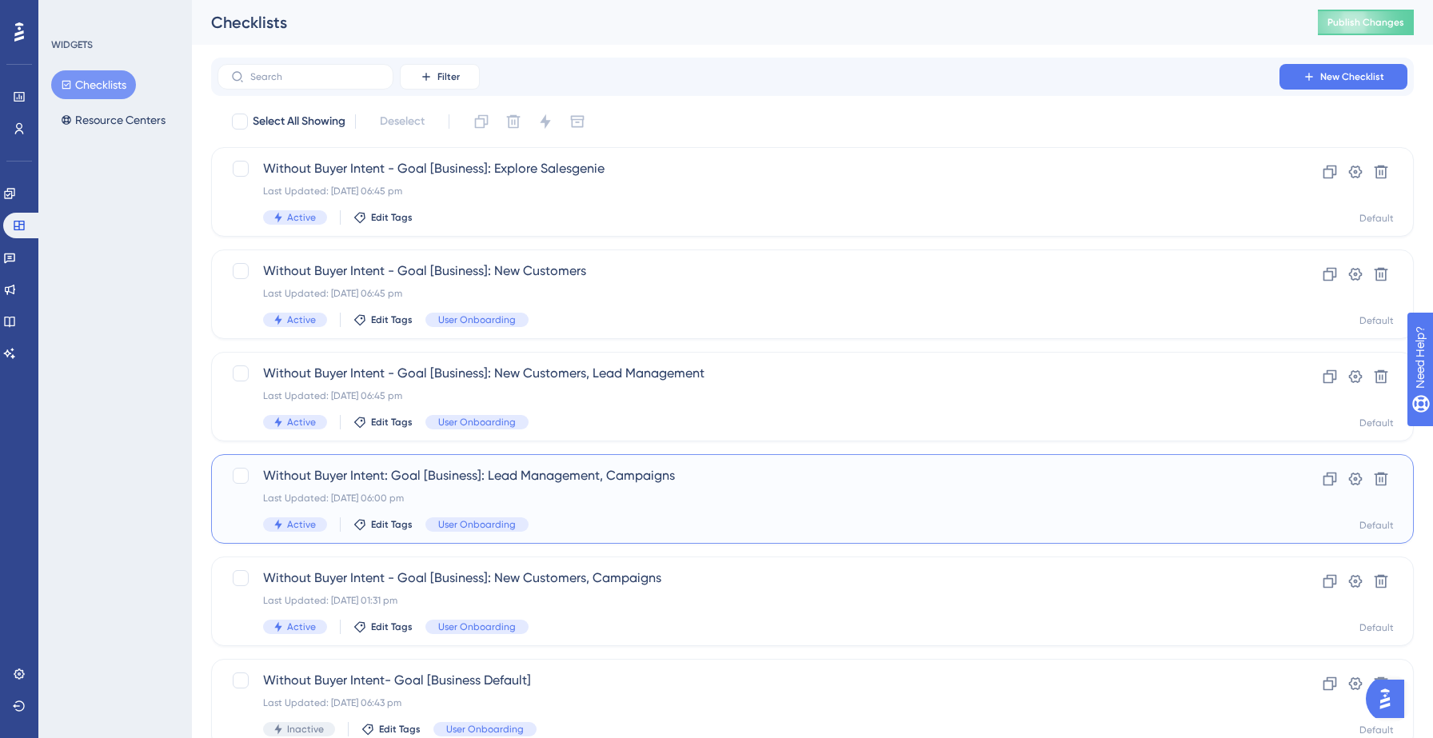
click at [614, 500] on div "Last Updated: [DATE] 06:00 pm" at bounding box center [748, 498] width 971 height 13
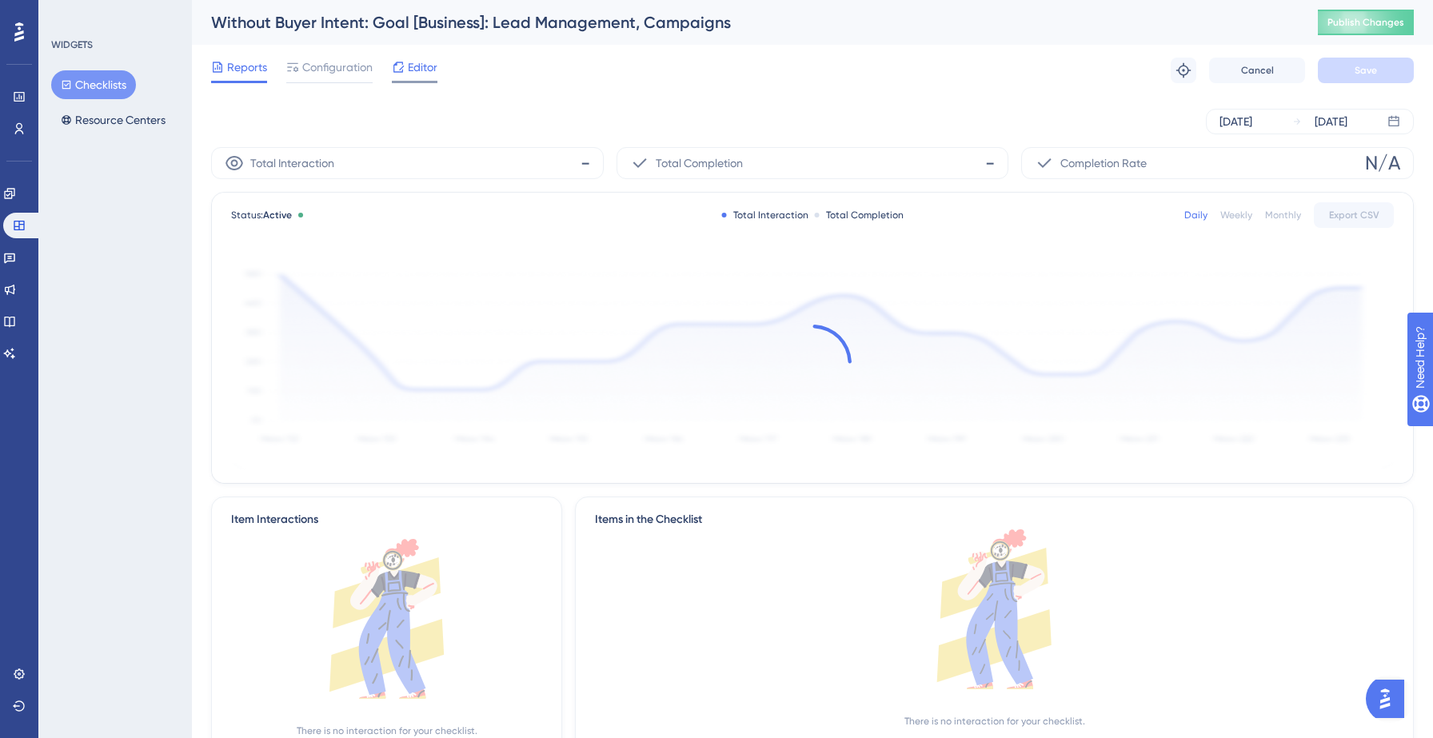
click at [426, 72] on span "Editor" at bounding box center [423, 67] width 30 height 19
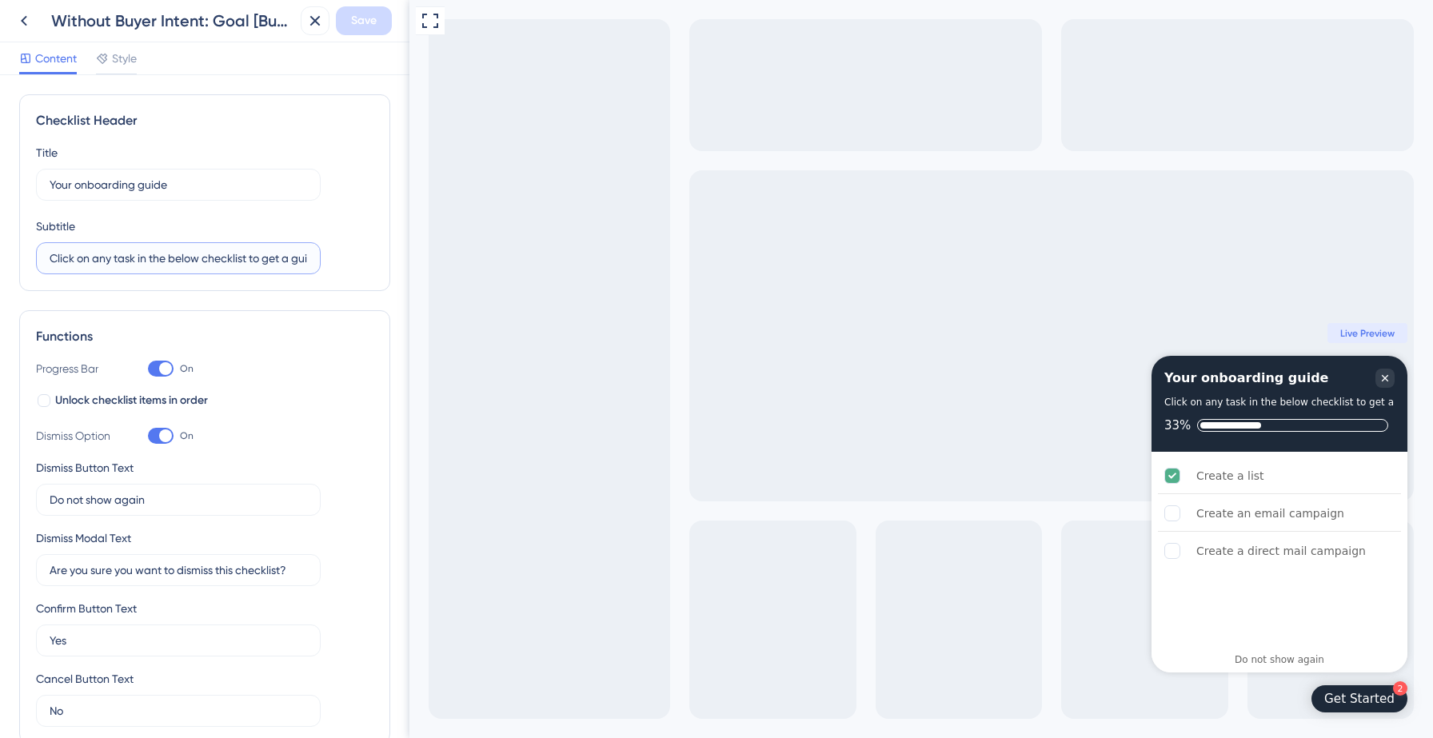
click at [178, 266] on input "Click on any task in the below checklist to get a guided walkthrough" at bounding box center [178, 259] width 257 height 18
click at [175, 182] on input "Your onboarding guide" at bounding box center [178, 185] width 257 height 18
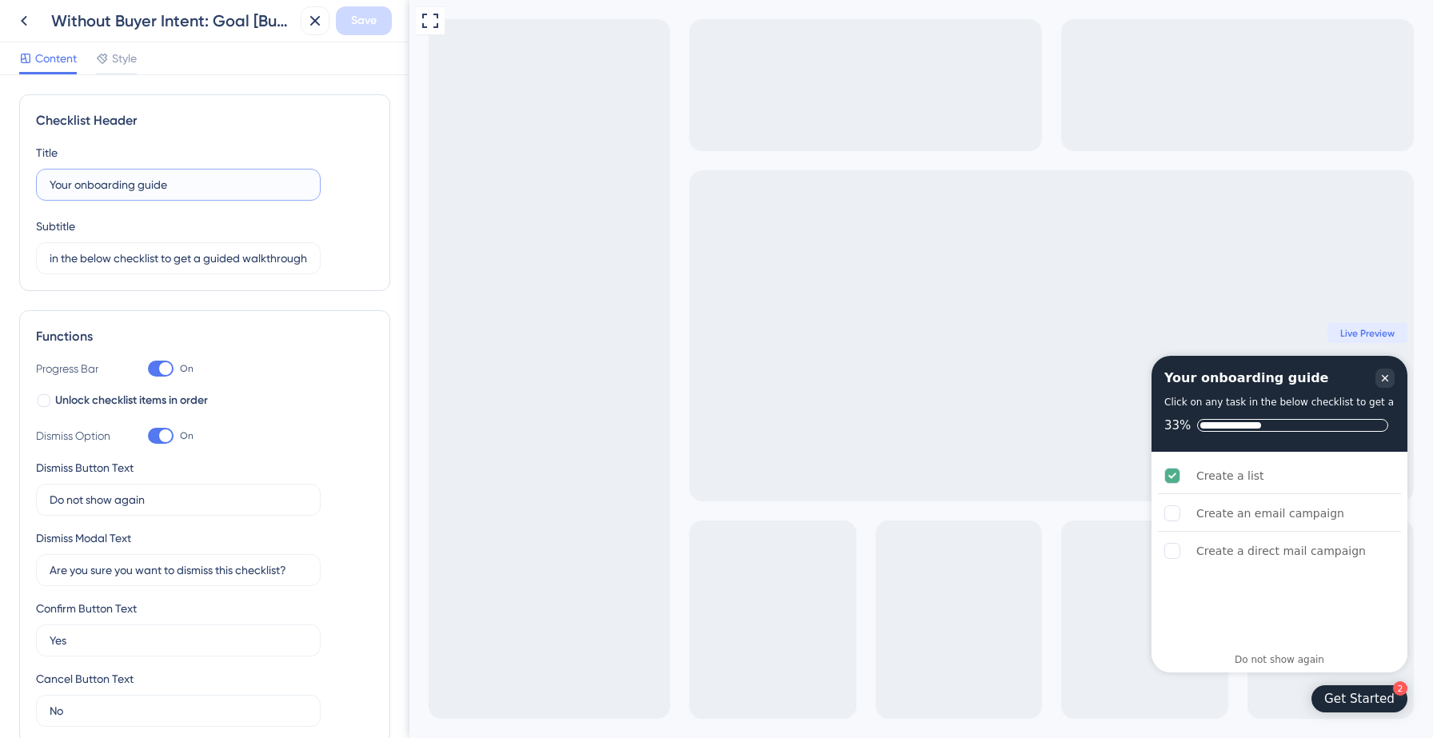
scroll to position [0, 0]
type input "Your onboarding checklist"
click at [367, 22] on span "Save" at bounding box center [364, 20] width 26 height 19
click at [299, 30] on icon at bounding box center [304, 30] width 16 height 16
click at [20, 23] on icon at bounding box center [23, 20] width 19 height 19
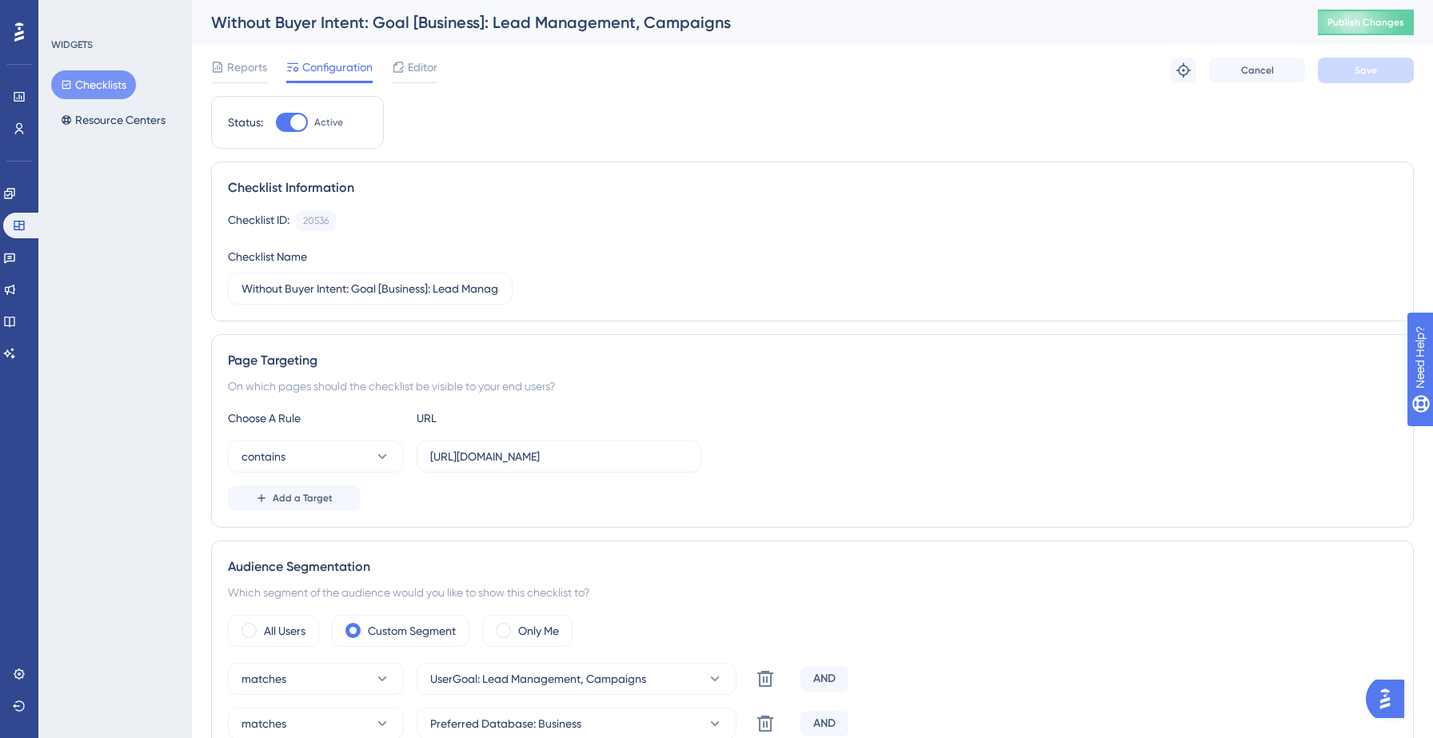
click at [100, 82] on button "Checklists" at bounding box center [93, 84] width 85 height 29
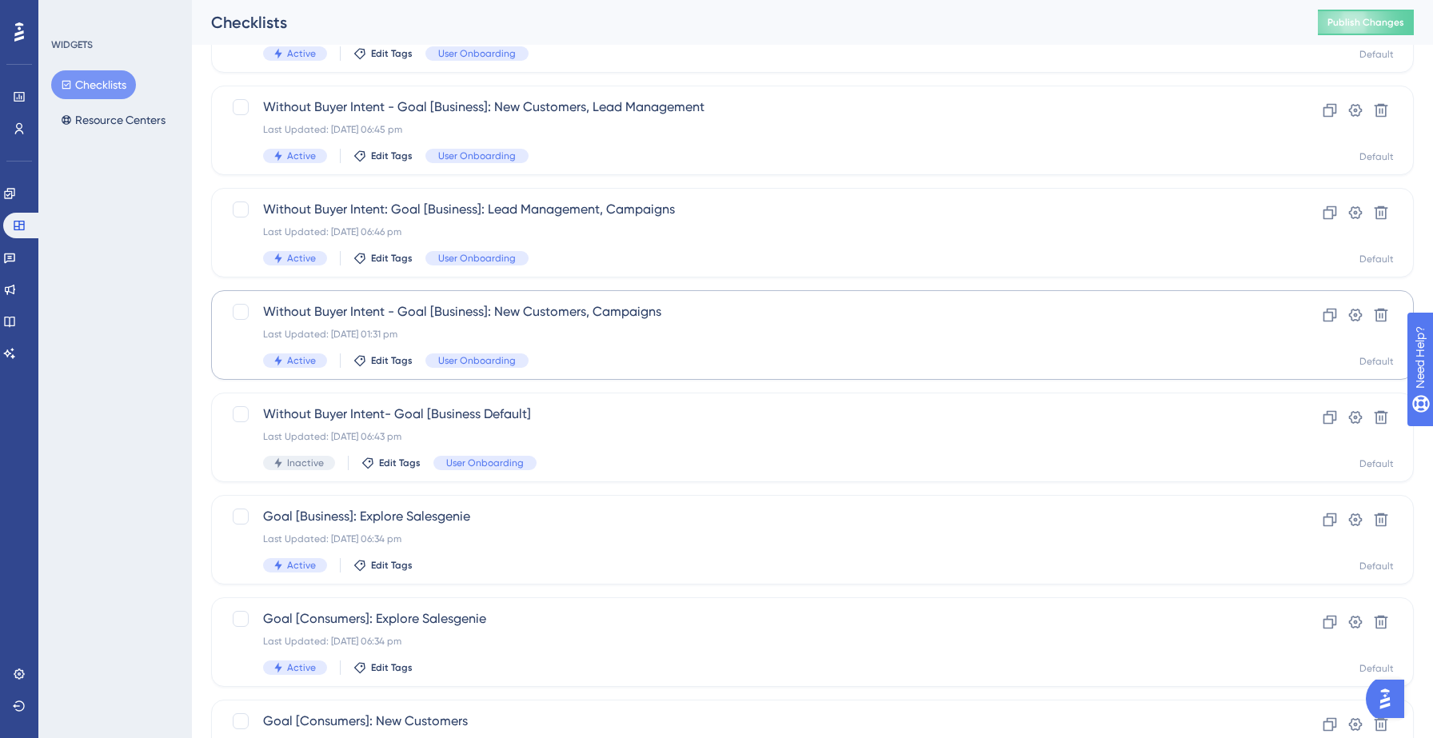
scroll to position [269, 0]
click at [645, 317] on span "Without Buyer Intent - Goal [Business]: New Customers, Campaigns" at bounding box center [748, 309] width 971 height 19
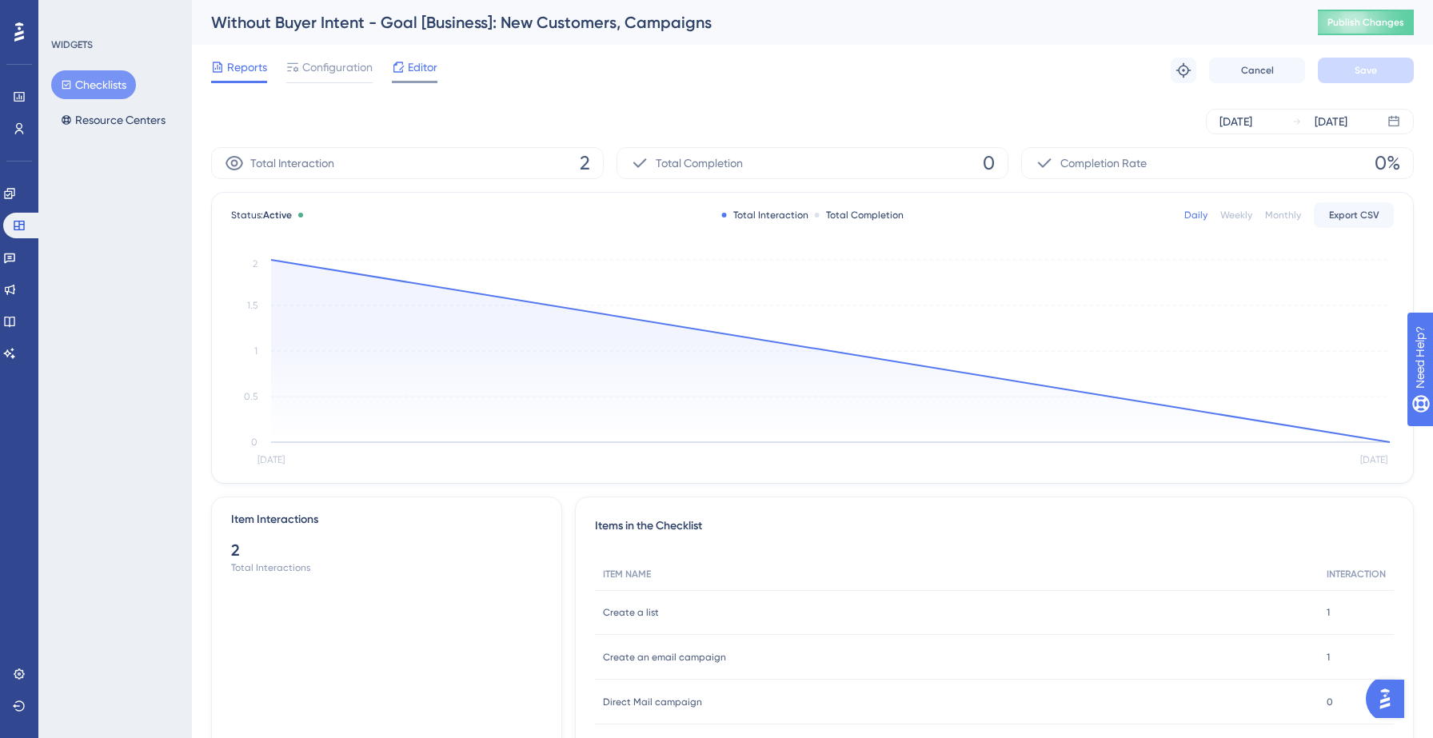
click at [421, 73] on span "Editor" at bounding box center [423, 67] width 30 height 19
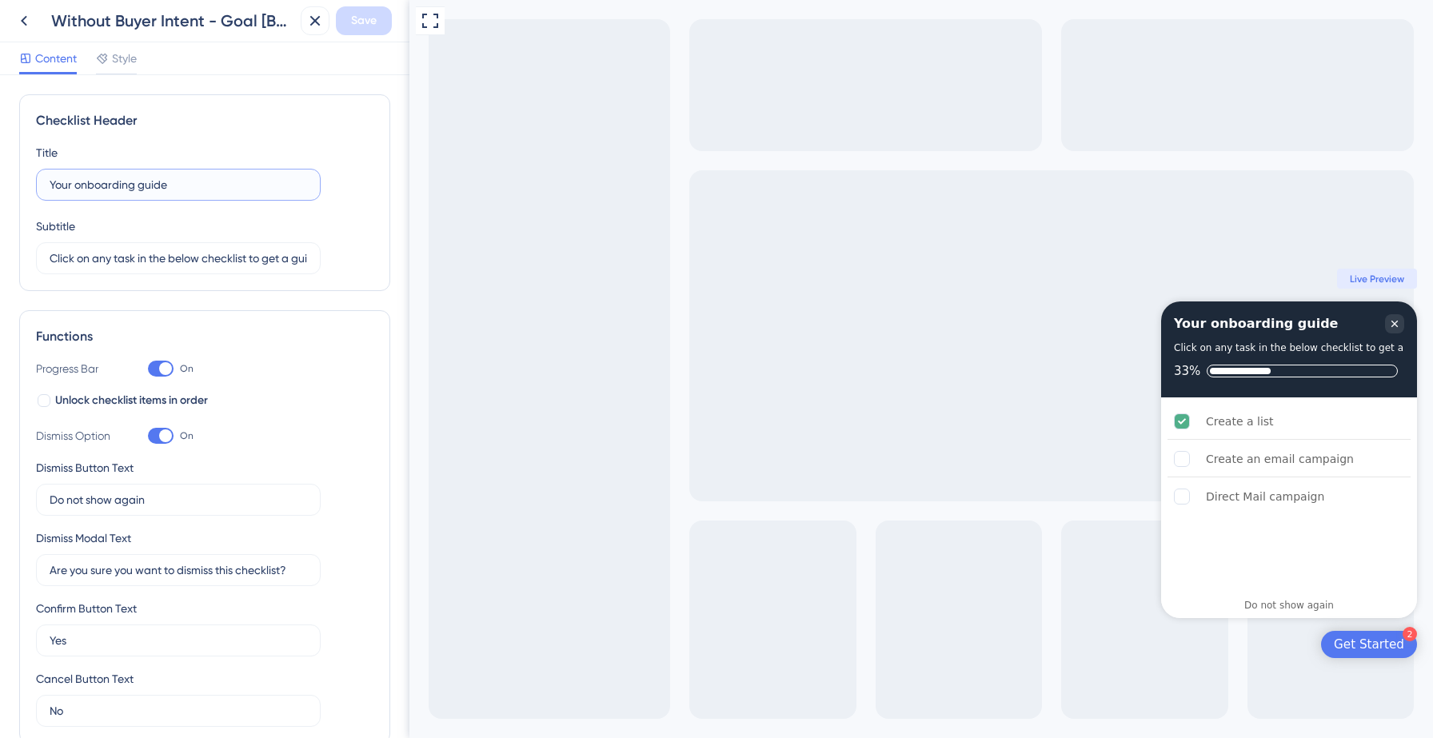
click at [172, 185] on input "Your onboarding guide" at bounding box center [178, 185] width 257 height 18
type input "Your onboarding checklist"
click at [353, 39] on div "Without Buyer Intent - Goal [Business]: New Customers, Campaigns Save" at bounding box center [204, 21] width 409 height 42
click at [361, 24] on span "Save" at bounding box center [364, 20] width 26 height 19
click at [300, 35] on icon at bounding box center [304, 30] width 16 height 16
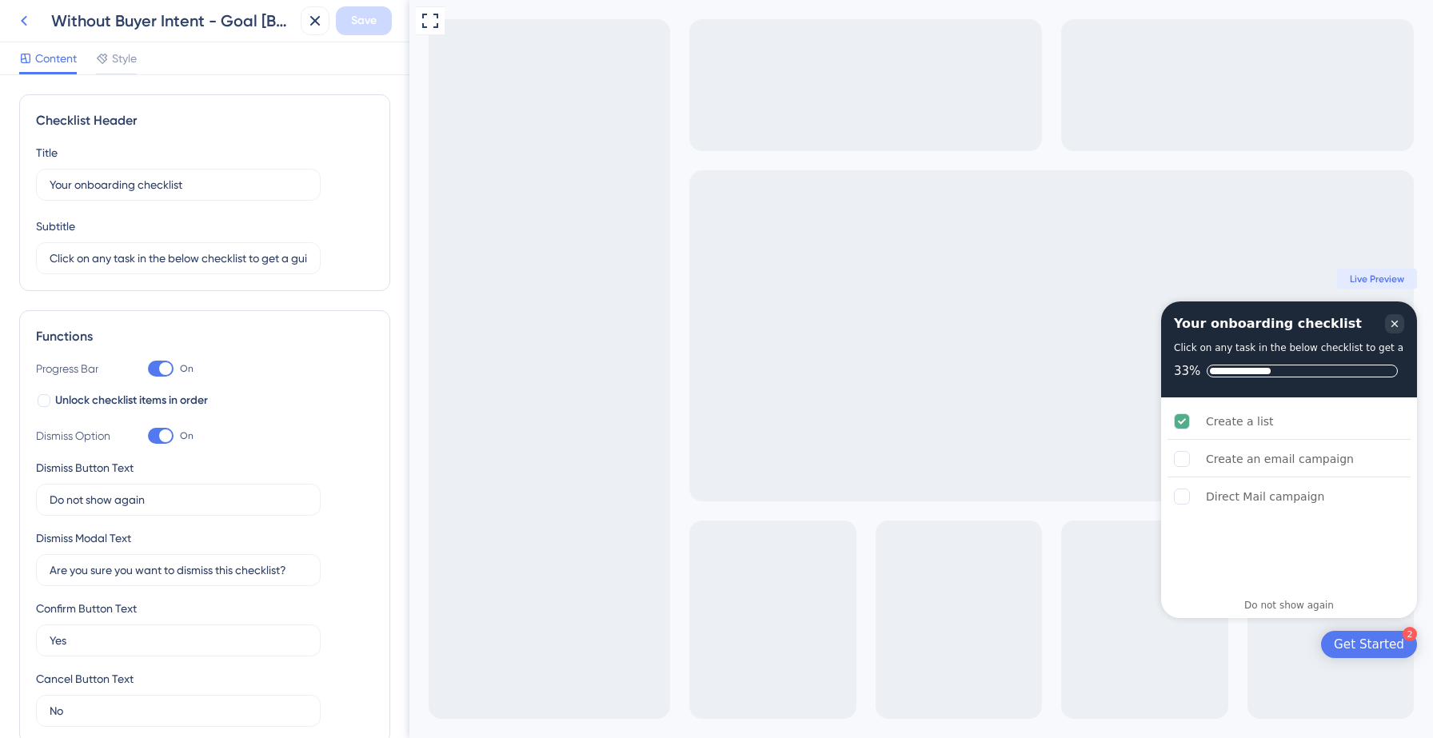
click at [28, 16] on icon at bounding box center [23, 20] width 19 height 19
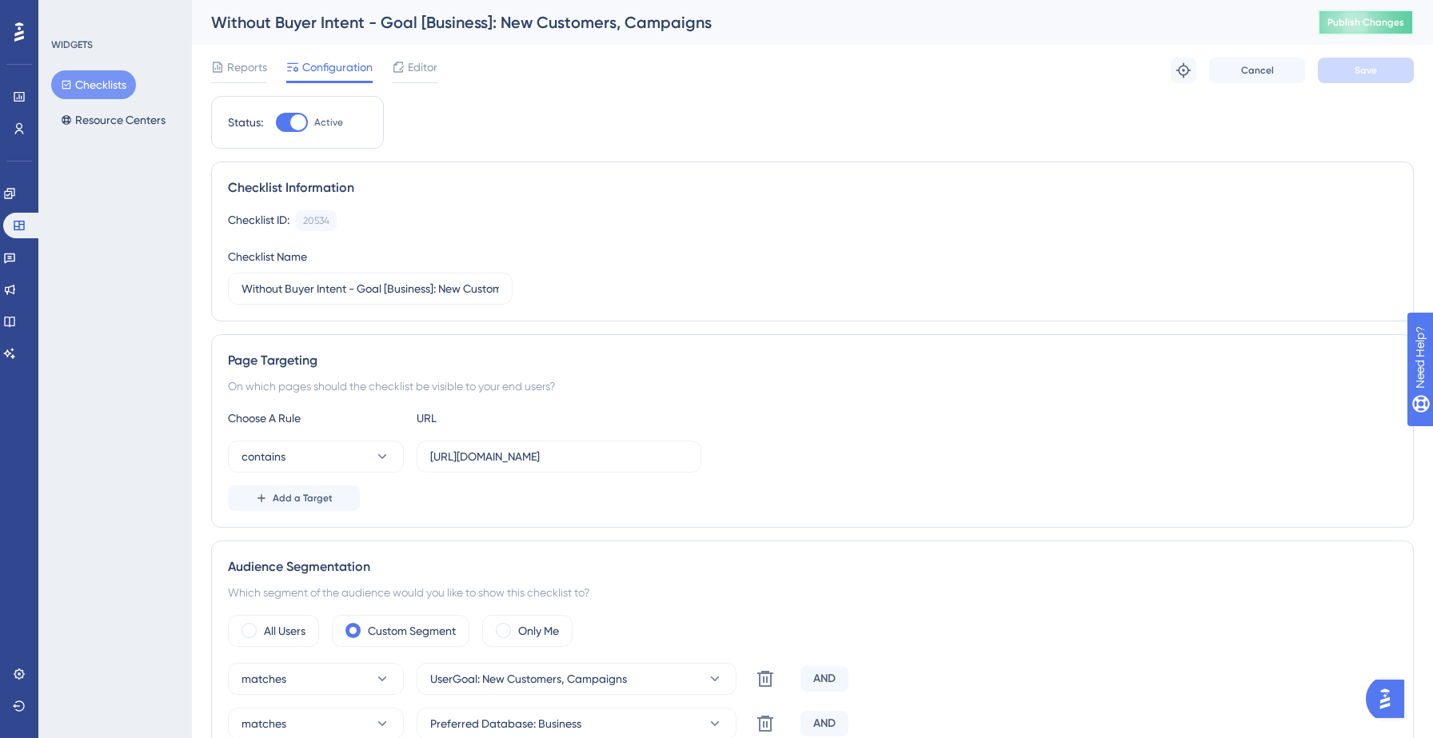
click at [1374, 20] on span "Publish Changes" at bounding box center [1365, 22] width 77 height 13
click at [101, 82] on button "Checklists" at bounding box center [93, 84] width 85 height 29
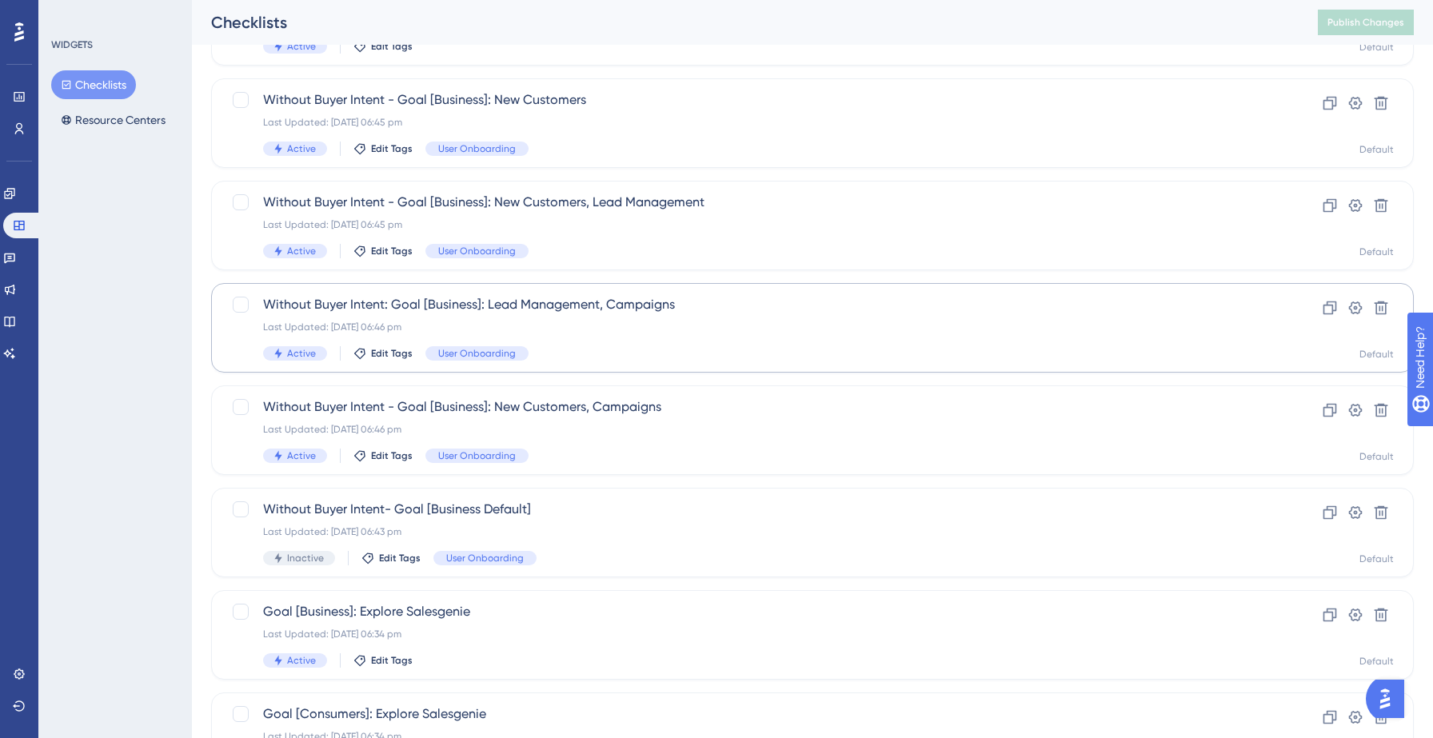
scroll to position [178, 0]
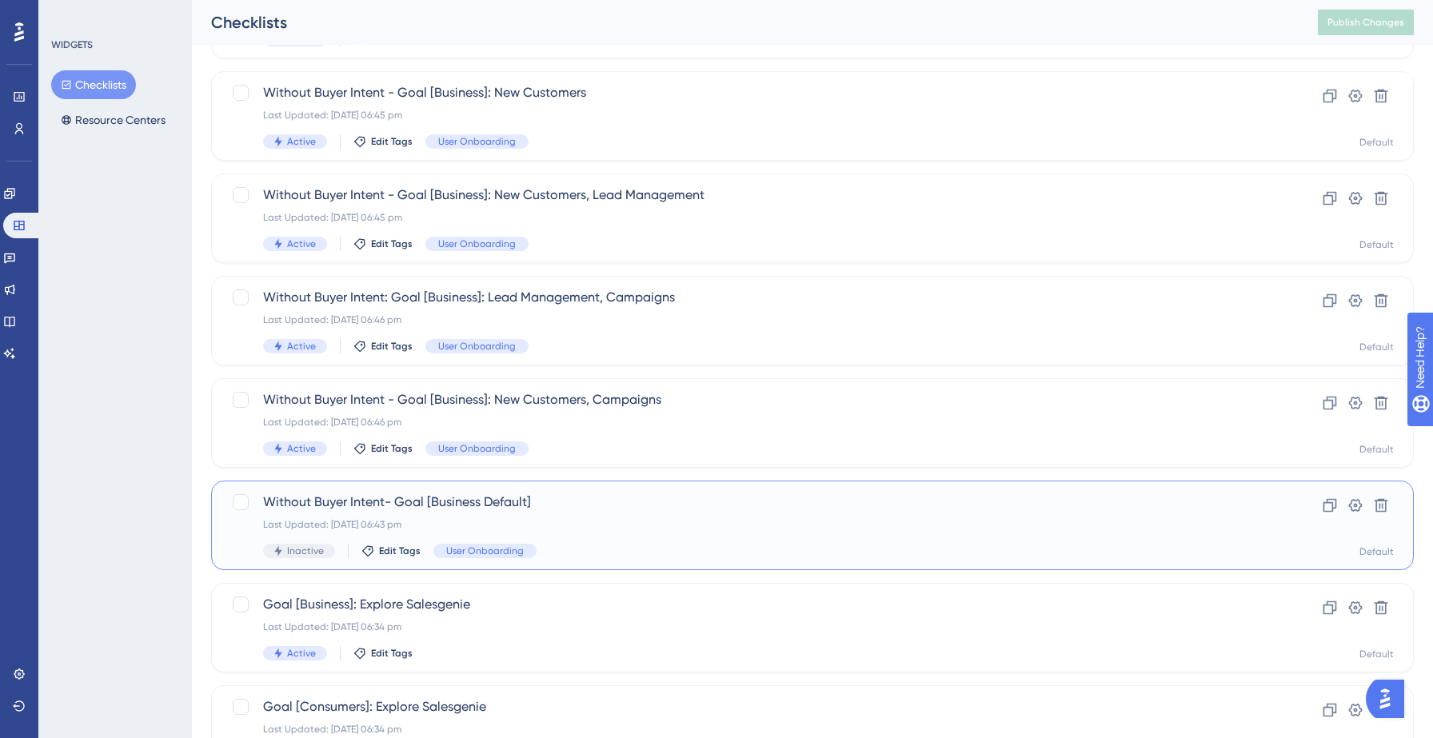
click at [691, 520] on div "Last Updated: [DATE] 06:43 pm" at bounding box center [748, 524] width 971 height 13
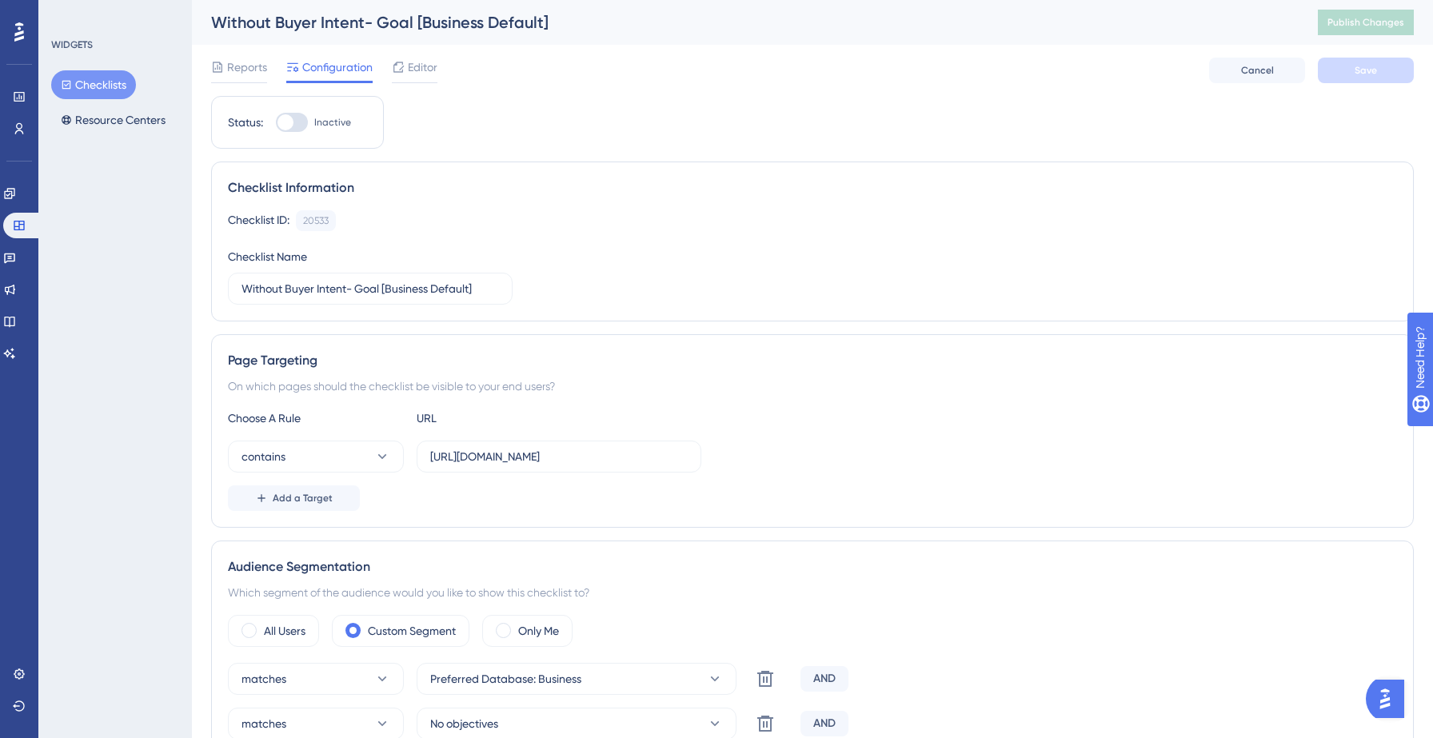
click at [118, 92] on button "Checklists" at bounding box center [93, 84] width 85 height 29
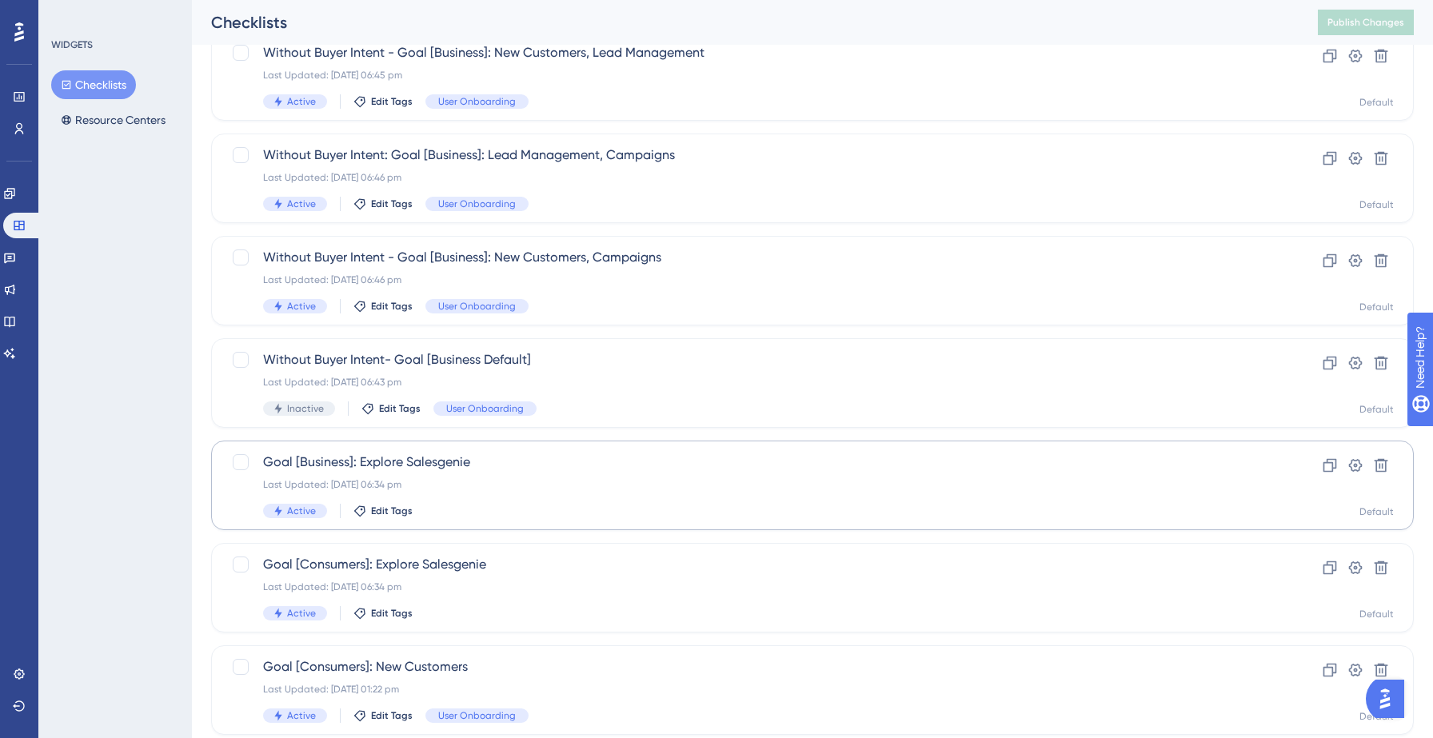
scroll to position [350, 0]
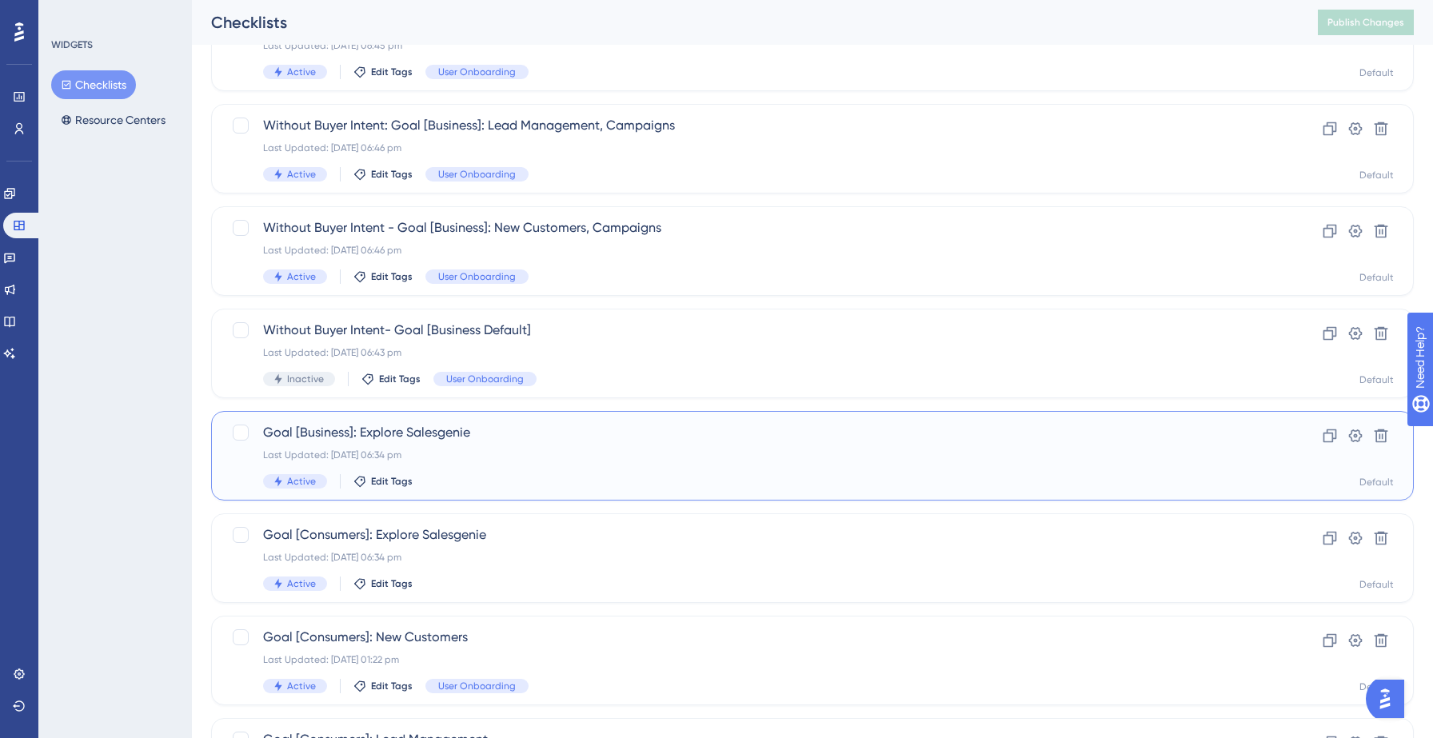
click at [602, 469] on div "Goal [Business]: Explore Salesgenie Last Updated: [DATE] 06:34 pm Active Edit T…" at bounding box center [748, 456] width 971 height 66
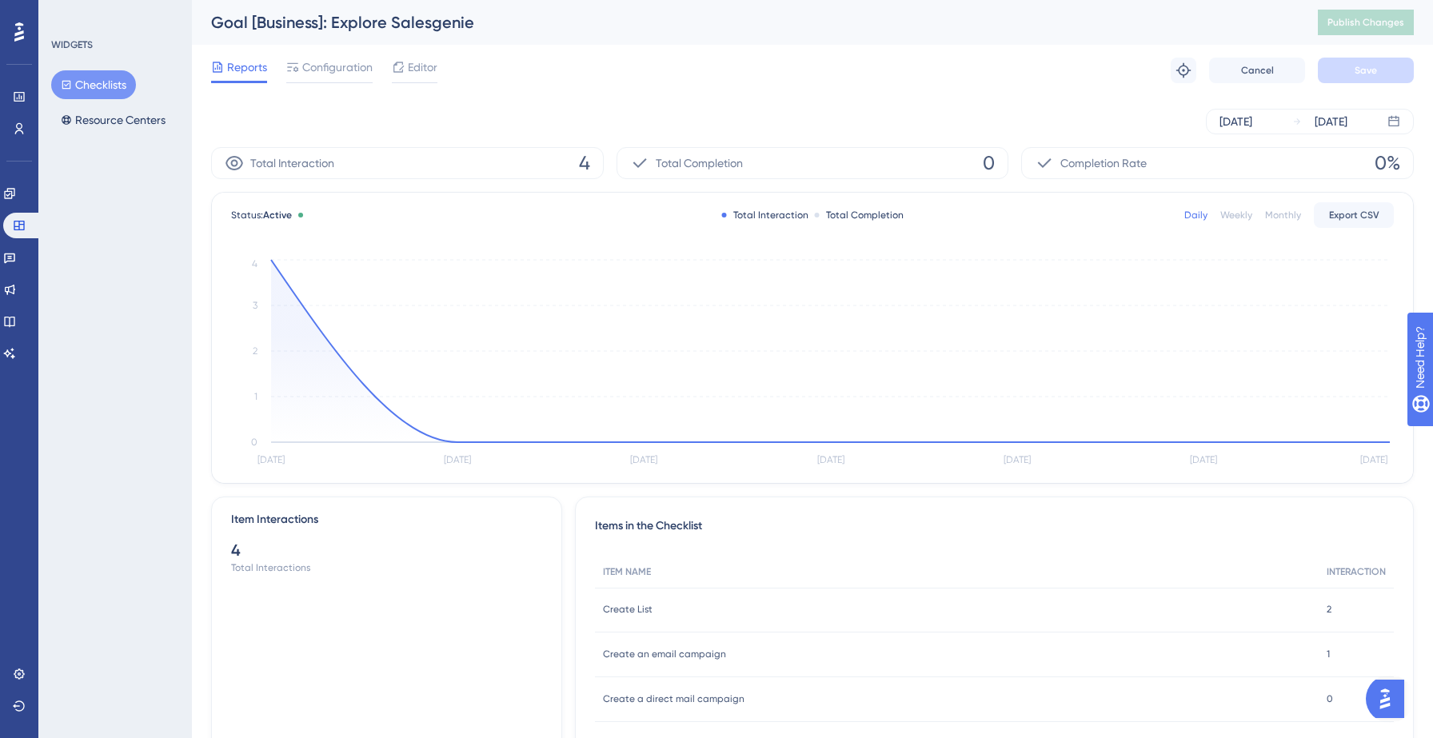
click at [415, 55] on div "Reports Configuration Editor Troubleshoot Cancel Save" at bounding box center [812, 70] width 1203 height 51
click at [408, 70] on span "Editor" at bounding box center [423, 67] width 30 height 19
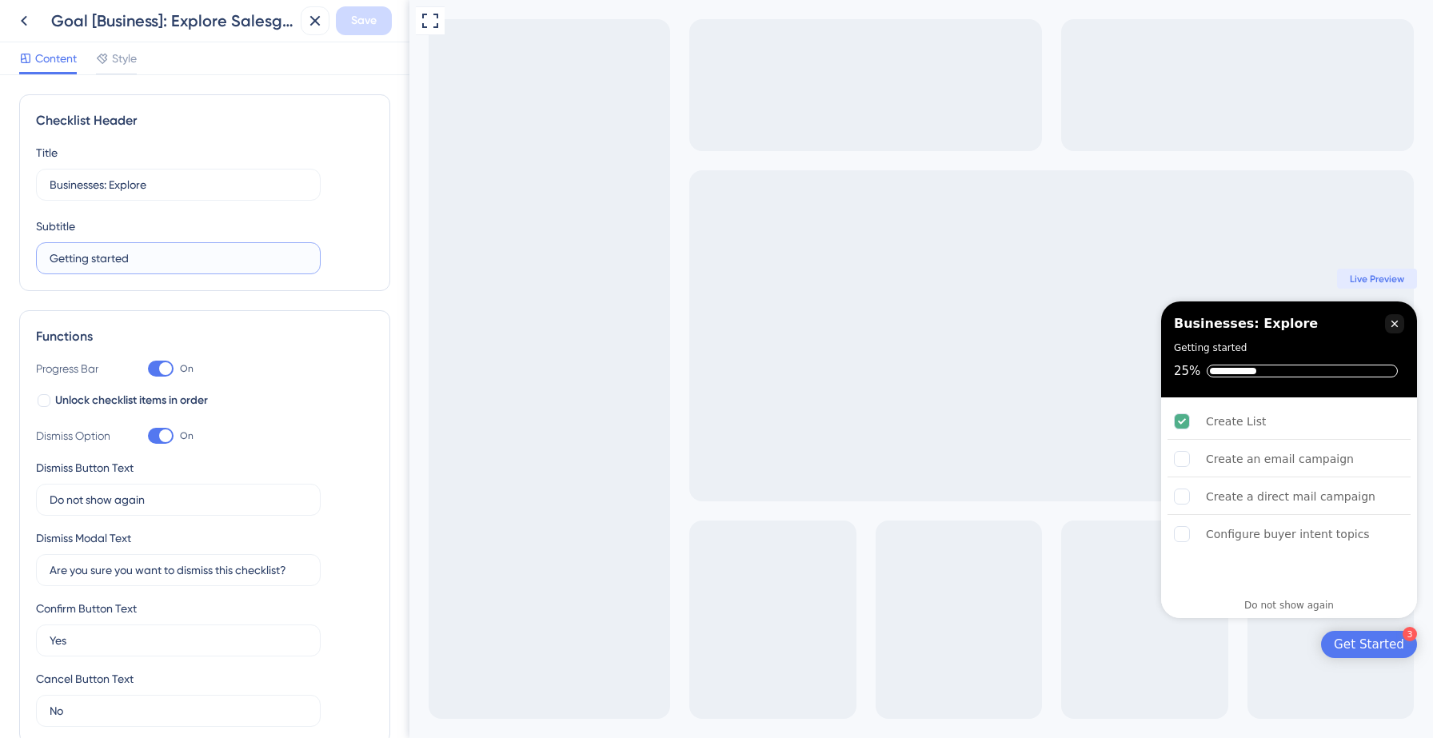
click at [158, 250] on input "Getting started" at bounding box center [178, 259] width 257 height 18
paste input "Click on any task in the below checklist to get a guided walkthrough"
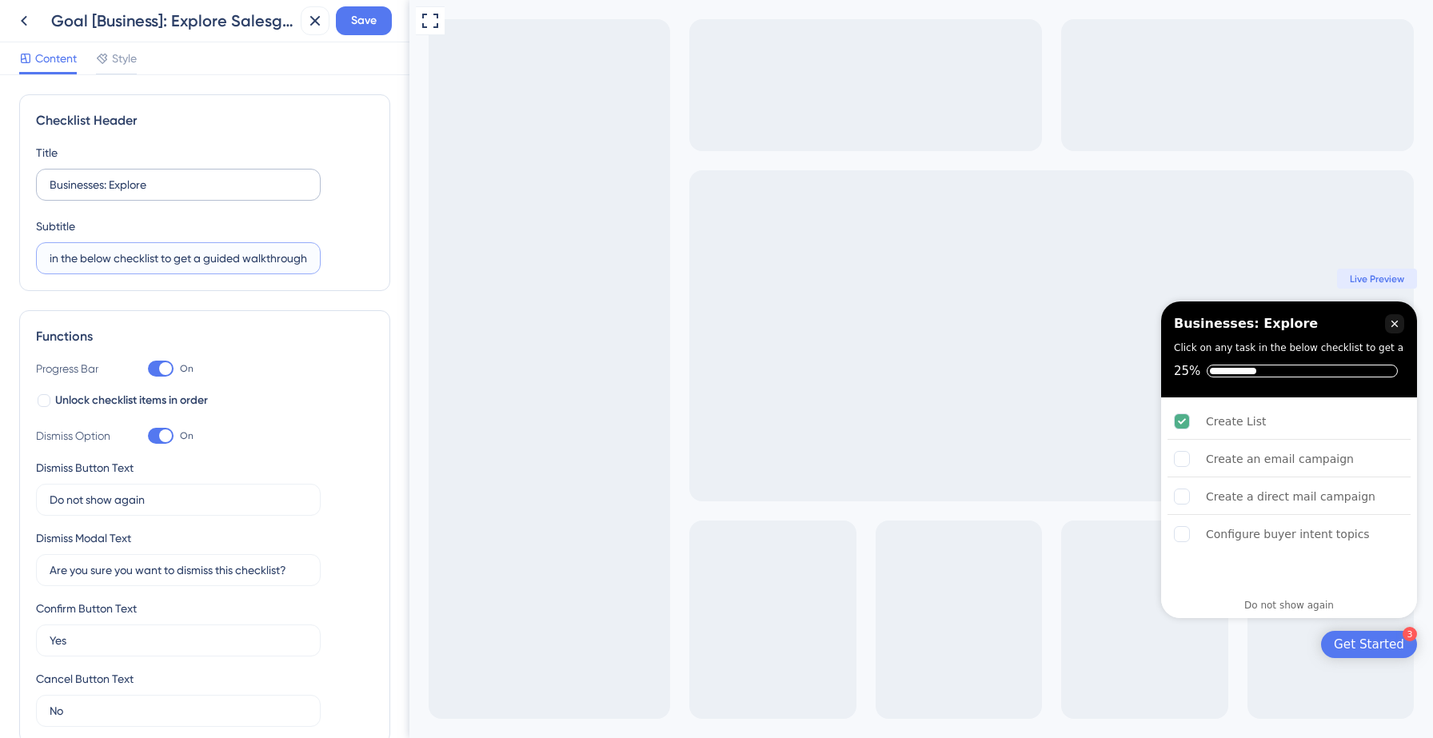
type input "Click on any task in the below checklist to get a guided walkthrough"
click at [145, 186] on input "Businesses: Explore" at bounding box center [178, 185] width 257 height 18
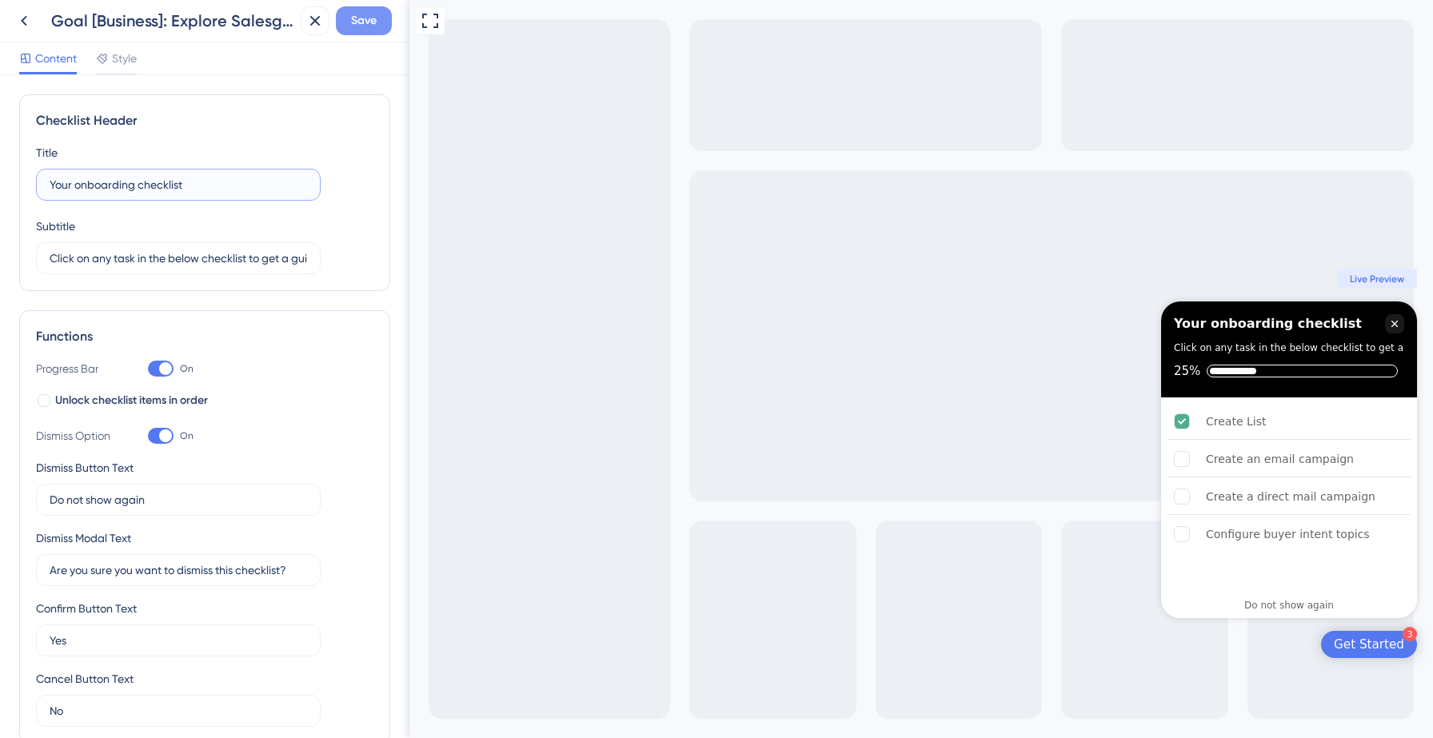
type input "Your onboarding checklist"
click at [361, 27] on span "Save" at bounding box center [364, 20] width 26 height 19
click at [298, 32] on icon at bounding box center [304, 30] width 16 height 16
click at [21, 16] on icon at bounding box center [23, 20] width 19 height 19
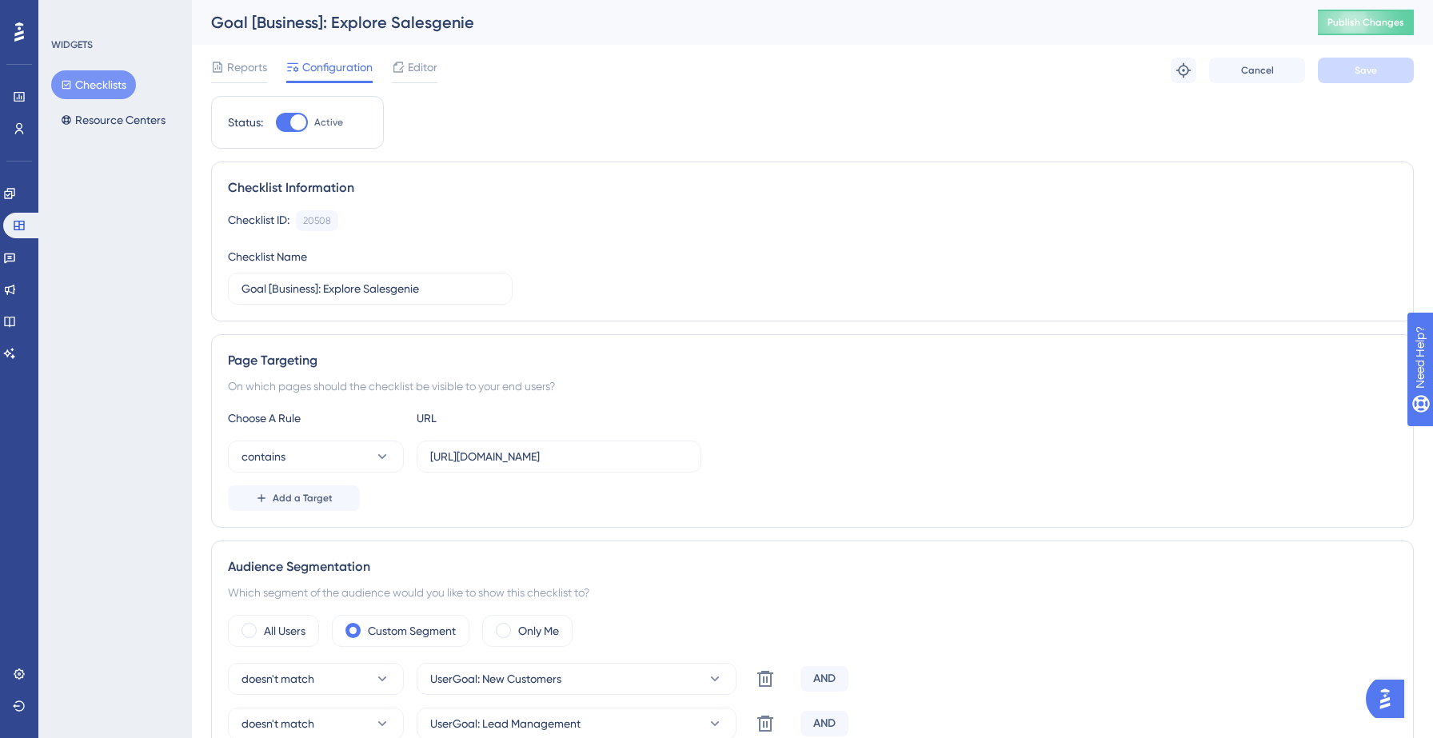
click at [109, 90] on button "Checklists" at bounding box center [93, 84] width 85 height 29
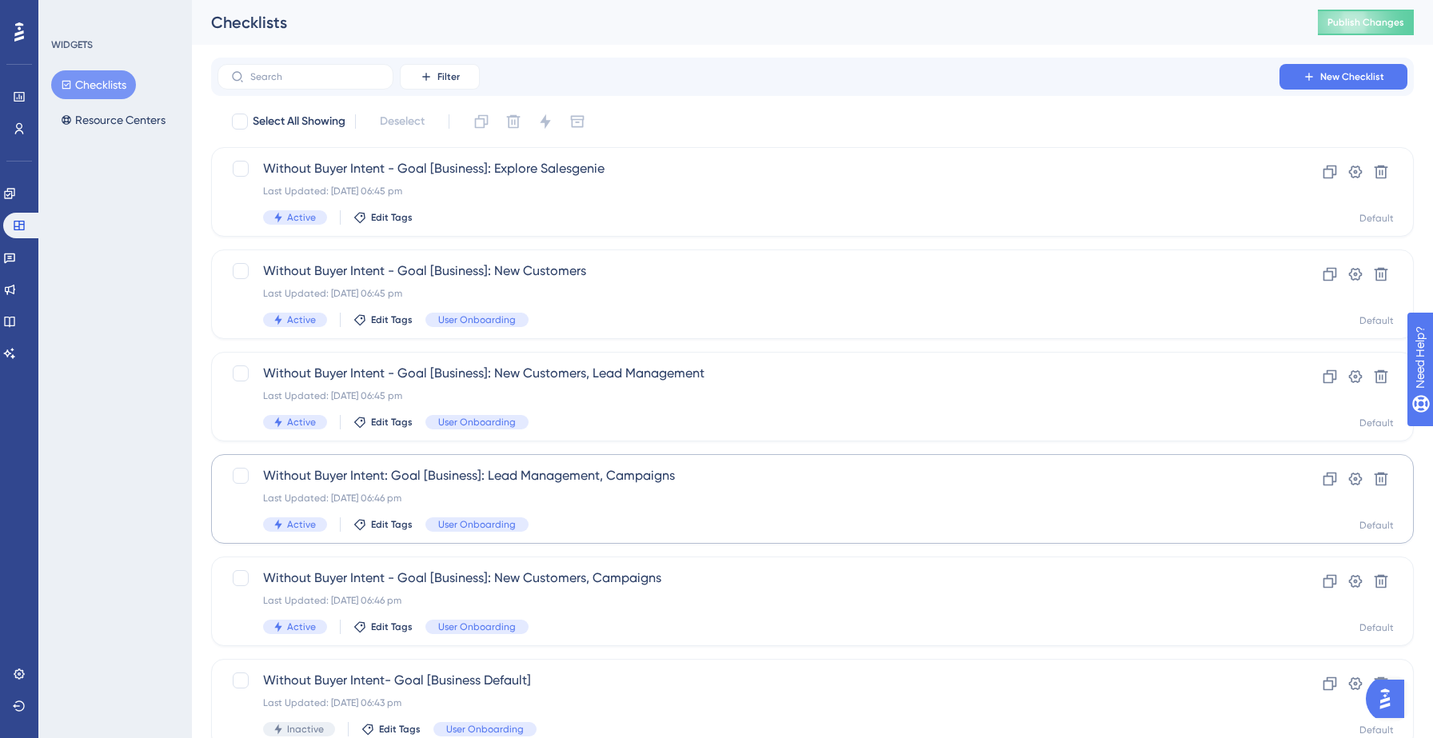
scroll to position [503, 0]
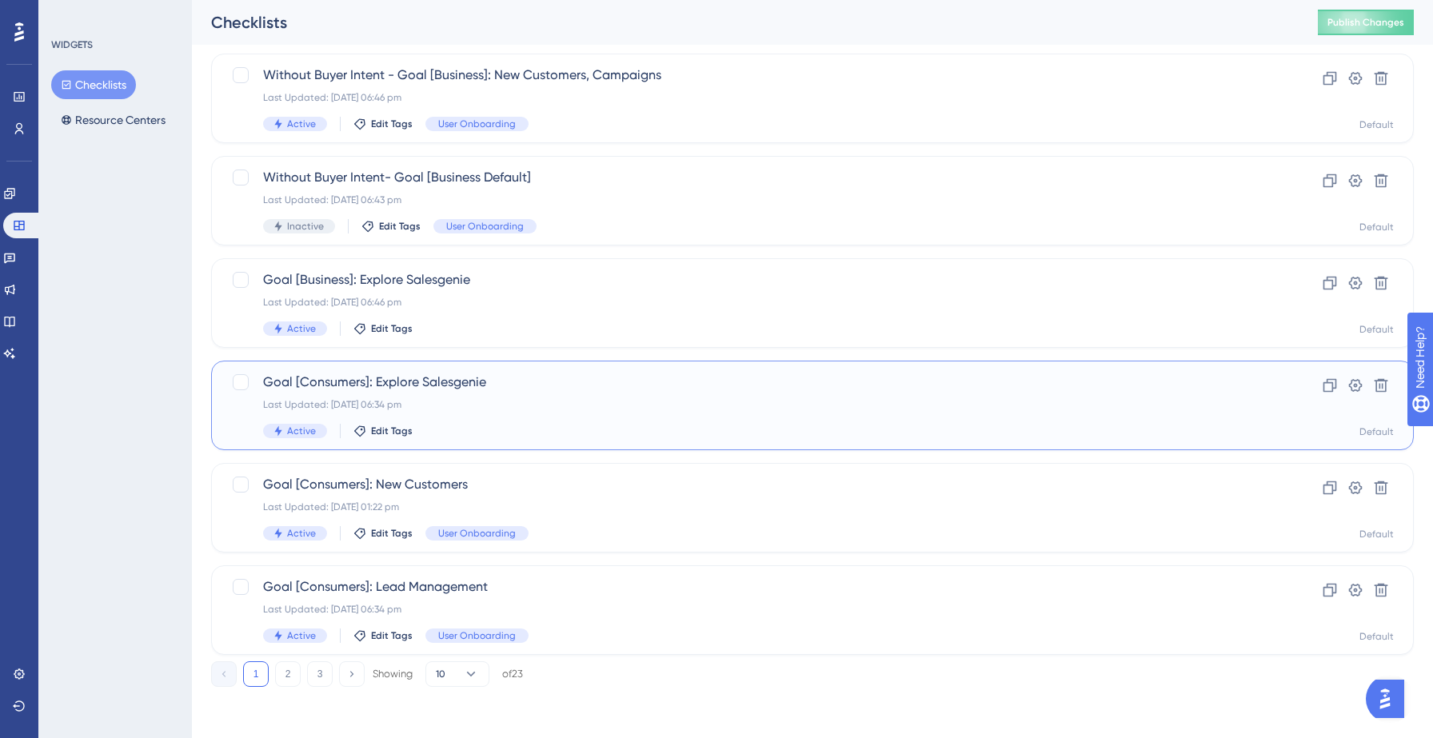
click at [562, 389] on span "Goal [Consumers]: Explore Salesgenie" at bounding box center [748, 382] width 971 height 19
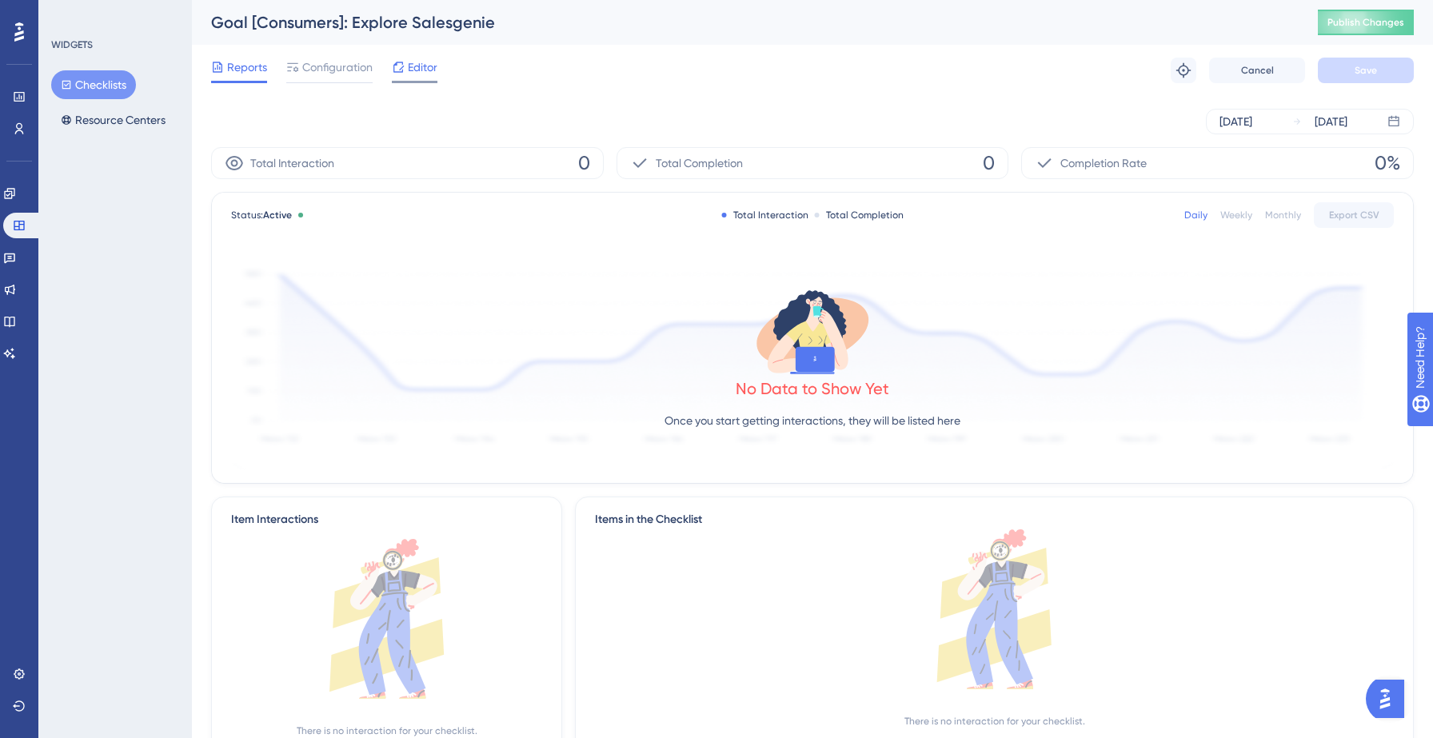
click at [421, 70] on span "Editor" at bounding box center [423, 67] width 30 height 19
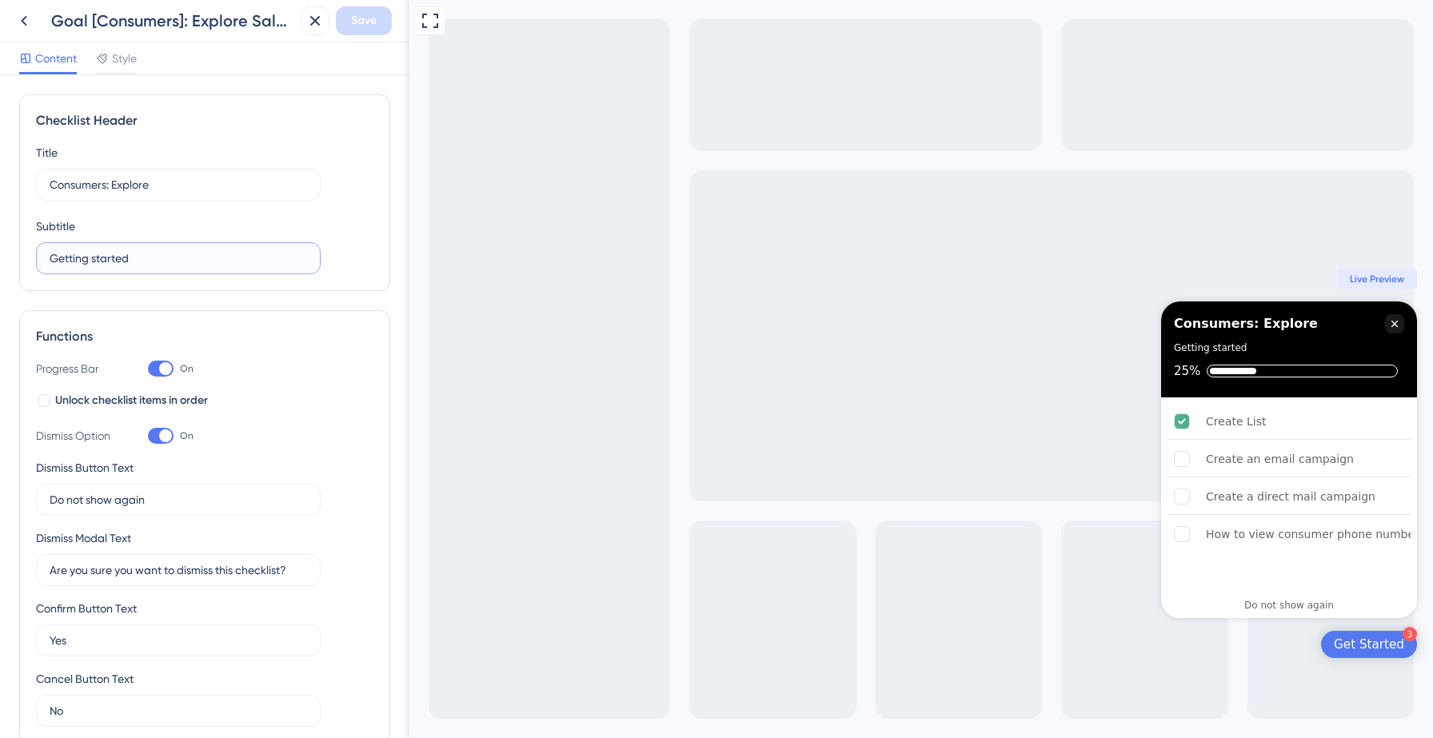
click at [134, 265] on input "Getting started" at bounding box center [178, 259] width 257 height 18
paste input "Click on any task in the below checklist to get a guided walkthrough"
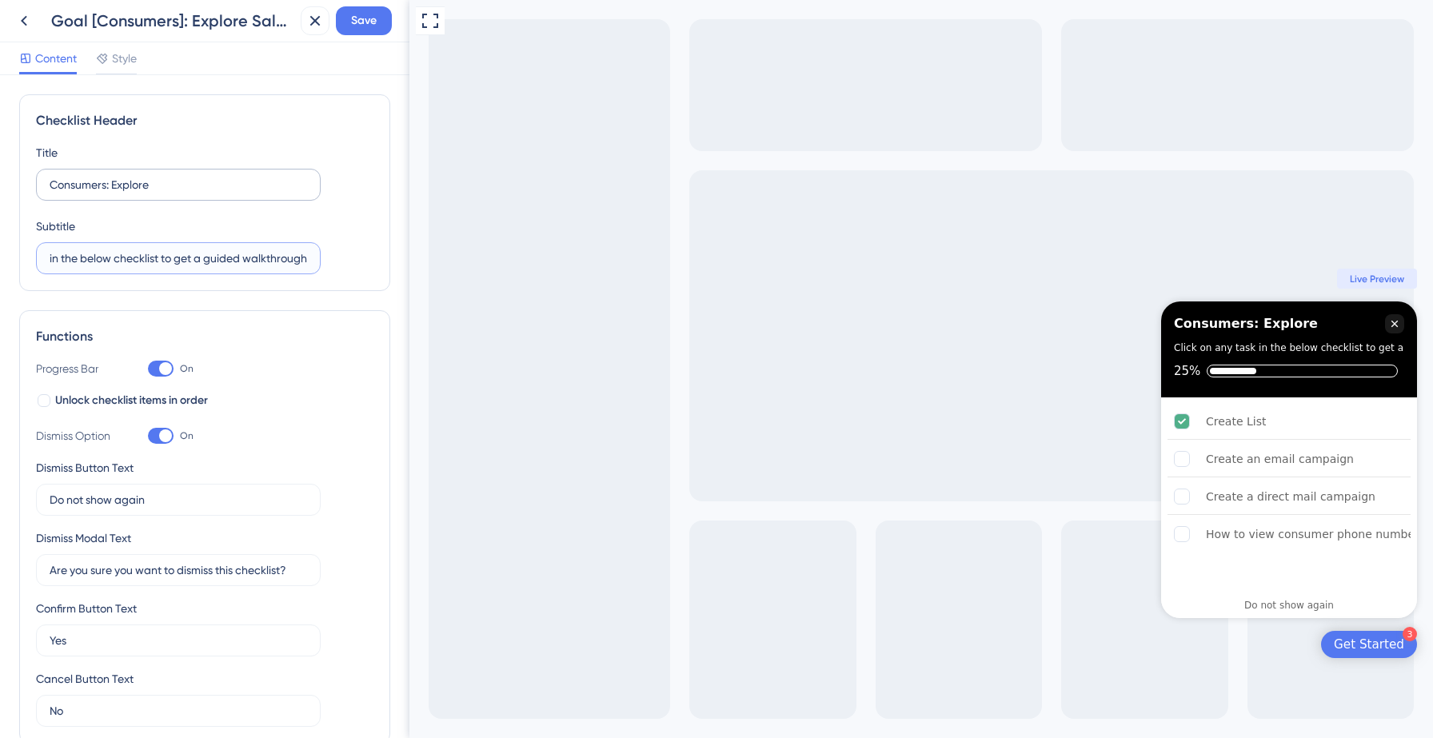
type input "Click on any task in the below checklist to get a guided walkthrough"
click at [118, 186] on input "Consumers: Explore" at bounding box center [178, 185] width 257 height 18
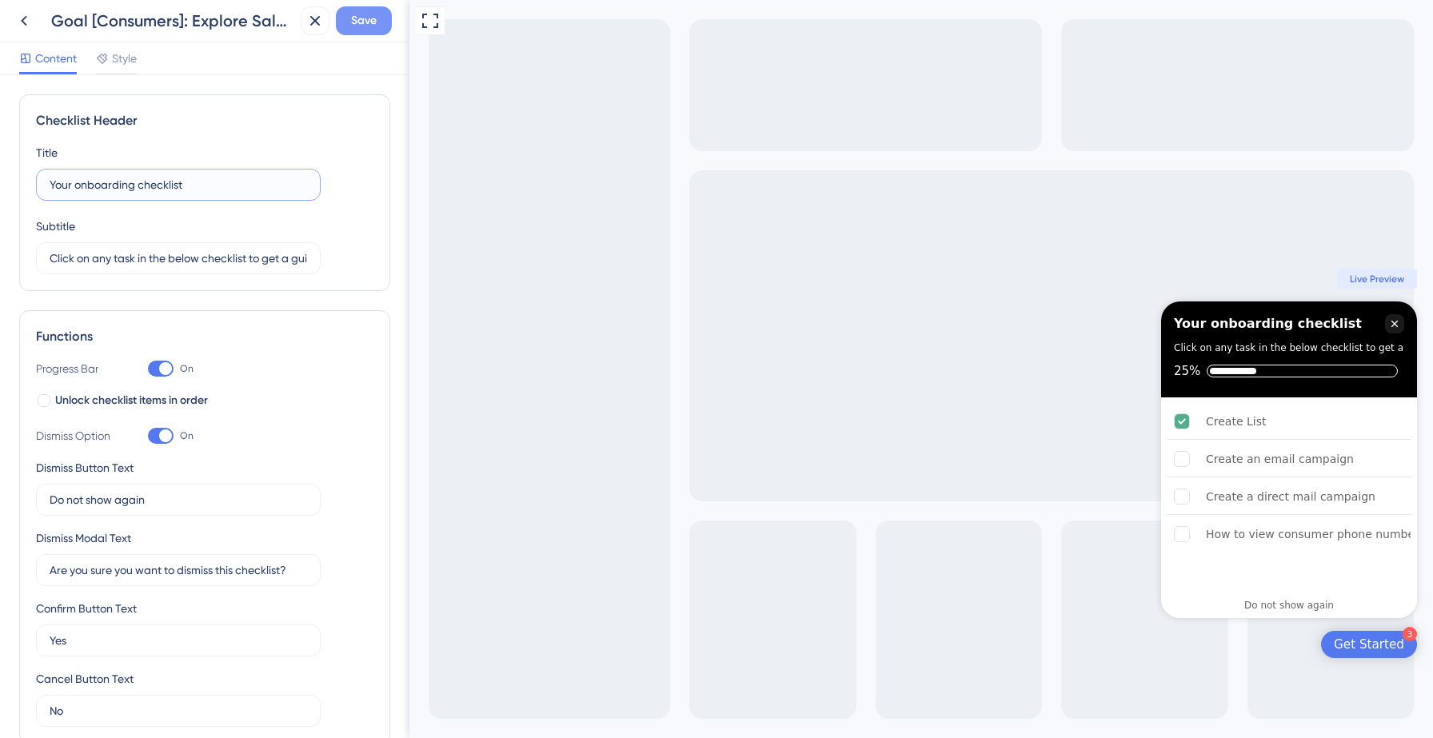
type input "Your onboarding checklist"
click at [361, 23] on span "Save" at bounding box center [364, 20] width 26 height 19
click at [24, 24] on div "Checklist updated." at bounding box center [174, 30] width 310 height 34
click at [300, 31] on icon at bounding box center [304, 30] width 16 height 16
click at [24, 16] on icon at bounding box center [23, 20] width 19 height 19
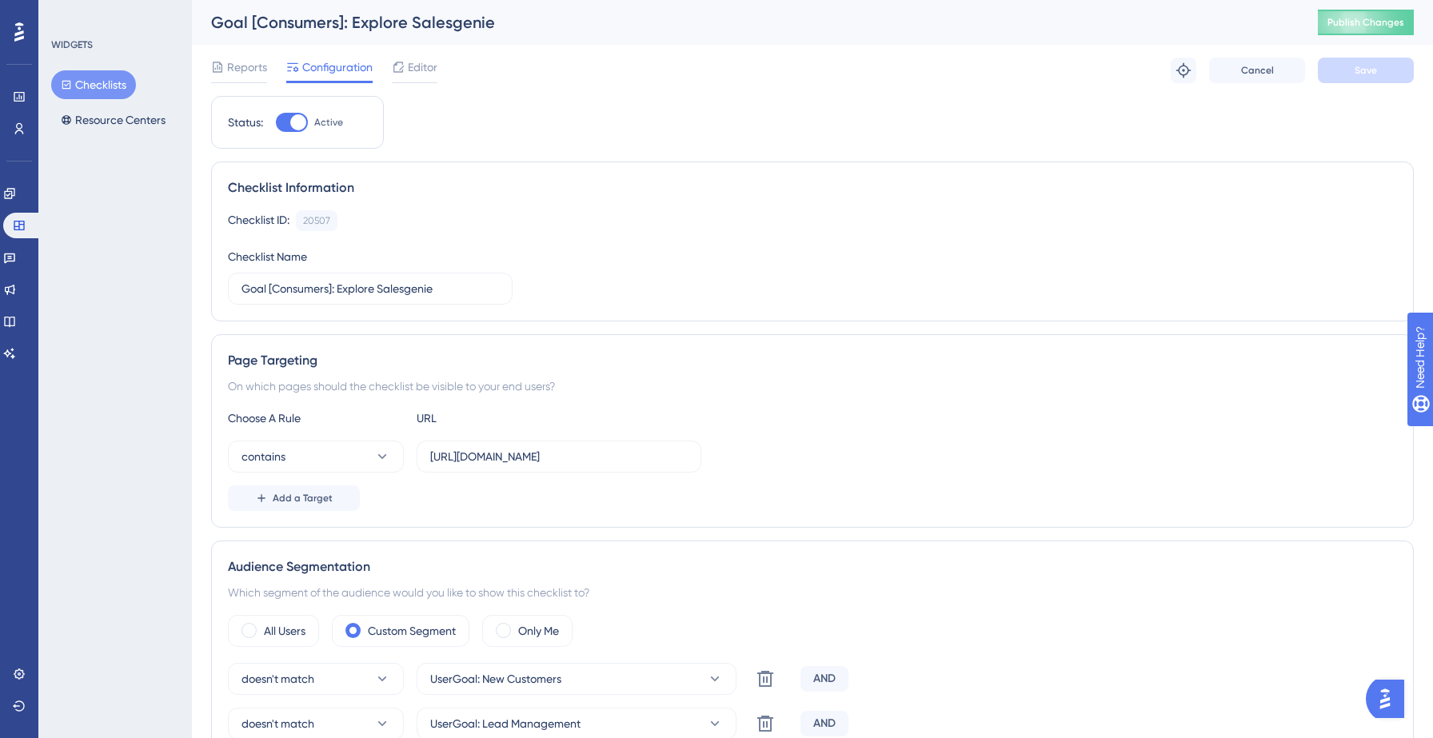
click at [102, 95] on button "Checklists" at bounding box center [93, 84] width 85 height 29
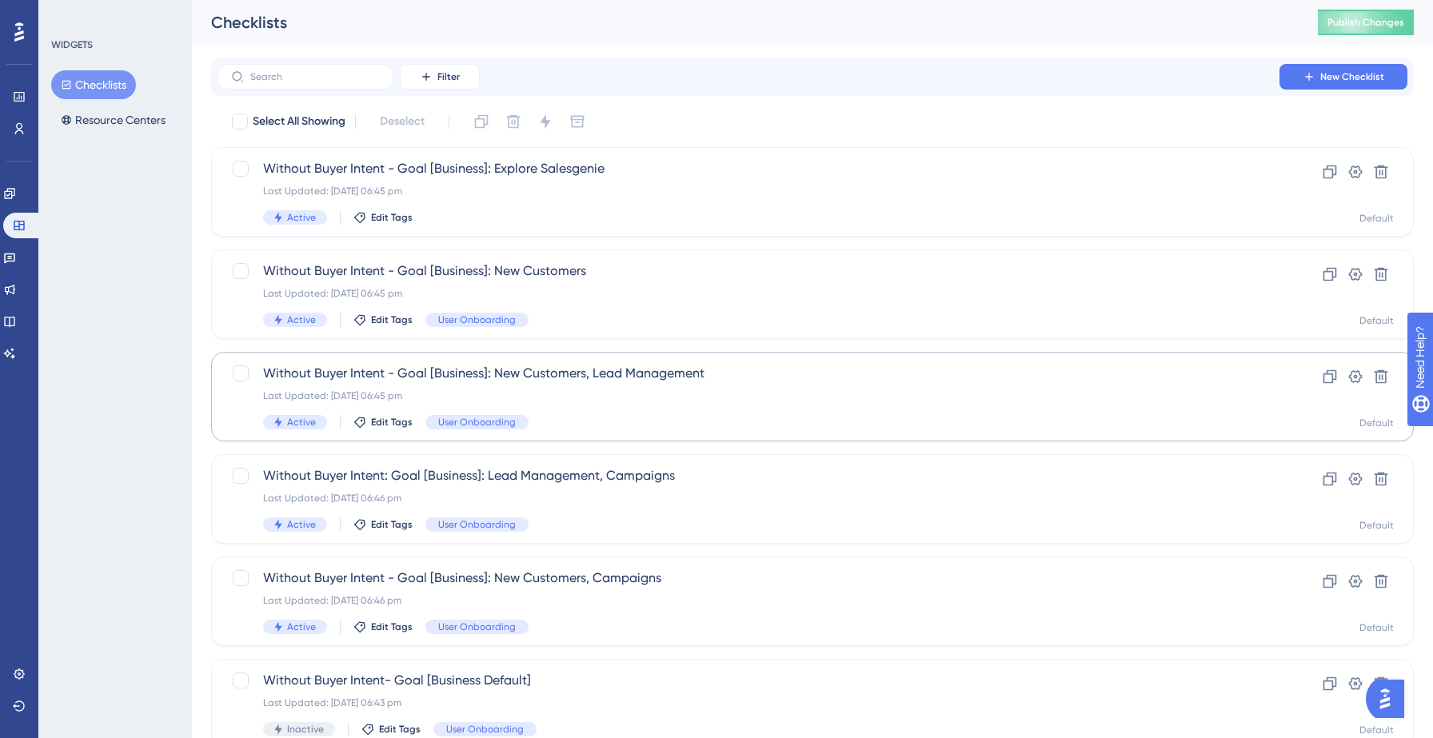
scroll to position [503, 0]
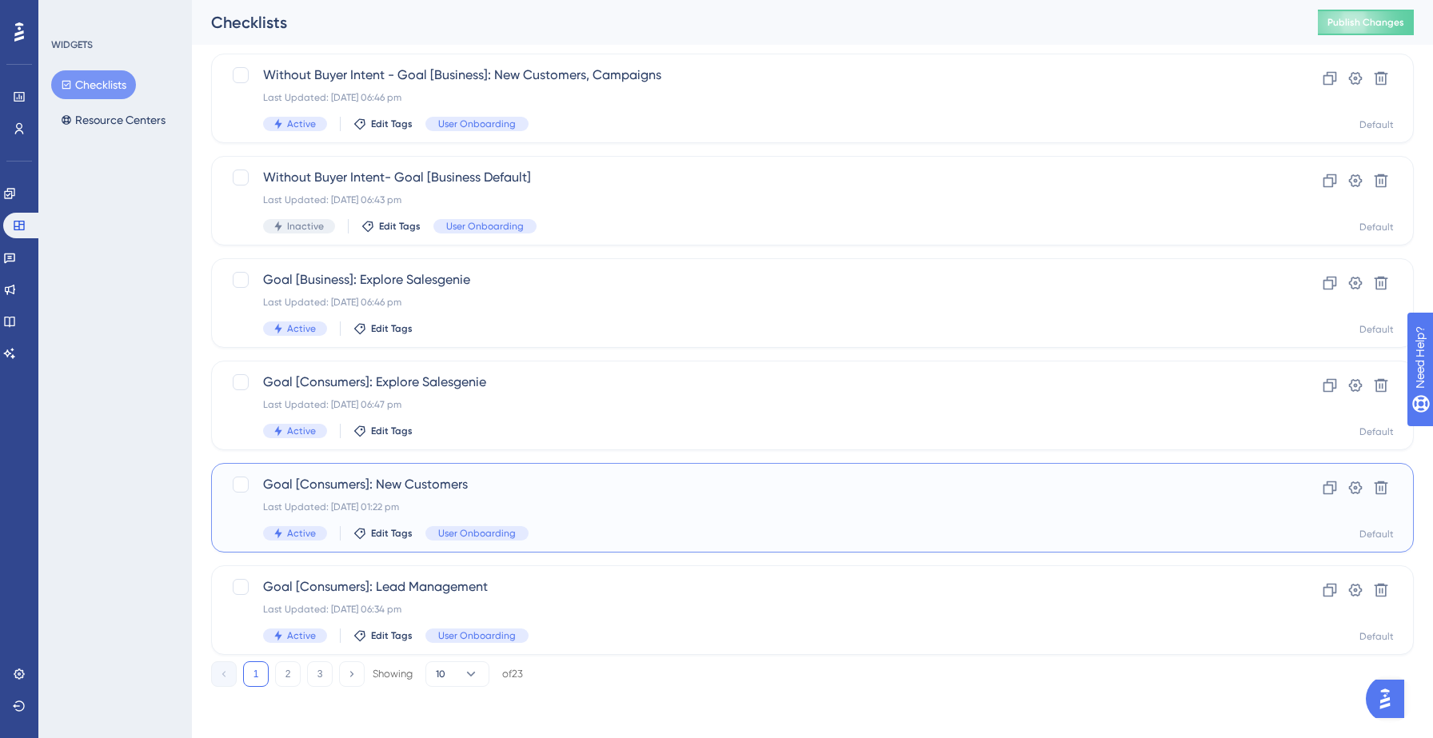
click at [513, 484] on span "Goal [Consumers]: New Customers" at bounding box center [748, 484] width 971 height 19
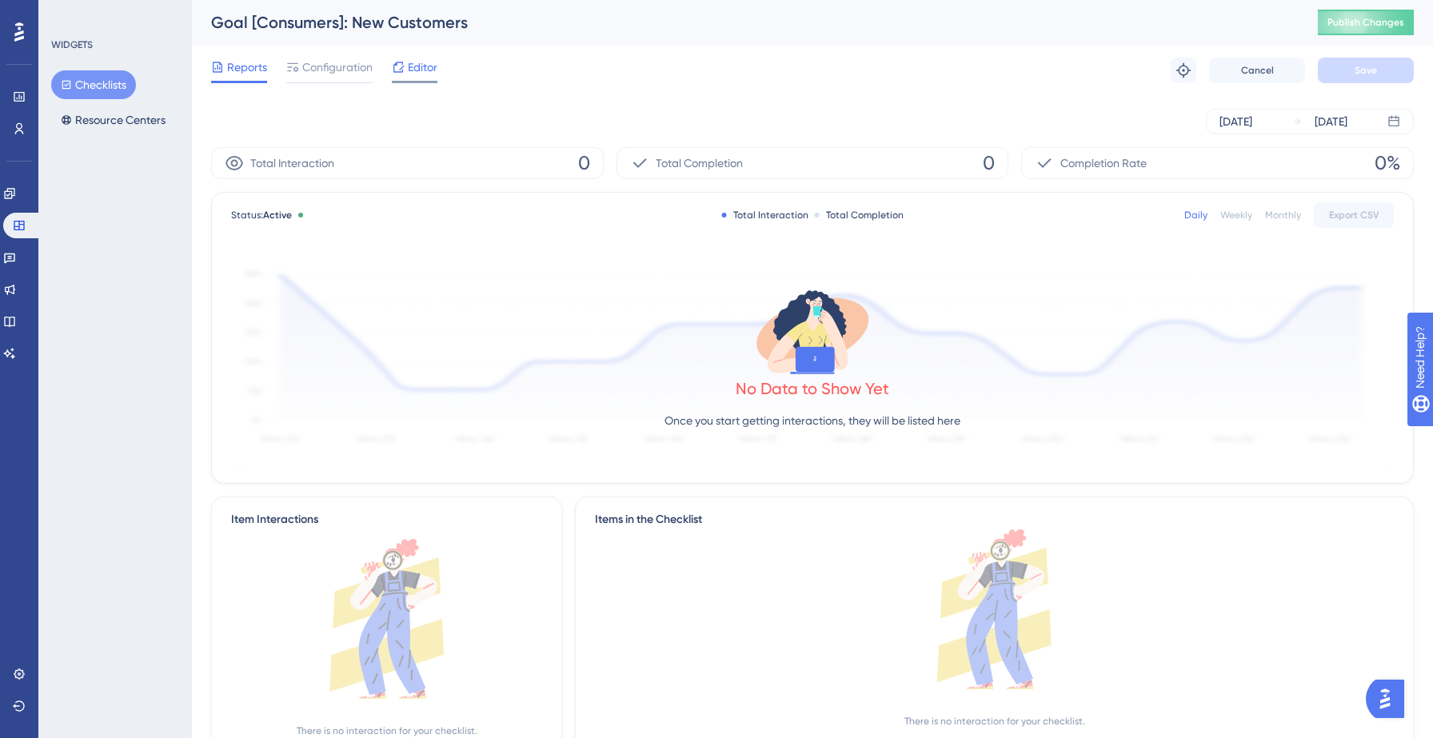
click at [426, 60] on span "Editor" at bounding box center [423, 67] width 30 height 19
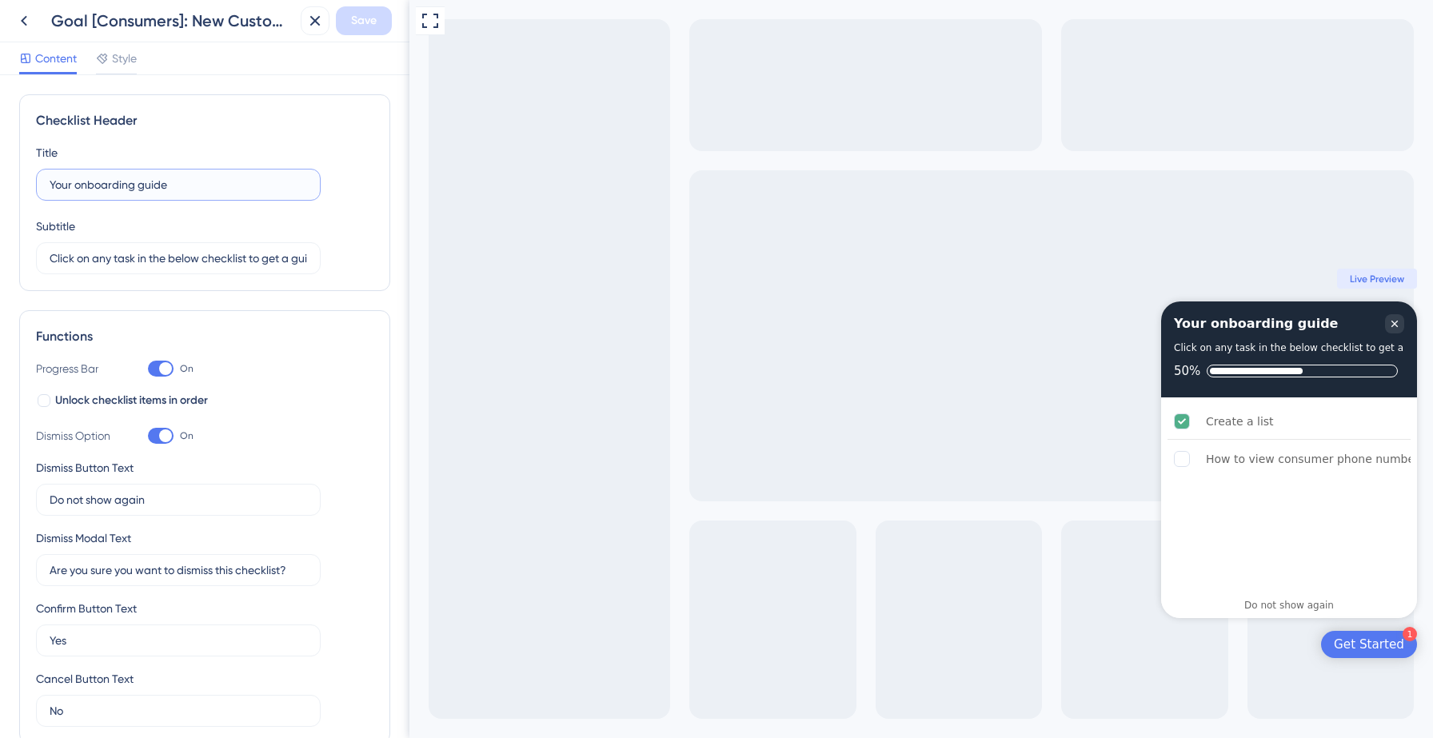
click at [170, 189] on input "Your onboarding guide" at bounding box center [178, 185] width 257 height 18
type input "Your onboarding checklist"
click at [363, 22] on span "Save" at bounding box center [364, 20] width 26 height 19
click at [18, 21] on icon at bounding box center [23, 20] width 19 height 19
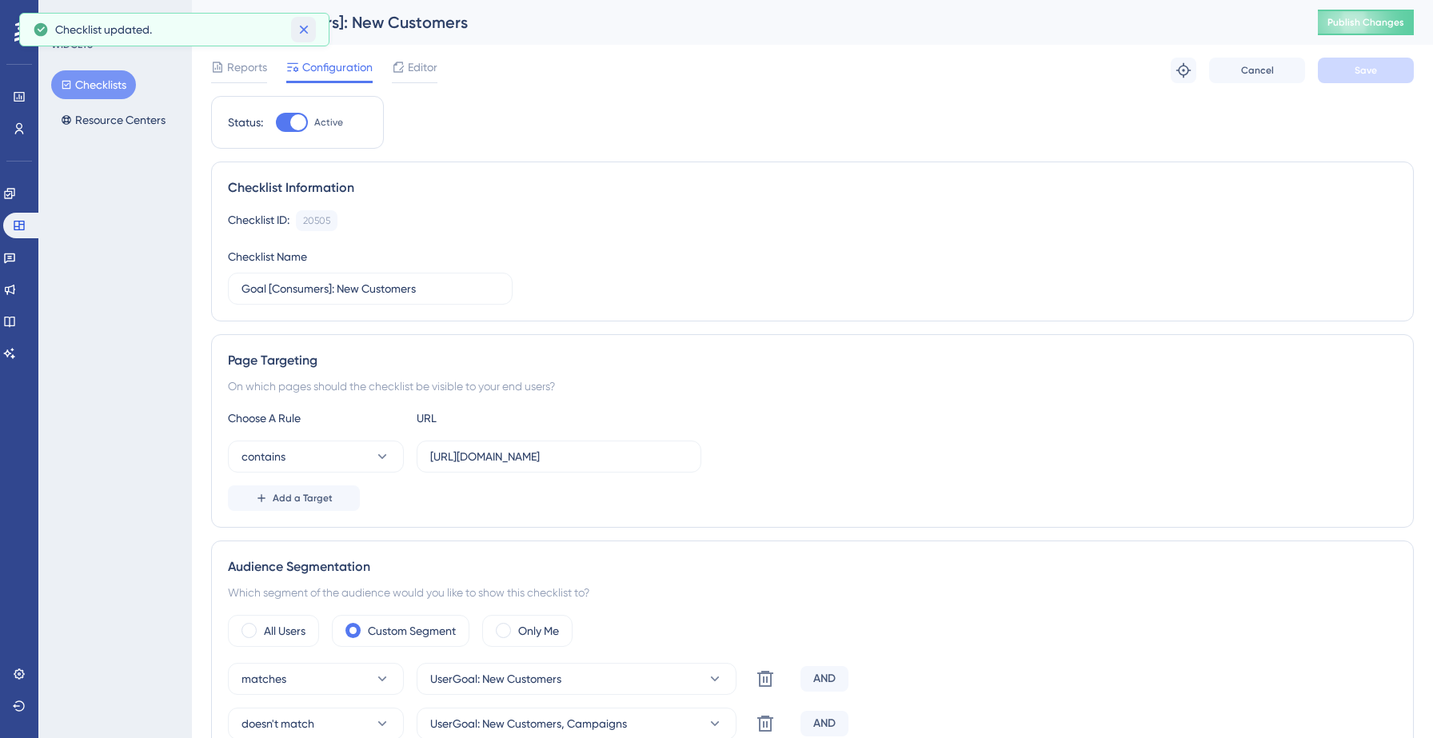
click at [305, 38] on button at bounding box center [303, 30] width 25 height 26
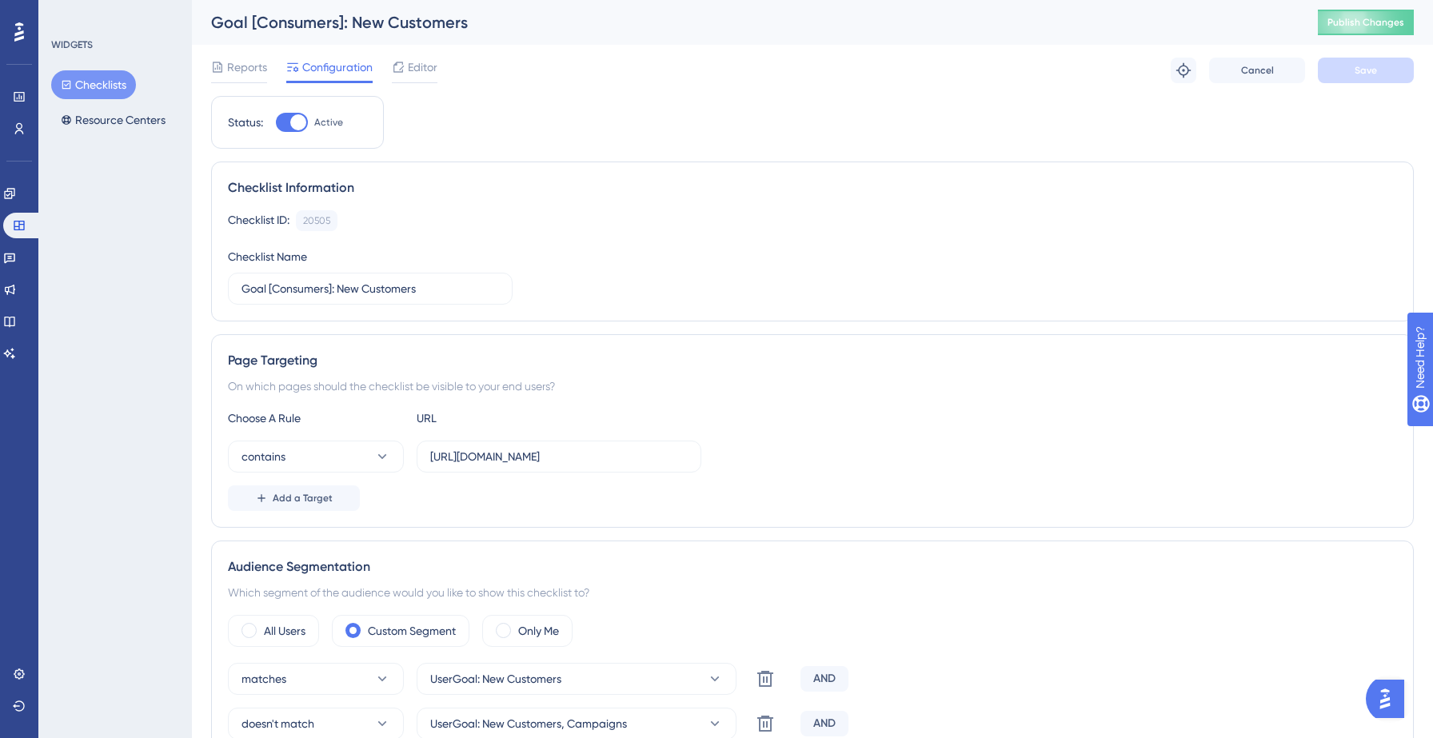
click at [106, 81] on button "Checklists" at bounding box center [93, 84] width 85 height 29
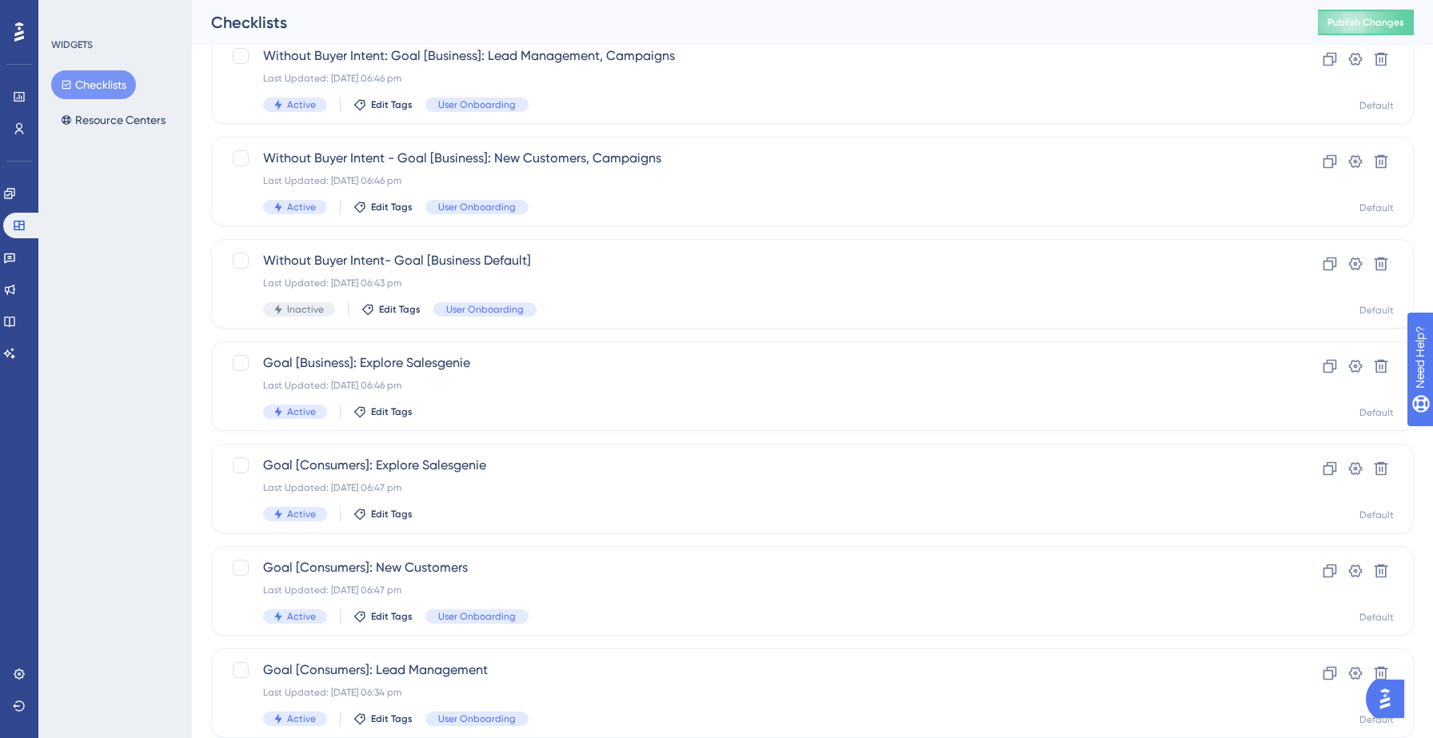
scroll to position [503, 0]
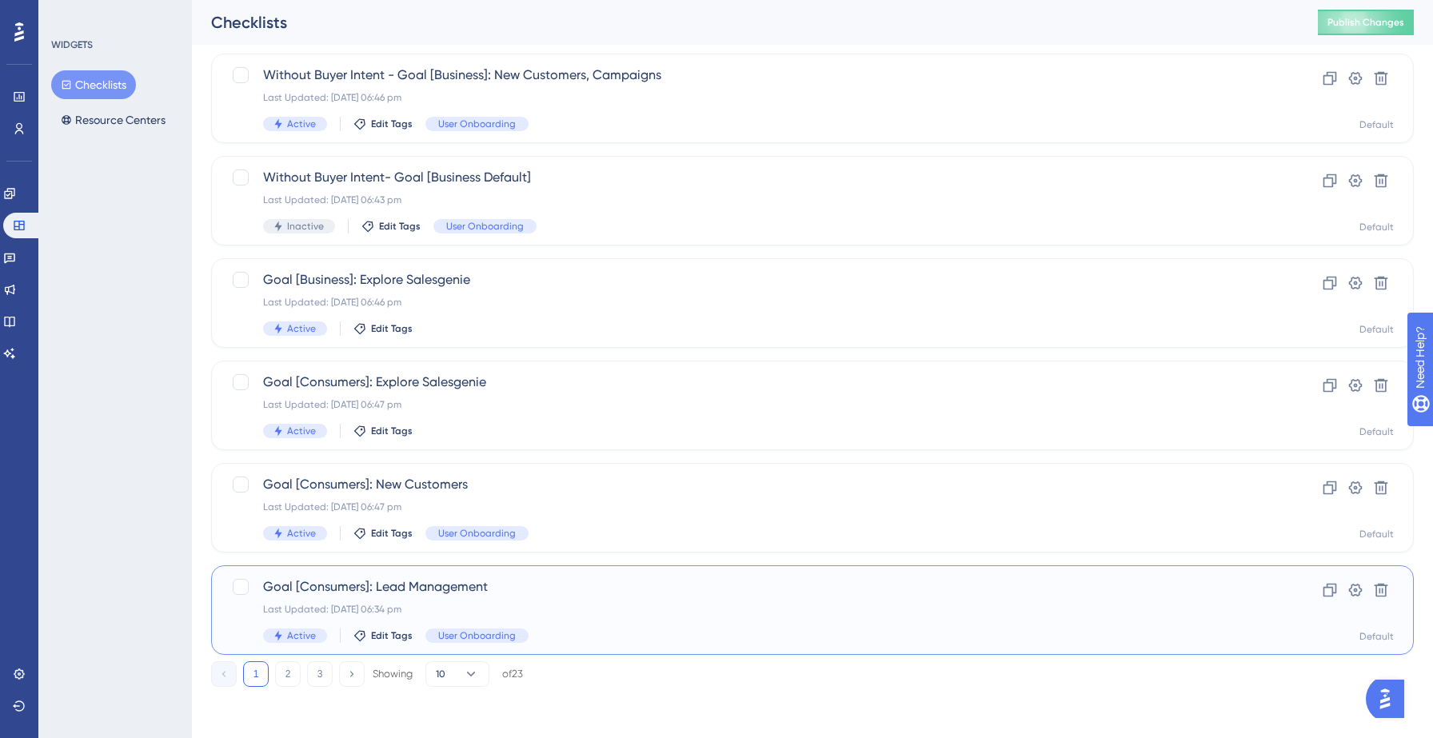
click at [538, 575] on div "Goal [Consumers]: Lead Management Last Updated: [DATE] 06:34 pm Active Edit Tag…" at bounding box center [812, 610] width 1203 height 90
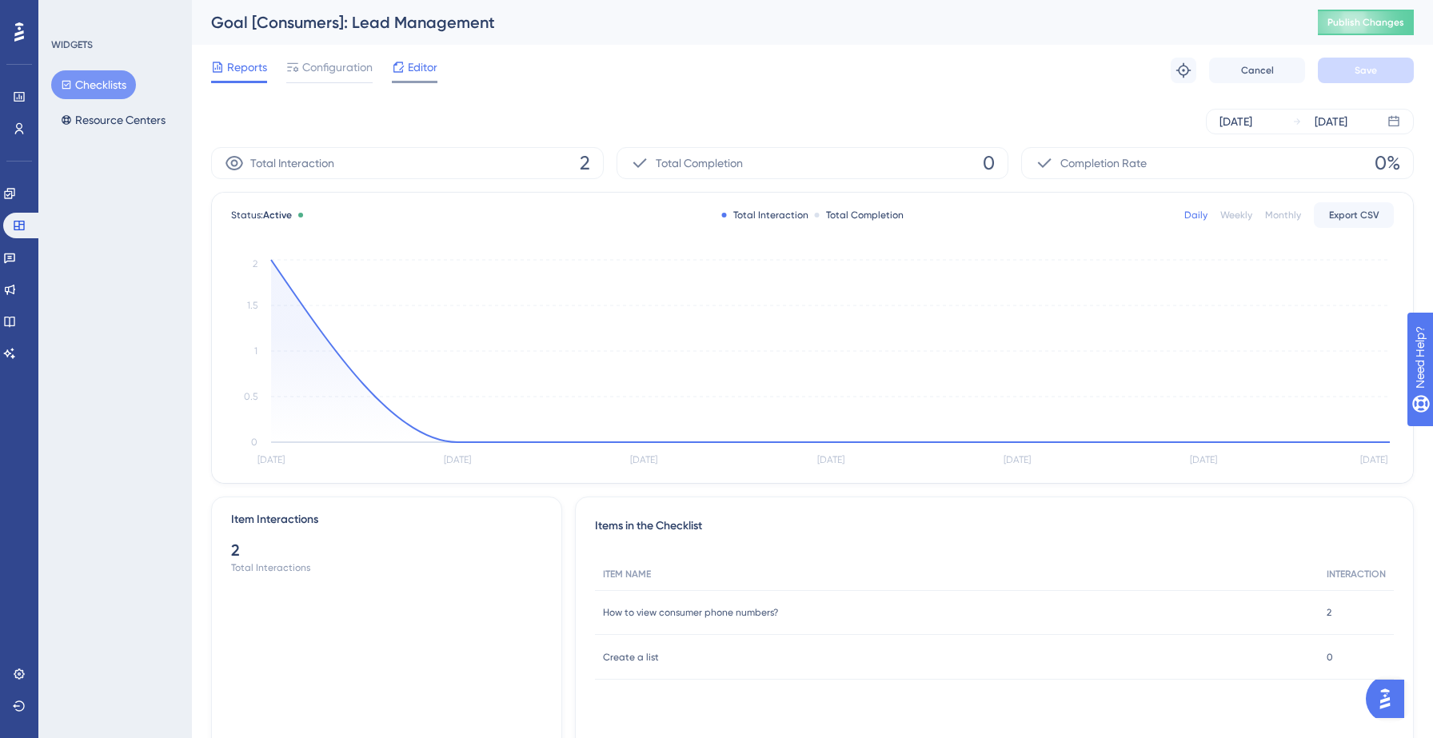
click at [427, 69] on span "Editor" at bounding box center [423, 67] width 30 height 19
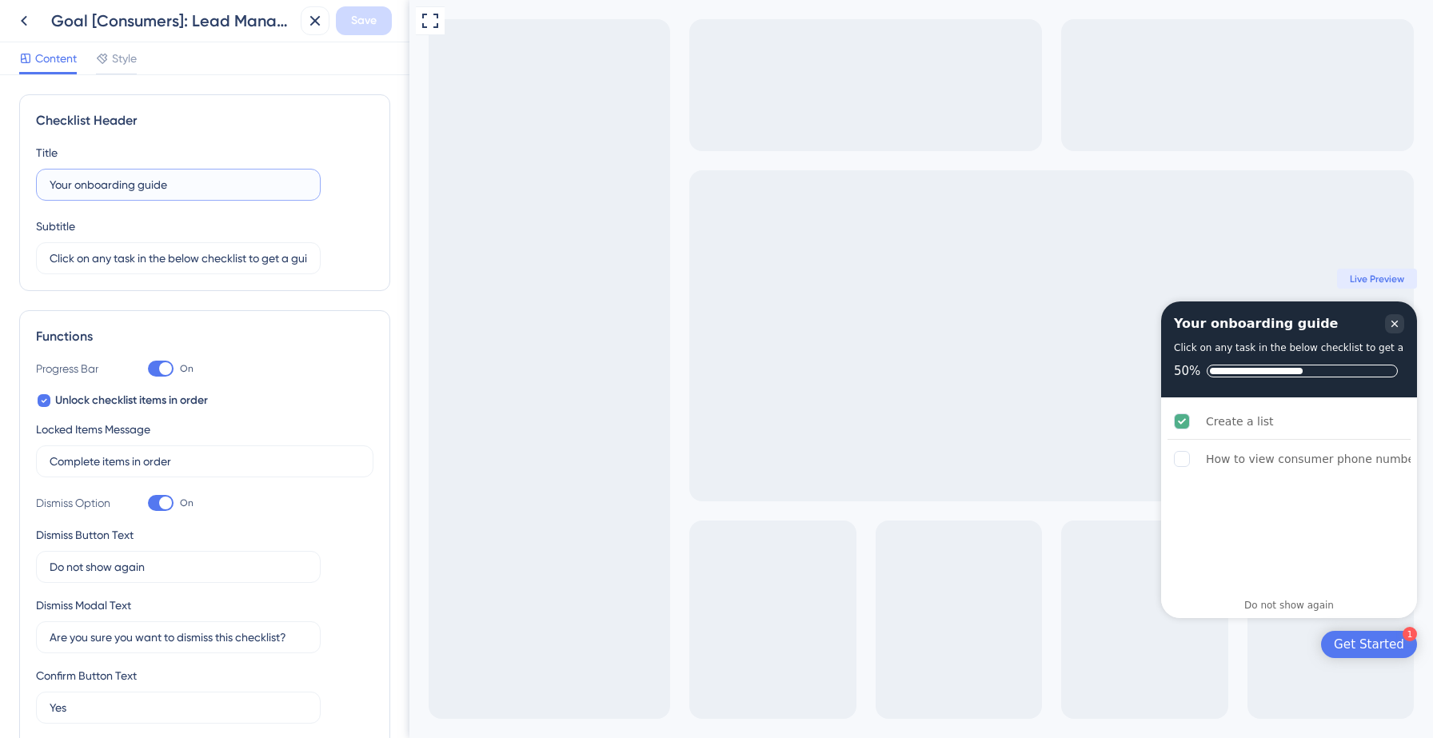
click at [182, 187] on input "Your onboarding guide" at bounding box center [178, 185] width 257 height 18
type input "Your onboarding checklist"
click at [374, 29] on span "Save" at bounding box center [364, 20] width 26 height 19
click at [302, 31] on icon at bounding box center [303, 30] width 9 height 9
click at [14, 22] on icon at bounding box center [23, 20] width 19 height 19
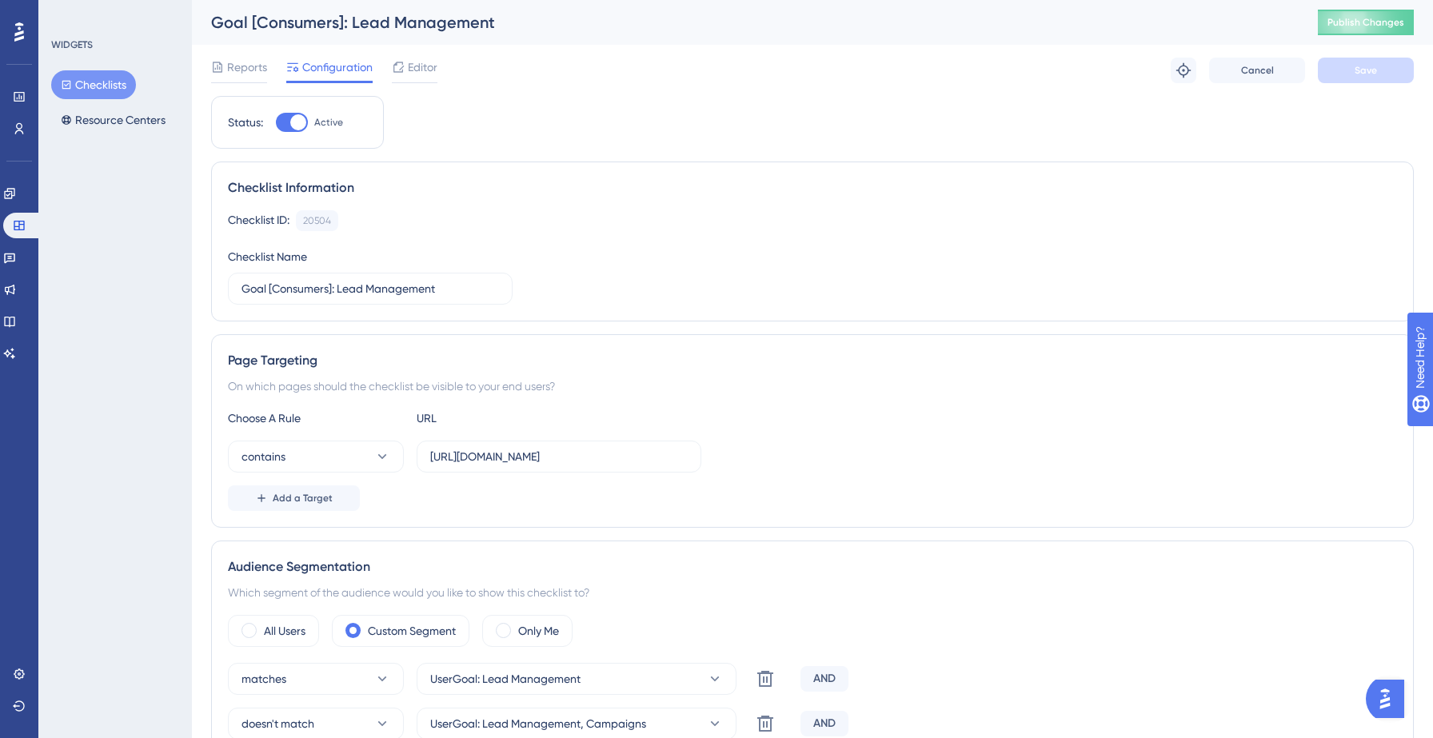
click at [120, 83] on button "Checklists" at bounding box center [93, 84] width 85 height 29
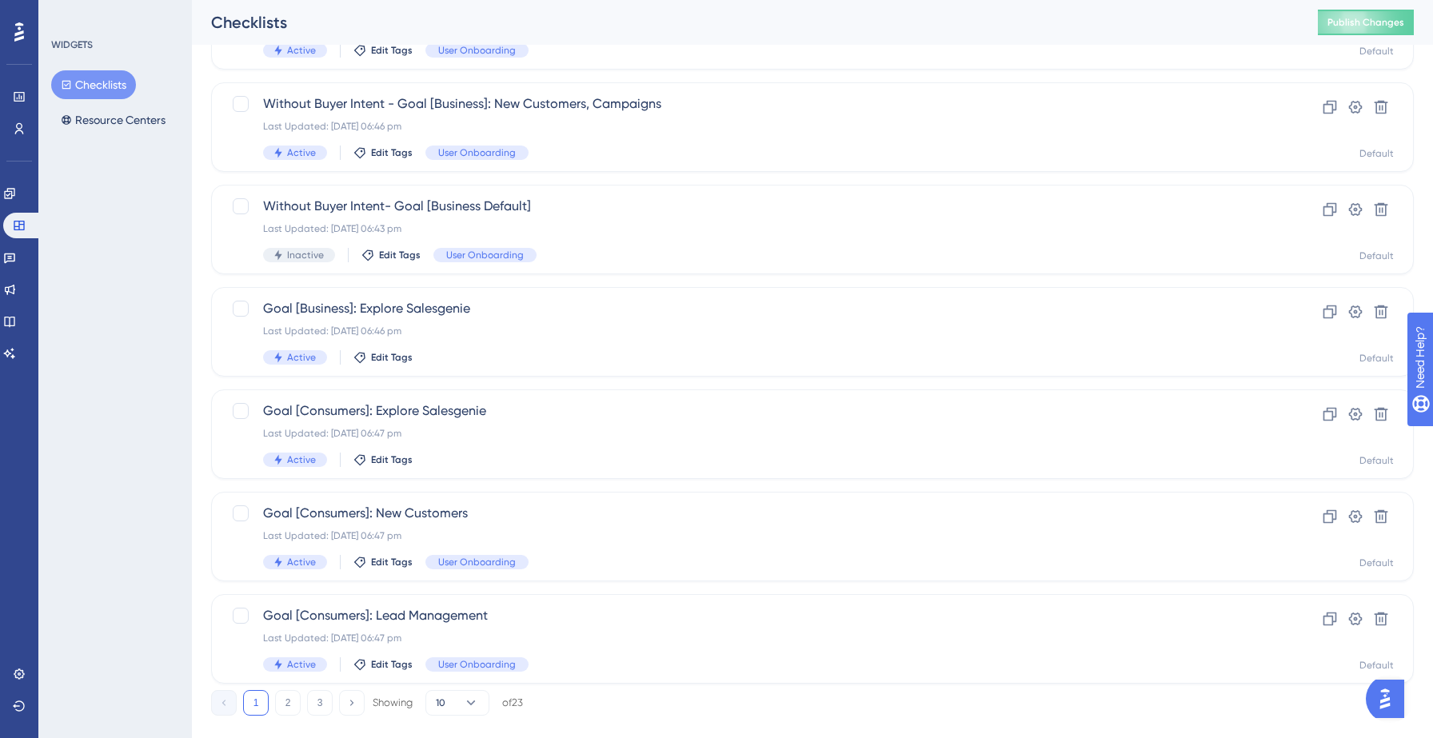
scroll to position [503, 0]
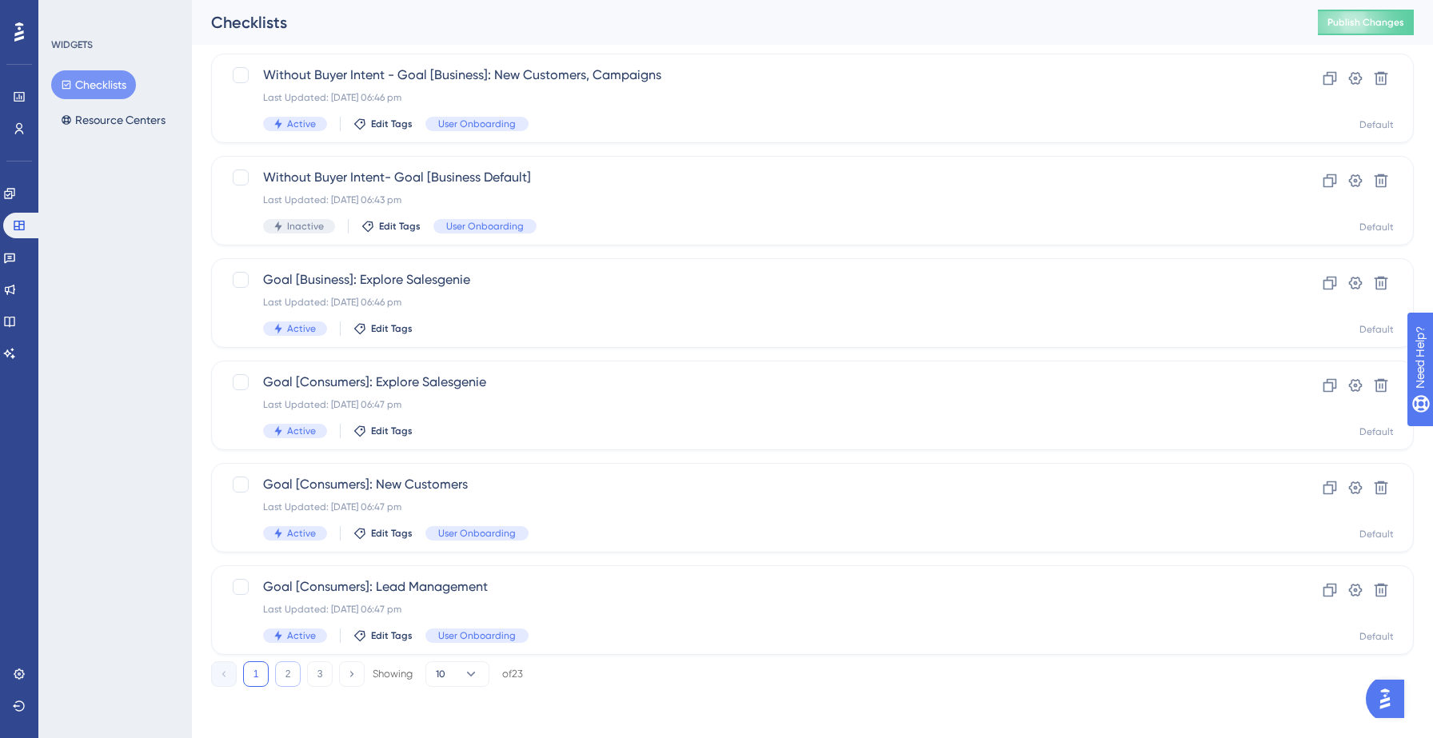
click at [284, 668] on button "2" at bounding box center [288, 674] width 26 height 26
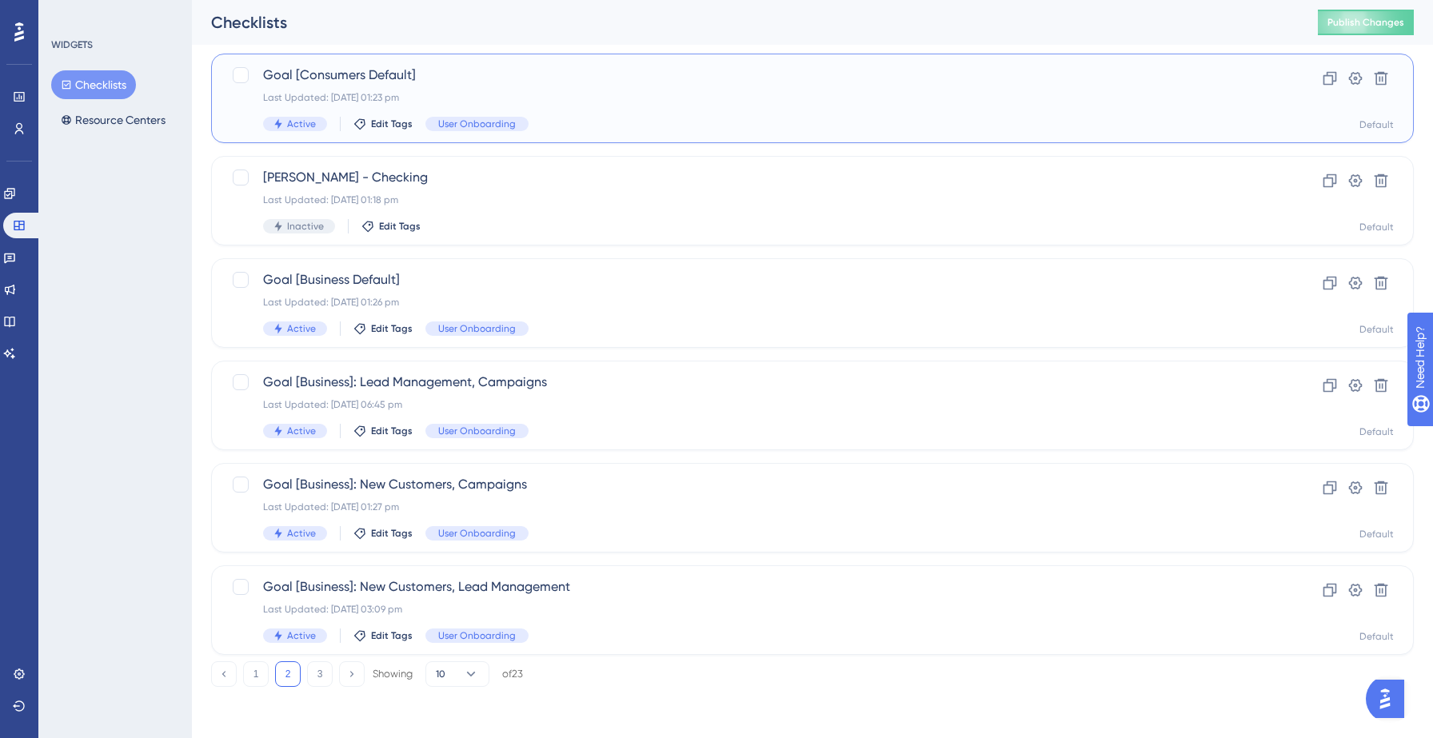
click at [583, 116] on div "Goal [Consumers Default] Last Updated: [DATE] 01:23 pm Active Edit Tags User On…" at bounding box center [748, 99] width 971 height 66
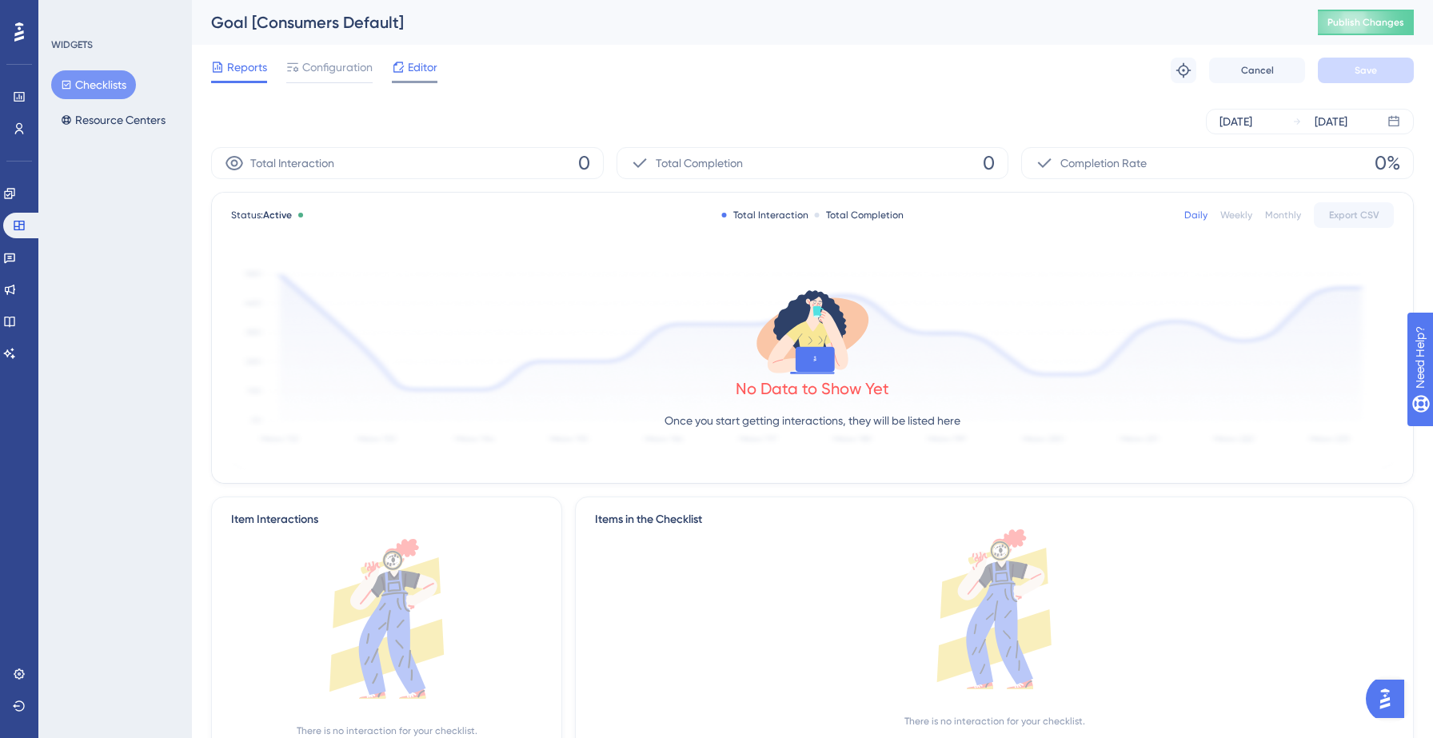
click at [436, 60] on span "Editor" at bounding box center [423, 67] width 30 height 19
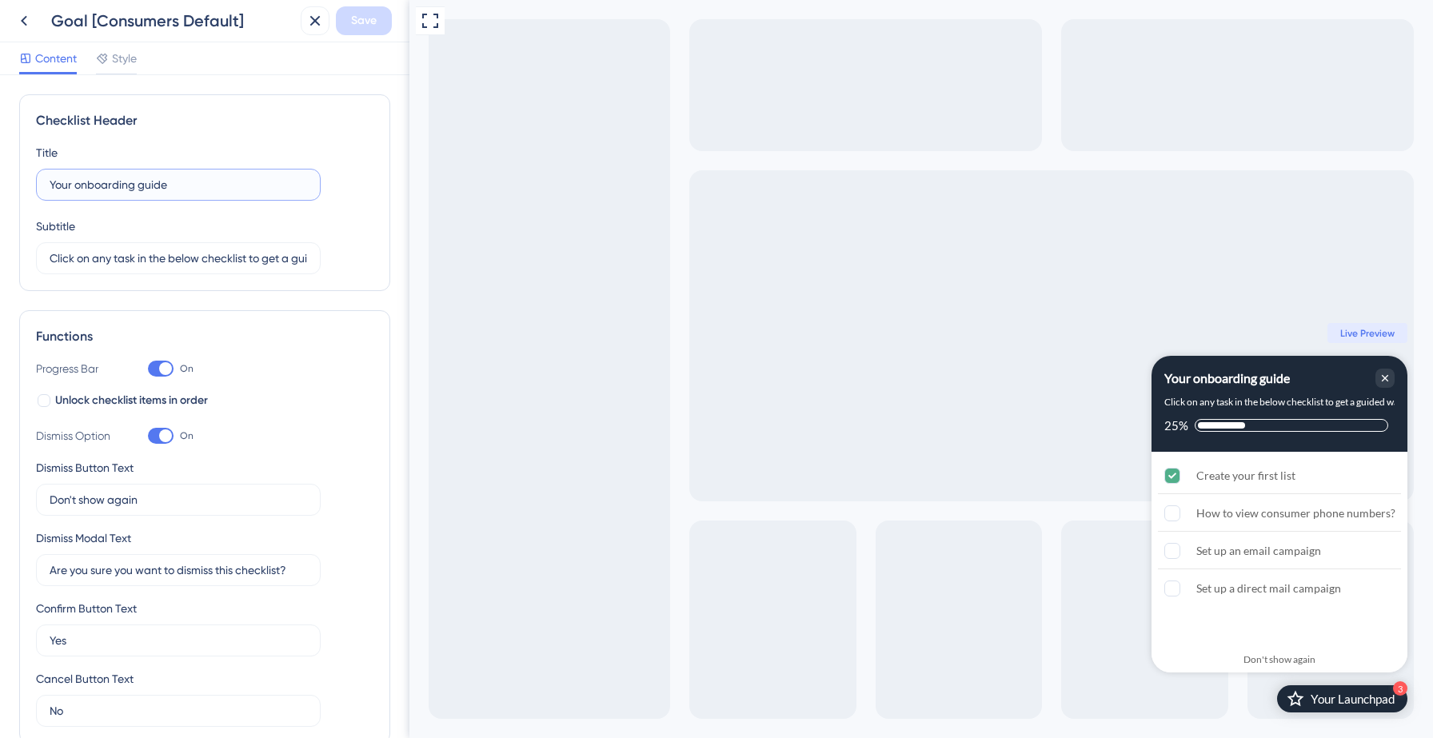
click at [189, 178] on input "Your onboarding guide" at bounding box center [178, 185] width 257 height 18
type input "Your onboarding checklist"
click at [363, 22] on span "Save" at bounding box center [364, 20] width 26 height 19
click at [307, 29] on icon at bounding box center [304, 30] width 16 height 16
click at [14, 22] on icon at bounding box center [23, 20] width 19 height 19
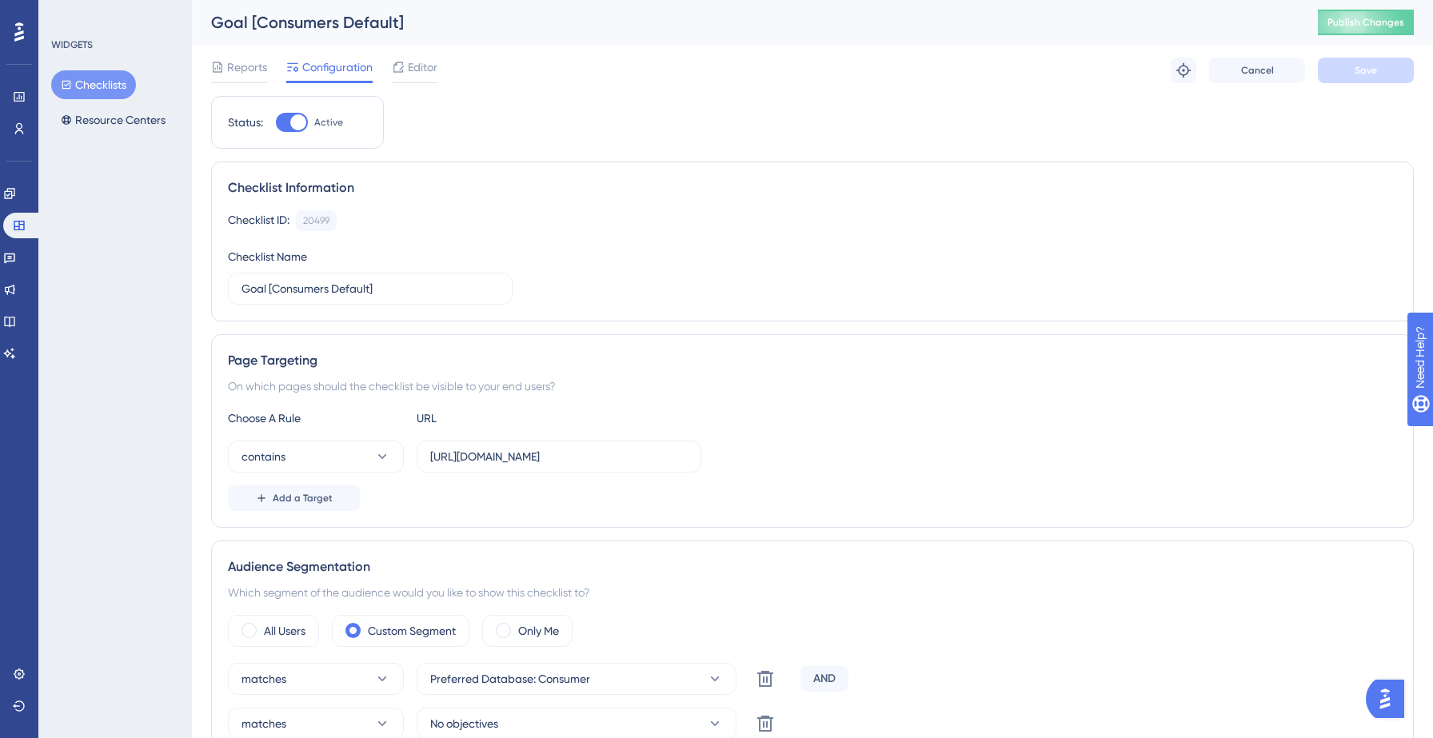
click at [122, 83] on button "Checklists" at bounding box center [93, 84] width 85 height 29
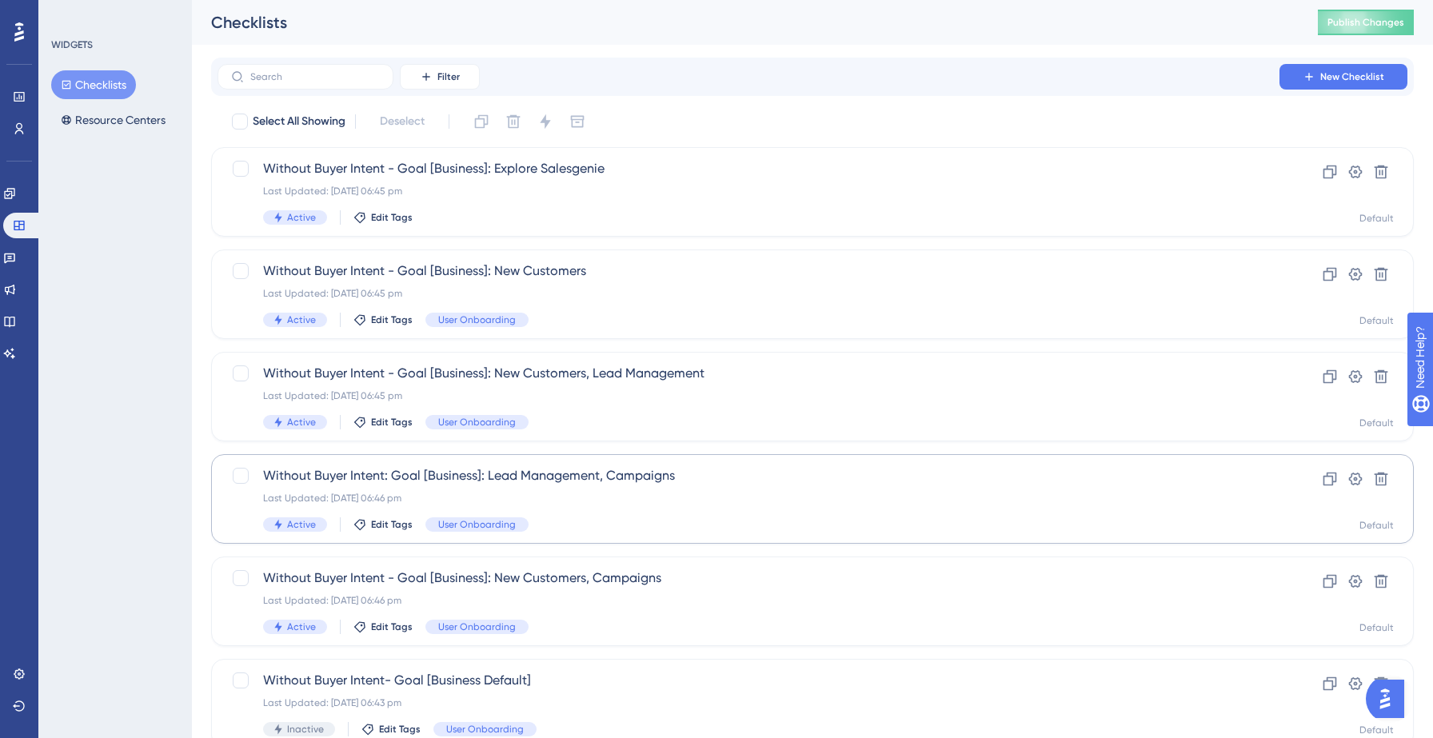
scroll to position [503, 0]
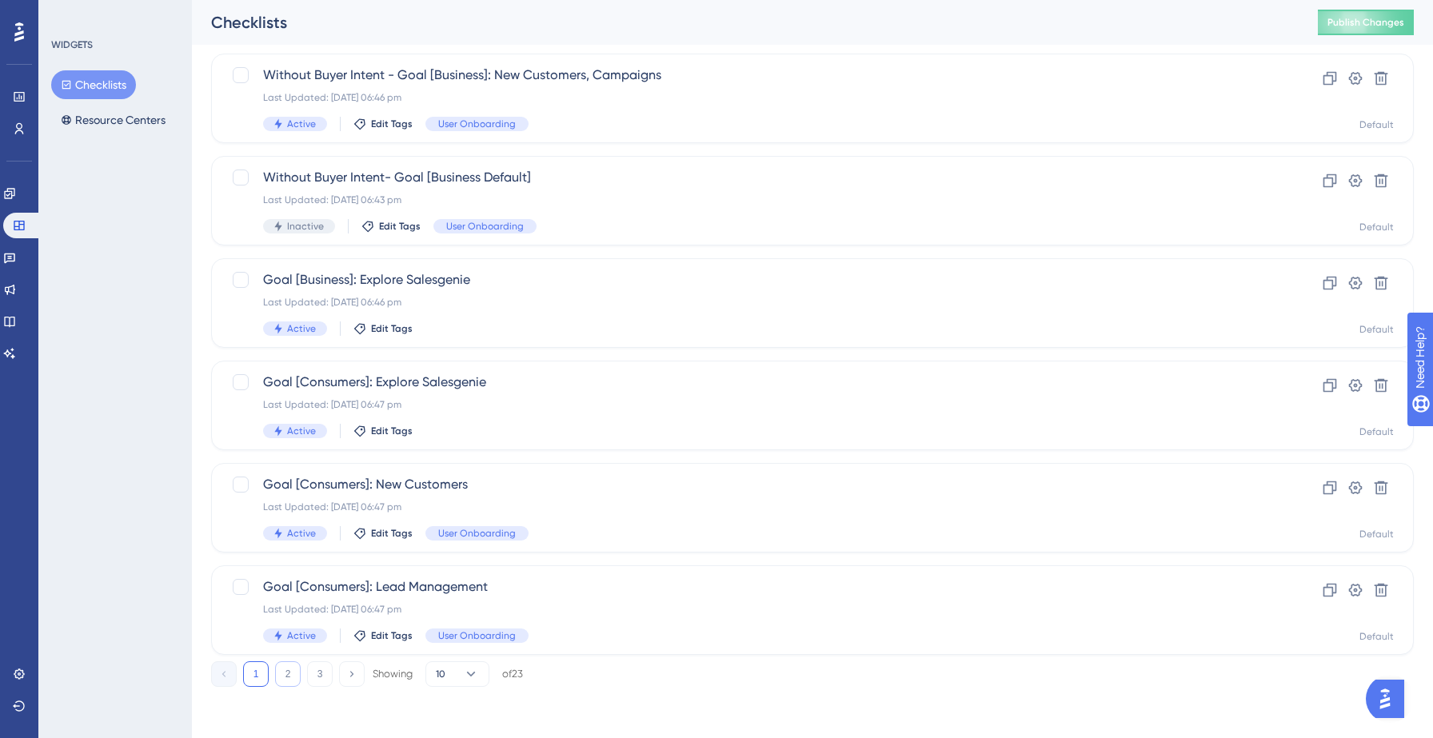
click at [289, 673] on button "2" at bounding box center [288, 674] width 26 height 26
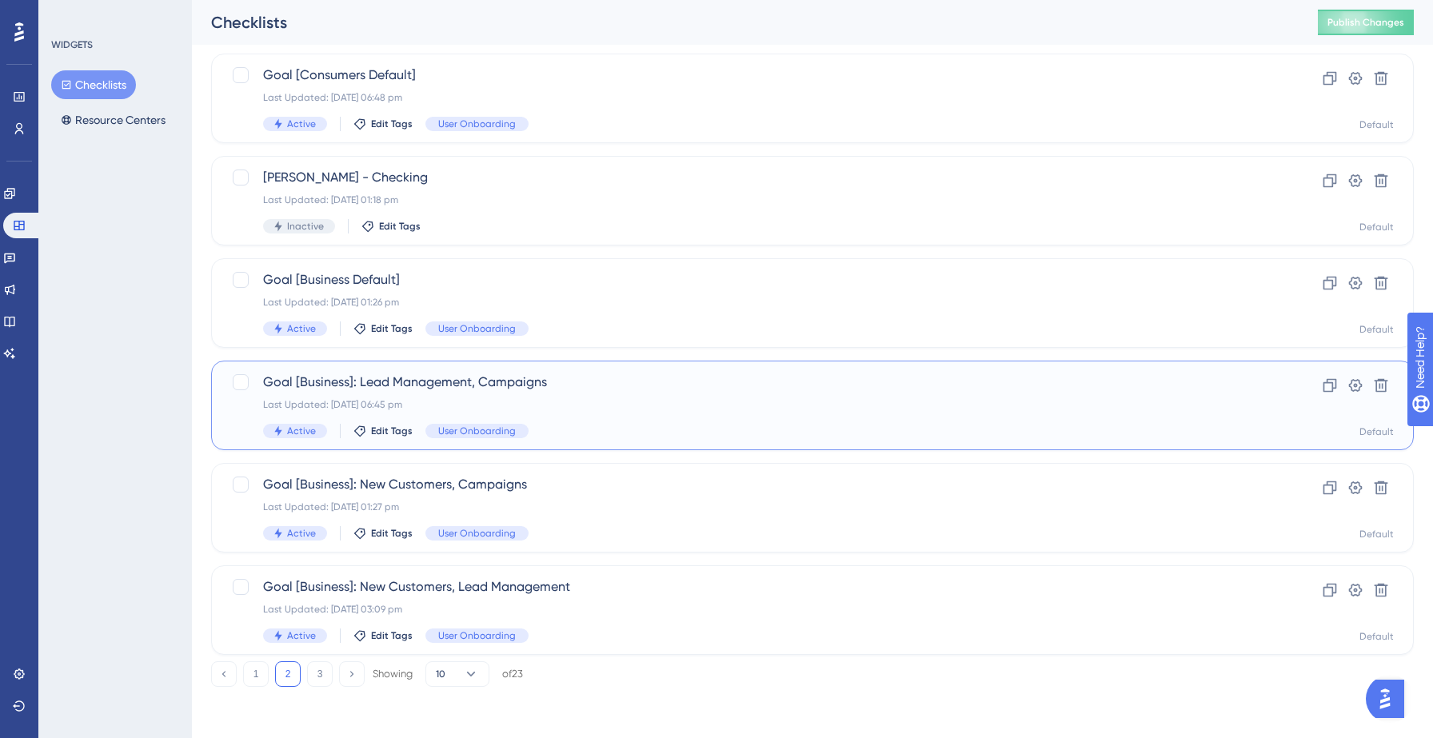
click at [574, 385] on span "Goal [Business]: Lead Management, Campaigns" at bounding box center [748, 382] width 971 height 19
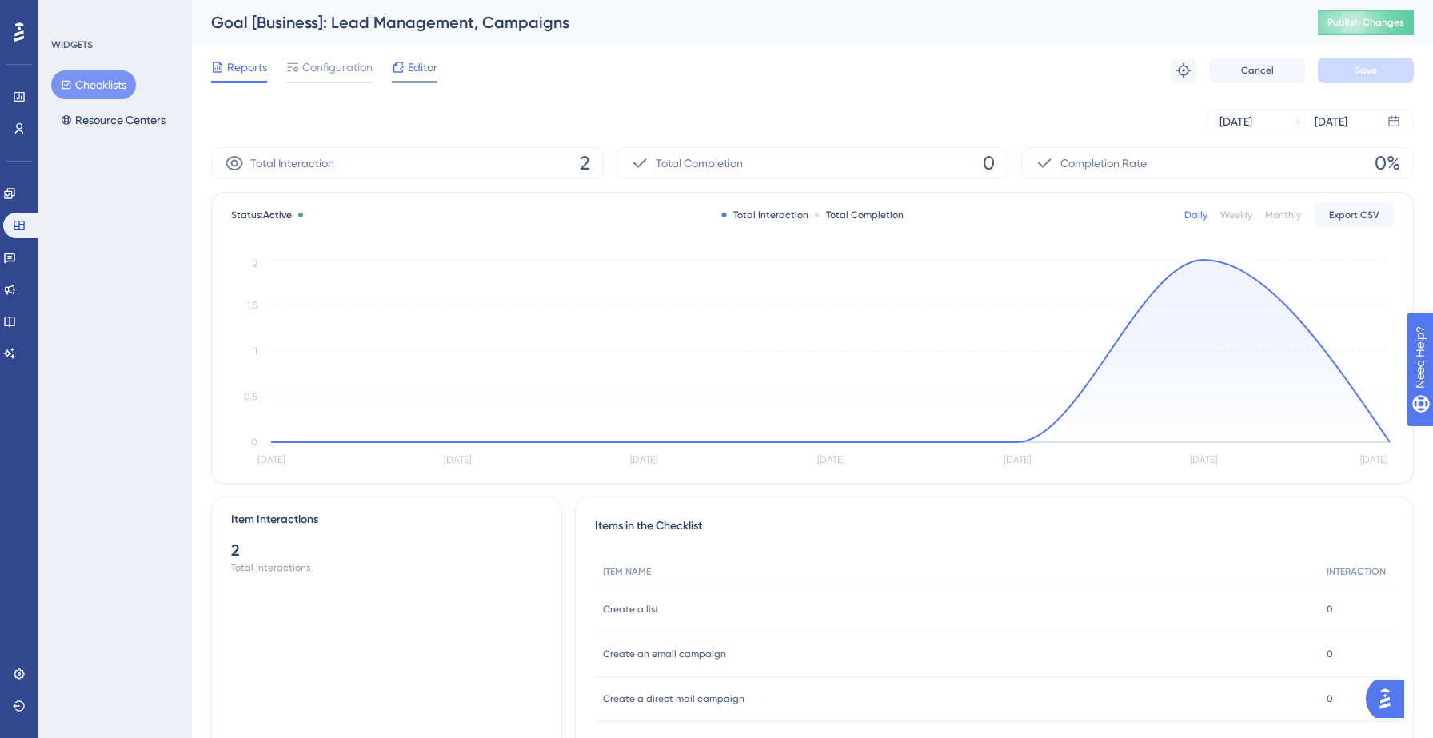
click at [413, 75] on span "Editor" at bounding box center [423, 67] width 30 height 19
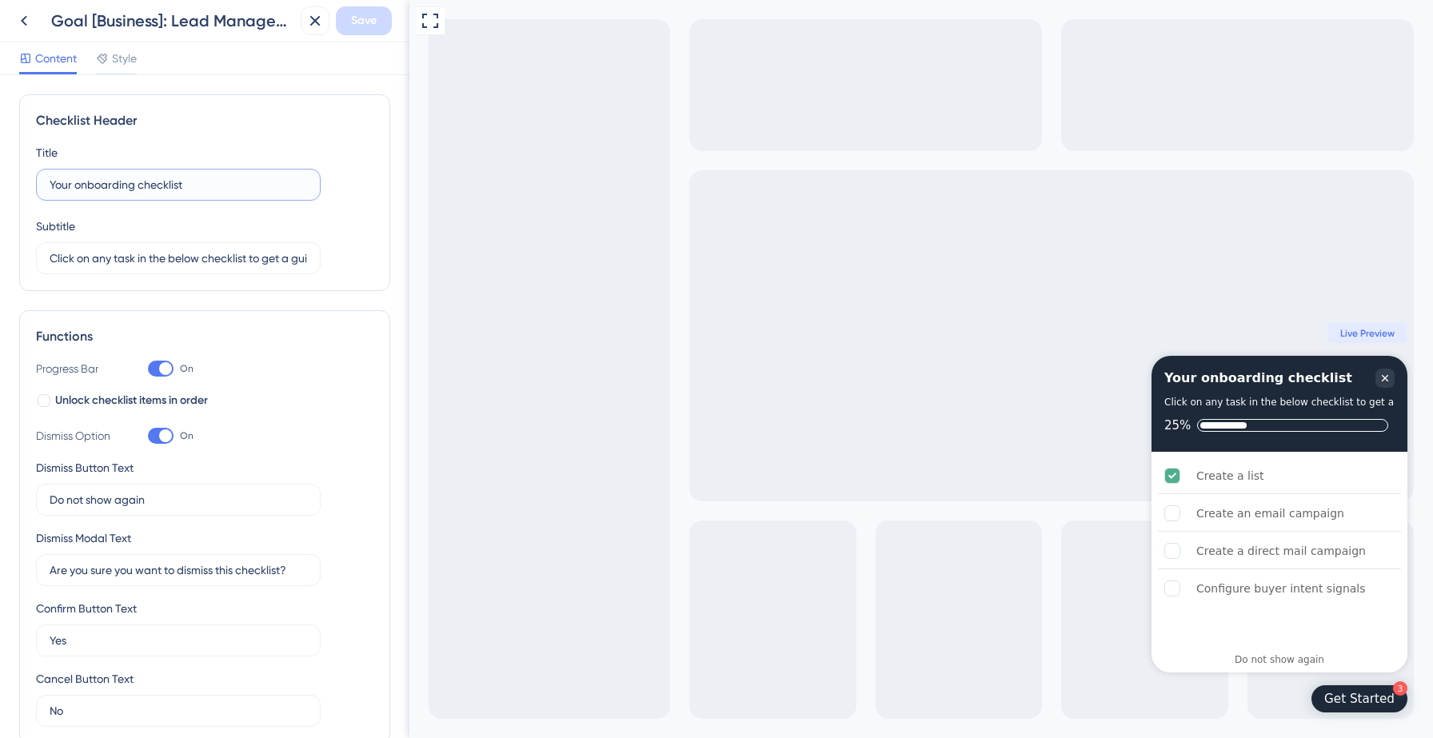
click at [222, 181] on input "Your onboarding checklist" at bounding box center [178, 185] width 257 height 18
click at [20, 22] on icon at bounding box center [23, 20] width 19 height 19
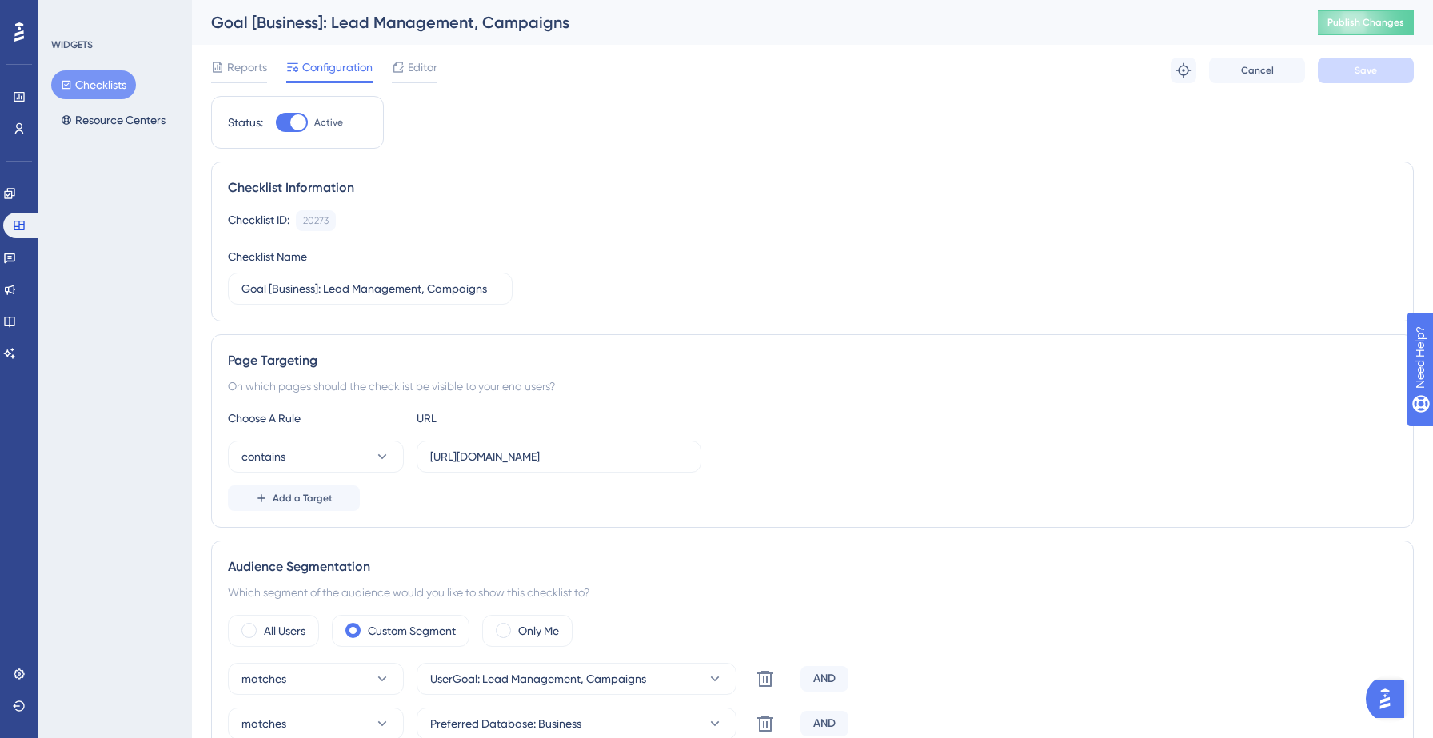
click at [107, 82] on button "Checklists" at bounding box center [93, 84] width 85 height 29
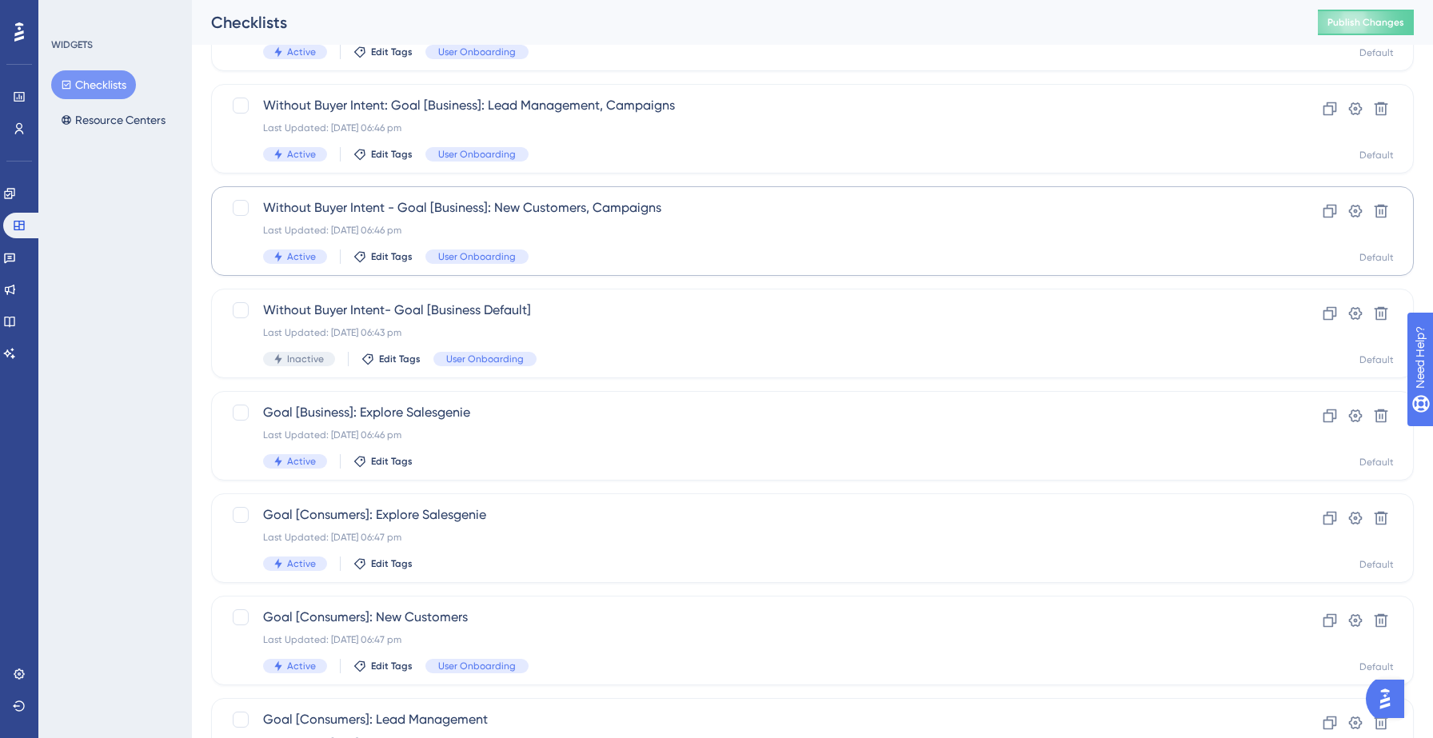
scroll to position [503, 0]
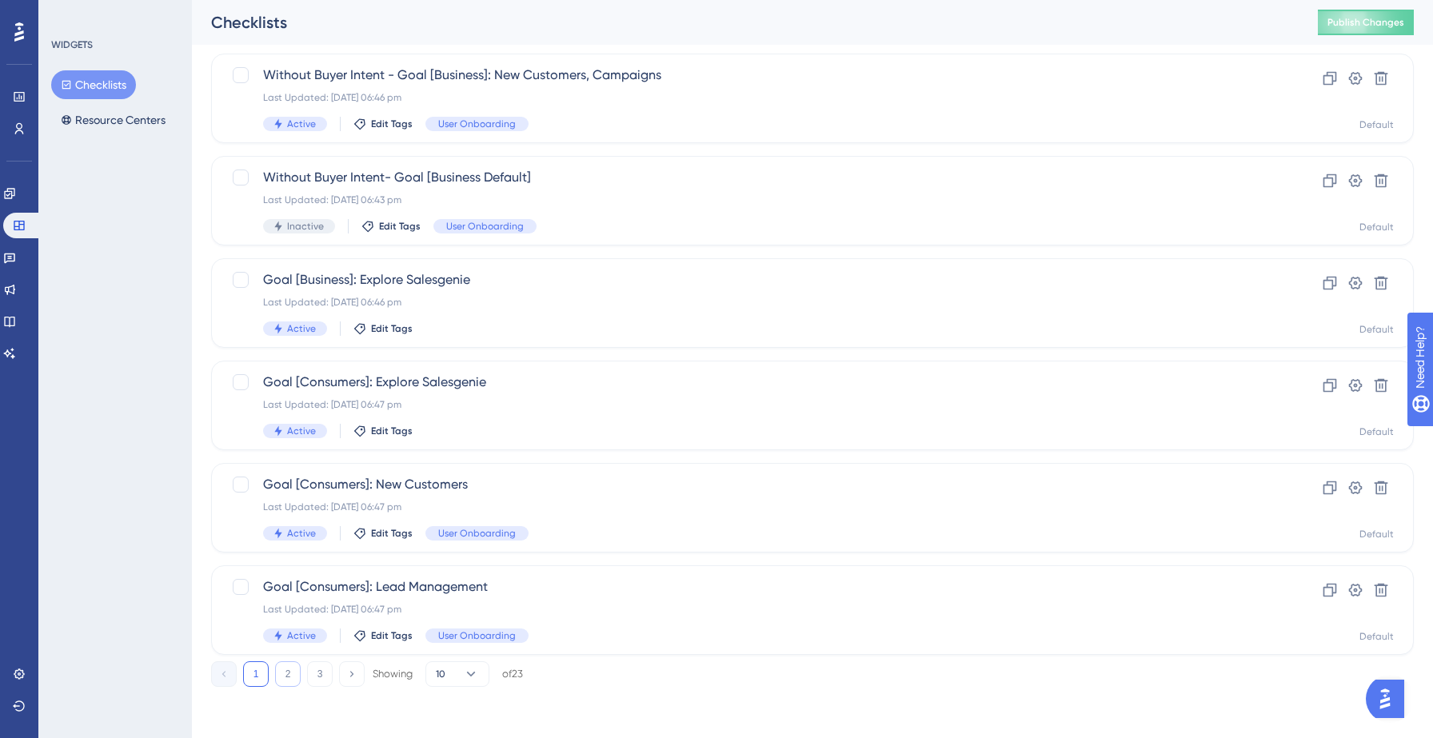
click at [287, 672] on button "2" at bounding box center [288, 674] width 26 height 26
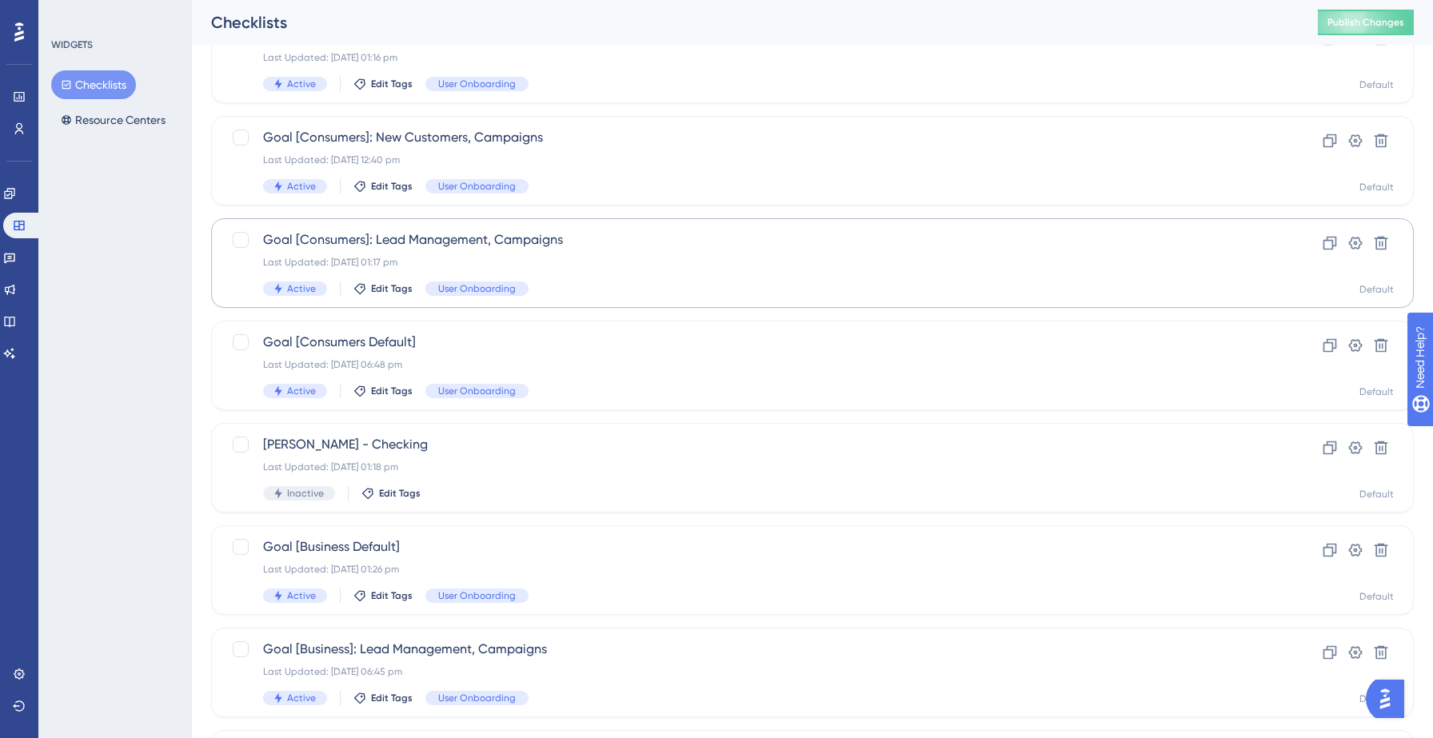
scroll to position [240, 0]
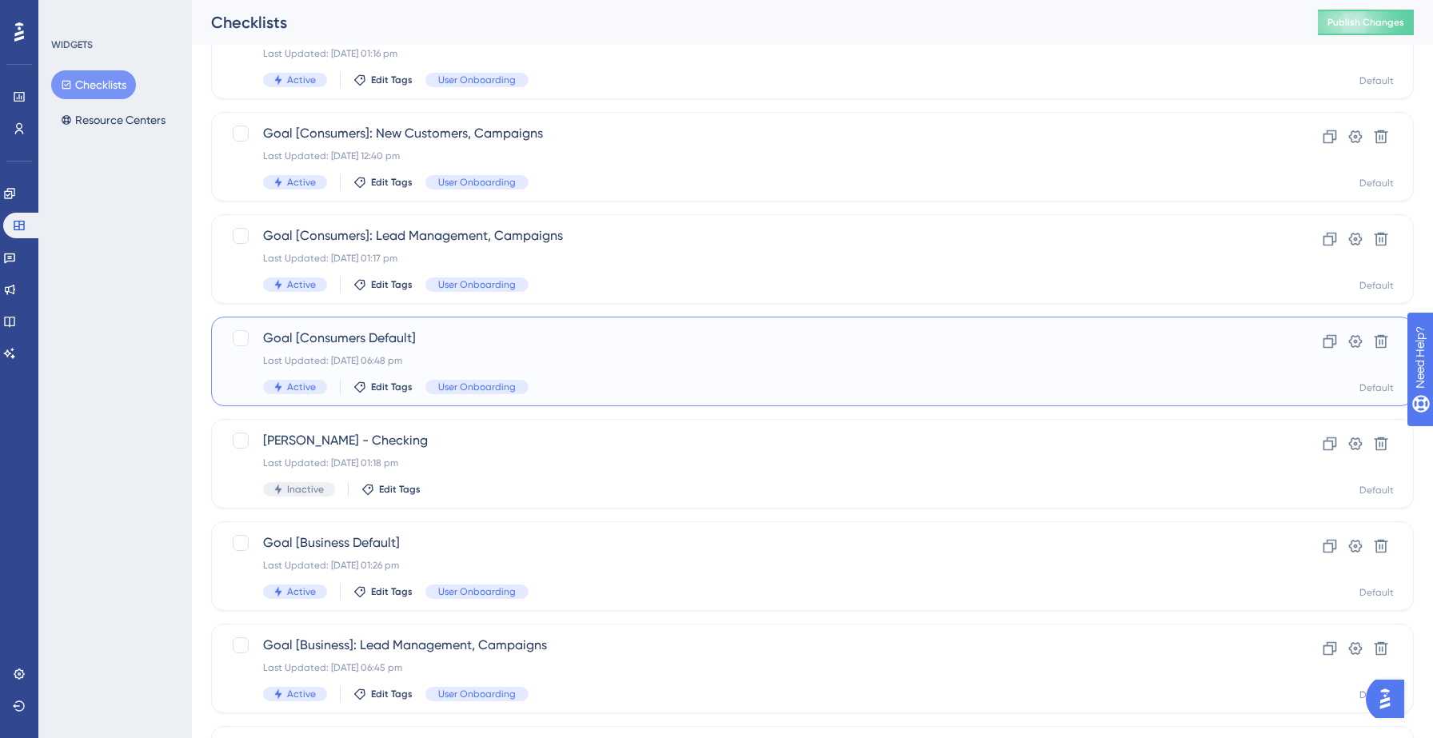
click at [567, 351] on div "Goal [Consumers Default] Last Updated: [DATE] 06:48 pm Active Edit Tags User On…" at bounding box center [748, 362] width 971 height 66
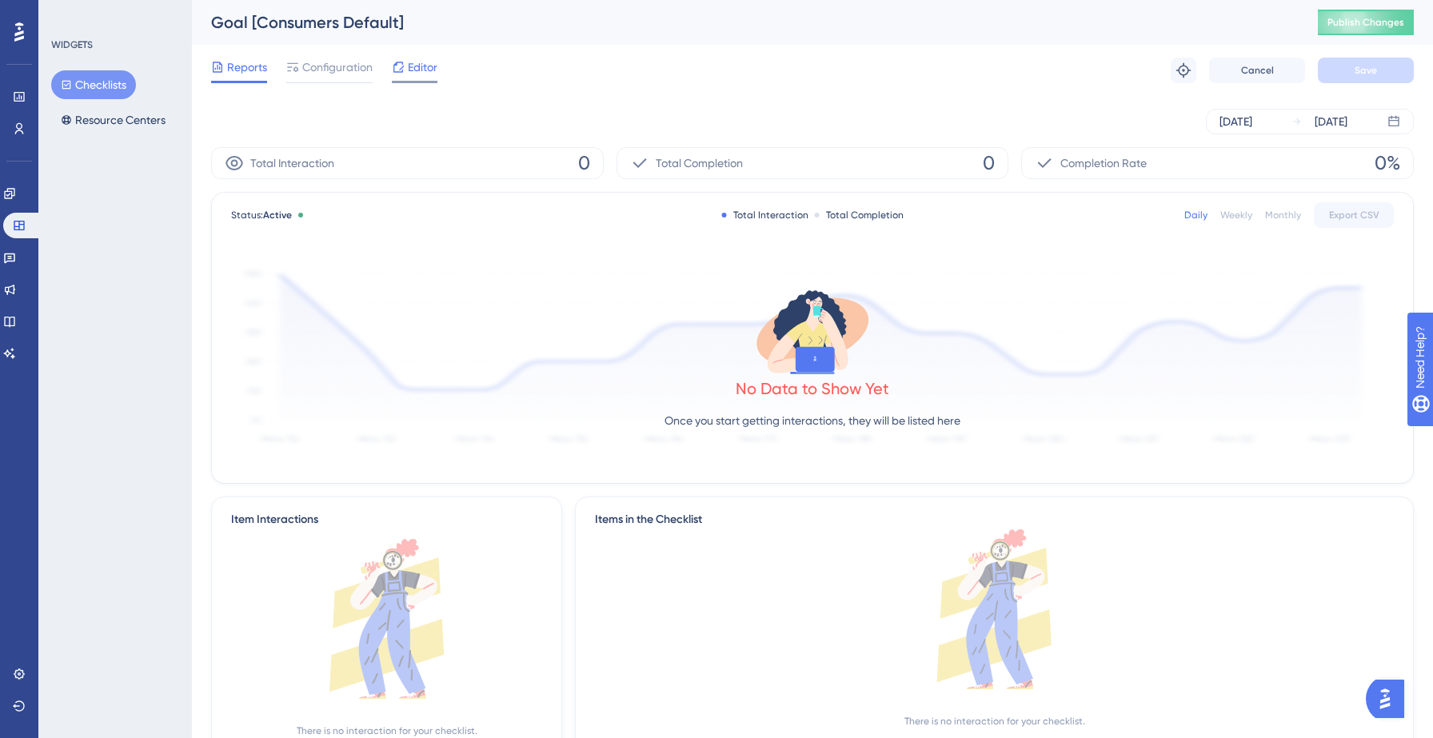
click at [414, 71] on span "Editor" at bounding box center [423, 67] width 30 height 19
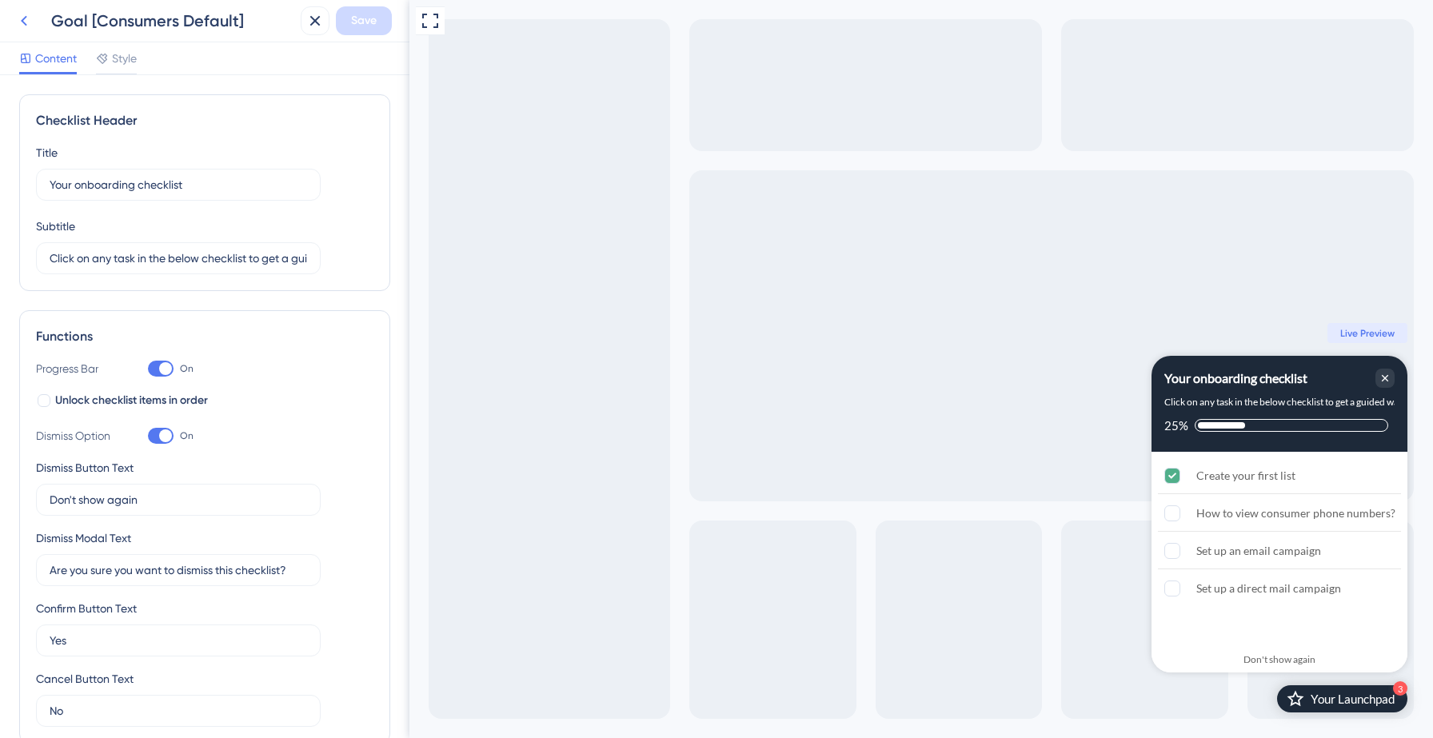
click at [22, 23] on icon at bounding box center [23, 20] width 19 height 19
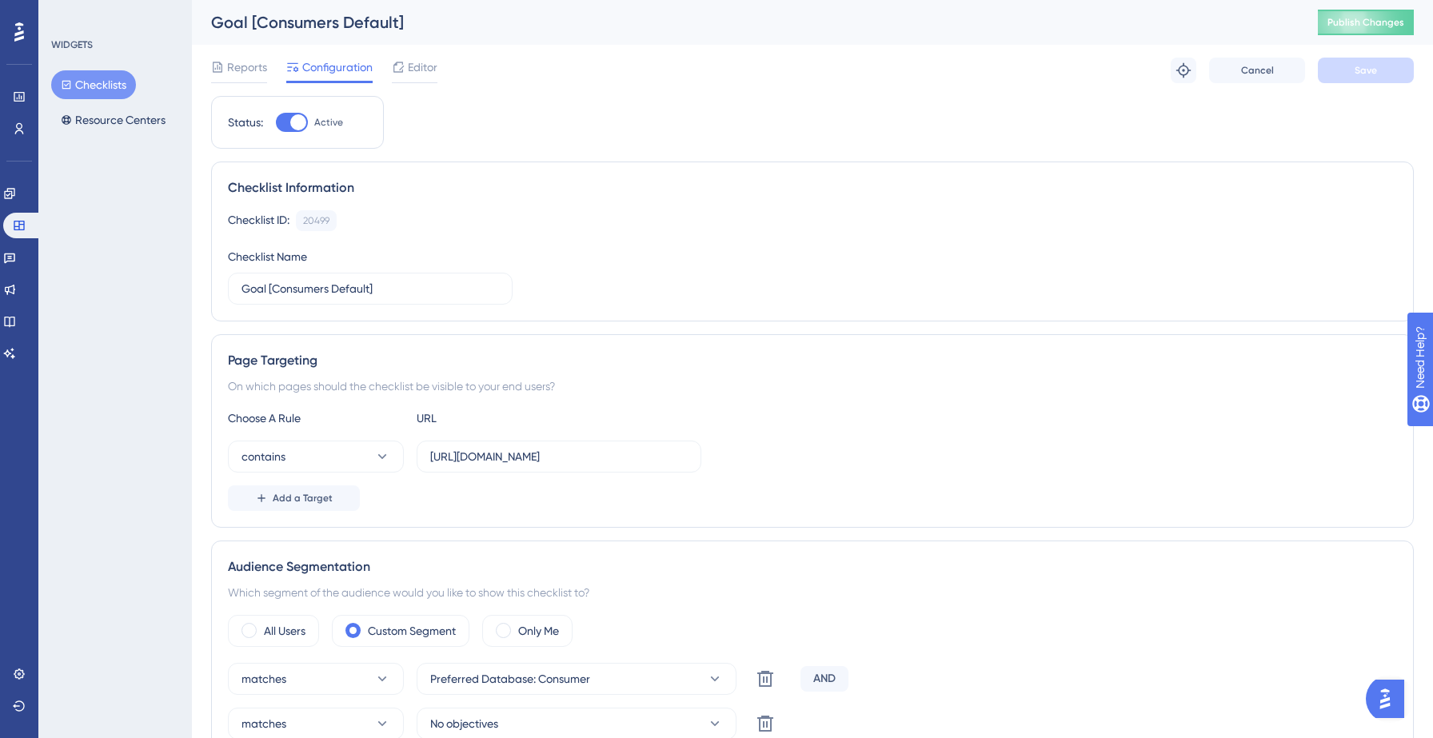
click at [118, 82] on button "Checklists" at bounding box center [93, 84] width 85 height 29
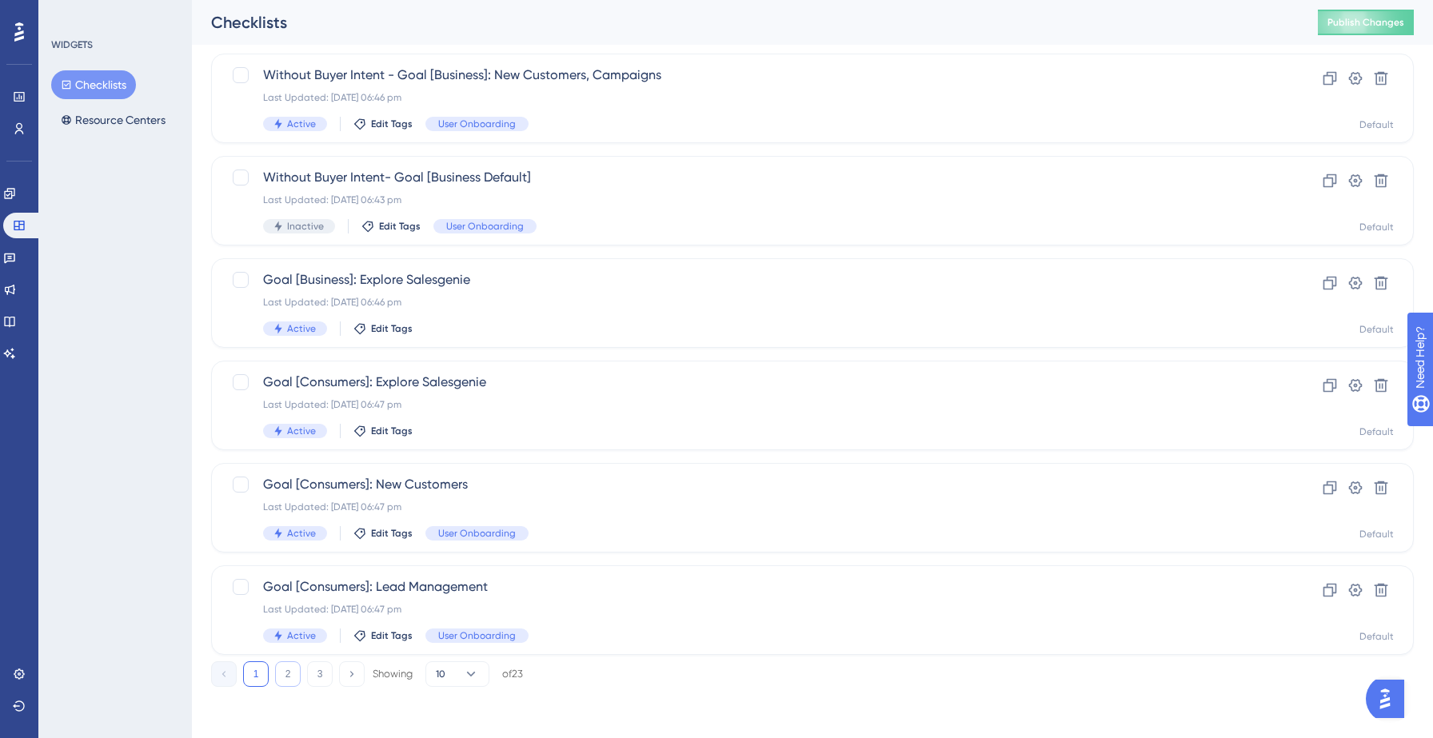
click at [288, 677] on button "2" at bounding box center [288, 674] width 26 height 26
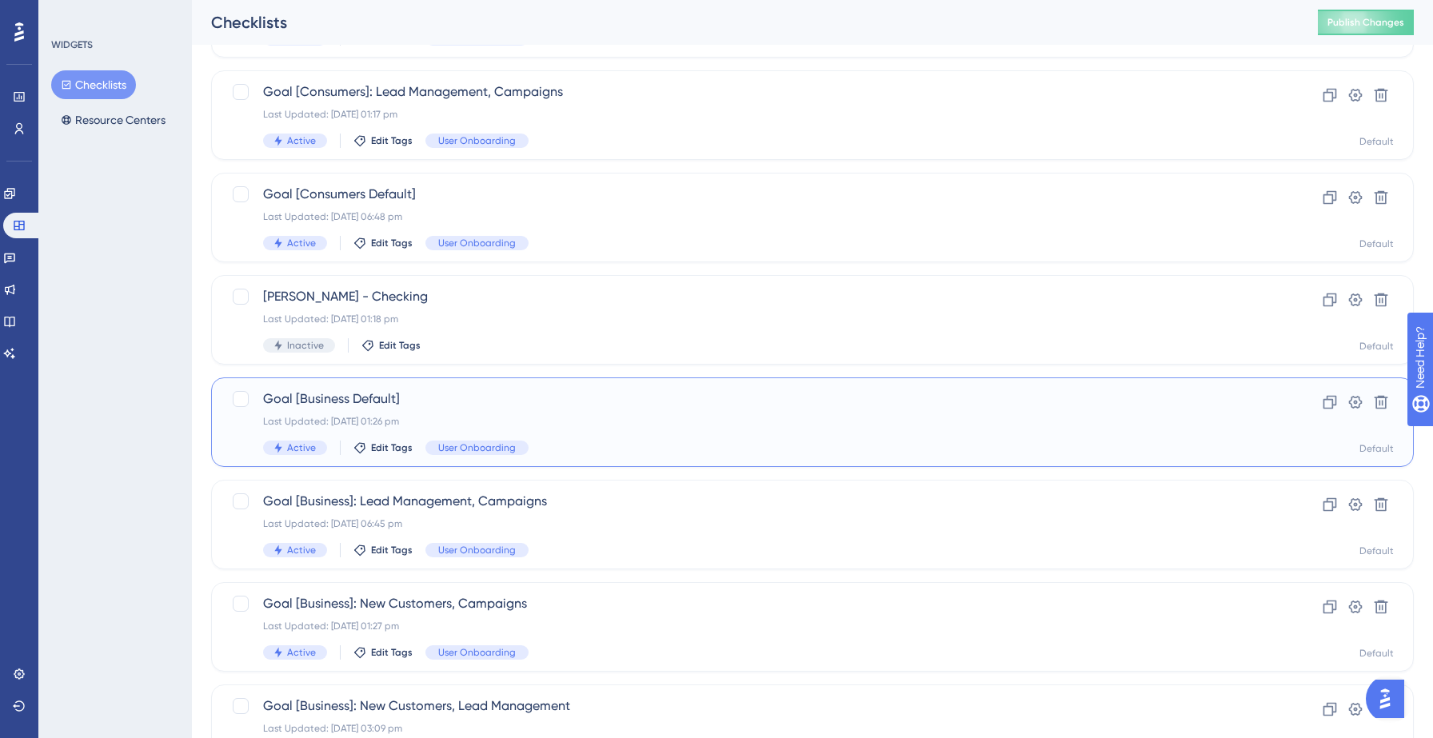
click at [631, 402] on span "Goal [Business Default]" at bounding box center [748, 398] width 971 height 19
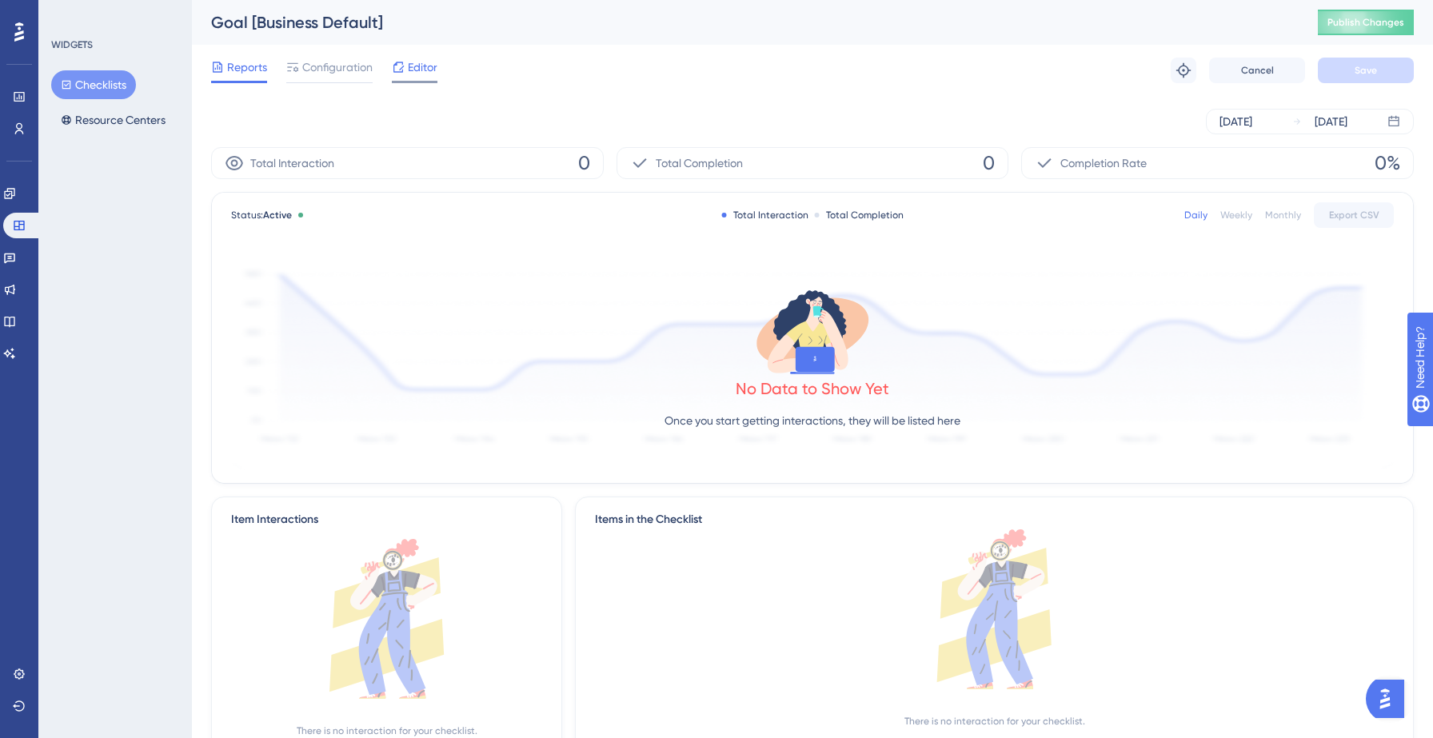
click at [409, 67] on span "Editor" at bounding box center [423, 67] width 30 height 19
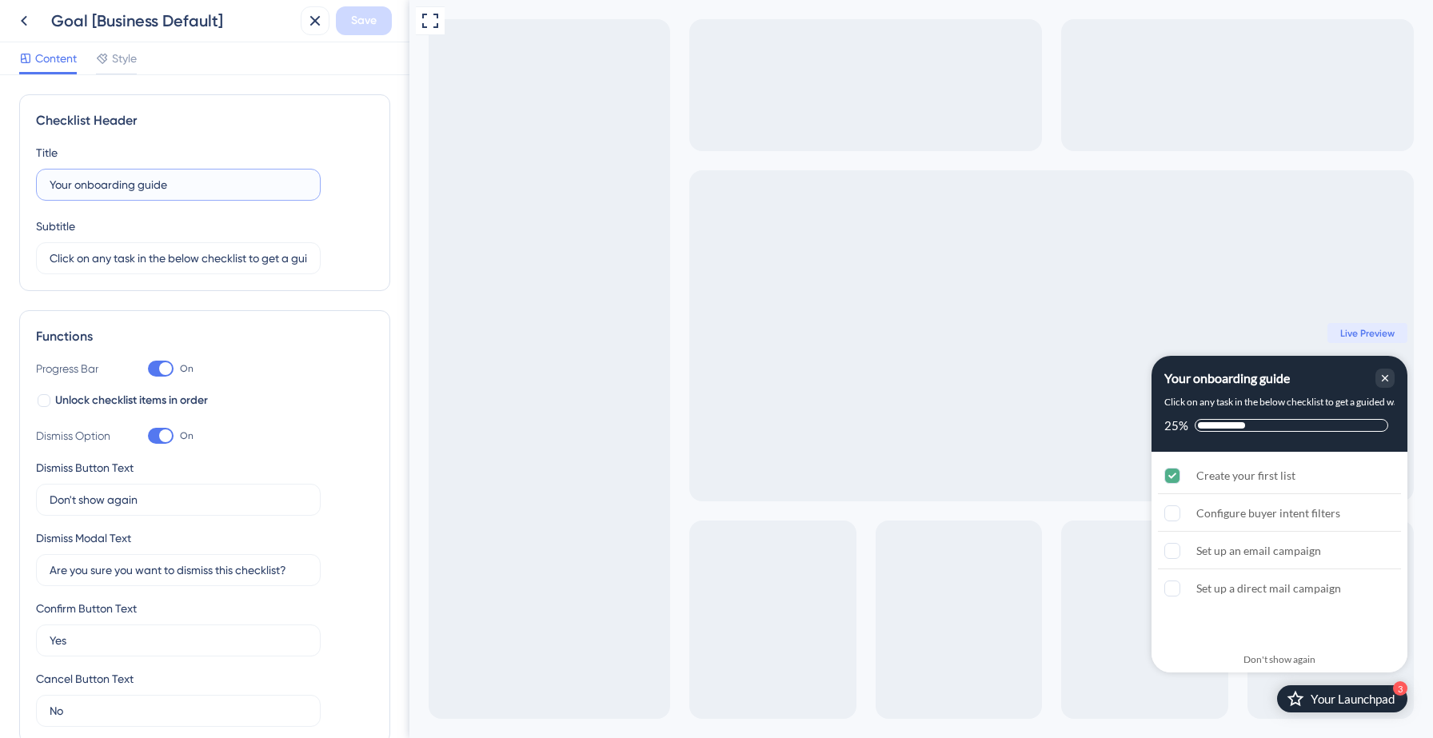
click at [199, 182] on input "Your onboarding guide" at bounding box center [178, 185] width 257 height 18
type input "Your onboarding checklist"
click at [362, 25] on span "Save" at bounding box center [364, 20] width 26 height 19
click at [301, 28] on icon at bounding box center [304, 30] width 16 height 16
click at [27, 21] on icon at bounding box center [23, 20] width 19 height 19
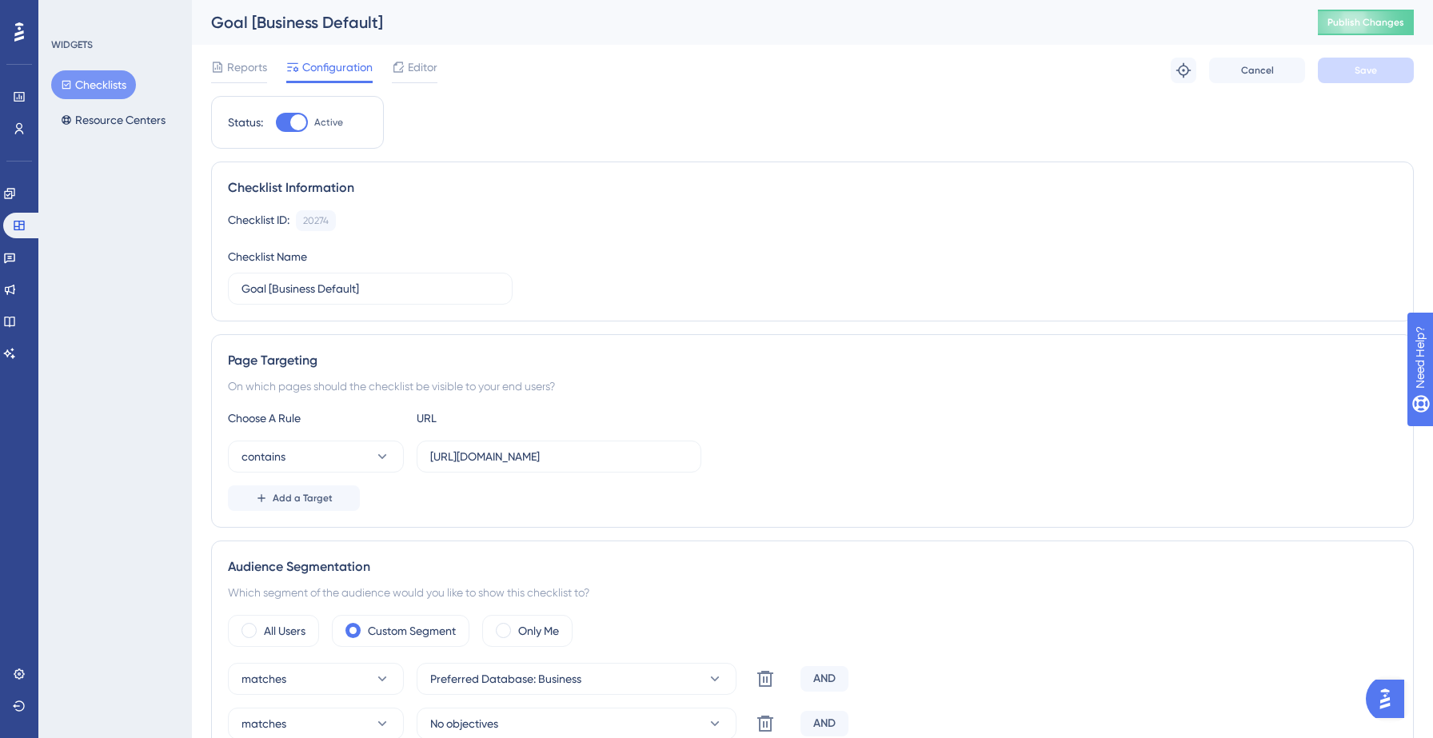
click at [110, 82] on button "Checklists" at bounding box center [93, 84] width 85 height 29
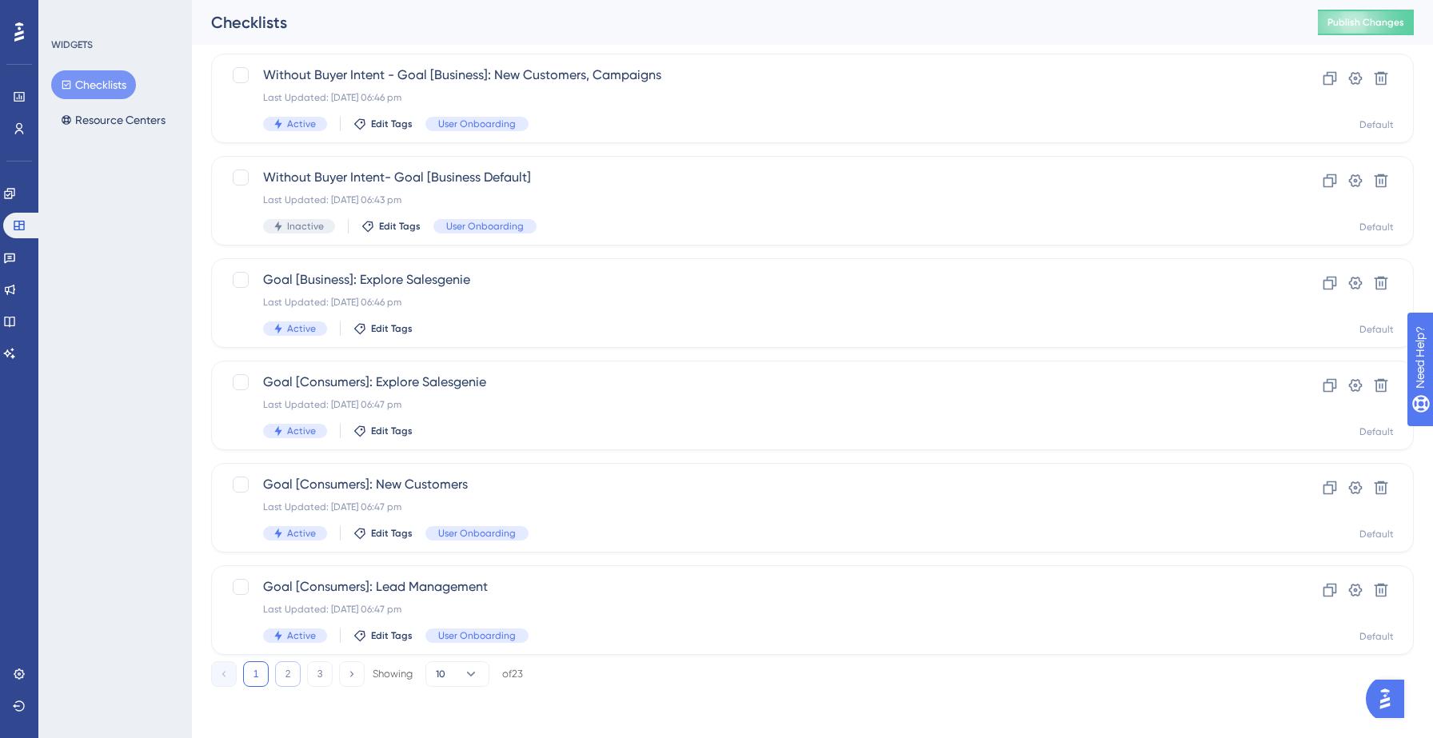
click at [283, 677] on button "2" at bounding box center [288, 674] width 26 height 26
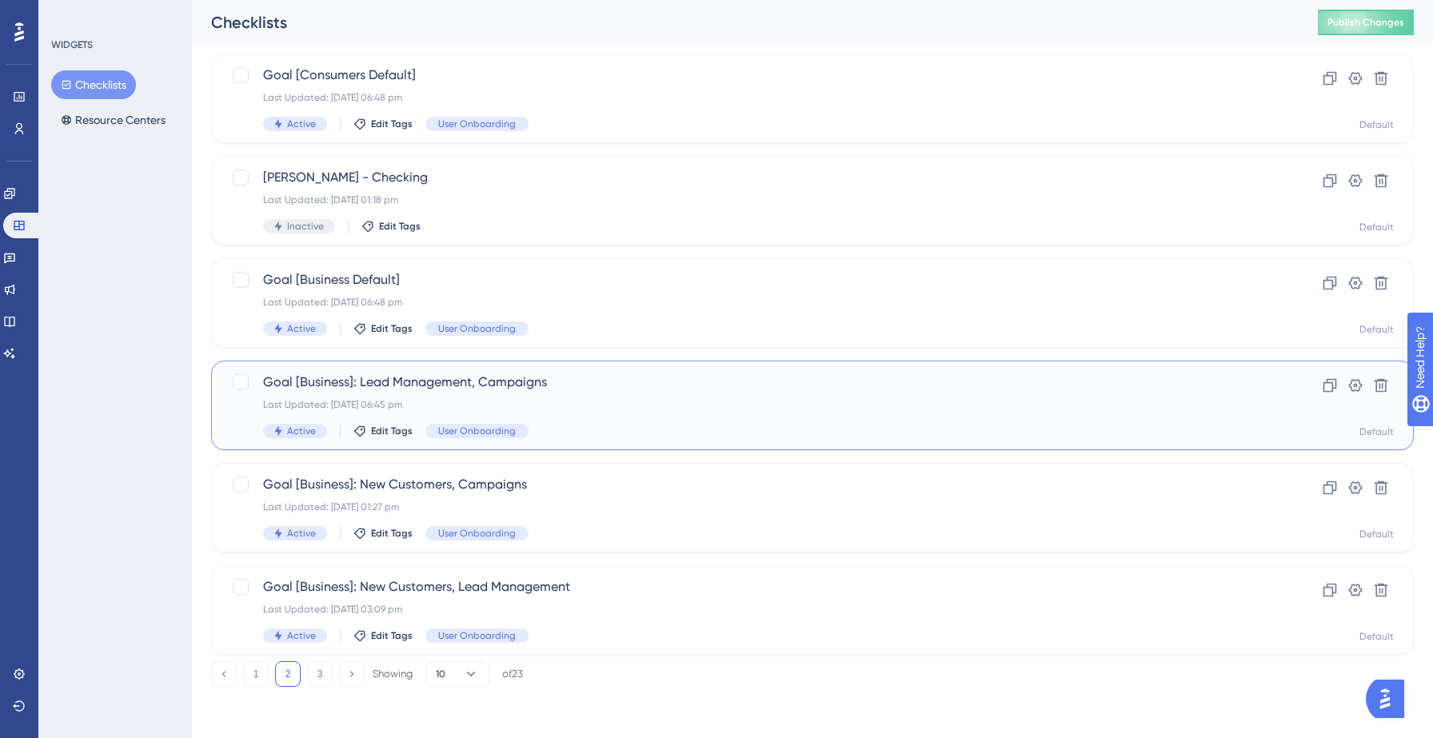
click at [617, 393] on div "Goal [Business]: Lead Management, Campaigns Last Updated: [DATE] 06:45 pm Activ…" at bounding box center [748, 406] width 971 height 66
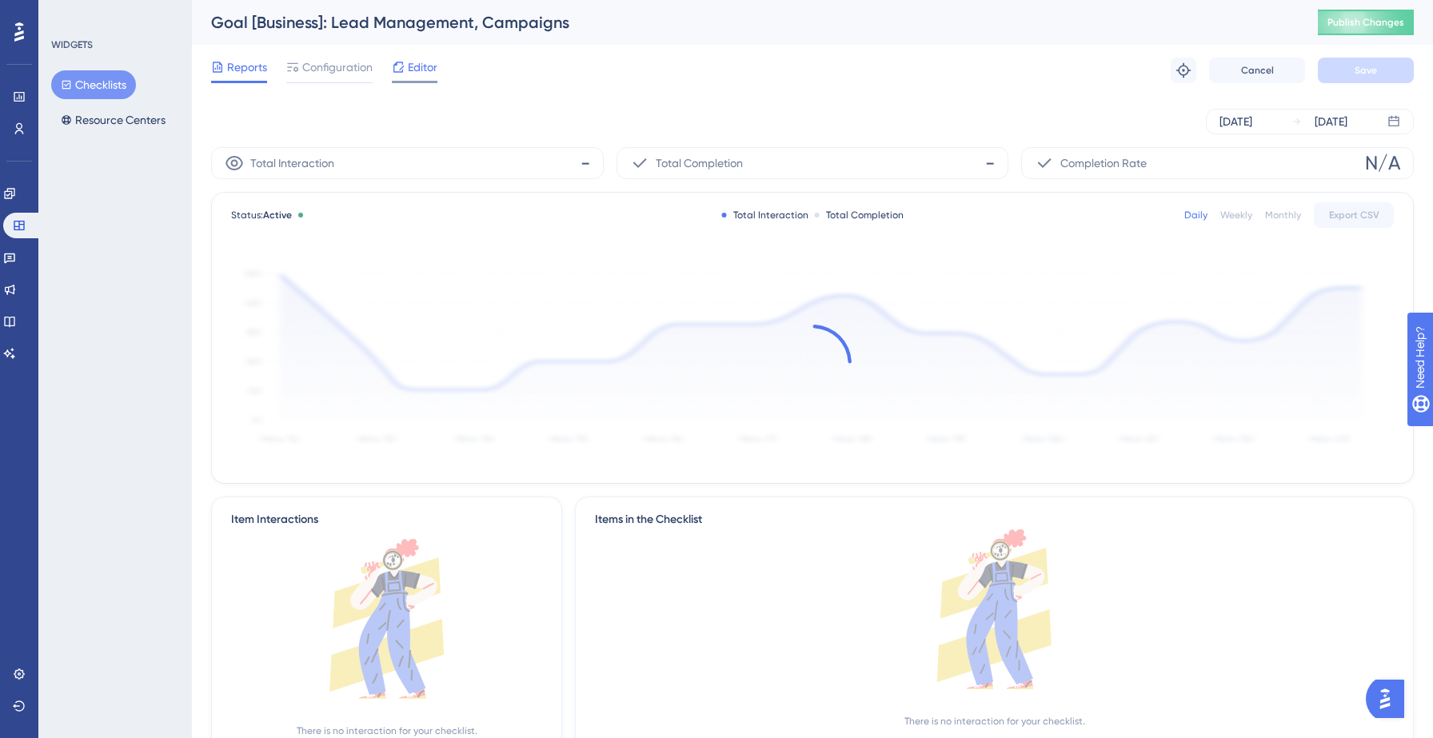
click at [428, 63] on span "Editor" at bounding box center [423, 67] width 30 height 19
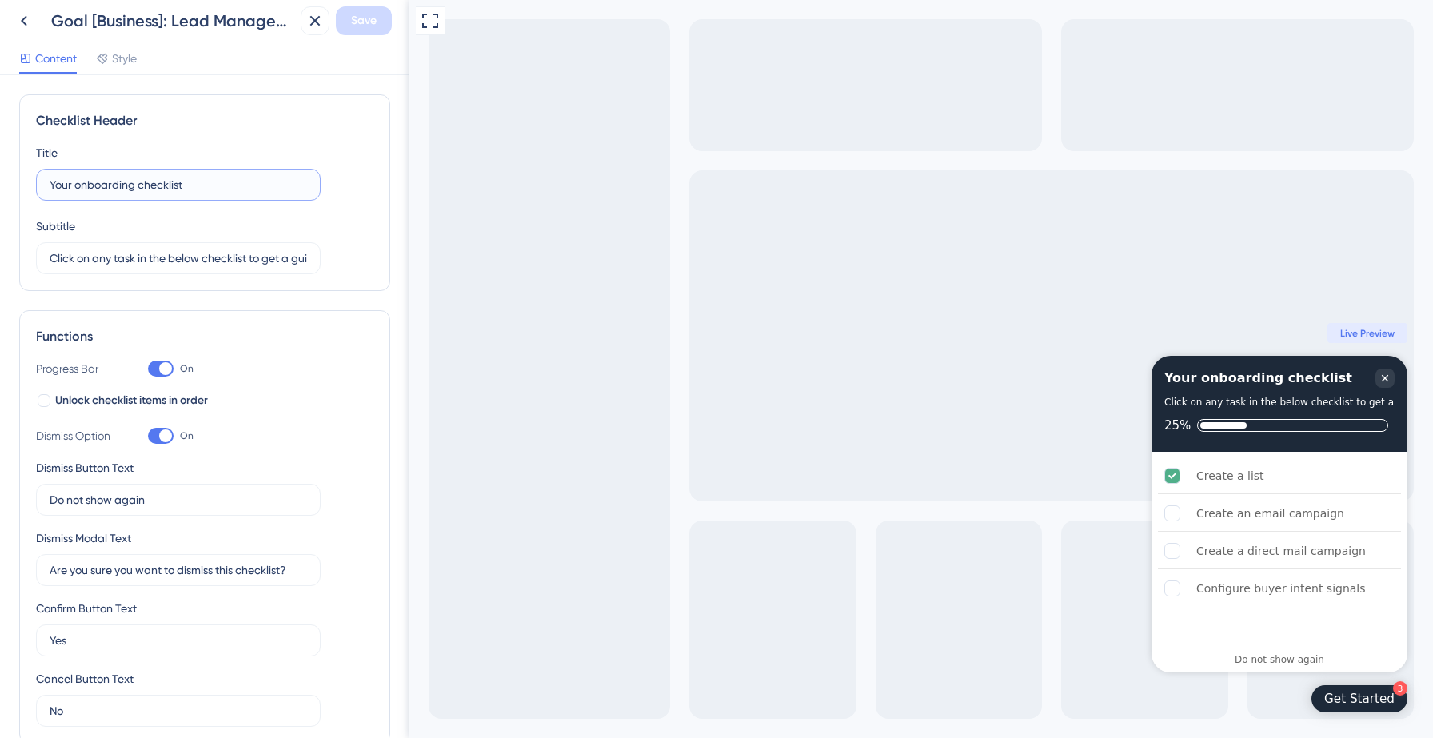
click at [194, 186] on input "Your onboarding checklist" at bounding box center [178, 185] width 257 height 18
click at [26, 17] on icon at bounding box center [23, 20] width 19 height 19
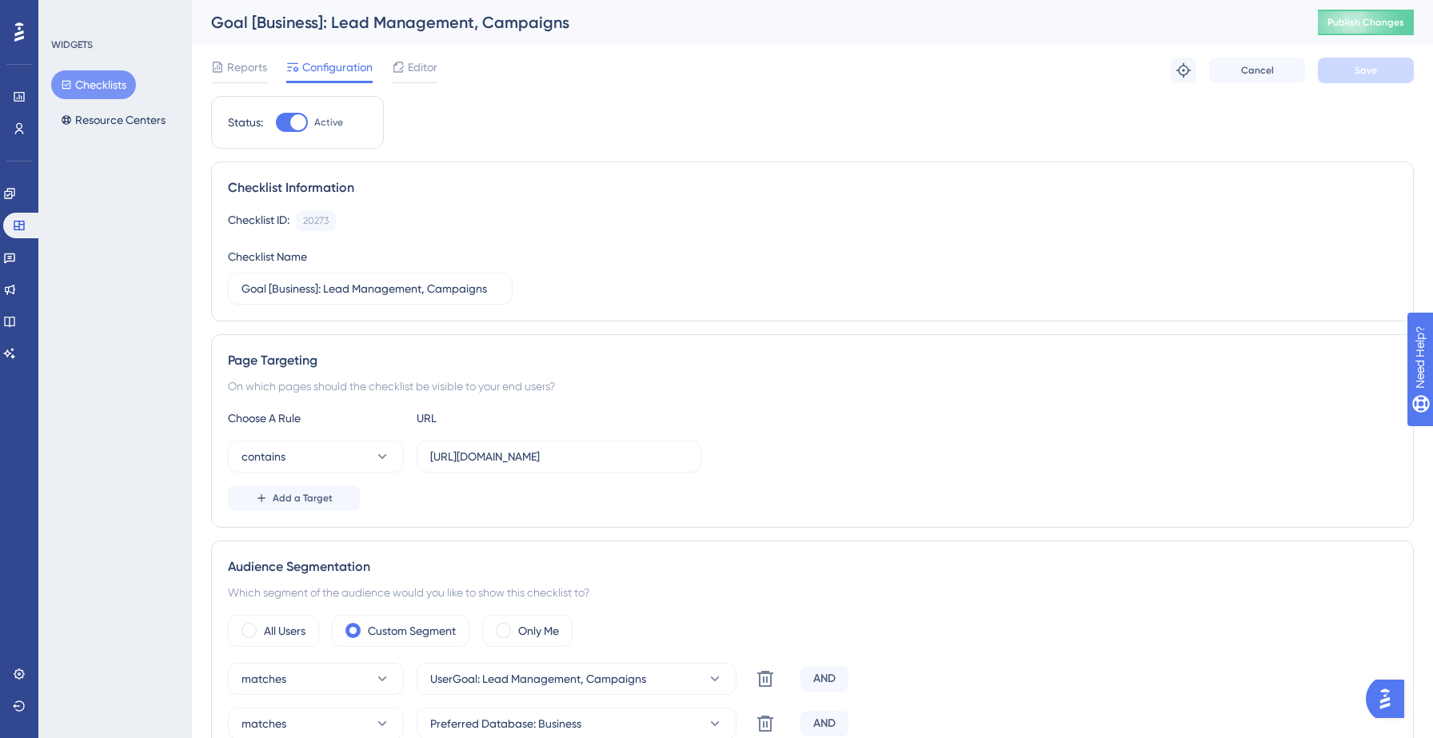
click at [94, 82] on button "Checklists" at bounding box center [93, 84] width 85 height 29
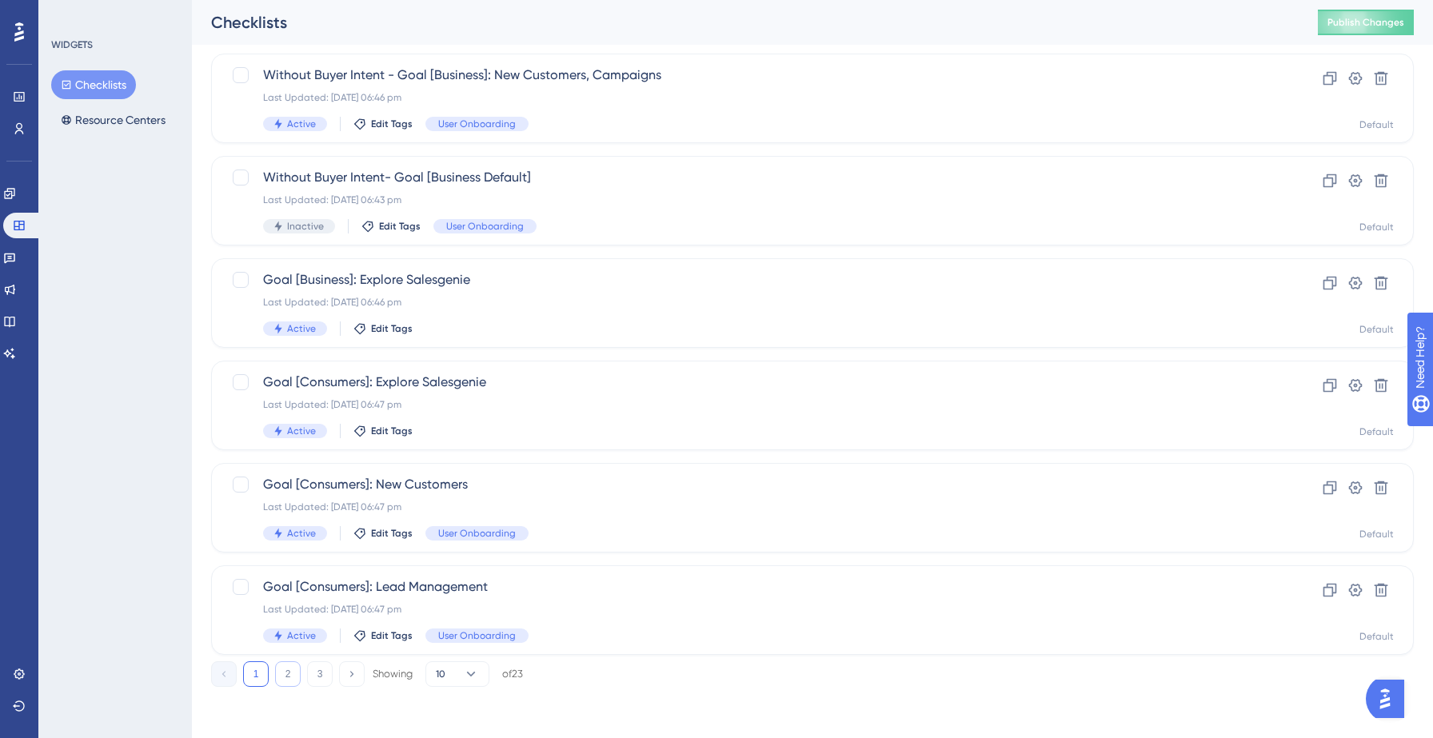
click at [289, 680] on button "2" at bounding box center [288, 674] width 26 height 26
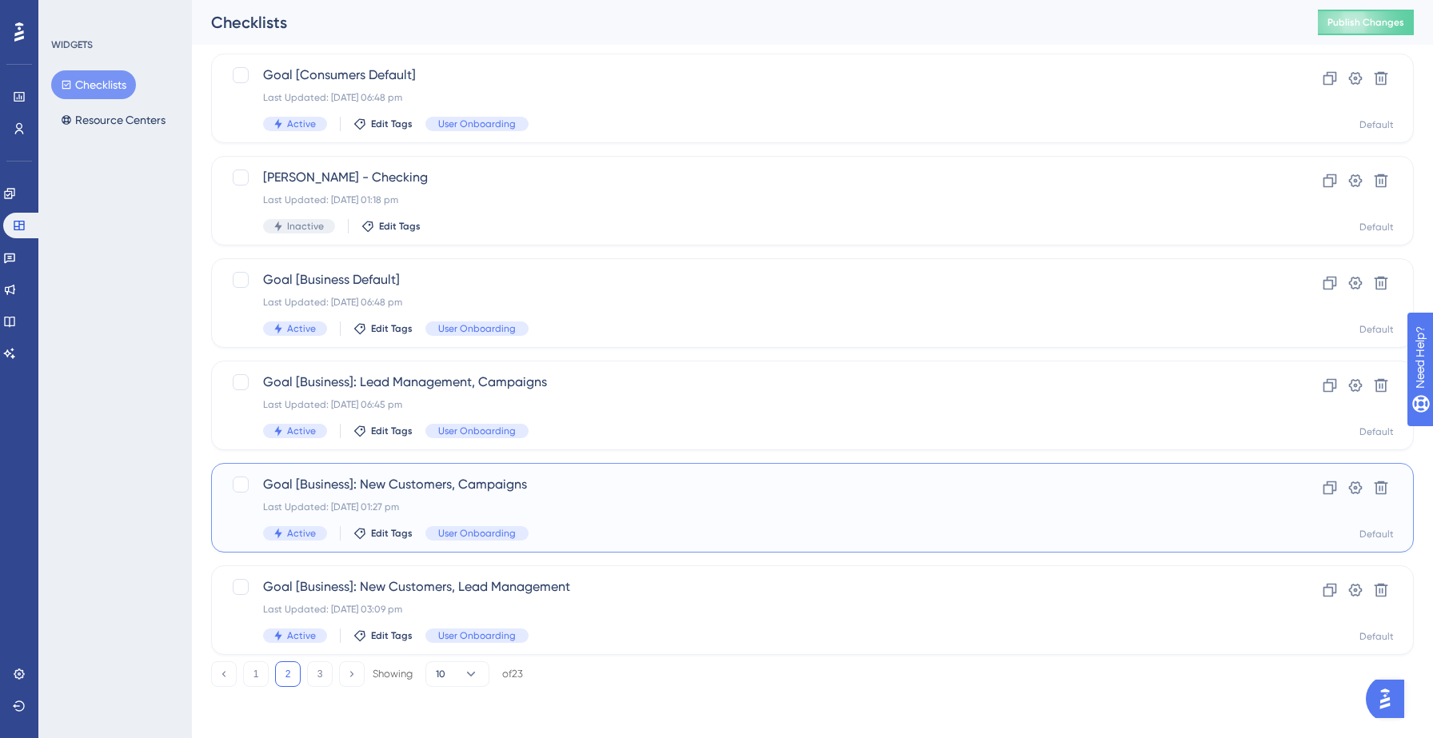
click at [564, 473] on div "Goal [Business]: New Customers, Campaigns Last Updated: [DATE] 01:27 pm Active …" at bounding box center [812, 508] width 1203 height 90
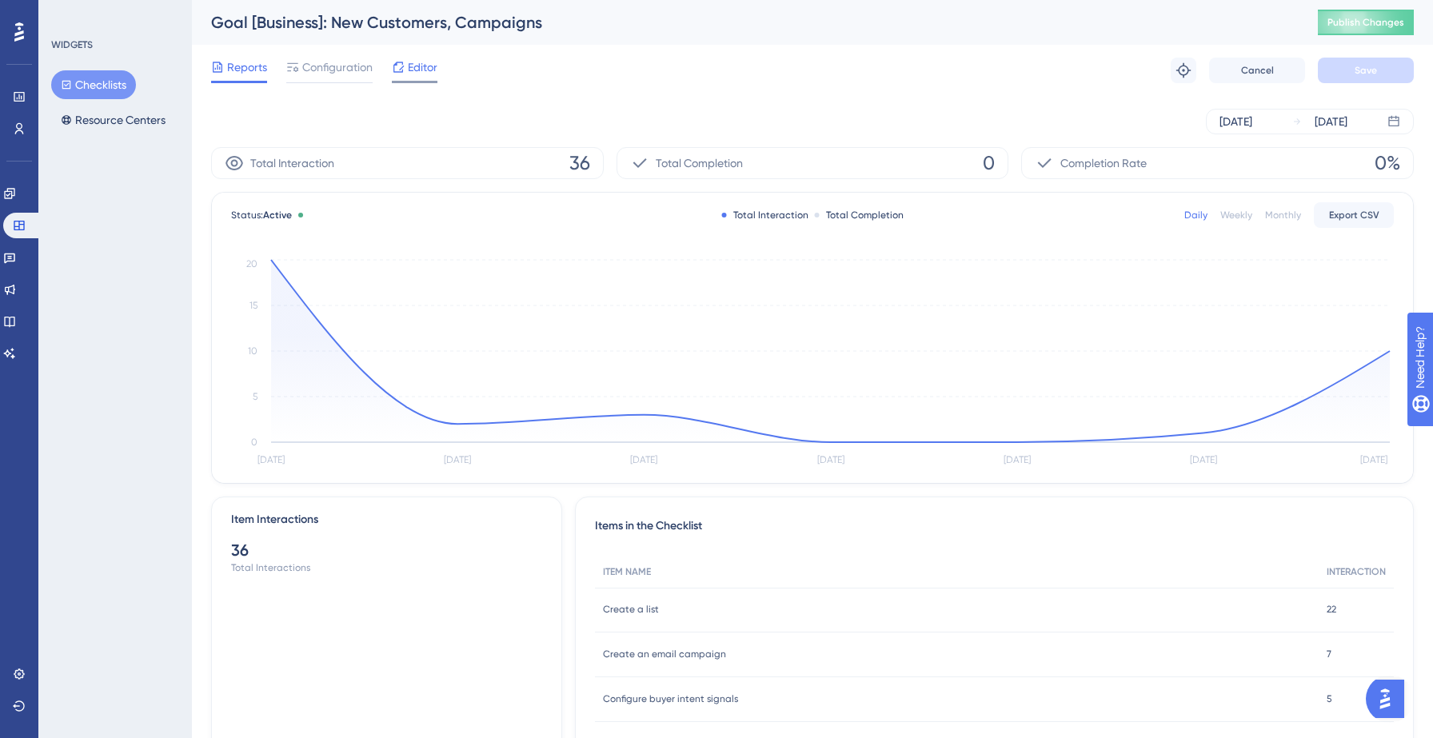
click at [416, 71] on span "Editor" at bounding box center [423, 67] width 30 height 19
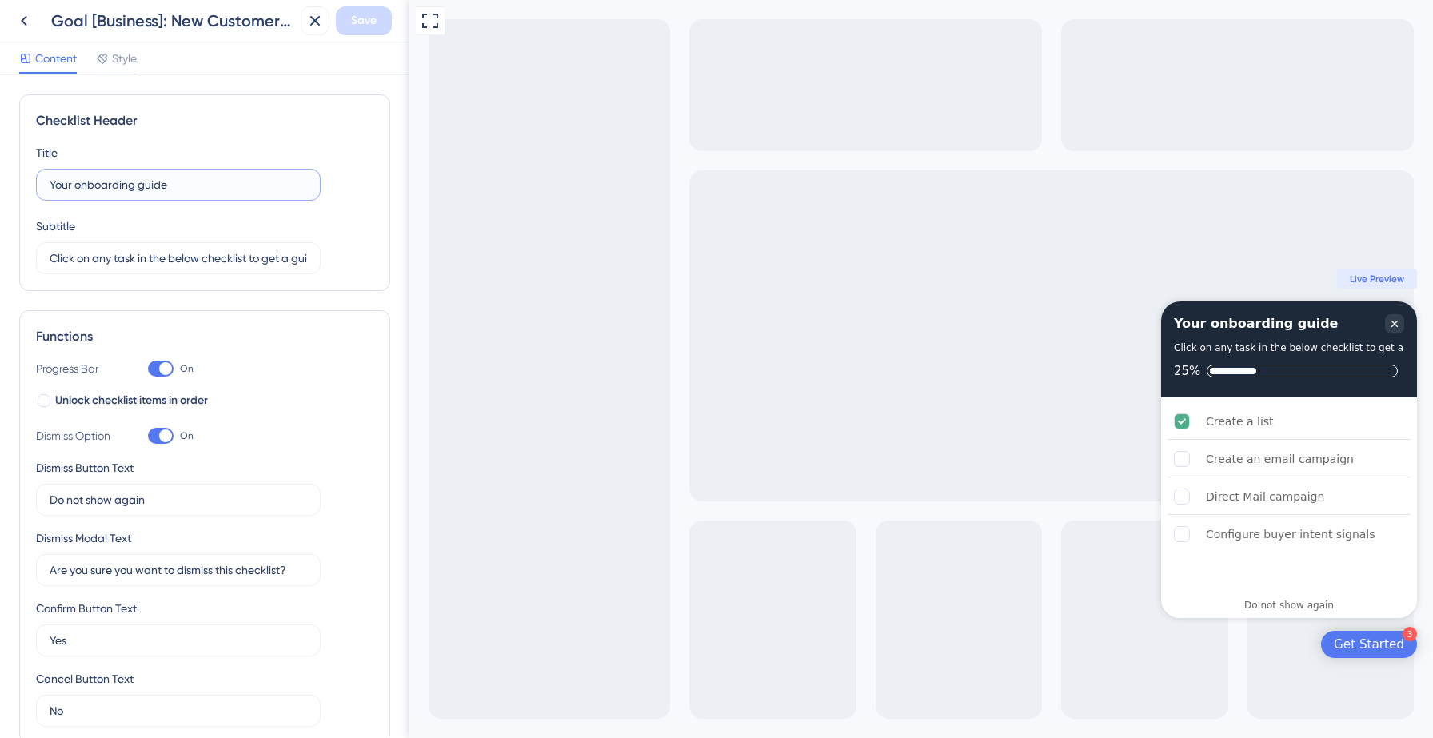
click at [226, 188] on input "Your onboarding guide" at bounding box center [178, 185] width 257 height 18
type input "Your onboarding checklist"
click at [353, 21] on span "Save" at bounding box center [364, 20] width 26 height 19
click at [310, 33] on icon at bounding box center [304, 30] width 16 height 16
click at [18, 20] on icon at bounding box center [23, 20] width 19 height 19
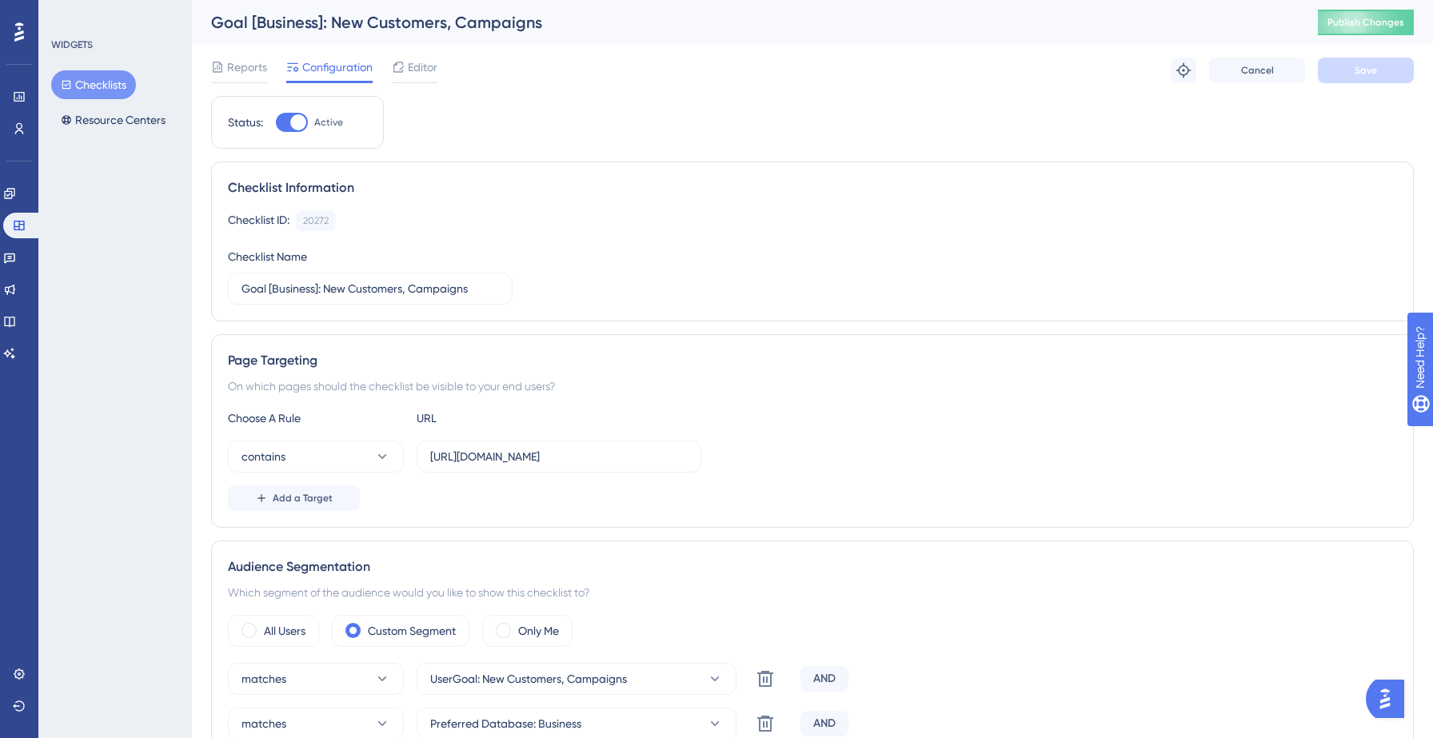
click at [90, 85] on button "Checklists" at bounding box center [93, 84] width 85 height 29
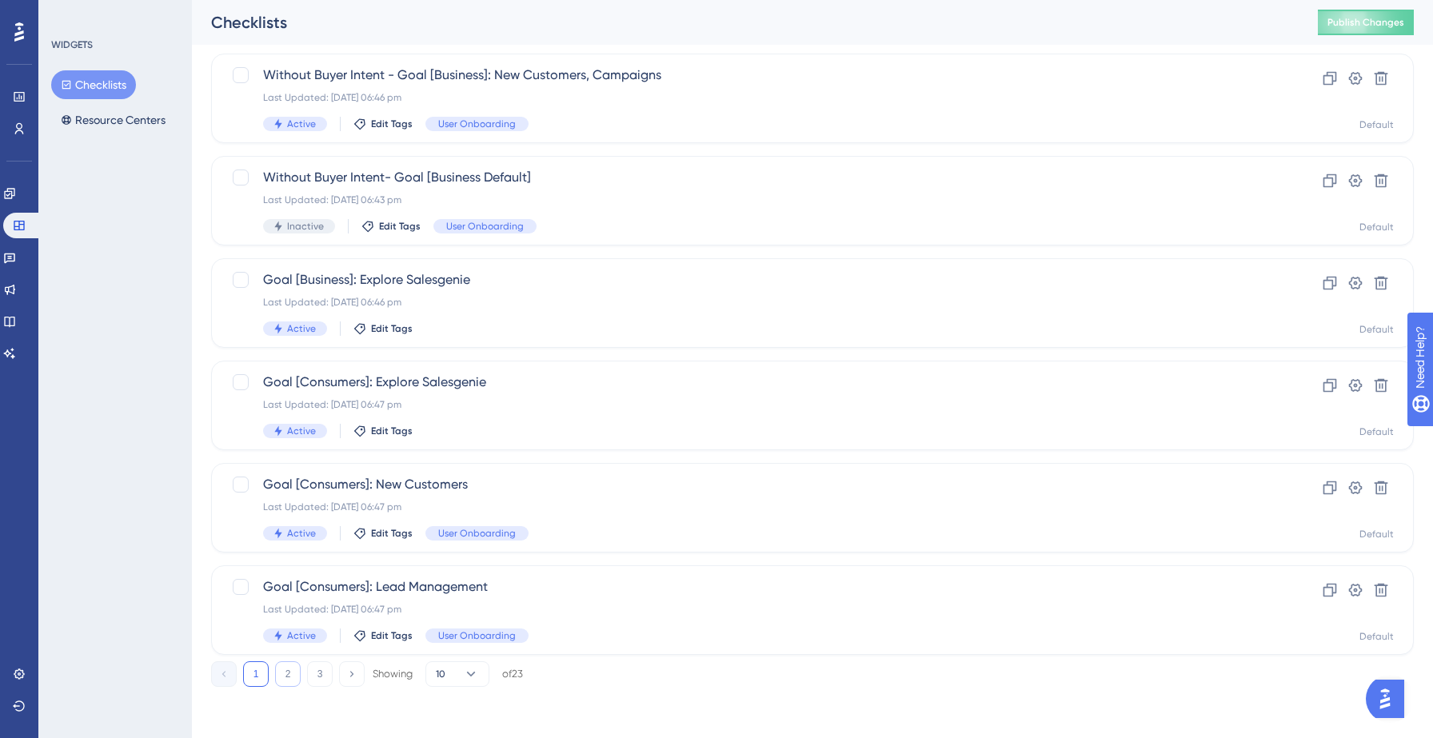
click at [292, 673] on button "2" at bounding box center [288, 674] width 26 height 26
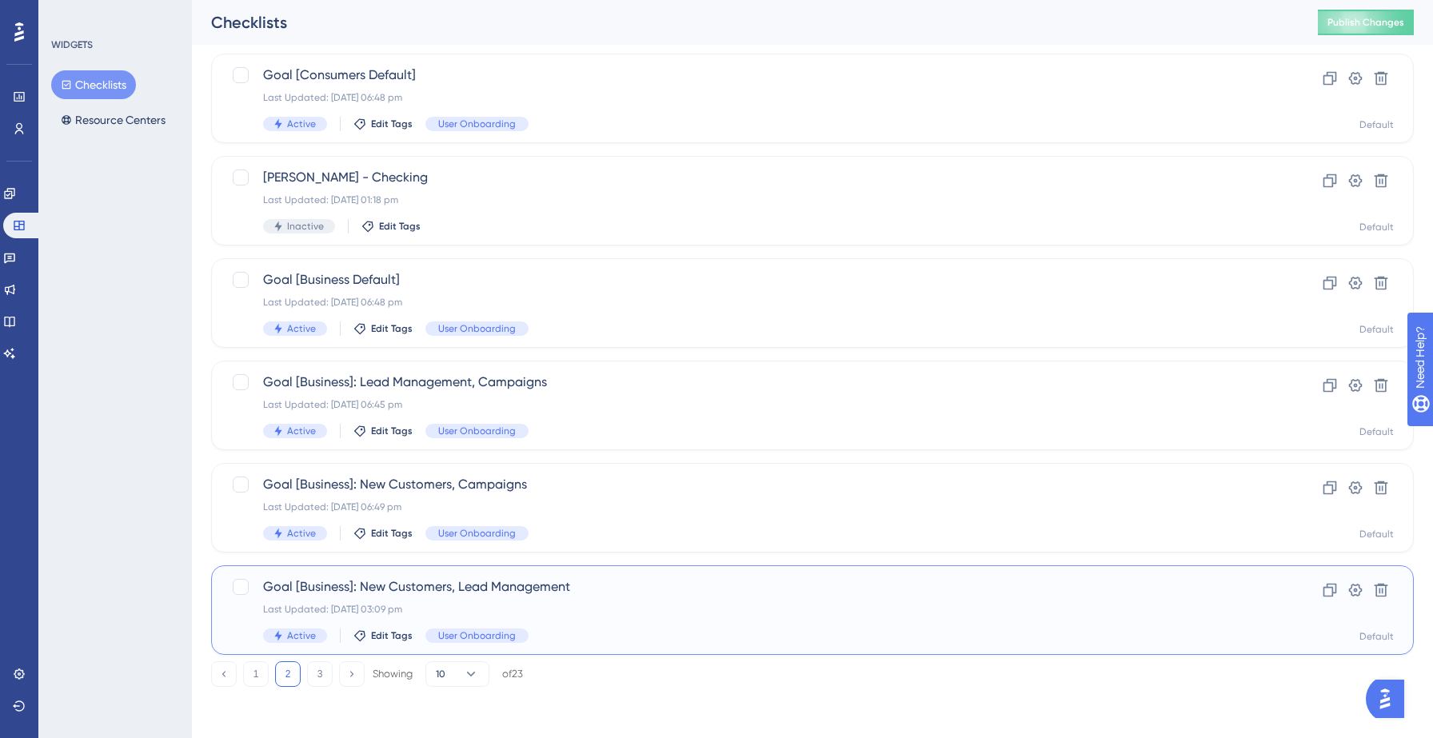
click at [617, 586] on span "Goal [Business]: New Customers, Lead Management" at bounding box center [748, 586] width 971 height 19
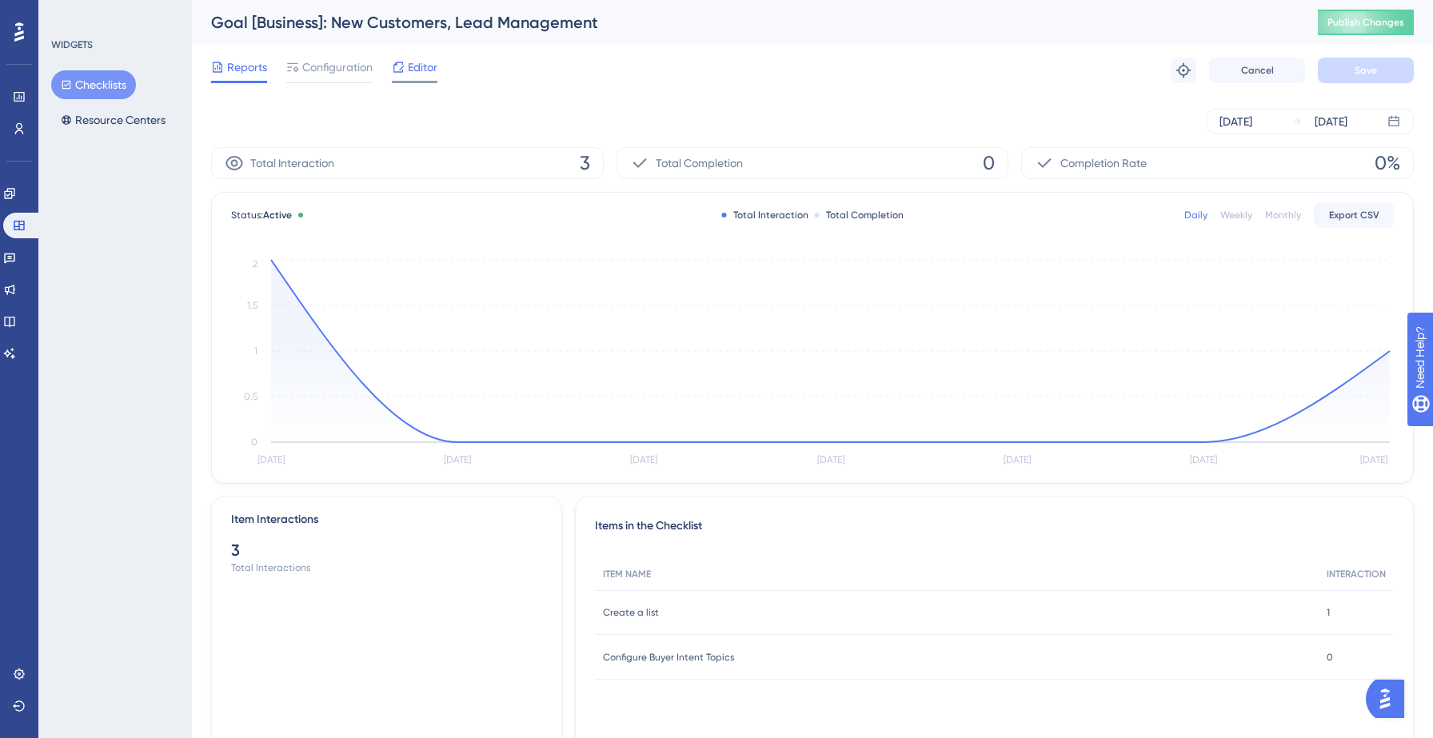
click at [416, 61] on span "Editor" at bounding box center [423, 67] width 30 height 19
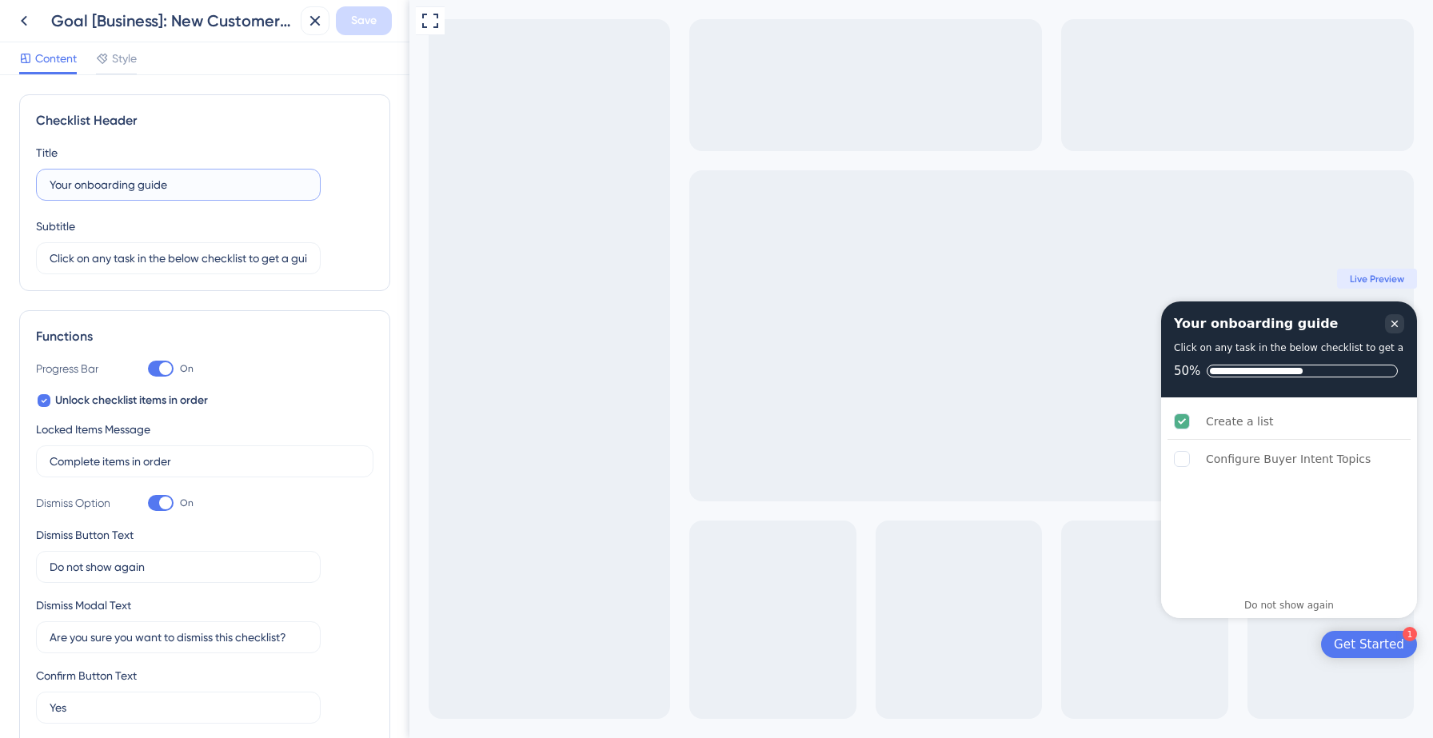
click at [182, 178] on input "Your onboarding guide" at bounding box center [178, 185] width 257 height 18
type input "Your onboarding checklist"
click at [377, 27] on button "Save" at bounding box center [364, 20] width 56 height 29
click at [296, 33] on icon at bounding box center [304, 30] width 16 height 16
click at [22, 19] on icon at bounding box center [24, 21] width 6 height 10
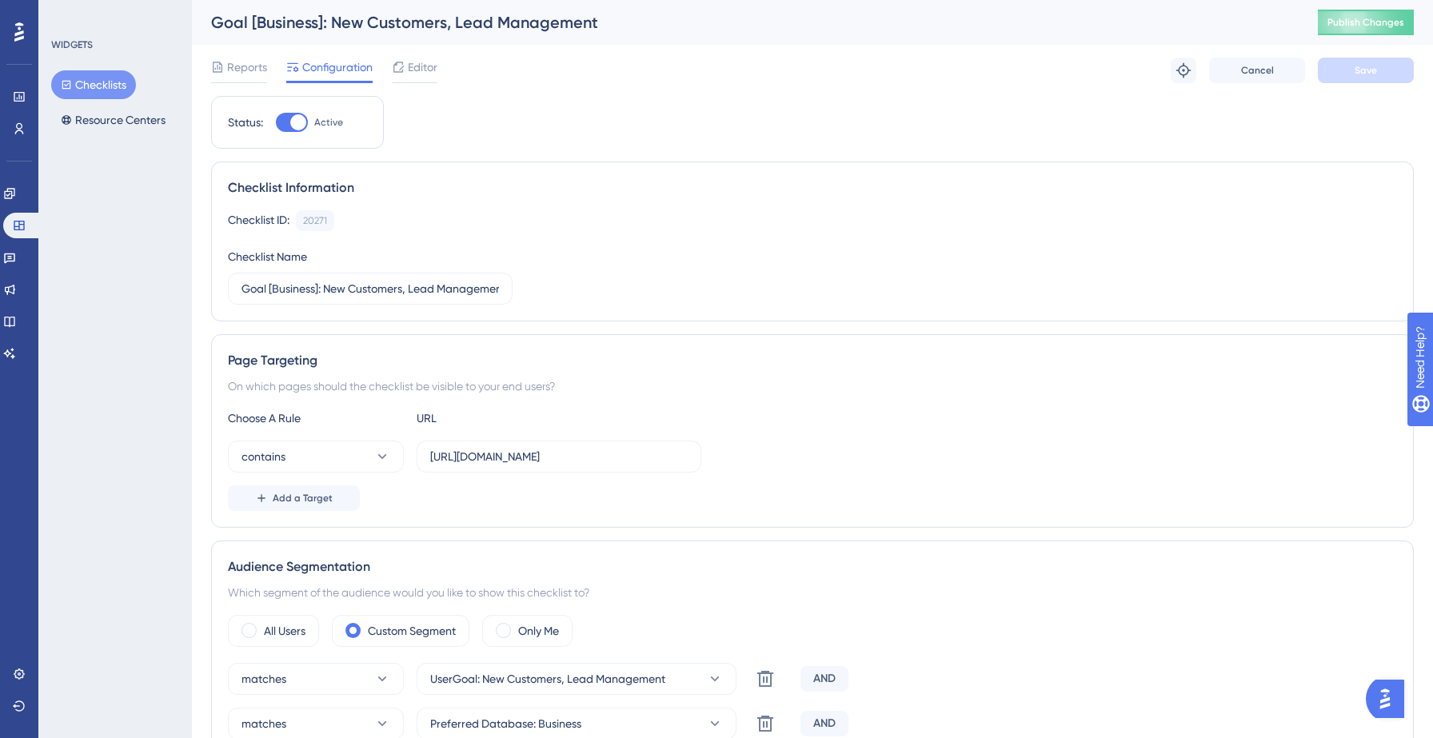
click at [108, 79] on button "Checklists" at bounding box center [93, 84] width 85 height 29
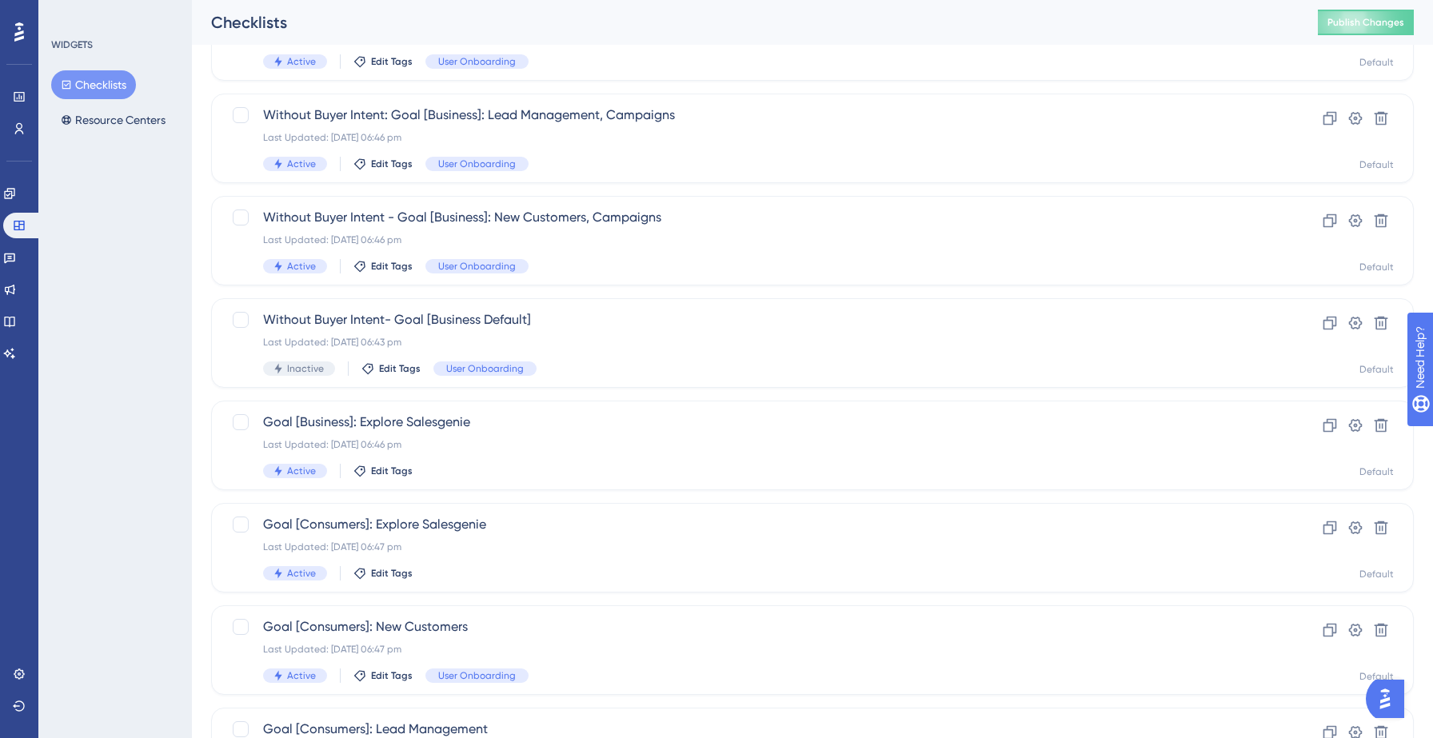
scroll to position [503, 0]
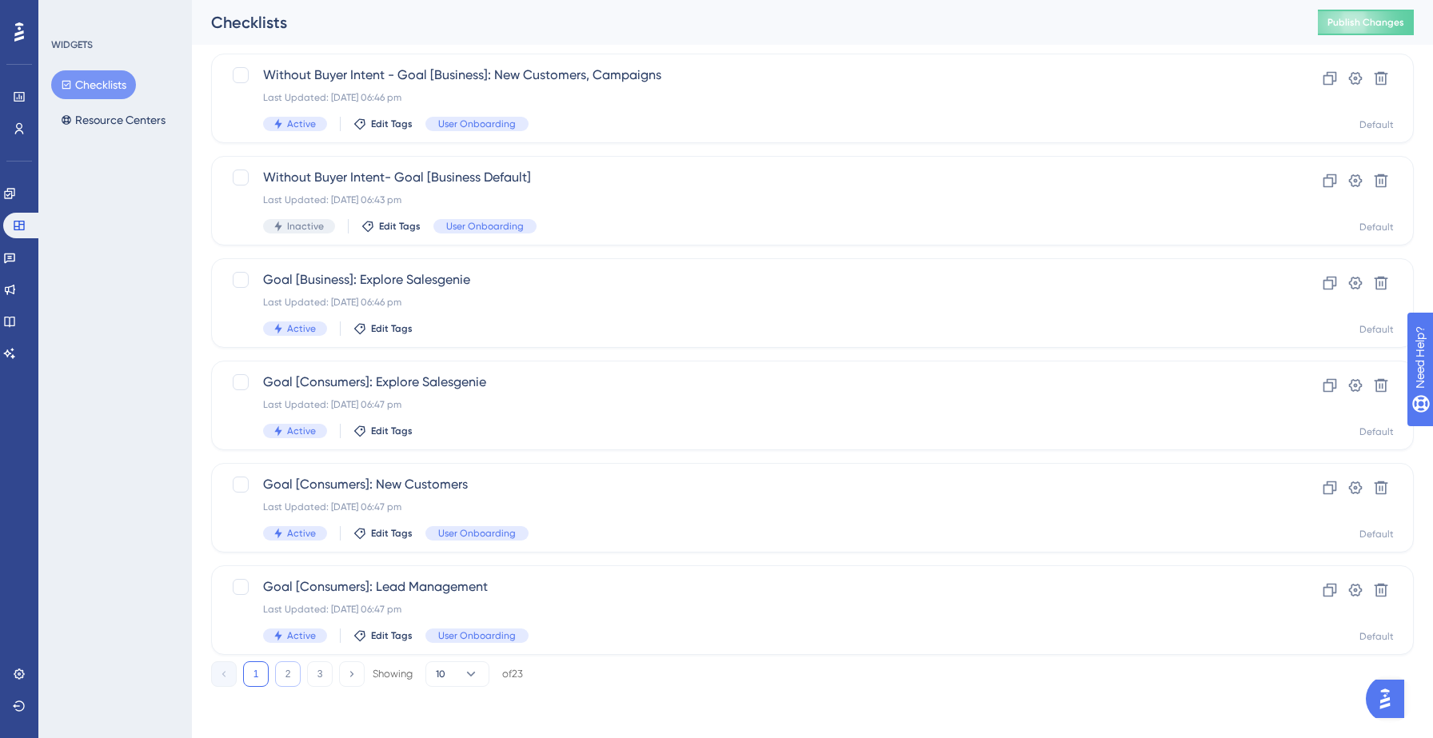
click at [293, 669] on button "2" at bounding box center [288, 674] width 26 height 26
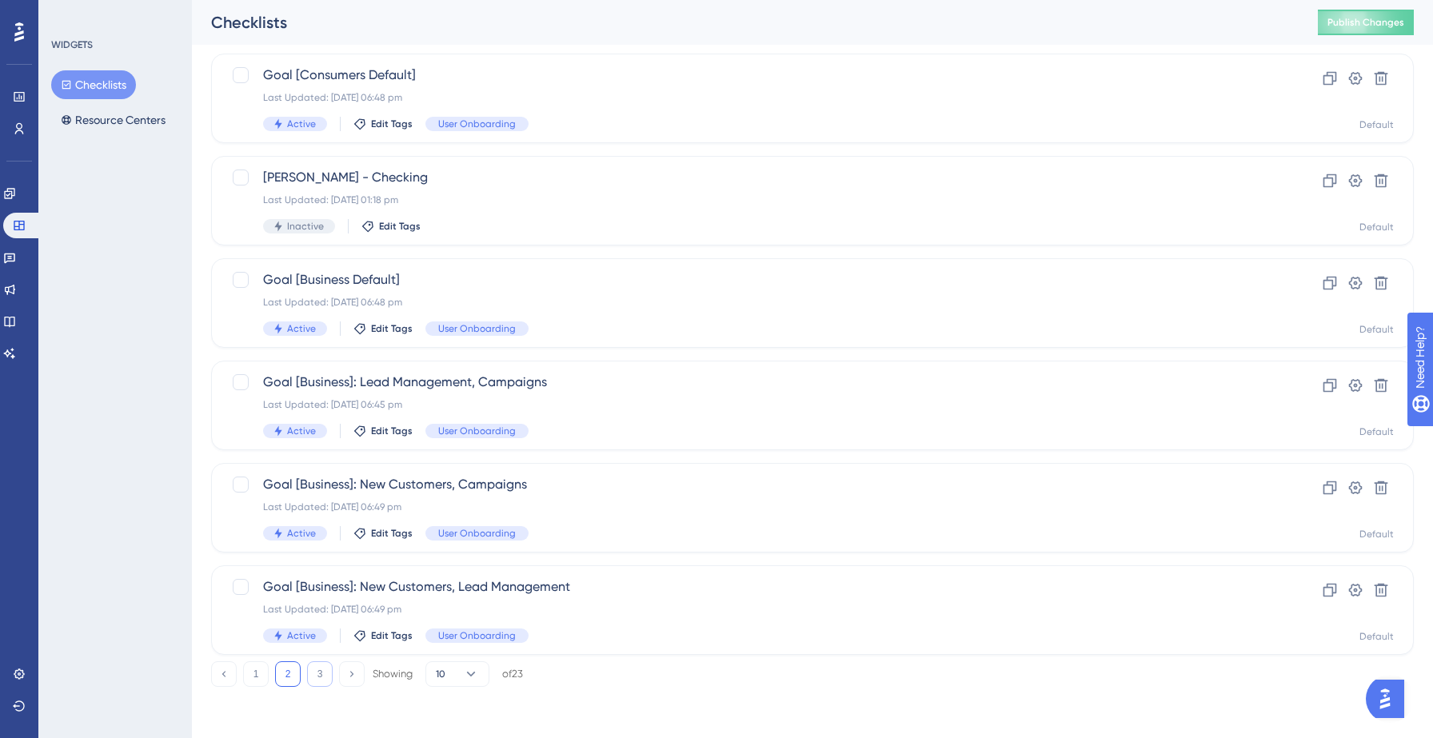
click at [329, 670] on button "3" at bounding box center [320, 674] width 26 height 26
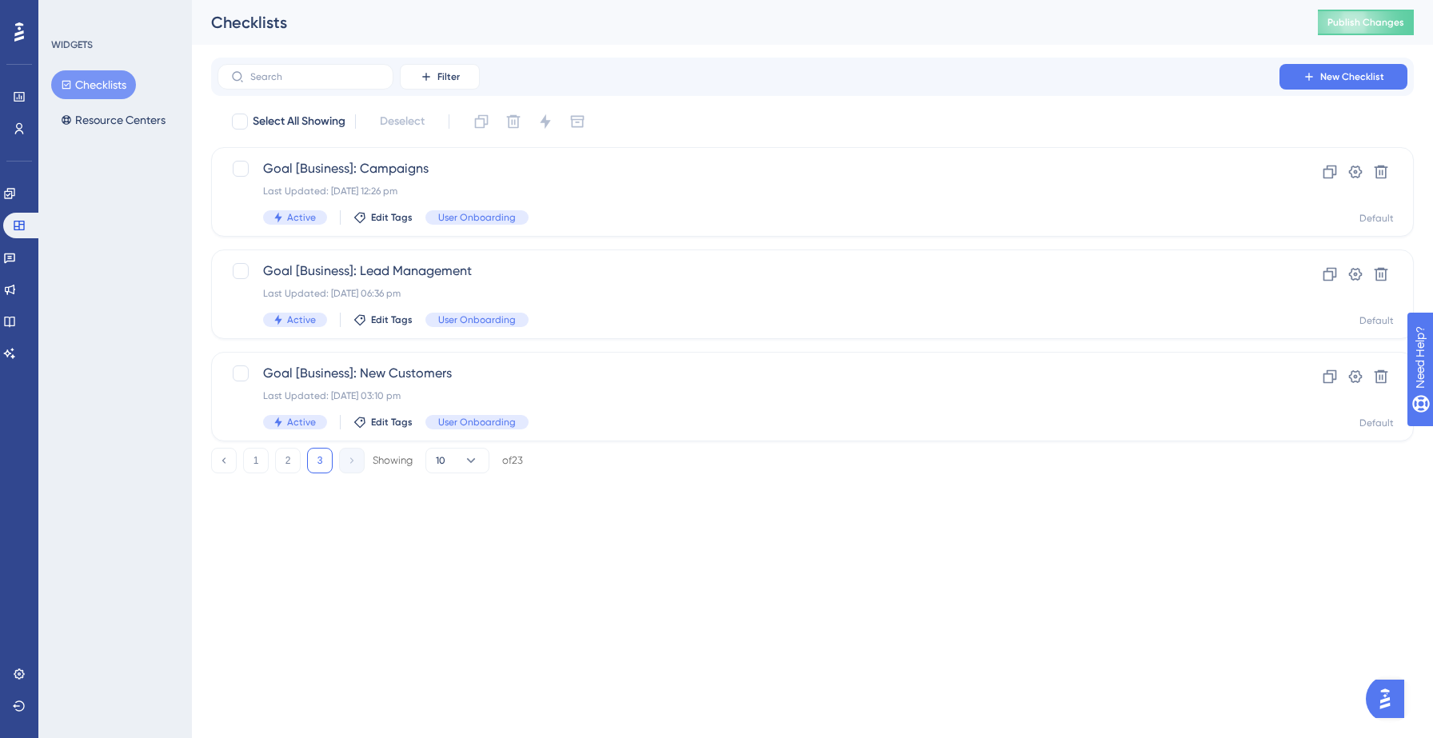
scroll to position [0, 0]
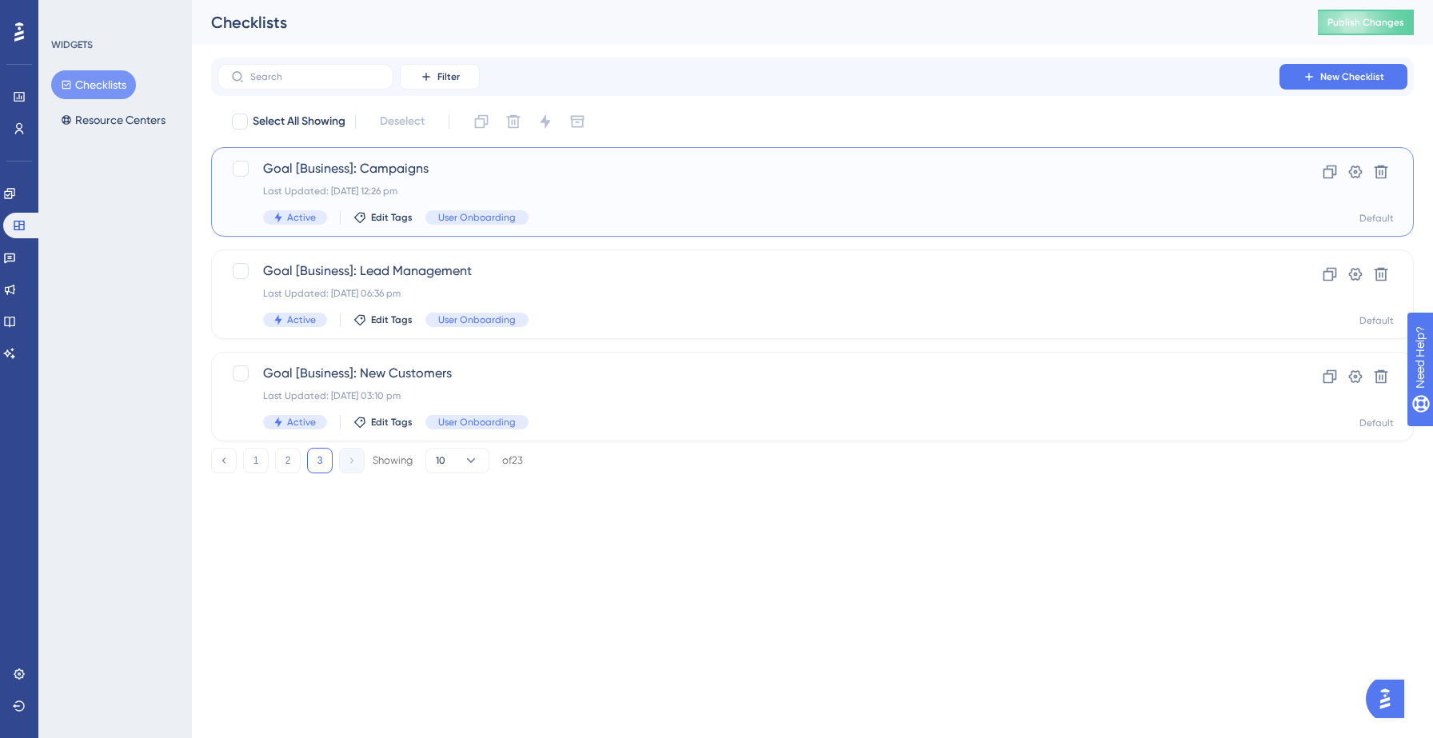
click at [585, 198] on div "Goal [Business]: Campaigns Last Updated: [DATE] 12:26 pm Active Edit Tags User …" at bounding box center [748, 192] width 971 height 66
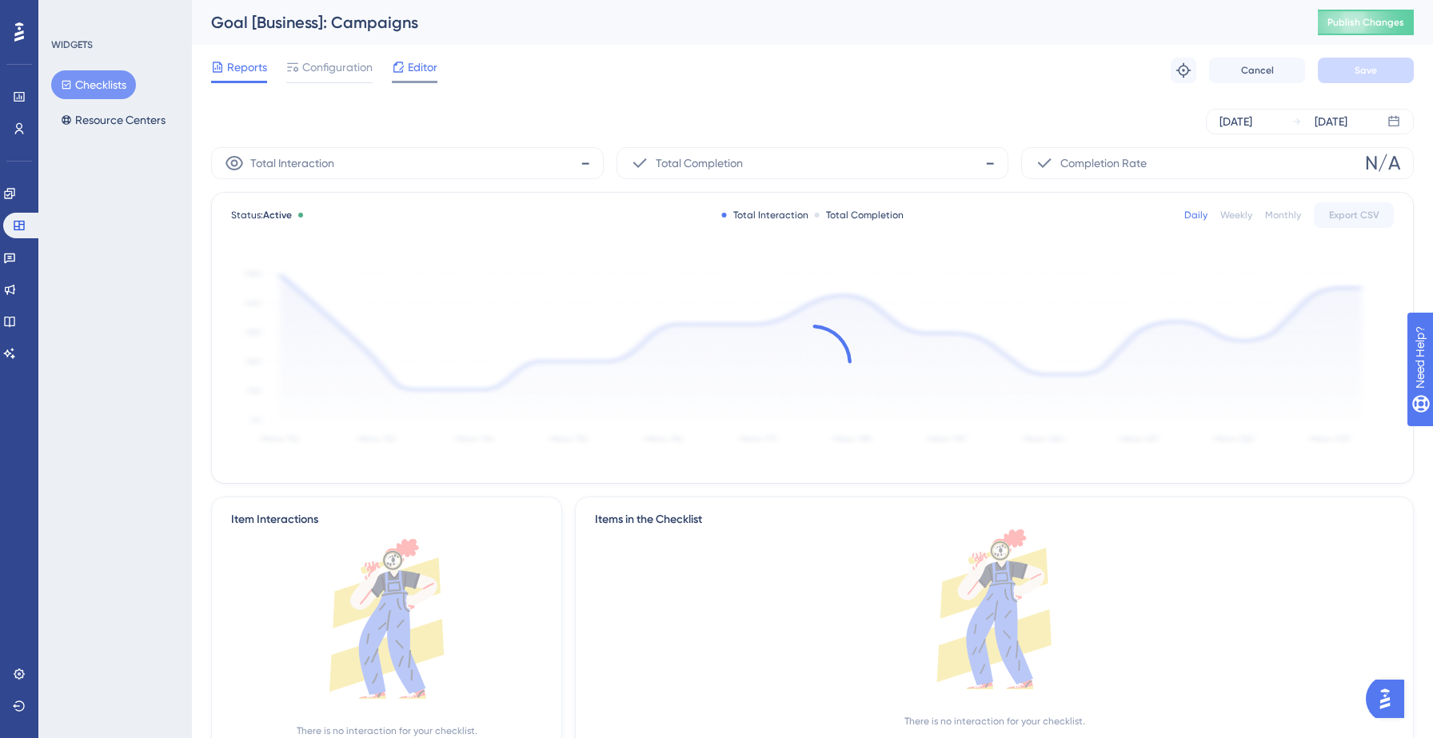
click at [413, 70] on span "Editor" at bounding box center [423, 67] width 30 height 19
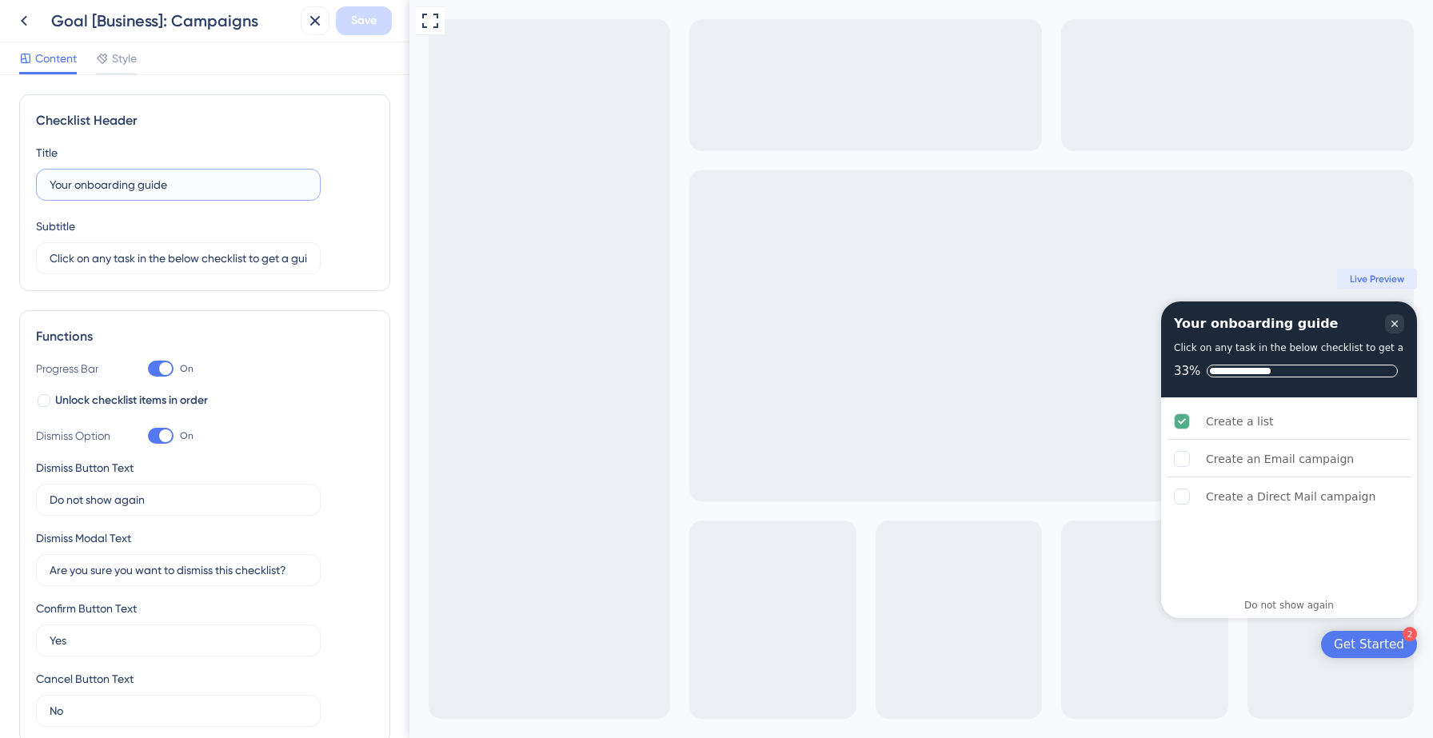
click at [200, 182] on input "Your onboarding guide" at bounding box center [178, 185] width 257 height 18
type input "Your onboarding checklist"
click at [367, 22] on span "Save" at bounding box center [364, 20] width 26 height 19
click at [300, 26] on icon at bounding box center [303, 30] width 9 height 9
click at [18, 14] on icon at bounding box center [23, 20] width 19 height 19
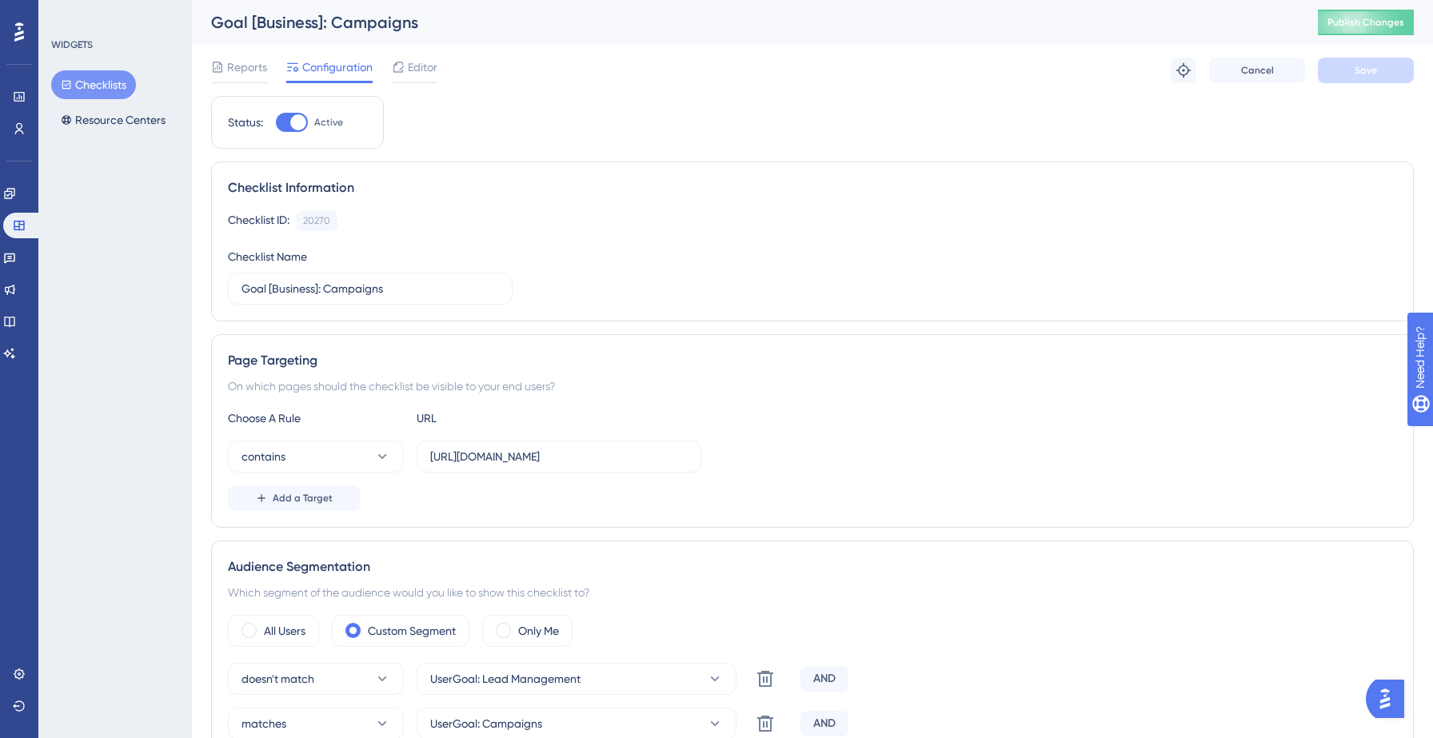
click at [106, 76] on button "Checklists" at bounding box center [93, 84] width 85 height 29
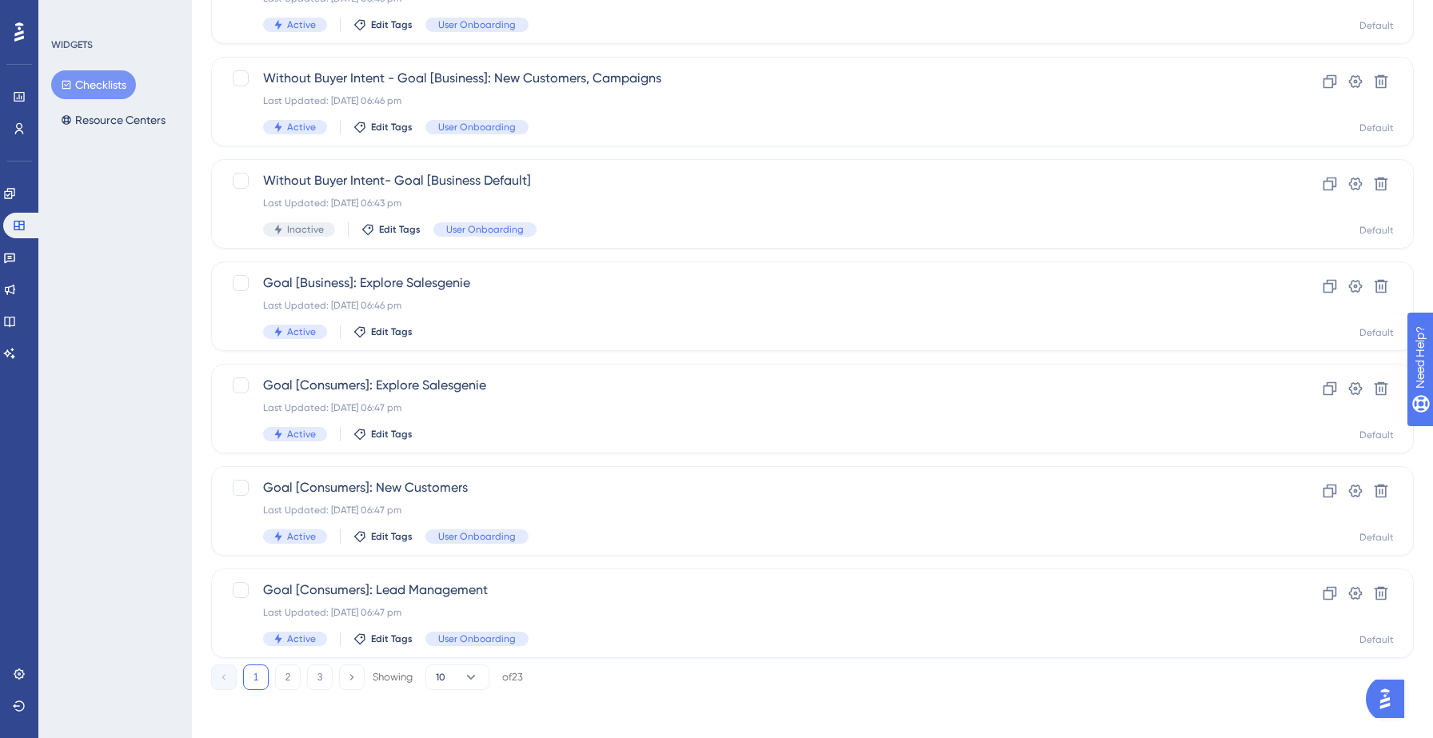
scroll to position [503, 0]
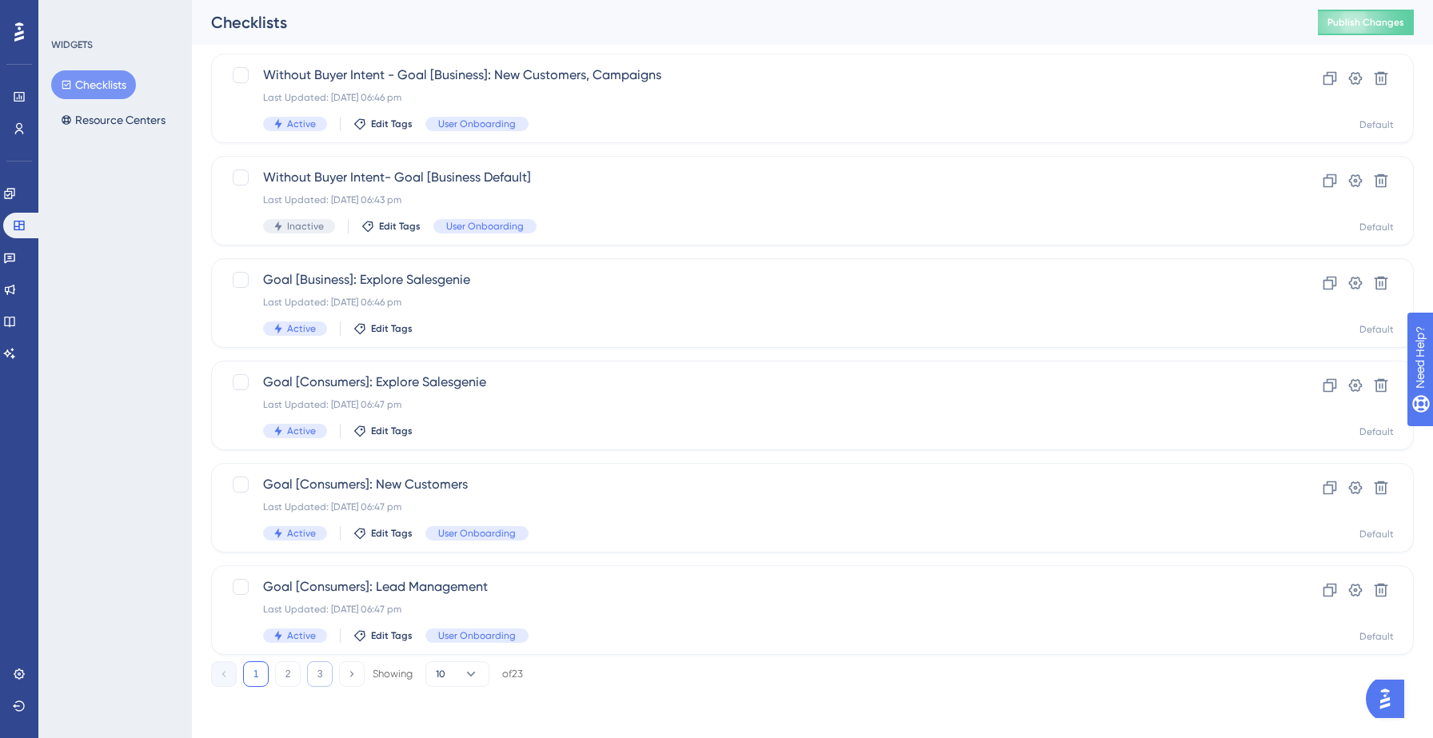
click at [314, 677] on button "3" at bounding box center [320, 674] width 26 height 26
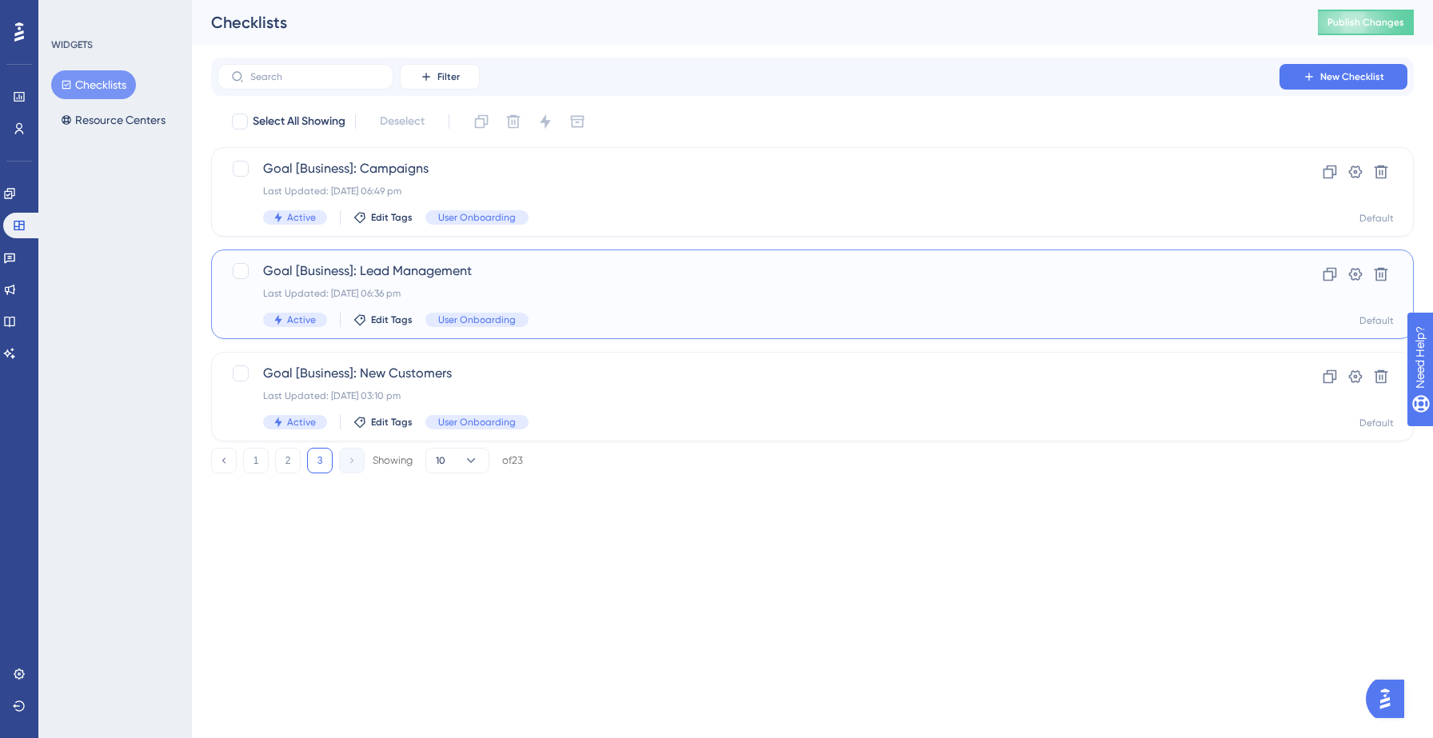
click at [542, 275] on span "Goal [Business]: Lead Management" at bounding box center [748, 270] width 971 height 19
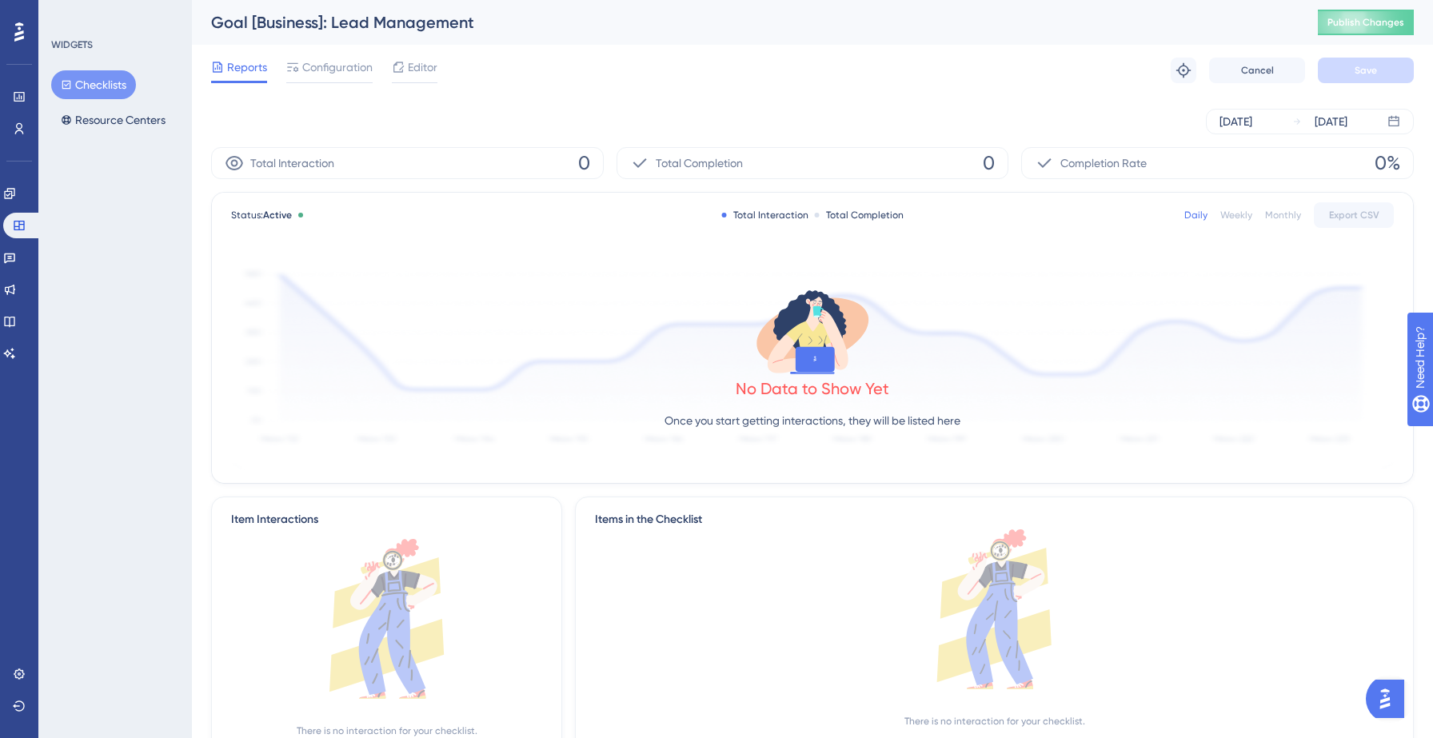
click at [405, 83] on div "Reports Configuration Editor Troubleshoot Cancel Save" at bounding box center [812, 70] width 1203 height 51
click at [405, 74] on div "Editor" at bounding box center [415, 67] width 46 height 19
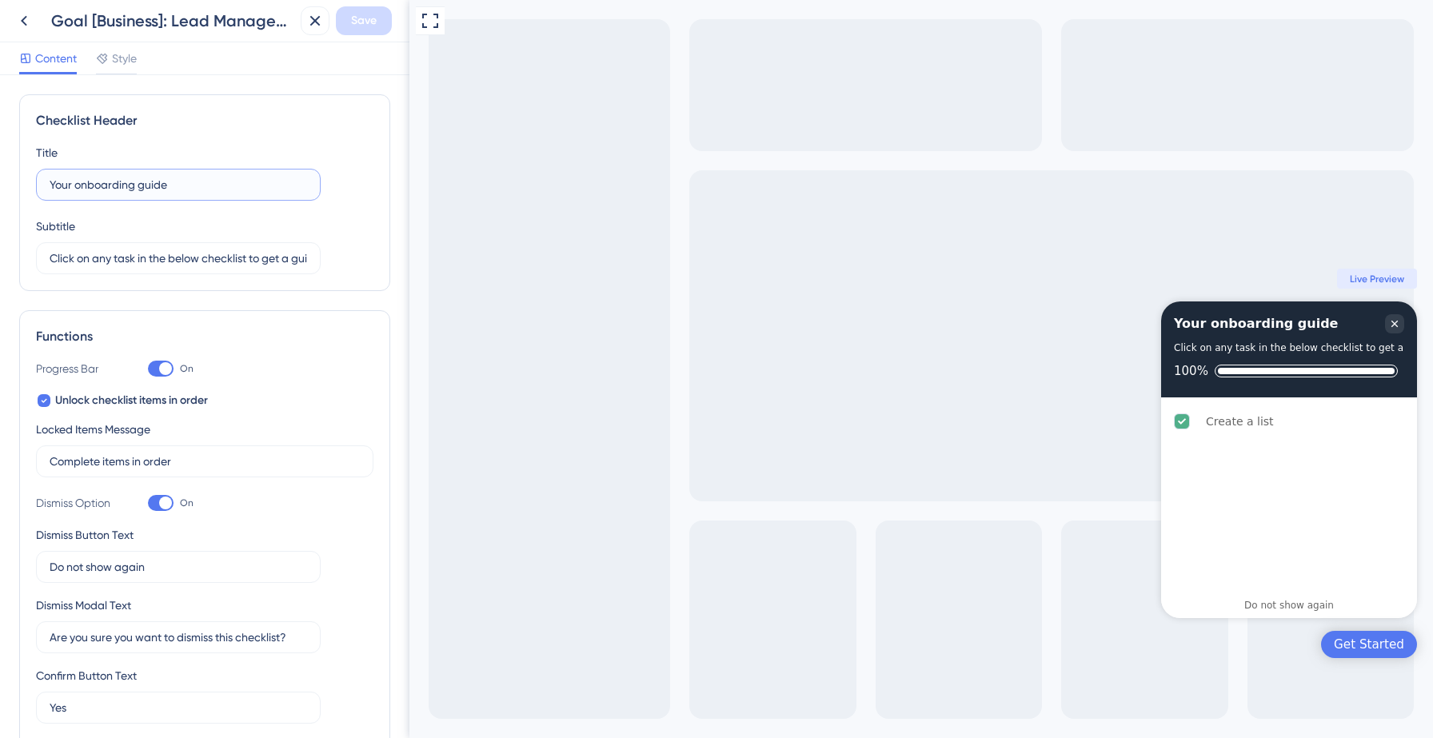
click at [198, 177] on input "Your onboarding guide" at bounding box center [178, 185] width 257 height 18
click at [201, 187] on input "Your onboarding guide" at bounding box center [178, 185] width 257 height 18
type input "Your onboarding checklist"
click at [362, 22] on span "Save" at bounding box center [364, 20] width 26 height 19
click at [293, 27] on button at bounding box center [303, 30] width 25 height 26
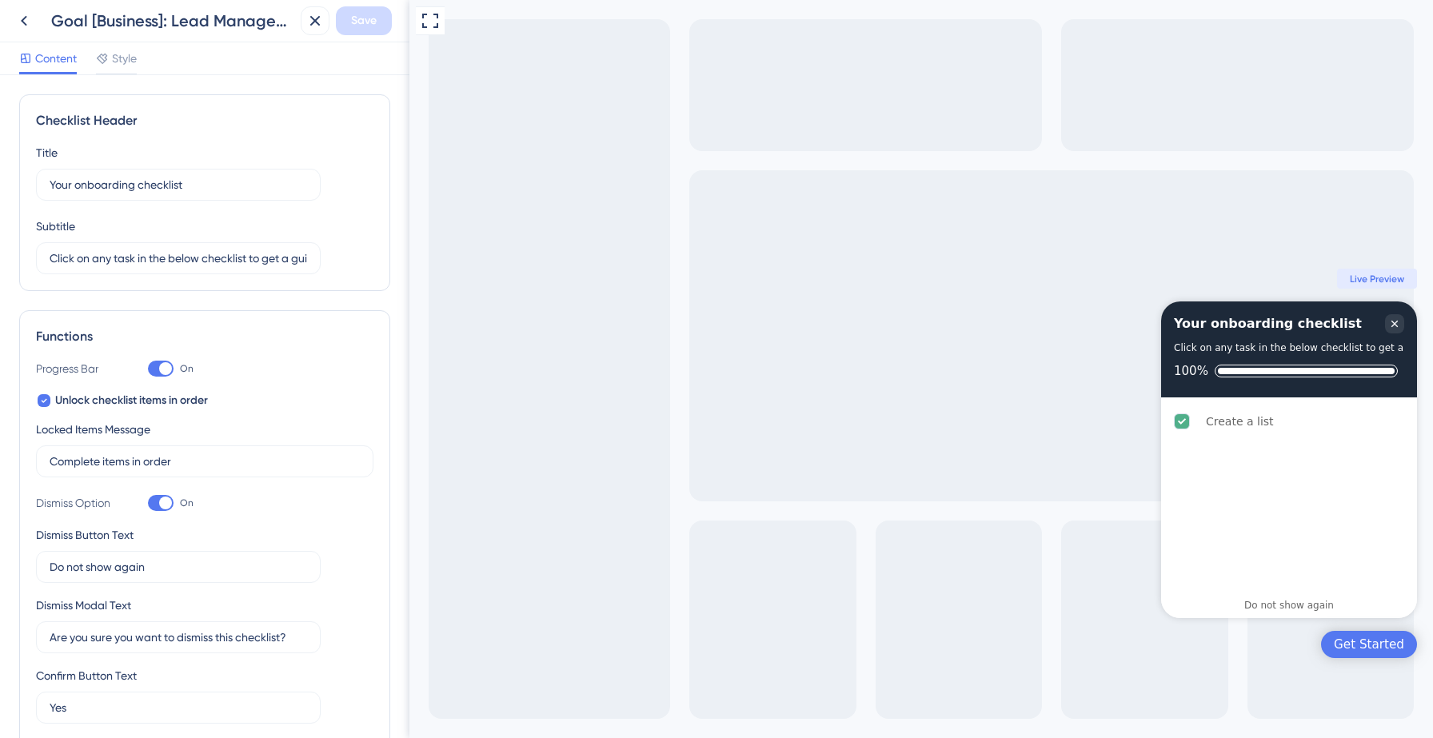
click at [5, 18] on div "Goal [Business]: Lead Management Save" at bounding box center [204, 21] width 409 height 42
click at [16, 20] on icon at bounding box center [23, 20] width 19 height 19
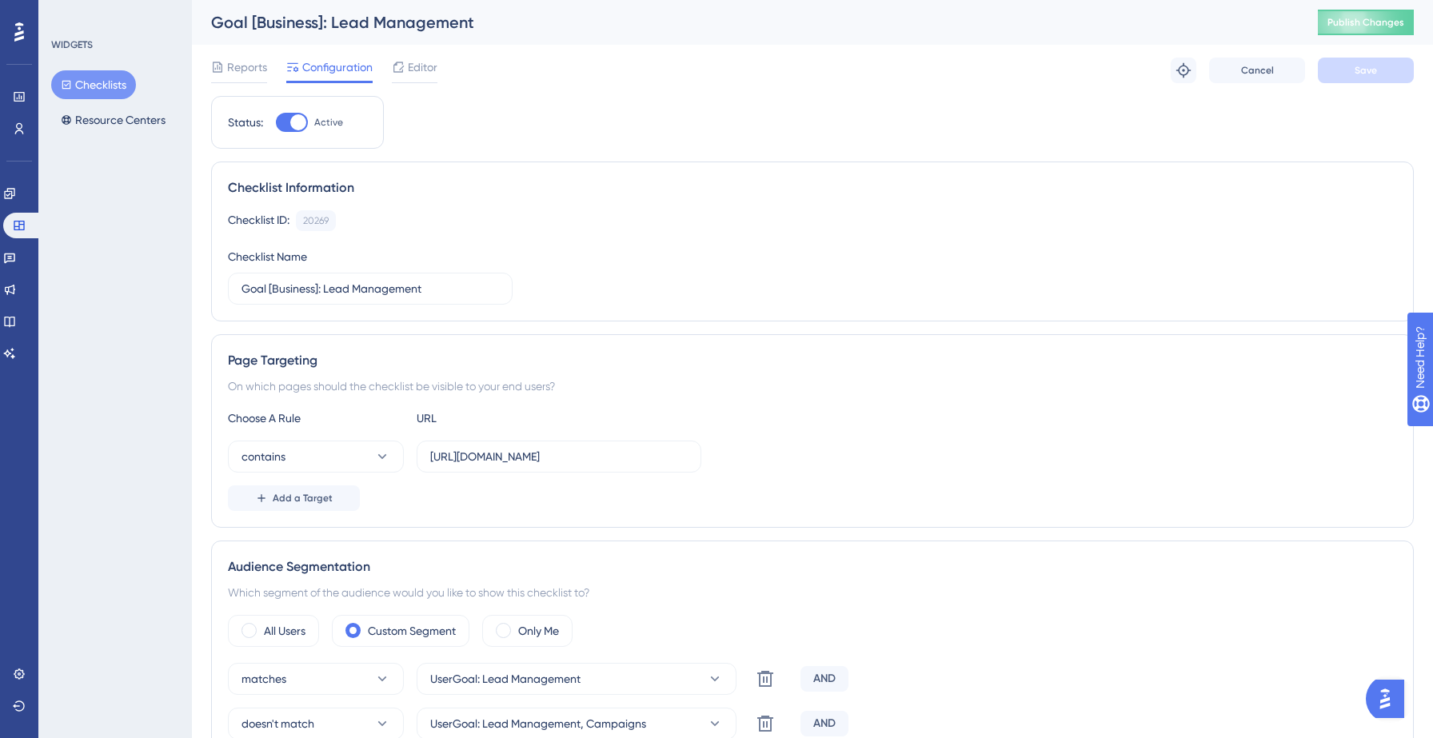
click at [90, 82] on button "Checklists" at bounding box center [93, 84] width 85 height 29
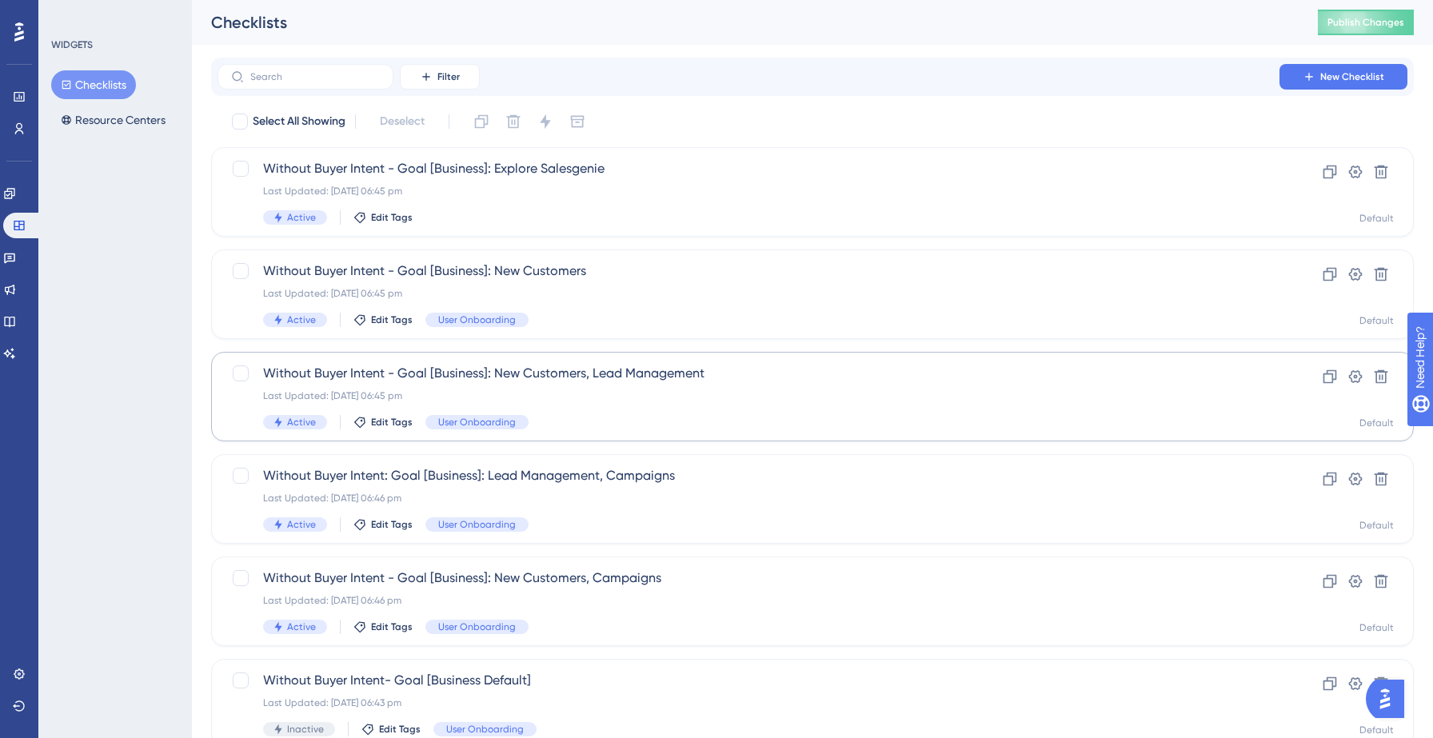
scroll to position [503, 0]
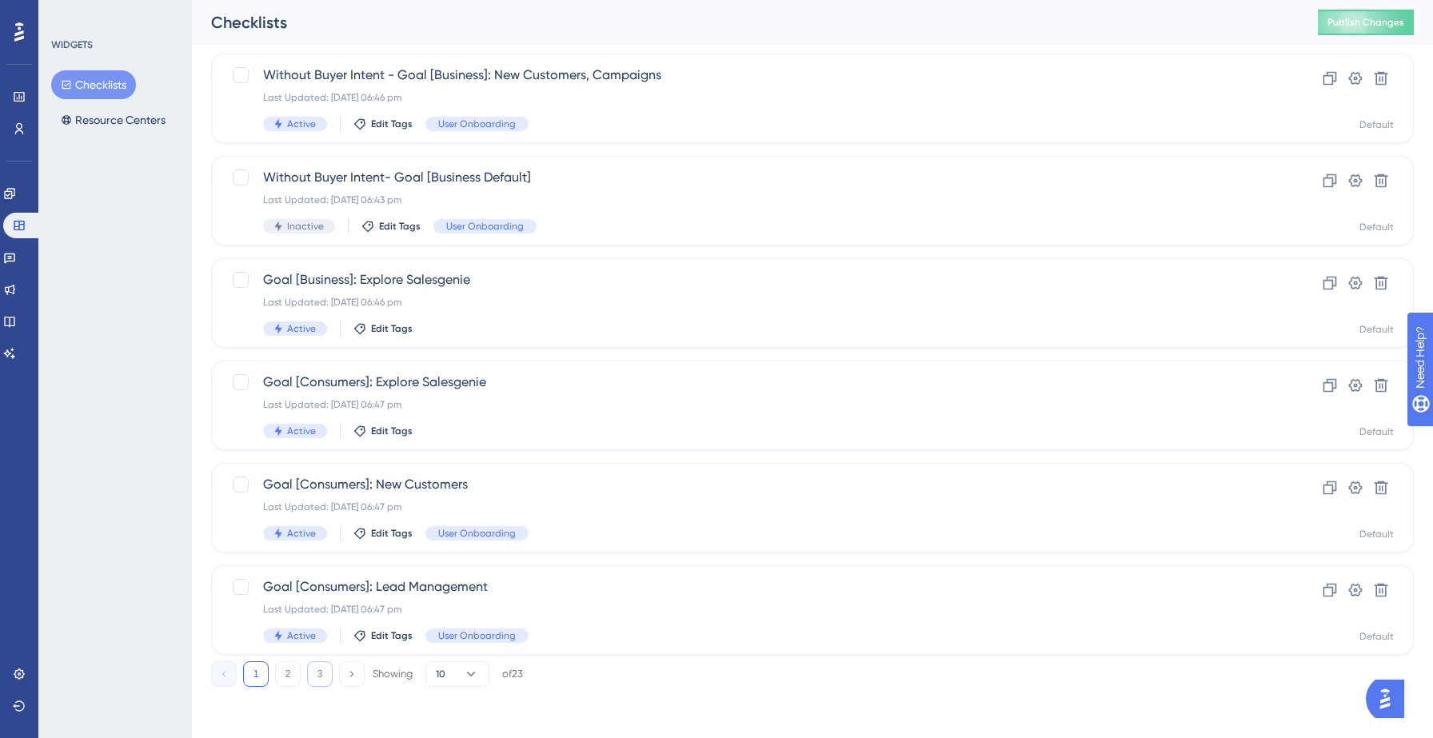
click at [318, 677] on button "3" at bounding box center [320, 674] width 26 height 26
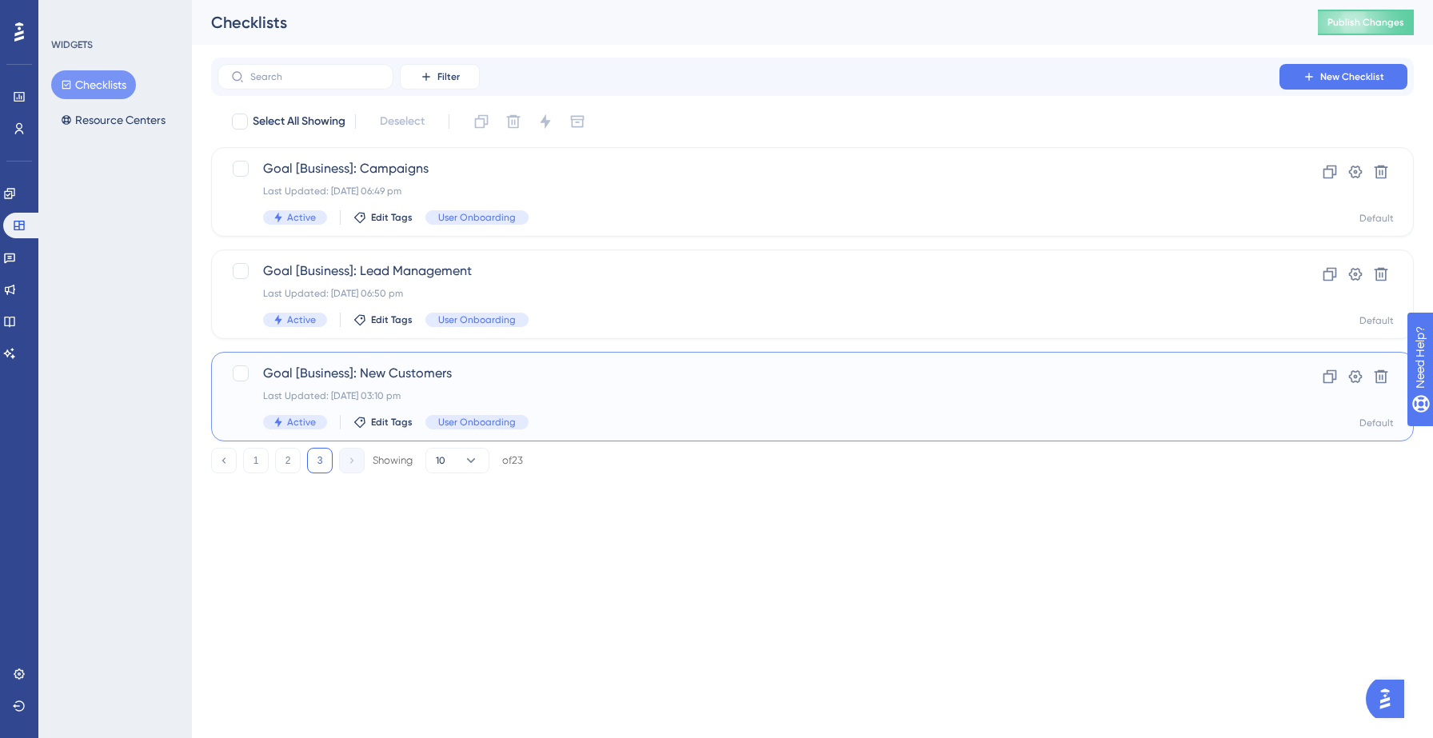
click at [544, 381] on span "Goal [Business]: New Customers" at bounding box center [748, 373] width 971 height 19
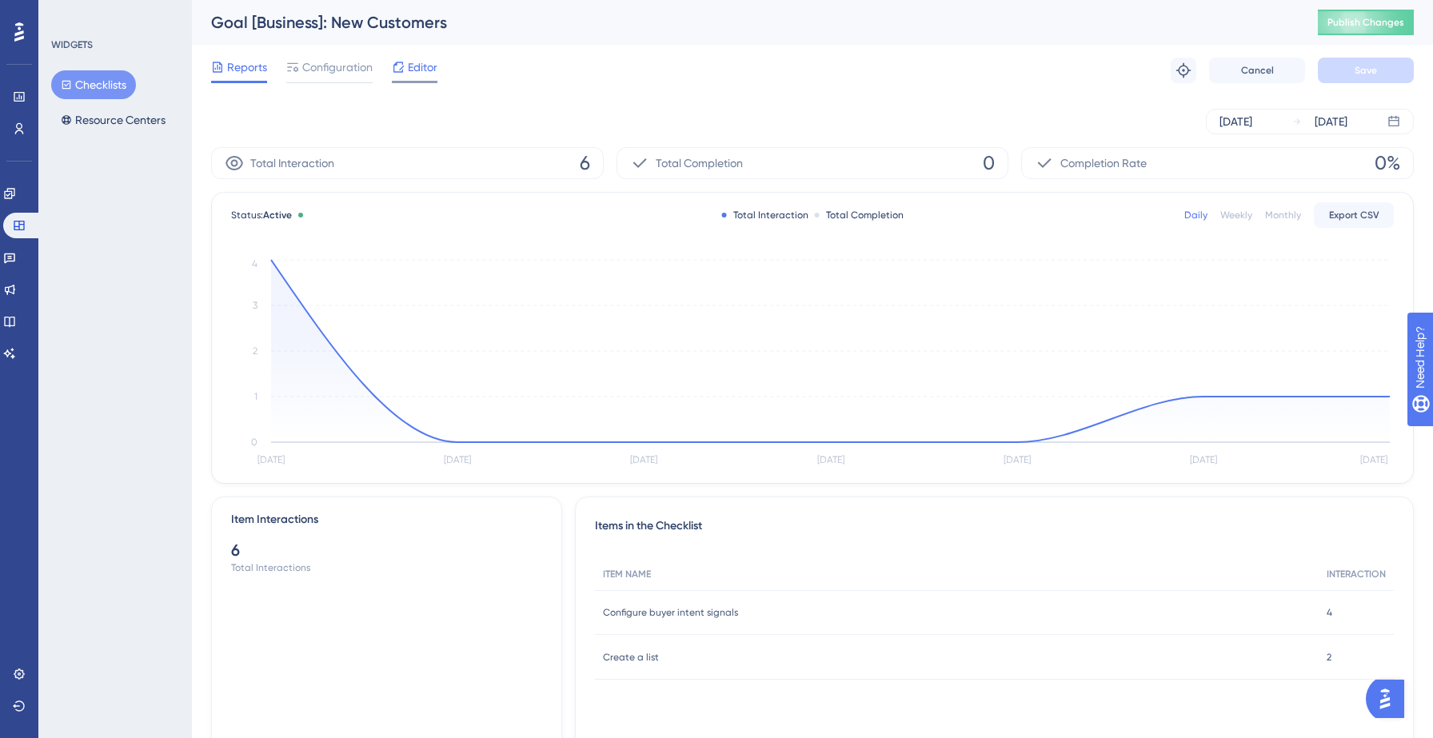
click at [405, 65] on div "Editor" at bounding box center [415, 67] width 46 height 19
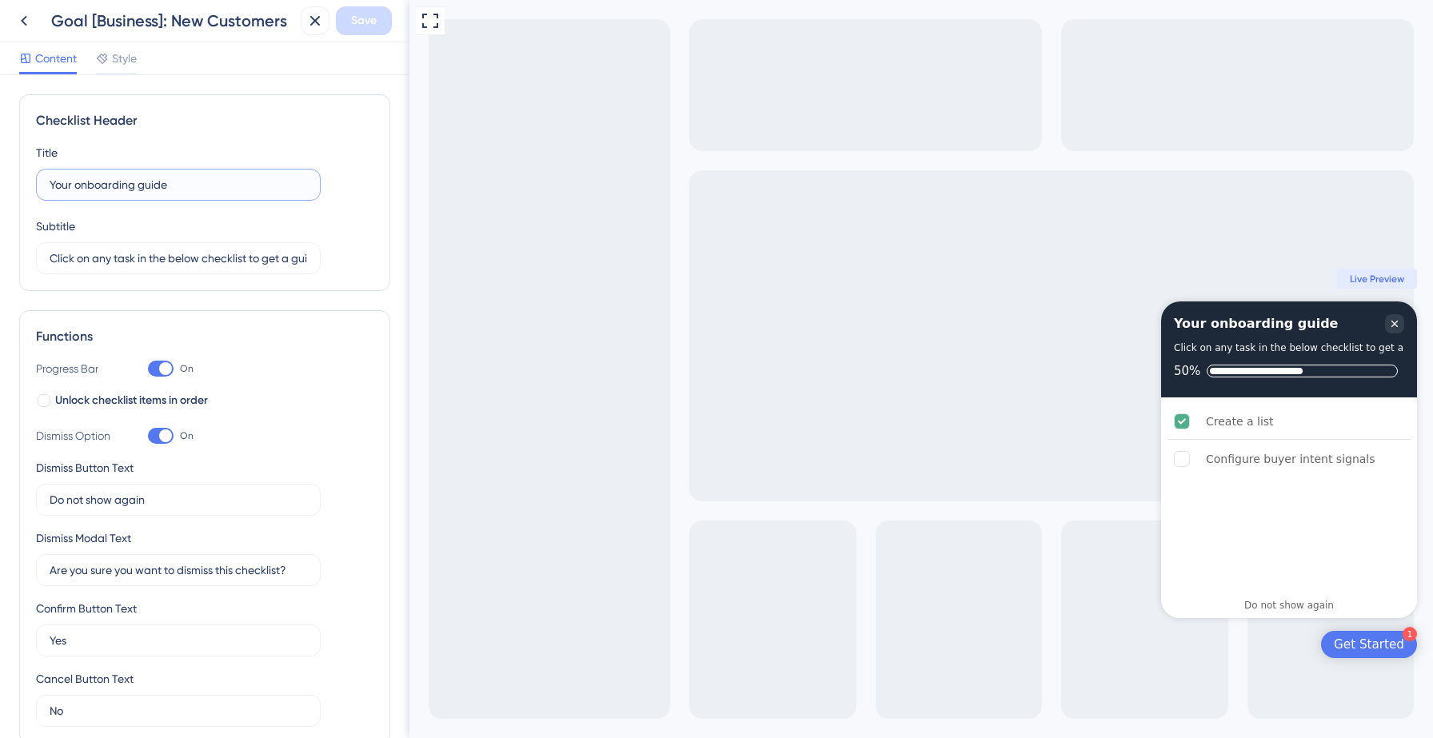
click at [204, 188] on input "Your onboarding guide" at bounding box center [178, 185] width 257 height 18
type input "Your onboarding checklist"
click at [374, 17] on span "Save" at bounding box center [364, 20] width 26 height 19
click at [301, 30] on icon at bounding box center [303, 30] width 9 height 9
click at [24, 18] on icon at bounding box center [24, 21] width 6 height 10
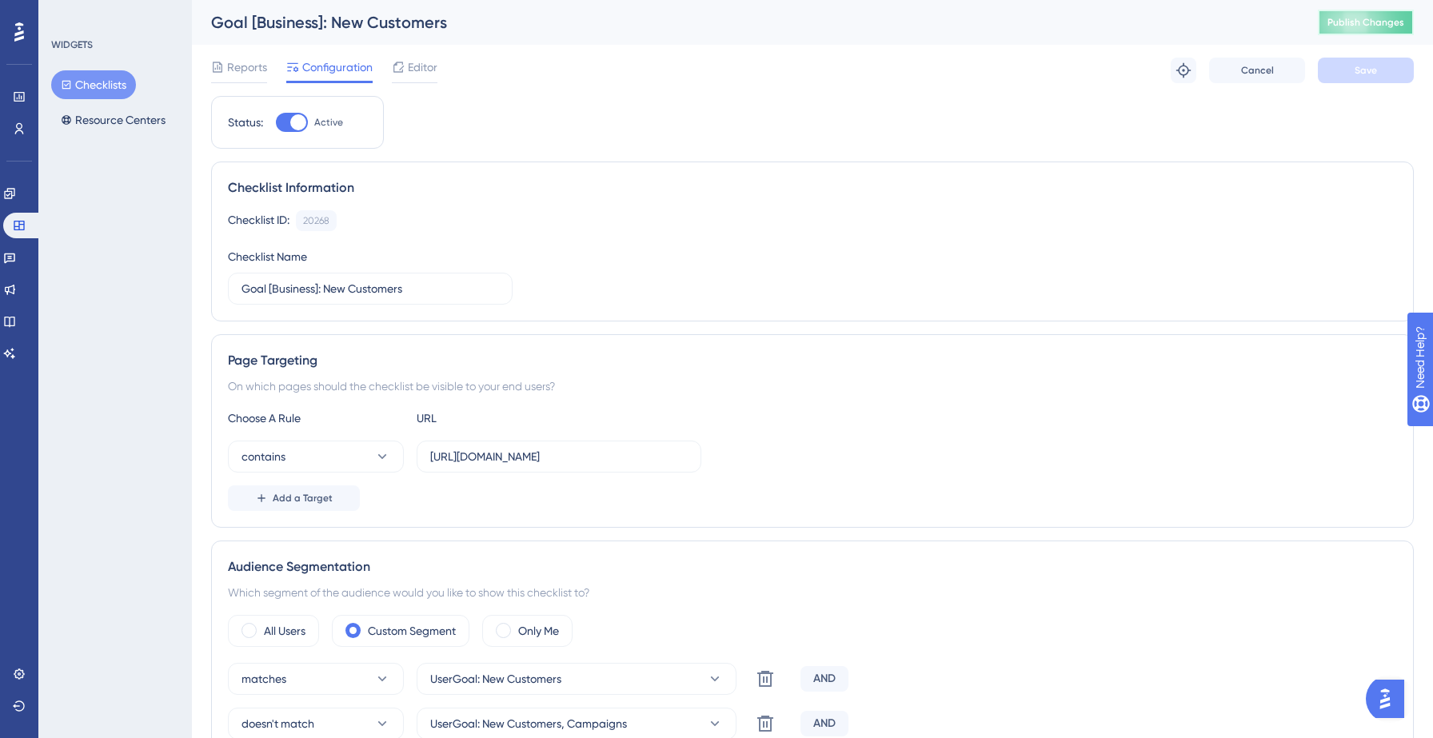
click at [1325, 18] on button "Publish Changes" at bounding box center [1366, 23] width 96 height 26
click at [102, 88] on button "Checklists" at bounding box center [93, 84] width 85 height 29
